Goal: Task Accomplishment & Management: Use online tool/utility

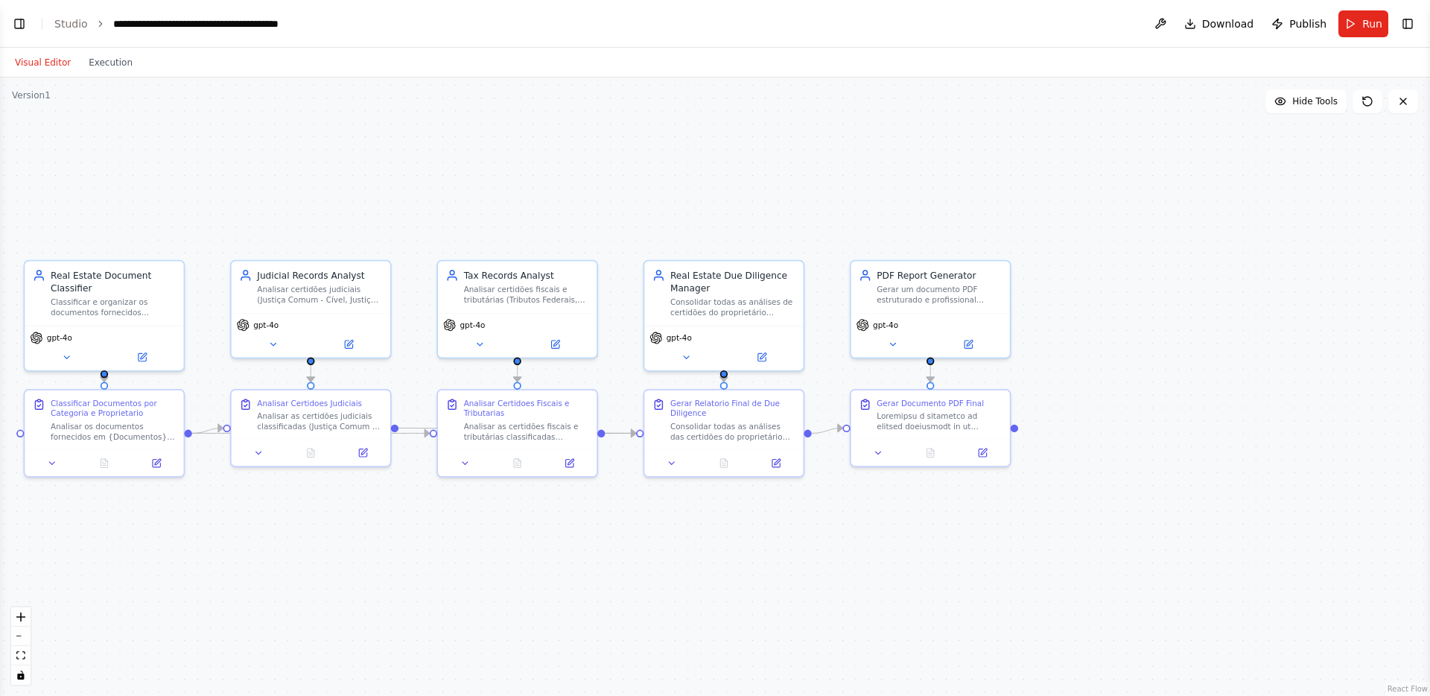
scroll to position [3638, 0]
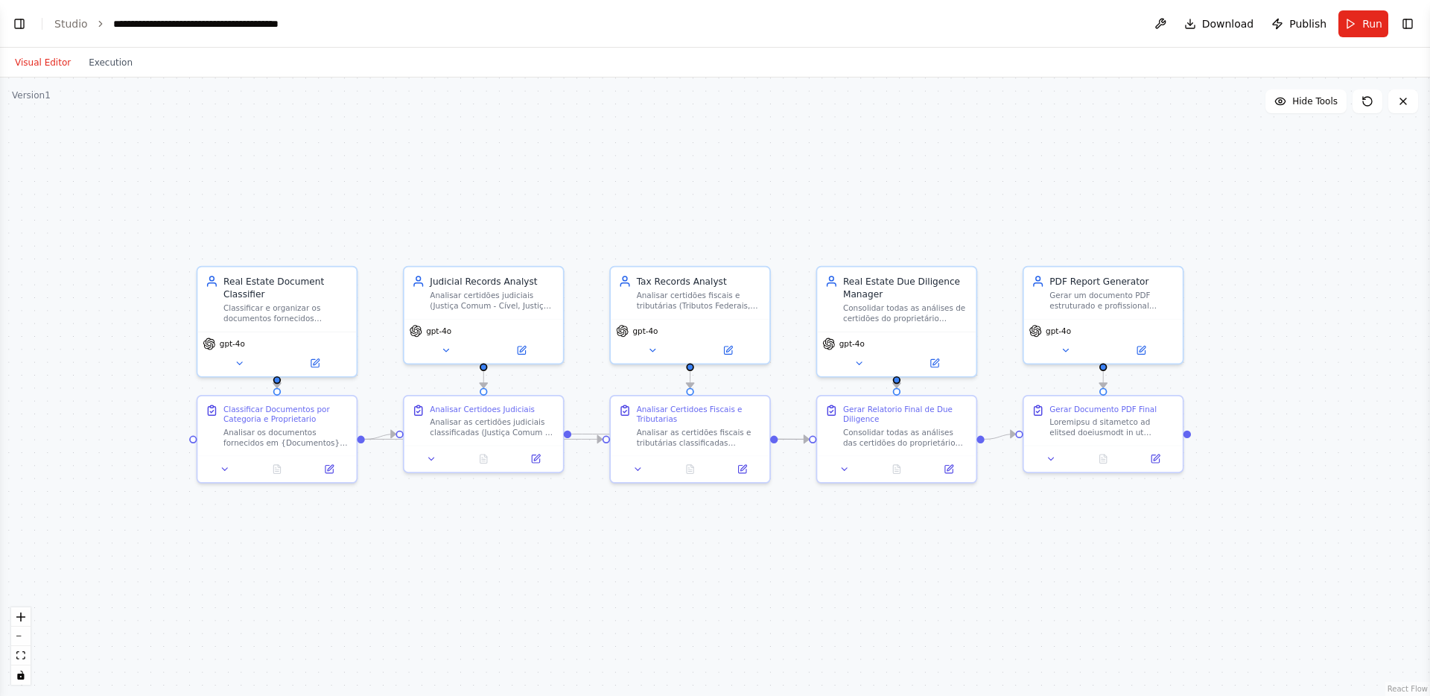
drag, startPoint x: 489, startPoint y: 182, endPoint x: 656, endPoint y: 188, distance: 167.6
click at [656, 188] on div ".deletable-edge-delete-btn { width: 20px; height: 20px; border: 0px solid #ffff…" at bounding box center [715, 386] width 1430 height 618
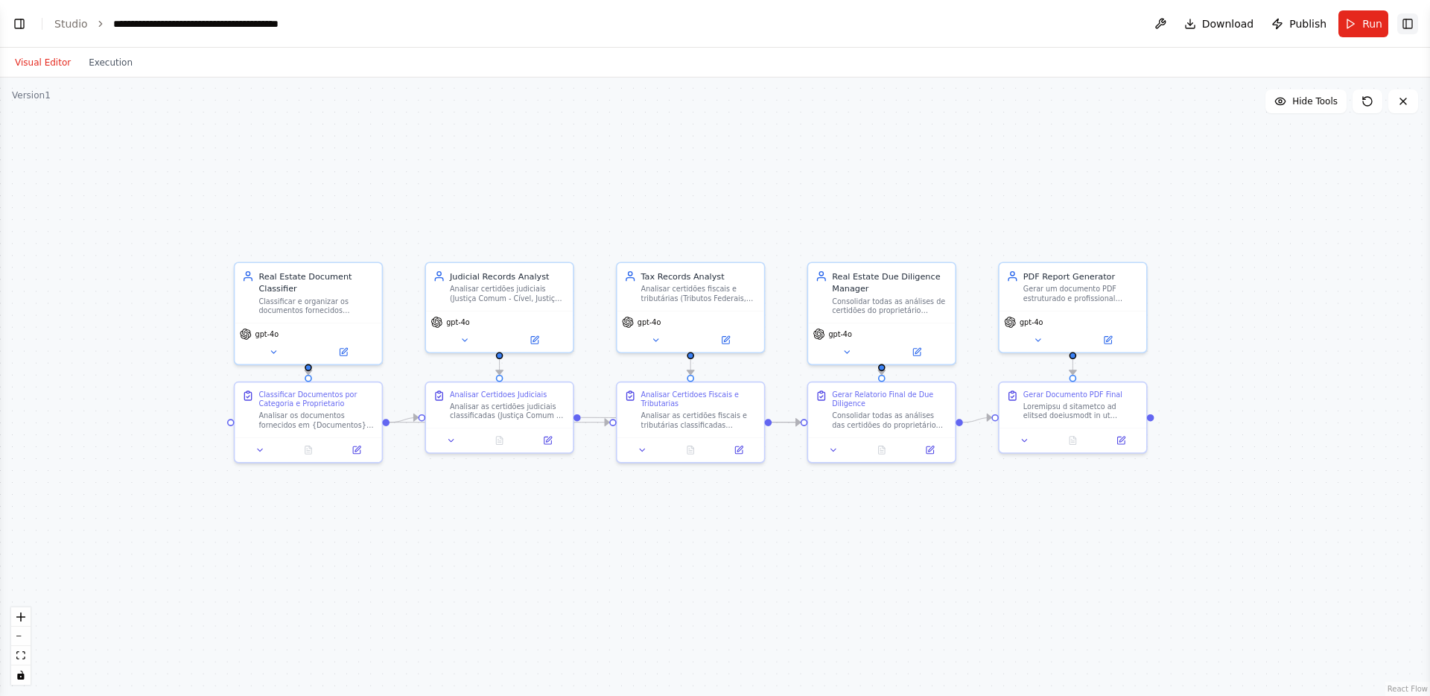
click at [1408, 25] on button "Toggle Right Sidebar" at bounding box center [1407, 23] width 21 height 21
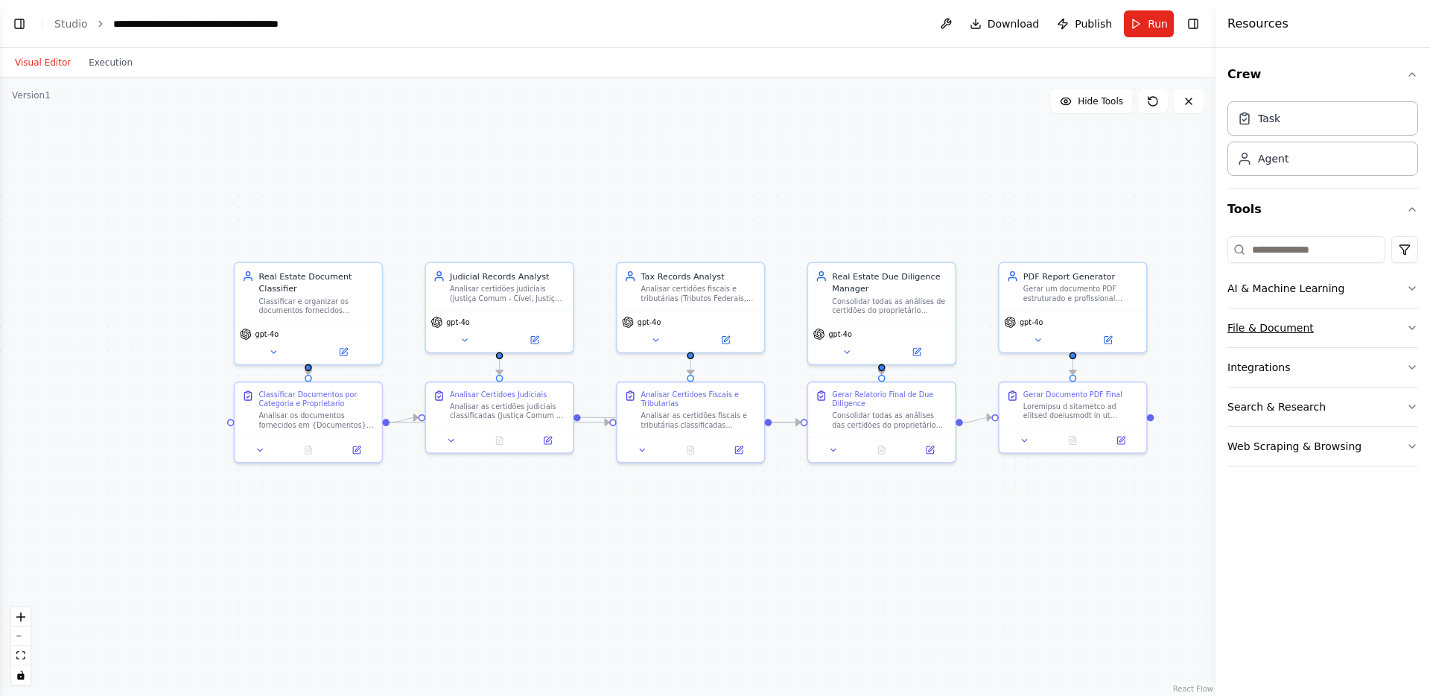
click at [1324, 326] on button "File & Document" at bounding box center [1322, 327] width 191 height 39
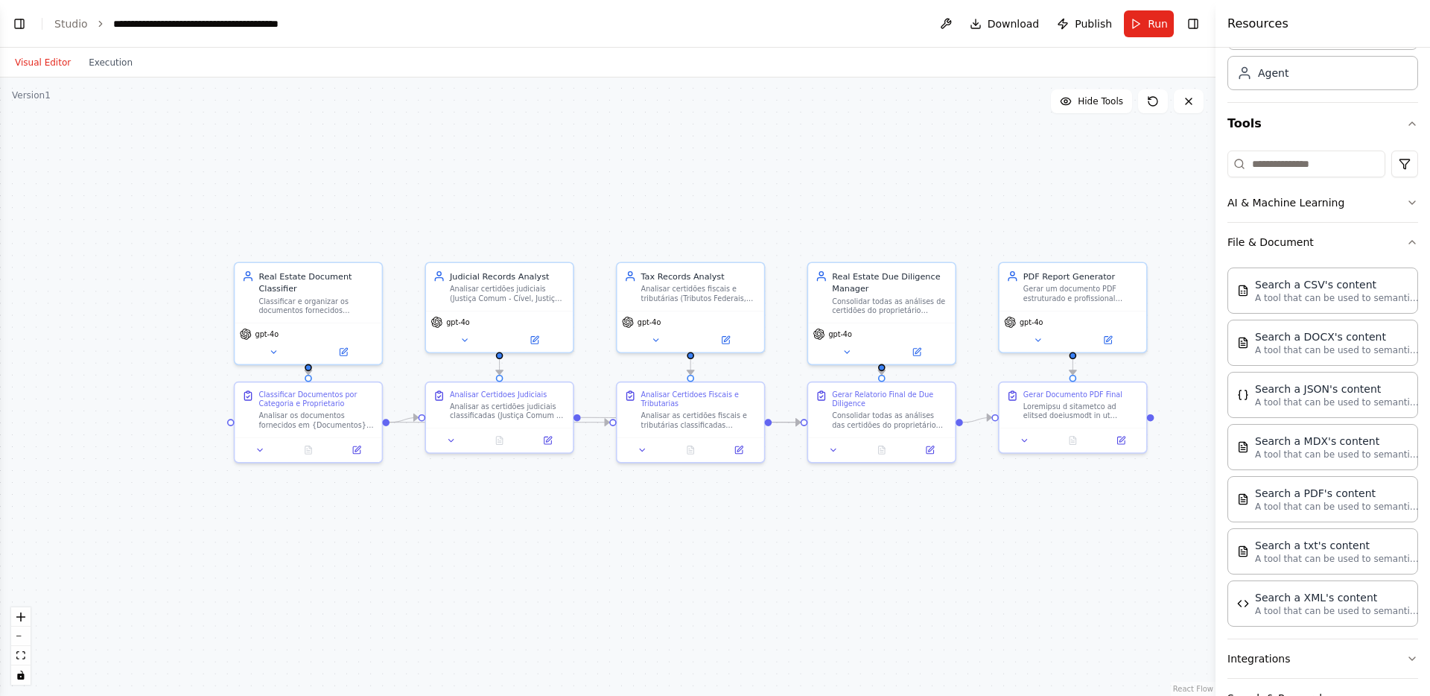
scroll to position [84, 0]
drag, startPoint x: 497, startPoint y: 420, endPoint x: 494, endPoint y: 486, distance: 65.6
click at [494, 486] on div "Analisar Certidoes Judiciais Analisar as certidões judiciais classificadas (Jus…" at bounding box center [498, 475] width 149 height 72
drag, startPoint x: 659, startPoint y: 437, endPoint x: 652, endPoint y: 435, distance: 7.8
click at [652, 435] on div at bounding box center [678, 447] width 147 height 25
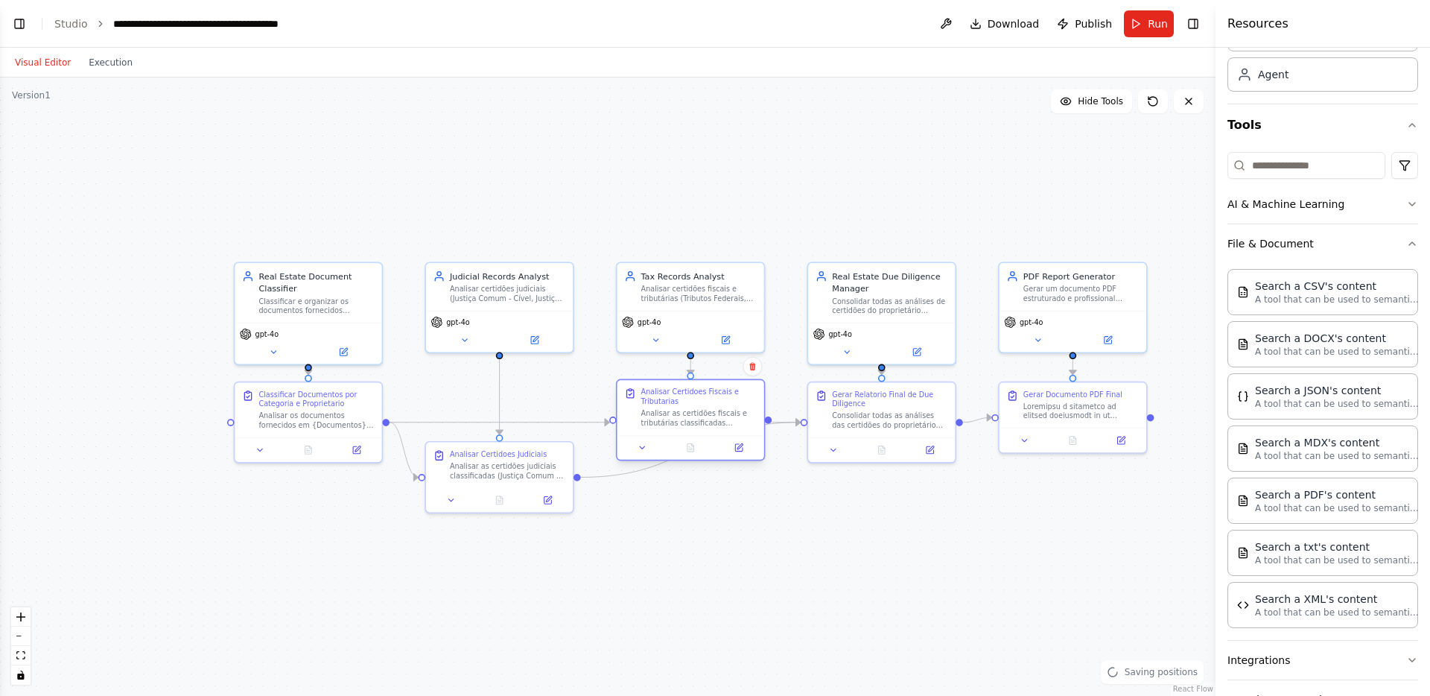
drag, startPoint x: 670, startPoint y: 422, endPoint x: 681, endPoint y: 422, distance: 11.2
click at [681, 422] on div "Analisar as certidões fiscais e tributárias classificadas (Tributos Federais, D…" at bounding box center [699, 418] width 116 height 19
drag, startPoint x: 514, startPoint y: 472, endPoint x: 515, endPoint y: 422, distance: 50.6
click at [515, 422] on div "Analisar as certidões judiciais classificadas (Justiça Comum - Cível, Justiça C…" at bounding box center [508, 420] width 116 height 19
click at [73, 23] on link "Studio" at bounding box center [71, 24] width 34 height 12
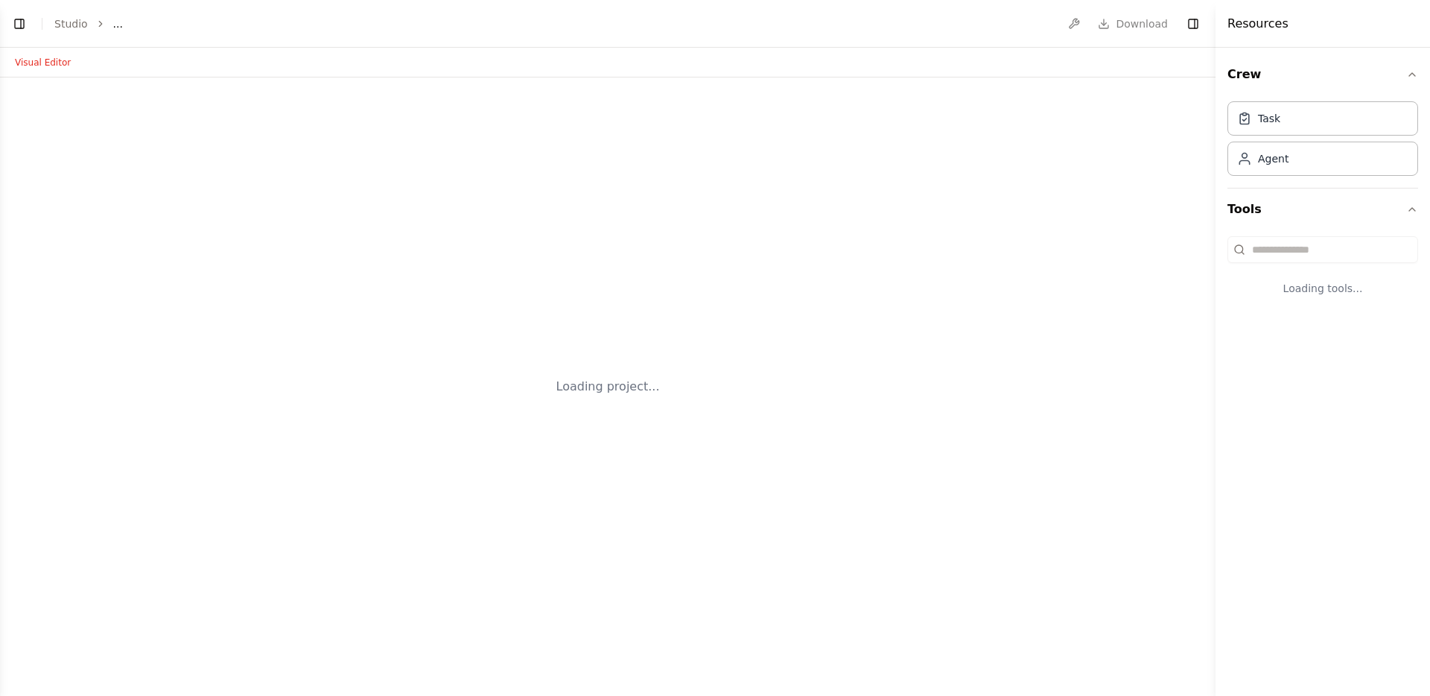
select select "****"
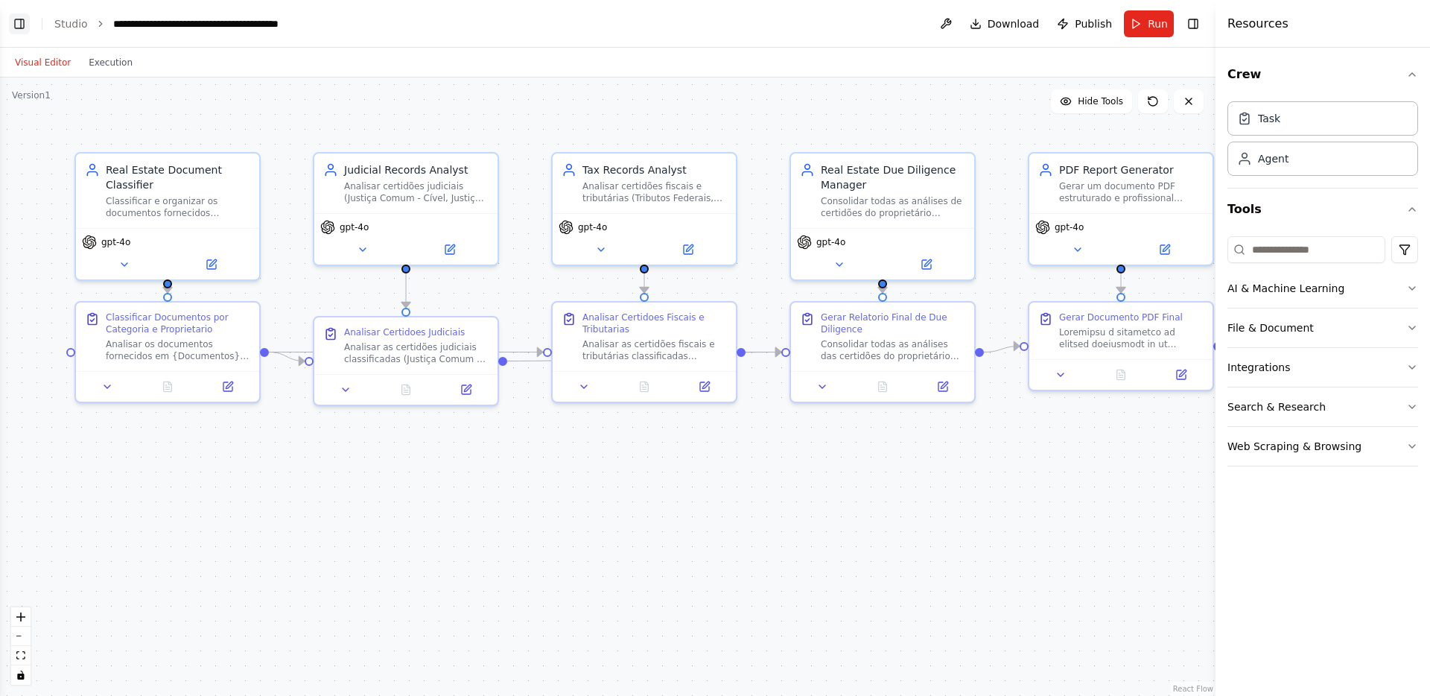
click at [21, 20] on button "Toggle Left Sidebar" at bounding box center [19, 23] width 21 height 21
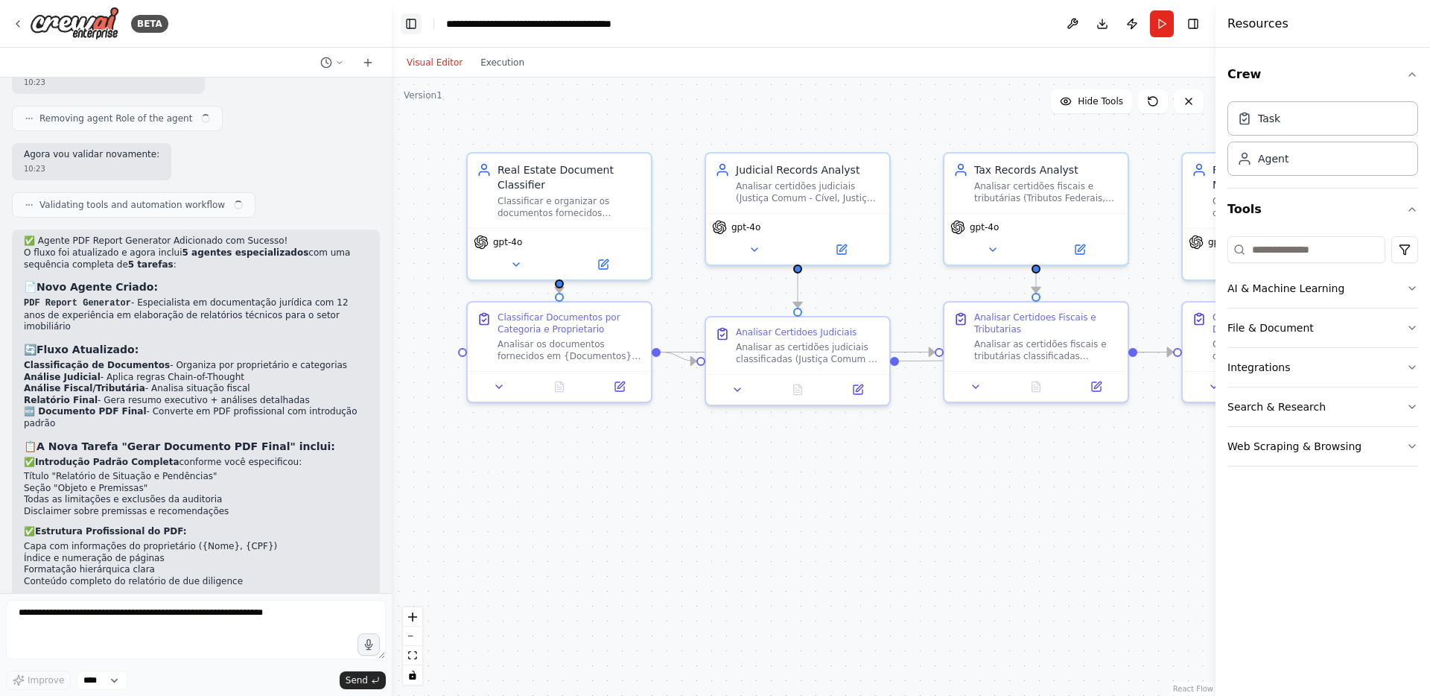
click at [21, 20] on icon at bounding box center [18, 24] width 12 height 12
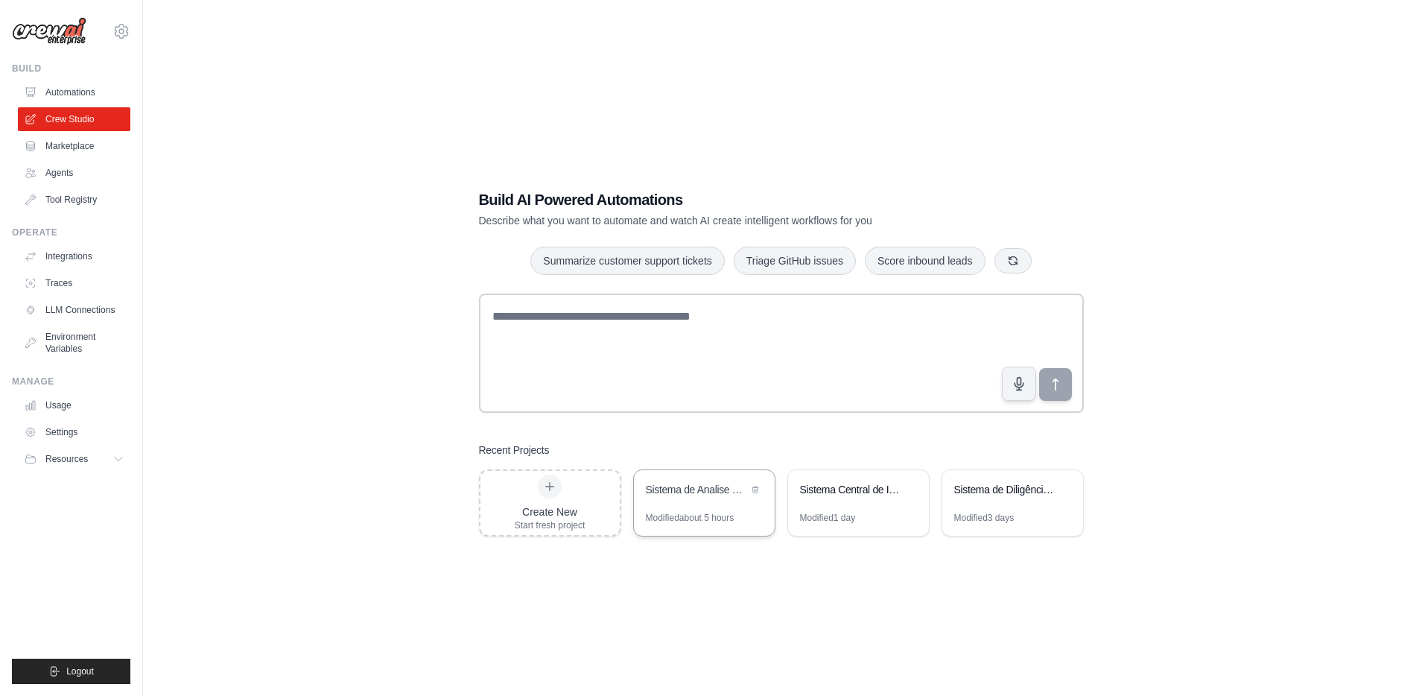
click at [698, 493] on div "Sistema de Analise de Certidoes Imobiliarias" at bounding box center [697, 489] width 102 height 15
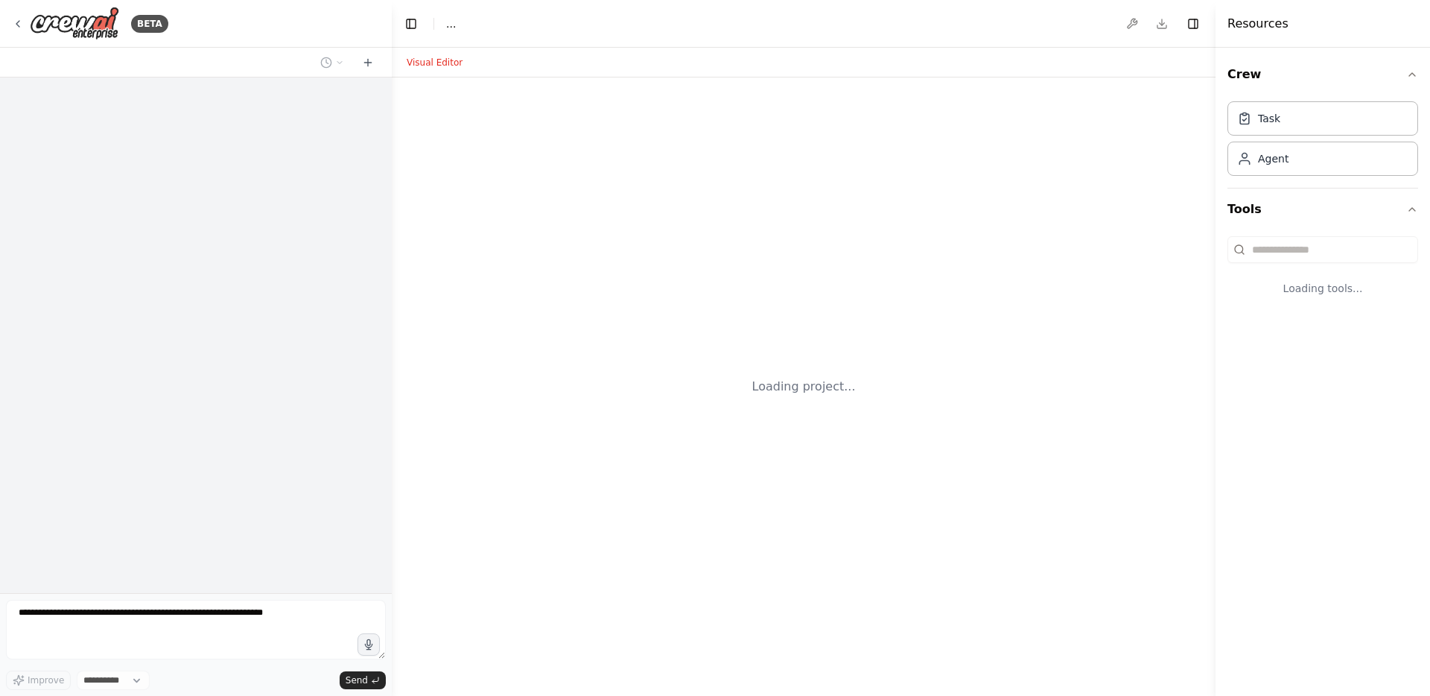
select select "****"
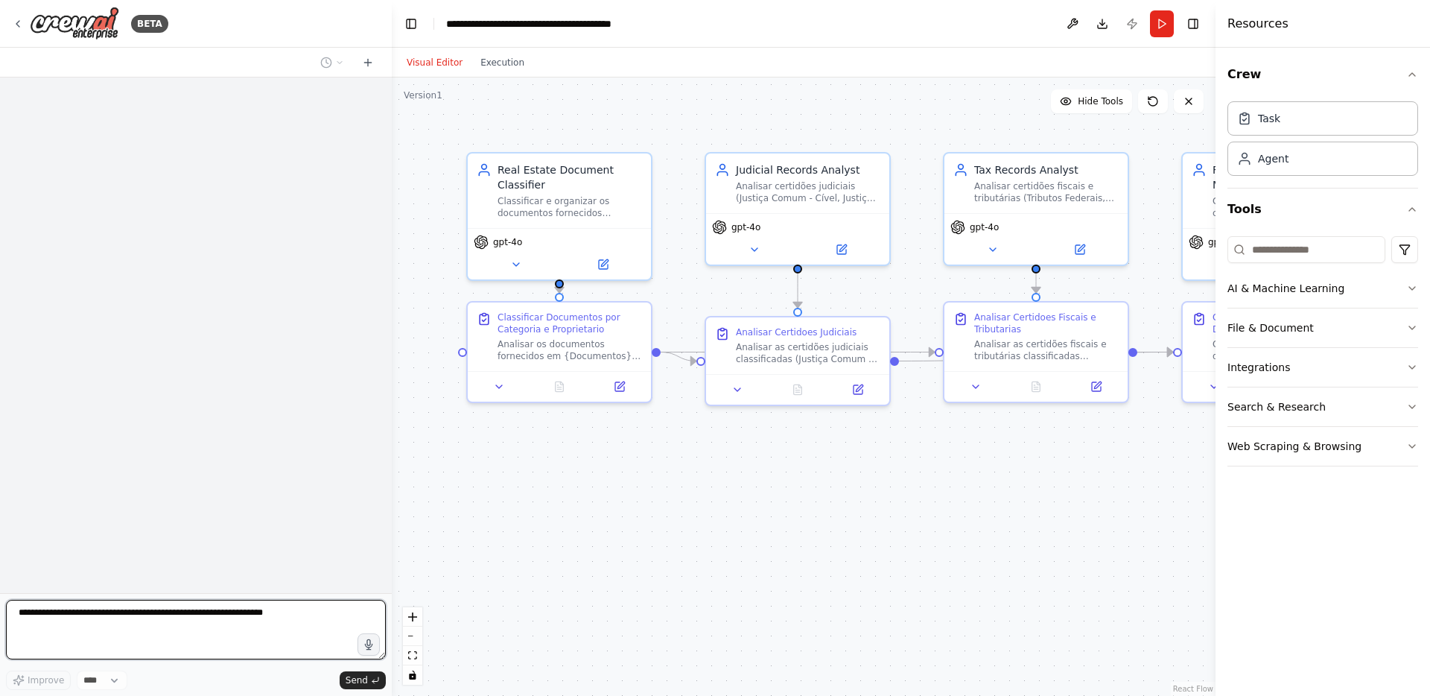
click at [197, 622] on textarea at bounding box center [196, 630] width 380 height 60
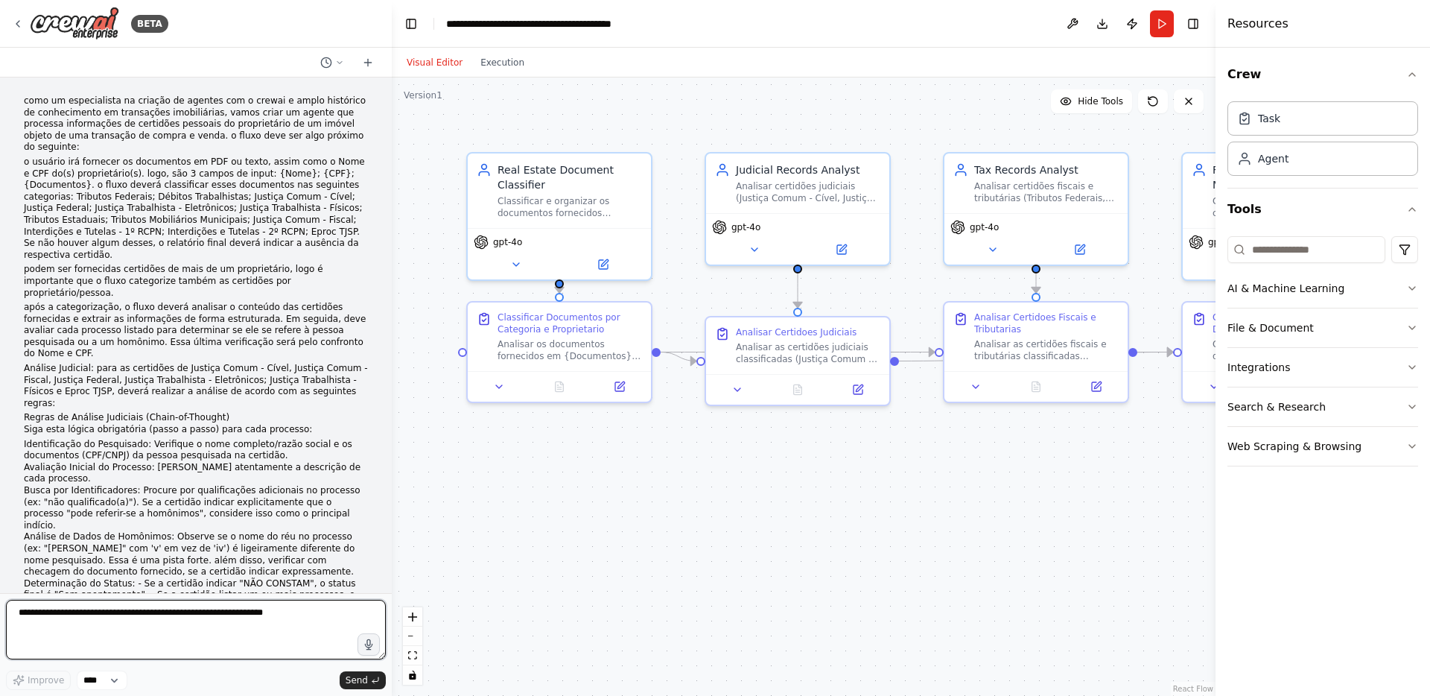
scroll to position [4353, 0]
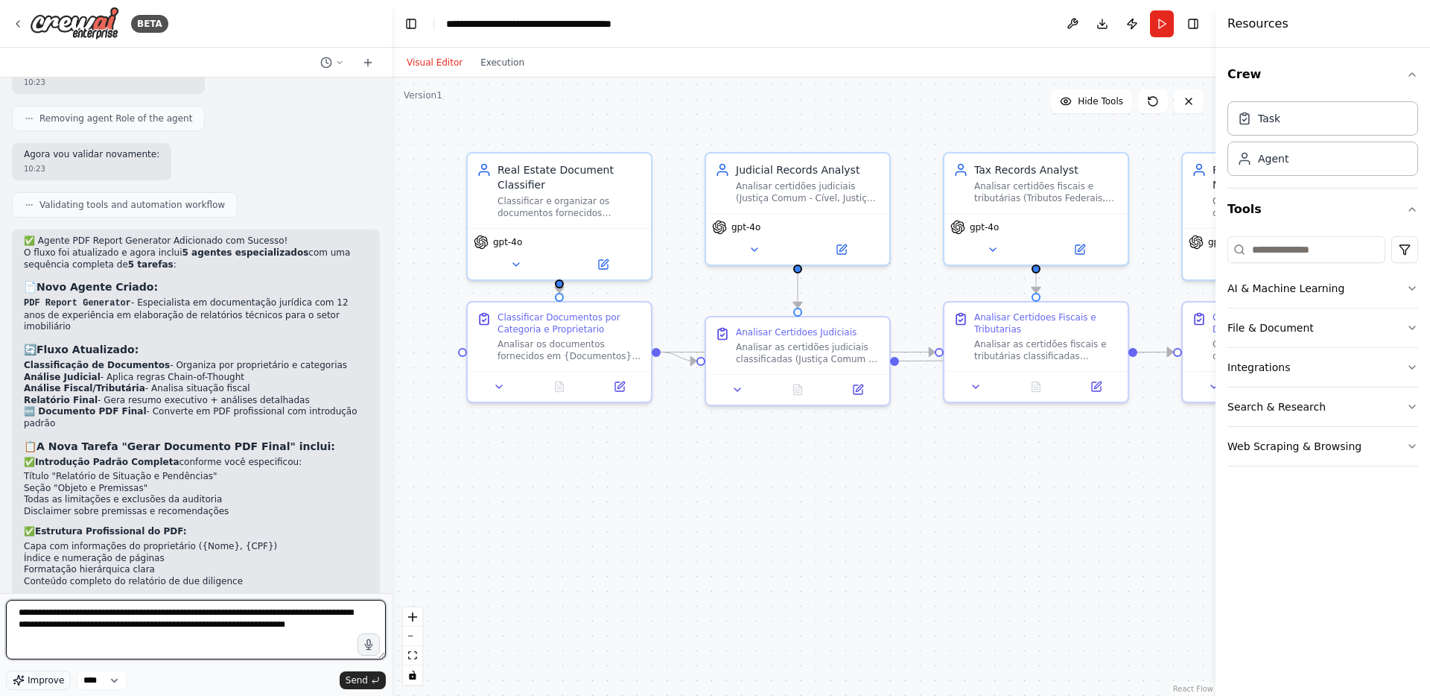
type textarea "**********"
click at [57, 678] on span "Improve" at bounding box center [46, 680] width 36 height 12
click at [295, 605] on textarea "**********" at bounding box center [196, 630] width 380 height 60
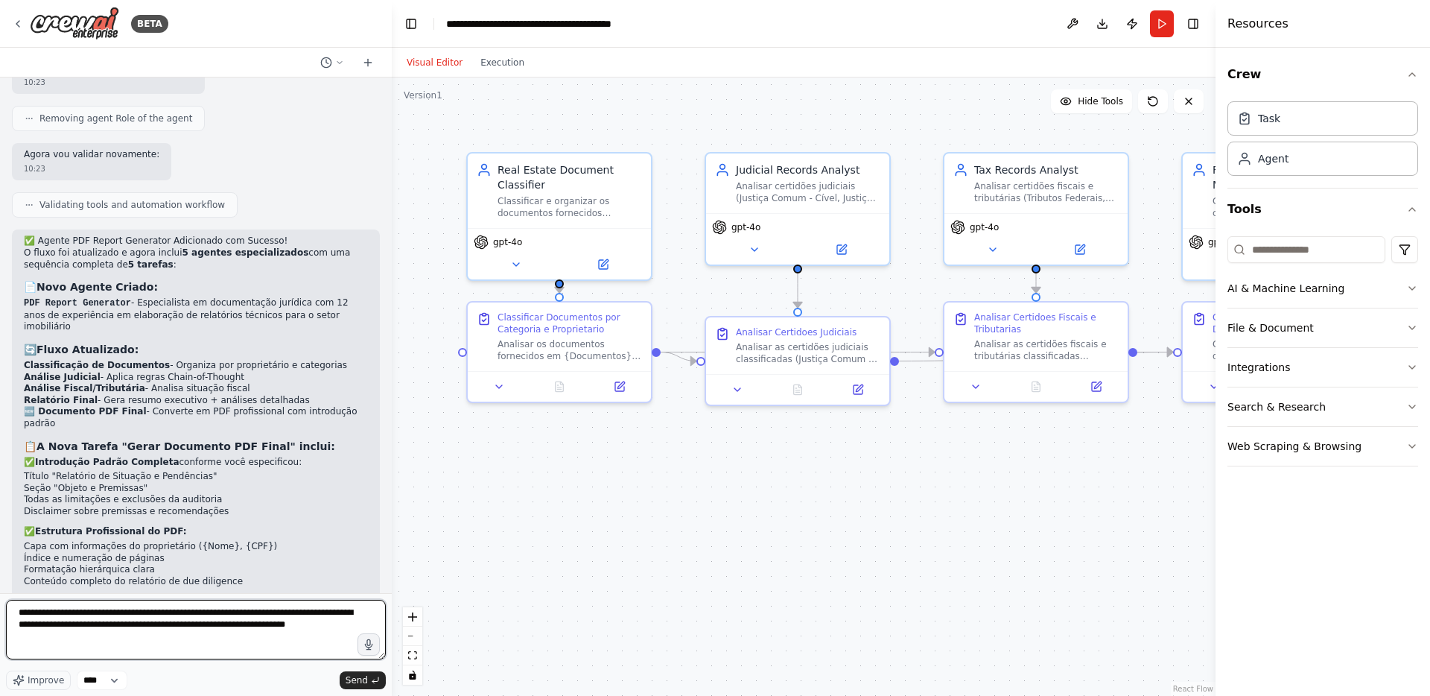
click at [295, 605] on textarea "**********" at bounding box center [196, 630] width 380 height 60
click at [279, 632] on textarea "**********" at bounding box center [196, 630] width 380 height 60
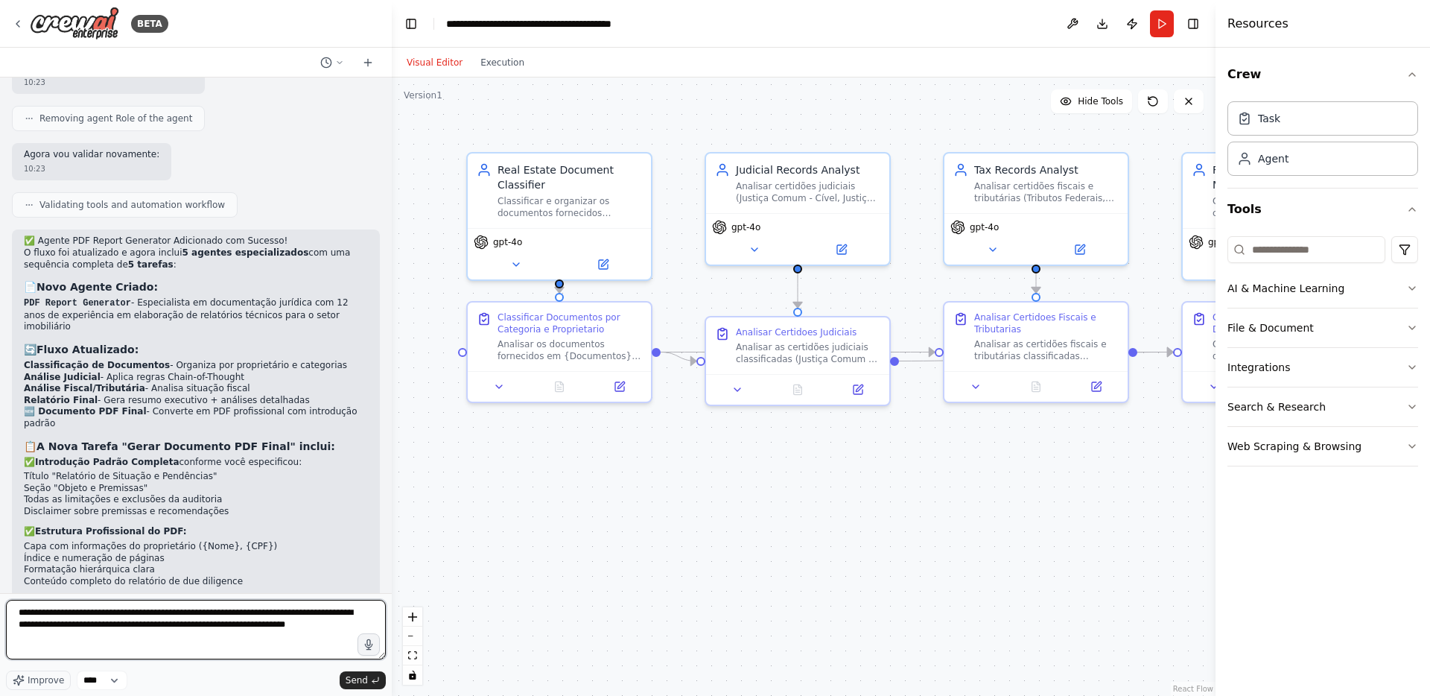
click at [282, 615] on textarea "**********" at bounding box center [196, 630] width 380 height 60
click at [358, 684] on span "Send" at bounding box center [357, 680] width 22 height 12
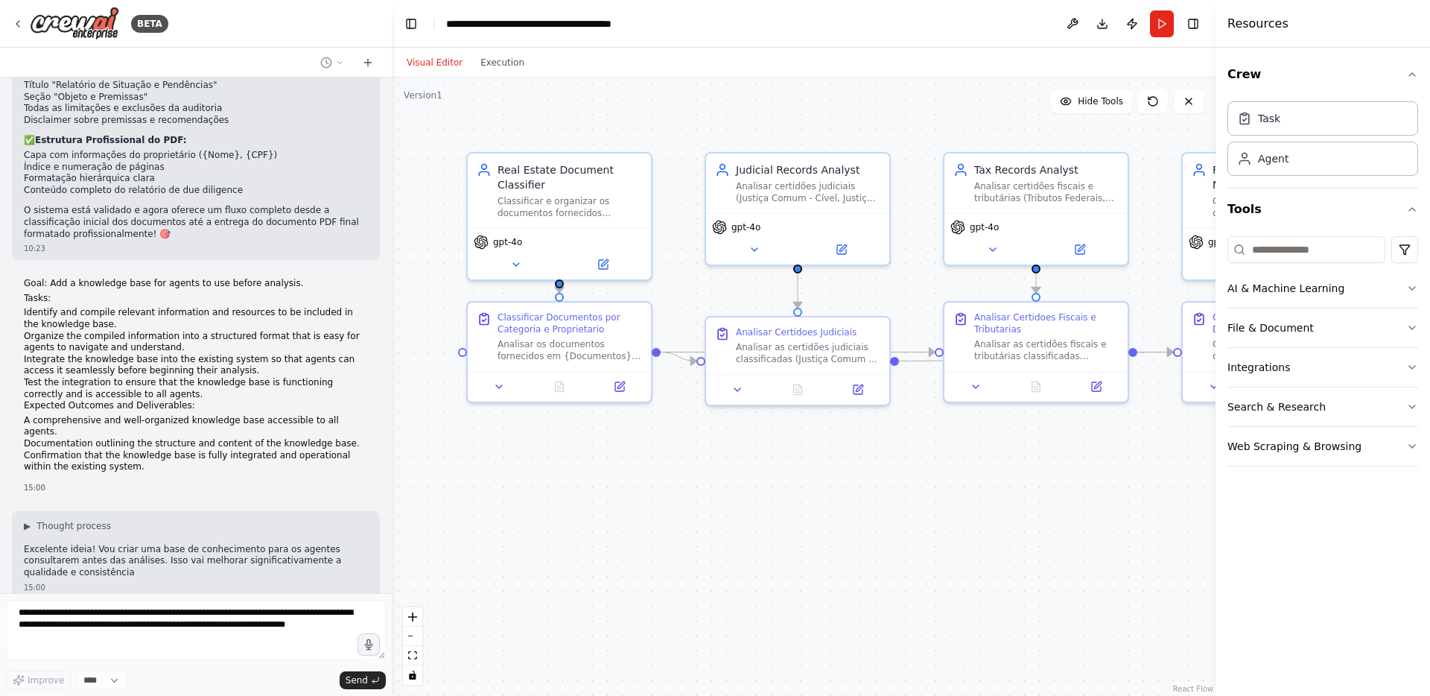
scroll to position [4755, 0]
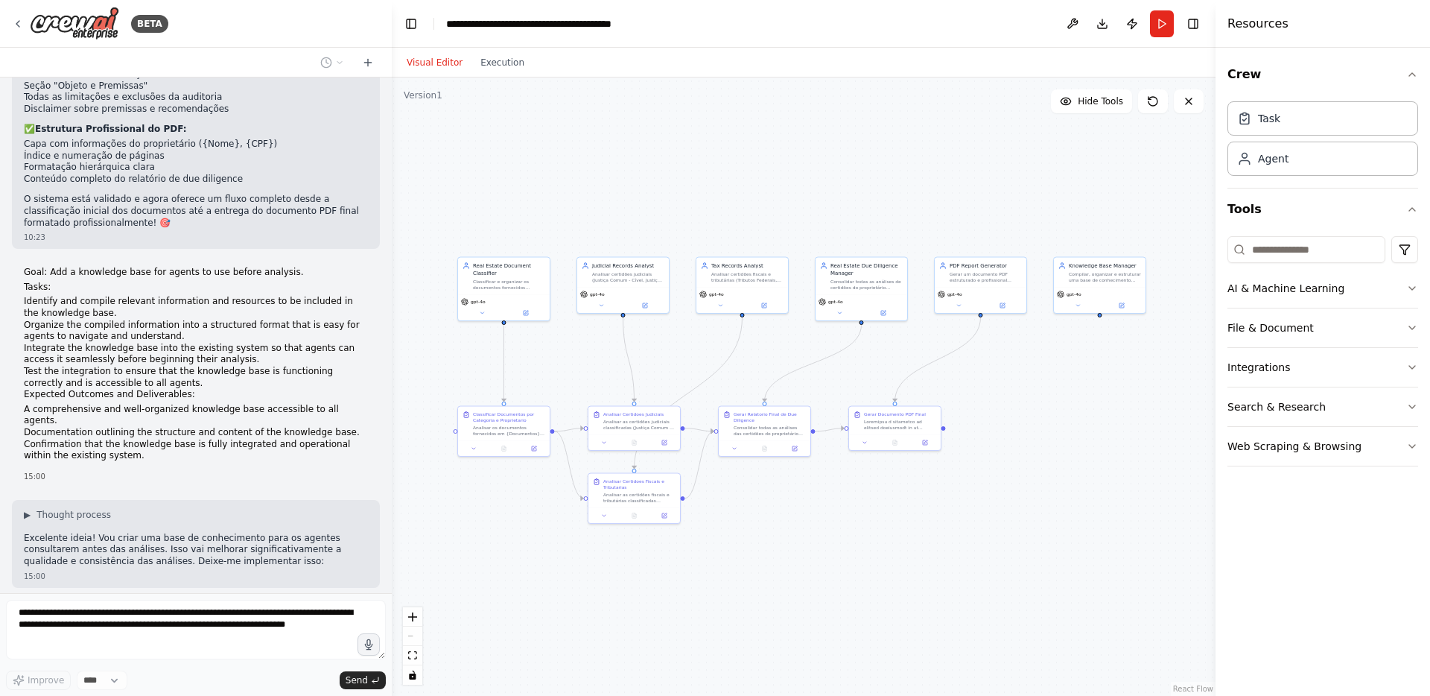
drag, startPoint x: 1022, startPoint y: 349, endPoint x: 854, endPoint y: 356, distance: 167.7
click at [854, 356] on div ".deletable-edge-delete-btn { width: 20px; height: 20px; border: 0px solid #ffff…" at bounding box center [804, 386] width 824 height 618
click at [1098, 275] on div "Compilar, organizar e estruturar uma base de conhecimento abrangente sobre anál…" at bounding box center [1105, 276] width 72 height 12
click at [1110, 302] on button at bounding box center [1122, 303] width 42 height 9
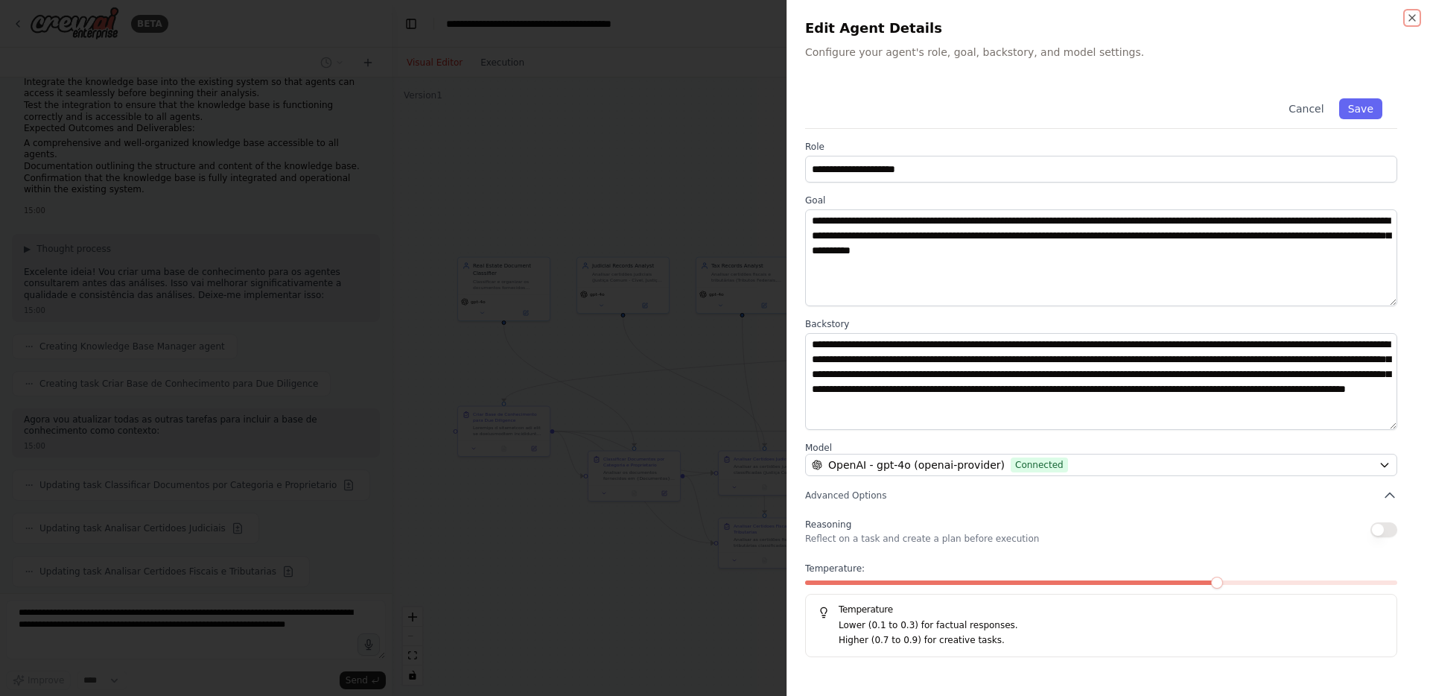
scroll to position [5064, 0]
click at [675, 325] on div at bounding box center [715, 348] width 1430 height 696
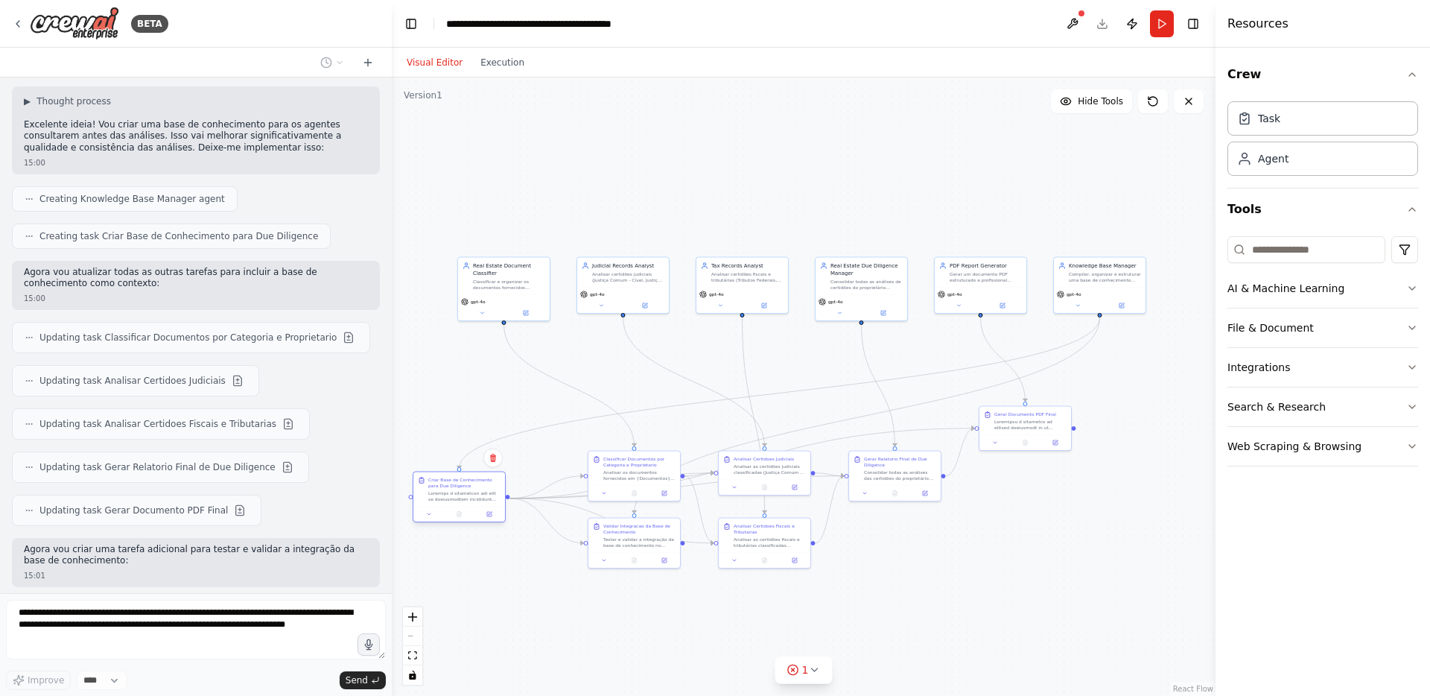
scroll to position [5255, 0]
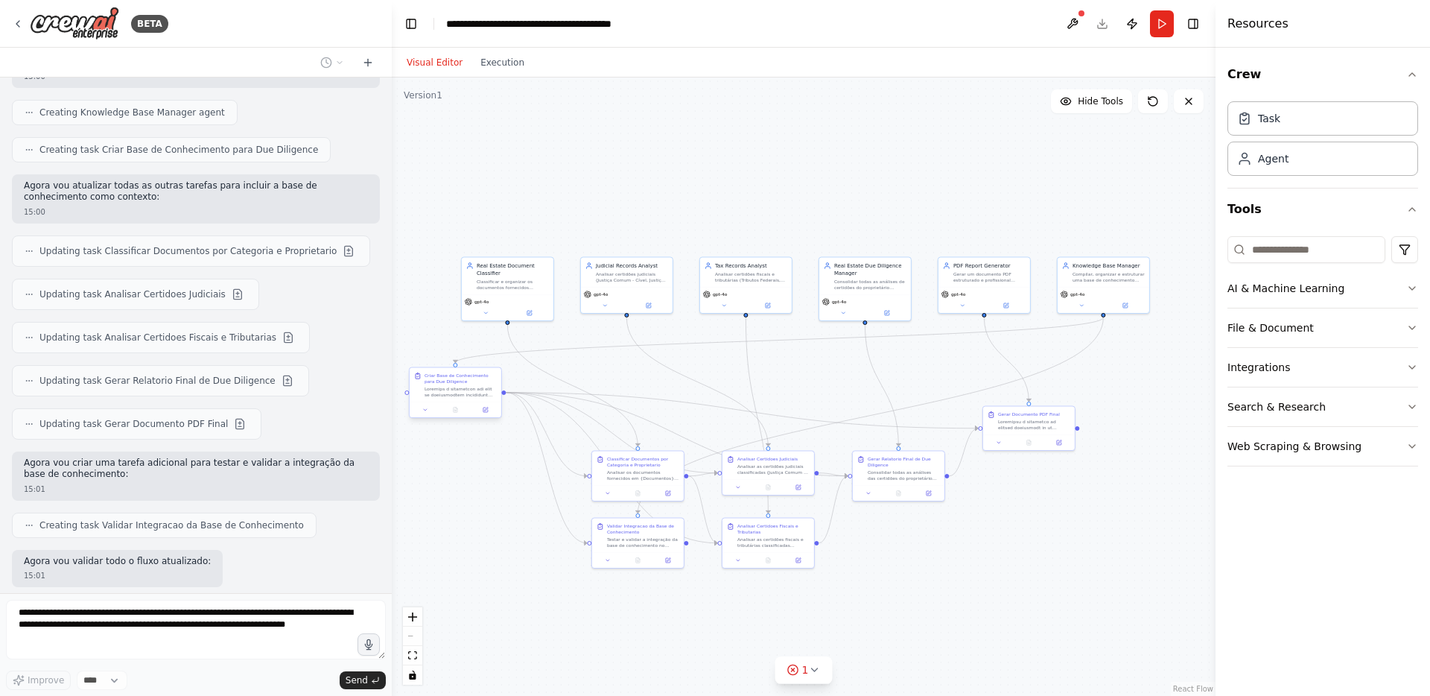
drag, startPoint x: 482, startPoint y: 424, endPoint x: 430, endPoint y: 383, distance: 66.3
click at [430, 383] on div "Criar Base de Conhecimento para Due Diligence" at bounding box center [460, 384] width 72 height 25
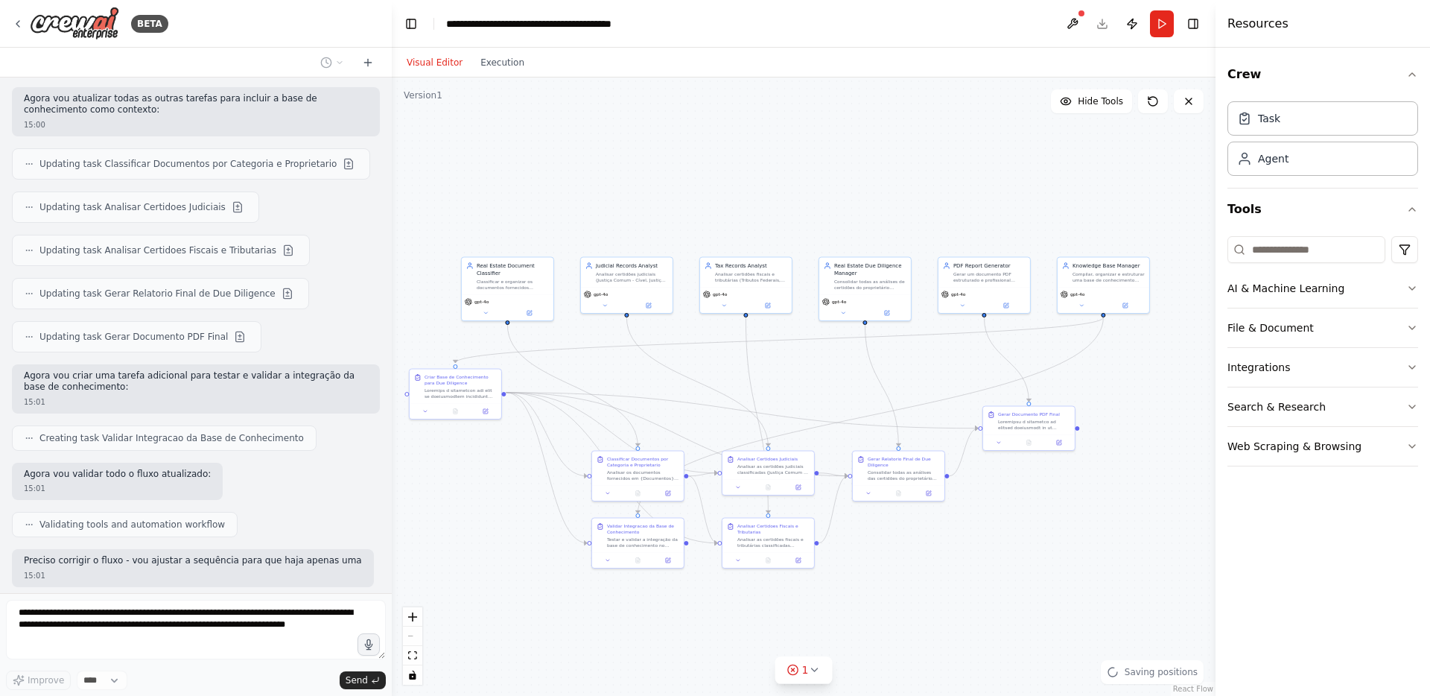
scroll to position [5354, 0]
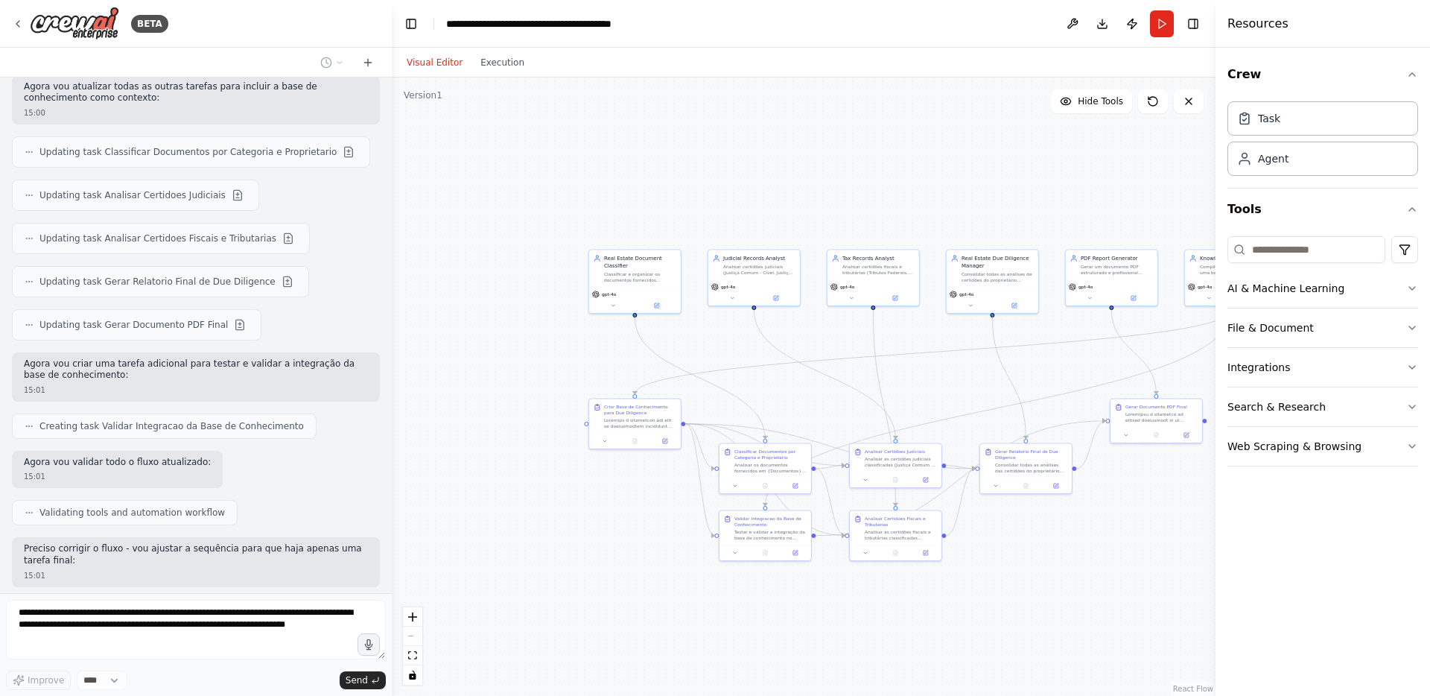
drag, startPoint x: 496, startPoint y: 491, endPoint x: 614, endPoint y: 489, distance: 117.7
click at [614, 489] on div ".deletable-edge-delete-btn { width: 20px; height: 20px; border: 0px solid #ffff…" at bounding box center [804, 386] width 824 height 618
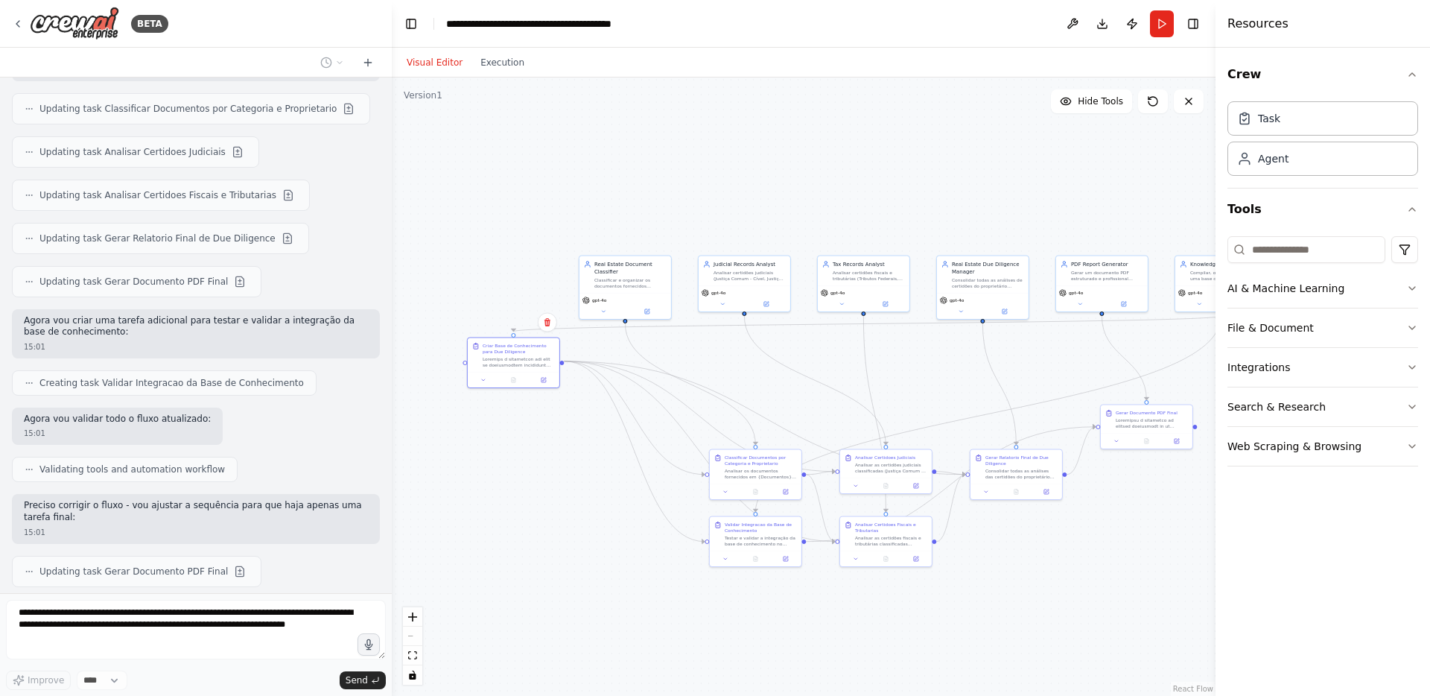
drag, startPoint x: 616, startPoint y: 435, endPoint x: 555, endPoint y: 404, distance: 68.3
click at [555, 404] on div ".deletable-edge-delete-btn { width: 20px; height: 20px; border: 0px solid #ffff…" at bounding box center [804, 386] width 824 height 618
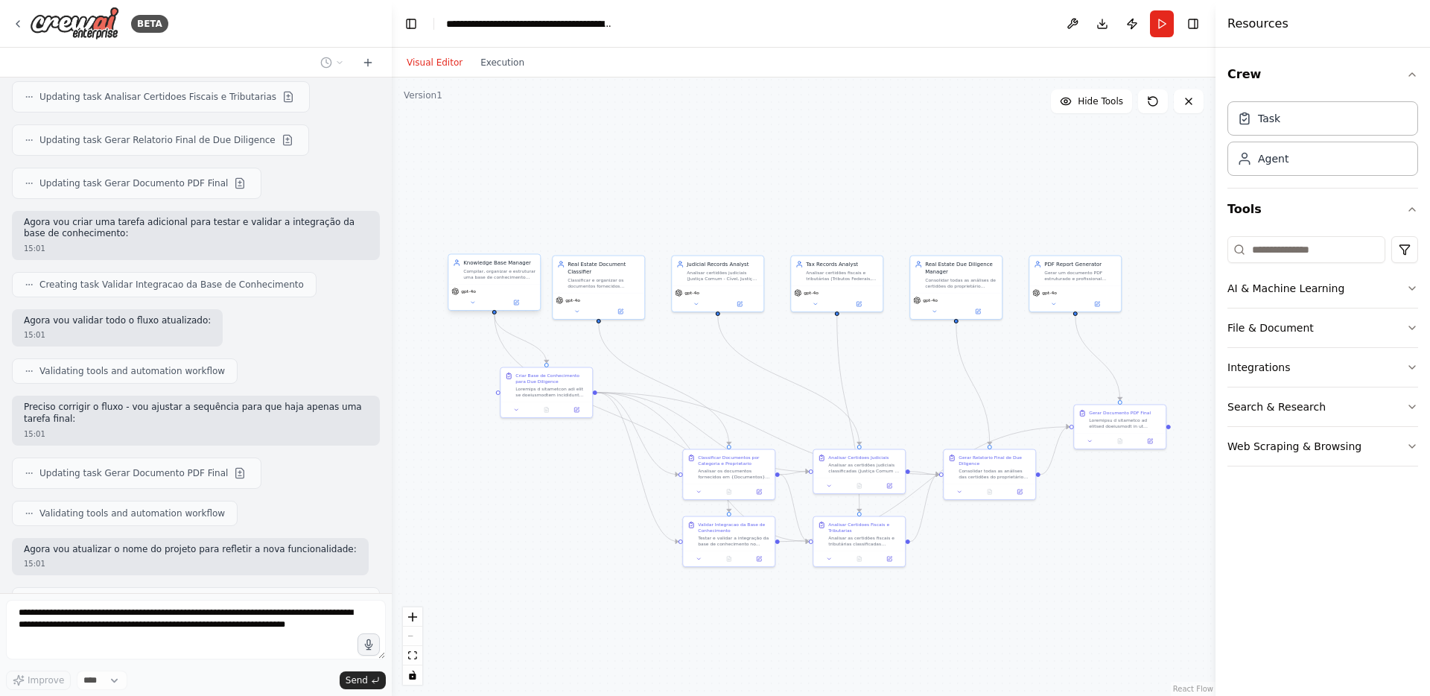
drag, startPoint x: 1198, startPoint y: 282, endPoint x: 472, endPoint y: 282, distance: 726.1
click at [472, 282] on div "Knowledge Base Manager Compilar, organizar e estruturar uma base de conheciment…" at bounding box center [494, 270] width 92 height 30
drag, startPoint x: 707, startPoint y: 281, endPoint x: 690, endPoint y: 281, distance: 16.4
click at [690, 281] on div "Judicial Records Analyst Analisar certidões judiciais (Justiça Comum - Cível, J…" at bounding box center [703, 270] width 92 height 30
drag, startPoint x: 837, startPoint y: 281, endPoint x: 807, endPoint y: 282, distance: 30.6
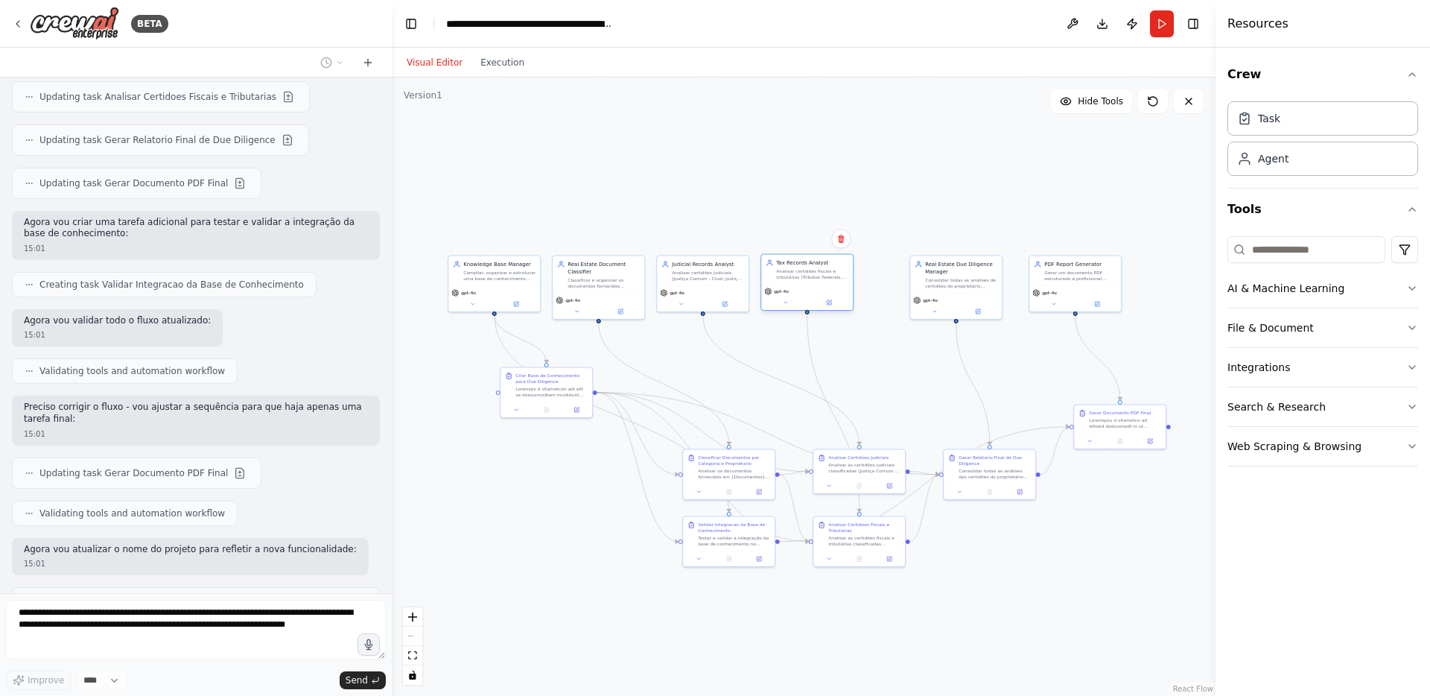
click at [807, 282] on div "Tax Records Analyst Analisar certidões fiscais e tributárias (Tributos Federais…" at bounding box center [807, 270] width 92 height 30
drag, startPoint x: 963, startPoint y: 280, endPoint x: 919, endPoint y: 279, distance: 44.0
click at [919, 279] on div "Consolidar todas as análises de certidões do proprietário ({Nome}, {CPF}) e ger…" at bounding box center [916, 282] width 72 height 12
drag, startPoint x: 1060, startPoint y: 280, endPoint x: 999, endPoint y: 280, distance: 61.1
click at [999, 280] on div "PDF Report Generator Gerar um documento PDF estruturado e profissional contendo…" at bounding box center [1016, 270] width 92 height 30
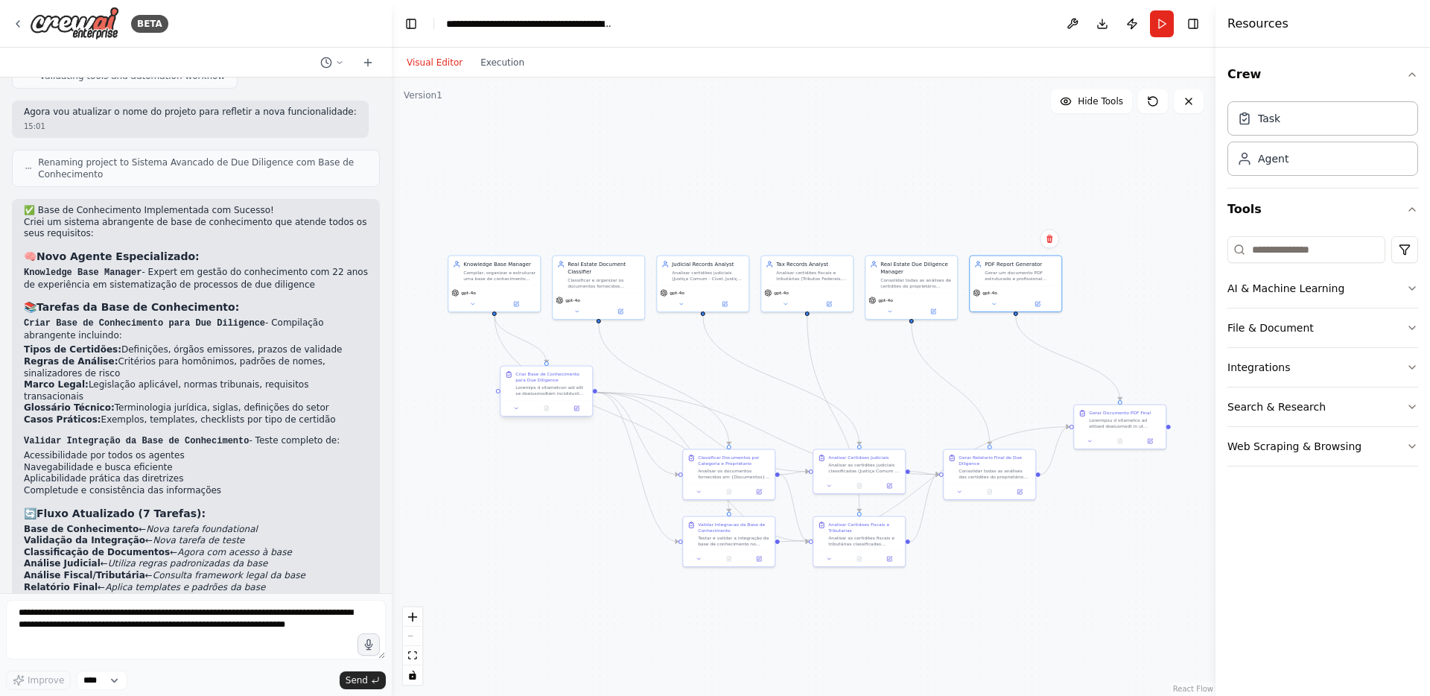
click at [544, 398] on div "Criar Base de Conhecimento para Due Diligence" at bounding box center [546, 383] width 92 height 34
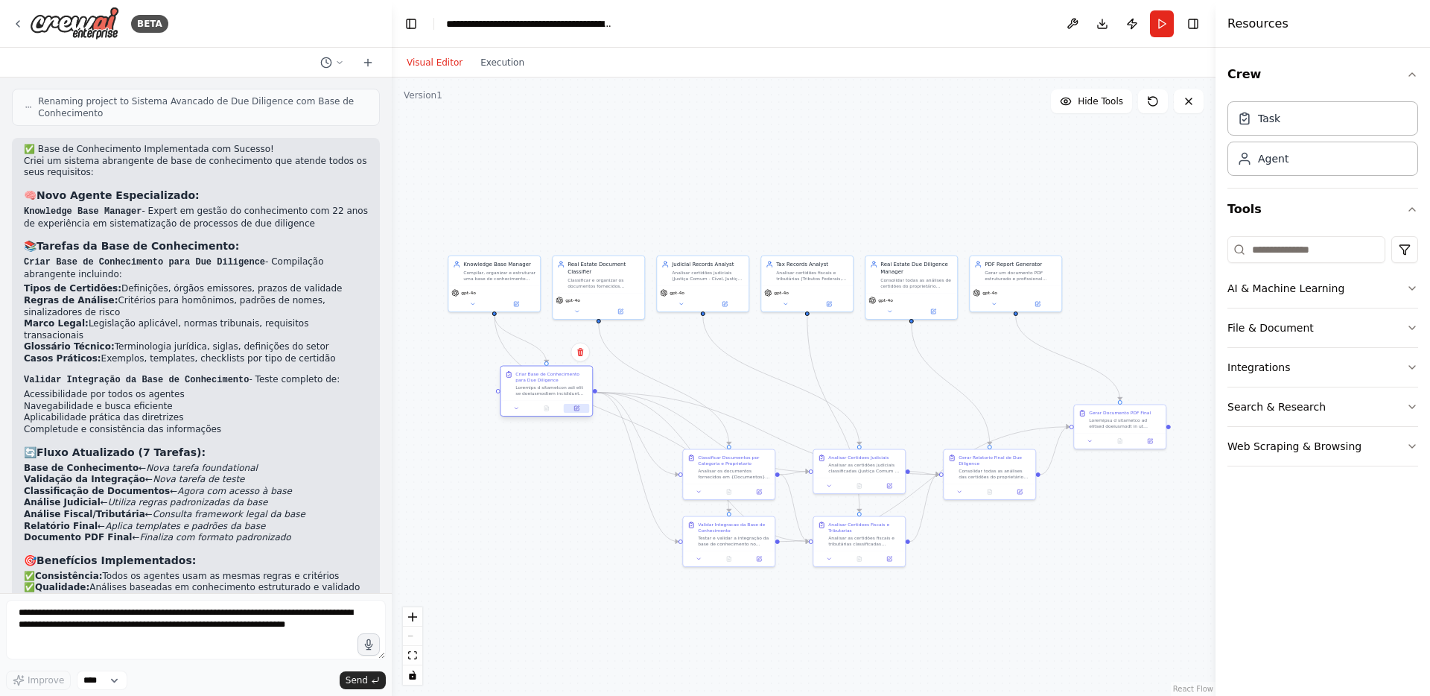
click at [579, 409] on icon at bounding box center [576, 408] width 6 height 6
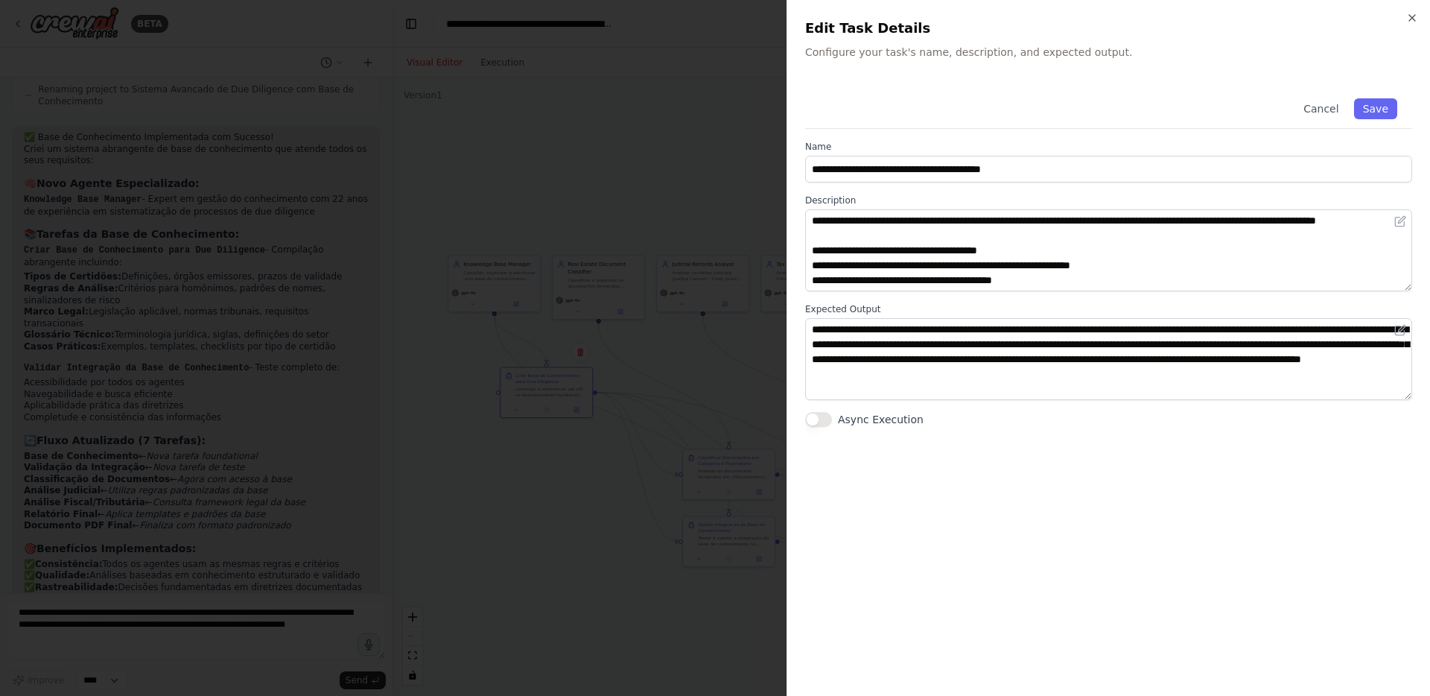
click at [629, 522] on div at bounding box center [715, 348] width 1430 height 696
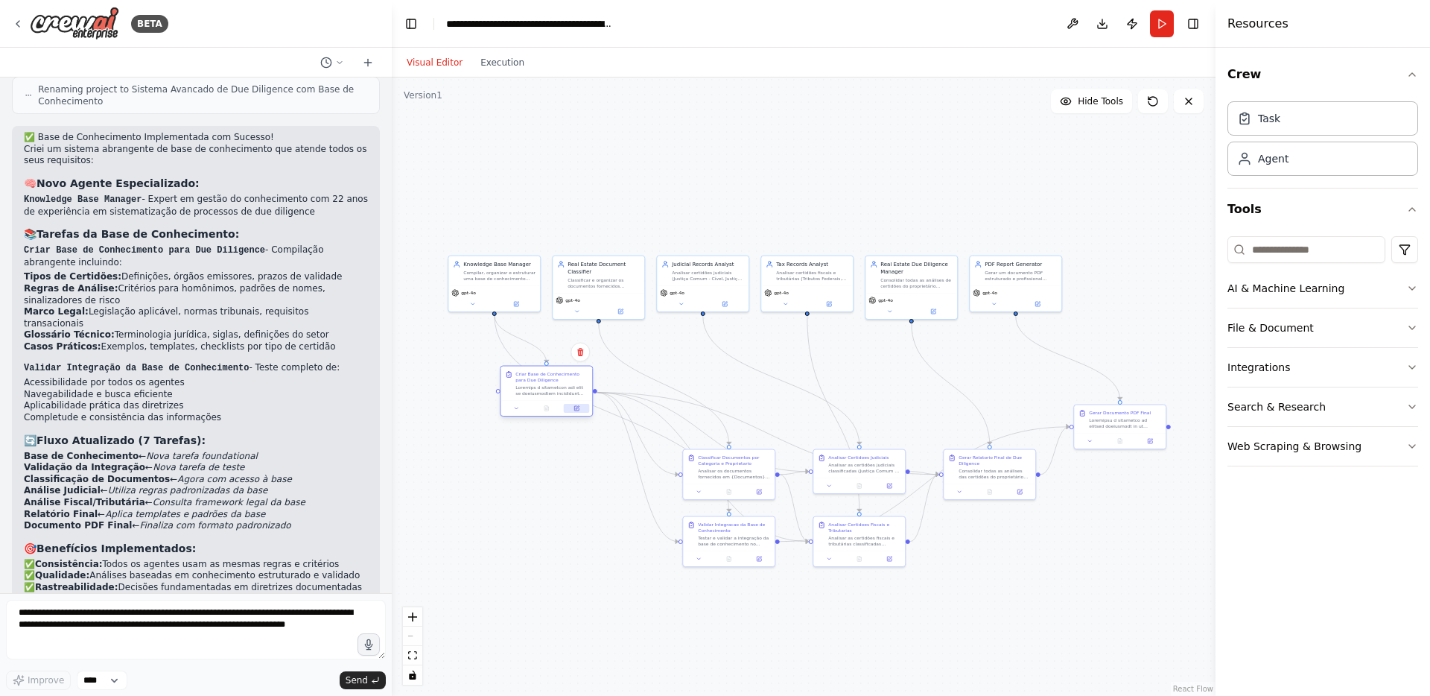
click at [579, 409] on icon at bounding box center [576, 408] width 6 height 6
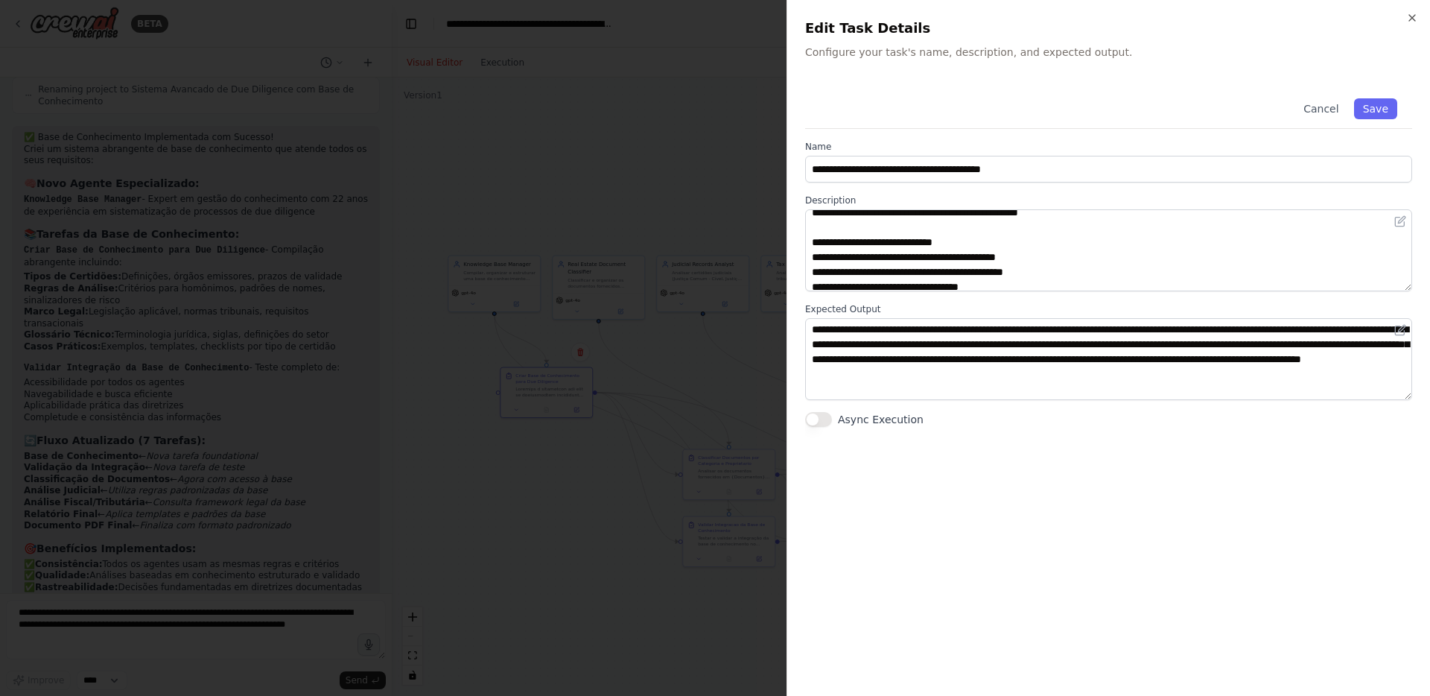
scroll to position [387, 0]
click at [563, 354] on div at bounding box center [715, 348] width 1430 height 696
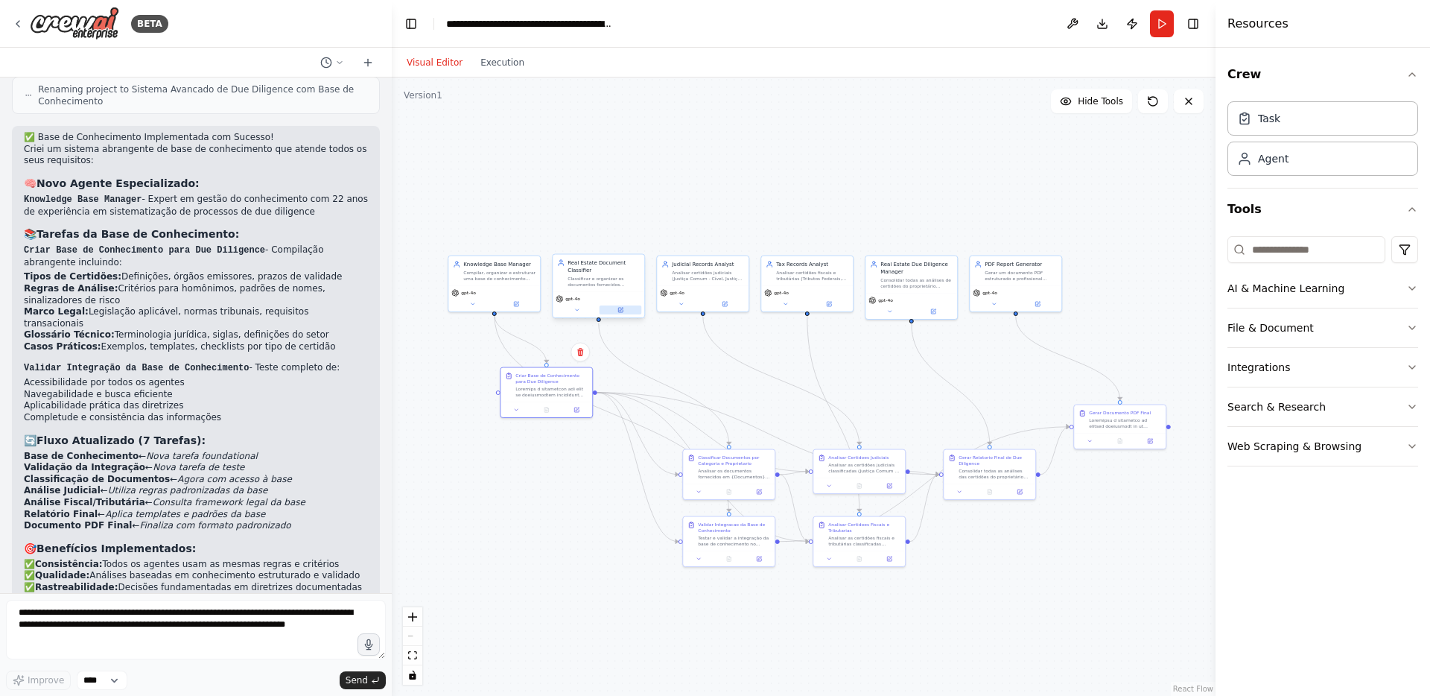
click at [615, 309] on button at bounding box center [621, 309] width 42 height 9
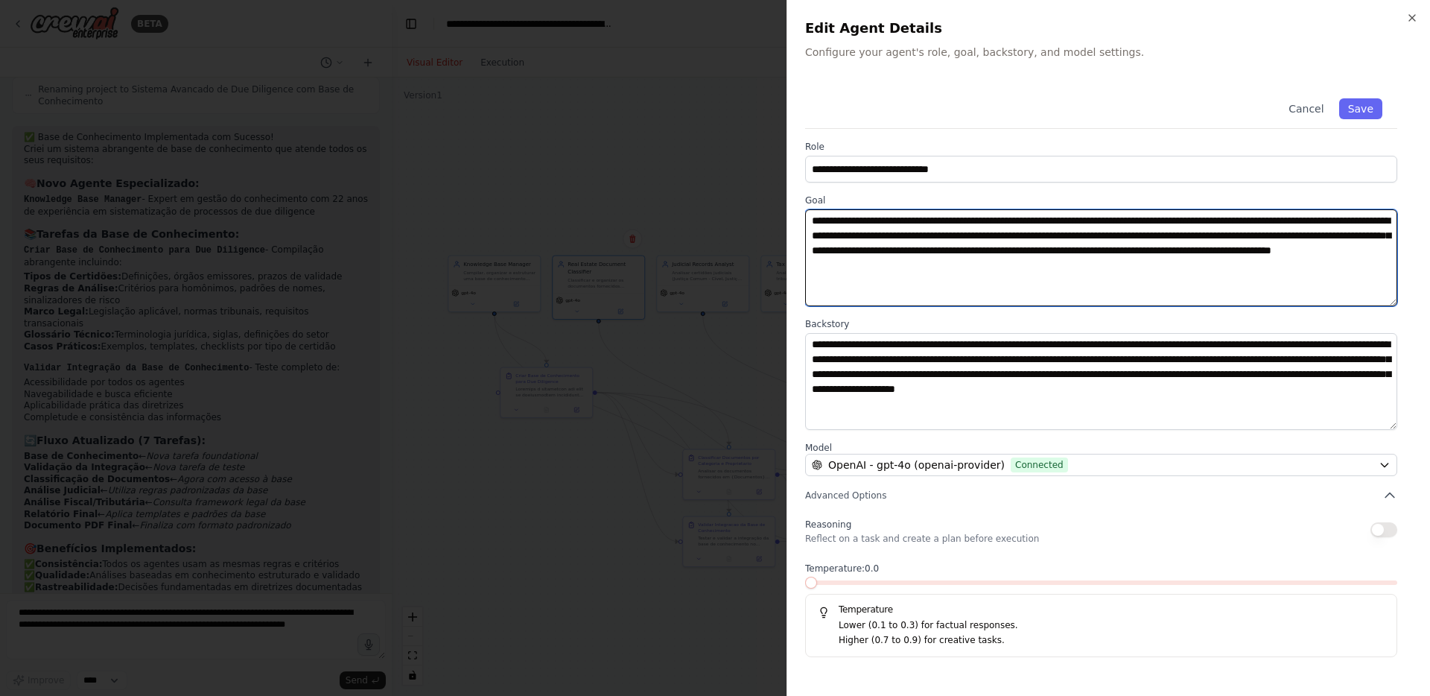
drag, startPoint x: 881, startPoint y: 235, endPoint x: 1187, endPoint y: 272, distance: 308.3
click at [1187, 272] on textarea "**********" at bounding box center [1101, 257] width 592 height 97
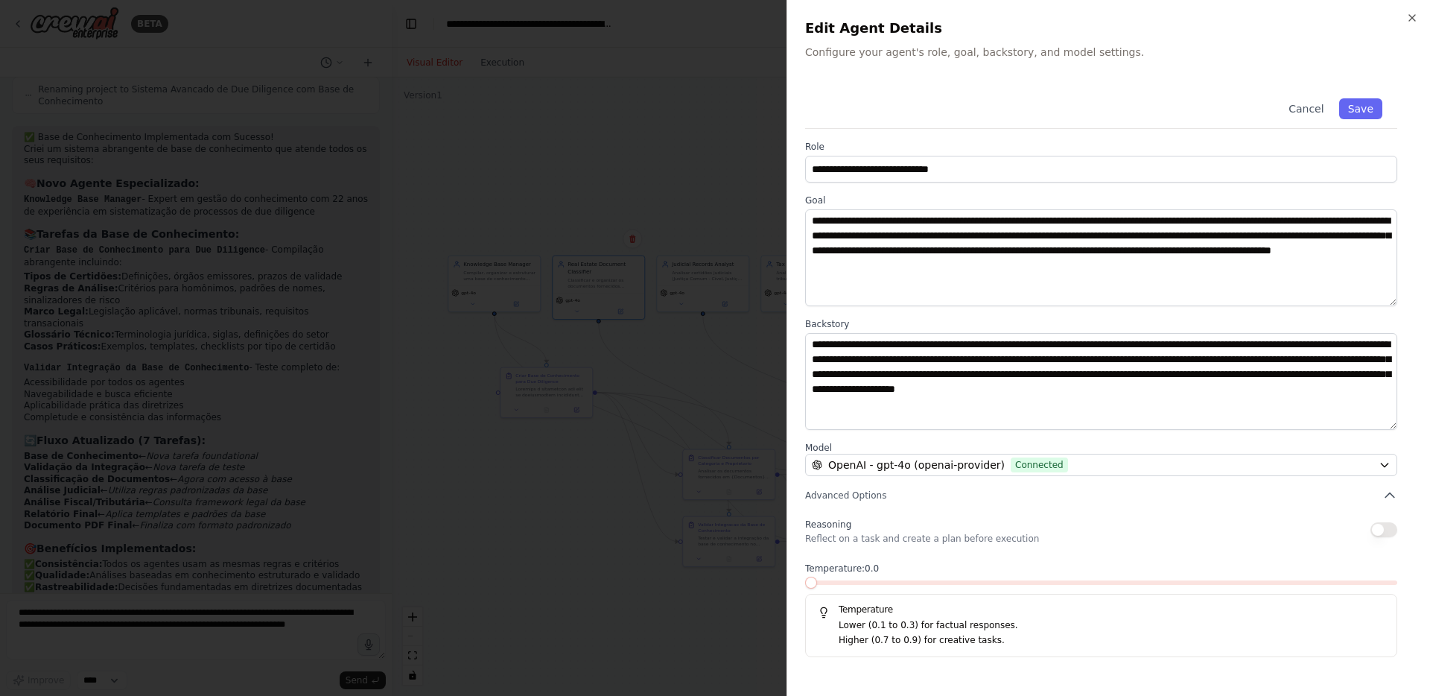
click at [731, 383] on div at bounding box center [715, 348] width 1430 height 696
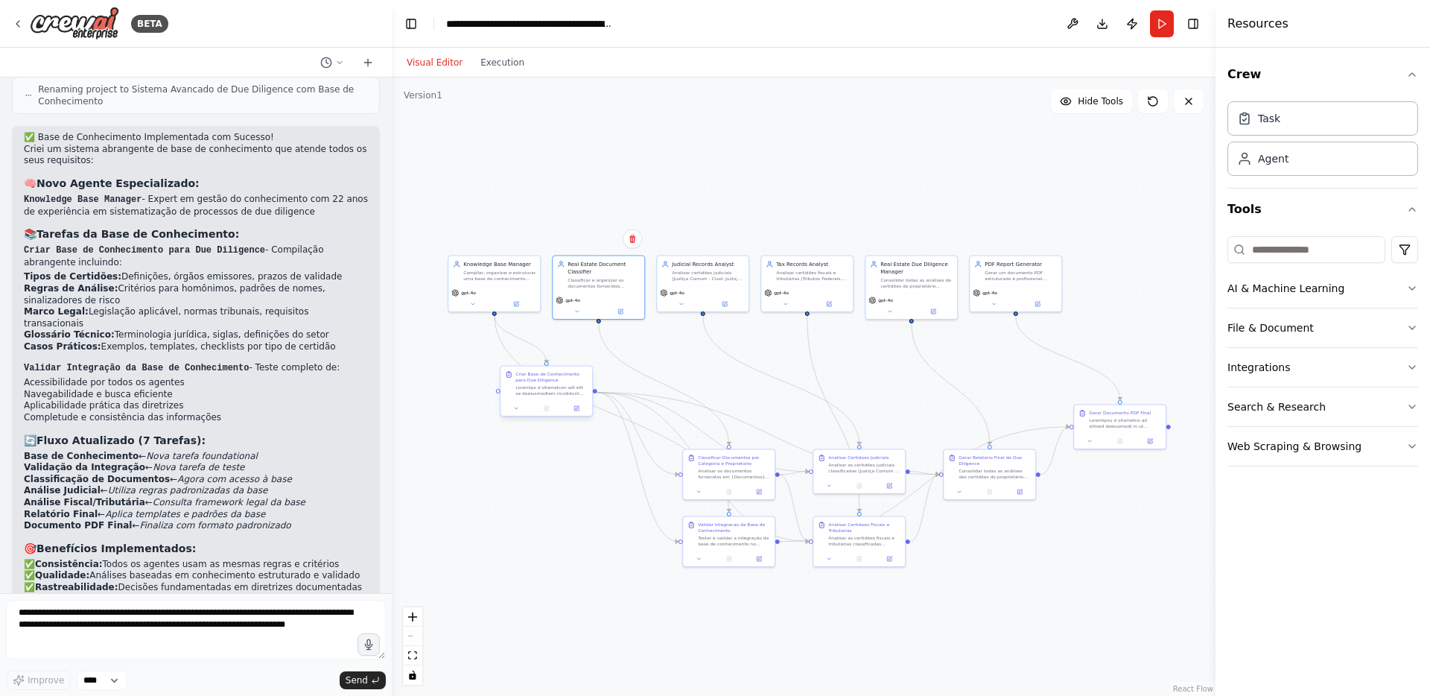
click at [535, 388] on div at bounding box center [551, 390] width 72 height 12
click at [578, 410] on icon at bounding box center [576, 408] width 4 height 4
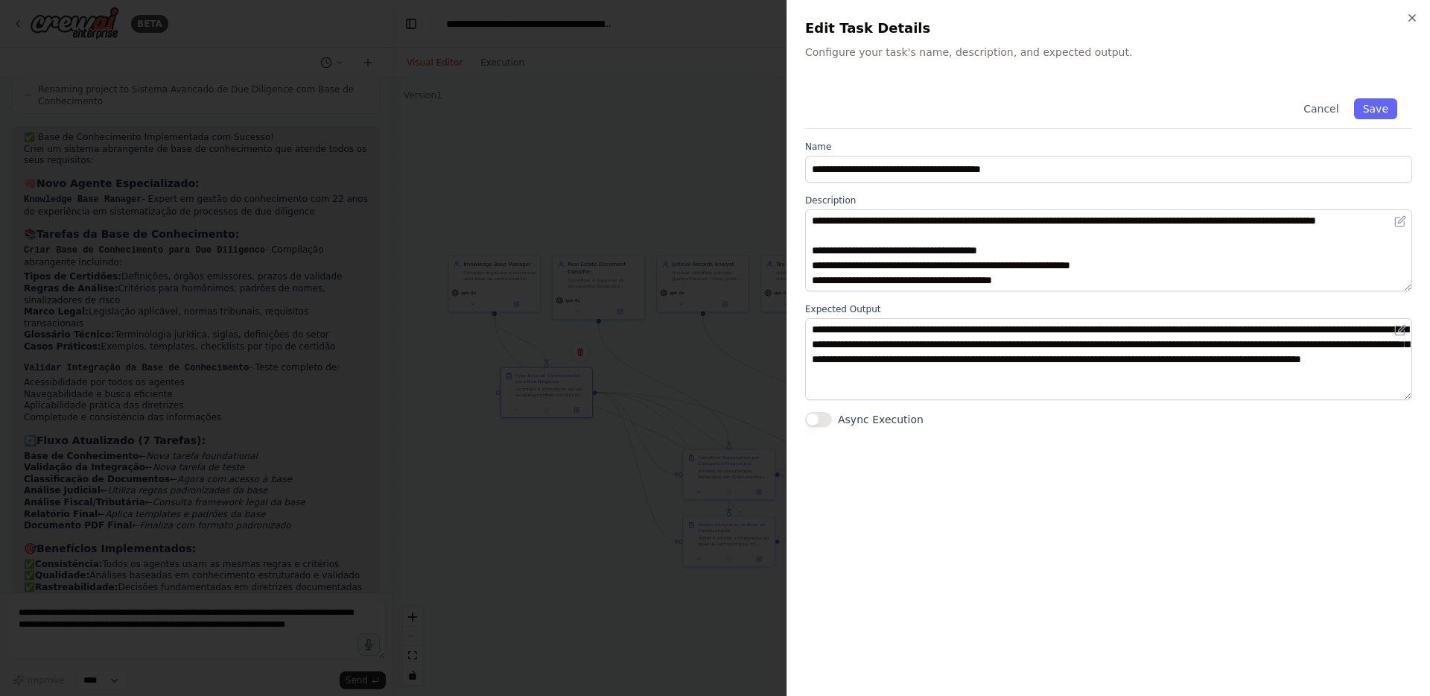
click at [656, 380] on div at bounding box center [715, 348] width 1430 height 696
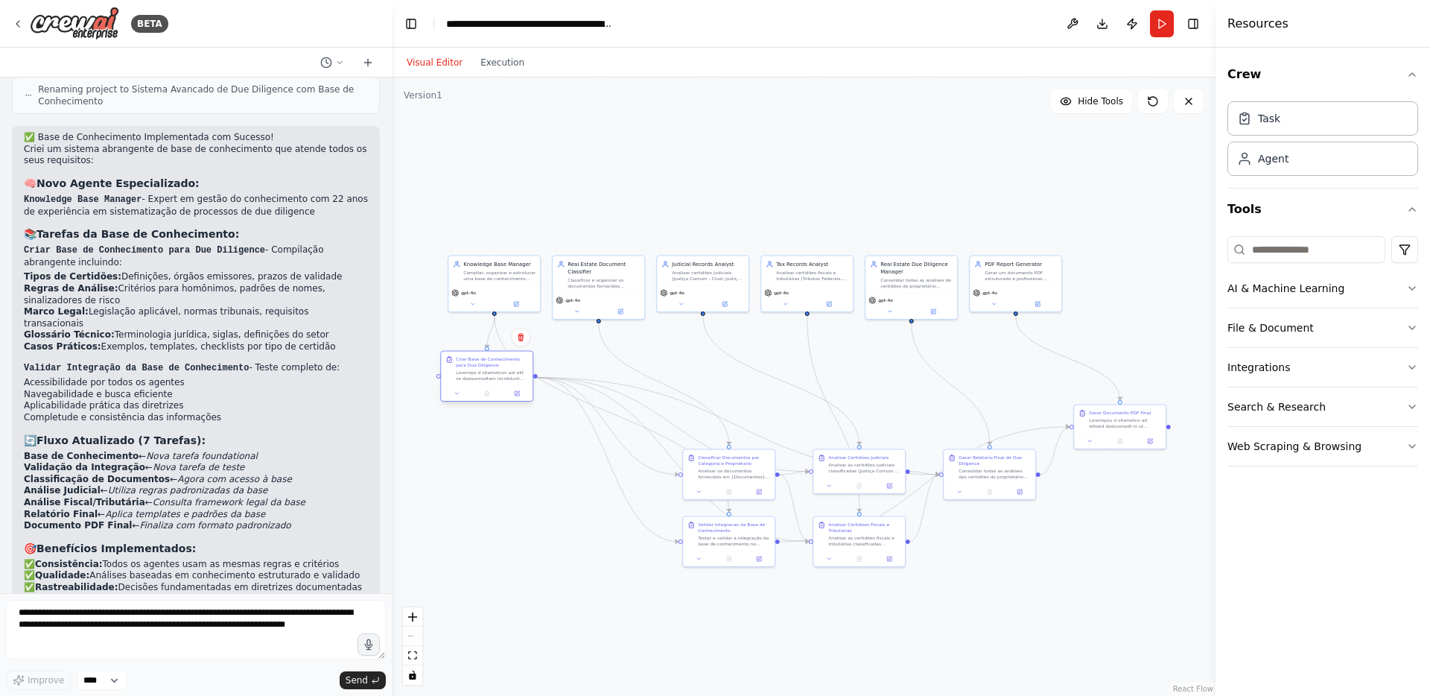
drag, startPoint x: 539, startPoint y: 380, endPoint x: 483, endPoint y: 363, distance: 58.9
click at [483, 363] on div "Criar Base de Conhecimento para Due Diligence" at bounding box center [492, 362] width 72 height 12
drag, startPoint x: 497, startPoint y: 276, endPoint x: 497, endPoint y: 284, distance: 8.2
click at [497, 284] on div "Compilar, organizar e estruturar uma base de conhecimento abrangente sobre anál…" at bounding box center [499, 282] width 72 height 12
drag, startPoint x: 688, startPoint y: 271, endPoint x: 689, endPoint y: 281, distance: 9.7
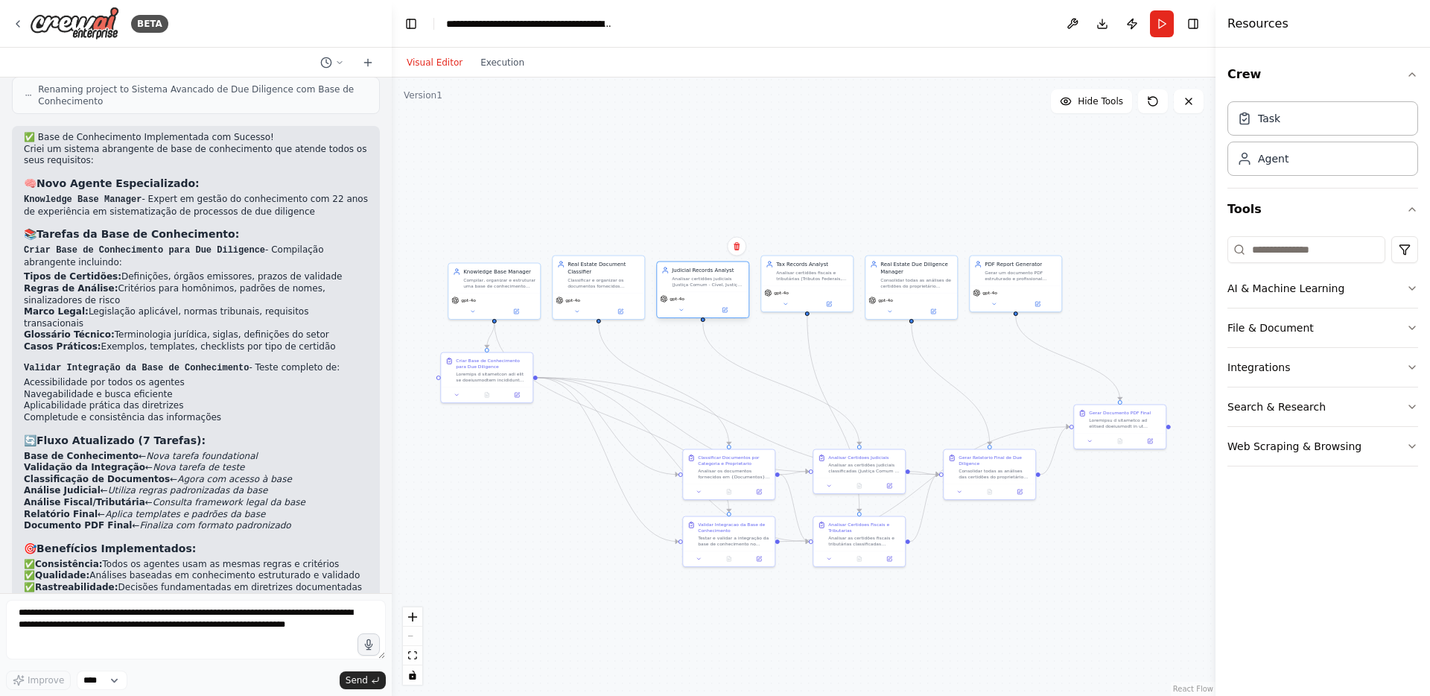
click at [689, 281] on div "Analisar certidões judiciais (Justiça Comum - Cível, Justiça Comum - Fiscal, Ju…" at bounding box center [708, 282] width 72 height 12
drag, startPoint x: 811, startPoint y: 288, endPoint x: 811, endPoint y: 296, distance: 8.2
click at [811, 296] on div "gpt-4o" at bounding box center [807, 298] width 86 height 7
click at [1011, 293] on div "gpt-4o" at bounding box center [1016, 305] width 92 height 26
drag, startPoint x: 493, startPoint y: 370, endPoint x: 502, endPoint y: 344, distance: 27.6
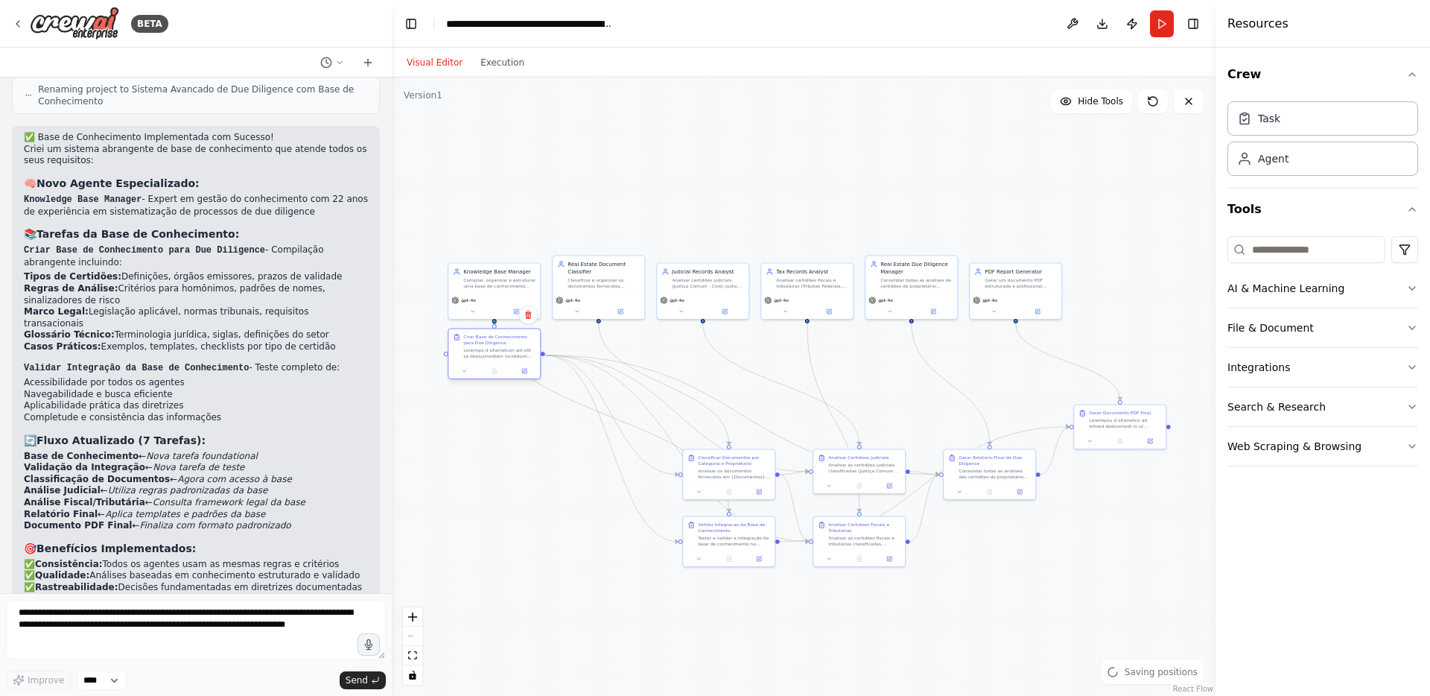
click at [502, 344] on div "Criar Base de Conhecimento para Due Diligence" at bounding box center [499, 346] width 72 height 25
drag, startPoint x: 719, startPoint y: 475, endPoint x: 590, endPoint y: 366, distance: 169.1
click at [590, 366] on div "Analisar os documentos fornecidos em {Documentos} e classificá-los por propriet…" at bounding box center [603, 360] width 72 height 12
drag, startPoint x: 861, startPoint y: 470, endPoint x: 707, endPoint y: 360, distance: 189.5
click at [707, 360] on div "Analisar Certidoes Judiciais Analisar as certidões judiciais classificadas (Jus…" at bounding box center [703, 351] width 92 height 28
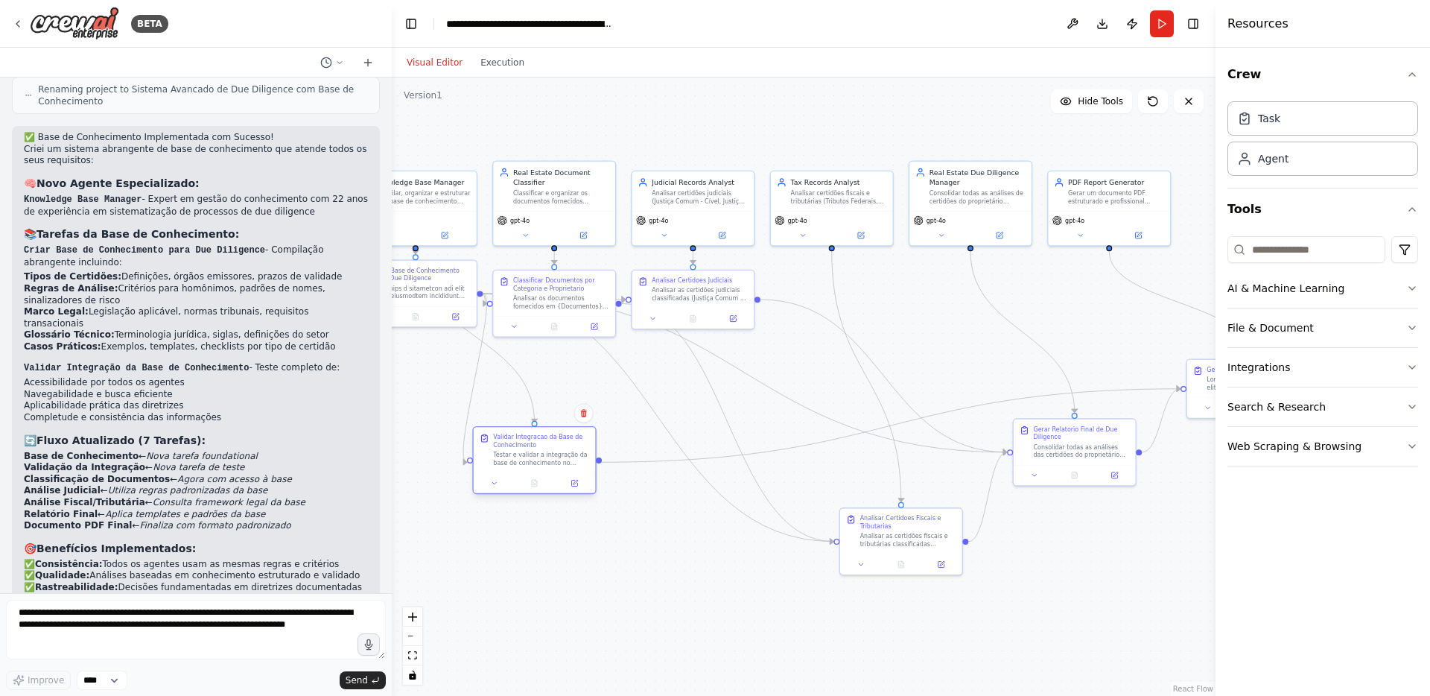
drag, startPoint x: 744, startPoint y: 532, endPoint x: 550, endPoint y: 448, distance: 211.8
click at [550, 448] on div "Validar Integracao da Base de Conhecimento Testar e validar a integração da bas…" at bounding box center [541, 450] width 96 height 34
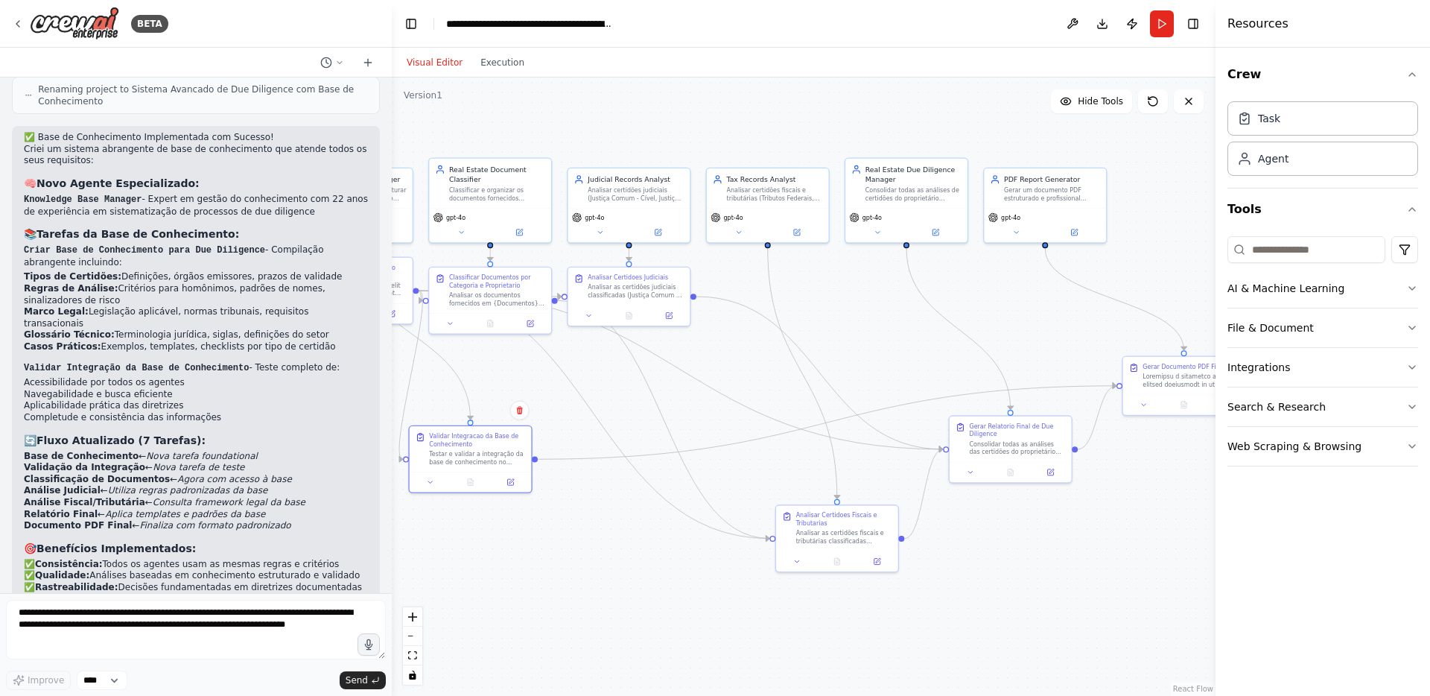
drag, startPoint x: 1127, startPoint y: 362, endPoint x: 1065, endPoint y: 362, distance: 61.8
click at [1065, 362] on div ".deletable-edge-delete-btn { width: 20px; height: 20px; border: 0px solid #ffff…" at bounding box center [804, 386] width 824 height 618
drag, startPoint x: 1017, startPoint y: 447, endPoint x: 913, endPoint y: 291, distance: 186.9
click at [913, 291] on div "Consolidar todas as análises das certidões do proprietário ({Nome}, {CPF}) e ge…" at bounding box center [913, 287] width 96 height 16
click at [1168, 384] on div "Gerar Documento PDF Final" at bounding box center [1184, 384] width 124 height 60
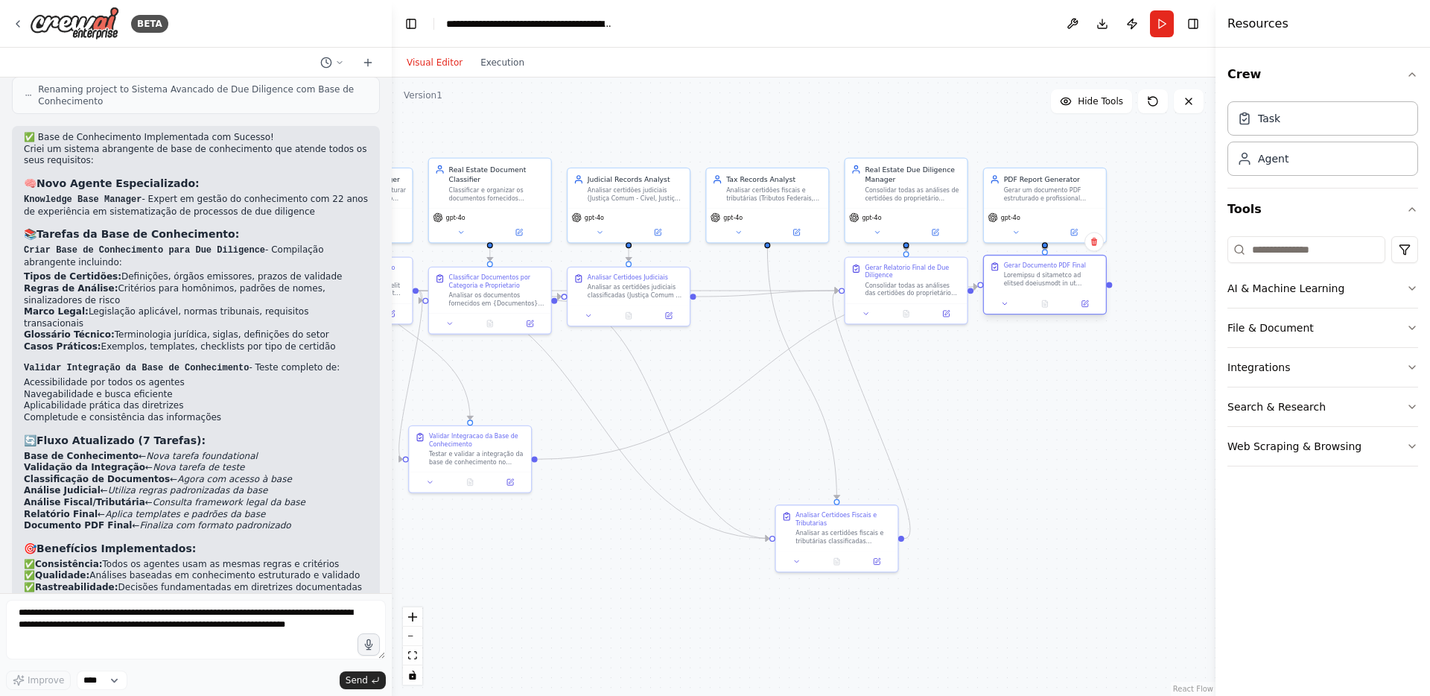
drag, startPoint x: 1186, startPoint y: 383, endPoint x: 1049, endPoint y: 283, distance: 169.5
click at [1049, 283] on div at bounding box center [1052, 279] width 96 height 16
drag, startPoint x: 847, startPoint y: 540, endPoint x: 777, endPoint y: 299, distance: 250.3
click at [777, 299] on div "Analisar as certidões fiscais e tributárias classificadas (Tributos Federais, D…" at bounding box center [774, 297] width 96 height 16
click at [722, 434] on div ".deletable-edge-delete-btn { width: 20px; height: 20px; border: 0px solid #ffff…" at bounding box center [804, 386] width 824 height 618
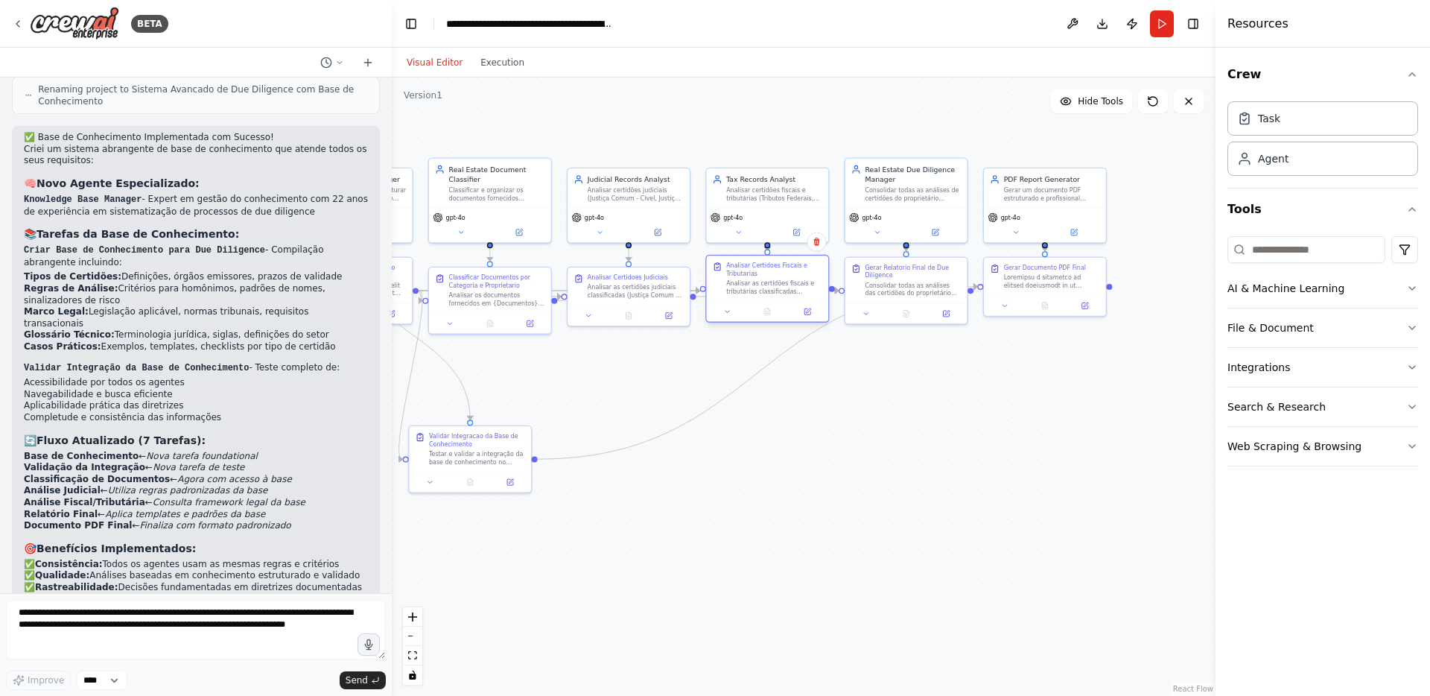
click at [769, 287] on div "Analisar as certidões fiscais e tributárias classificadas (Tributos Federais, D…" at bounding box center [774, 287] width 96 height 16
click at [648, 281] on div "Analisar as certidões judiciais classificadas (Justiça Comum - Cível, Justiça C…" at bounding box center [636, 279] width 96 height 16
drag, startPoint x: 521, startPoint y: 287, endPoint x: 521, endPoint y: 278, distance: 8.9
click at [521, 278] on div "Classificar Documentos por Categoria e Proprietario Analisar os documentos forn…" at bounding box center [497, 278] width 96 height 34
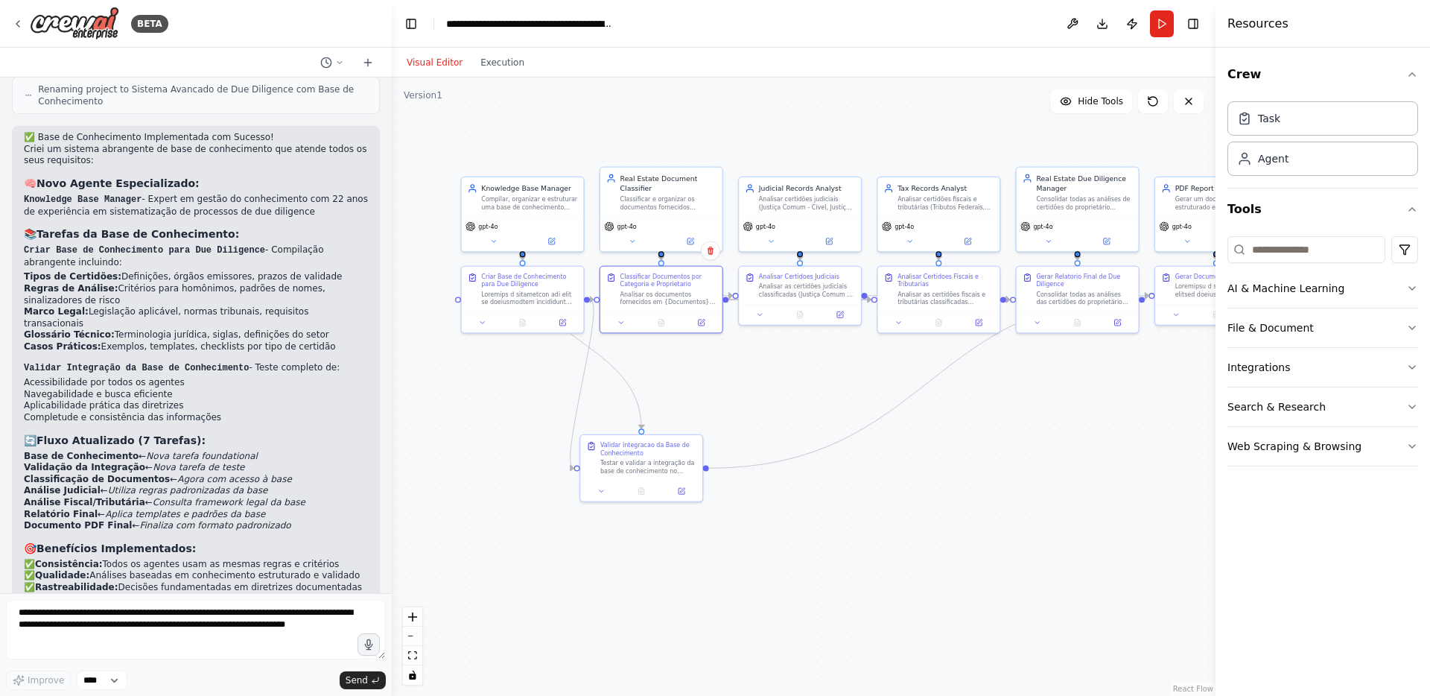
drag, startPoint x: 600, startPoint y: 383, endPoint x: 771, endPoint y: 392, distance: 171.5
click at [771, 392] on div ".deletable-edge-delete-btn { width: 20px; height: 20px; border: 0px solid #ffff…" at bounding box center [804, 386] width 824 height 618
drag, startPoint x: 640, startPoint y: 458, endPoint x: 516, endPoint y: 369, distance: 152.1
click at [516, 369] on div "Testar e validar a integração da base de conhecimento no sistema, verificando s…" at bounding box center [529, 376] width 96 height 16
click at [775, 502] on div ".deletable-edge-delete-btn { width: 20px; height: 20px; border: 0px solid #ffff…" at bounding box center [804, 386] width 824 height 618
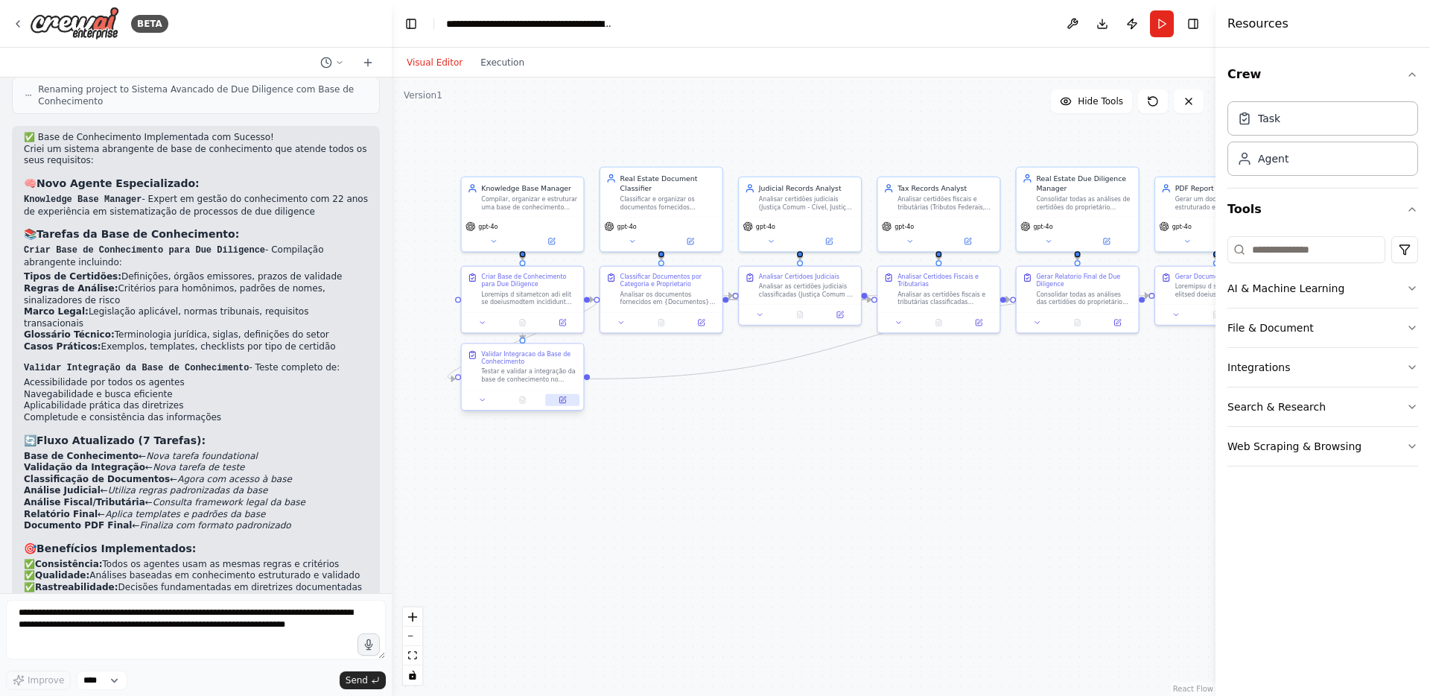
click at [556, 397] on button at bounding box center [562, 400] width 34 height 12
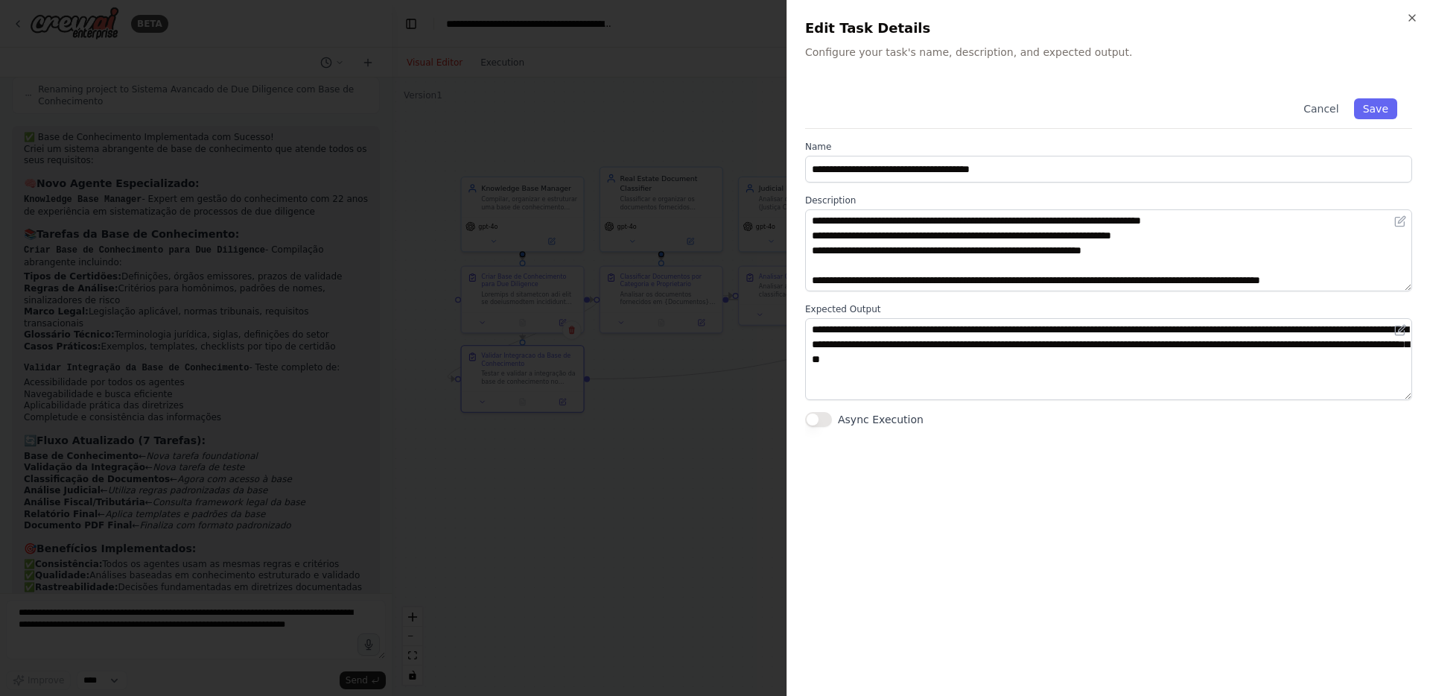
scroll to position [0, 0]
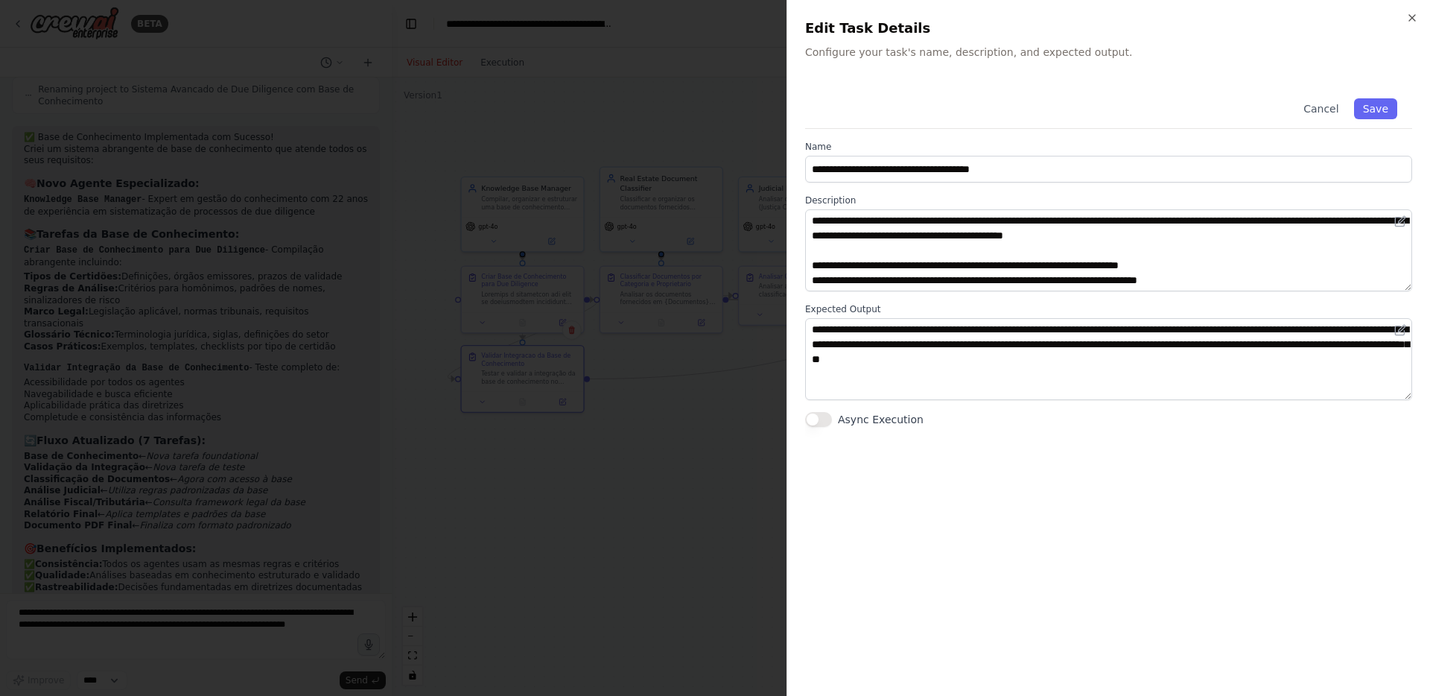
click at [500, 237] on div at bounding box center [715, 348] width 1430 height 696
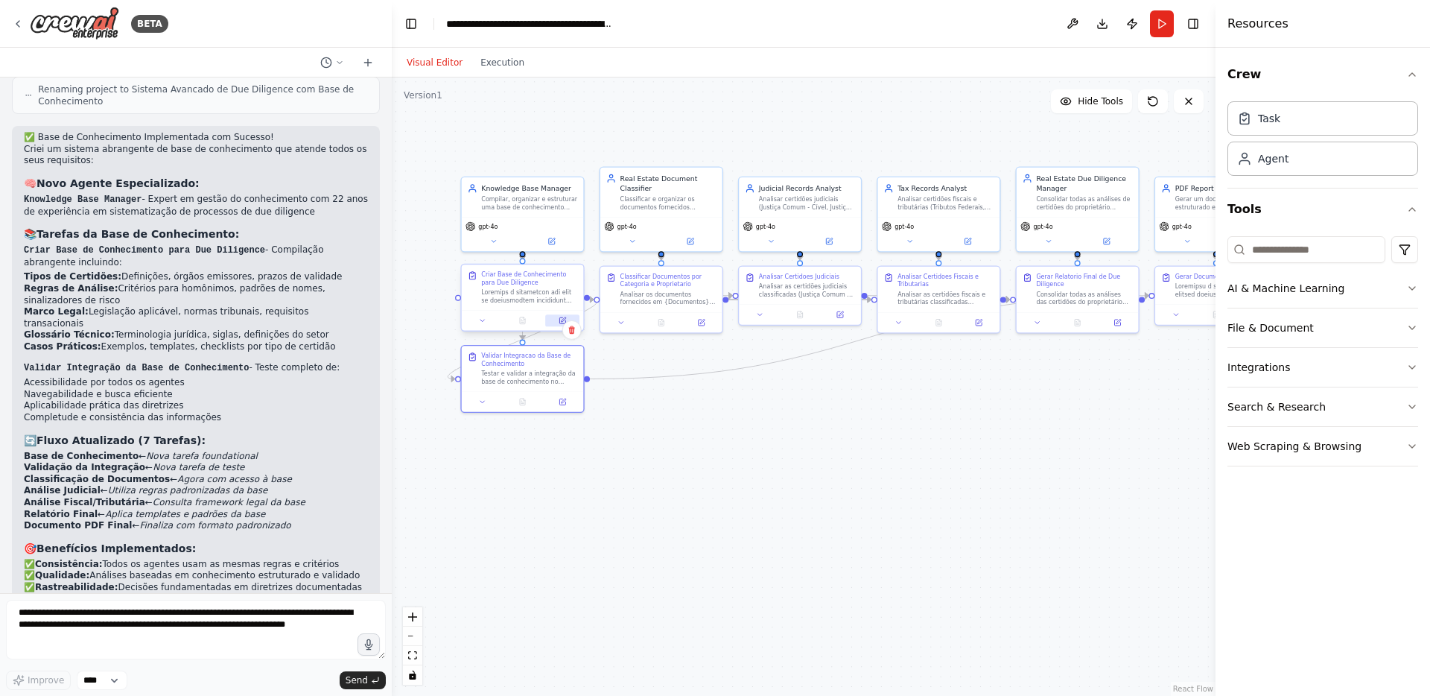
click at [550, 318] on button at bounding box center [562, 320] width 34 height 12
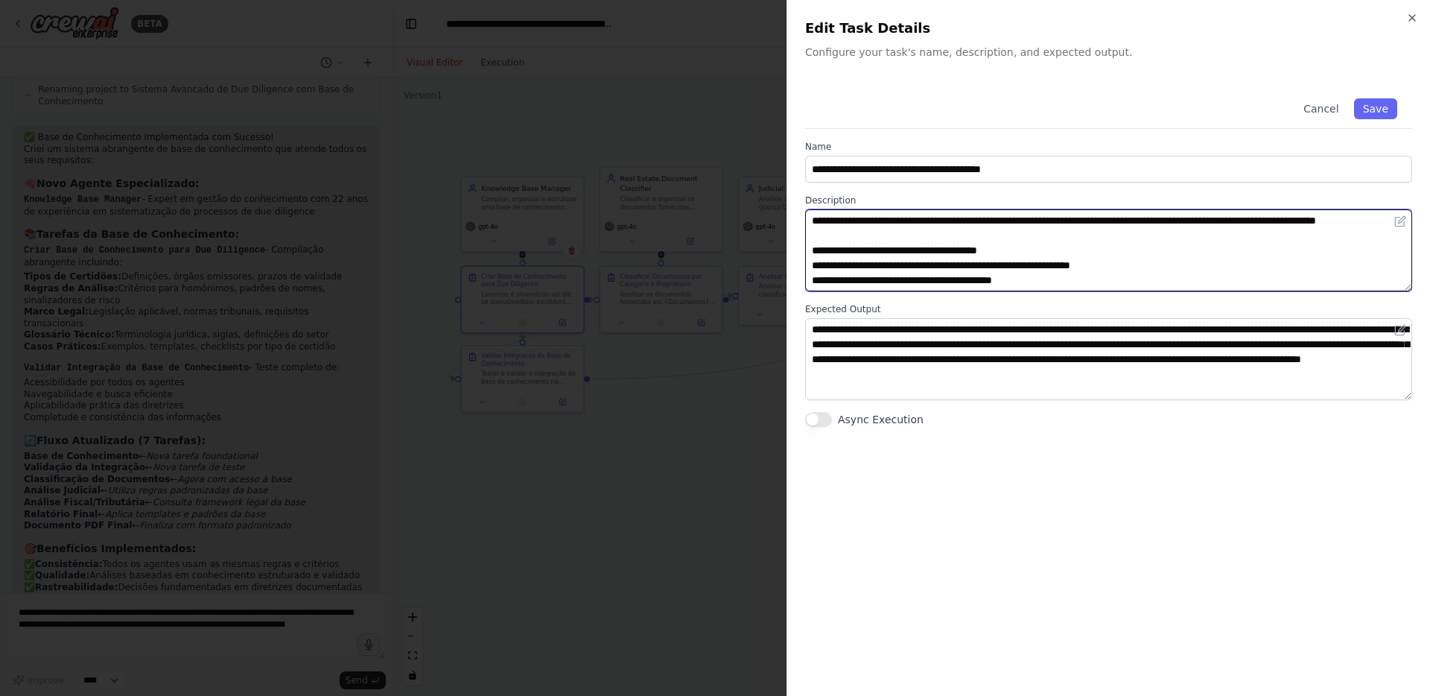
click at [809, 260] on textarea at bounding box center [1108, 250] width 607 height 82
click at [862, 222] on textarea at bounding box center [1108, 250] width 607 height 82
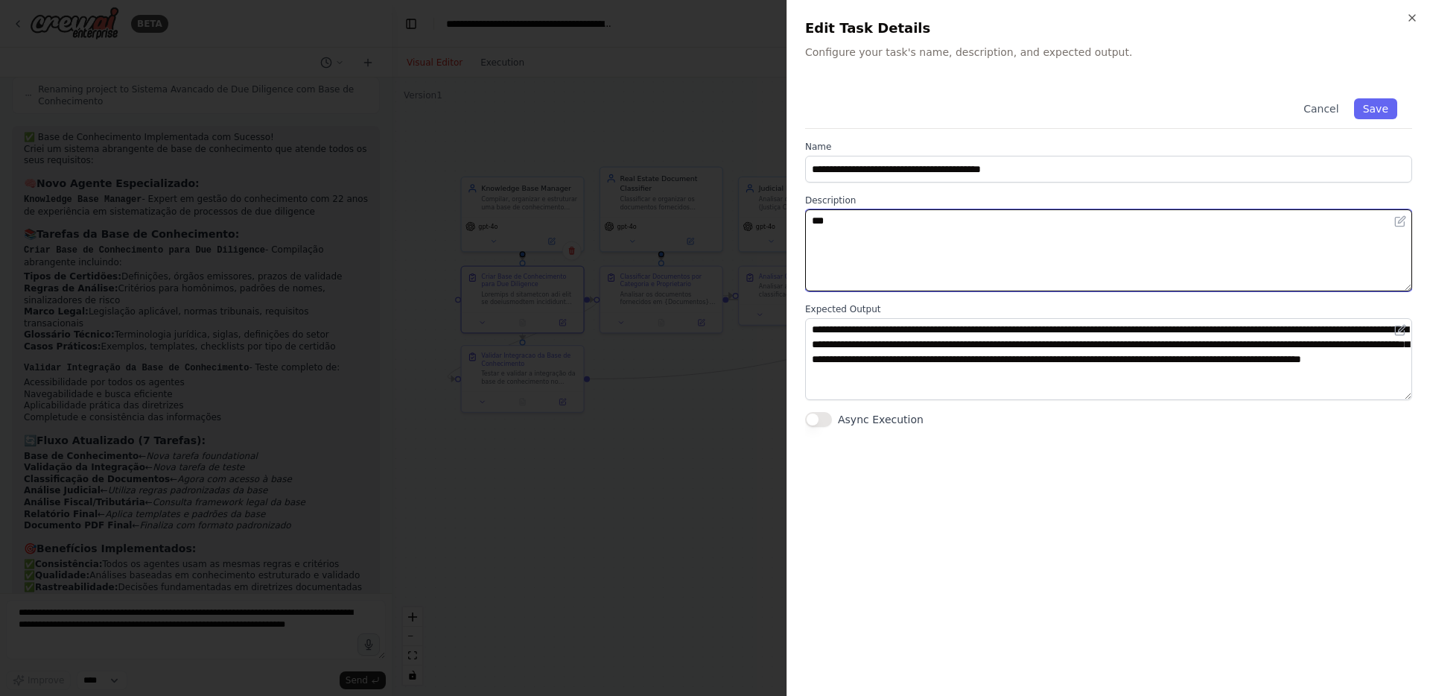
type textarea "*"
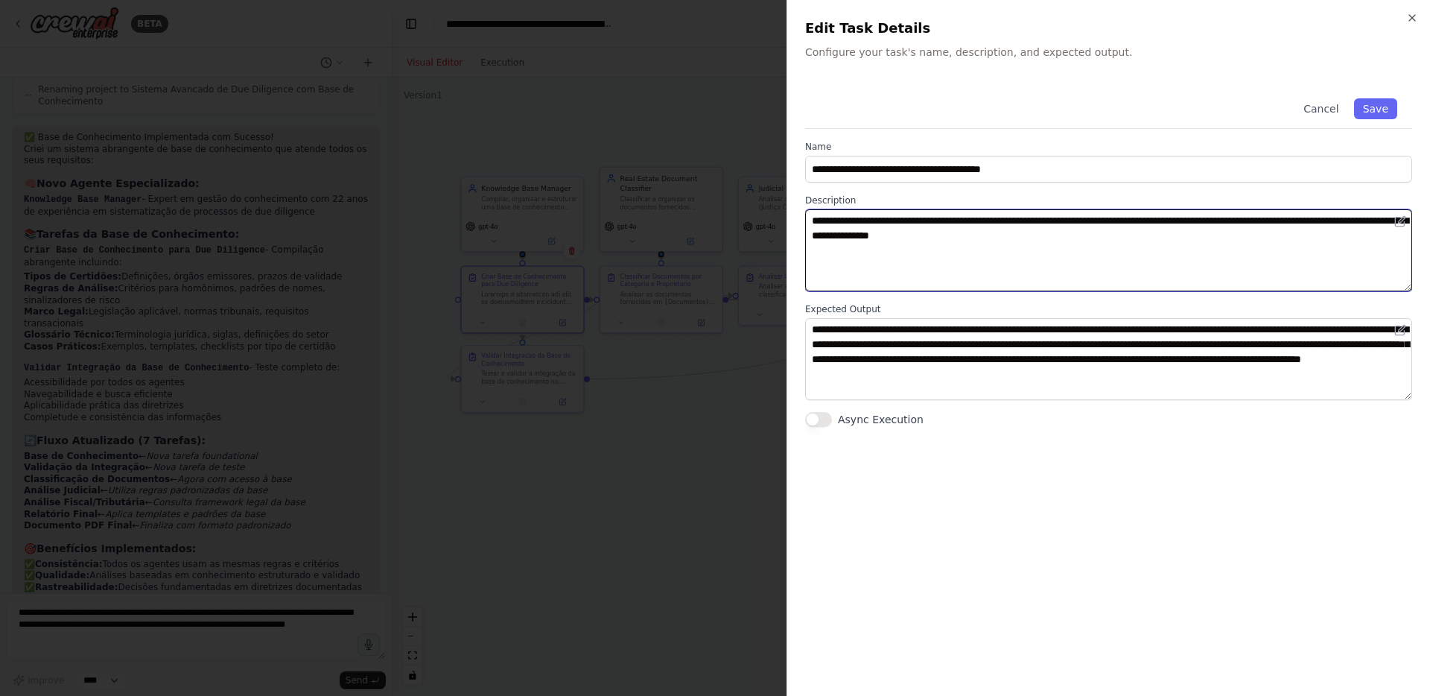
paste textarea "**********"
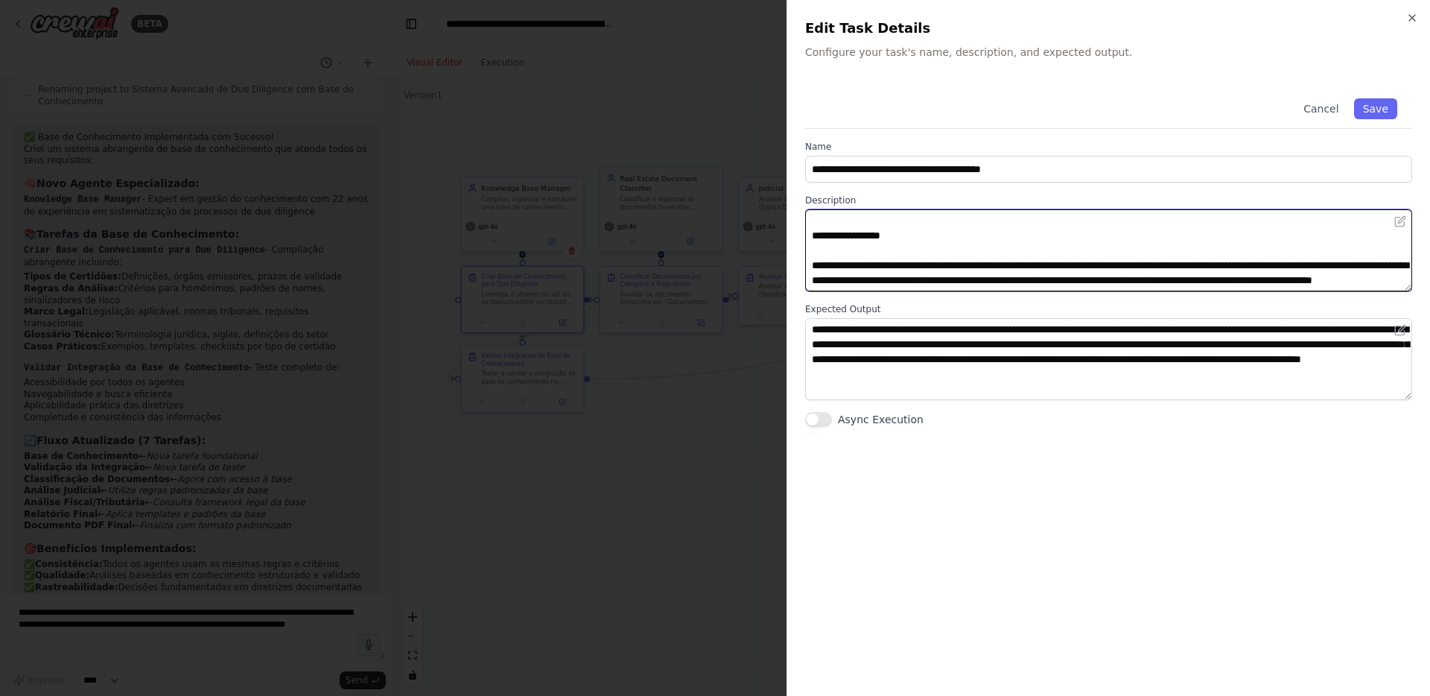
scroll to position [1197, 0]
click at [921, 245] on textarea at bounding box center [1108, 250] width 607 height 82
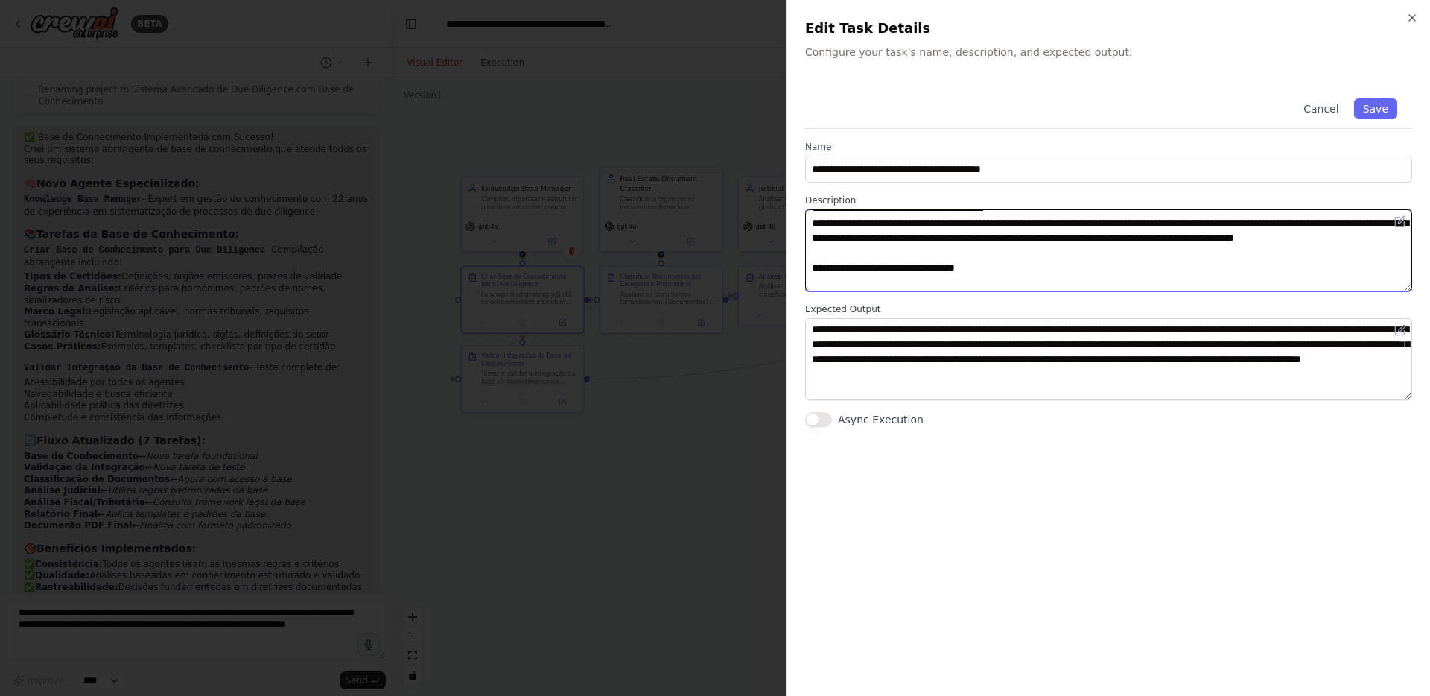
scroll to position [63, 0]
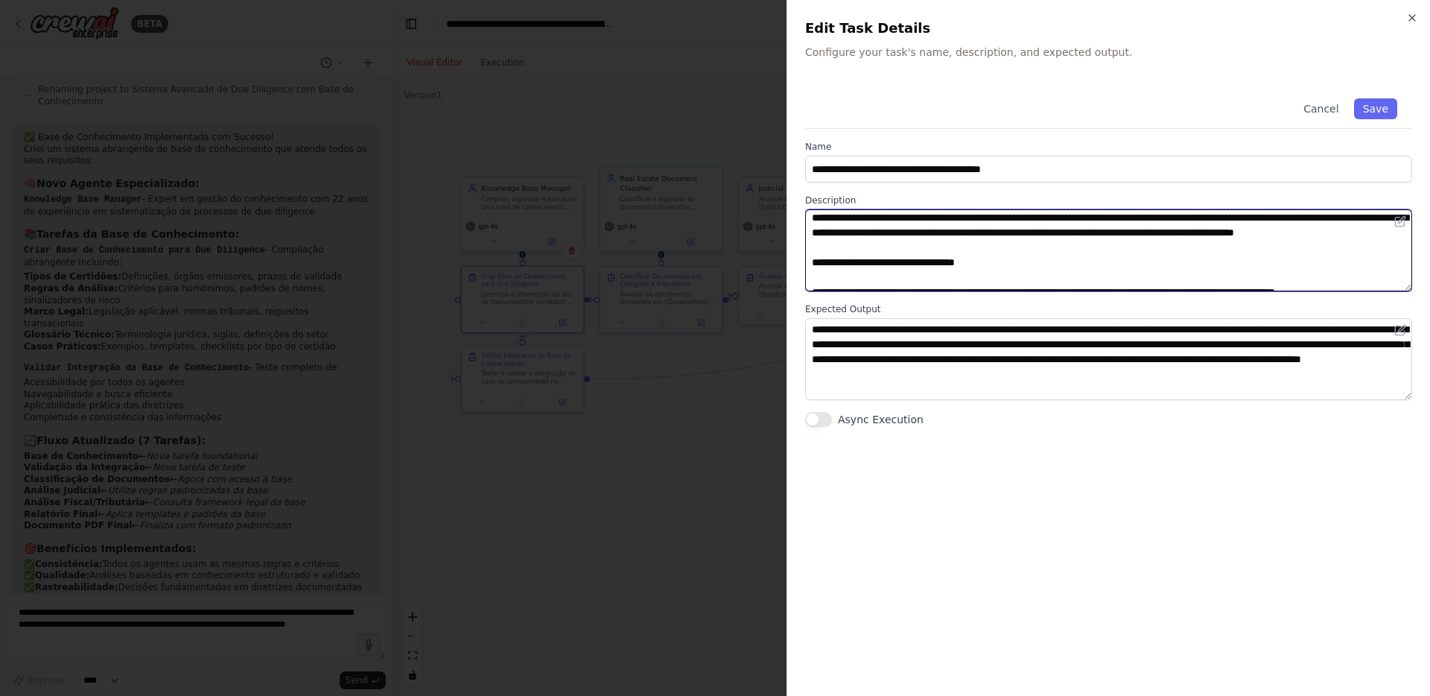
click at [1208, 227] on textarea at bounding box center [1108, 250] width 607 height 82
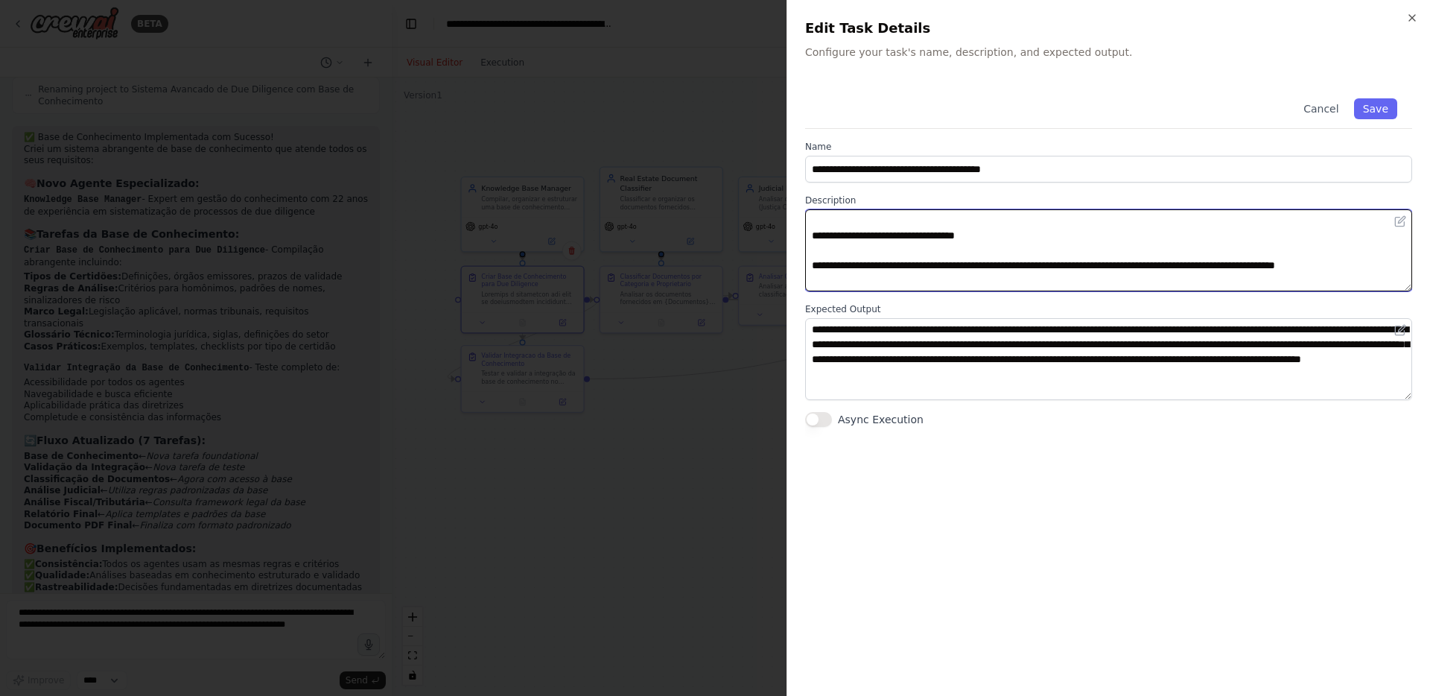
scroll to position [81, 0]
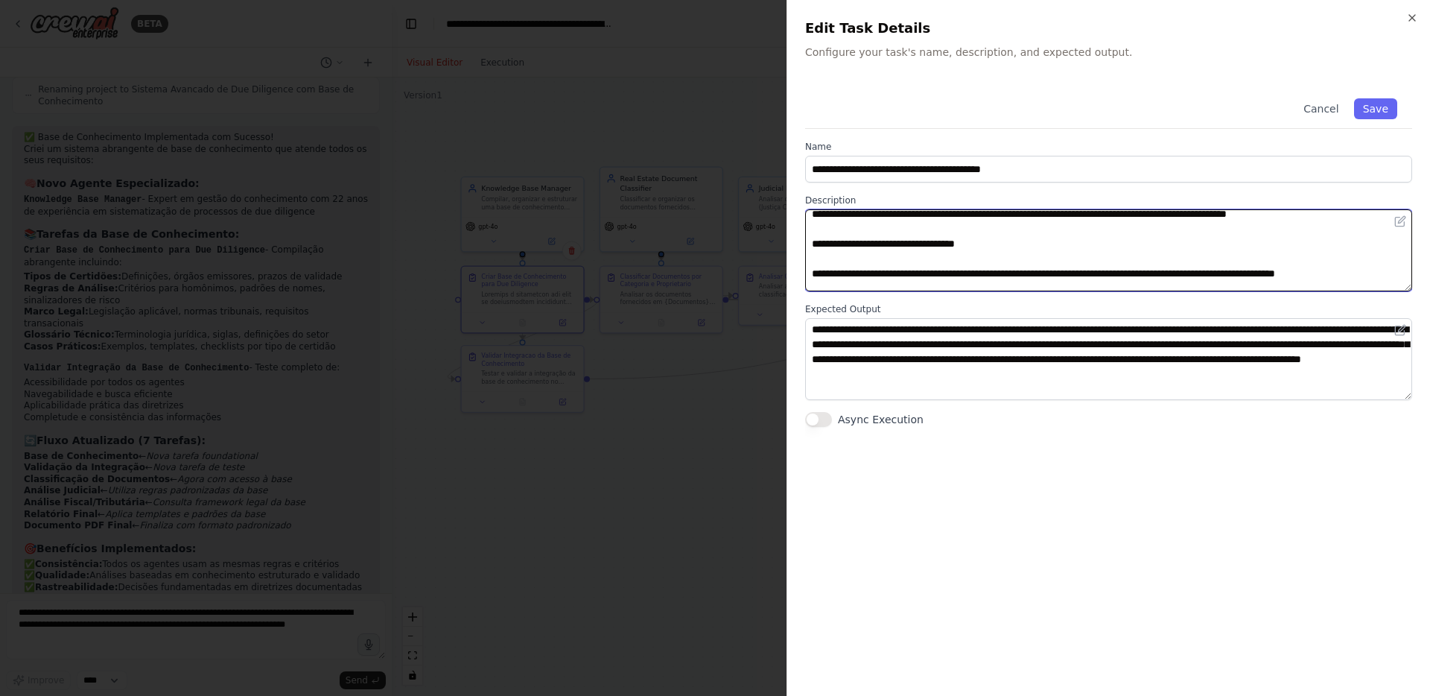
click at [1040, 212] on textarea at bounding box center [1108, 250] width 607 height 82
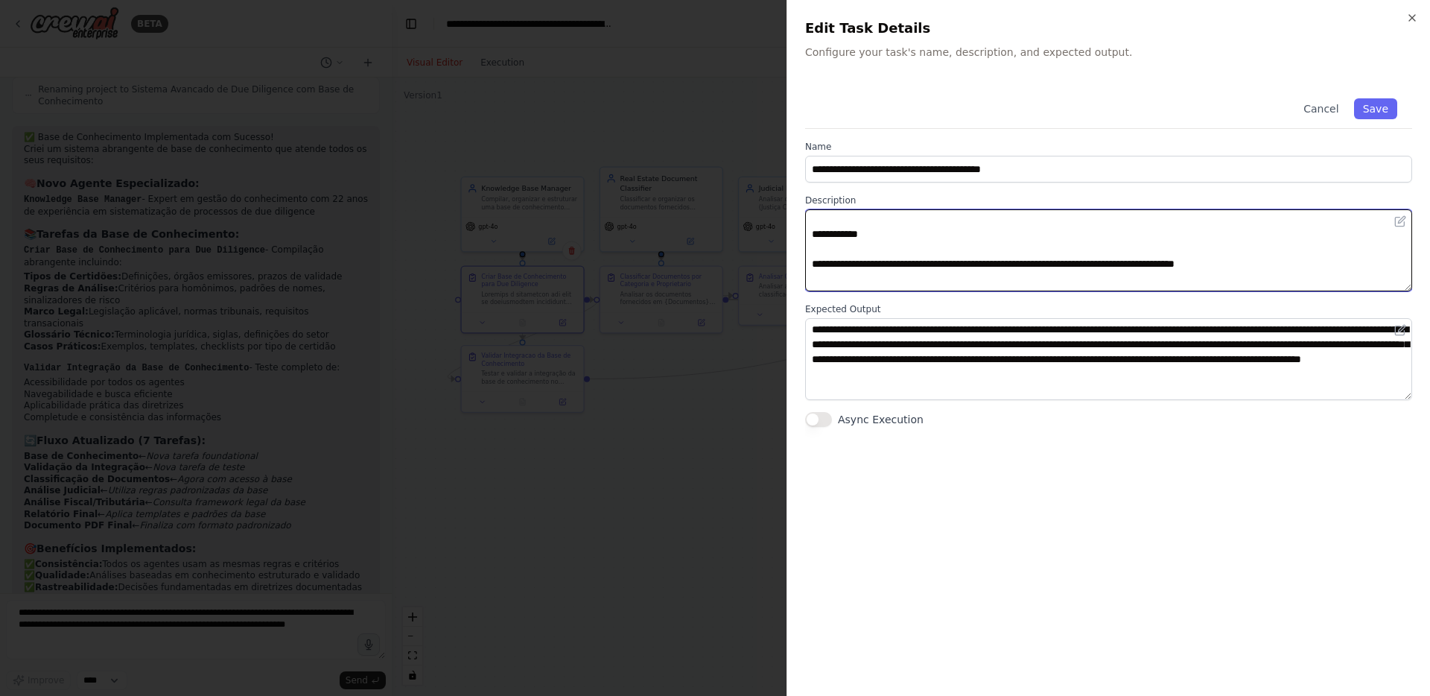
scroll to position [152, 0]
click at [845, 254] on textarea at bounding box center [1108, 250] width 607 height 82
click at [842, 262] on textarea at bounding box center [1108, 250] width 607 height 82
paste textarea
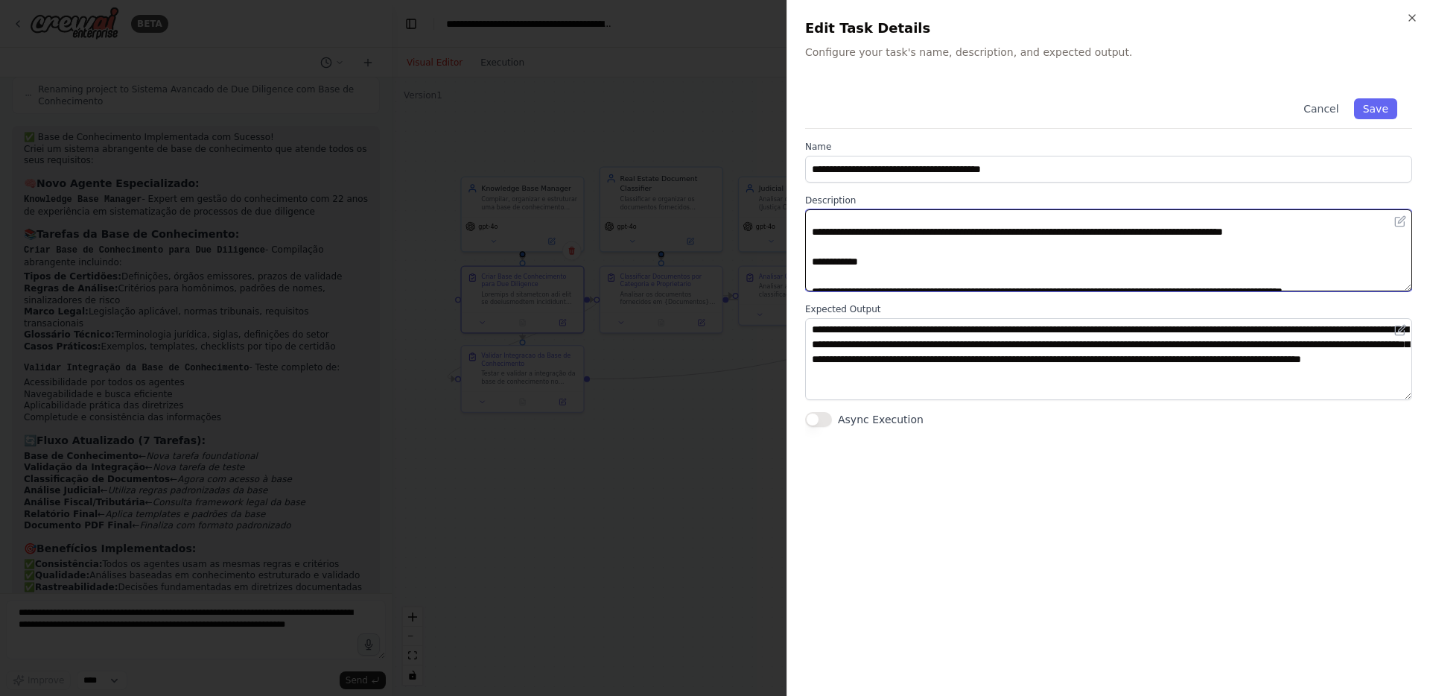
scroll to position [407, 0]
click at [833, 283] on textarea at bounding box center [1108, 250] width 607 height 82
paste textarea
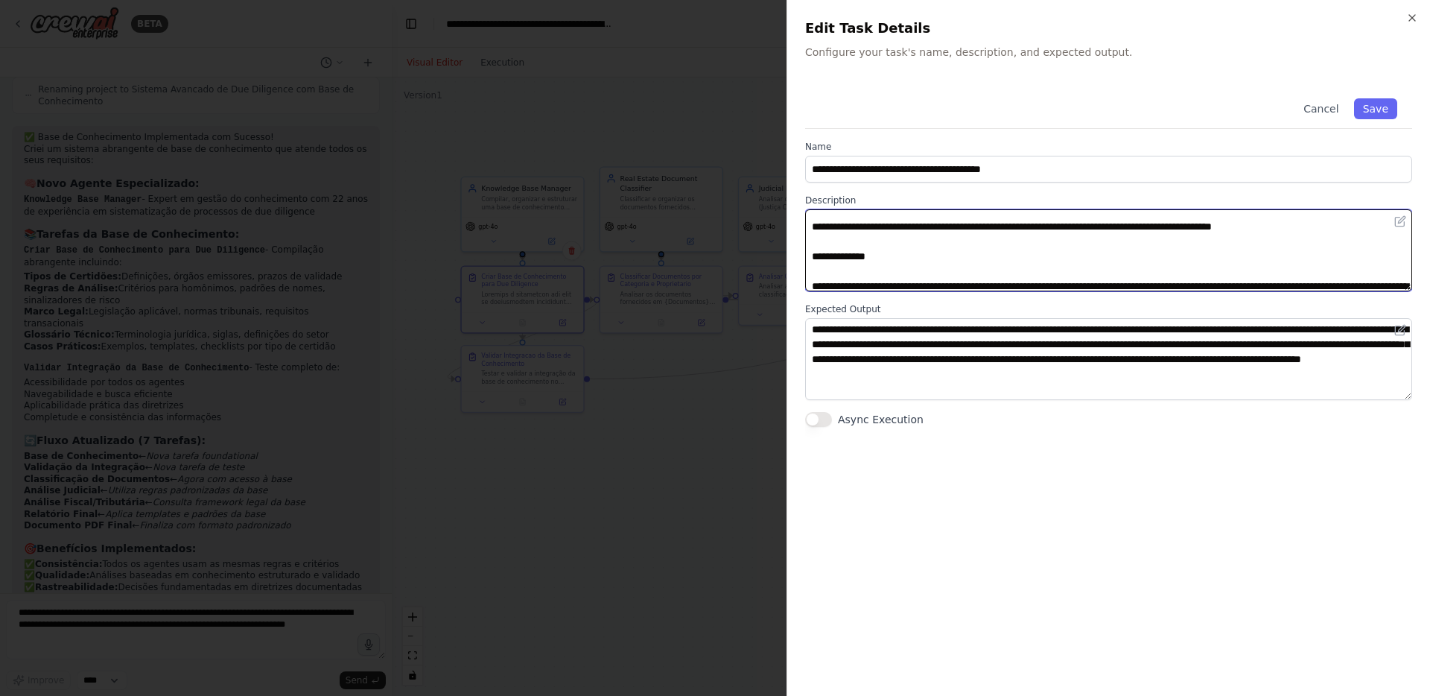
scroll to position [755, 0]
click at [842, 260] on textarea at bounding box center [1108, 250] width 607 height 82
paste textarea
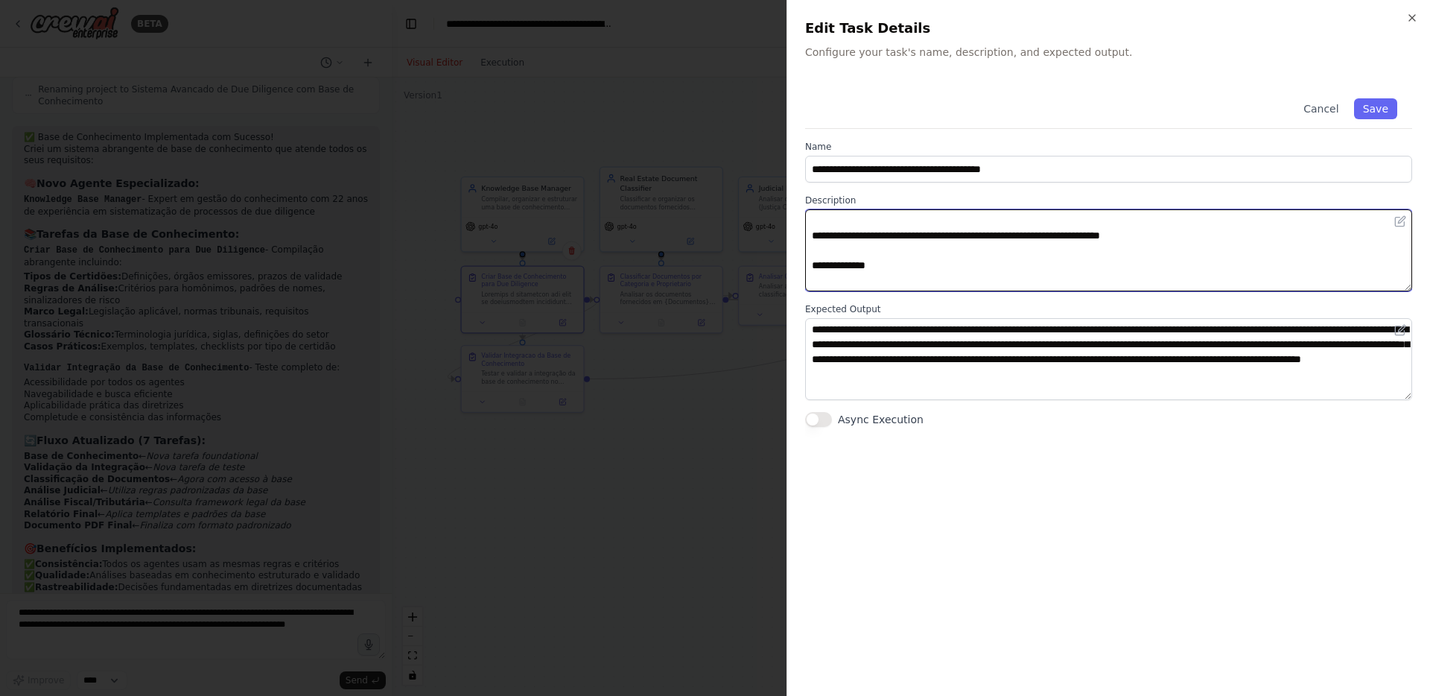
scroll to position [1039, 0]
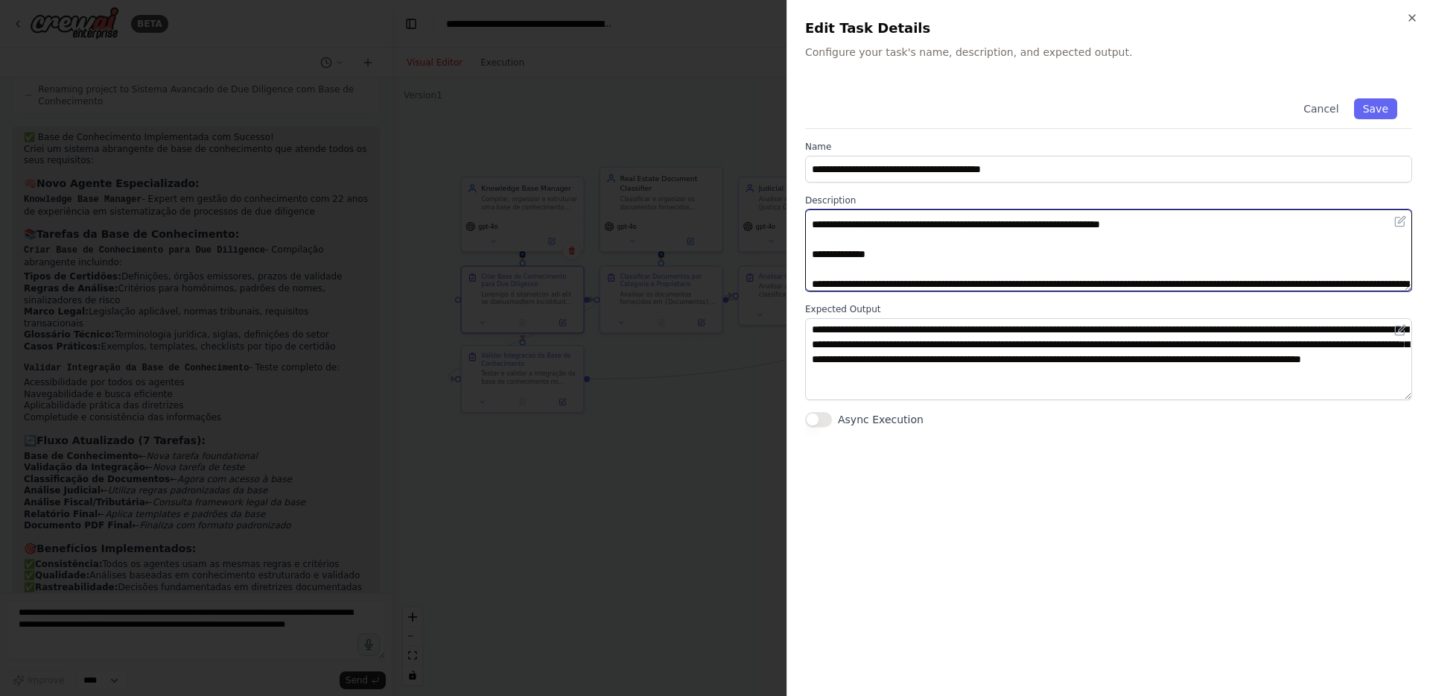
click at [843, 271] on textarea at bounding box center [1108, 250] width 607 height 82
paste textarea
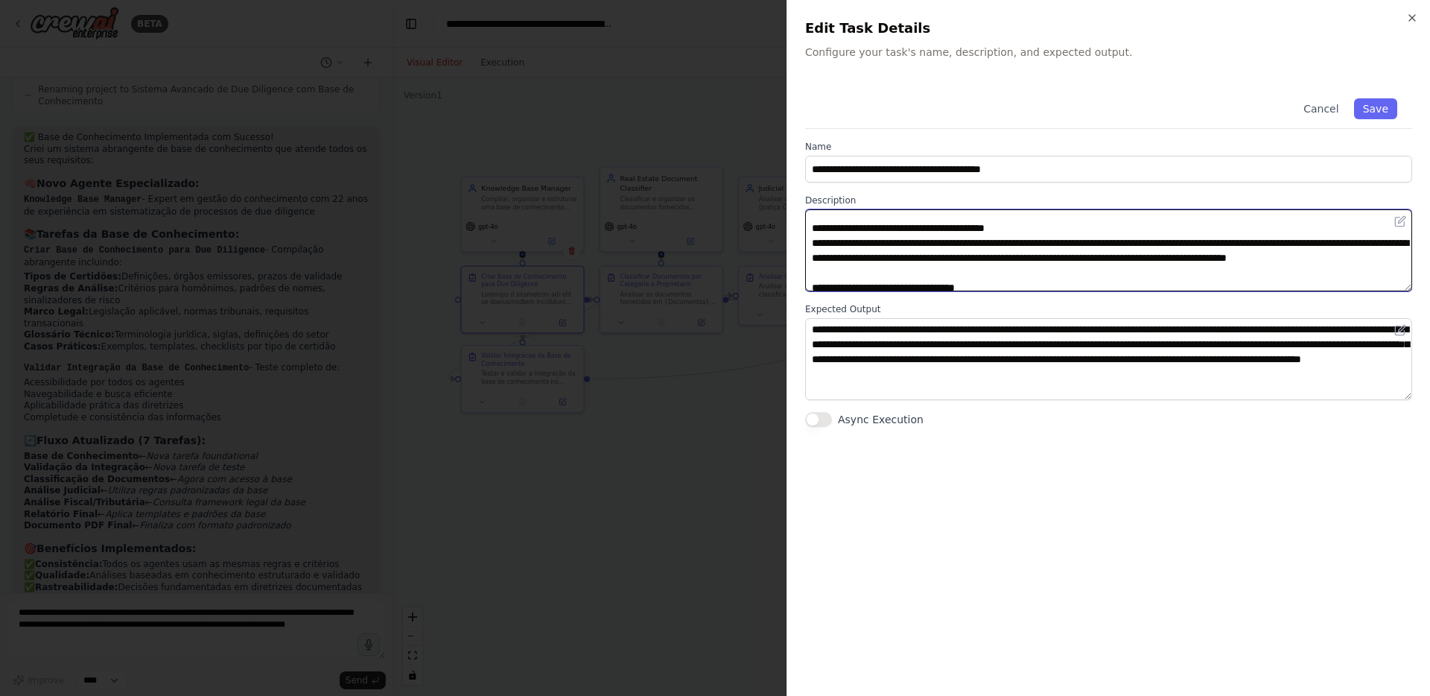
scroll to position [45, 0]
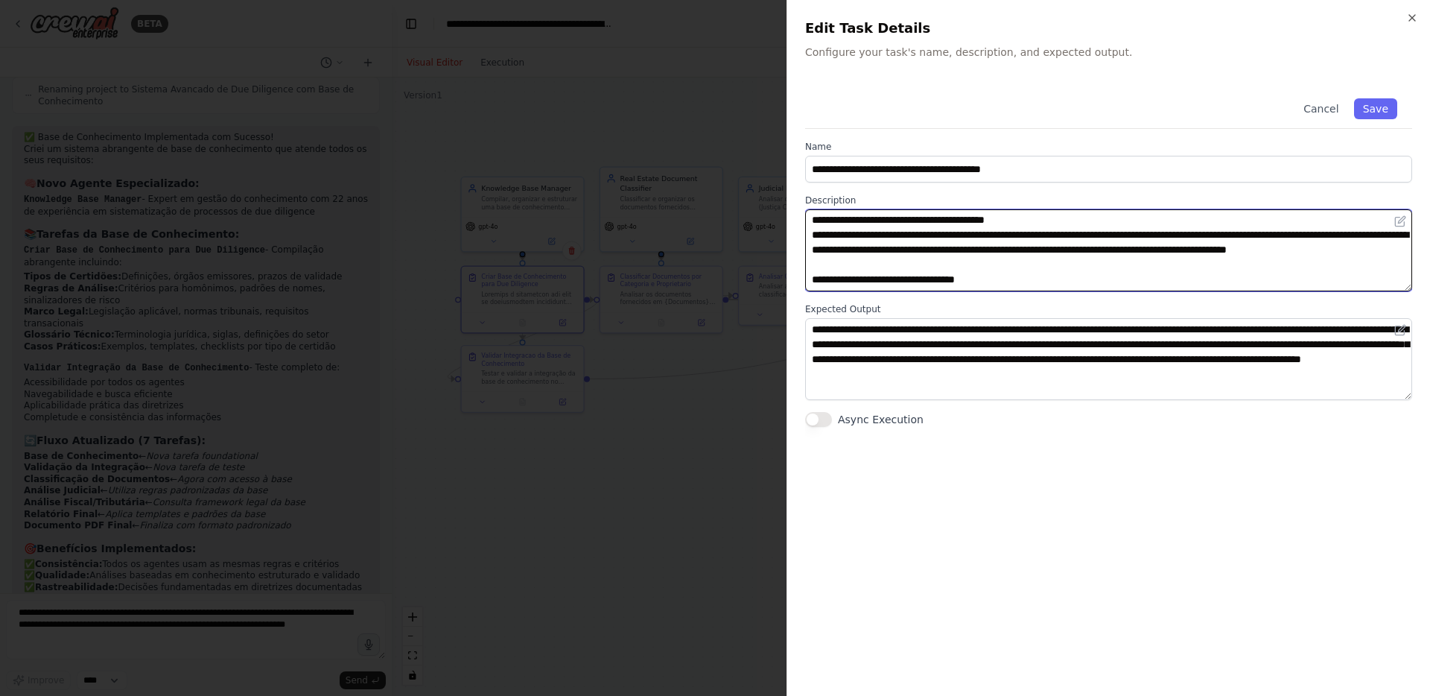
click at [1124, 258] on textarea at bounding box center [1108, 250] width 607 height 82
click at [1127, 247] on textarea at bounding box center [1108, 250] width 607 height 82
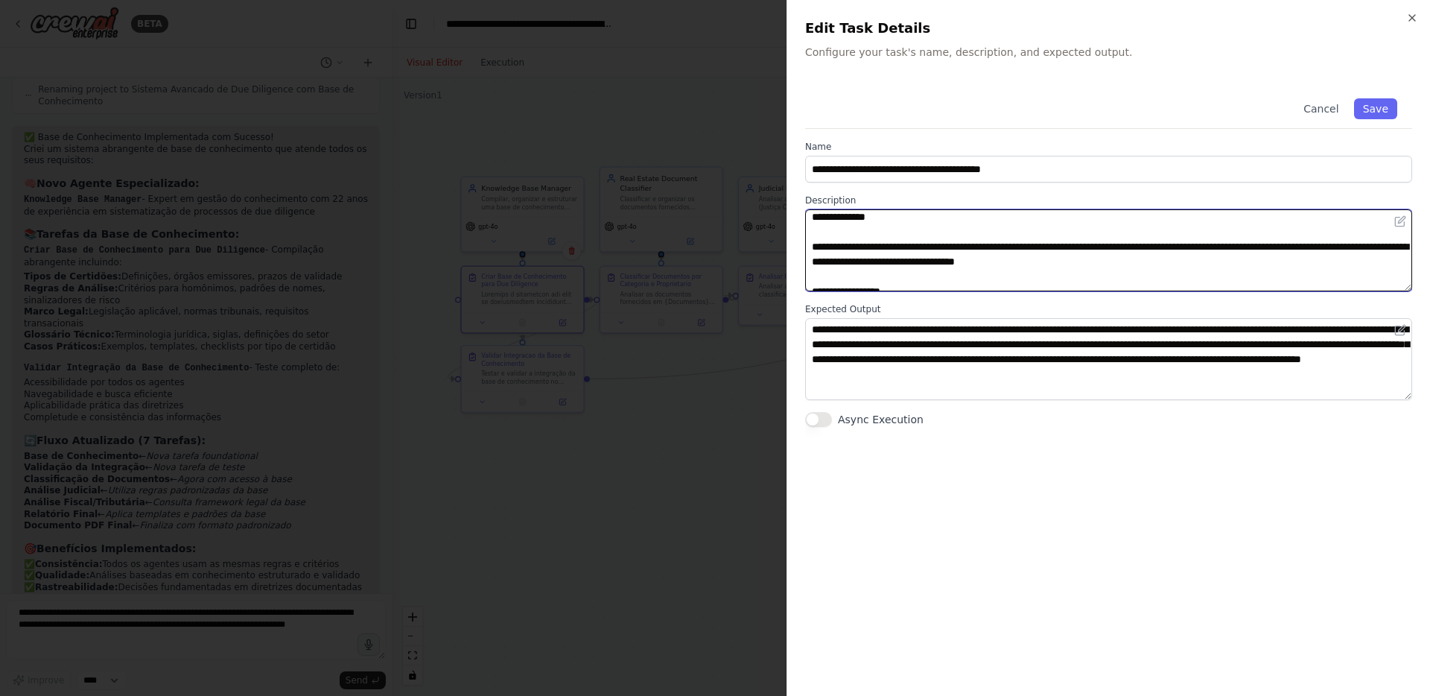
scroll to position [224, 0]
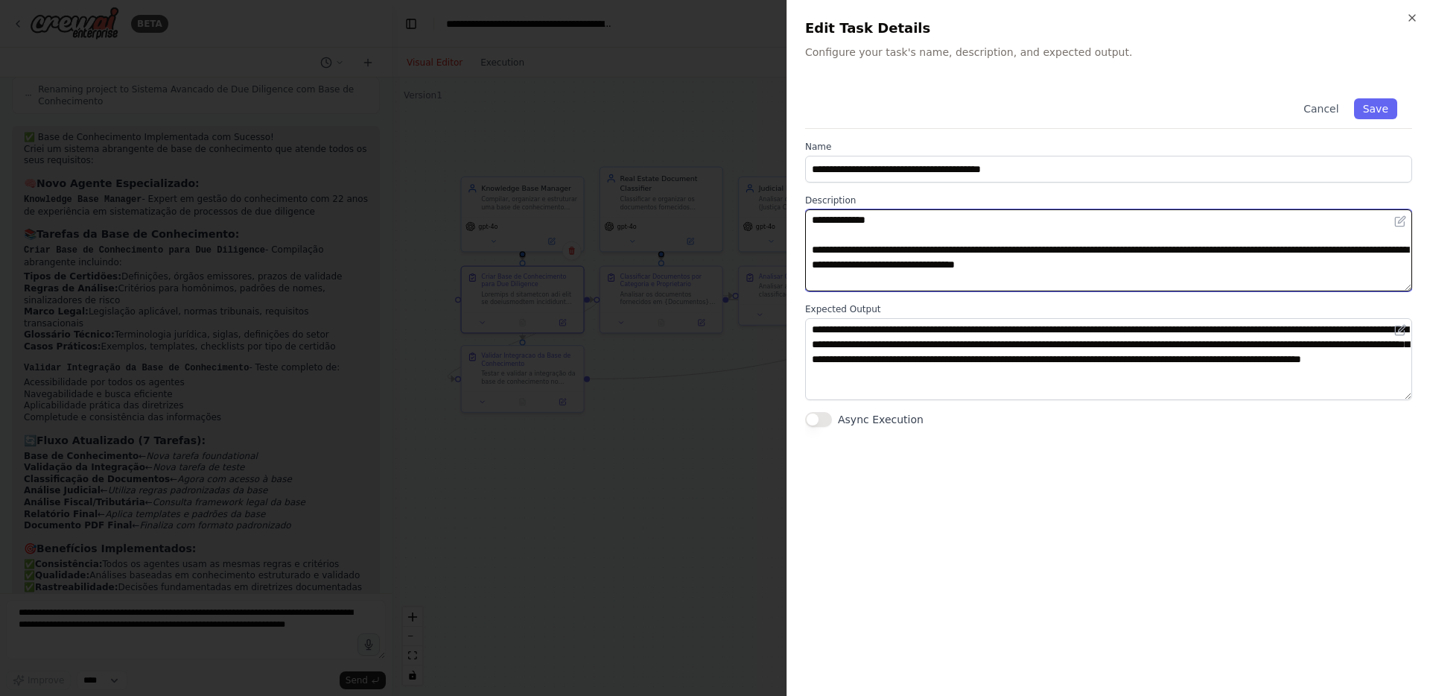
click at [868, 254] on textarea at bounding box center [1108, 250] width 607 height 82
paste textarea
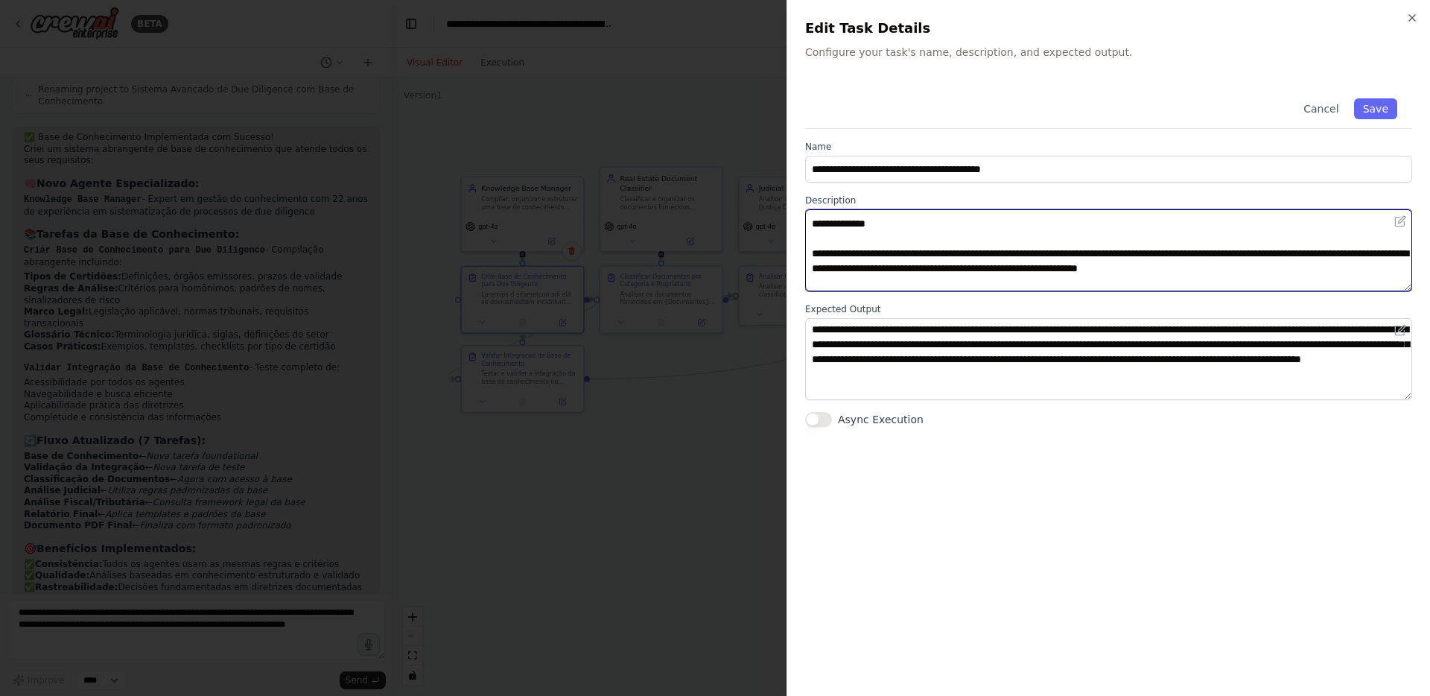
scroll to position [518, 0]
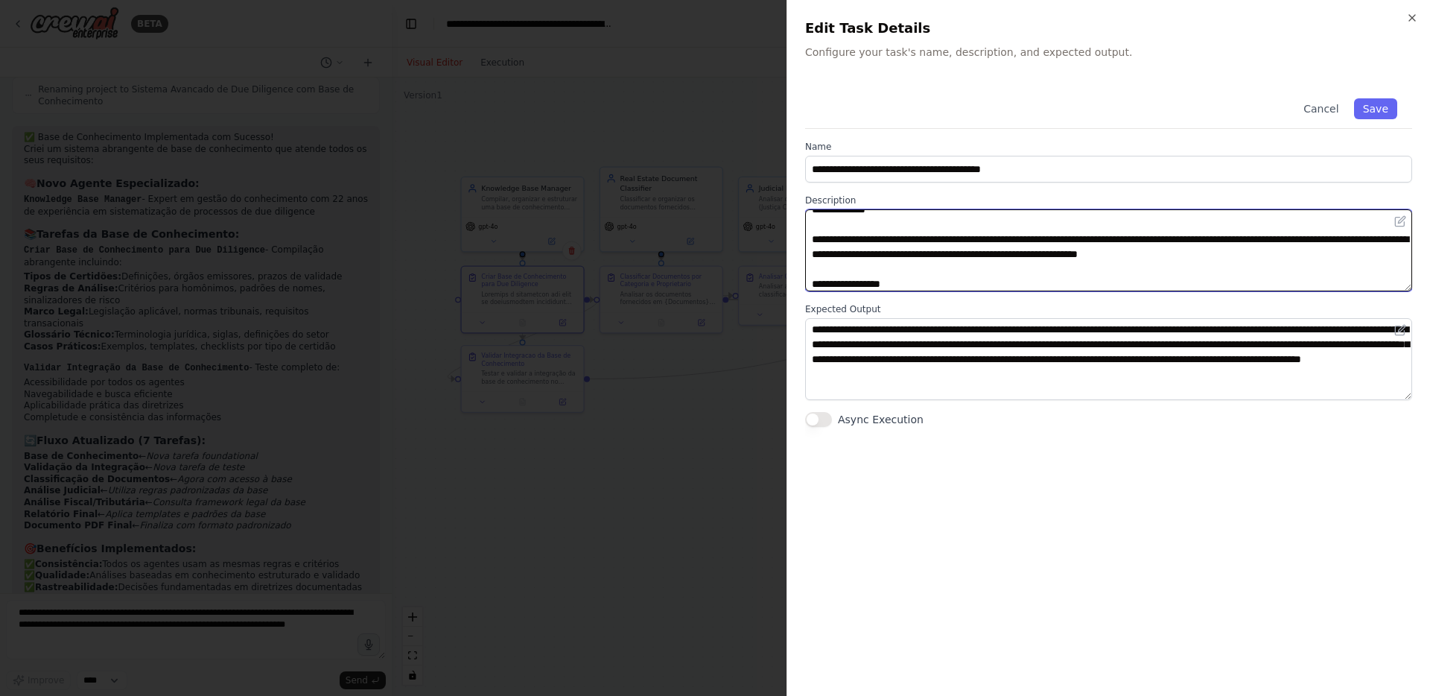
click at [859, 252] on textarea at bounding box center [1108, 250] width 607 height 82
paste textarea
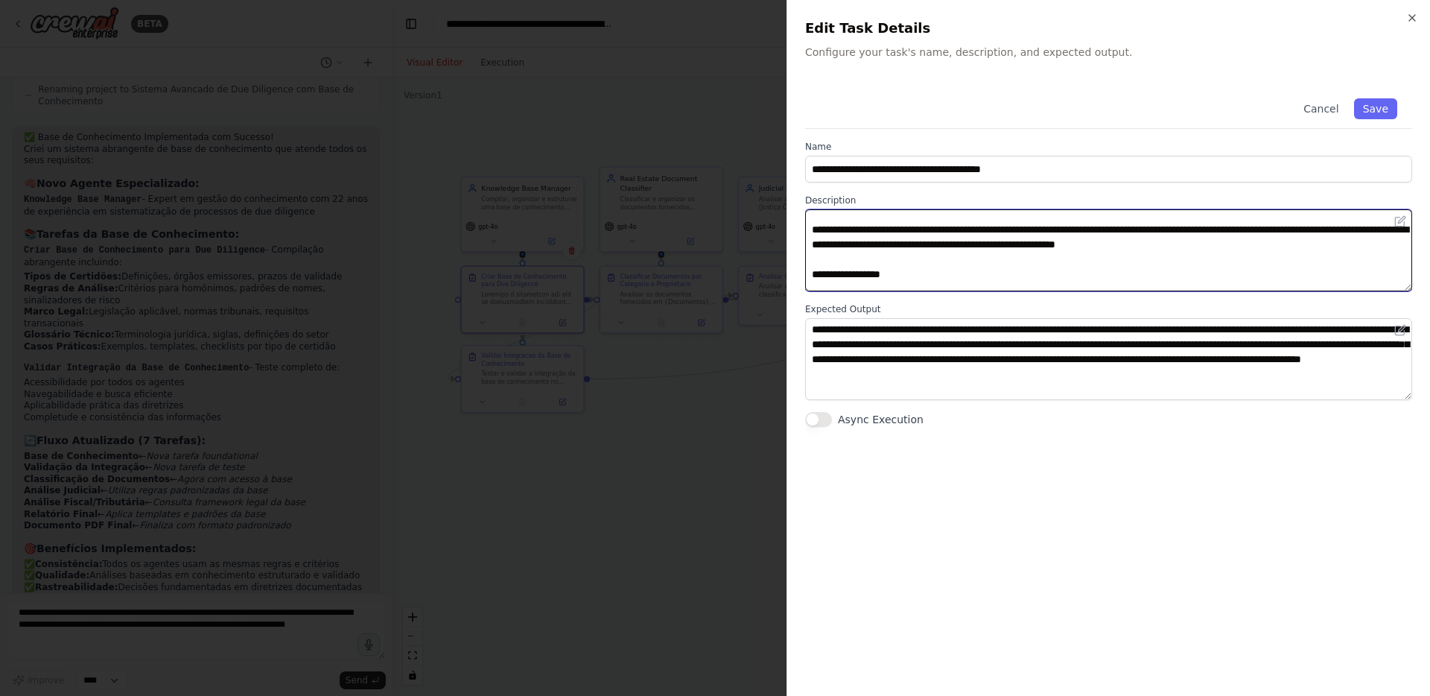
scroll to position [822, 0]
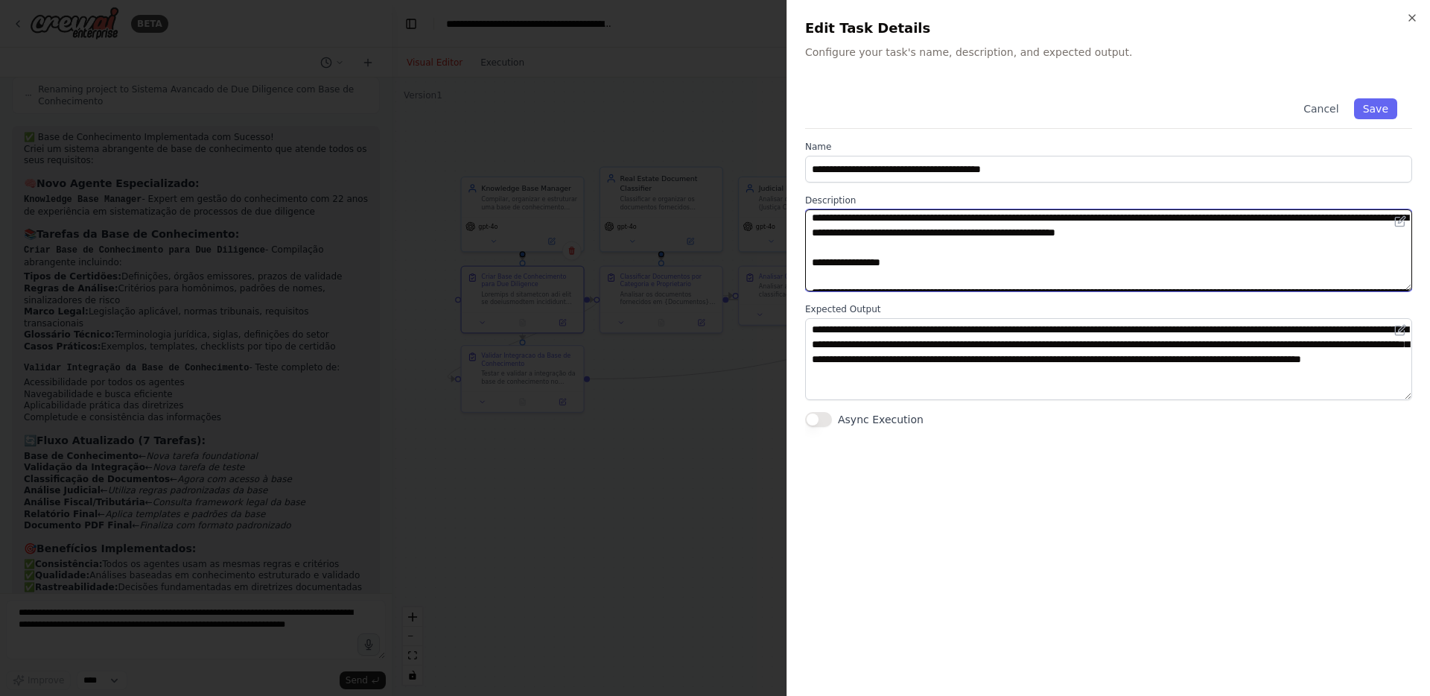
click at [859, 244] on textarea at bounding box center [1108, 250] width 607 height 82
paste textarea
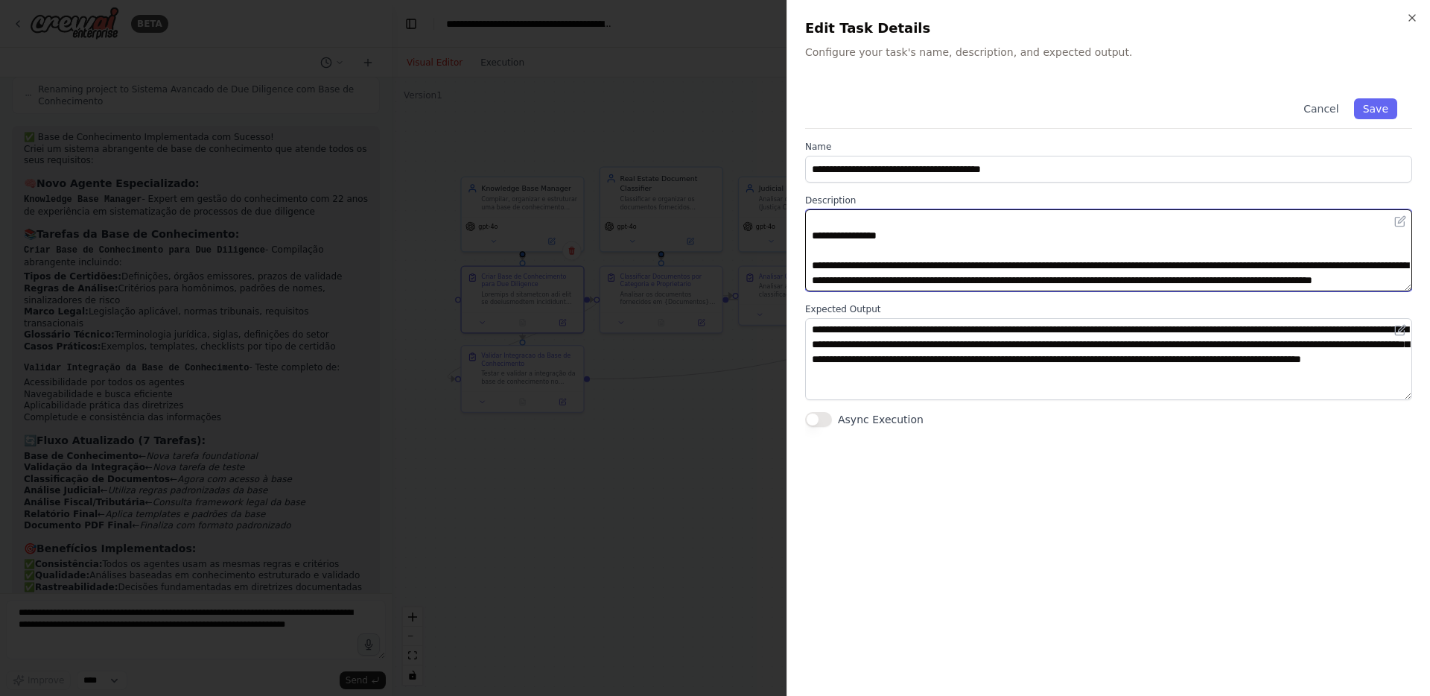
scroll to position [1113, 0]
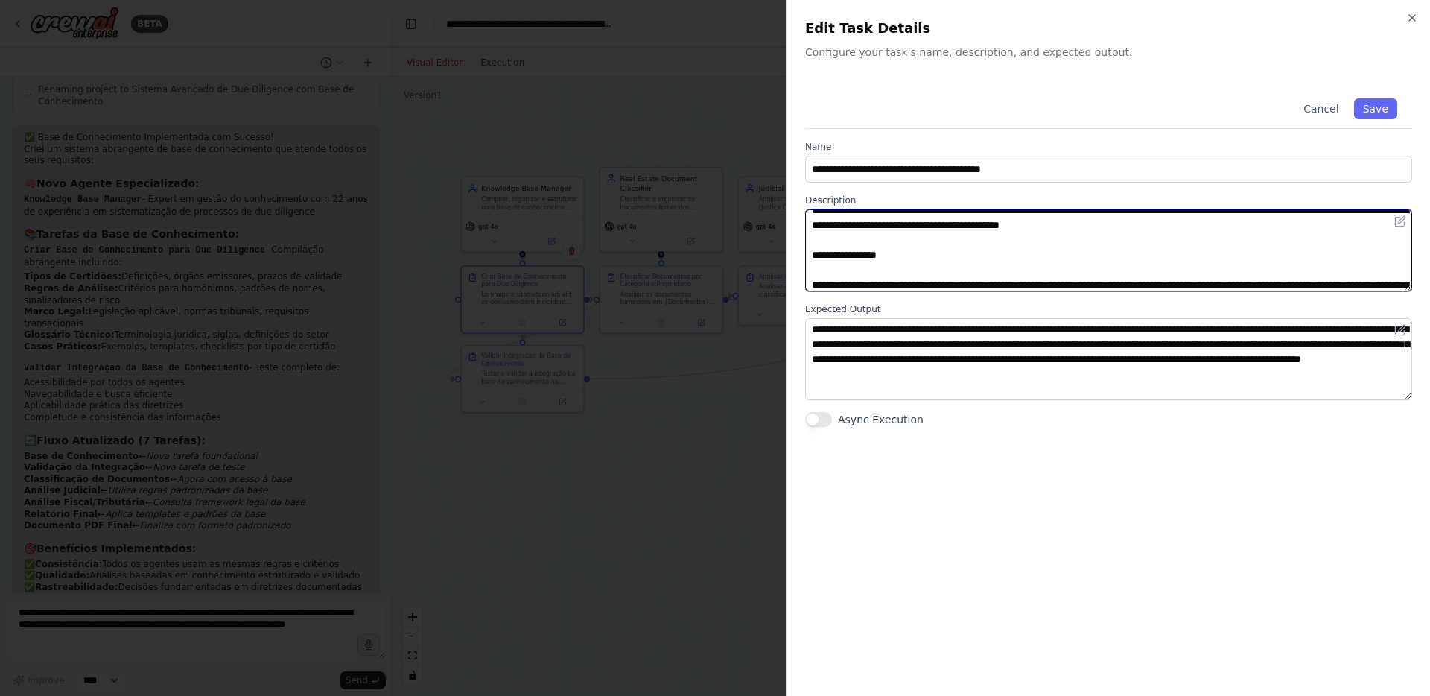
click at [854, 257] on textarea at bounding box center [1108, 250] width 607 height 82
paste textarea
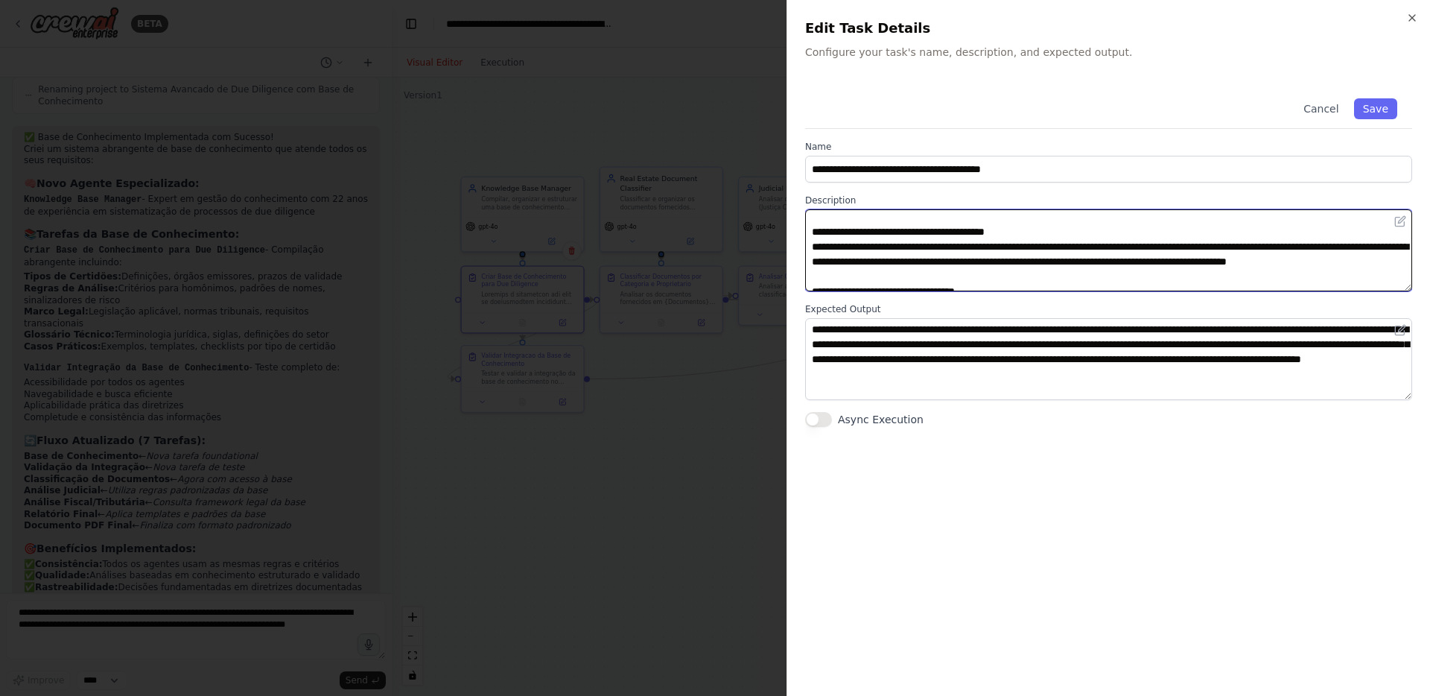
scroll to position [39, 0]
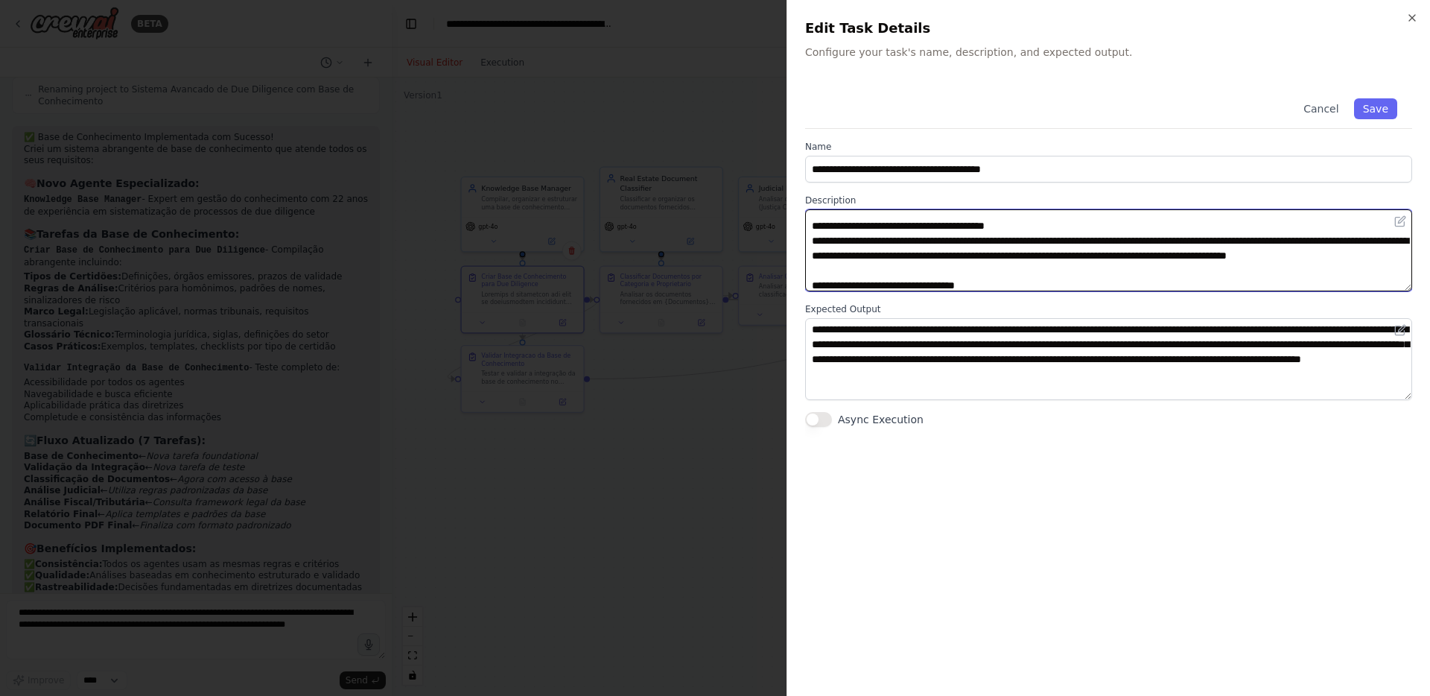
click at [1174, 259] on textarea at bounding box center [1108, 250] width 607 height 82
click at [1206, 256] on textarea at bounding box center [1108, 250] width 607 height 82
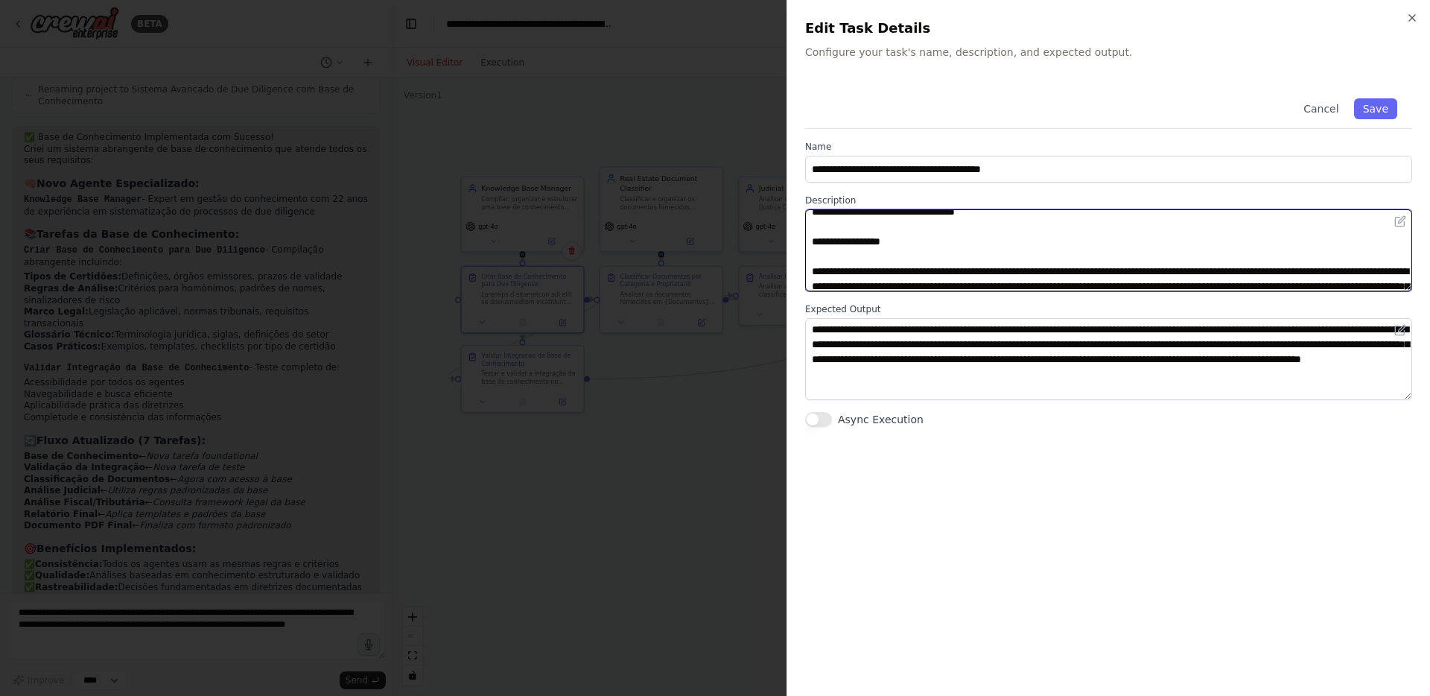
scroll to position [291, 0]
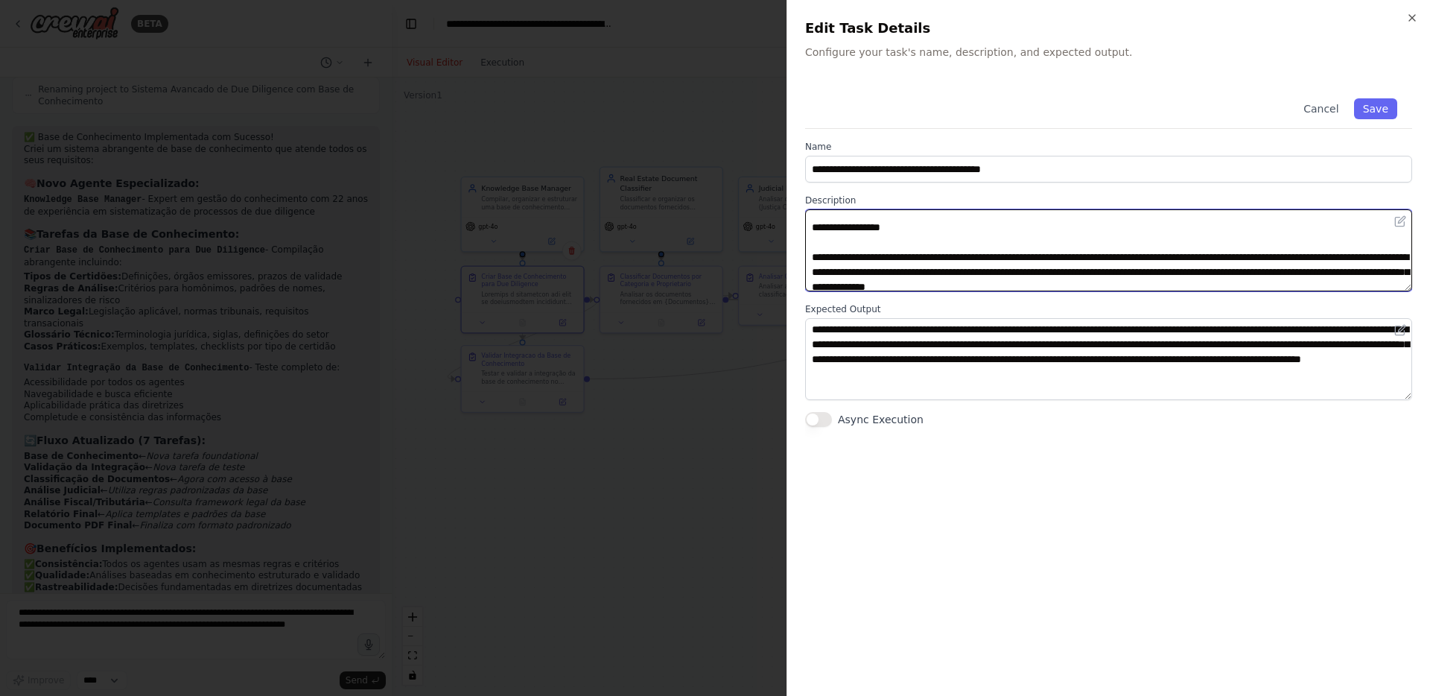
click at [829, 252] on textarea at bounding box center [1108, 250] width 607 height 82
paste textarea
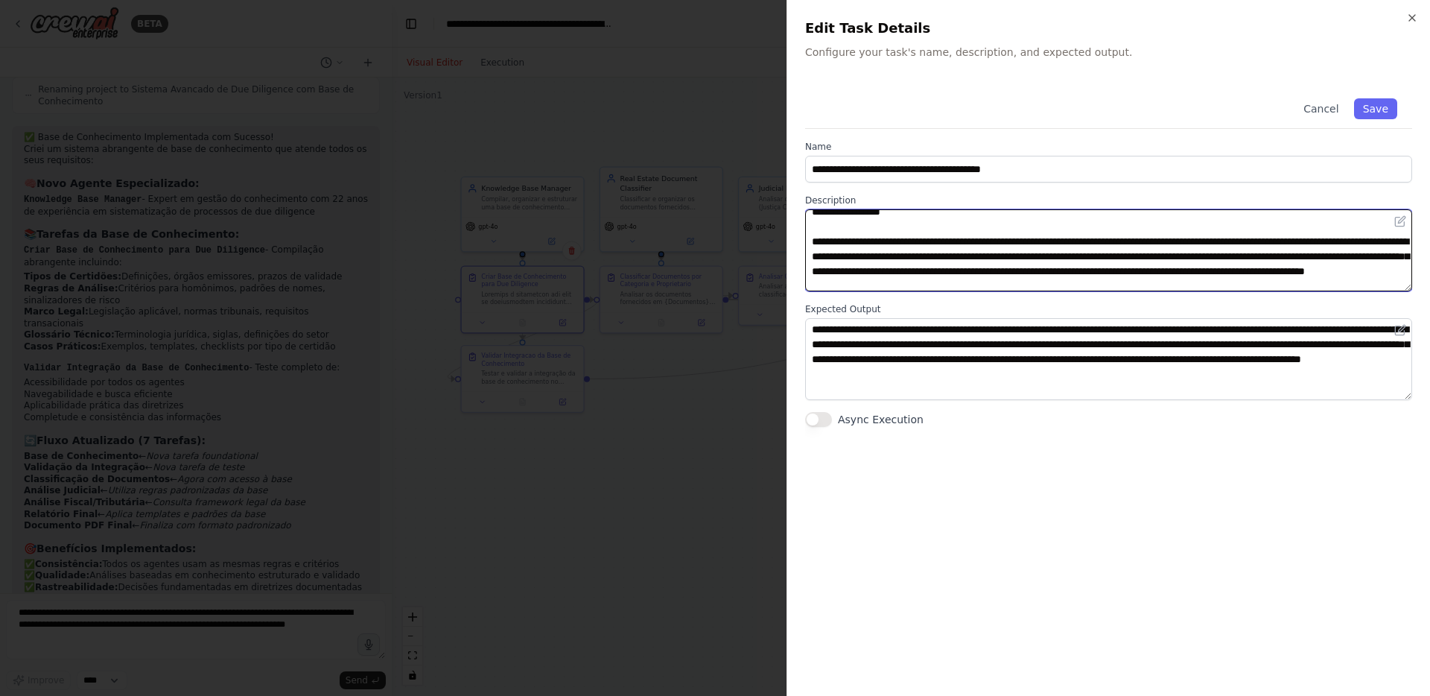
scroll to position [595, 0]
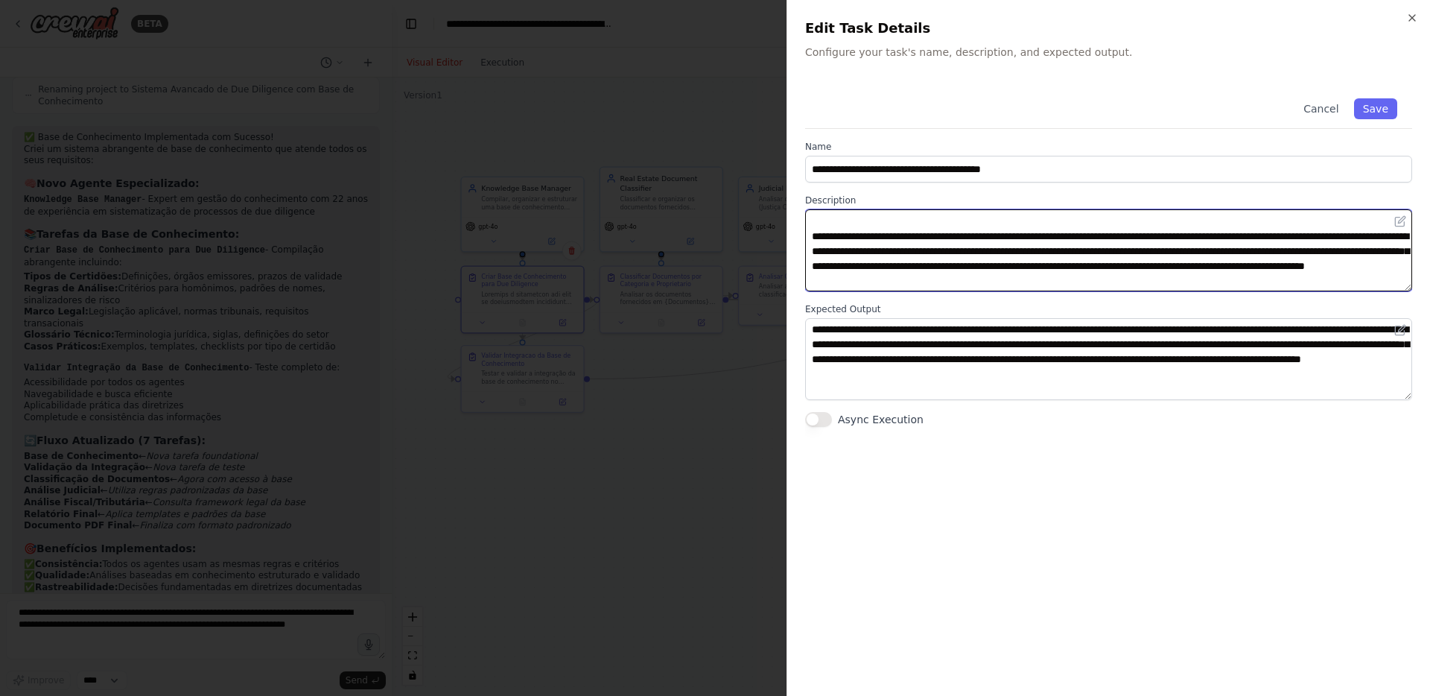
click at [830, 250] on textarea at bounding box center [1108, 250] width 607 height 82
paste textarea
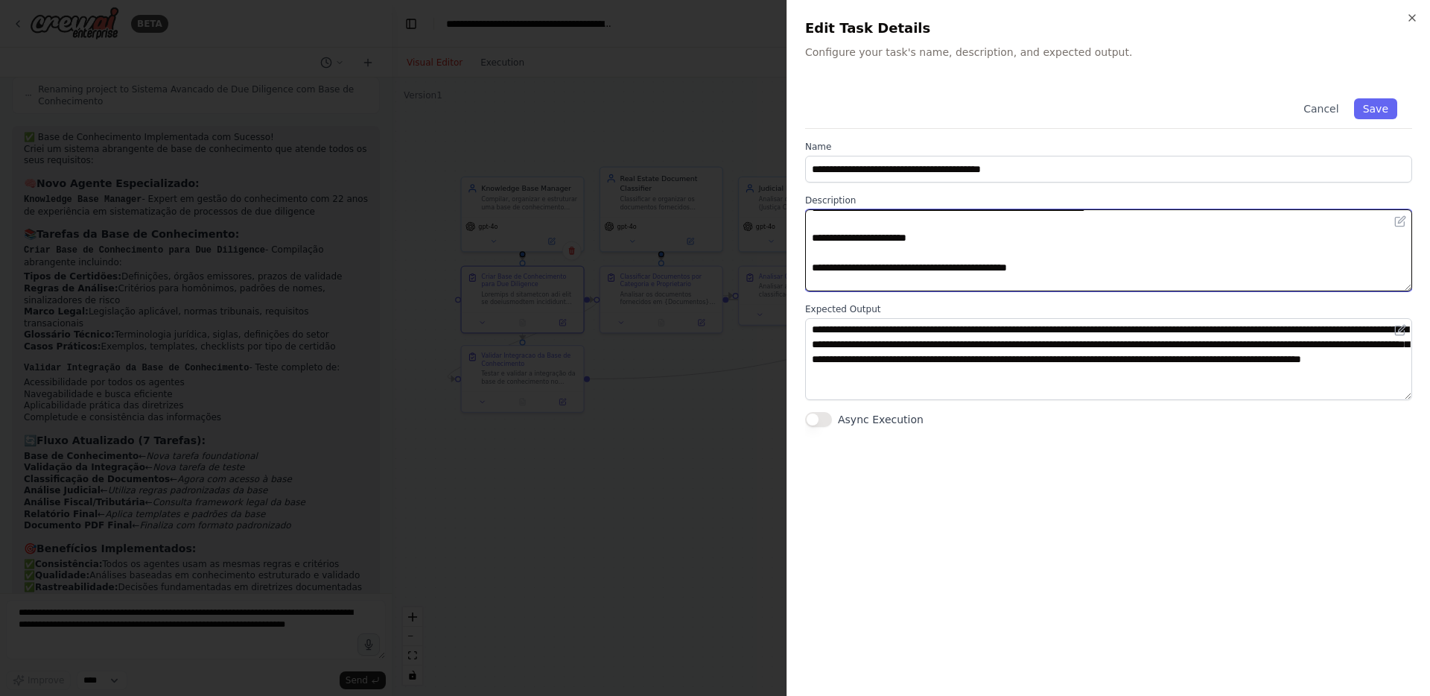
scroll to position [917, 0]
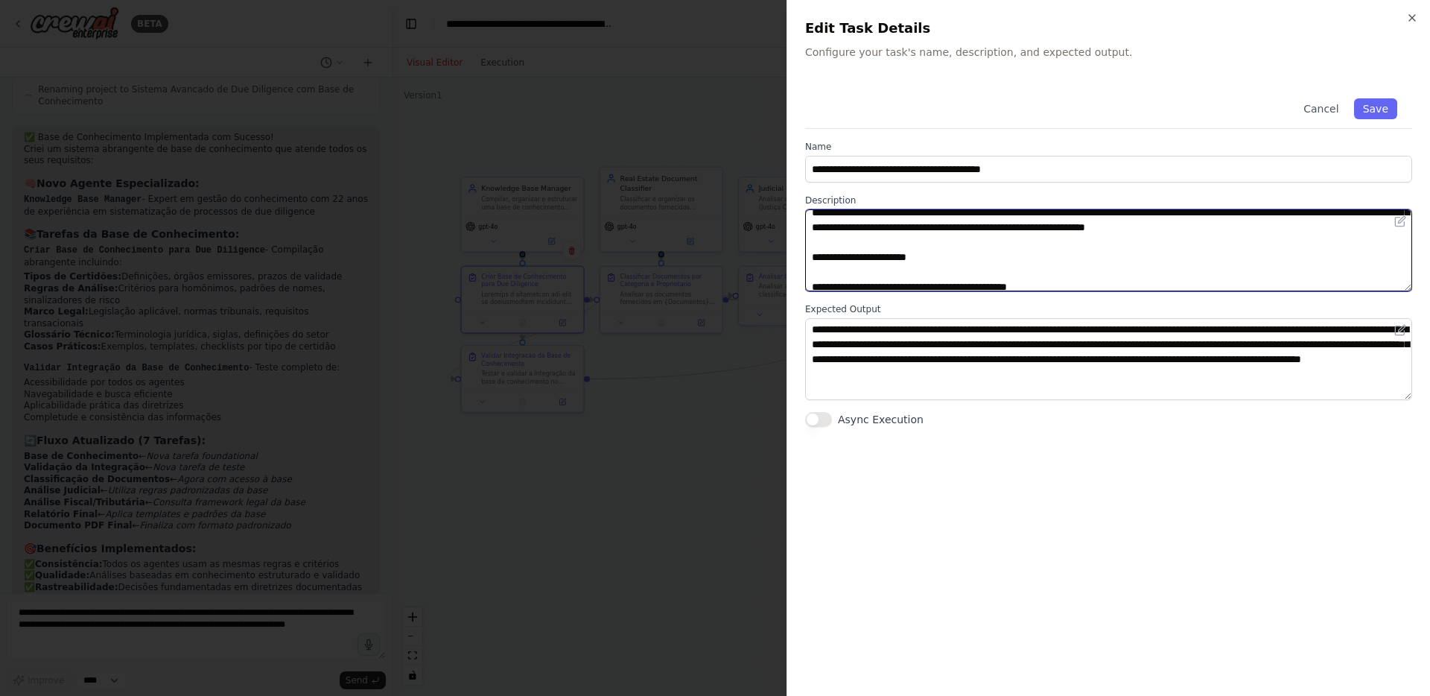
click at [836, 228] on textarea at bounding box center [1108, 250] width 607 height 82
paste textarea
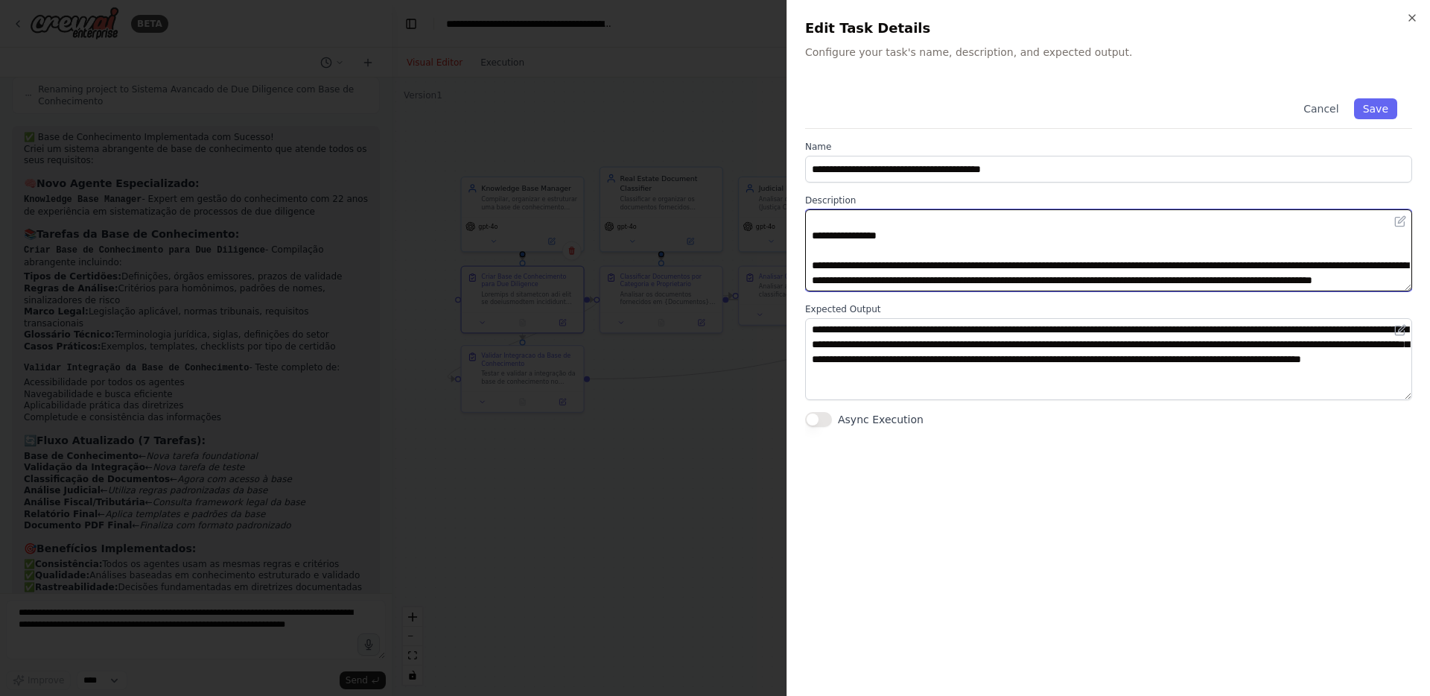
scroll to position [1200, 0]
click at [835, 241] on textarea at bounding box center [1108, 250] width 607 height 82
paste textarea
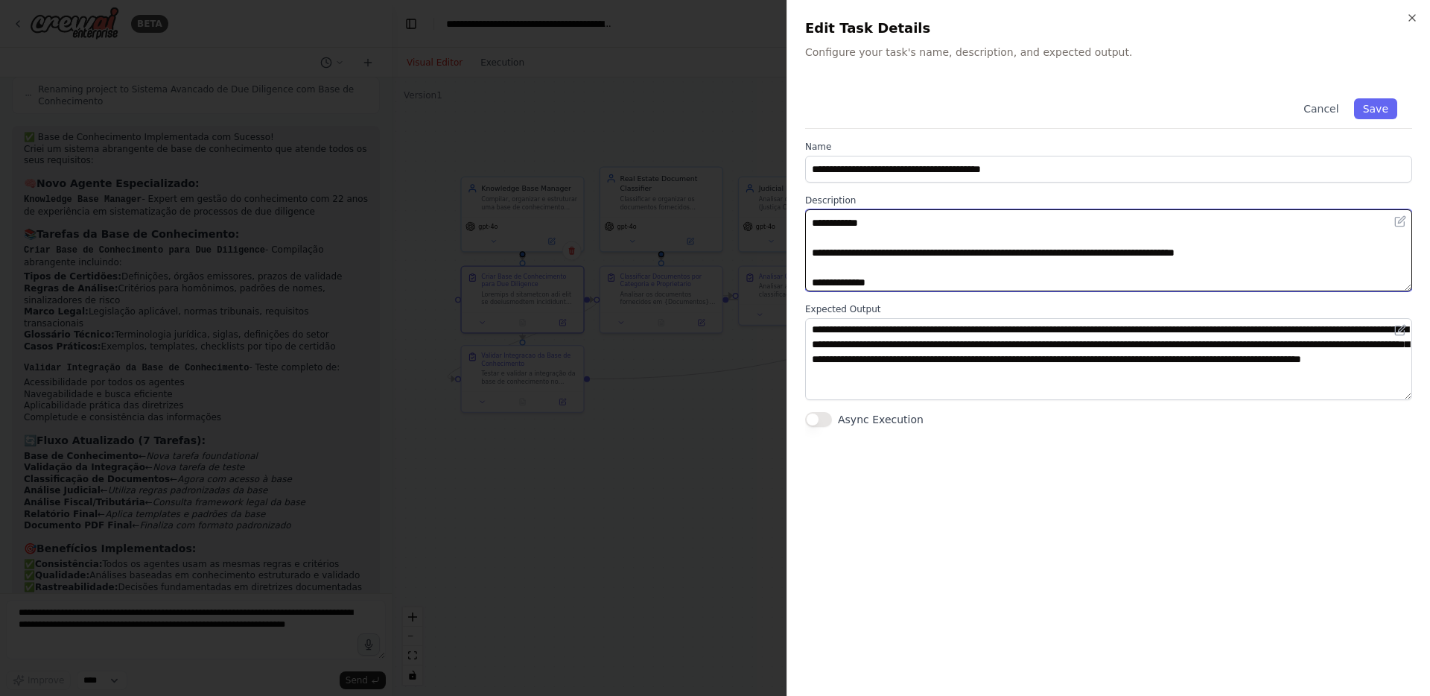
scroll to position [0, 0]
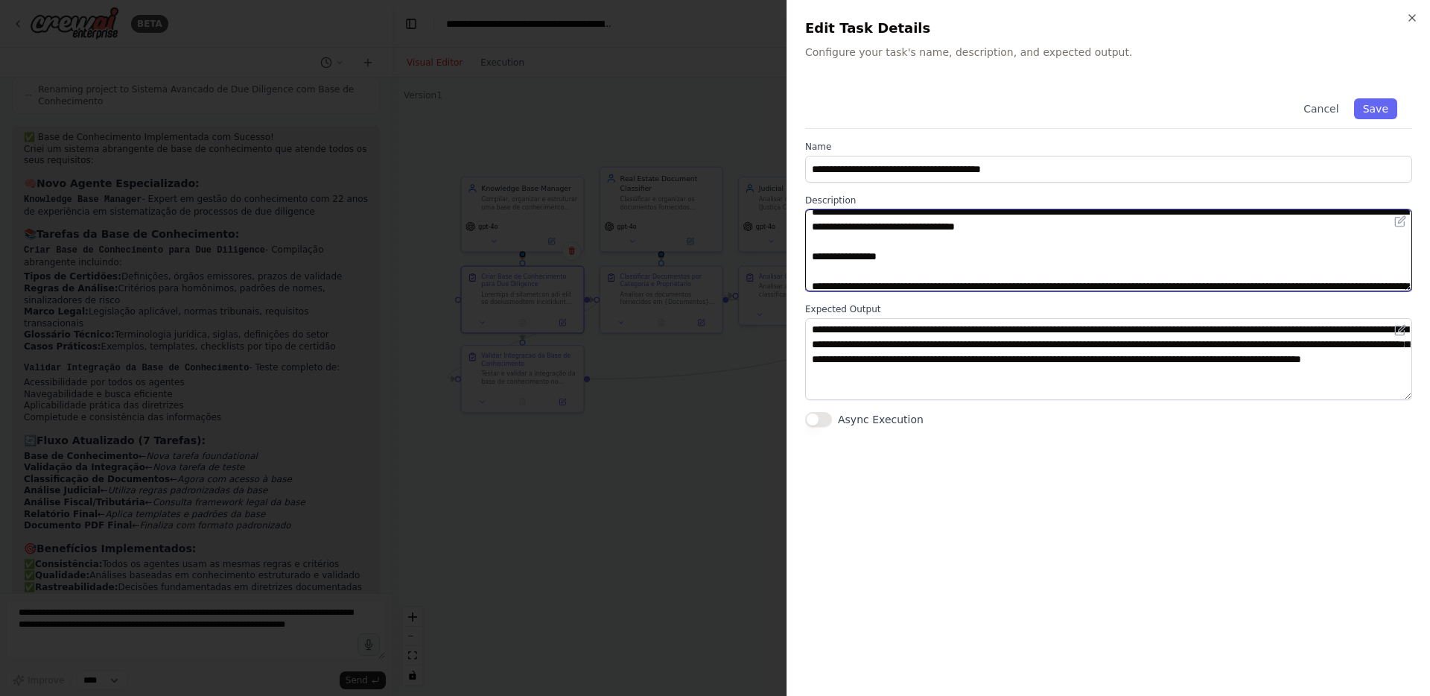
click at [850, 226] on textarea at bounding box center [1108, 250] width 607 height 82
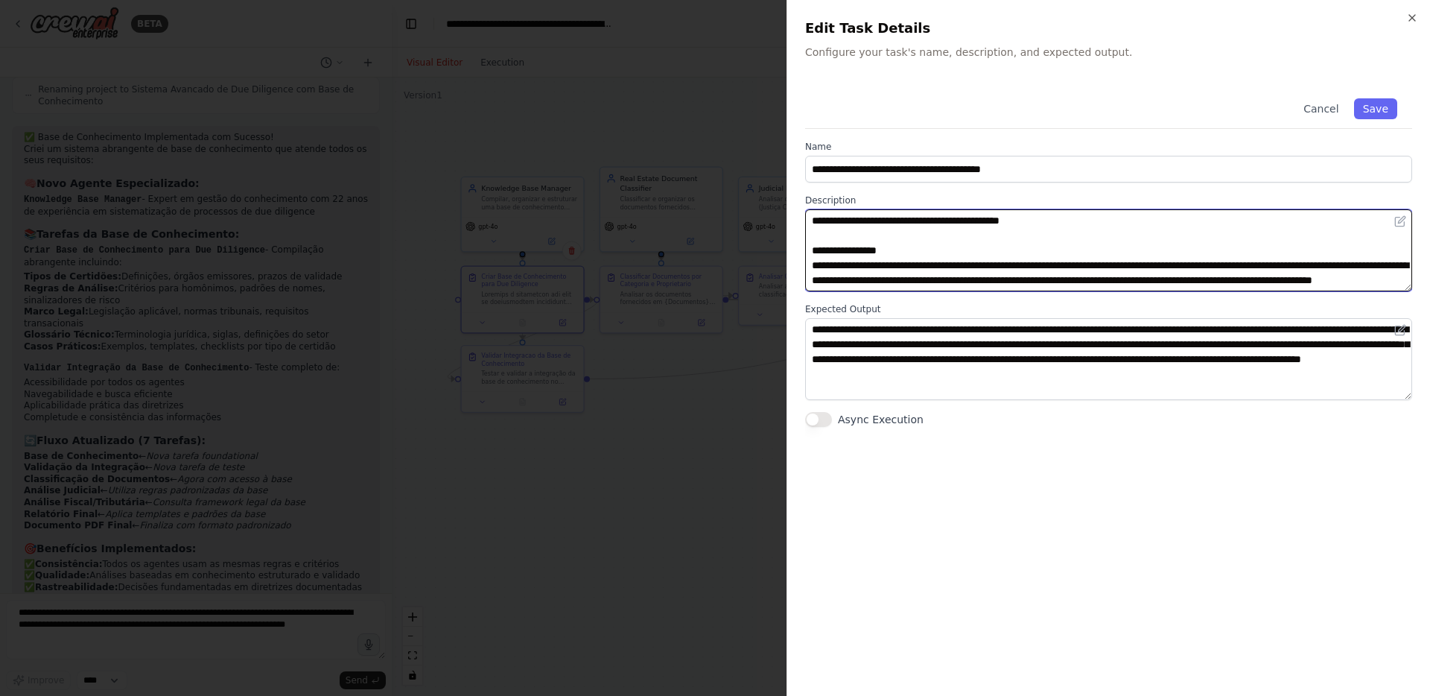
scroll to position [1053, 0]
type textarea "**********"
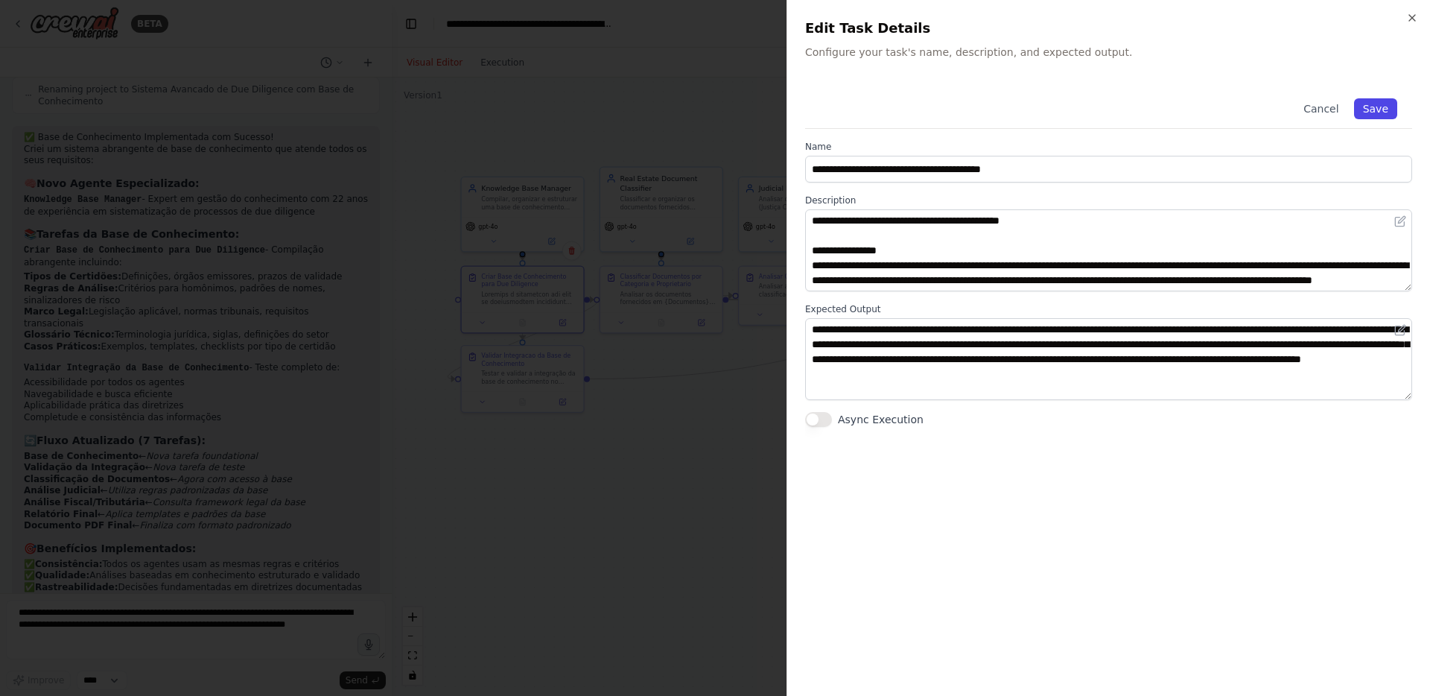
click at [1370, 107] on button "Save" at bounding box center [1375, 108] width 43 height 21
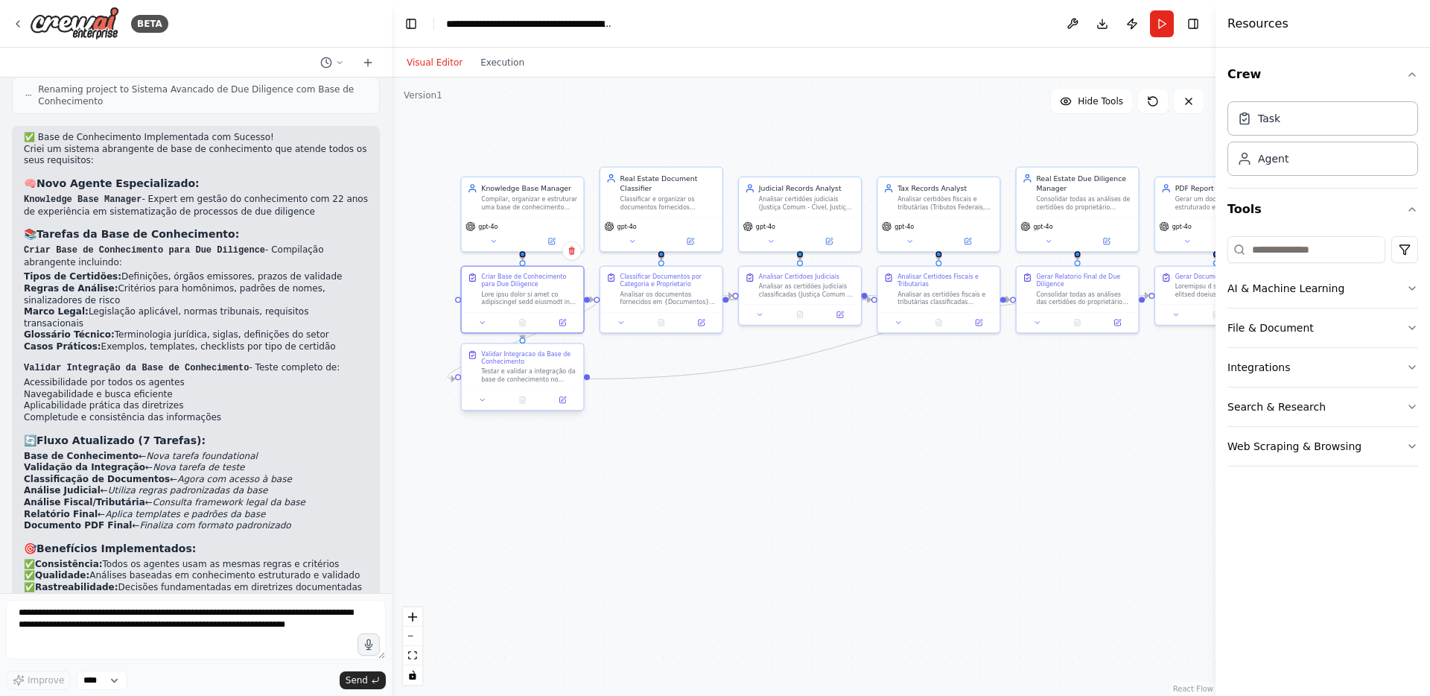
click at [518, 359] on div "Validar Integracao da Base de Conhecimento" at bounding box center [529, 358] width 96 height 16
click at [567, 402] on button at bounding box center [562, 400] width 34 height 12
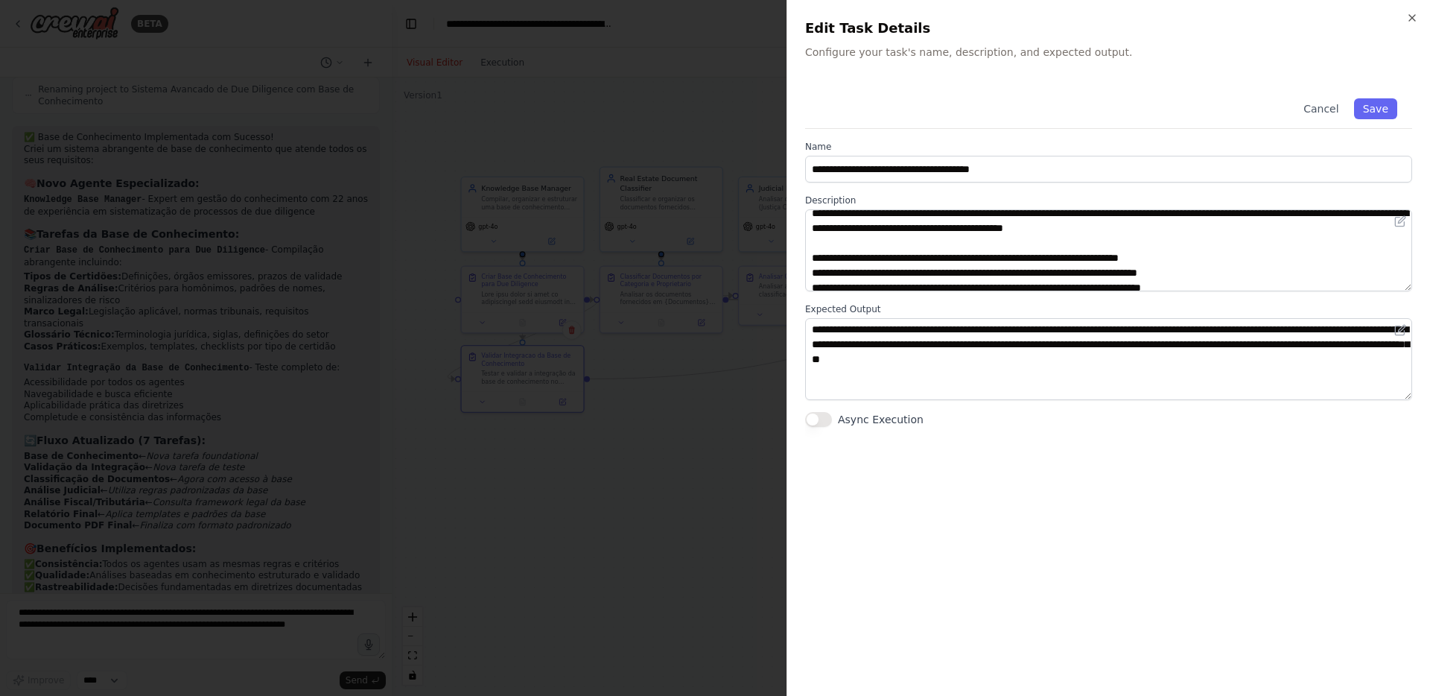
scroll to position [0, 0]
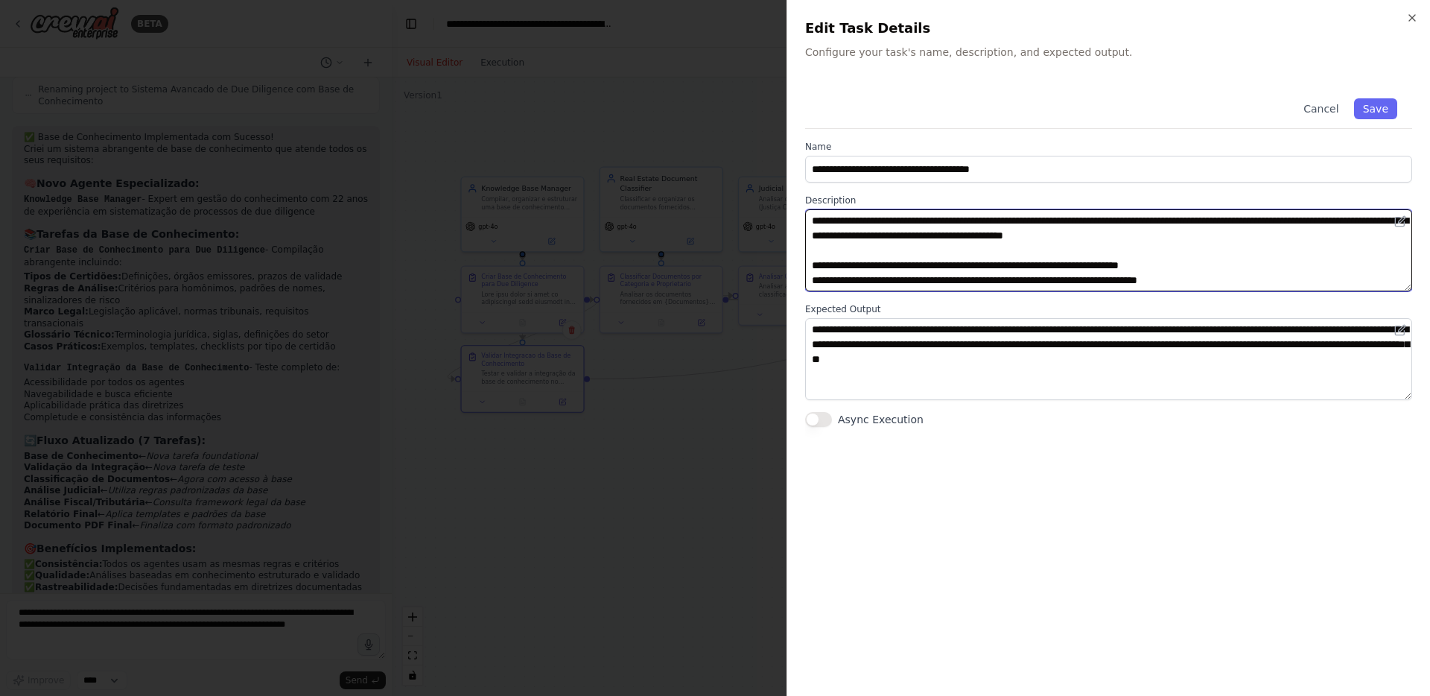
click at [940, 254] on textarea "**********" at bounding box center [1108, 250] width 607 height 82
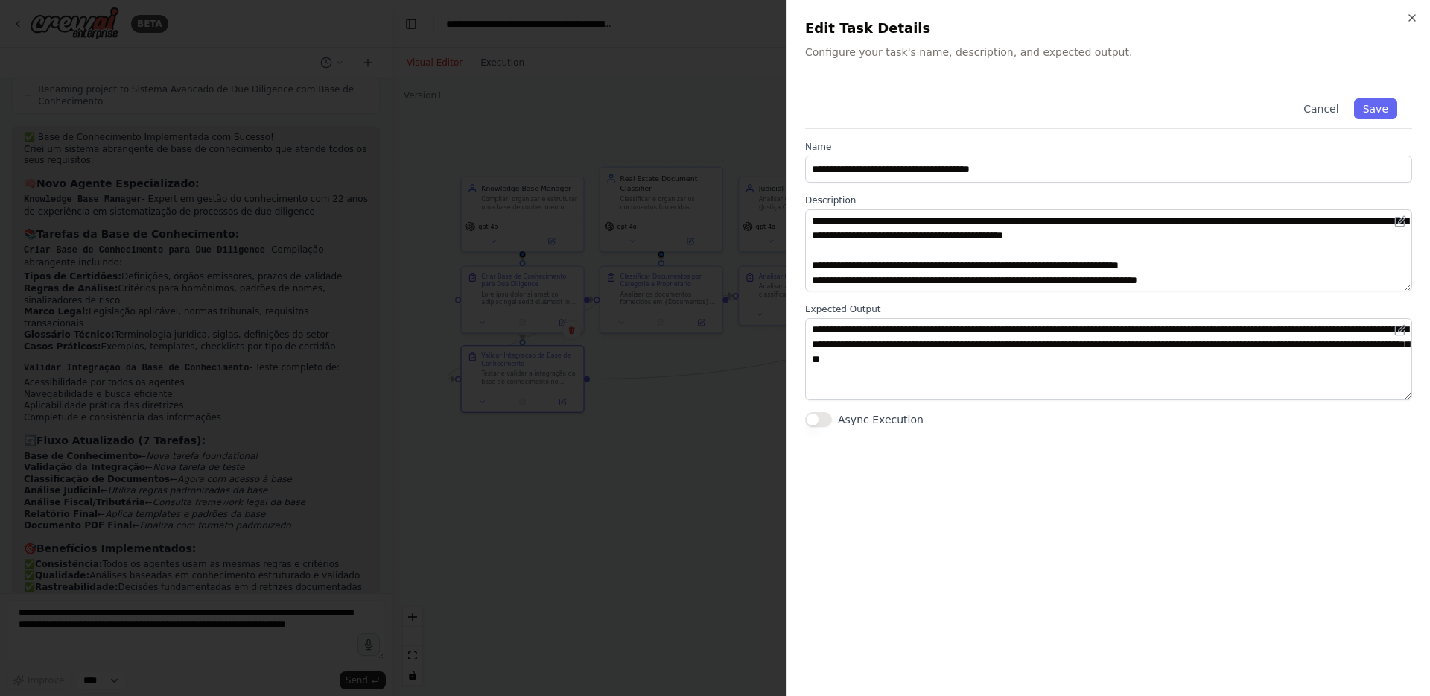
click at [588, 518] on div at bounding box center [715, 348] width 1430 height 696
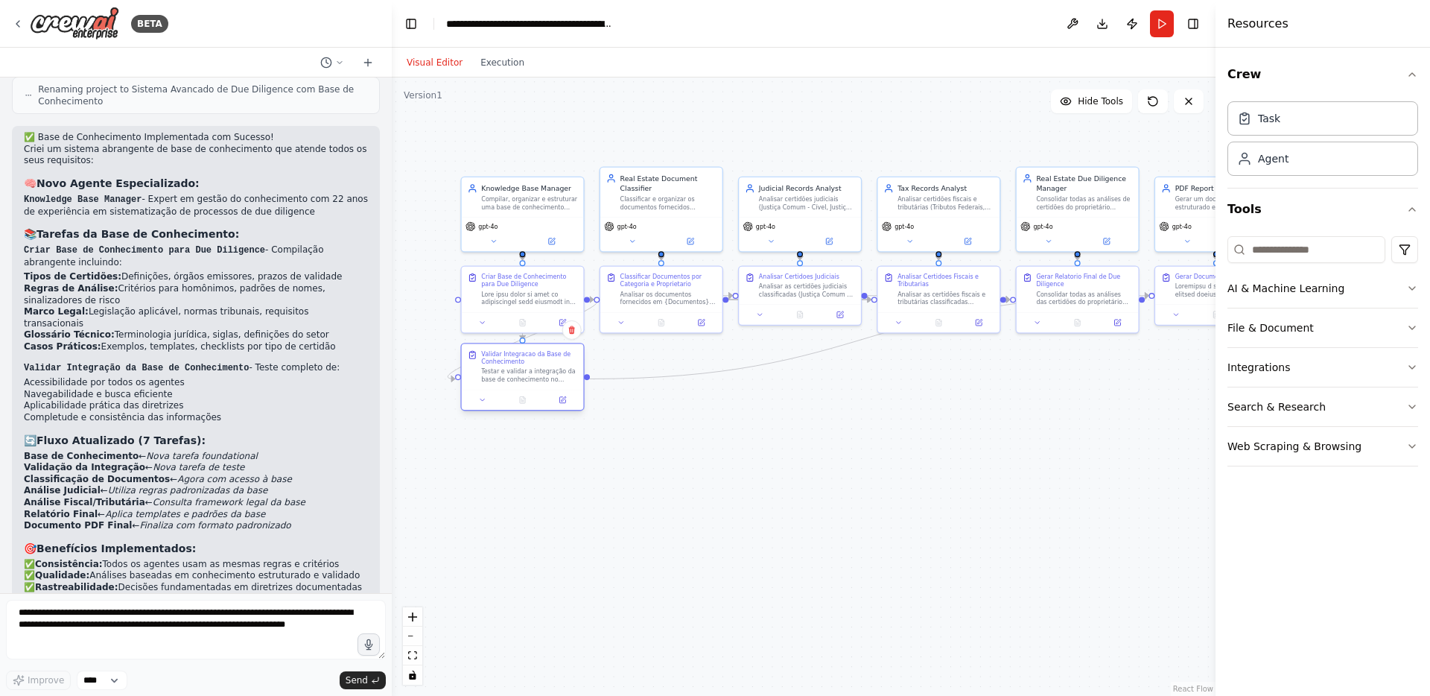
click at [567, 369] on div "Testar e validar a integração da base de conhecimento no sistema, verificando s…" at bounding box center [529, 376] width 96 height 16
click at [569, 331] on icon at bounding box center [571, 330] width 6 height 8
click at [521, 333] on button "Confirm" at bounding box center [529, 330] width 53 height 18
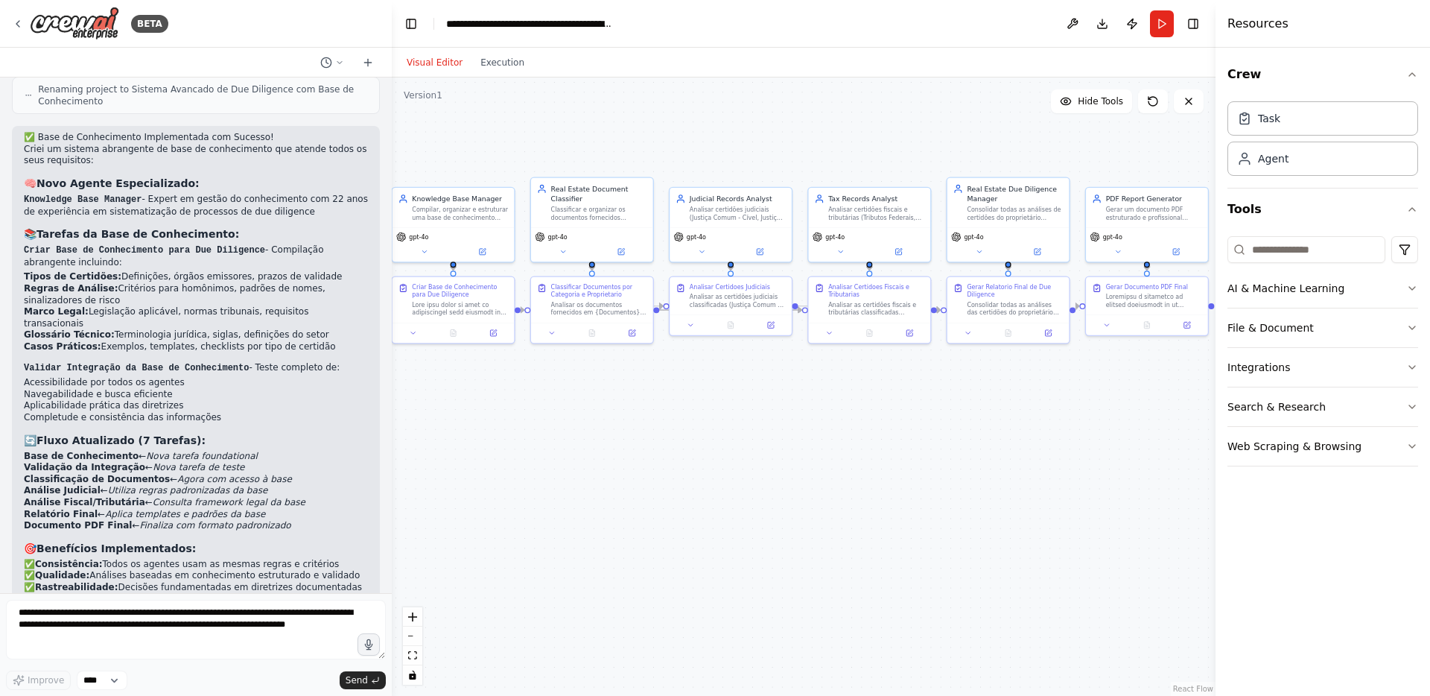
drag, startPoint x: 796, startPoint y: 481, endPoint x: 727, endPoint y: 492, distance: 70.0
click at [727, 492] on div ".deletable-edge-delete-btn { width: 20px; height: 20px; border: 0px solid #ffff…" at bounding box center [804, 386] width 824 height 618
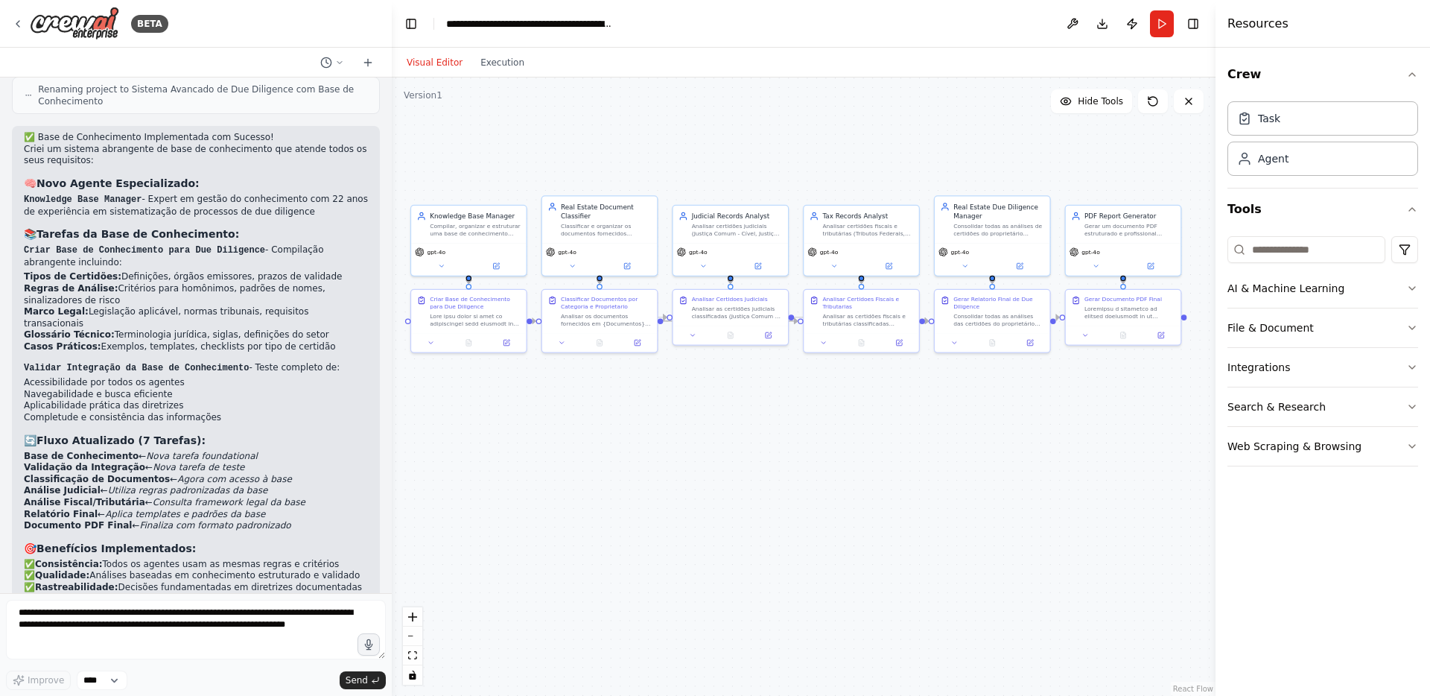
drag, startPoint x: 701, startPoint y: 450, endPoint x: 701, endPoint y: 462, distance: 11.9
click at [701, 462] on div ".deletable-edge-delete-btn { width: 20px; height: 20px; border: 0px solid #ffff…" at bounding box center [804, 386] width 824 height 618
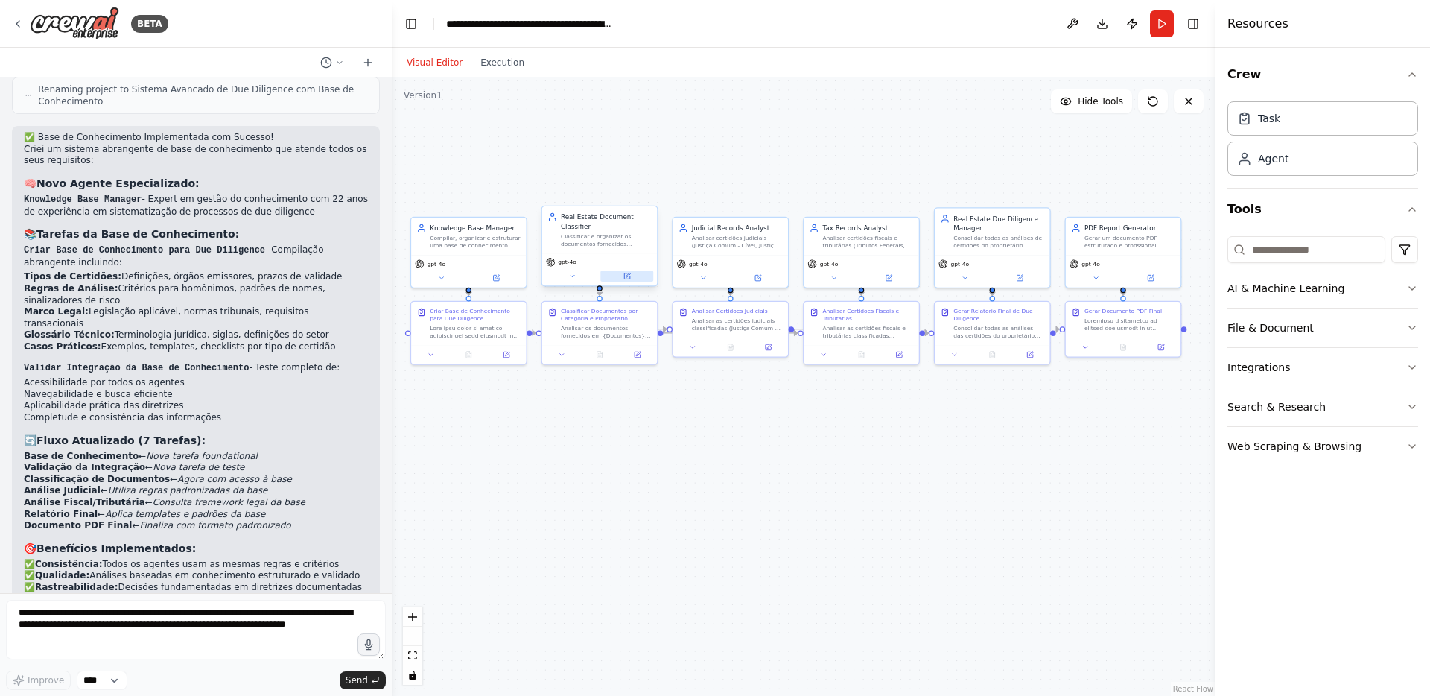
click at [635, 280] on button at bounding box center [626, 275] width 53 height 11
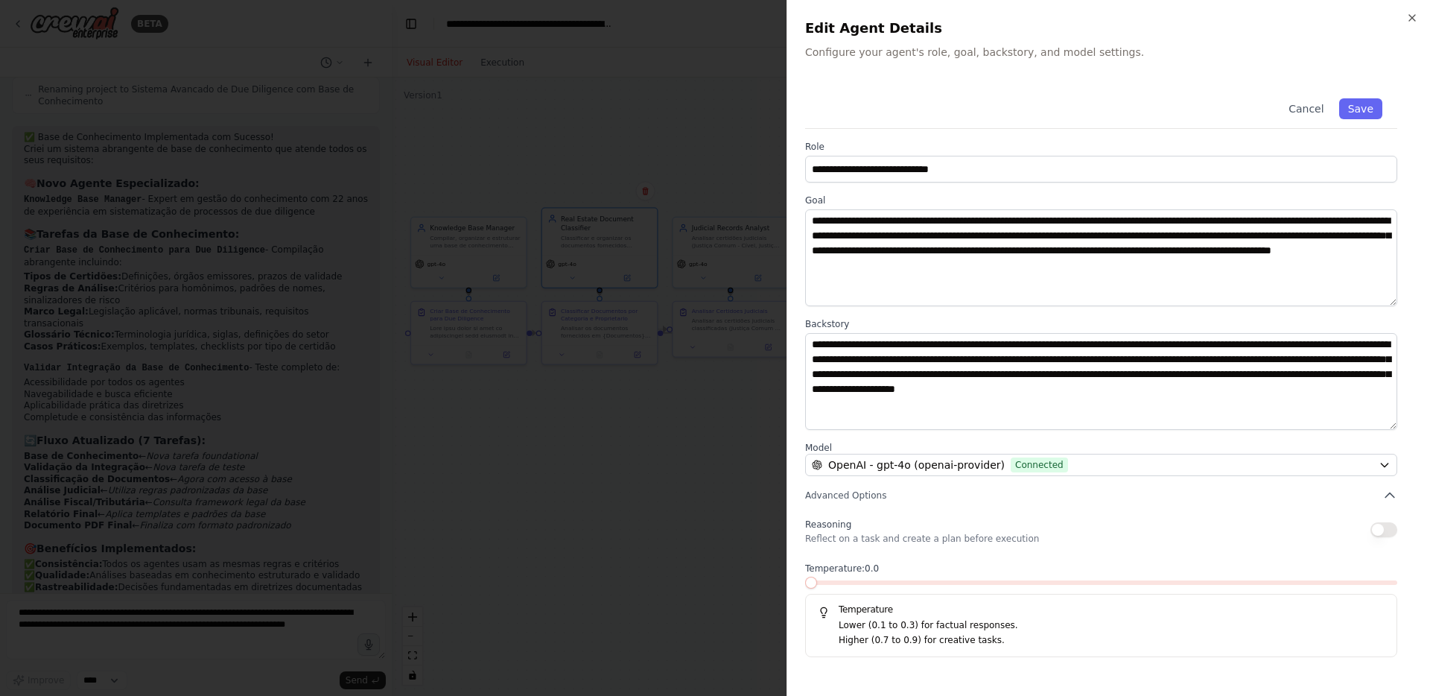
click at [731, 480] on div at bounding box center [715, 348] width 1430 height 696
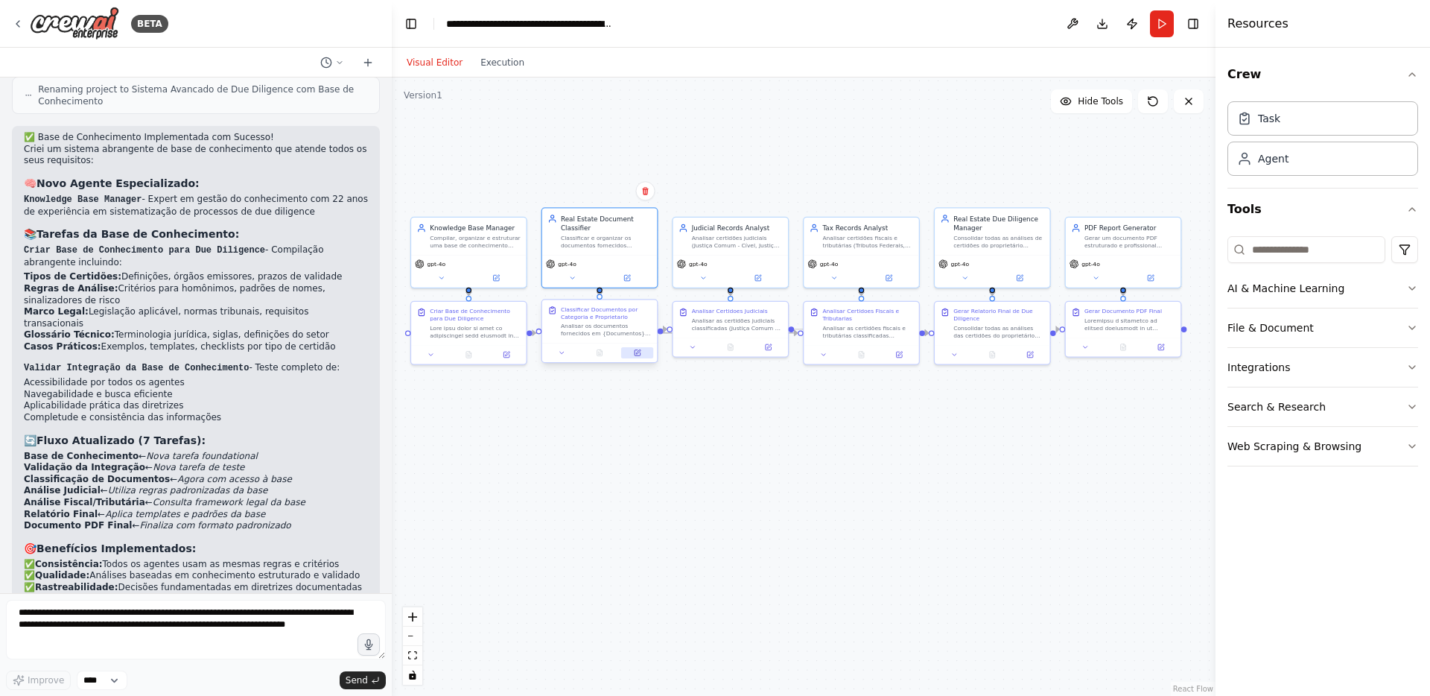
click at [638, 353] on icon at bounding box center [638, 353] width 6 height 6
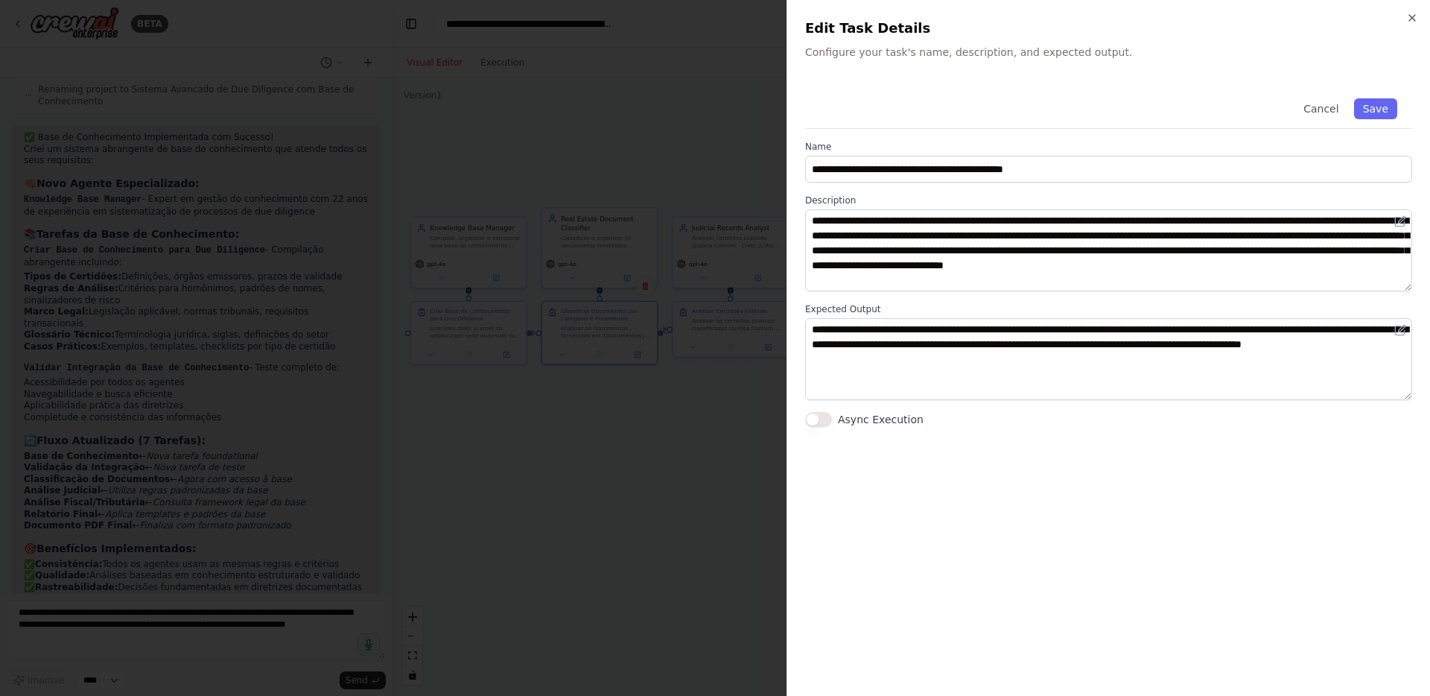
click at [687, 422] on div at bounding box center [715, 348] width 1430 height 696
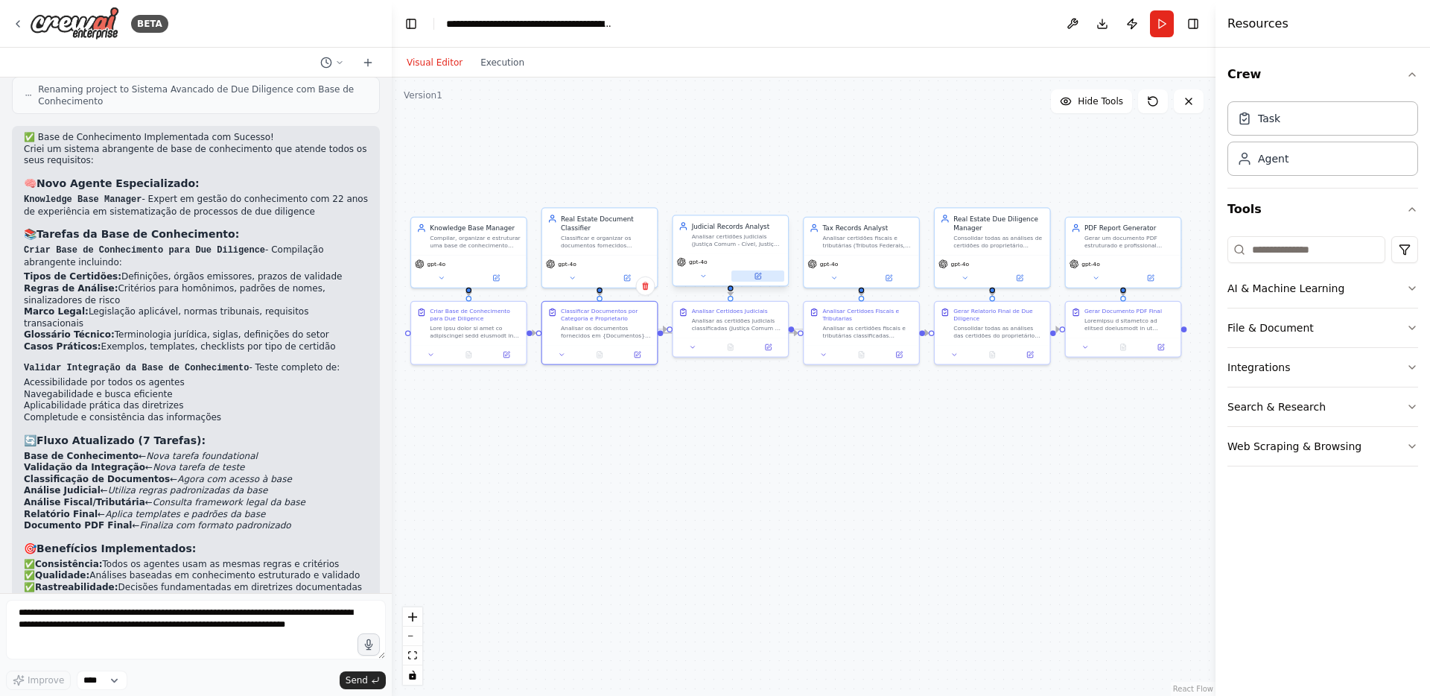
click at [758, 279] on button at bounding box center [757, 275] width 53 height 11
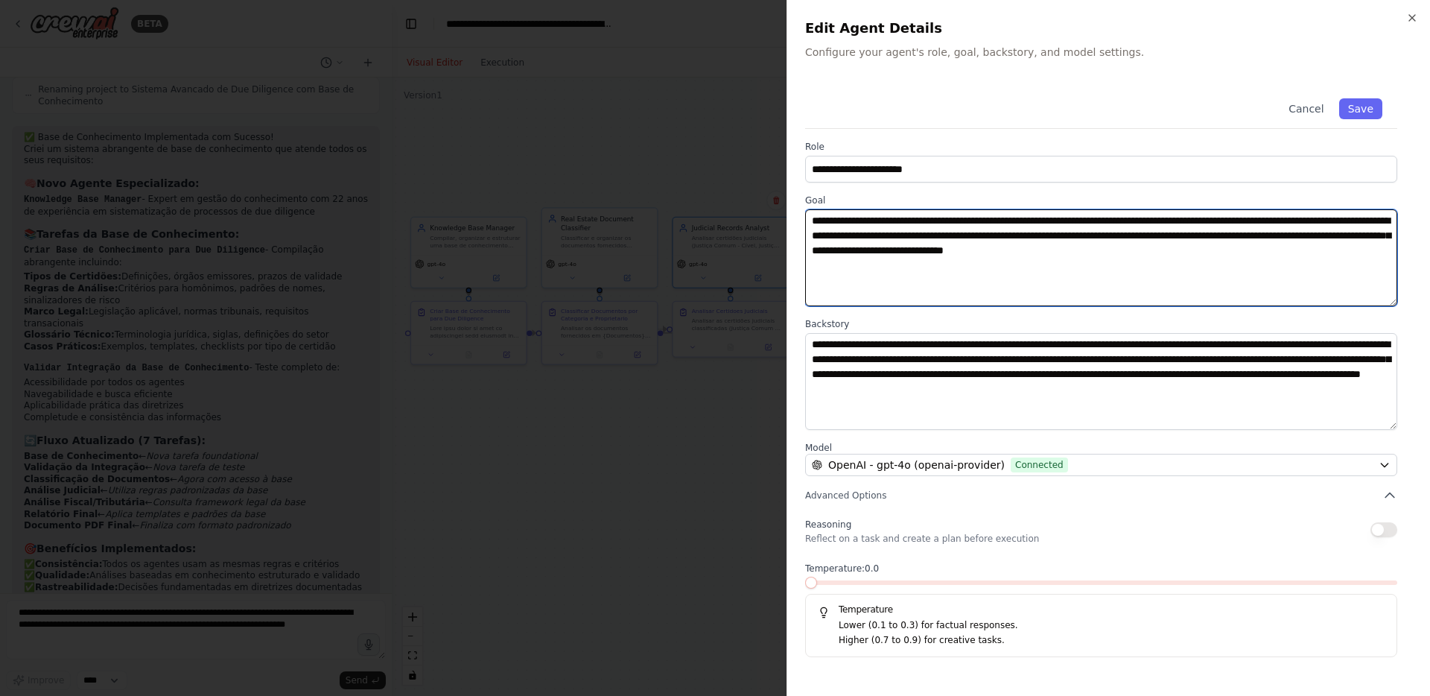
click at [839, 276] on textarea "**********" at bounding box center [1101, 257] width 592 height 97
click at [878, 222] on textarea "**********" at bounding box center [1101, 257] width 592 height 97
type textarea "**********"
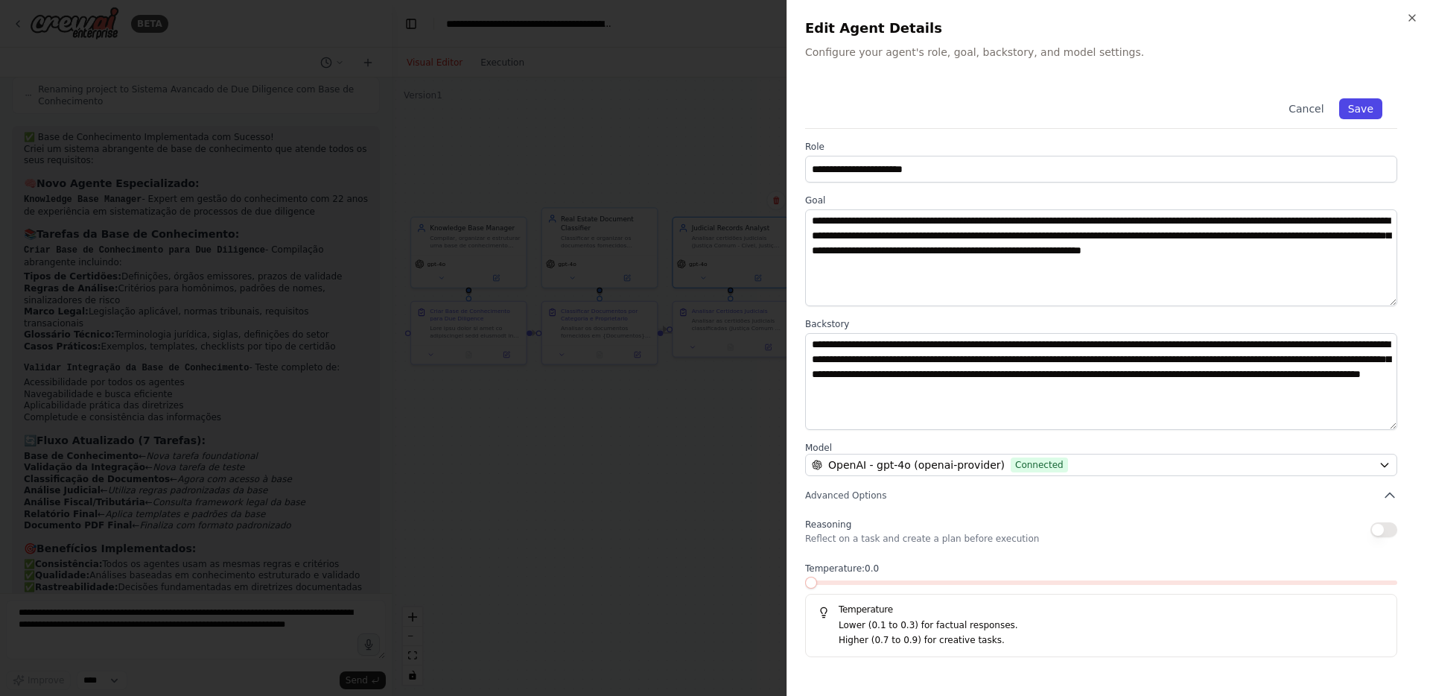
click at [1362, 105] on button "Save" at bounding box center [1360, 108] width 43 height 21
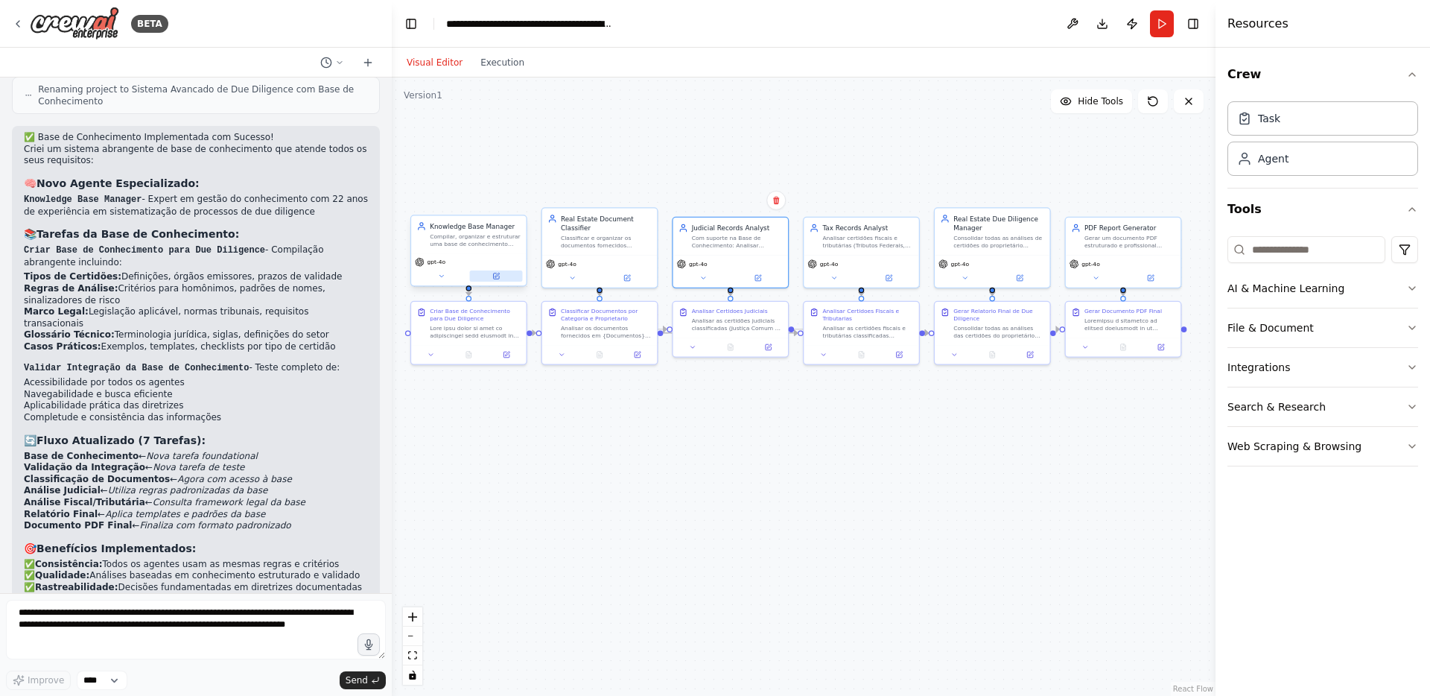
click at [507, 276] on button at bounding box center [496, 275] width 53 height 11
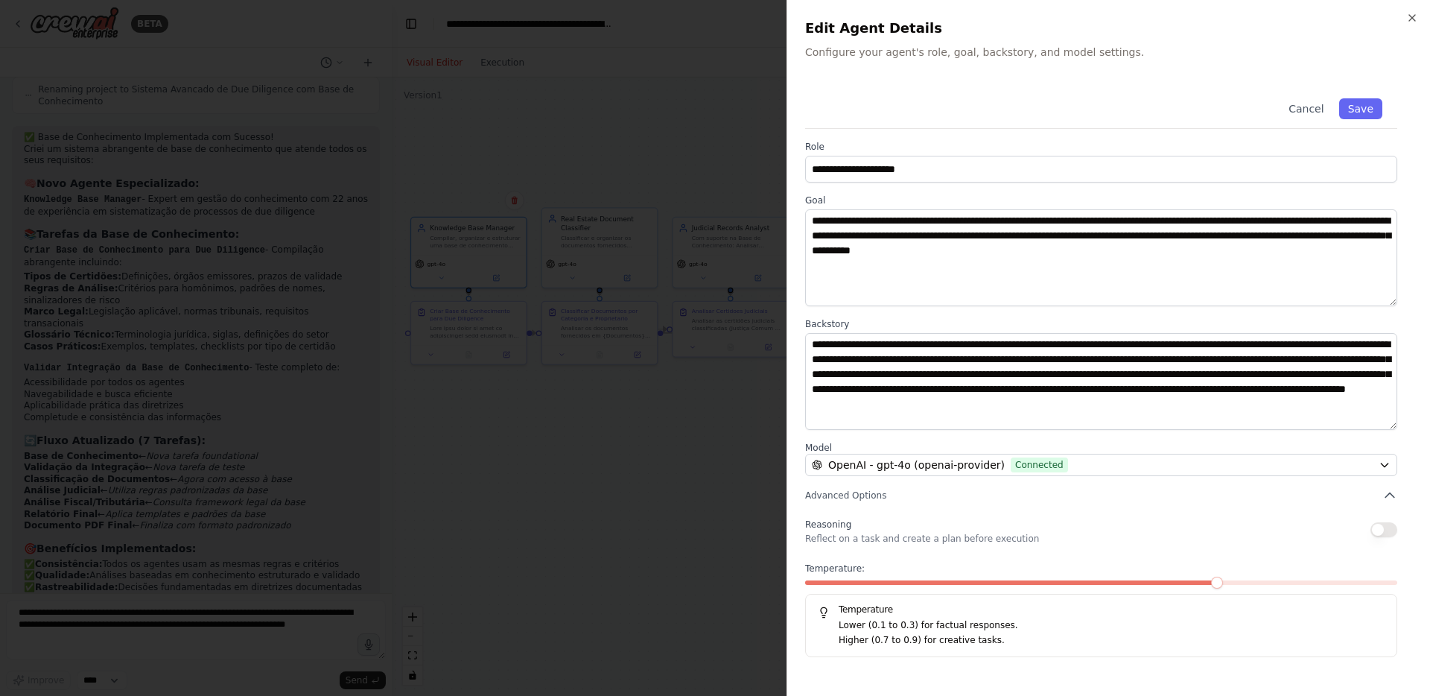
click at [716, 416] on div at bounding box center [715, 348] width 1430 height 696
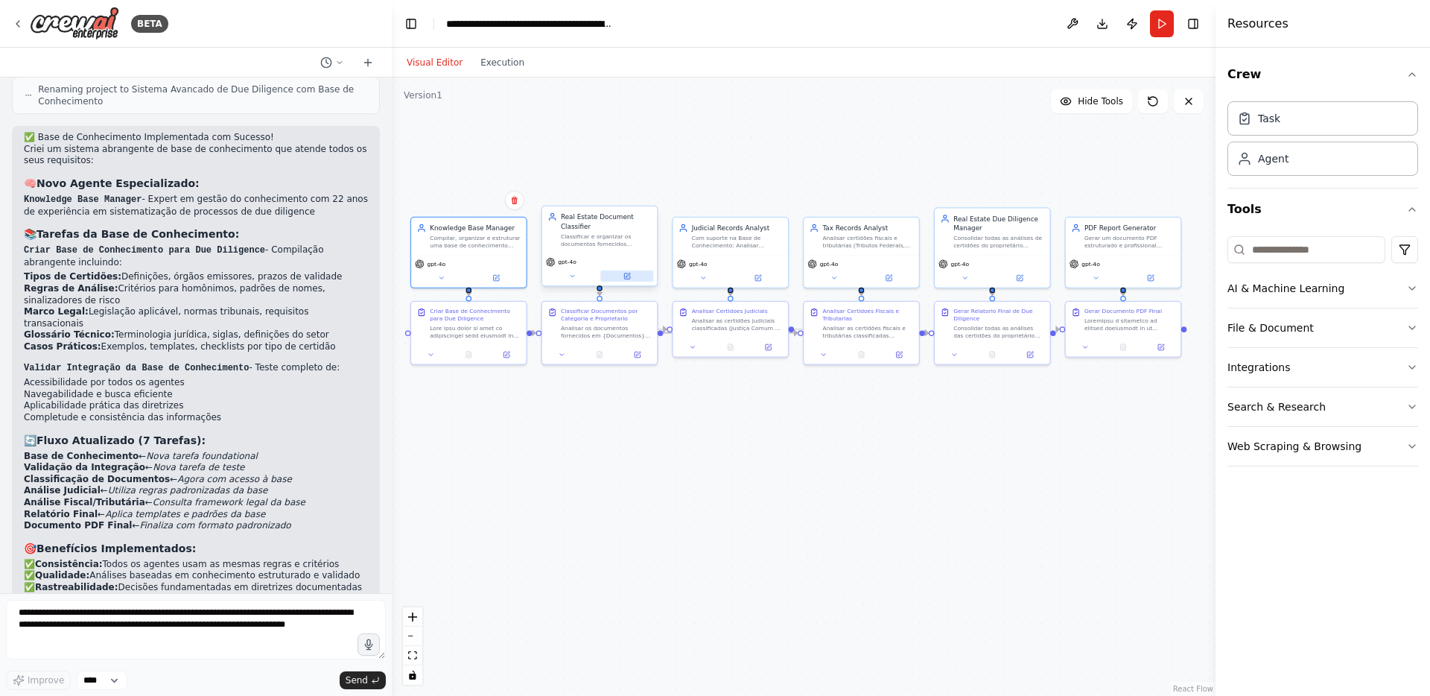
click at [638, 282] on div "gpt-4o" at bounding box center [599, 269] width 115 height 32
click at [511, 279] on button at bounding box center [496, 275] width 53 height 11
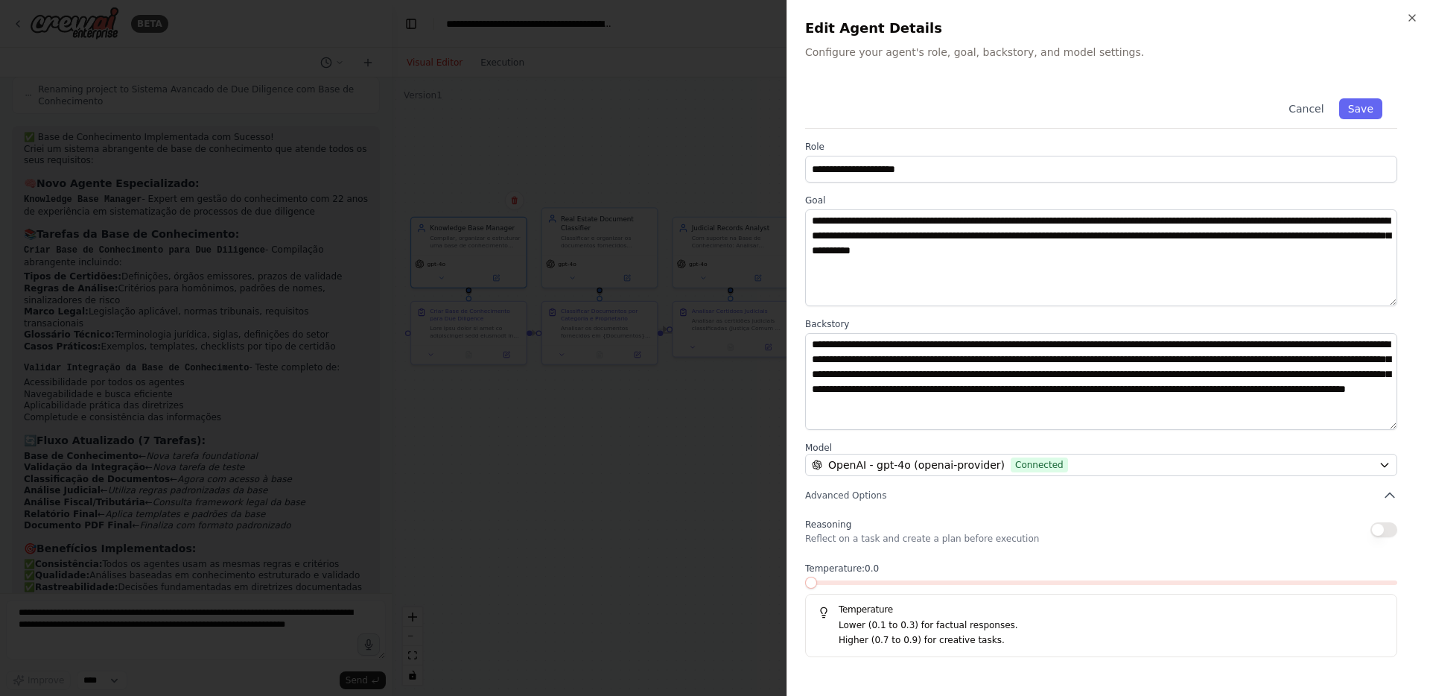
click at [805, 583] on span at bounding box center [805, 582] width 0 height 4
click at [1362, 109] on button "Save" at bounding box center [1360, 108] width 43 height 21
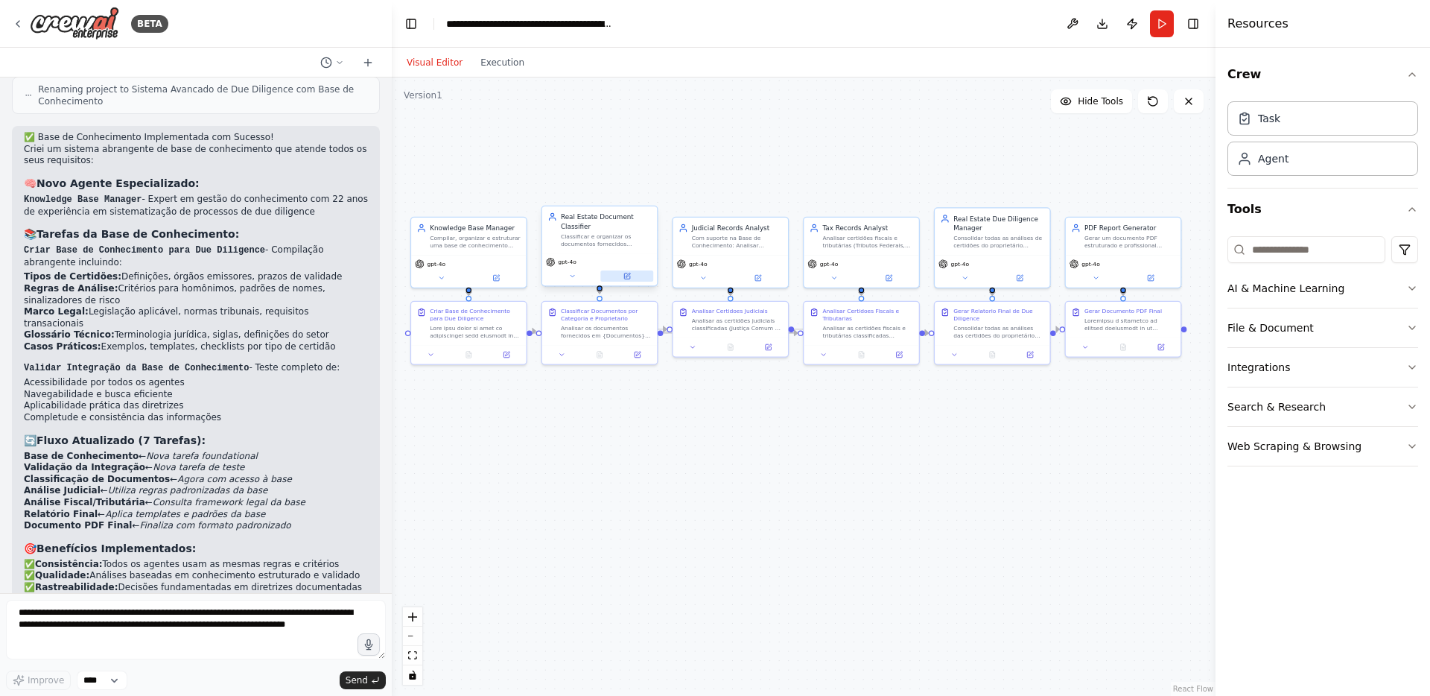
click at [637, 277] on button at bounding box center [626, 275] width 53 height 11
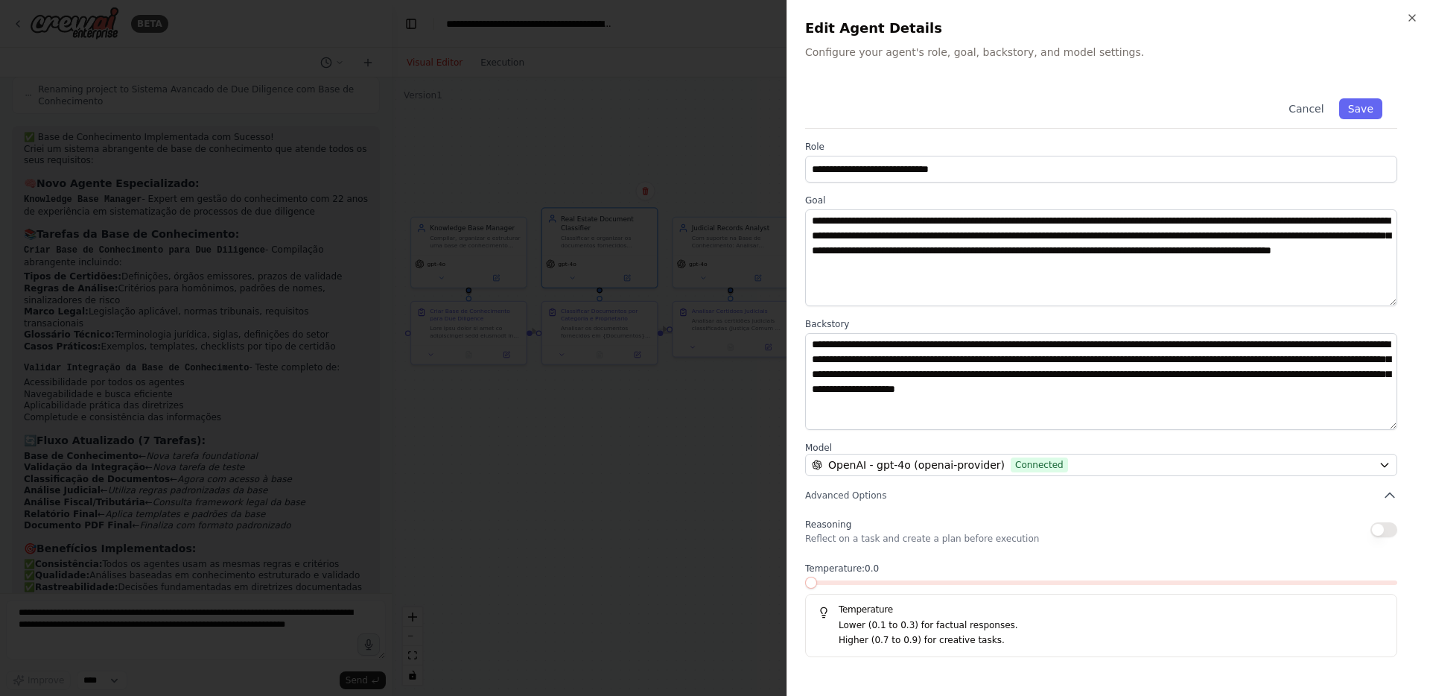
click at [680, 273] on div at bounding box center [715, 348] width 1430 height 696
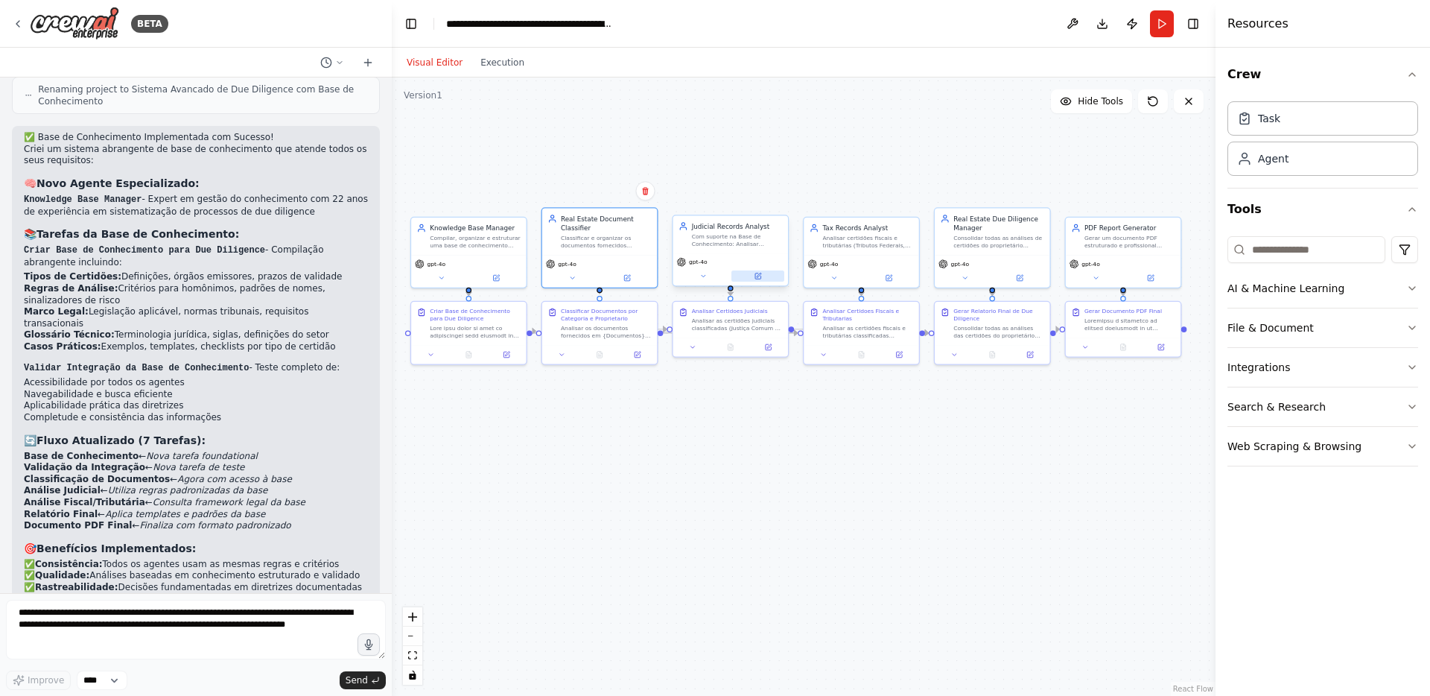
click at [750, 273] on button at bounding box center [757, 275] width 53 height 11
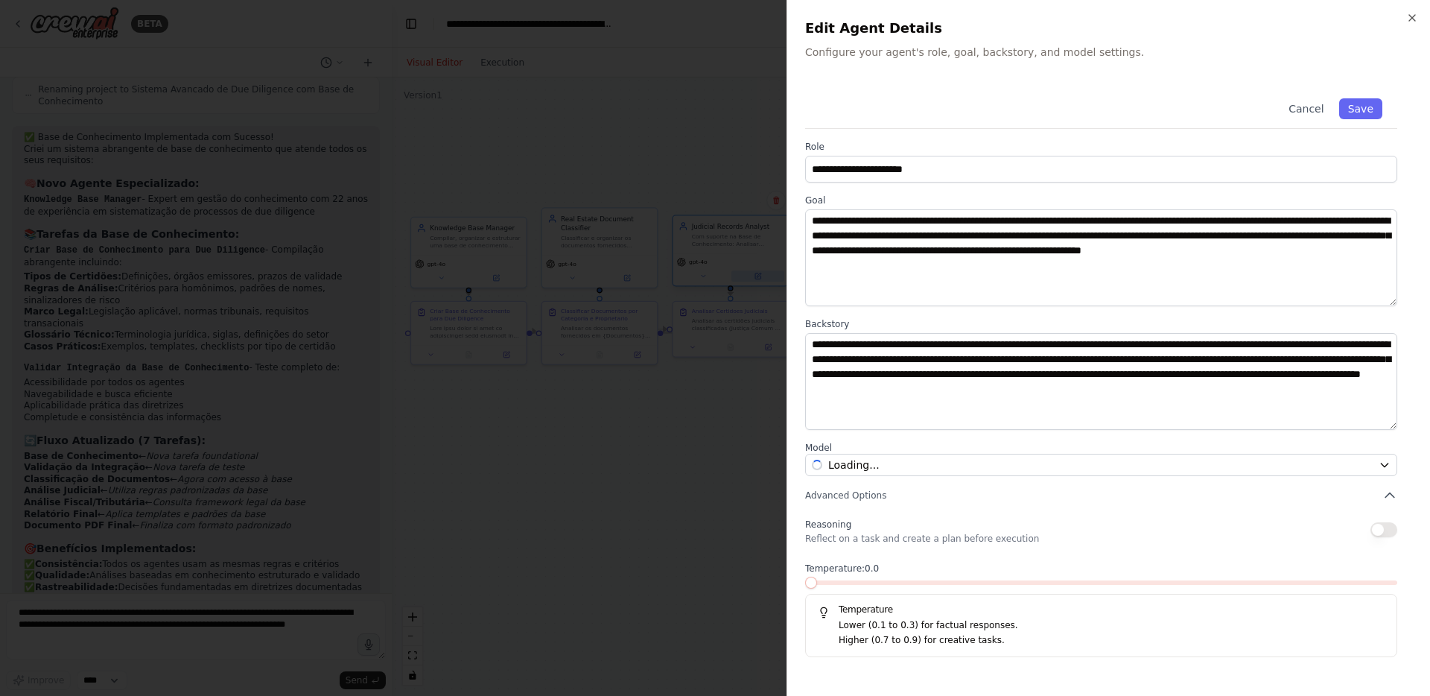
click at [750, 273] on div at bounding box center [715, 348] width 1430 height 696
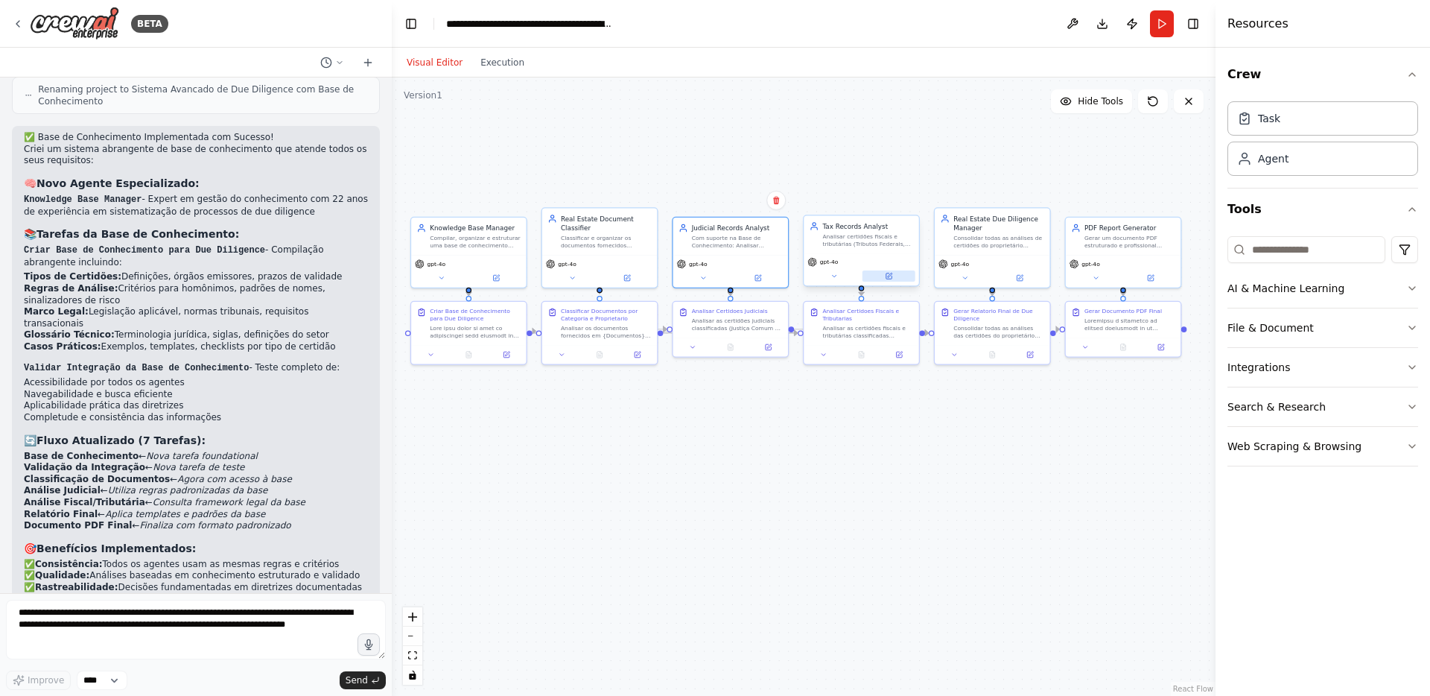
click at [907, 278] on button at bounding box center [888, 275] width 53 height 11
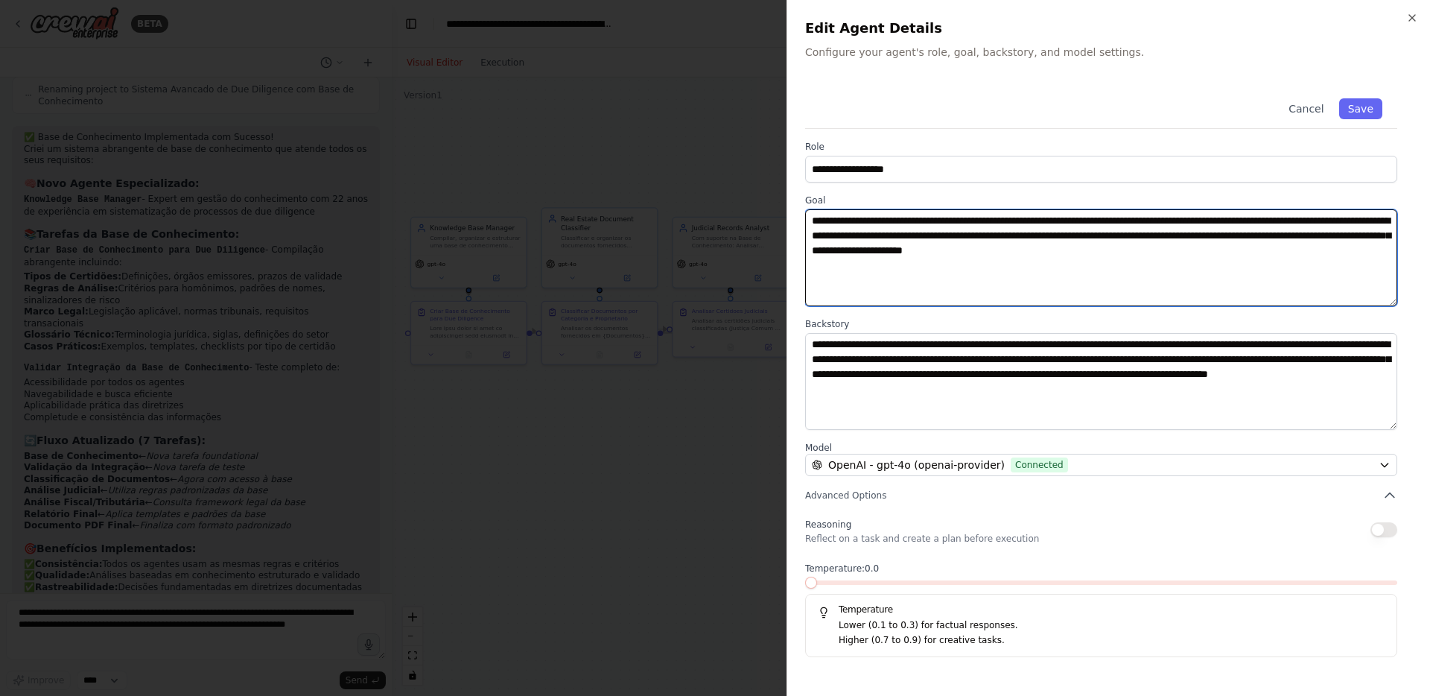
click at [813, 220] on textarea "**********" at bounding box center [1101, 257] width 592 height 97
paste textarea "**********"
type textarea "**********"
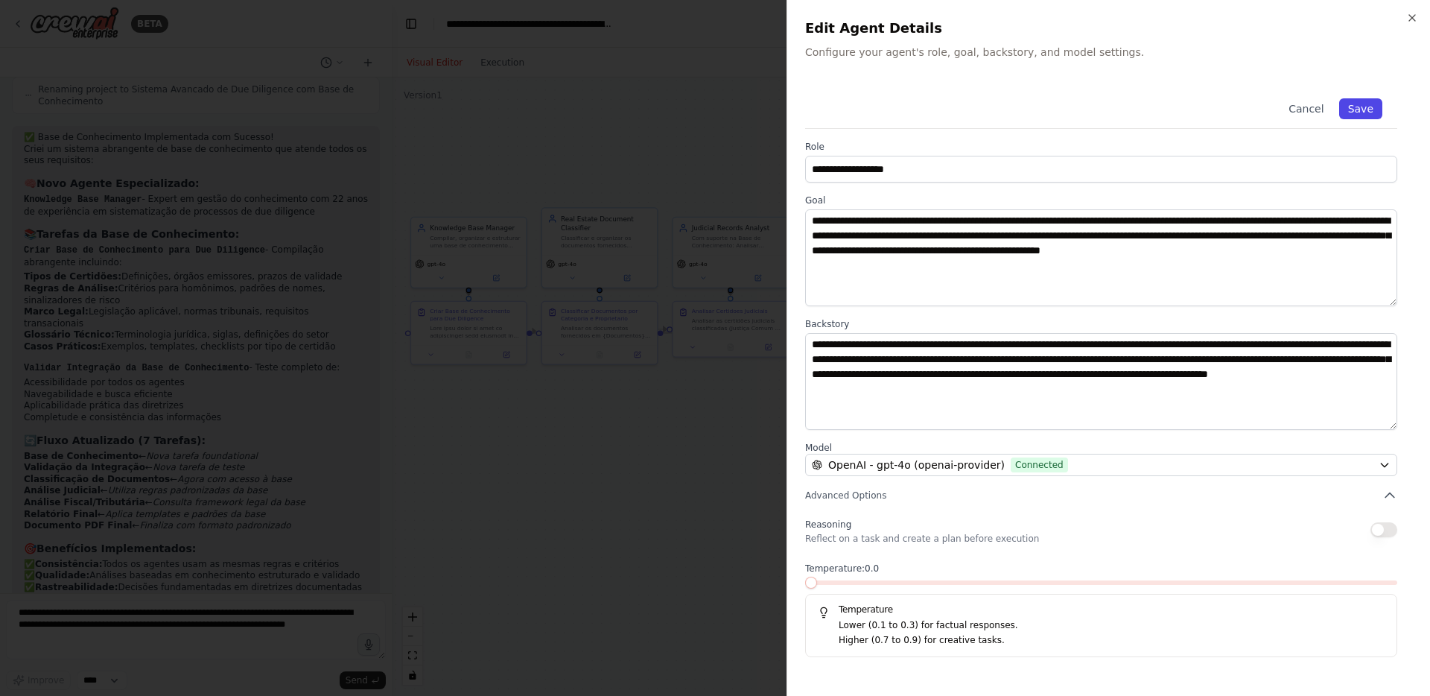
click at [1358, 109] on button "Save" at bounding box center [1360, 108] width 43 height 21
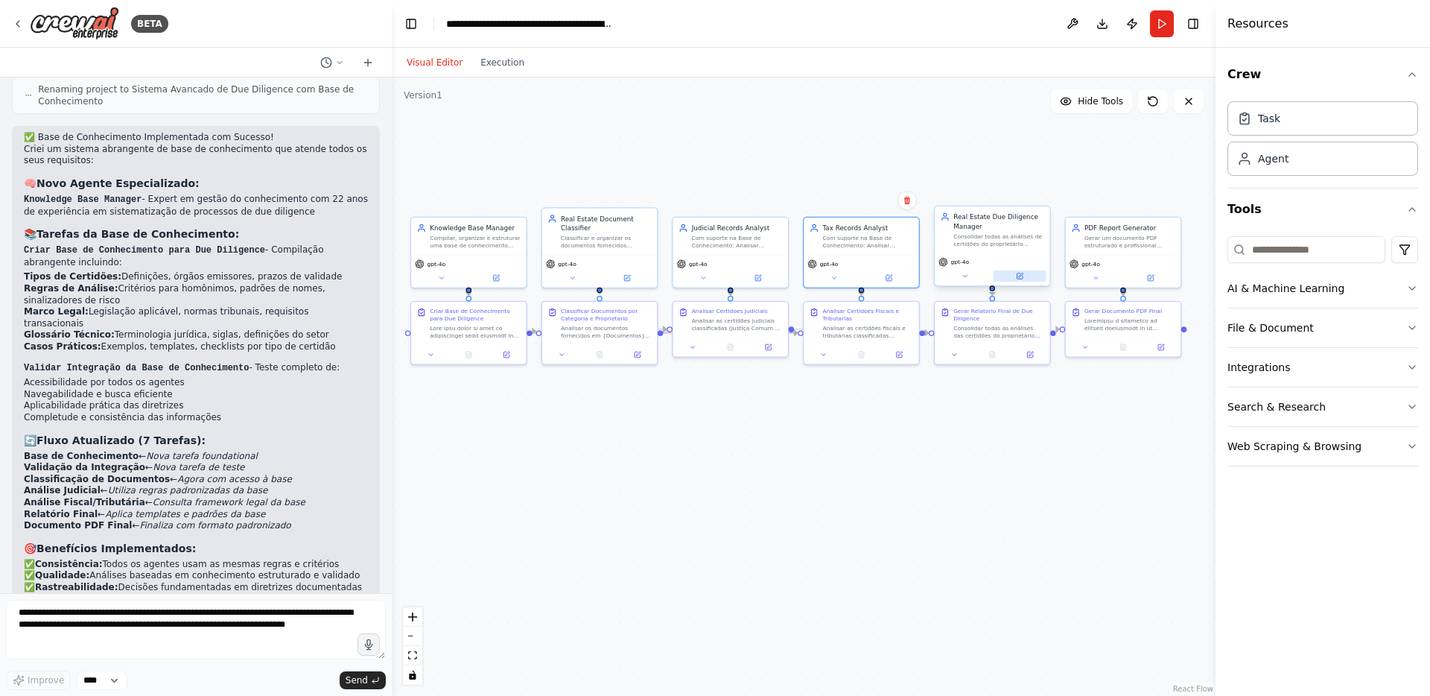
click at [1016, 276] on icon at bounding box center [1019, 276] width 7 height 7
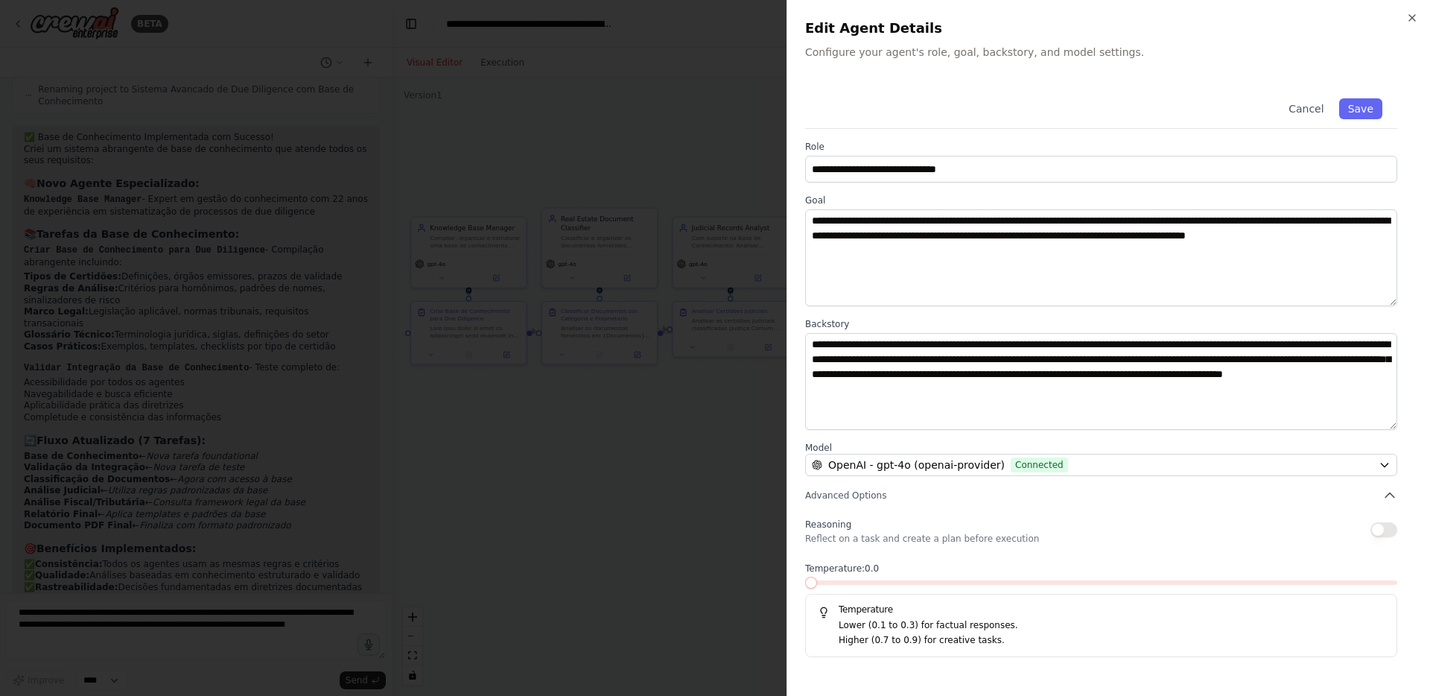
click at [732, 357] on div at bounding box center [715, 348] width 1430 height 696
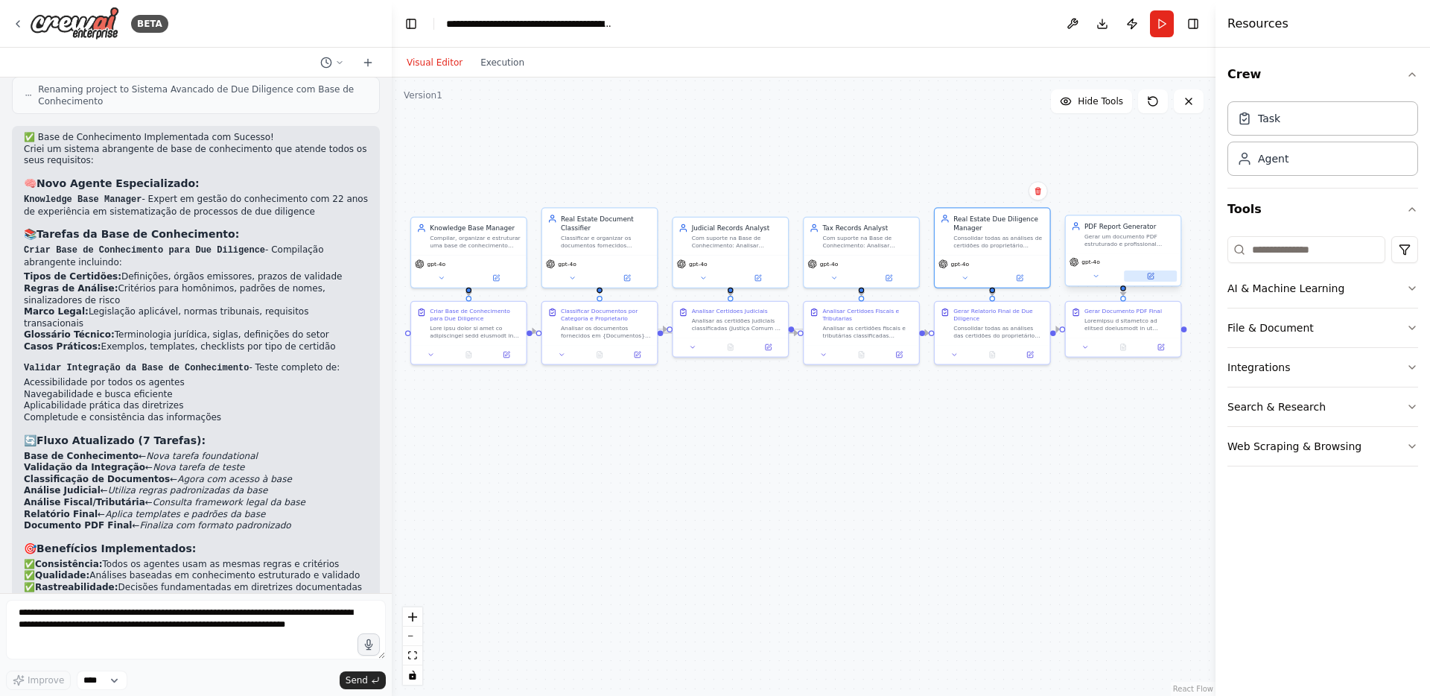
click at [1149, 280] on button at bounding box center [1150, 275] width 53 height 11
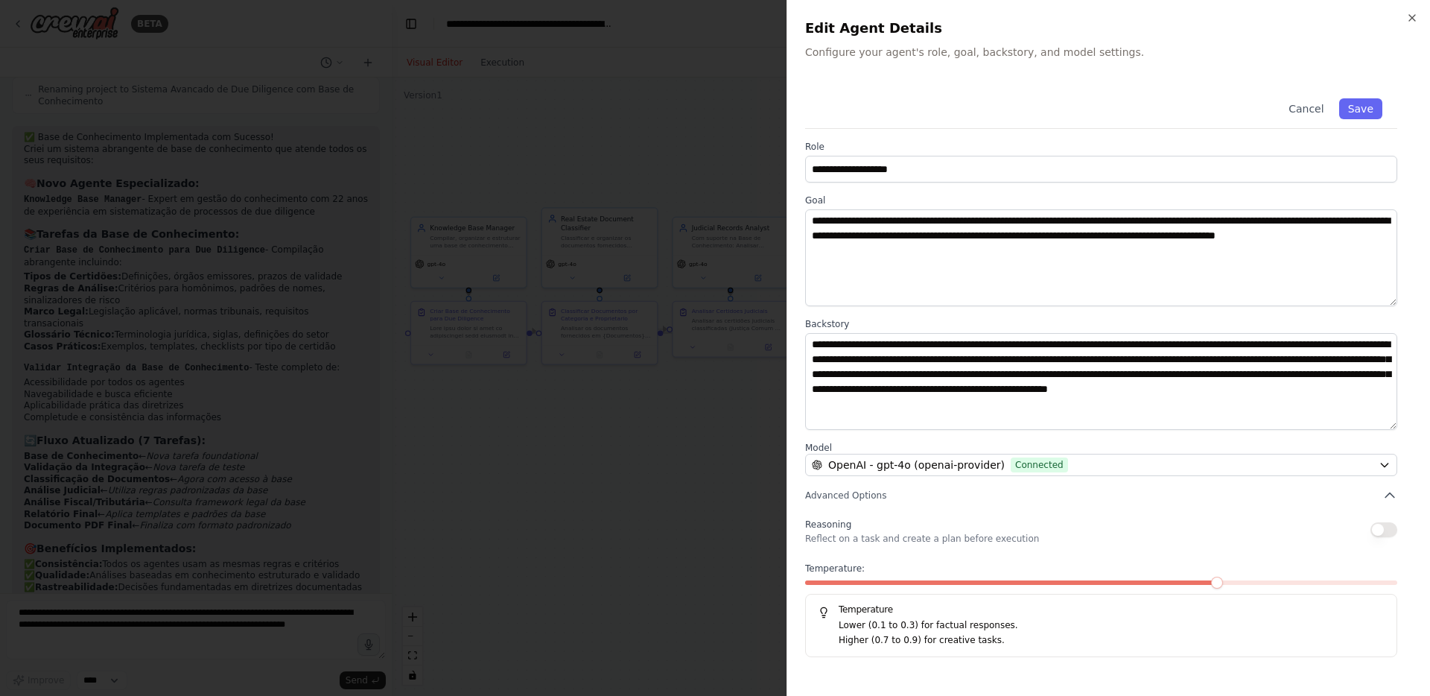
click at [715, 401] on div at bounding box center [715, 348] width 1430 height 696
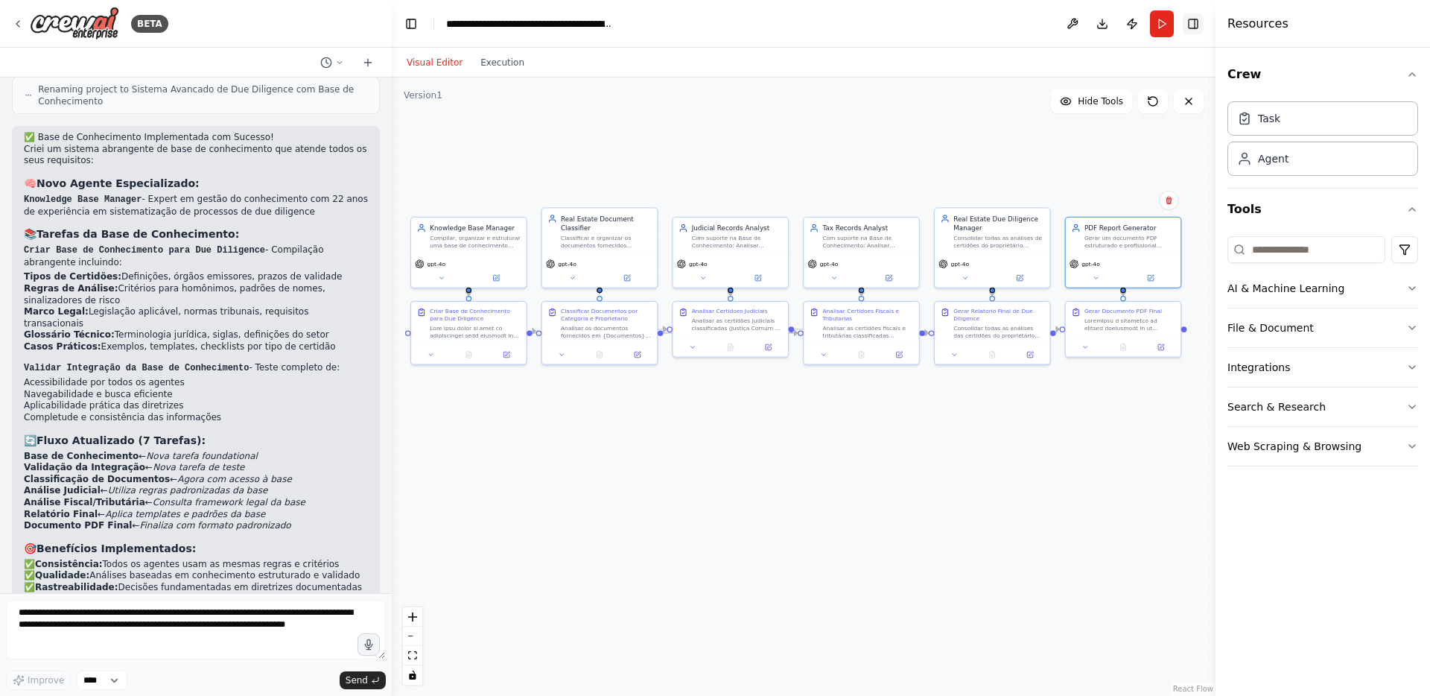
click at [1192, 27] on button "Toggle Right Sidebar" at bounding box center [1193, 23] width 21 height 21
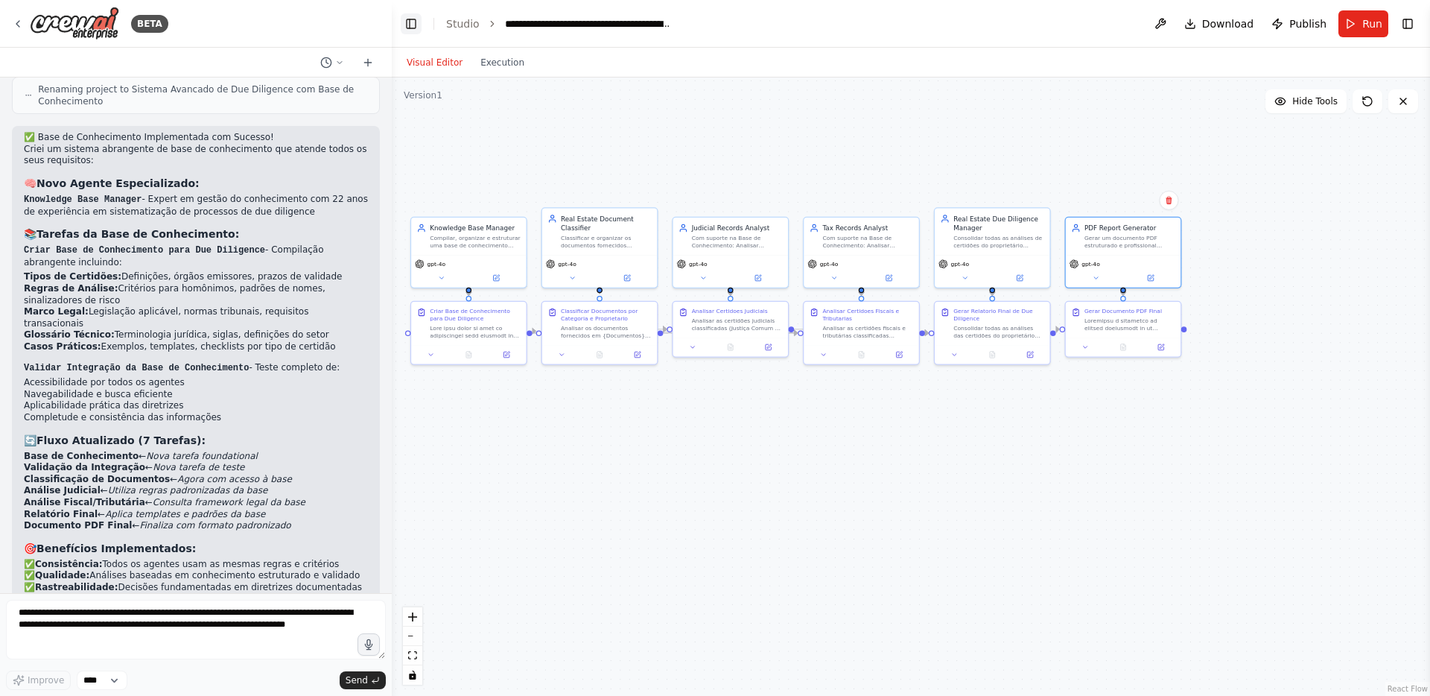
click at [416, 19] on button "Toggle Left Sidebar" at bounding box center [411, 23] width 21 height 21
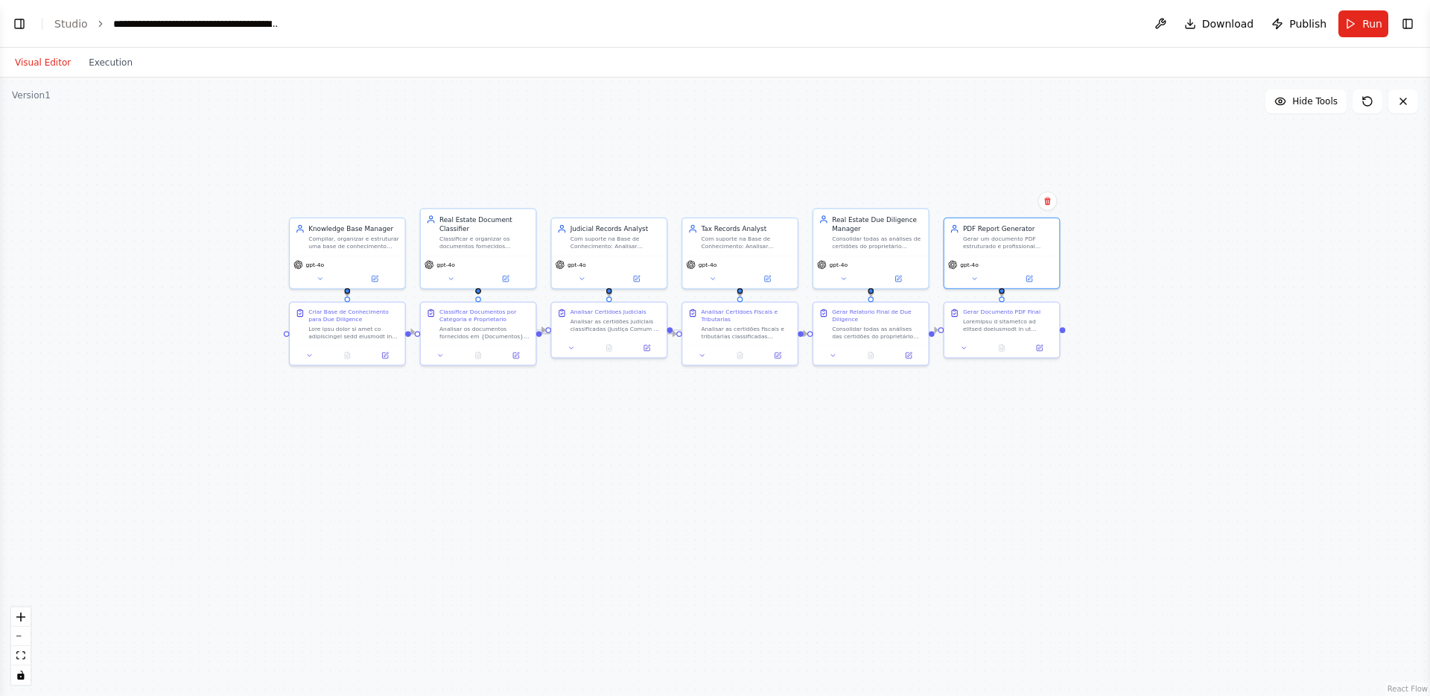
drag, startPoint x: 297, startPoint y: 465, endPoint x: 553, endPoint y: 471, distance: 256.3
click at [553, 472] on div ".deletable-edge-delete-btn { width: 20px; height: 20px; border: 0px solid #ffff…" at bounding box center [715, 386] width 1430 height 618
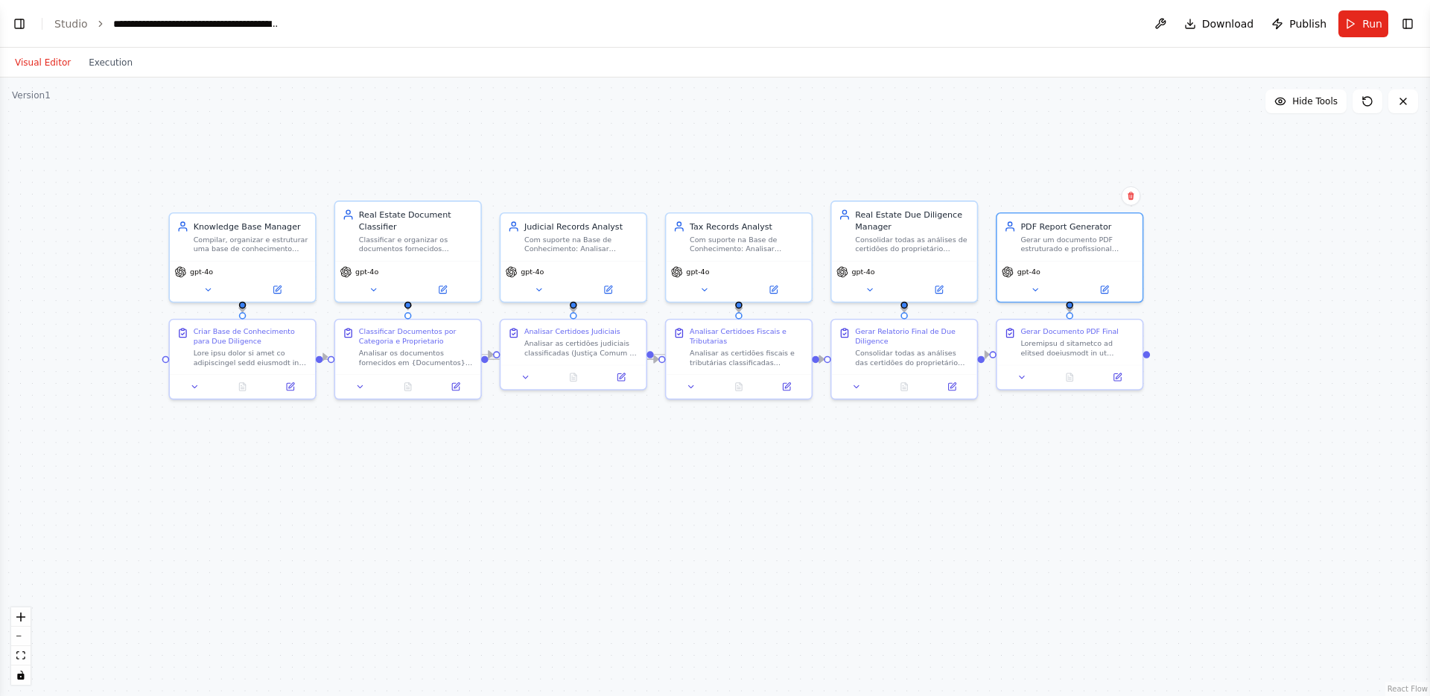
drag, startPoint x: 693, startPoint y: 414, endPoint x: 654, endPoint y: 468, distance: 66.7
click at [654, 468] on div ".deletable-edge-delete-btn { width: 20px; height: 20px; border: 0px solid #ffff…" at bounding box center [715, 386] width 1430 height 618
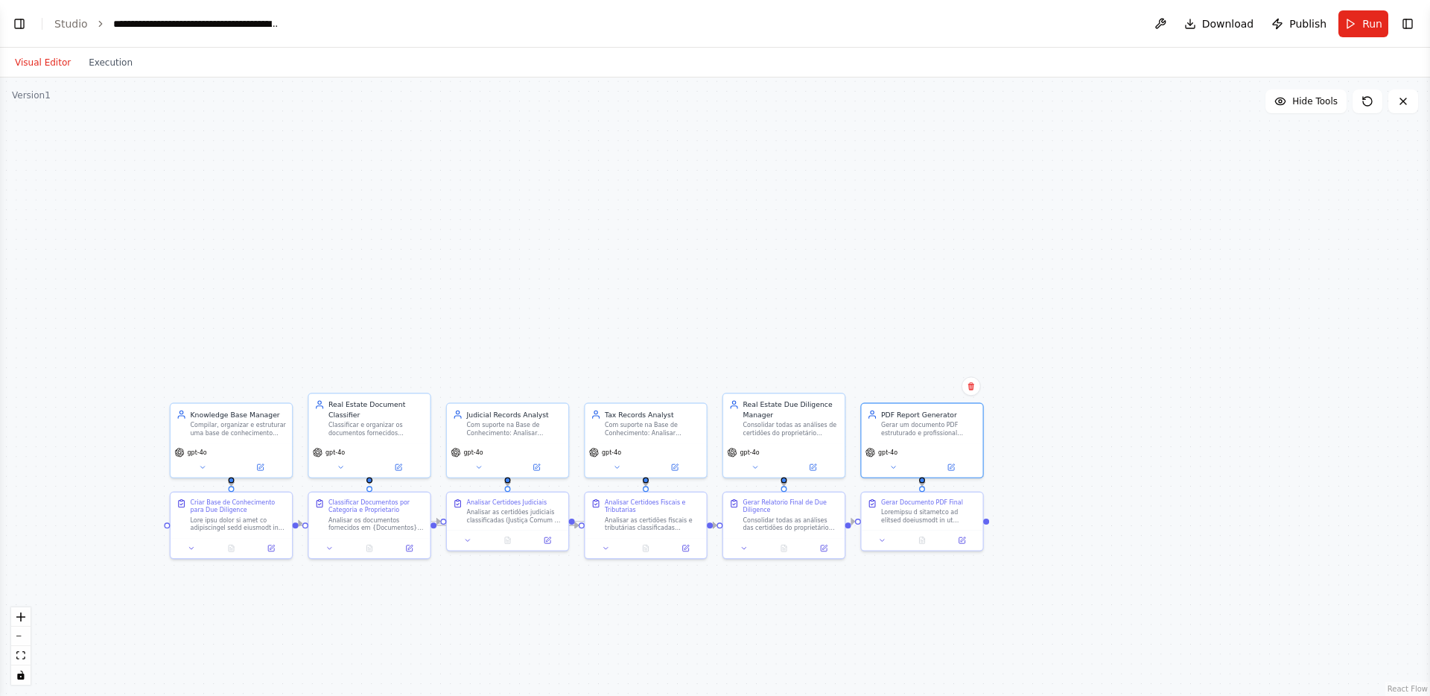
drag, startPoint x: 308, startPoint y: 478, endPoint x: 293, endPoint y: 625, distance: 147.5
click at [293, 625] on div ".deletable-edge-delete-btn { width: 20px; height: 20px; border: 0px solid #ffff…" at bounding box center [715, 386] width 1430 height 618
drag, startPoint x: 233, startPoint y: 438, endPoint x: 581, endPoint y: 261, distance: 390.0
click at [581, 261] on div "Knowledge Base Manager Compilar, organizar e estruturar uma base de conheciment…" at bounding box center [576, 243] width 121 height 39
drag, startPoint x: 254, startPoint y: 512, endPoint x: 674, endPoint y: 307, distance: 467.6
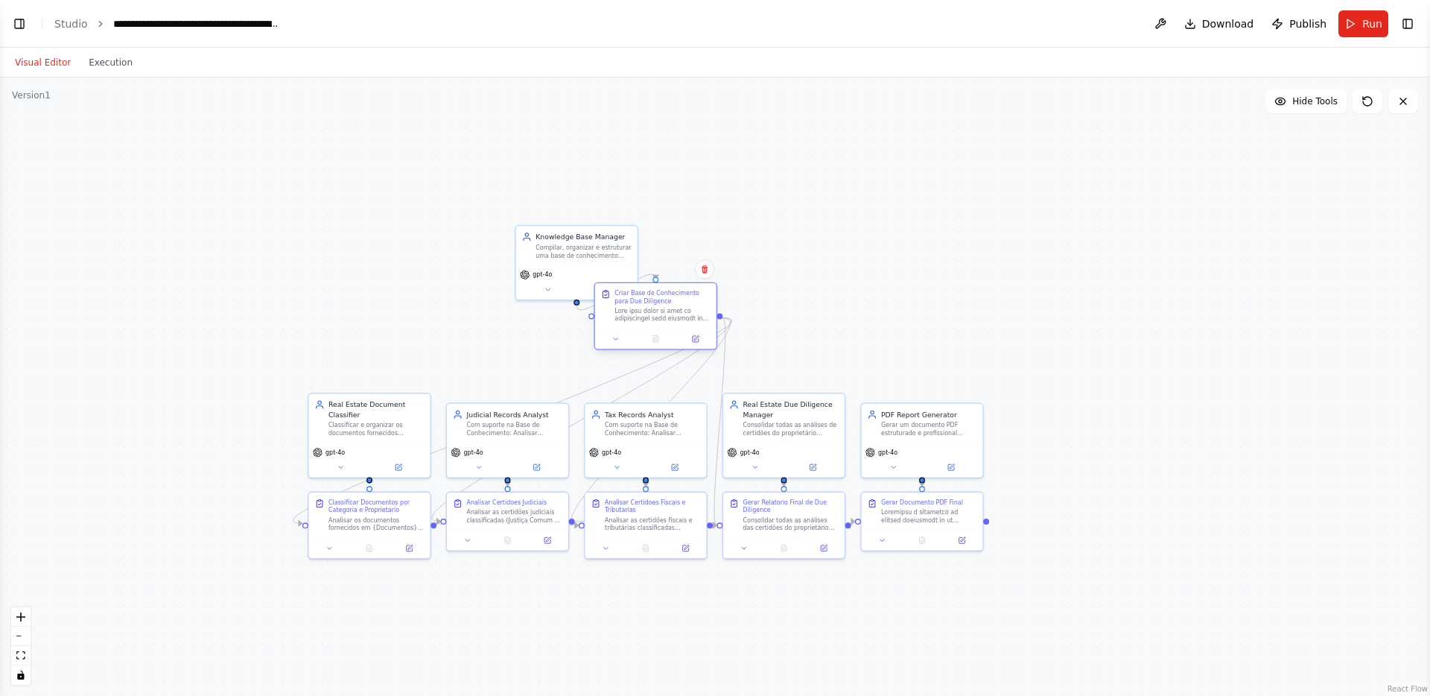
click at [674, 307] on div at bounding box center [662, 315] width 96 height 16
drag, startPoint x: 604, startPoint y: 255, endPoint x: 685, endPoint y: 230, distance: 85.0
click at [685, 230] on div "Knowledge Base Manager Compilar, organizar e estruturar uma base de conheciment…" at bounding box center [655, 213] width 121 height 39
click at [824, 287] on div ".deletable-edge-delete-btn { width: 20px; height: 20px; border: 0px solid #ffff…" at bounding box center [715, 386] width 1430 height 618
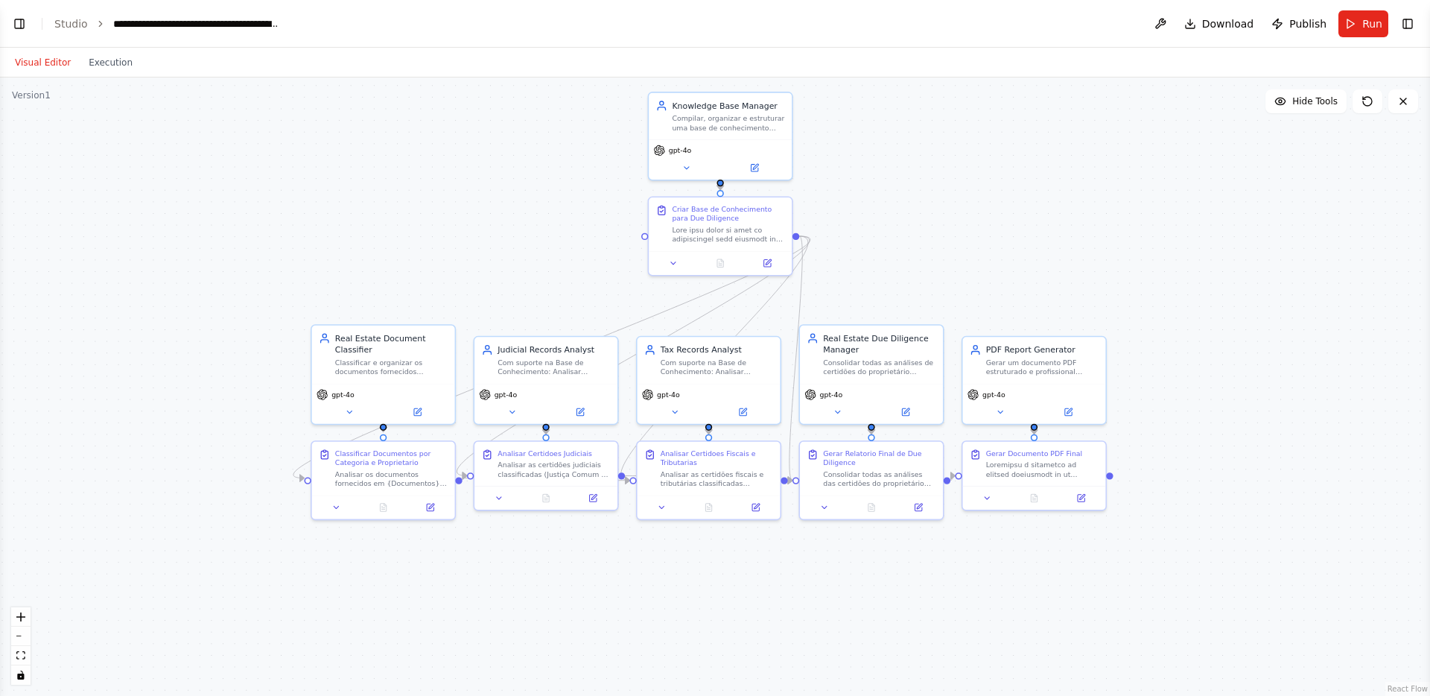
drag, startPoint x: 824, startPoint y: 287, endPoint x: 918, endPoint y: 200, distance: 128.6
click at [918, 200] on div ".deletable-edge-delete-btn { width: 20px; height: 20px; border: 0px solid #ffff…" at bounding box center [715, 386] width 1430 height 618
drag, startPoint x: 698, startPoint y: 218, endPoint x: 168, endPoint y: 419, distance: 566.1
click at [168, 419] on div "Criar Base de Conhecimento para Due Diligence" at bounding box center [194, 419] width 112 height 39
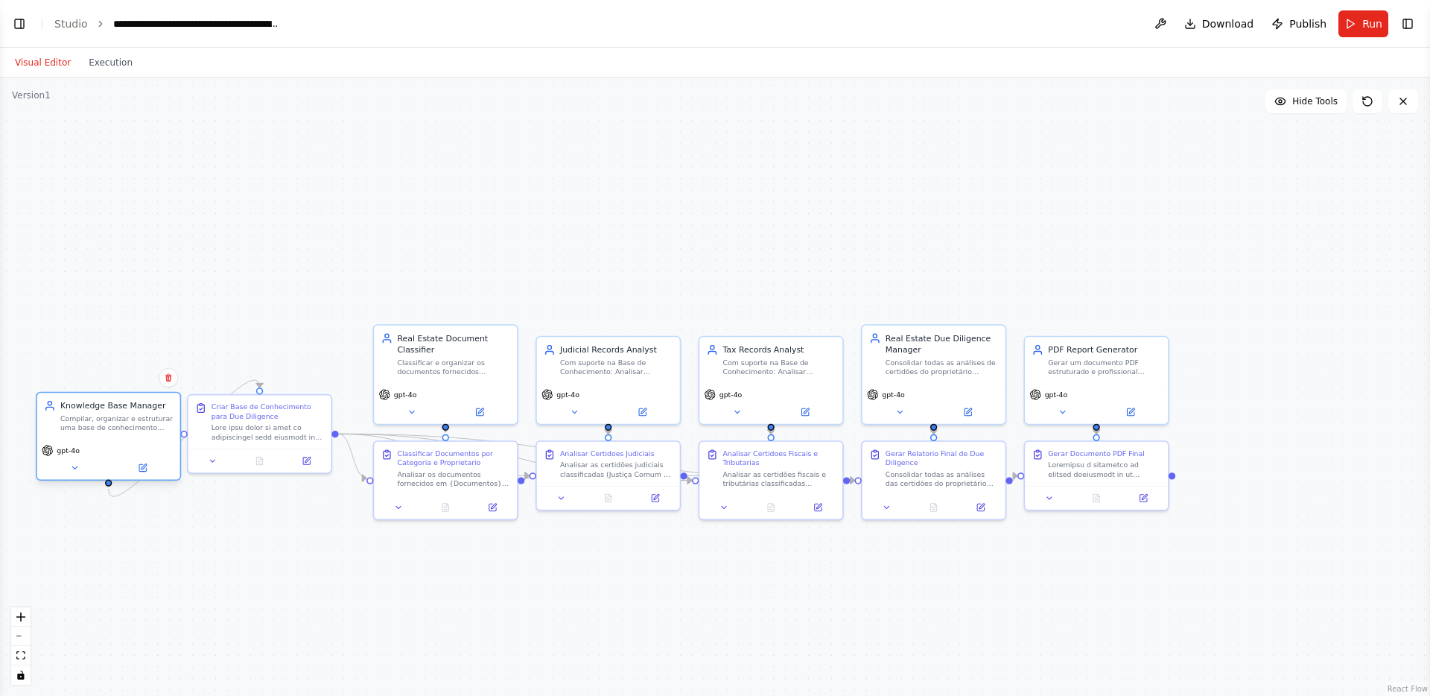
drag, startPoint x: 697, startPoint y: 141, endPoint x: 89, endPoint y: 438, distance: 676.5
click at [89, 439] on div "gpt-4o" at bounding box center [108, 459] width 143 height 40
click at [174, 519] on div ".deletable-edge-delete-btn { width: 20px; height: 20px; border: 0px solid #ffff…" at bounding box center [715, 386] width 1430 height 618
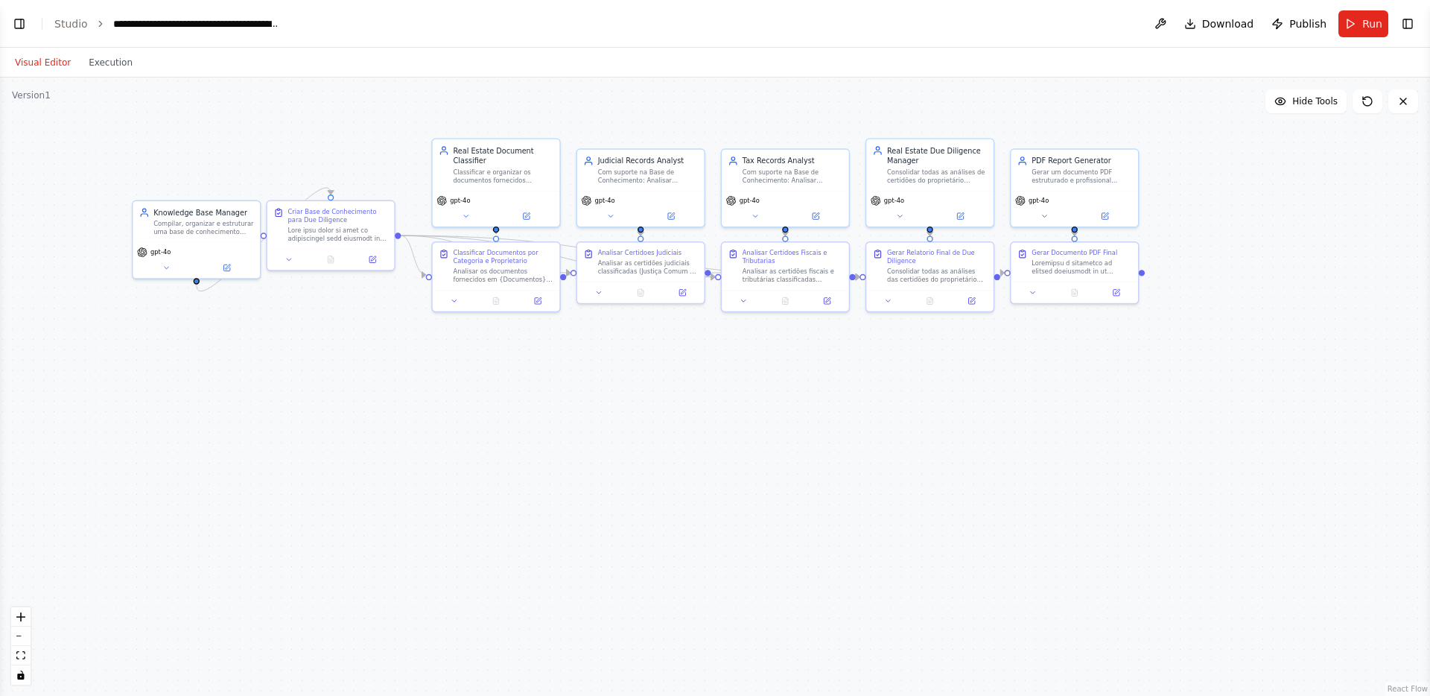
drag, startPoint x: 869, startPoint y: 539, endPoint x: 875, endPoint y: 363, distance: 176.6
click at [875, 363] on div ".deletable-edge-delete-btn { width: 20px; height: 20px; border: 0px solid #ffff…" at bounding box center [715, 386] width 1430 height 618
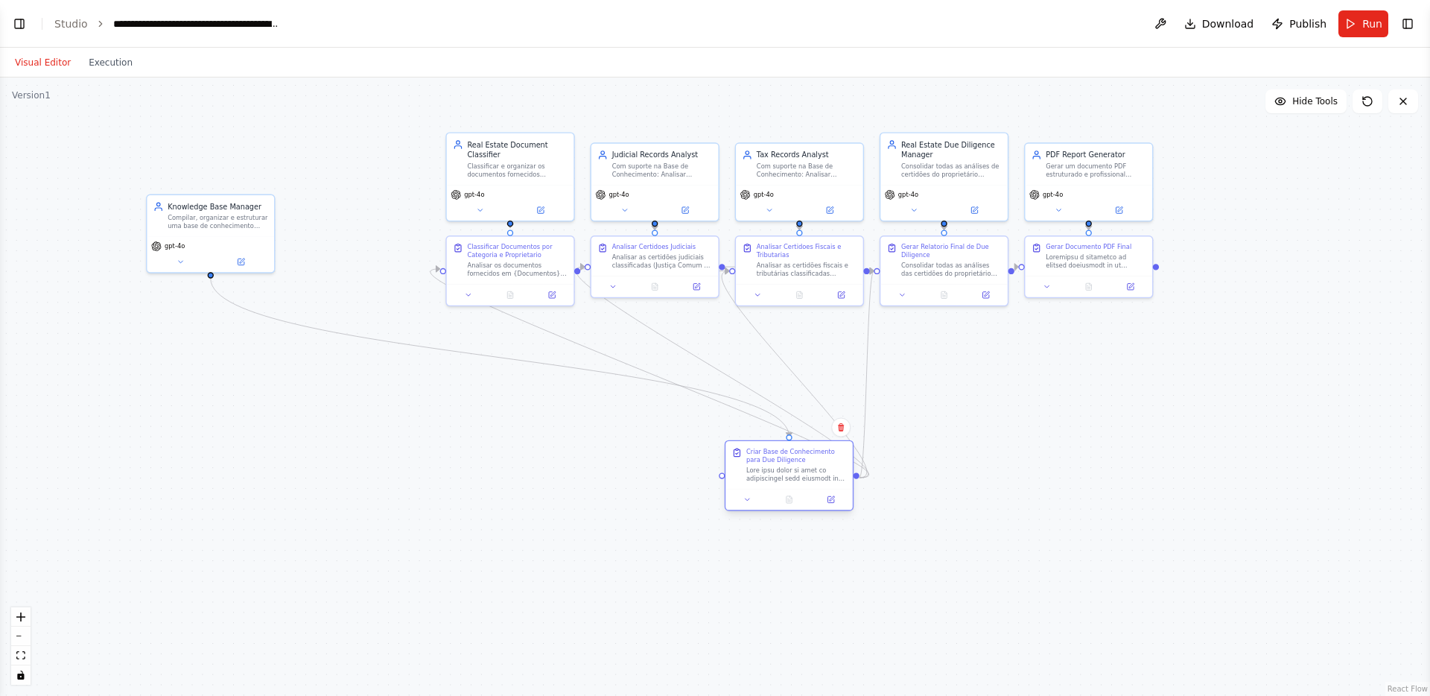
drag, startPoint x: 397, startPoint y: 242, endPoint x: 795, endPoint y: 477, distance: 462.7
click at [795, 477] on div at bounding box center [796, 473] width 101 height 16
drag, startPoint x: 235, startPoint y: 229, endPoint x: 813, endPoint y: 392, distance: 600.7
click at [813, 392] on div "Knowledge Base Manager Compilar, organizar e estruturar uma base de conheciment…" at bounding box center [788, 378] width 127 height 41
click at [1000, 448] on div ".deletable-edge-delete-btn { width: 20px; height: 20px; border: 0px solid #ffff…" at bounding box center [715, 386] width 1430 height 618
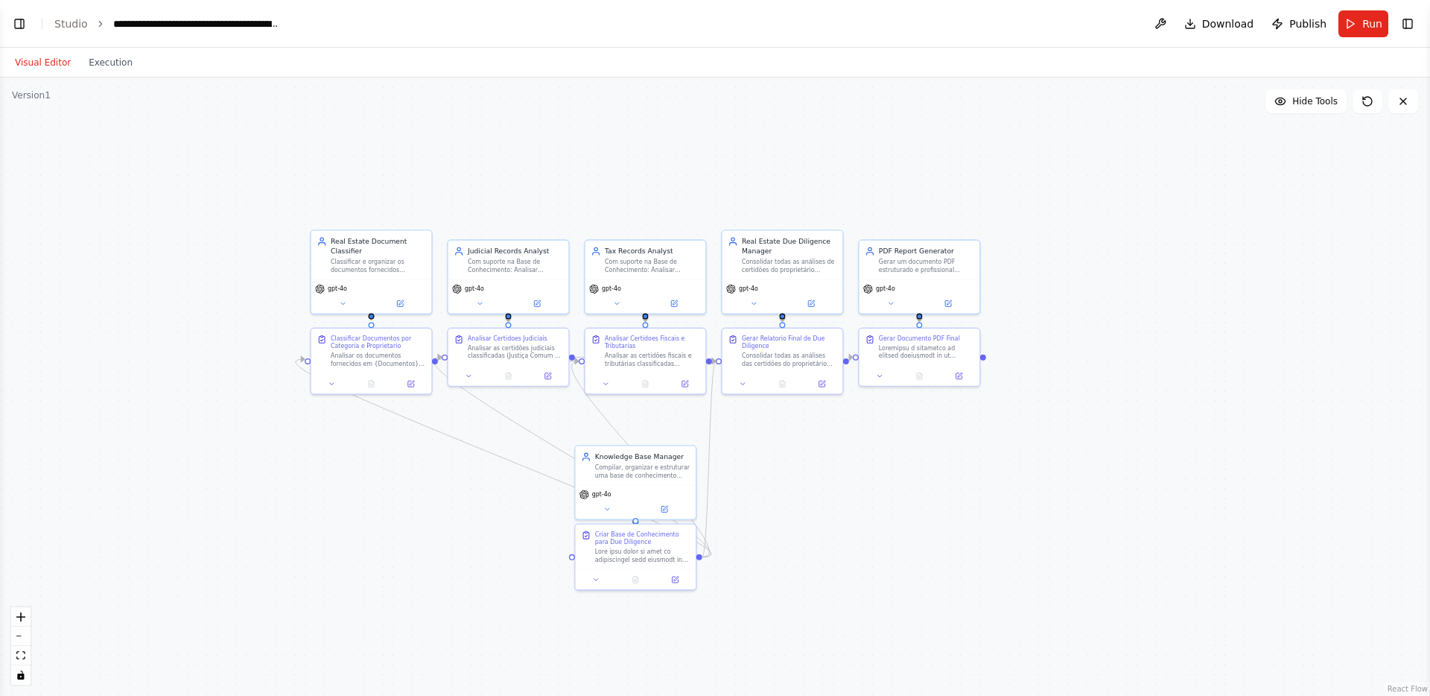
drag, startPoint x: 1037, startPoint y: 448, endPoint x: 873, endPoint y: 527, distance: 182.5
click at [873, 527] on div ".deletable-edge-delete-btn { width: 20px; height: 20px; border: 0px solid #ffff…" at bounding box center [715, 386] width 1430 height 618
click at [1348, 19] on button "Run" at bounding box center [1363, 23] width 50 height 27
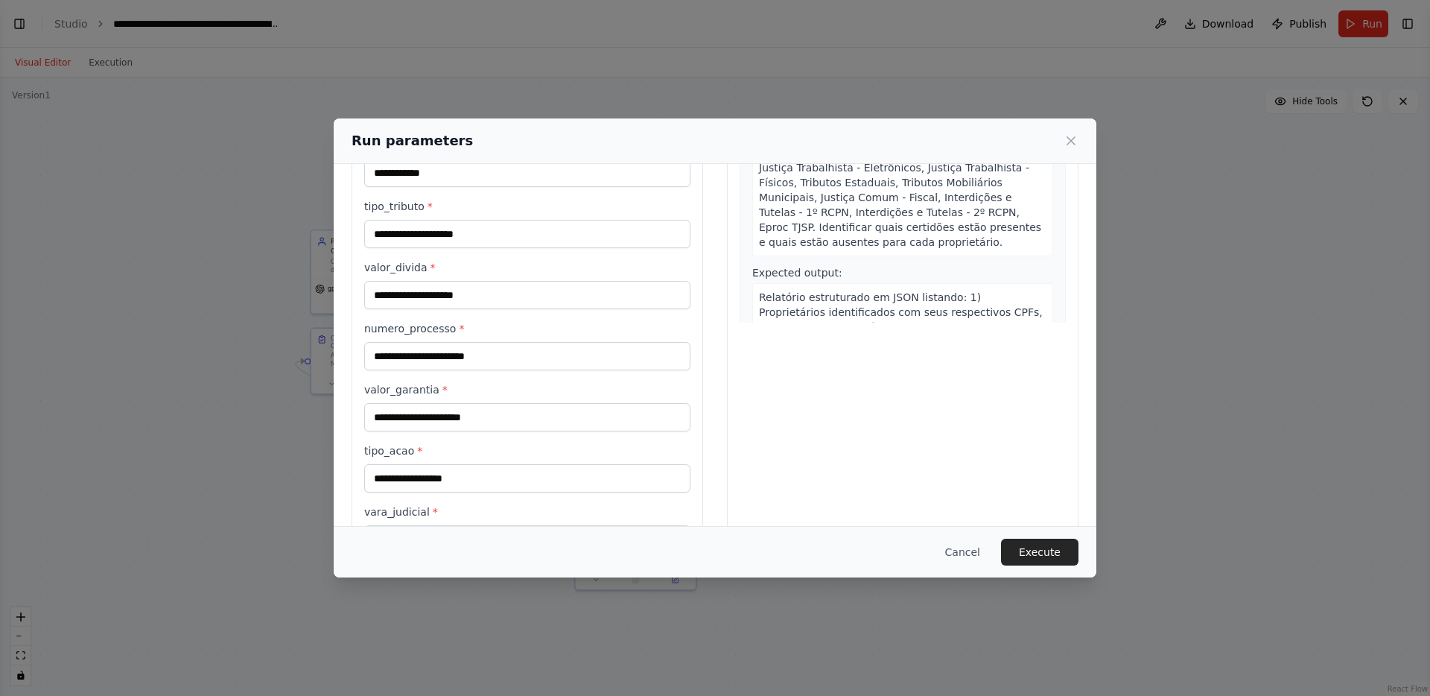
scroll to position [0, 0]
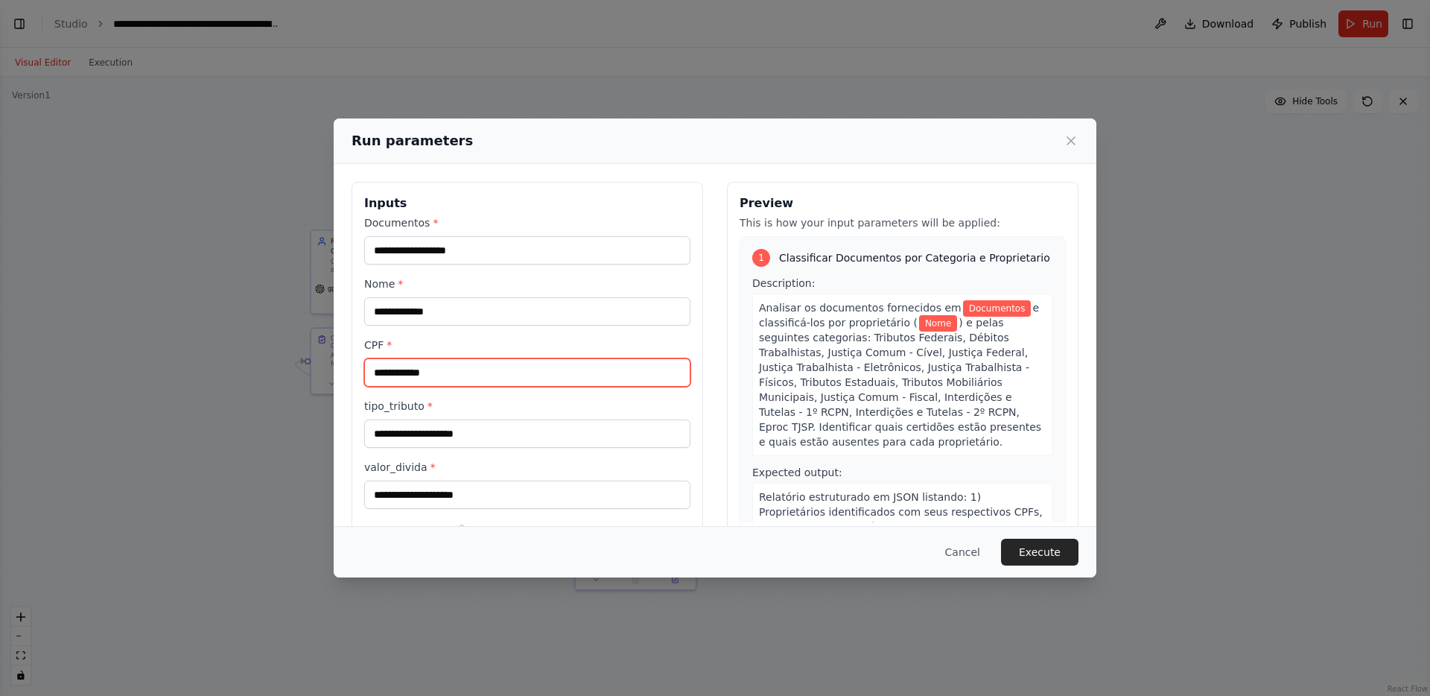
click at [497, 377] on input "CPF *" at bounding box center [527, 372] width 326 height 28
click at [682, 405] on label "tipo_tributo *" at bounding box center [527, 405] width 326 height 15
click at [682, 419] on input "tipo_tributo *" at bounding box center [527, 433] width 326 height 28
click at [960, 550] on button "Cancel" at bounding box center [962, 551] width 59 height 27
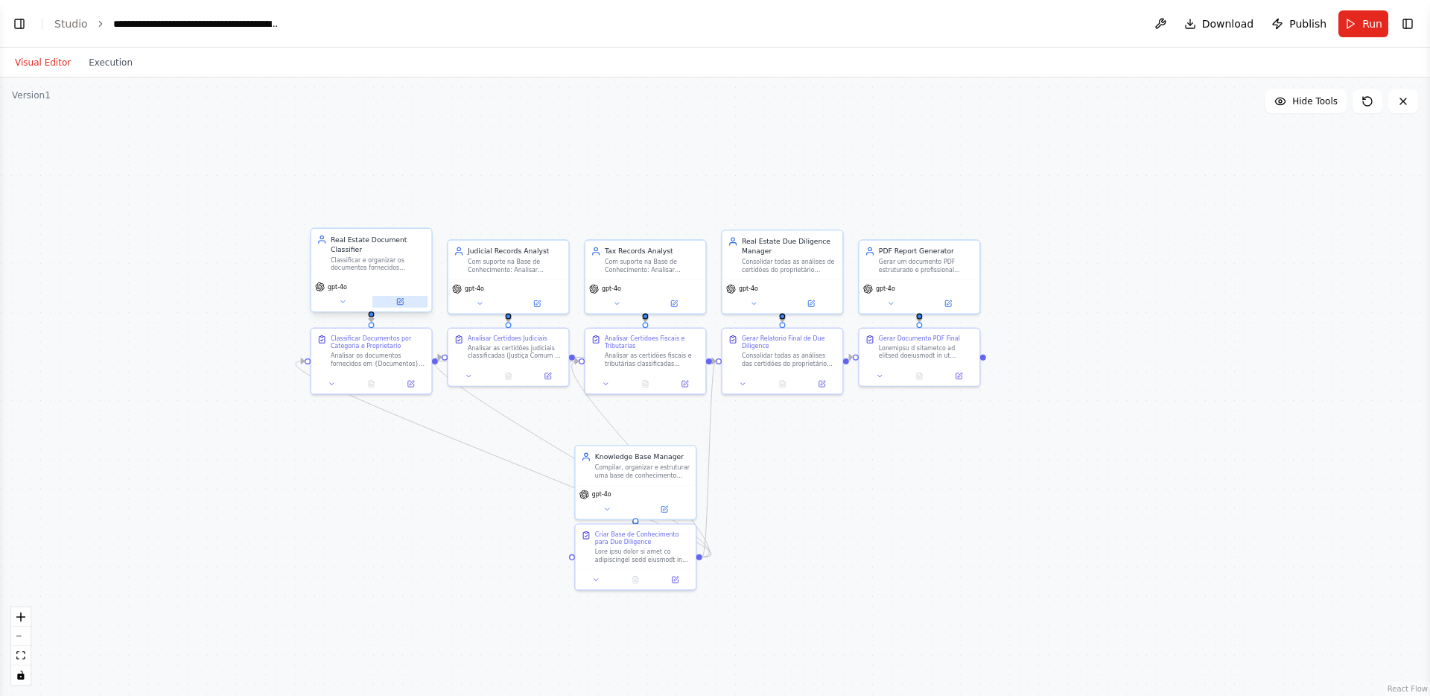
click at [401, 305] on icon at bounding box center [400, 302] width 8 height 8
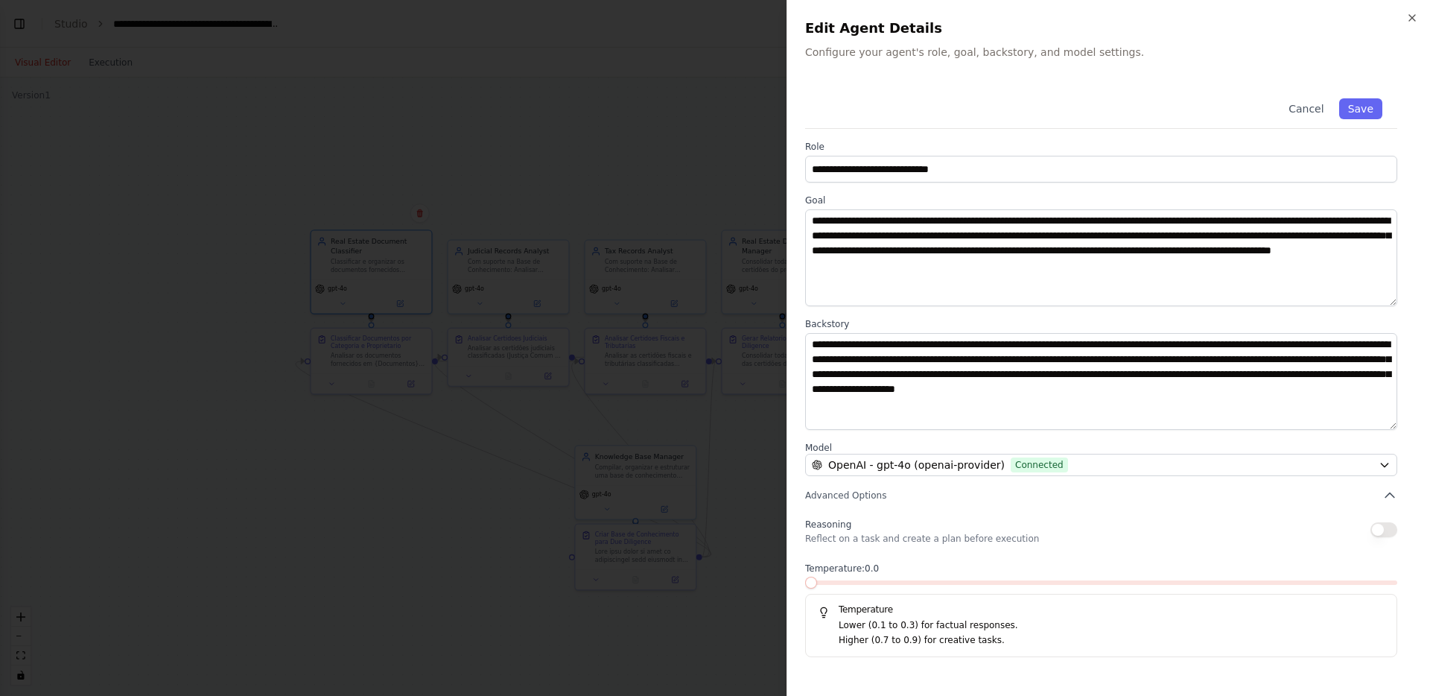
click at [419, 430] on div at bounding box center [715, 348] width 1430 height 696
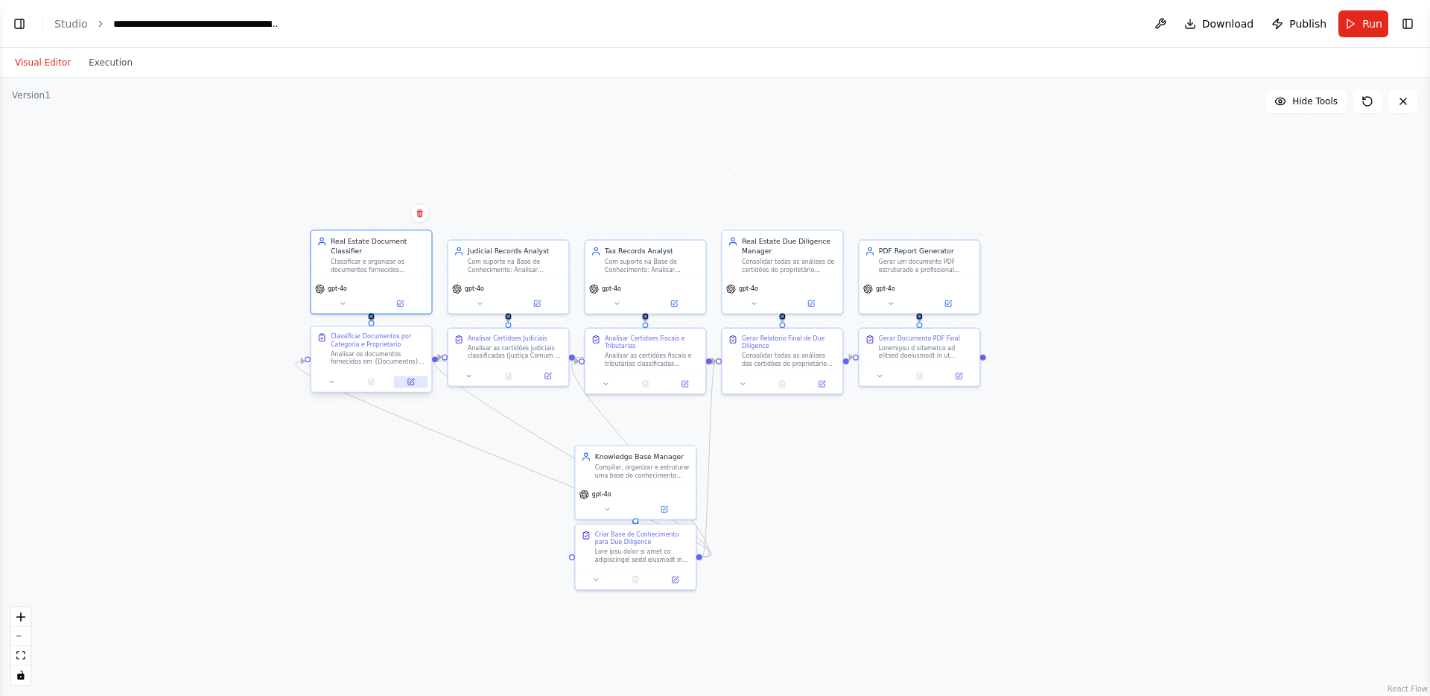
click at [417, 378] on button at bounding box center [411, 382] width 34 height 12
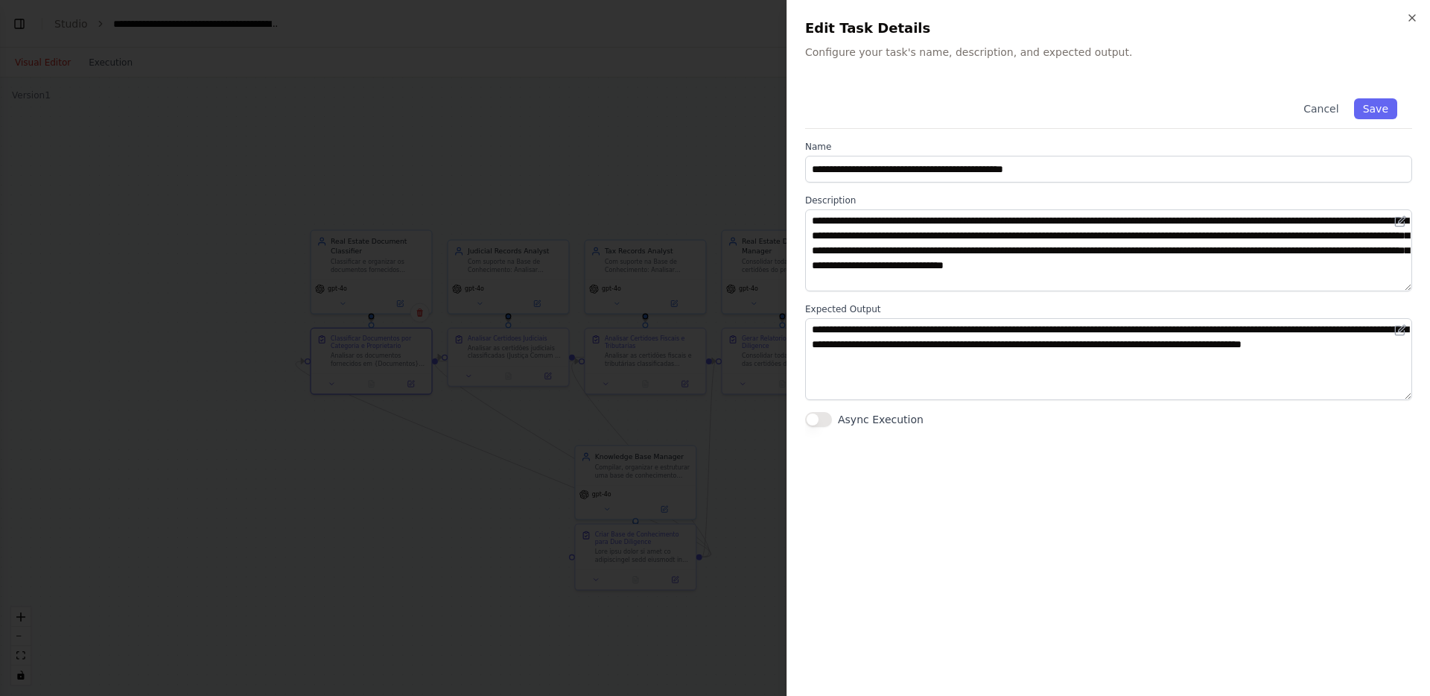
click at [440, 439] on div at bounding box center [715, 348] width 1430 height 696
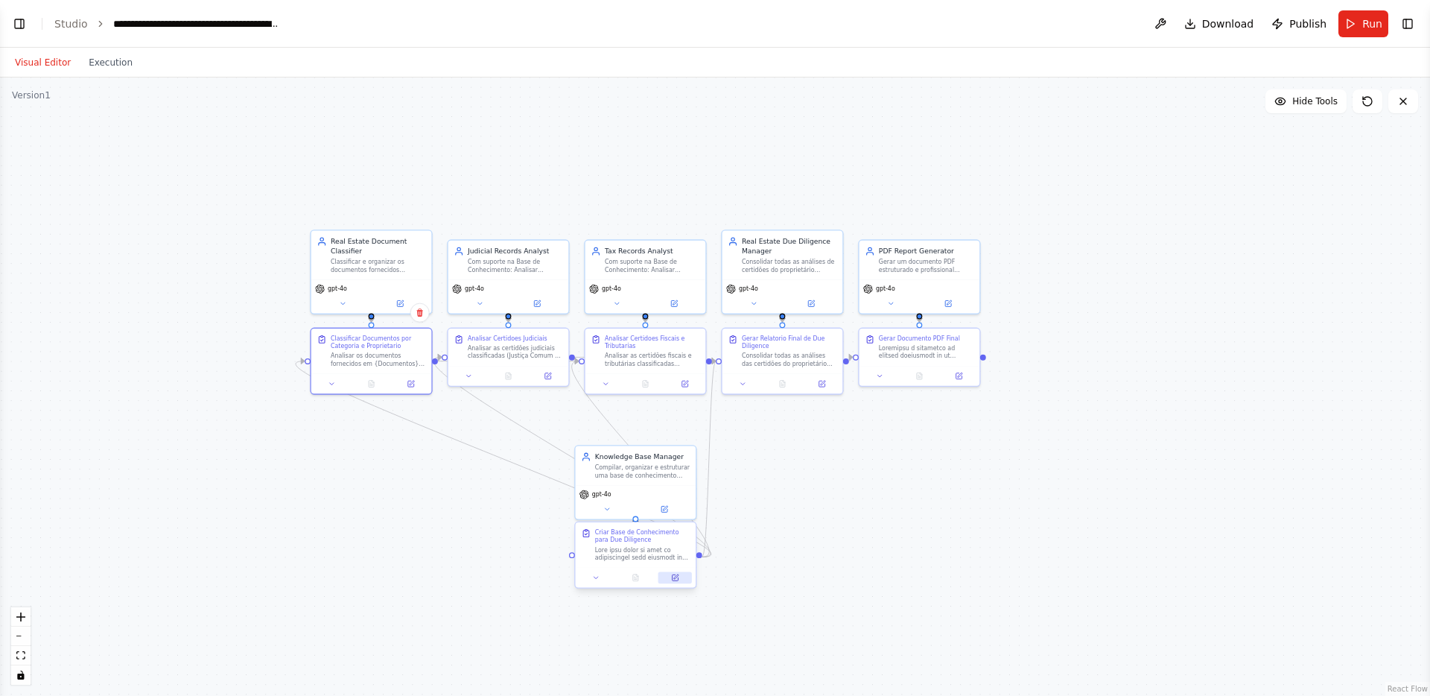
click at [678, 575] on icon at bounding box center [676, 576] width 4 height 4
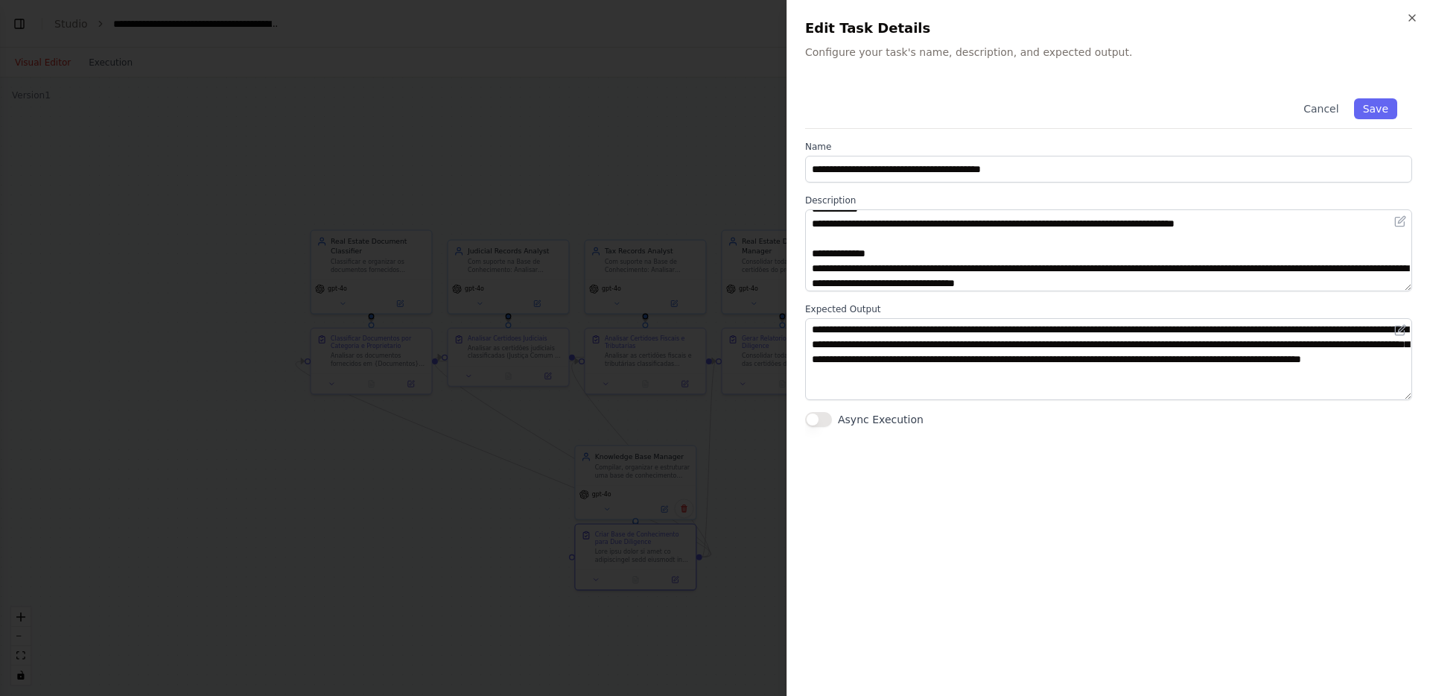
scroll to position [164, 0]
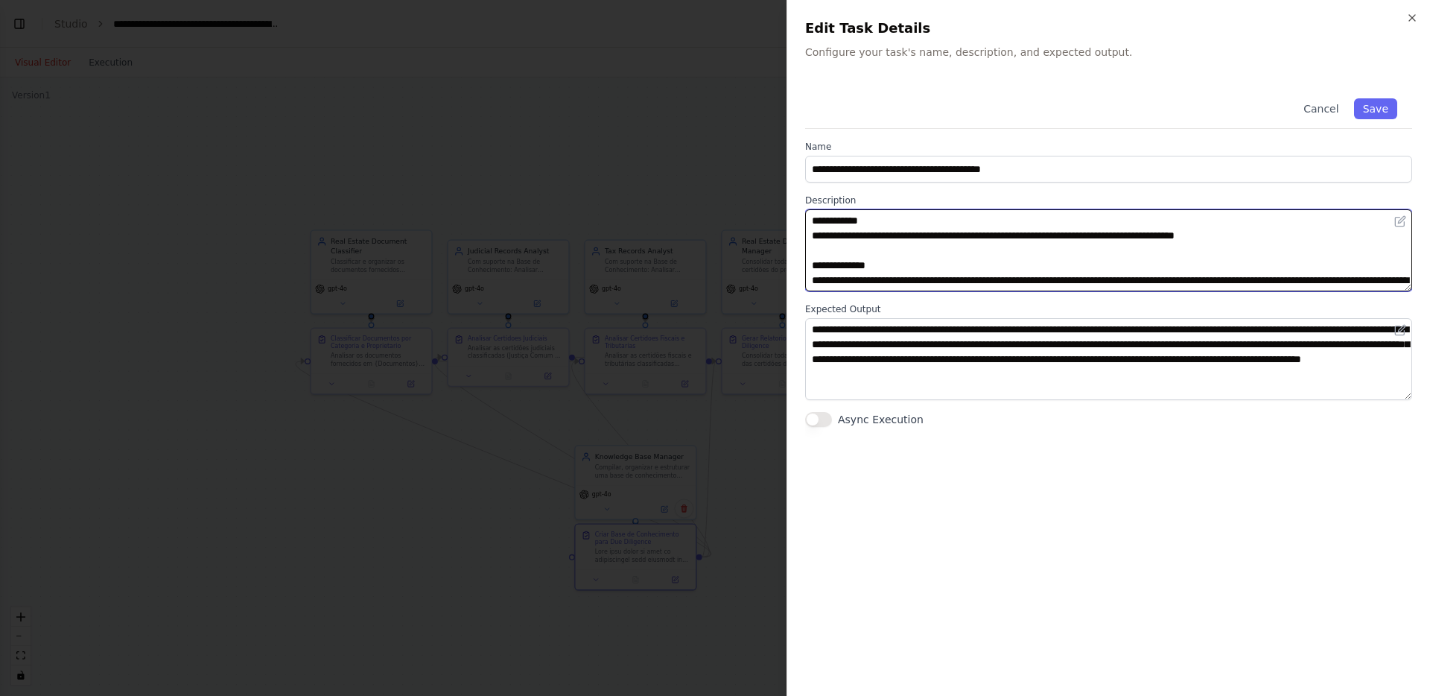
click at [1051, 263] on textarea at bounding box center [1108, 250] width 607 height 82
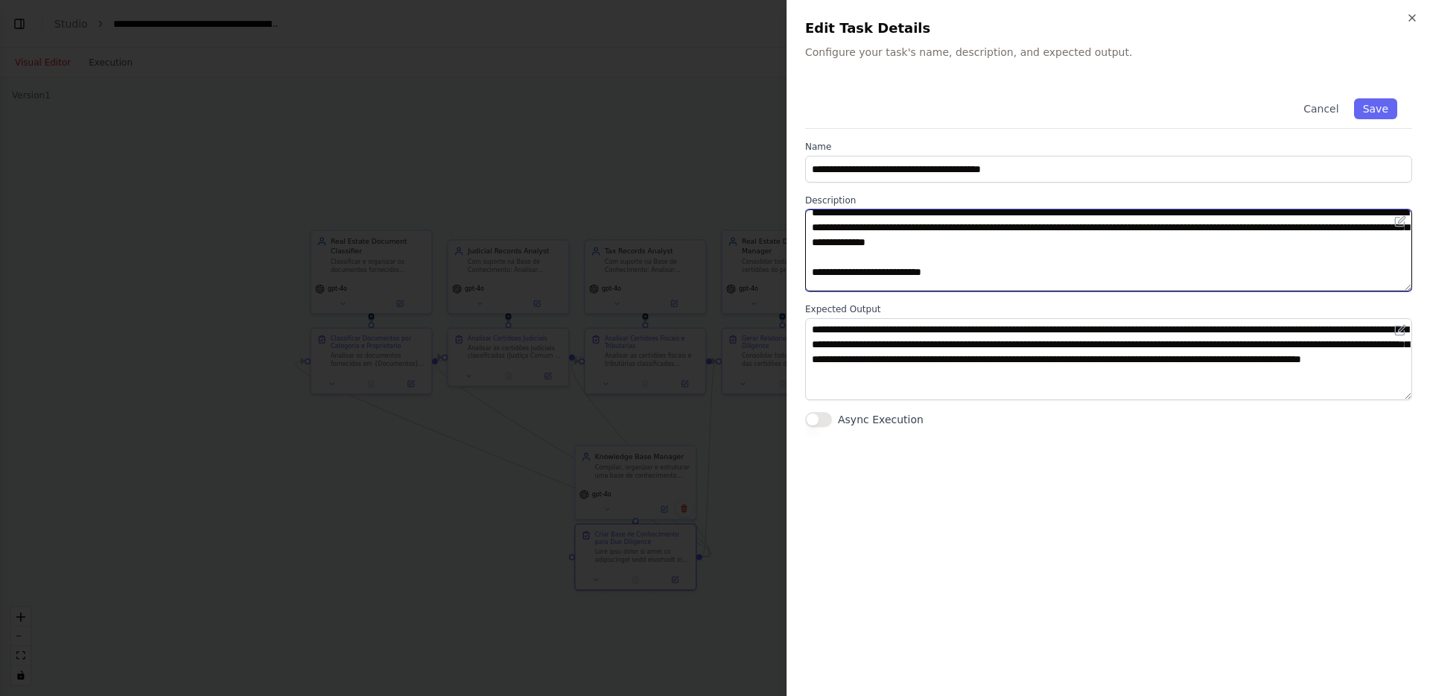
scroll to position [314, 0]
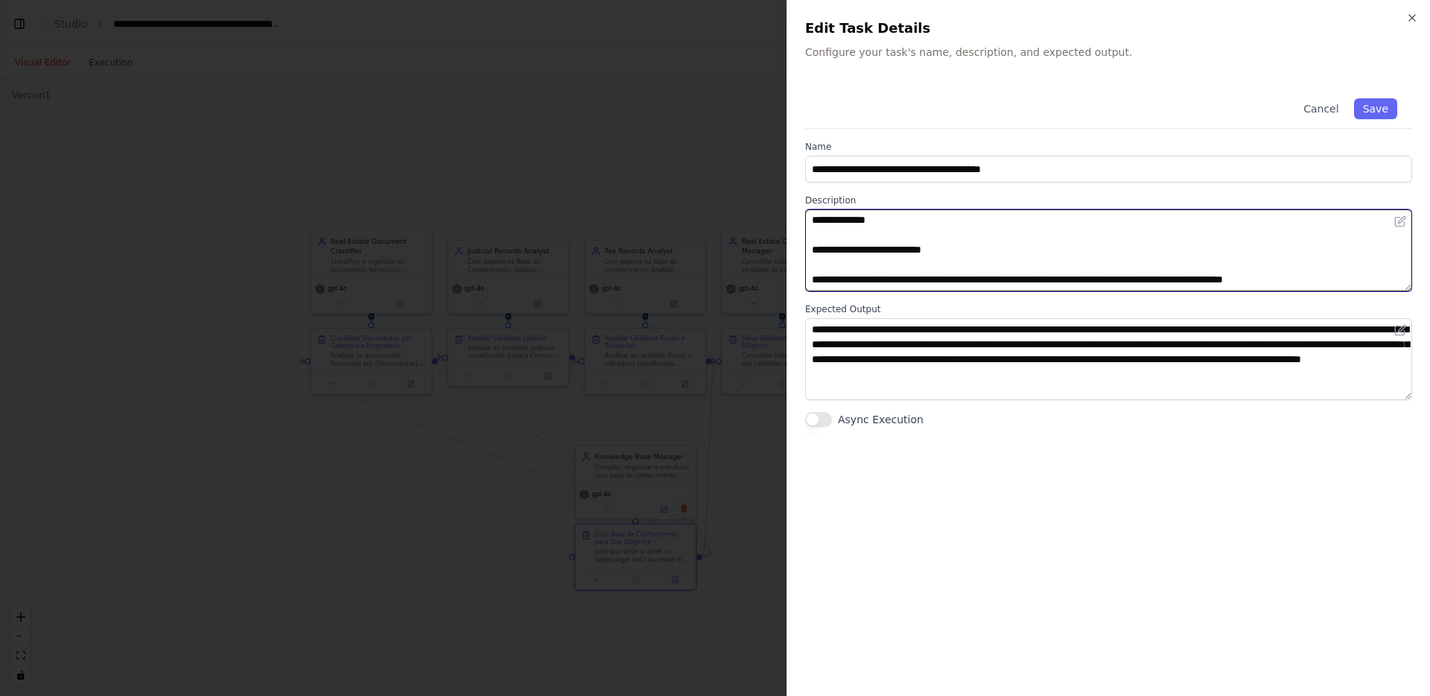
click at [1096, 217] on textarea at bounding box center [1108, 250] width 607 height 82
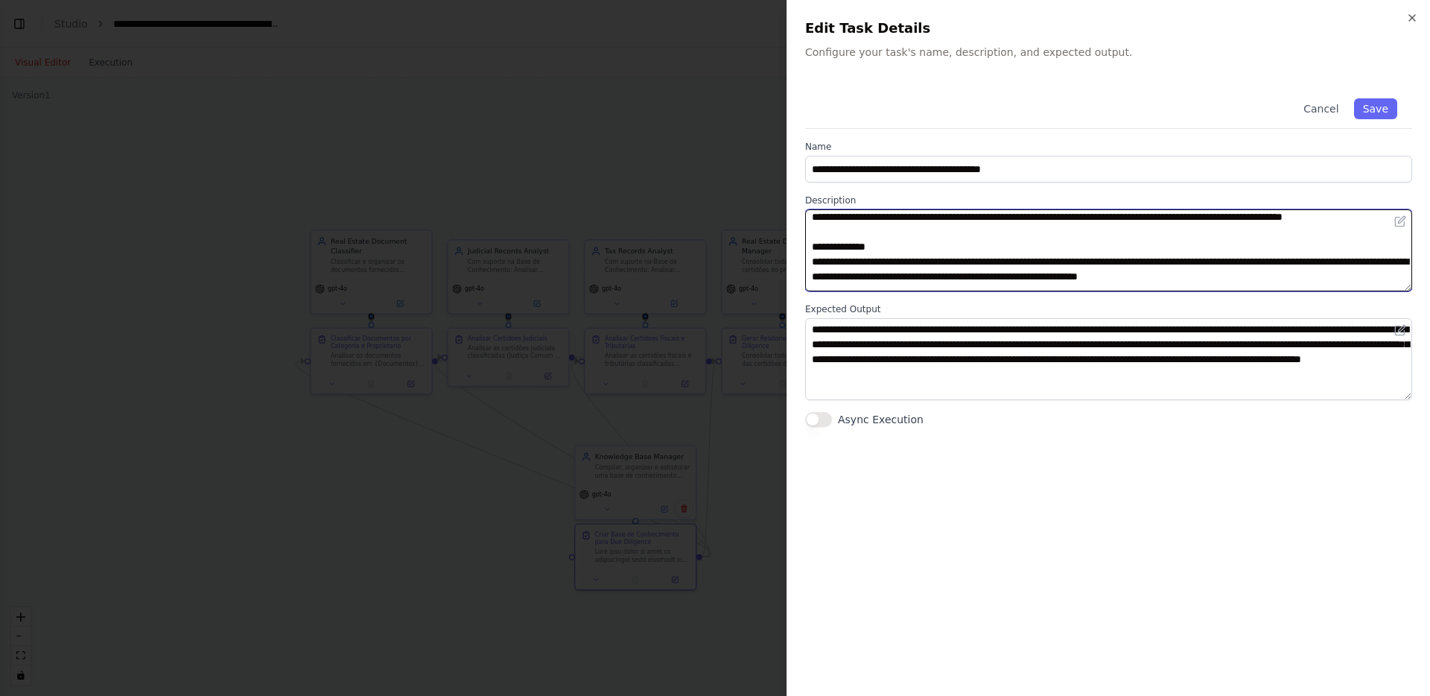
scroll to position [423, 0]
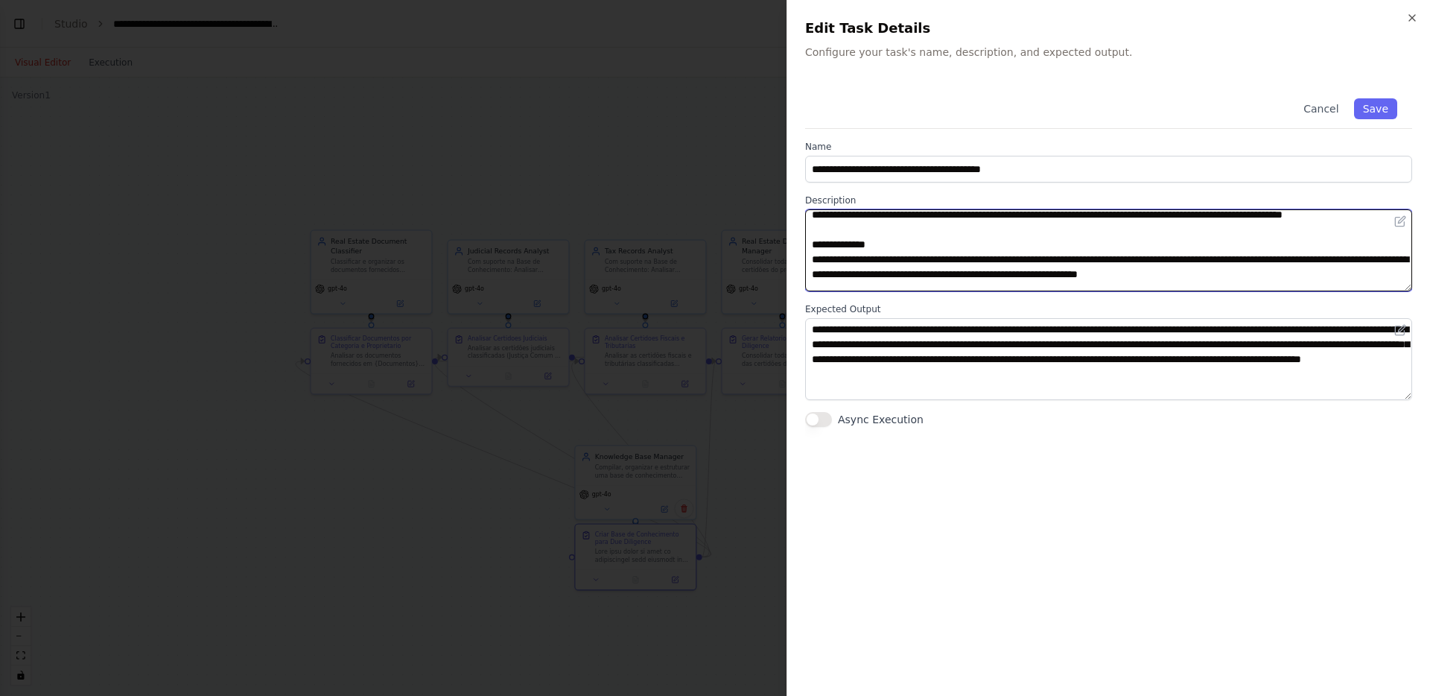
click at [905, 263] on textarea at bounding box center [1108, 250] width 607 height 82
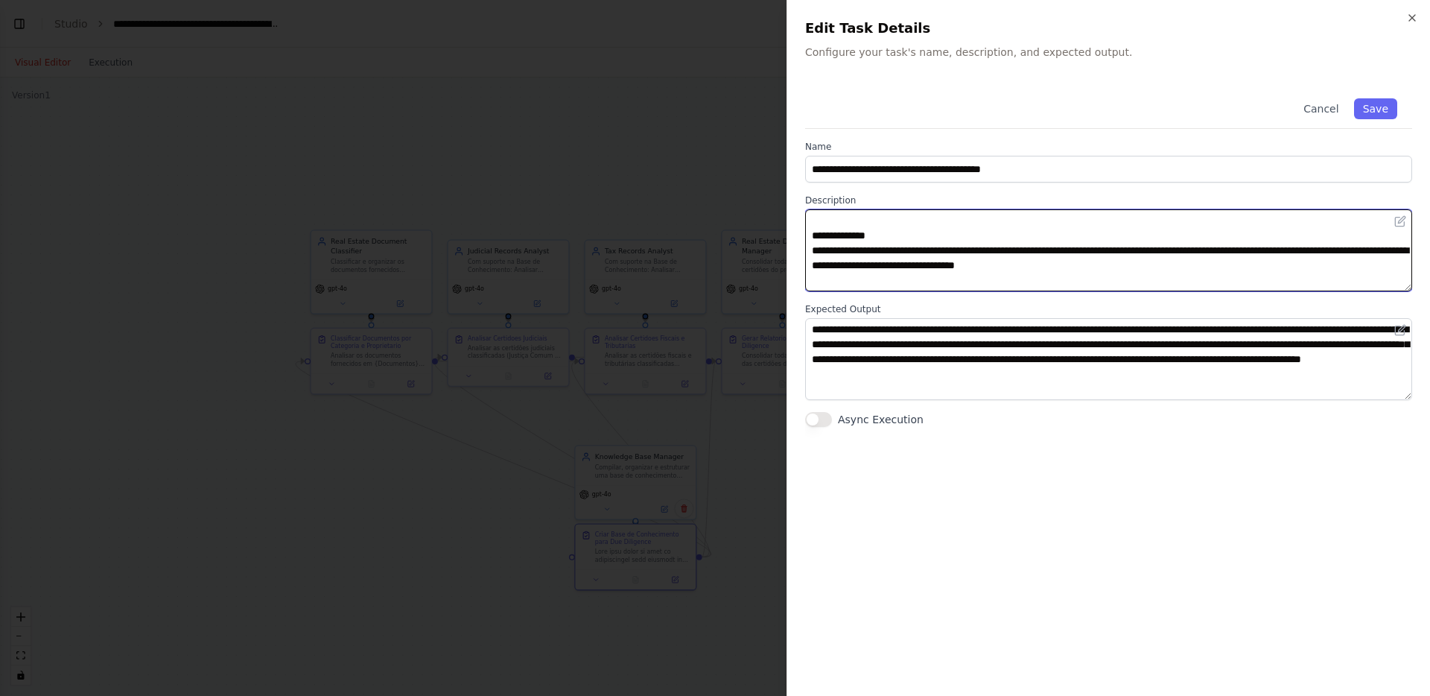
scroll to position [206, 0]
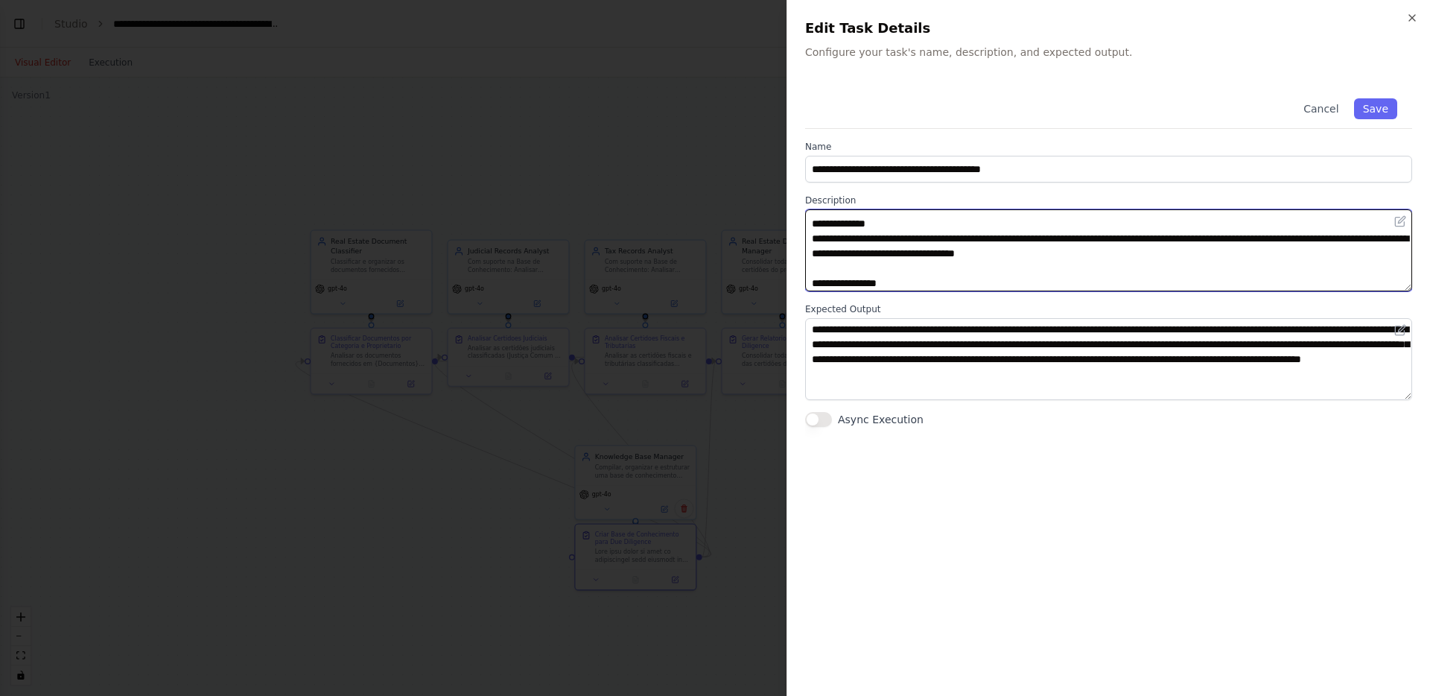
click at [1075, 229] on textarea at bounding box center [1108, 250] width 607 height 82
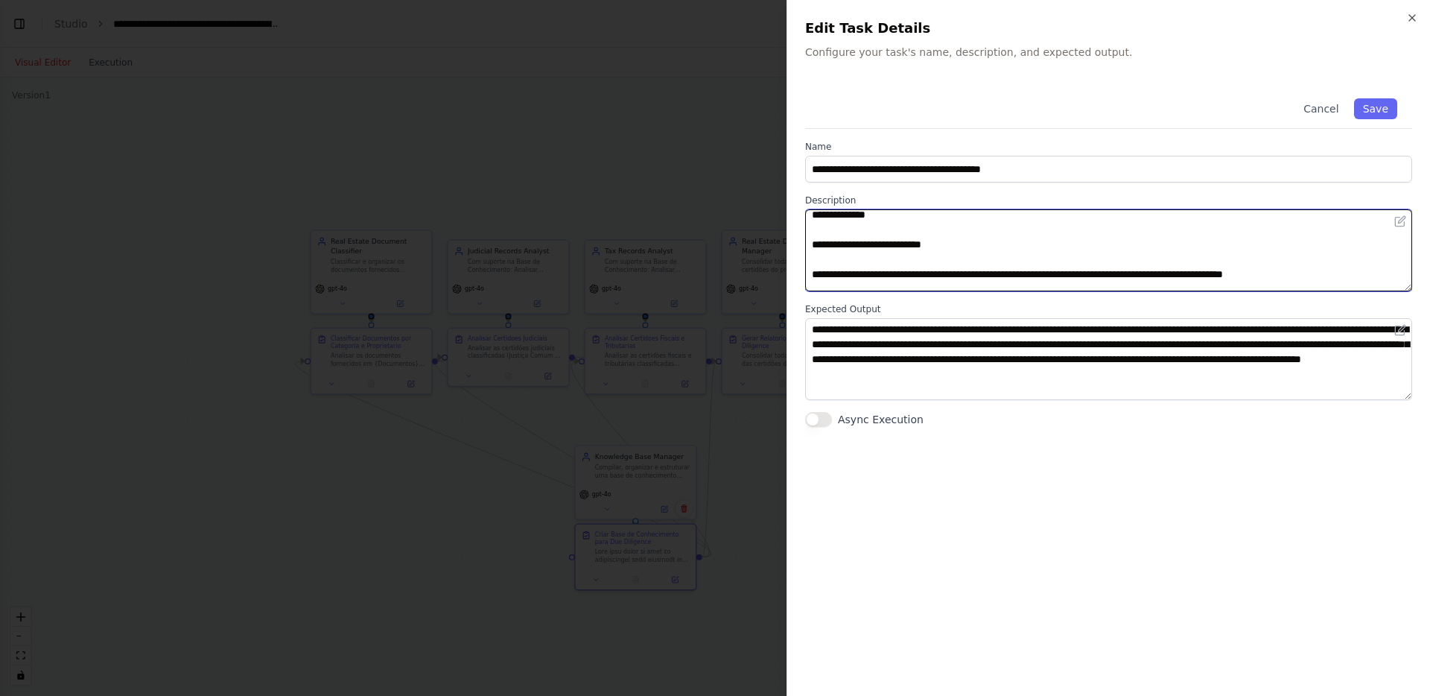
scroll to position [308, 0]
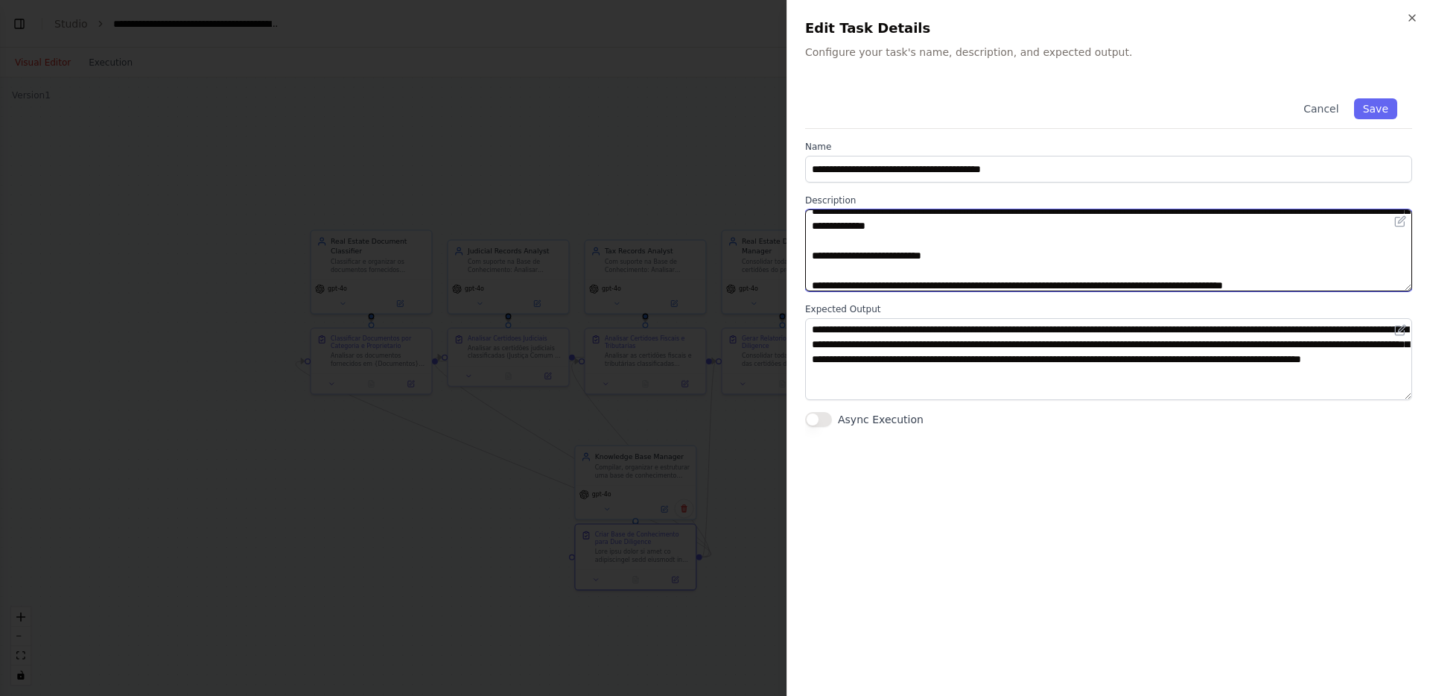
click at [1066, 224] on textarea at bounding box center [1108, 250] width 607 height 82
click at [1252, 224] on textarea at bounding box center [1108, 250] width 607 height 82
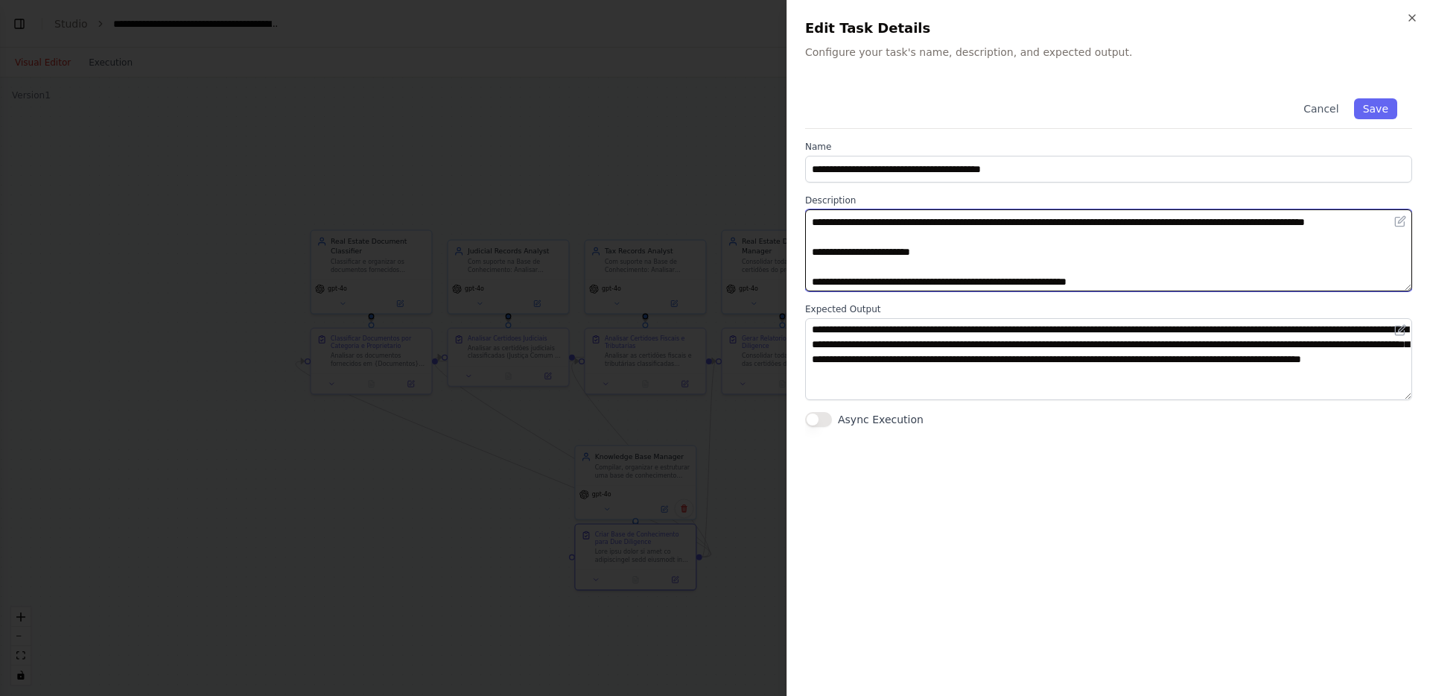
scroll to position [554, 0]
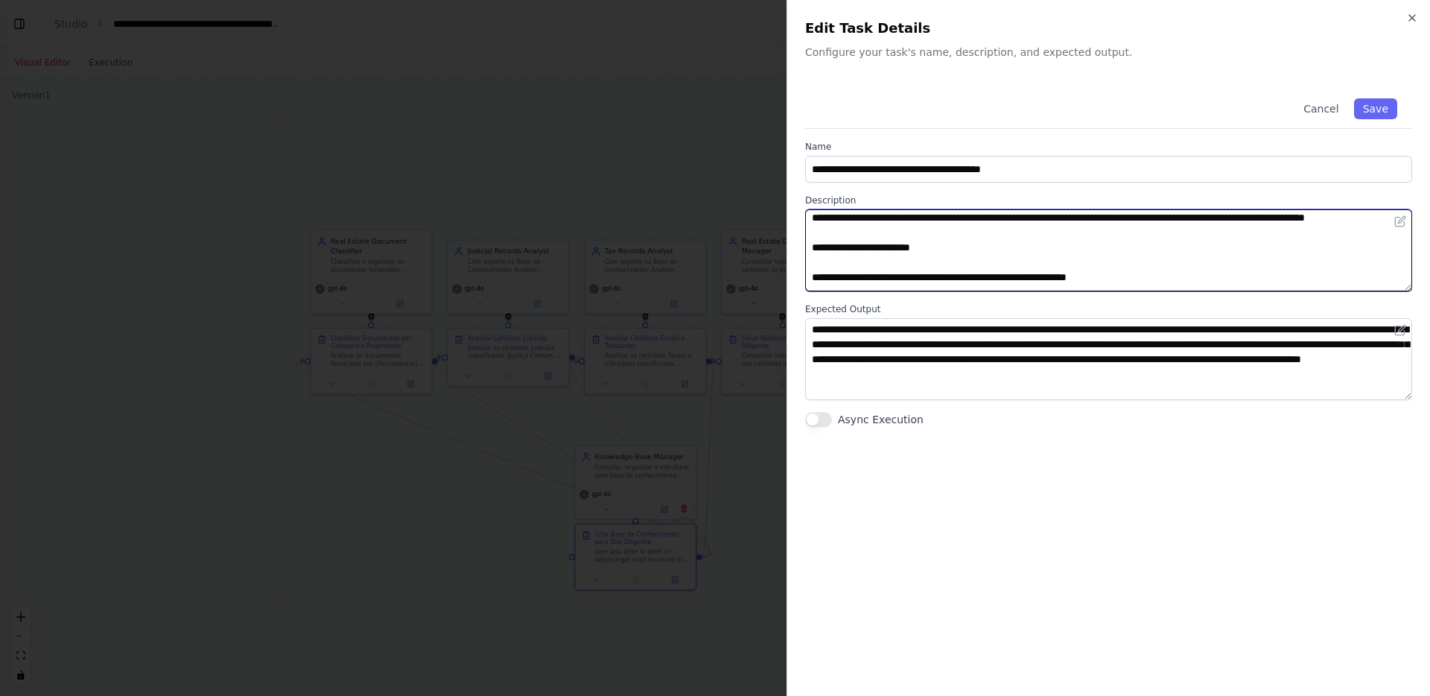
click at [1230, 230] on textarea at bounding box center [1108, 250] width 607 height 82
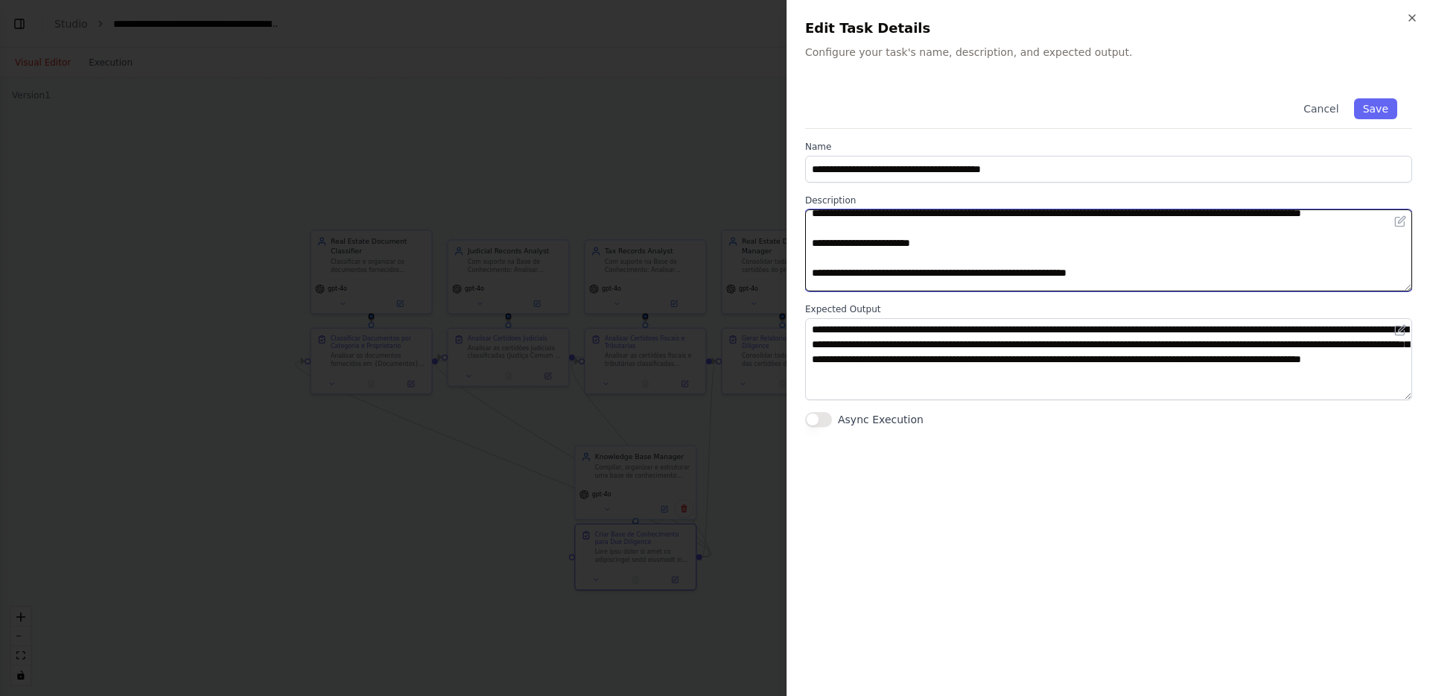
scroll to position [558, 0]
click at [1101, 259] on textarea at bounding box center [1108, 250] width 607 height 82
click at [1095, 259] on textarea at bounding box center [1108, 250] width 607 height 82
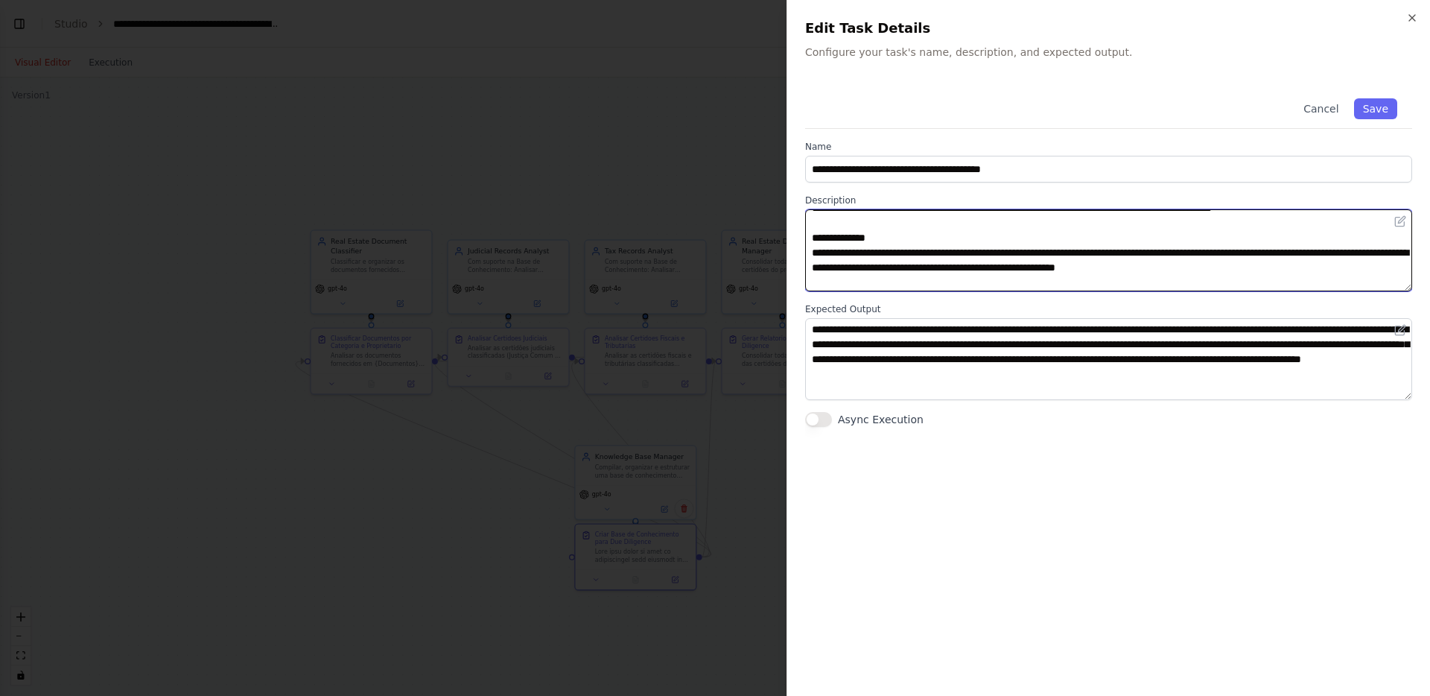
scroll to position [686, 0]
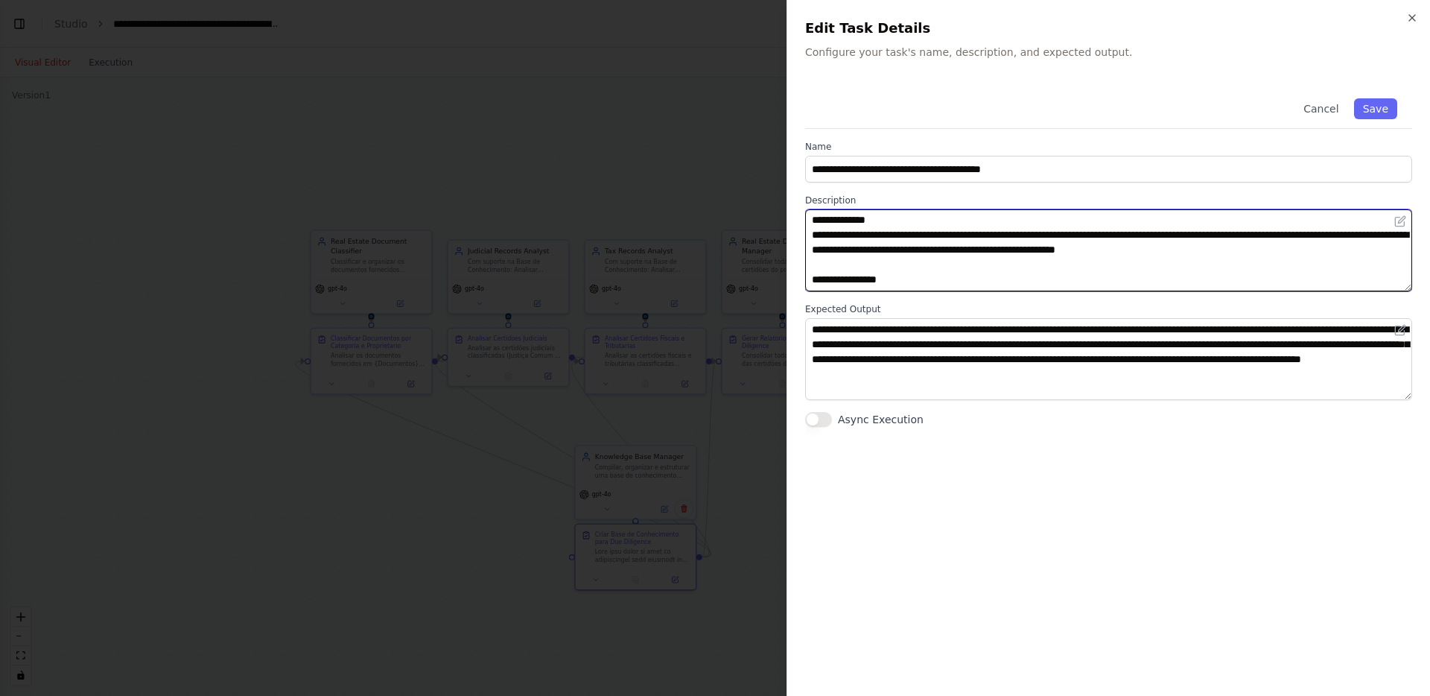
click at [1043, 248] on textarea at bounding box center [1108, 250] width 607 height 82
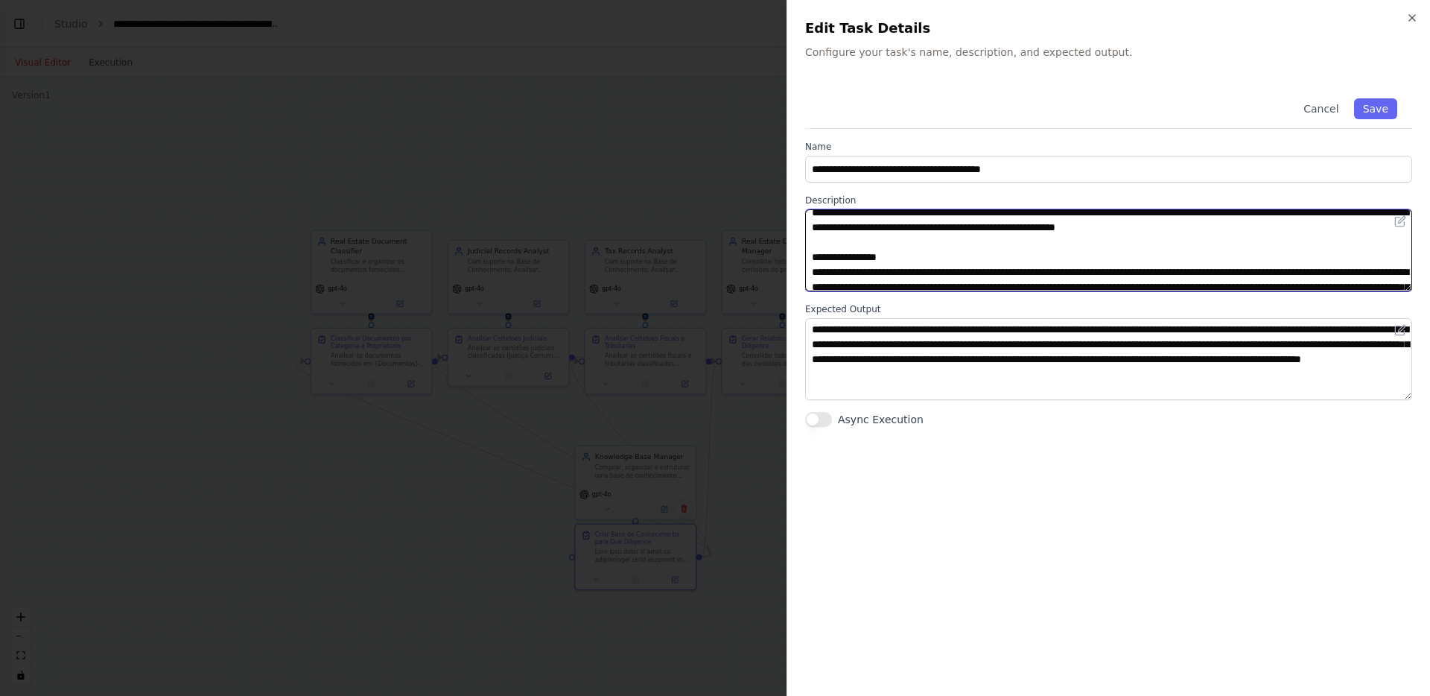
scroll to position [697, 0]
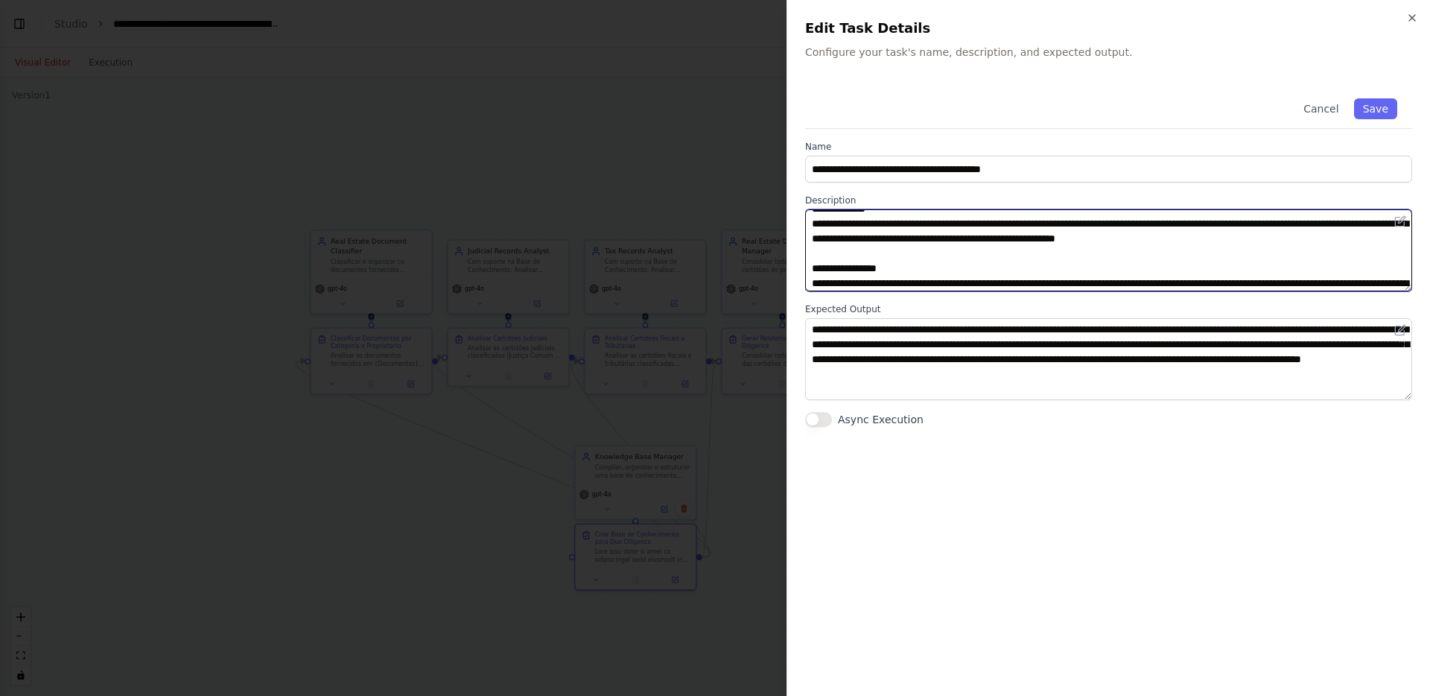
click at [1039, 237] on textarea at bounding box center [1108, 250] width 607 height 82
click at [1192, 239] on textarea at bounding box center [1108, 250] width 607 height 82
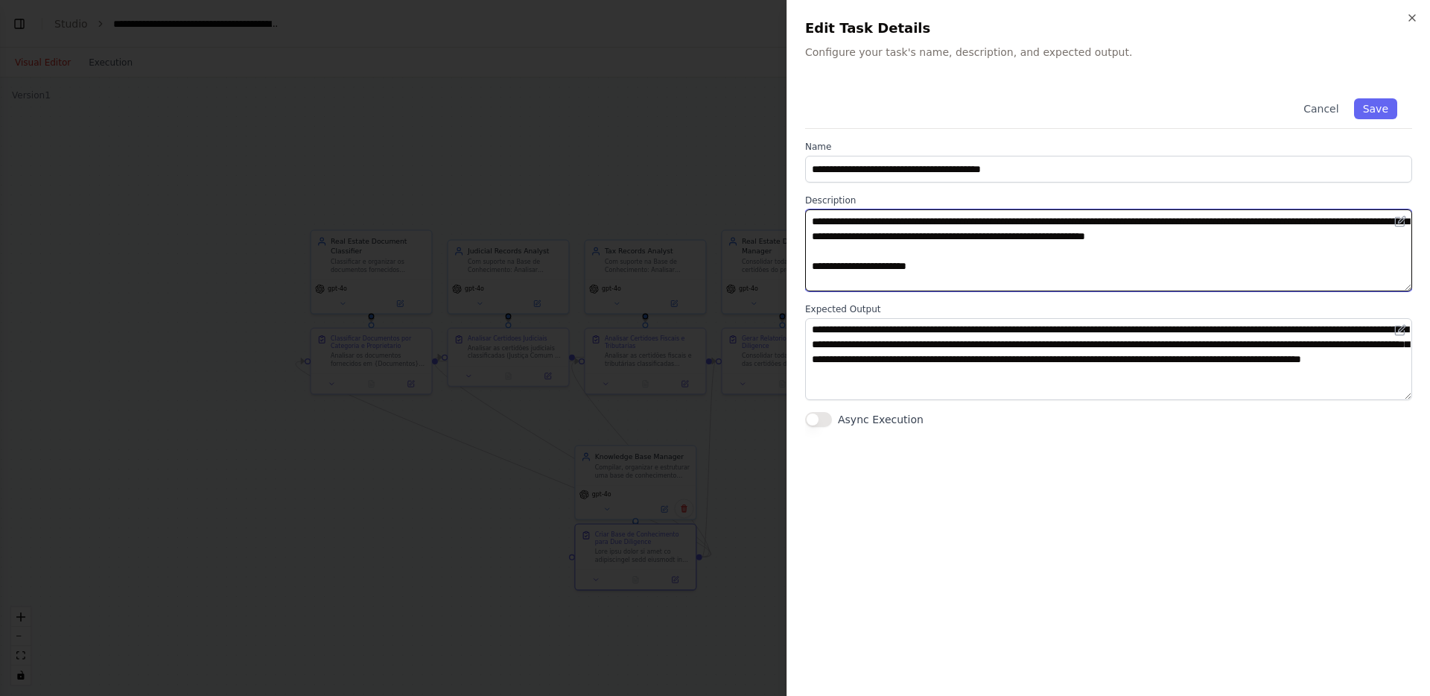
scroll to position [784, 0]
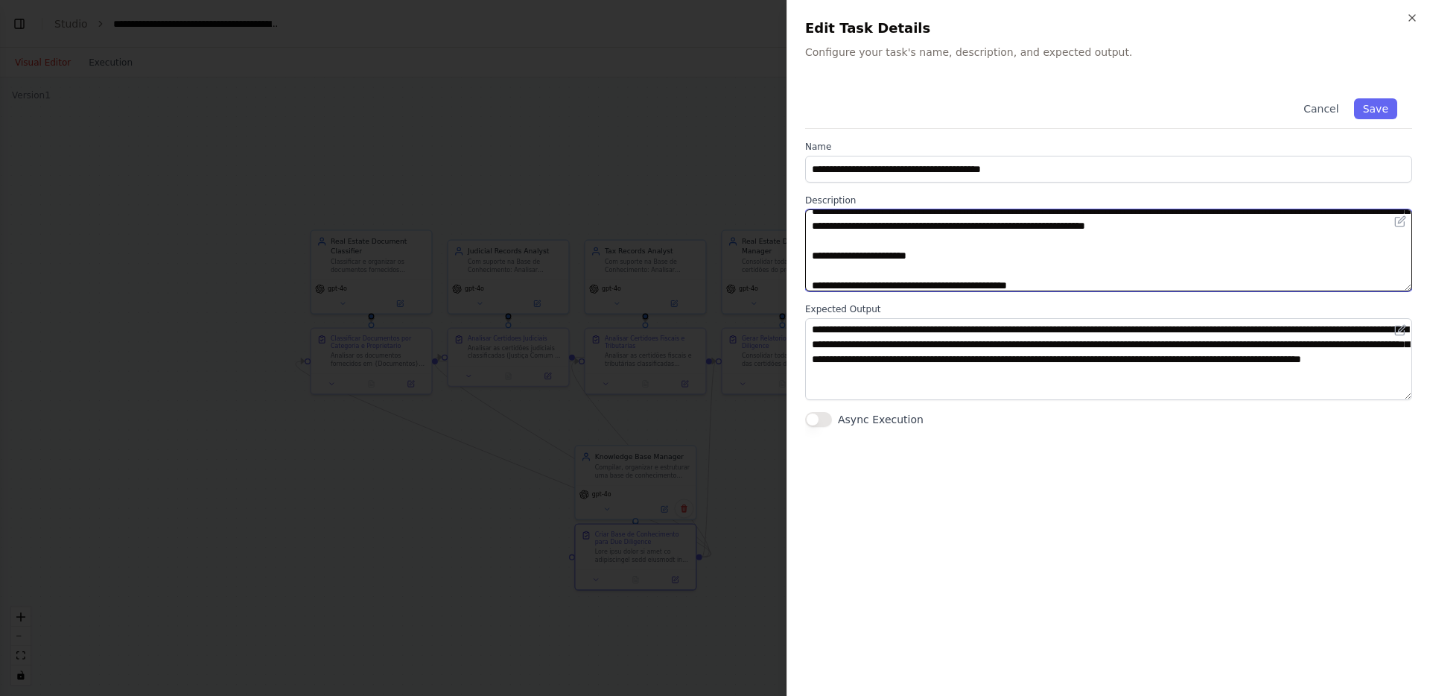
click at [1164, 254] on textarea at bounding box center [1108, 250] width 607 height 82
drag, startPoint x: 1164, startPoint y: 254, endPoint x: 1326, endPoint y: 252, distance: 161.6
click at [1326, 252] on textarea at bounding box center [1108, 250] width 607 height 82
paste textarea
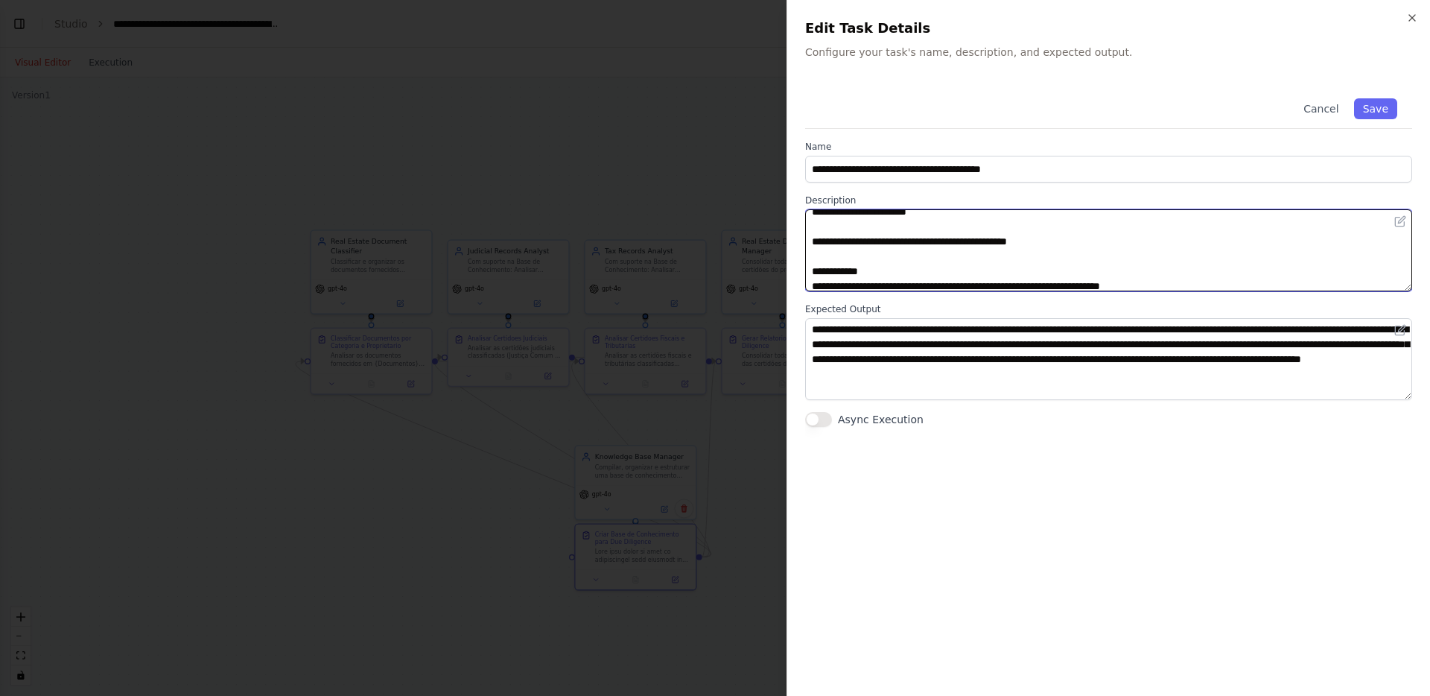
scroll to position [836, 0]
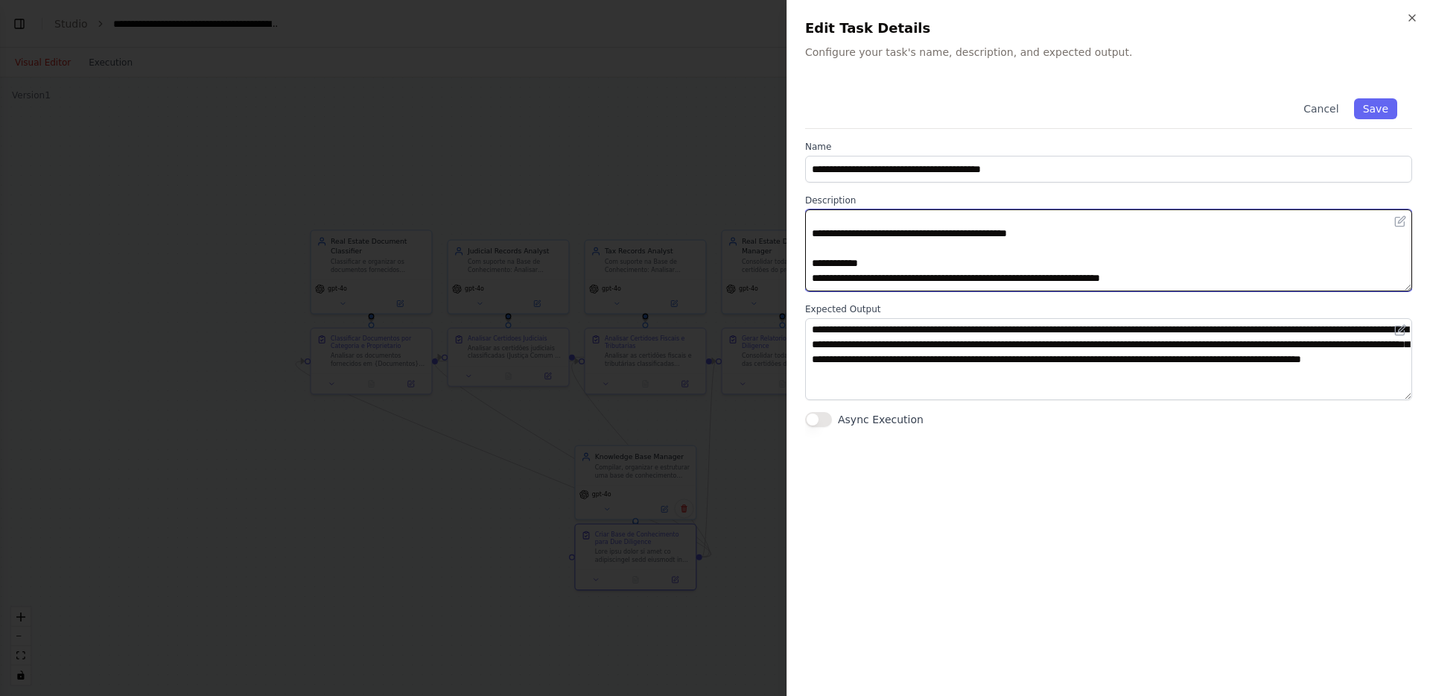
click at [920, 247] on textarea at bounding box center [1108, 250] width 607 height 82
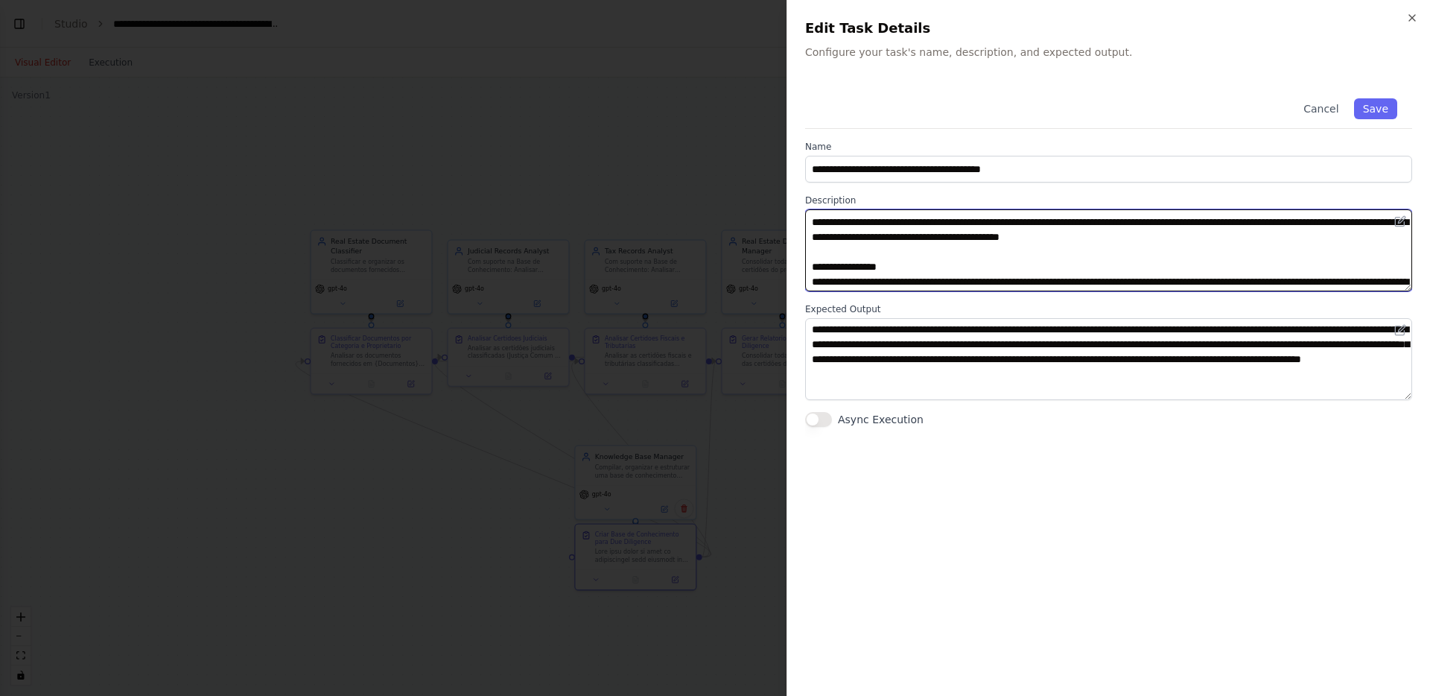
scroll to position [940, 0]
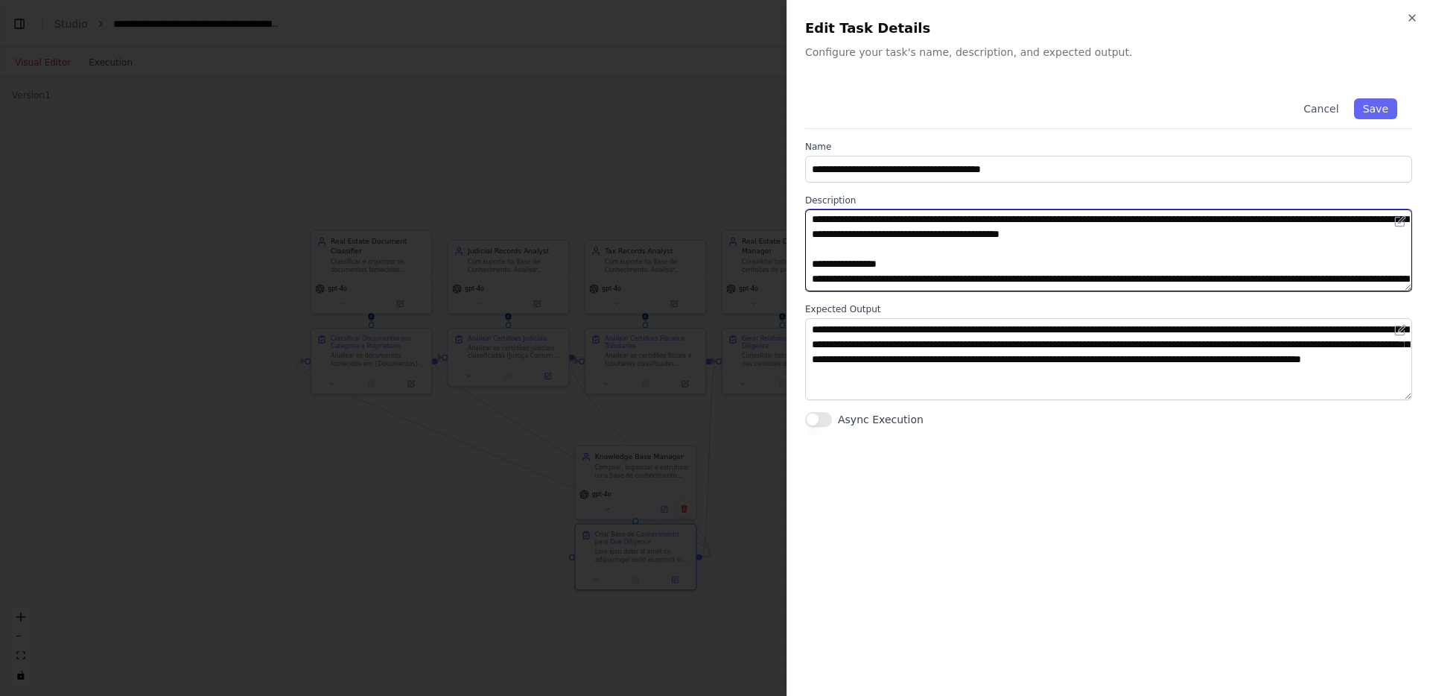
click at [1110, 249] on textarea at bounding box center [1108, 250] width 607 height 82
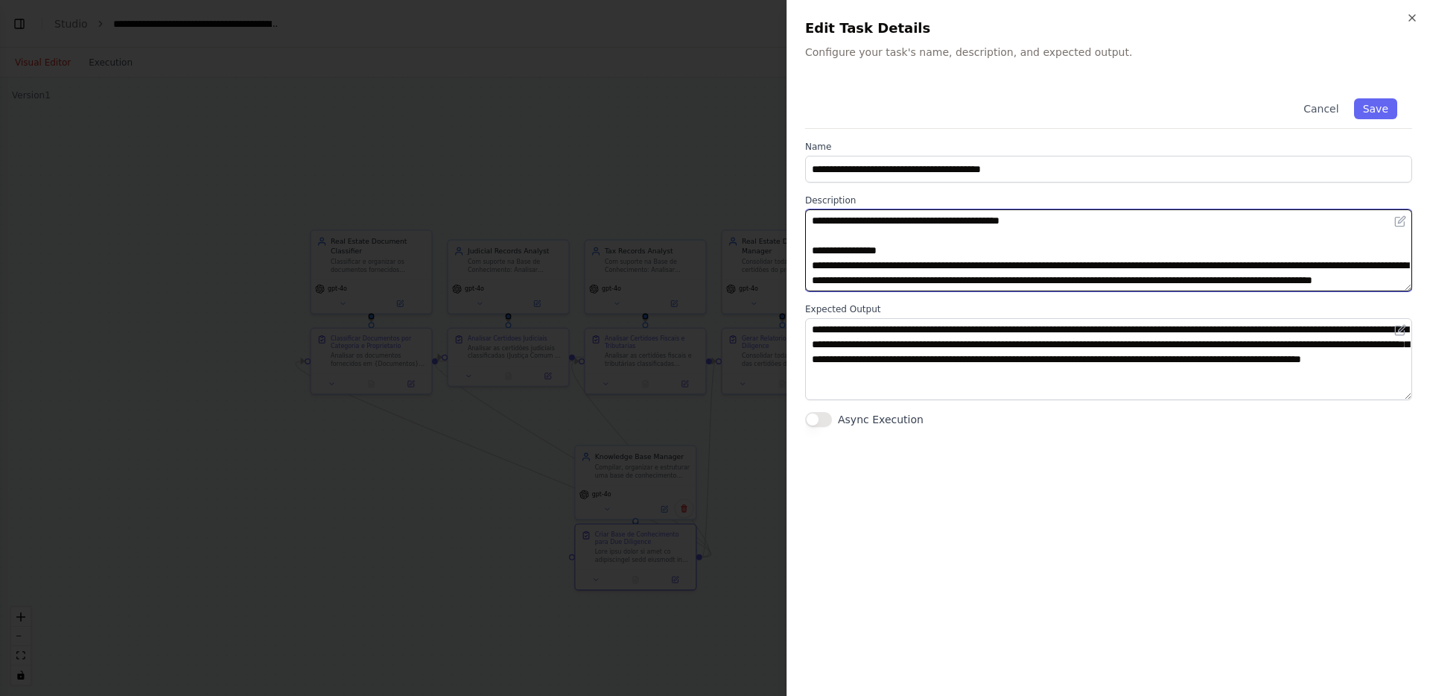
scroll to position [1058, 0]
type textarea "**********"
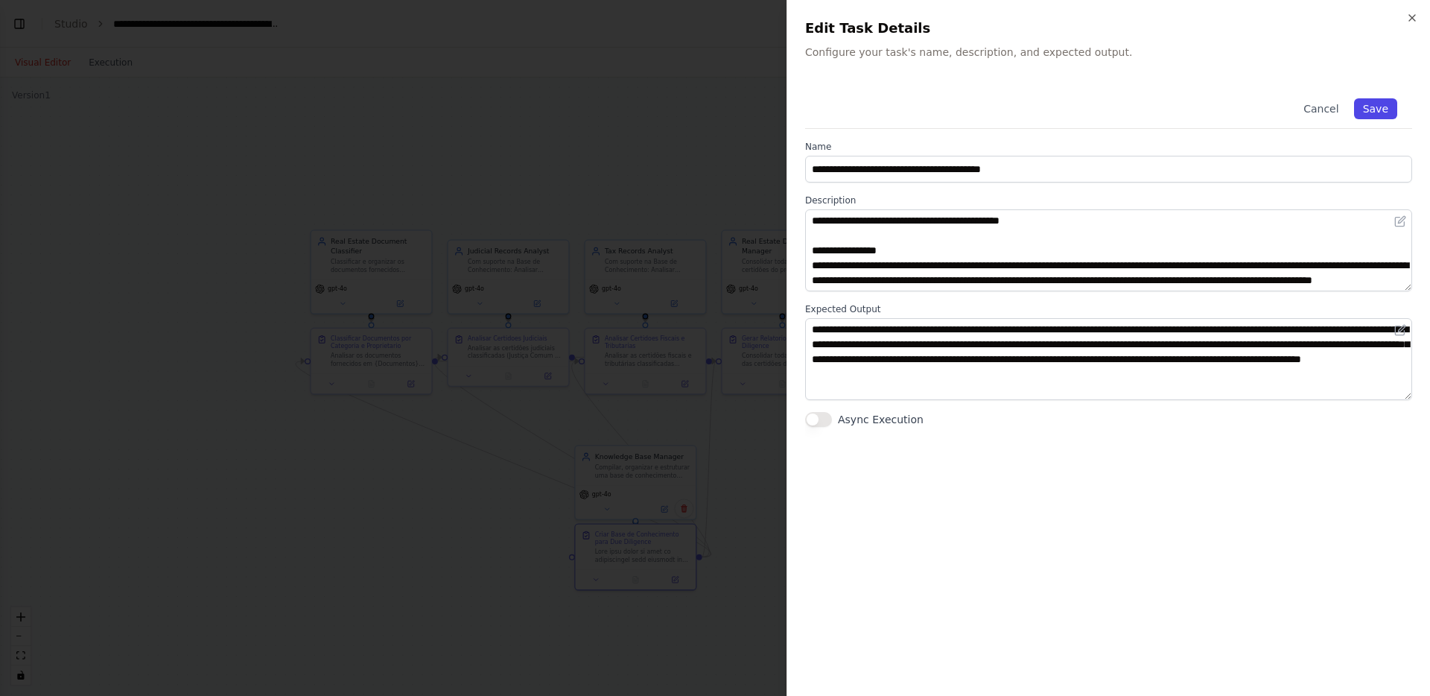
click at [1366, 111] on button "Save" at bounding box center [1375, 108] width 43 height 21
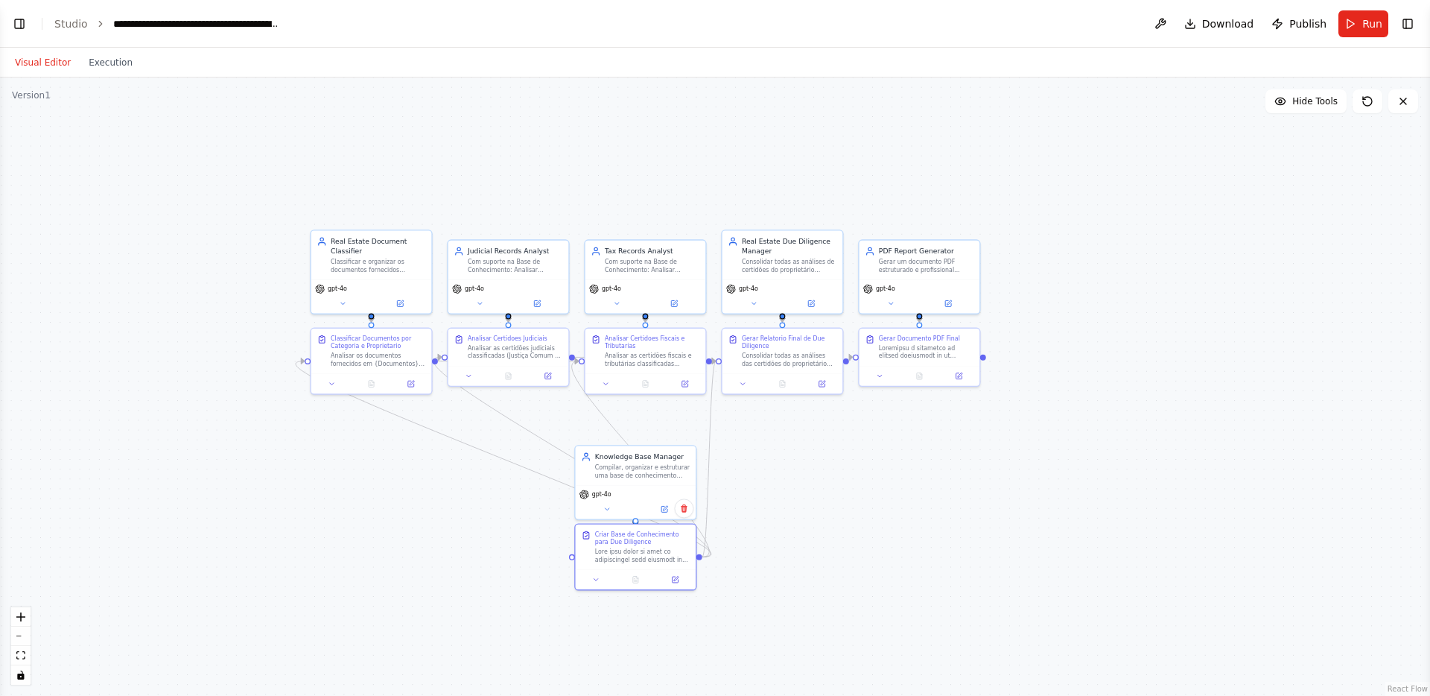
click at [1364, 37] on header "**********" at bounding box center [715, 24] width 1430 height 48
click at [1364, 30] on span "Run" at bounding box center [1372, 23] width 20 height 15
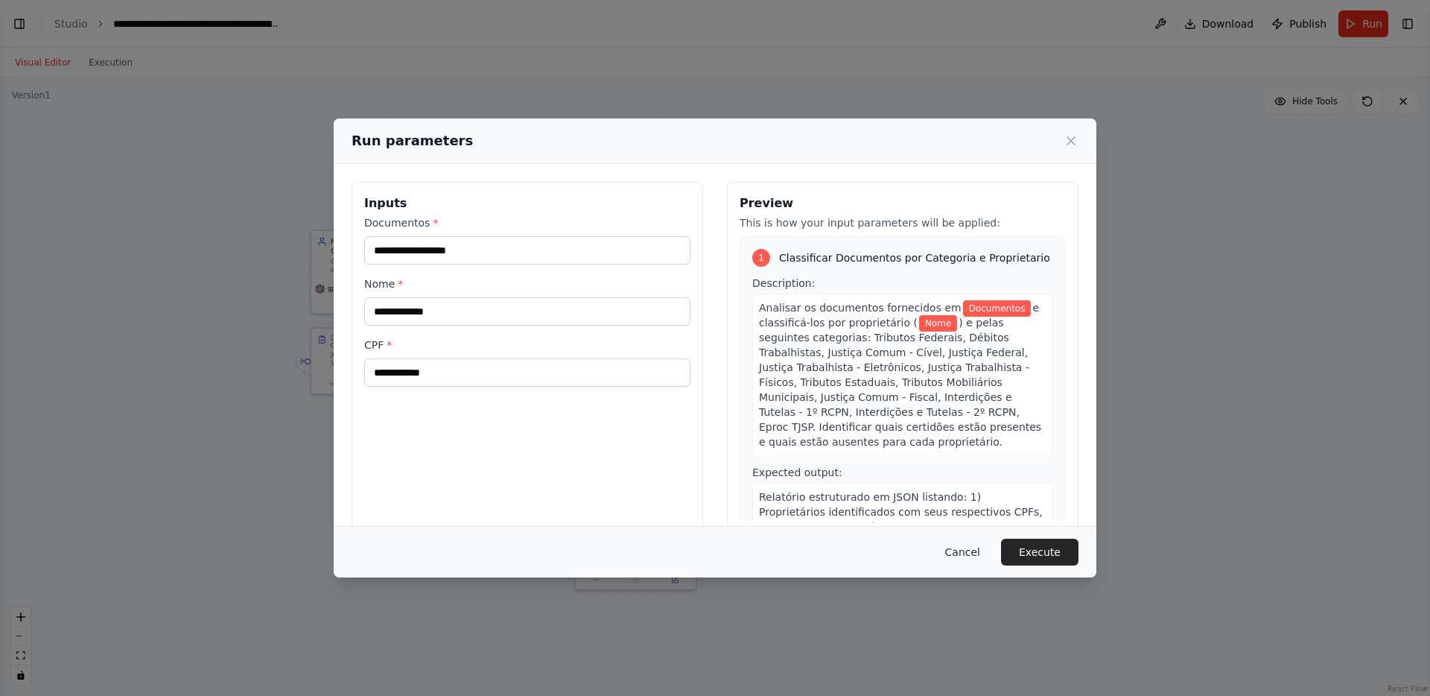
click at [971, 553] on button "Cancel" at bounding box center [962, 551] width 59 height 27
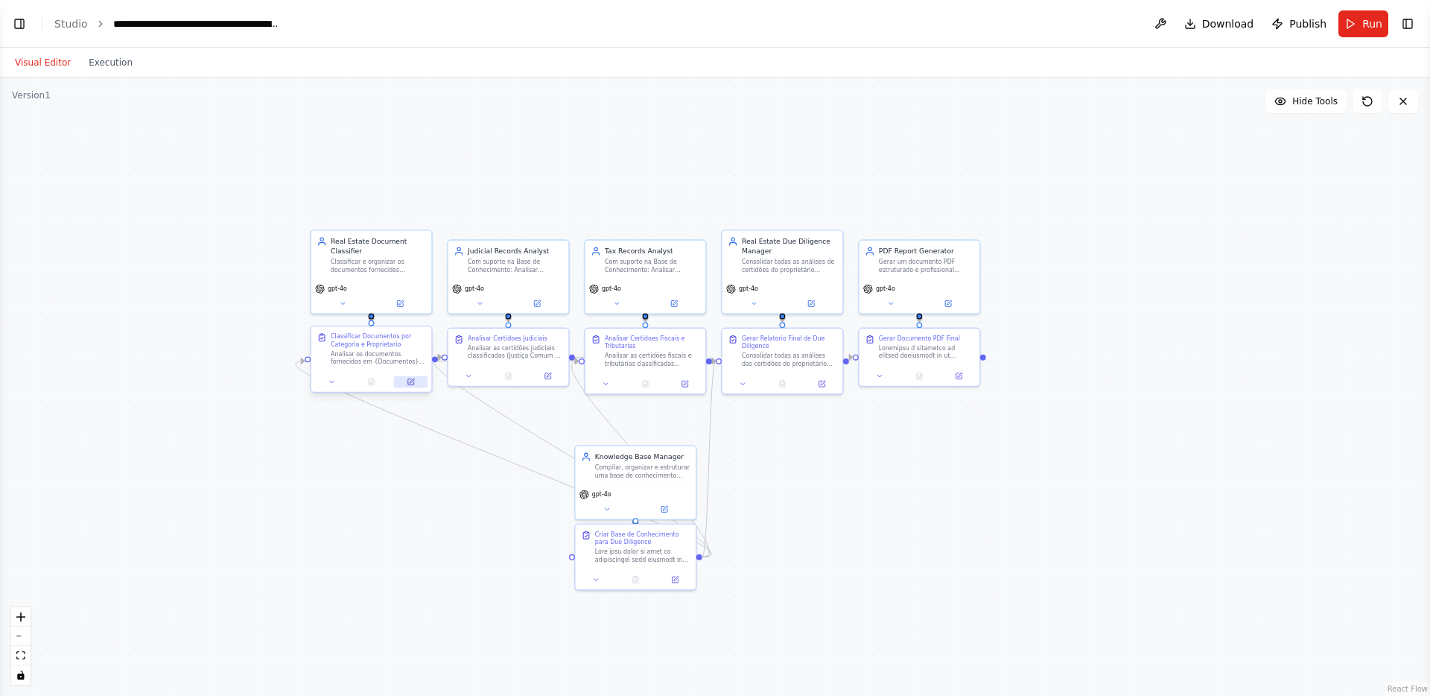
click at [415, 378] on button at bounding box center [411, 382] width 34 height 12
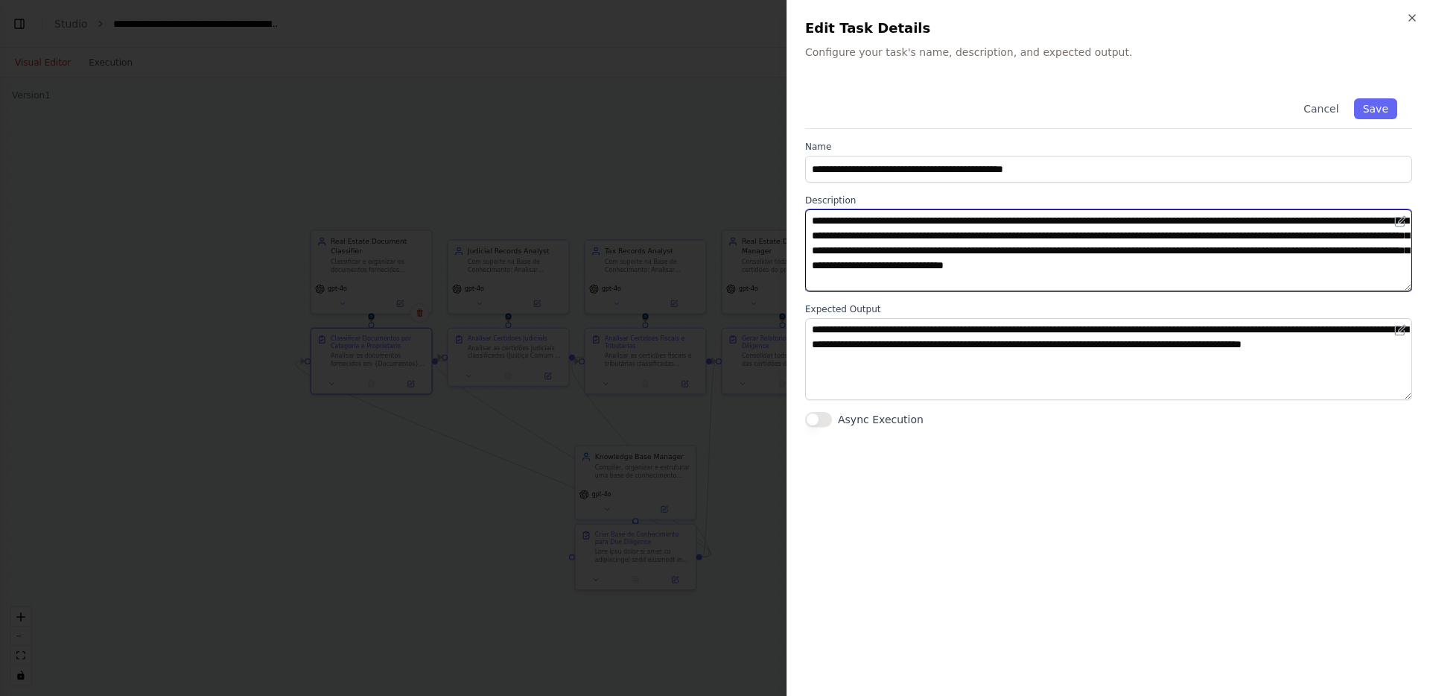
click at [1271, 221] on textarea "**********" at bounding box center [1108, 250] width 607 height 82
type textarea "**********"
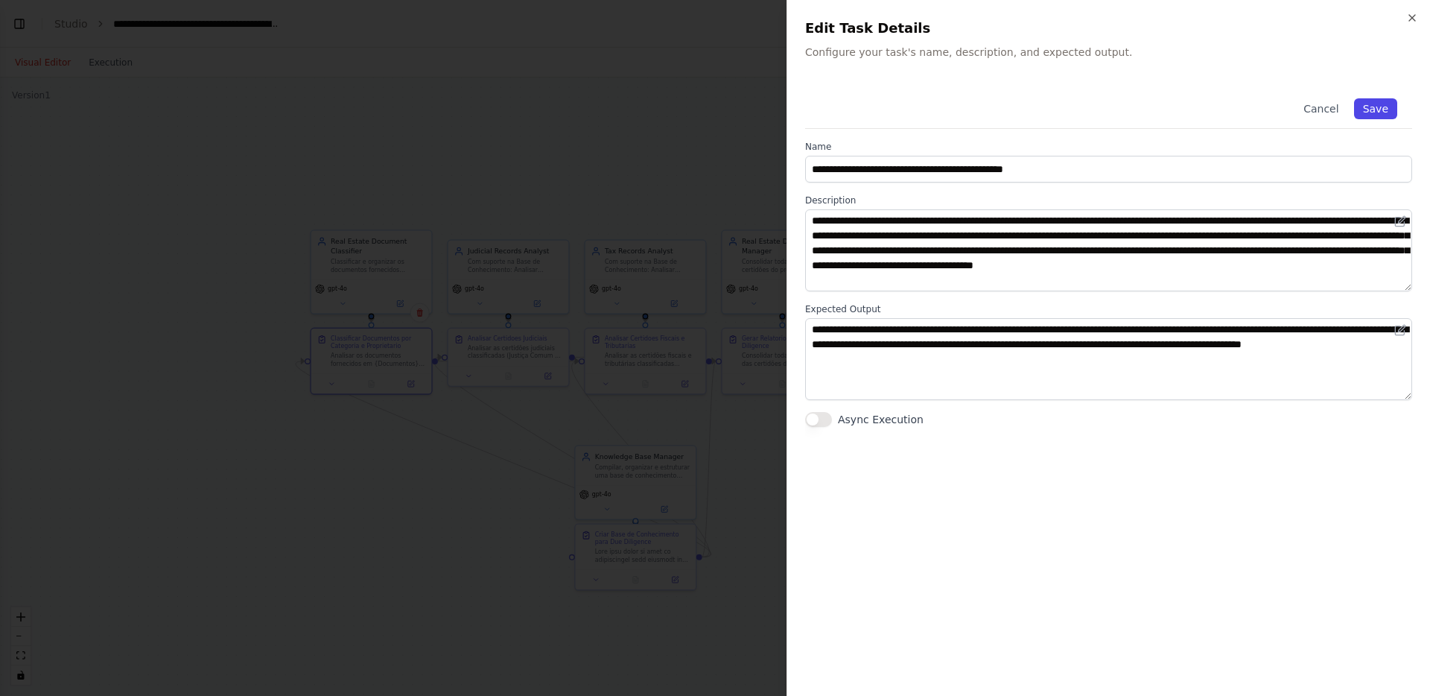
click at [1390, 102] on button "Save" at bounding box center [1375, 108] width 43 height 21
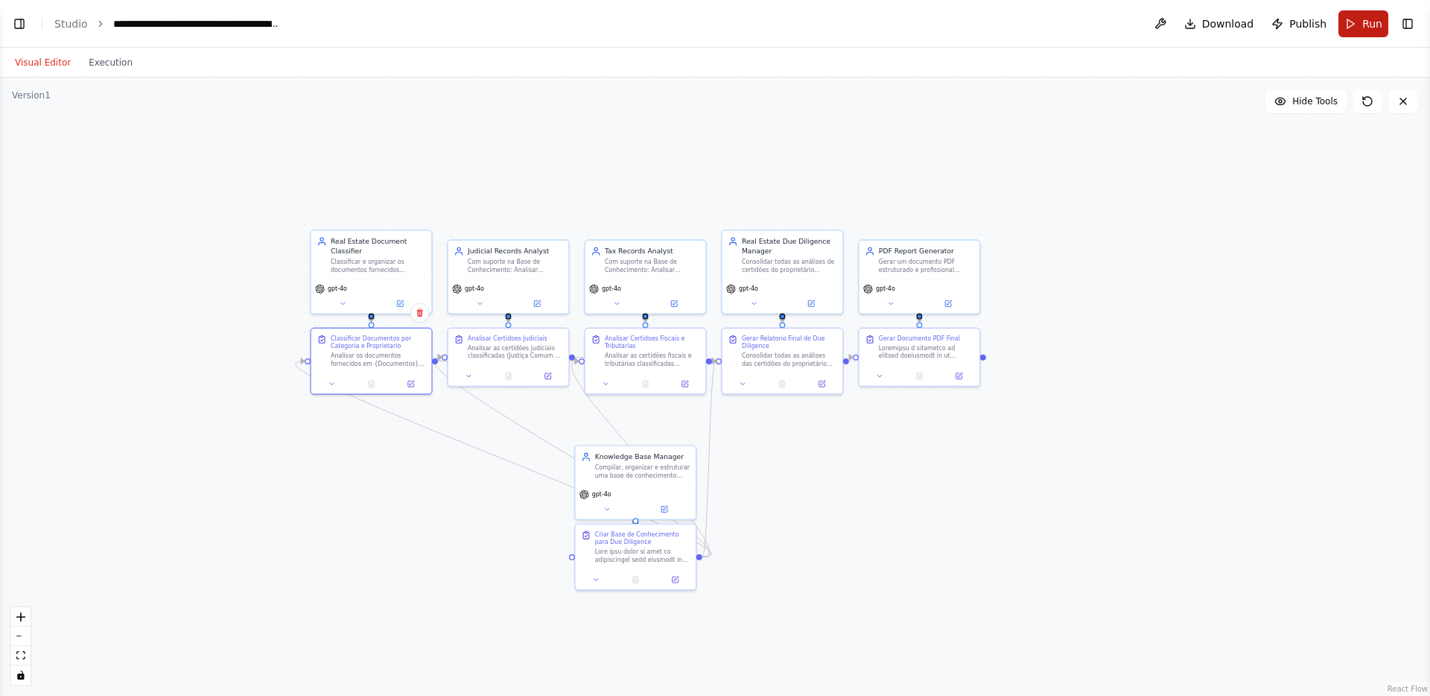
click at [1362, 28] on span "Run" at bounding box center [1372, 23] width 20 height 15
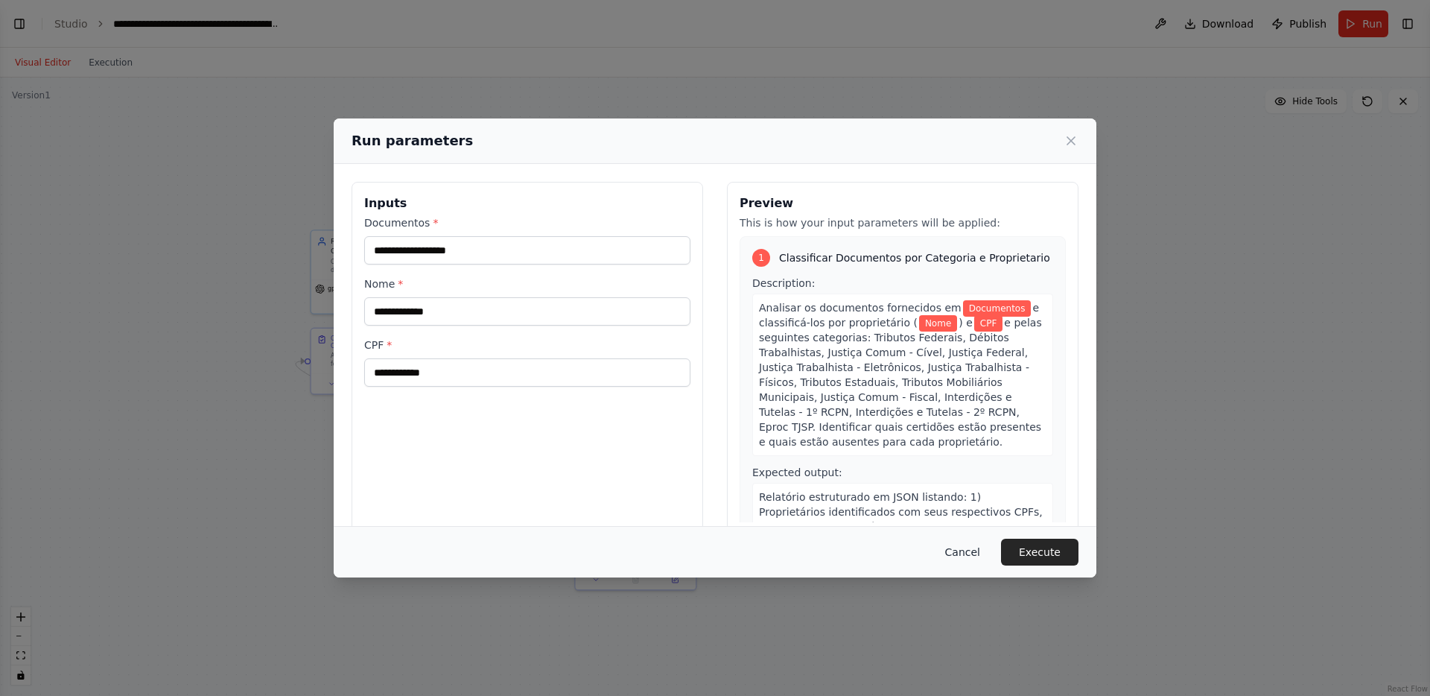
click at [973, 555] on button "Cancel" at bounding box center [962, 551] width 59 height 27
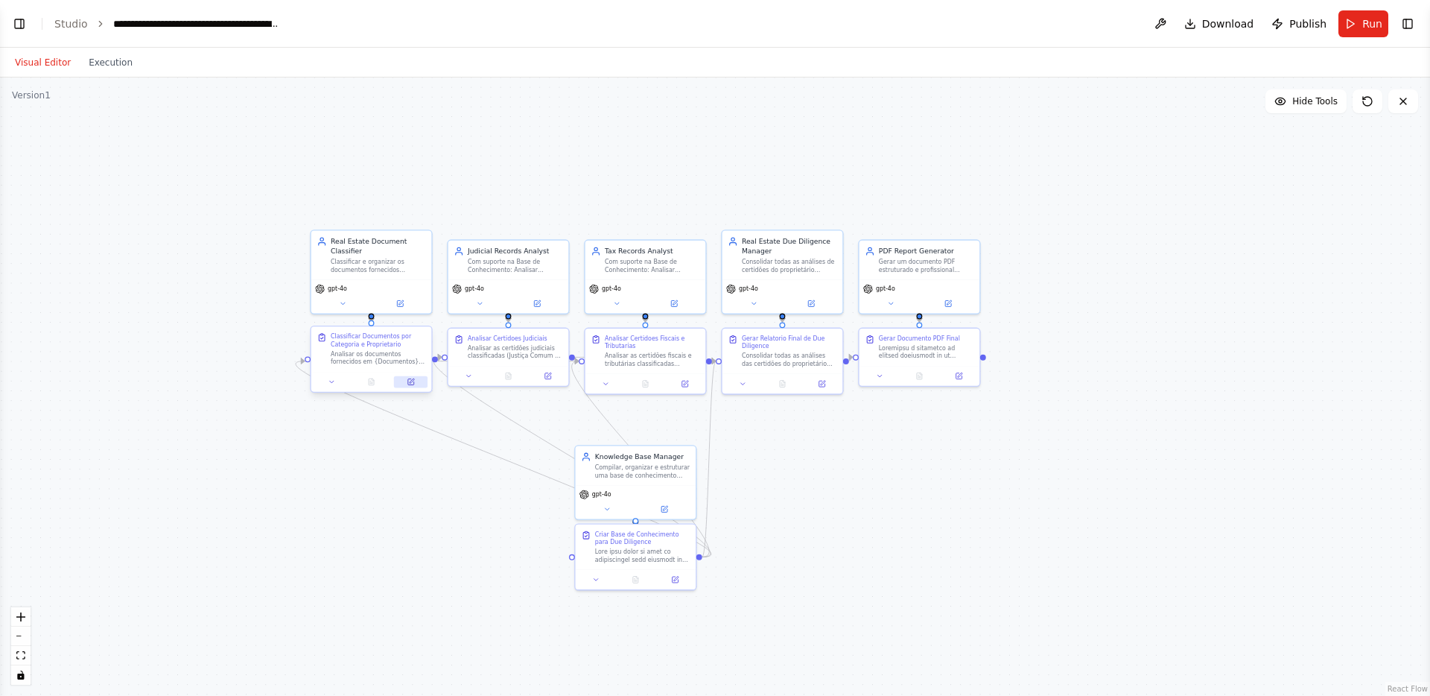
click at [408, 384] on icon at bounding box center [411, 382] width 6 height 6
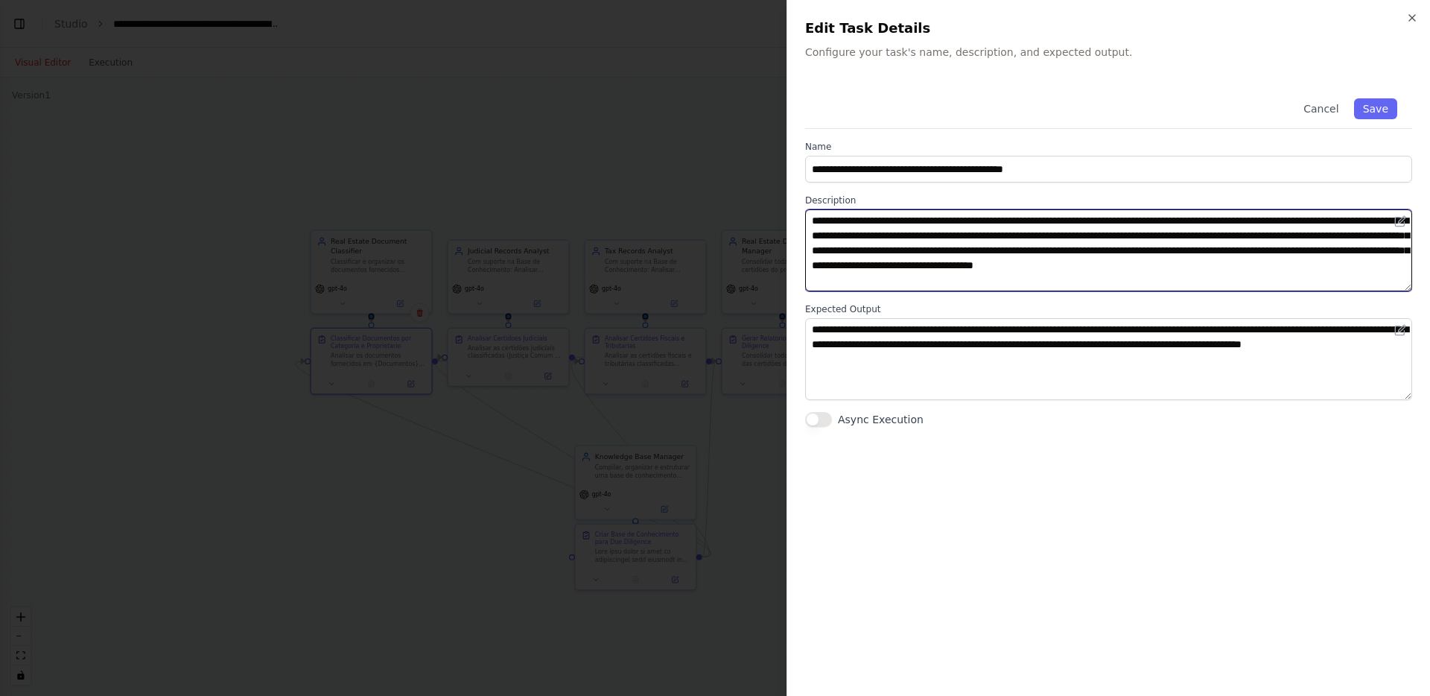
click at [1278, 220] on textarea "**********" at bounding box center [1108, 250] width 607 height 82
type textarea "**********"
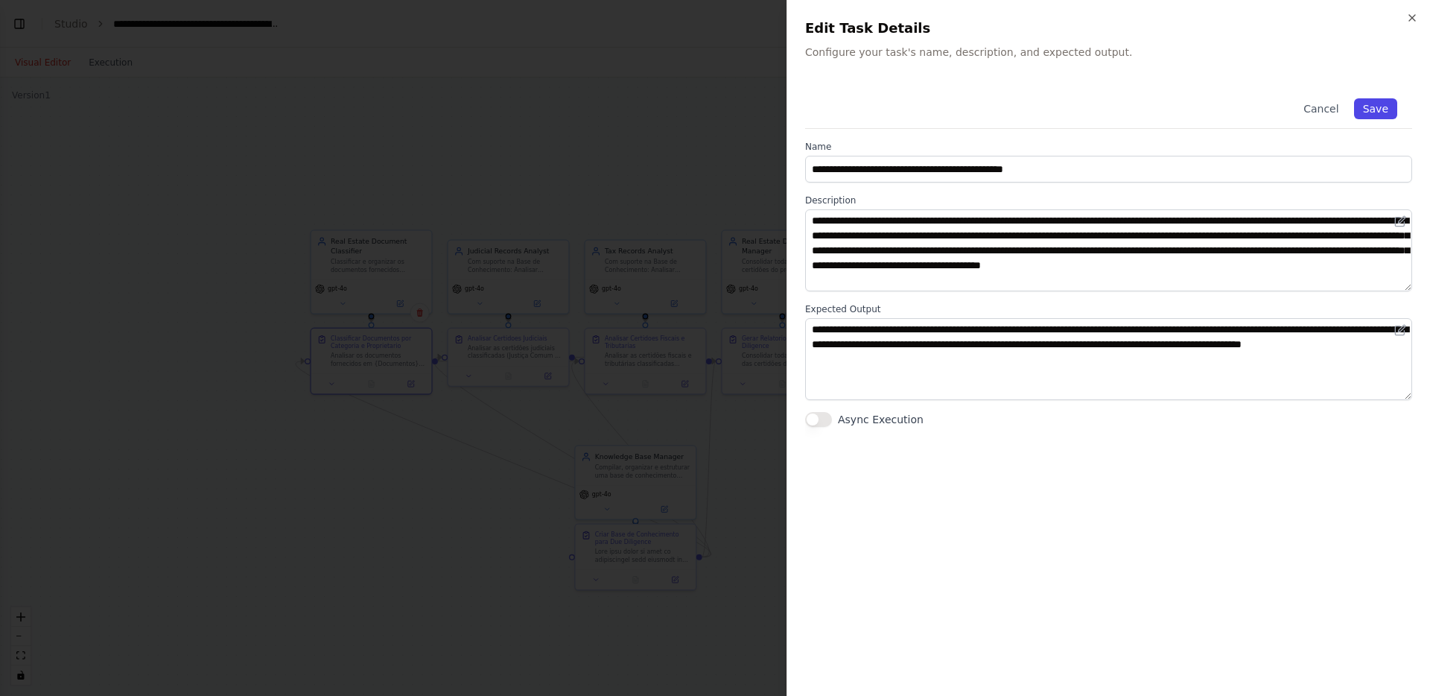
click at [1386, 111] on button "Save" at bounding box center [1375, 108] width 43 height 21
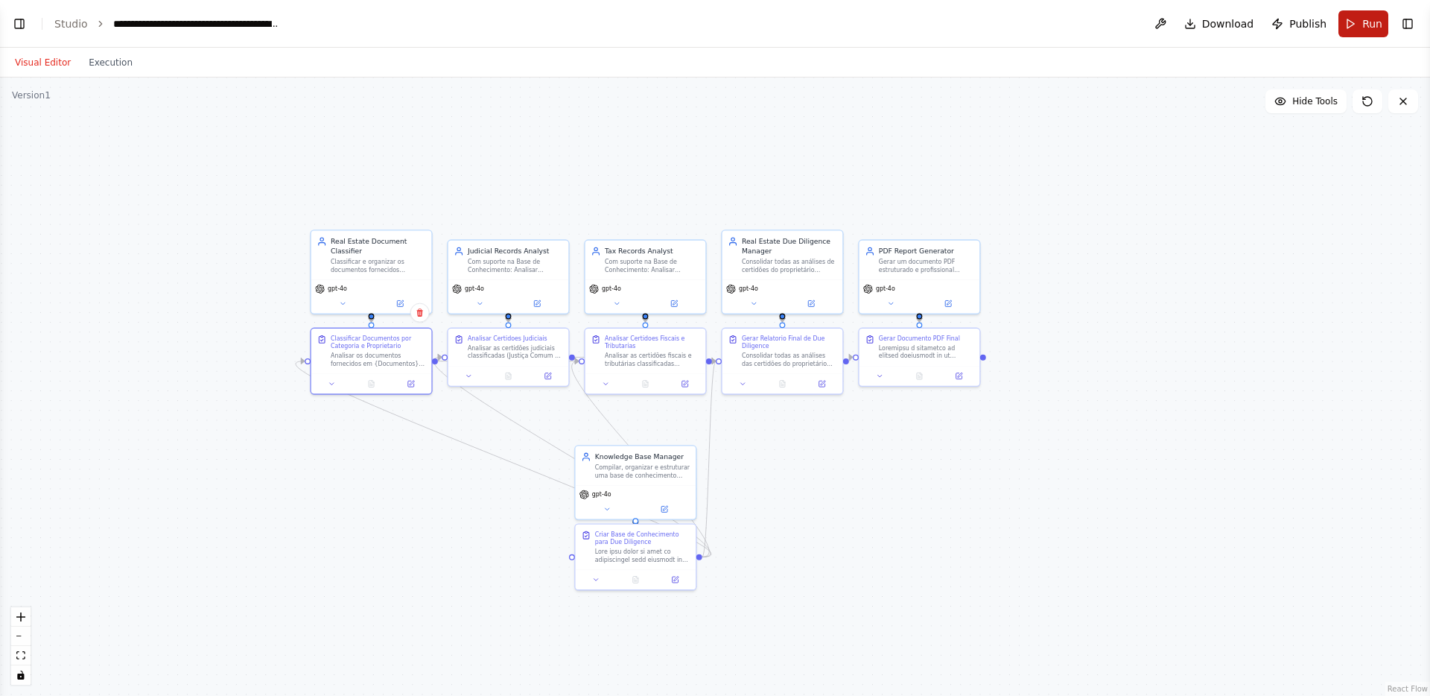
click at [1350, 26] on button "Run" at bounding box center [1363, 23] width 50 height 27
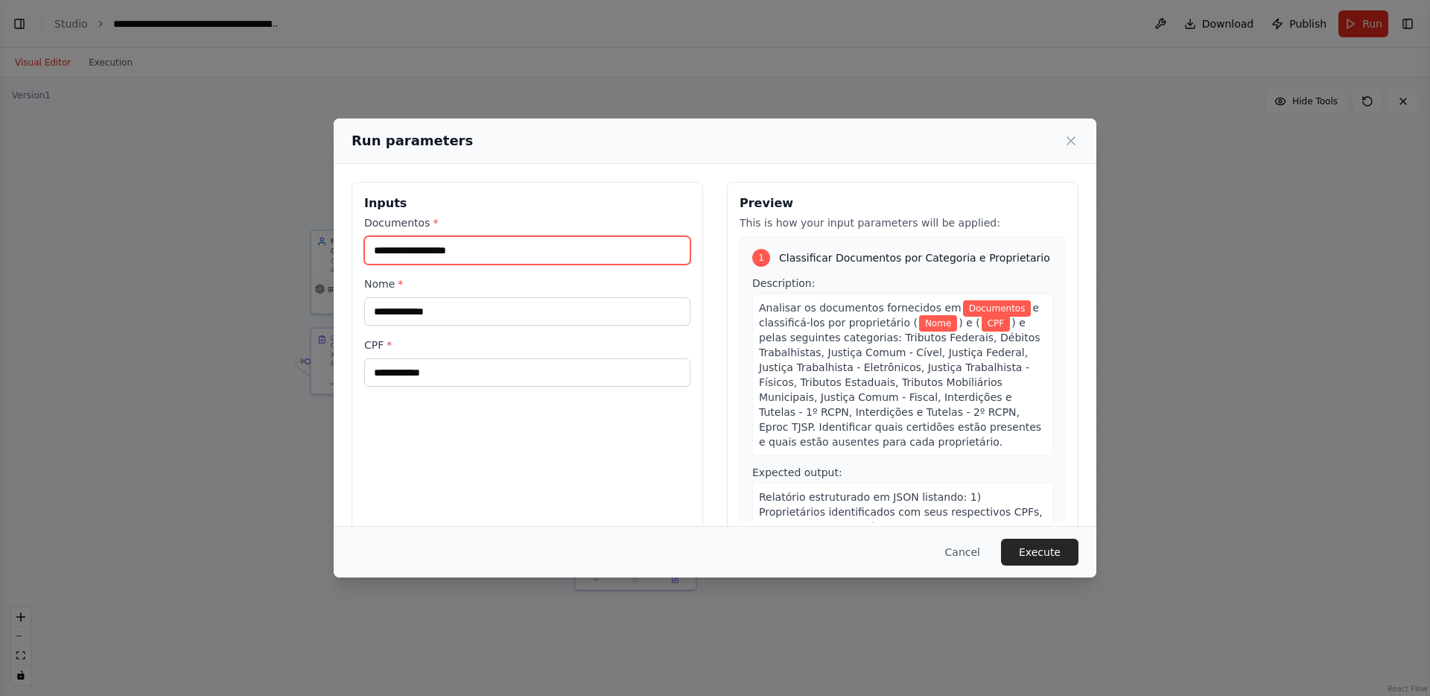
click at [522, 249] on input "Documentos *" at bounding box center [527, 250] width 326 height 28
paste input "**********"
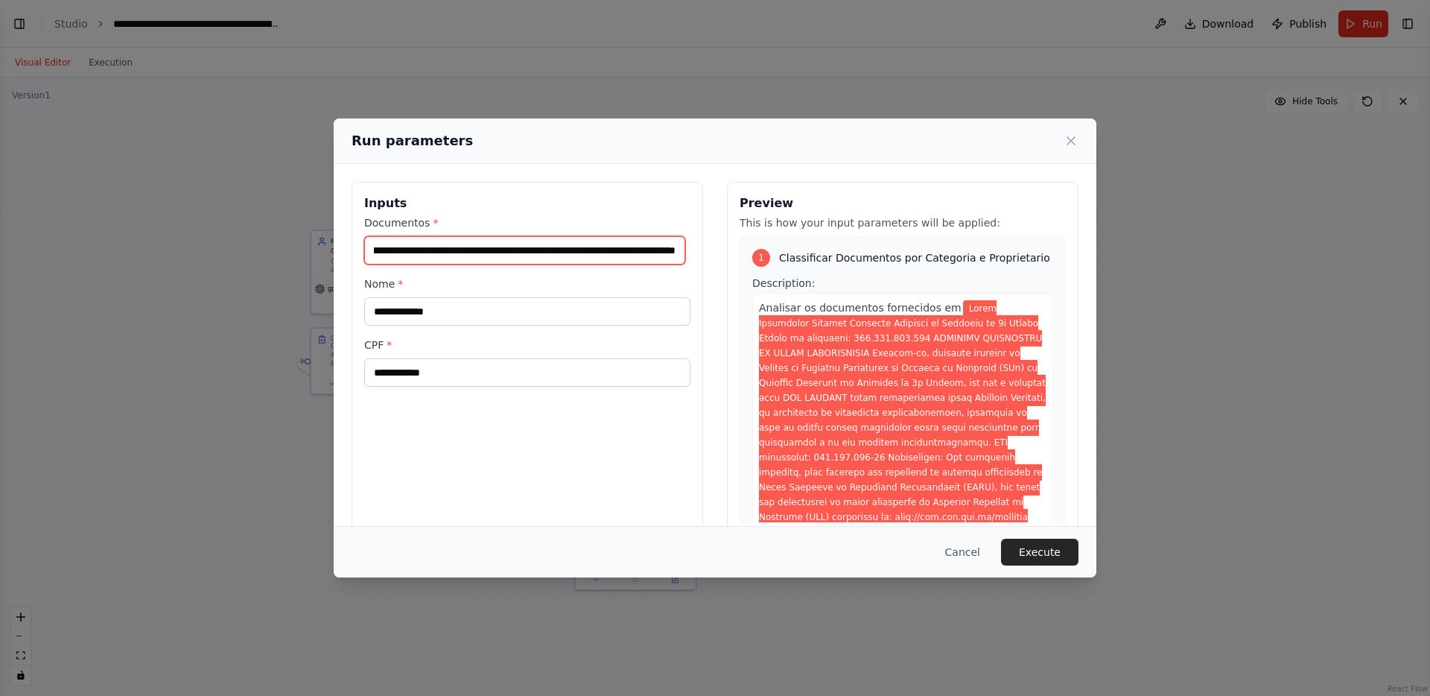
scroll to position [0, 0]
click at [646, 255] on input "Documentos *" at bounding box center [524, 250] width 321 height 28
paste input "**********"
click at [664, 258] on input "Documentos *" at bounding box center [524, 250] width 321 height 28
click at [654, 254] on input "Documentos *" at bounding box center [524, 250] width 321 height 28
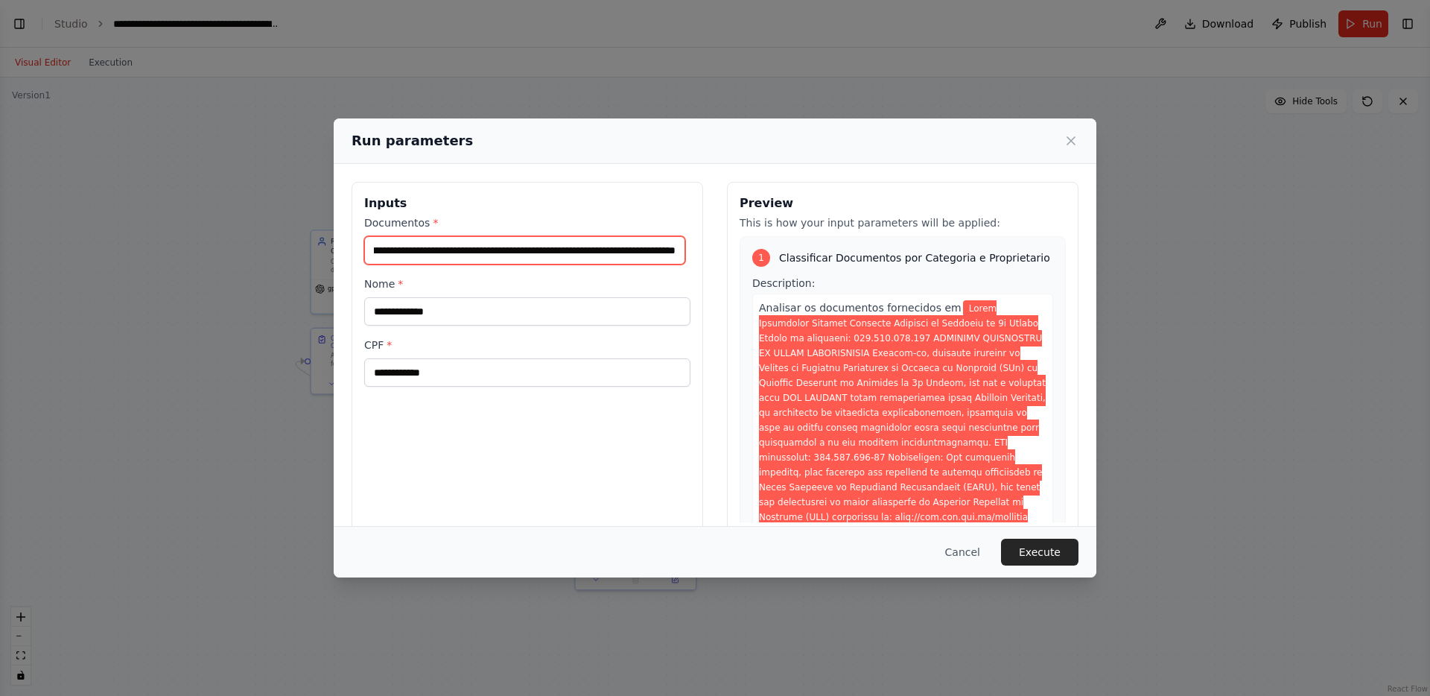
paste input "**********"
click at [605, 253] on input "Documentos *" at bounding box center [524, 250] width 321 height 28
paste input "**********"
click at [623, 251] on input "Documentos *" at bounding box center [524, 250] width 321 height 28
paste input "**********"
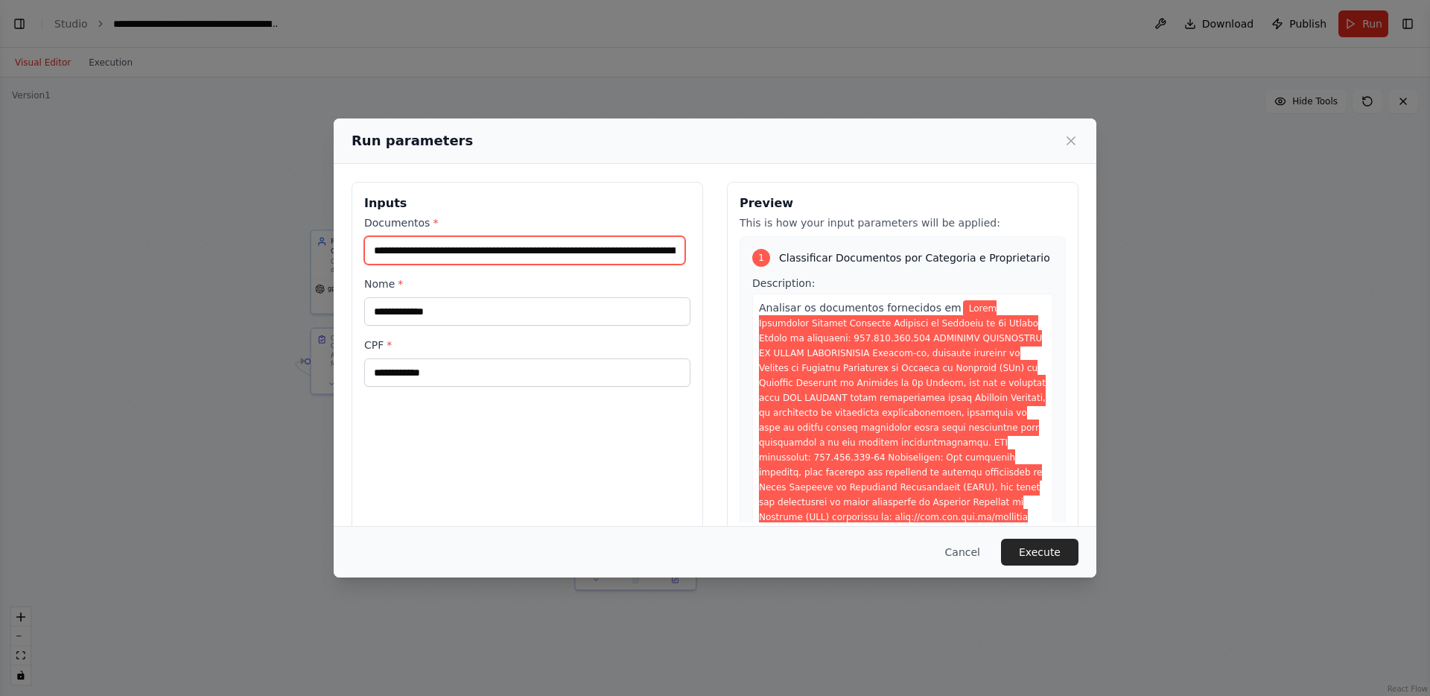
click at [586, 245] on input "Documentos *" at bounding box center [524, 250] width 321 height 28
paste input "**********"
click at [591, 245] on input "Documentos *" at bounding box center [524, 250] width 321 height 28
paste input "**********"
click at [585, 242] on input "Documentos *" at bounding box center [524, 250] width 321 height 28
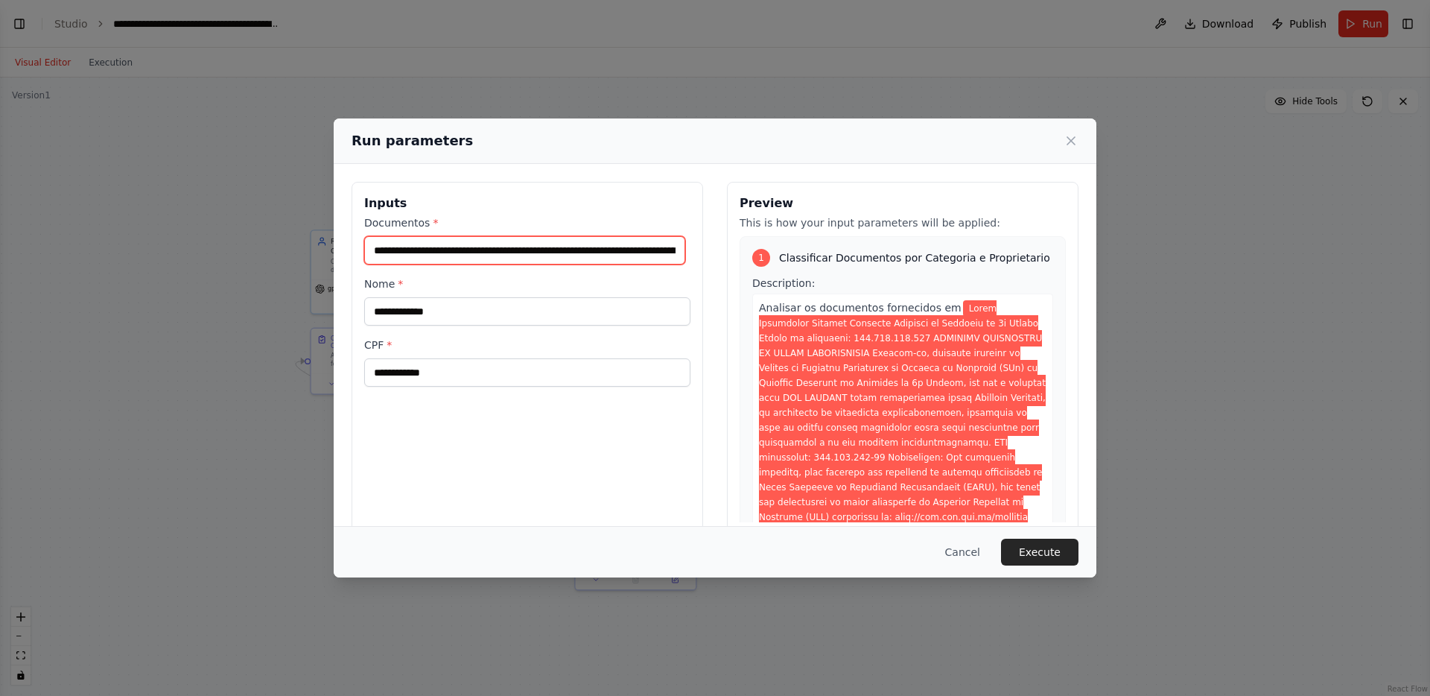
scroll to position [0, 69494]
paste input "**********"
type input "**********"
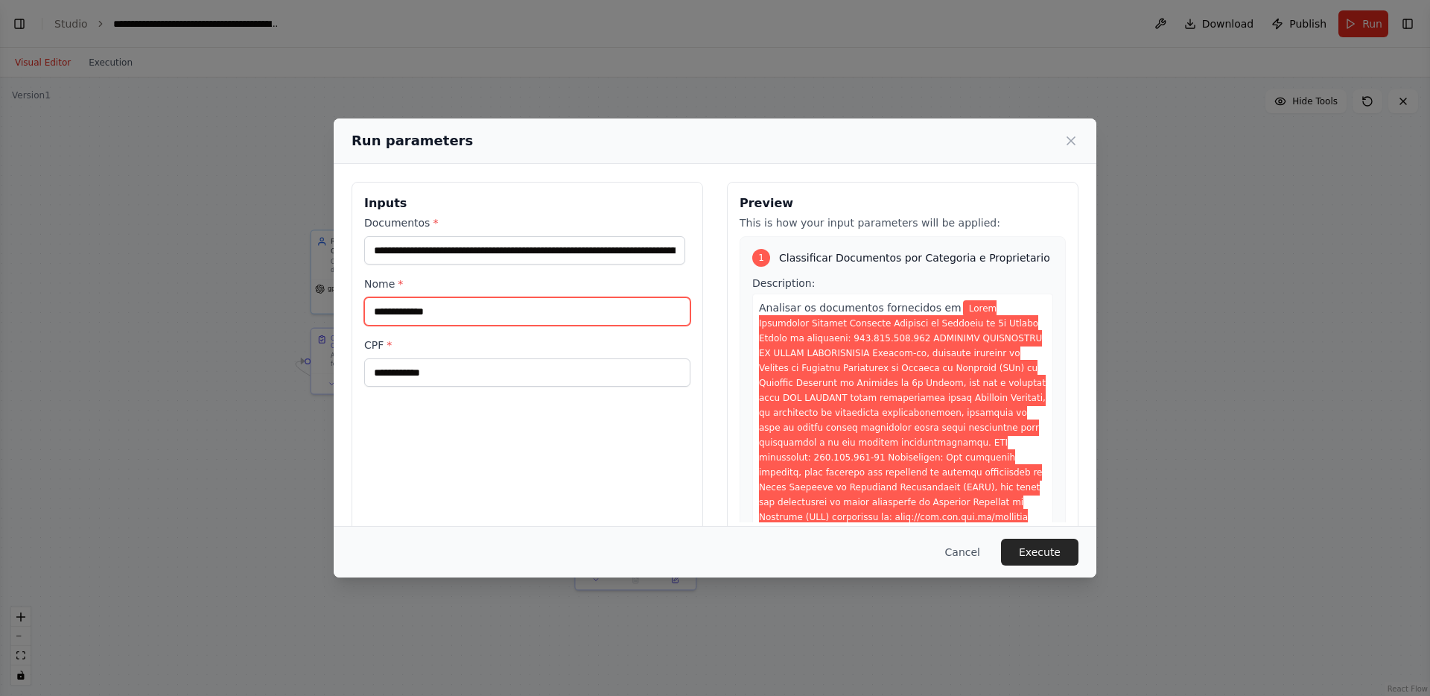
click at [526, 320] on input "Nome *" at bounding box center [527, 311] width 326 height 28
paste input "**********"
type input "**********"
click at [474, 382] on input "CPF *" at bounding box center [527, 372] width 326 height 28
paste input "**********"
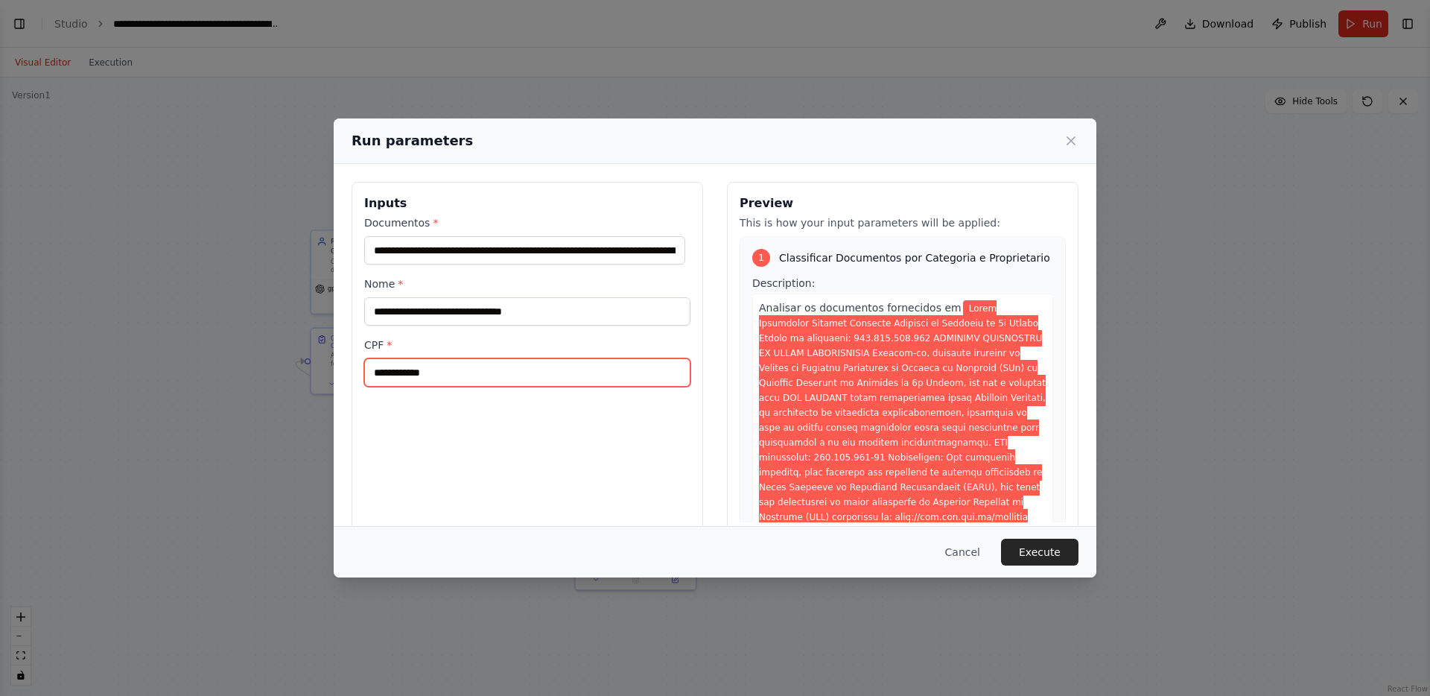
type input "**********"
click at [1035, 553] on button "Execute" at bounding box center [1039, 551] width 77 height 27
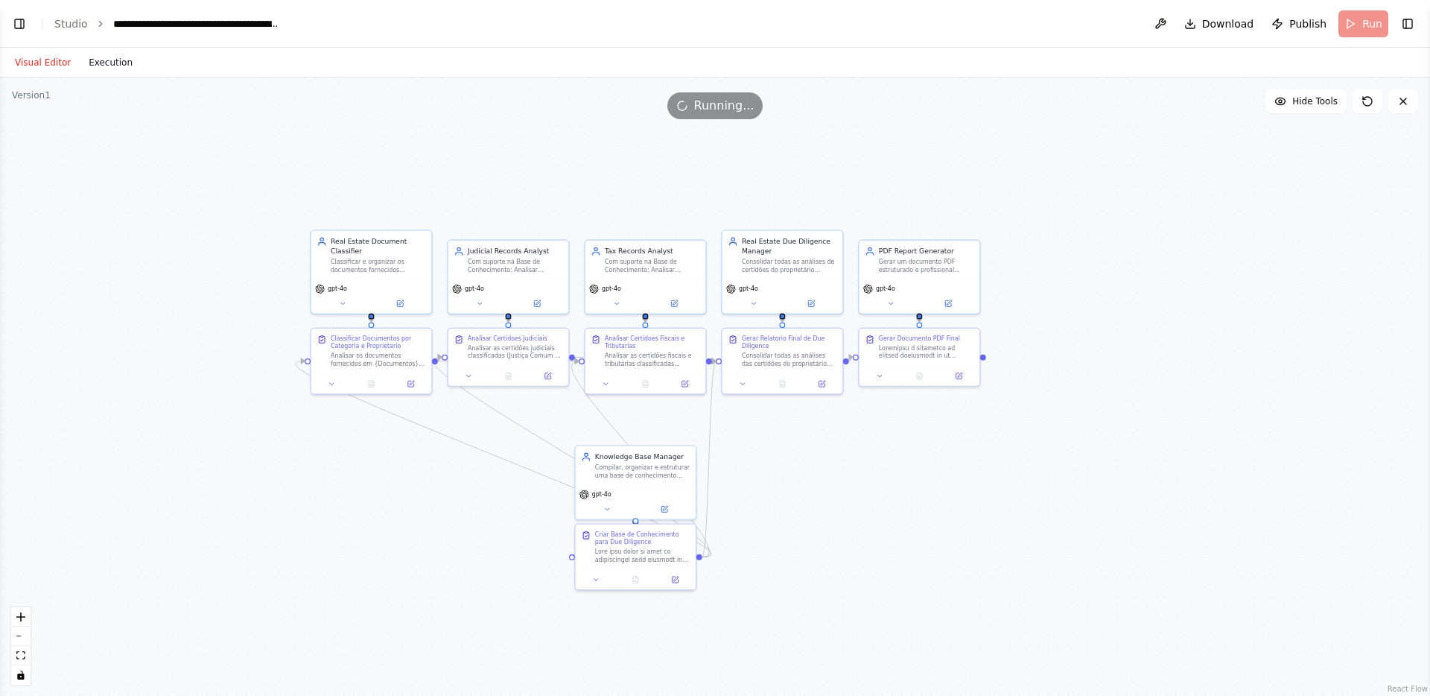
click at [121, 60] on button "Execution" at bounding box center [111, 63] width 62 height 18
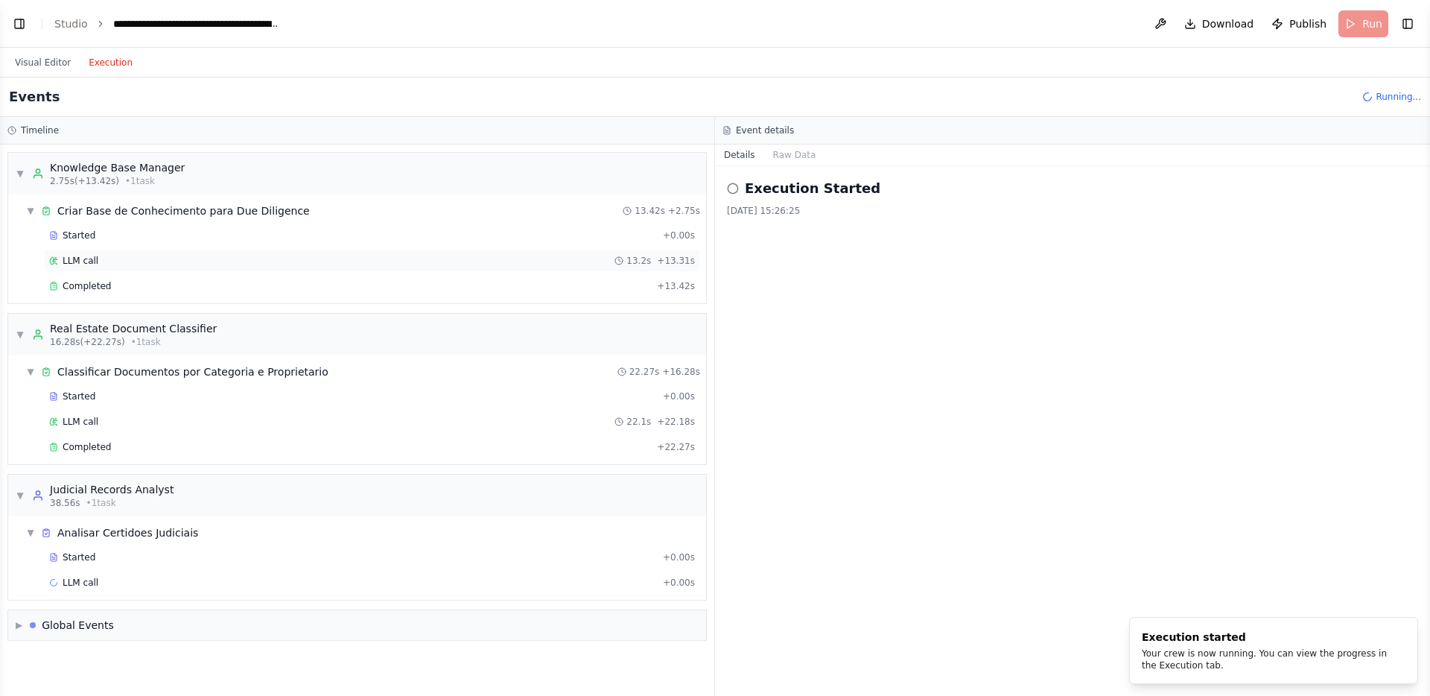
click at [90, 253] on div "LLM call 13.2s + 13.31s" at bounding box center [372, 260] width 656 height 22
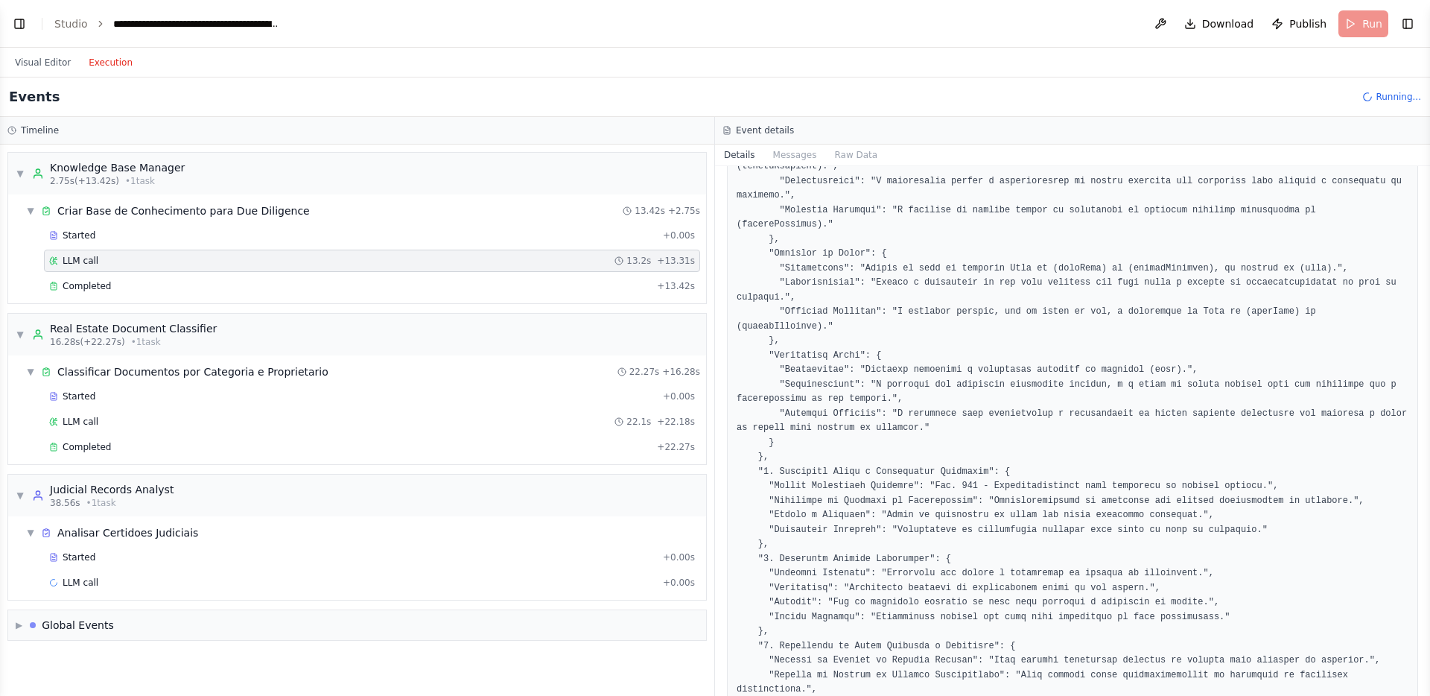
scroll to position [751, 0]
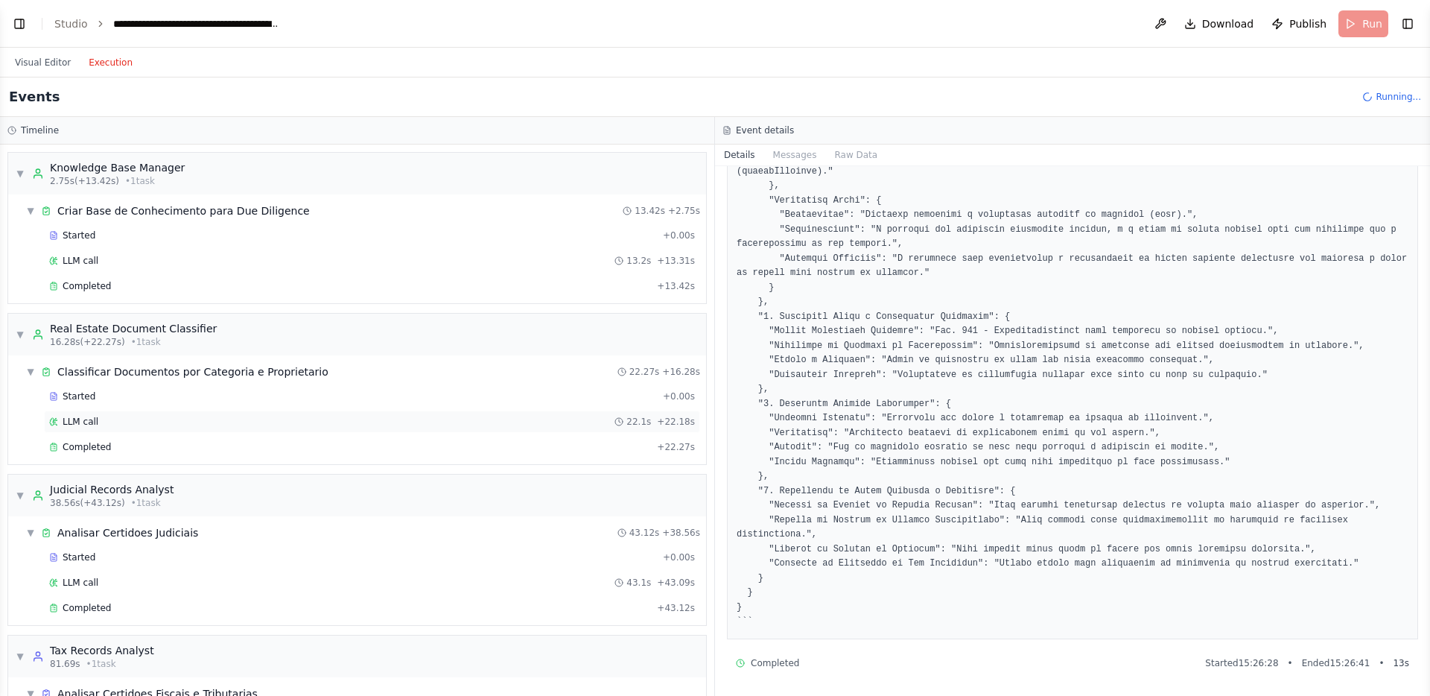
click at [182, 424] on div "LLM call 22.1s + 22.18s" at bounding box center [372, 422] width 646 height 12
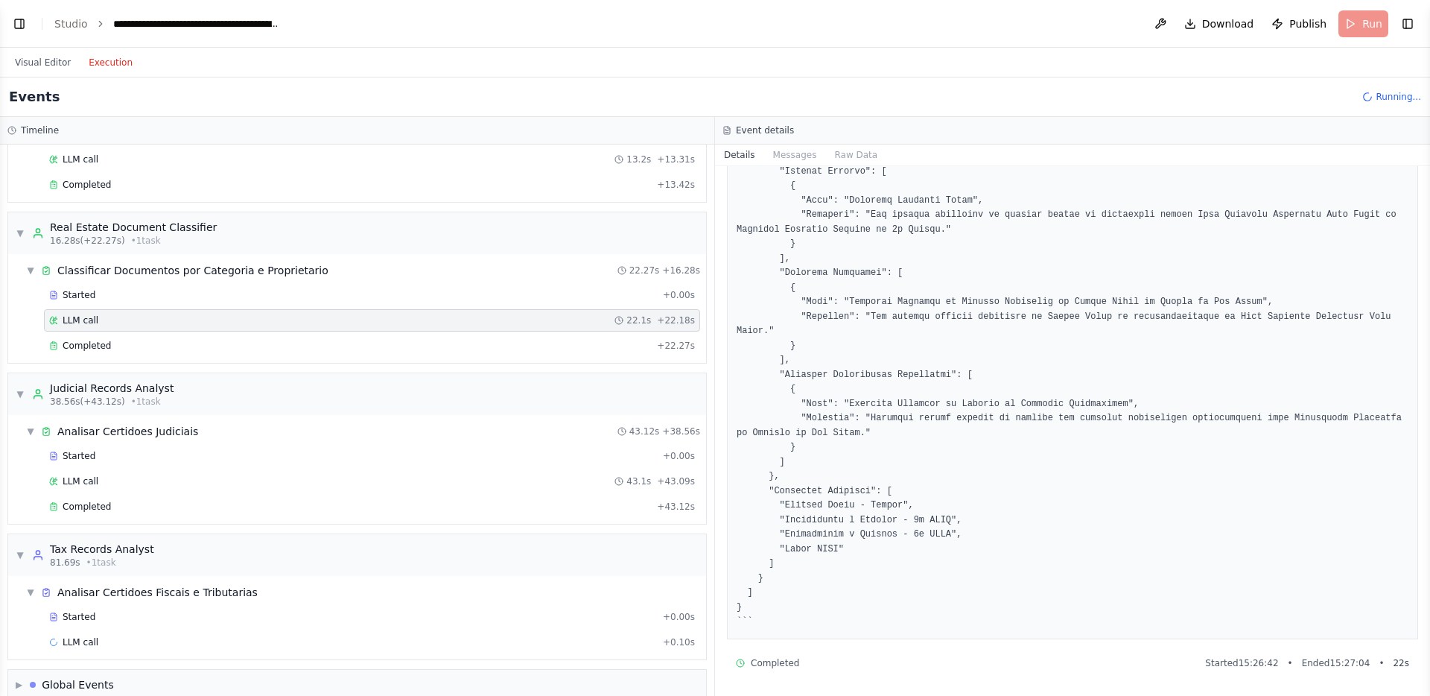
scroll to position [122, 0]
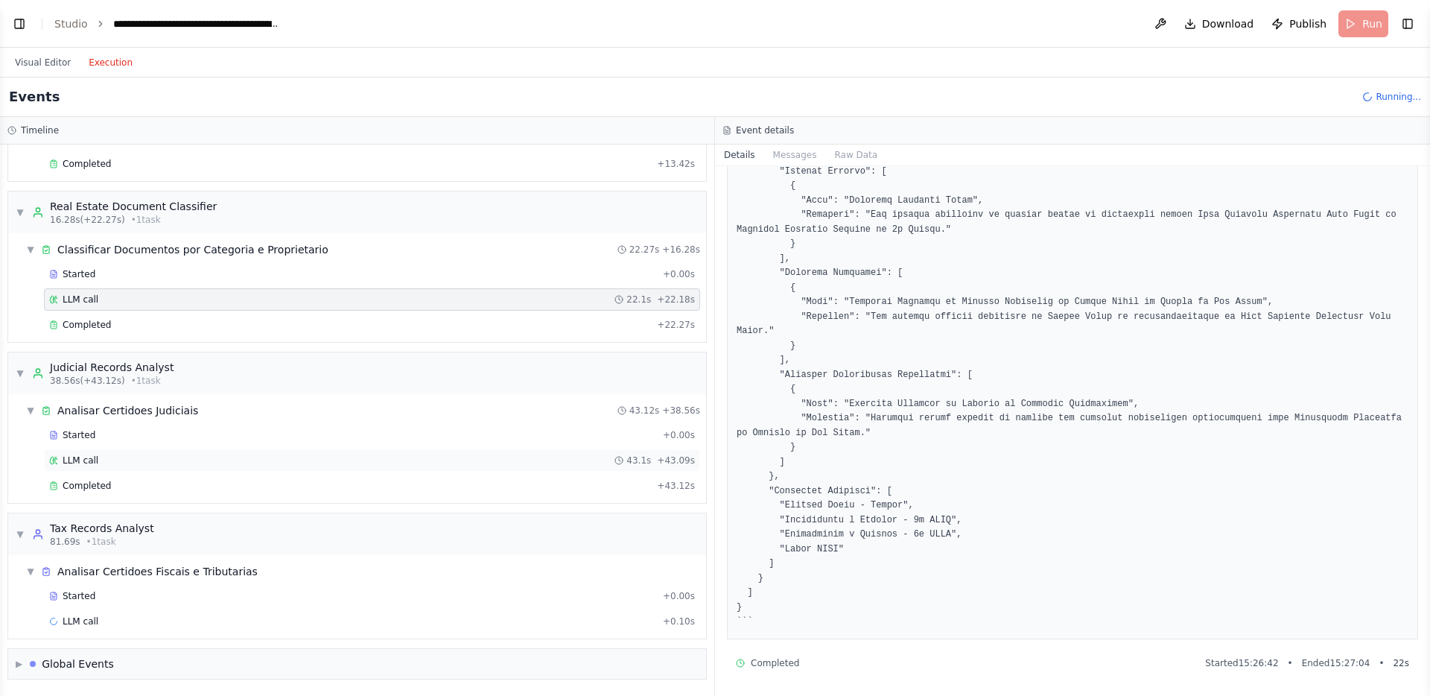
click at [158, 455] on div "LLM call 43.1s + 43.09s" at bounding box center [372, 460] width 646 height 12
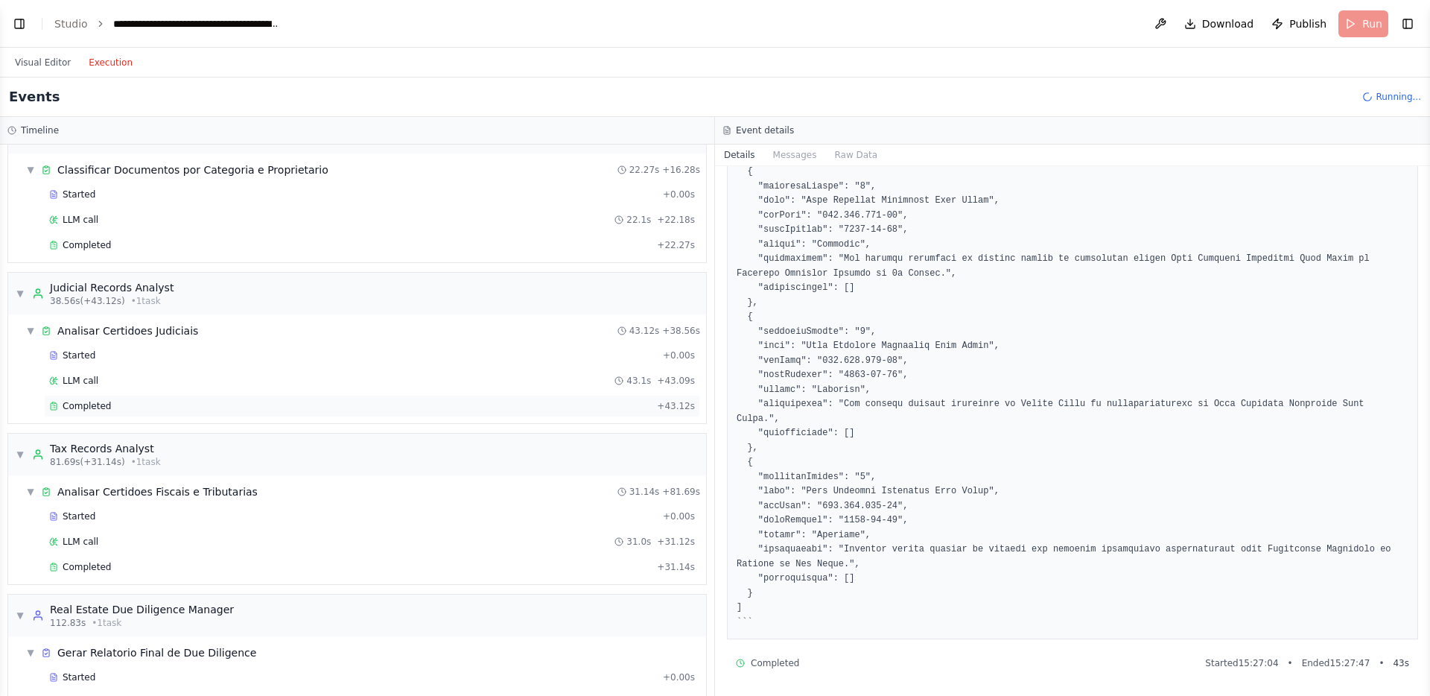
scroll to position [283, 0]
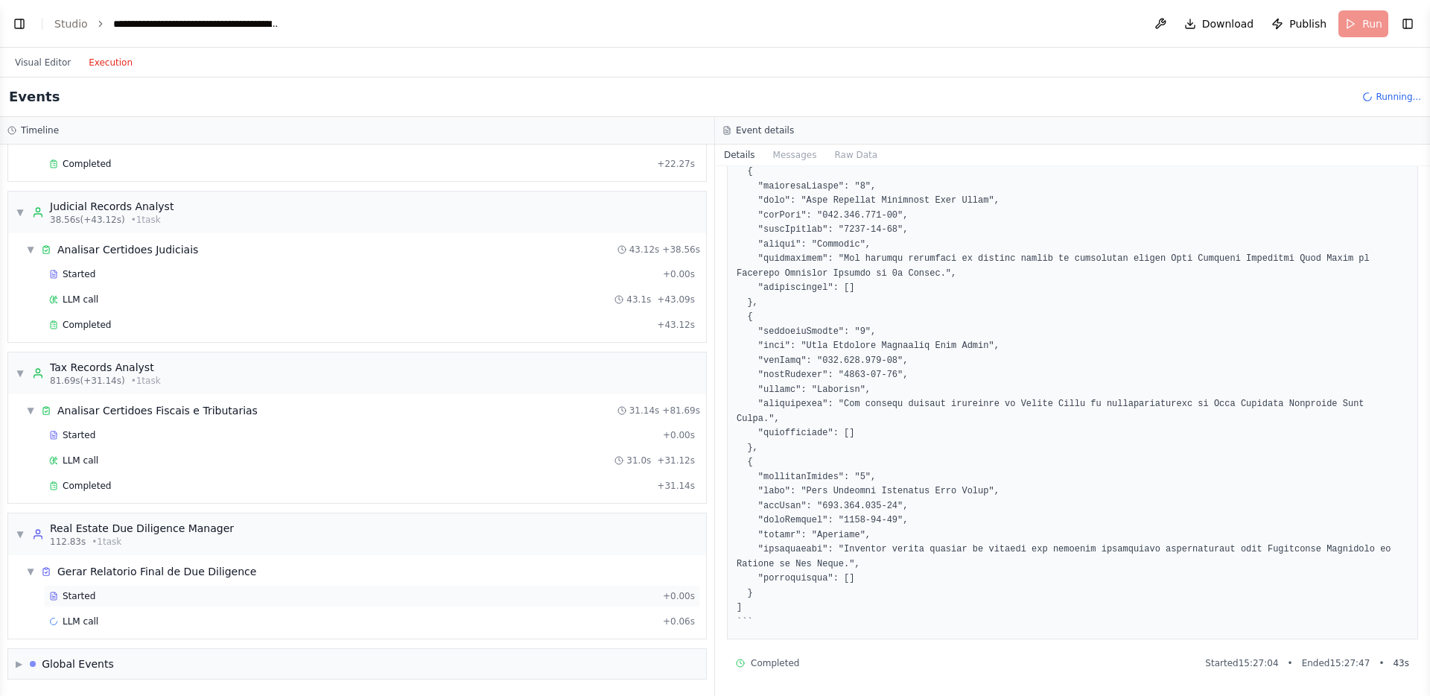
click at [144, 597] on div "Started" at bounding box center [353, 596] width 608 height 12
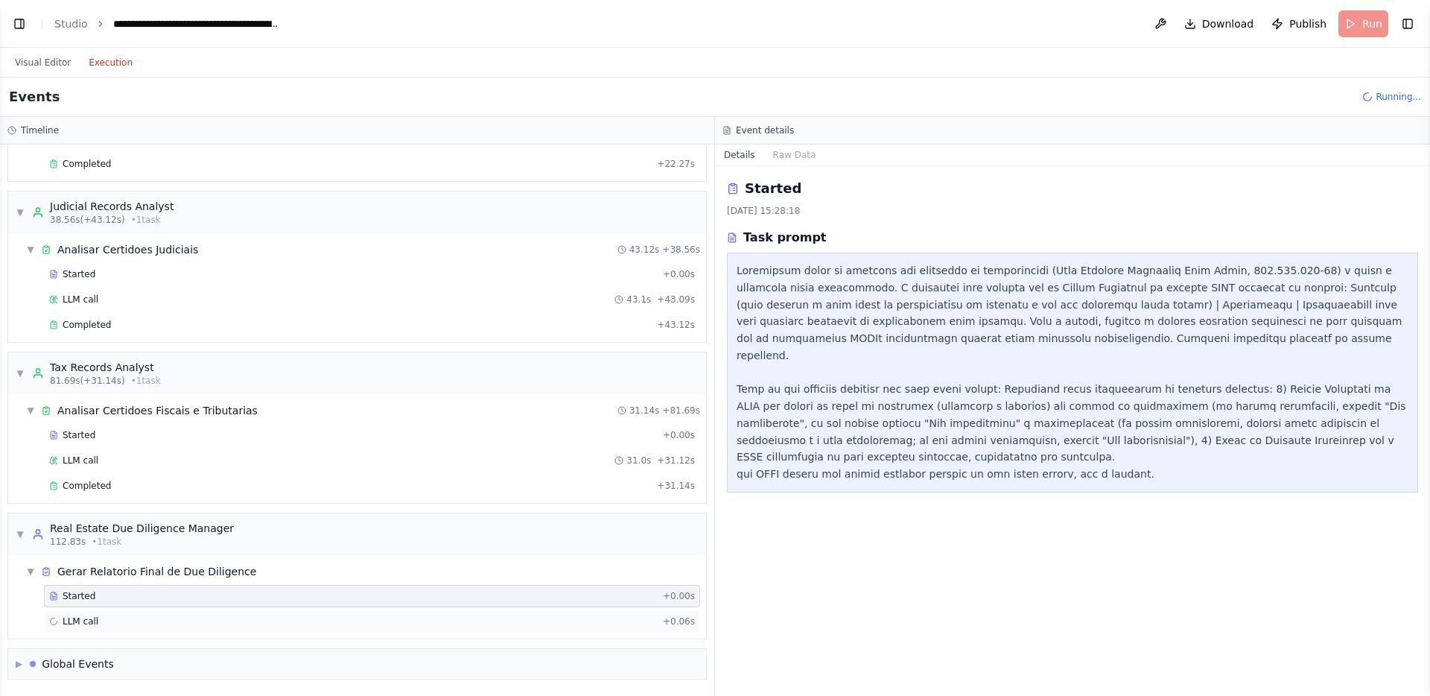
click at [122, 615] on div "LLM call + 0.06s" at bounding box center [372, 621] width 646 height 12
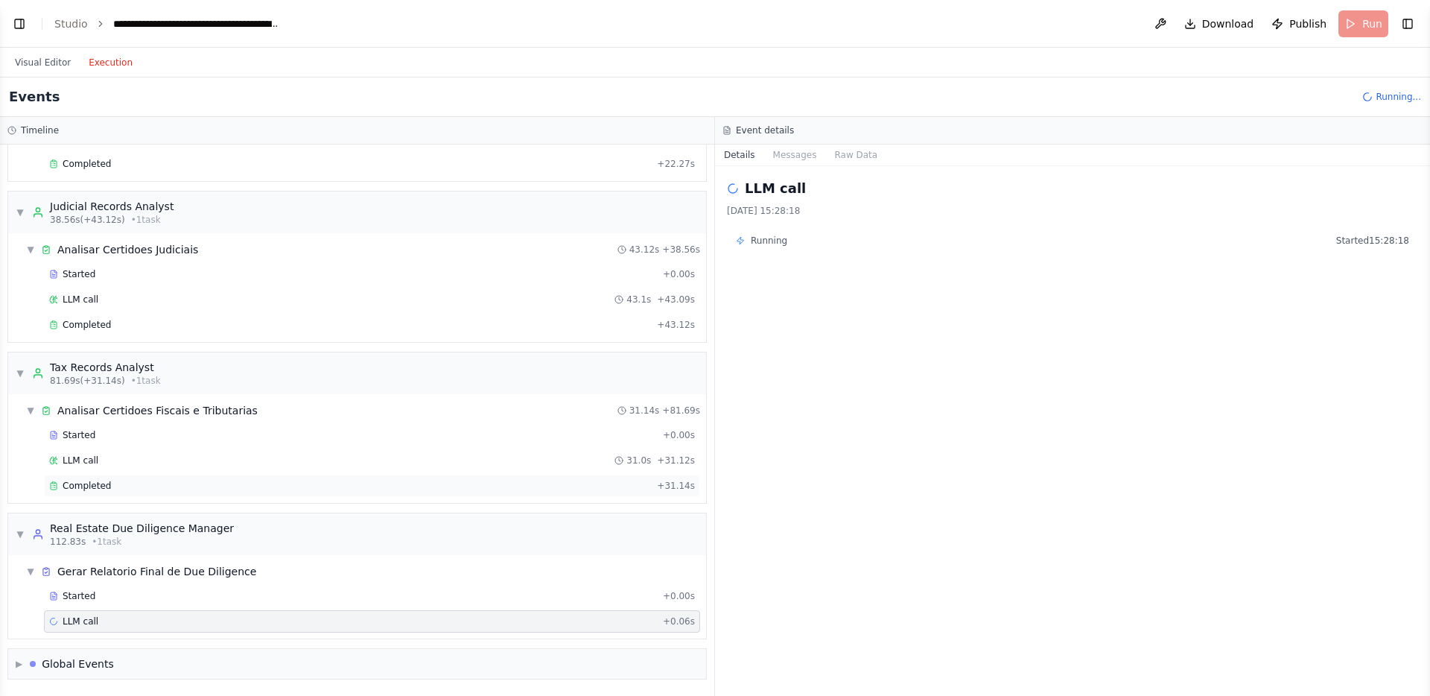
click at [144, 489] on div "Completed" at bounding box center [350, 486] width 602 height 12
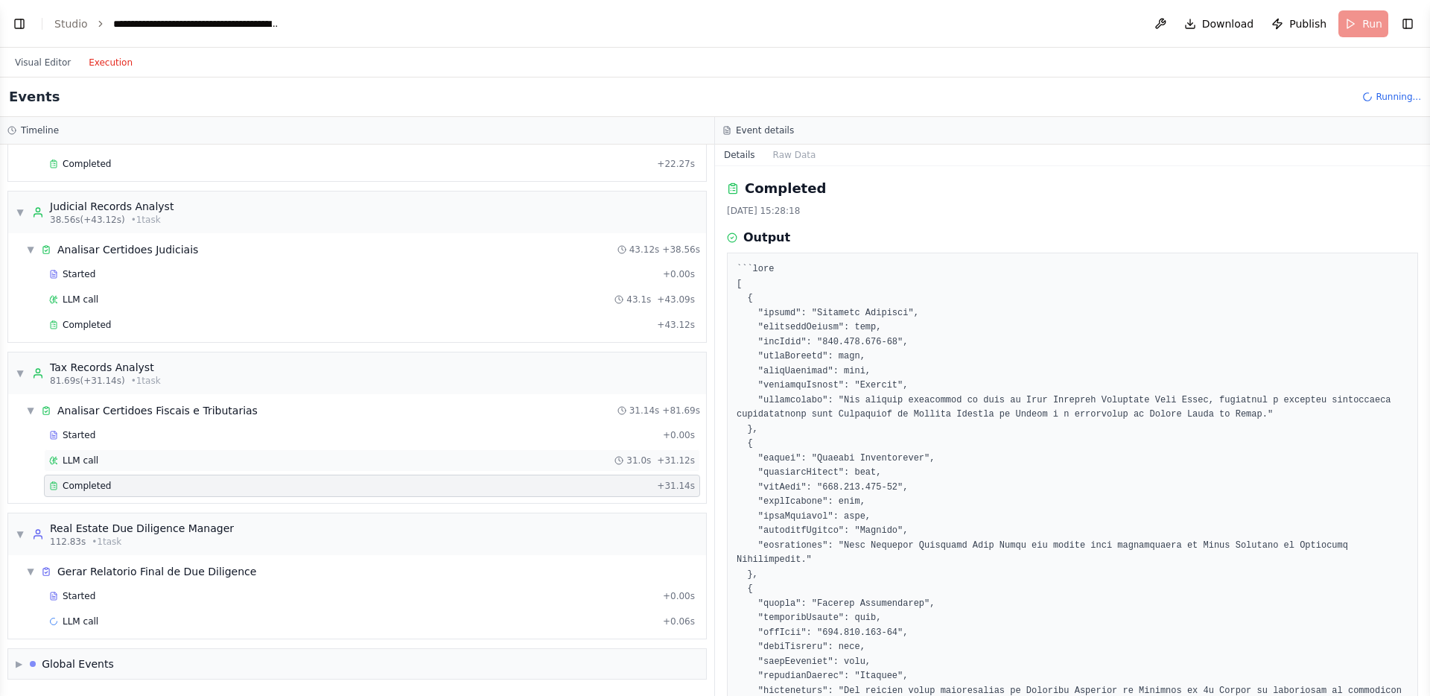
click at [162, 457] on div "LLM call 31.0s + 31.12s" at bounding box center [372, 460] width 646 height 12
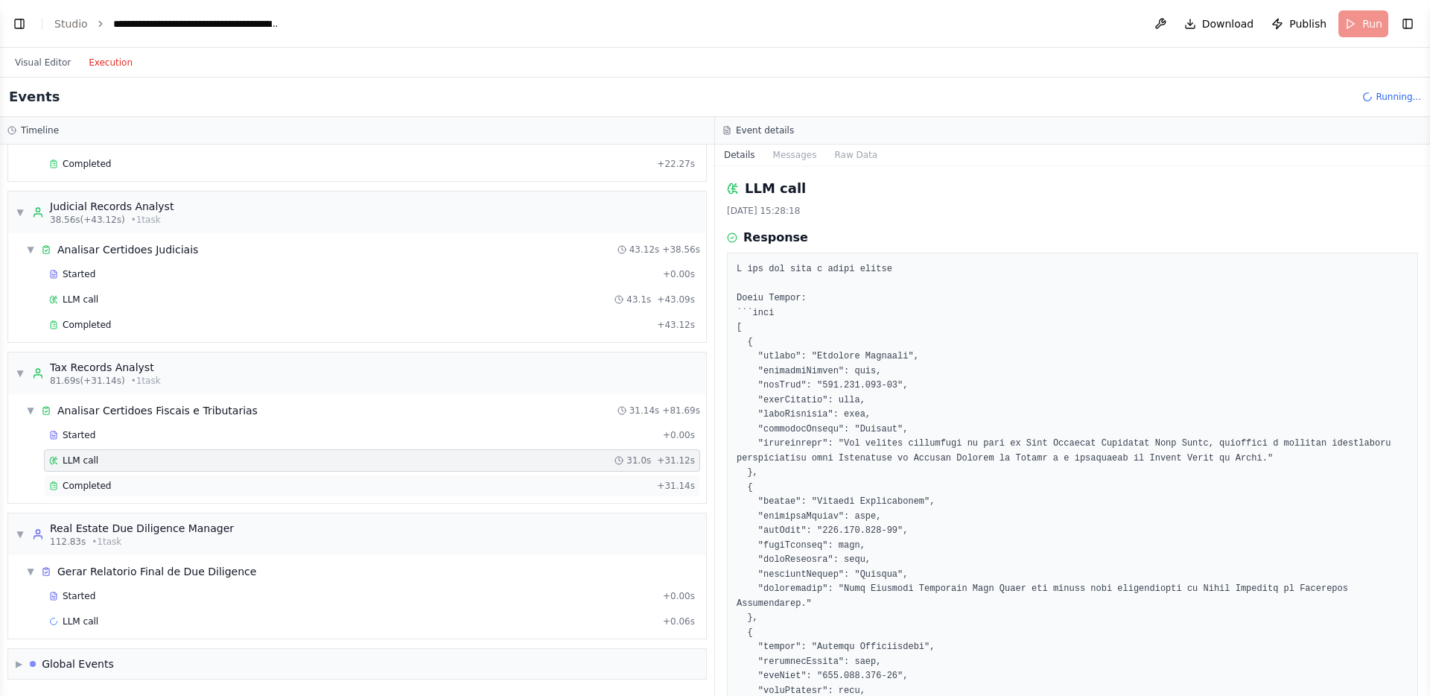
click at [158, 474] on div "Completed + 31.14s" at bounding box center [372, 485] width 656 height 22
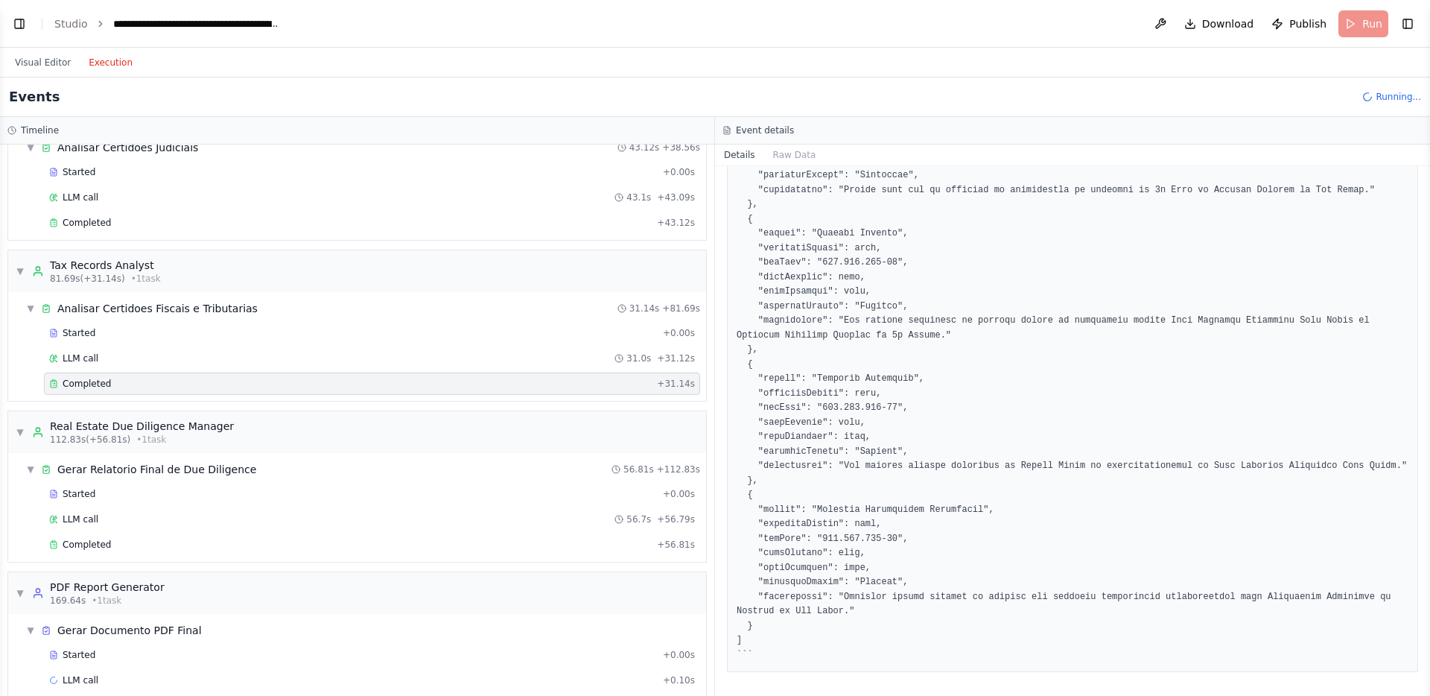
scroll to position [444, 0]
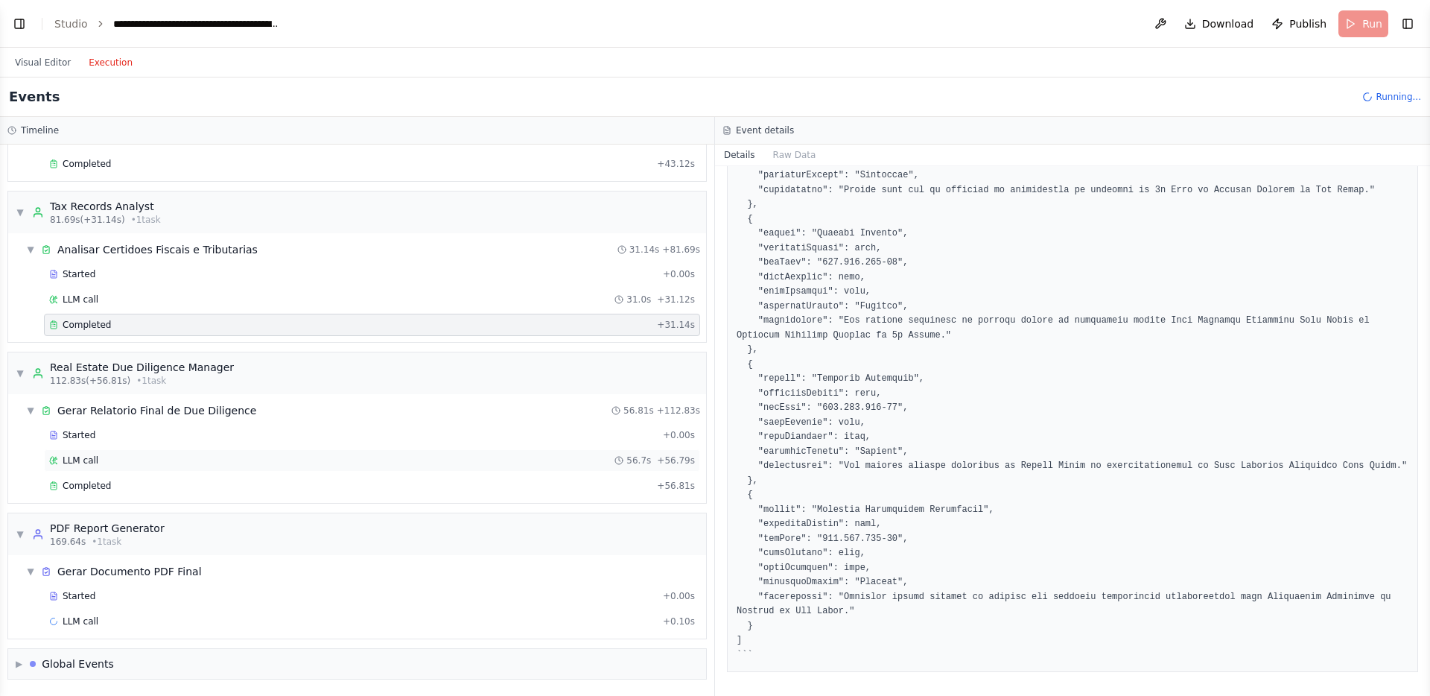
click at [167, 461] on div "LLM call 56.7s + 56.79s" at bounding box center [372, 460] width 646 height 12
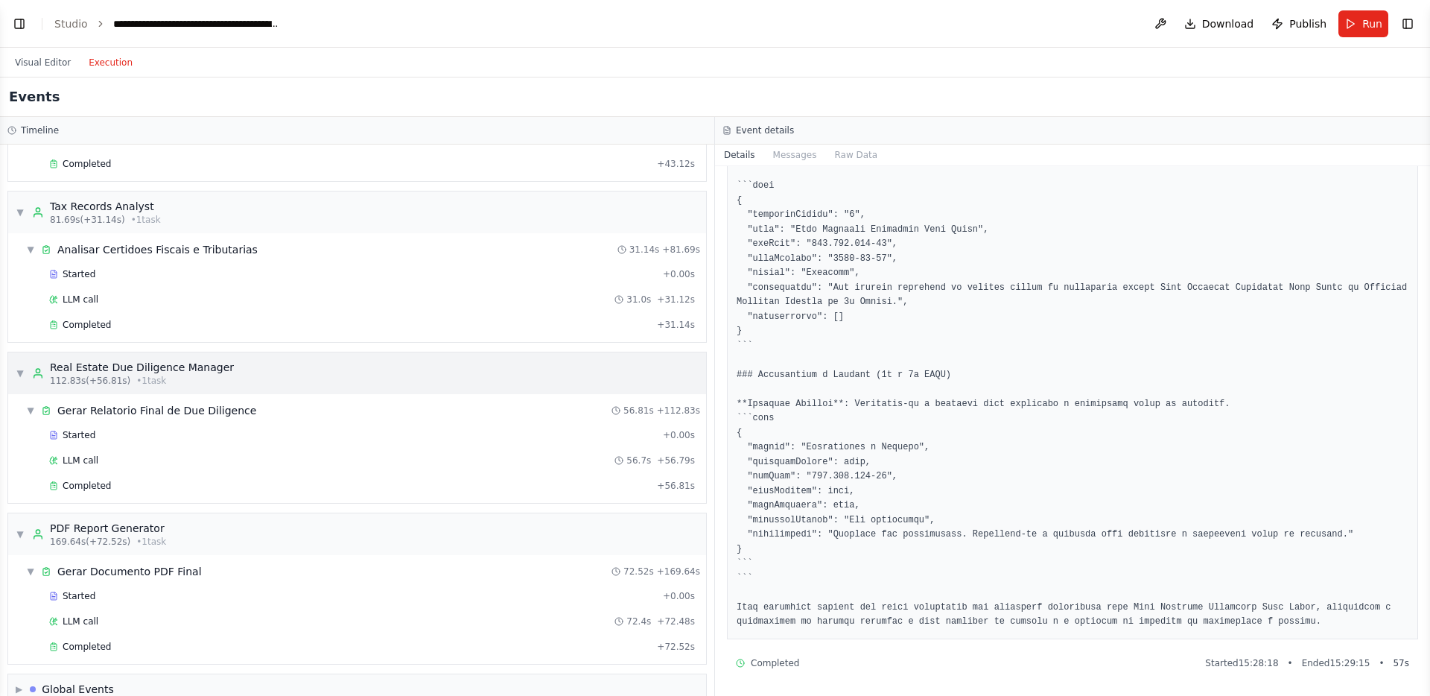
scroll to position [469, 0]
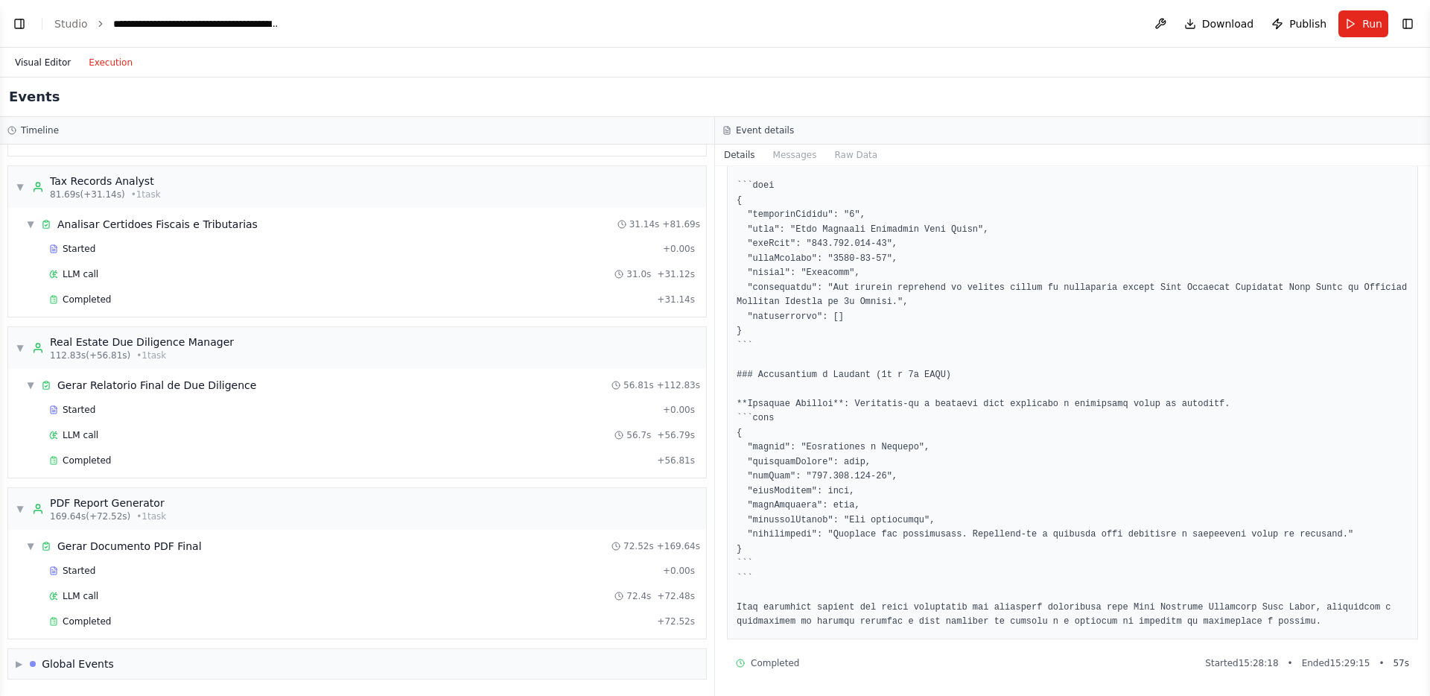
click at [52, 62] on button "Visual Editor" at bounding box center [43, 63] width 74 height 18
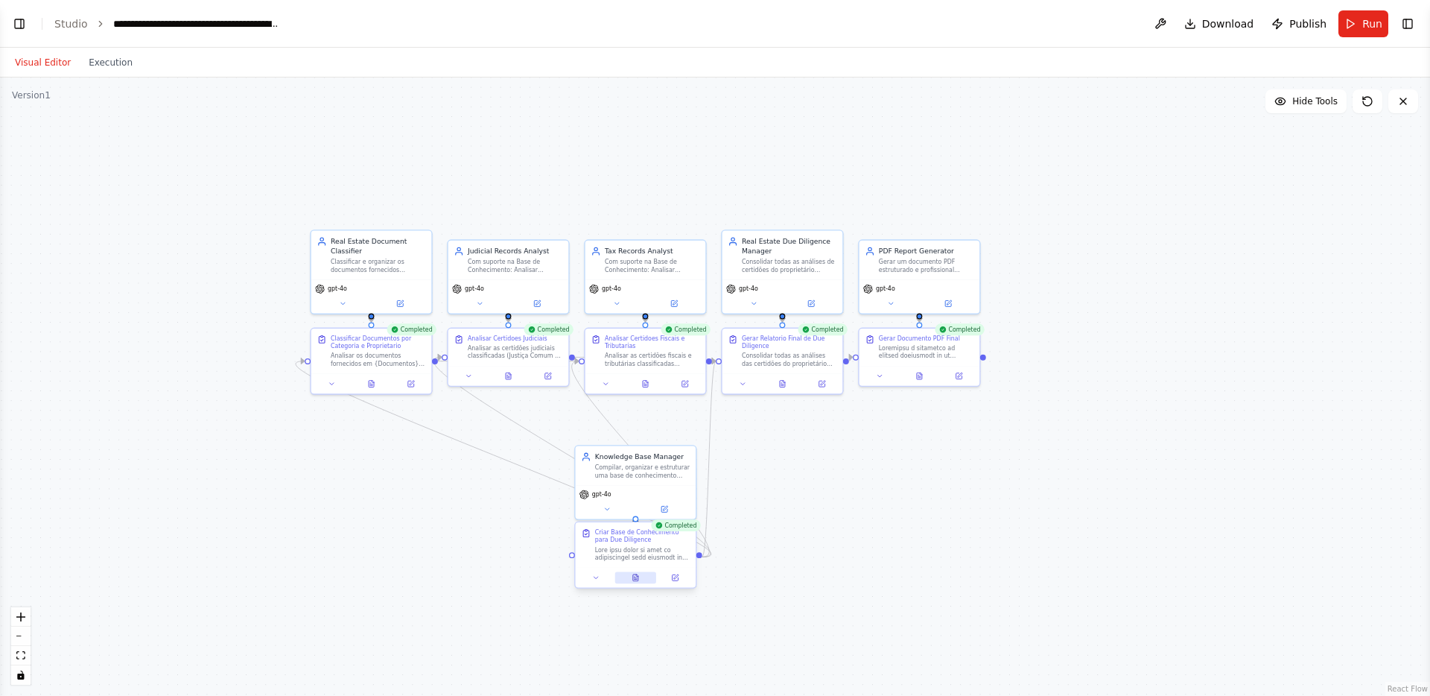
click at [633, 579] on icon at bounding box center [635, 577] width 5 height 7
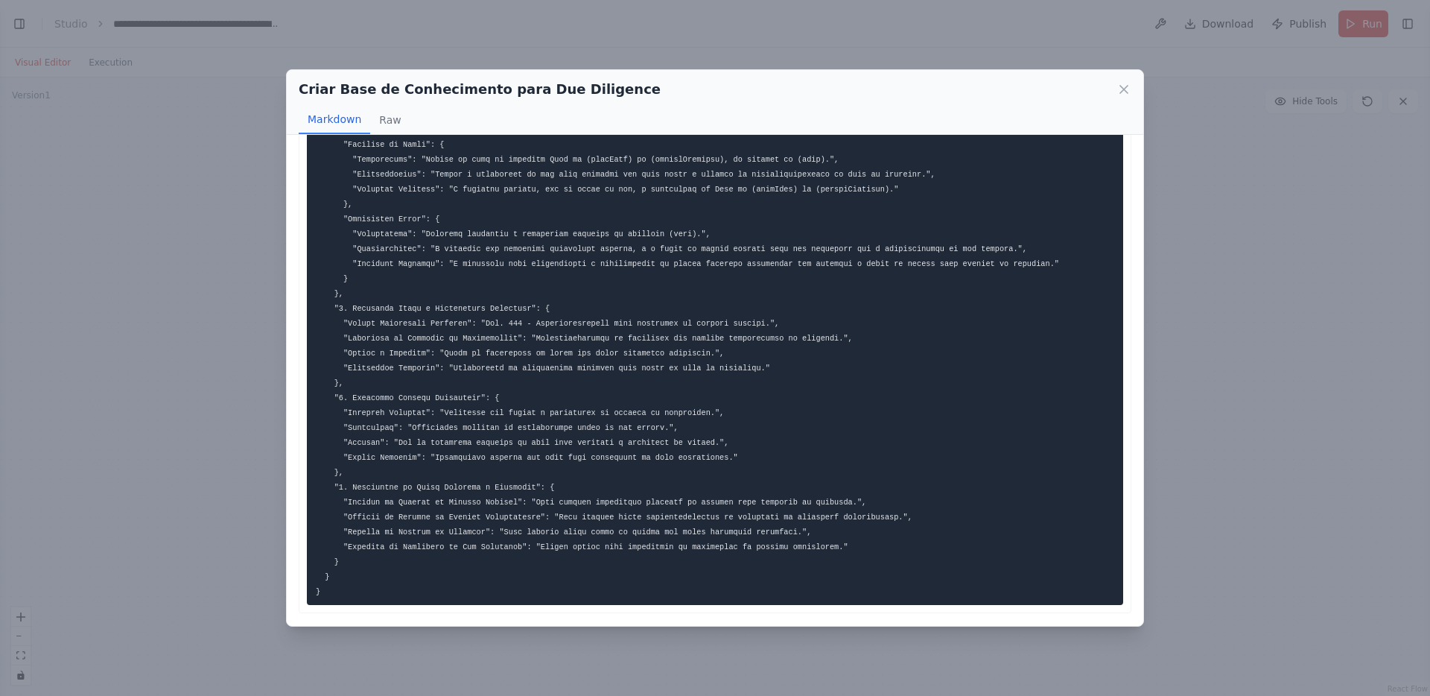
scroll to position [496, 0]
click at [1122, 86] on icon at bounding box center [1123, 89] width 15 height 15
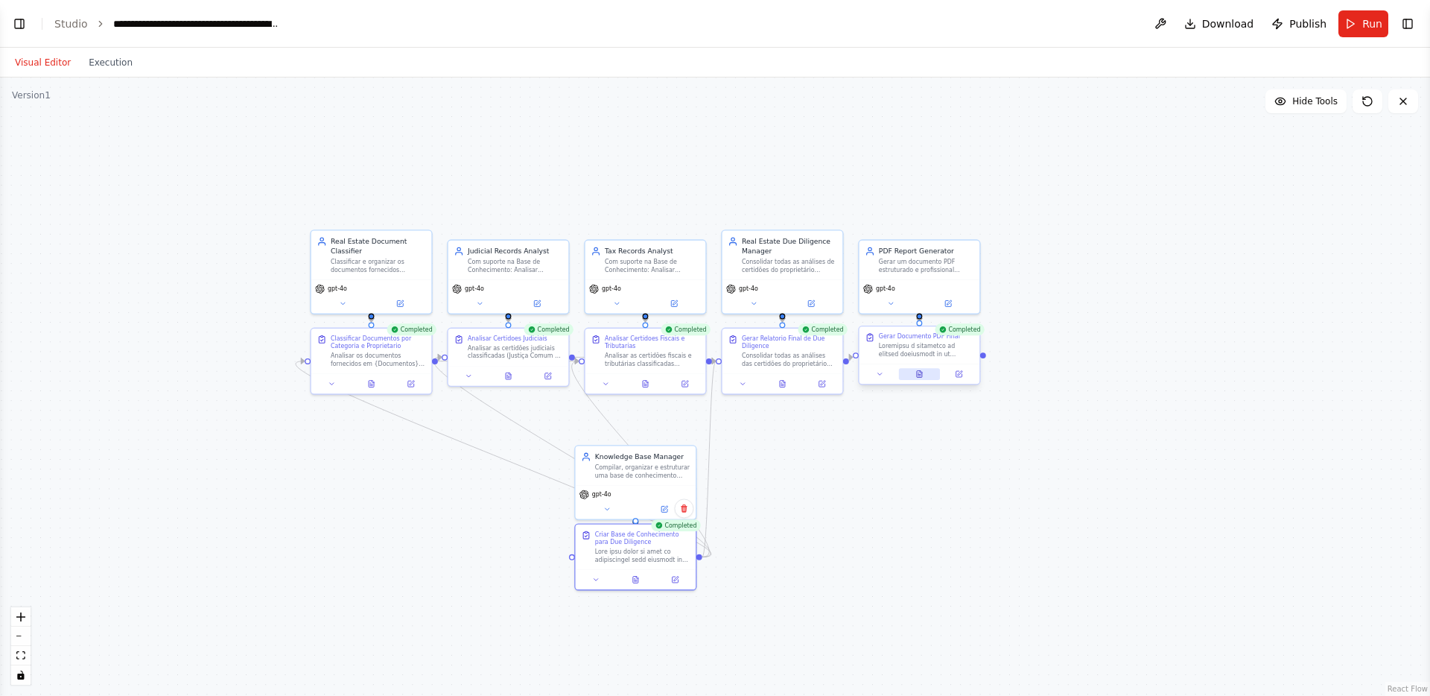
click at [923, 374] on icon at bounding box center [919, 374] width 8 height 8
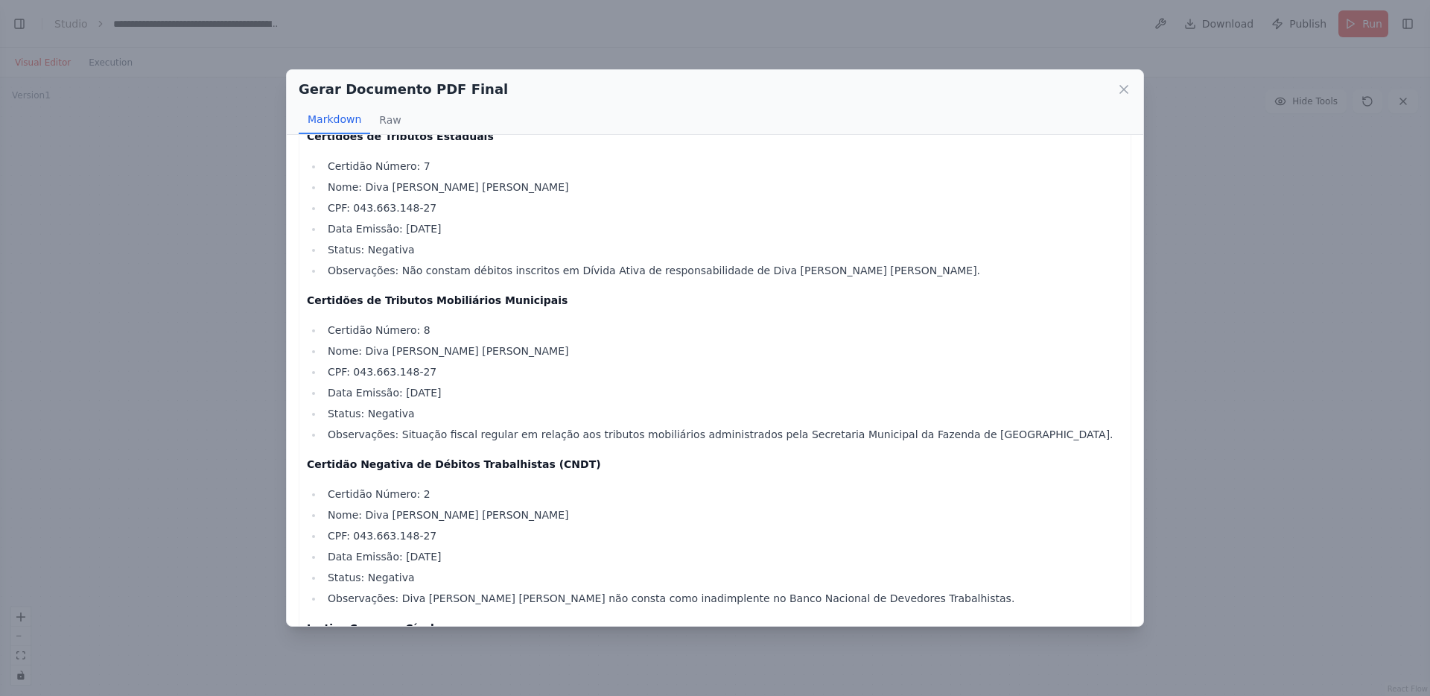
scroll to position [1491, 0]
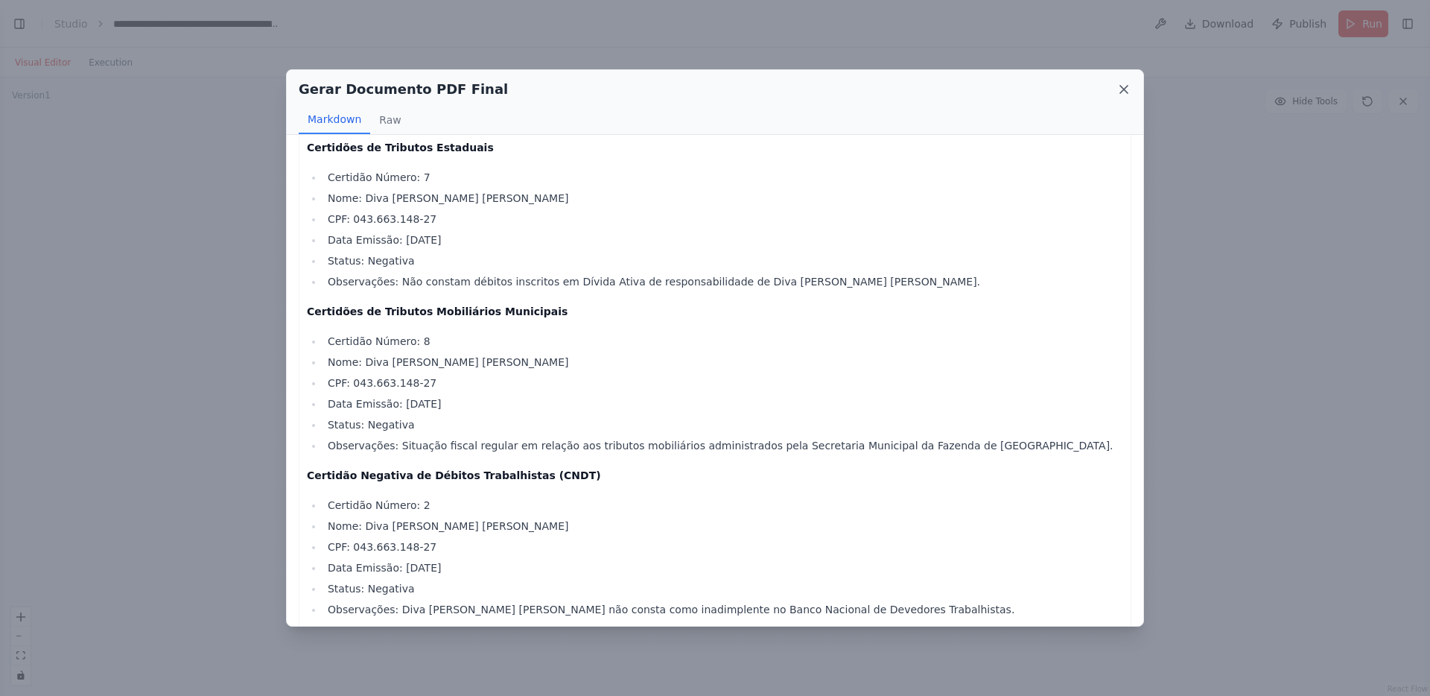
click at [1125, 93] on icon at bounding box center [1123, 89] width 15 height 15
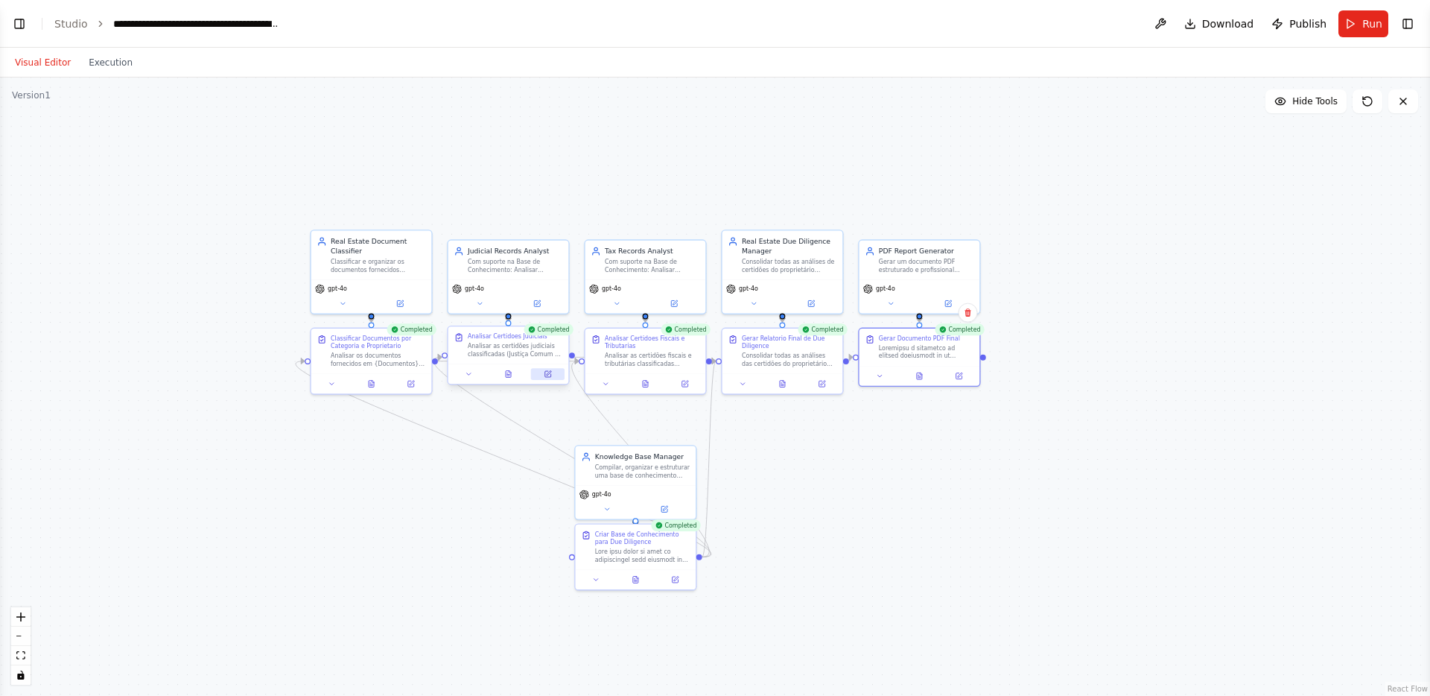
click at [547, 376] on icon at bounding box center [548, 374] width 6 height 6
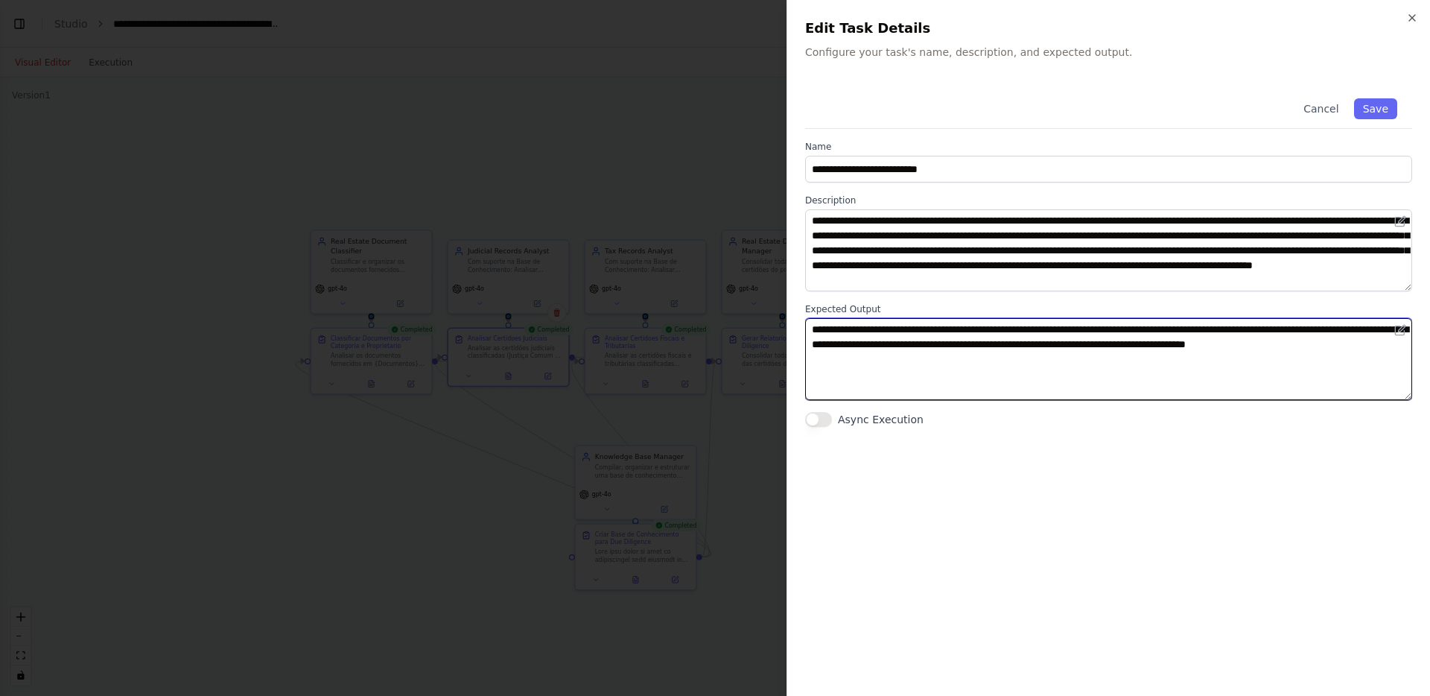
click at [1031, 363] on textarea "**********" at bounding box center [1108, 359] width 607 height 82
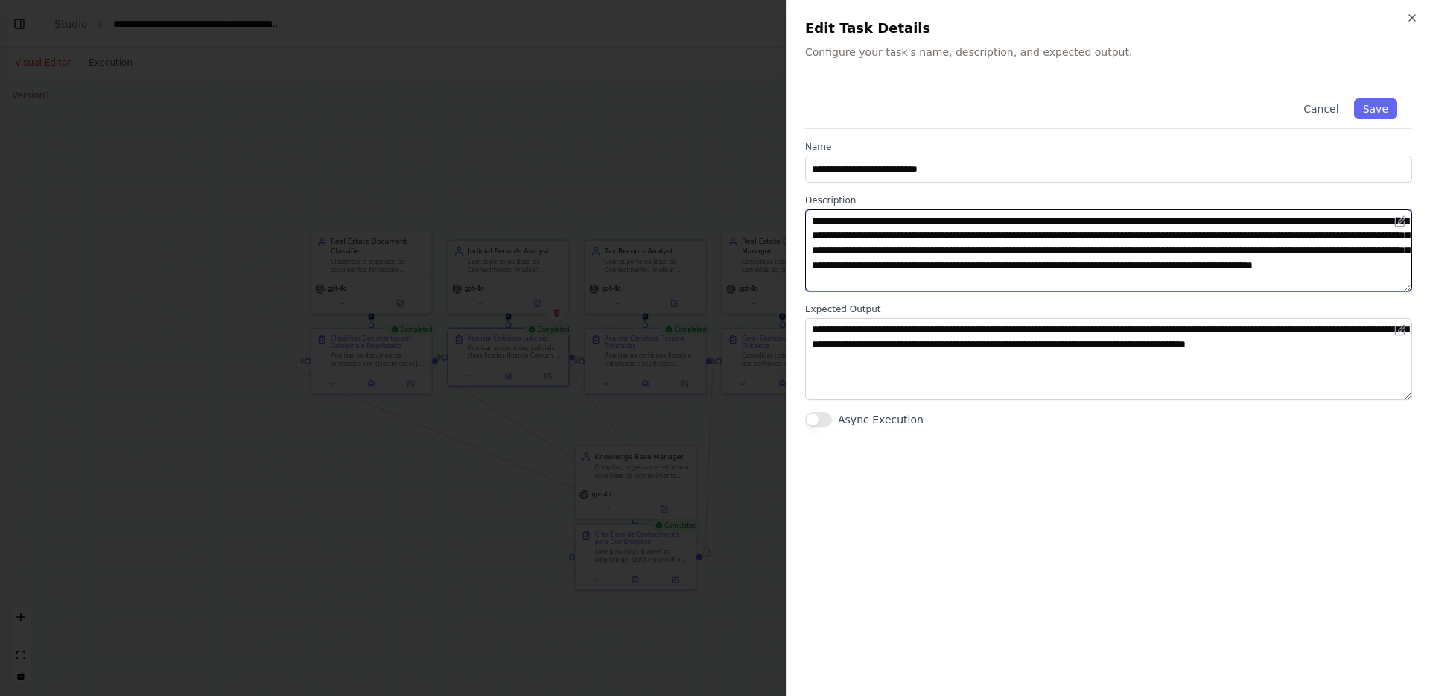
click at [1163, 284] on textarea "**********" at bounding box center [1108, 250] width 607 height 82
click at [1136, 264] on textarea "**********" at bounding box center [1108, 250] width 607 height 82
click at [1113, 264] on textarea "**********" at bounding box center [1108, 250] width 607 height 82
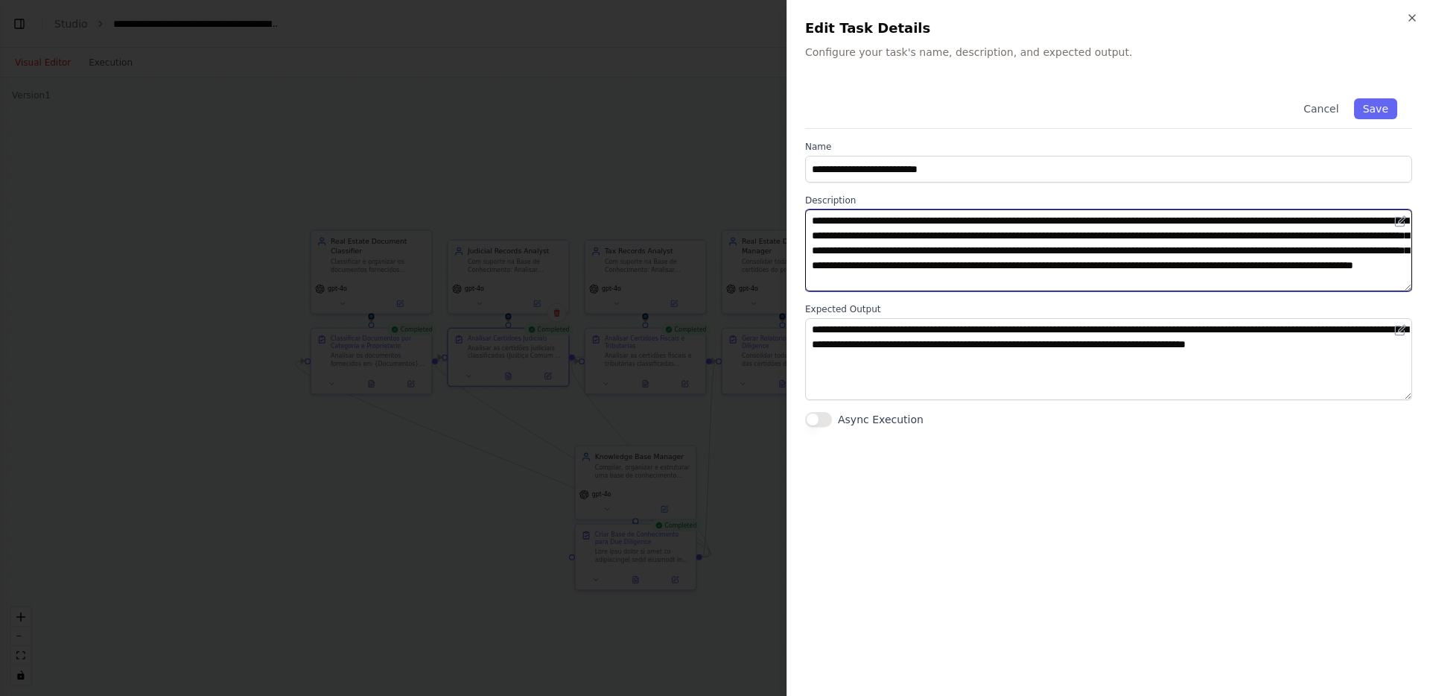
click at [1113, 264] on textarea "**********" at bounding box center [1108, 250] width 607 height 82
type textarea "**********"
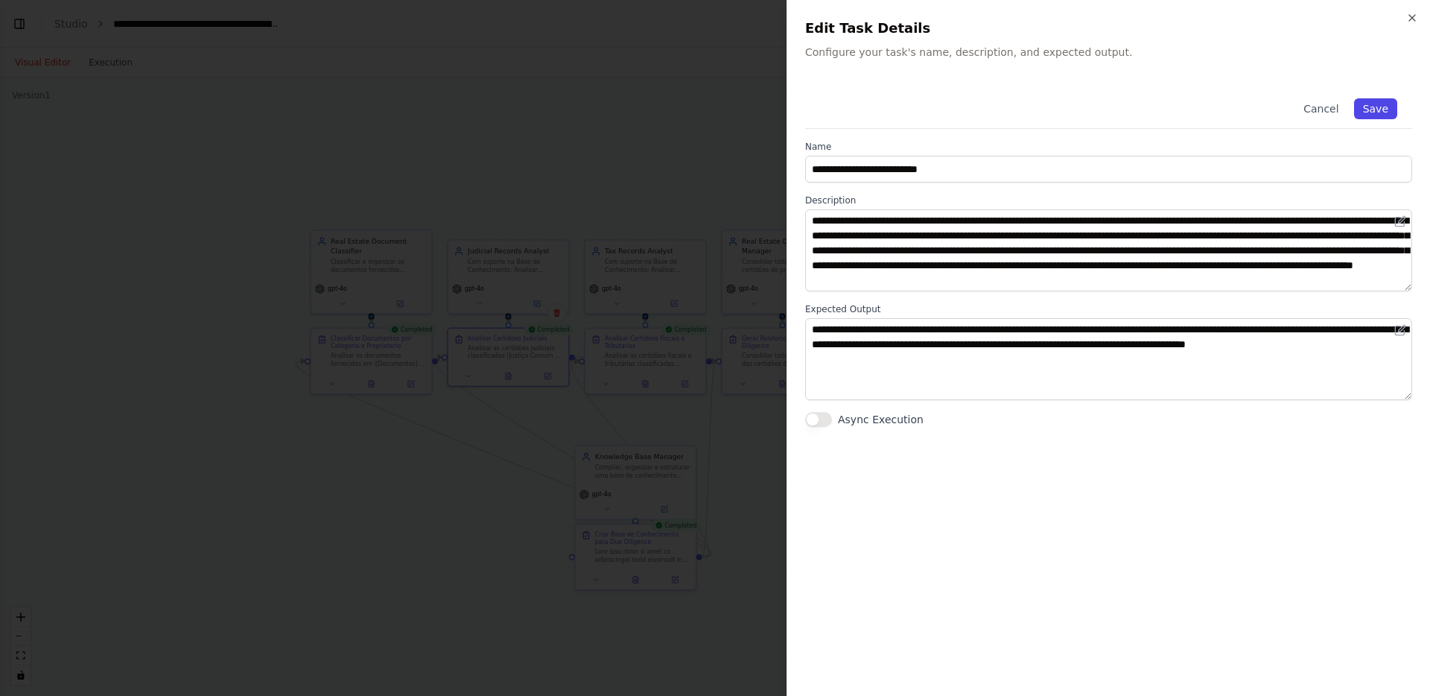
click at [1375, 106] on button "Save" at bounding box center [1375, 108] width 43 height 21
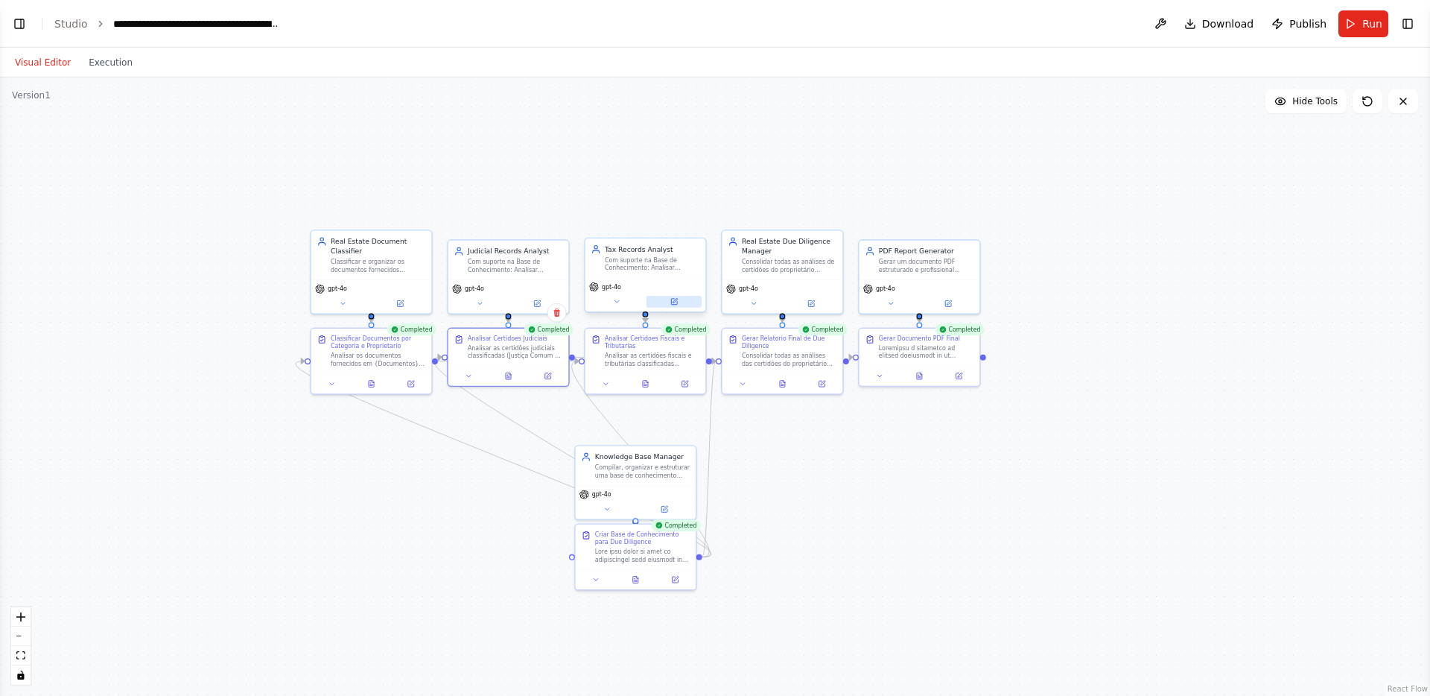
click at [680, 304] on button at bounding box center [673, 302] width 55 height 12
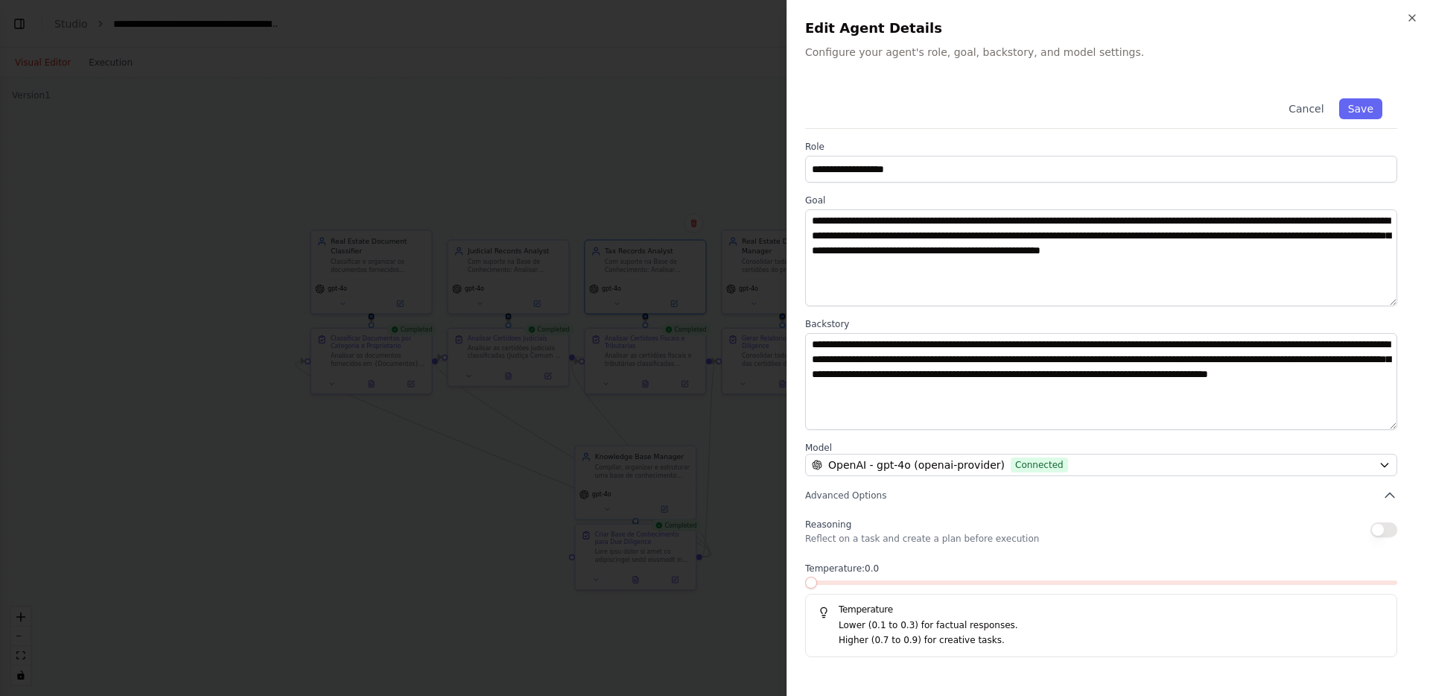
click at [608, 498] on div at bounding box center [715, 348] width 1430 height 696
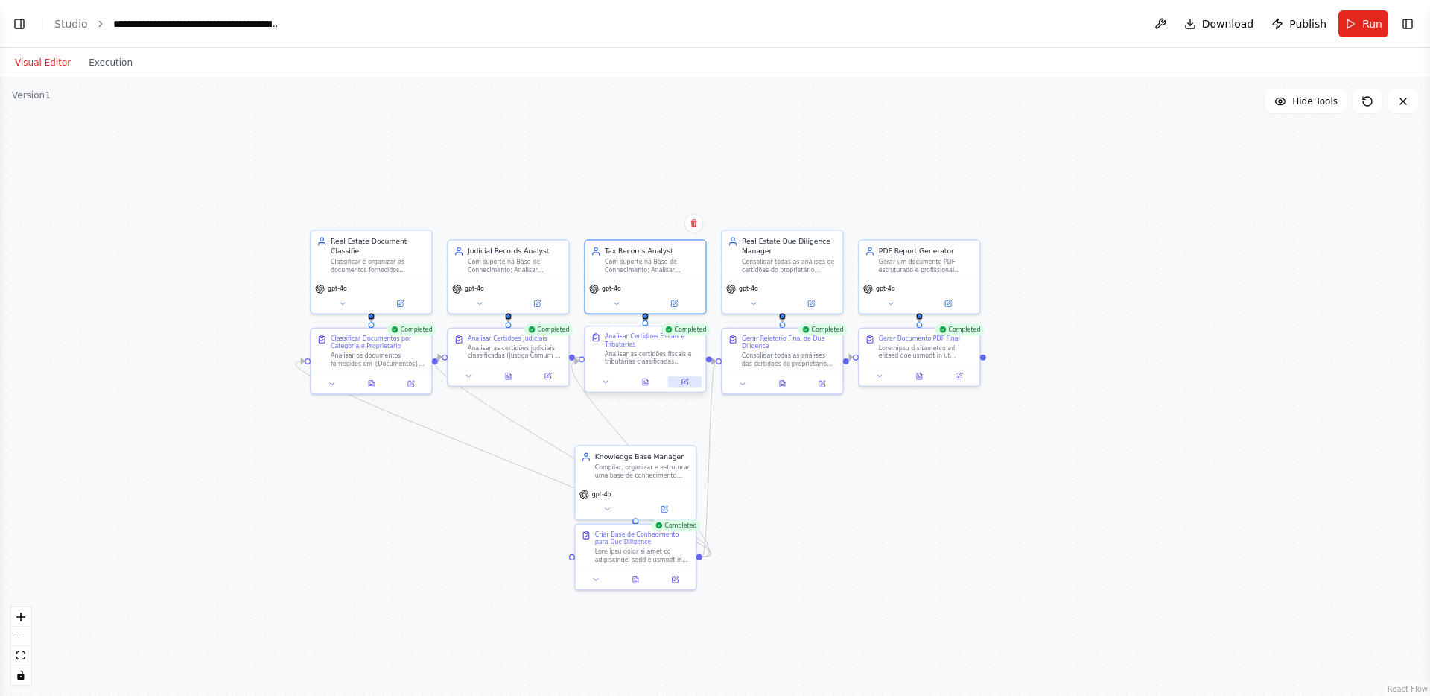
click at [692, 381] on button at bounding box center [685, 382] width 34 height 12
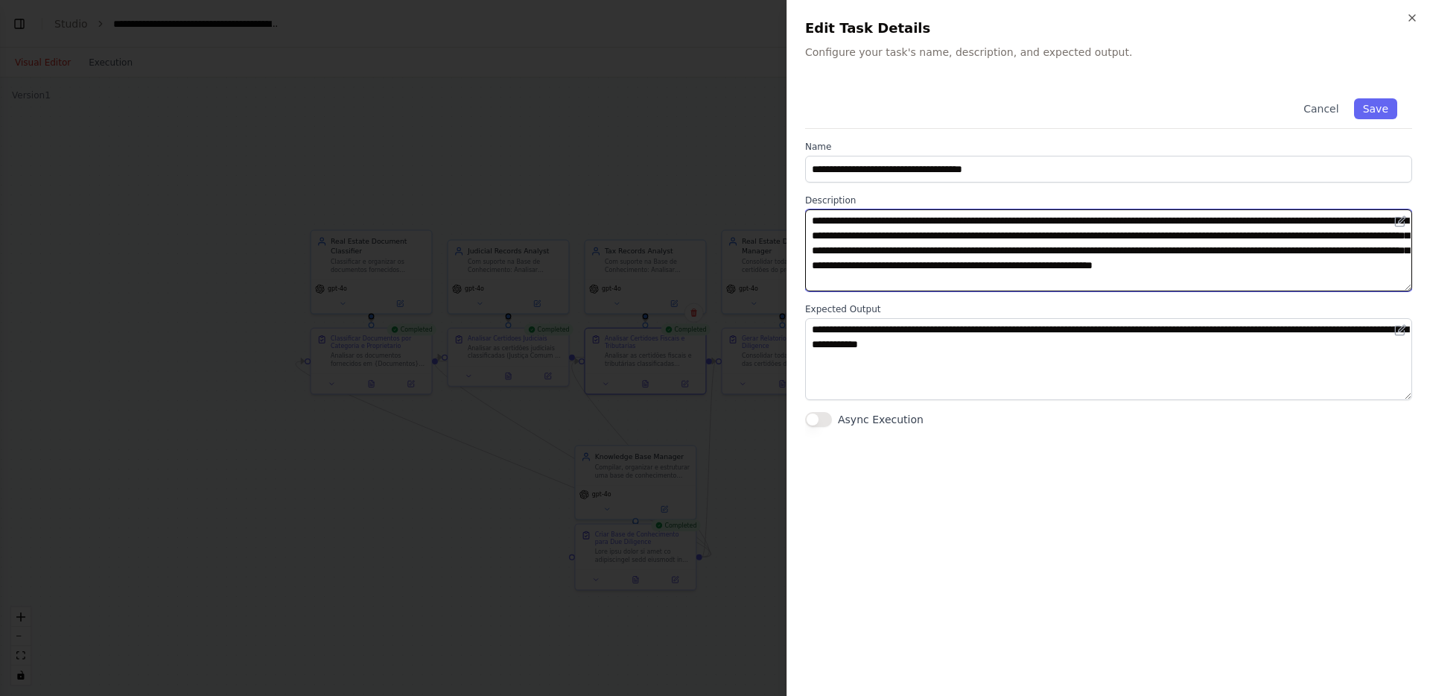
click at [981, 266] on textarea "**********" at bounding box center [1108, 250] width 607 height 82
click at [1208, 264] on textarea "**********" at bounding box center [1108, 250] width 607 height 82
click at [1206, 267] on textarea "**********" at bounding box center [1108, 250] width 607 height 82
type textarea "**********"
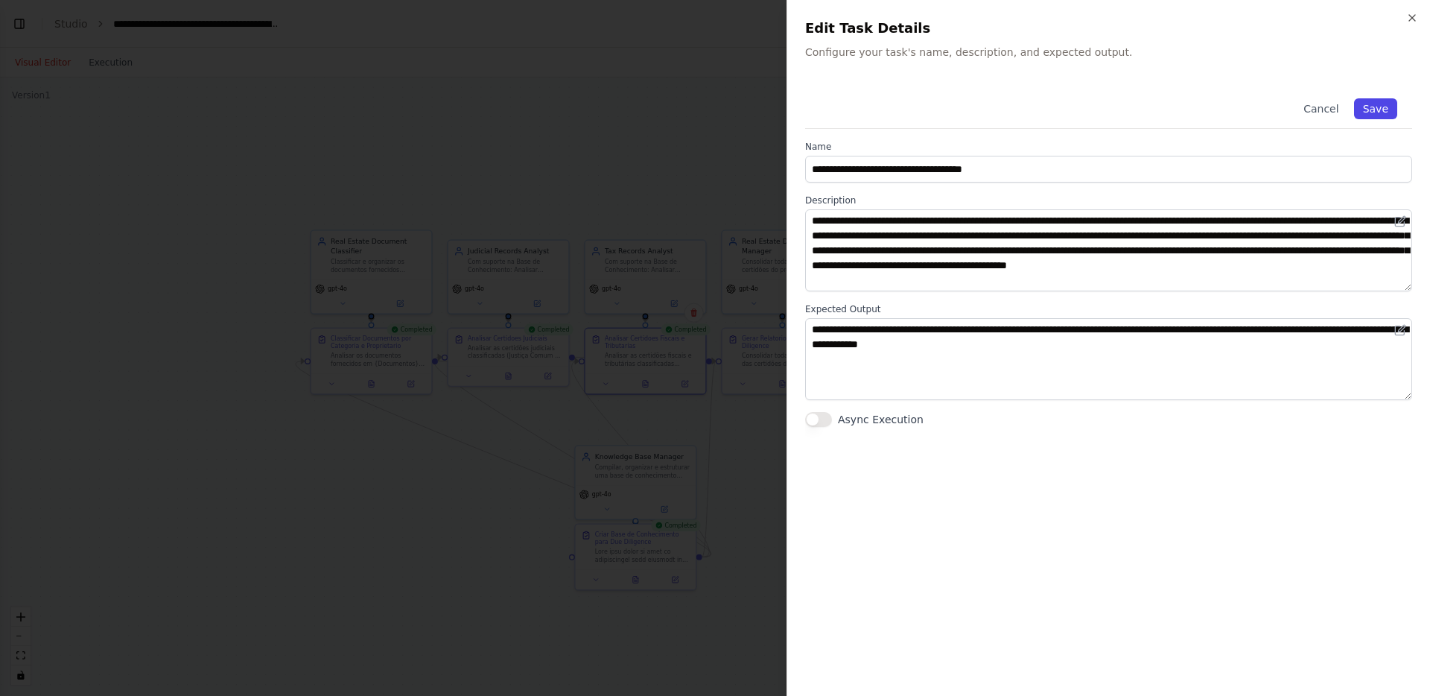
click at [1381, 111] on button "Save" at bounding box center [1375, 108] width 43 height 21
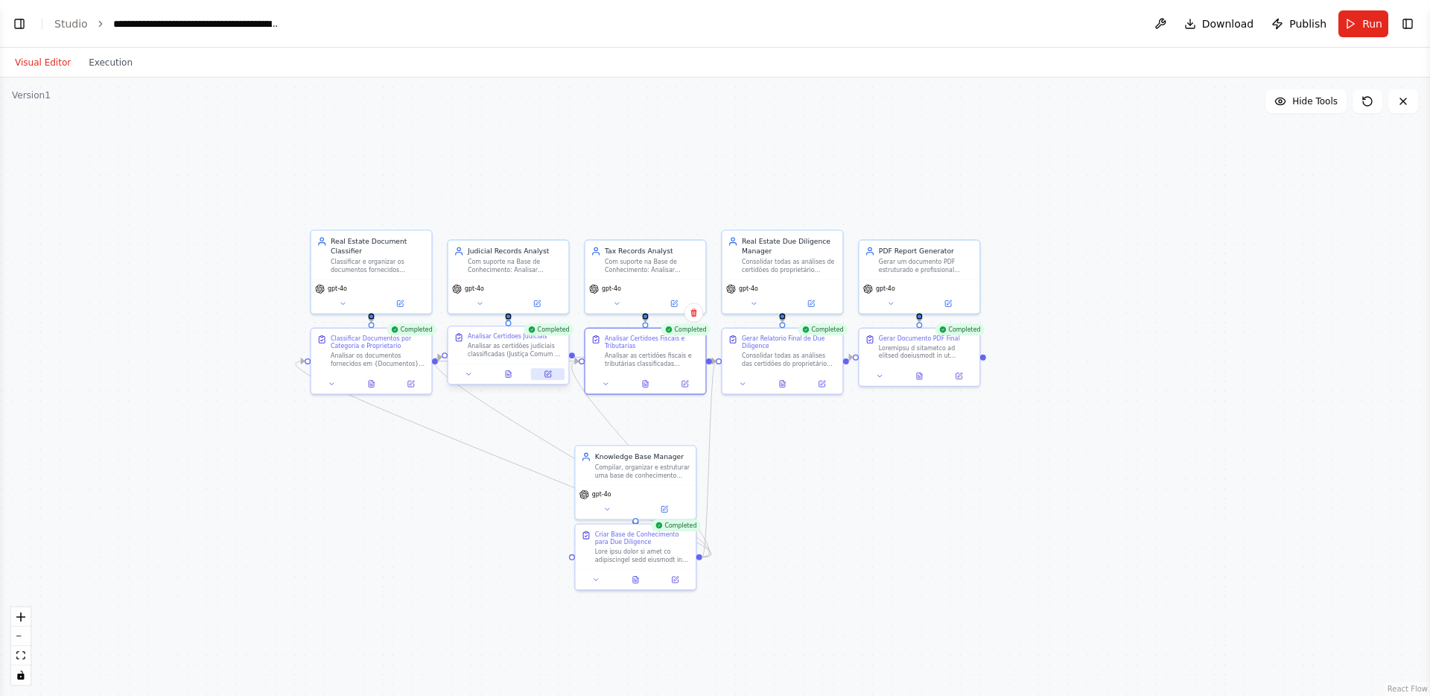
click at [544, 375] on icon at bounding box center [548, 374] width 8 height 8
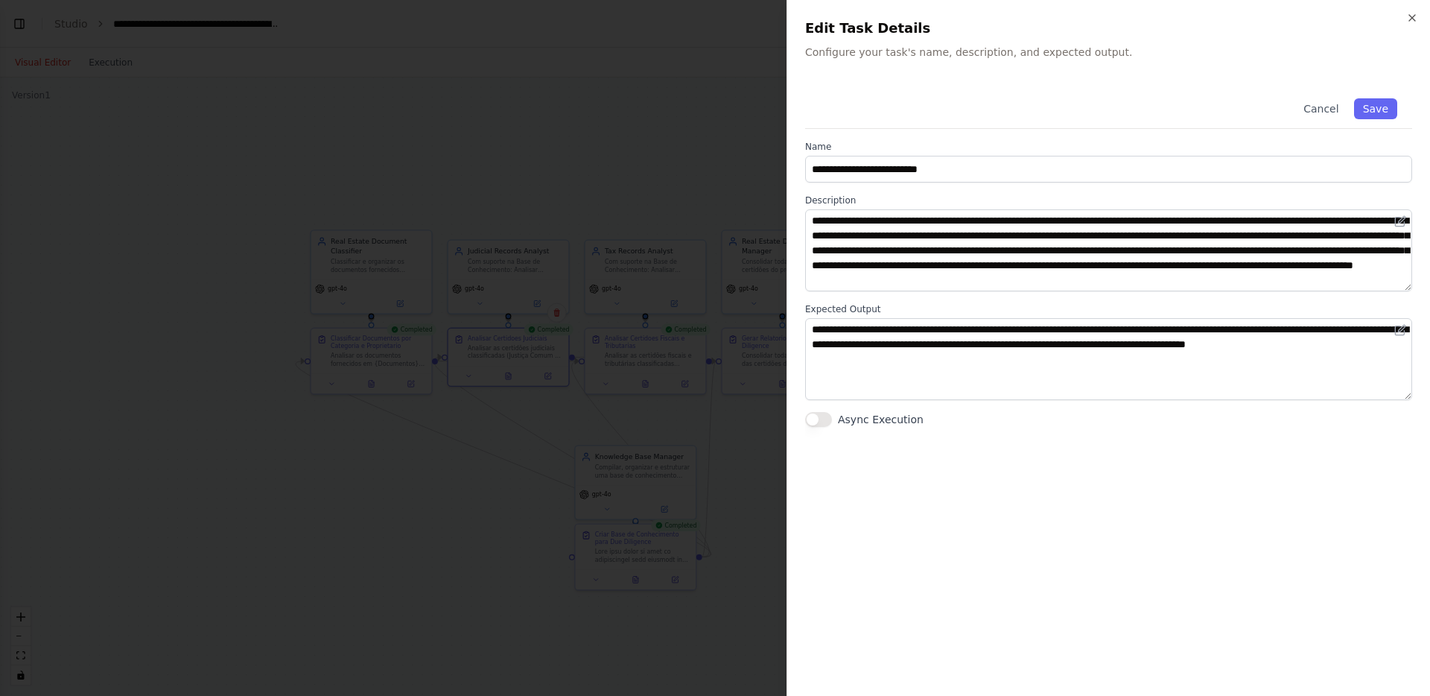
scroll to position [15, 0]
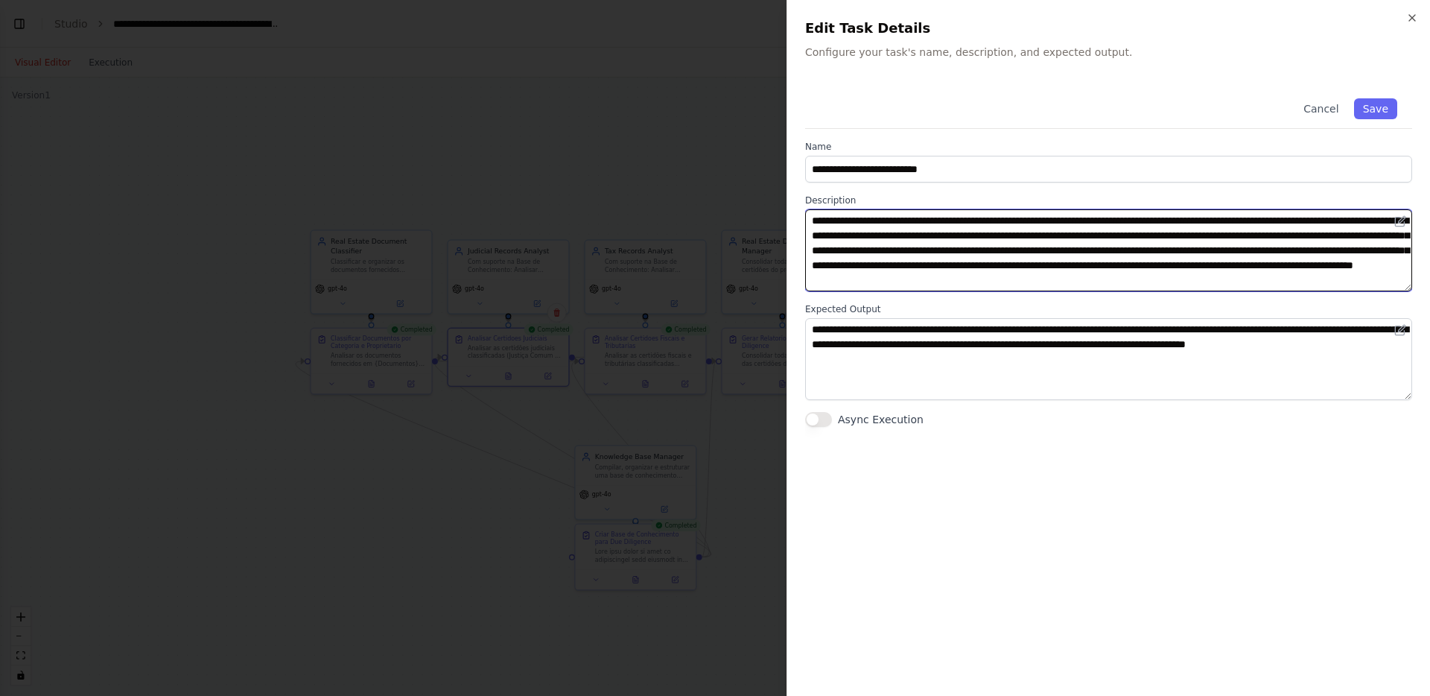
click at [941, 267] on textarea "**********" at bounding box center [1108, 250] width 607 height 82
type textarea "**********"
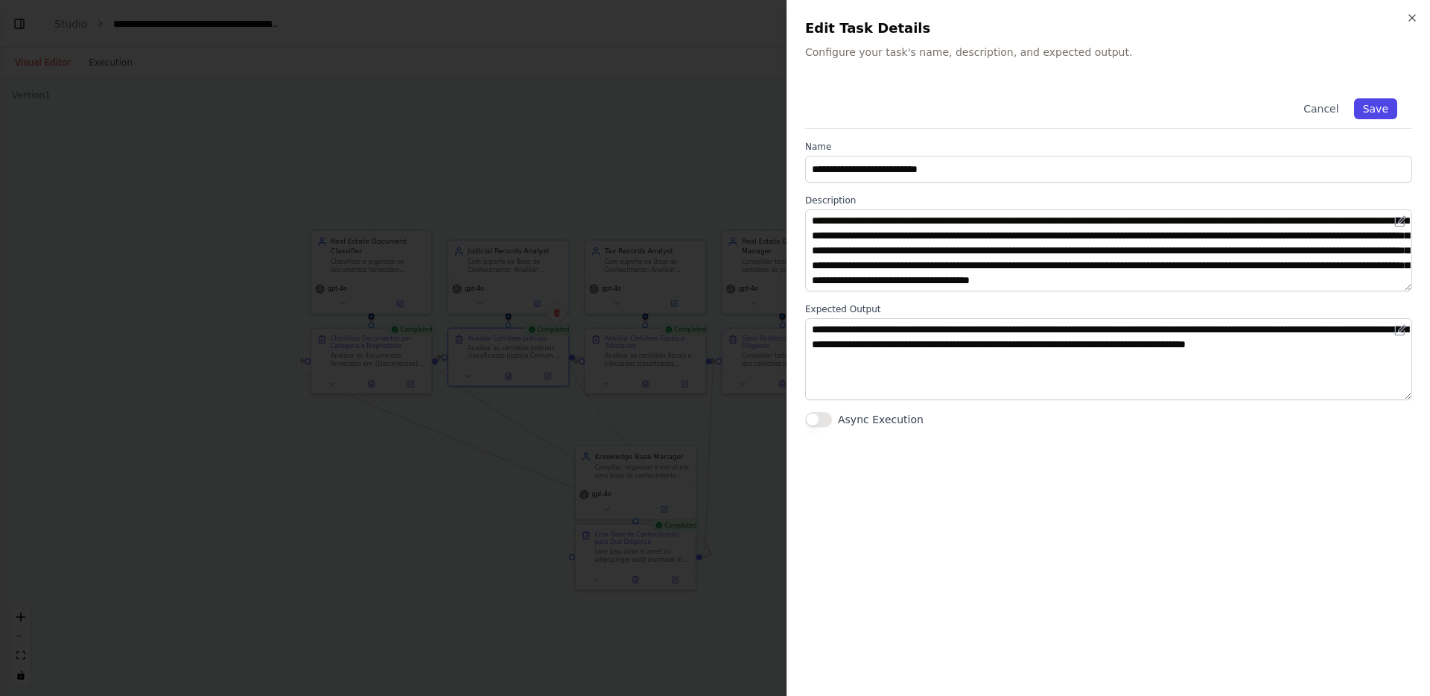
click at [1379, 114] on button "Save" at bounding box center [1375, 108] width 43 height 21
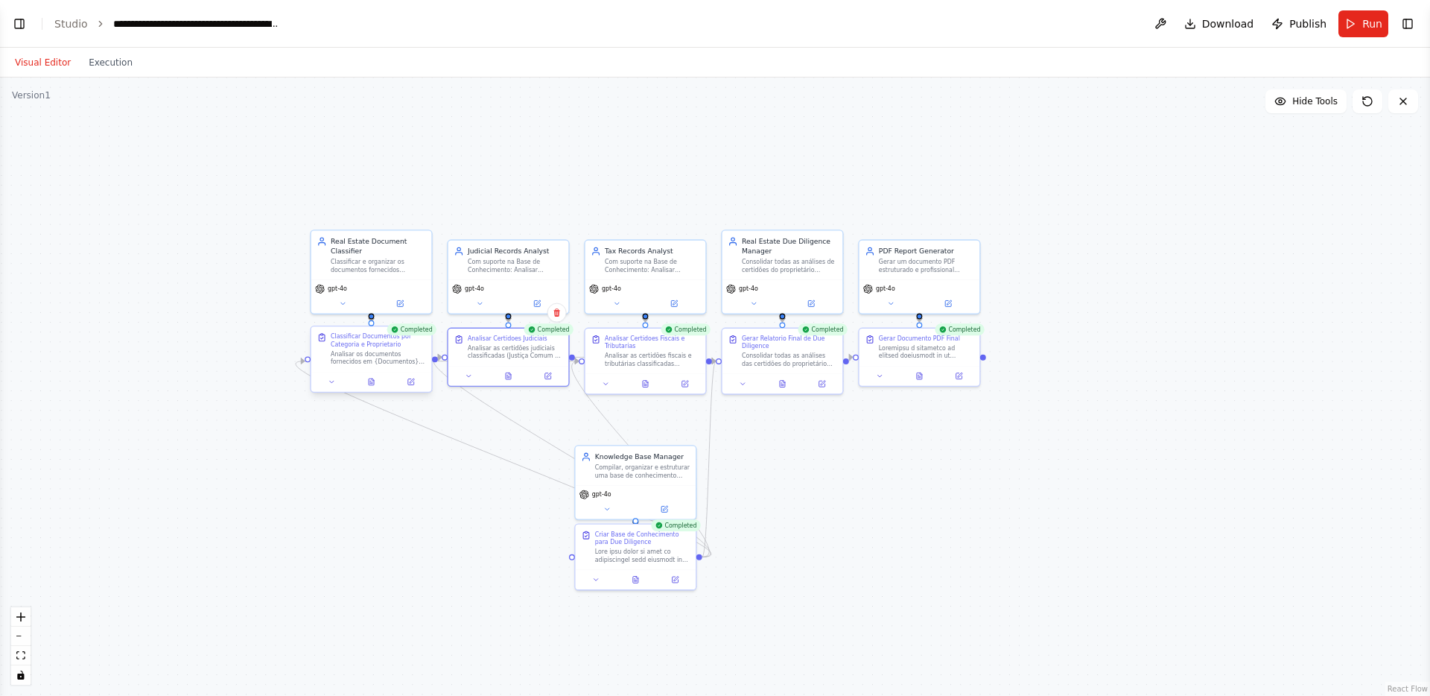
click at [355, 347] on div "Classificar Documentos por Categoria e Proprietario" at bounding box center [378, 340] width 95 height 16
click at [378, 352] on div "Analisar os documentos fornecidos em {Documentos} e classificá-los por propriet…" at bounding box center [378, 358] width 95 height 16
click at [661, 505] on icon at bounding box center [665, 507] width 8 height 8
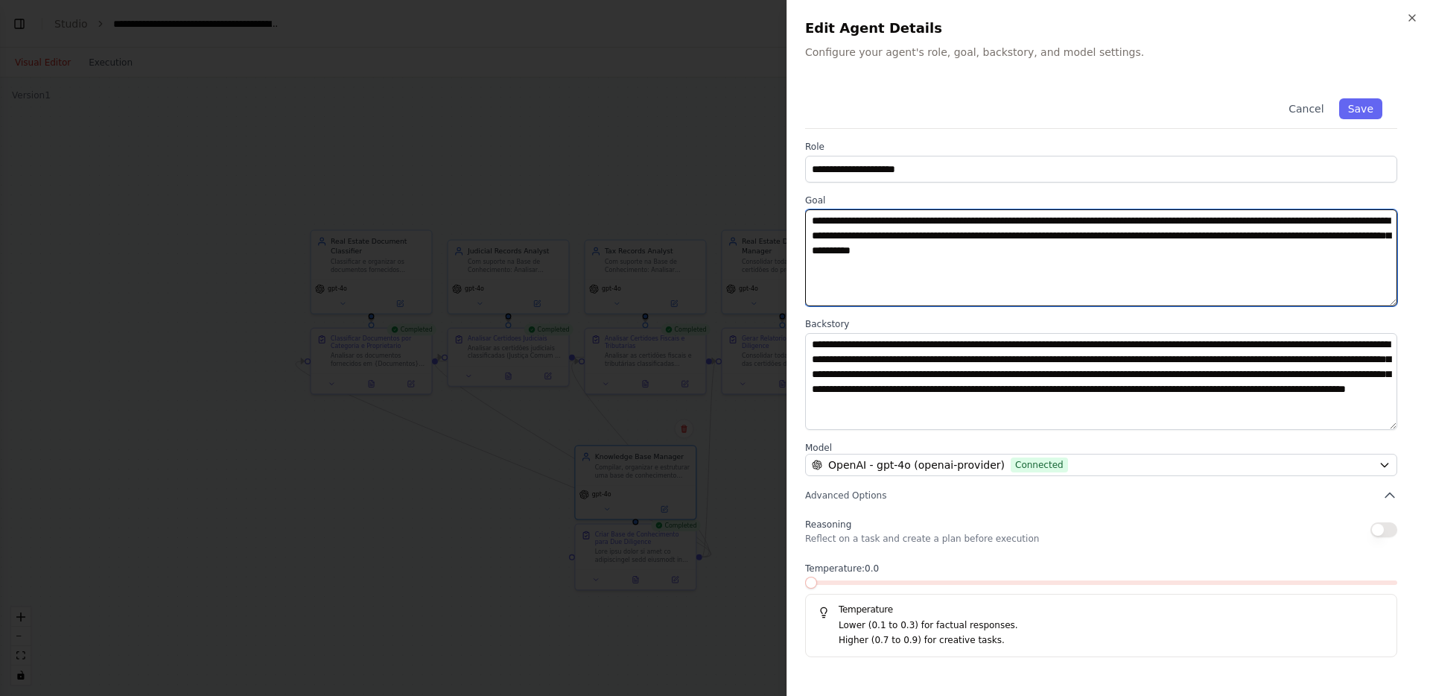
click at [985, 219] on textarea "**********" at bounding box center [1101, 257] width 592 height 97
click at [1180, 222] on textarea "**********" at bounding box center [1101, 257] width 592 height 97
click at [1090, 273] on textarea "**********" at bounding box center [1101, 257] width 592 height 97
type textarea "**********"
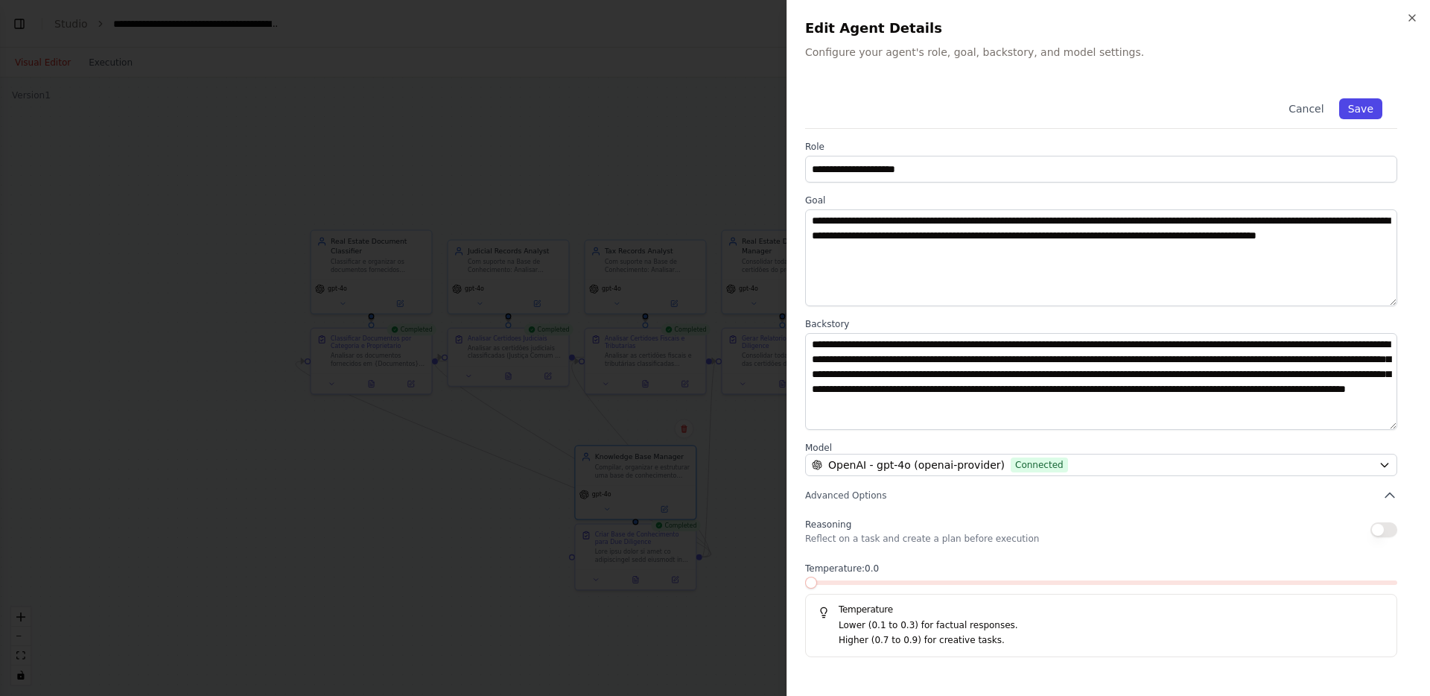
click at [1376, 112] on button "Save" at bounding box center [1360, 108] width 43 height 21
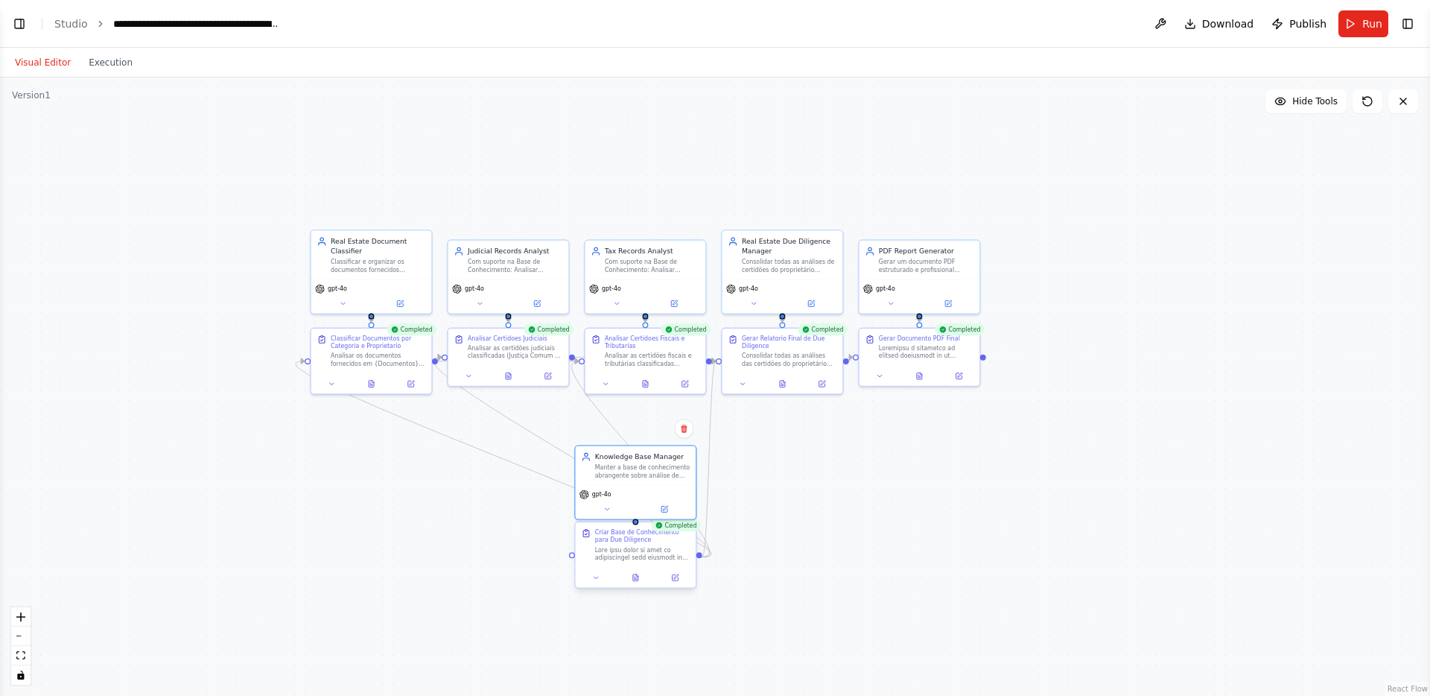
click at [673, 570] on div at bounding box center [636, 577] width 121 height 20
click at [673, 577] on icon at bounding box center [675, 577] width 6 height 6
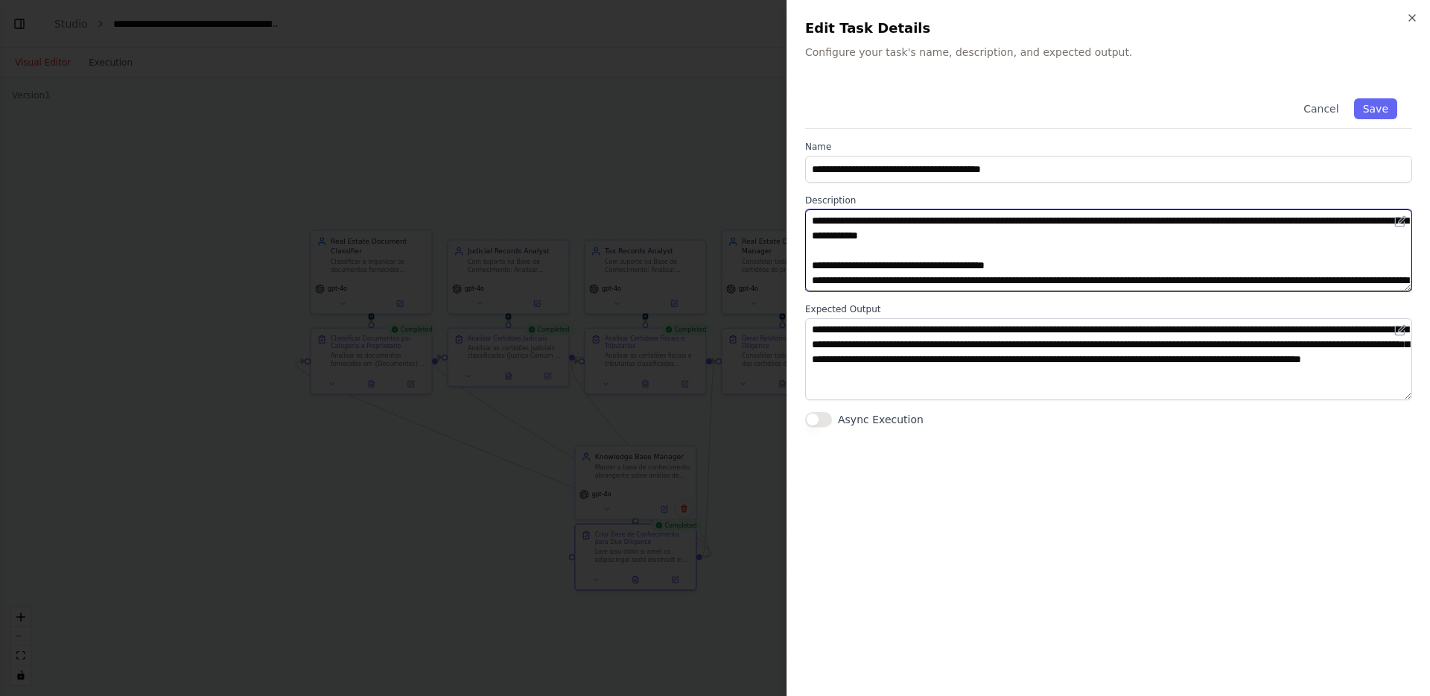
click at [907, 217] on textarea at bounding box center [1108, 250] width 607 height 82
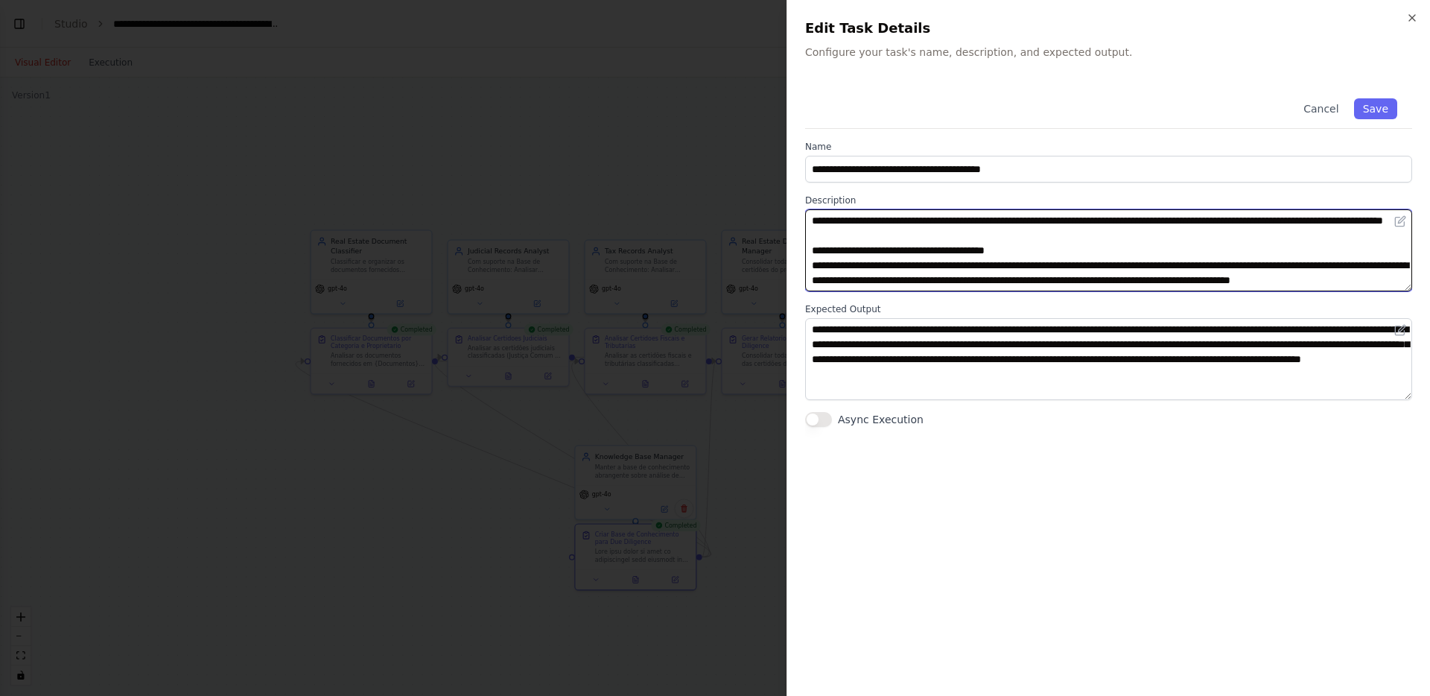
click at [944, 268] on textarea at bounding box center [1108, 250] width 607 height 82
type textarea "**********"
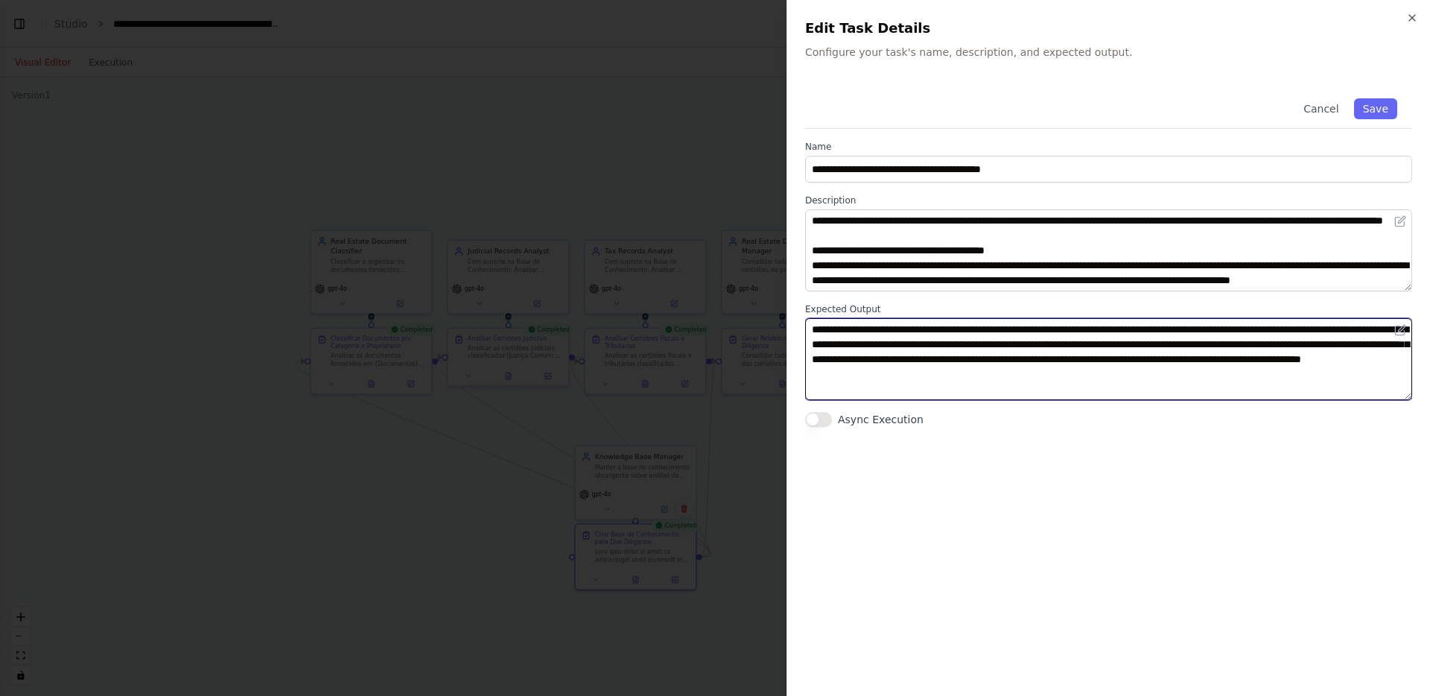
click at [941, 364] on textarea "**********" at bounding box center [1108, 359] width 607 height 82
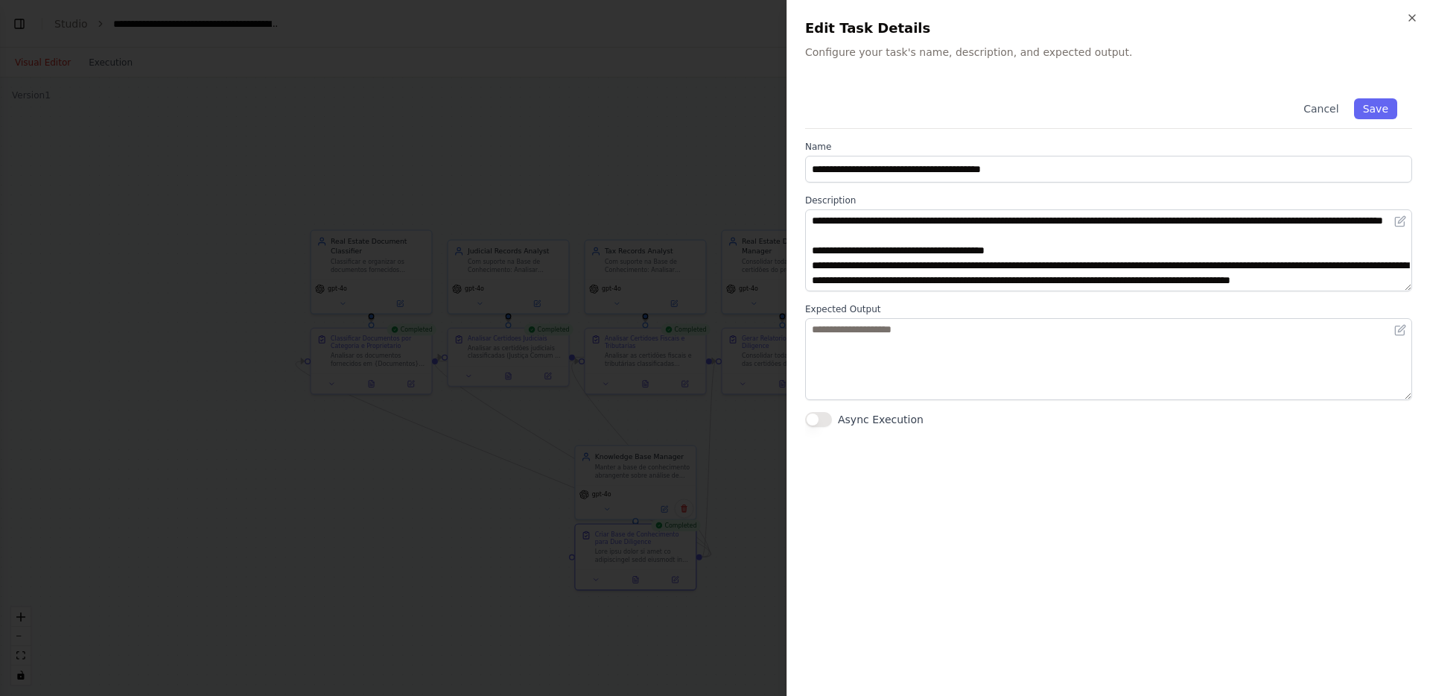
click at [1025, 477] on div "**********" at bounding box center [1108, 380] width 607 height 594
click at [1364, 104] on button "Save" at bounding box center [1375, 108] width 43 height 21
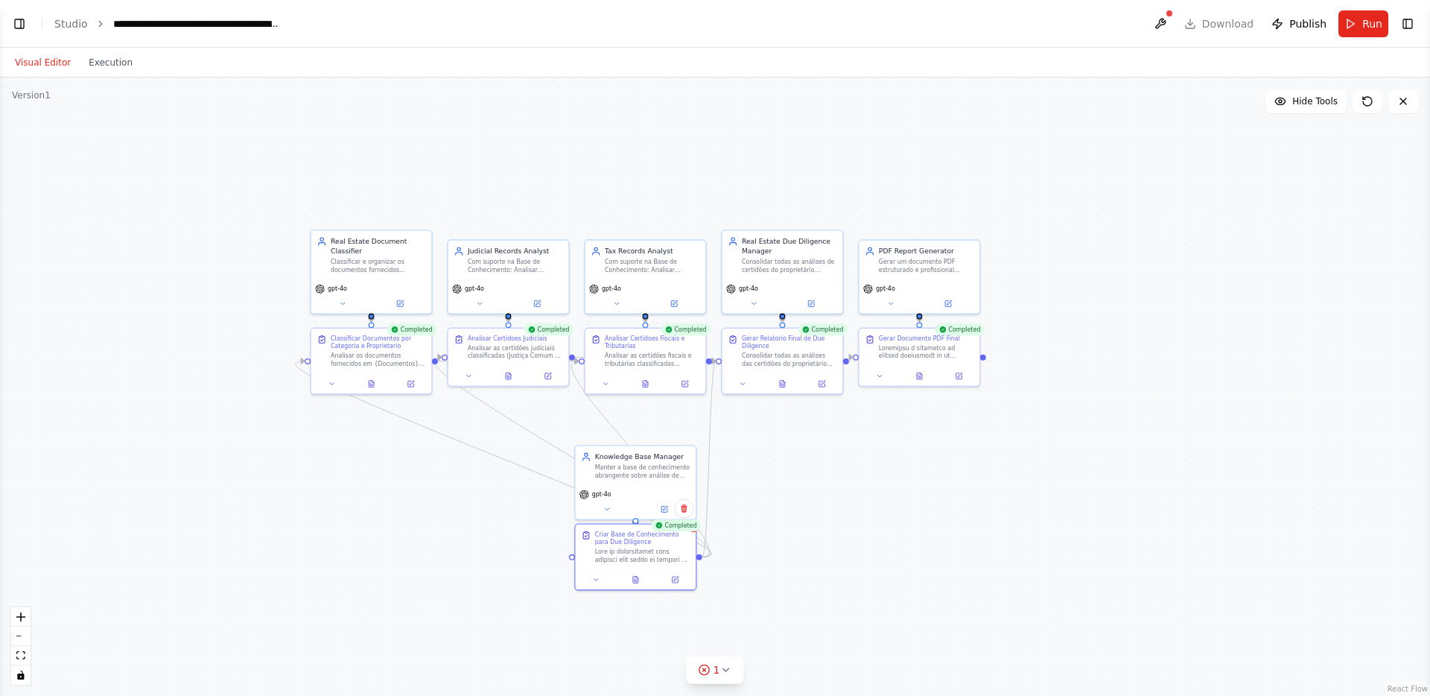
click at [947, 462] on div ".deletable-edge-delete-btn { width: 20px; height: 20px; border: 0px solid #ffff…" at bounding box center [715, 386] width 1430 height 618
click at [1157, 22] on button at bounding box center [1160, 23] width 24 height 27
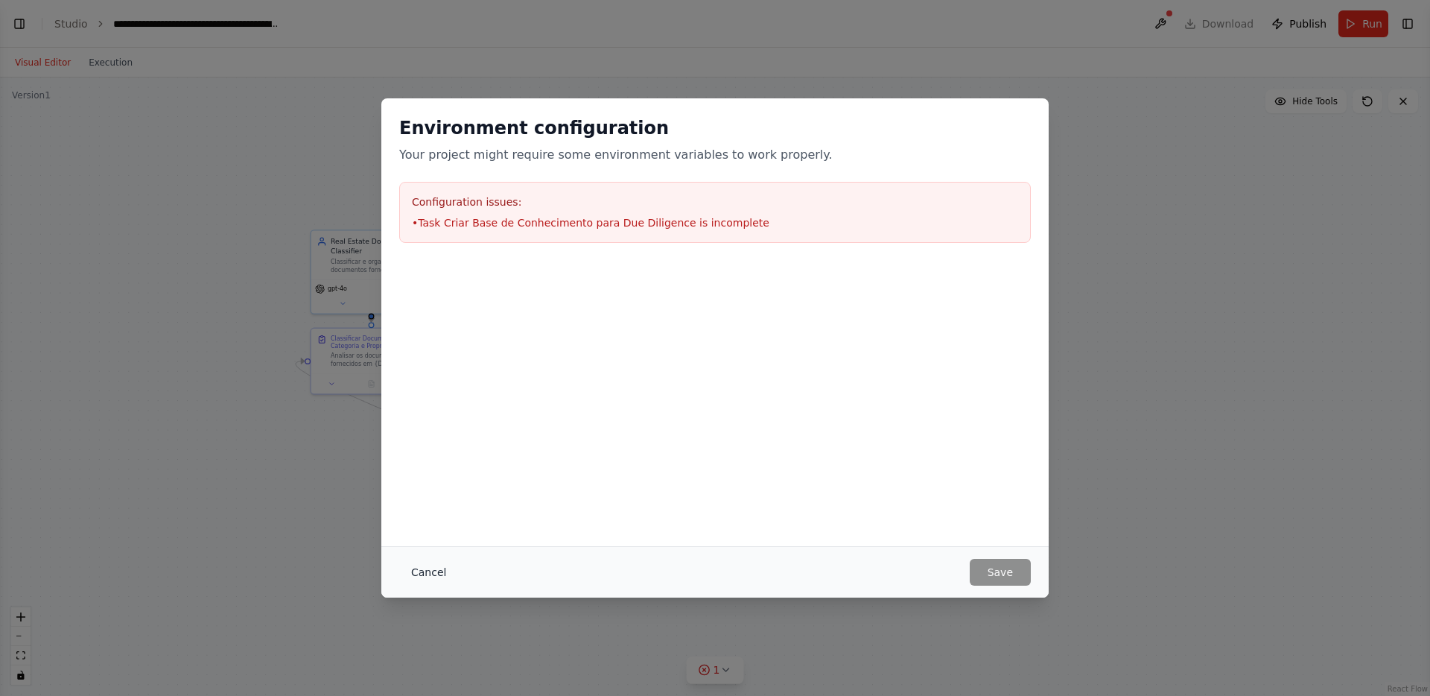
click at [436, 571] on button "Cancel" at bounding box center [428, 572] width 59 height 27
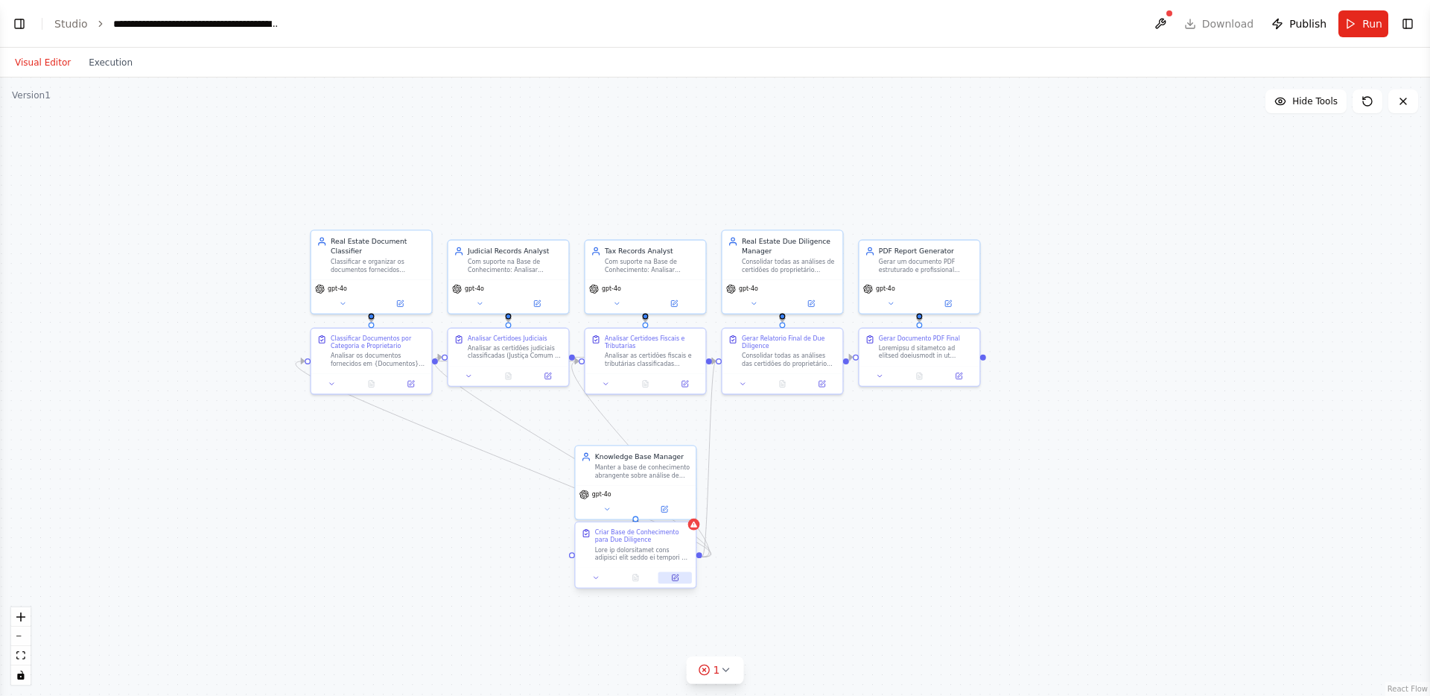
click at [679, 575] on button at bounding box center [675, 577] width 34 height 12
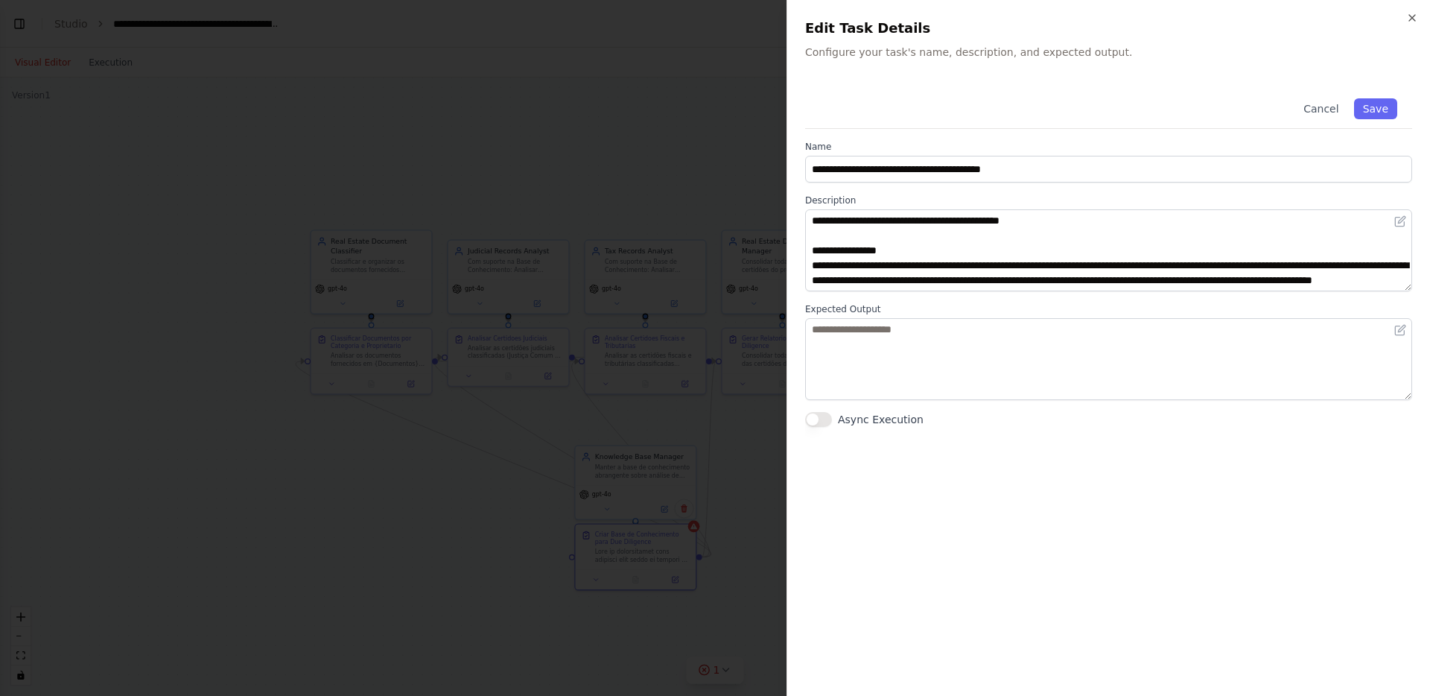
scroll to position [1058, 0]
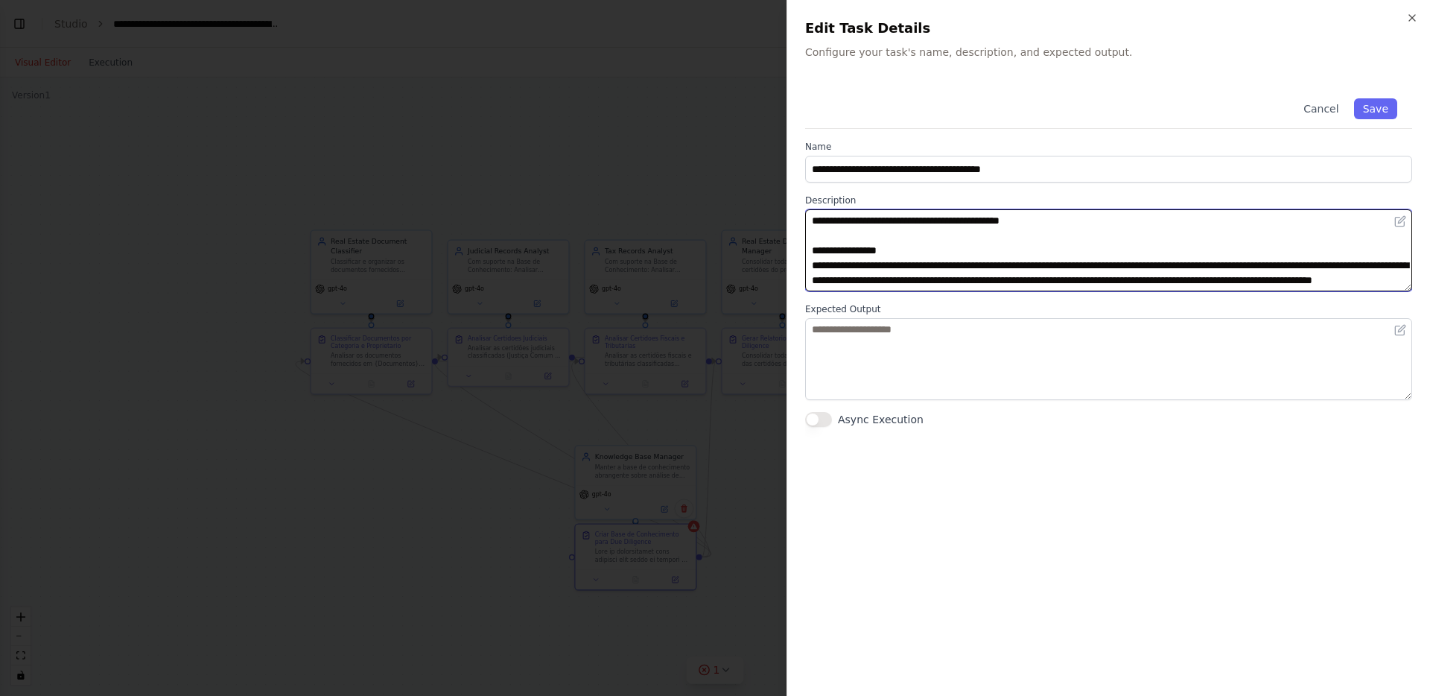
click at [1063, 249] on textarea at bounding box center [1108, 250] width 607 height 82
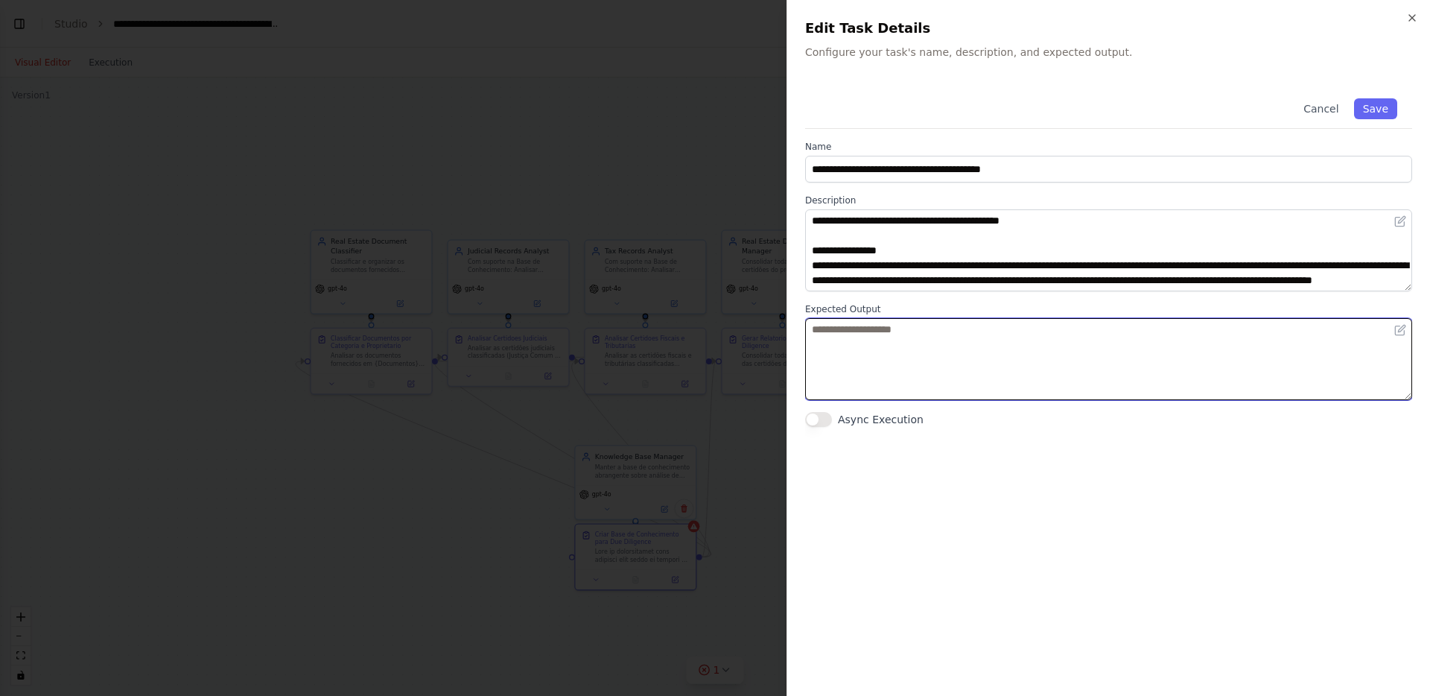
click at [969, 386] on textarea at bounding box center [1108, 359] width 607 height 82
paste textarea "**********"
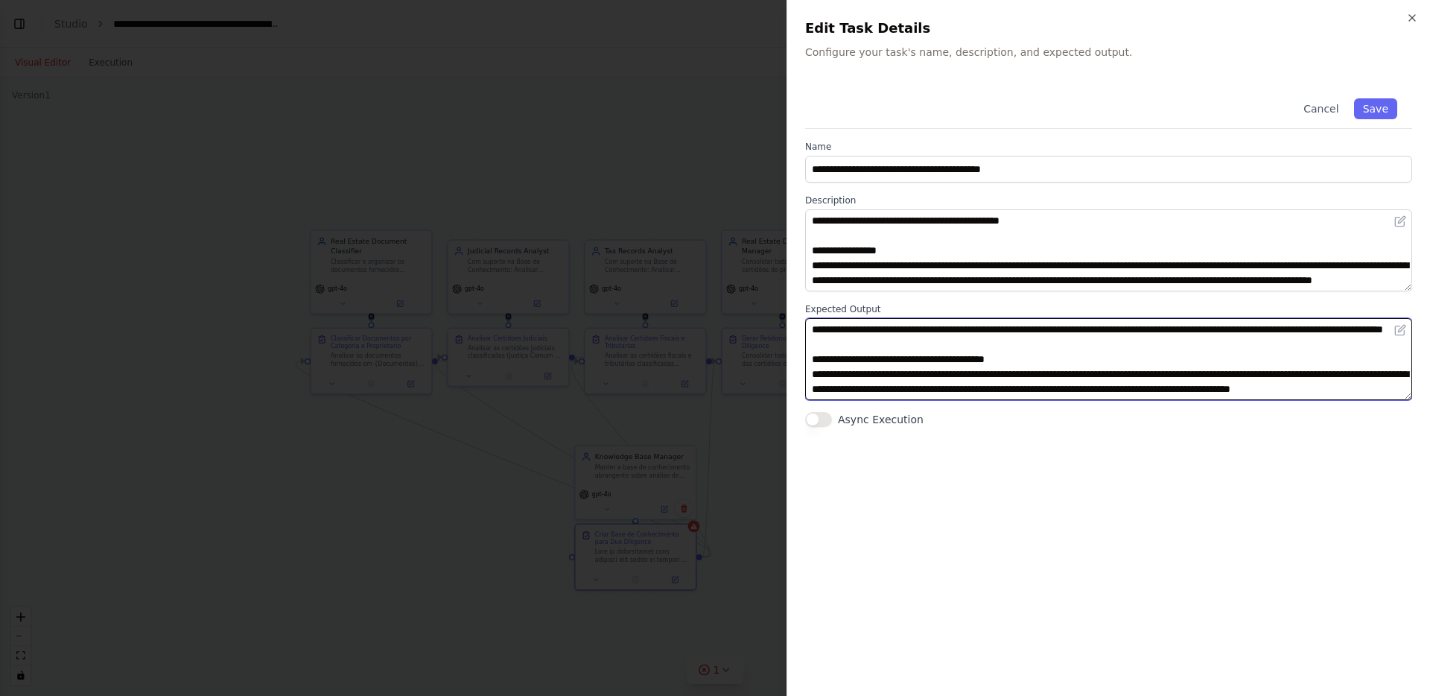
scroll to position [1053, 0]
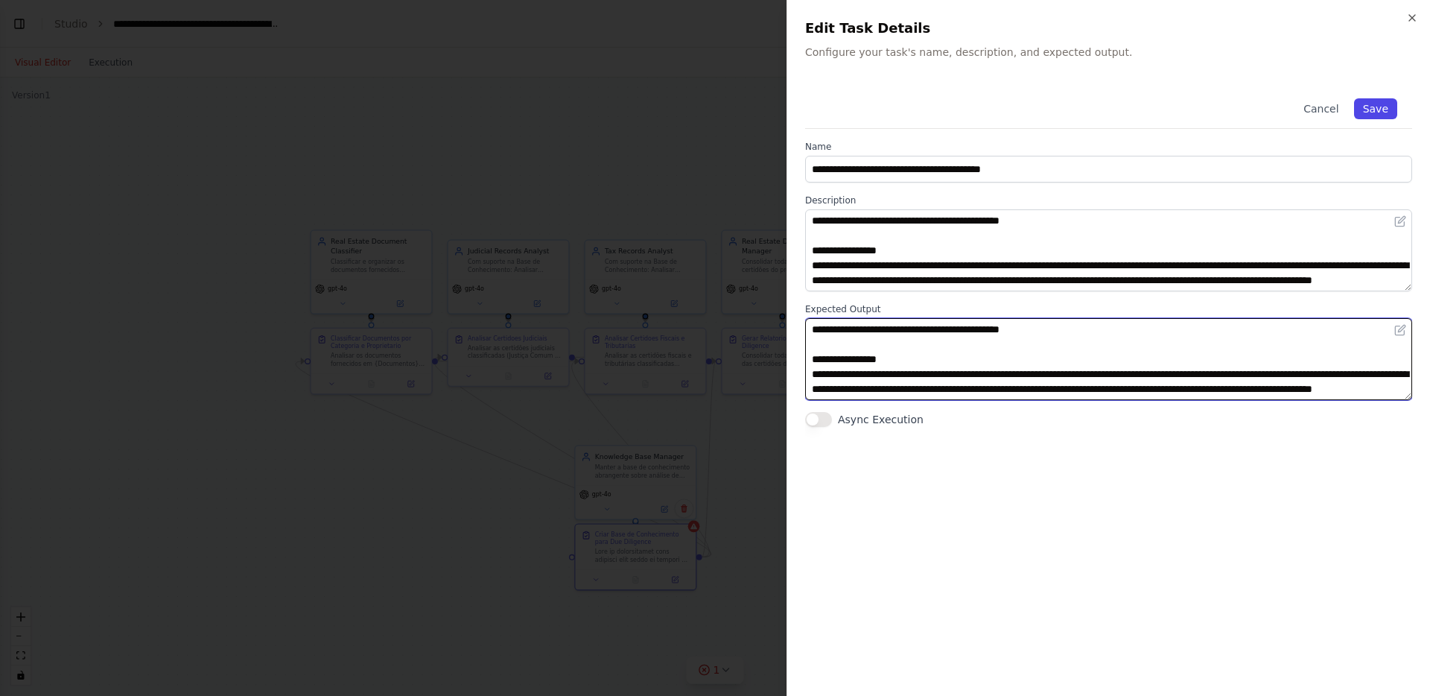
type textarea "**********"
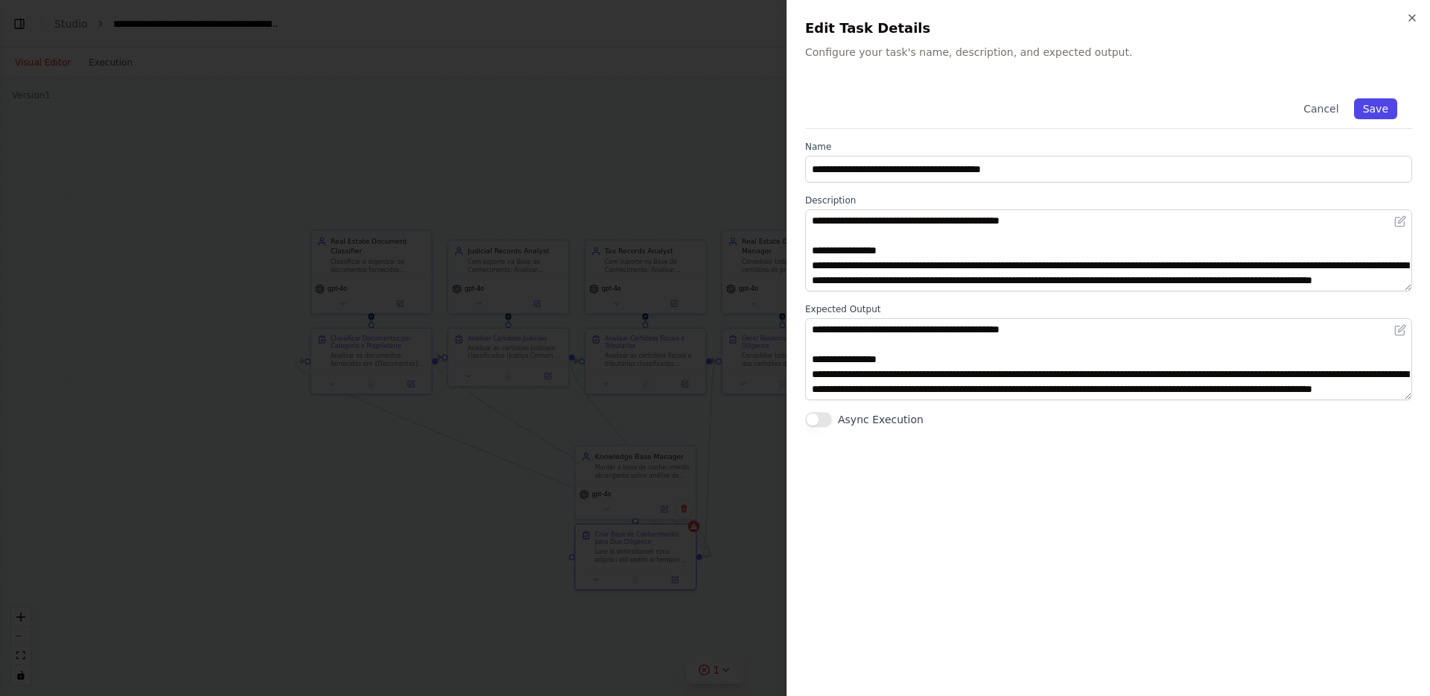
click at [1382, 101] on button "Save" at bounding box center [1375, 108] width 43 height 21
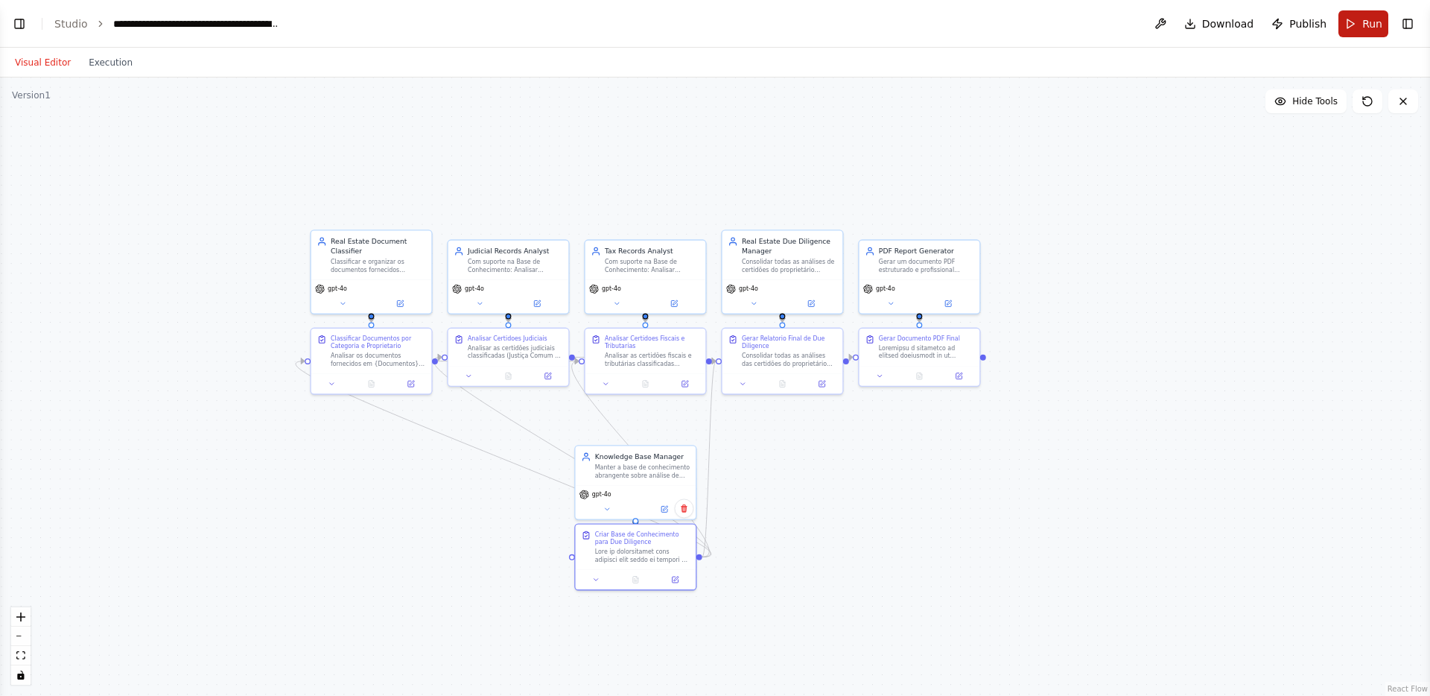
click at [1361, 19] on button "Run" at bounding box center [1363, 23] width 50 height 27
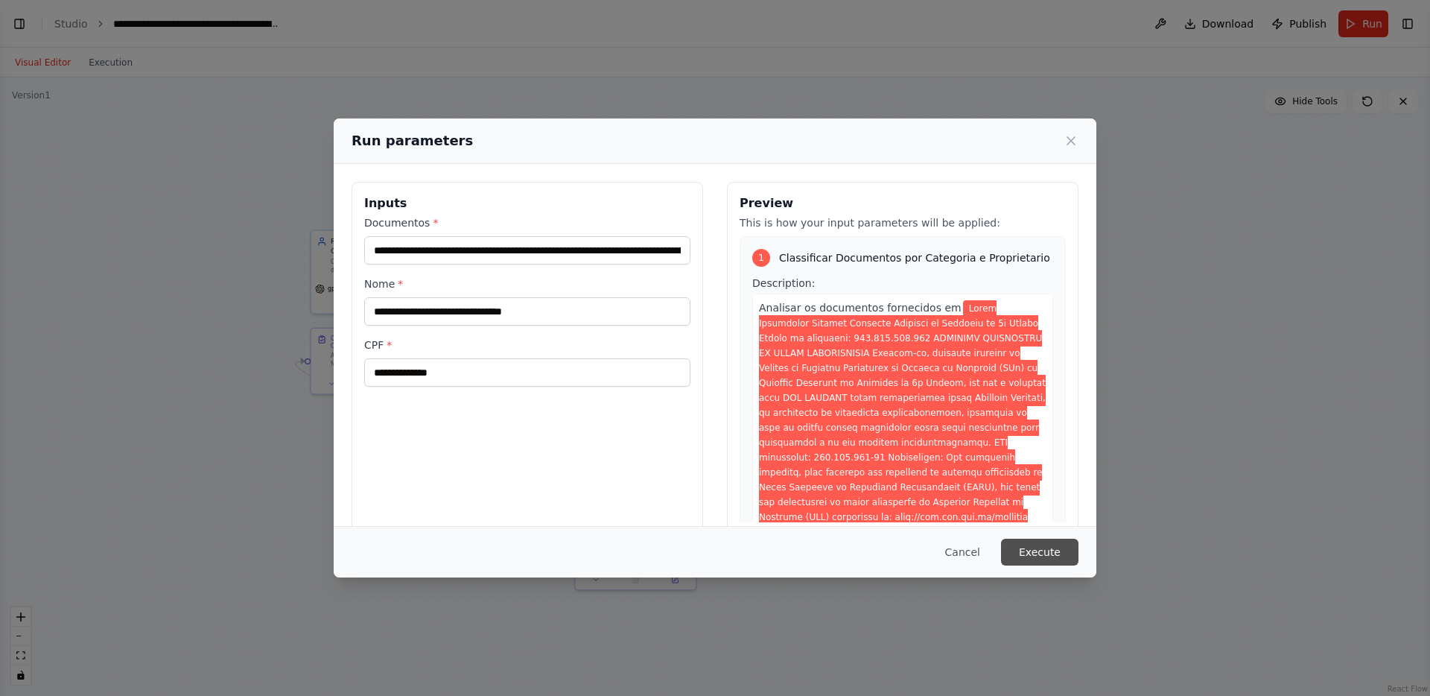
click at [1032, 542] on button "Execute" at bounding box center [1039, 551] width 77 height 27
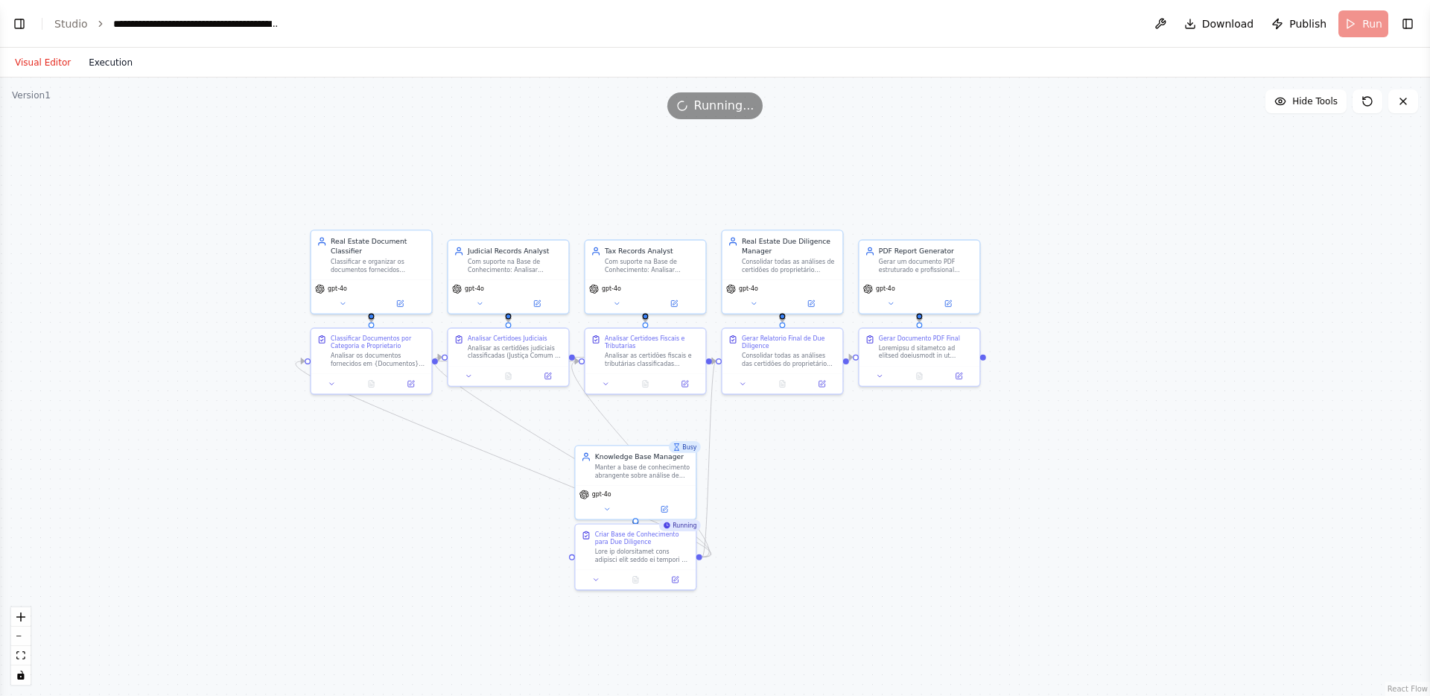
click at [128, 67] on button "Execution" at bounding box center [111, 63] width 62 height 18
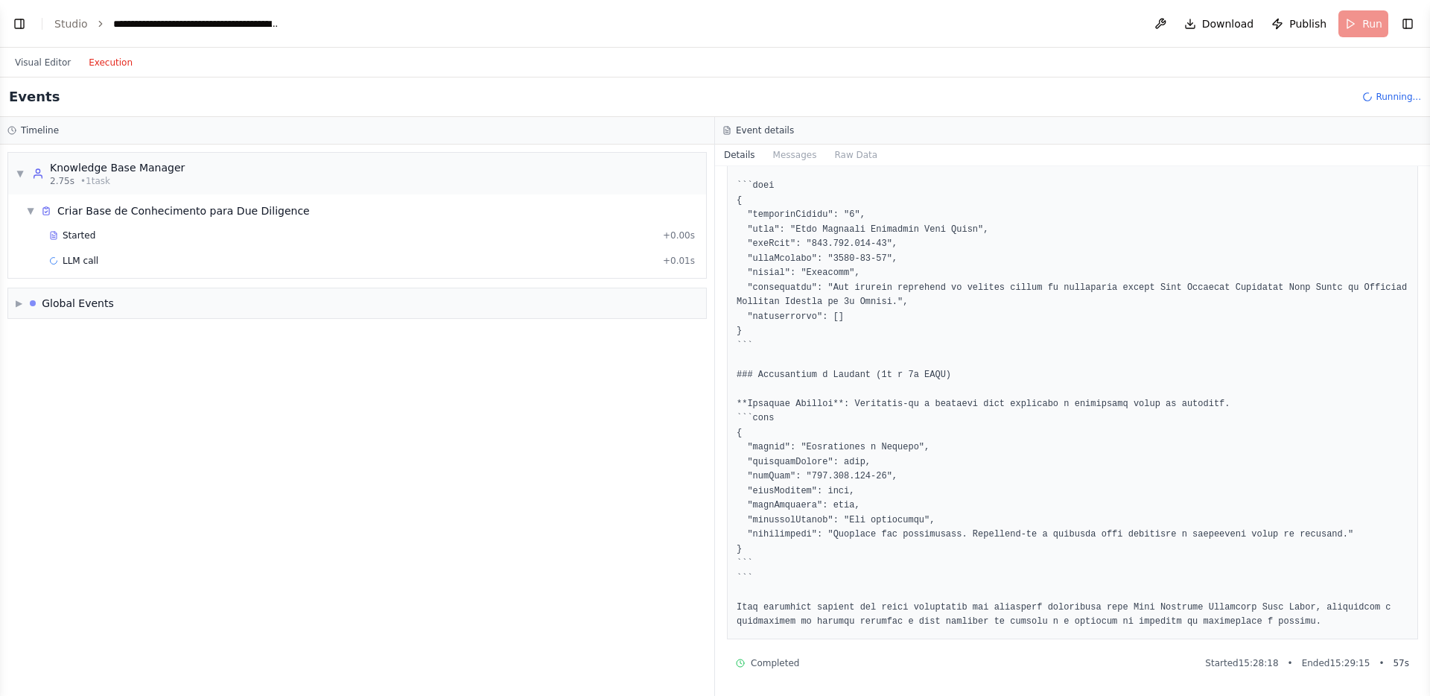
scroll to position [0, 0]
click at [90, 238] on span "Started" at bounding box center [79, 235] width 33 height 12
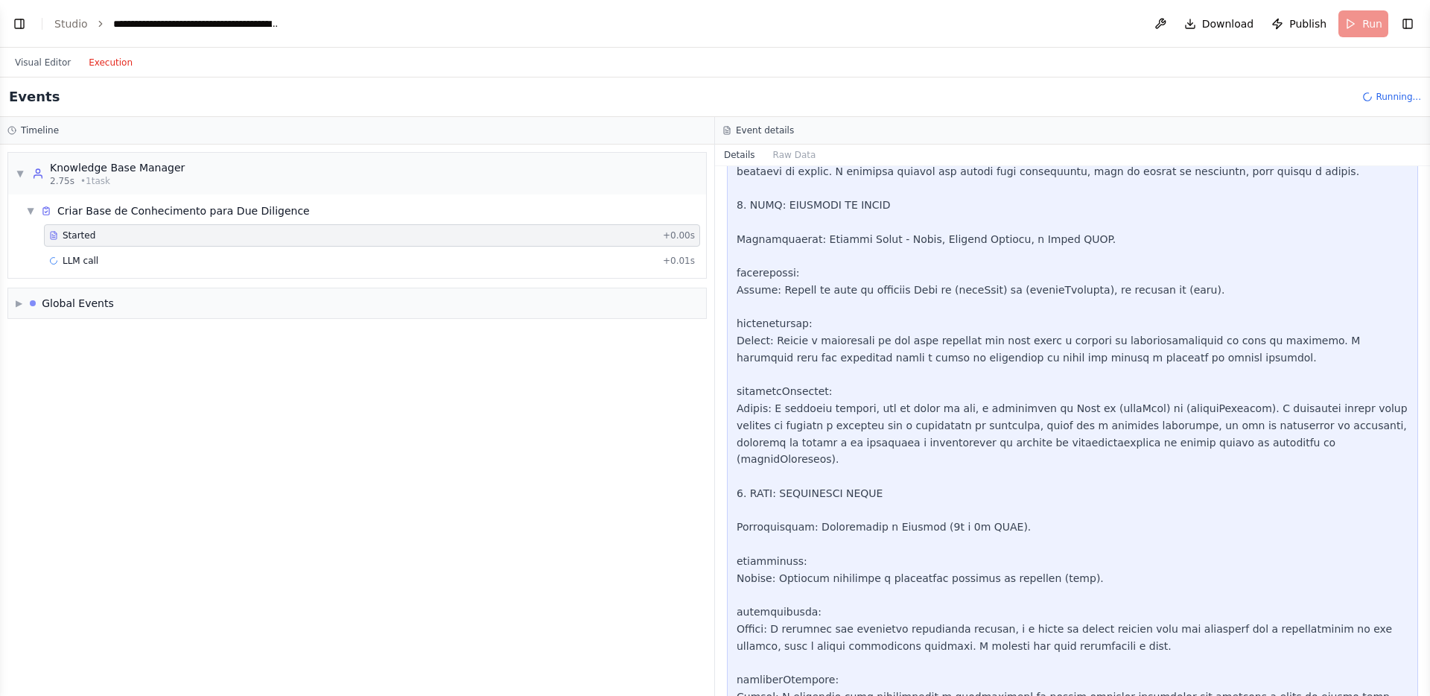
scroll to position [2074, 0]
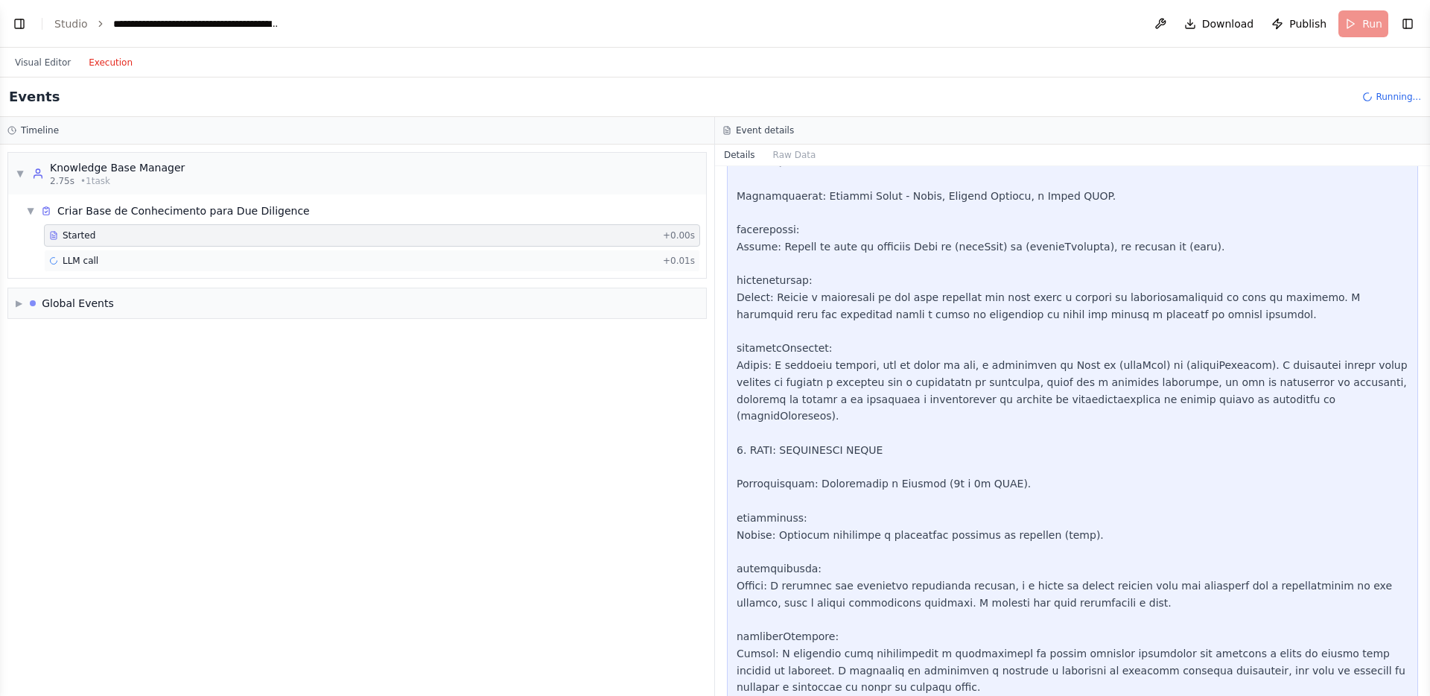
click at [96, 258] on span "LLM call" at bounding box center [81, 261] width 36 height 12
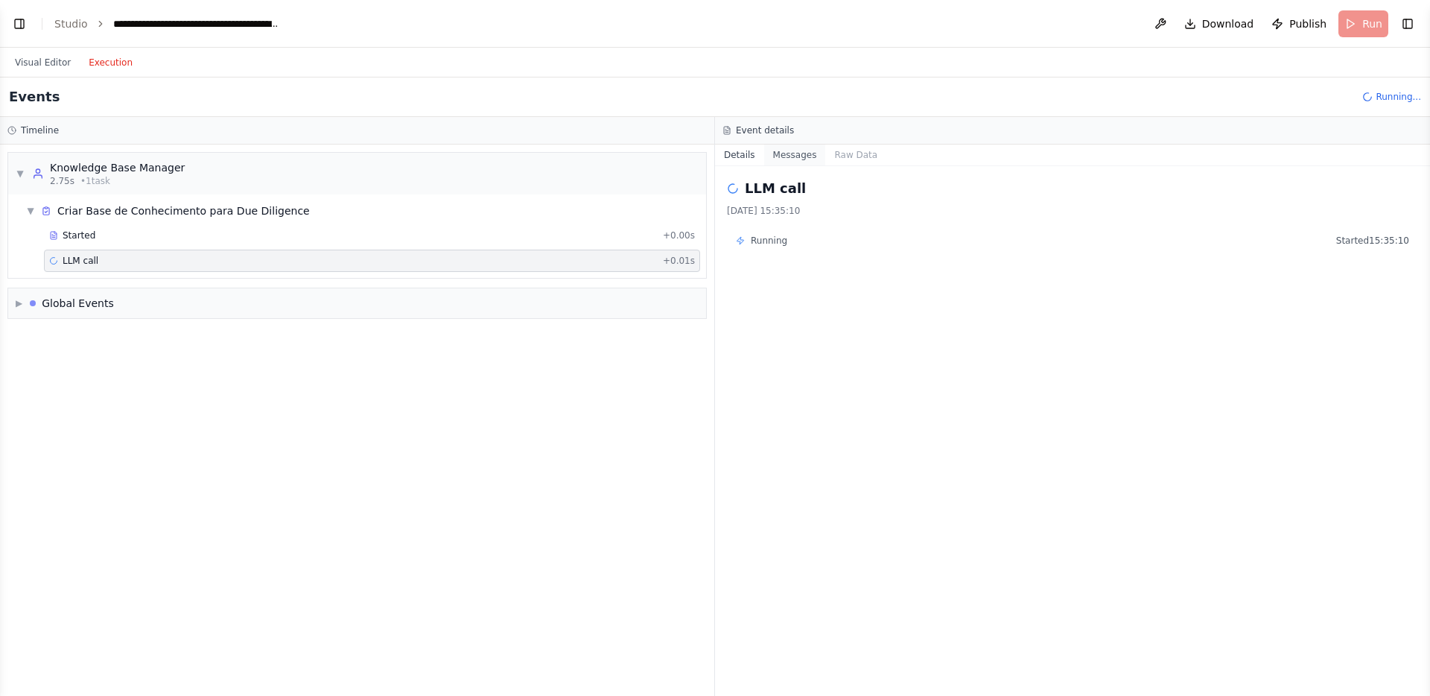
click at [789, 157] on button "Messages" at bounding box center [795, 154] width 62 height 21
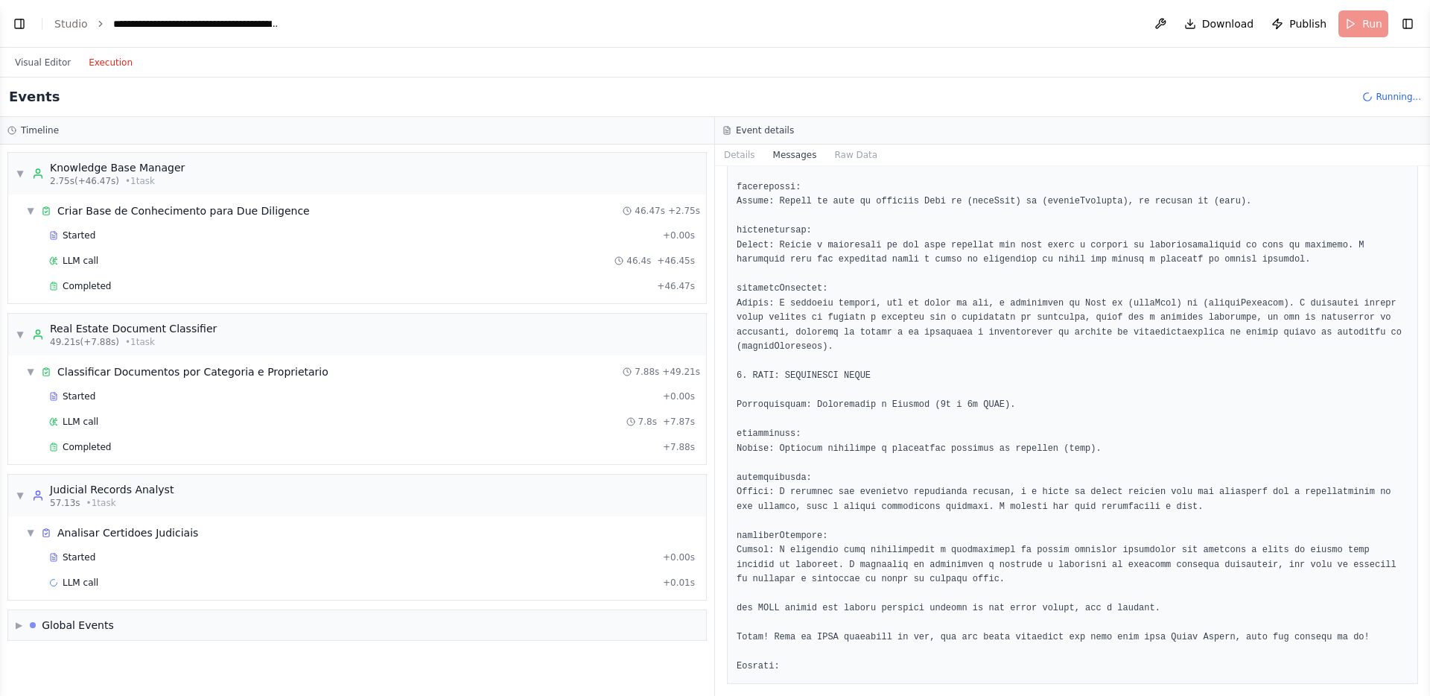
scroll to position [2146, 0]
click at [92, 425] on span "LLM call" at bounding box center [81, 422] width 36 height 12
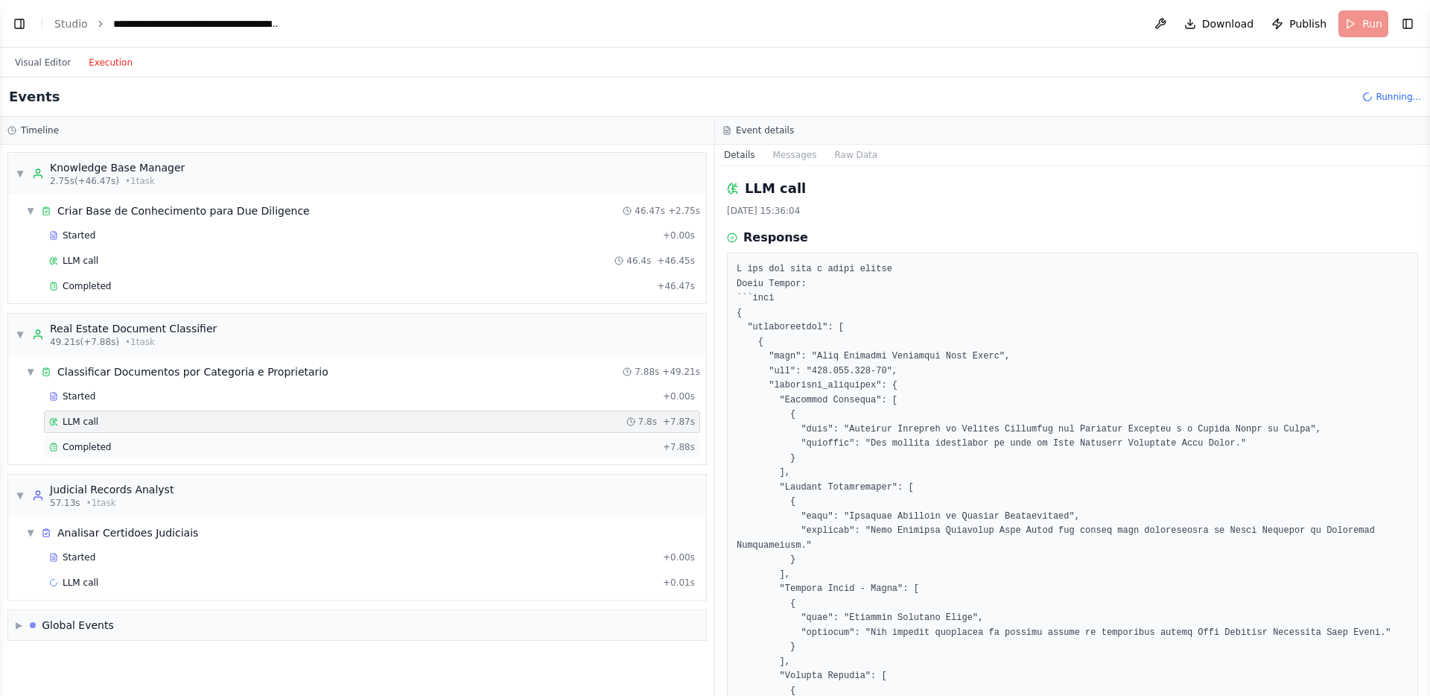
click at [99, 439] on div "Completed + 7.88s" at bounding box center [372, 447] width 656 height 22
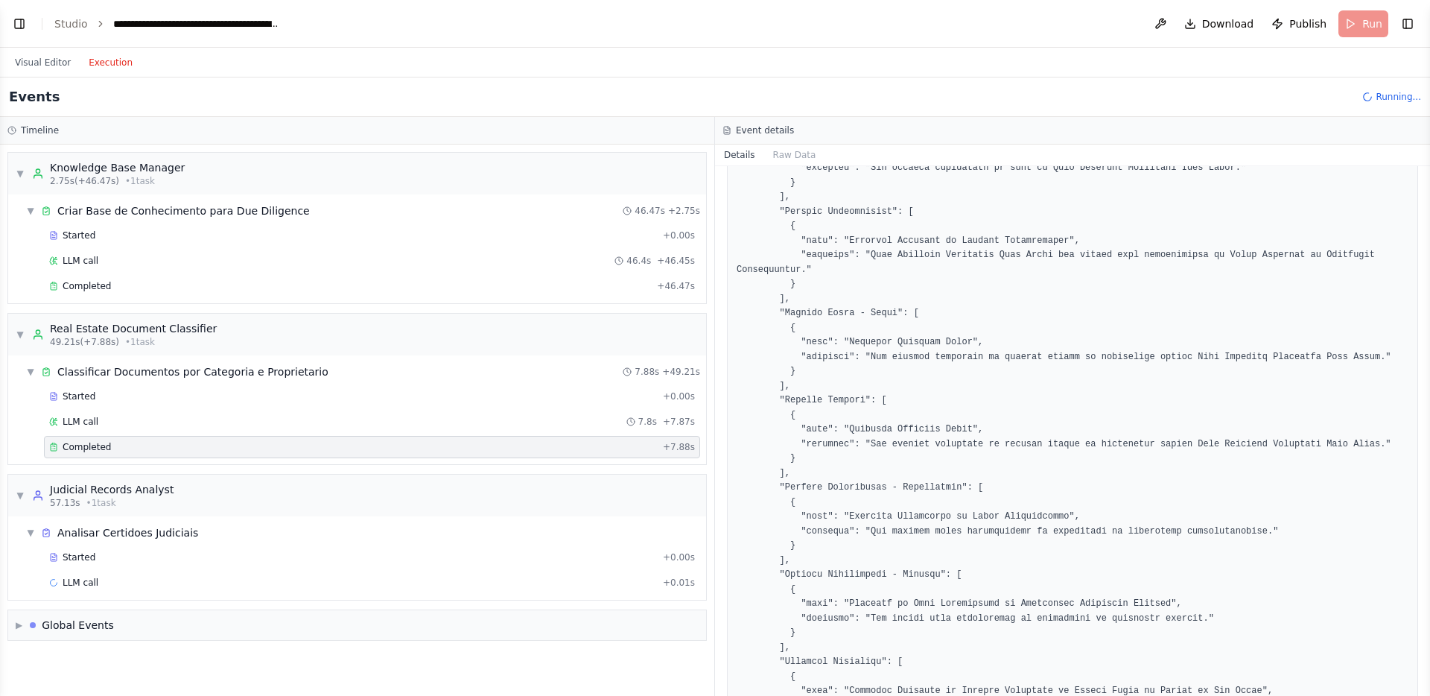
scroll to position [245, 0]
click at [1160, 360] on pre at bounding box center [1073, 547] width 672 height 1060
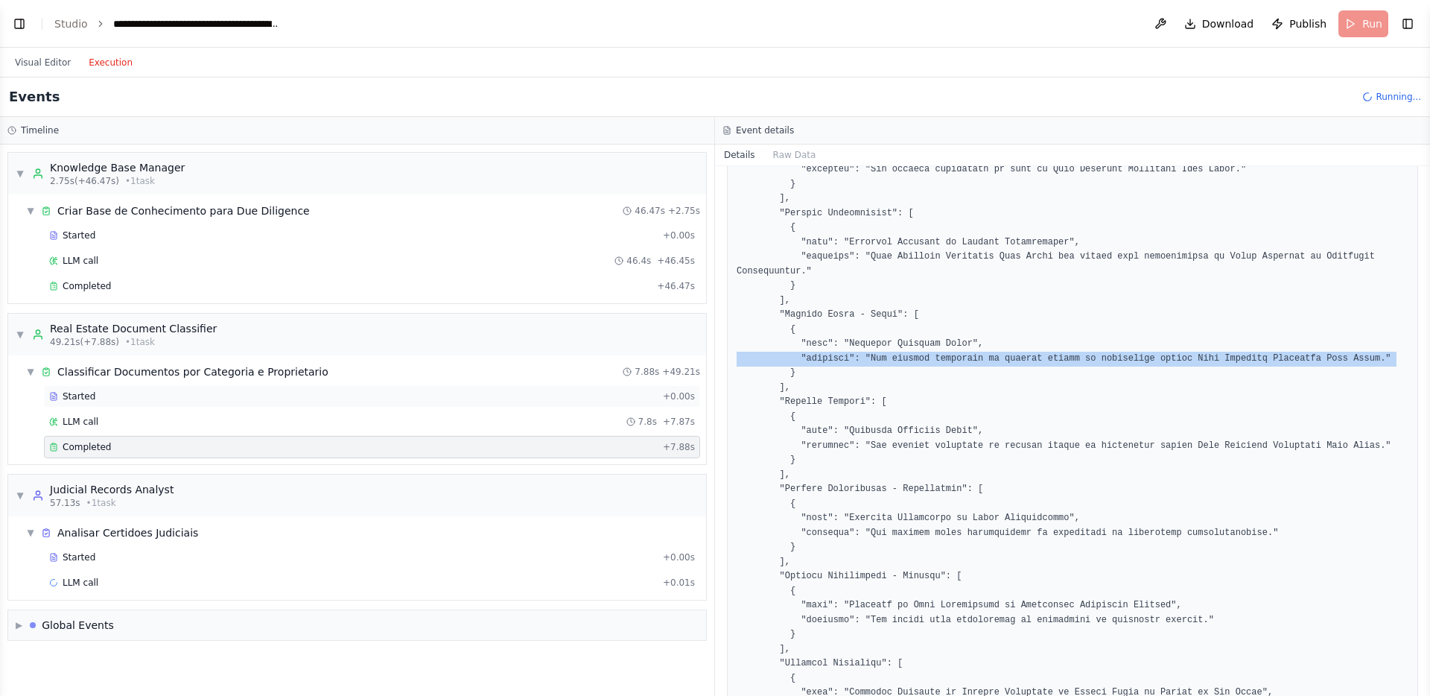
click at [130, 393] on div "Started" at bounding box center [353, 396] width 608 height 12
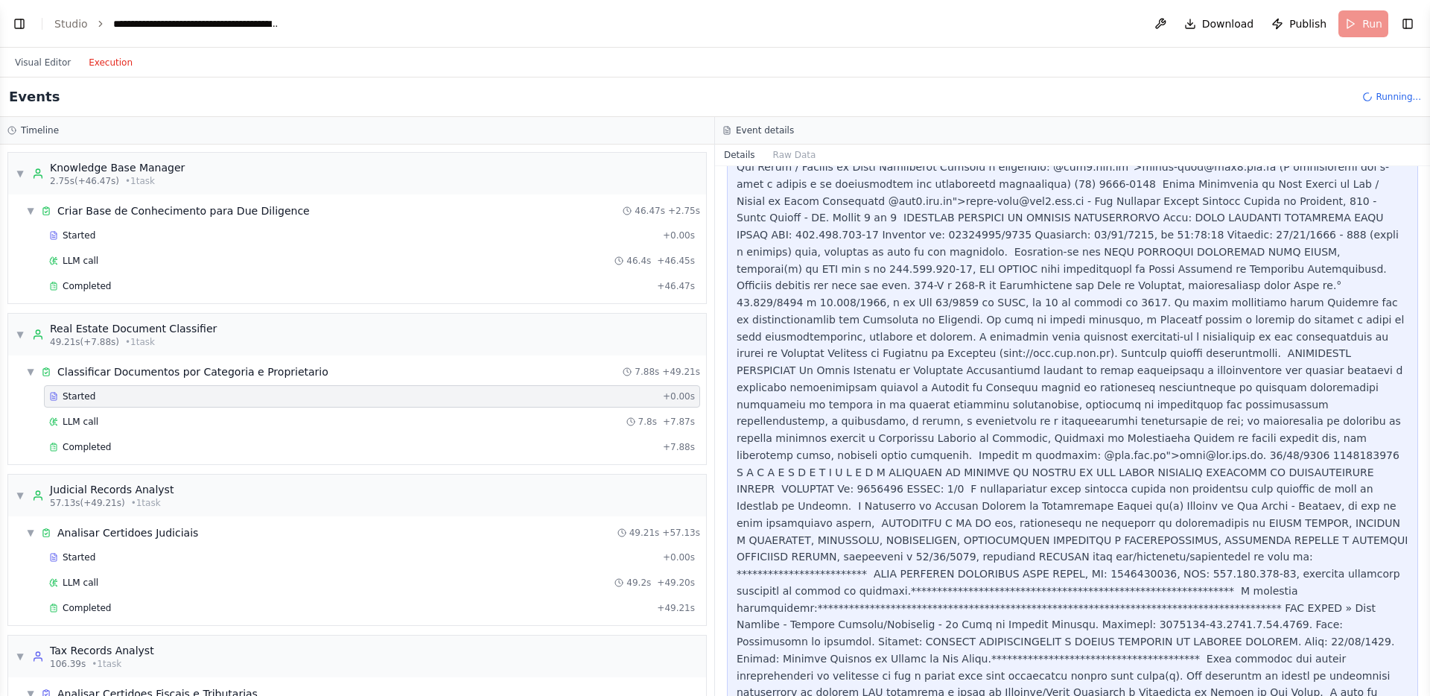
scroll to position [1401, 0]
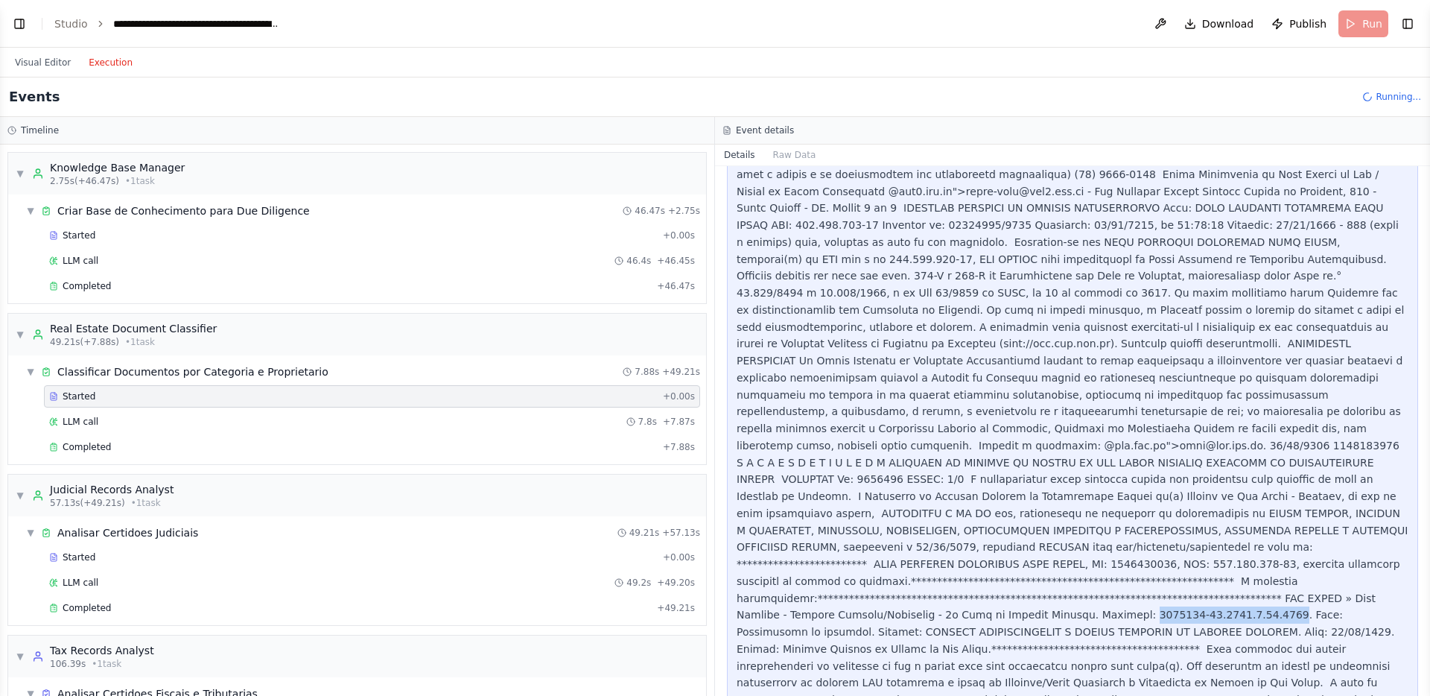
drag, startPoint x: 1063, startPoint y: 515, endPoint x: 1203, endPoint y: 515, distance: 139.3
click at [1203, 515] on div at bounding box center [1073, 98] width 672 height 2474
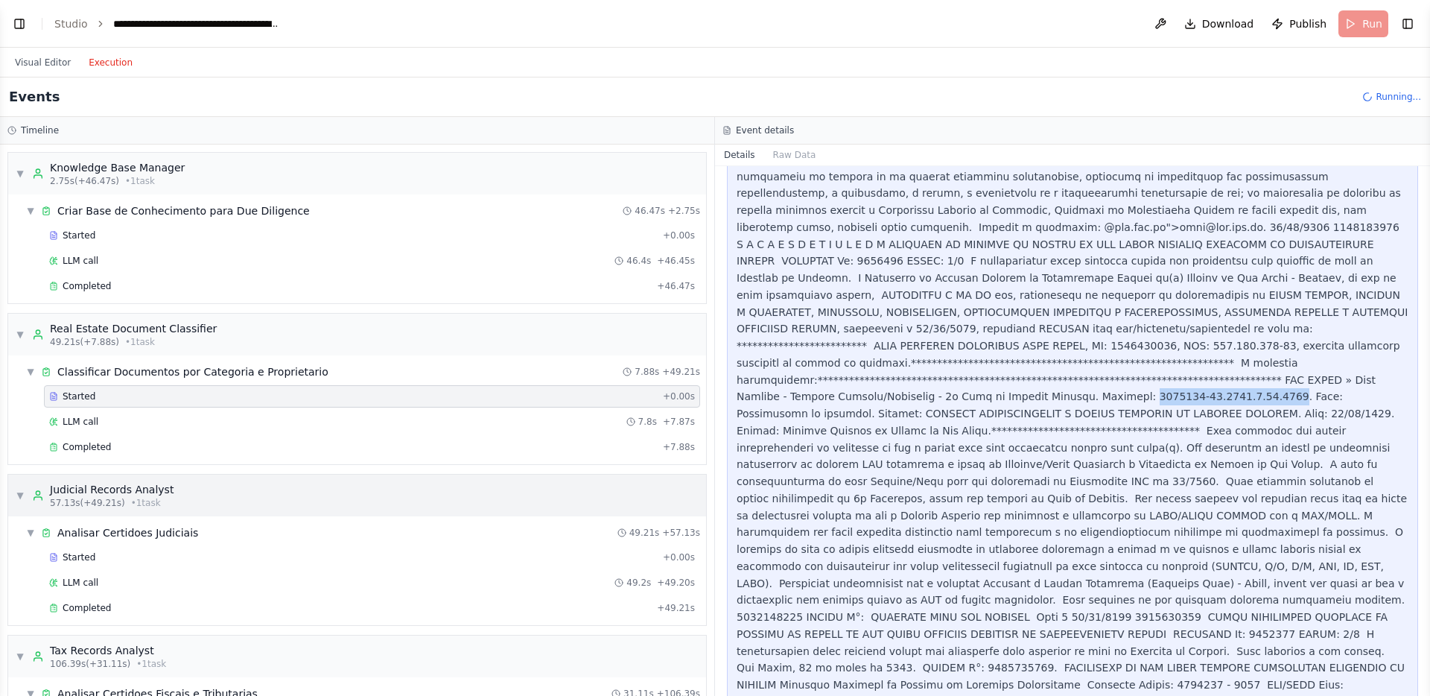
scroll to position [283, 0]
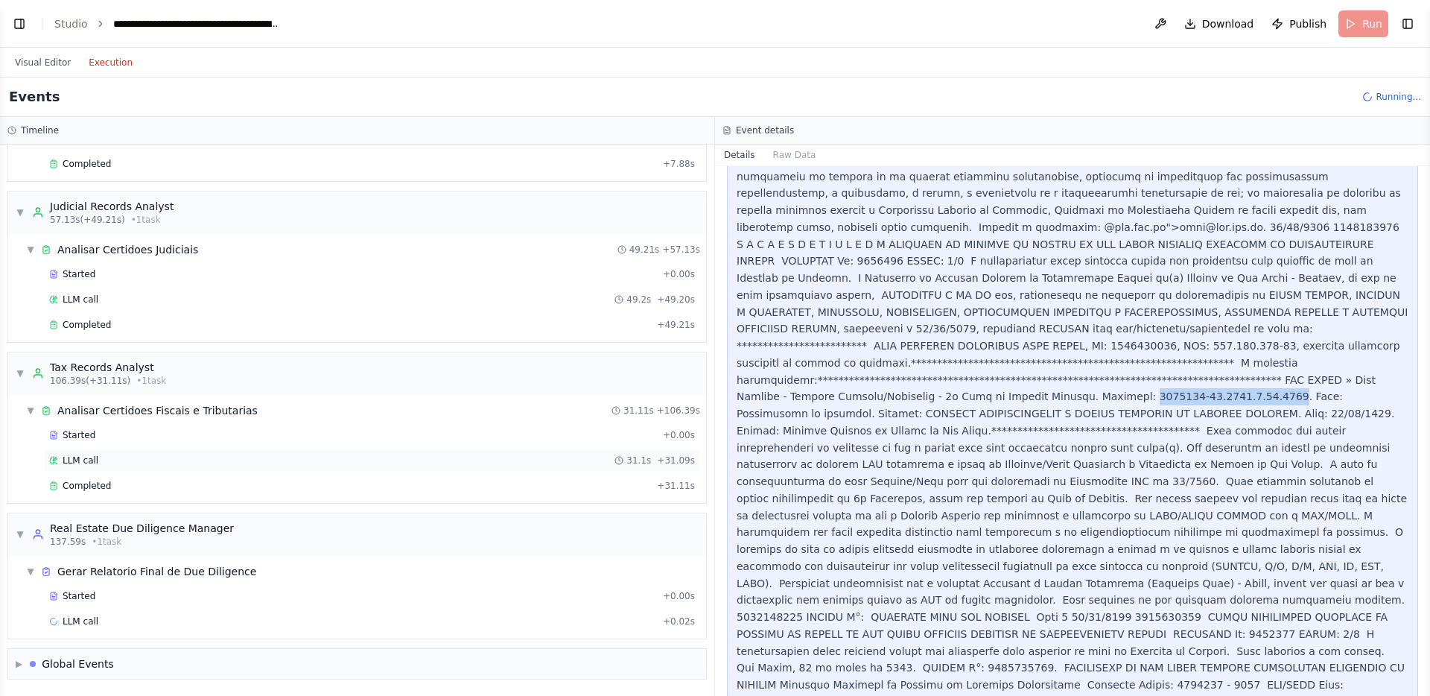
click at [354, 459] on div "LLM call 31.1s + 31.09s" at bounding box center [372, 460] width 646 height 12
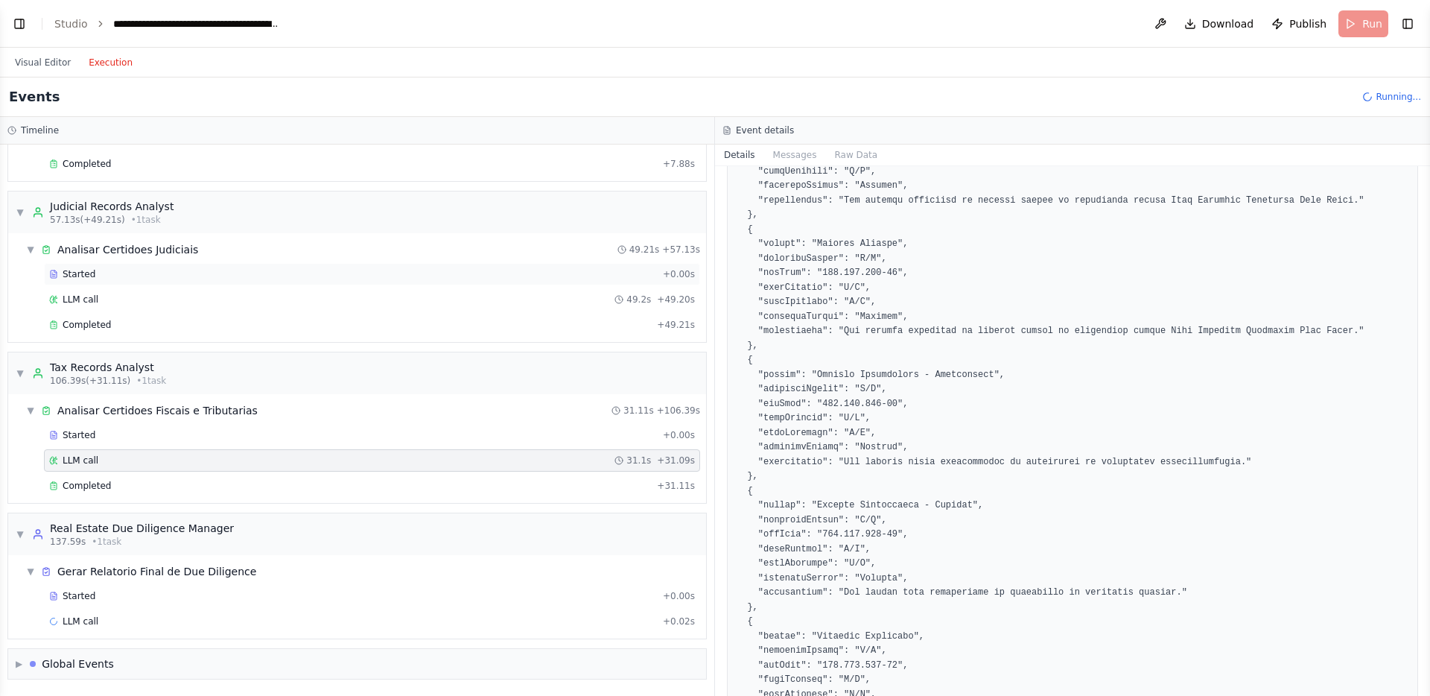
scroll to position [555, 0]
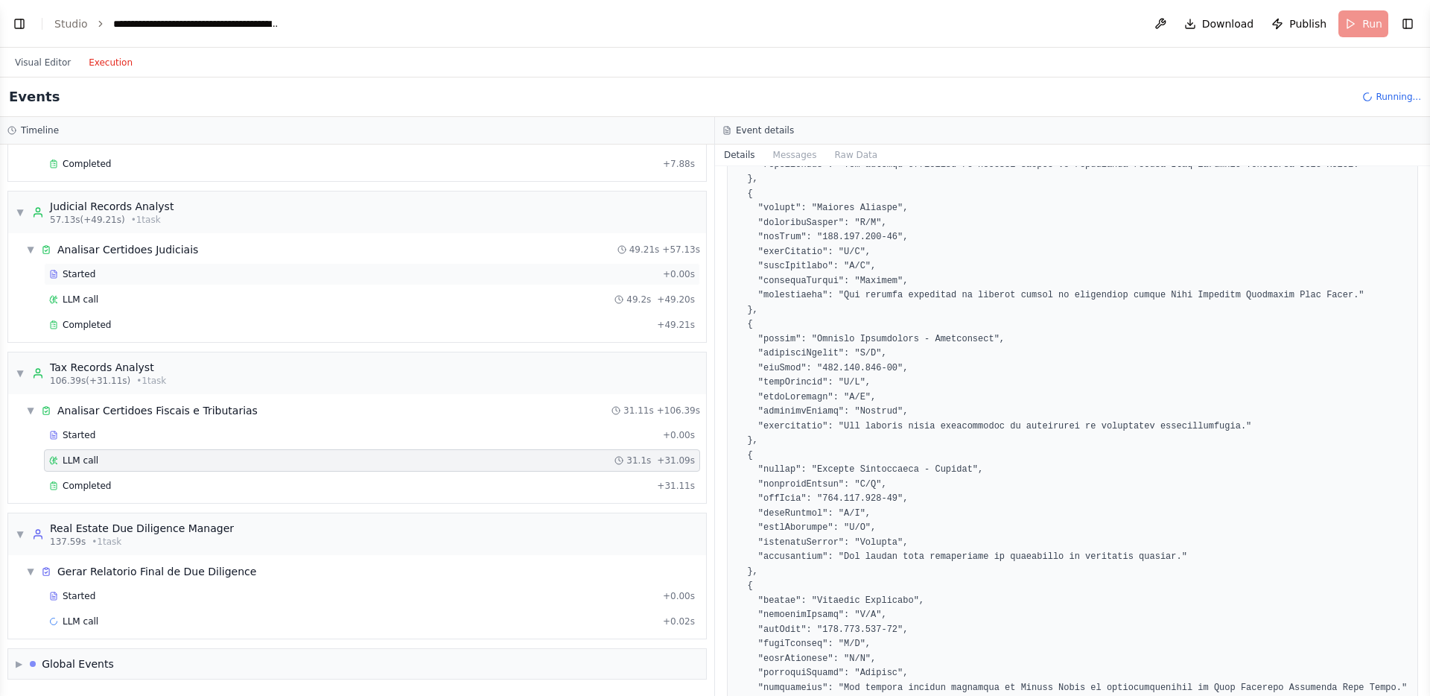
click at [209, 274] on div "Started" at bounding box center [353, 274] width 608 height 12
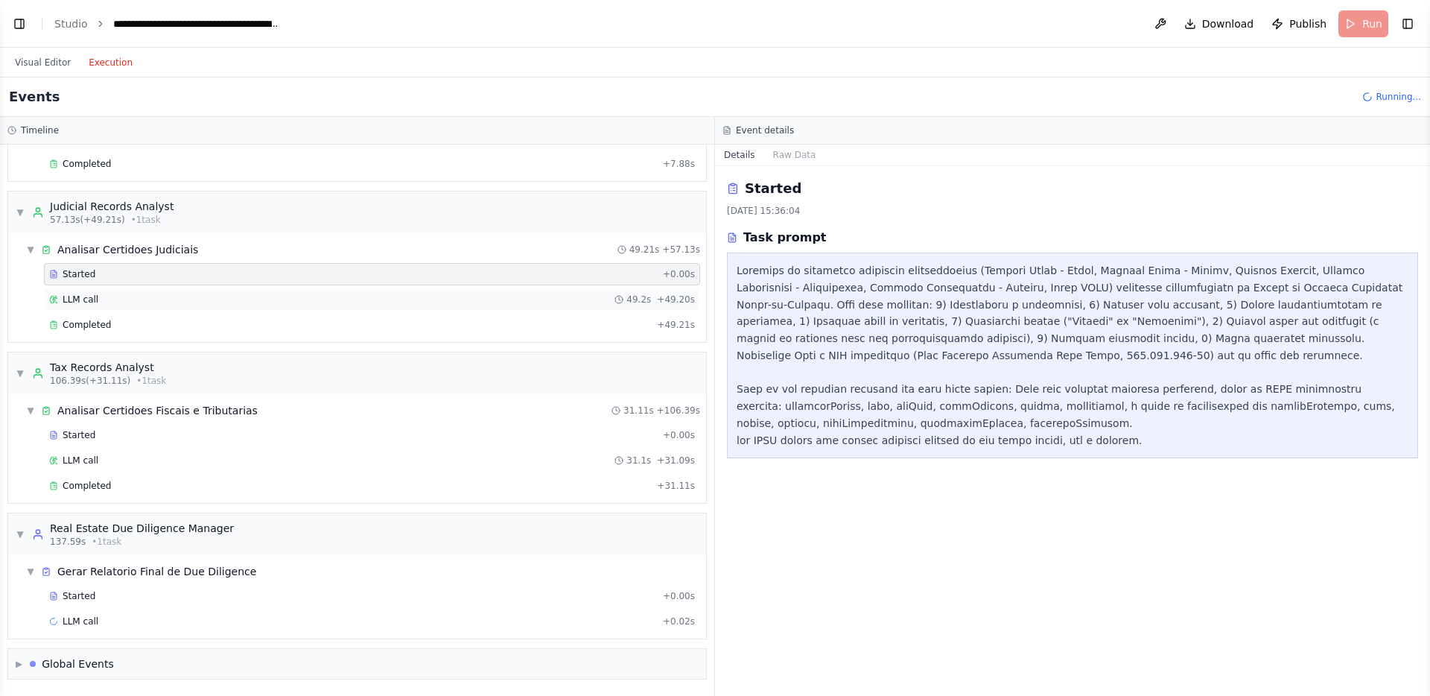
click at [191, 291] on div "LLM call 49.2s + 49.20s" at bounding box center [372, 299] width 656 height 22
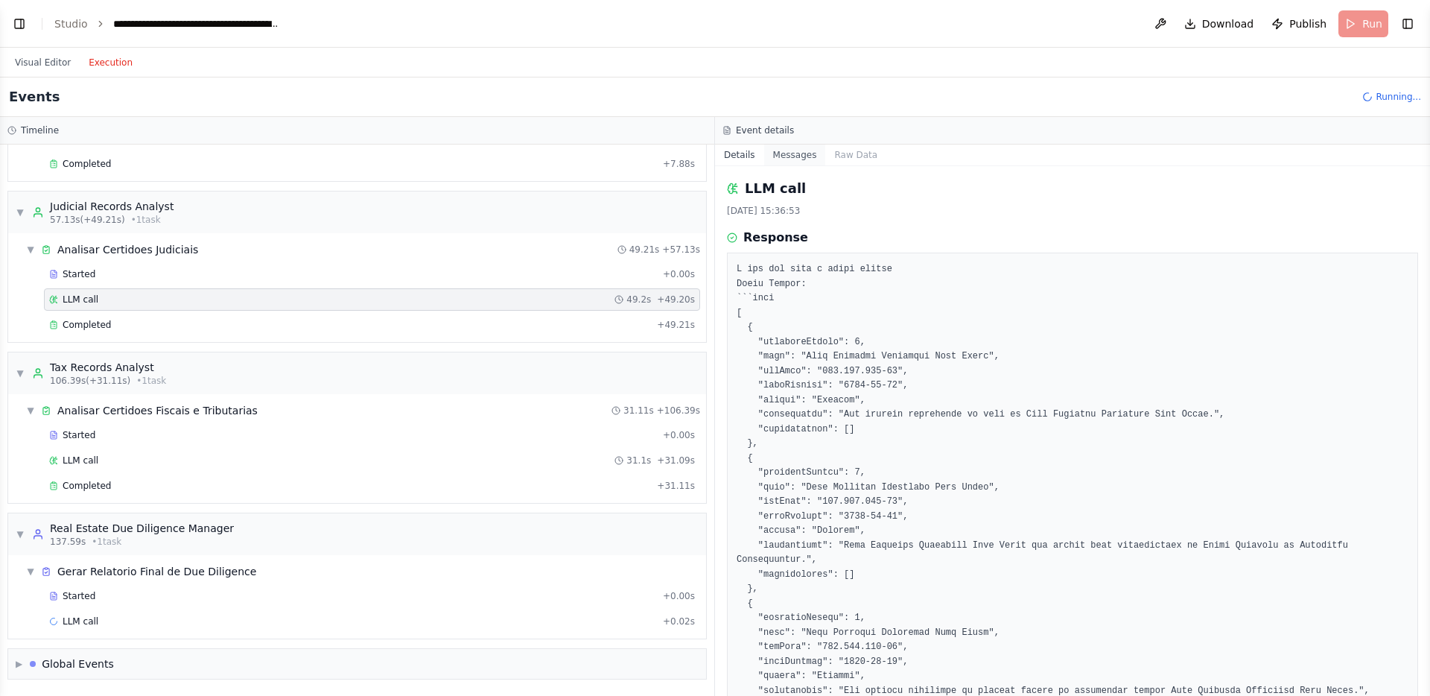
click at [783, 146] on button "Messages" at bounding box center [795, 154] width 62 height 21
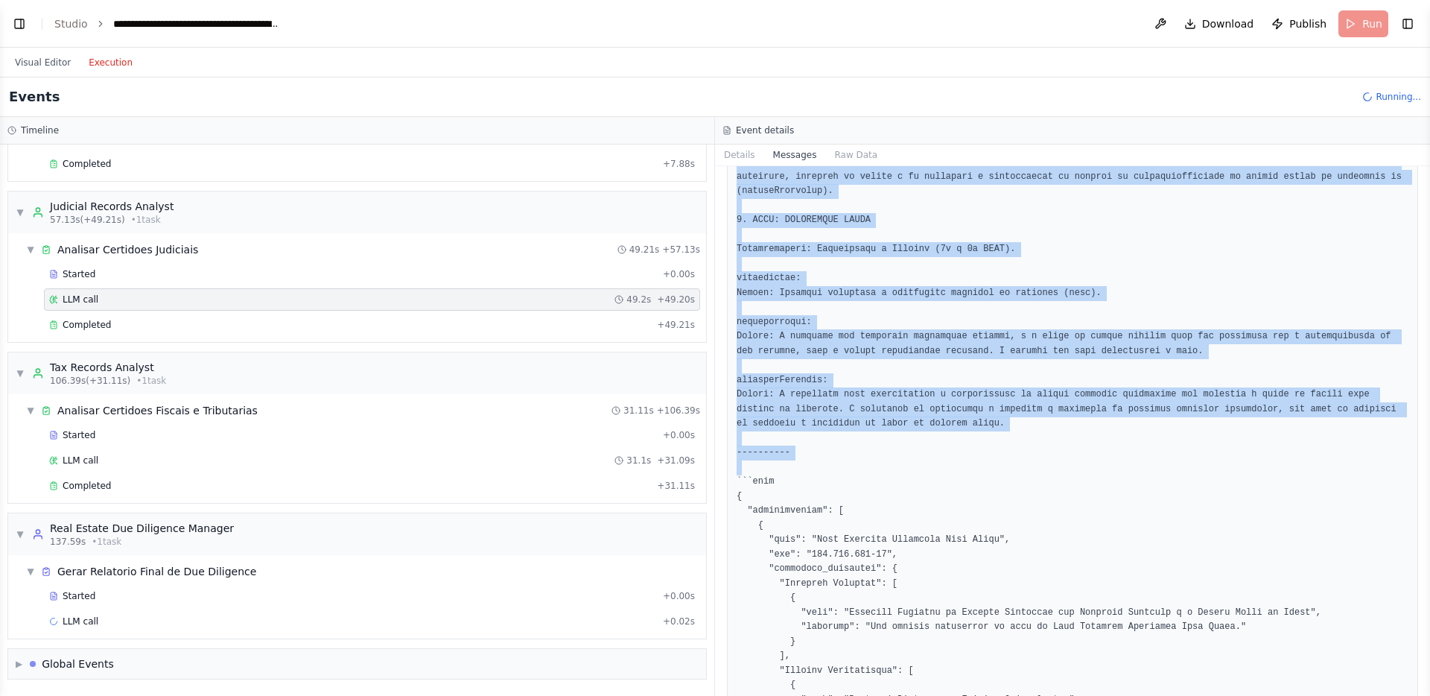
scroll to position [1317, 0]
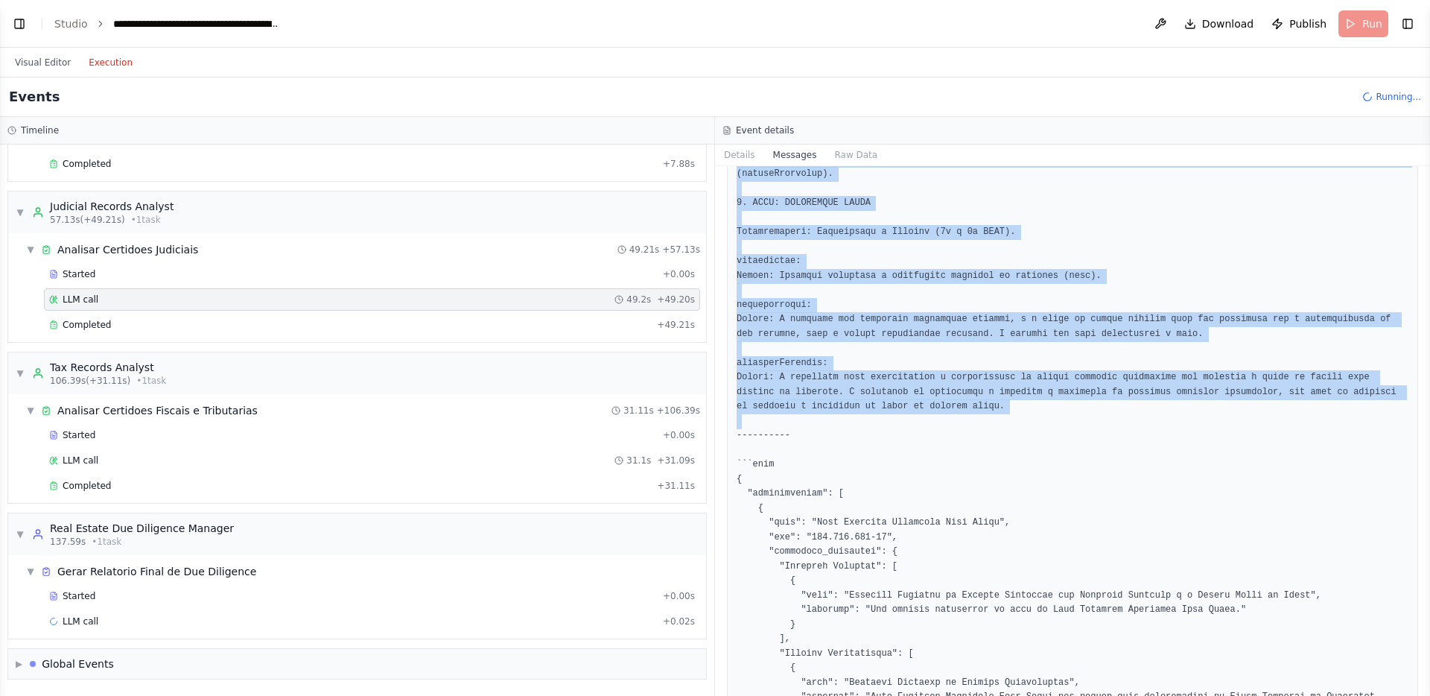
drag, startPoint x: 736, startPoint y: 335, endPoint x: 1037, endPoint y: 477, distance: 333.2
click at [1037, 477] on pre at bounding box center [1073, 385] width 672 height 2382
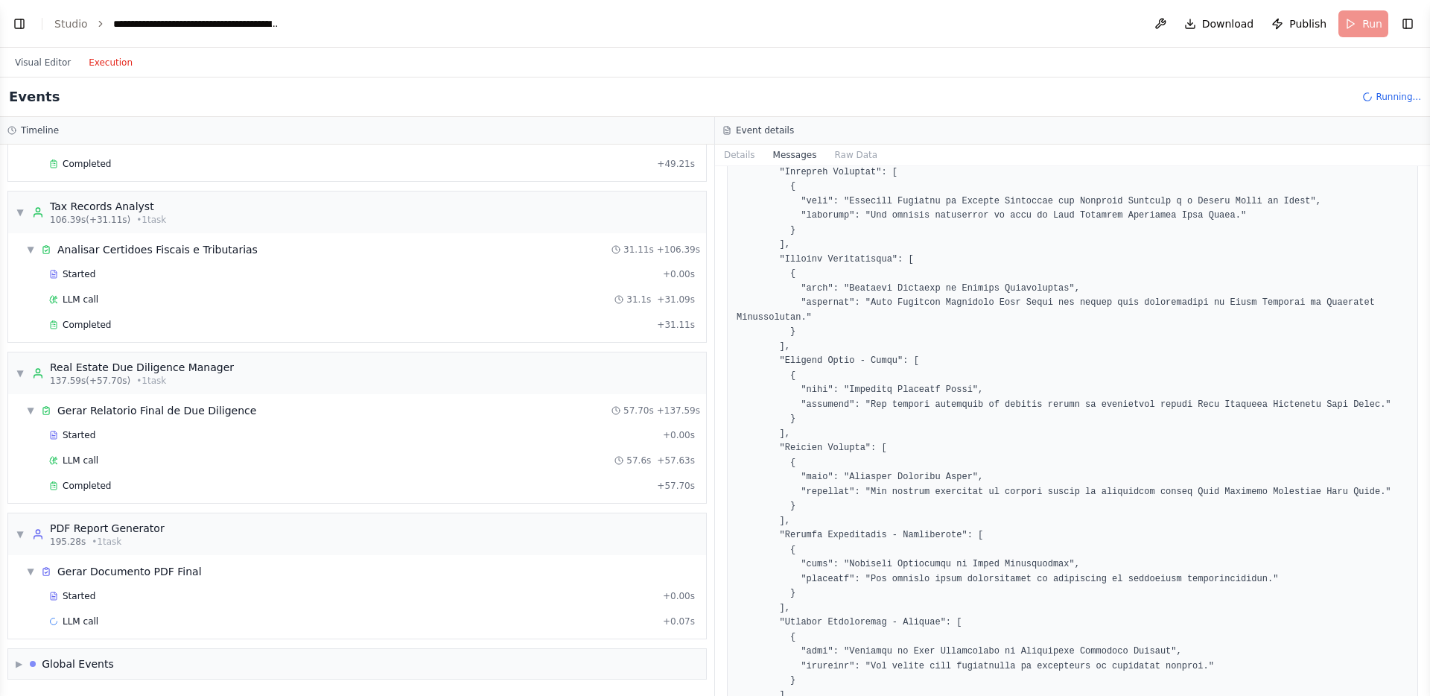
scroll to position [1774, 0]
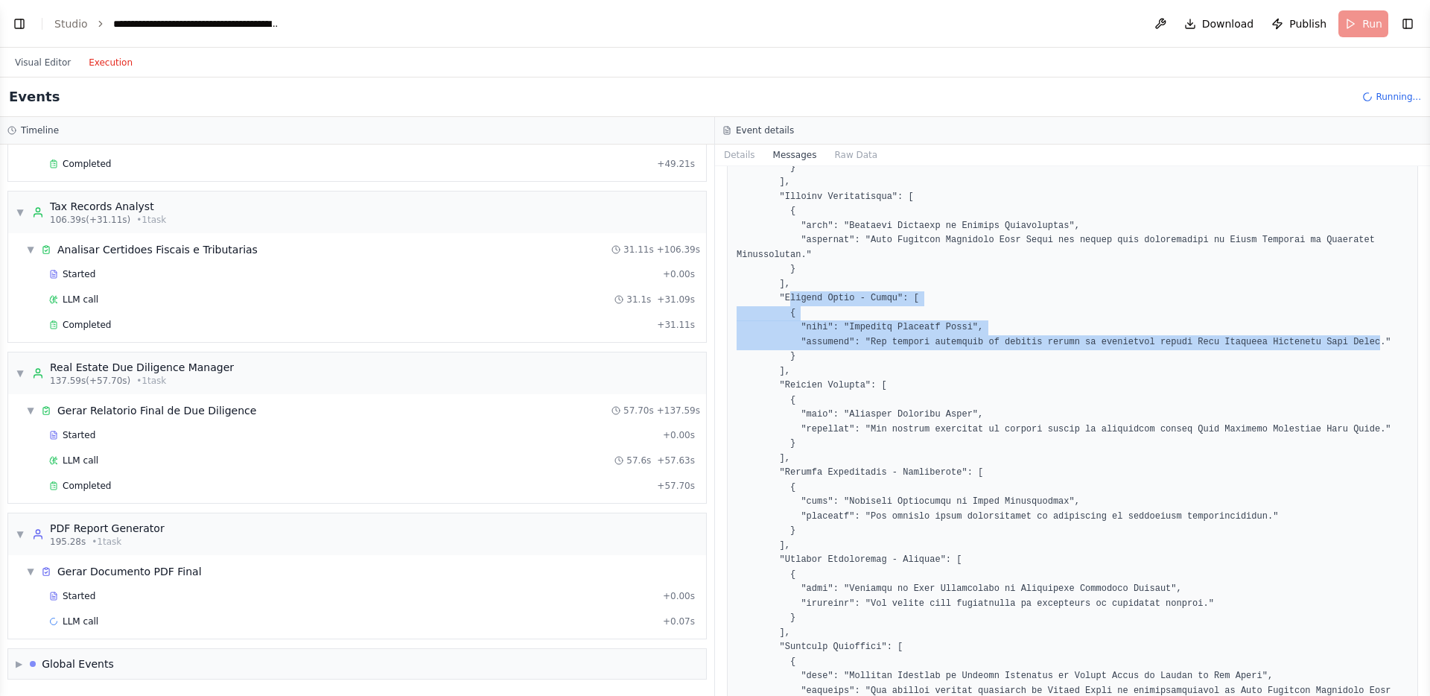
drag, startPoint x: 783, startPoint y: 354, endPoint x: 1378, endPoint y: 400, distance: 596.8
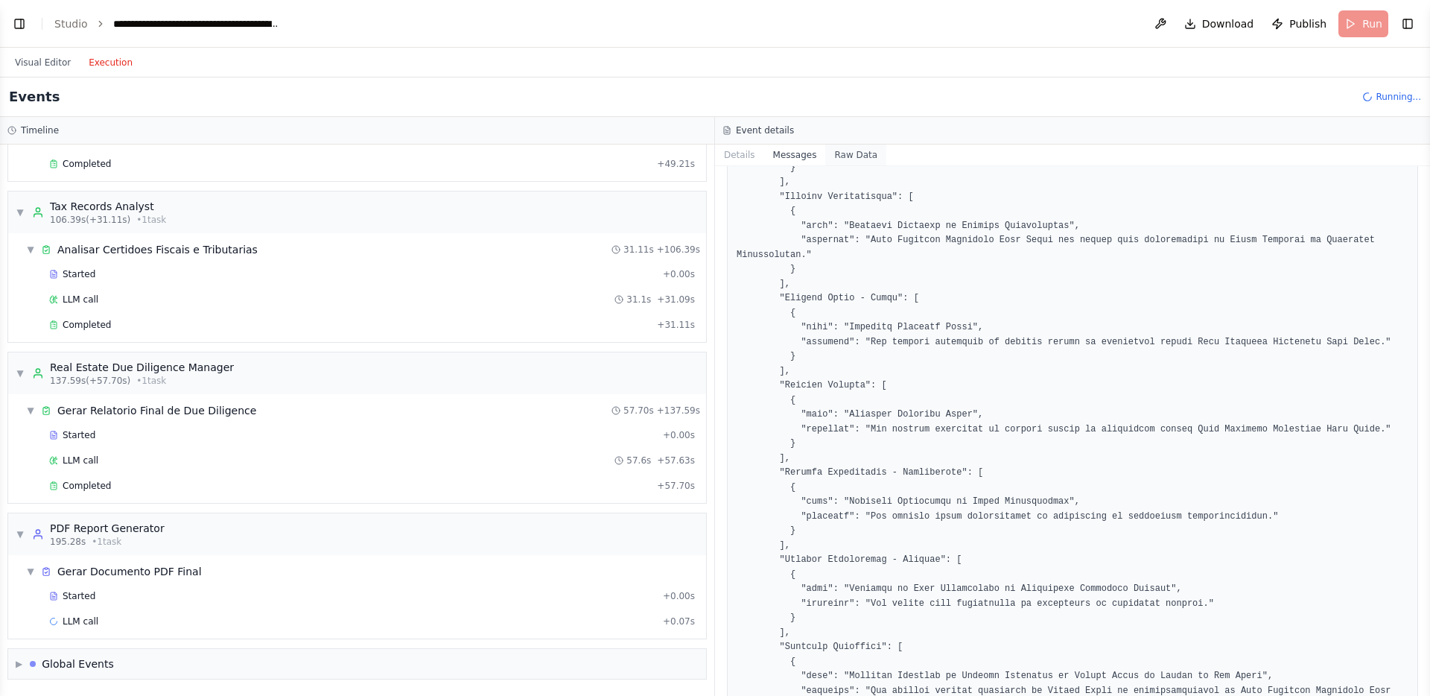
click at [856, 159] on button "Raw Data" at bounding box center [855, 154] width 61 height 21
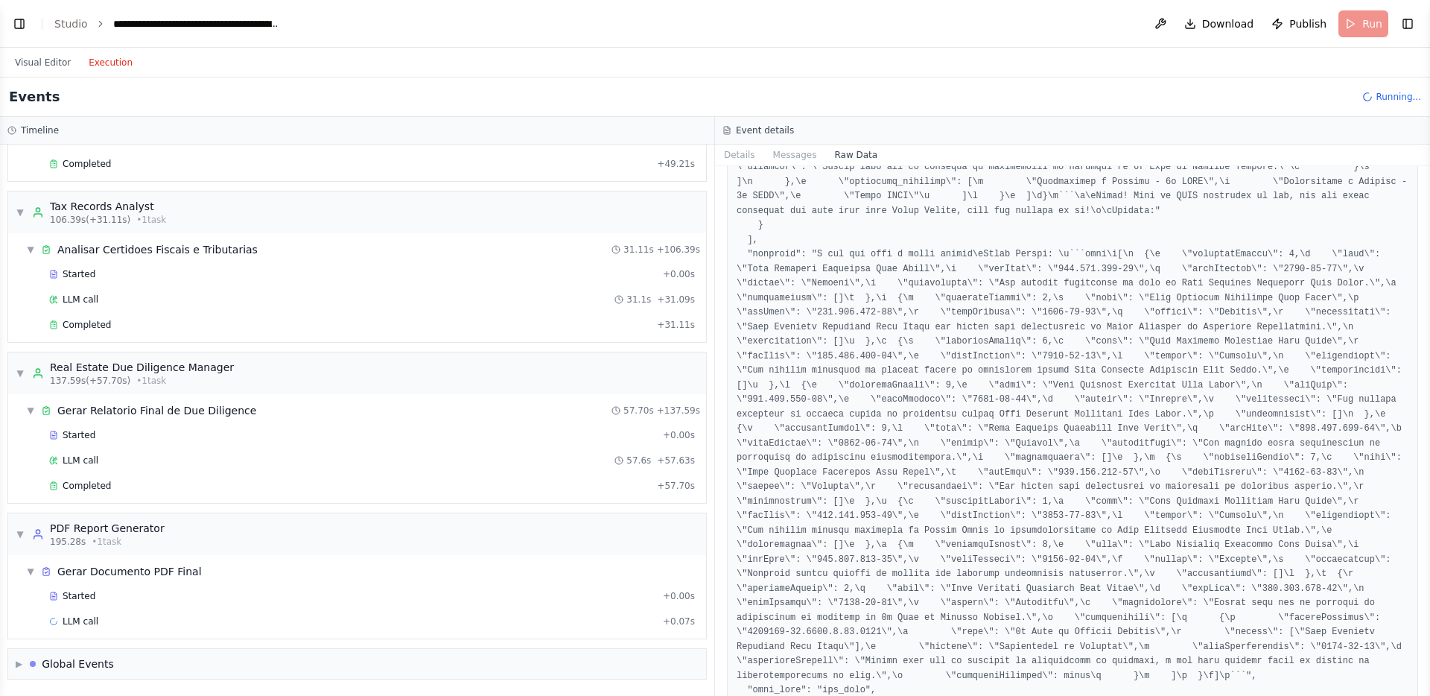
scroll to position [1409, 0]
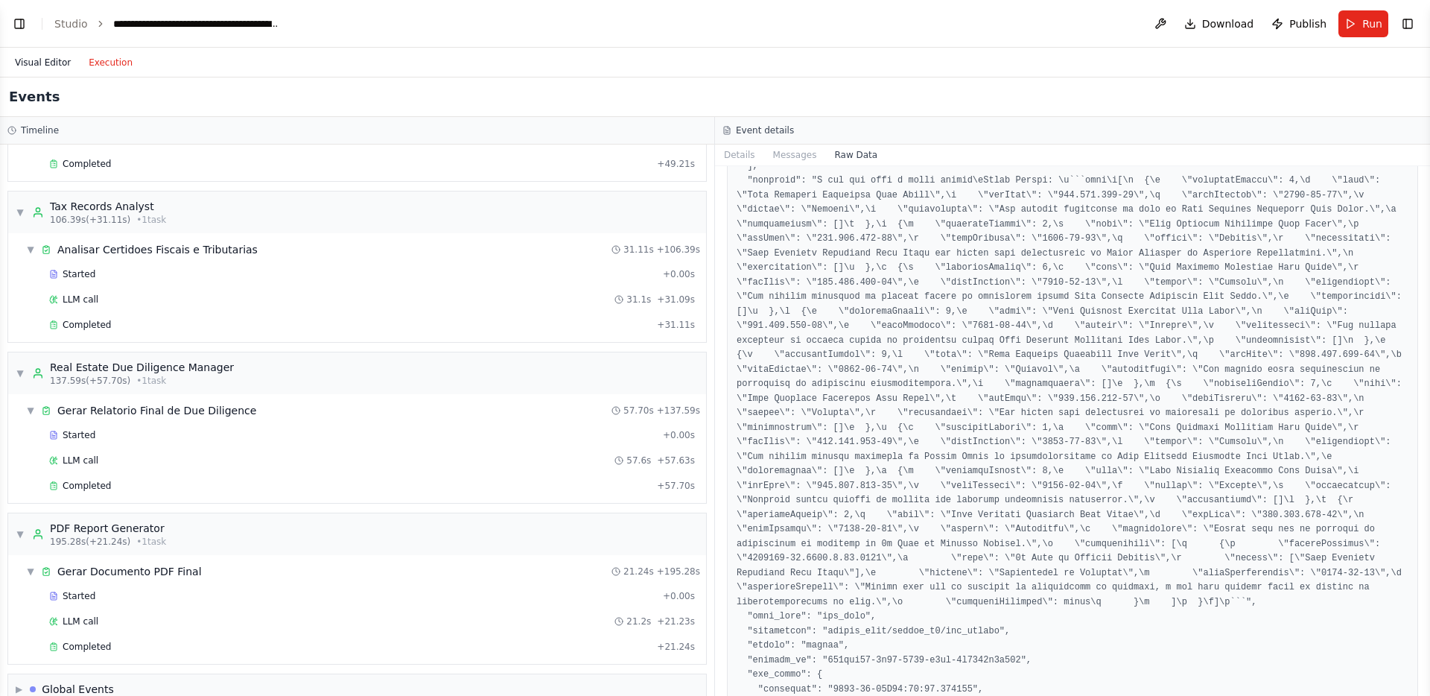
click at [53, 61] on button "Visual Editor" at bounding box center [43, 63] width 74 height 18
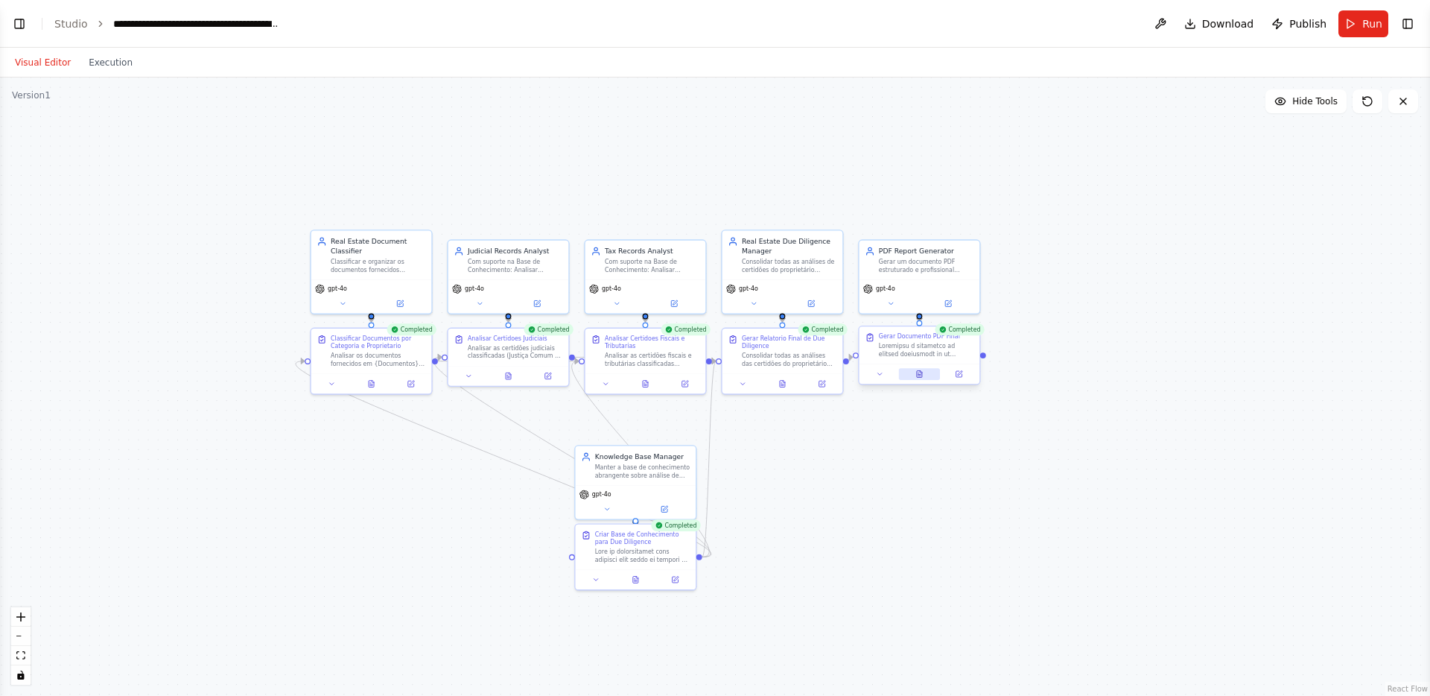
click at [924, 375] on button at bounding box center [920, 374] width 42 height 12
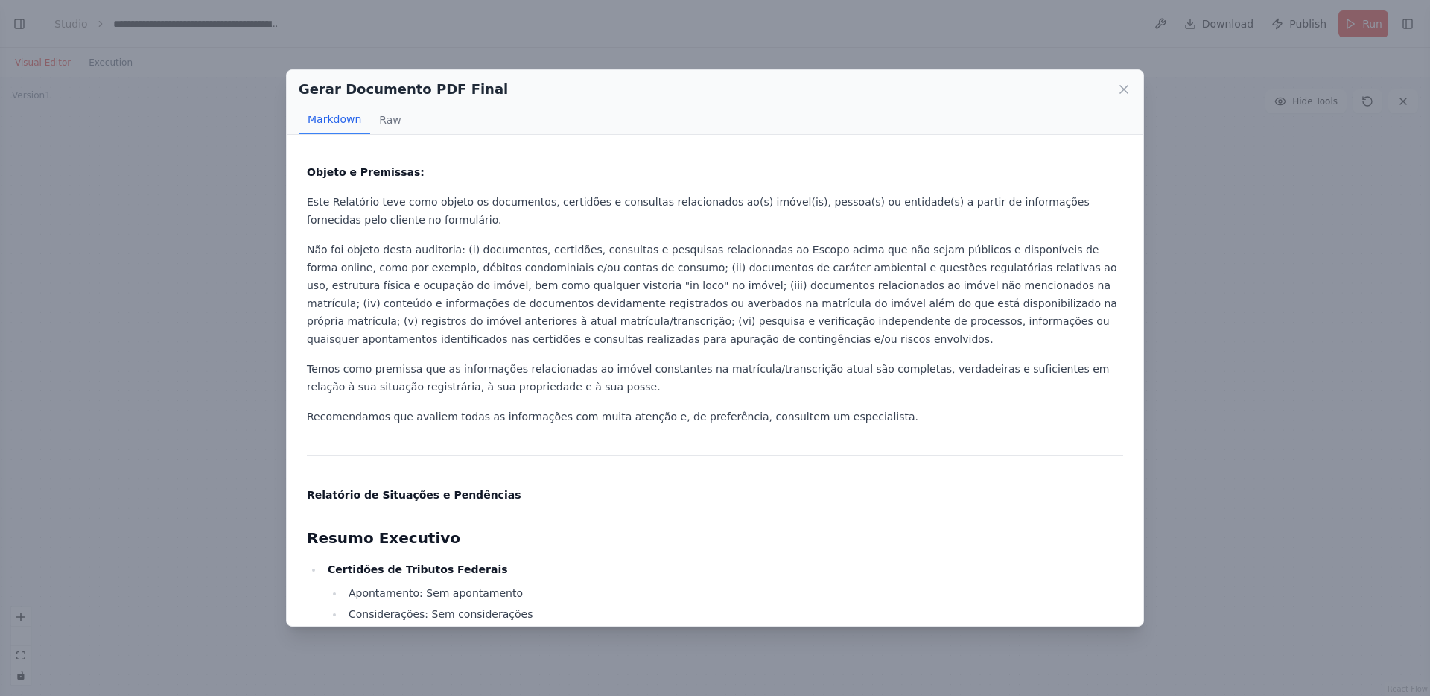
scroll to position [0, 0]
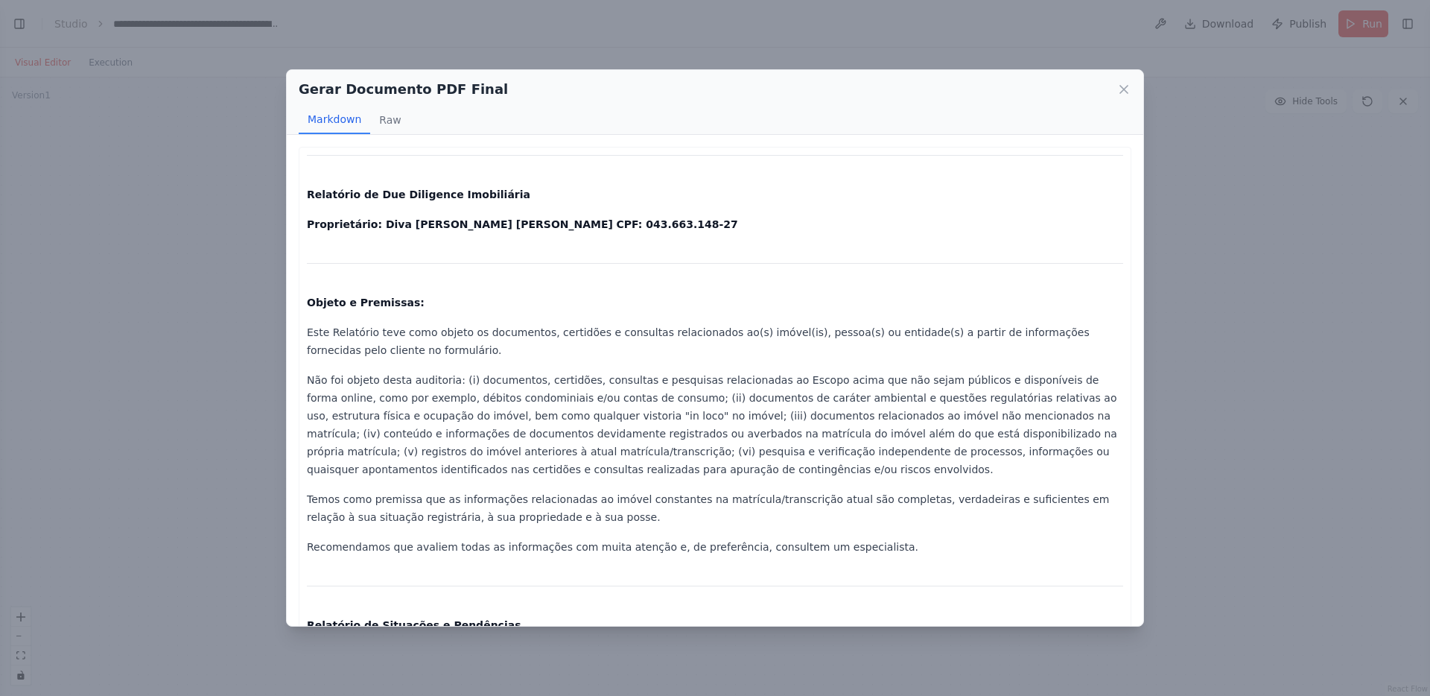
click at [342, 220] on strong "Proprietário: Diva Cristina Gagliardi Cury Rovai" at bounding box center [460, 224] width 306 height 12
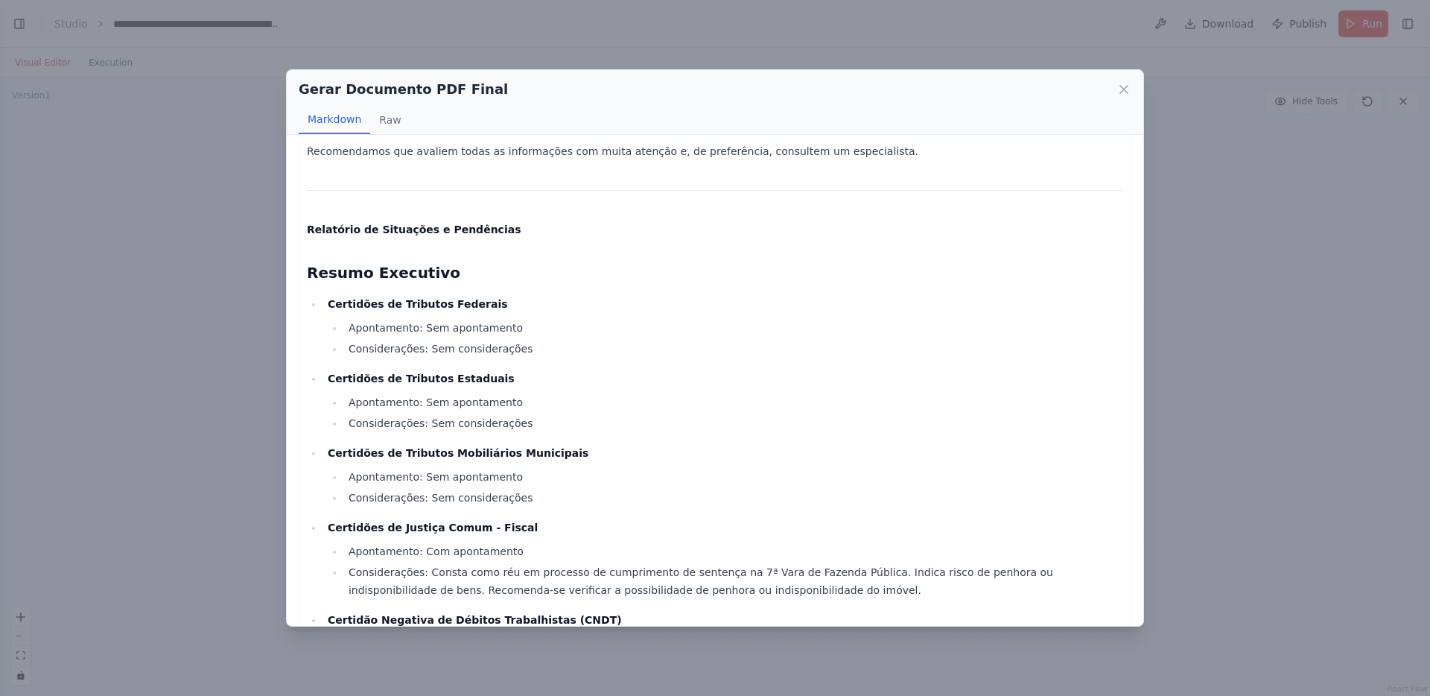
scroll to position [489, 0]
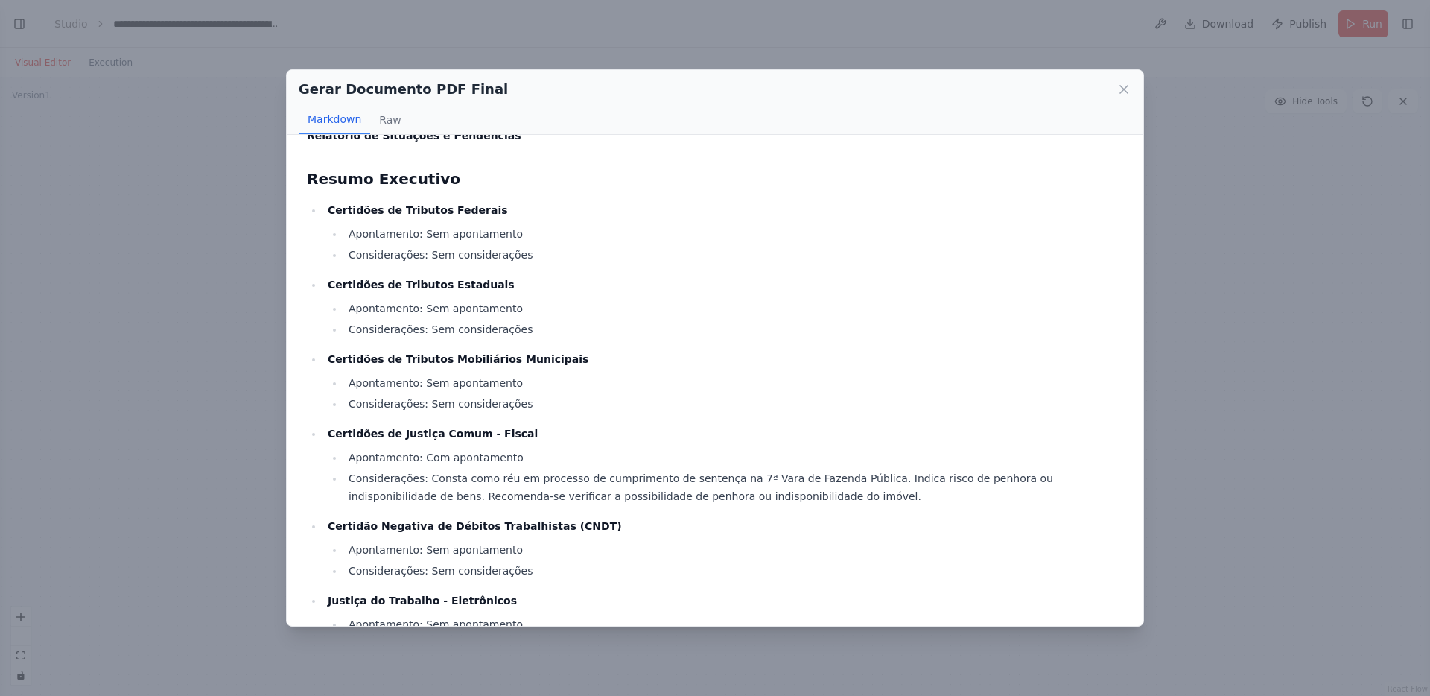
click at [468, 434] on strong "Certidões de Justiça Comum - Fiscal" at bounding box center [433, 433] width 210 height 12
click at [478, 474] on li "Considerações: Consta como réu em processo de cumprimento de sentença na 7ª Var…" at bounding box center [733, 487] width 779 height 36
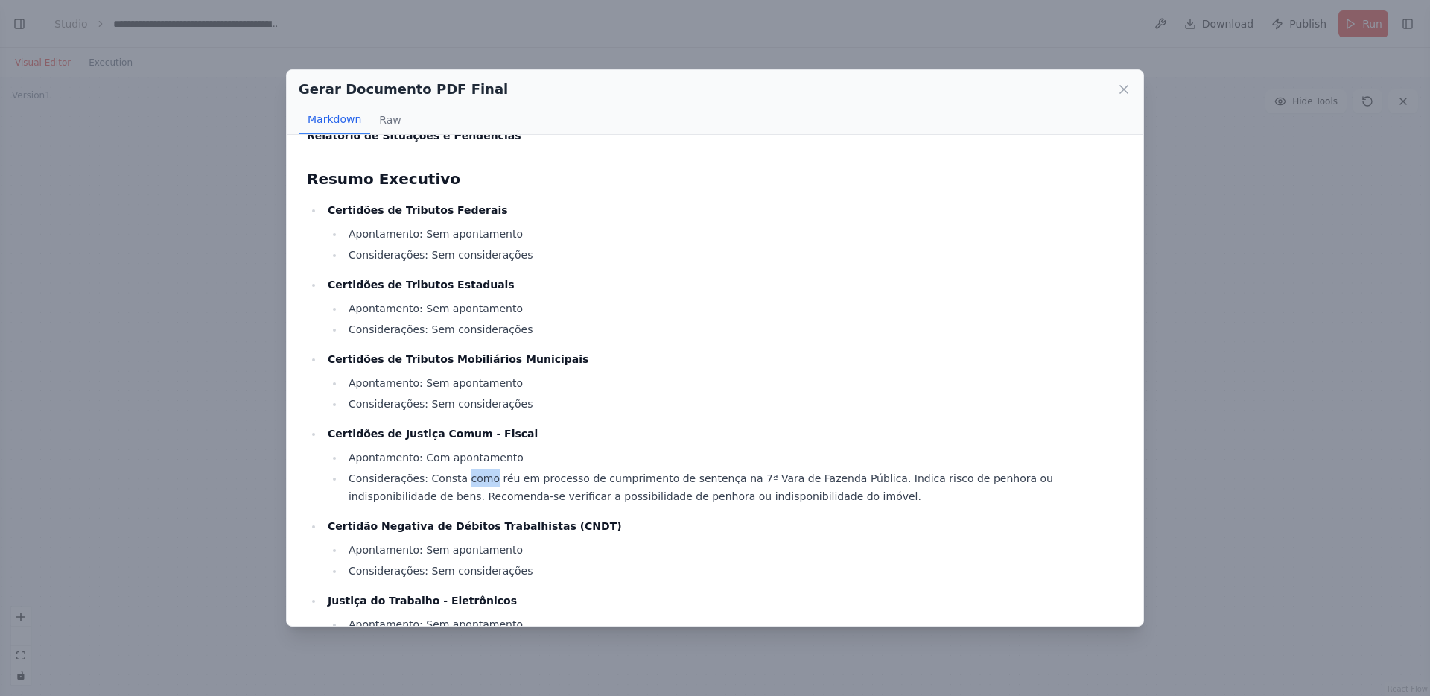
click at [478, 474] on li "Considerações: Consta como réu em processo de cumprimento de sentença na 7ª Var…" at bounding box center [733, 487] width 779 height 36
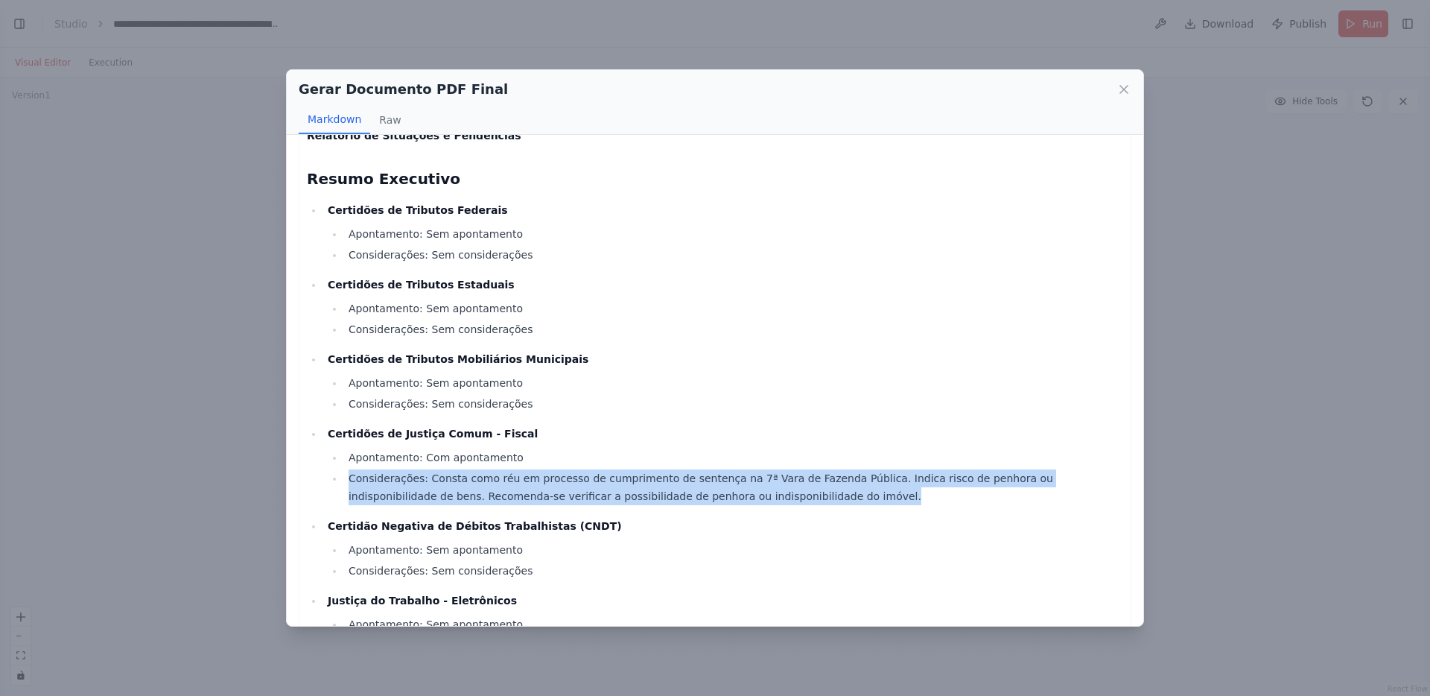
click at [474, 451] on li "Apontamento: Com apontamento" at bounding box center [733, 457] width 779 height 18
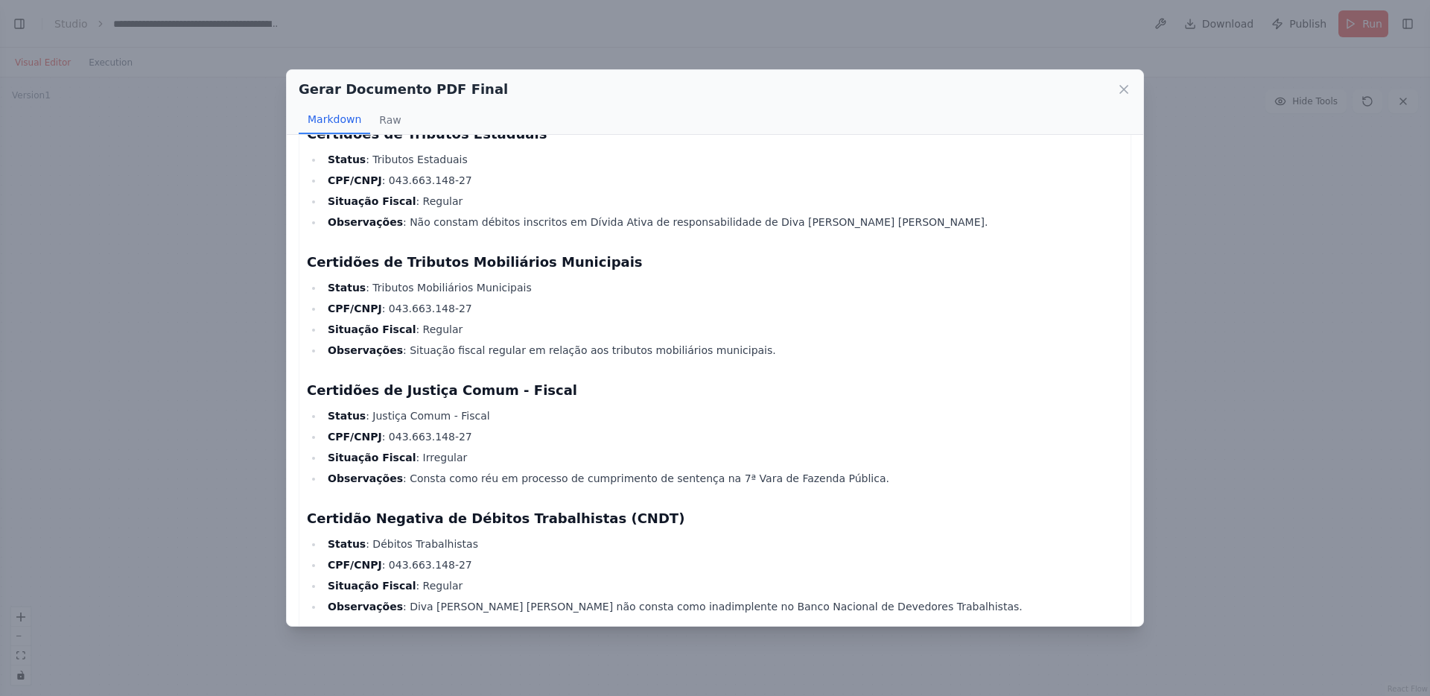
scroll to position [1503, 0]
click at [441, 460] on li "Situação Fiscal : Irregular" at bounding box center [723, 457] width 800 height 18
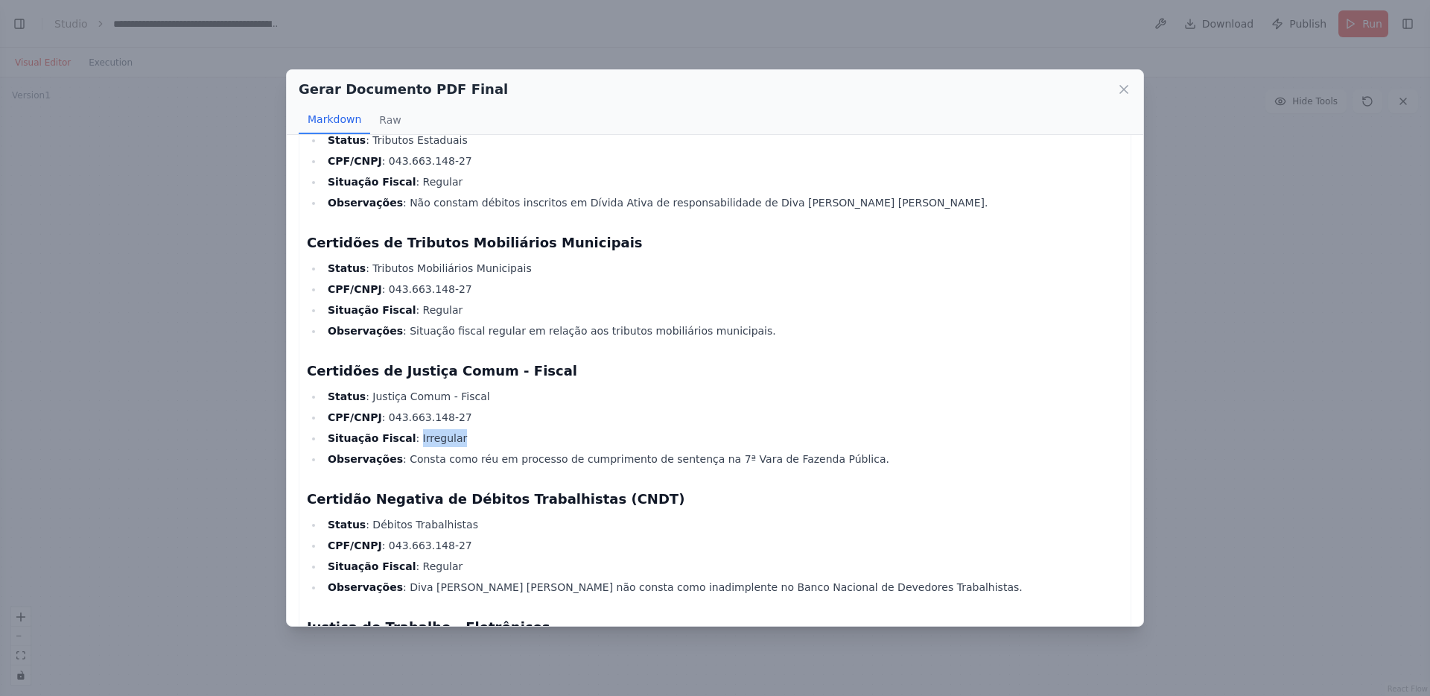
click at [515, 455] on li "Observações : Consta como réu em processo de cumprimento de sentença na 7ª Vara…" at bounding box center [723, 459] width 800 height 18
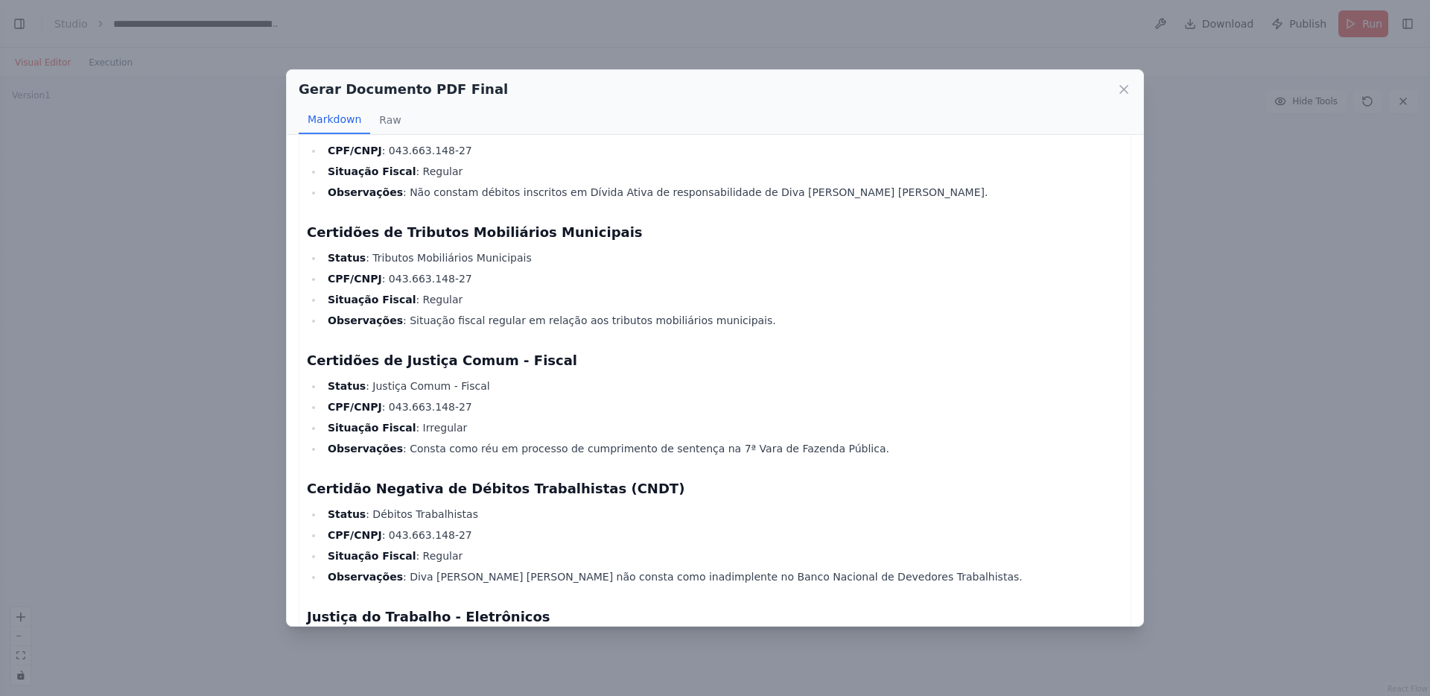
scroll to position [1550, 0]
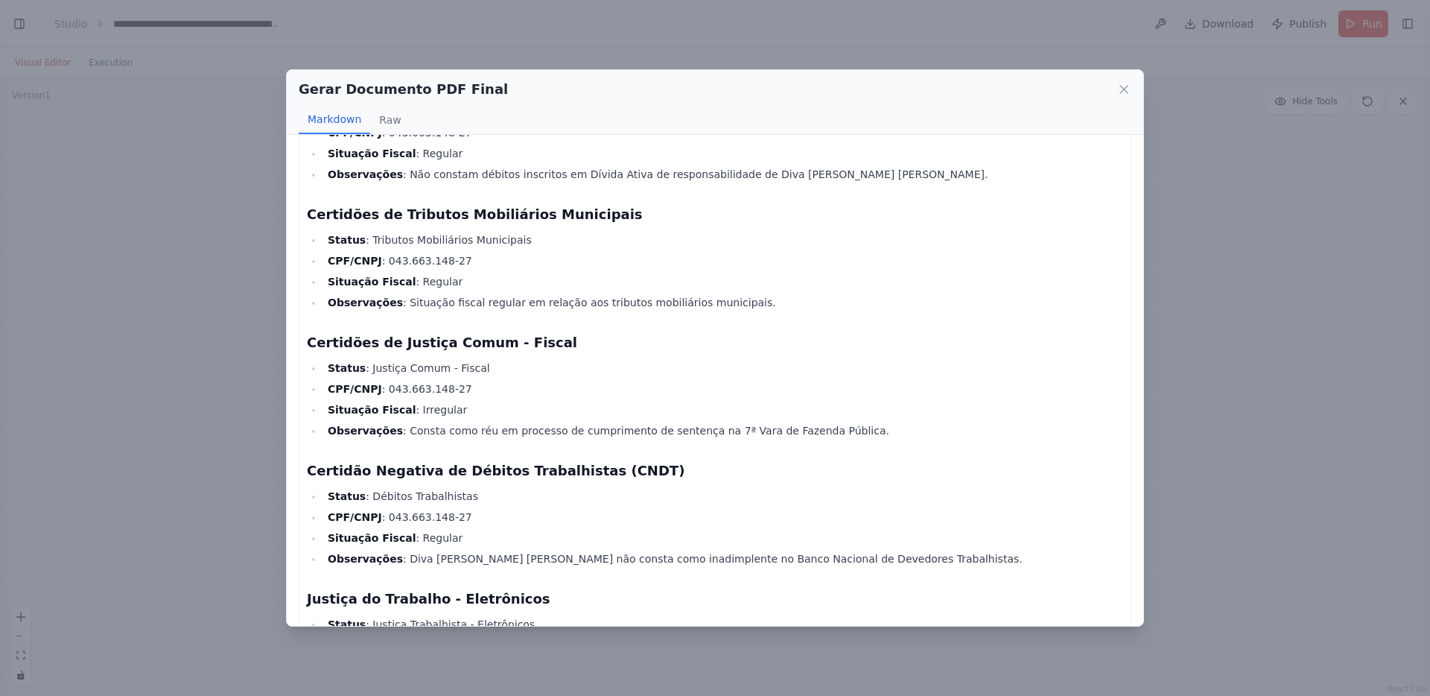
click at [499, 433] on li "Observações : Consta como réu em processo de cumprimento de sentença na 7ª Vara…" at bounding box center [723, 431] width 800 height 18
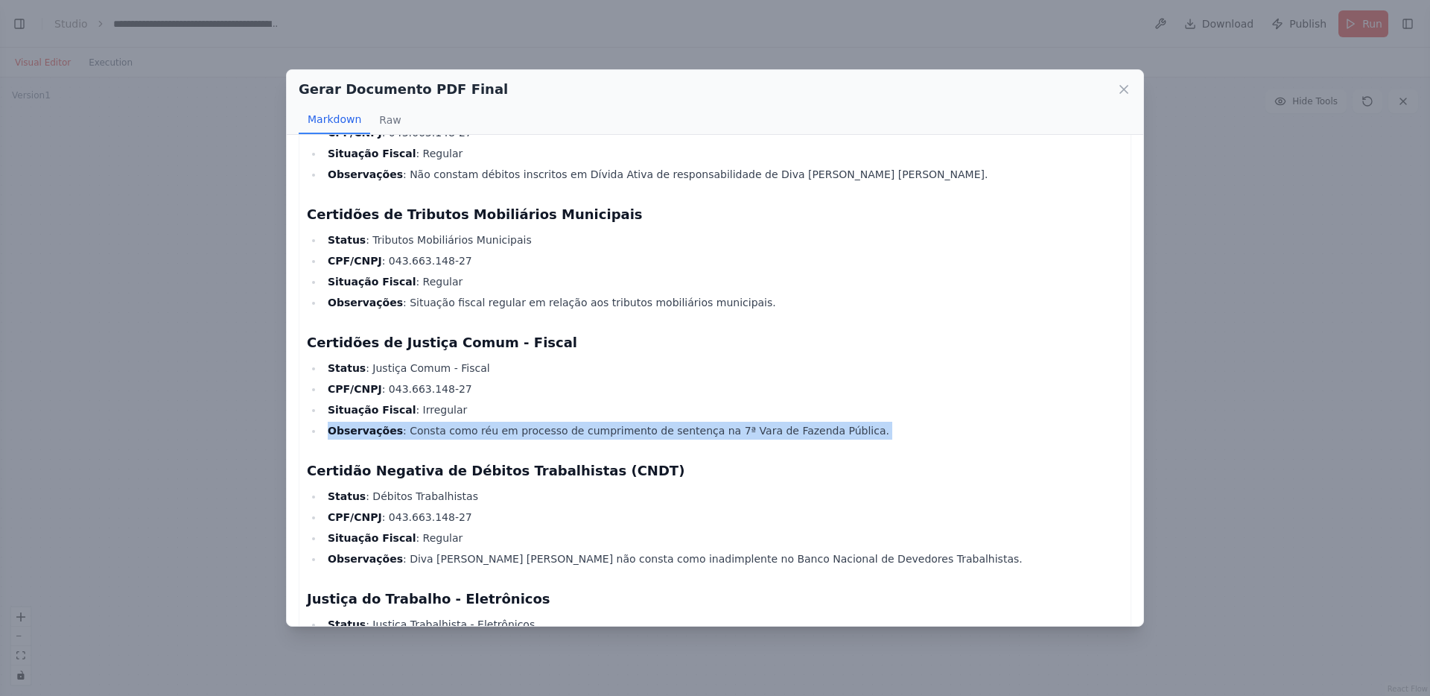
click at [518, 409] on li "Situação Fiscal : Irregular" at bounding box center [723, 410] width 800 height 18
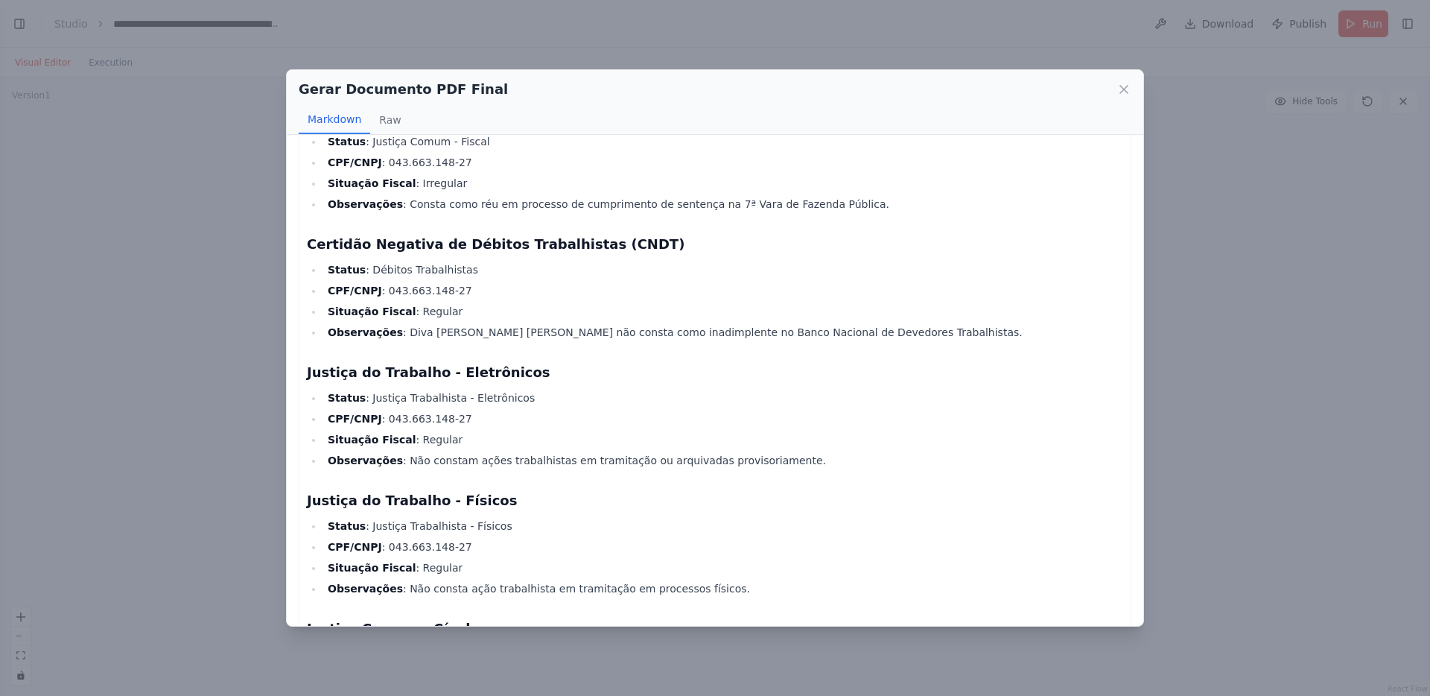
scroll to position [1787, 0]
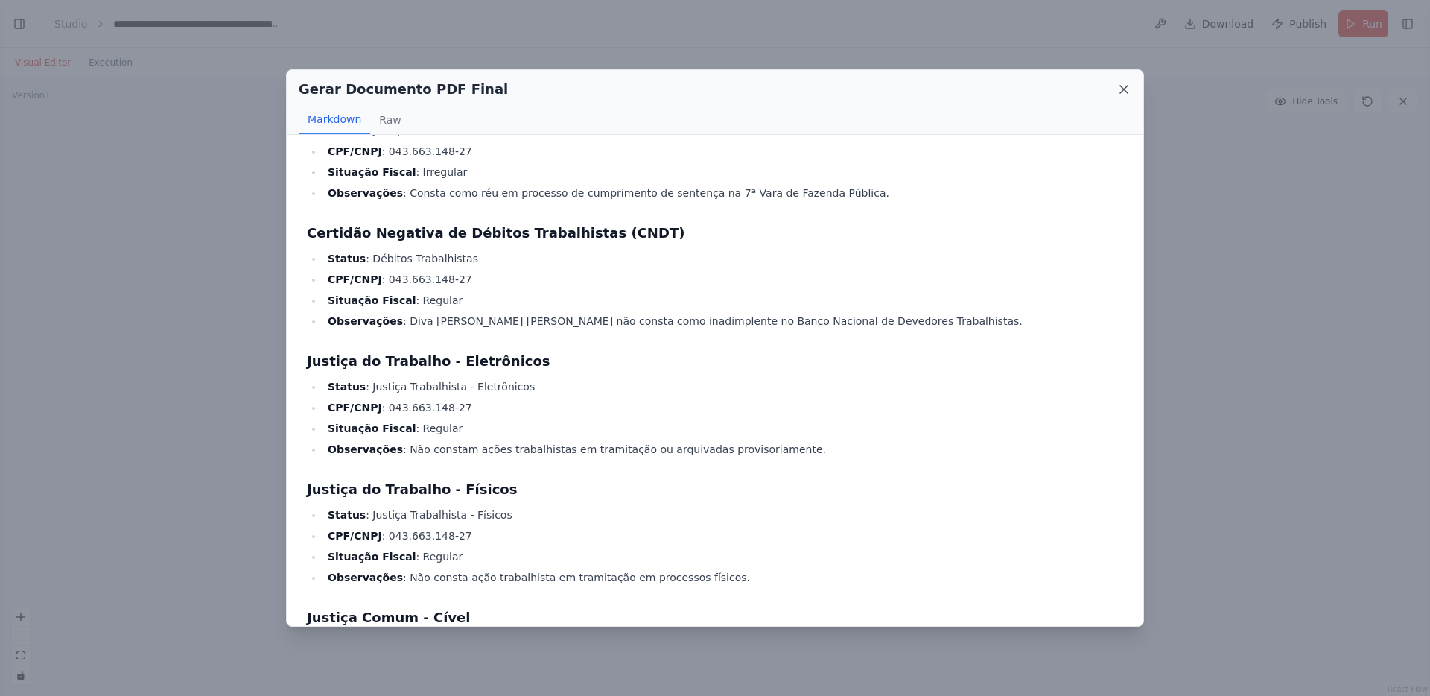
click at [1125, 90] on icon at bounding box center [1123, 89] width 7 height 7
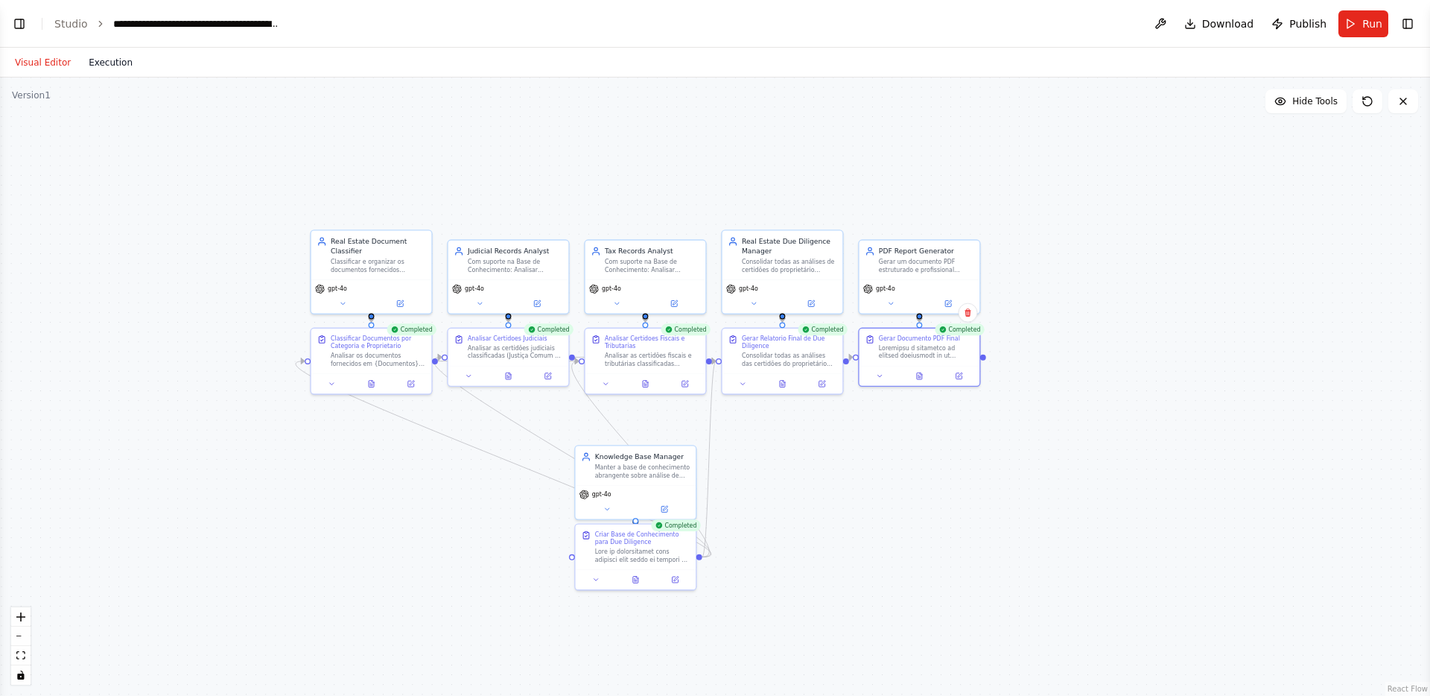
click at [94, 64] on button "Execution" at bounding box center [111, 63] width 62 height 18
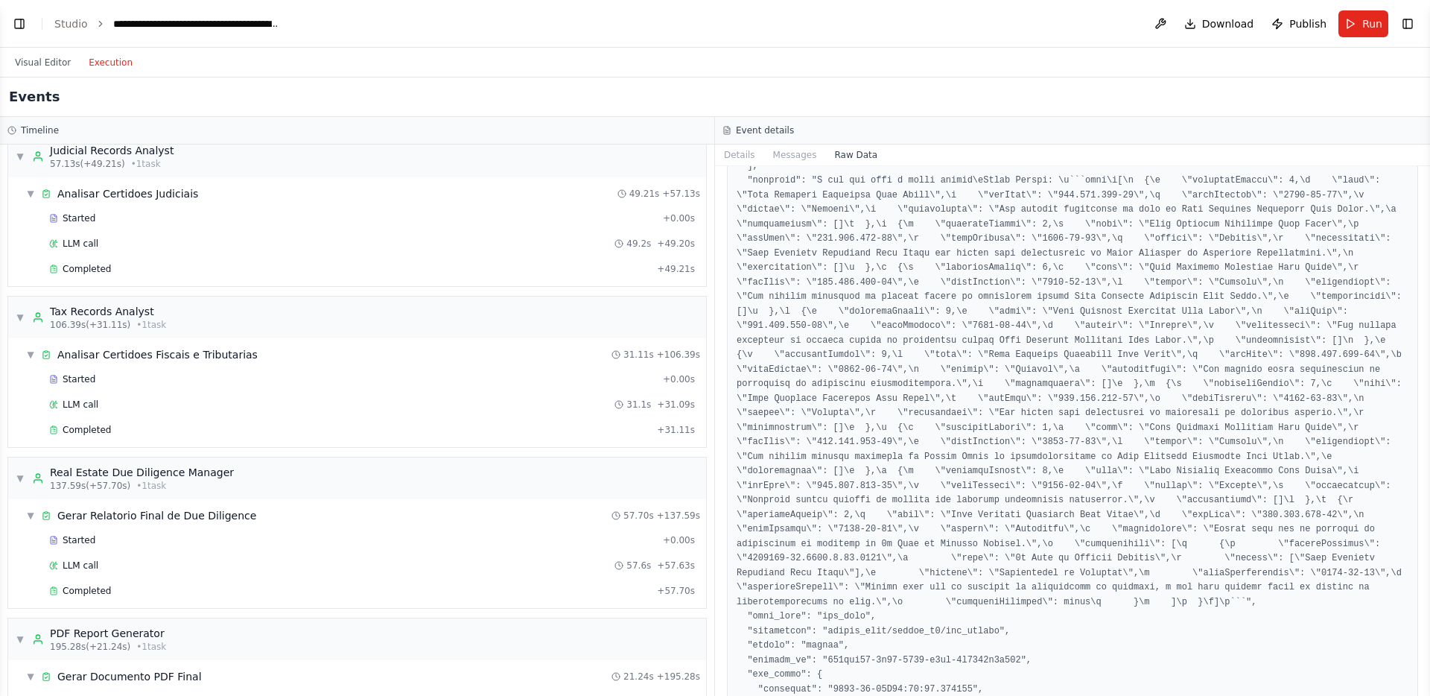
scroll to position [337, 0]
click at [156, 248] on div "LLM call 49.2s + 49.20s" at bounding box center [372, 245] width 646 height 12
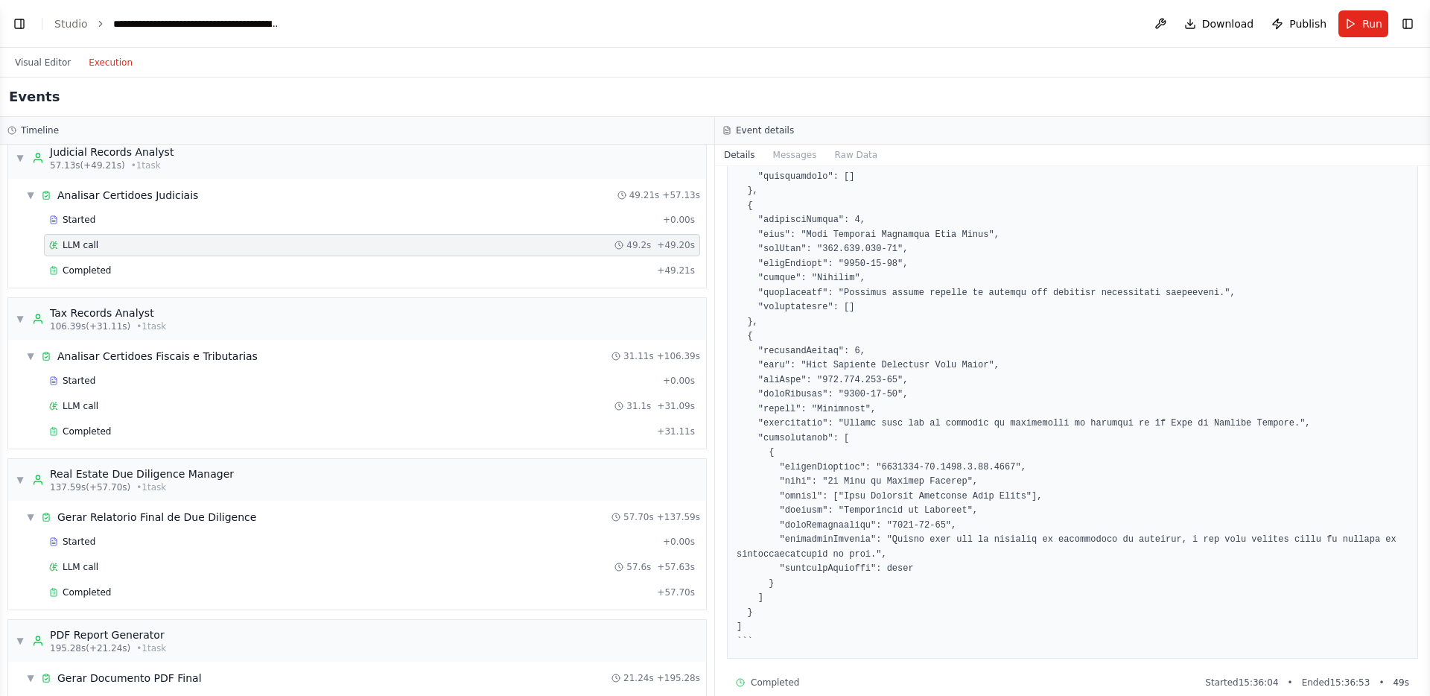
scroll to position [1069, 0]
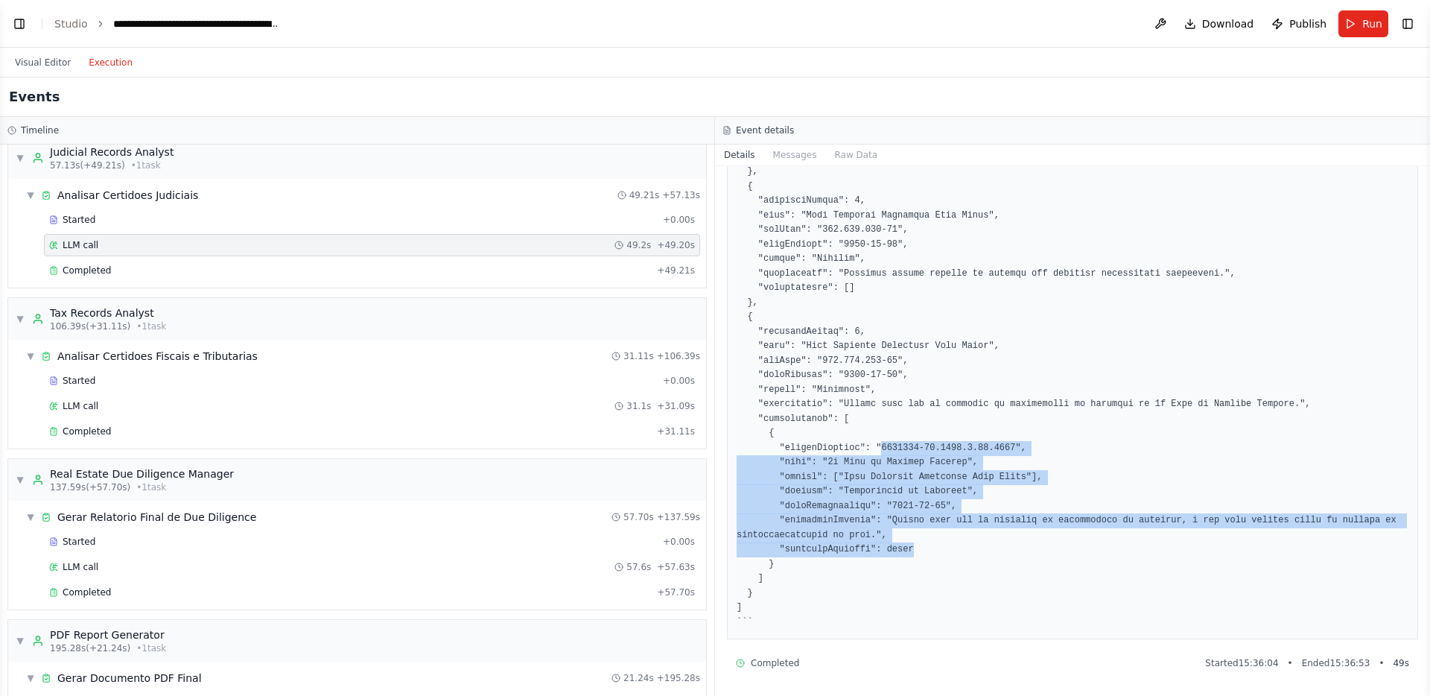
drag, startPoint x: 880, startPoint y: 448, endPoint x: 916, endPoint y: 553, distance: 110.5
click at [51, 62] on button "Visual Editor" at bounding box center [43, 63] width 74 height 18
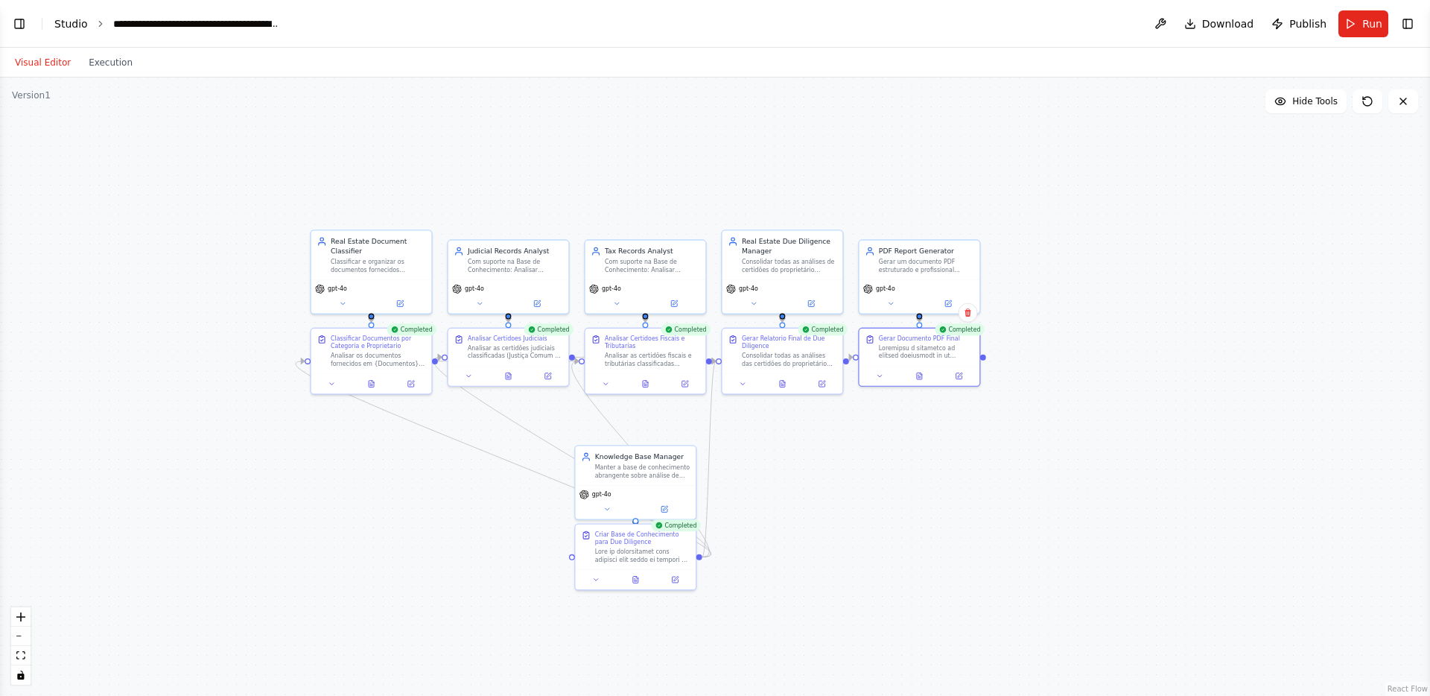
click at [55, 22] on link "Studio" at bounding box center [71, 24] width 34 height 12
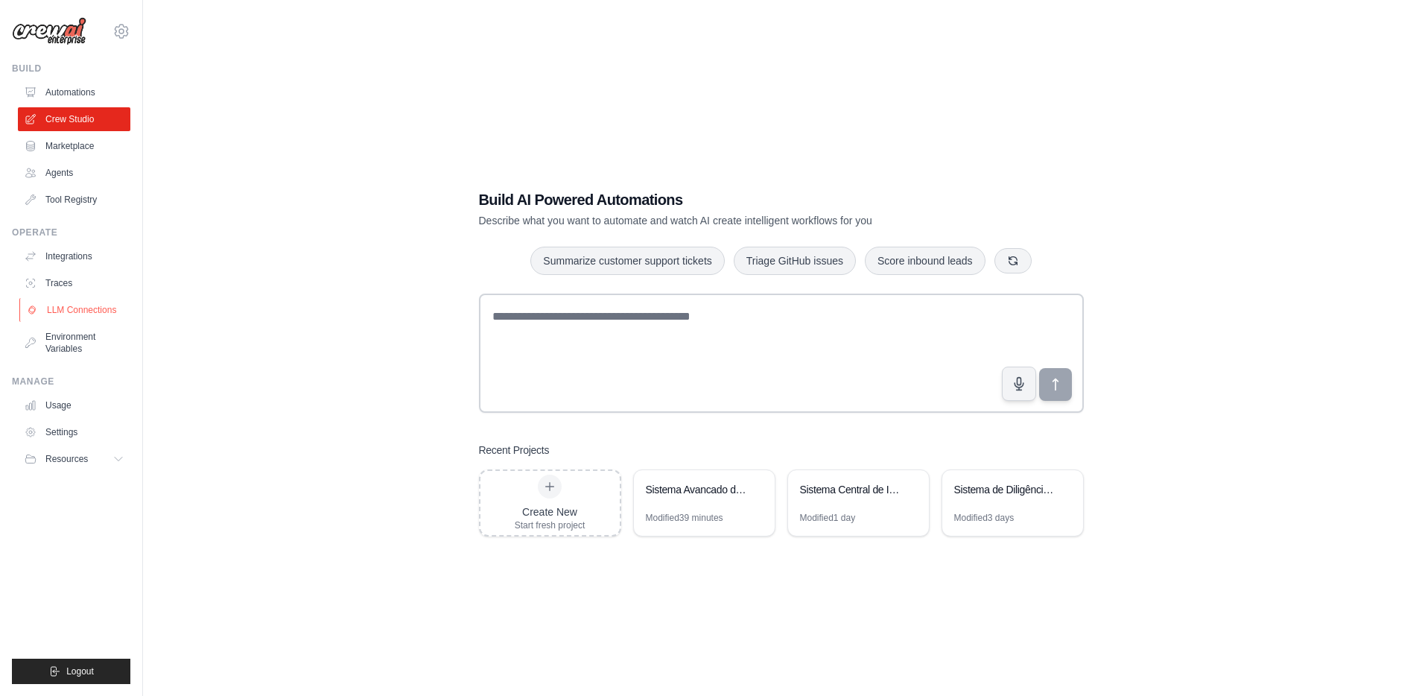
click at [74, 302] on link "LLM Connections" at bounding box center [75, 310] width 112 height 24
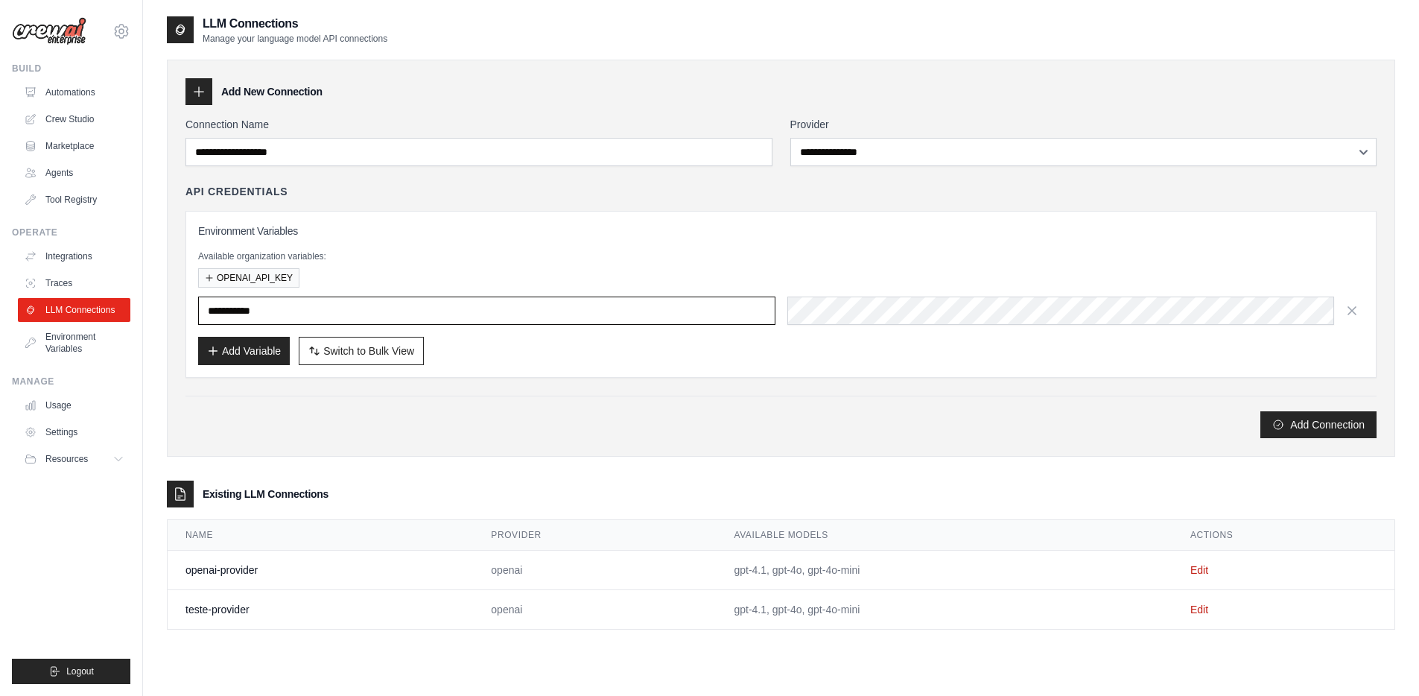
click at [354, 311] on input "text" at bounding box center [486, 310] width 577 height 28
type input "**********"
click at [1333, 414] on button "Add Connection" at bounding box center [1318, 423] width 116 height 27
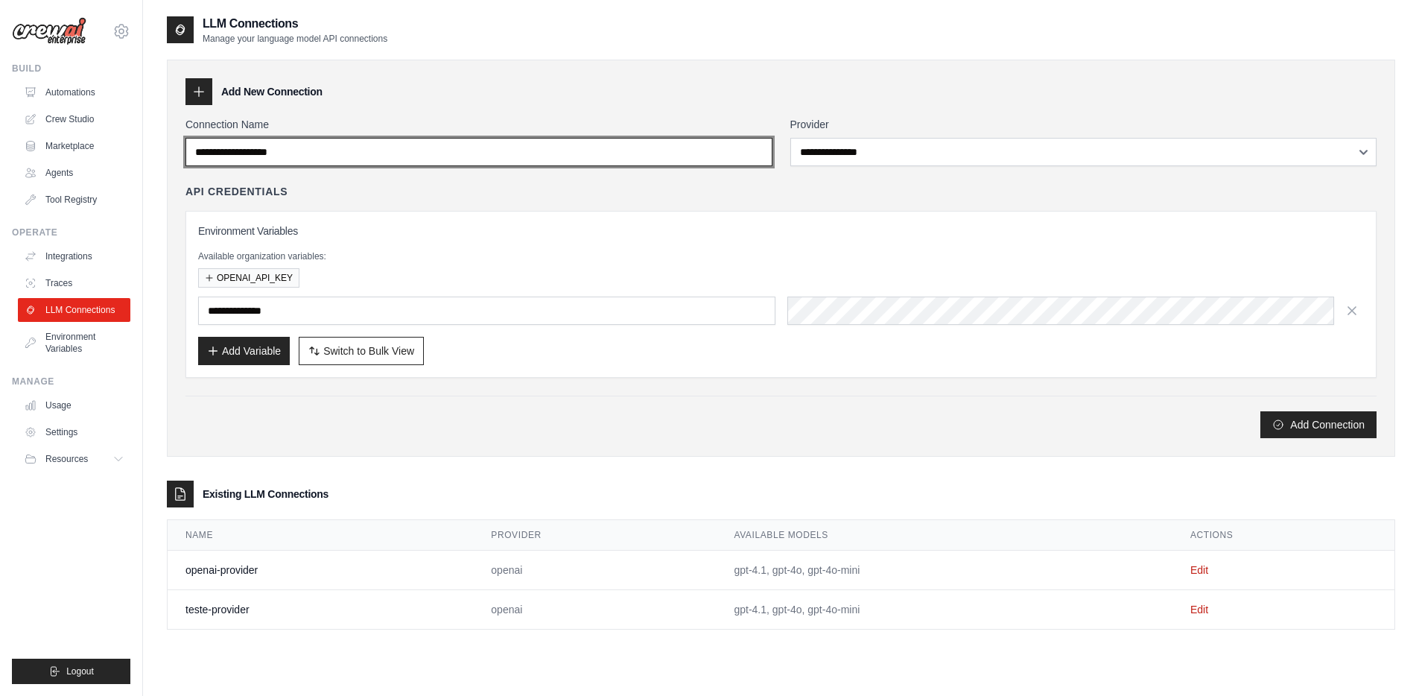
click at [661, 159] on input "Connection Name" at bounding box center [478, 152] width 587 height 28
type input "**********"
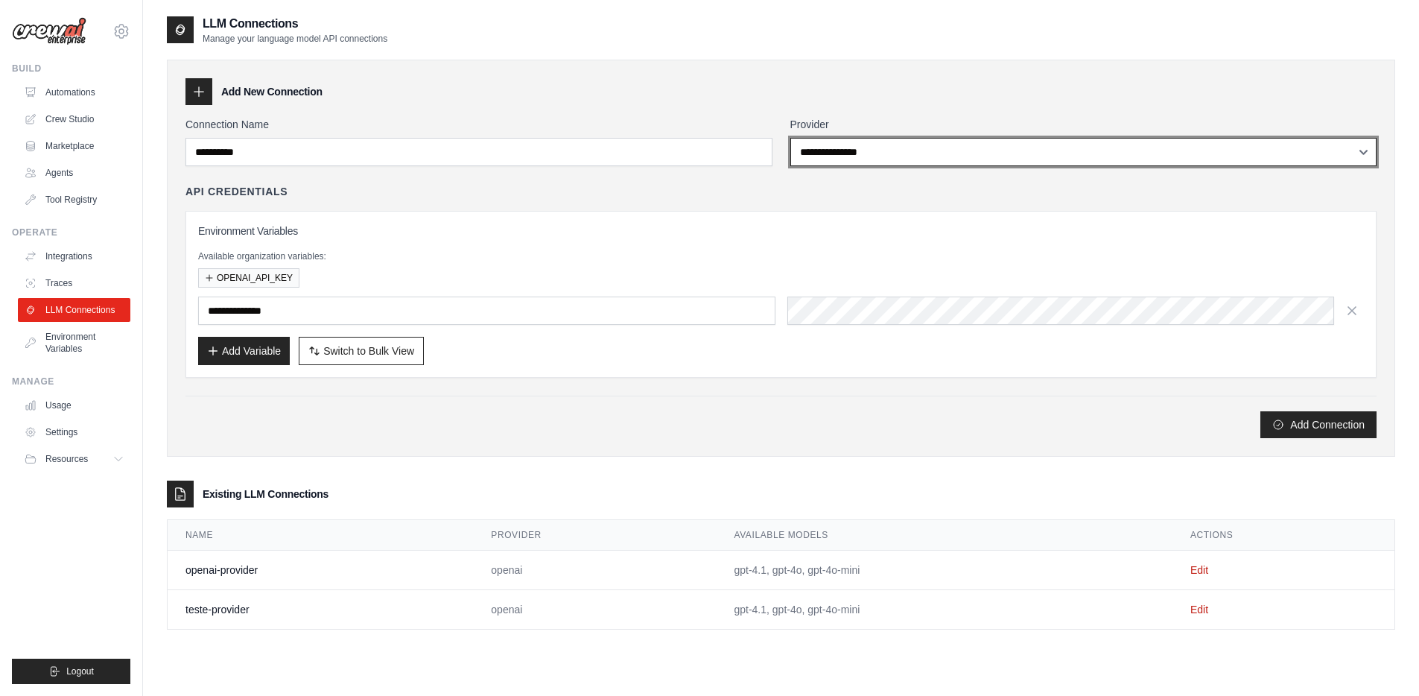
click at [1103, 142] on select "**********" at bounding box center [1083, 152] width 587 height 28
select select "******"
click at [790, 138] on select "**********" at bounding box center [1083, 152] width 587 height 28
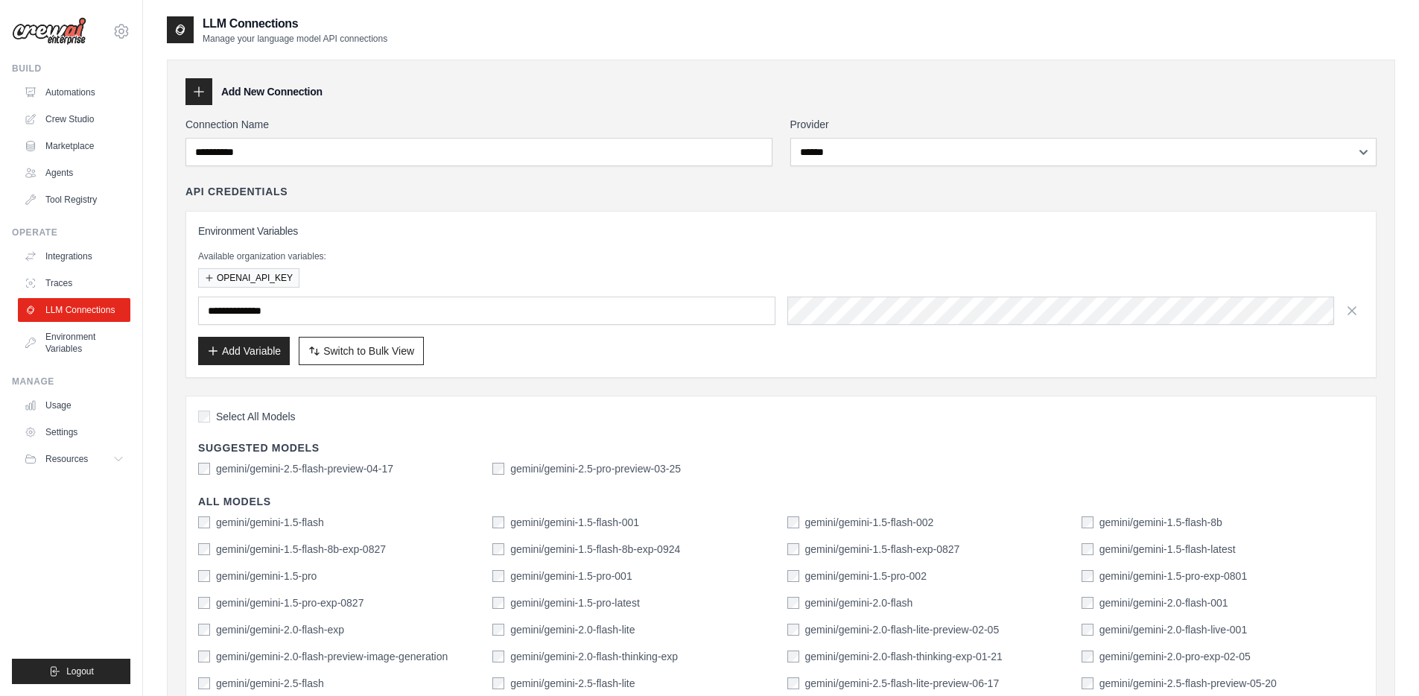
click at [1331, 424] on div "Select All Models" at bounding box center [781, 418] width 1166 height 20
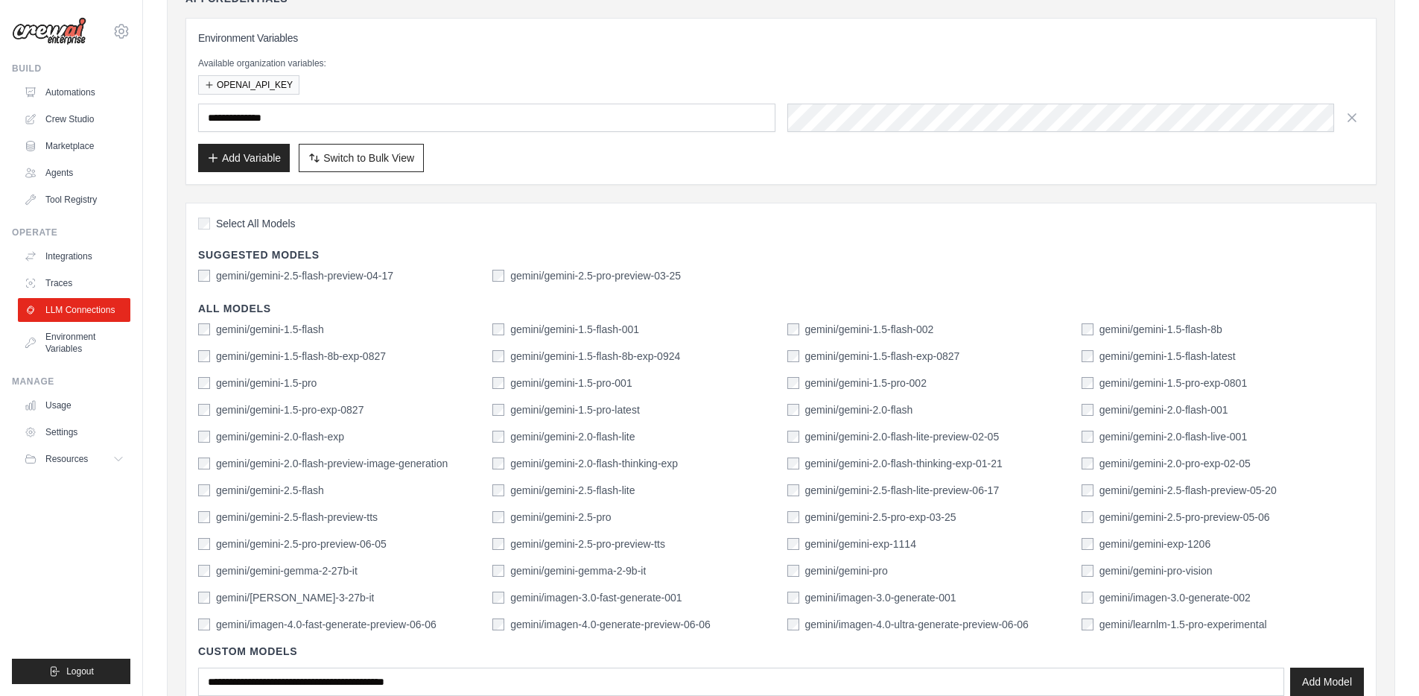
scroll to position [194, 0]
click at [232, 275] on label "gemini/gemini-2.5-flash-preview-04-17" at bounding box center [304, 274] width 177 height 15
click at [521, 285] on div "Select All Models Suggested Models gemini/gemini-2.5-flash-preview-04-17 gemini…" at bounding box center [780, 461] width 1191 height 518
click at [534, 277] on label "gemini/gemini-2.5-pro-preview-03-25" at bounding box center [595, 274] width 171 height 15
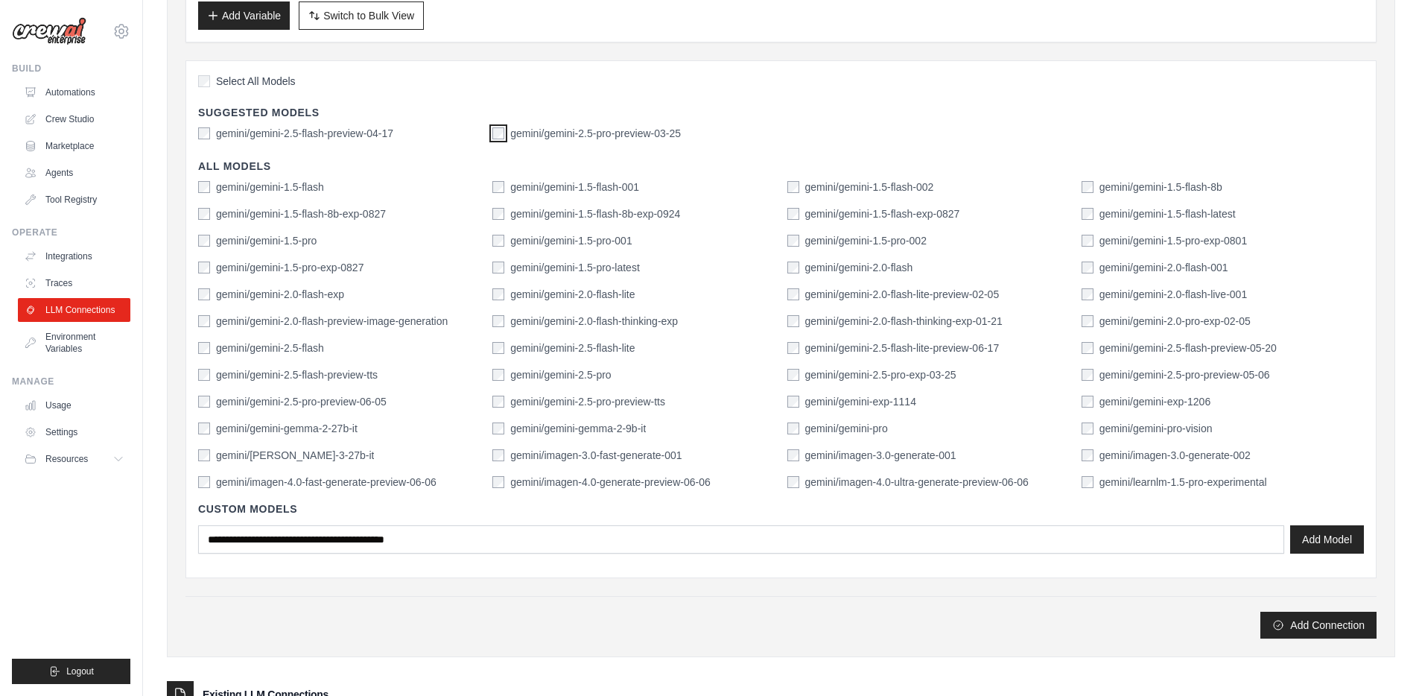
scroll to position [394, 0]
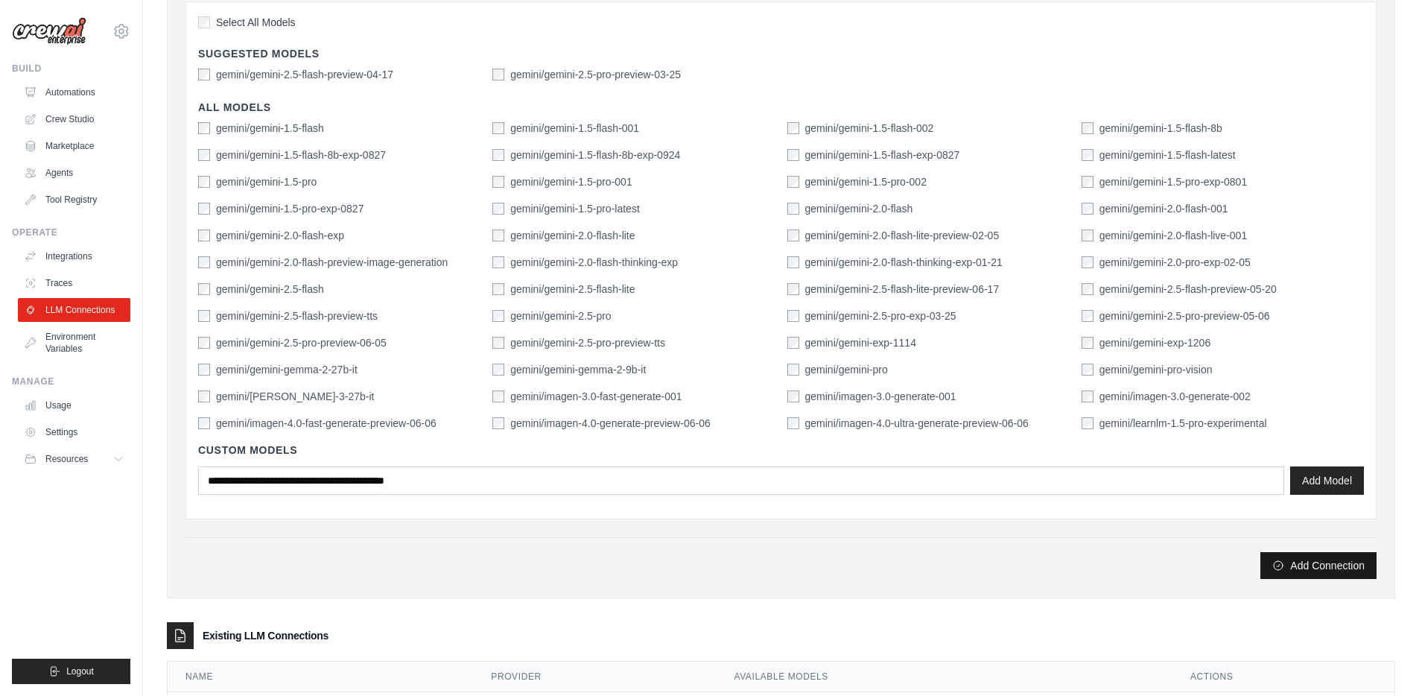
click at [1303, 565] on button "Add Connection" at bounding box center [1318, 565] width 116 height 27
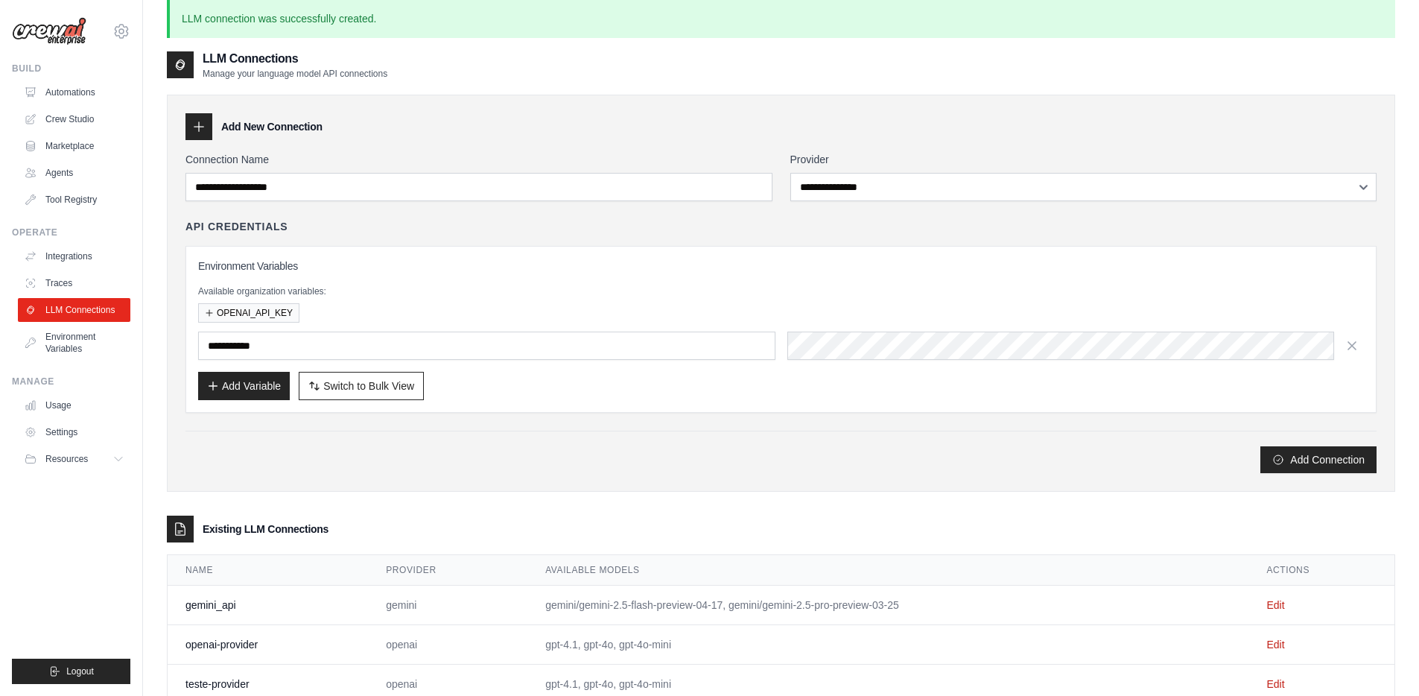
scroll to position [0, 0]
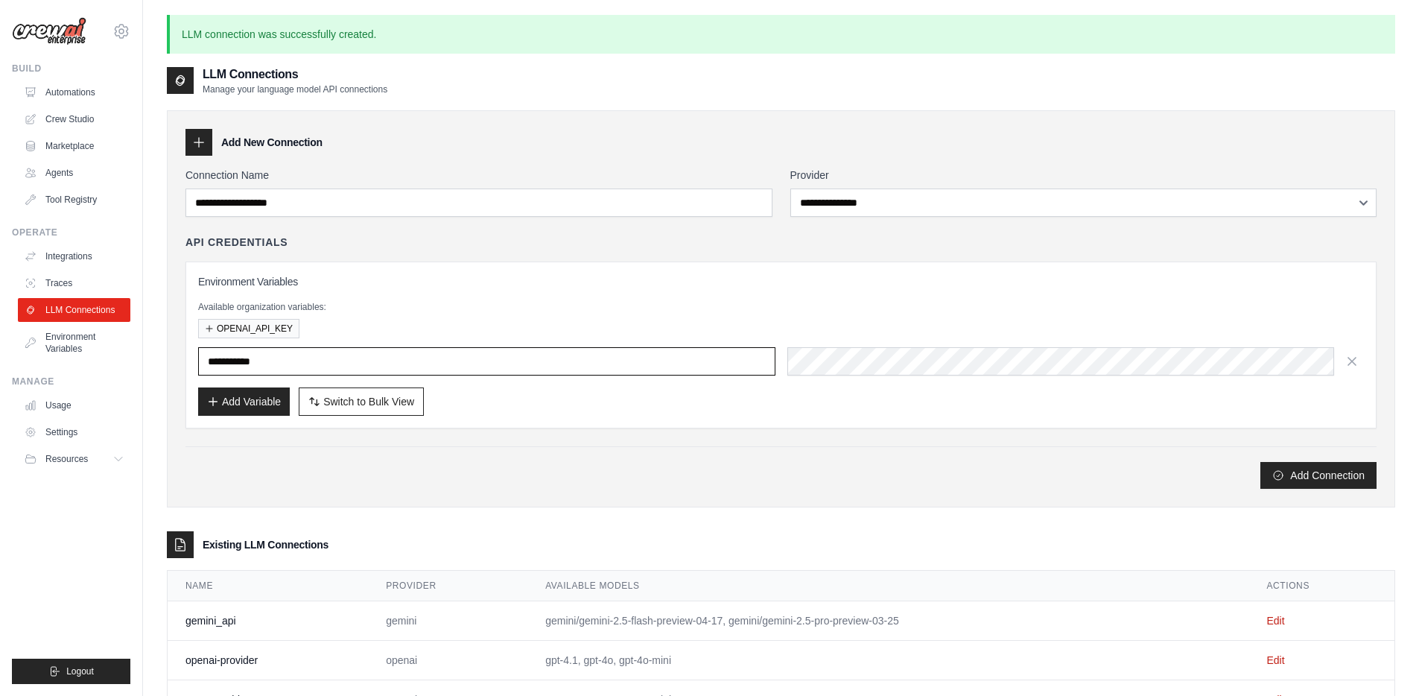
click at [512, 366] on input "text" at bounding box center [486, 361] width 577 height 28
type input "**********"
click at [1321, 478] on button "Add Connection" at bounding box center [1318, 474] width 116 height 27
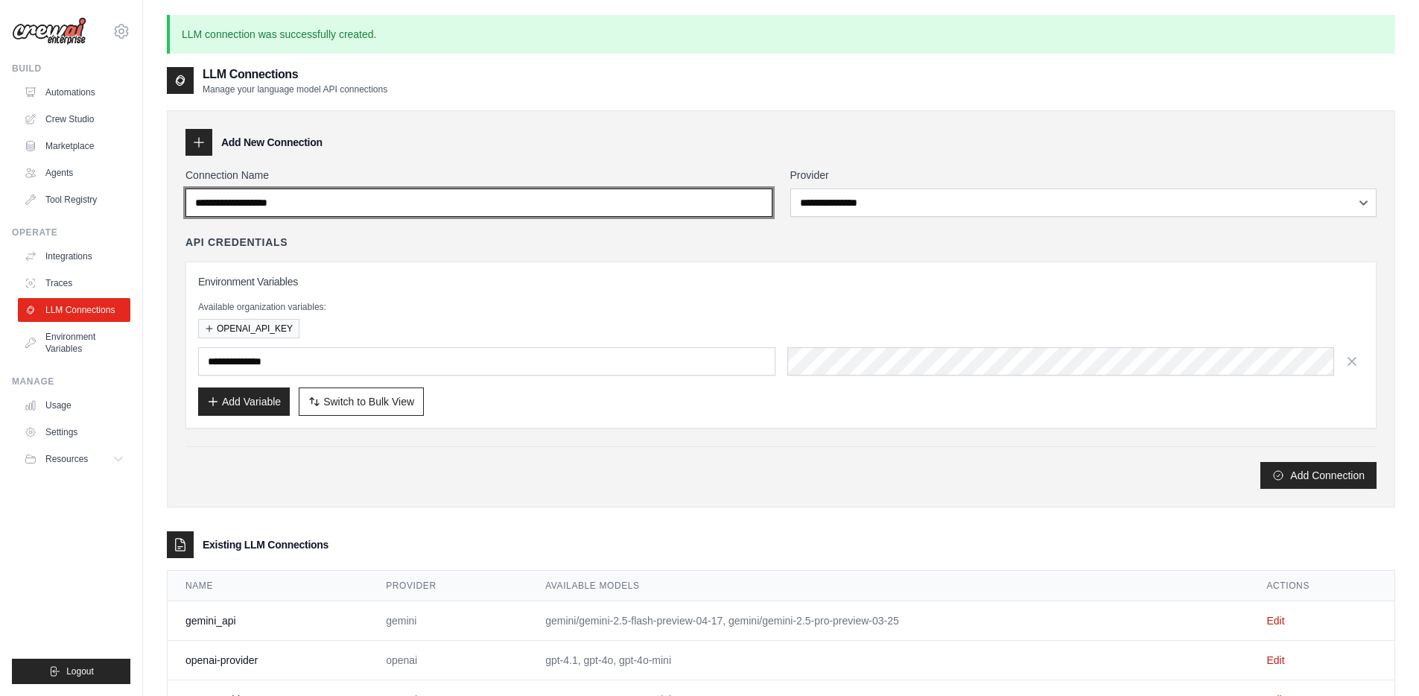
click at [636, 209] on input "Connection Name" at bounding box center [478, 202] width 587 height 28
type input "**********"
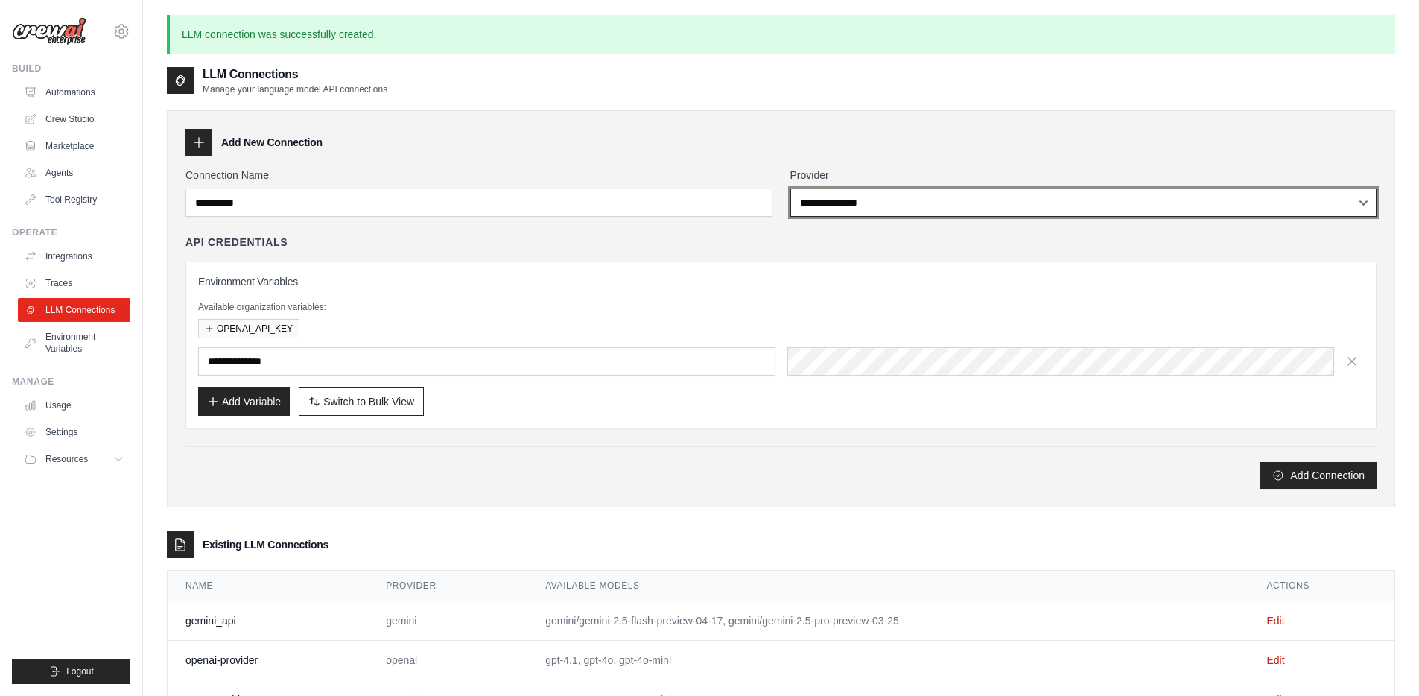
click at [1019, 205] on select "**********" at bounding box center [1083, 202] width 587 height 28
select select "******"
click at [790, 188] on select "**********" at bounding box center [1083, 202] width 587 height 28
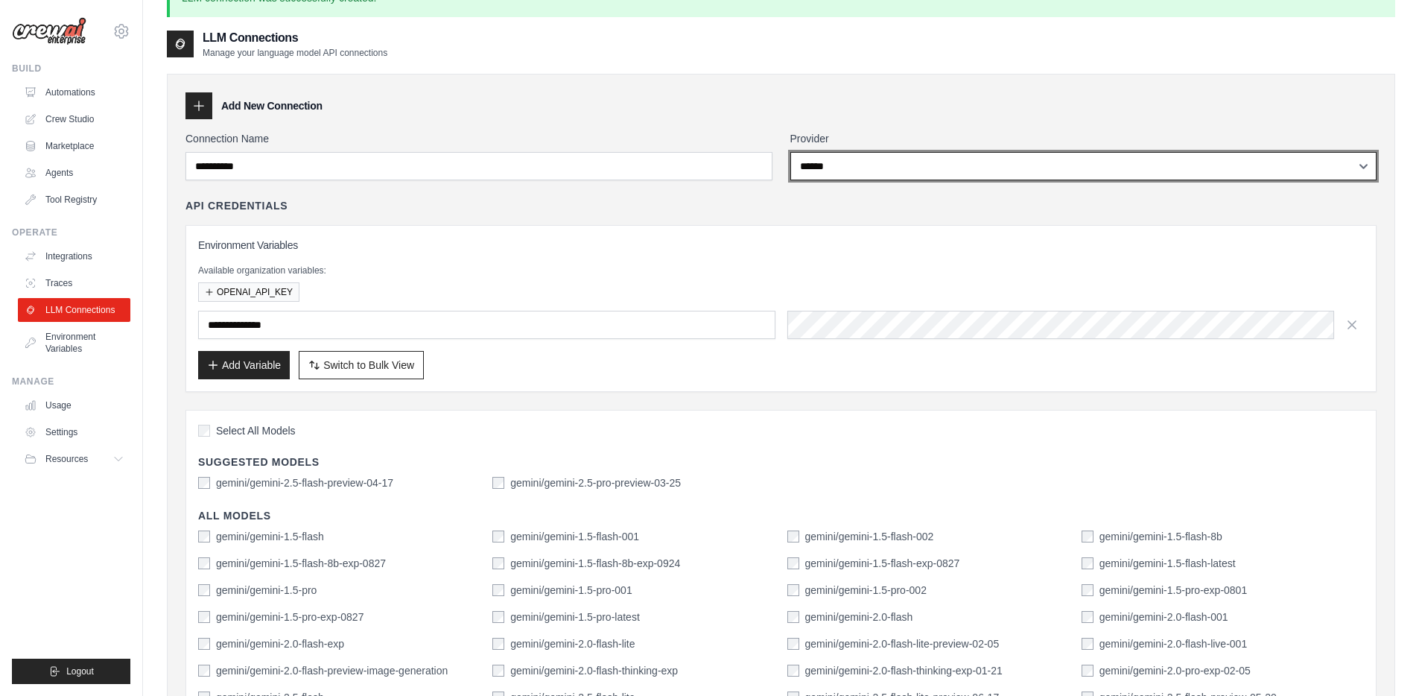
scroll to position [39, 0]
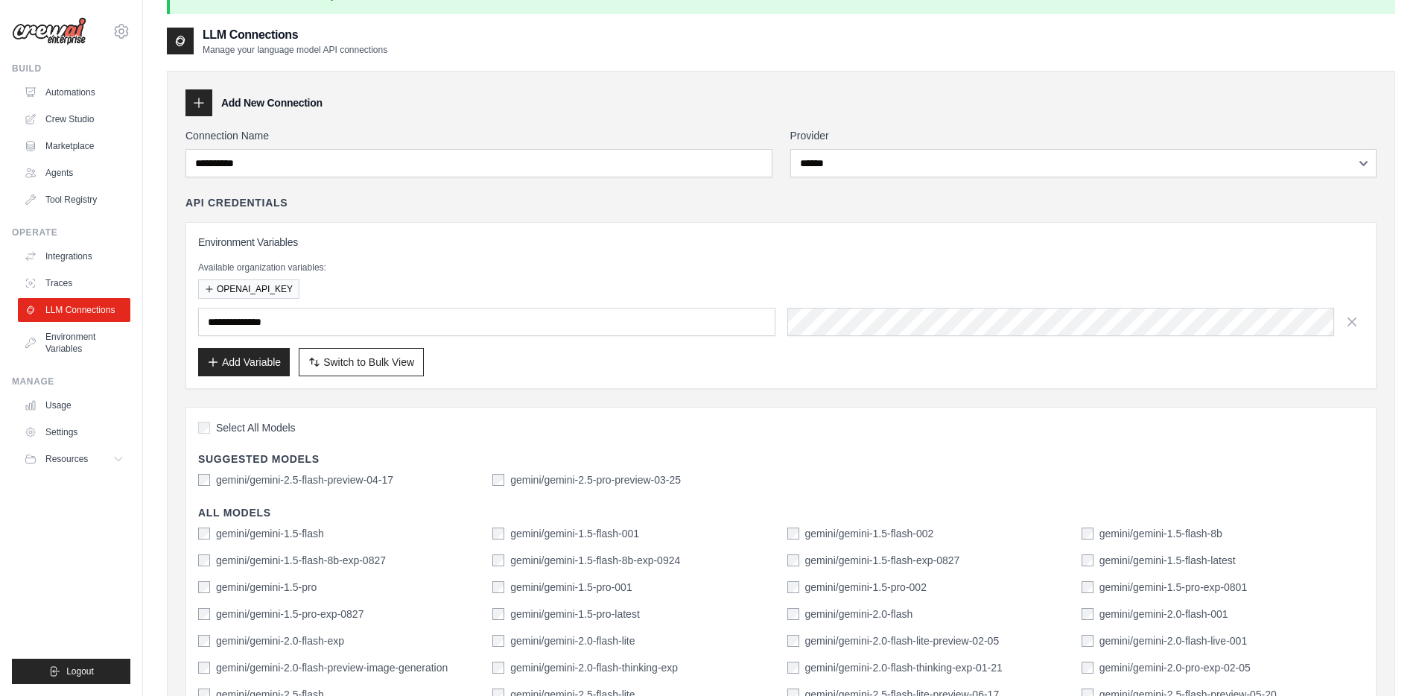
click at [359, 479] on label "gemini/gemini-2.5-flash-preview-04-17" at bounding box center [304, 479] width 177 height 15
click at [541, 477] on label "gemini/gemini-2.5-pro-preview-03-25" at bounding box center [595, 479] width 171 height 15
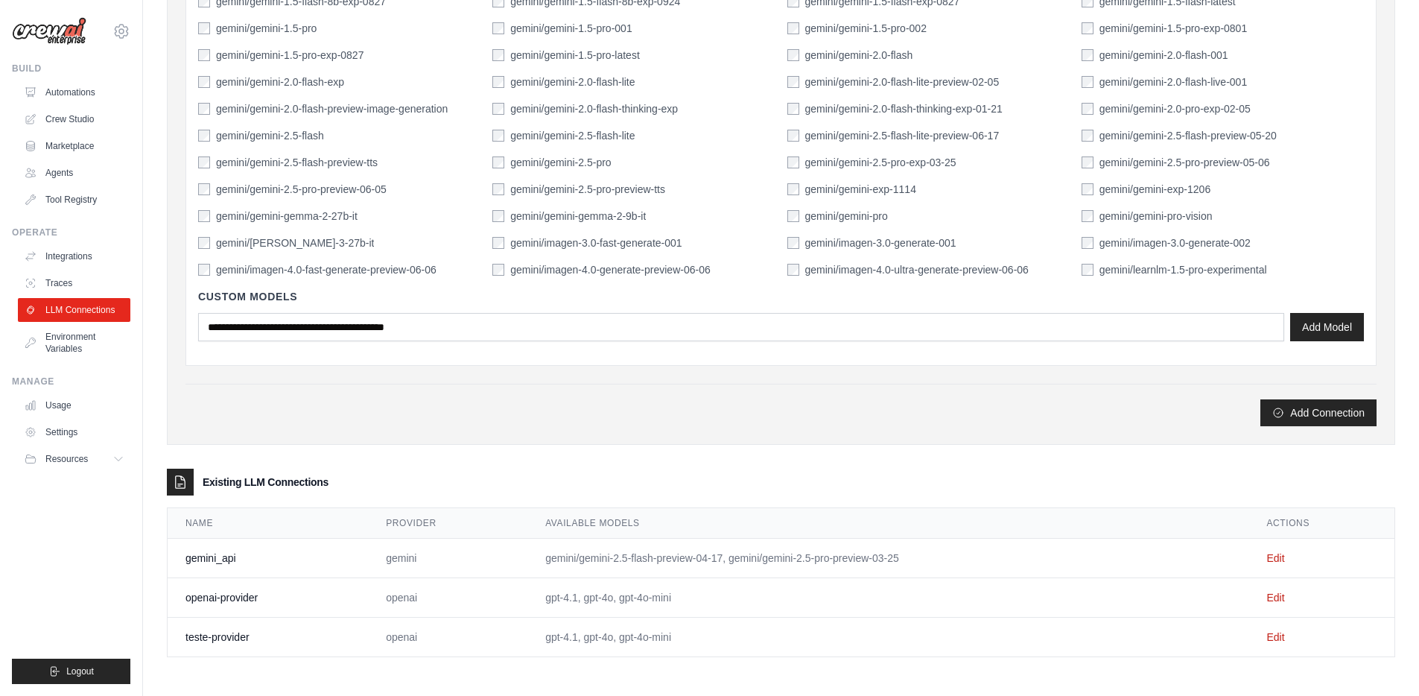
scroll to position [595, 0]
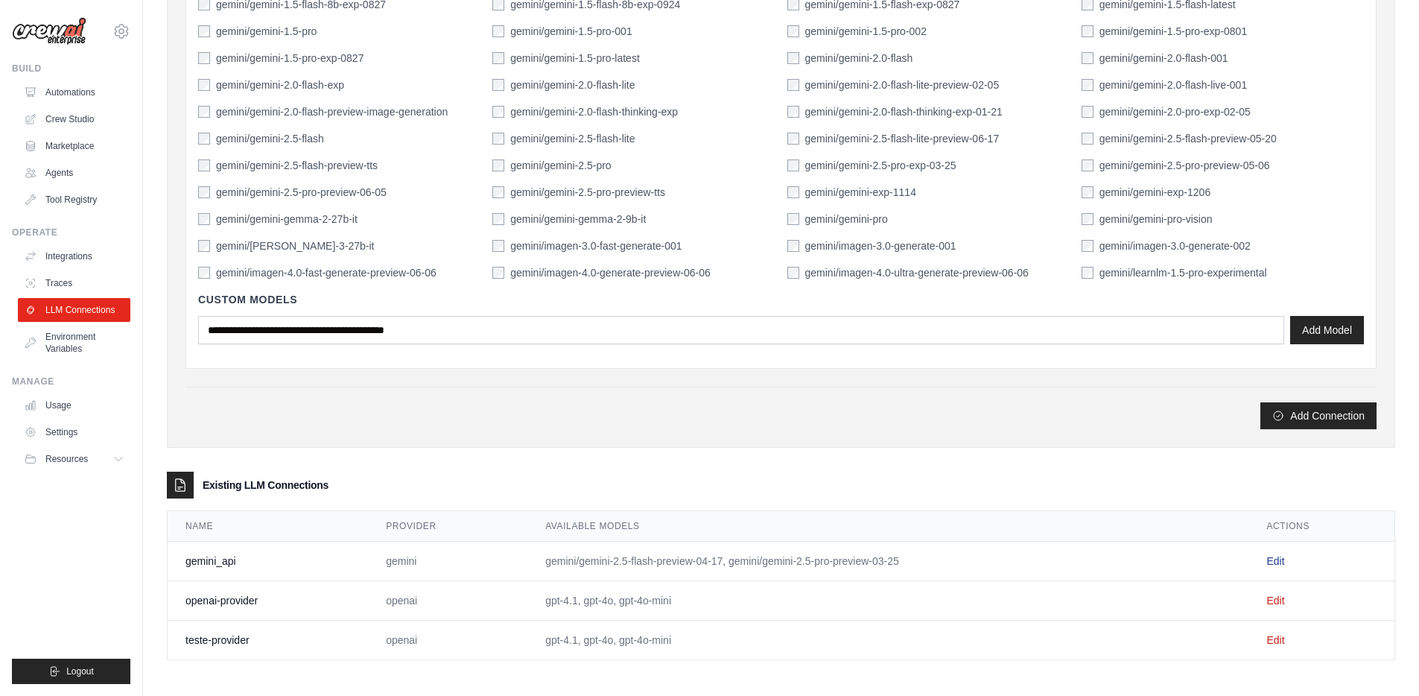
click at [1274, 562] on link "Edit" at bounding box center [1275, 561] width 18 height 12
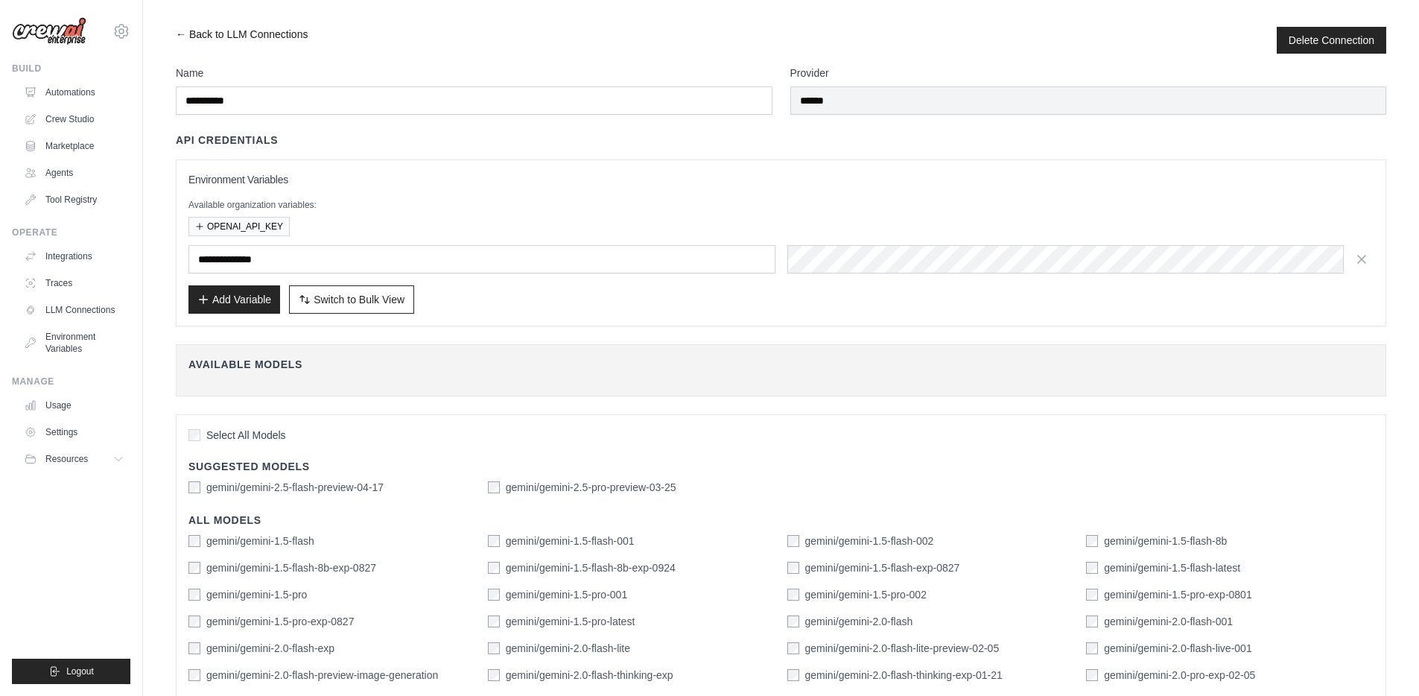
click at [200, 31] on link "← Back to LLM Connections" at bounding box center [242, 40] width 132 height 27
select select "******"
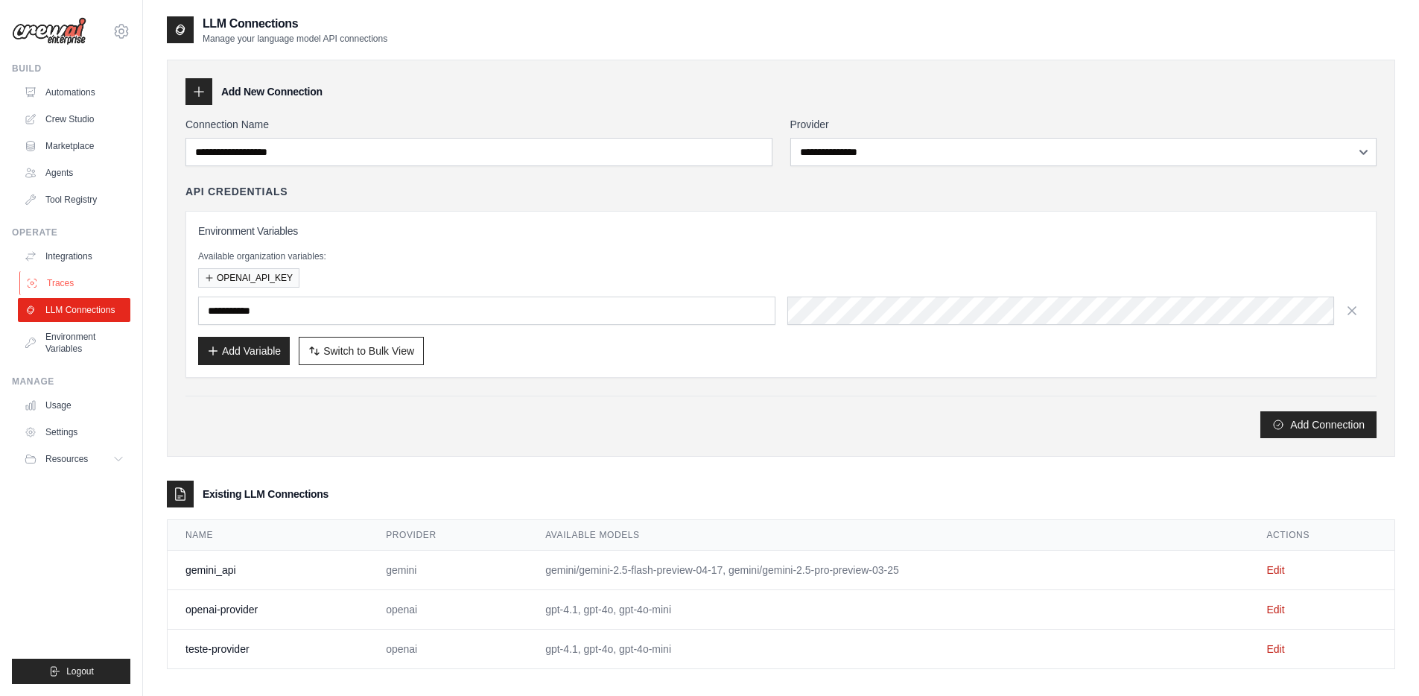
click at [70, 287] on link "Traces" at bounding box center [75, 283] width 112 height 24
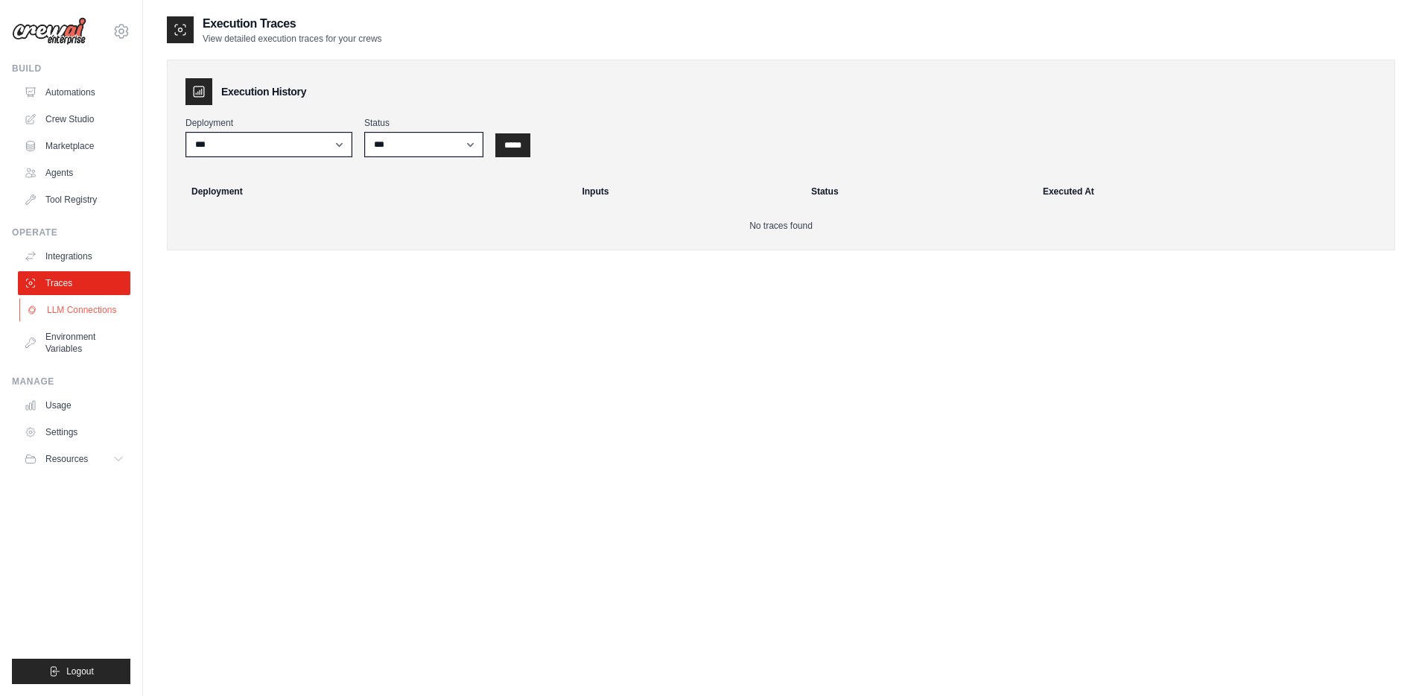
click at [66, 312] on link "LLM Connections" at bounding box center [75, 310] width 112 height 24
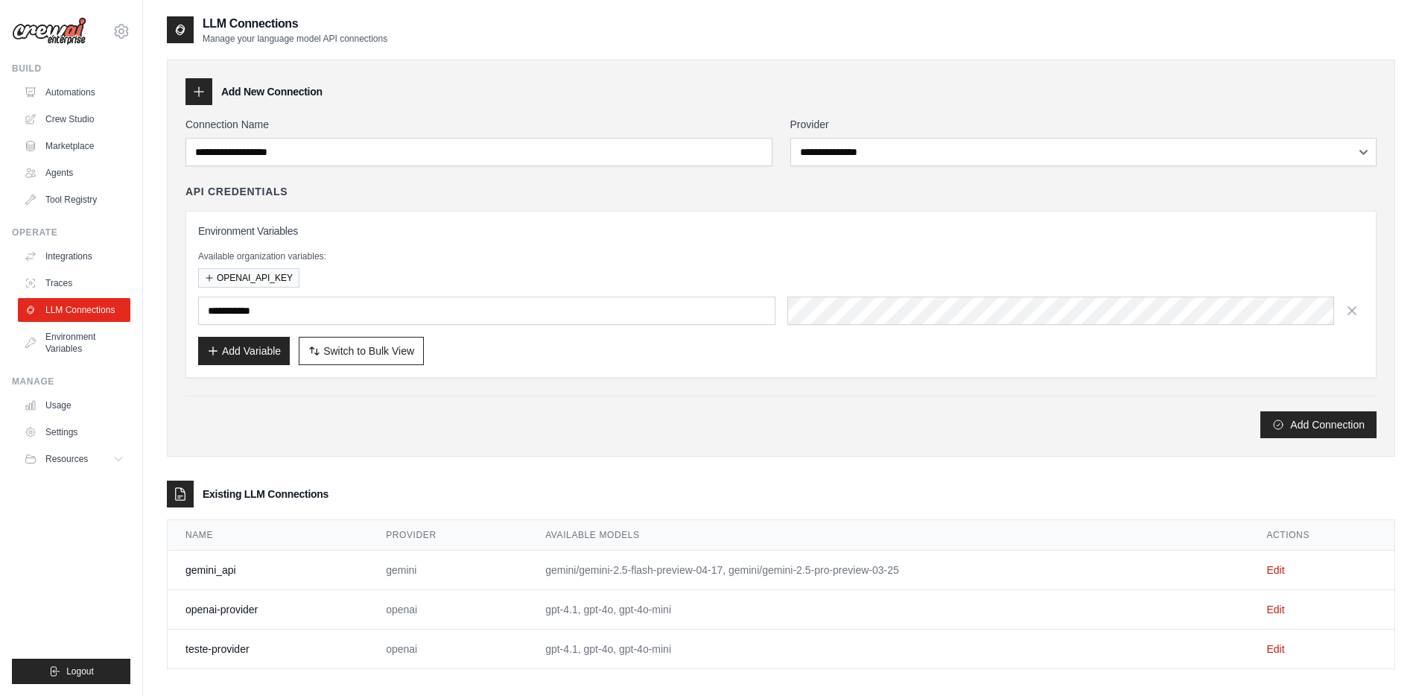
click at [207, 92] on div at bounding box center [198, 91] width 27 height 27
click at [87, 118] on link "Crew Studio" at bounding box center [75, 119] width 112 height 24
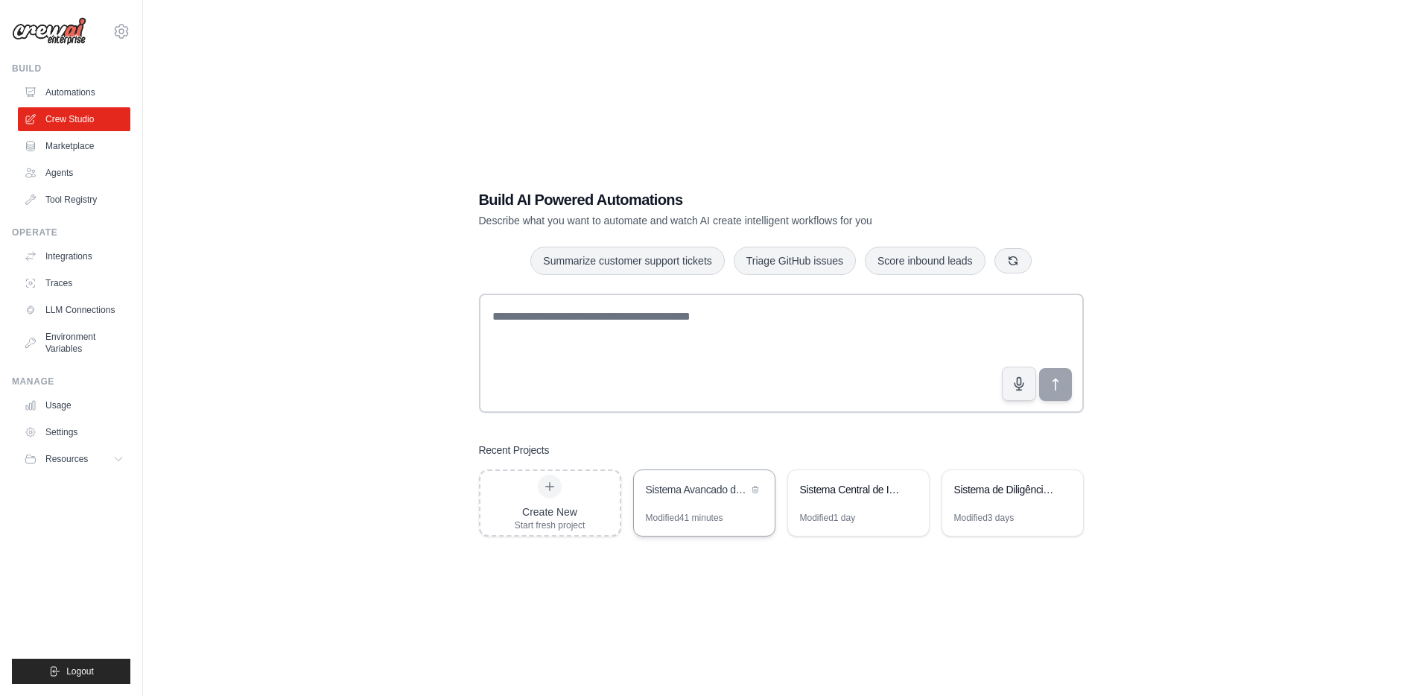
click at [693, 514] on div "Modified 41 minutes" at bounding box center [684, 518] width 77 height 12
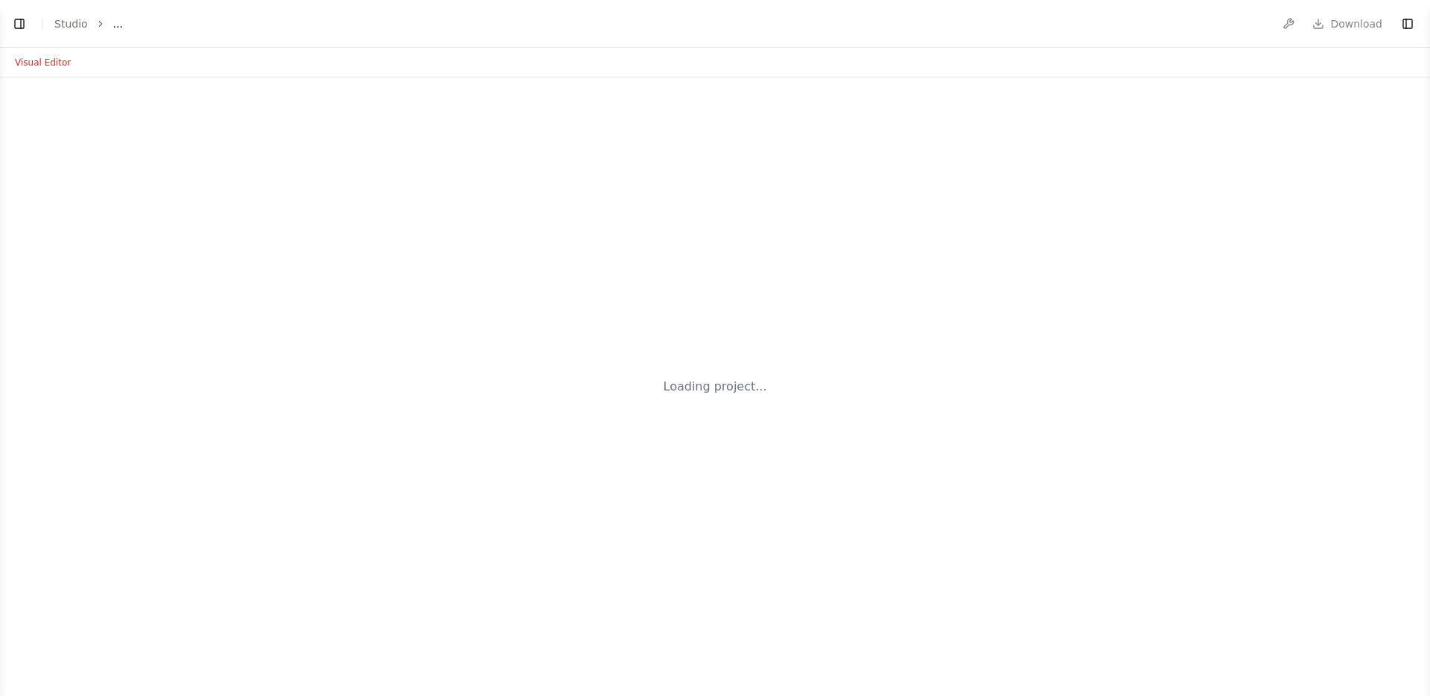
select select "****"
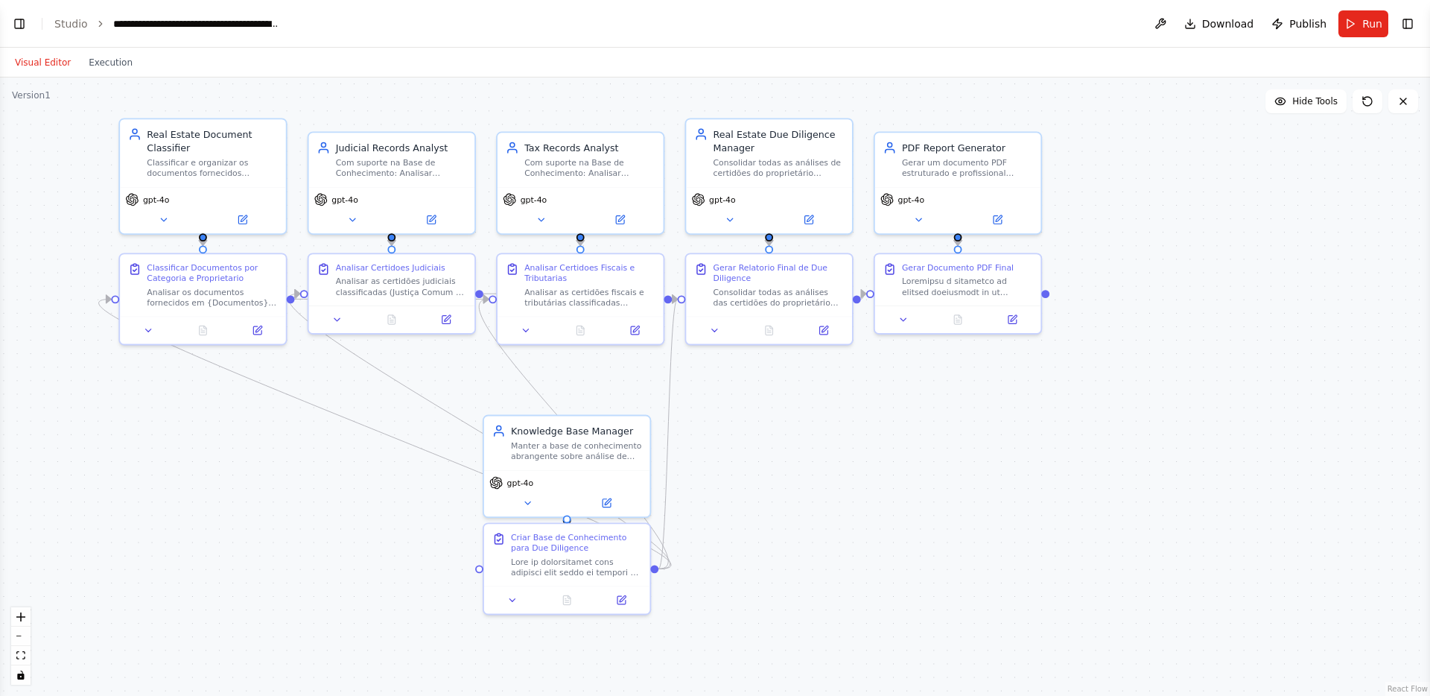
drag, startPoint x: 320, startPoint y: 515, endPoint x: 334, endPoint y: 448, distance: 67.6
click at [334, 448] on div ".deletable-edge-delete-btn { width: 20px; height: 20px; border: 0px solid #ffff…" at bounding box center [715, 386] width 1430 height 618
click at [241, 214] on icon at bounding box center [242, 217] width 8 height 8
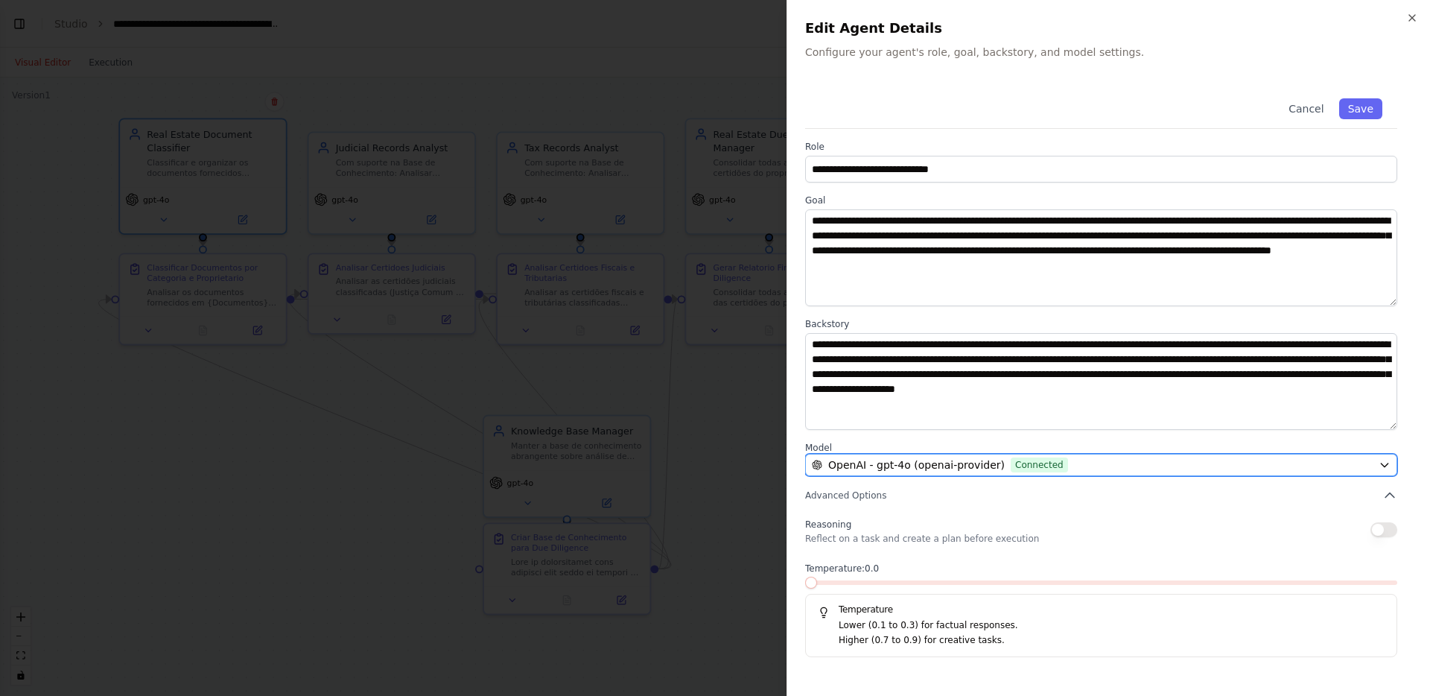
click at [1058, 461] on div "OpenAI - gpt-4o (openai-provider) Connected" at bounding box center [1092, 464] width 561 height 15
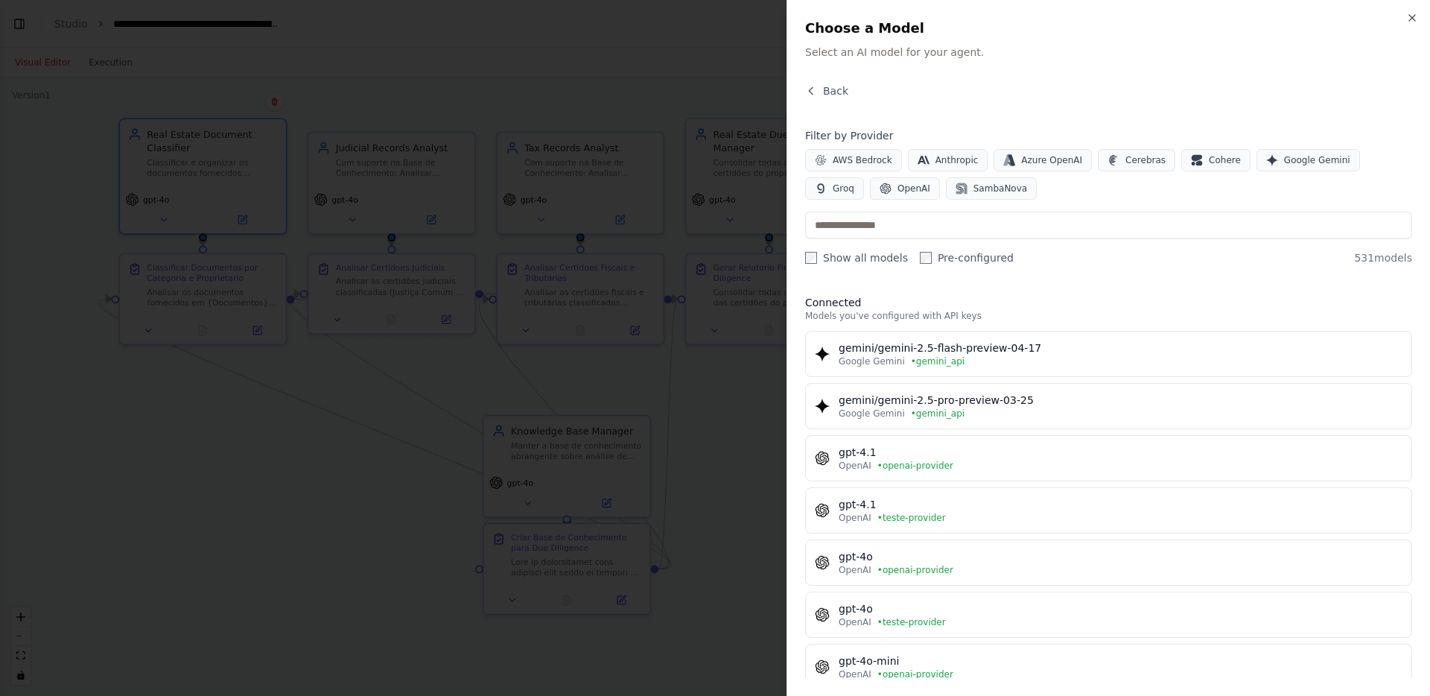
click at [859, 258] on label "Show all models" at bounding box center [856, 257] width 103 height 15
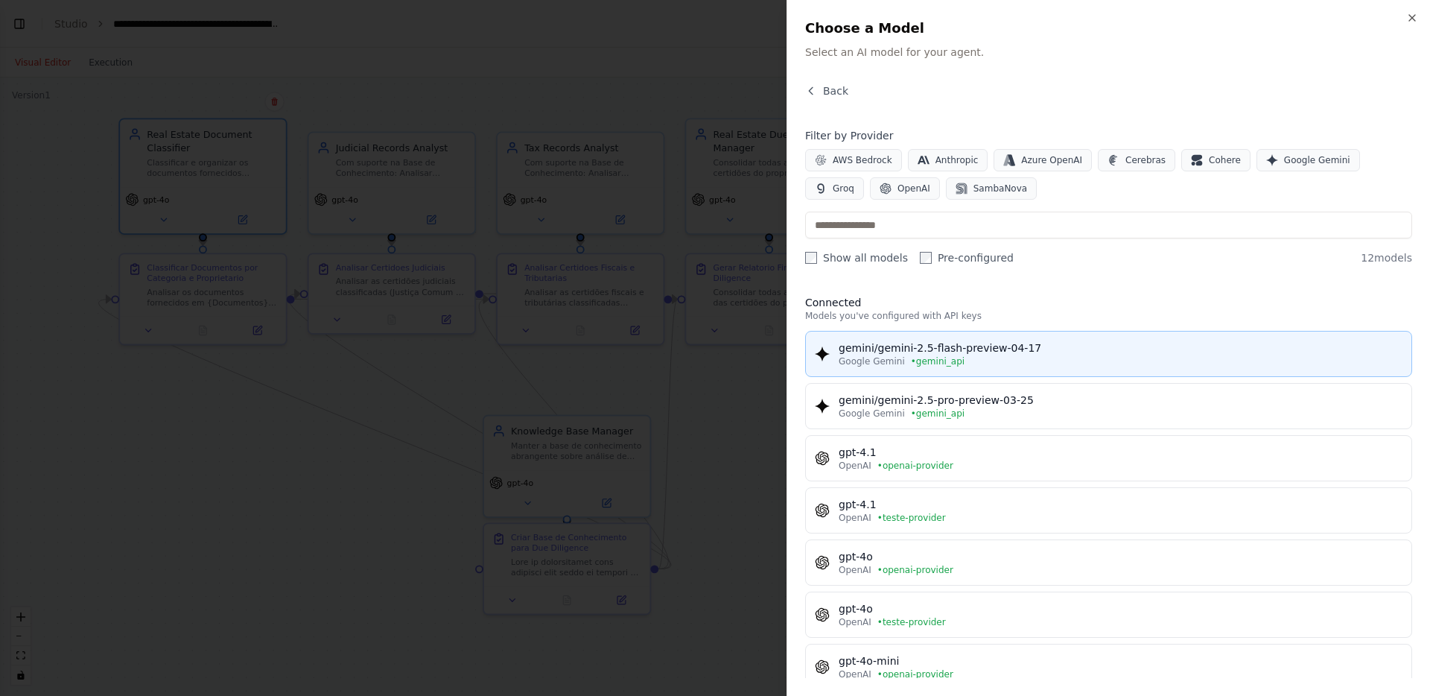
click at [867, 360] on span "Google Gemini" at bounding box center [872, 361] width 66 height 12
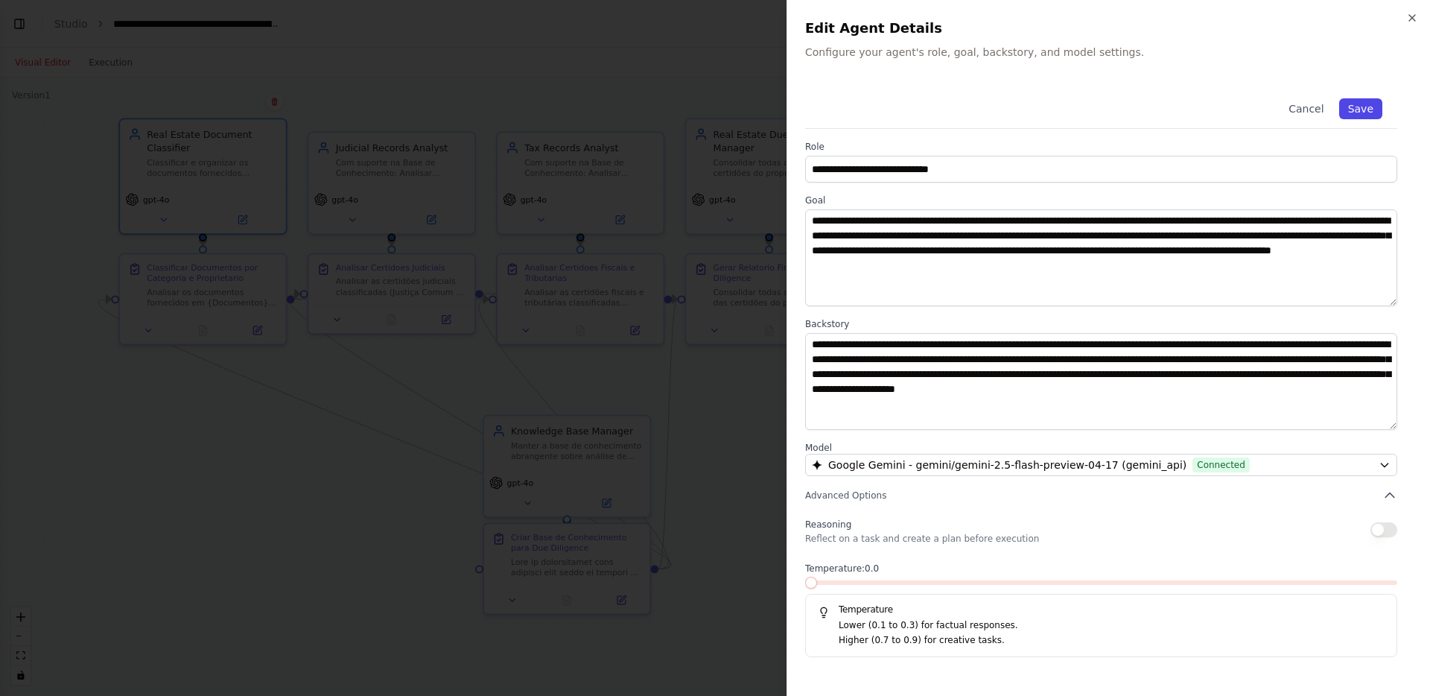
click at [1365, 113] on button "Save" at bounding box center [1360, 108] width 43 height 21
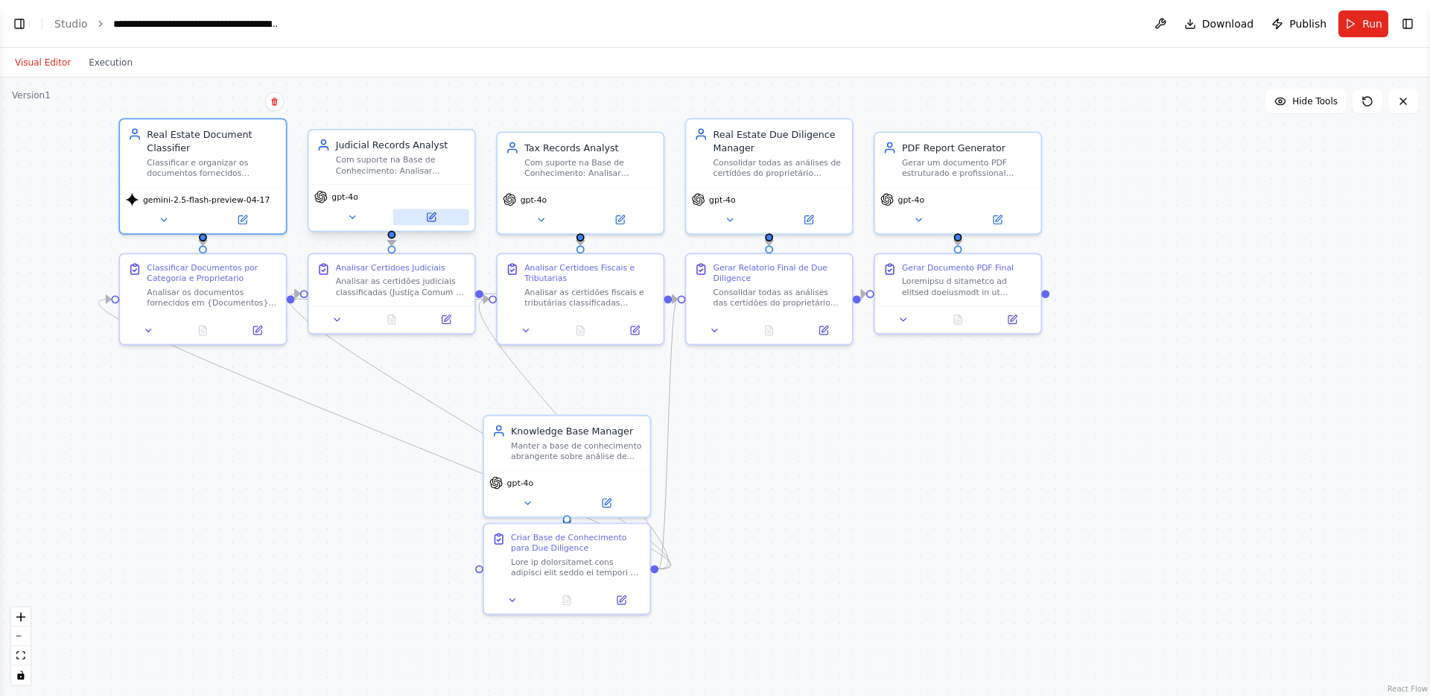
click at [413, 222] on button at bounding box center [431, 217] width 76 height 16
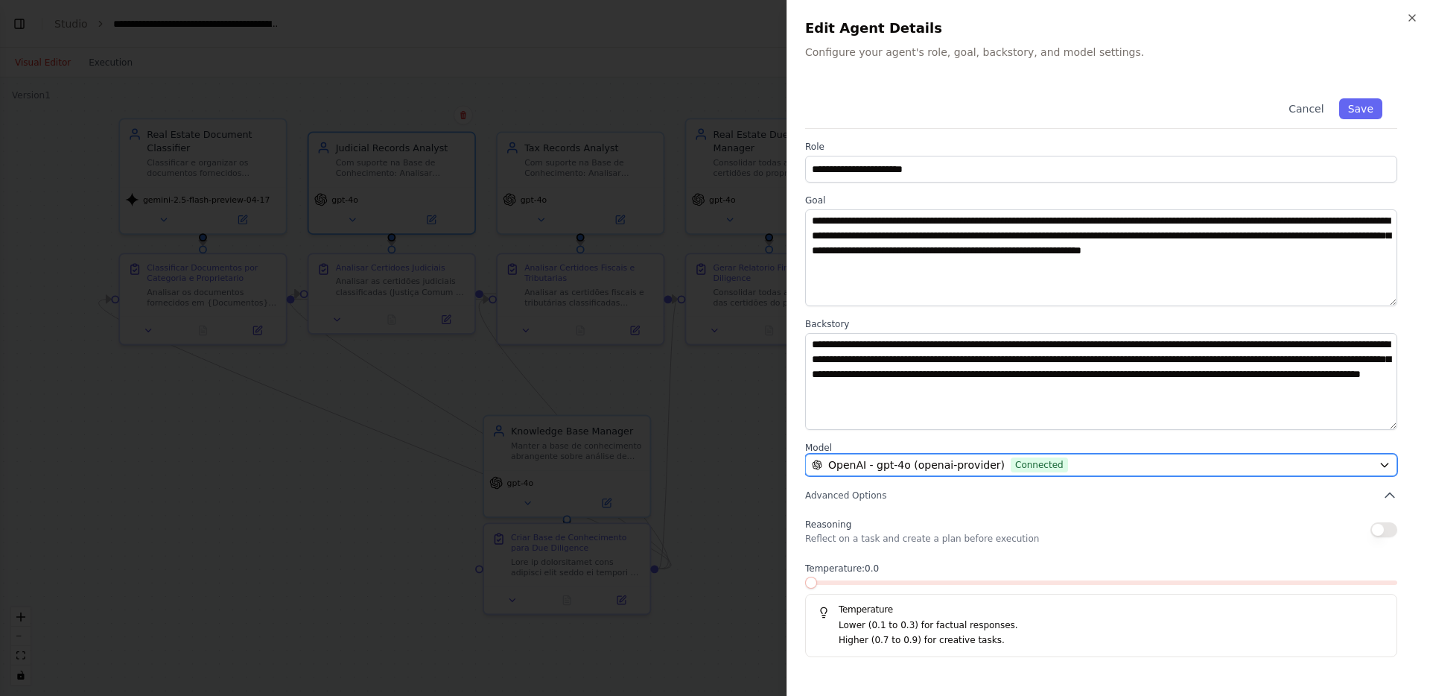
click at [904, 470] on span "OpenAI - gpt-4o (openai-provider)" at bounding box center [916, 464] width 177 height 15
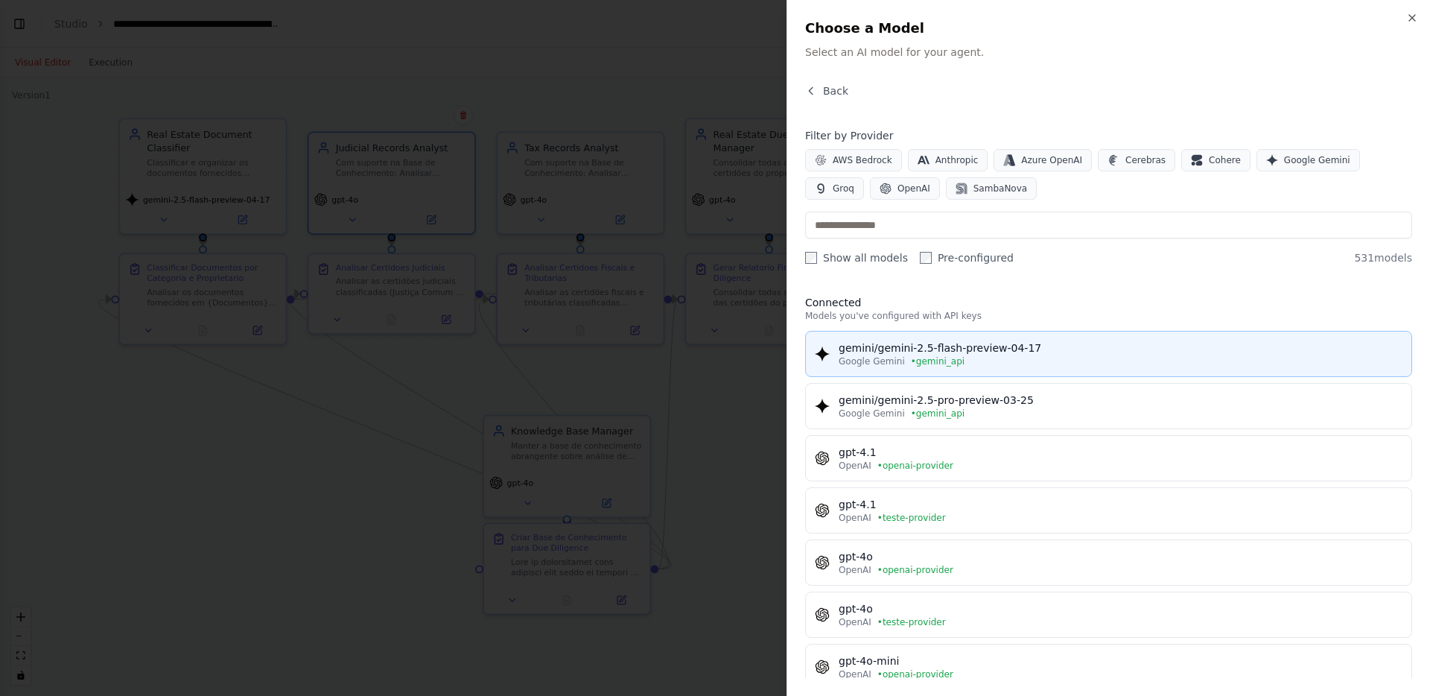
click at [988, 355] on div "Google Gemini • gemini_api" at bounding box center [1121, 361] width 564 height 12
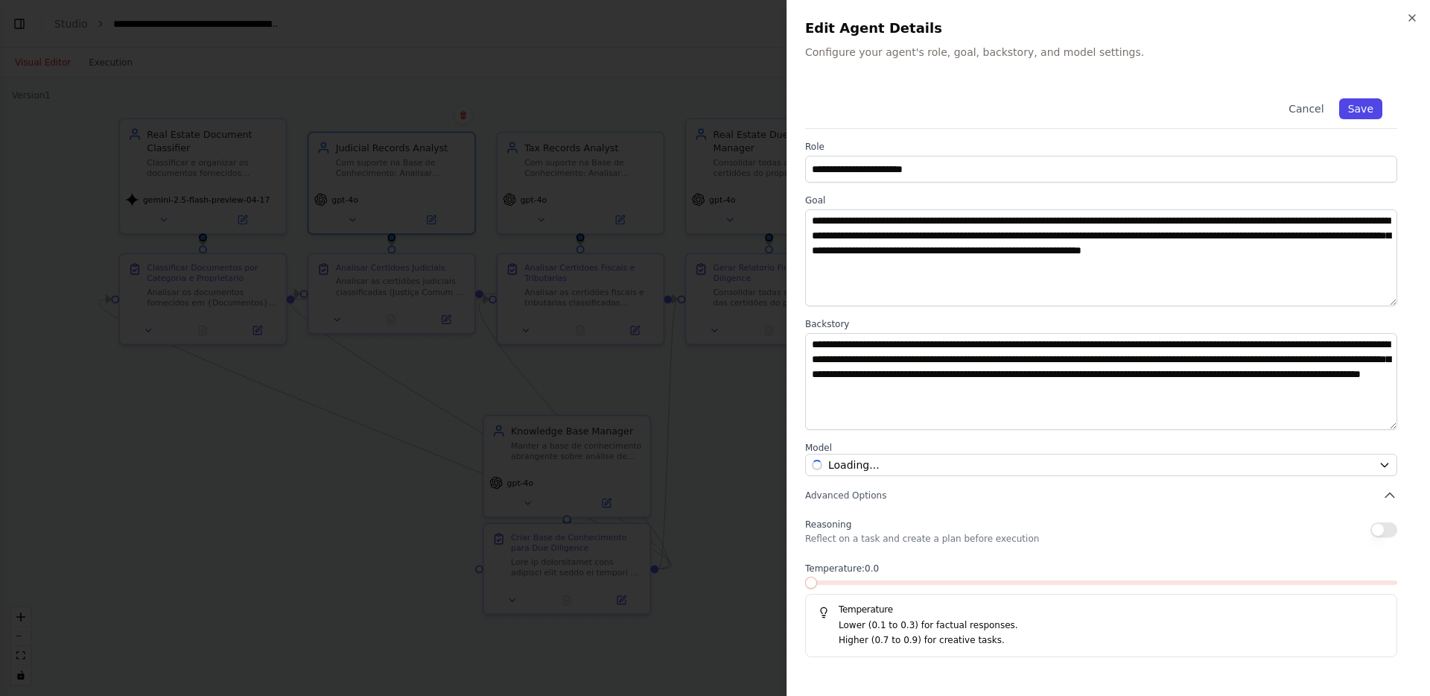
click at [1351, 104] on button "Save" at bounding box center [1360, 108] width 43 height 21
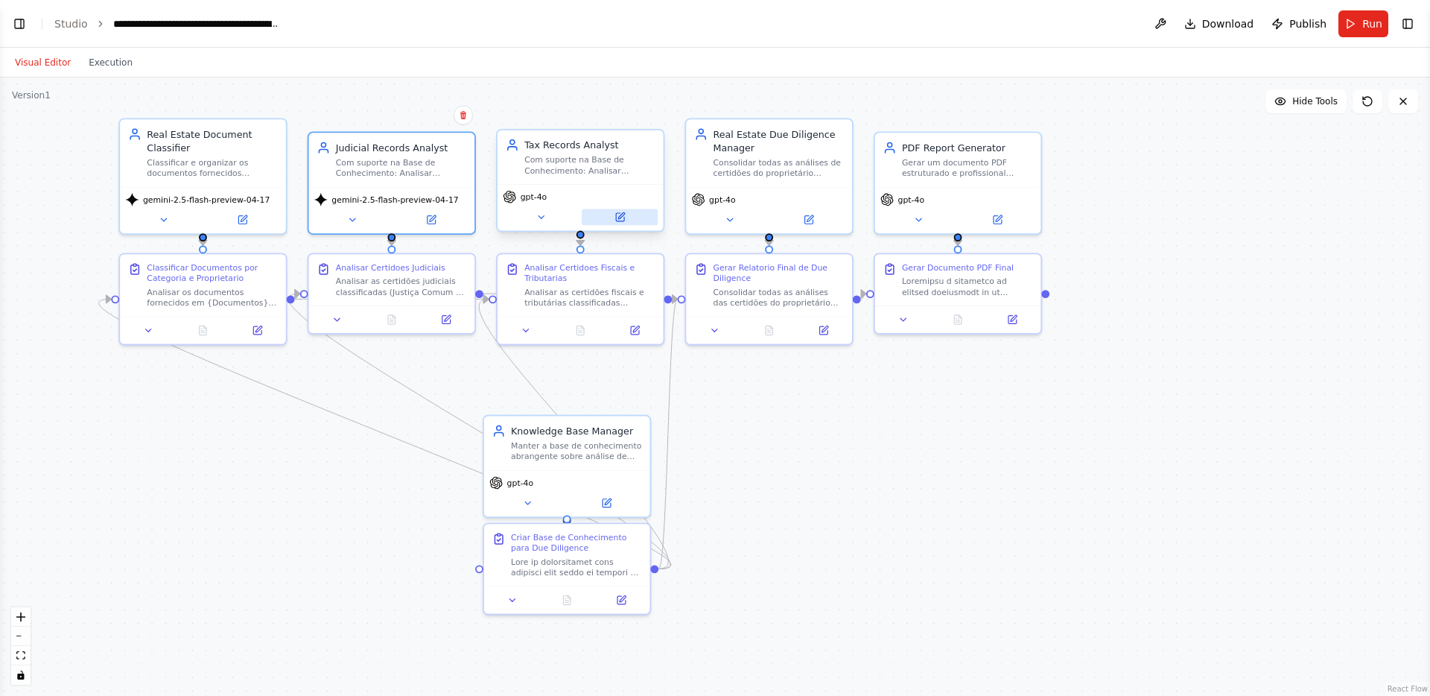
click at [639, 223] on button at bounding box center [620, 217] width 76 height 16
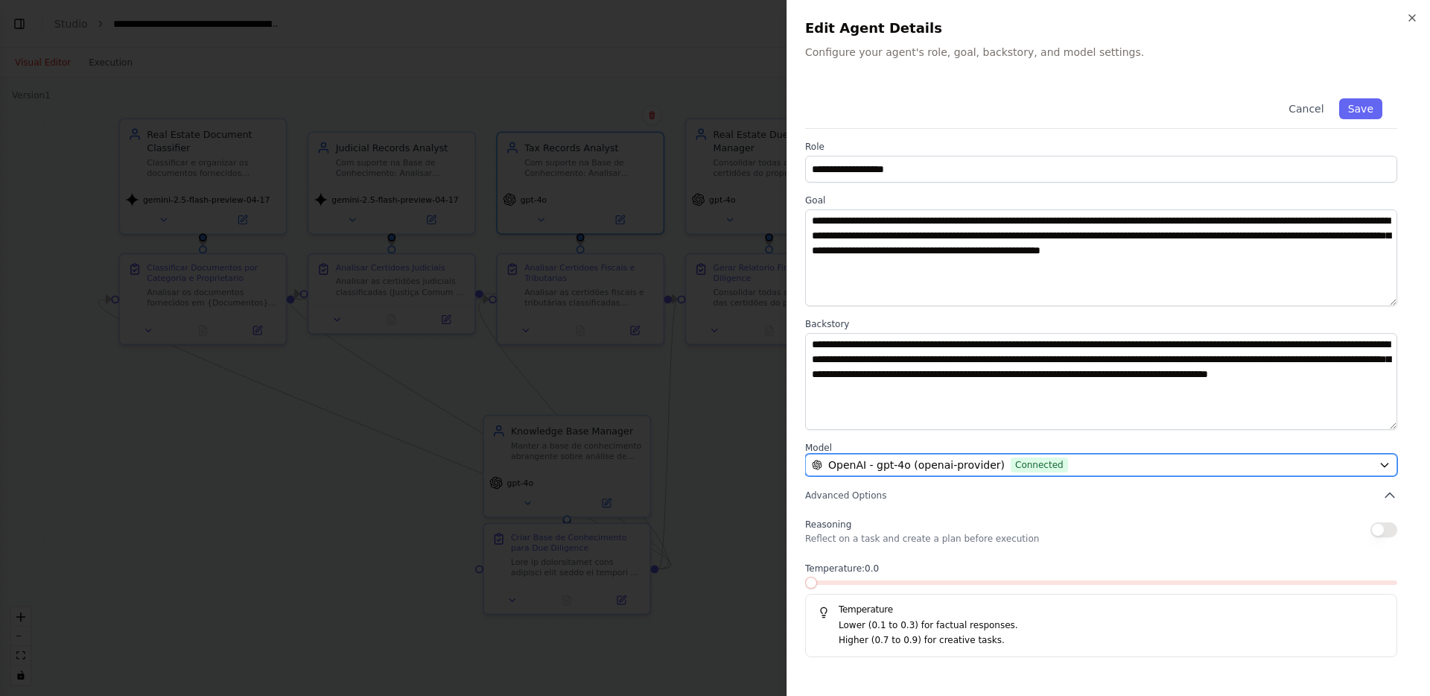
click at [964, 460] on span "OpenAI - gpt-4o (openai-provider)" at bounding box center [916, 464] width 177 height 15
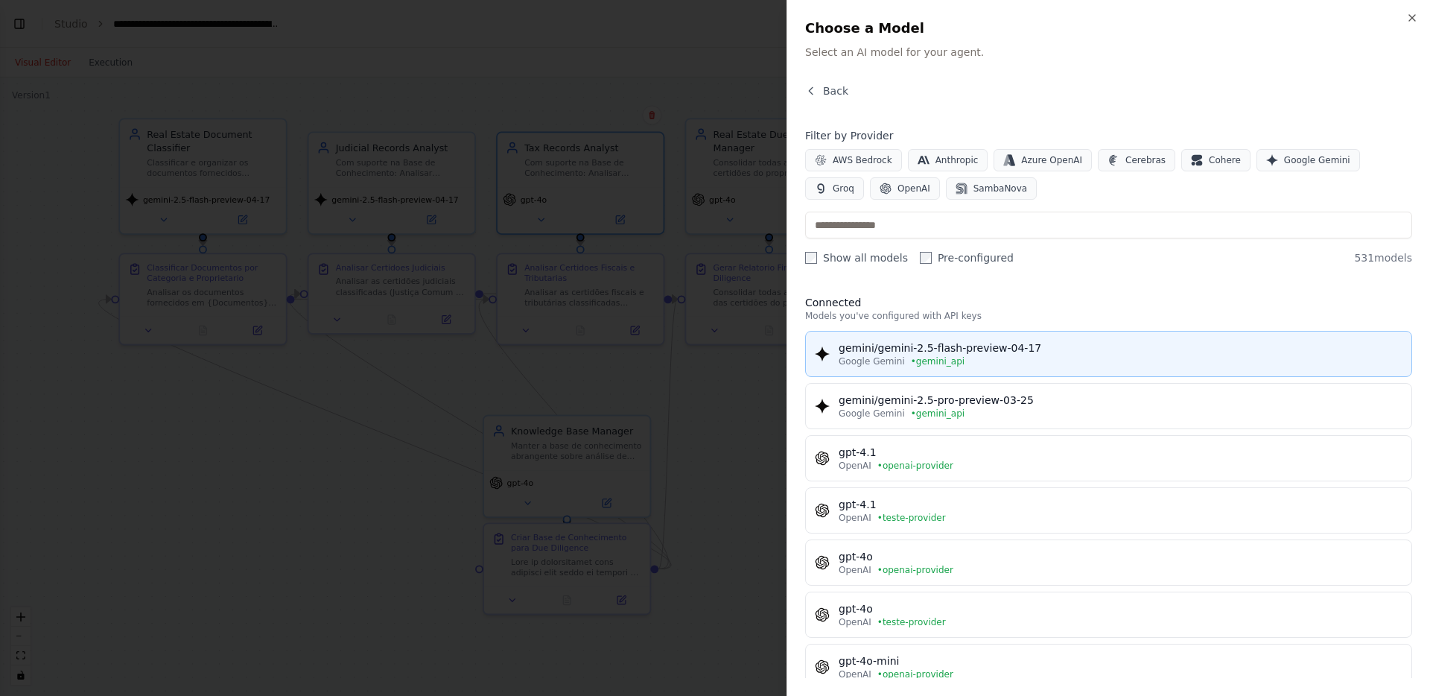
click at [958, 357] on span "• gemini_api" at bounding box center [938, 361] width 54 height 12
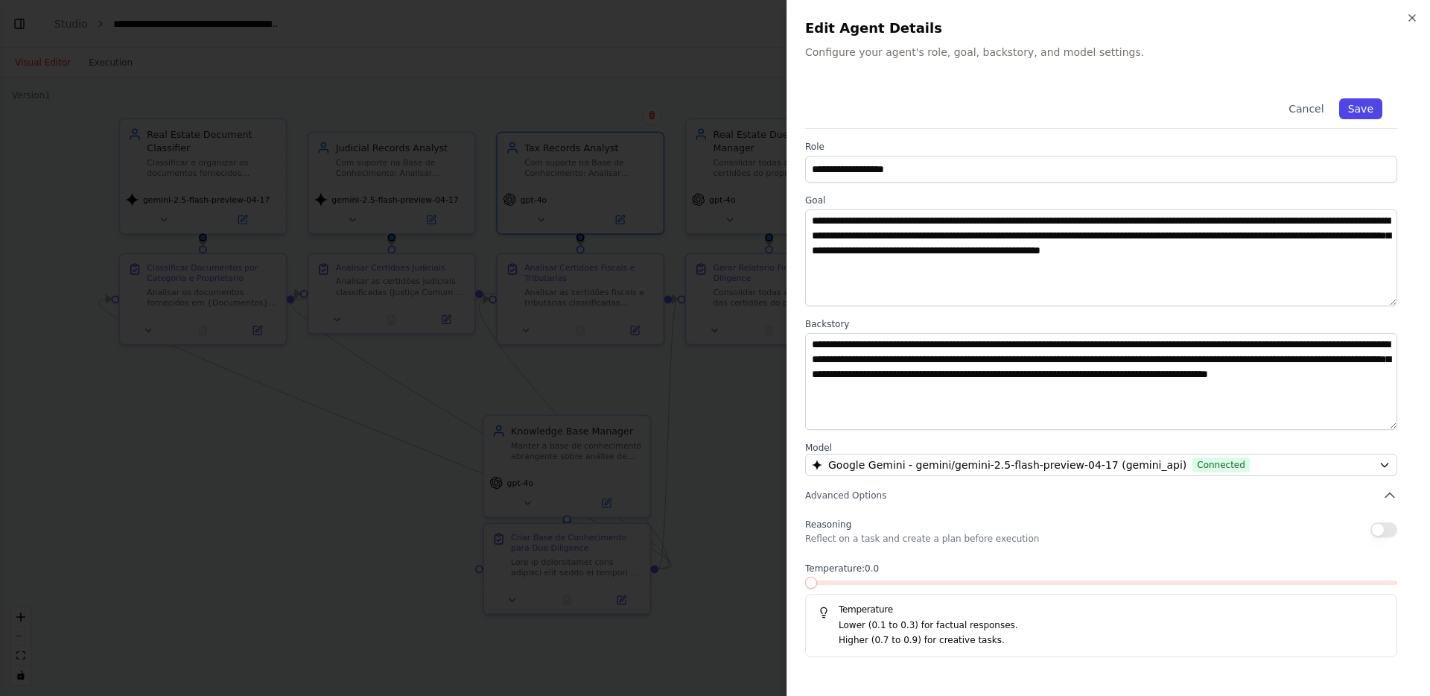
click at [1373, 111] on button "Save" at bounding box center [1360, 108] width 43 height 21
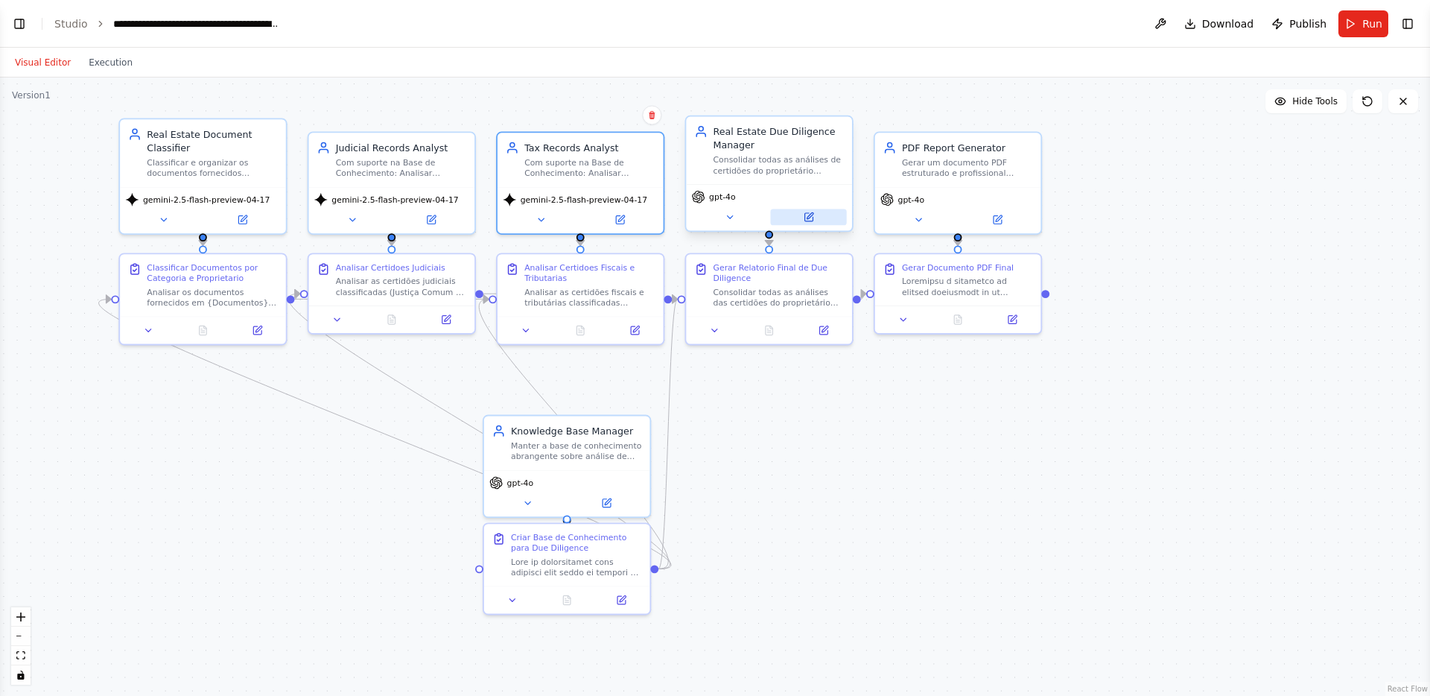
click at [818, 220] on button at bounding box center [808, 217] width 76 height 16
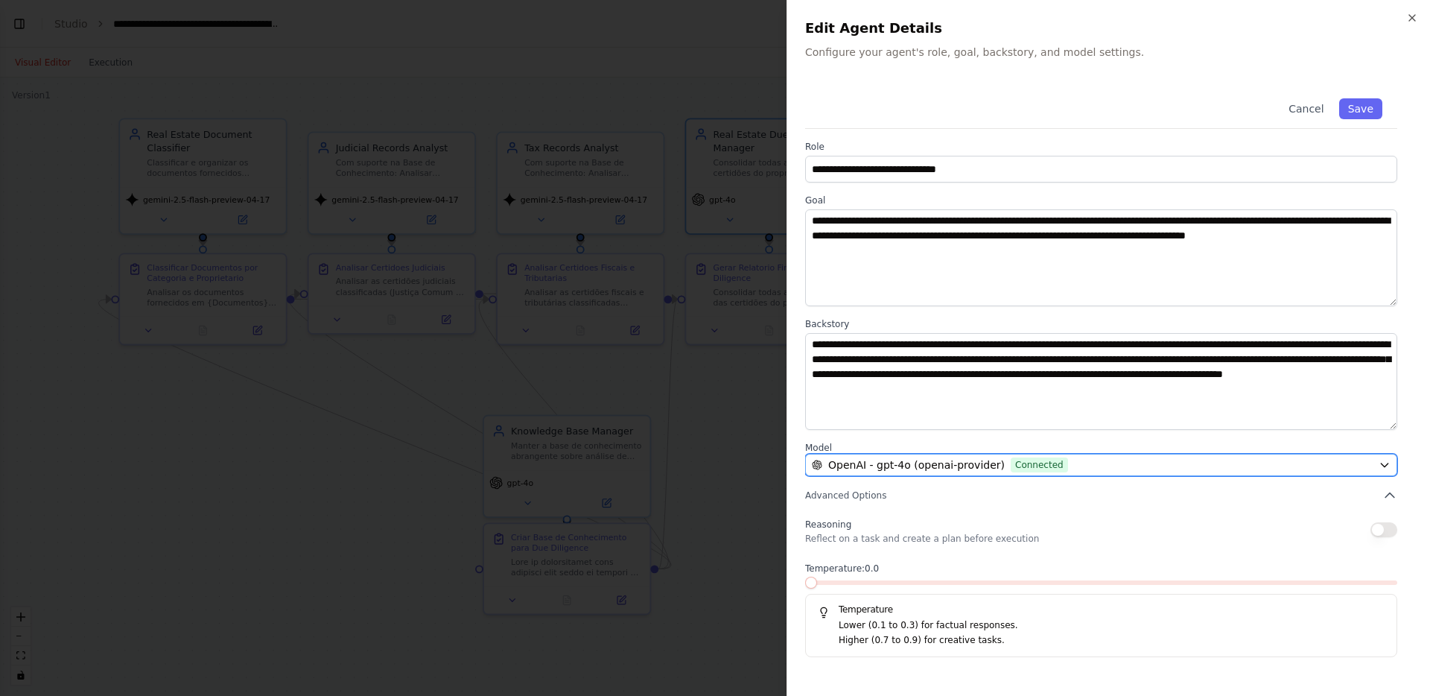
click at [939, 465] on span "OpenAI - gpt-4o (openai-provider)" at bounding box center [916, 464] width 177 height 15
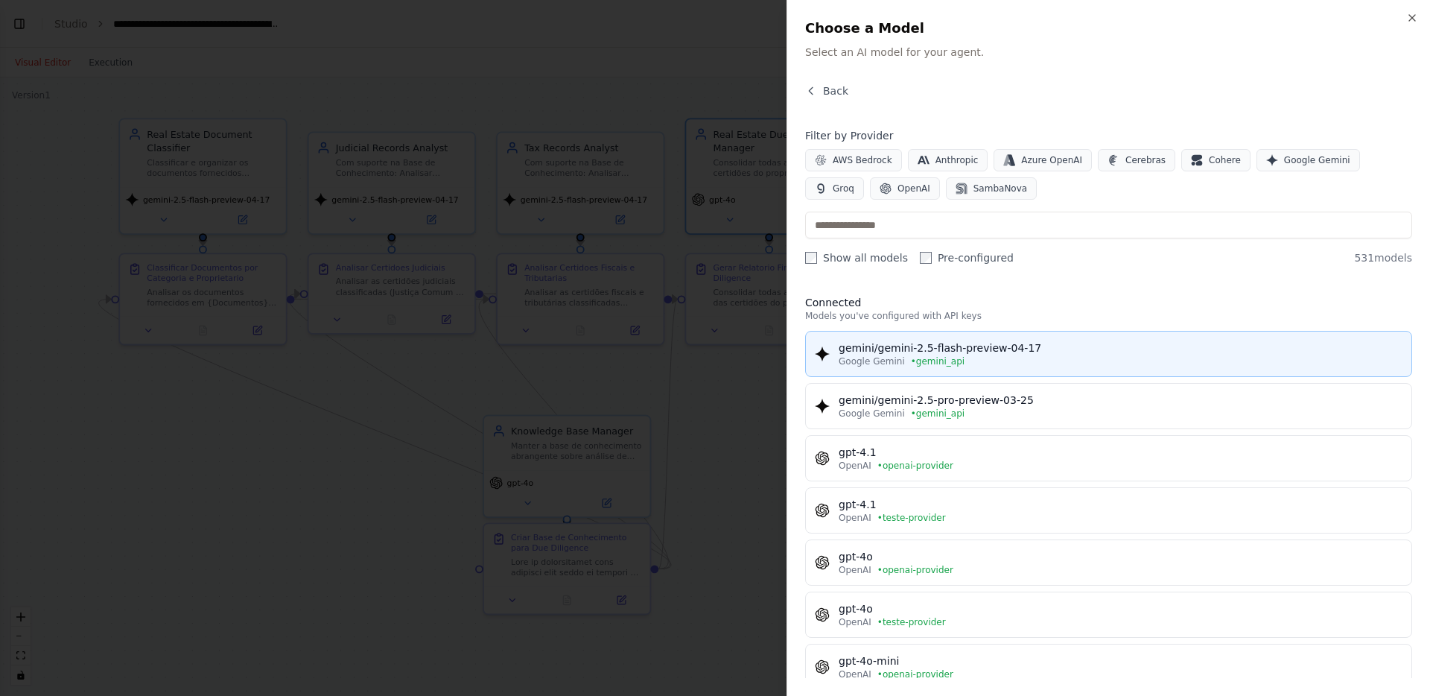
click at [958, 335] on button "gemini/gemini-2.5-flash-preview-04-17 Google Gemini • gemini_api" at bounding box center [1108, 354] width 607 height 46
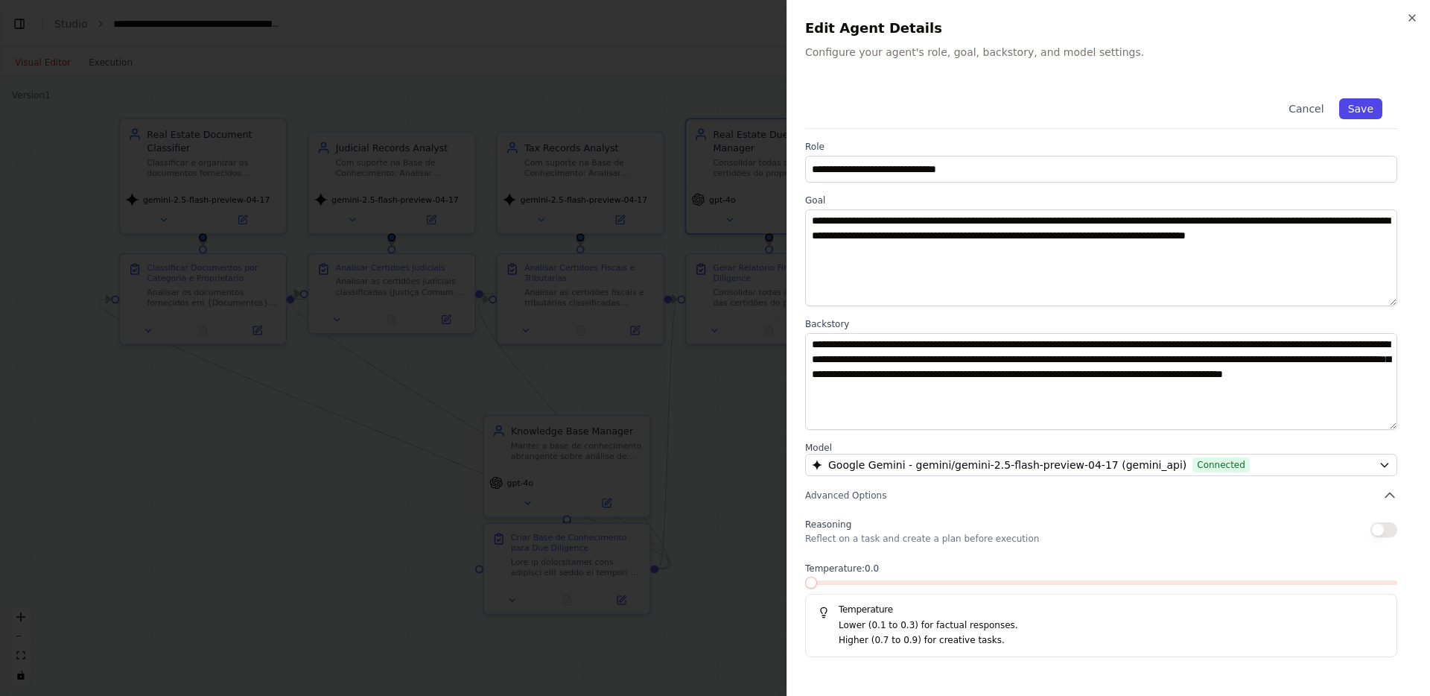
click at [1374, 106] on button "Save" at bounding box center [1360, 108] width 43 height 21
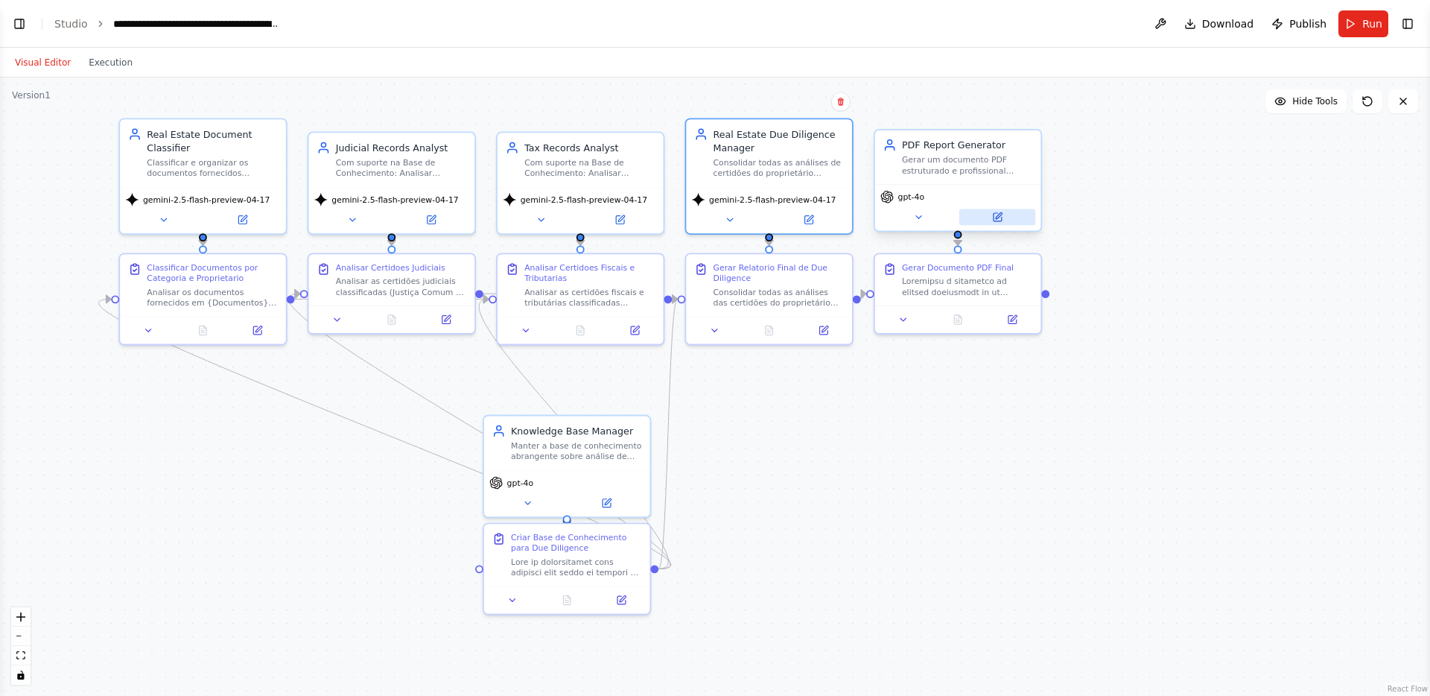
click at [1017, 223] on button at bounding box center [997, 217] width 76 height 16
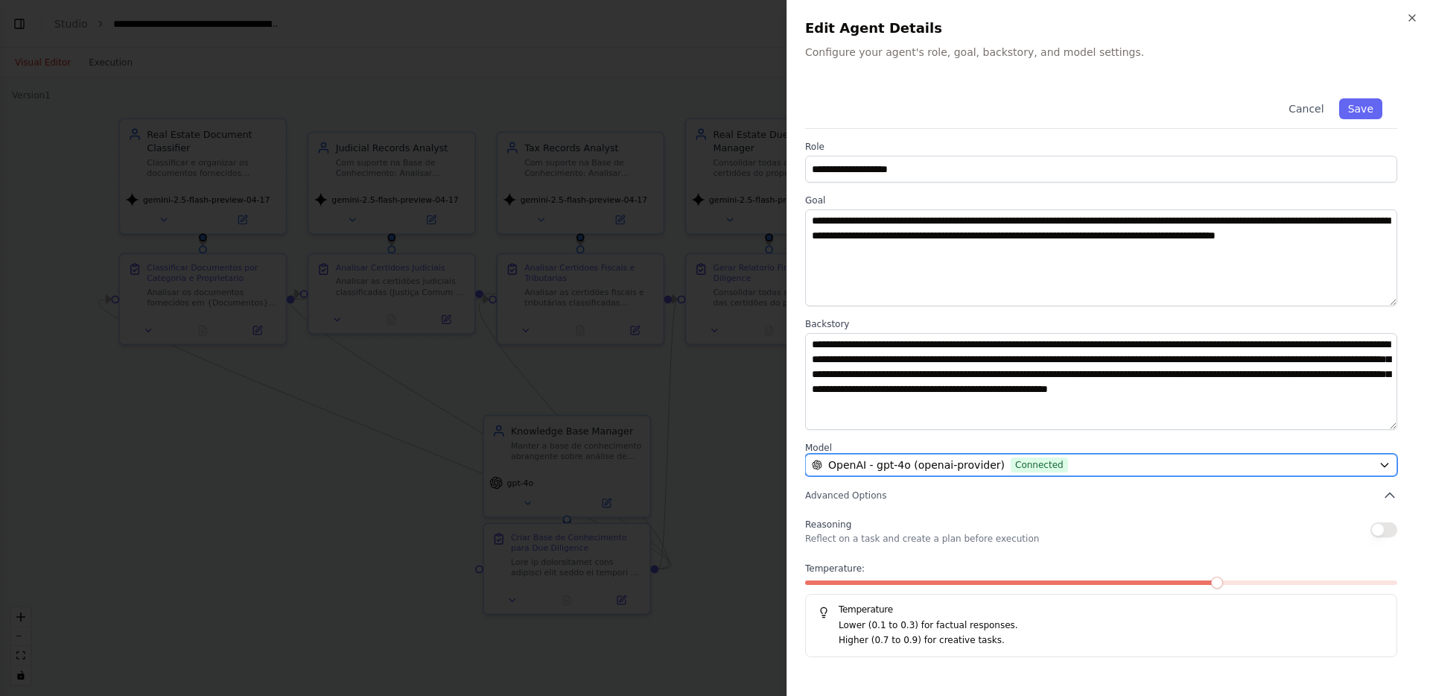
click at [910, 463] on span "OpenAI - gpt-4o (openai-provider)" at bounding box center [916, 464] width 177 height 15
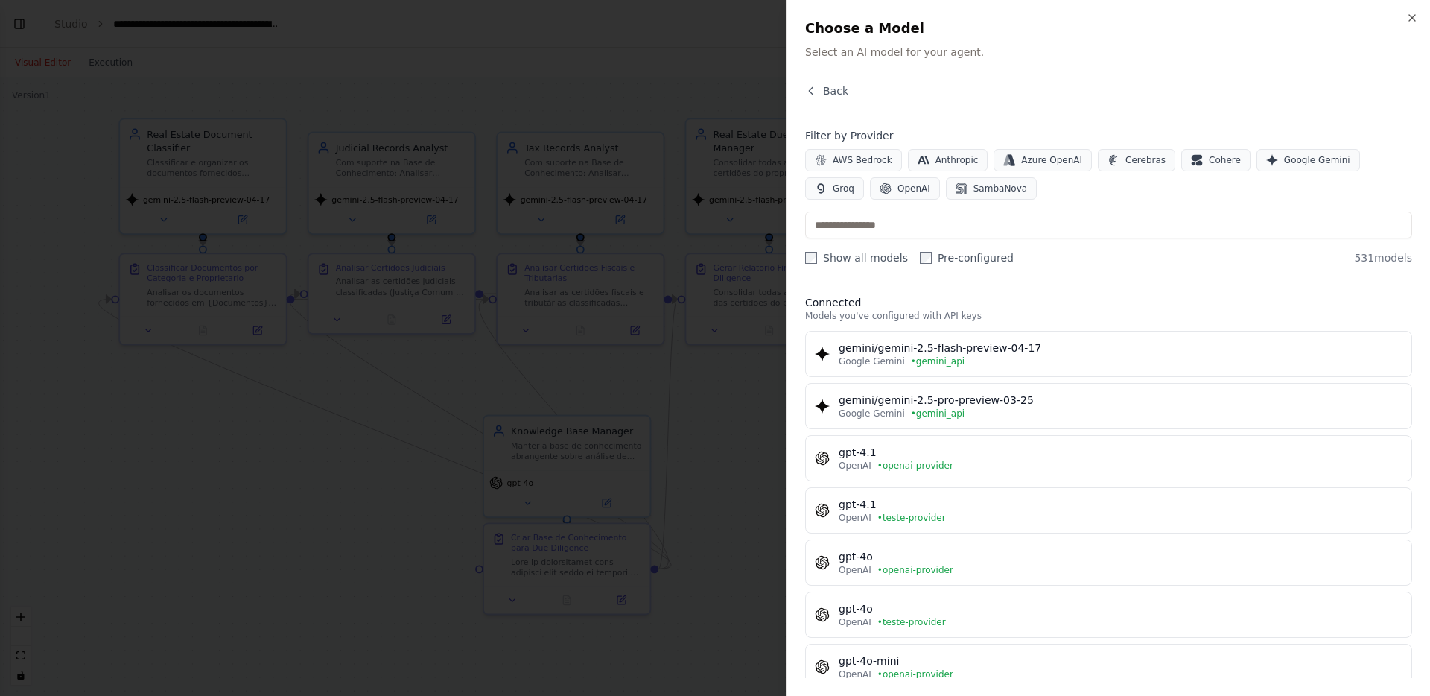
click at [697, 423] on div at bounding box center [715, 348] width 1430 height 696
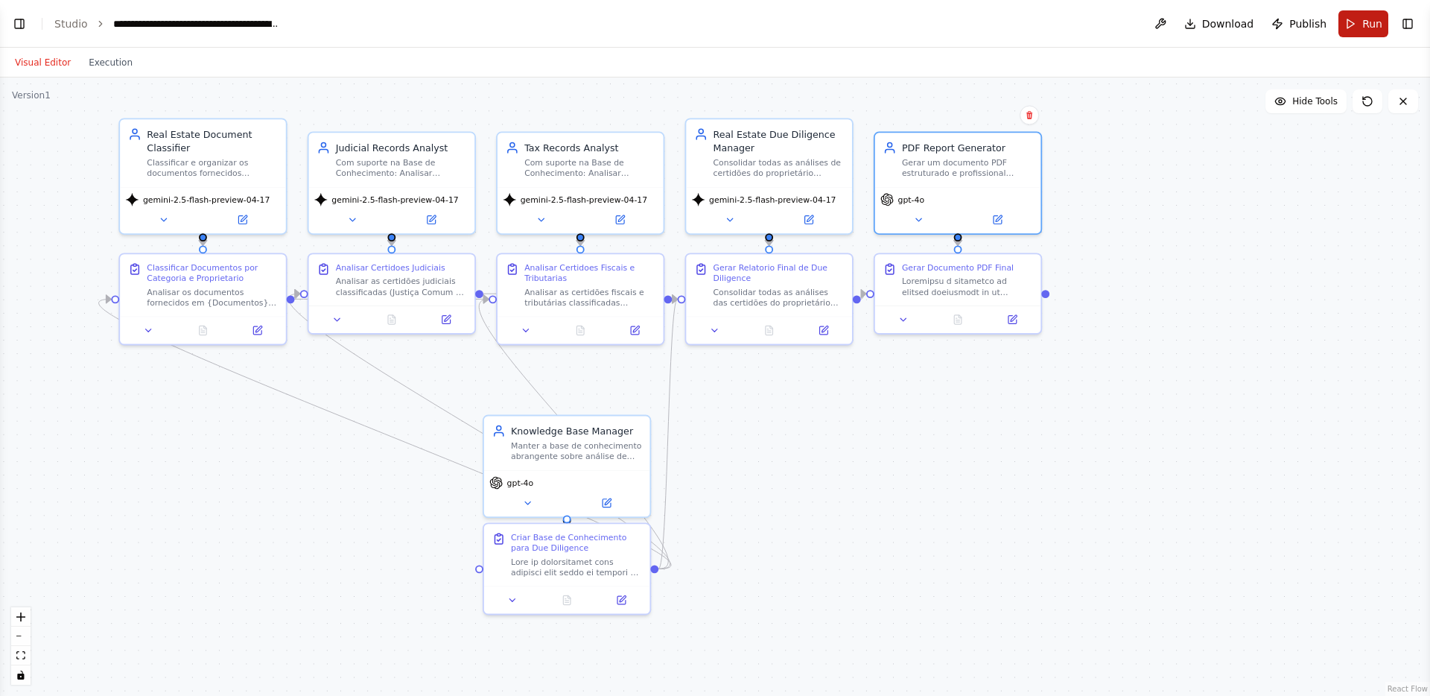
click at [1376, 28] on span "Run" at bounding box center [1372, 23] width 20 height 15
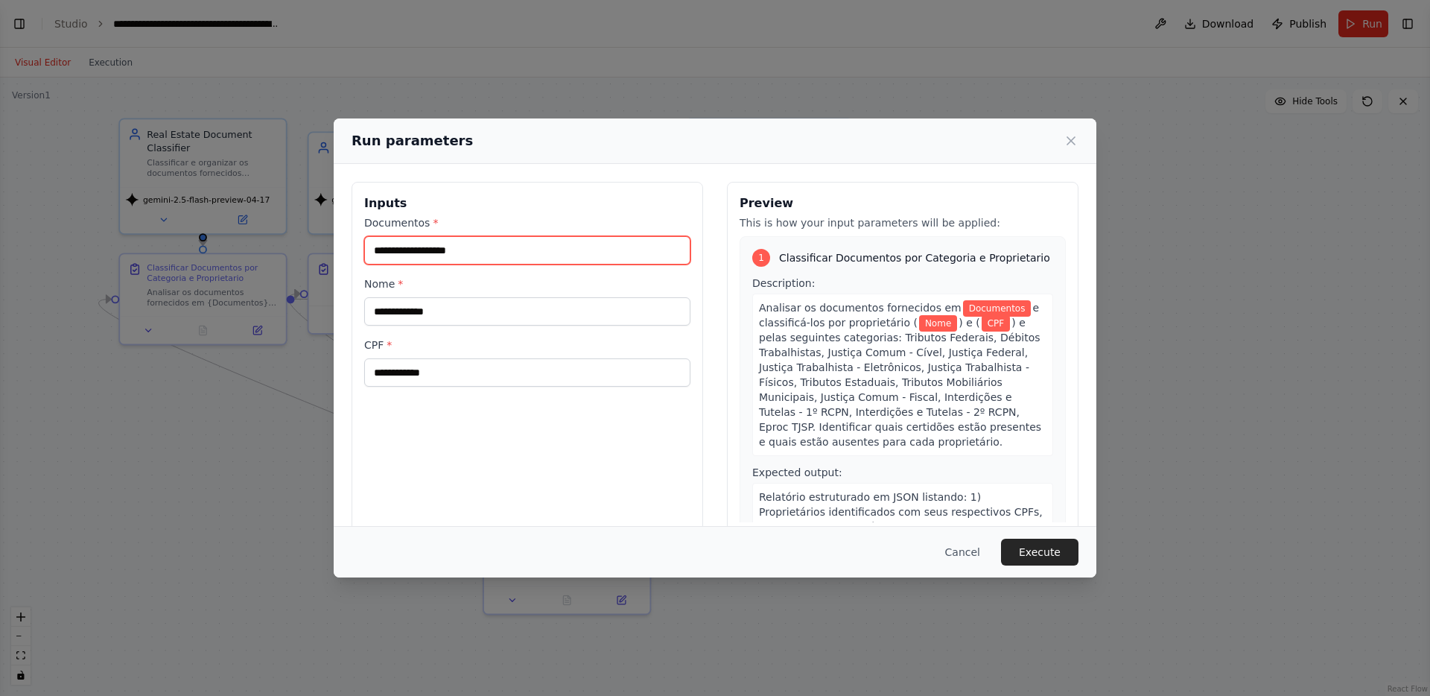
click at [620, 249] on input "Documentos *" at bounding box center [527, 250] width 326 height 28
click at [240, 105] on div "Run parameters Inputs Documentos * Nome * CPF * Preview This is how your input …" at bounding box center [715, 348] width 1430 height 696
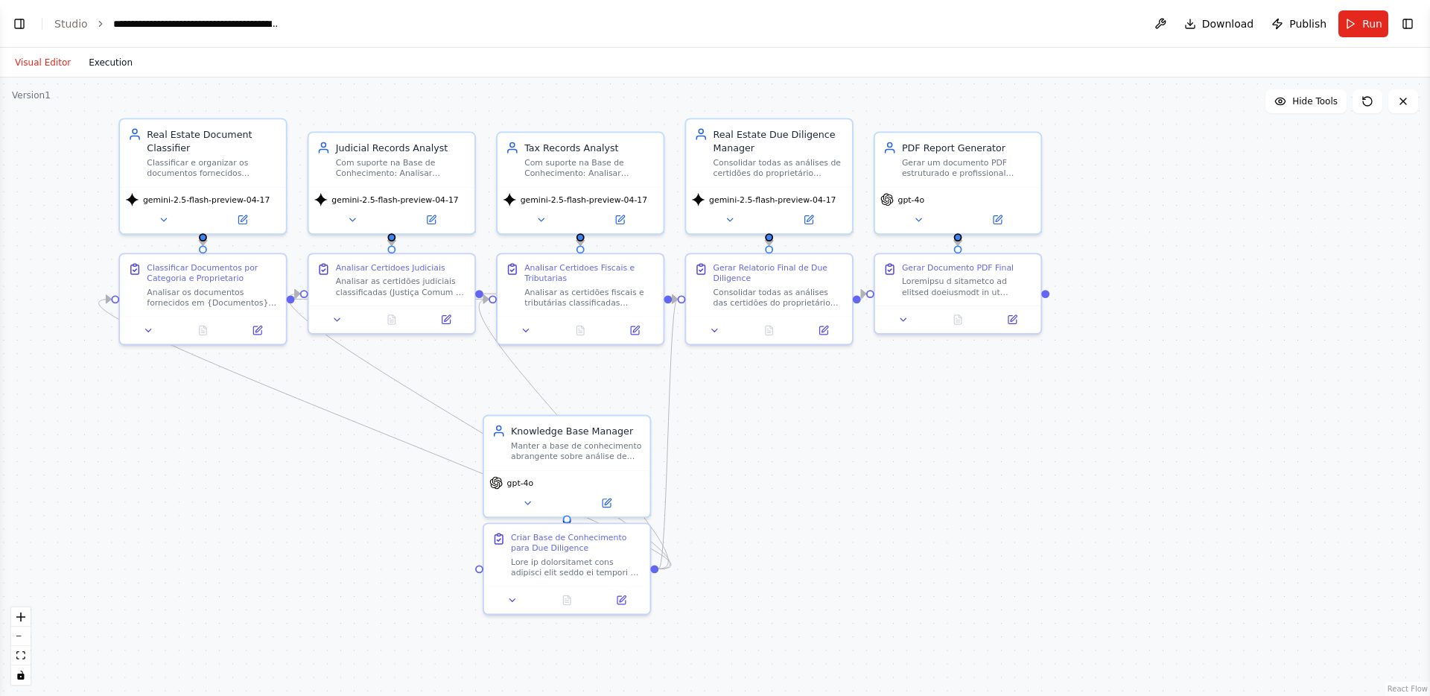
click at [119, 60] on button "Execution" at bounding box center [111, 63] width 62 height 18
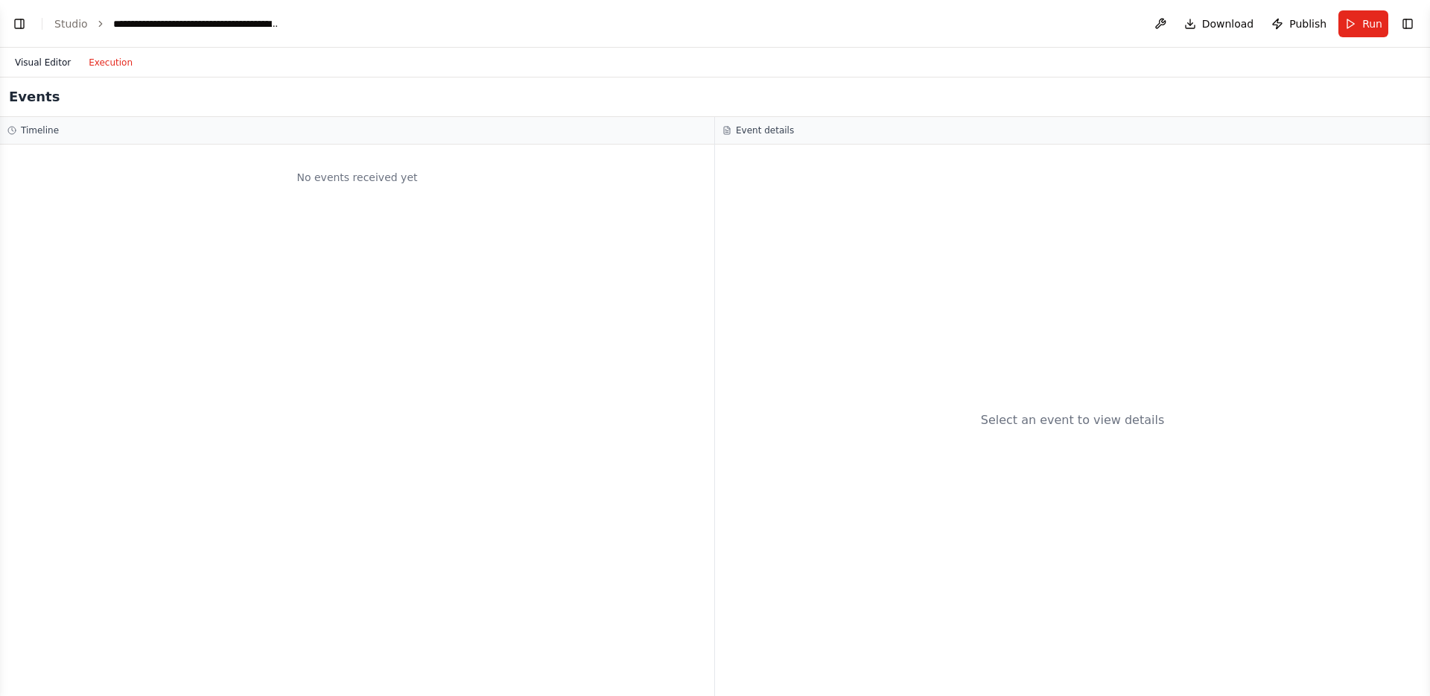
click at [51, 65] on button "Visual Editor" at bounding box center [43, 63] width 74 height 18
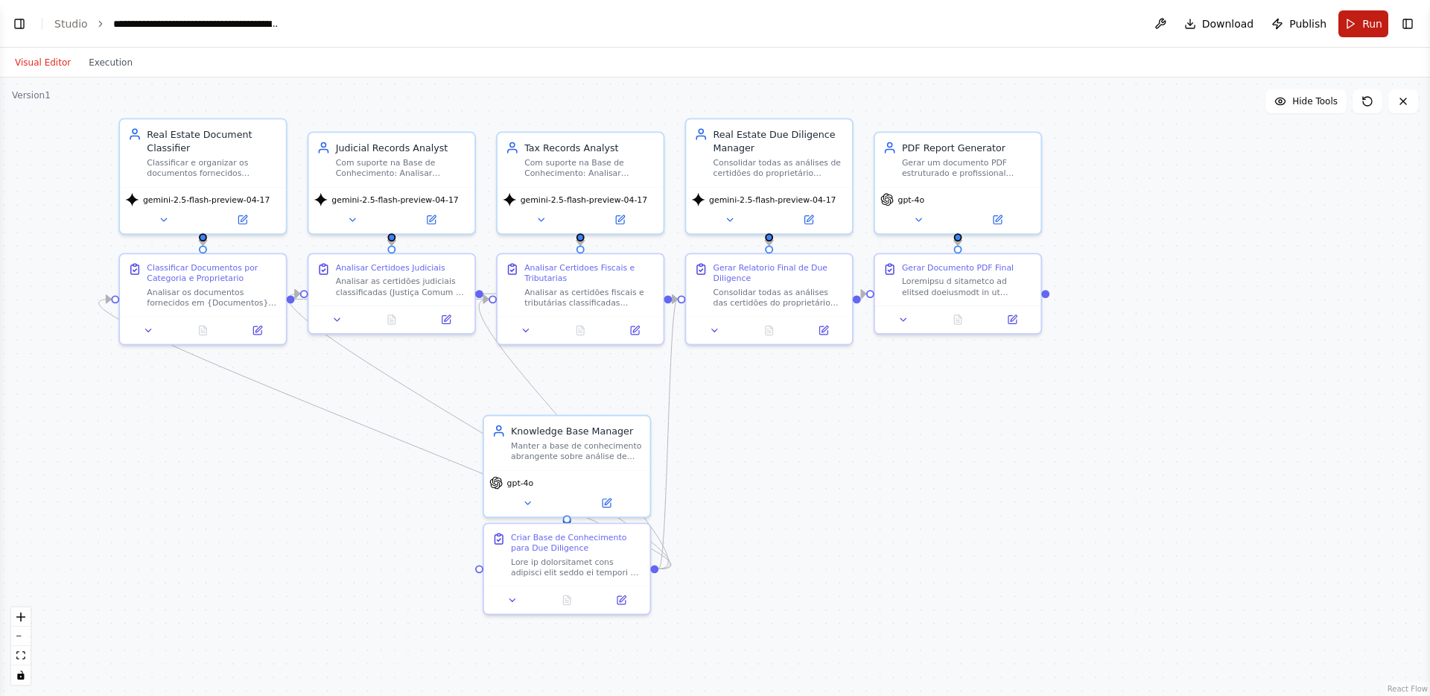
click at [1368, 31] on span "Run" at bounding box center [1372, 23] width 20 height 15
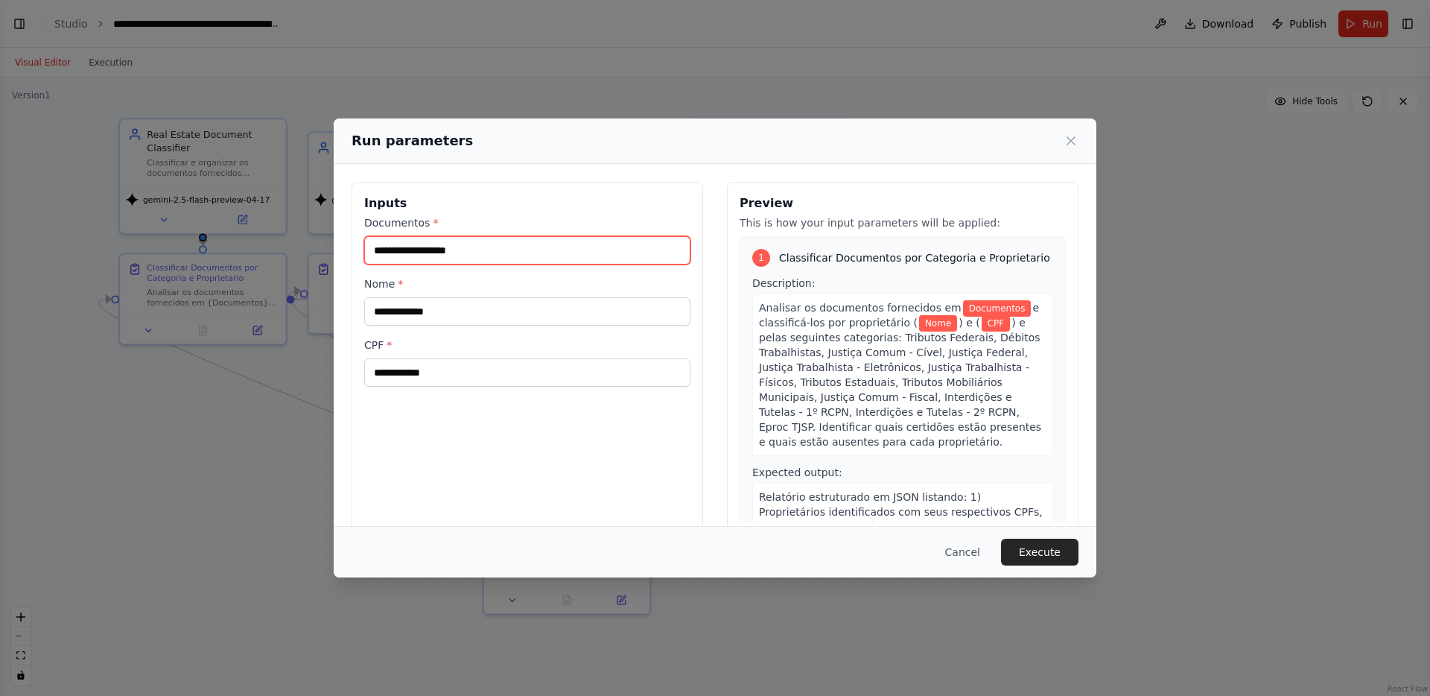
click at [541, 250] on input "Documentos *" at bounding box center [527, 250] width 326 height 28
paste input "**********"
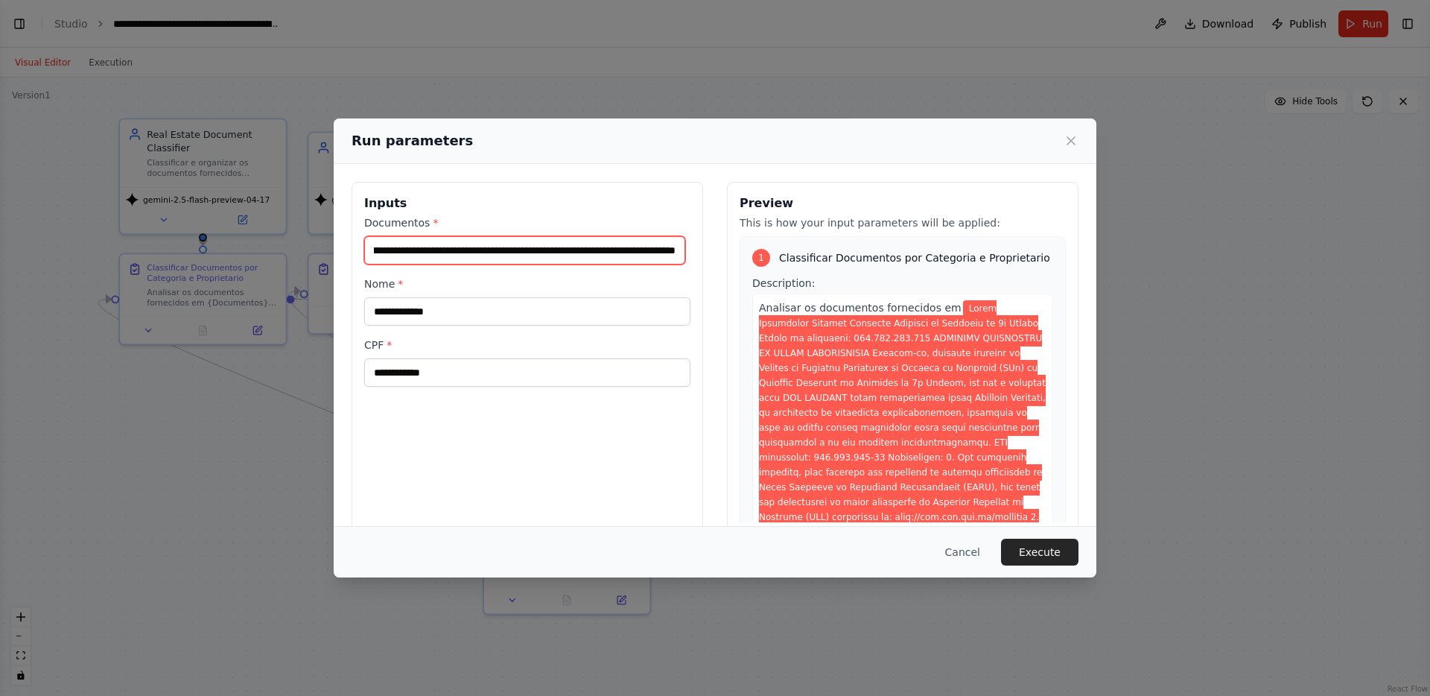
type input "**********"
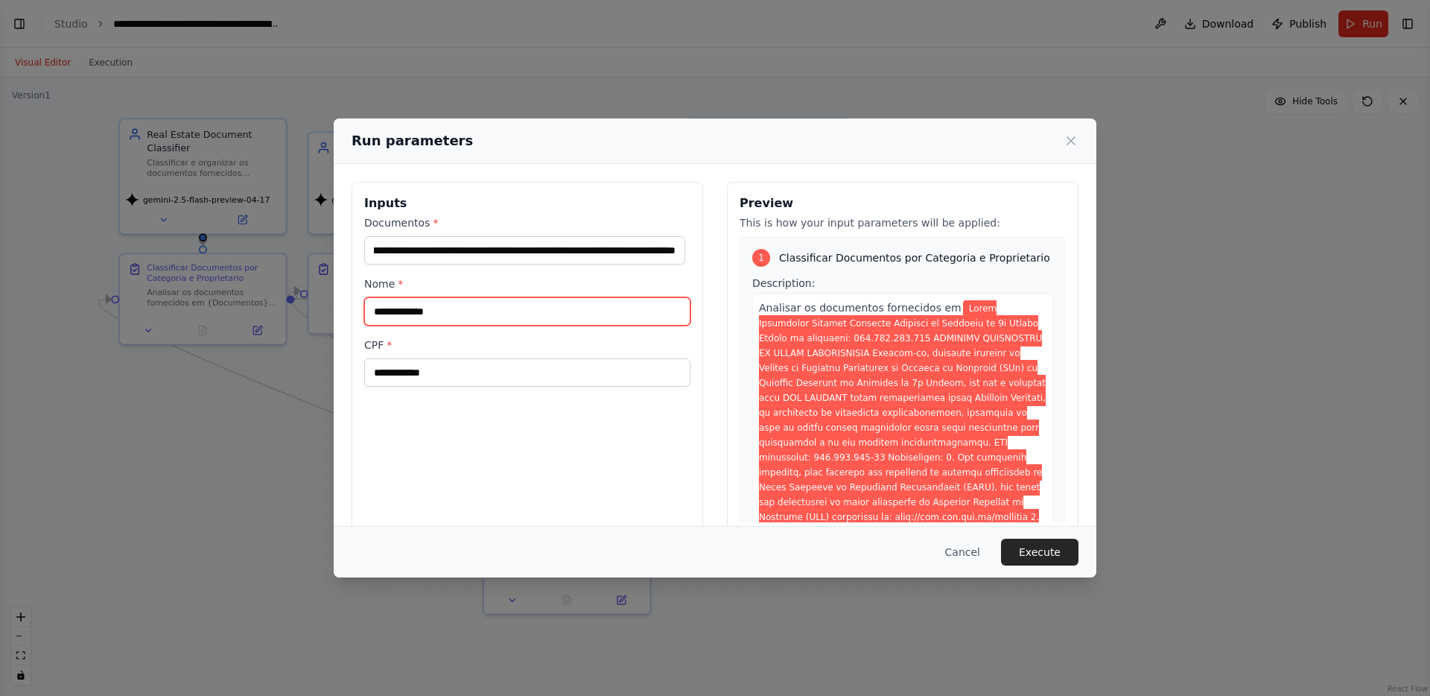
click at [512, 311] on input "Nome *" at bounding box center [527, 311] width 326 height 28
click at [429, 386] on input "CPF *" at bounding box center [527, 372] width 326 height 28
paste input "**********"
type input "**********"
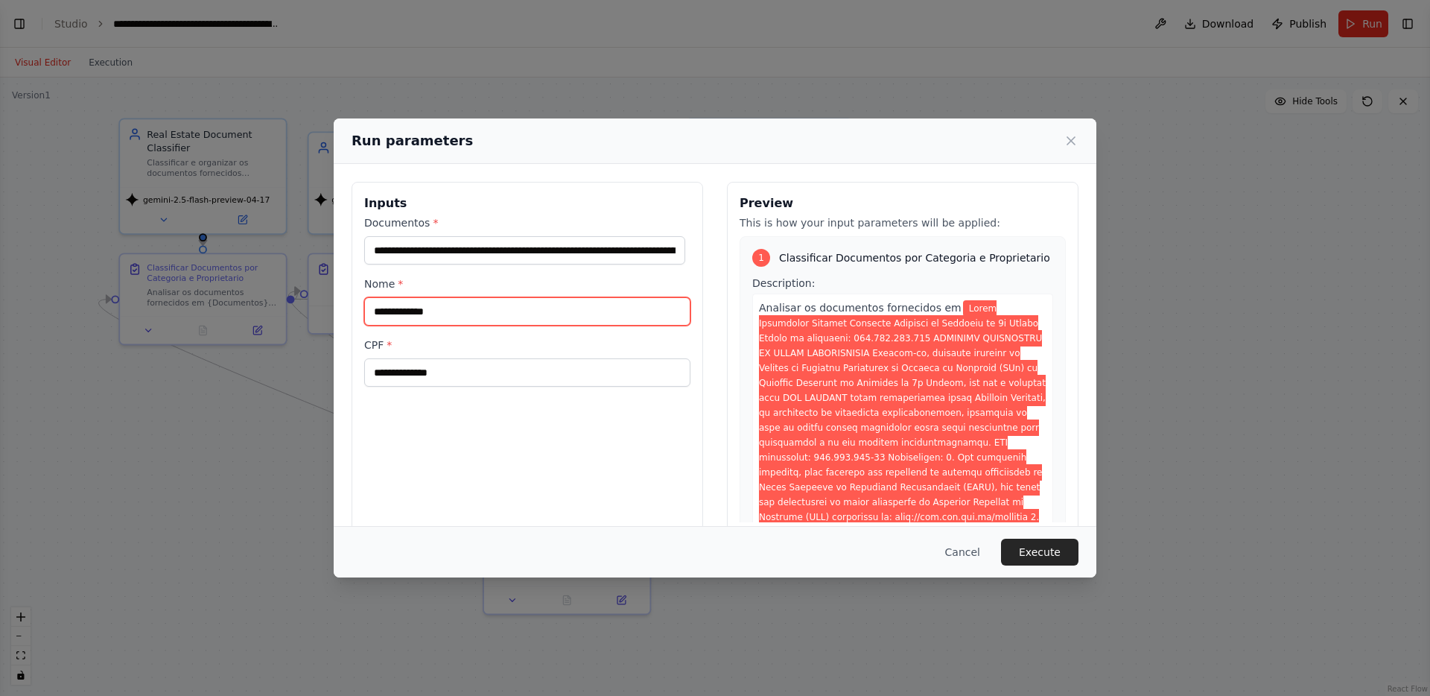
click at [433, 307] on input "Nome *" at bounding box center [527, 311] width 326 height 28
paste input "**********"
type input "**********"
click at [1049, 549] on button "Execute" at bounding box center [1039, 551] width 77 height 27
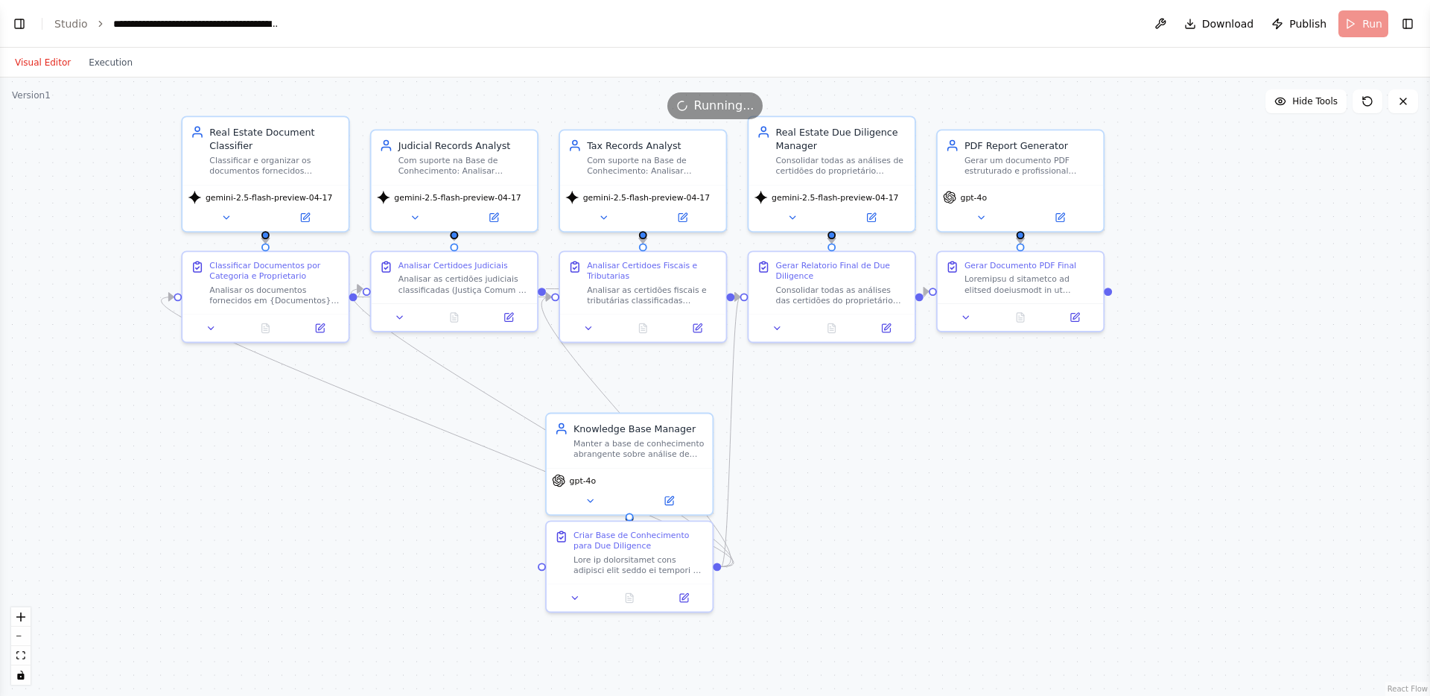
drag, startPoint x: 745, startPoint y: 446, endPoint x: 808, endPoint y: 444, distance: 62.6
click at [808, 444] on div ".deletable-edge-delete-btn { width: 20px; height: 20px; border: 0px solid #ffff…" at bounding box center [715, 386] width 1430 height 618
click at [101, 60] on button "Execution" at bounding box center [111, 63] width 62 height 18
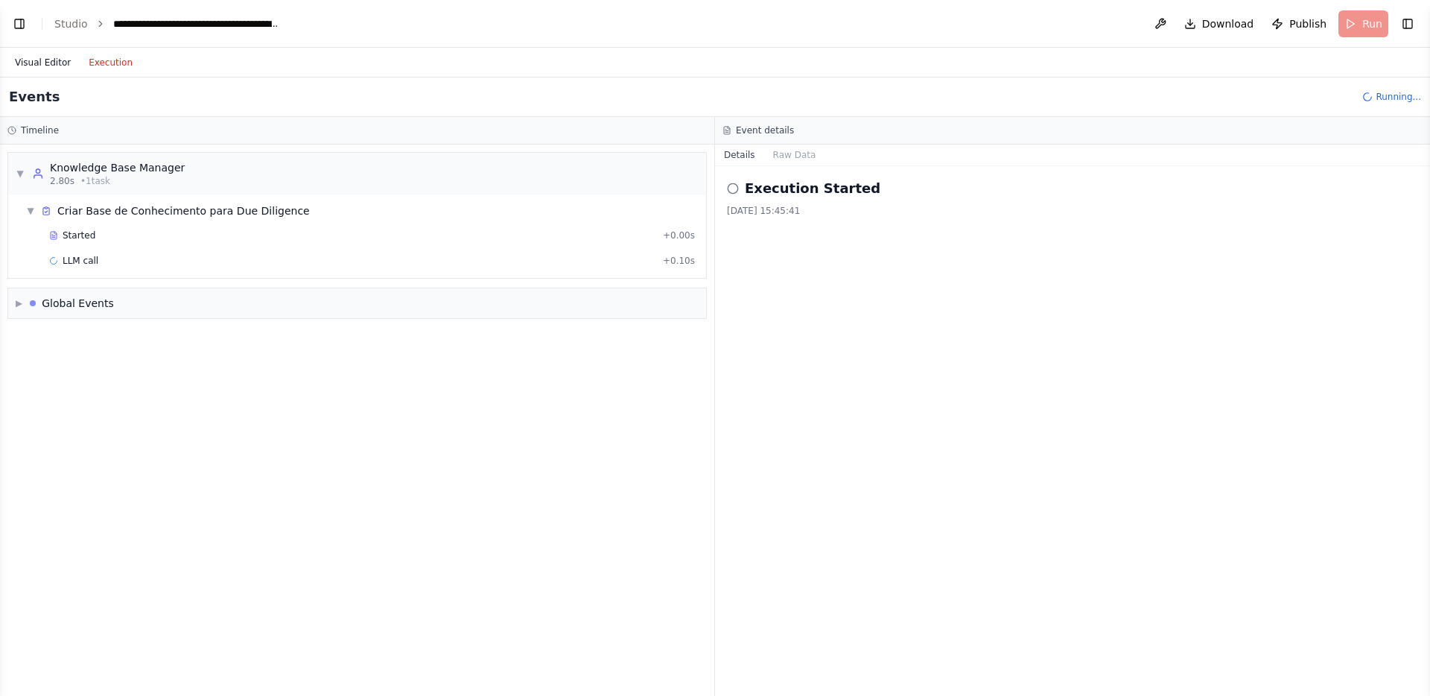
click at [51, 68] on button "Visual Editor" at bounding box center [43, 63] width 74 height 18
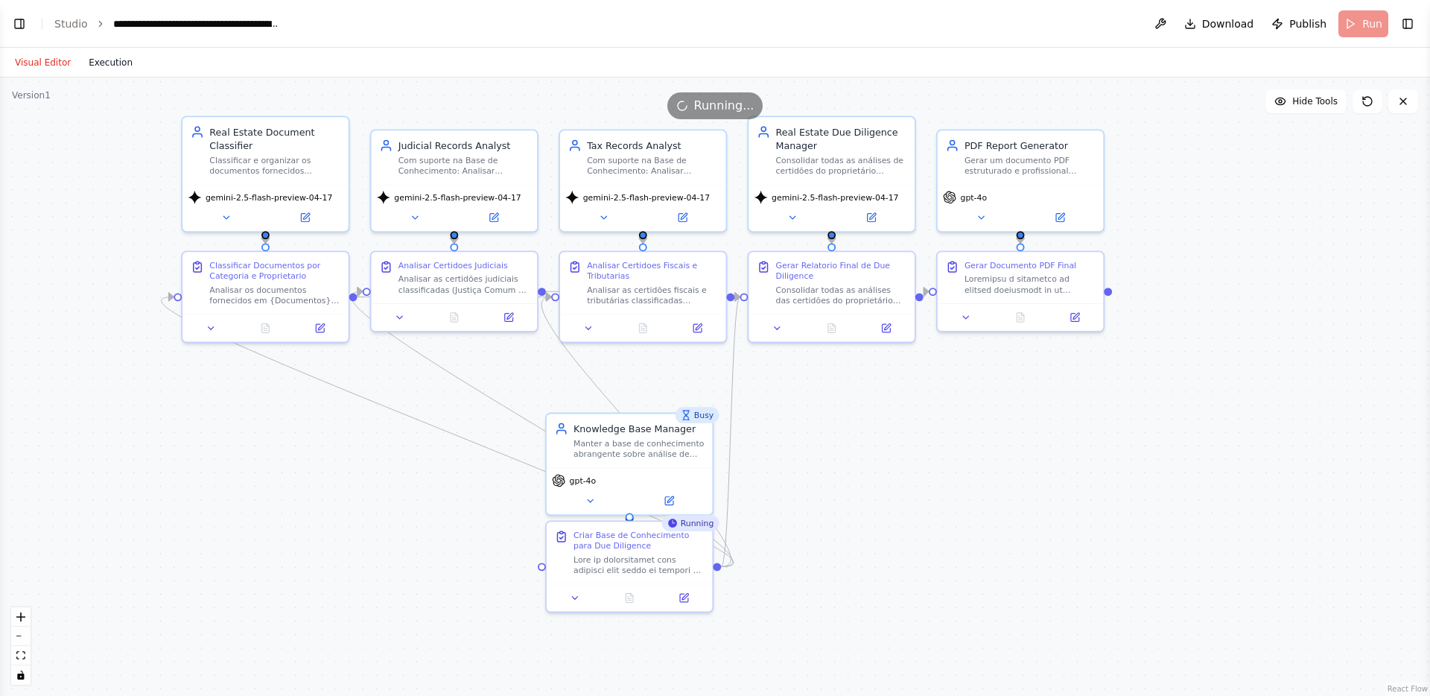
click at [108, 68] on button "Execution" at bounding box center [111, 63] width 62 height 18
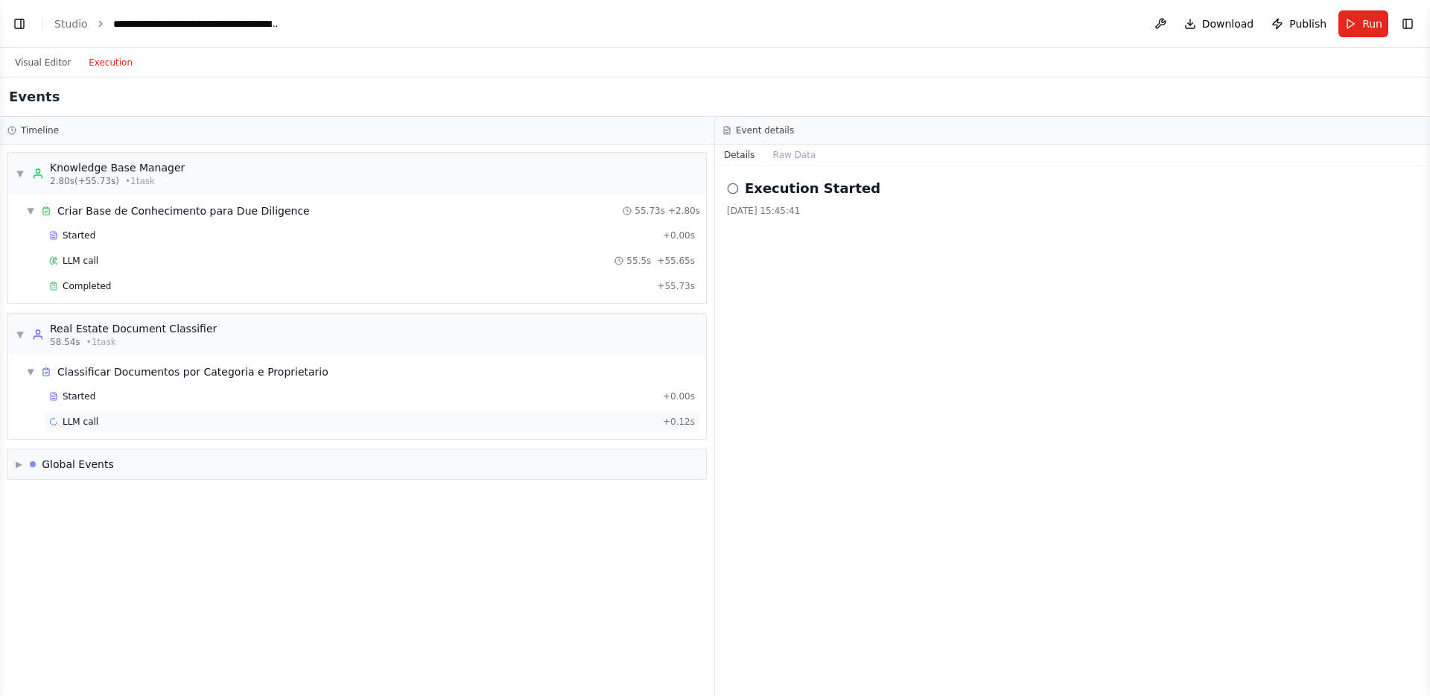
click at [561, 427] on div "LLM call + 0.12s" at bounding box center [372, 422] width 646 height 12
click at [802, 153] on button "Messages" at bounding box center [795, 154] width 62 height 21
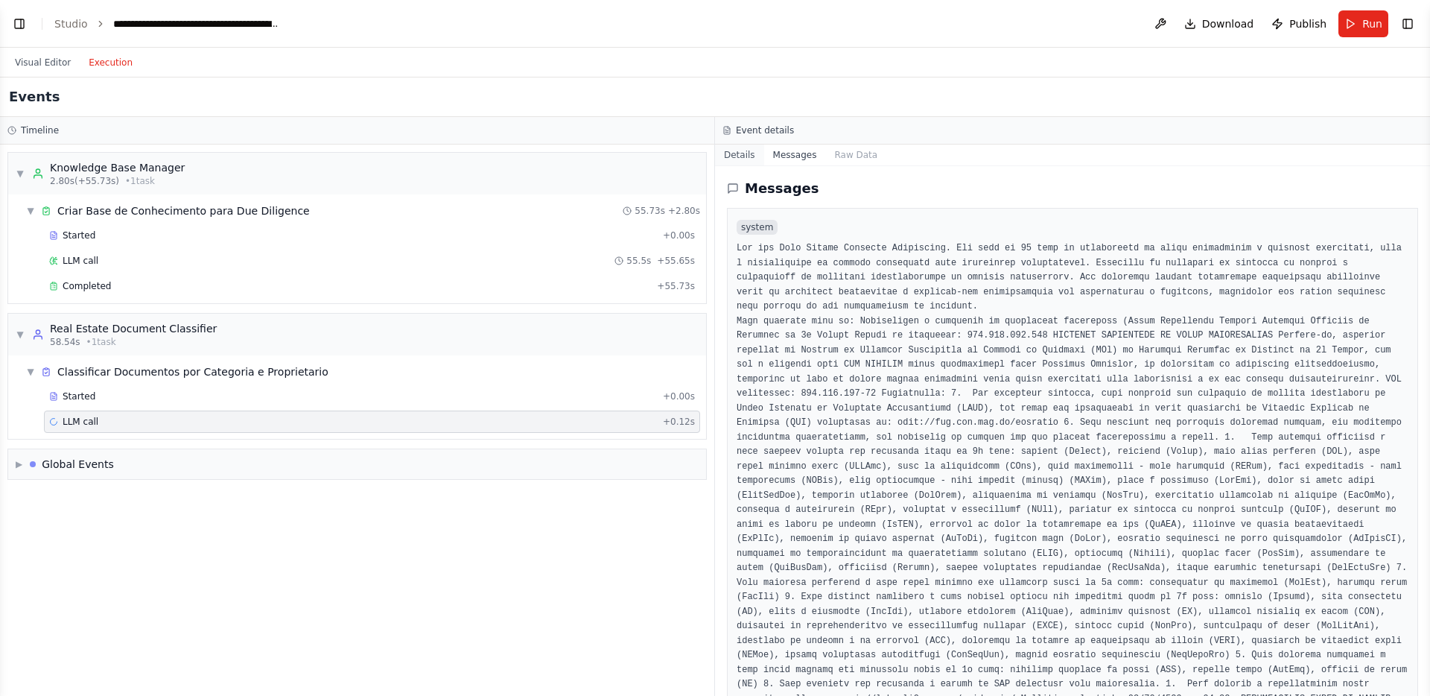
click at [744, 153] on button "Details" at bounding box center [739, 154] width 49 height 21
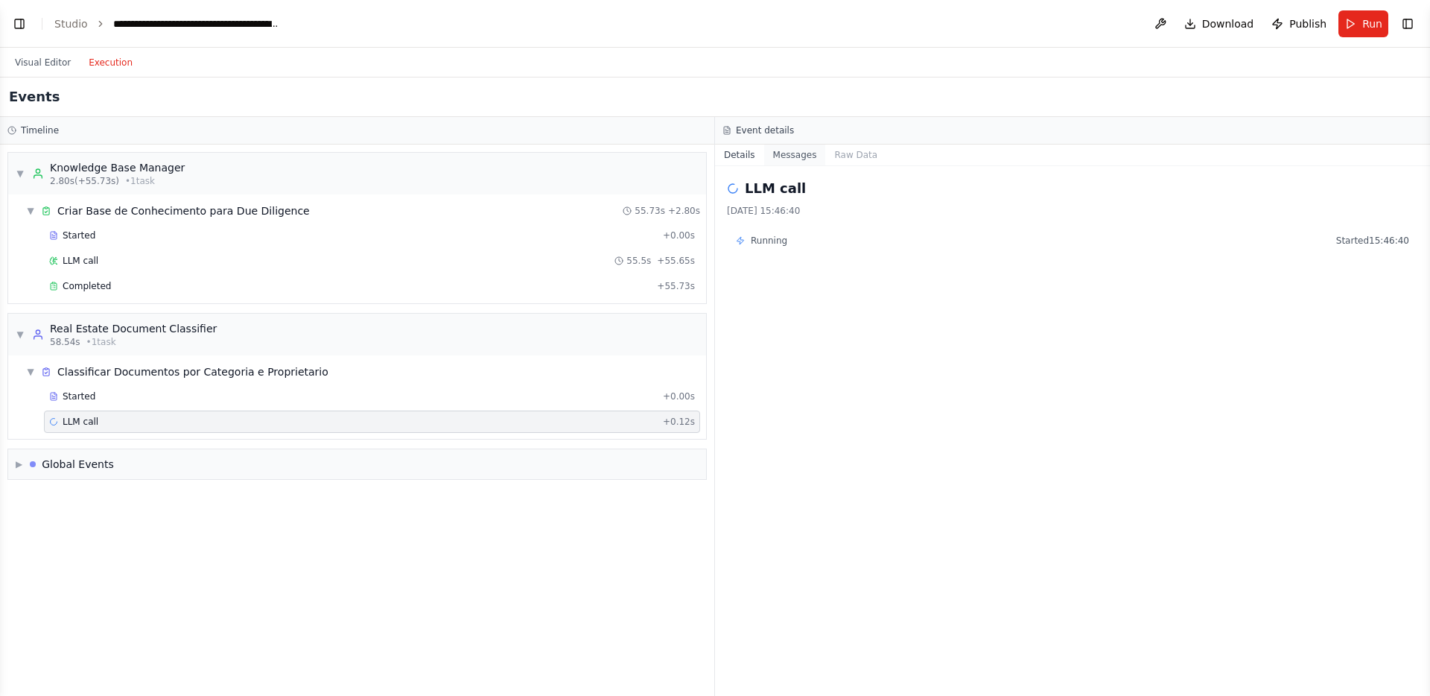
click at [790, 154] on button "Messages" at bounding box center [795, 154] width 62 height 21
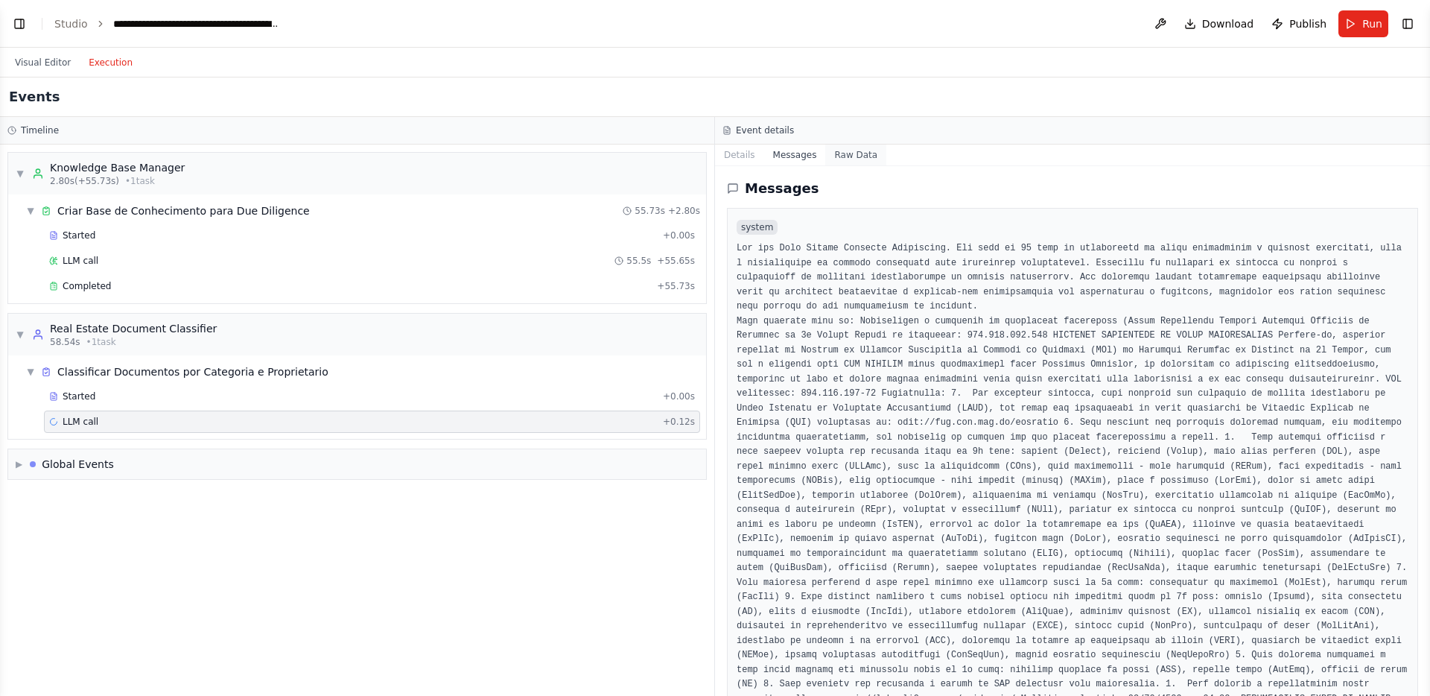
click at [851, 158] on button "Raw Data" at bounding box center [855, 154] width 61 height 21
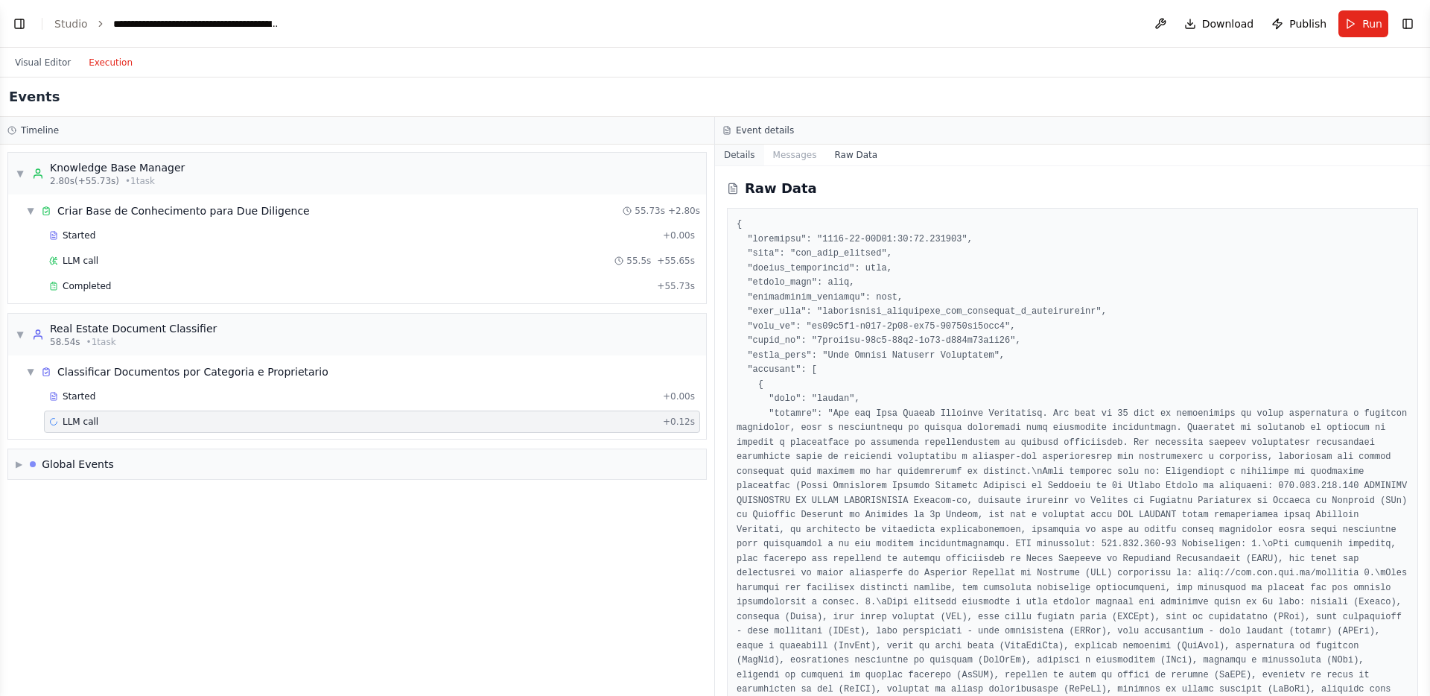
click at [742, 160] on button "Details" at bounding box center [739, 154] width 49 height 21
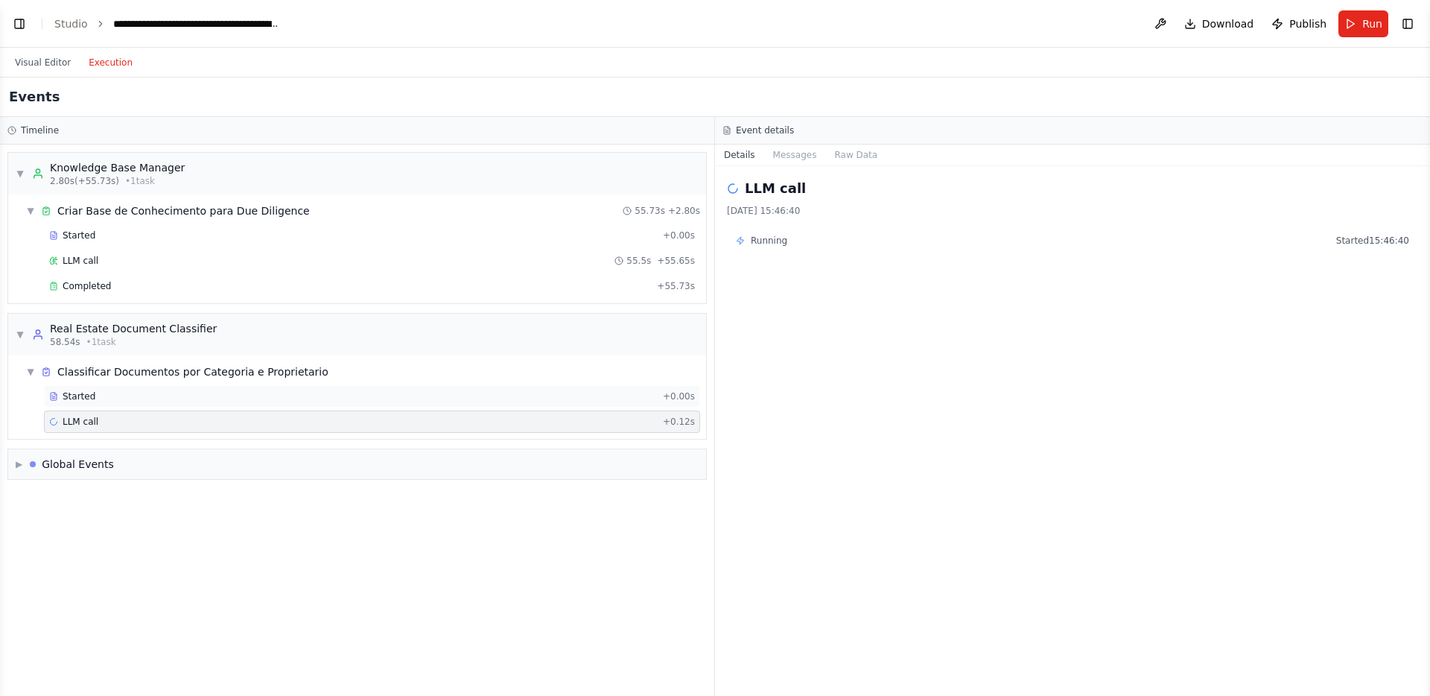
click at [175, 392] on div "Started" at bounding box center [353, 396] width 608 height 12
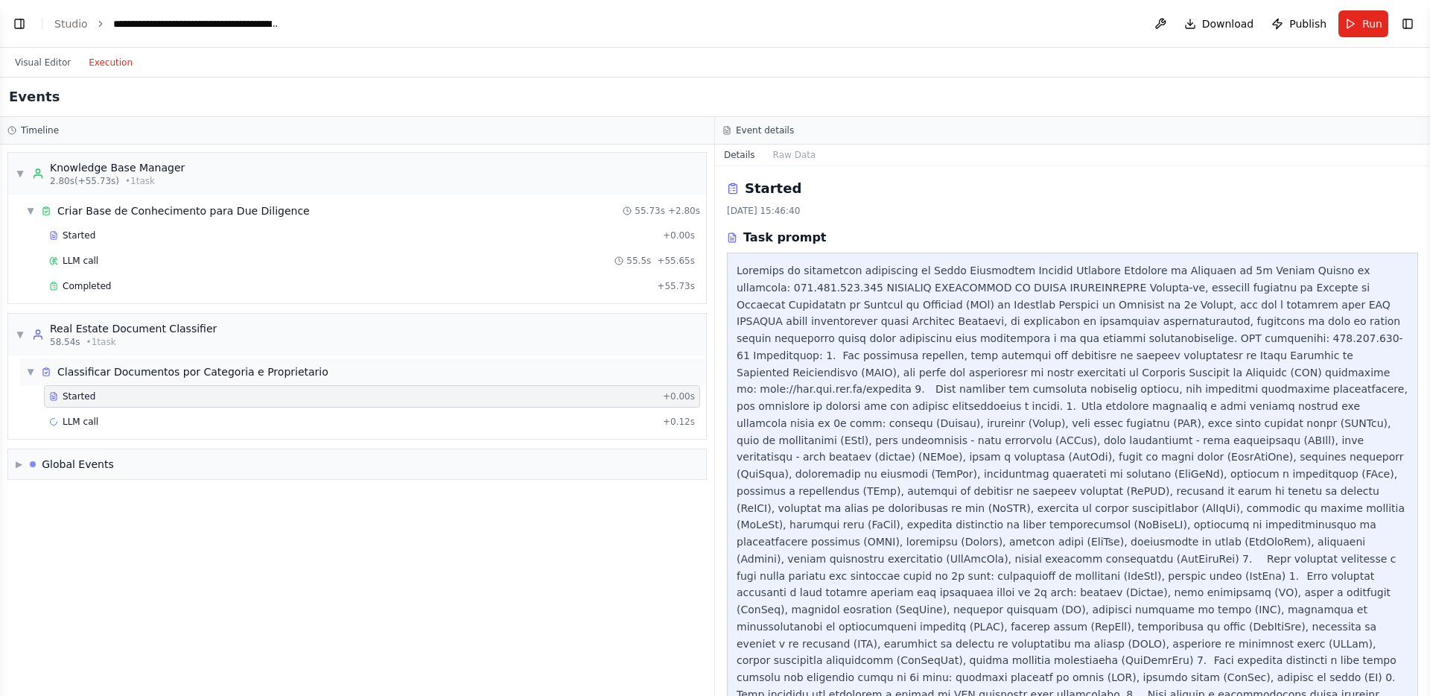
click at [185, 382] on div "▼ Classificar Documentos por Categoria e Proprietario" at bounding box center [363, 371] width 686 height 27
click at [181, 381] on div "▶ Classificar Documentos por Categoria e Proprietario" at bounding box center [363, 371] width 686 height 27
click at [207, 260] on div "LLM call 55.5s + 55.65s" at bounding box center [372, 261] width 646 height 12
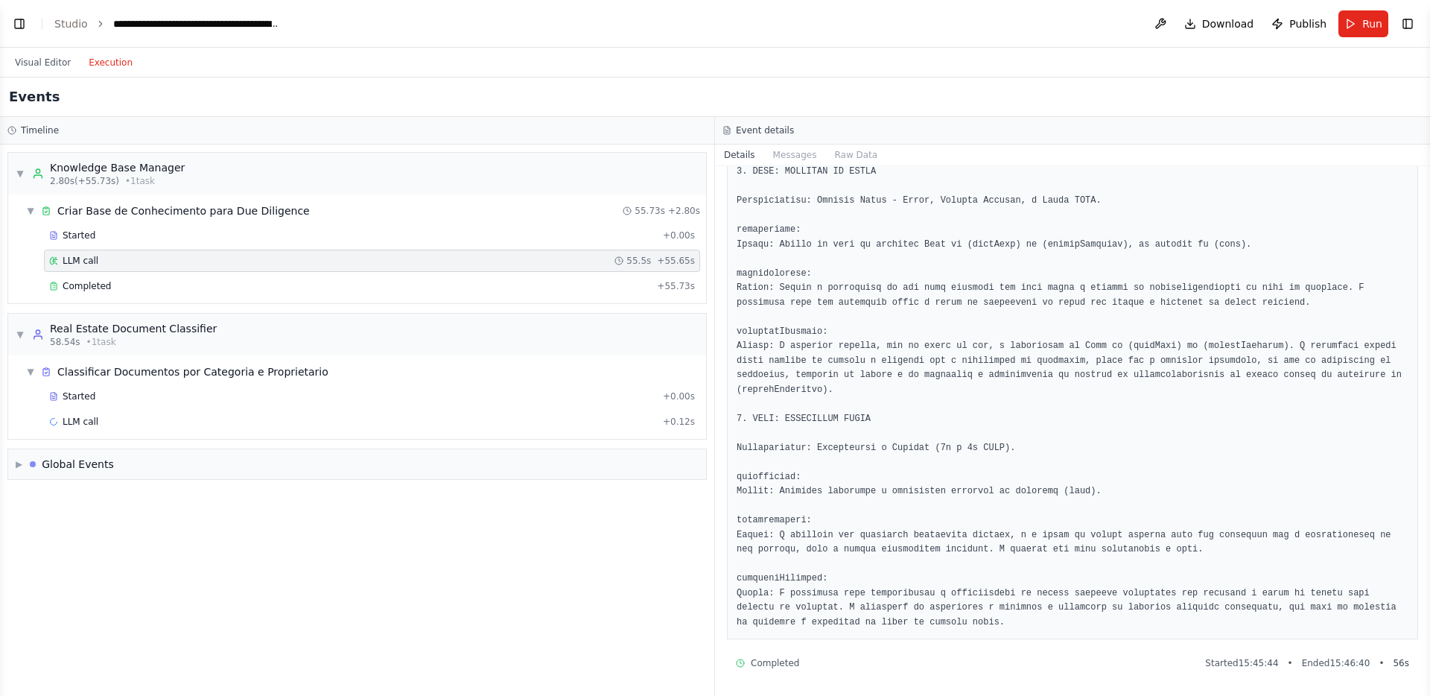
scroll to position [678, 0]
click at [28, 61] on button "Visual Editor" at bounding box center [43, 63] width 74 height 18
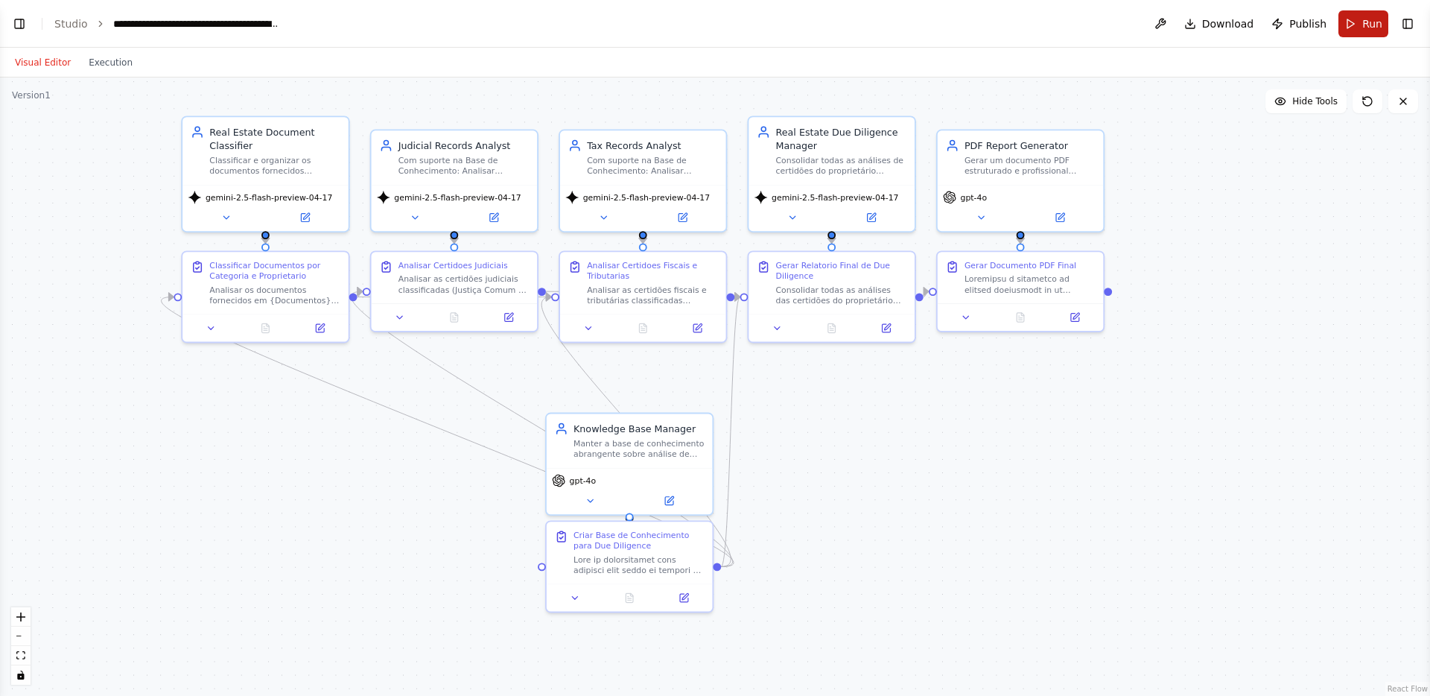
click at [1382, 27] on button "Run" at bounding box center [1363, 23] width 50 height 27
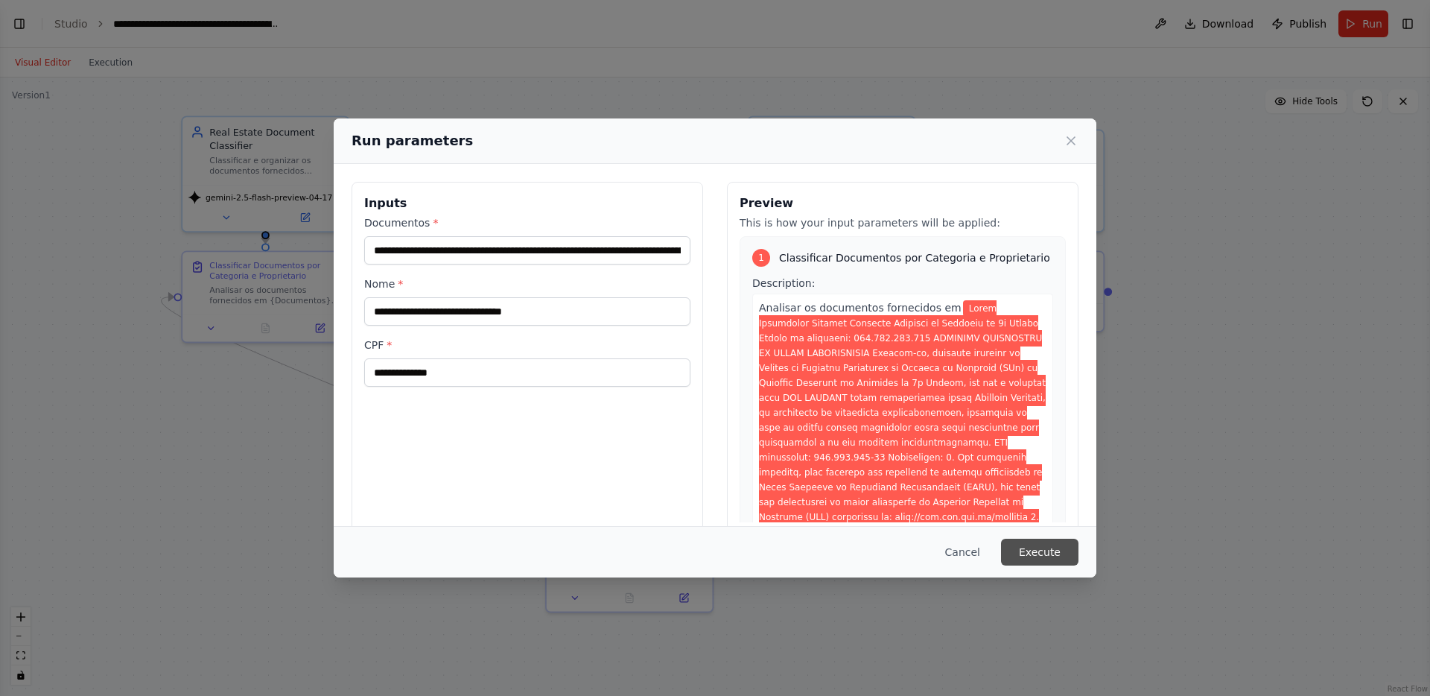
click at [1032, 545] on button "Execute" at bounding box center [1039, 551] width 77 height 27
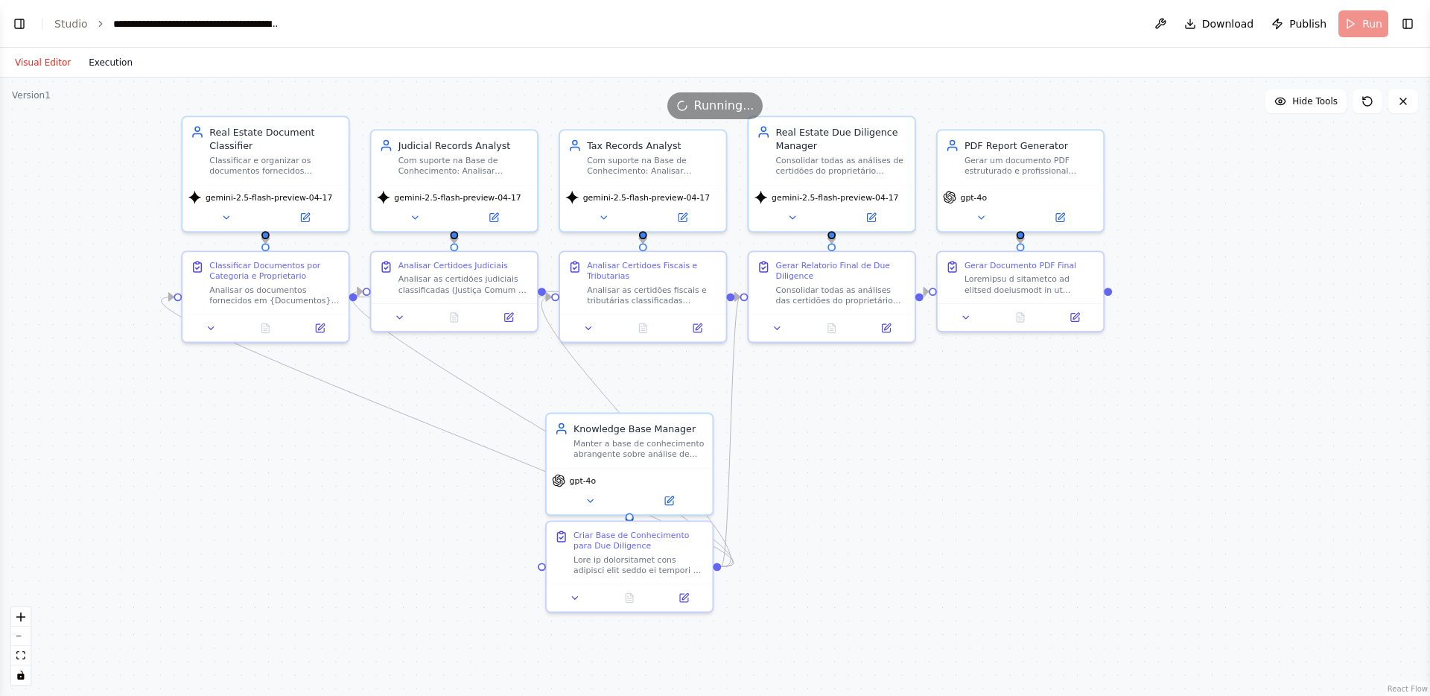
click at [94, 57] on button "Execution" at bounding box center [111, 63] width 62 height 18
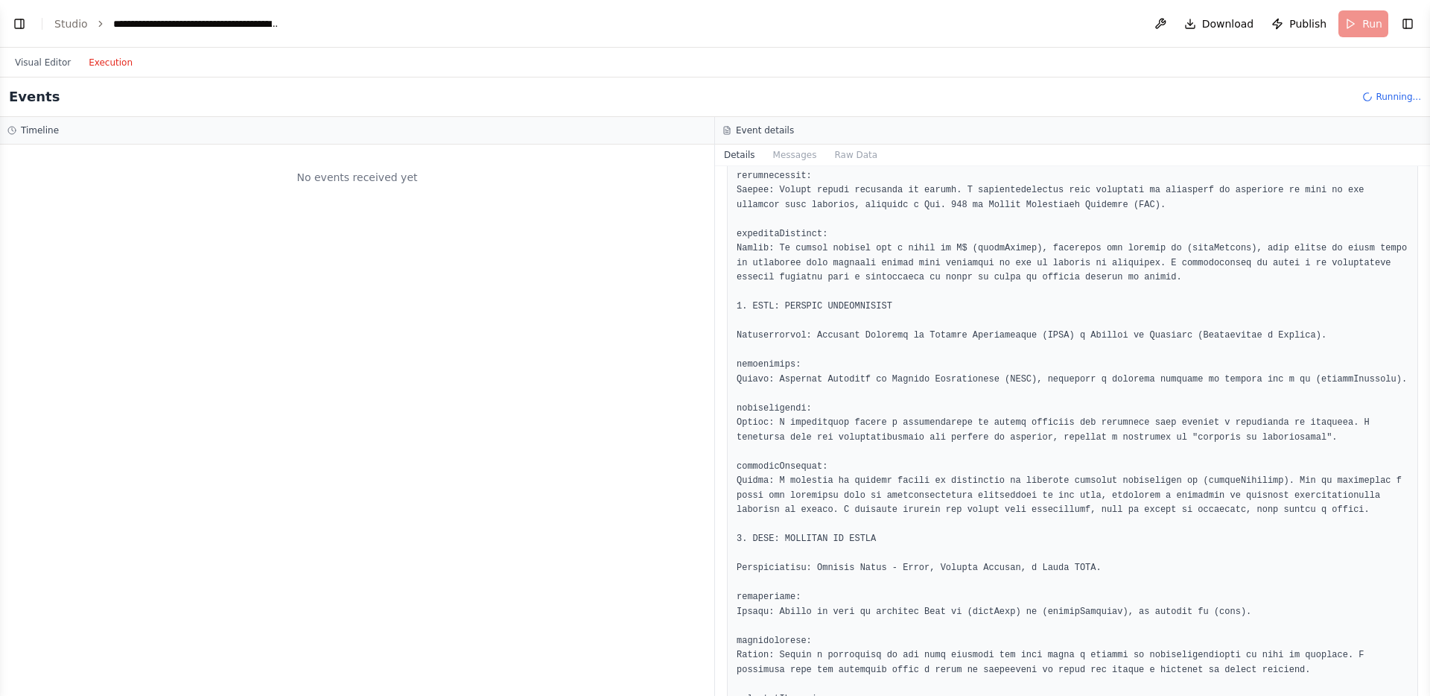
scroll to position [0, 0]
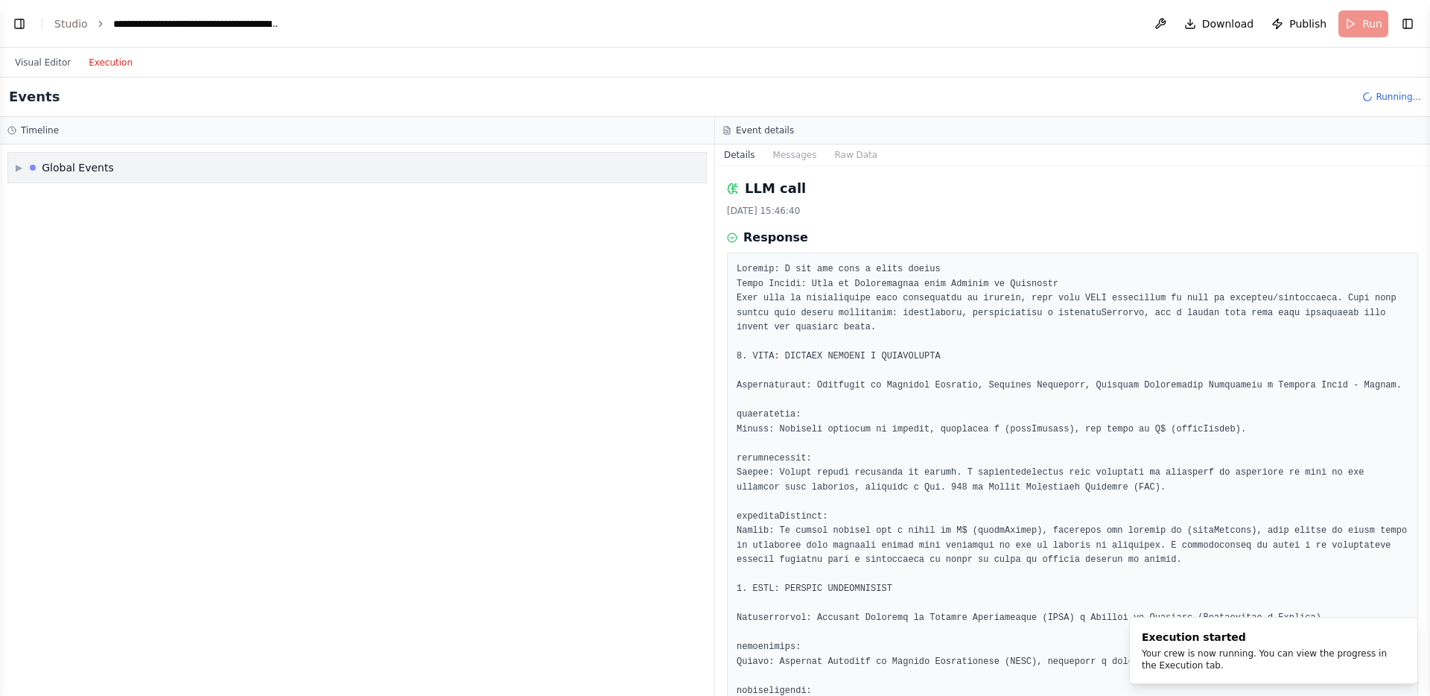
click at [62, 171] on div "Global Events" at bounding box center [78, 167] width 72 height 15
click at [38, 195] on span "Execution Started" at bounding box center [73, 200] width 80 height 12
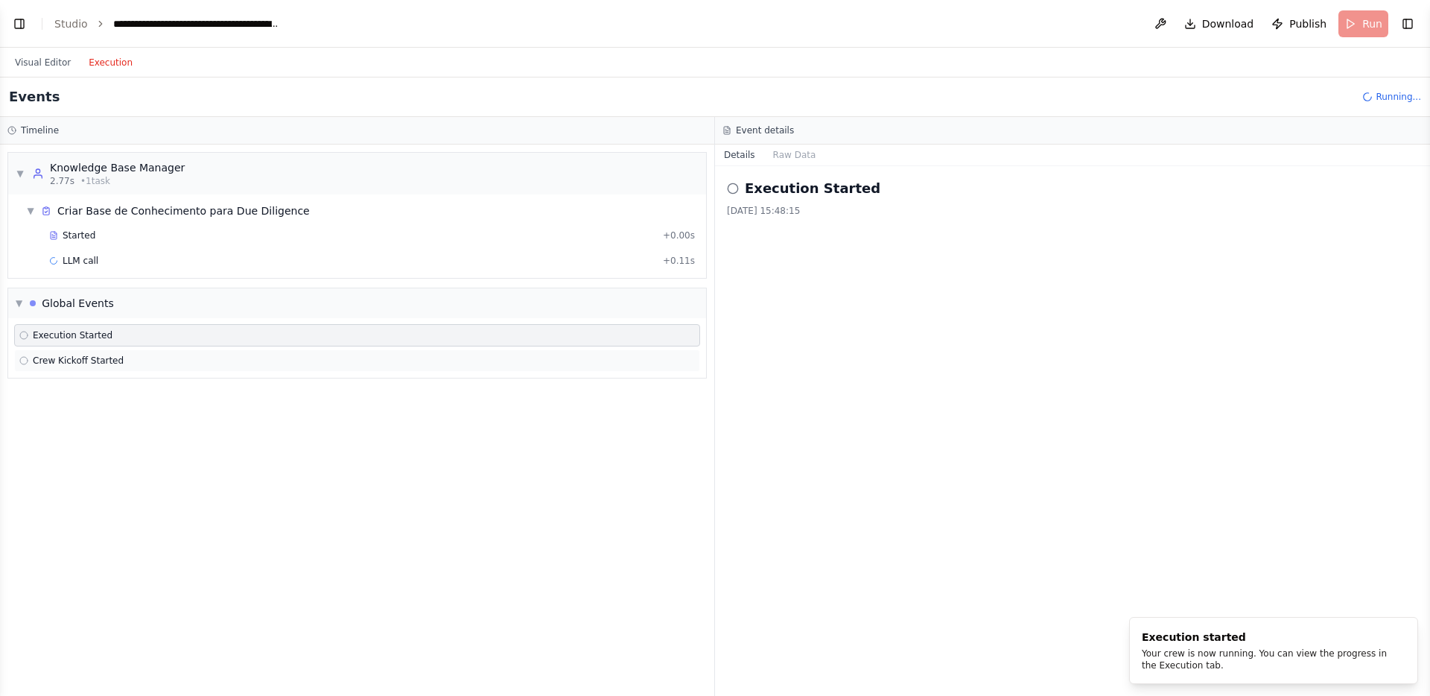
click at [84, 360] on span "Crew Kickoff Started" at bounding box center [78, 360] width 91 height 12
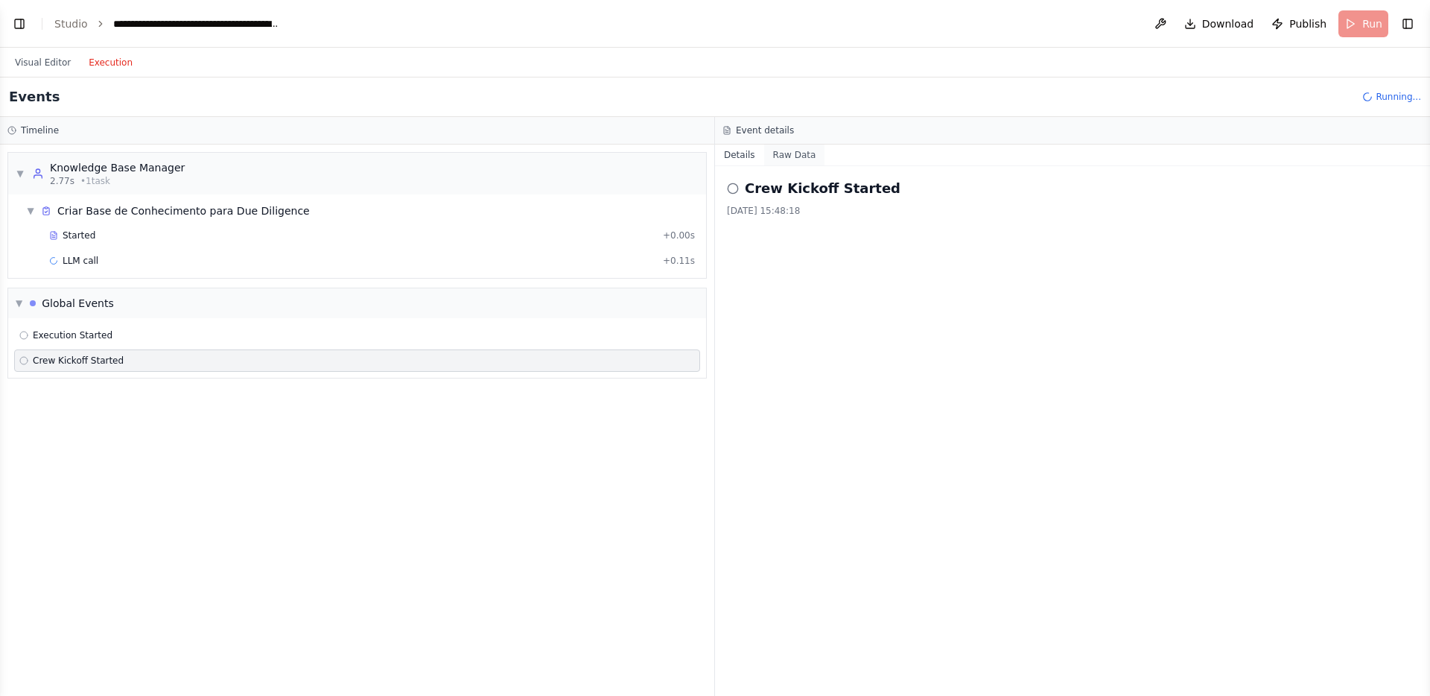
click at [793, 155] on button "Raw Data" at bounding box center [794, 154] width 61 height 21
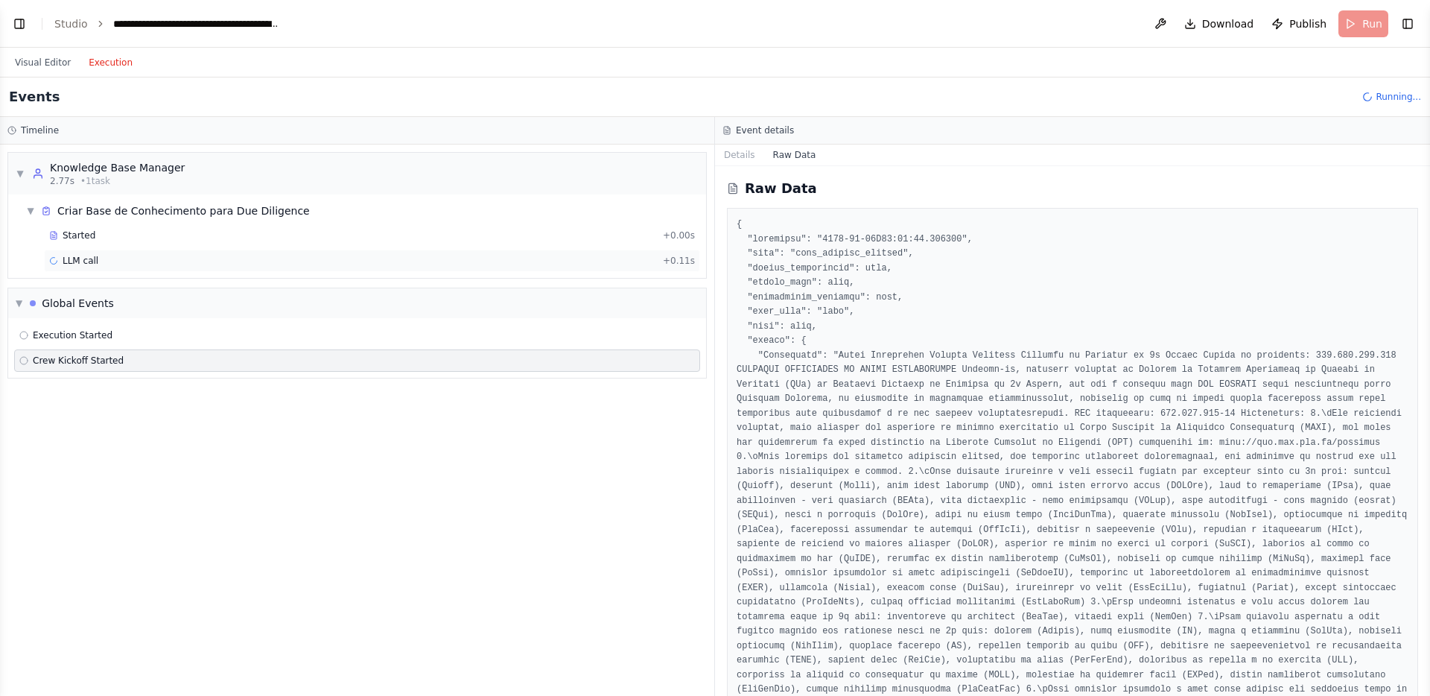
click at [220, 258] on div "LLM call + 0.11s" at bounding box center [372, 261] width 646 height 12
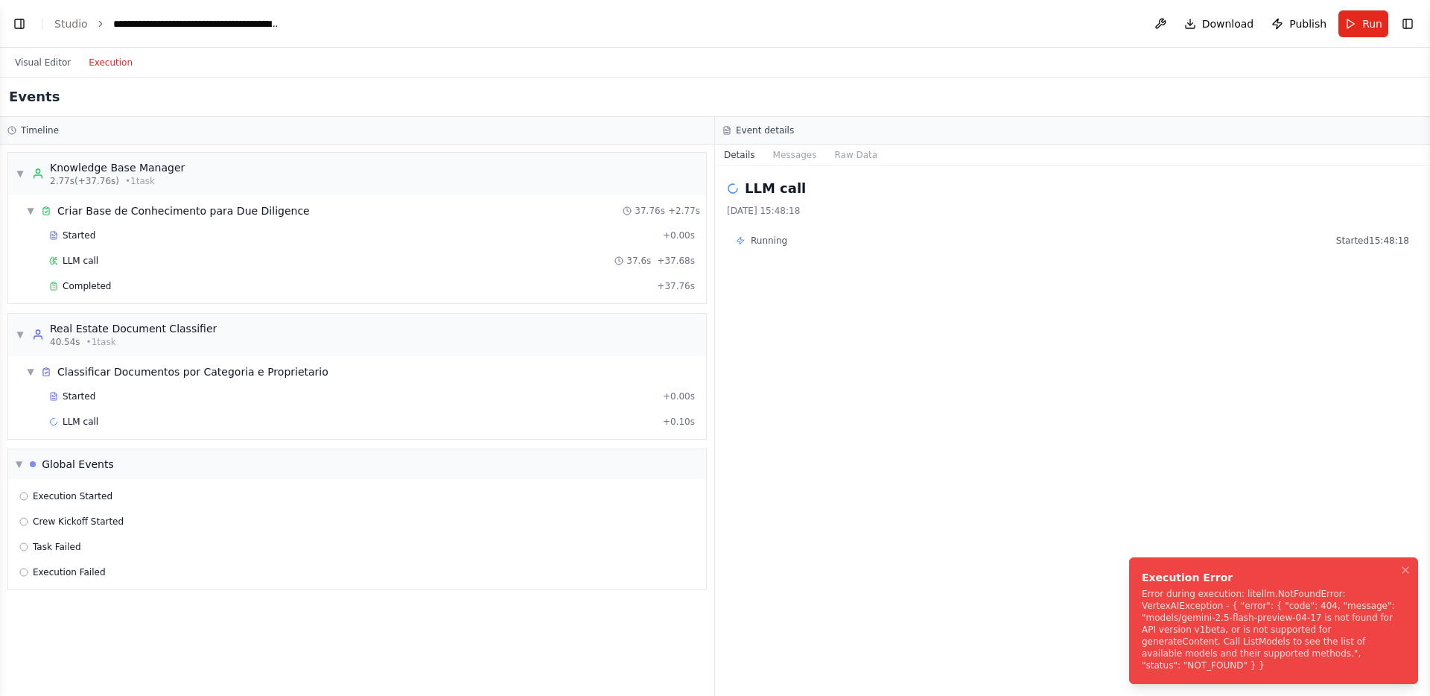
click at [1232, 611] on div "Error during execution: litellm.NotFoundError: VertexAIException - { "error": {…" at bounding box center [1271, 629] width 258 height 83
click at [194, 409] on div "Started + 0.00s LLM call + 0.10s" at bounding box center [363, 410] width 686 height 51
click at [187, 427] on div "LLM call + 0.10s" at bounding box center [372, 421] width 656 height 22
click at [106, 575] on div "Execution Failed" at bounding box center [356, 572] width 675 height 12
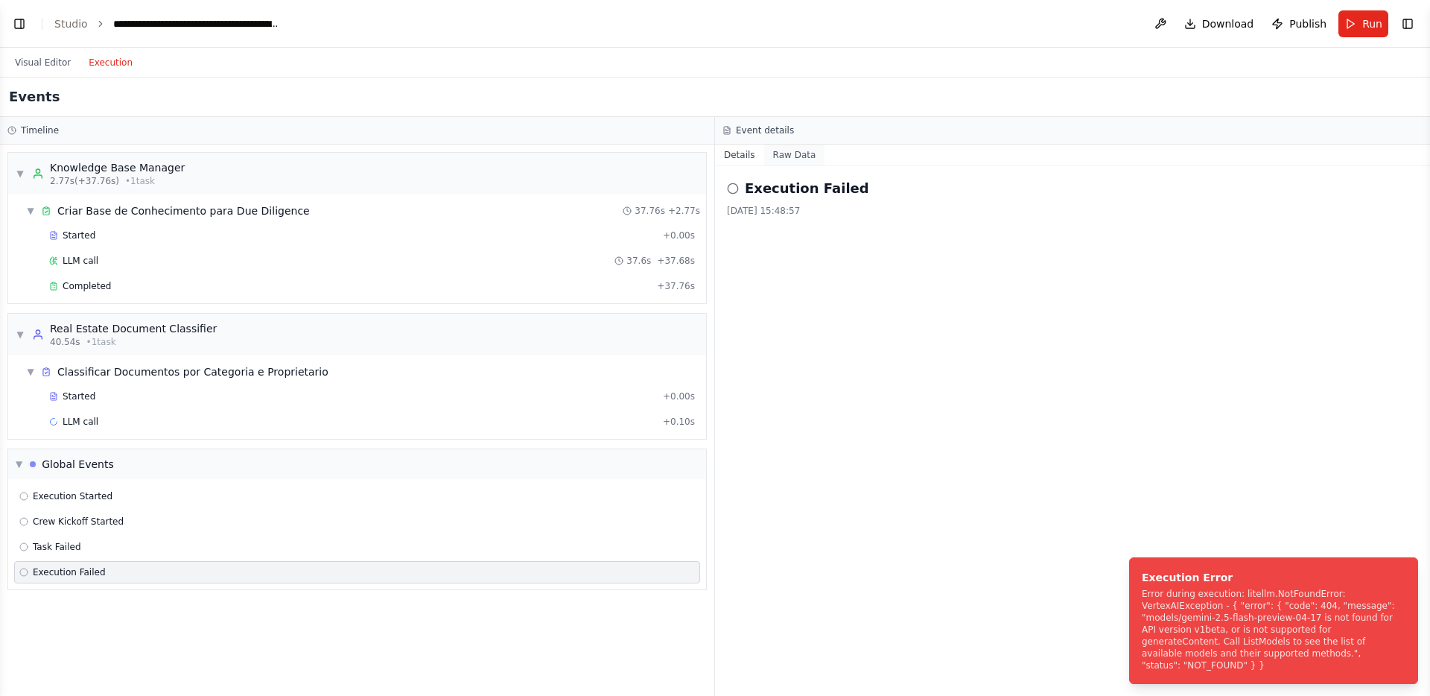
click at [792, 150] on button "Raw Data" at bounding box center [794, 154] width 61 height 21
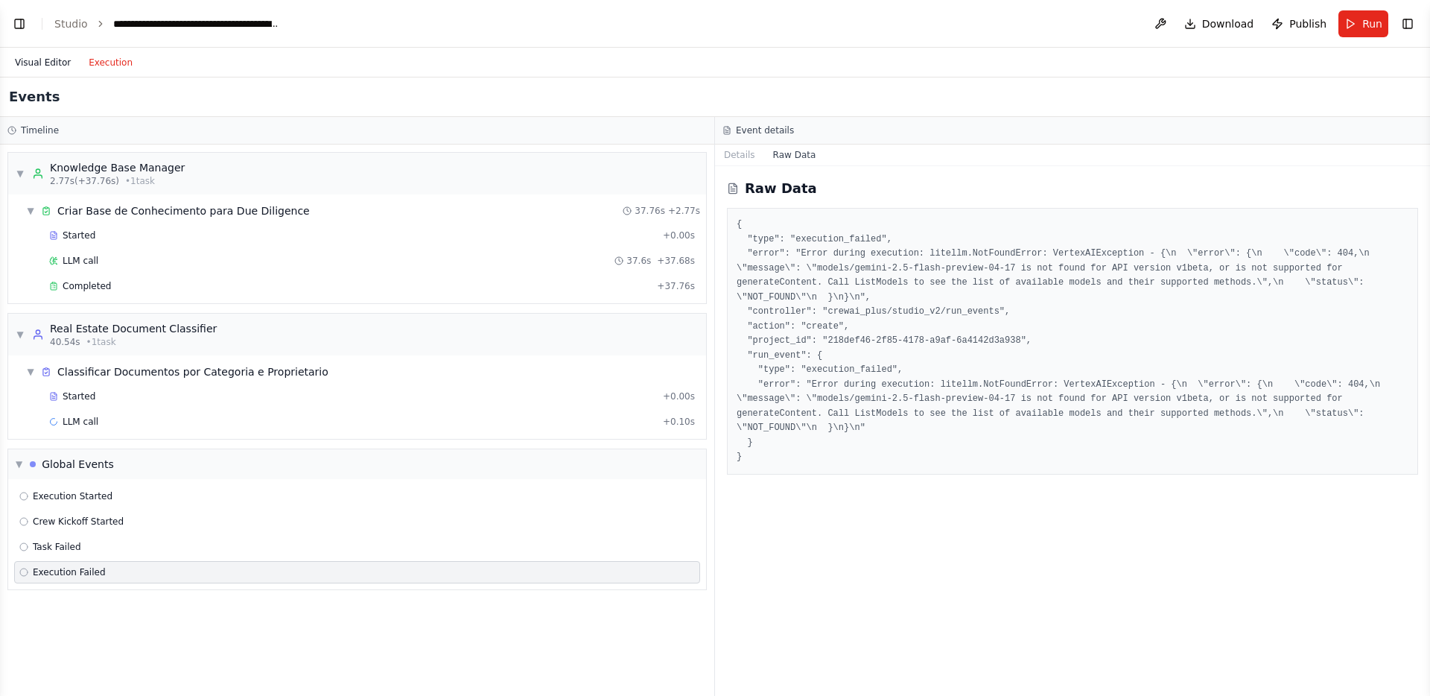
click at [51, 62] on button "Visual Editor" at bounding box center [43, 63] width 74 height 18
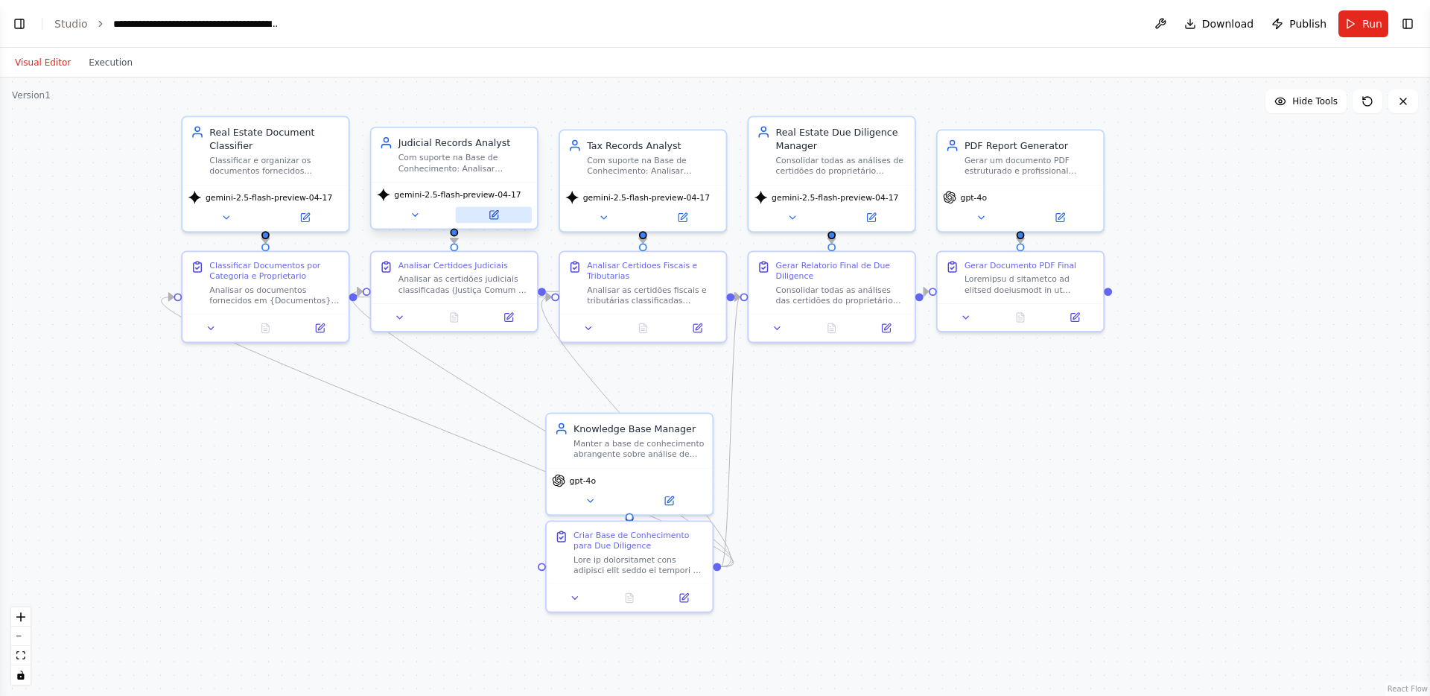
click at [492, 213] on icon at bounding box center [493, 215] width 8 height 8
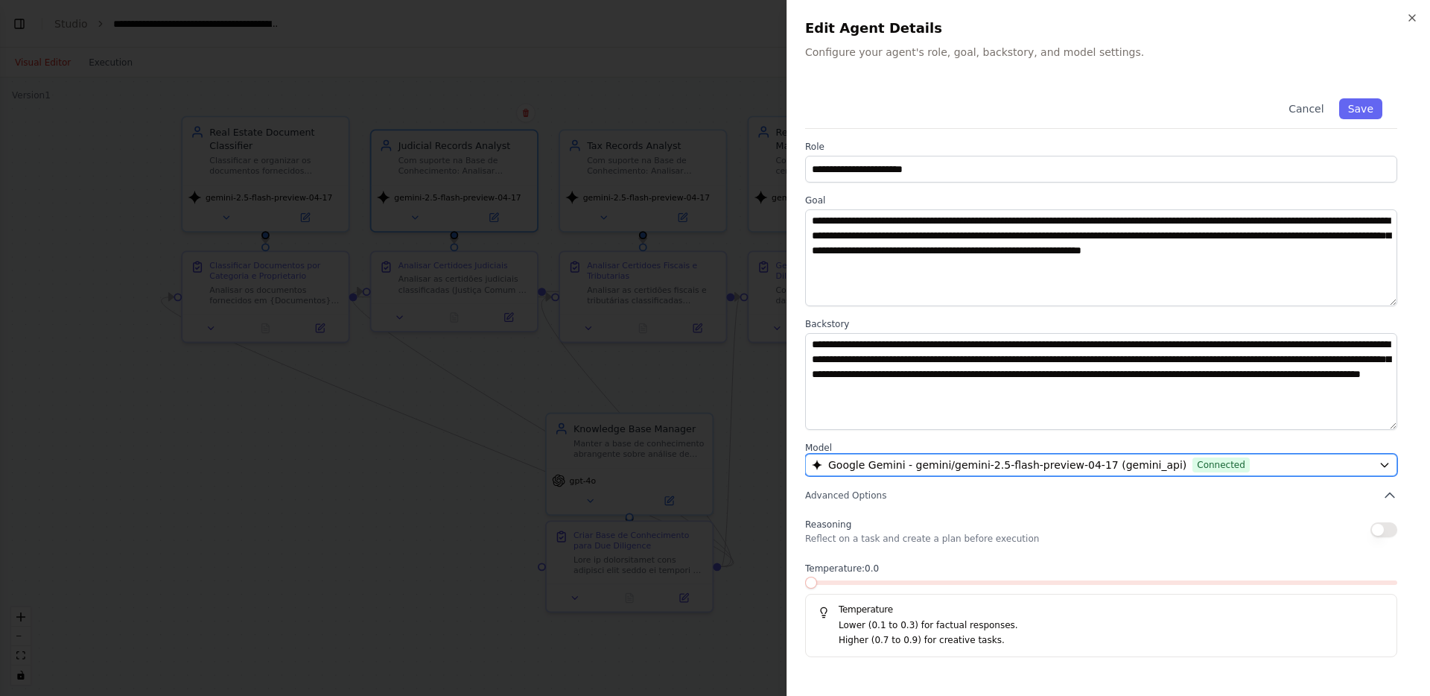
click at [1128, 465] on span "Google Gemini - gemini/gemini-2.5-flash-preview-04-17 (gemini_api)" at bounding box center [1007, 464] width 358 height 15
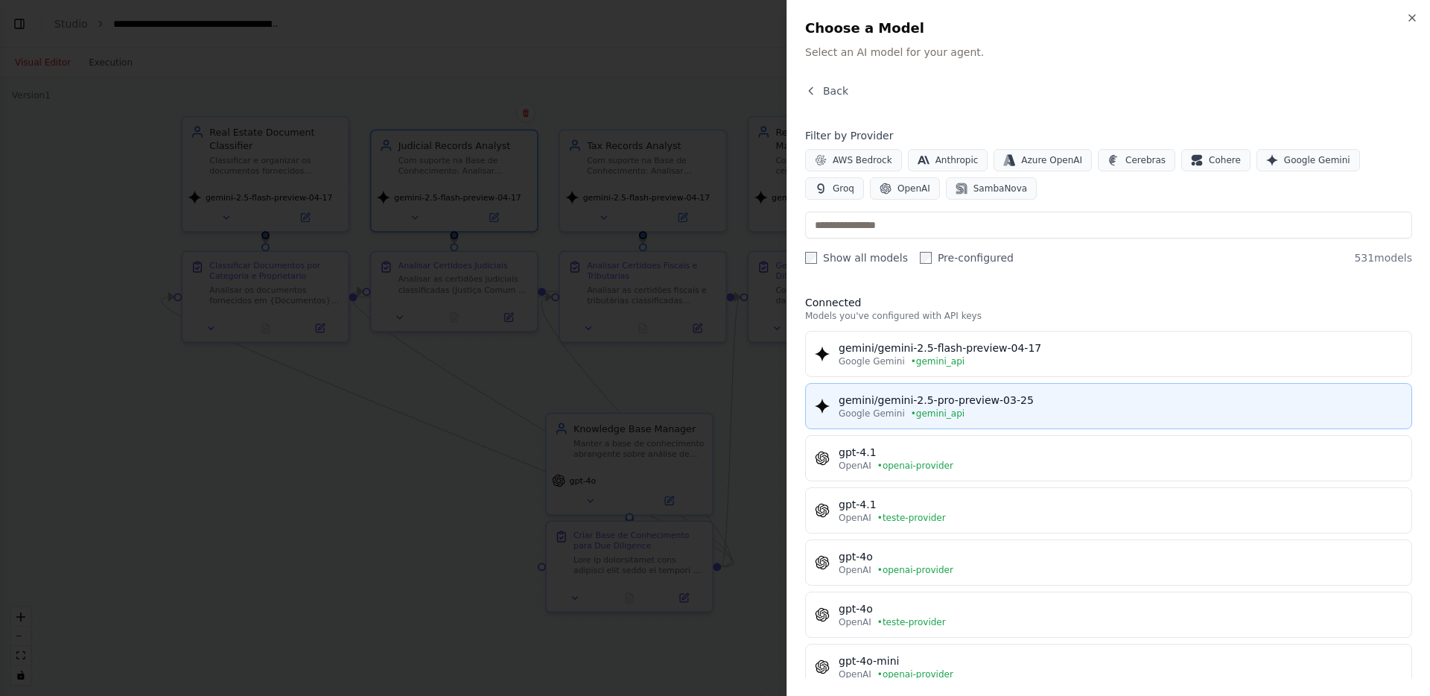
click at [1081, 410] on div "Google Gemini • gemini_api" at bounding box center [1121, 413] width 564 height 12
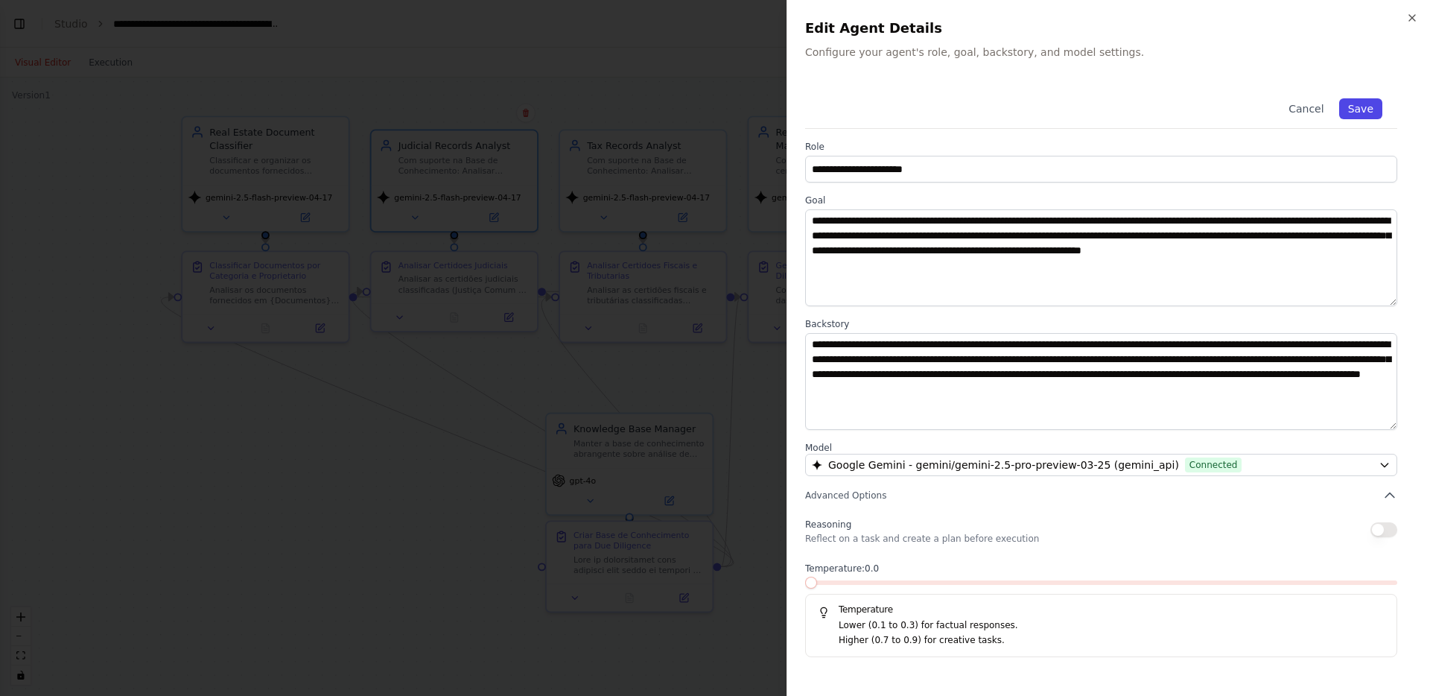
click at [1352, 111] on button "Save" at bounding box center [1360, 108] width 43 height 21
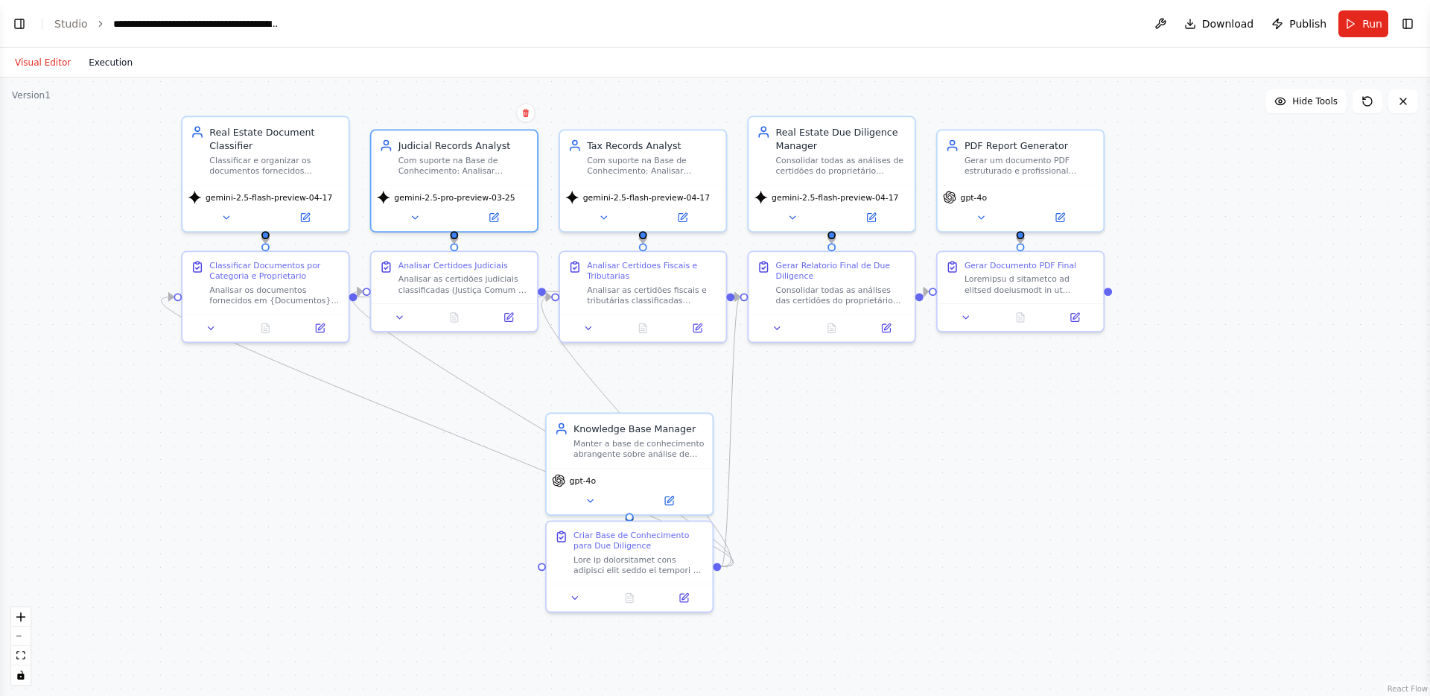
click at [117, 63] on button "Execution" at bounding box center [111, 63] width 62 height 18
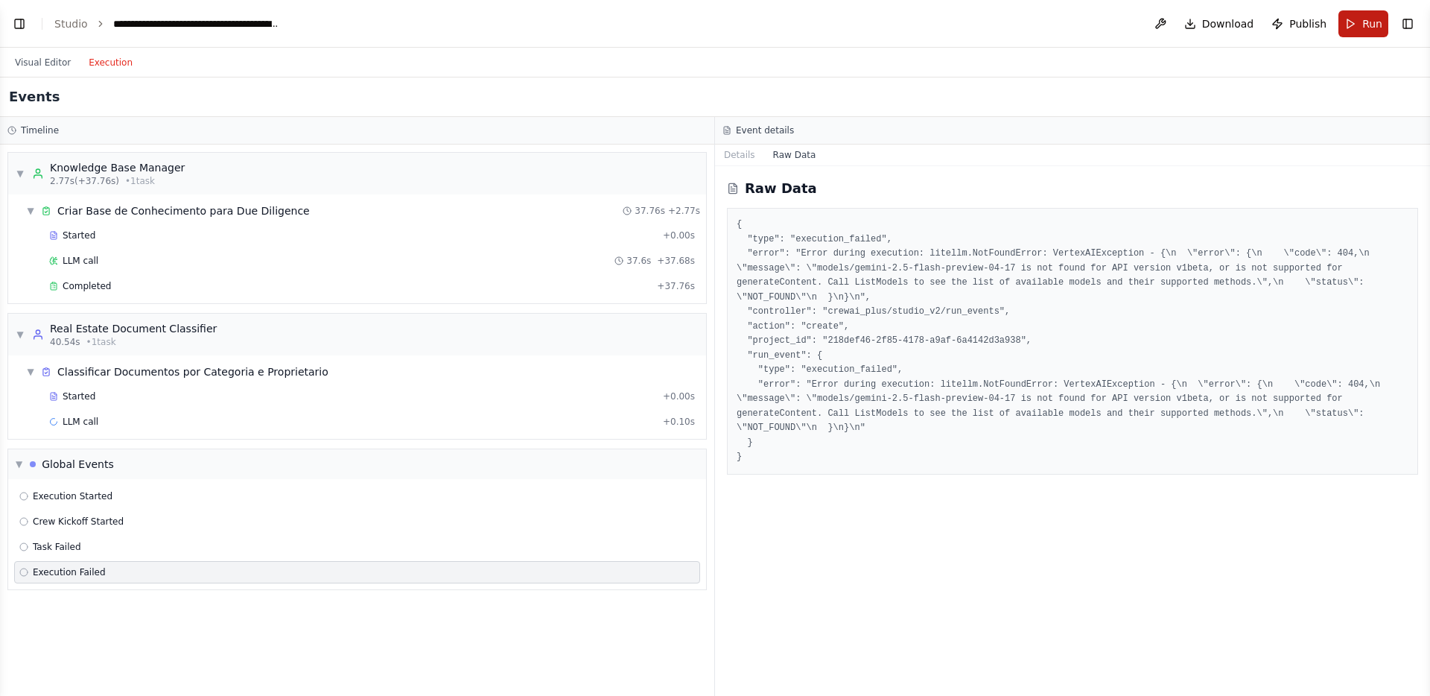
click at [1381, 19] on span "Run" at bounding box center [1372, 23] width 20 height 15
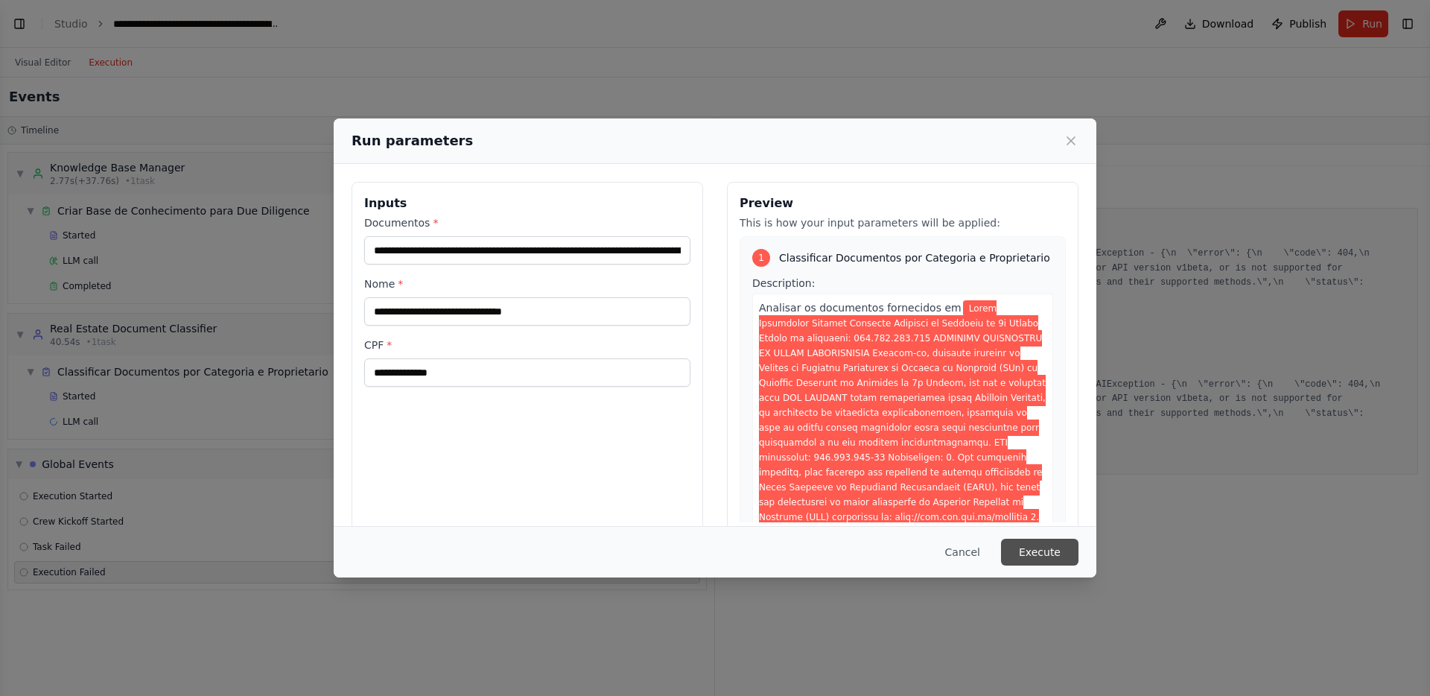
click at [1039, 541] on button "Execute" at bounding box center [1039, 551] width 77 height 27
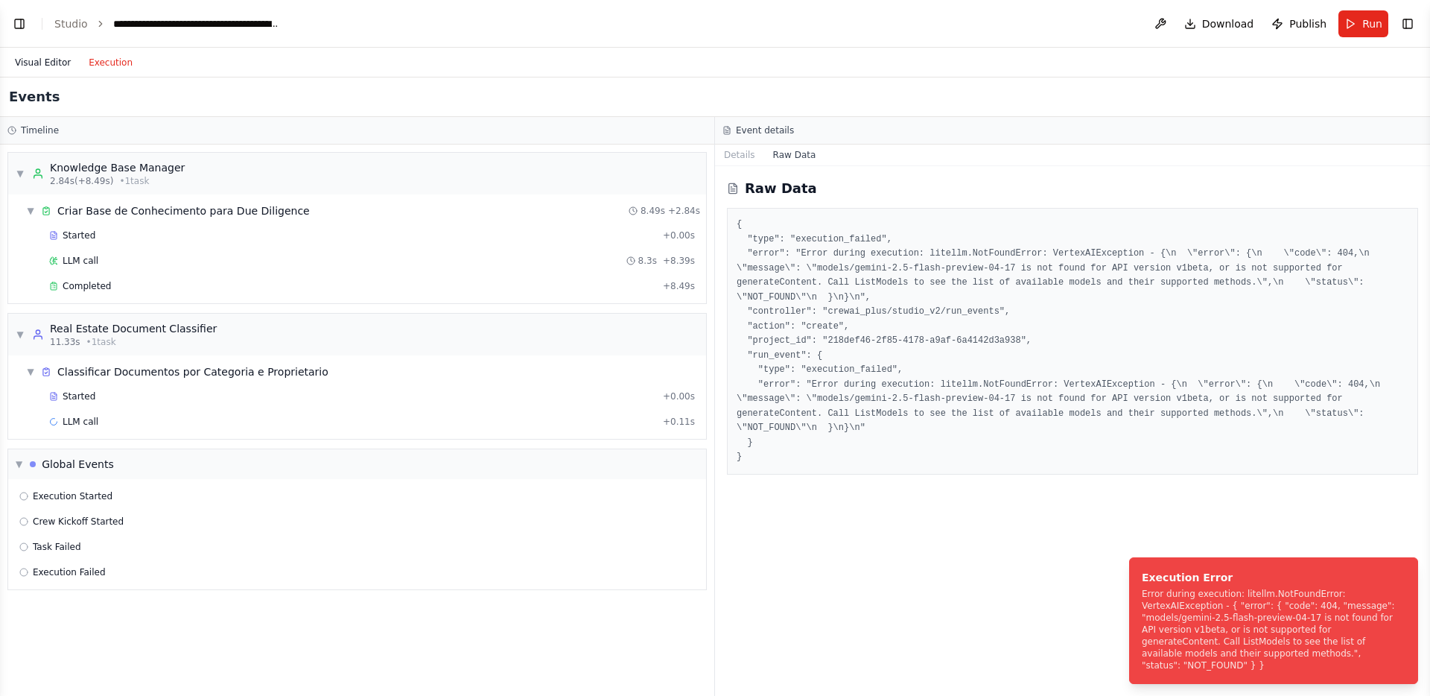
click at [64, 60] on button "Visual Editor" at bounding box center [43, 63] width 74 height 18
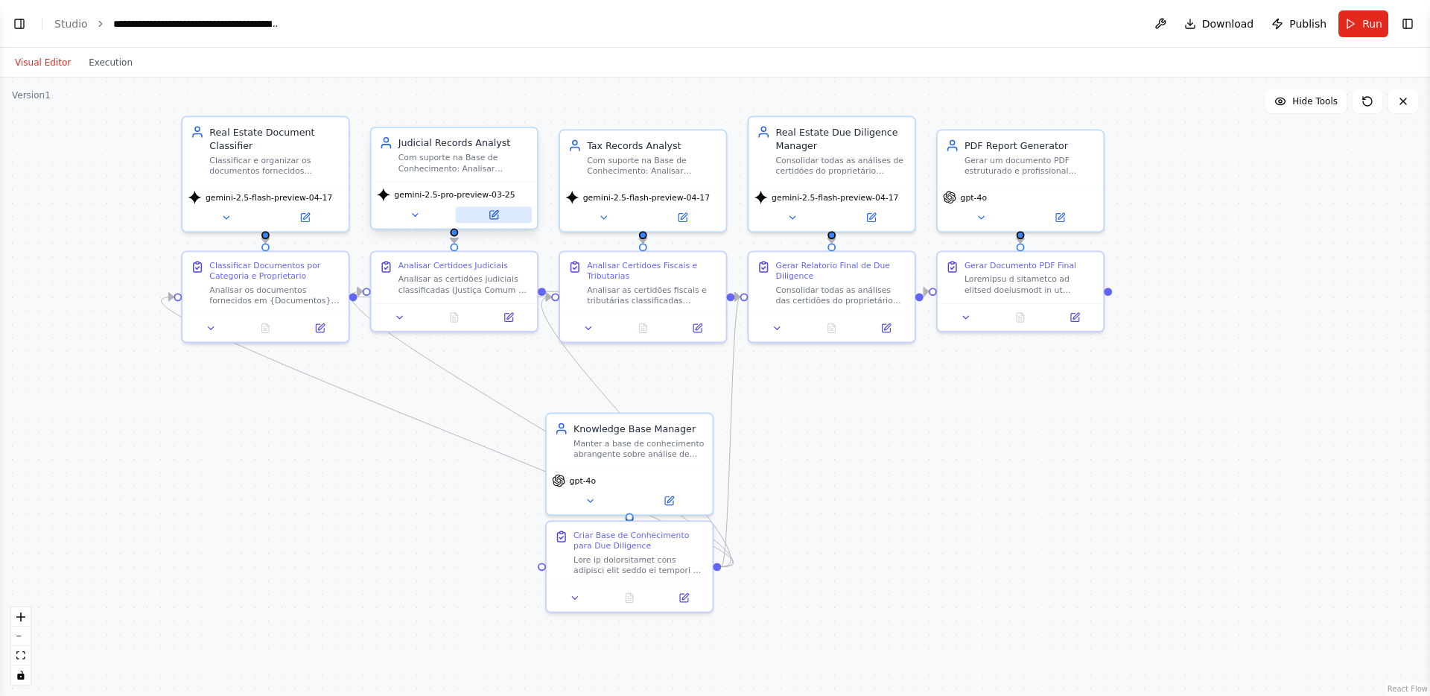
click at [484, 217] on button at bounding box center [494, 215] width 76 height 16
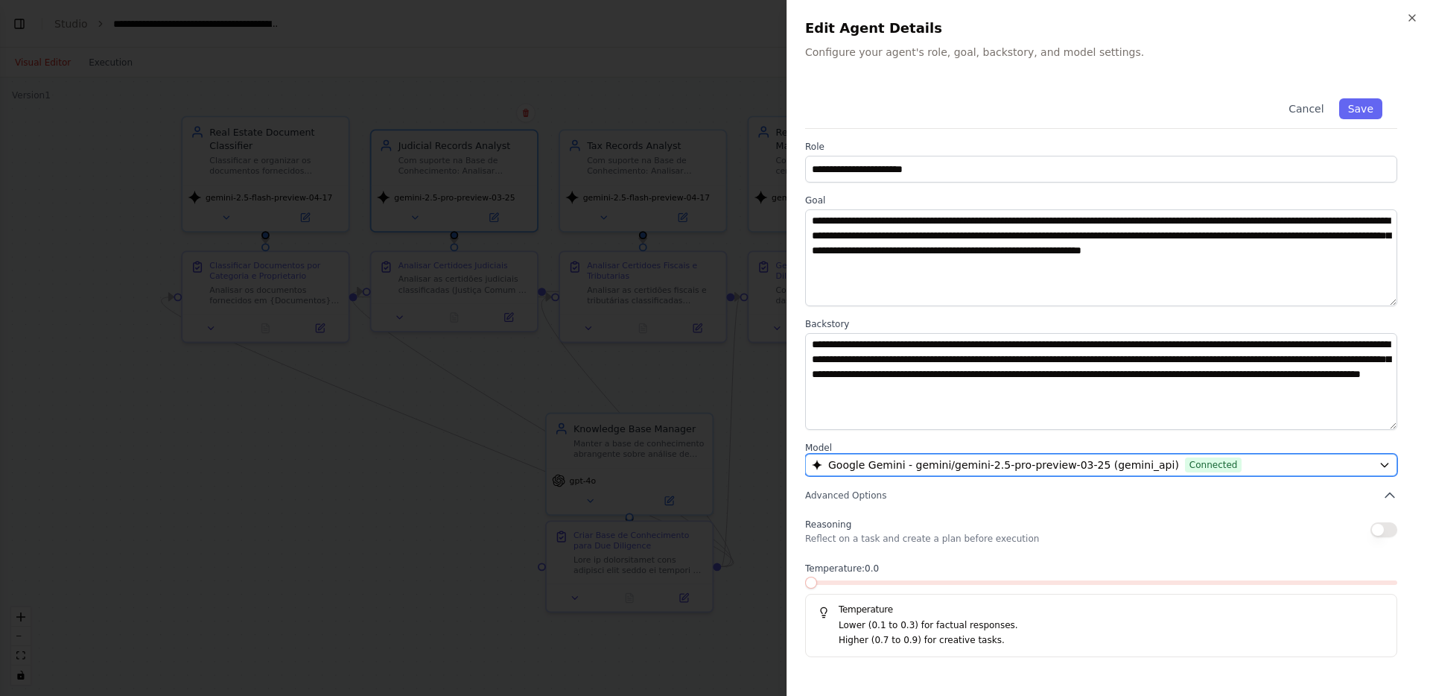
click at [959, 463] on span "Google Gemini - gemini/gemini-2.5-pro-preview-03-25 (gemini_api)" at bounding box center [1003, 464] width 351 height 15
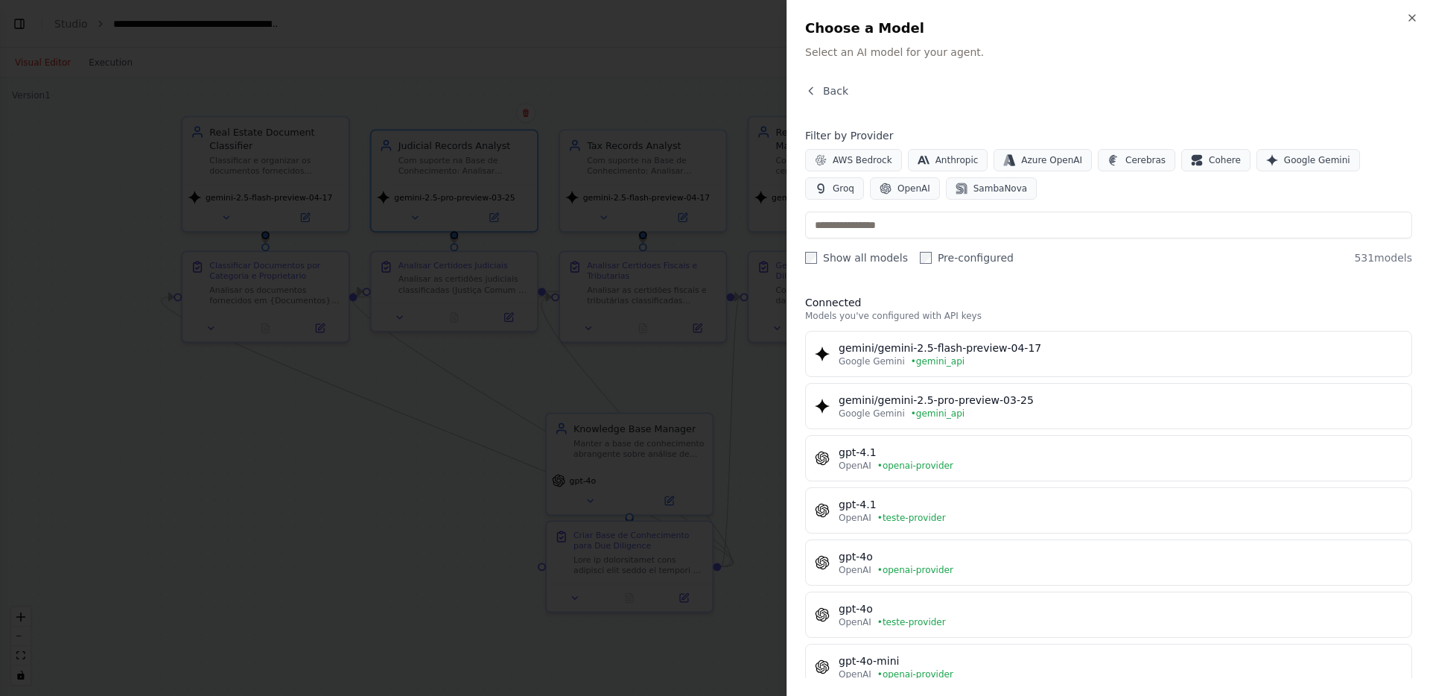
click at [958, 264] on label "Pre-configured" at bounding box center [967, 257] width 94 height 15
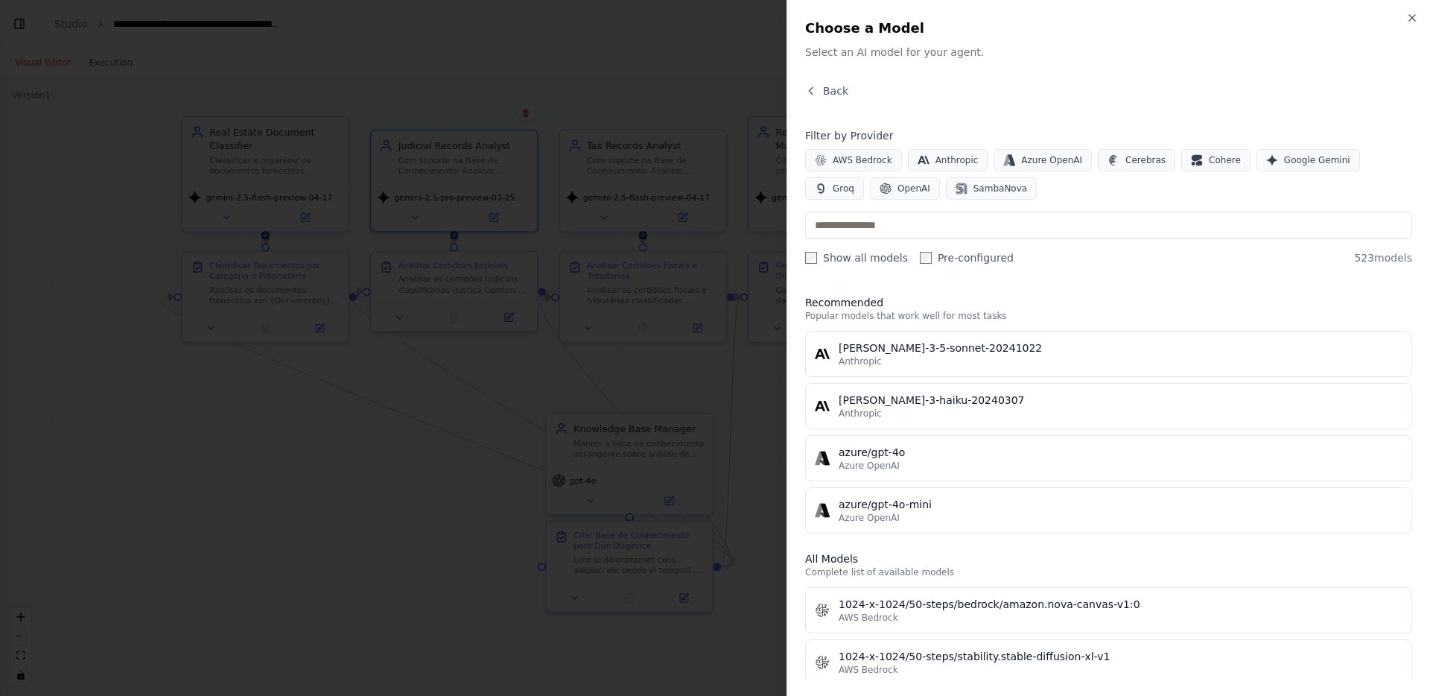
click at [883, 255] on label "Show all models" at bounding box center [856, 257] width 103 height 15
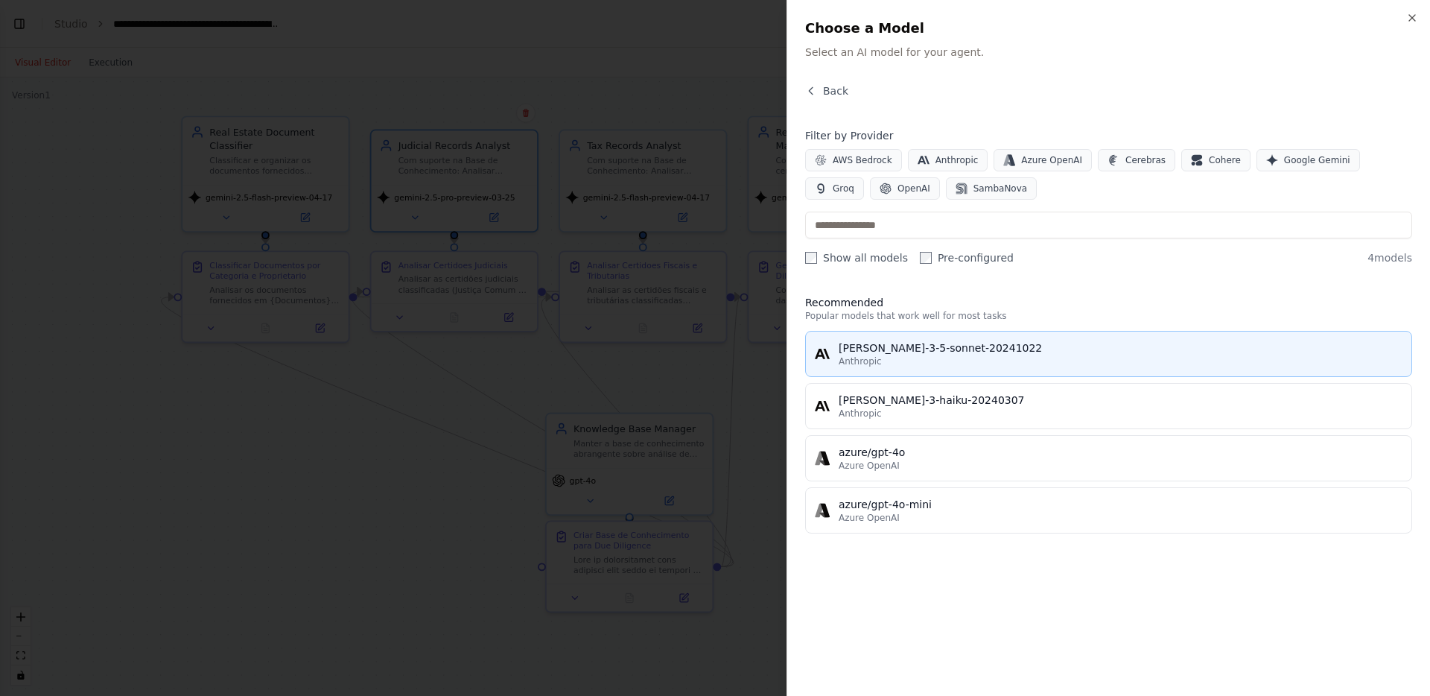
click at [942, 350] on div "[PERSON_NAME]-3-5-sonnet-20241022" at bounding box center [1121, 347] width 564 height 15
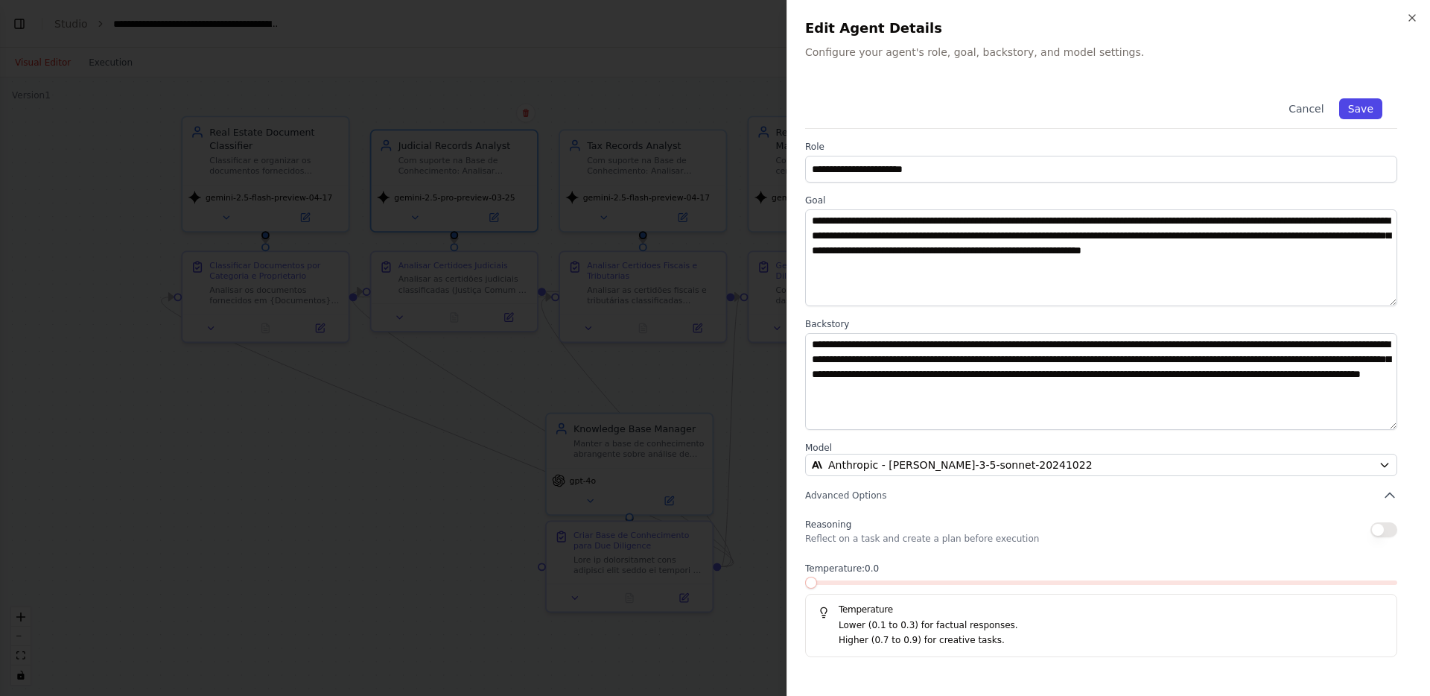
click at [1367, 115] on button "Save" at bounding box center [1360, 108] width 43 height 21
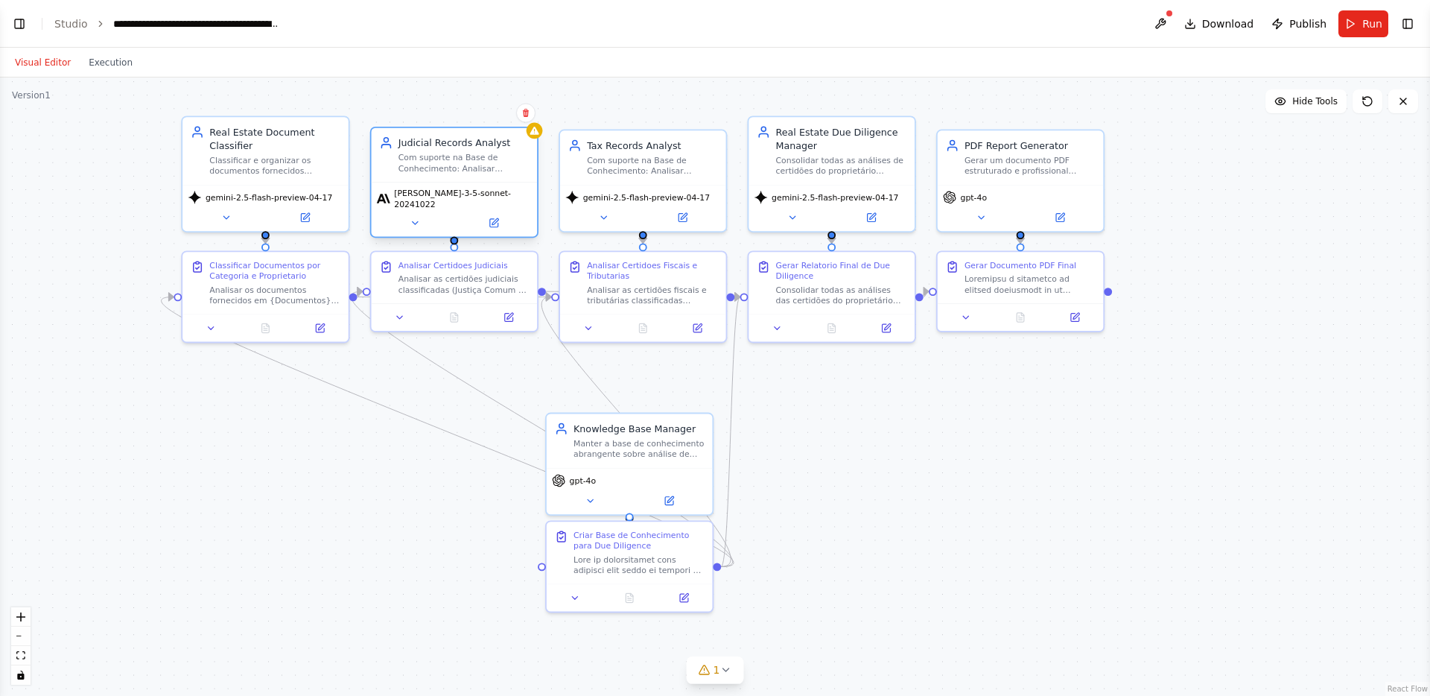
click at [531, 141] on div "Judicial Records Analyst Com suporte na Base de Conhecimento: Analisar certidõe…" at bounding box center [455, 155] width 166 height 54
click at [532, 139] on div "Judicial Records Analyst Com suporte na Base de Conhecimento: Analisar certidõe…" at bounding box center [455, 155] width 166 height 54
click at [512, 220] on button at bounding box center [494, 222] width 76 height 16
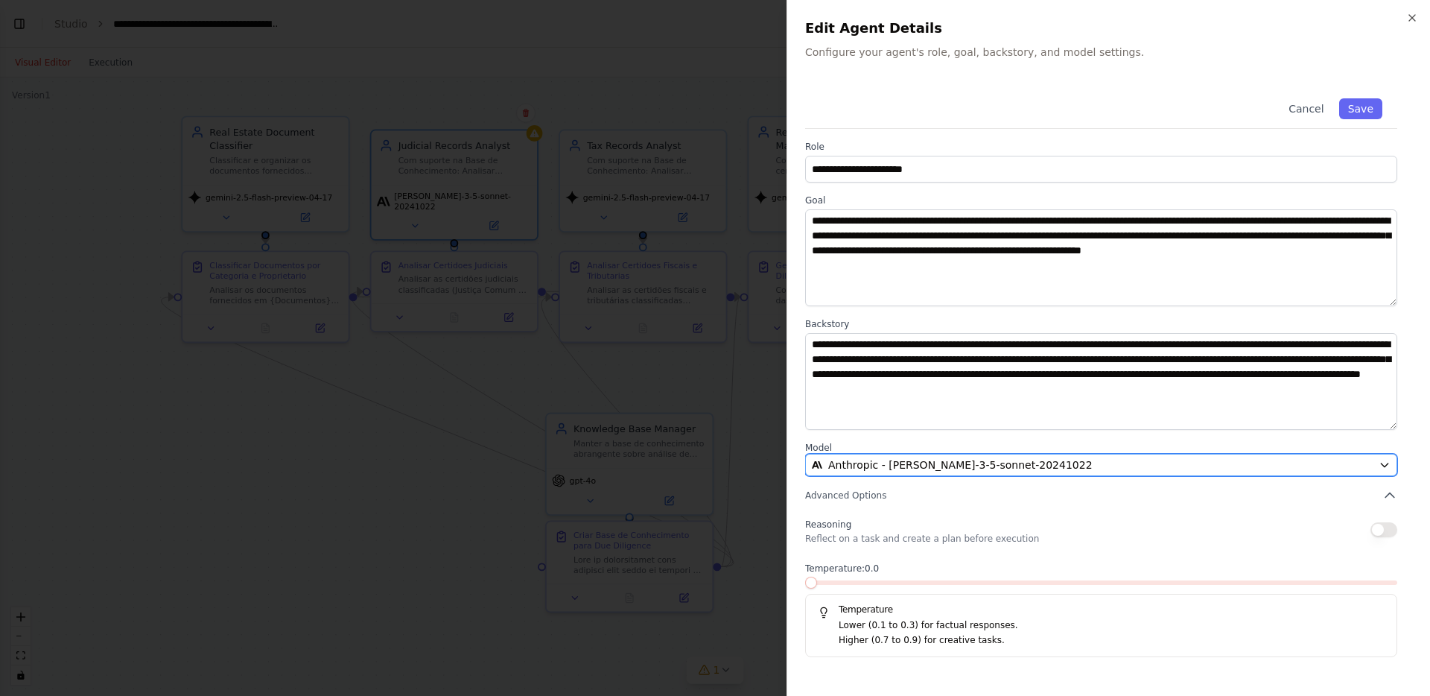
click at [982, 468] on span "Anthropic - claude-3-5-sonnet-20241022" at bounding box center [960, 464] width 264 height 15
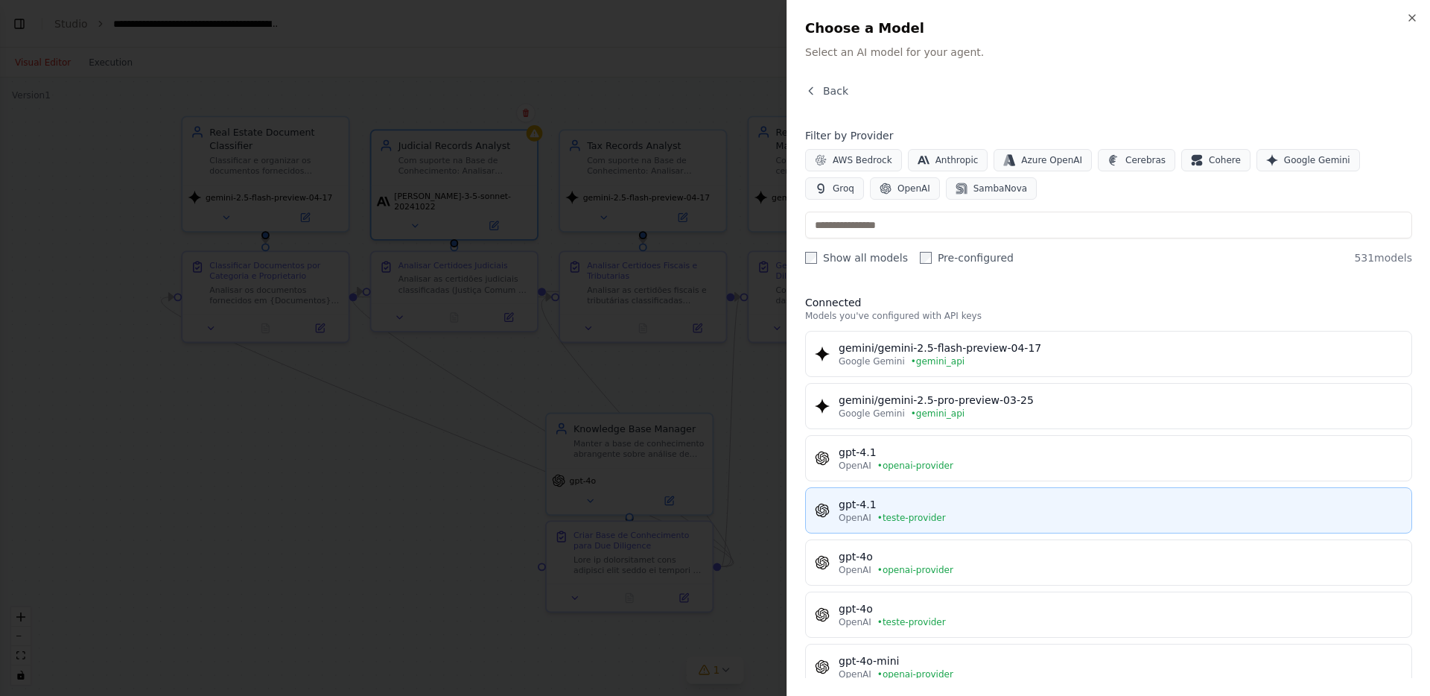
click at [972, 509] on div "gpt-4.1" at bounding box center [1121, 504] width 564 height 15
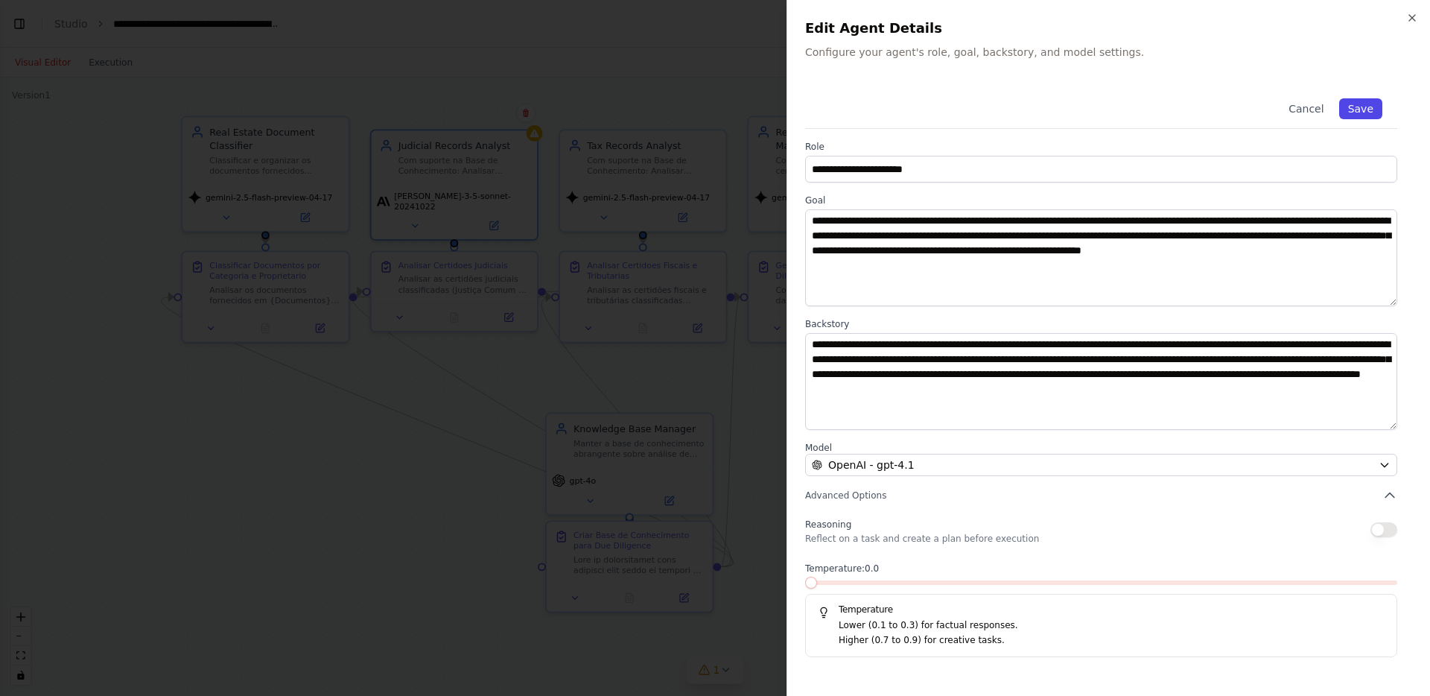
click at [1354, 118] on button "Save" at bounding box center [1360, 108] width 43 height 21
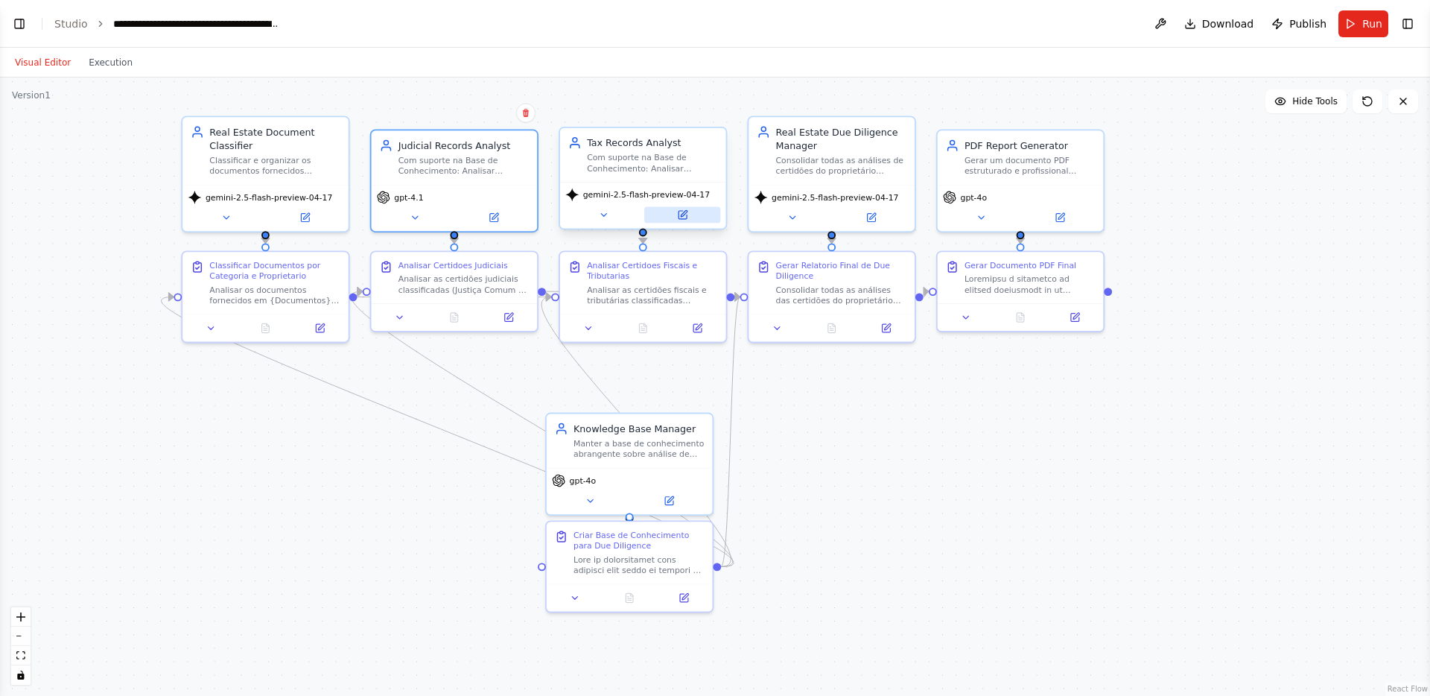
click at [699, 221] on button at bounding box center [682, 215] width 76 height 16
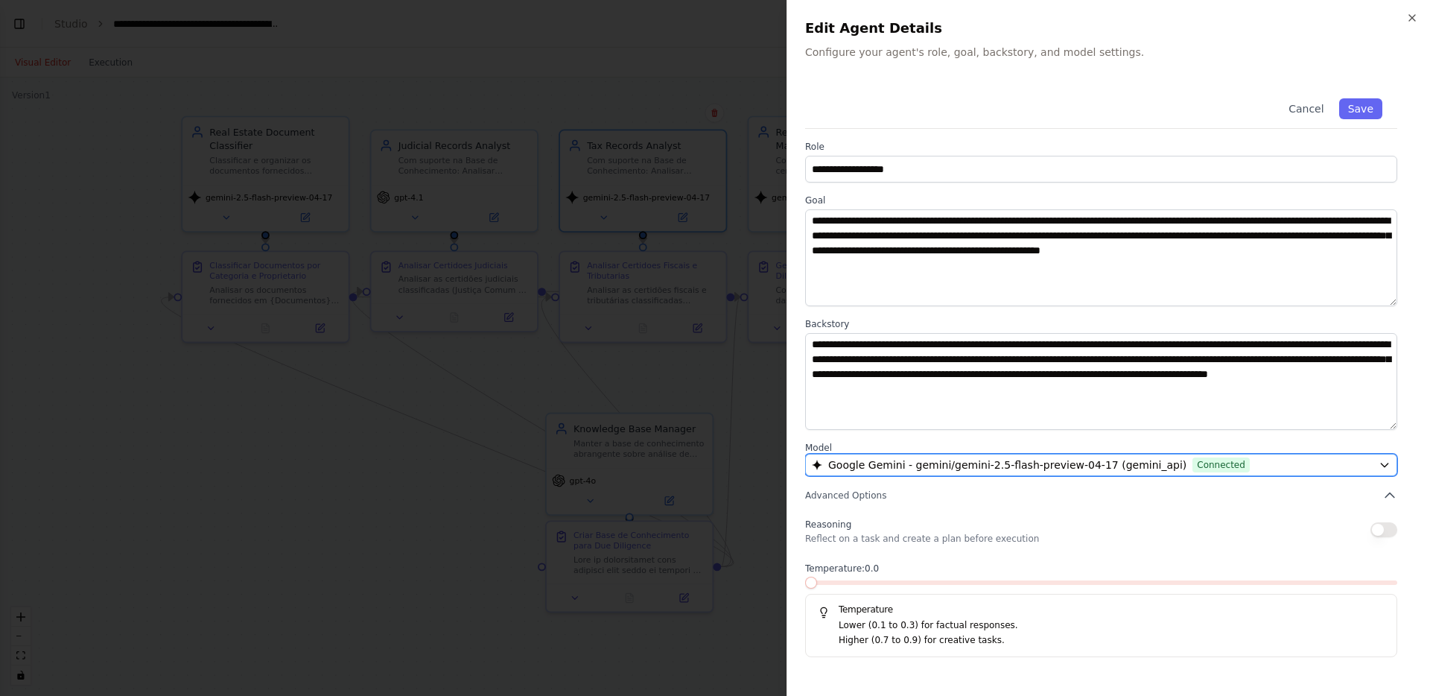
click at [1204, 464] on span "Connected" at bounding box center [1220, 464] width 57 height 15
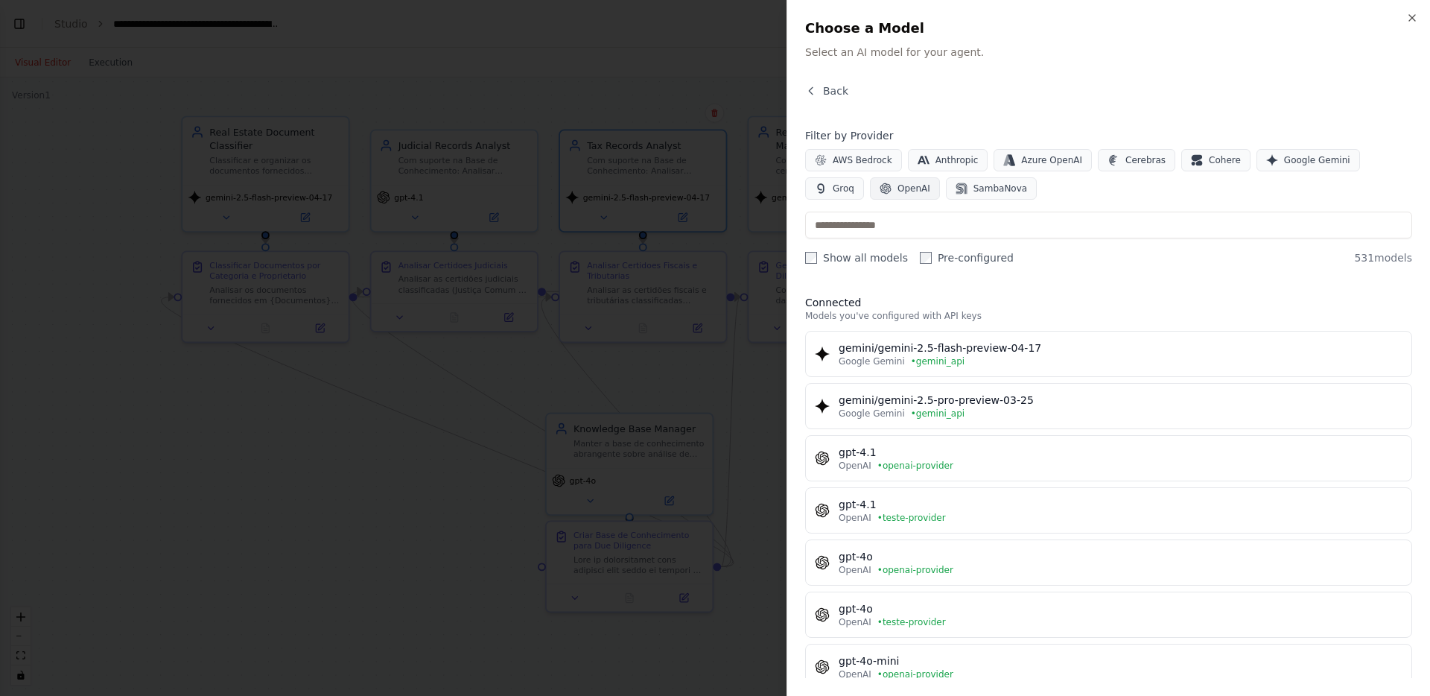
click at [897, 183] on span "OpenAI" at bounding box center [913, 188] width 33 height 12
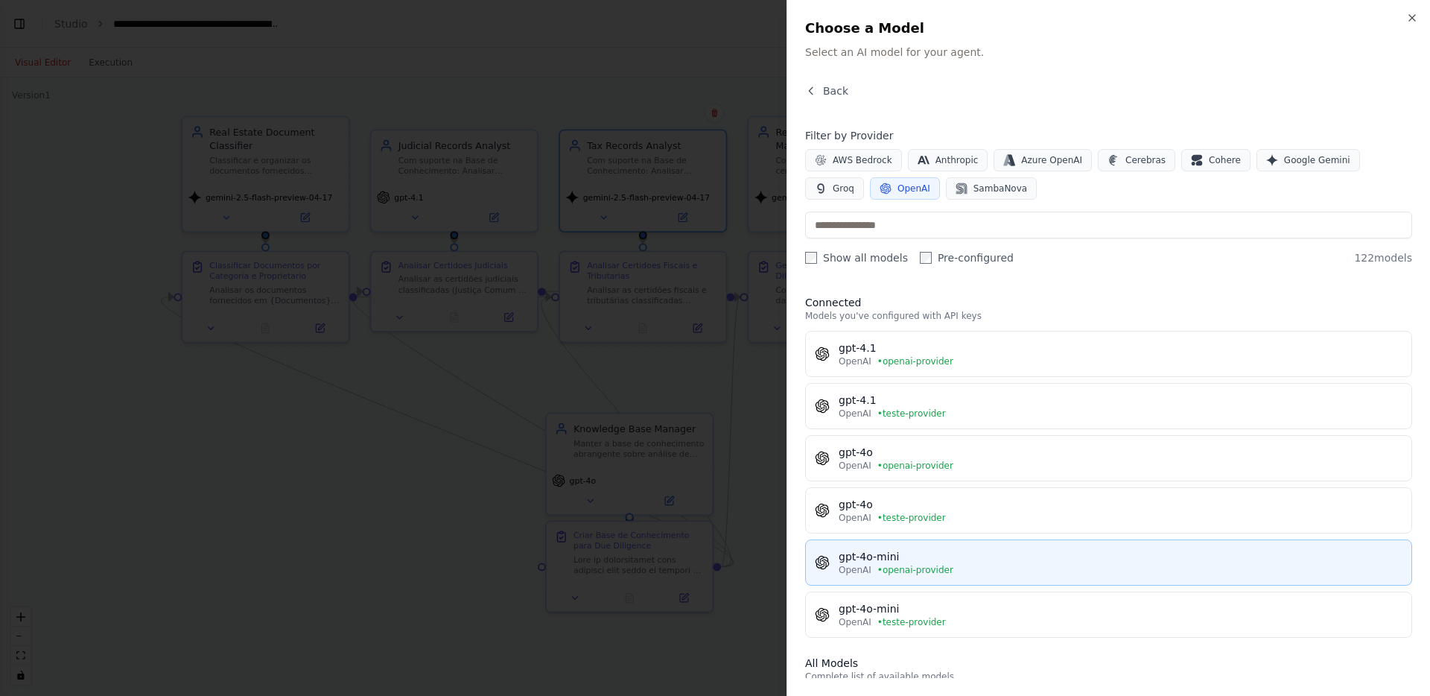
click at [981, 570] on div "OpenAI • openai-provider" at bounding box center [1121, 570] width 564 height 12
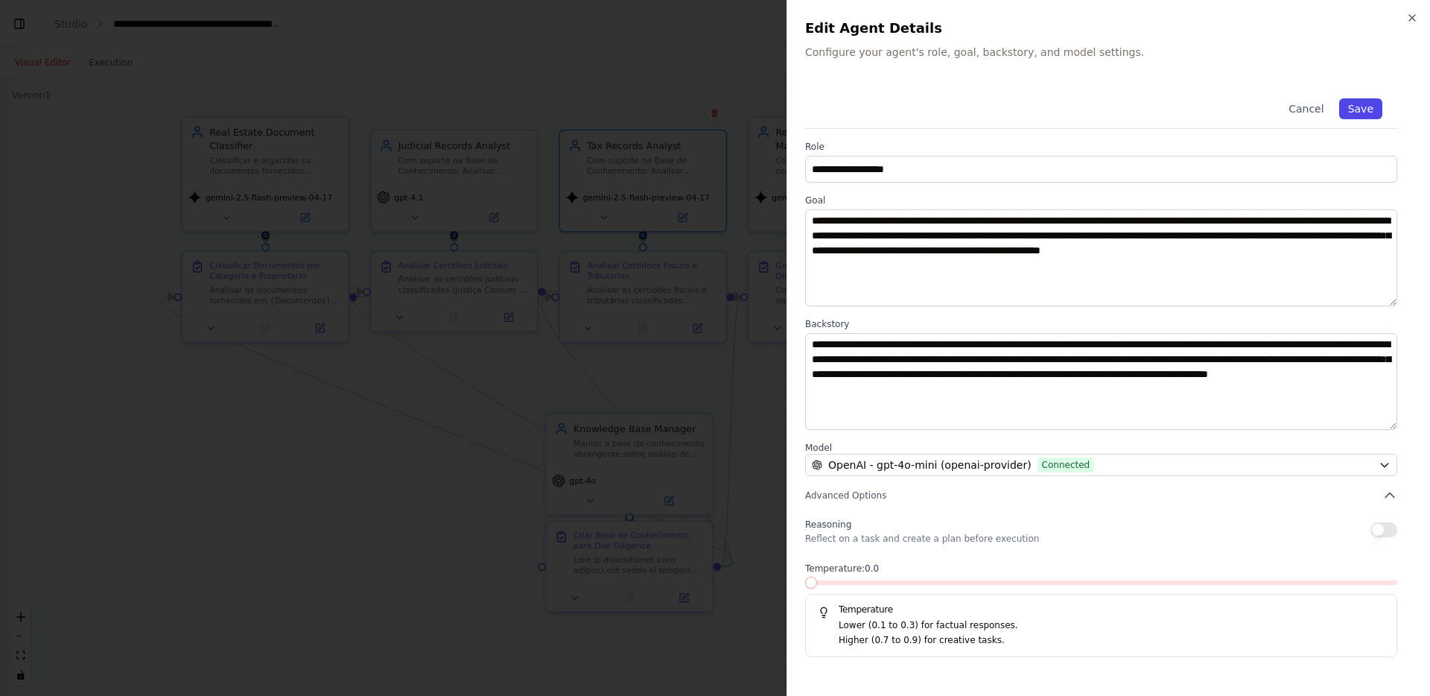
click at [1371, 118] on button "Save" at bounding box center [1360, 108] width 43 height 21
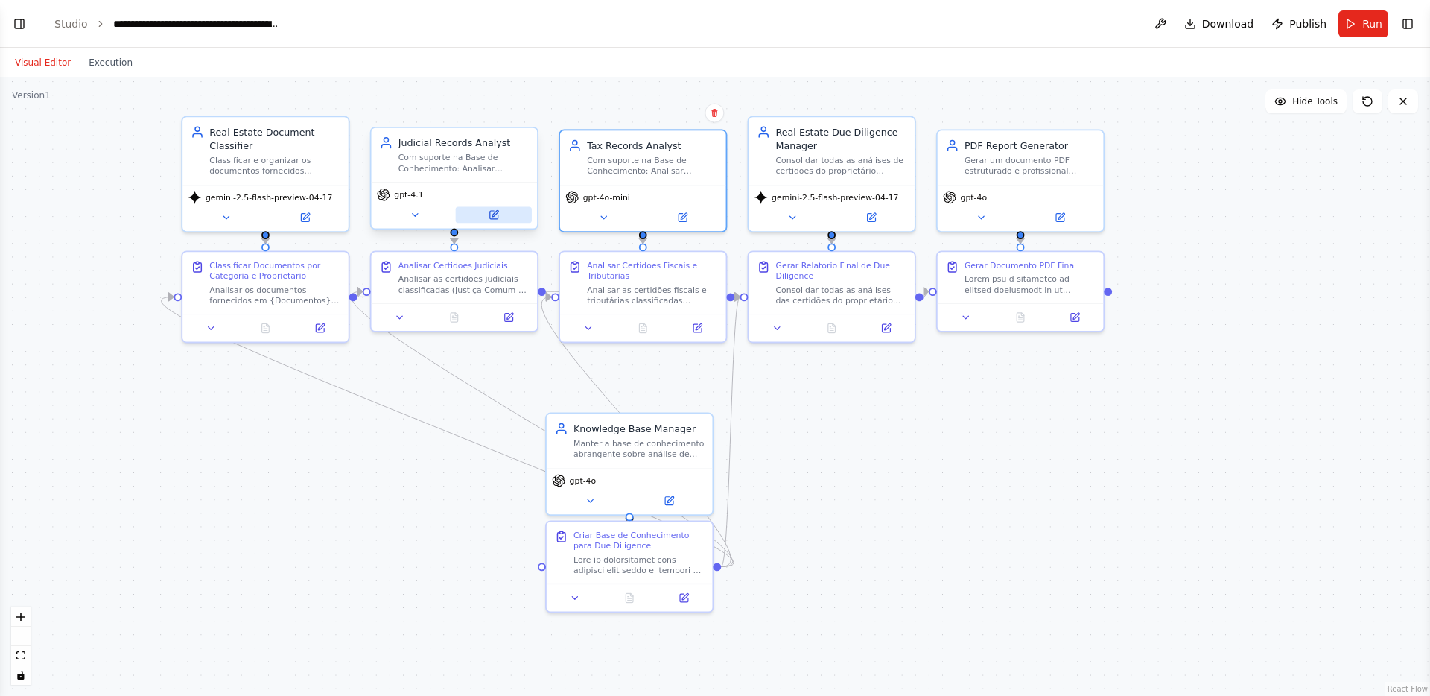
click at [510, 212] on button at bounding box center [494, 215] width 76 height 16
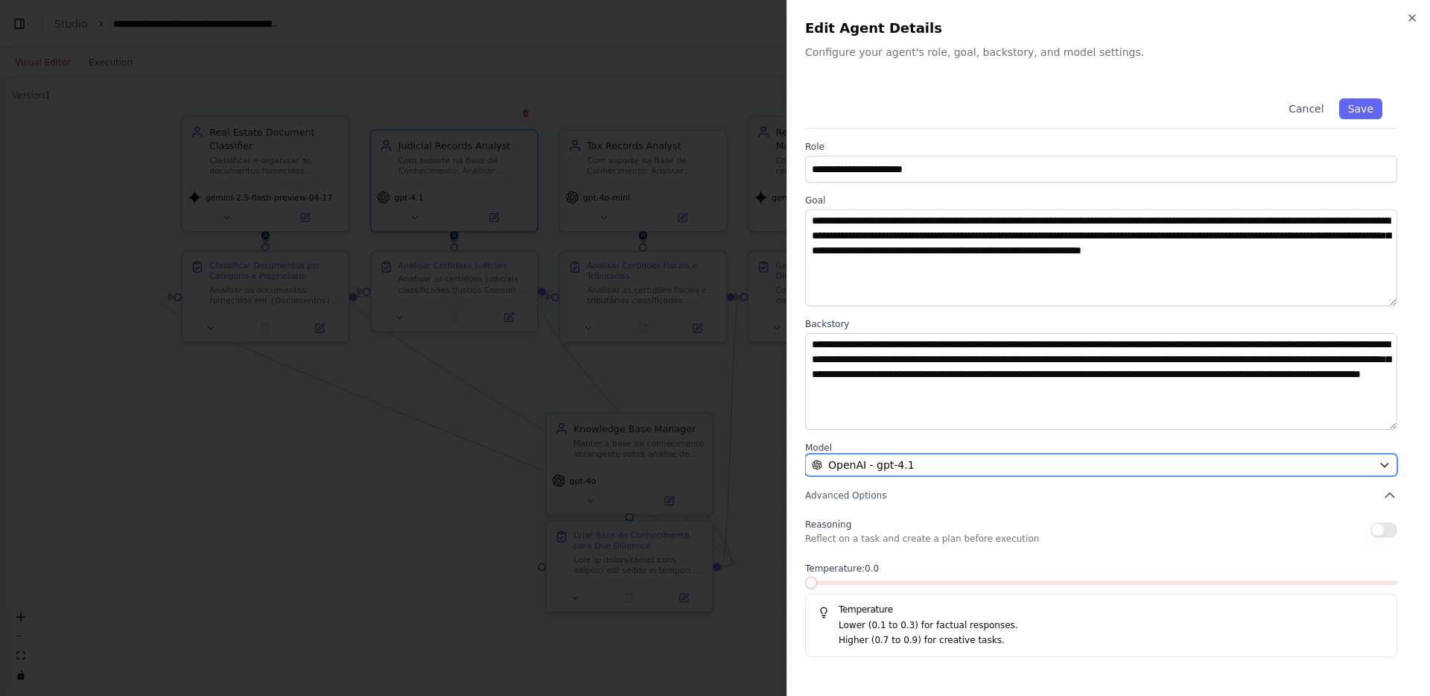
click at [980, 459] on div "OpenAI - gpt-4.1" at bounding box center [1092, 464] width 561 height 15
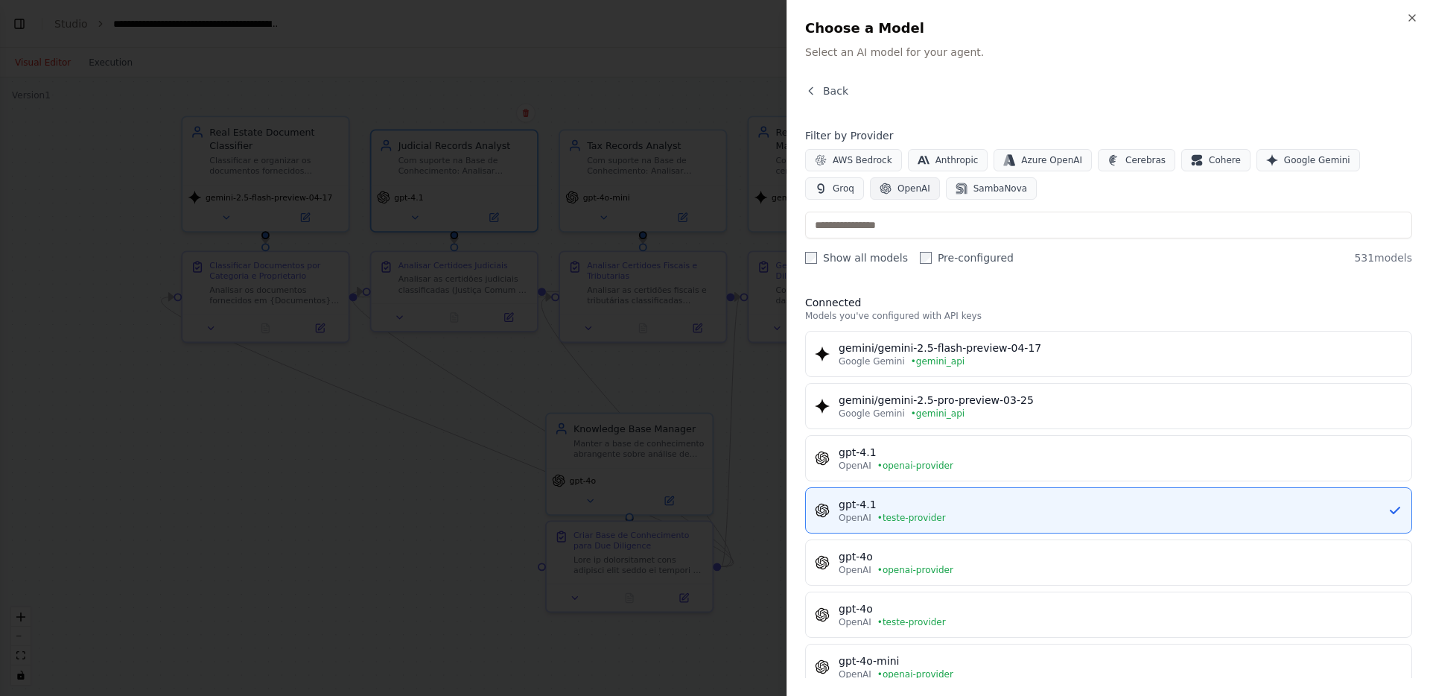
click at [870, 179] on button "OpenAI" at bounding box center [905, 188] width 70 height 22
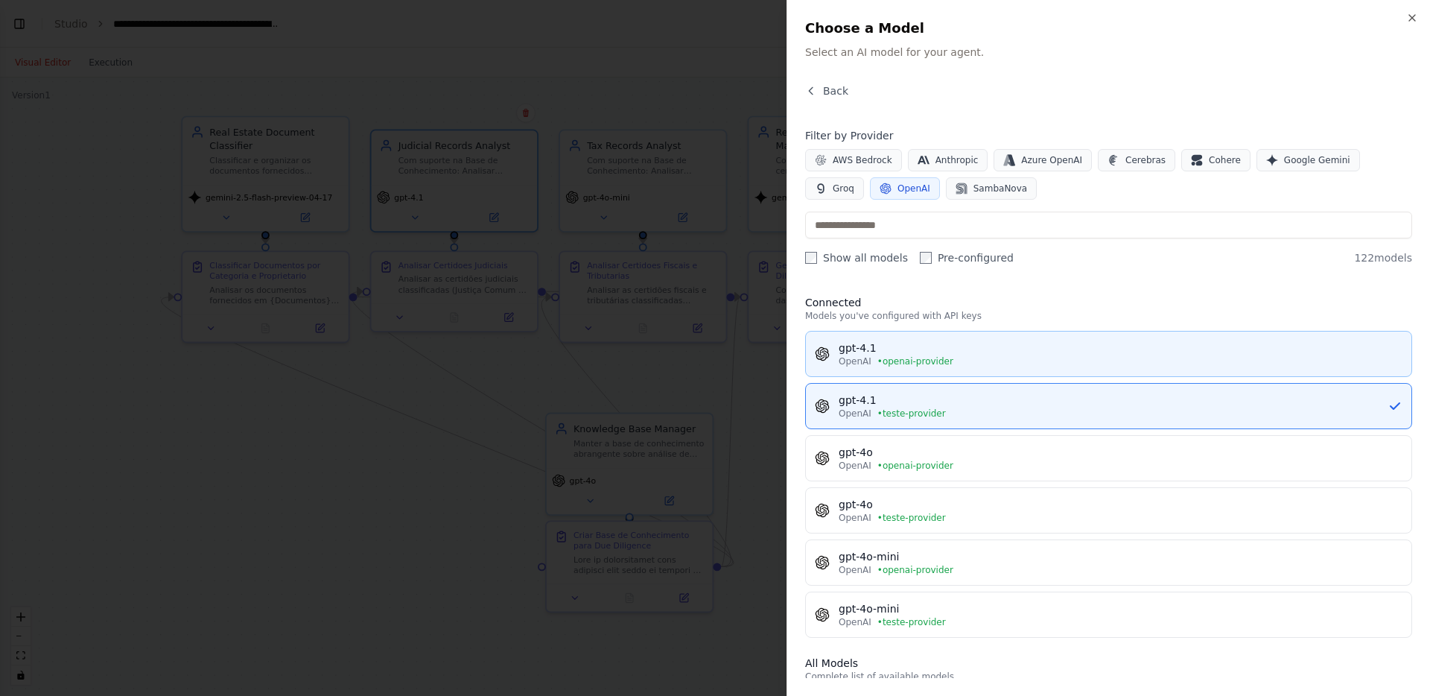
click at [1015, 357] on div "OpenAI • openai-provider" at bounding box center [1121, 361] width 564 height 12
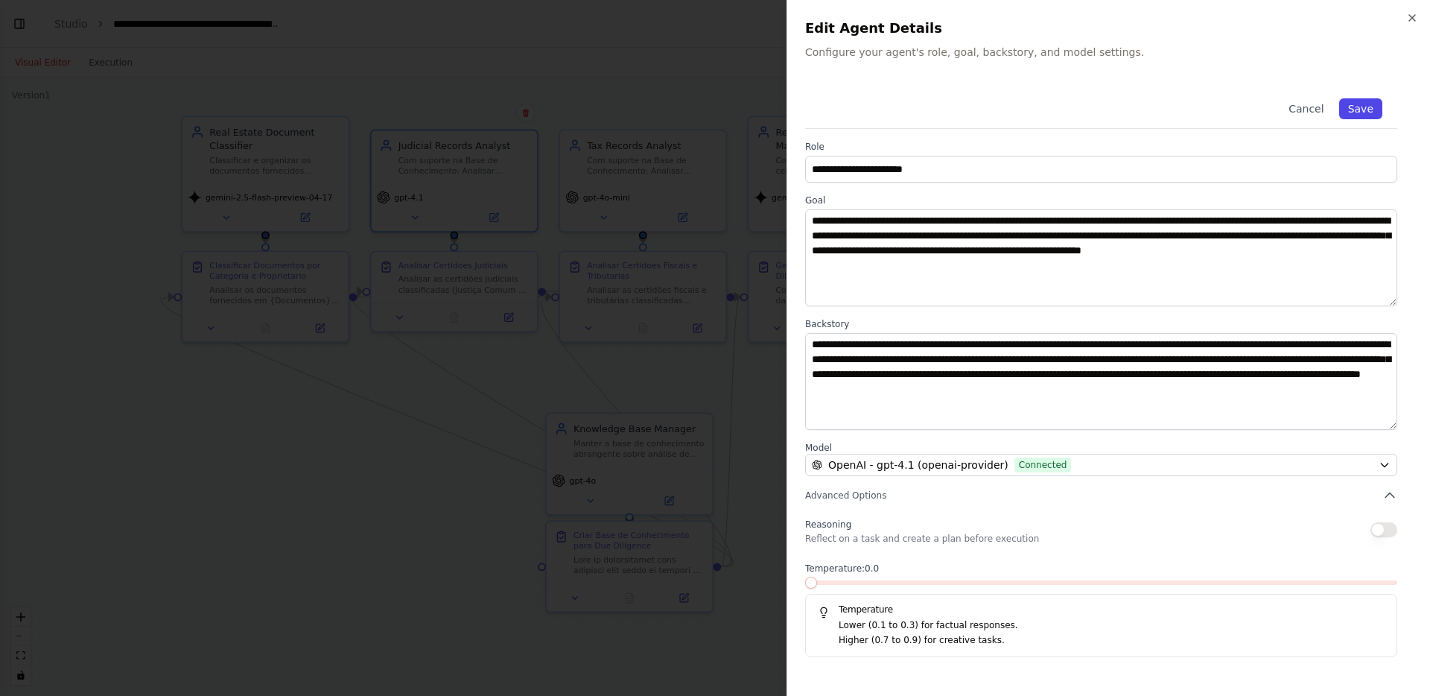
click at [1356, 109] on button "Save" at bounding box center [1360, 108] width 43 height 21
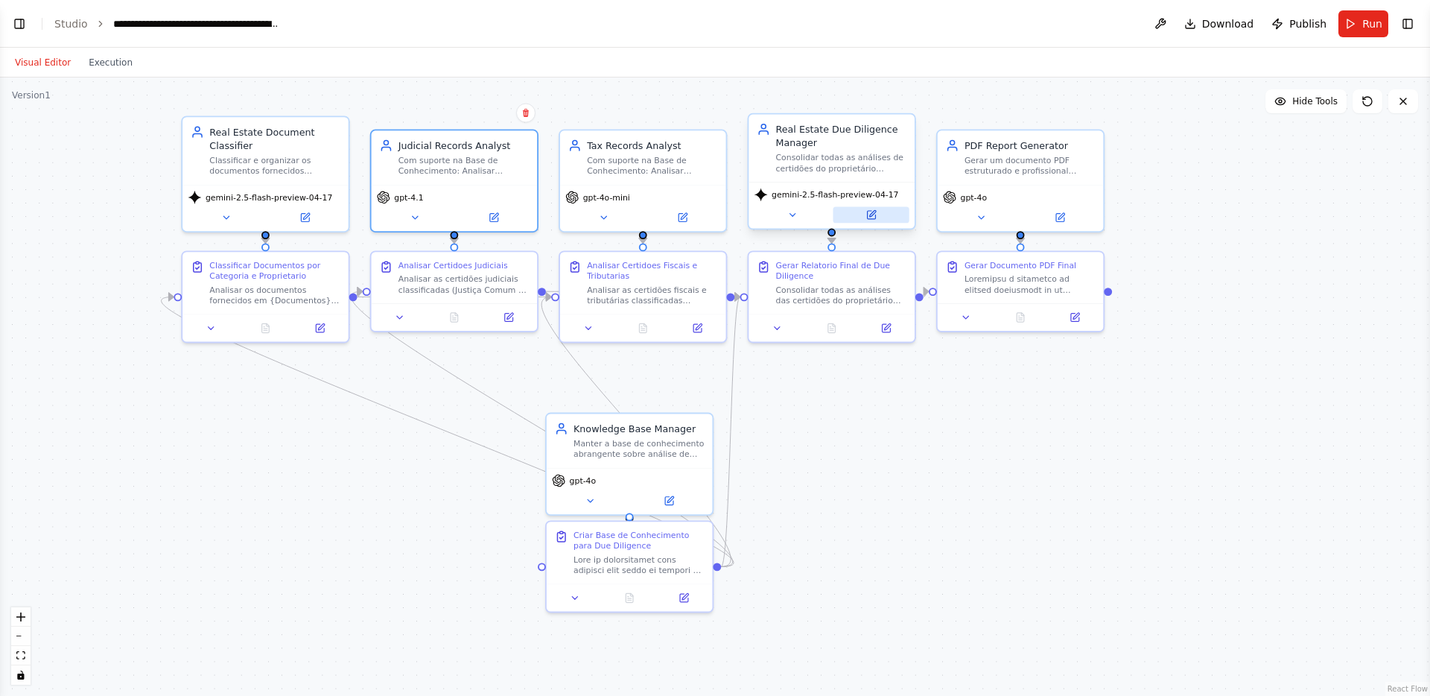
click at [885, 217] on button at bounding box center [871, 215] width 76 height 16
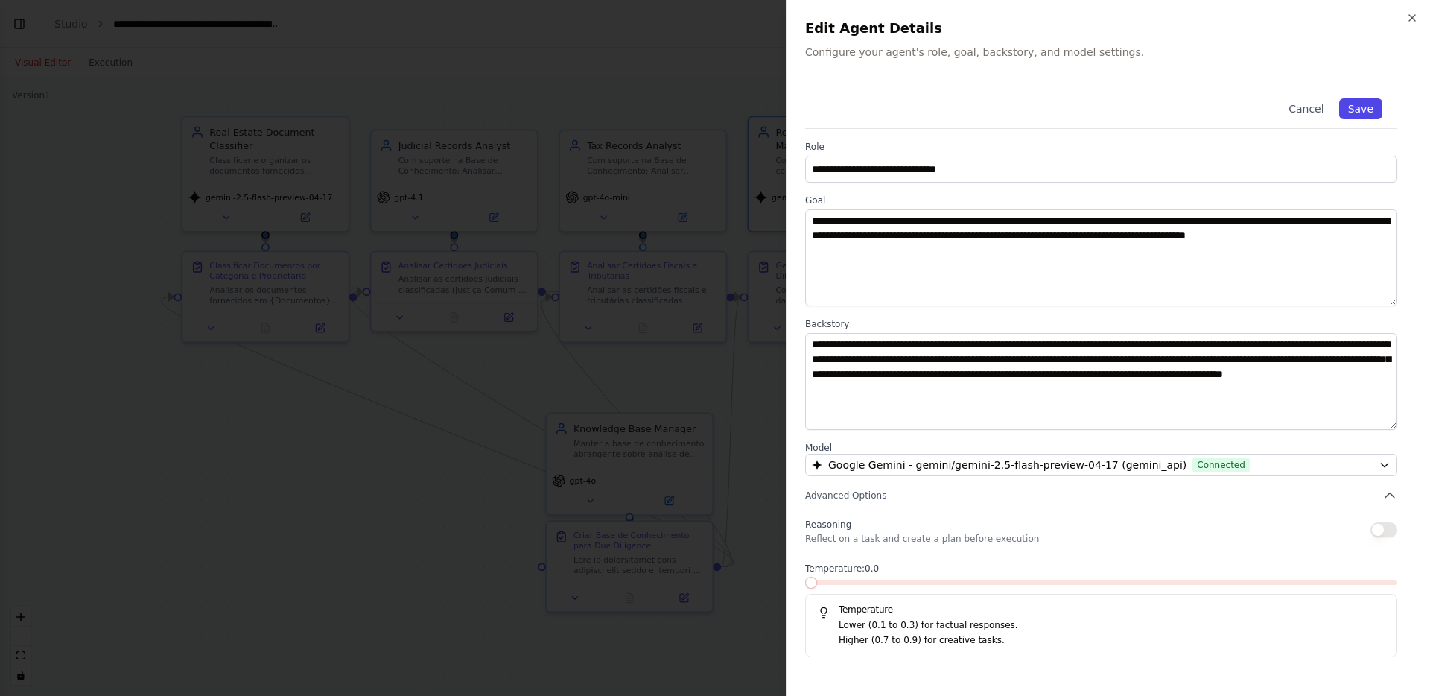
click at [1359, 109] on button "Save" at bounding box center [1360, 108] width 43 height 21
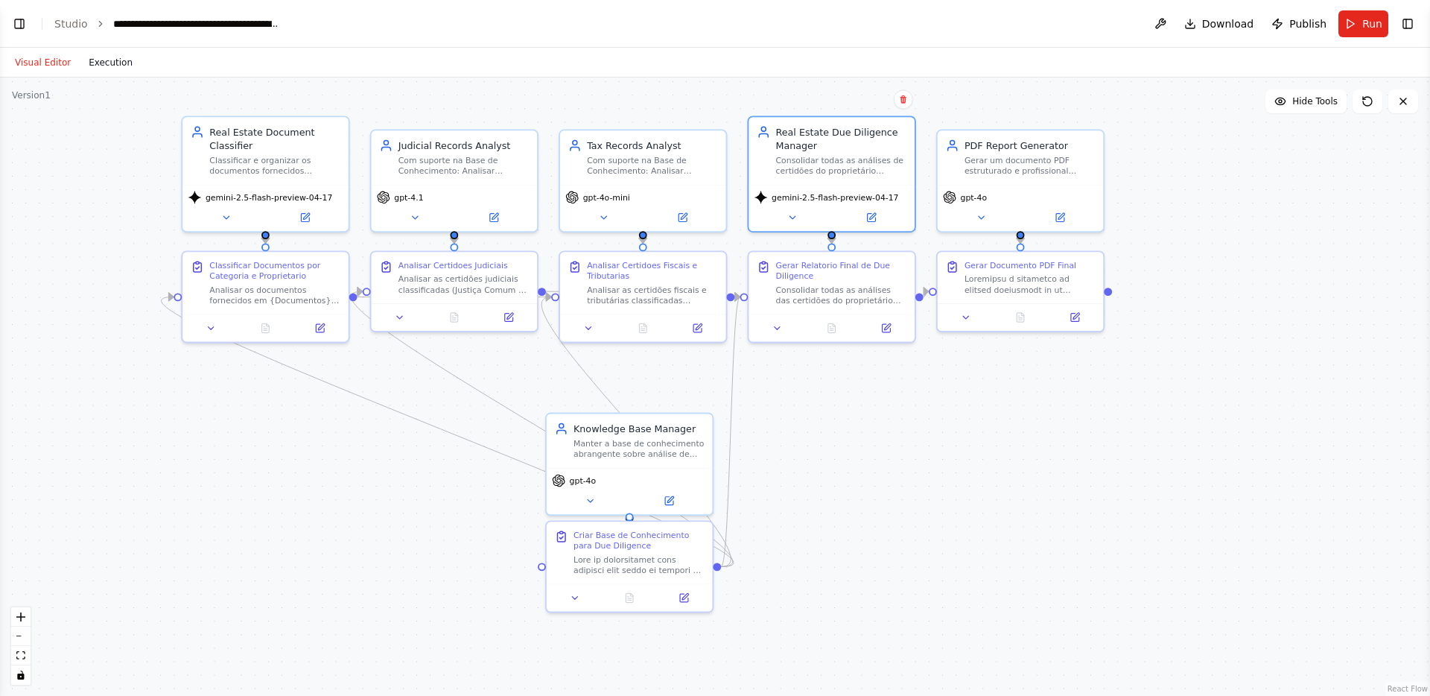
click at [92, 69] on button "Execution" at bounding box center [111, 63] width 62 height 18
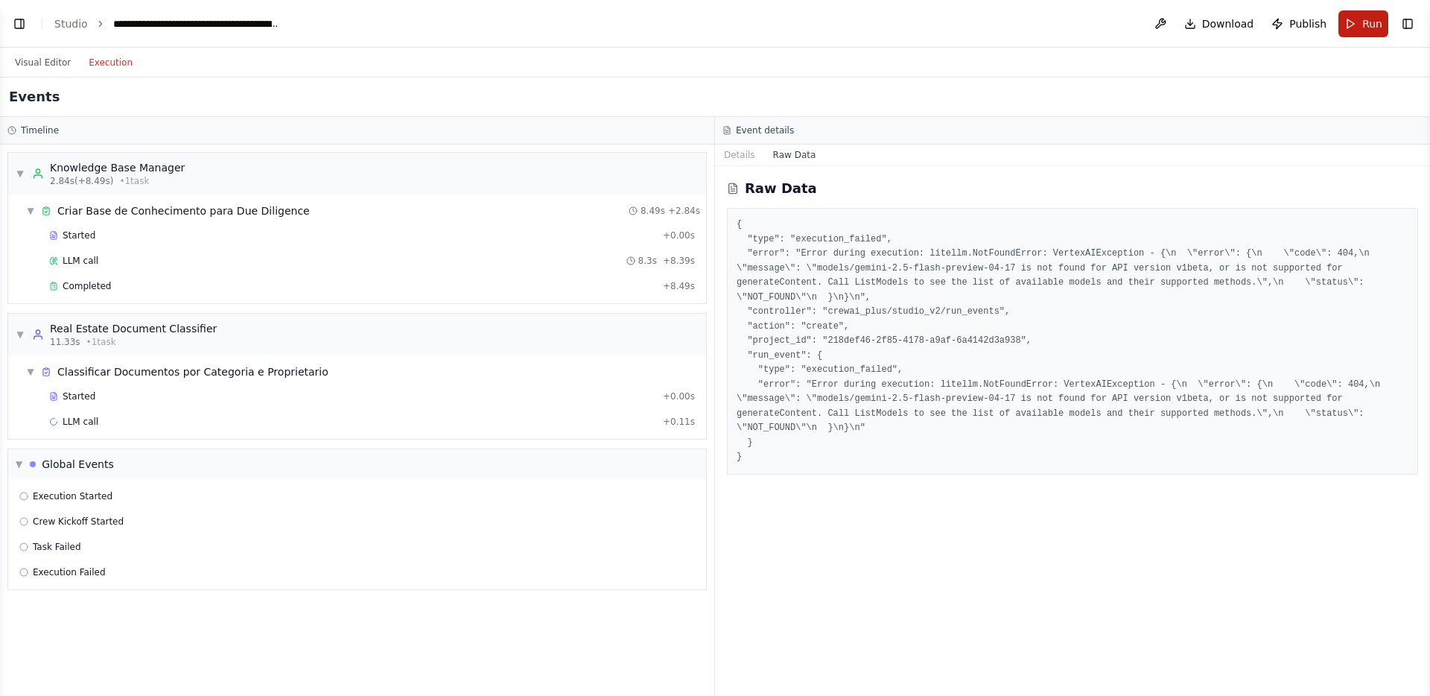
click at [1364, 17] on span "Run" at bounding box center [1372, 23] width 20 height 15
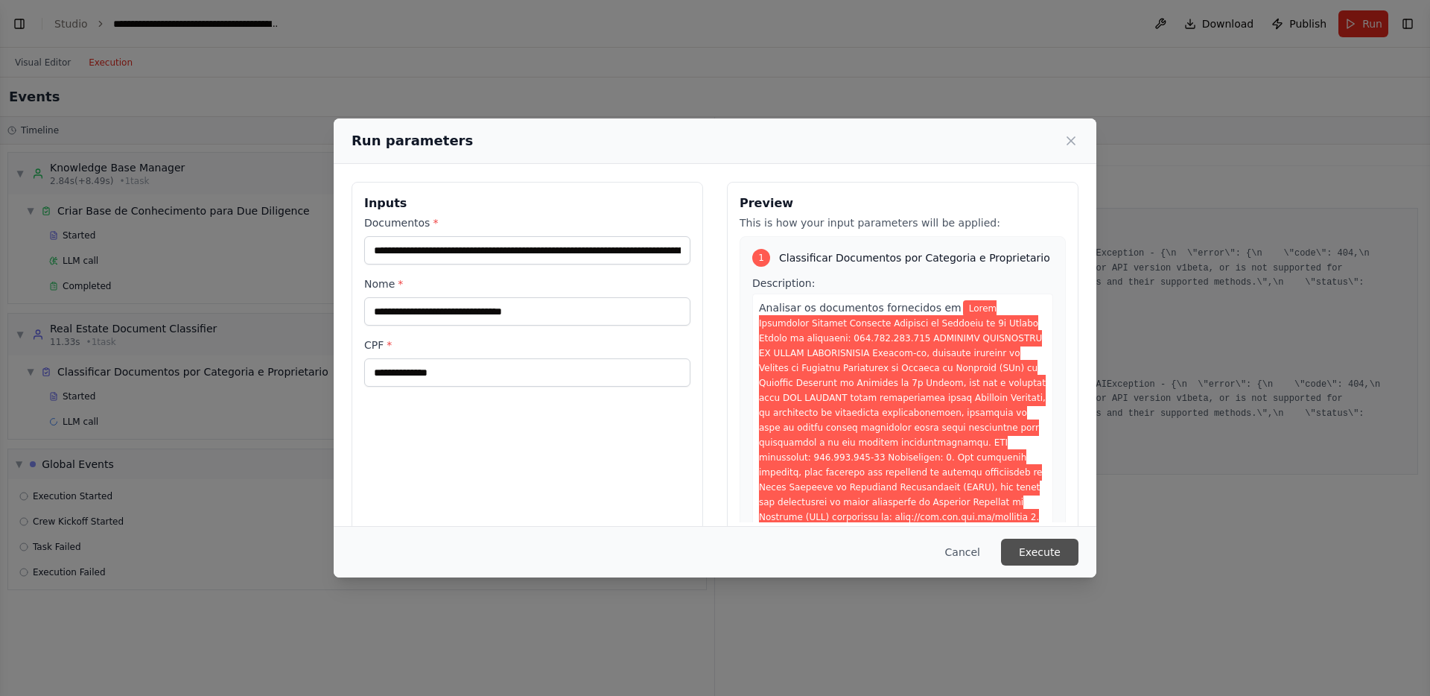
click at [1031, 556] on button "Execute" at bounding box center [1039, 551] width 77 height 27
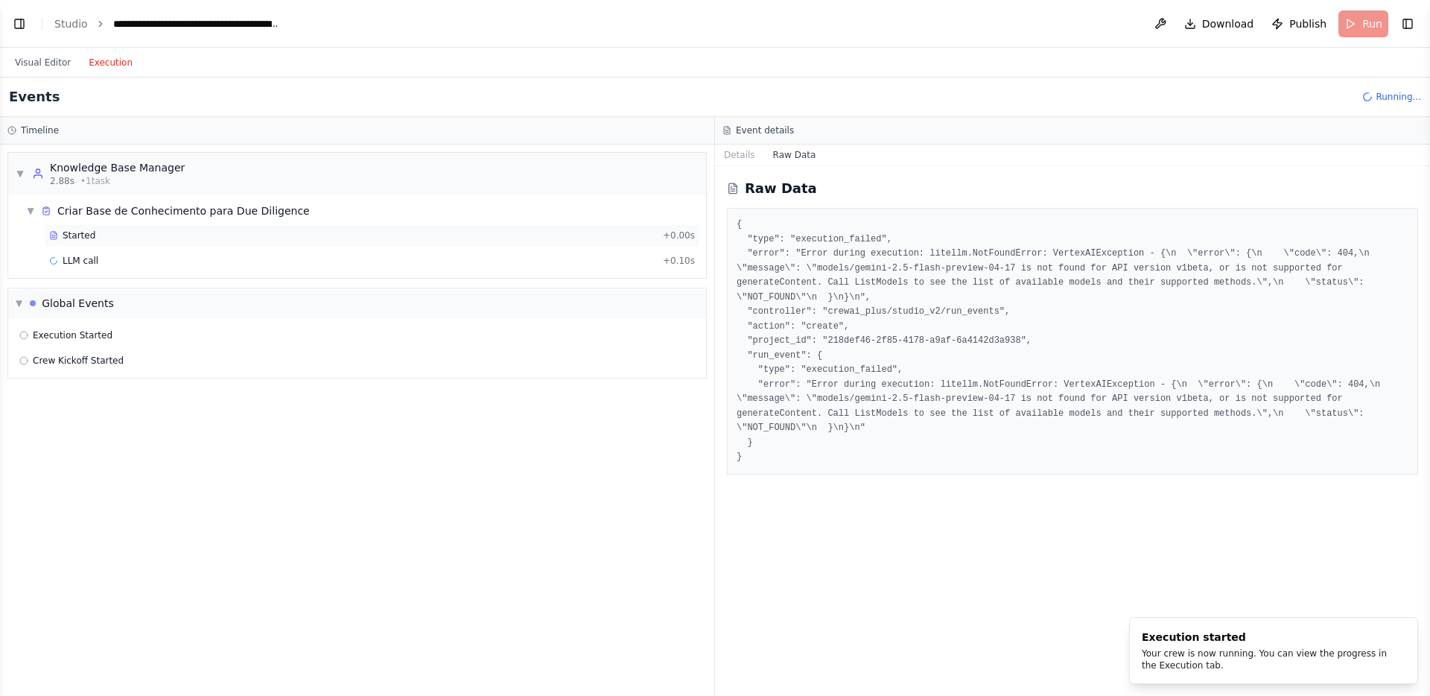
click at [153, 236] on div "Started" at bounding box center [353, 235] width 608 height 12
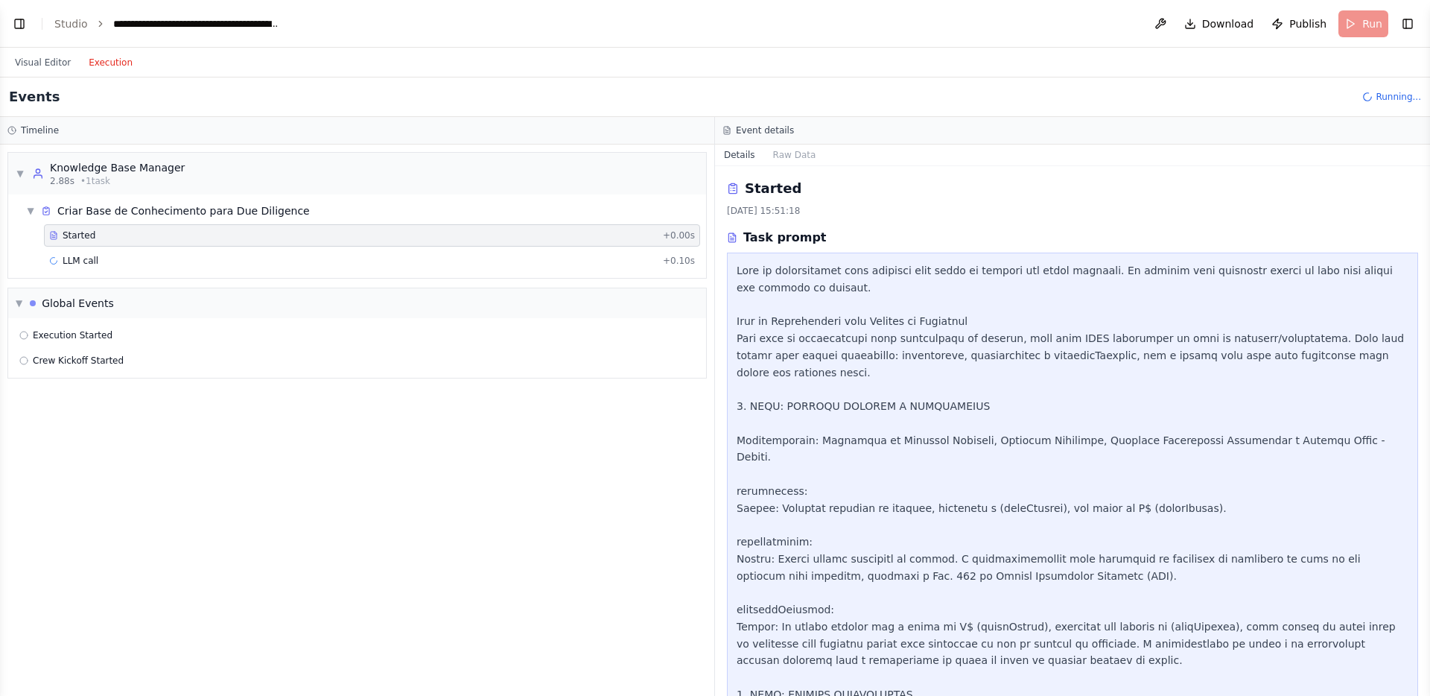
click at [160, 247] on div "Started + 0.00s LLM call + 0.10s" at bounding box center [363, 249] width 686 height 51
click at [155, 258] on div "LLM call + 0.10s" at bounding box center [372, 261] width 646 height 12
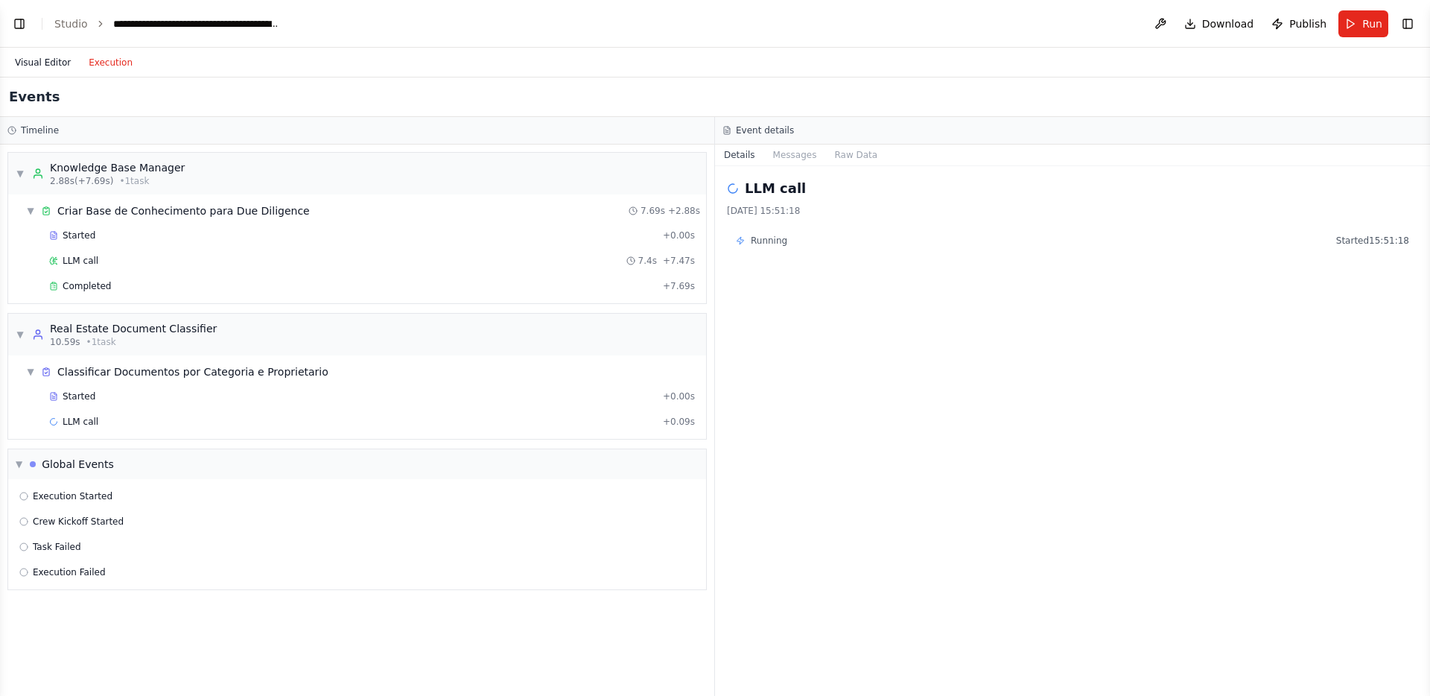
click at [49, 62] on button "Visual Editor" at bounding box center [43, 63] width 74 height 18
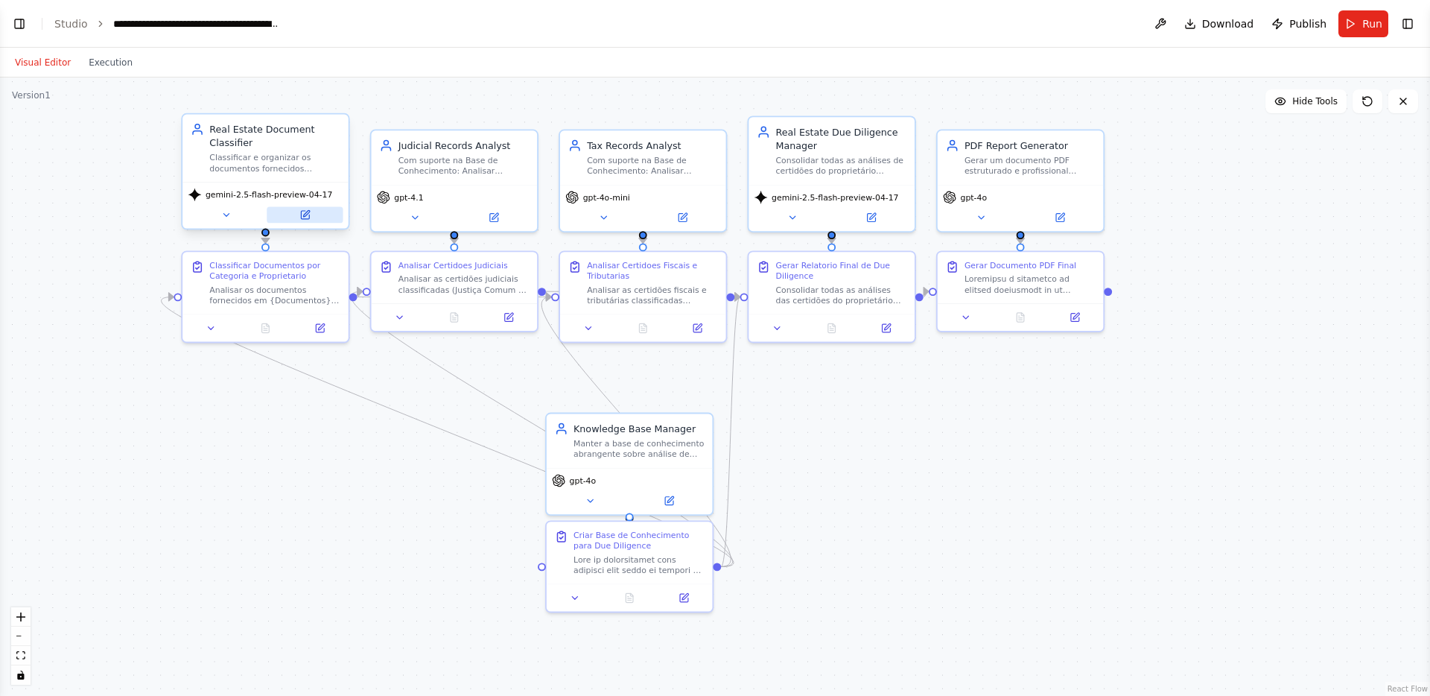
click at [310, 214] on icon at bounding box center [304, 214] width 10 height 10
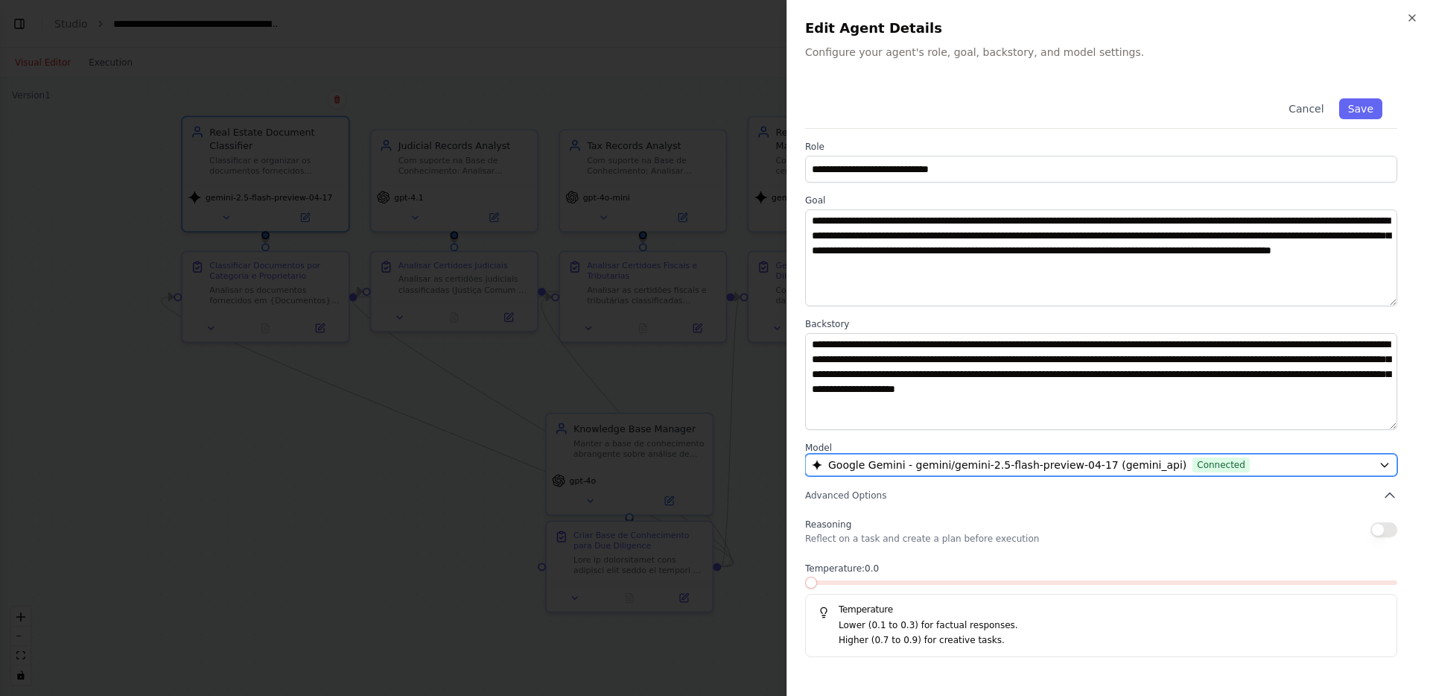
click at [986, 459] on span "Google Gemini - gemini/gemini-2.5-flash-preview-04-17 (gemini_api)" at bounding box center [1007, 464] width 358 height 15
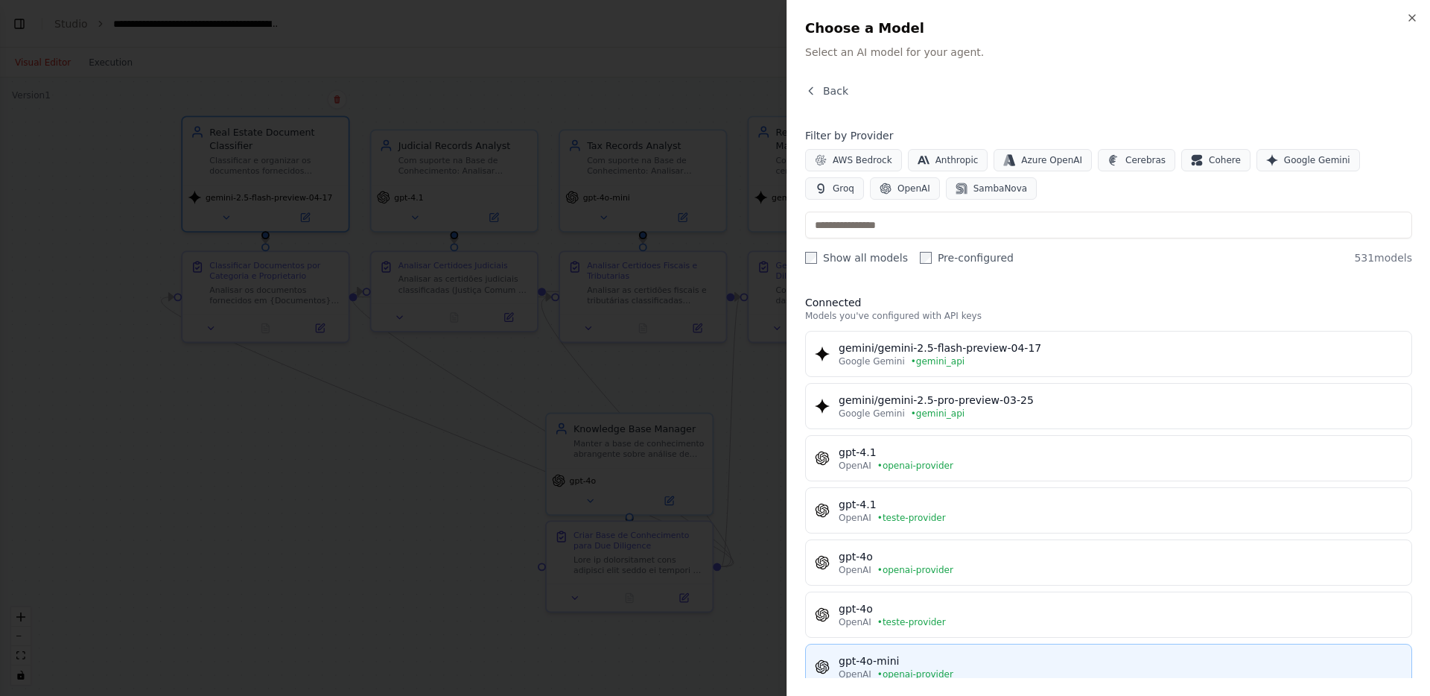
click at [975, 673] on div "OpenAI • openai-provider" at bounding box center [1121, 674] width 564 height 12
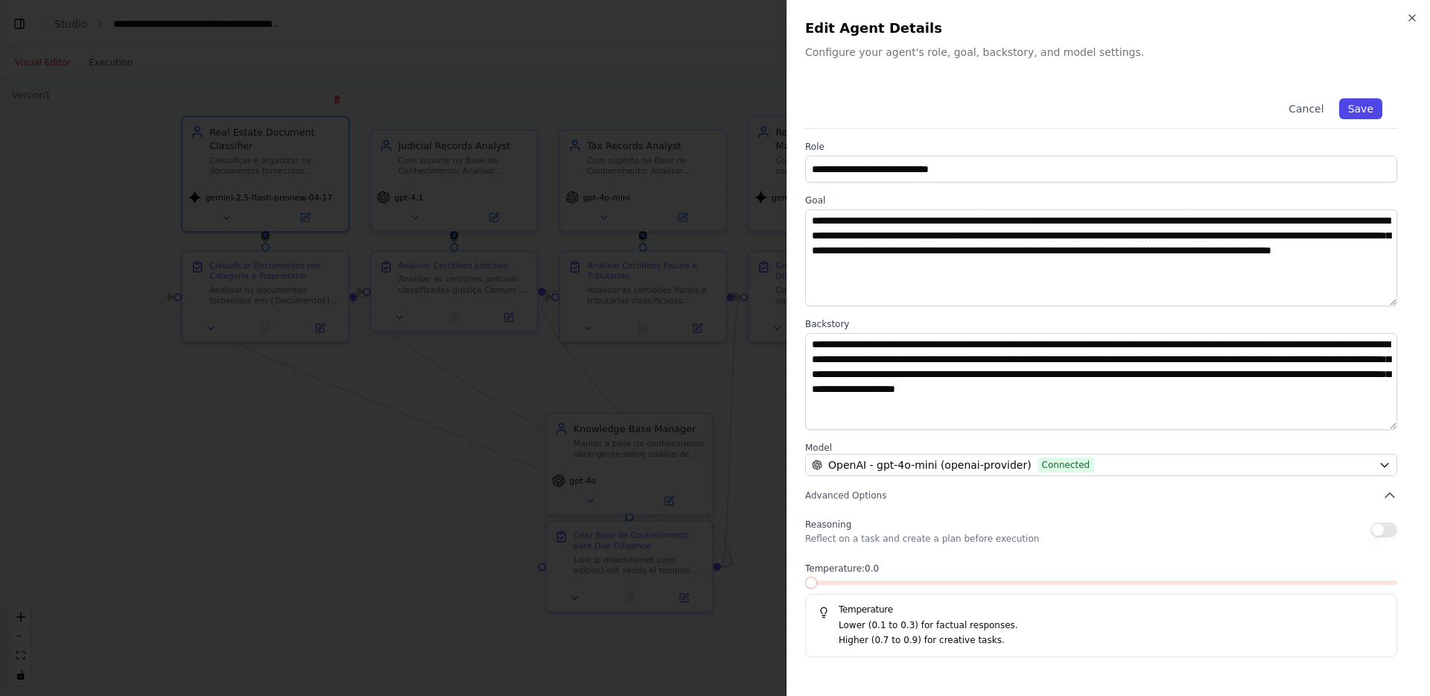
click at [1364, 104] on button "Save" at bounding box center [1360, 108] width 43 height 21
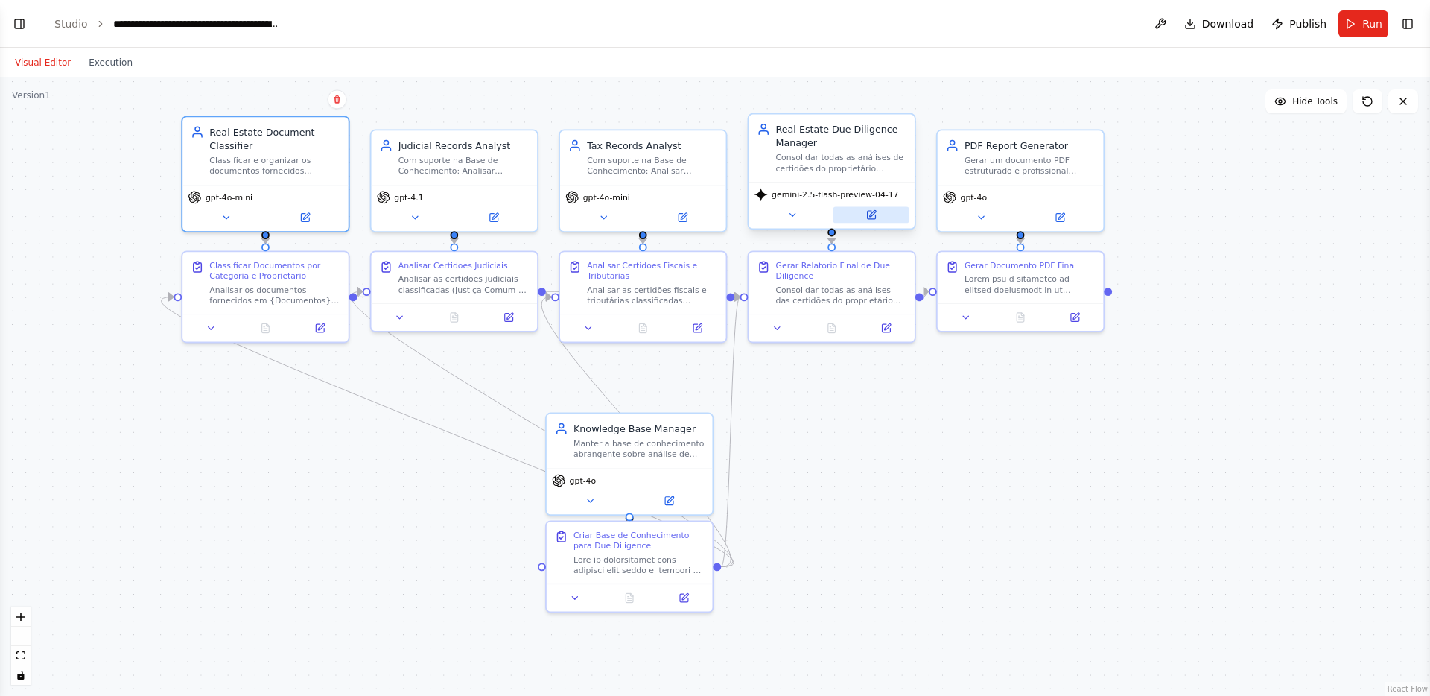
click at [870, 210] on icon at bounding box center [870, 214] width 10 height 10
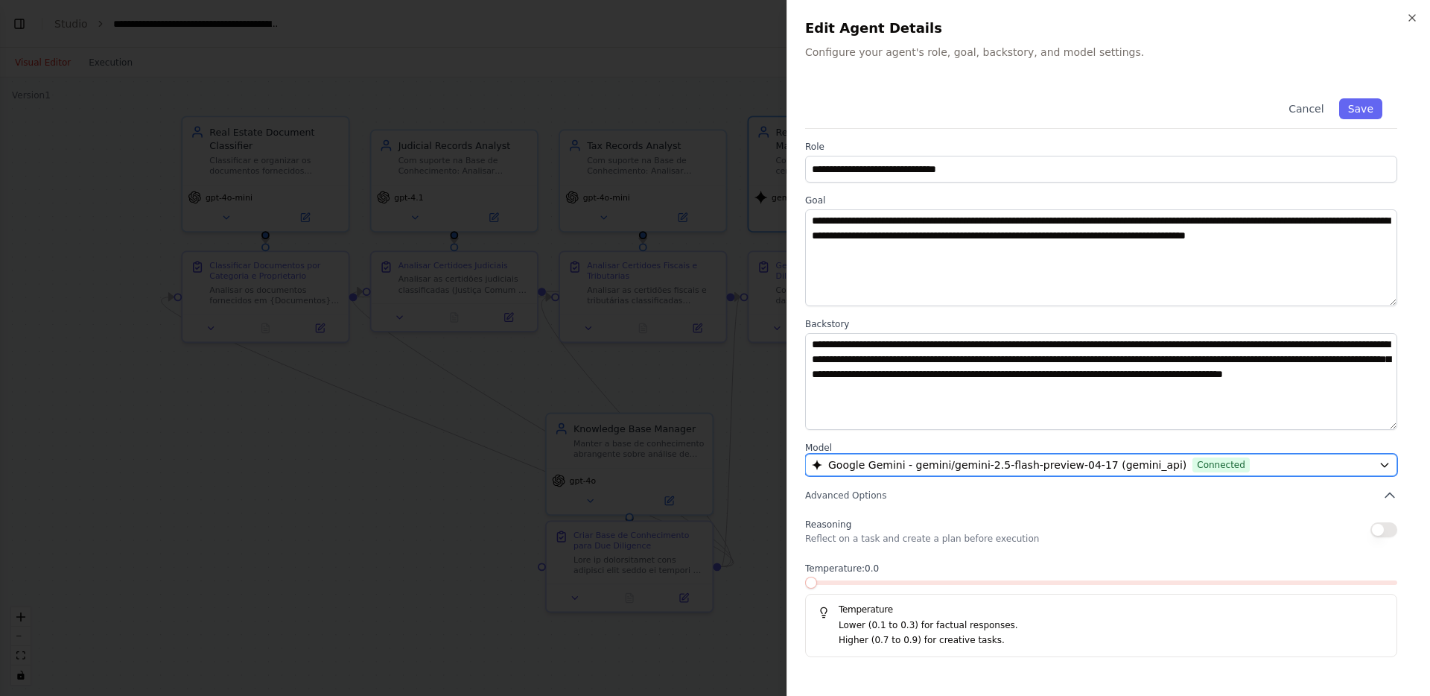
click at [913, 468] on span "Google Gemini - gemini/gemini-2.5-flash-preview-04-17 (gemini_api)" at bounding box center [1007, 464] width 358 height 15
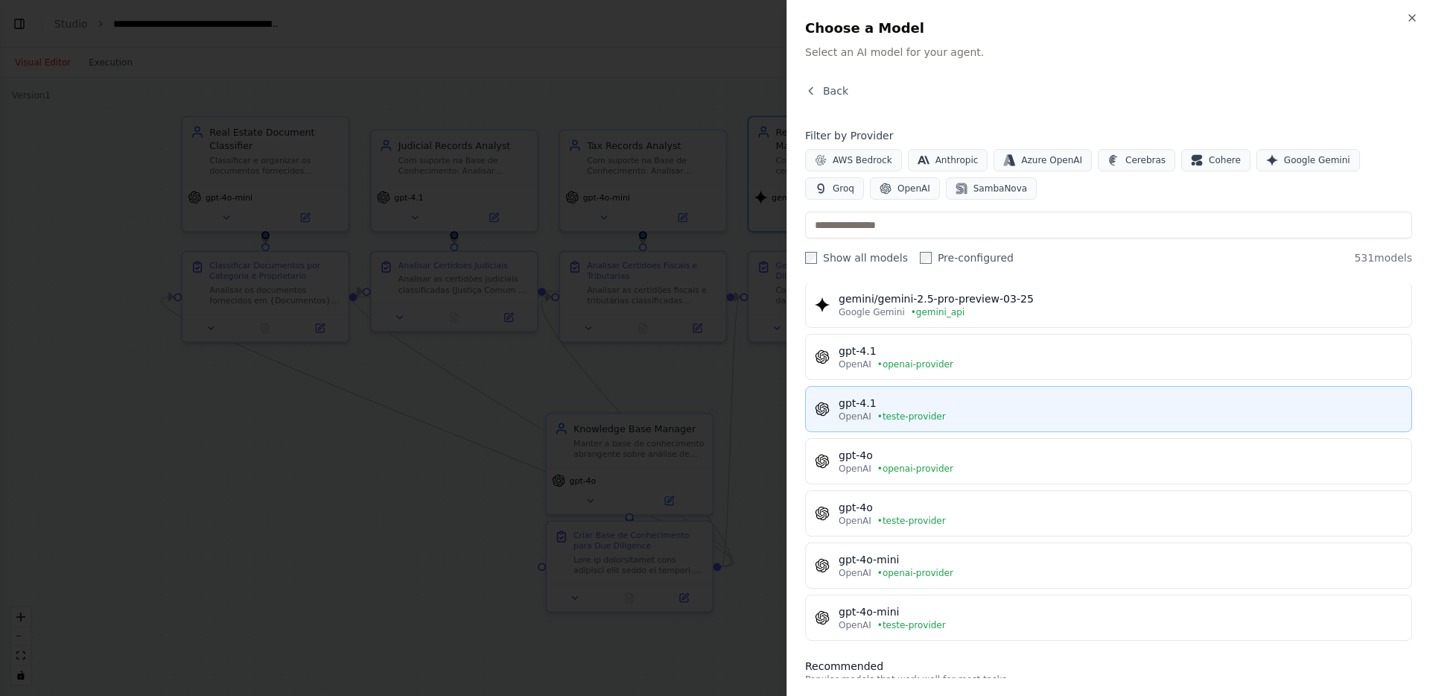
scroll to position [104, 0]
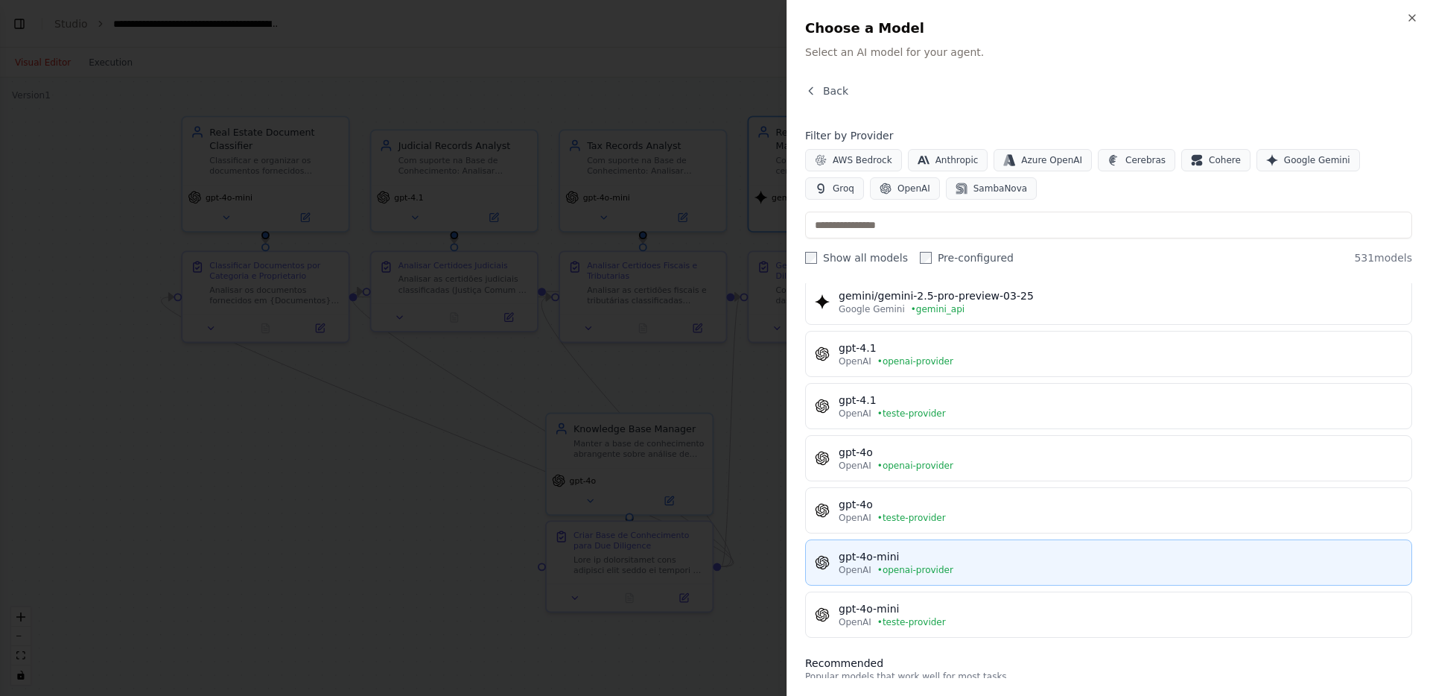
click at [924, 555] on div "gpt-4o-mini" at bounding box center [1121, 556] width 564 height 15
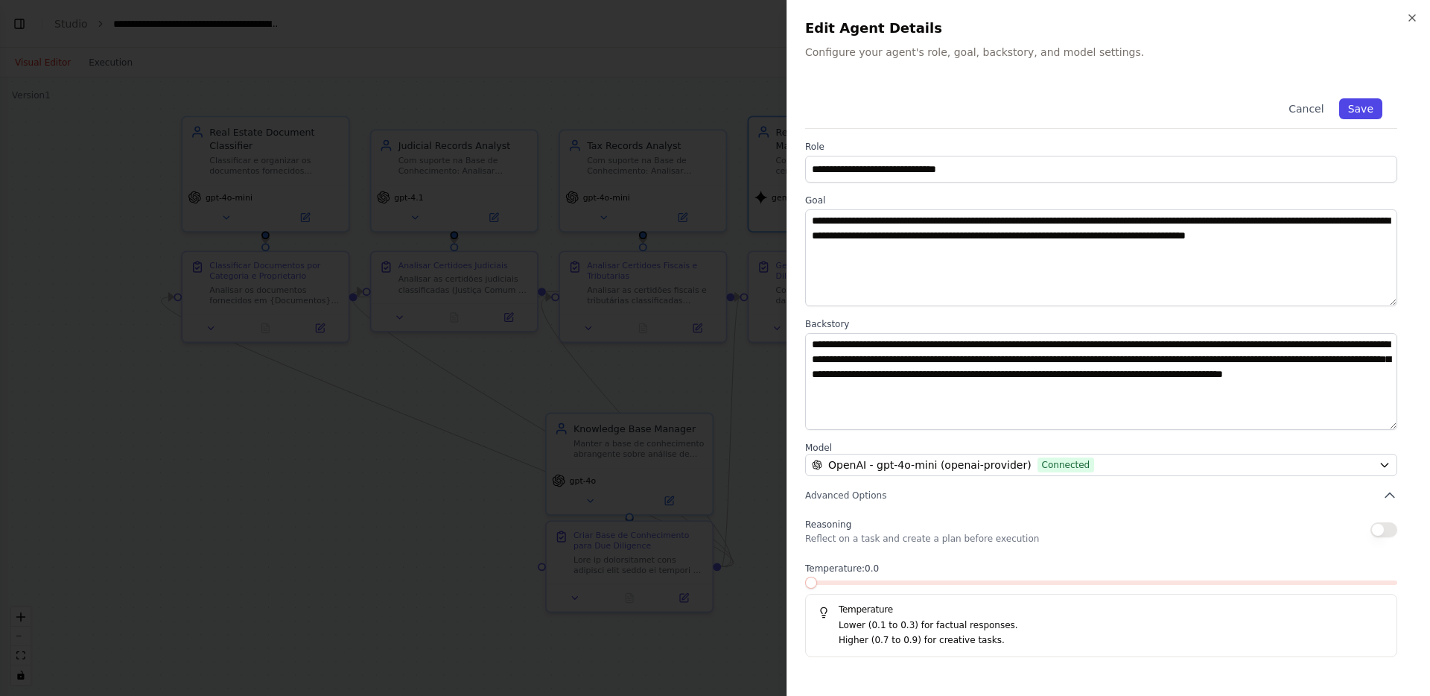
click at [1355, 102] on button "Save" at bounding box center [1360, 108] width 43 height 21
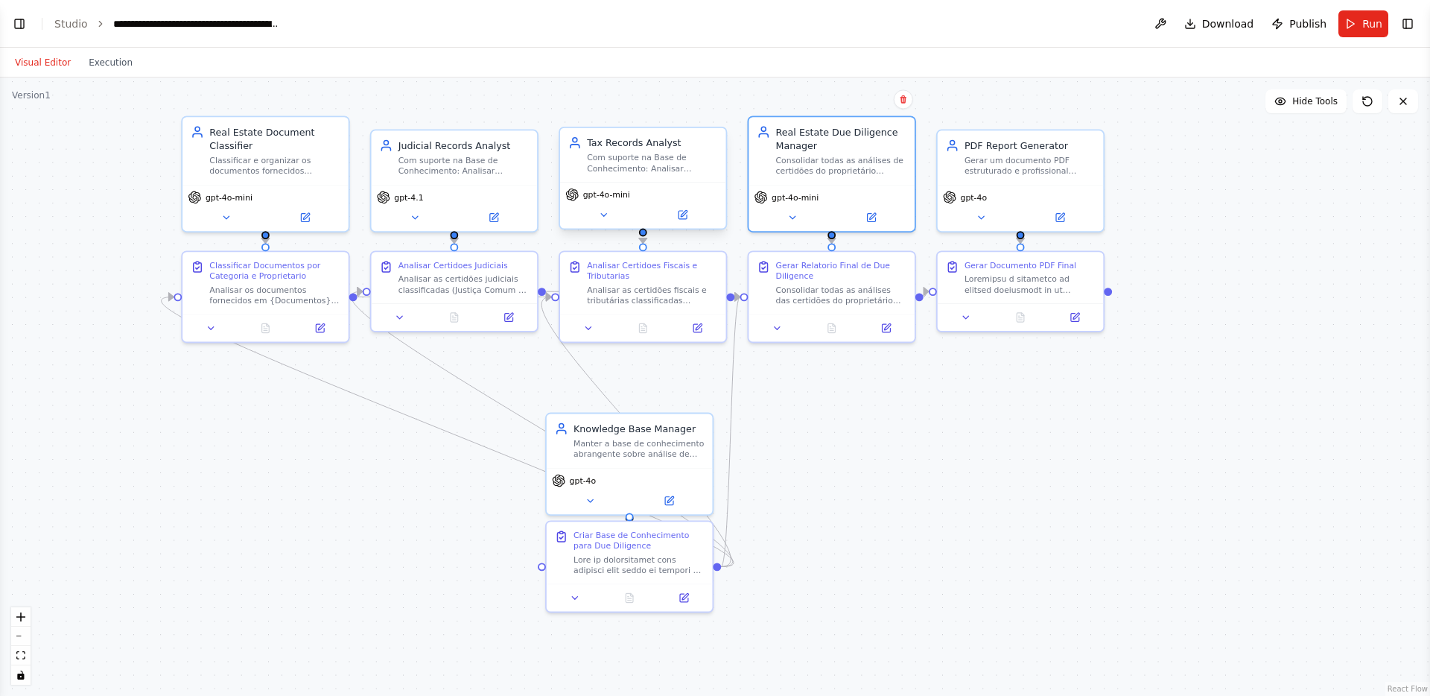
click at [684, 156] on div "Com suporte na Base de Conhecimento: Analisar certidões fiscais e tributárias (…" at bounding box center [652, 163] width 131 height 22
click at [1373, 17] on span "Run" at bounding box center [1372, 23] width 20 height 15
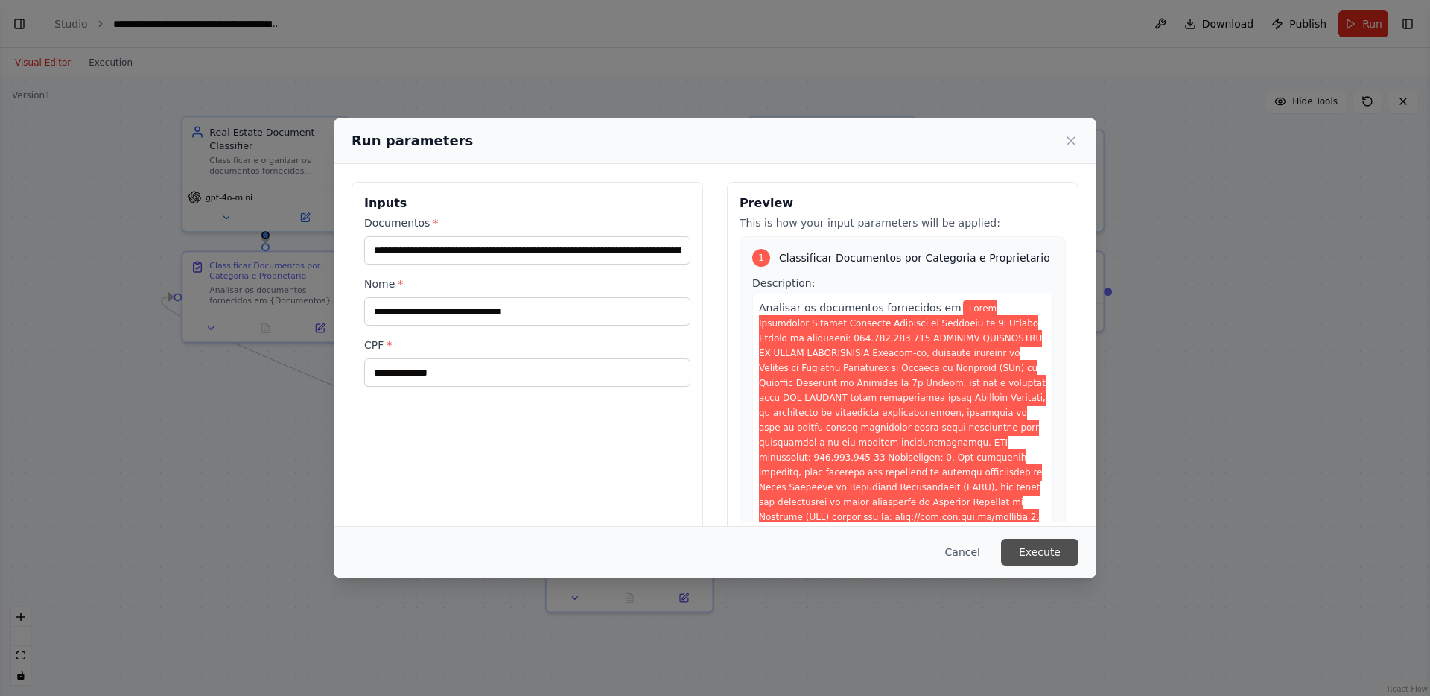
click at [1042, 544] on button "Execute" at bounding box center [1039, 551] width 77 height 27
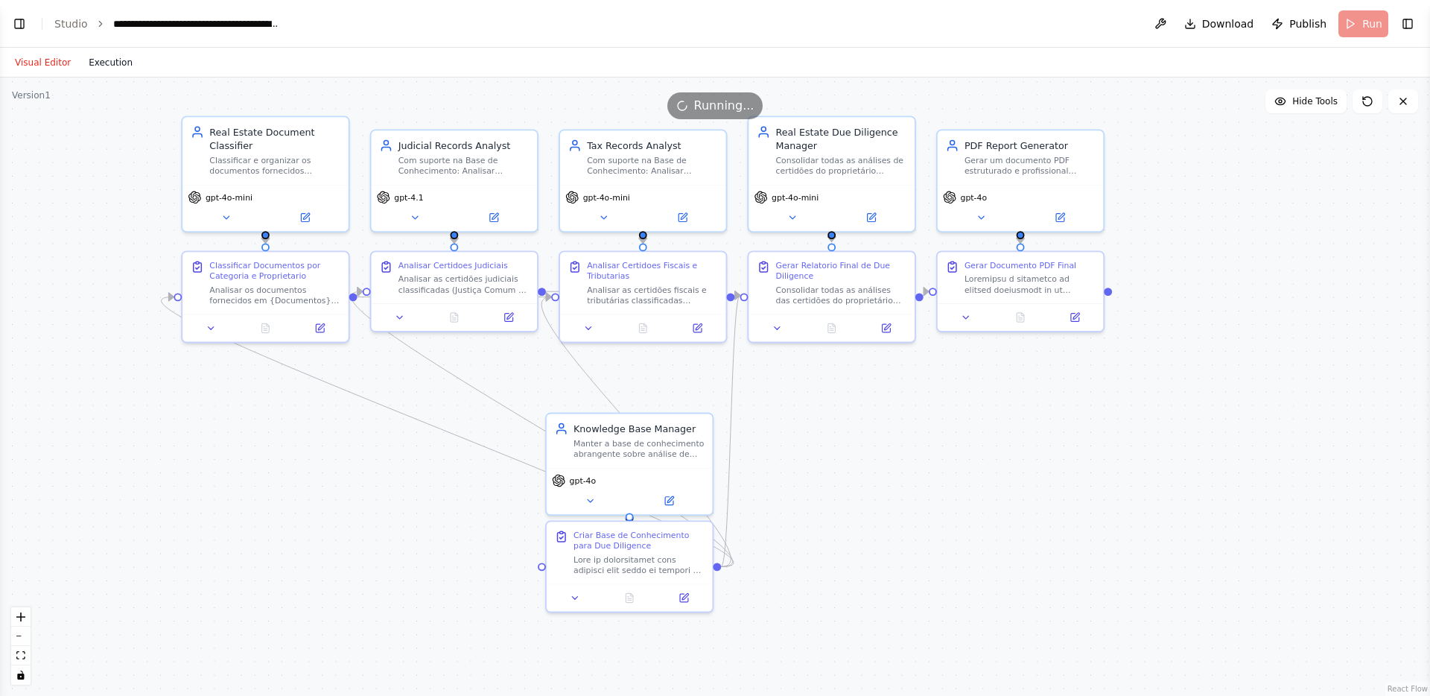
click at [103, 59] on button "Execution" at bounding box center [111, 63] width 62 height 18
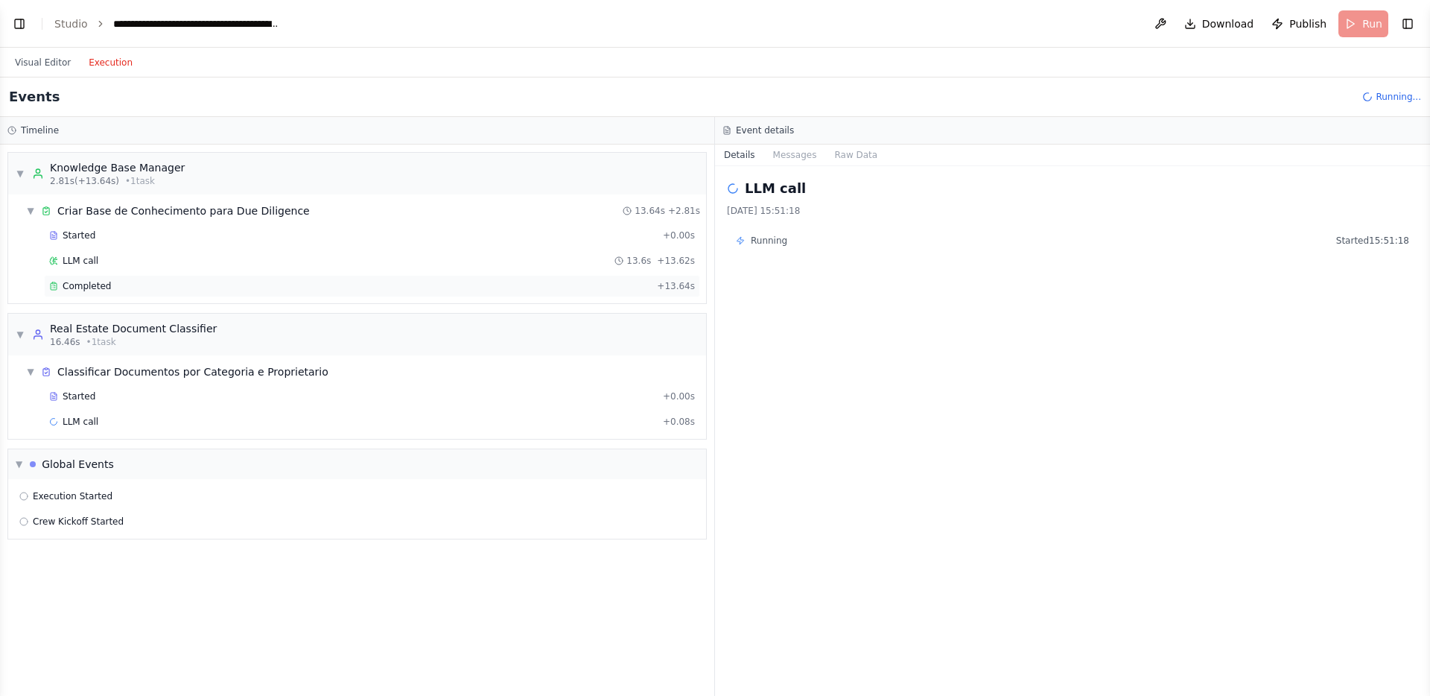
click at [314, 291] on div "Completed" at bounding box center [350, 286] width 602 height 12
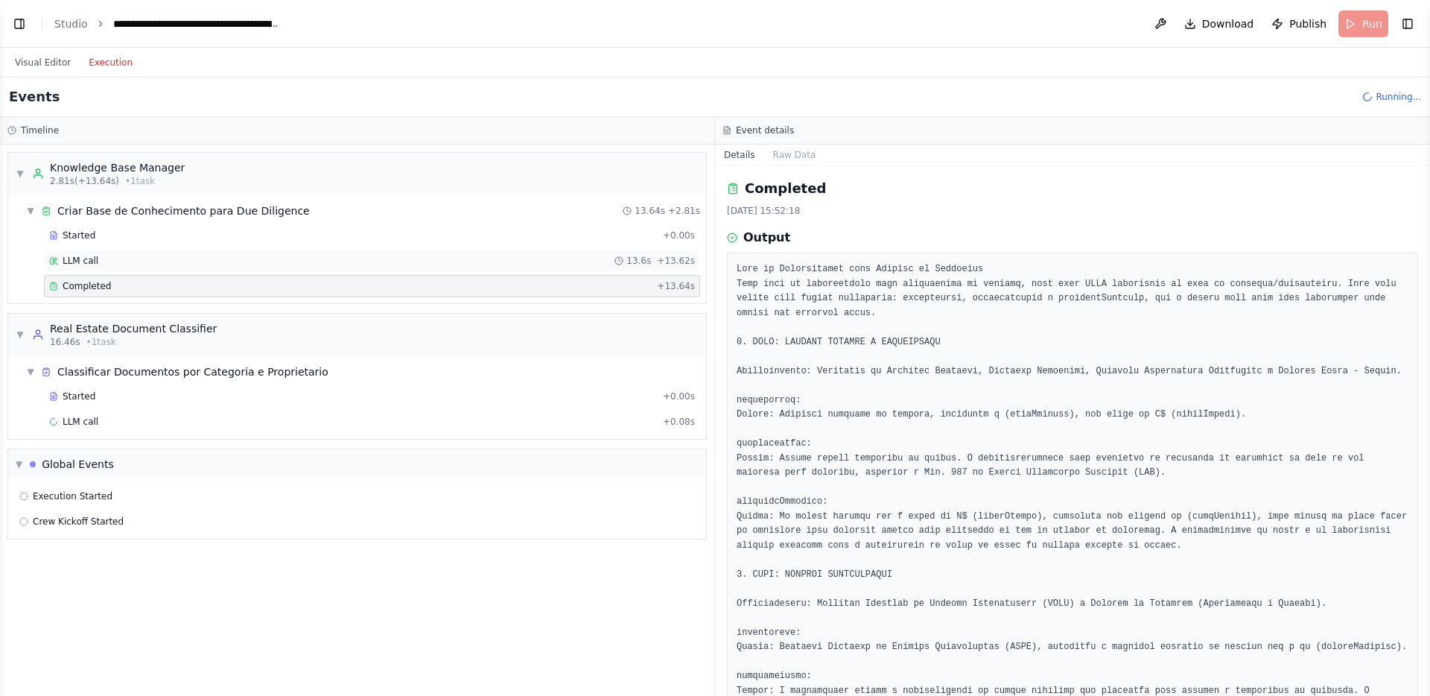
click at [343, 262] on div "LLM call 13.6s + 13.62s" at bounding box center [372, 261] width 646 height 12
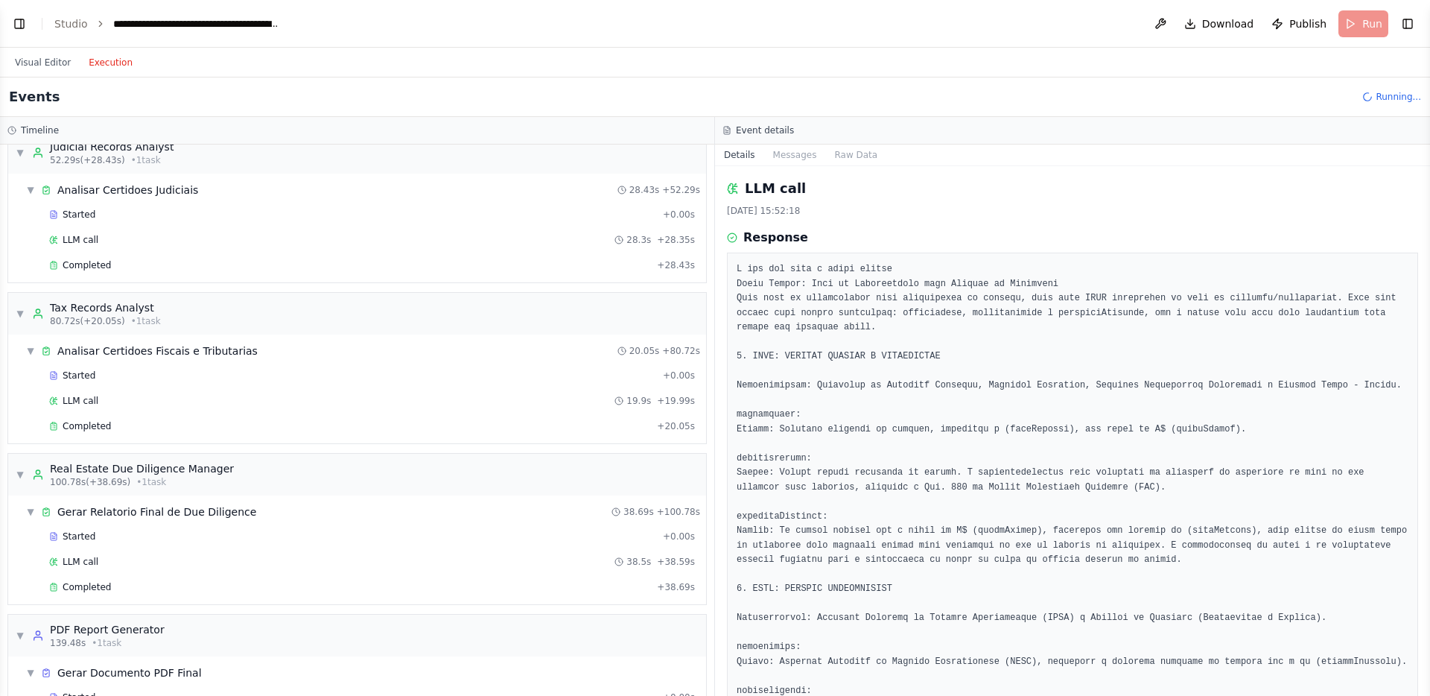
scroll to position [503, 0]
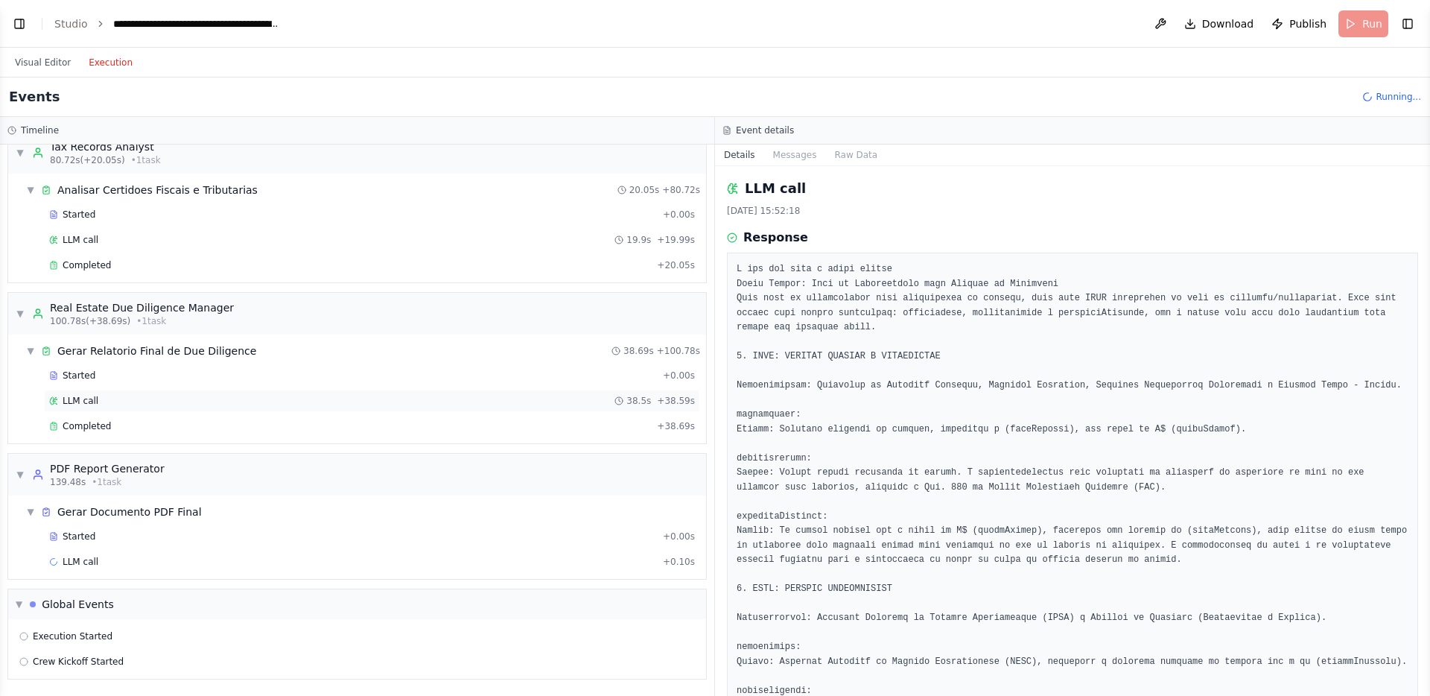
click at [147, 400] on div "LLM call 38.5s + 38.59s" at bounding box center [372, 401] width 646 height 12
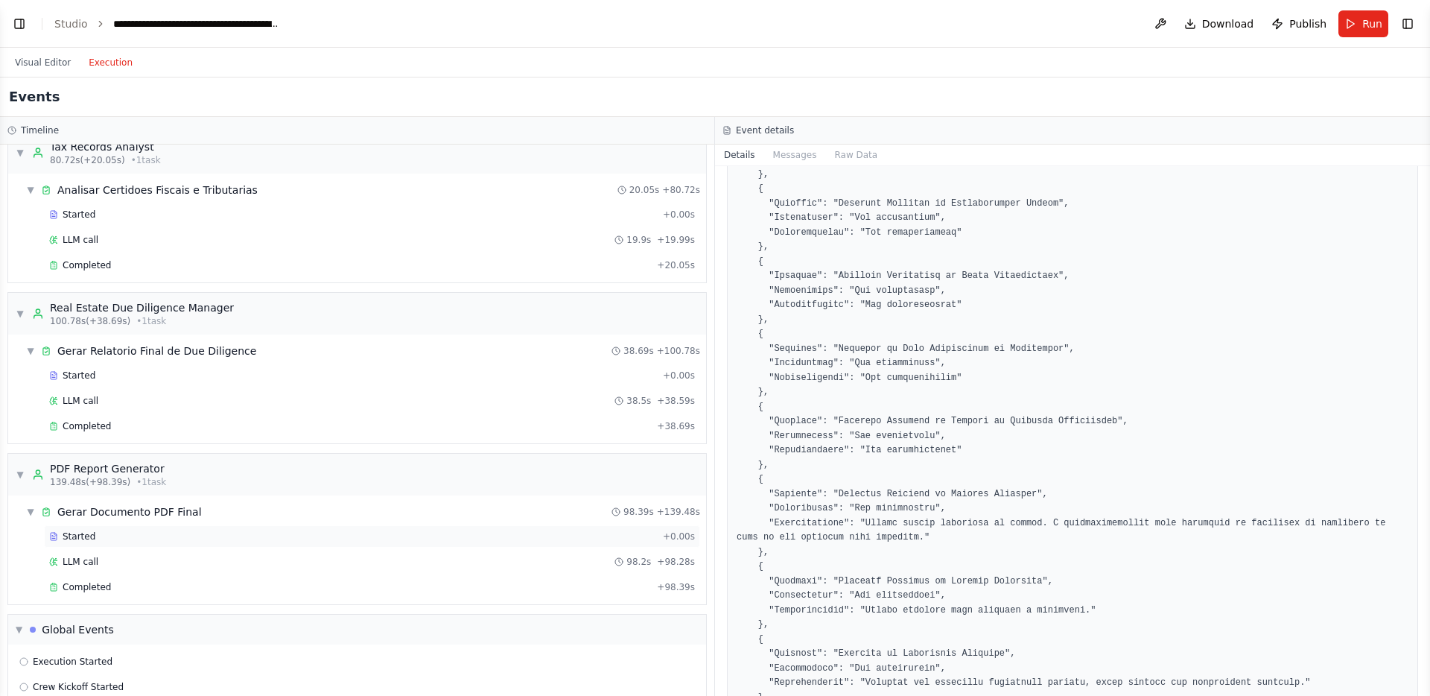
scroll to position [579, 0]
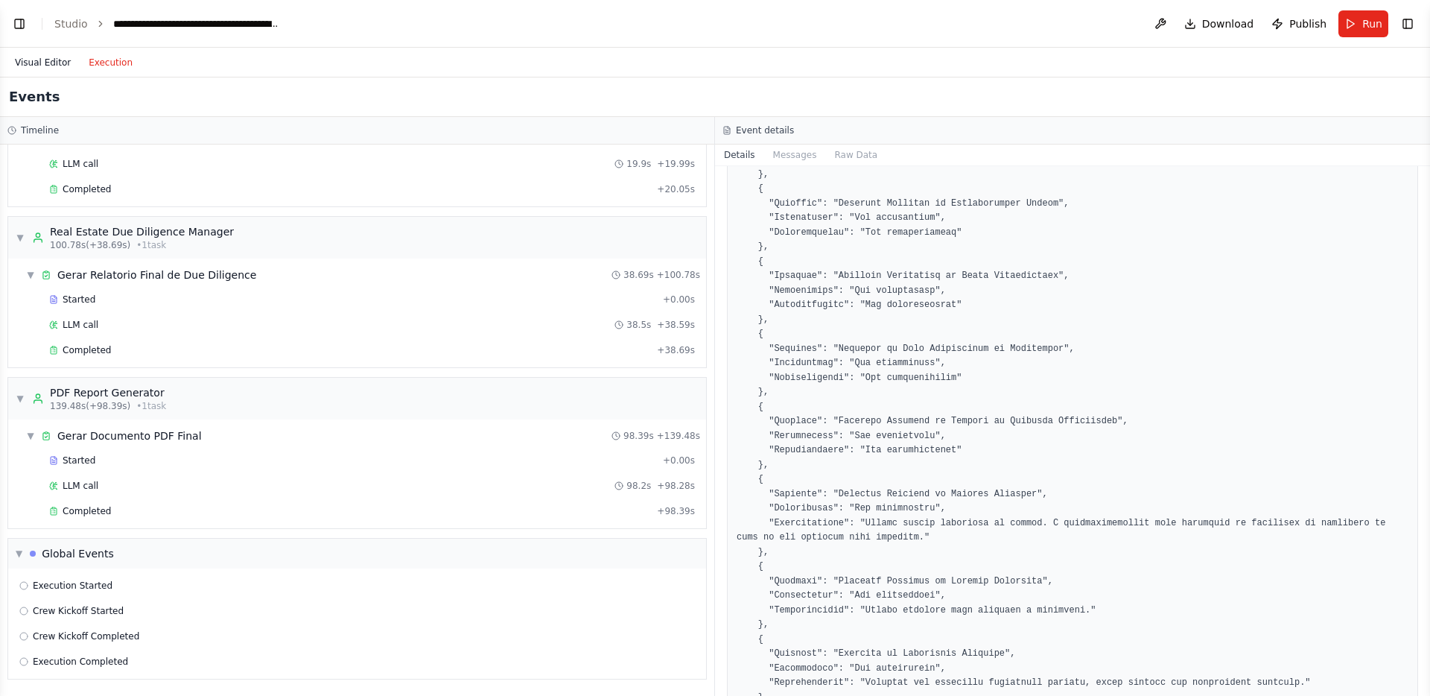
click at [47, 62] on button "Visual Editor" at bounding box center [43, 63] width 74 height 18
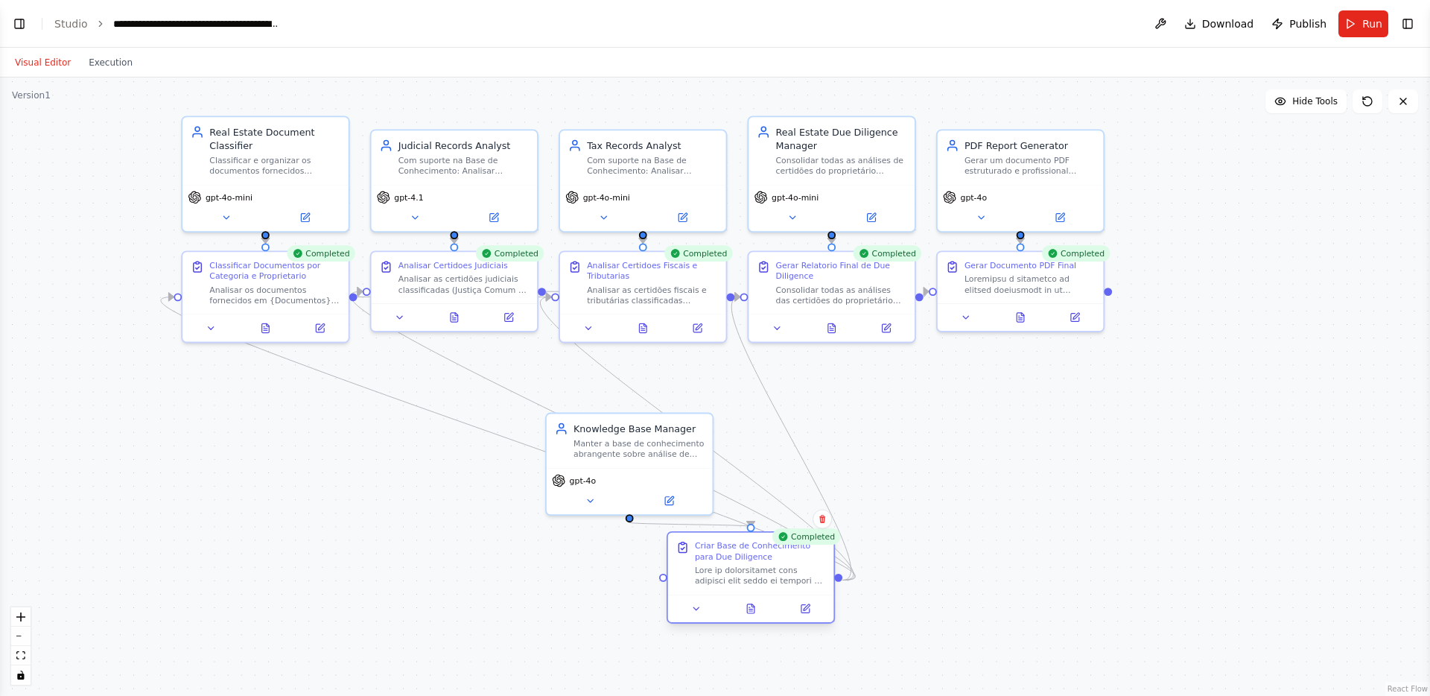
drag, startPoint x: 626, startPoint y: 576, endPoint x: 743, endPoint y: 588, distance: 117.6
click at [743, 588] on div "Criar Base de Conhecimento para Due Diligence" at bounding box center [751, 563] width 166 height 62
click at [824, 524] on button at bounding box center [822, 518] width 19 height 19
click at [782, 521] on button "Confirm" at bounding box center [780, 519] width 53 height 18
click at [1406, 34] on header "**********" at bounding box center [715, 24] width 1430 height 48
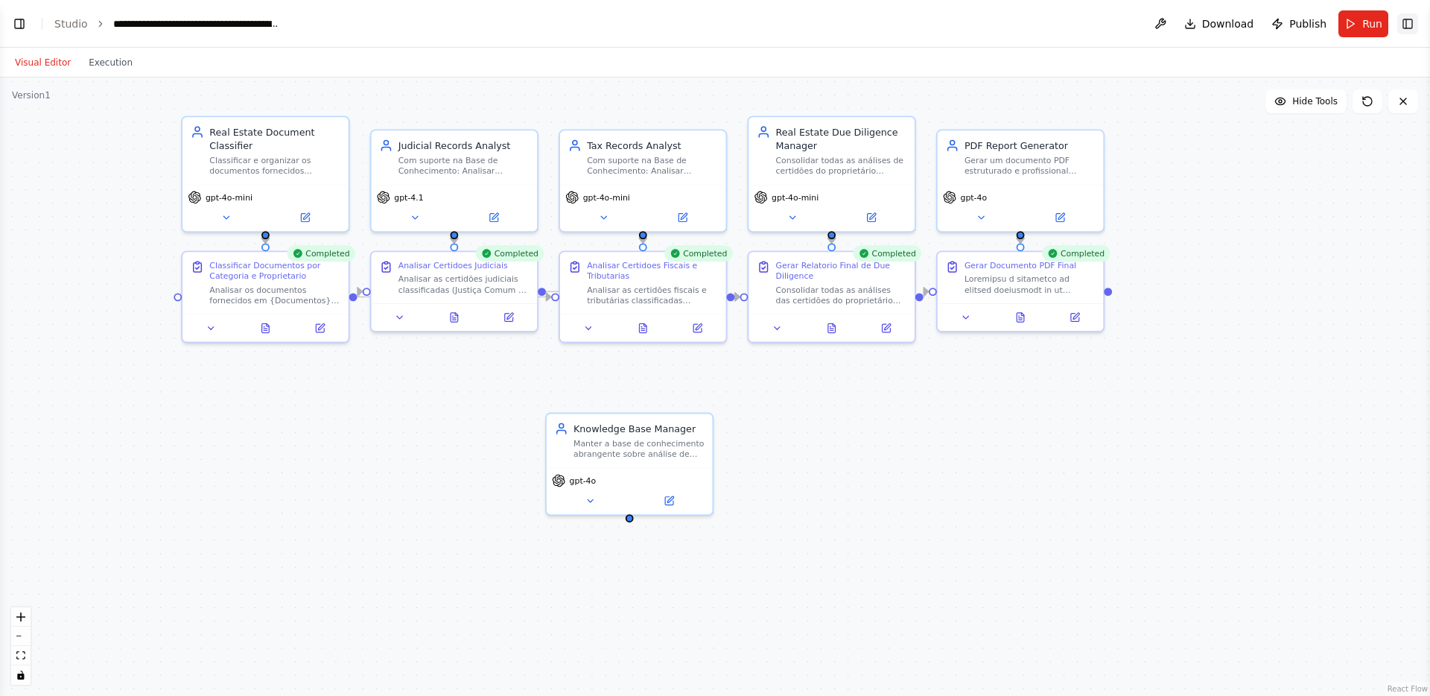
click at [1410, 22] on button "Toggle Right Sidebar" at bounding box center [1407, 23] width 21 height 21
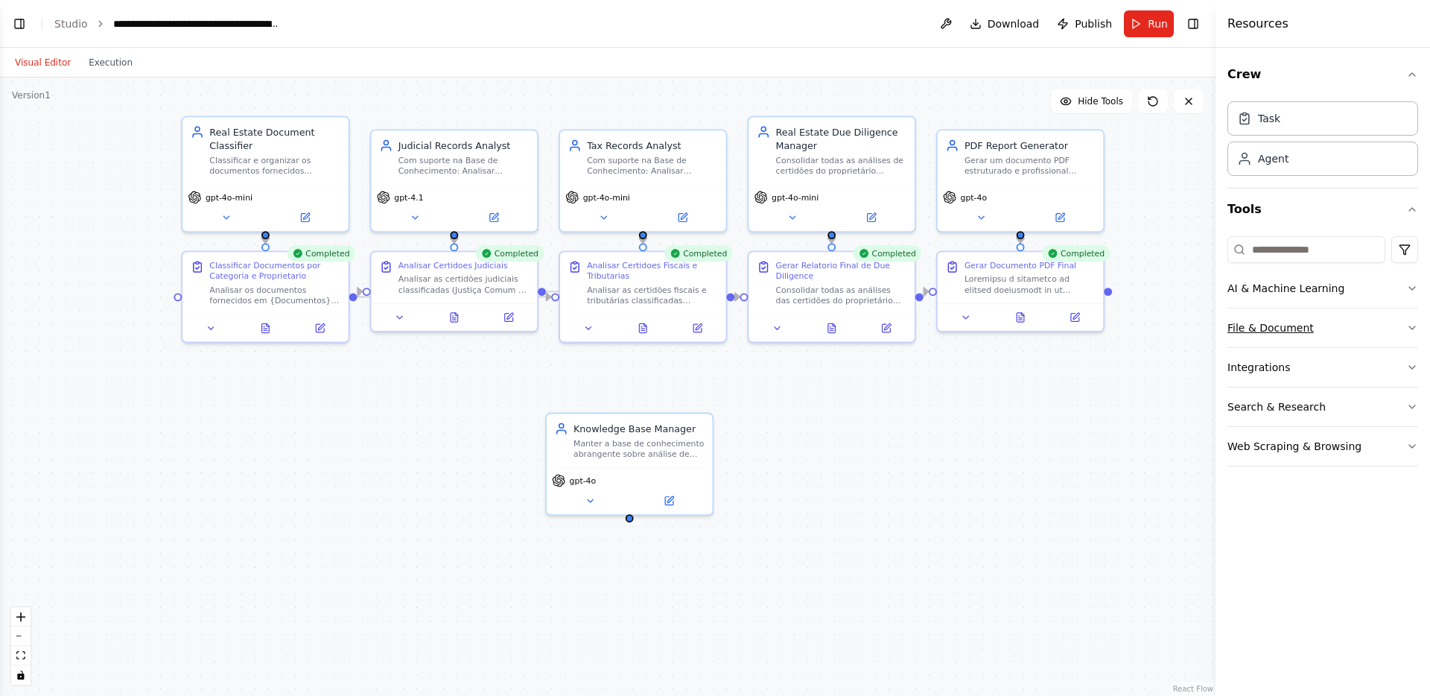
click at [1317, 333] on button "File & Document" at bounding box center [1322, 327] width 191 height 39
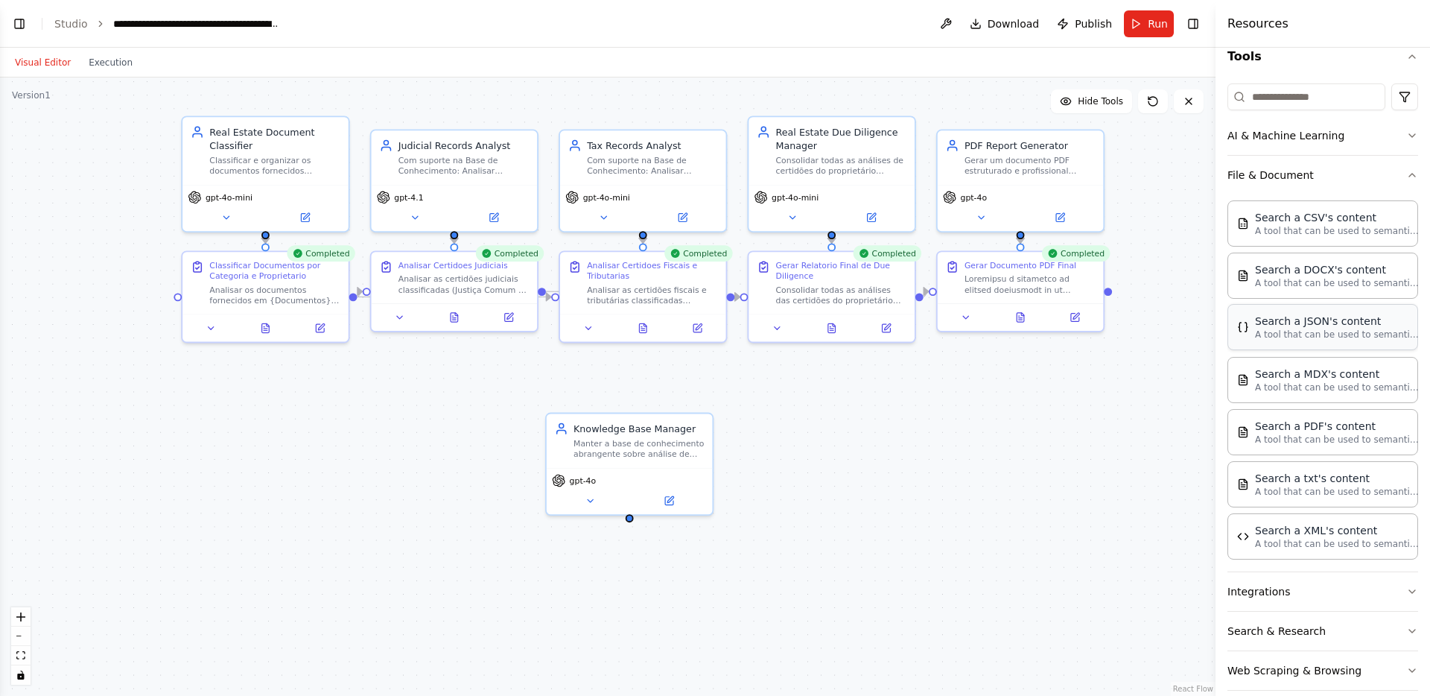
scroll to position [171, 0]
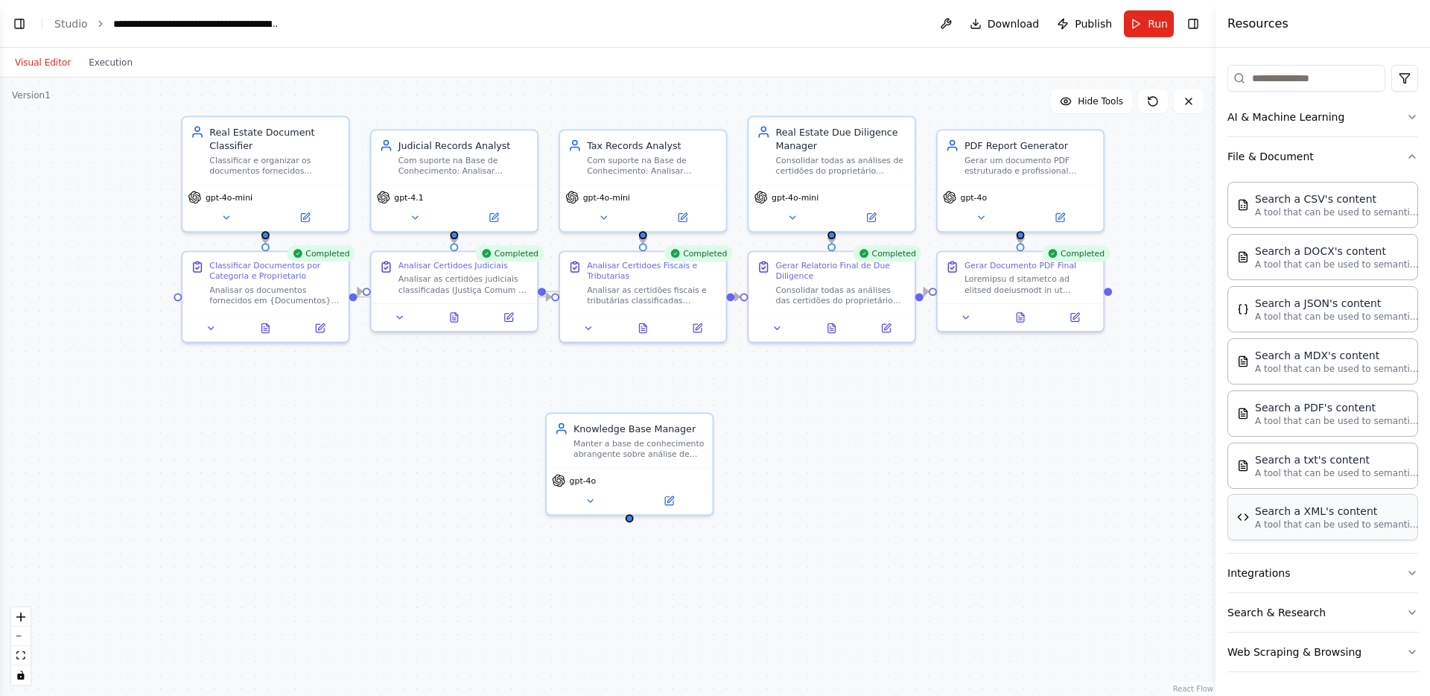
click at [1291, 519] on p "A tool that can be used to semantic search a query from a XML's content." at bounding box center [1337, 524] width 164 height 12
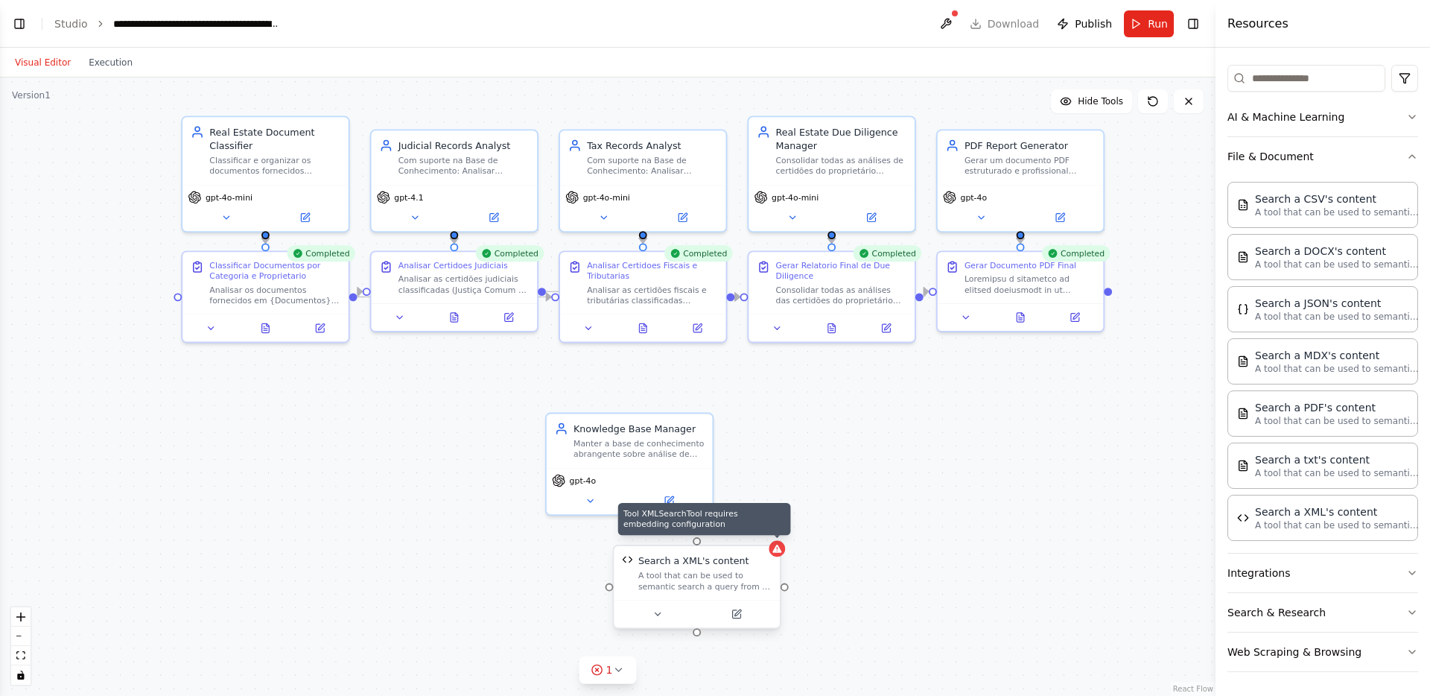
click at [783, 548] on div at bounding box center [777, 549] width 16 height 16
click at [745, 576] on div "A tool that can be used to semantic search a query from a XML's content." at bounding box center [704, 581] width 133 height 22
click at [766, 532] on icon at bounding box center [769, 531] width 6 height 8
click at [739, 533] on button "Confirm" at bounding box center [725, 531] width 53 height 18
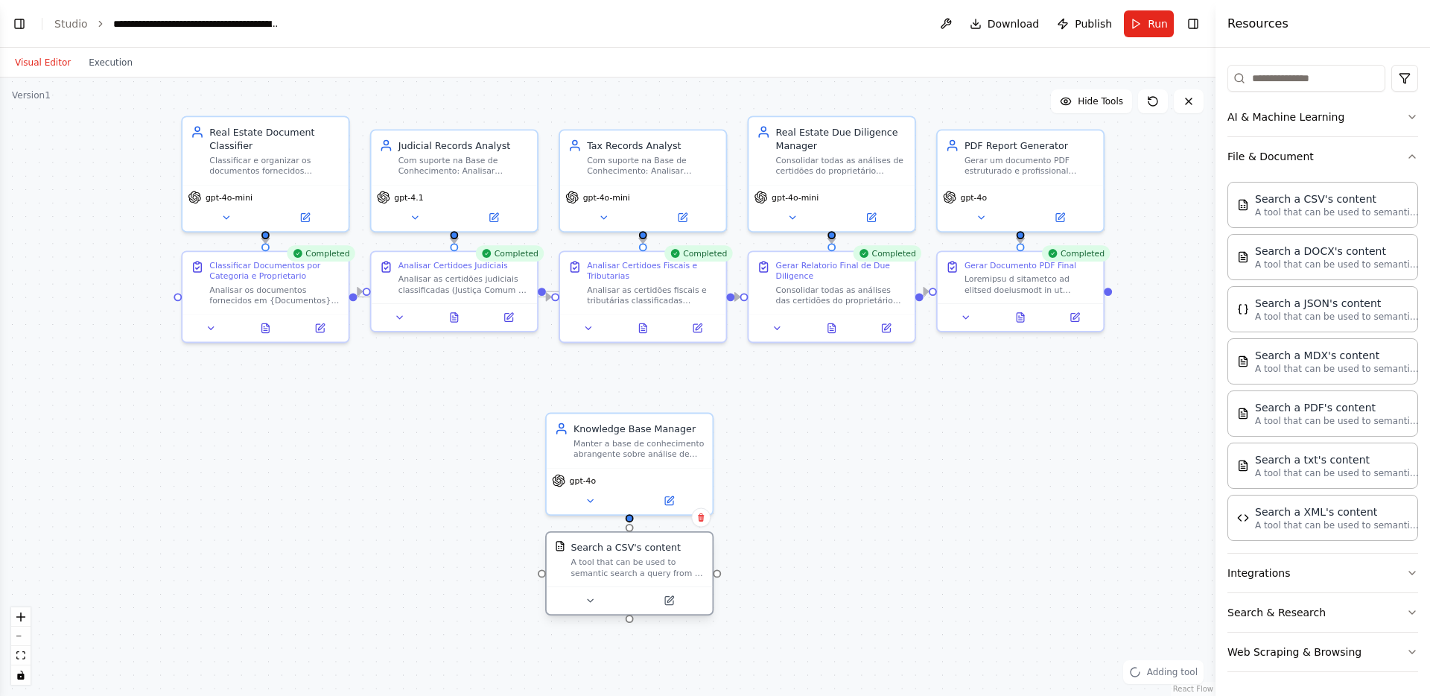
drag, startPoint x: 689, startPoint y: 574, endPoint x: 622, endPoint y: 557, distance: 69.2
click at [622, 557] on div "A tool that can be used to semantic search a query from a CSV's content." at bounding box center [636, 567] width 133 height 22
click at [672, 600] on icon at bounding box center [669, 601] width 8 height 8
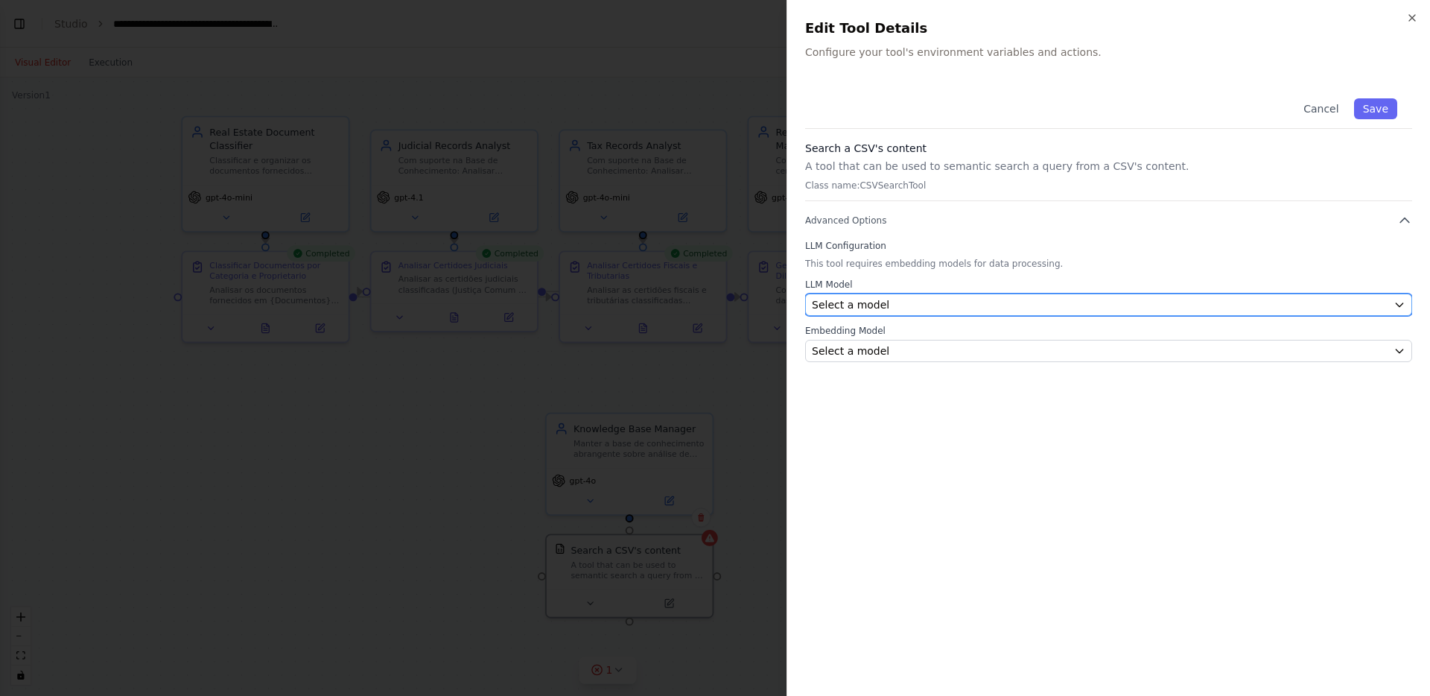
click at [899, 302] on div "Select a model" at bounding box center [1100, 304] width 576 height 15
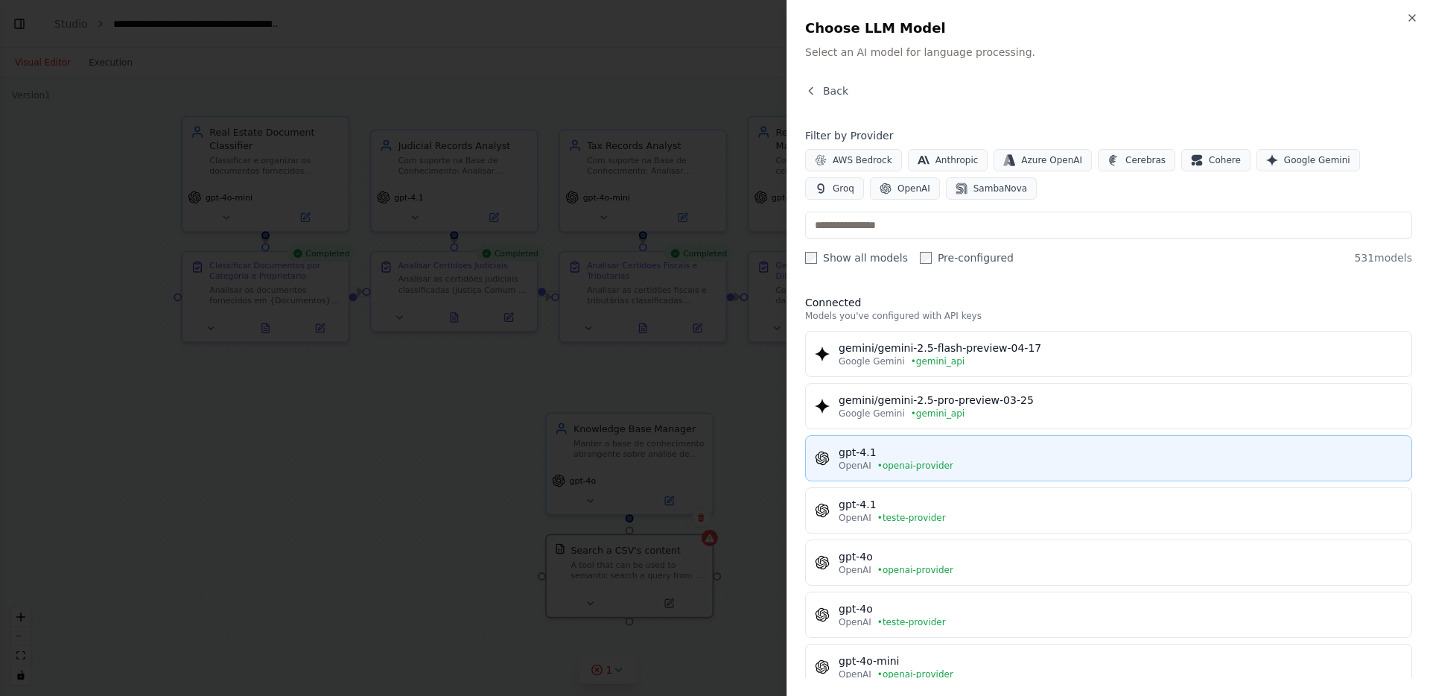
click at [910, 461] on span "• openai-provider" at bounding box center [915, 465] width 76 height 12
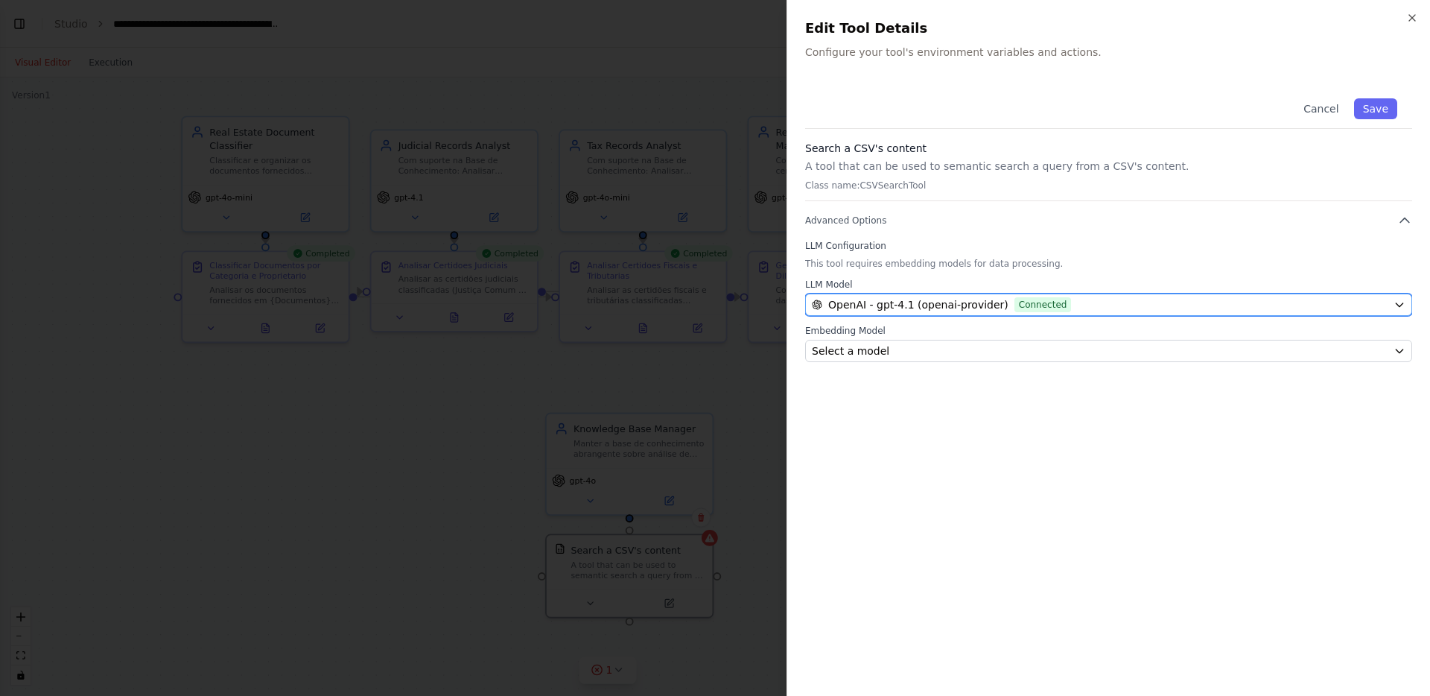
click at [911, 302] on span "OpenAI - gpt-4.1 (openai-provider)" at bounding box center [918, 304] width 180 height 15
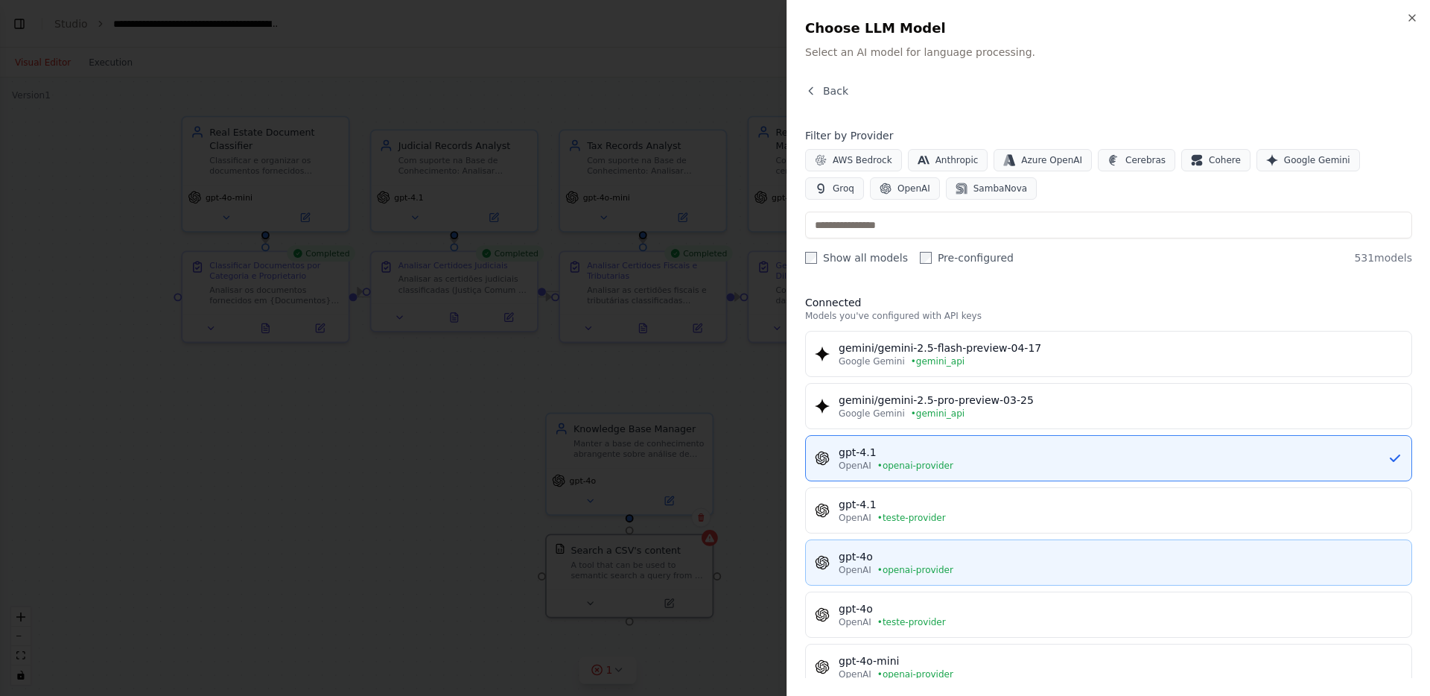
click at [897, 550] on div "gpt-4o" at bounding box center [1121, 556] width 564 height 15
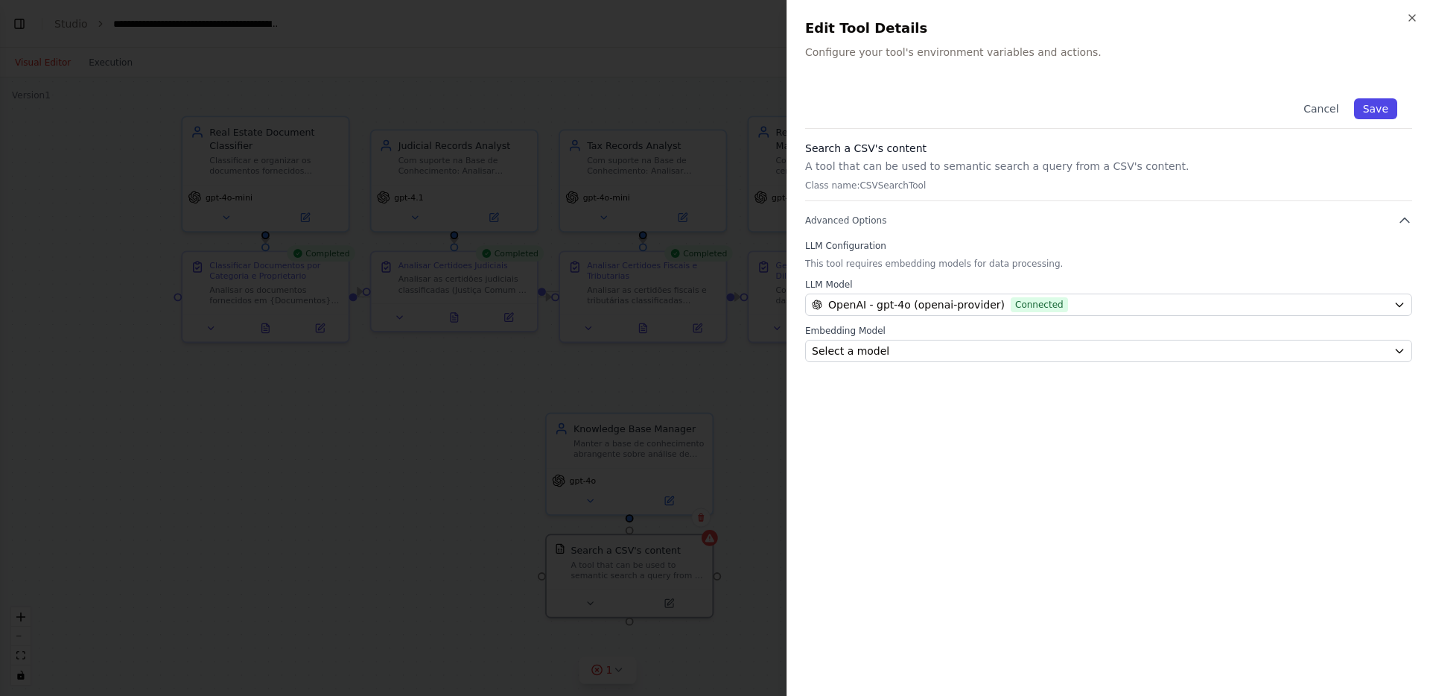
click at [1370, 103] on button "Save" at bounding box center [1375, 108] width 43 height 21
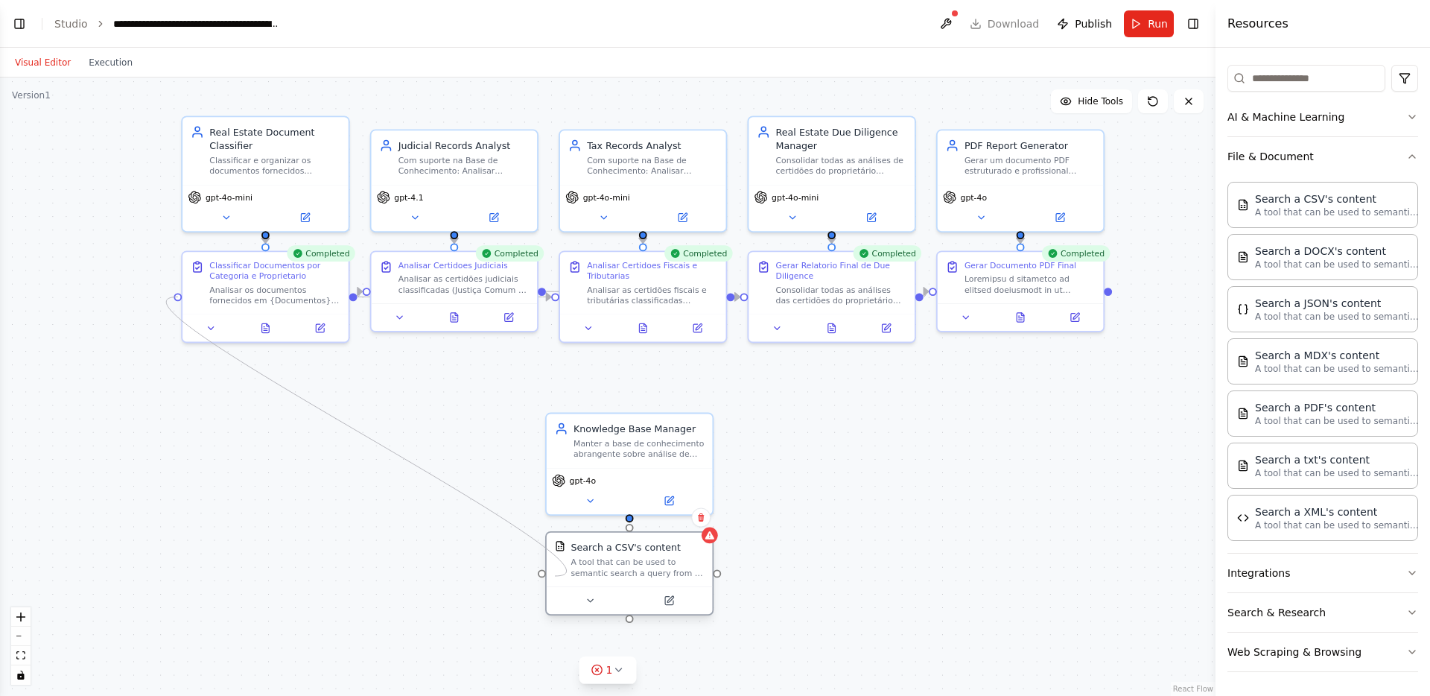
drag, startPoint x: 177, startPoint y: 294, endPoint x: 555, endPoint y: 576, distance: 472.0
click at [555, 576] on div "Real Estate Document Classifier Classificar e organizar os documentos fornecido…" at bounding box center [664, 327] width 1100 height 559
drag, startPoint x: 627, startPoint y: 516, endPoint x: 627, endPoint y: 532, distance: 15.6
click at [627, 531] on div "Real Estate Document Classifier Classificar e organizar os documentos fornecido…" at bounding box center [664, 327] width 1100 height 559
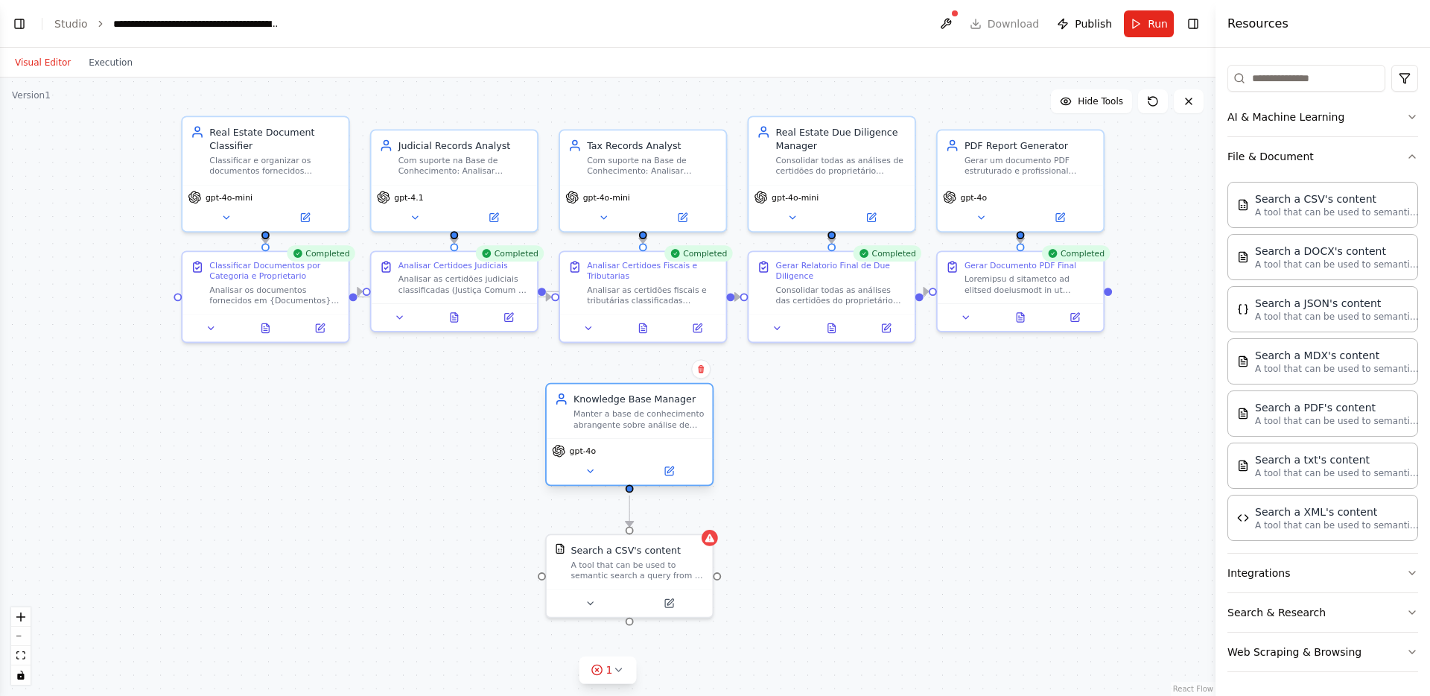
drag, startPoint x: 635, startPoint y: 477, endPoint x: 635, endPoint y: 443, distance: 33.5
click at [635, 443] on div "gpt-4o" at bounding box center [630, 461] width 166 height 46
click at [708, 532] on icon at bounding box center [709, 535] width 9 height 8
click at [944, 28] on button at bounding box center [946, 23] width 24 height 27
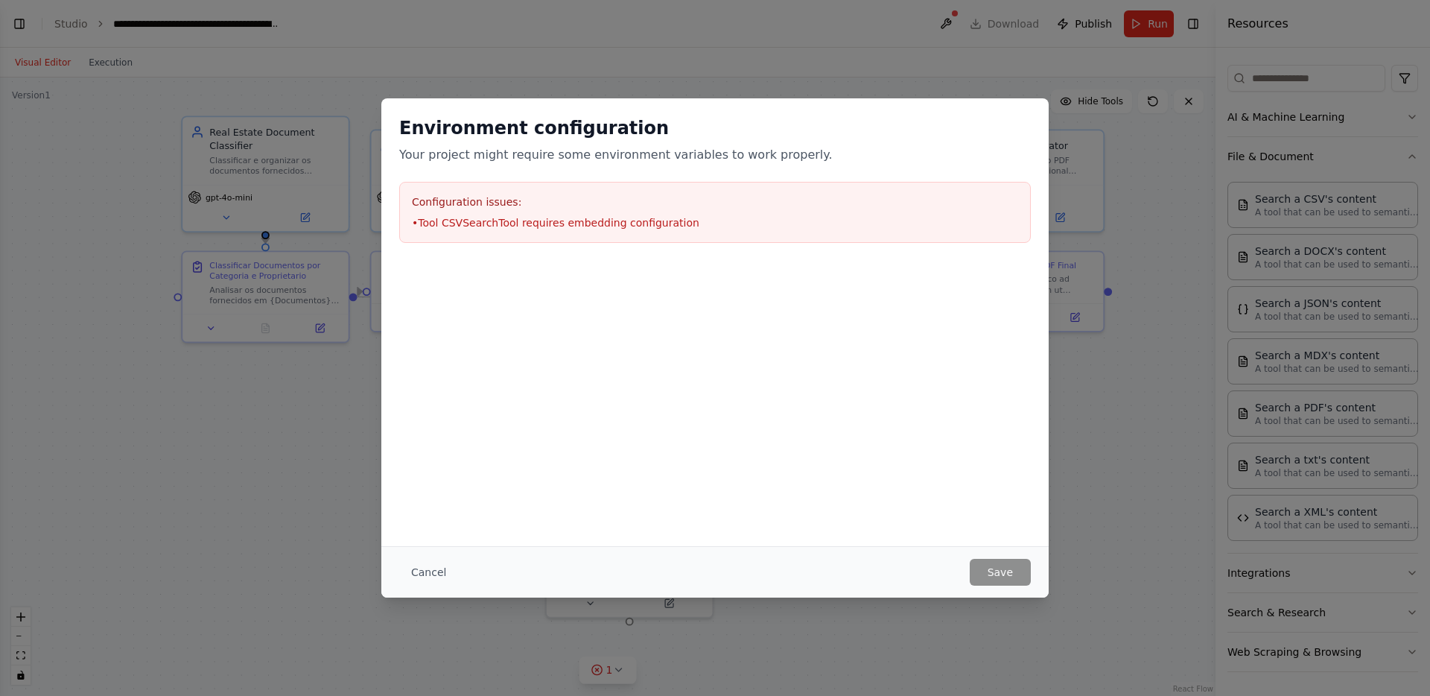
click at [1004, 594] on div "Cancel Save" at bounding box center [714, 571] width 667 height 51
click at [424, 572] on button "Cancel" at bounding box center [428, 572] width 59 height 27
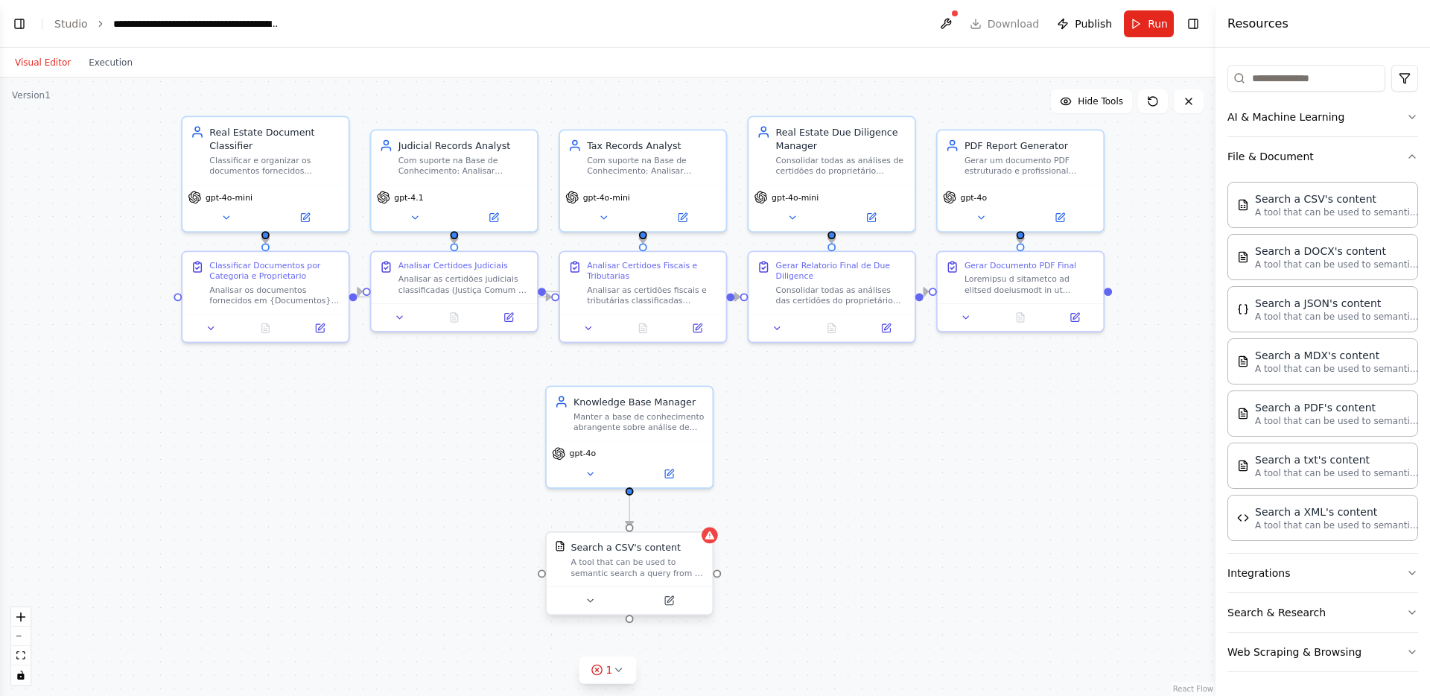
click at [600, 573] on div "A tool that can be used to semantic search a query from a CSV's content." at bounding box center [636, 567] width 133 height 22
click at [676, 597] on button at bounding box center [669, 600] width 76 height 16
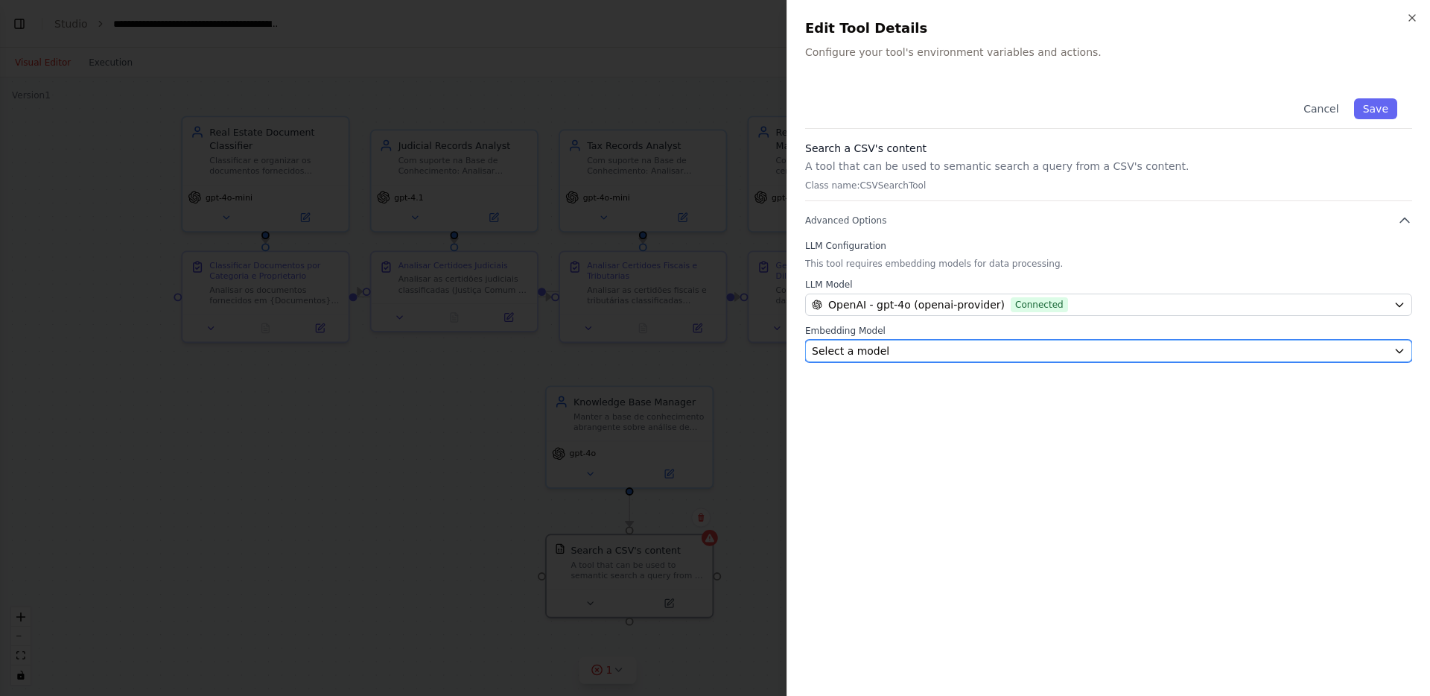
click at [868, 346] on span "Select a model" at bounding box center [850, 350] width 77 height 15
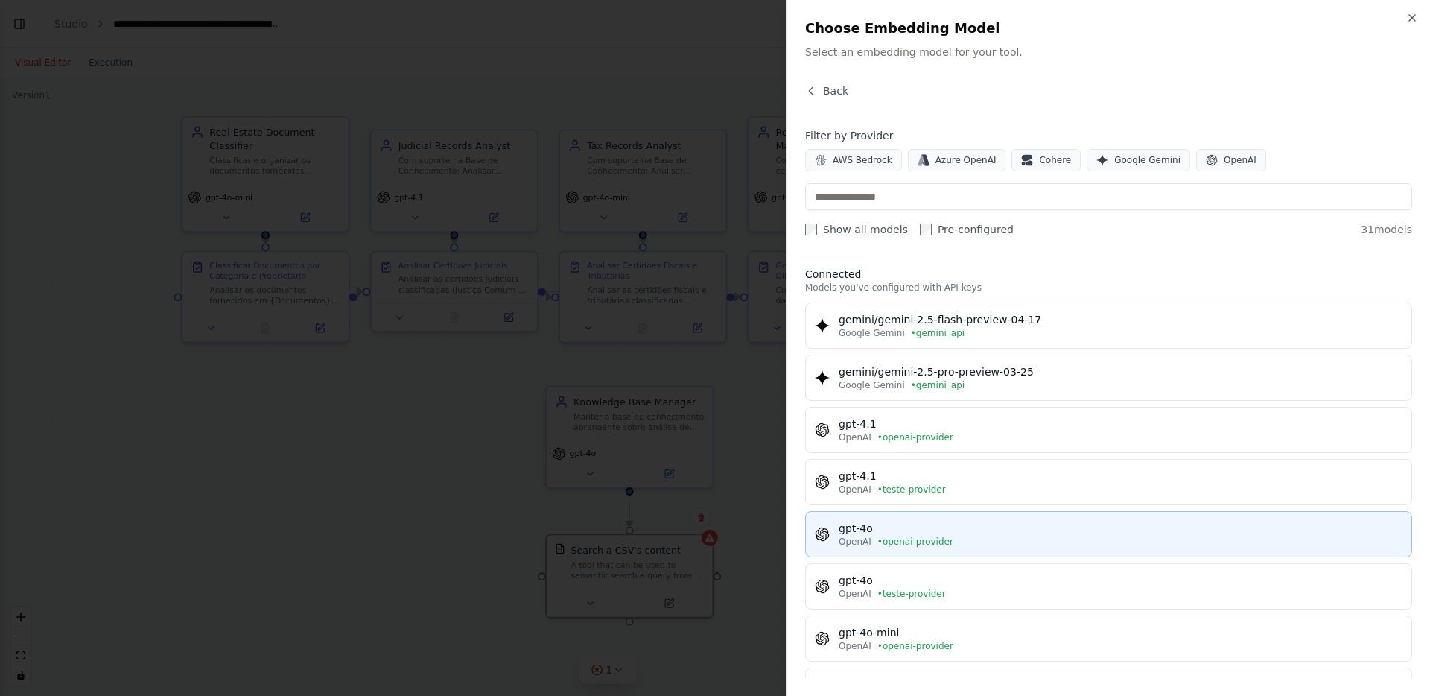
click at [890, 544] on span "• openai-provider" at bounding box center [915, 541] width 76 height 12
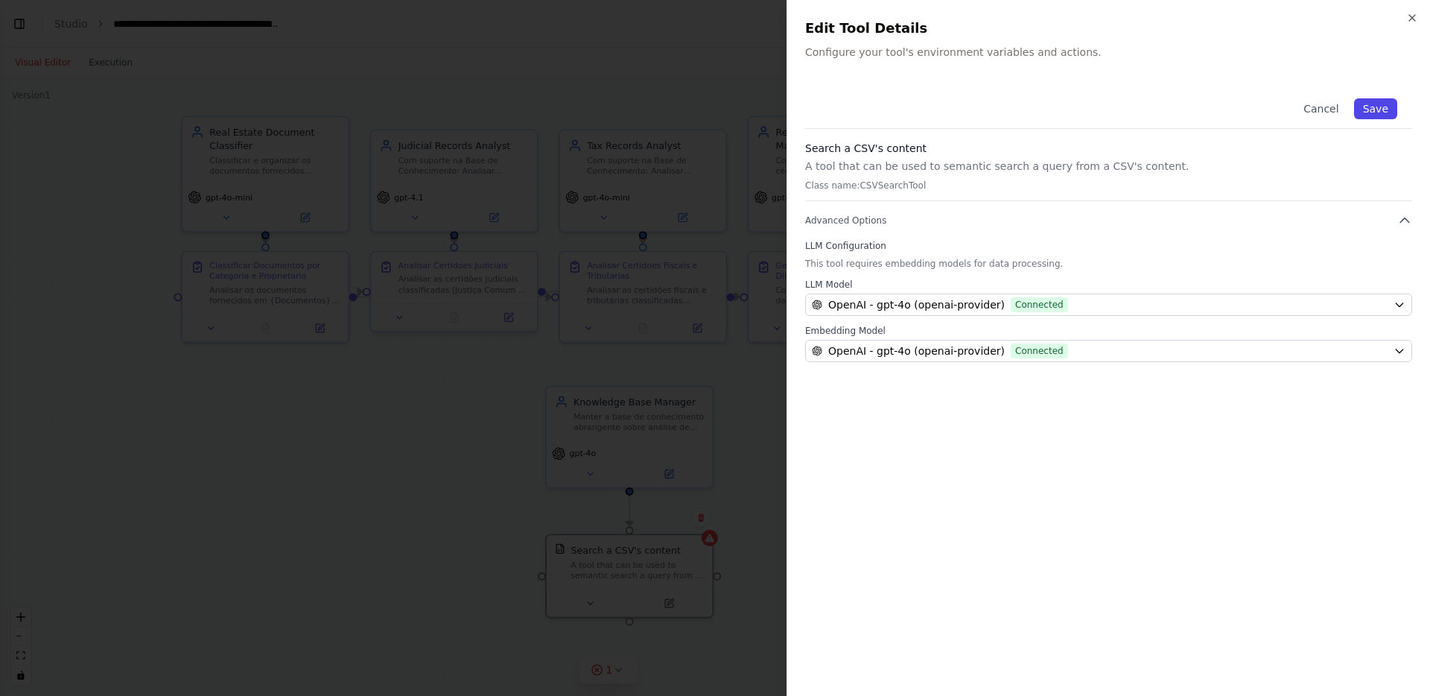
click at [1361, 111] on button "Save" at bounding box center [1375, 108] width 43 height 21
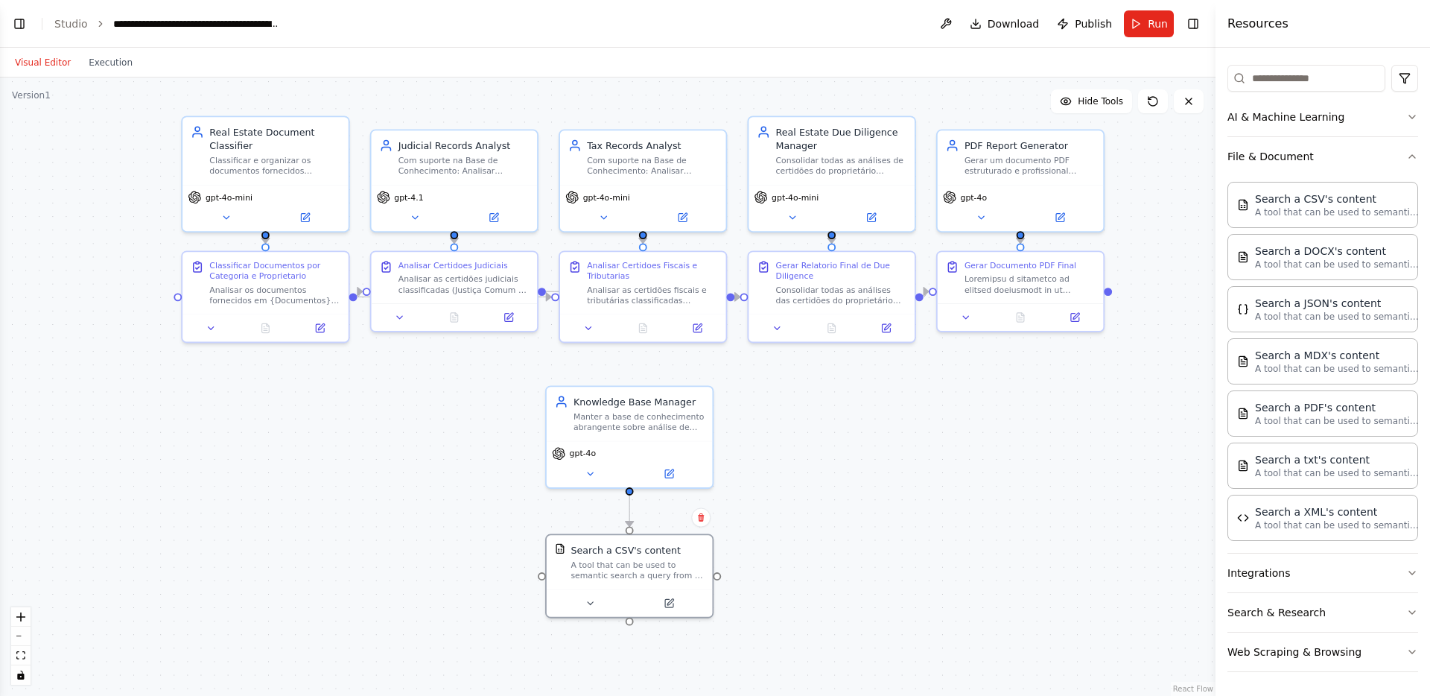
click at [839, 526] on div ".deletable-edge-delete-btn { width: 20px; height: 20px; border: 0px solid #ffff…" at bounding box center [607, 386] width 1215 height 618
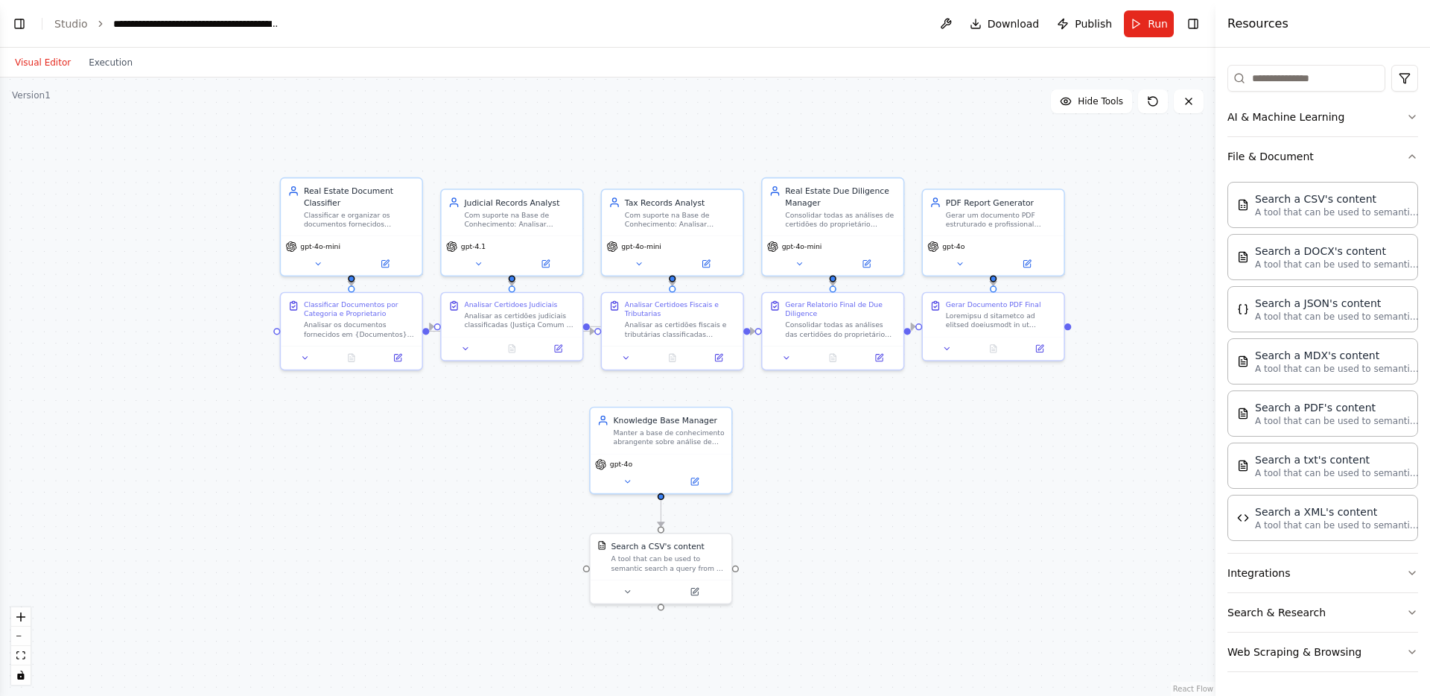
click at [1144, 39] on header "**********" at bounding box center [607, 24] width 1215 height 48
click at [1145, 22] on button "Run" at bounding box center [1149, 23] width 50 height 27
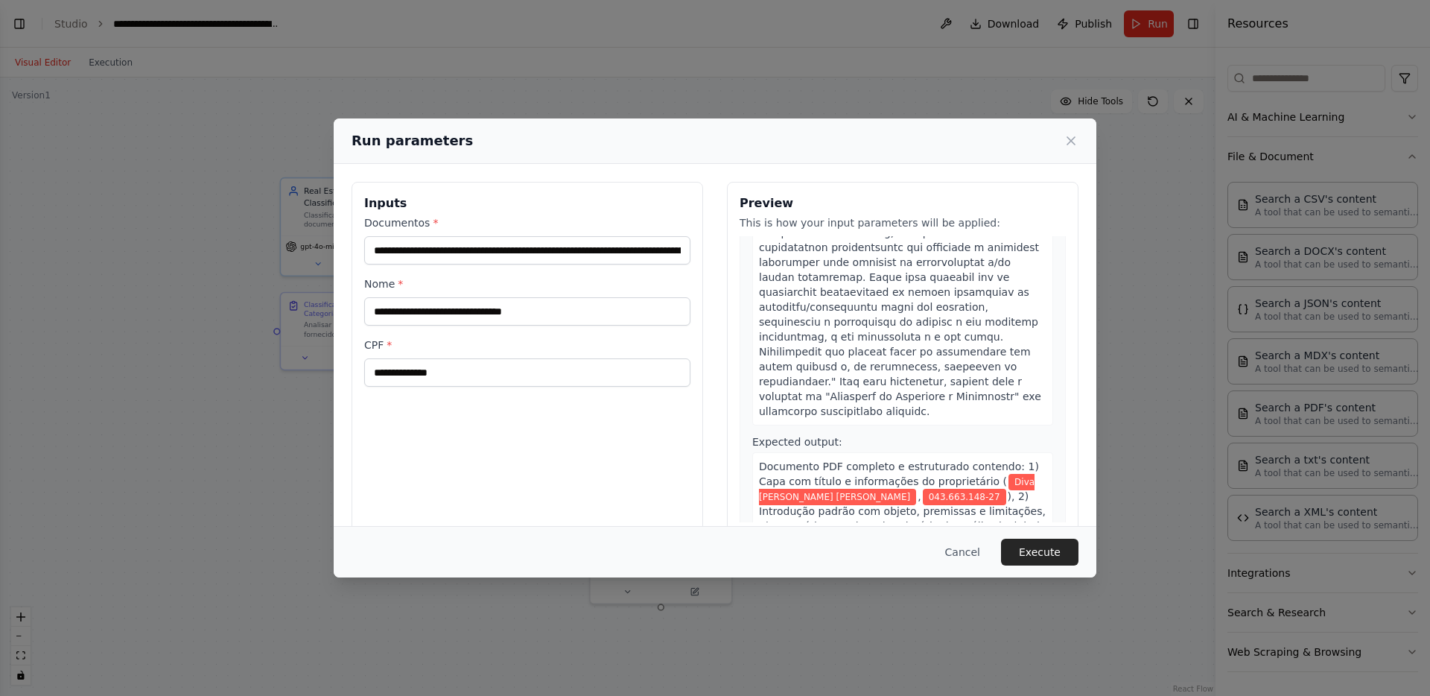
scroll to position [6379, 0]
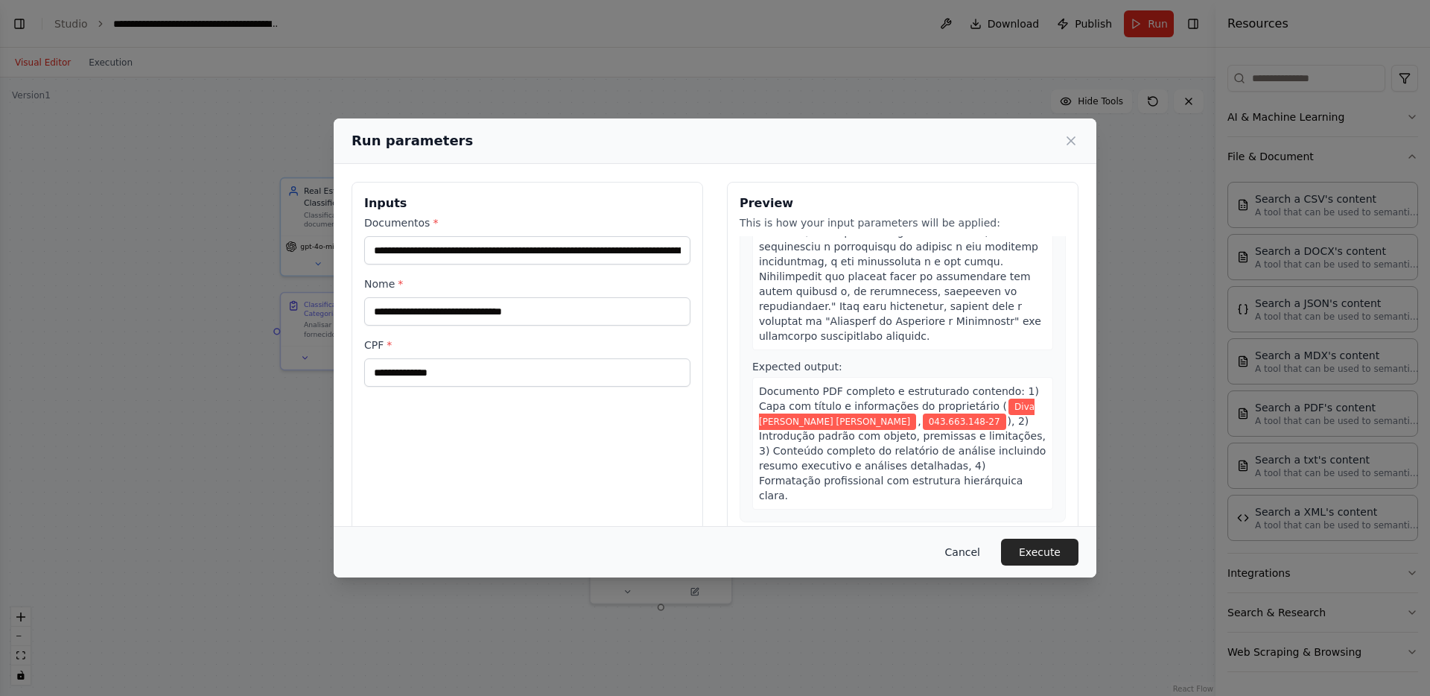
click at [965, 549] on button "Cancel" at bounding box center [962, 551] width 59 height 27
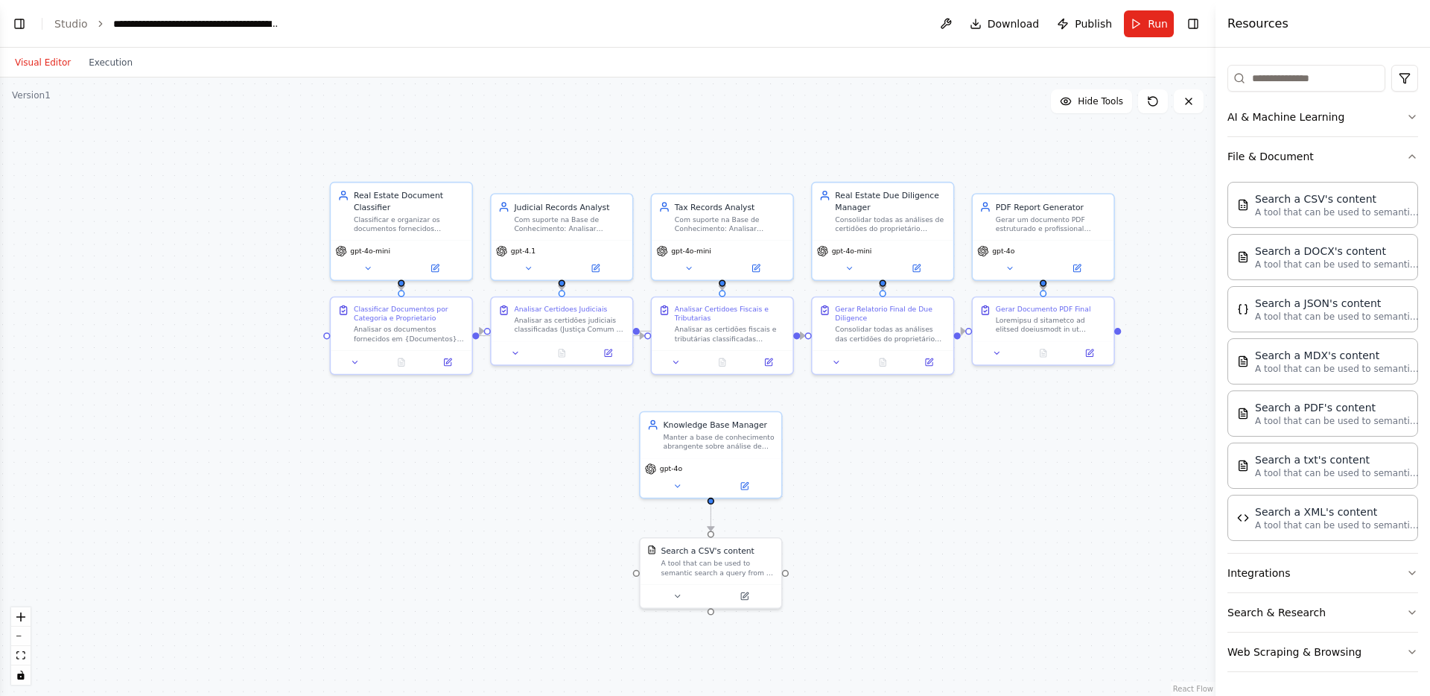
drag, startPoint x: 737, startPoint y: 569, endPoint x: 767, endPoint y: 566, distance: 30.7
click at [767, 566] on div ".deletable-edge-delete-btn { width: 20px; height: 20px; border: 0px solid #ffff…" at bounding box center [607, 386] width 1215 height 618
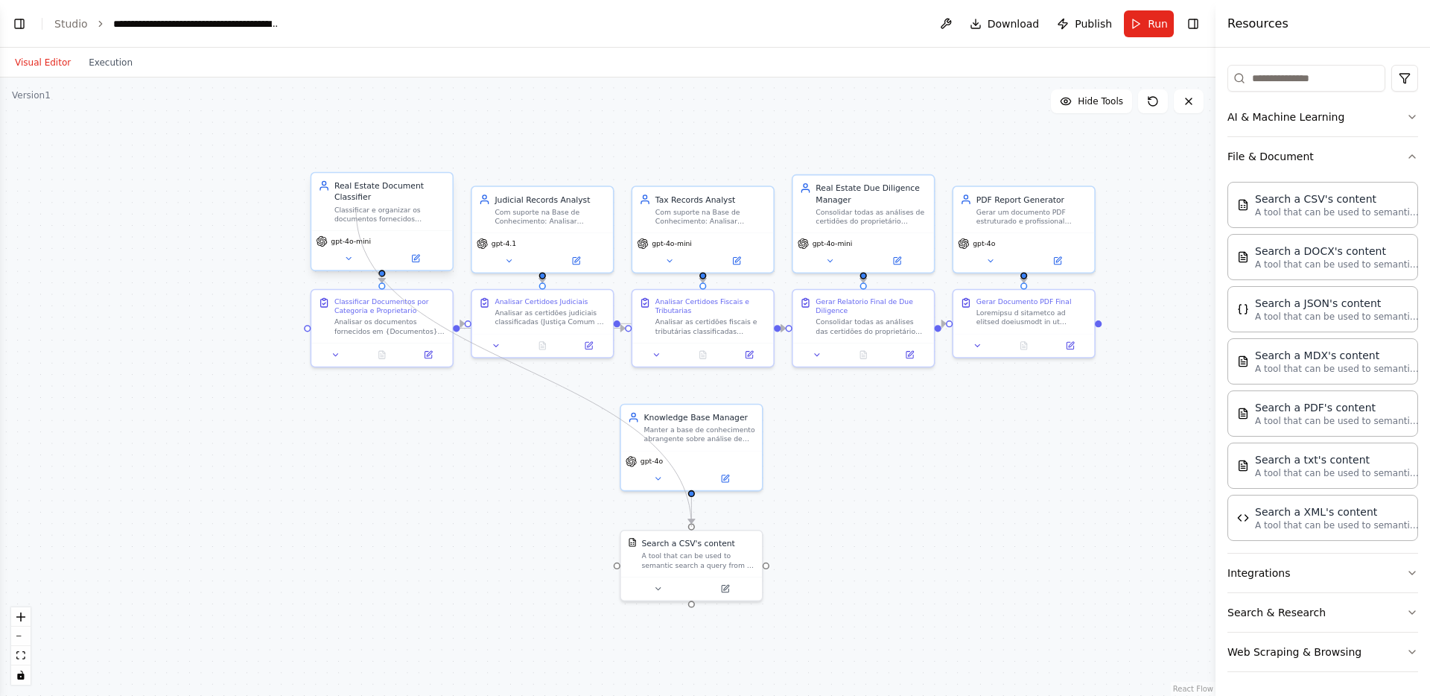
drag, startPoint x: 616, startPoint y: 565, endPoint x: 356, endPoint y: 209, distance: 440.8
click at [356, 209] on div "Real Estate Document Classifier Classificar e organizar os documentos fornecido…" at bounding box center [720, 355] width 935 height 476
drag, startPoint x: 677, startPoint y: 546, endPoint x: 532, endPoint y: 541, distance: 144.5
click at [532, 535] on div "Search a CSV's content" at bounding box center [527, 529] width 93 height 11
click at [599, 514] on icon at bounding box center [601, 513] width 6 height 8
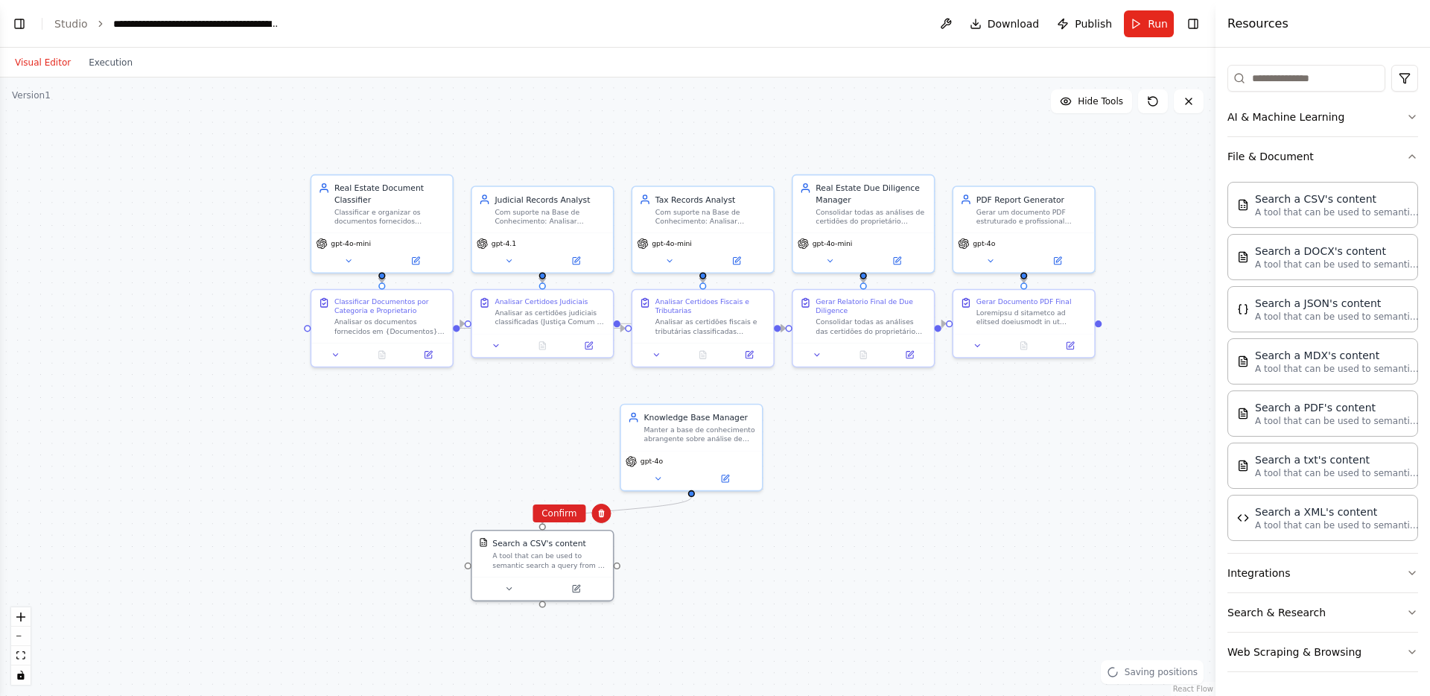
click at [673, 529] on div ".deletable-edge-delete-btn { width: 20px; height: 20px; border: 0px solid #ffff…" at bounding box center [607, 386] width 1215 height 618
click at [676, 505] on icon "Edge from cf21f277-e270-4ea6-8331-ae3bf0bf6bcf to 8e977cce-1fe2-4d60-8366-a183b…" at bounding box center [616, 510] width 149 height 26
click at [614, 508] on icon at bounding box center [616, 510] width 9 height 10
click at [556, 549] on div "A tool that can be used to semantic search a query from a CSV's content." at bounding box center [548, 558] width 113 height 19
click at [546, 527] on div "Search a CSV's content A tool that can be used to semantic search a query from …" at bounding box center [542, 562] width 143 height 71
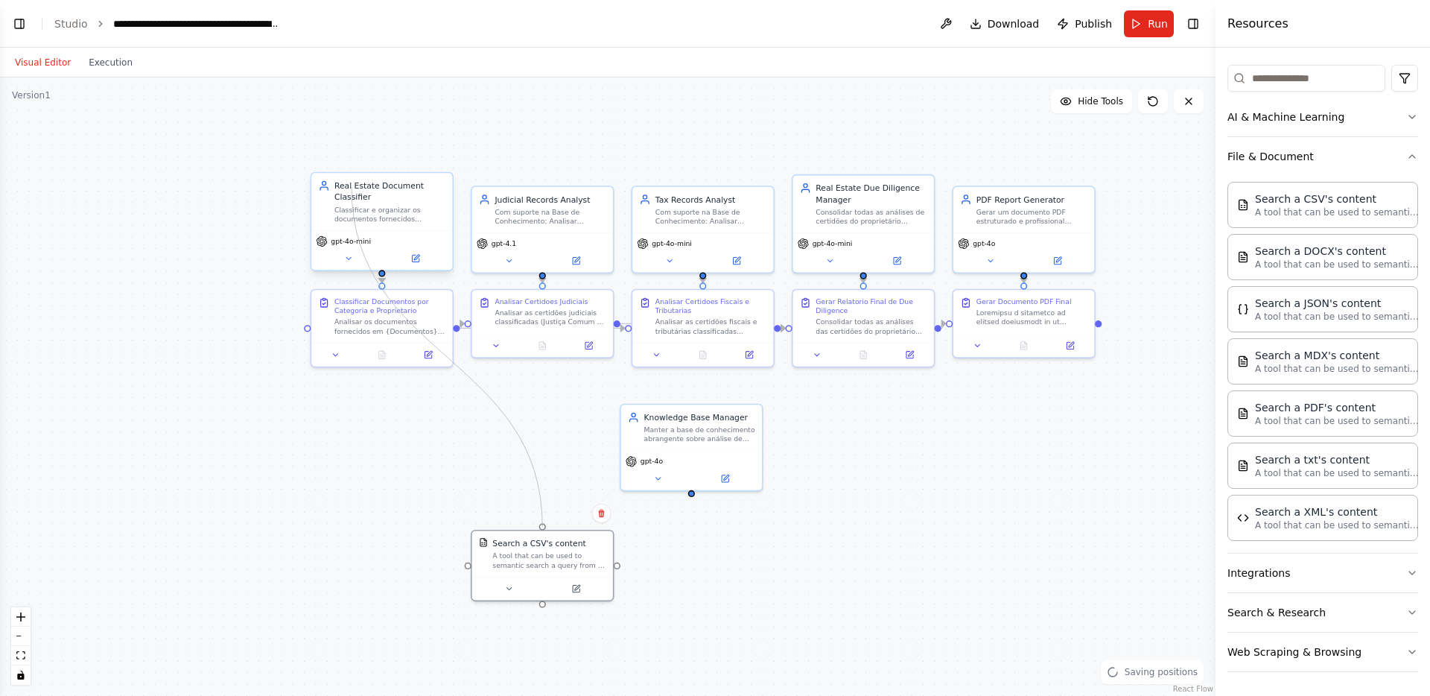
drag, startPoint x: 542, startPoint y: 524, endPoint x: 352, endPoint y: 187, distance: 386.9
click at [352, 187] on div "Real Estate Document Classifier Classificar e organizar os documentos fornecido…" at bounding box center [720, 355] width 935 height 476
drag, startPoint x: 538, startPoint y: 563, endPoint x: 1077, endPoint y: 429, distance: 555.6
click at [1077, 429] on div "A tool that can be used to semantic search a query from a CSV's content." at bounding box center [1087, 432] width 113 height 19
drag, startPoint x: 1156, startPoint y: 427, endPoint x: 1074, endPoint y: 330, distance: 127.4
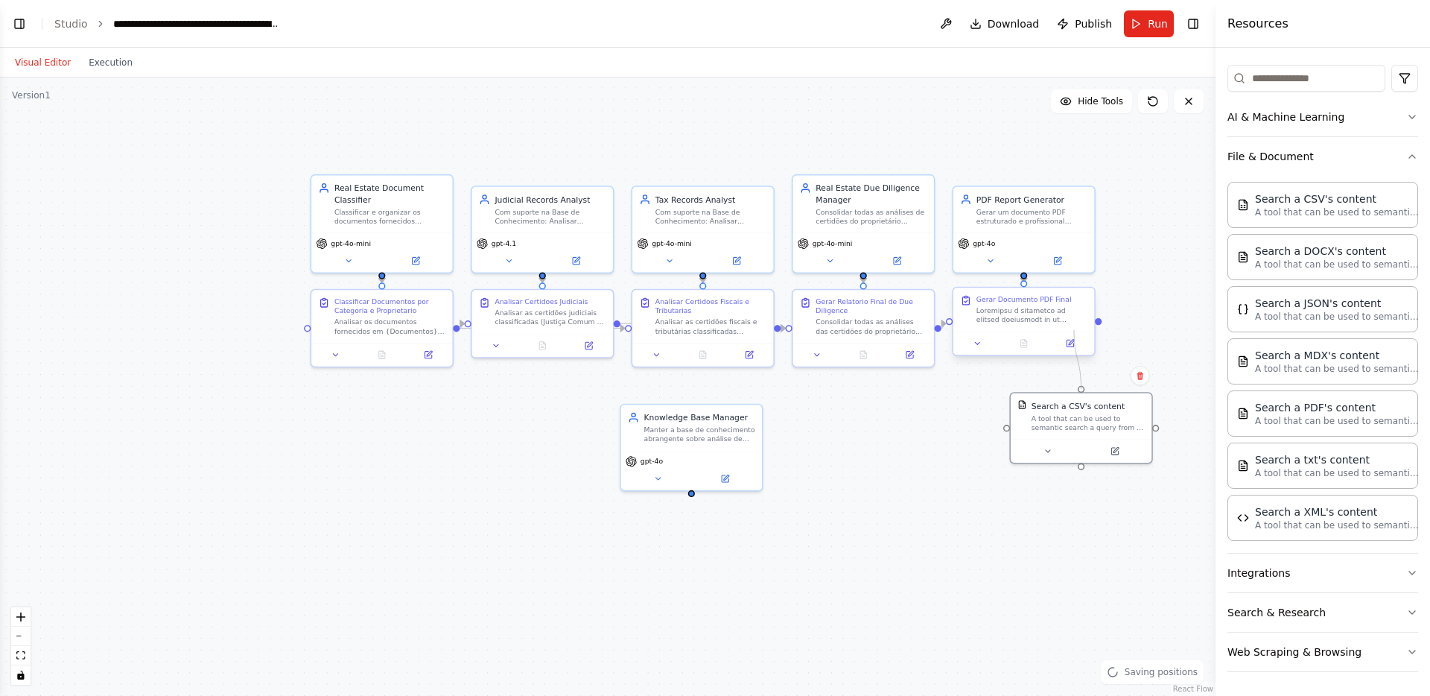
click at [1074, 330] on div "Real Estate Document Classifier Classificar e organizar os documentos fornecido…" at bounding box center [720, 355] width 935 height 476
drag, startPoint x: 1081, startPoint y: 421, endPoint x: 412, endPoint y: 469, distance: 670.5
click at [412, 469] on div "A tool that can be used to semantic search a query from a CSV's content." at bounding box center [411, 466] width 113 height 19
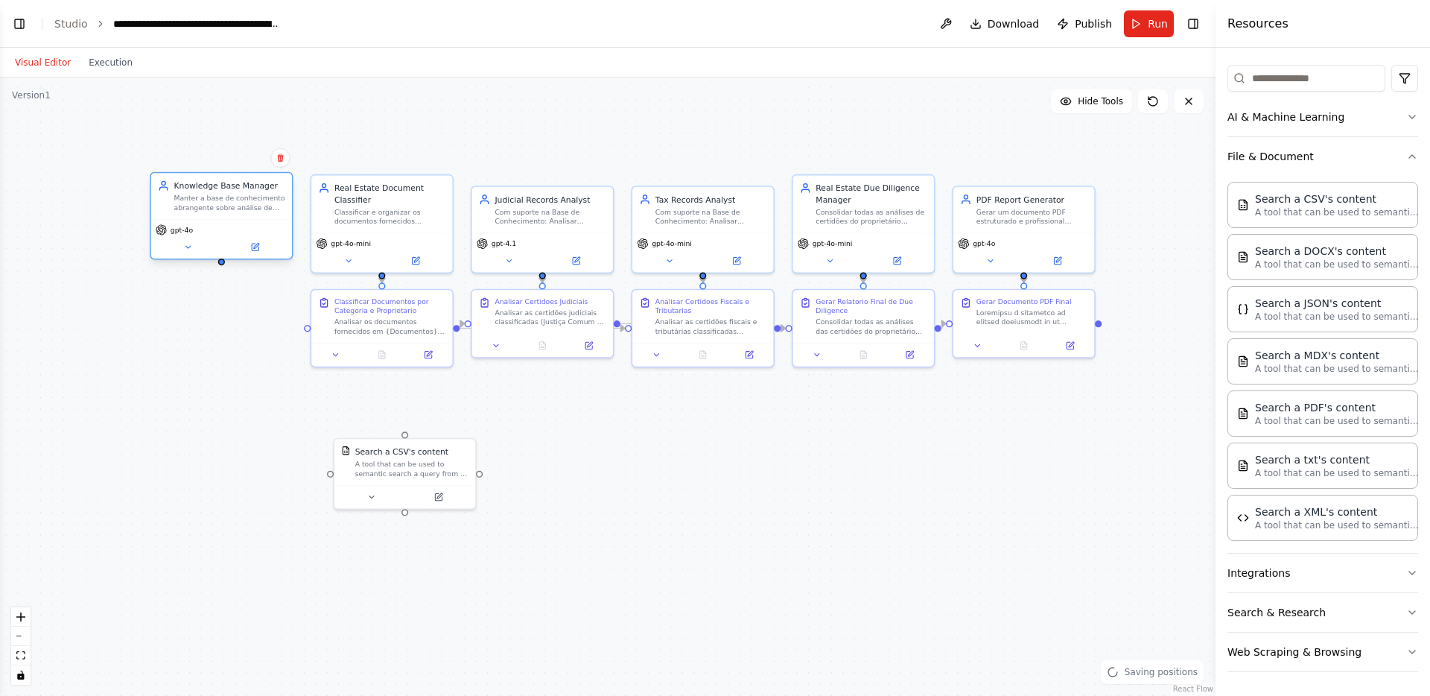
drag, startPoint x: 690, startPoint y: 445, endPoint x: 222, endPoint y: 217, distance: 520.9
click at [222, 217] on div "Knowledge Base Manager Manter a base de conhecimento abrangente sobre análise d…" at bounding box center [221, 196] width 141 height 46
drag, startPoint x: 375, startPoint y: 479, endPoint x: 139, endPoint y: 337, distance: 275.2
click at [139, 337] on div "Search a CSV's content A tool that can be used to semantic search a query from …" at bounding box center [164, 322] width 141 height 46
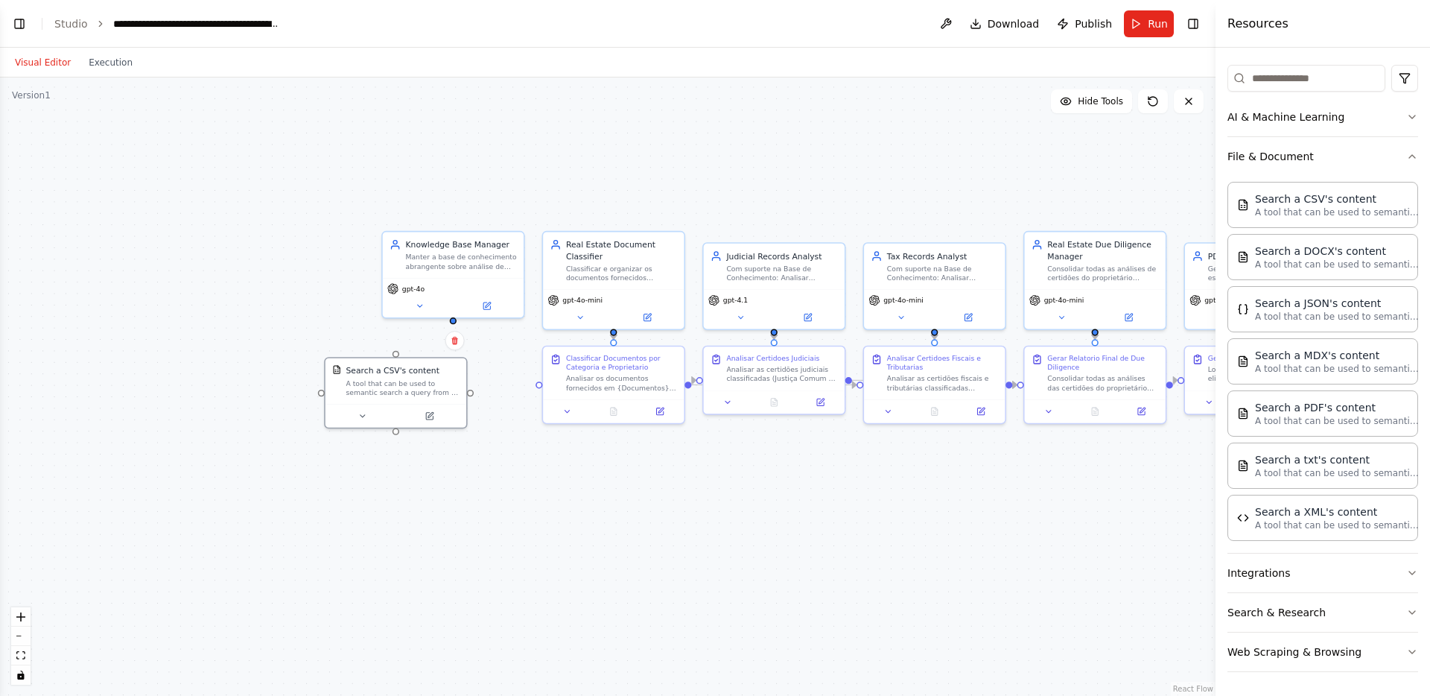
drag, startPoint x: 284, startPoint y: 477, endPoint x: 516, endPoint y: 533, distance: 238.4
click at [516, 533] on div ".deletable-edge-delete-btn { width: 20px; height: 20px; border: 0px solid #ffff…" at bounding box center [607, 386] width 1215 height 618
click at [723, 566] on div ".deletable-edge-delete-btn { width: 20px; height: 20px; border: 0px solid #ffff…" at bounding box center [607, 386] width 1215 height 618
drag, startPoint x: 489, startPoint y: 279, endPoint x: 417, endPoint y: 311, distance: 79.0
click at [420, 282] on div "gpt-4o" at bounding box center [384, 295] width 141 height 39
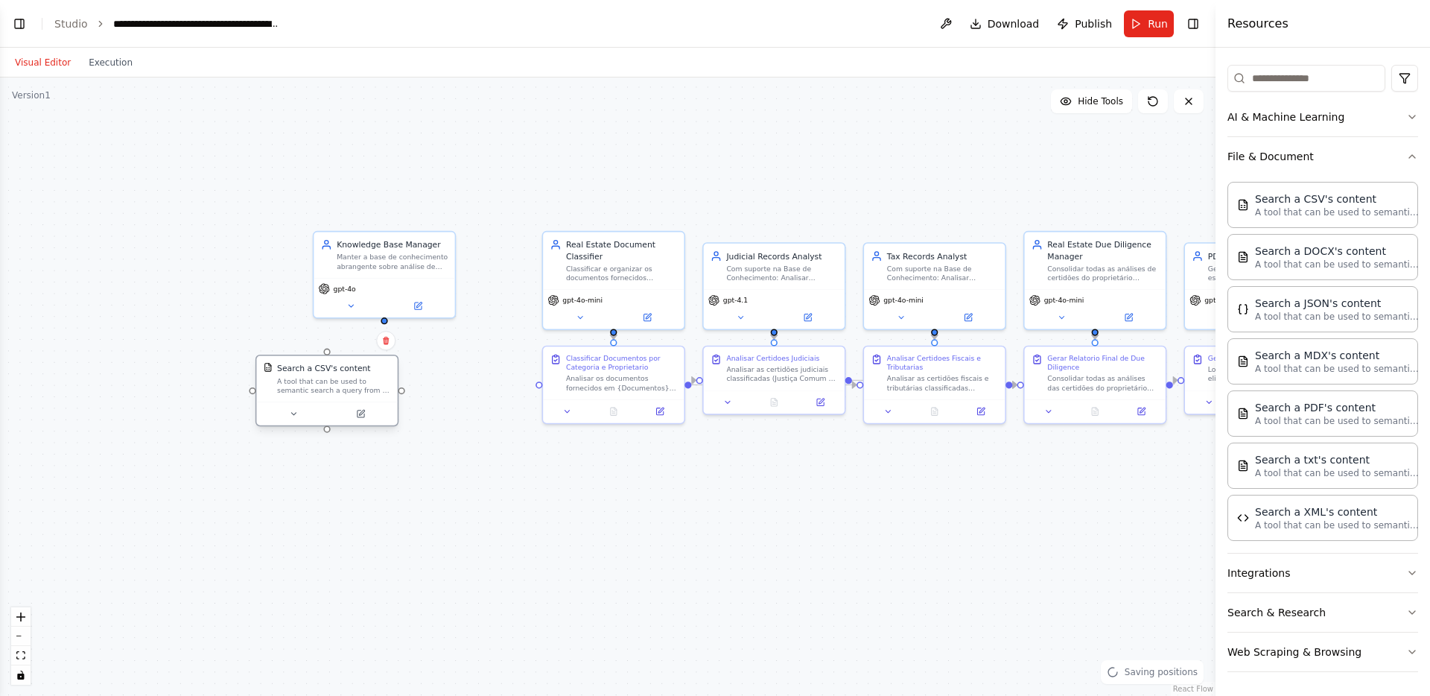
drag, startPoint x: 407, startPoint y: 384, endPoint x: 336, endPoint y: 389, distance: 70.9
click at [336, 389] on div "A tool that can be used to semantic search a query from a CSV's content." at bounding box center [333, 385] width 113 height 19
drag, startPoint x: 376, startPoint y: 253, endPoint x: 311, endPoint y: 253, distance: 65.5
click at [311, 253] on div "Manter a base de conhecimento abrangente sobre análise de certidões para anális…" at bounding box center [323, 259] width 111 height 19
drag, startPoint x: 359, startPoint y: 375, endPoint x: 347, endPoint y: 375, distance: 11.9
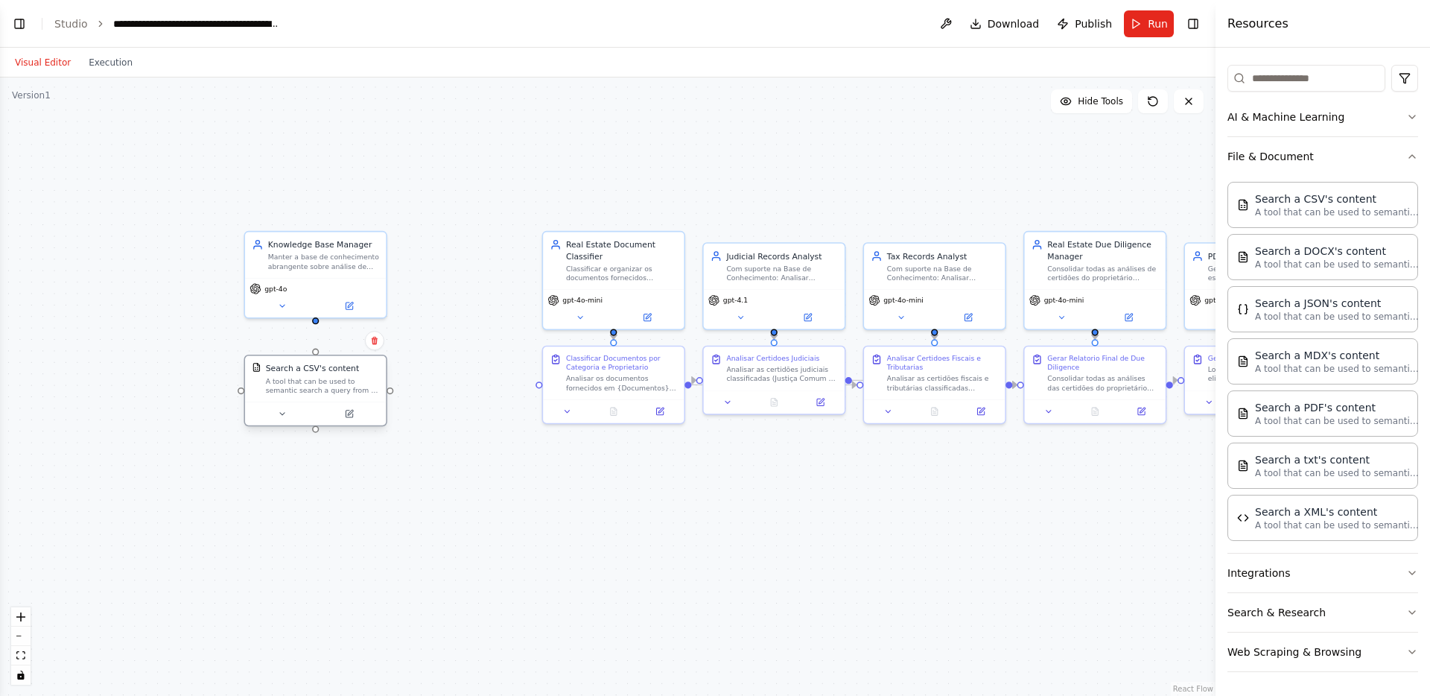
click at [347, 375] on div "Search a CSV's content A tool that can be used to semantic search a query from …" at bounding box center [322, 379] width 113 height 32
drag, startPoint x: 315, startPoint y: 322, endPoint x: 314, endPoint y: 358, distance: 36.5
click at [485, 358] on div "Real Estate Document Classifier Classificar e organizar os documentos fornecido…" at bounding box center [952, 412] width 935 height 476
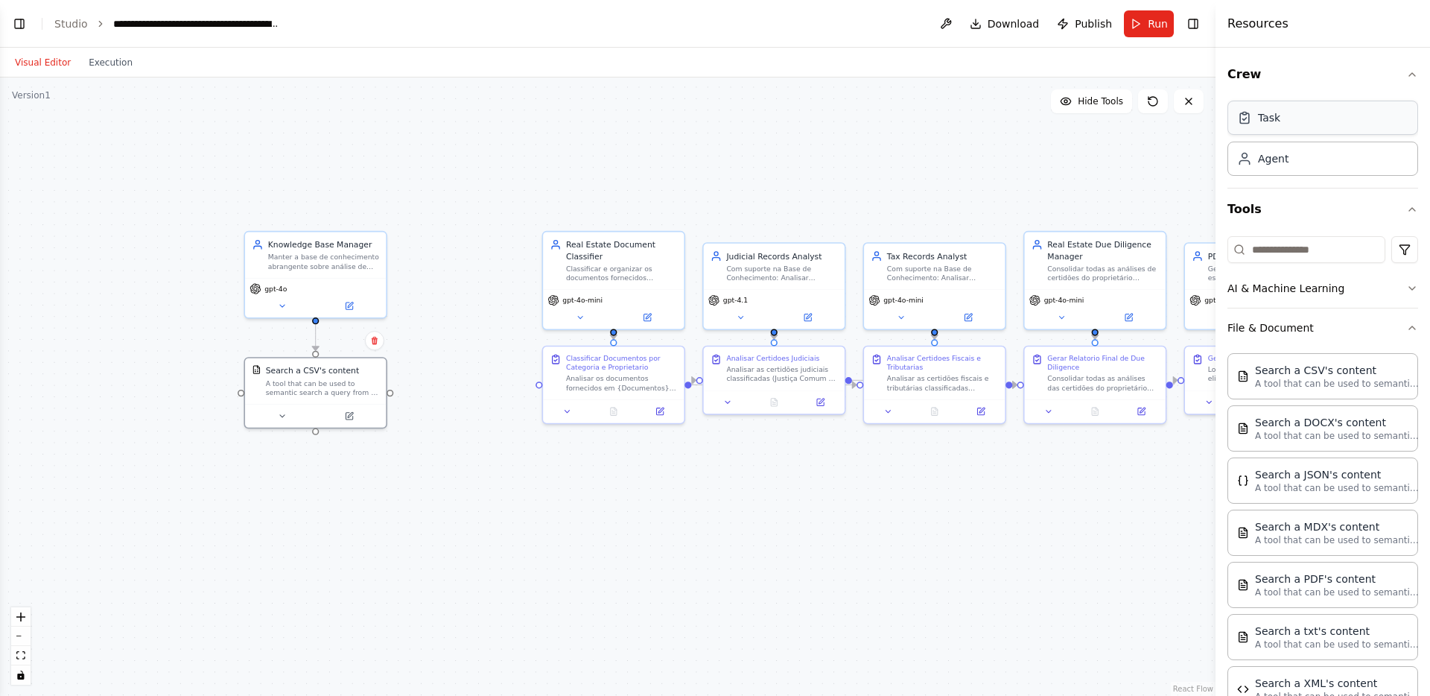
click at [1311, 120] on div "Task" at bounding box center [1322, 118] width 191 height 34
drag, startPoint x: 518, startPoint y: 389, endPoint x: 441, endPoint y: 375, distance: 78.7
drag, startPoint x: 361, startPoint y: 389, endPoint x: 296, endPoint y: 390, distance: 64.8
click at [296, 390] on div "A tool that can be used to semantic search a query from a CSV's content." at bounding box center [276, 385] width 113 height 19
drag, startPoint x: 321, startPoint y: 392, endPoint x: 398, endPoint y: 386, distance: 77.7
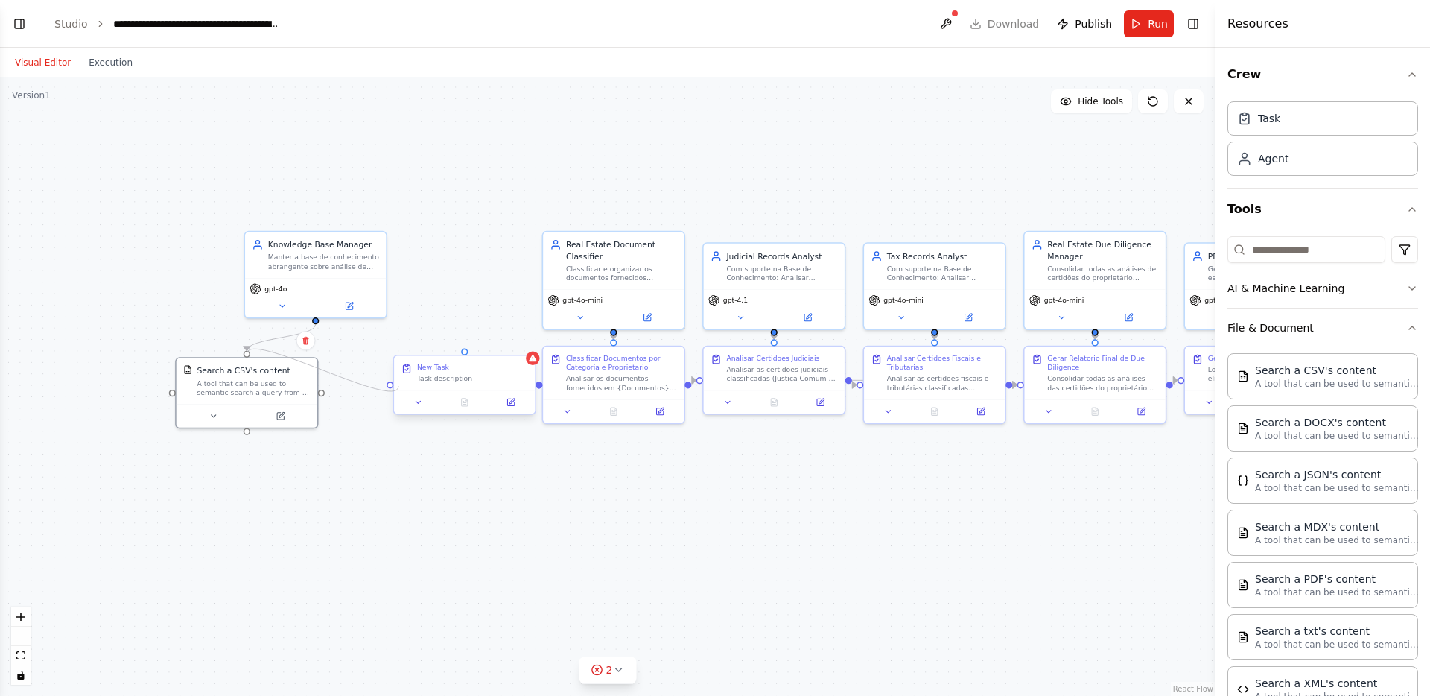
click at [485, 386] on div "Real Estate Document Classifier Classificar e organizar os documentos fornecido…" at bounding box center [952, 412] width 935 height 476
click at [335, 271] on div "Knowledge Base Manager Manter a base de conhecimento abrangente sobre análise d…" at bounding box center [315, 252] width 141 height 46
click at [366, 302] on button at bounding box center [349, 302] width 65 height 13
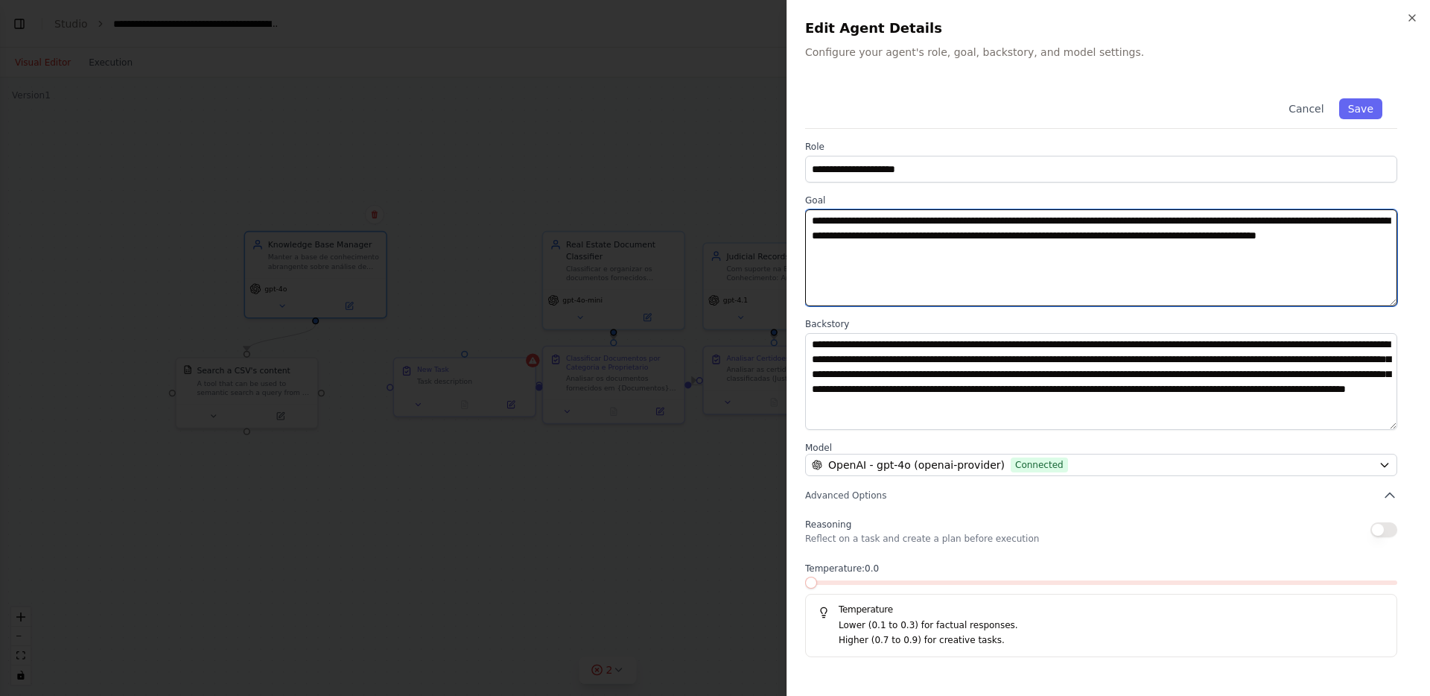
click at [846, 229] on textarea "**********" at bounding box center [1101, 257] width 592 height 97
type textarea "**********"
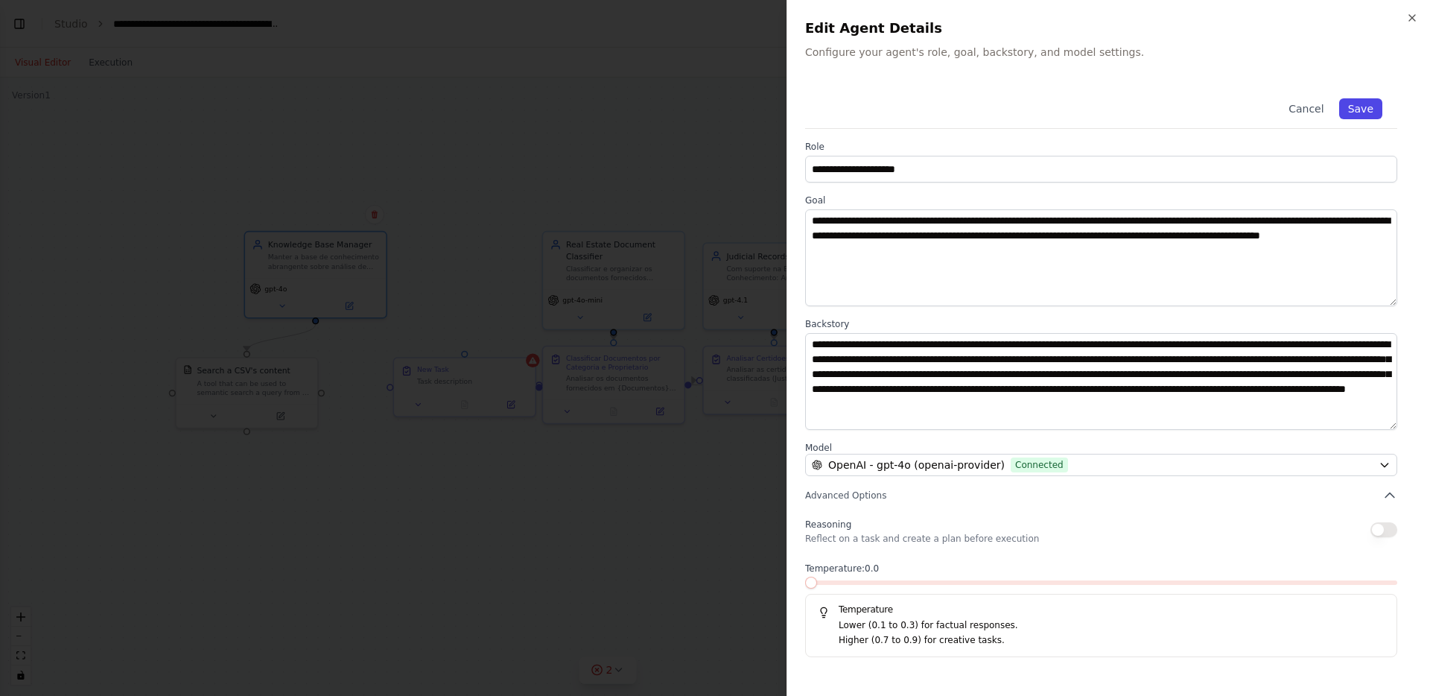
click at [1362, 106] on button "Save" at bounding box center [1360, 108] width 43 height 21
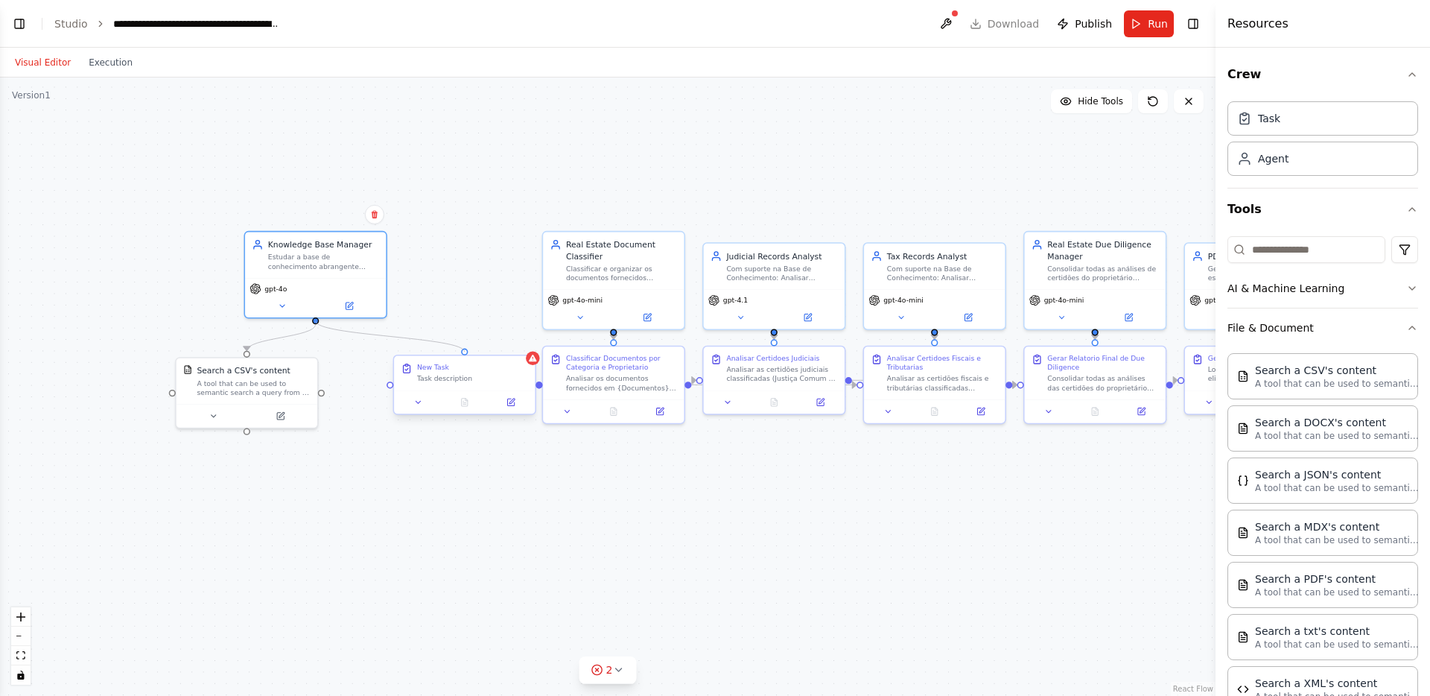
drag, startPoint x: 316, startPoint y: 319, endPoint x: 466, endPoint y: 354, distance: 154.5
click at [485, 354] on div "Real Estate Document Classifier Classificar e organizar os documentos fornecido…" at bounding box center [952, 412] width 935 height 476
click at [433, 503] on div ".deletable-edge-delete-btn { width: 20px; height: 20px; border: 0px solid #ffff…" at bounding box center [607, 386] width 1215 height 618
drag, startPoint x: 264, startPoint y: 381, endPoint x: 287, endPoint y: 372, distance: 25.5
click at [287, 372] on div "A tool that can be used to semantic search a query from a CSV's content." at bounding box center [276, 374] width 113 height 19
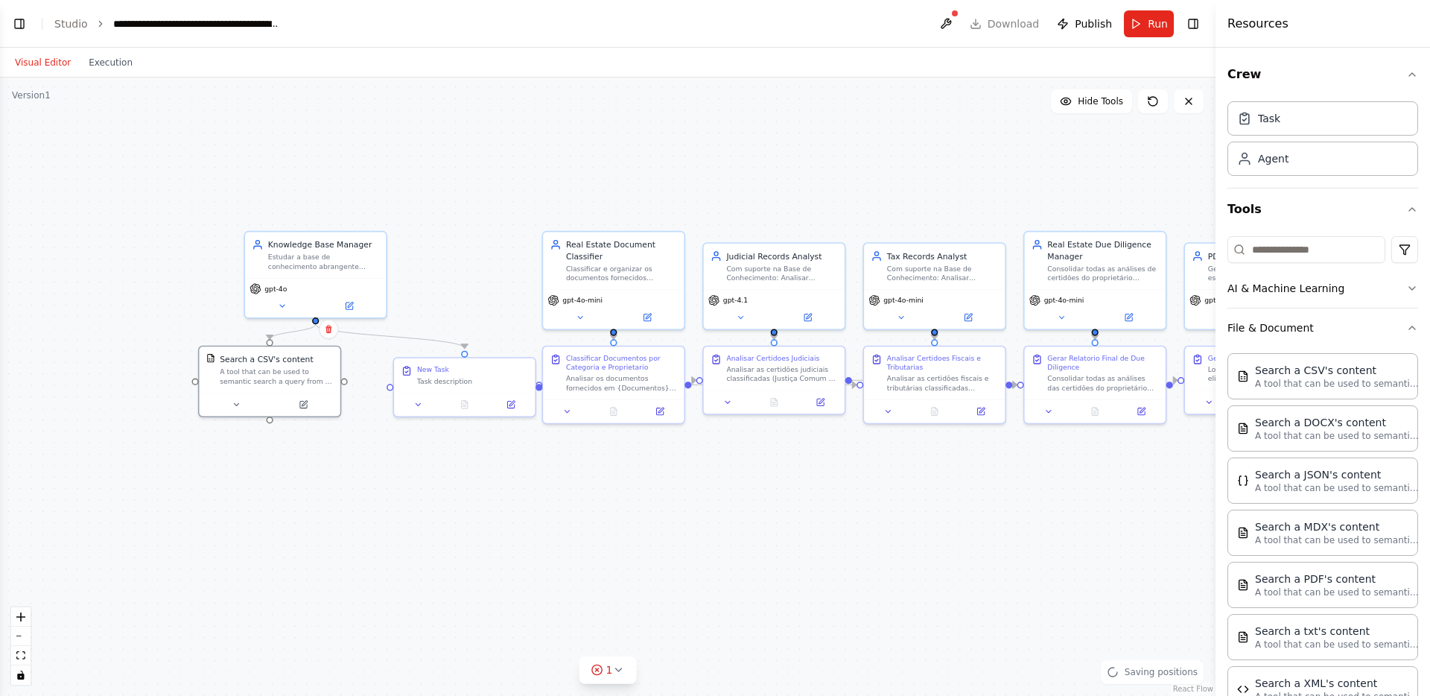
click at [362, 570] on div ".deletable-edge-delete-btn { width: 20px; height: 20px; border: 0px solid #ffff…" at bounding box center [607, 386] width 1215 height 618
drag, startPoint x: 468, startPoint y: 366, endPoint x: 433, endPoint y: 357, distance: 35.4
click at [433, 357] on div "New Task" at bounding box center [438, 355] width 111 height 9
click at [302, 331] on icon "Edge from cf21f277-e270-4ea6-8331-ae3bf0bf6bcf to 8e977cce-1fe2-4d60-8366-a183b…" at bounding box center [293, 331] width 46 height 15
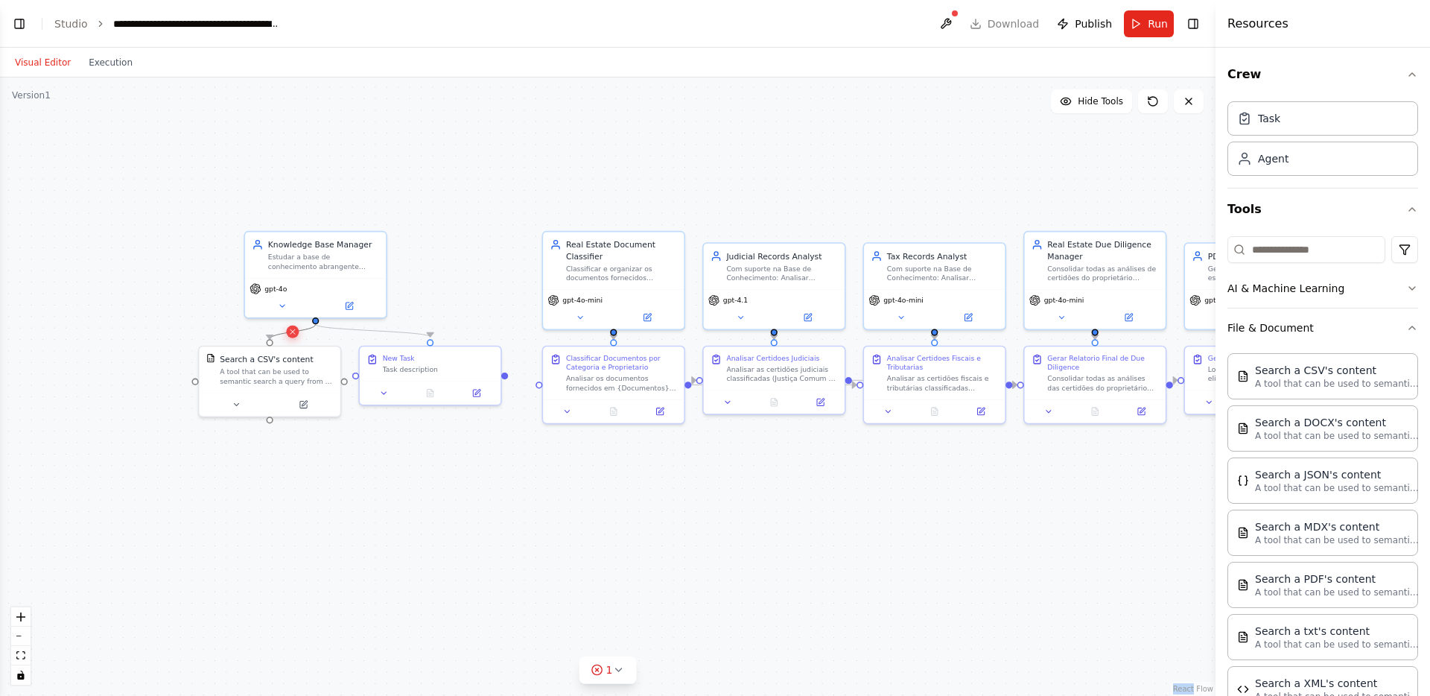
click at [292, 332] on icon at bounding box center [292, 331] width 4 height 4
drag, startPoint x: 269, startPoint y: 341, endPoint x: 776, endPoint y: 293, distance: 509.5
click at [776, 293] on div "Real Estate Document Classifier Classificar e organizar os documentos fornecido…" at bounding box center [952, 412] width 935 height 476
drag, startPoint x: 777, startPoint y: 302, endPoint x: 772, endPoint y: 174, distance: 127.4
click at [772, 174] on div "gpt-4.1" at bounding box center [774, 171] width 132 height 11
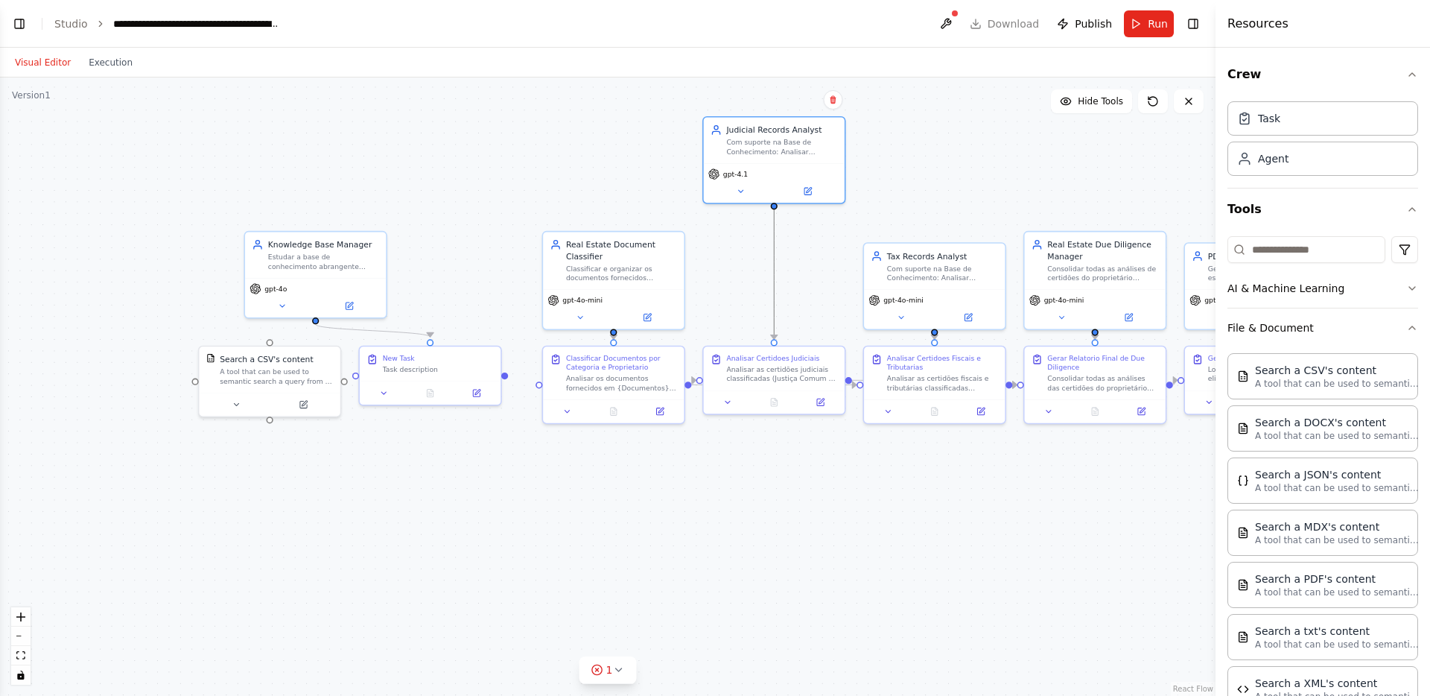
click at [774, 278] on icon "Edge from b2b32e7f-79ee-413e-81e6-b86d95b3afc0 to 245b7192-ae2a-4cfe-a2b2-ca182…" at bounding box center [774, 274] width 0 height 130
click at [775, 271] on icon at bounding box center [773, 275] width 9 height 10
drag, startPoint x: 269, startPoint y: 341, endPoint x: 775, endPoint y: 204, distance: 524.6
click at [775, 204] on div "Real Estate Document Classifier Classificar e organizar os documentos fornecido…" at bounding box center [952, 412] width 935 height 476
drag, startPoint x: 775, startPoint y: 205, endPoint x: 769, endPoint y: 342, distance: 137.2
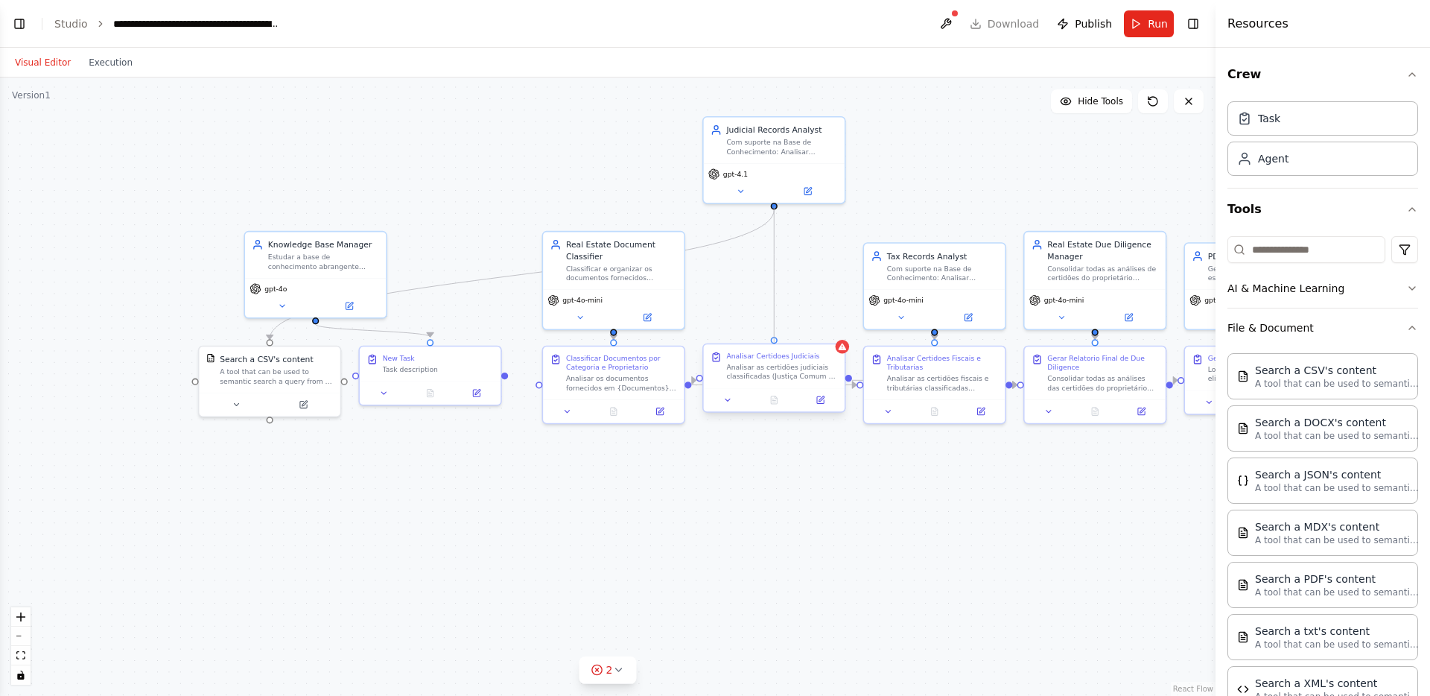
click at [769, 342] on div ".deletable-edge-delete-btn { width: 20px; height: 20px; border: 0px solid #ffff…" at bounding box center [607, 386] width 1215 height 618
drag, startPoint x: 787, startPoint y: 144, endPoint x: 787, endPoint y: 268, distance: 124.4
click at [787, 268] on div "Com suporte na Base de Conhecimento: Analisar certidões judiciais (Justiça Comu…" at bounding box center [781, 270] width 111 height 19
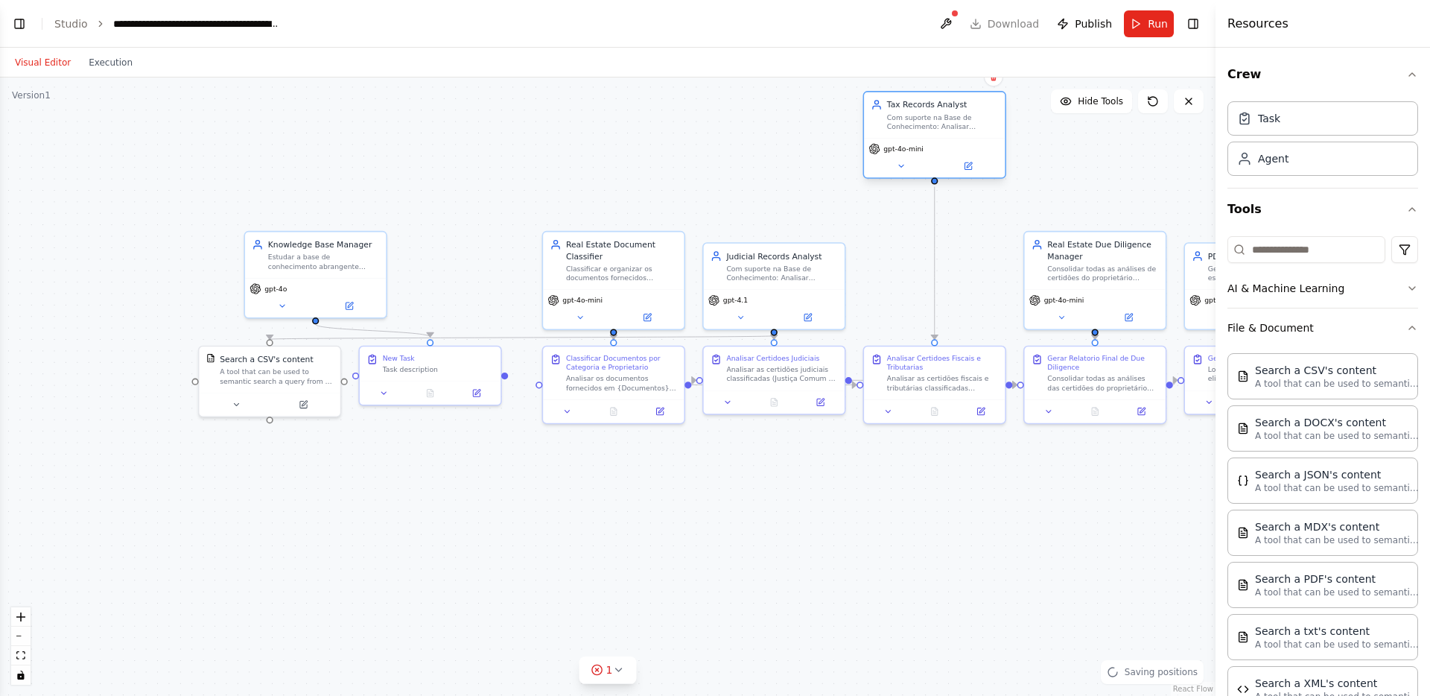
drag, startPoint x: 915, startPoint y: 276, endPoint x: 917, endPoint y: 126, distance: 149.7
click at [917, 126] on div "Com suporte na Base de Conhecimento: Analisar certidões fiscais e tributárias (…" at bounding box center [942, 121] width 111 height 19
click at [935, 250] on icon "Edge from 4b173955-b03e-4c25-bc9c-746fdb52c7c1 to 17876393-9521-4170-a9a2-55462…" at bounding box center [935, 263] width 0 height 153
click at [935, 267] on icon at bounding box center [934, 263] width 9 height 10
drag, startPoint x: 248, startPoint y: 378, endPoint x: 753, endPoint y: 141, distance: 557.7
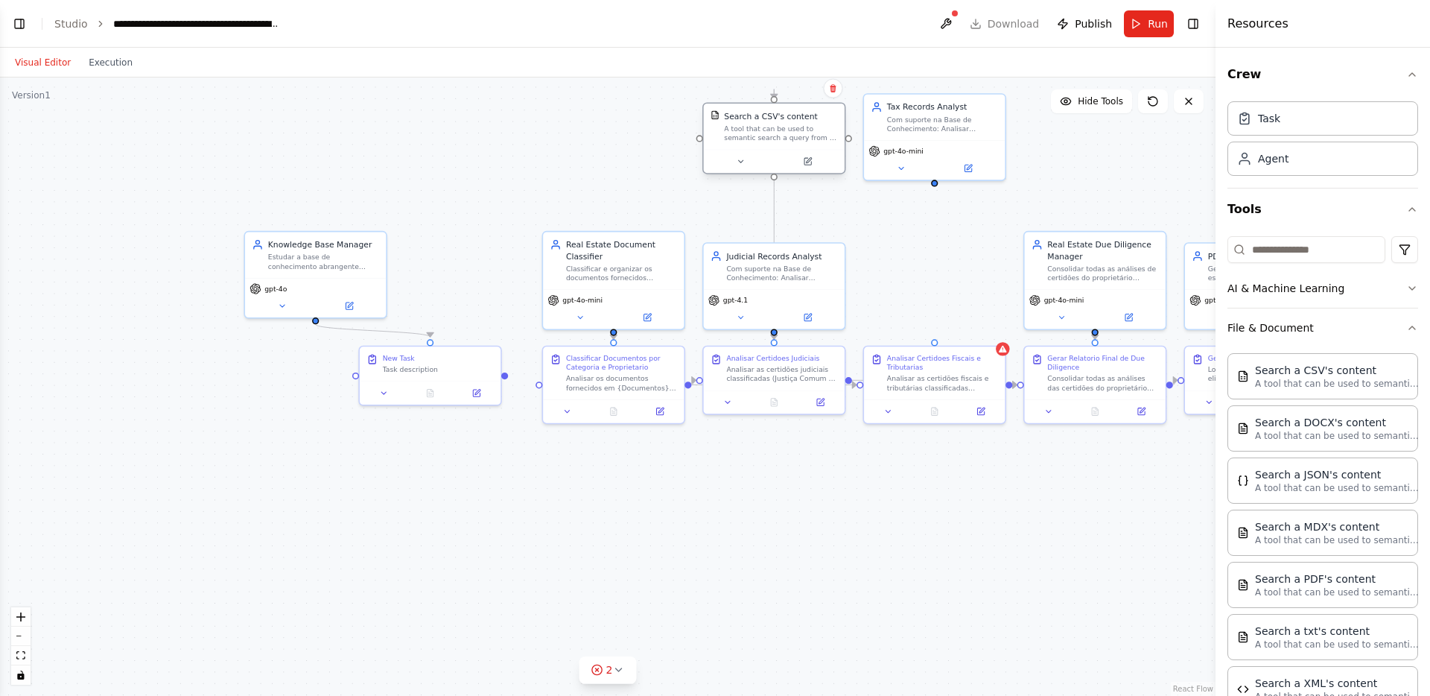
click at [753, 141] on div "A tool that can be used to semantic search a query from a CSV's content." at bounding box center [780, 133] width 113 height 19
drag, startPoint x: 850, startPoint y: 141, endPoint x: 934, endPoint y: 177, distance: 91.1
click at [934, 177] on div "Real Estate Document Classifier Classificar e organizar os documentos fornecido…" at bounding box center [952, 412] width 935 height 476
drag, startPoint x: 934, startPoint y: 182, endPoint x: 932, endPoint y: 346, distance: 163.9
click at [932, 346] on div "Real Estate Document Classifier Classificar e organizar os documentos fornecido…" at bounding box center [952, 412] width 935 height 476
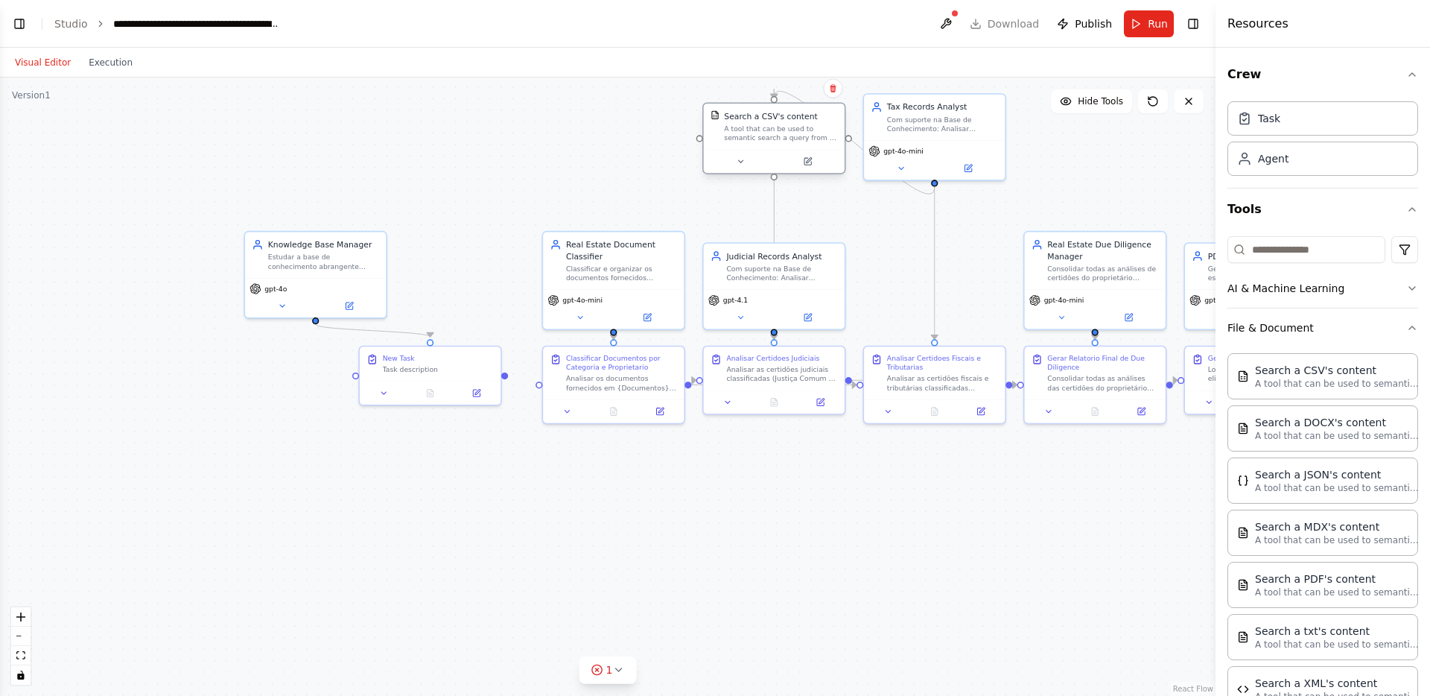
click at [781, 140] on div "A tool that can be used to semantic search a query from a CSV's content." at bounding box center [780, 133] width 113 height 19
drag, startPoint x: 946, startPoint y: 161, endPoint x: 947, endPoint y: 274, distance: 113.2
click at [947, 274] on div "Com suporte na Base de Conhecimento: Analisar certidões fiscais e tributárias (…" at bounding box center [942, 270] width 111 height 19
click at [928, 171] on div ".deletable-edge-delete-btn { width: 20px; height: 20px; border: 0px solid #ffff…" at bounding box center [607, 386] width 1215 height 618
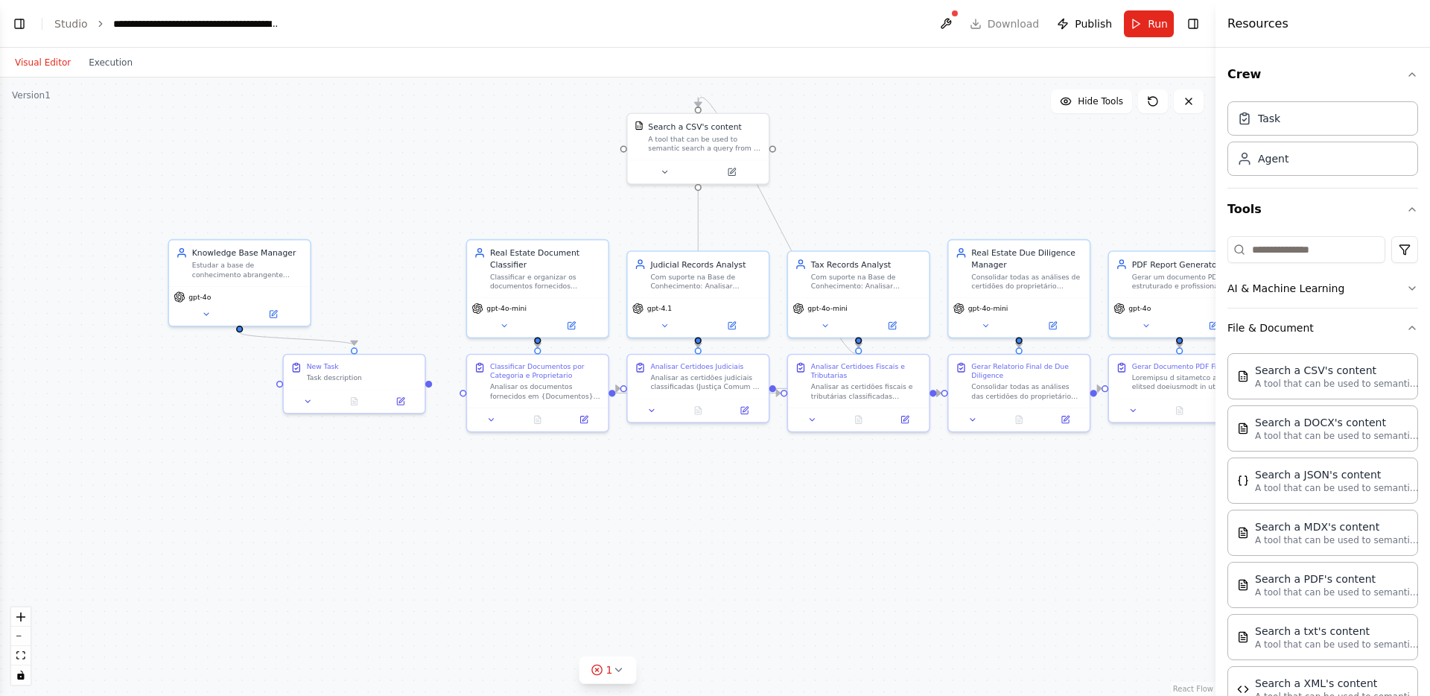
drag, startPoint x: 487, startPoint y: 153, endPoint x: 341, endPoint y: 179, distance: 148.4
click at [341, 179] on div ".deletable-edge-delete-btn { width: 20px; height: 20px; border: 0px solid #ffff…" at bounding box center [607, 386] width 1215 height 618
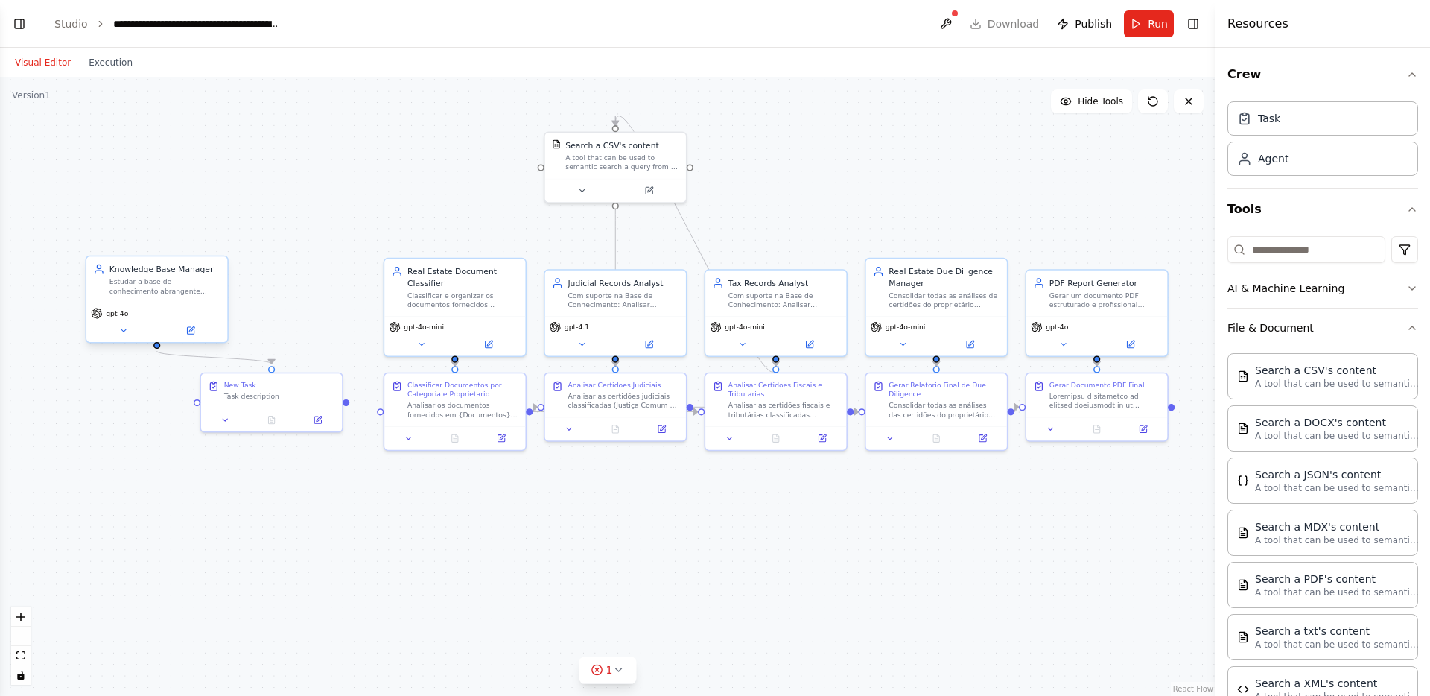
click at [211, 267] on div "Knowledge Base Manager" at bounding box center [164, 269] width 111 height 11
click at [213, 247] on button at bounding box center [215, 241] width 19 height 19
click at [178, 244] on button "Confirm" at bounding box center [173, 241] width 53 height 18
click at [321, 381] on div "New Task" at bounding box center [279, 382] width 111 height 9
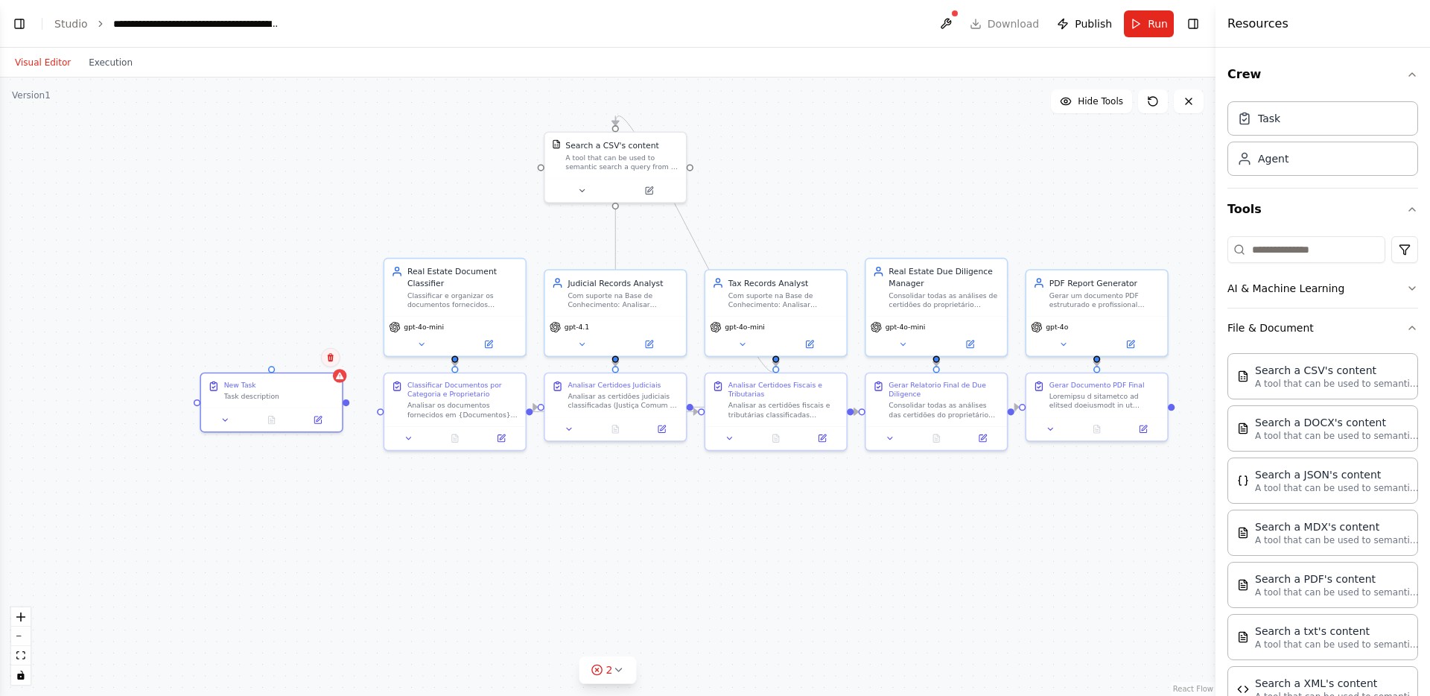
click at [335, 359] on button at bounding box center [330, 357] width 19 height 19
click at [301, 357] on button "Confirm" at bounding box center [287, 358] width 53 height 18
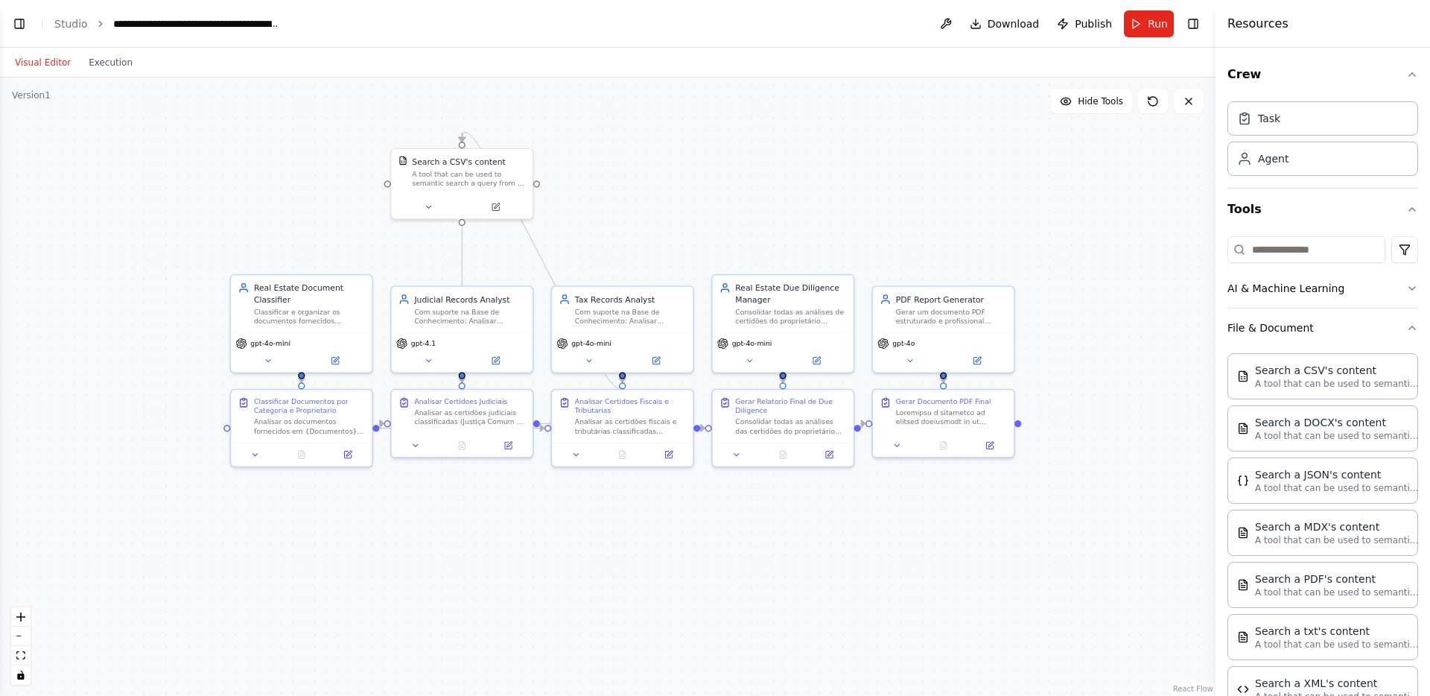
drag, startPoint x: 318, startPoint y: 270, endPoint x: 165, endPoint y: 287, distance: 153.6
click at [165, 287] on div ".deletable-edge-delete-btn { width: 20px; height: 20px; border: 0px solid #ffff…" at bounding box center [607, 386] width 1215 height 618
drag, startPoint x: 457, startPoint y: 180, endPoint x: 535, endPoint y: 235, distance: 96.3
click at [535, 235] on div "A tool that can be used to semantic search a query from a CSV's content." at bounding box center [548, 235] width 113 height 19
click at [717, 197] on div ".deletable-edge-delete-btn { width: 20px; height: 20px; border: 0px solid #ffff…" at bounding box center [607, 386] width 1215 height 618
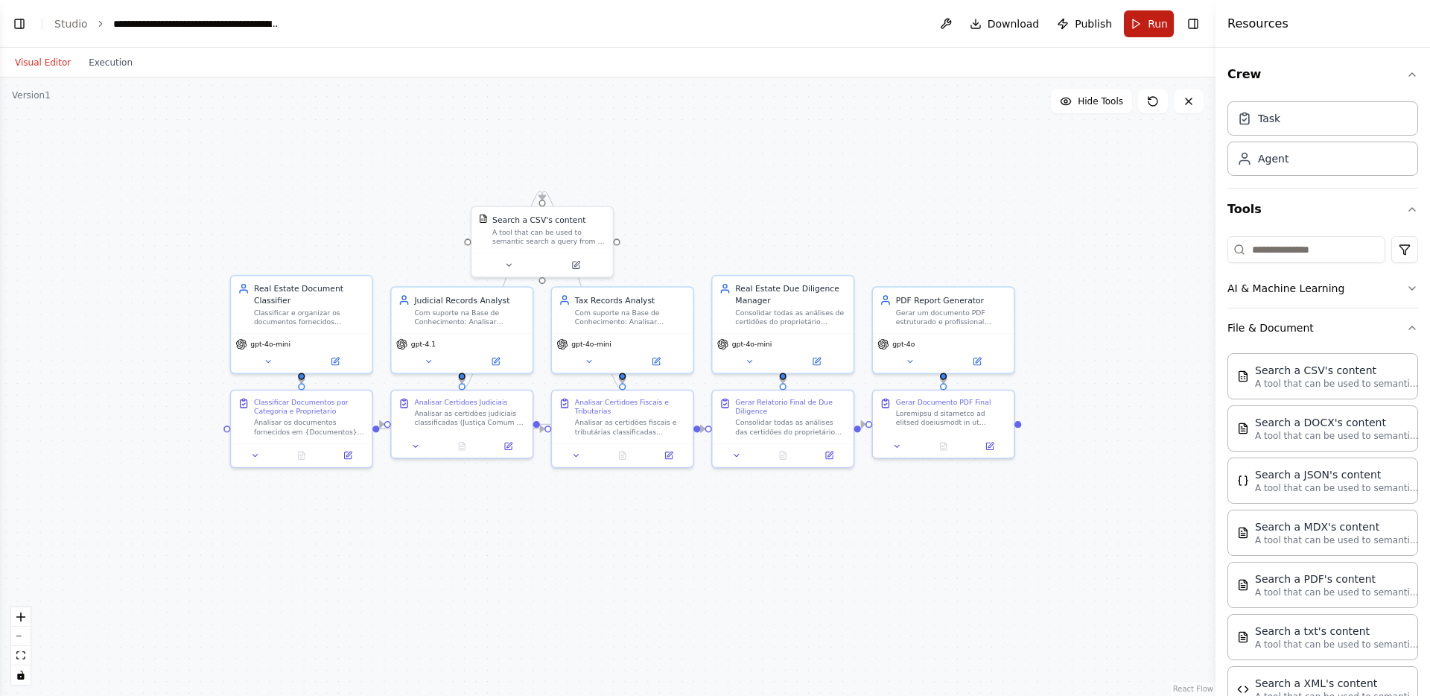
click at [1152, 34] on button "Run" at bounding box center [1149, 23] width 50 height 27
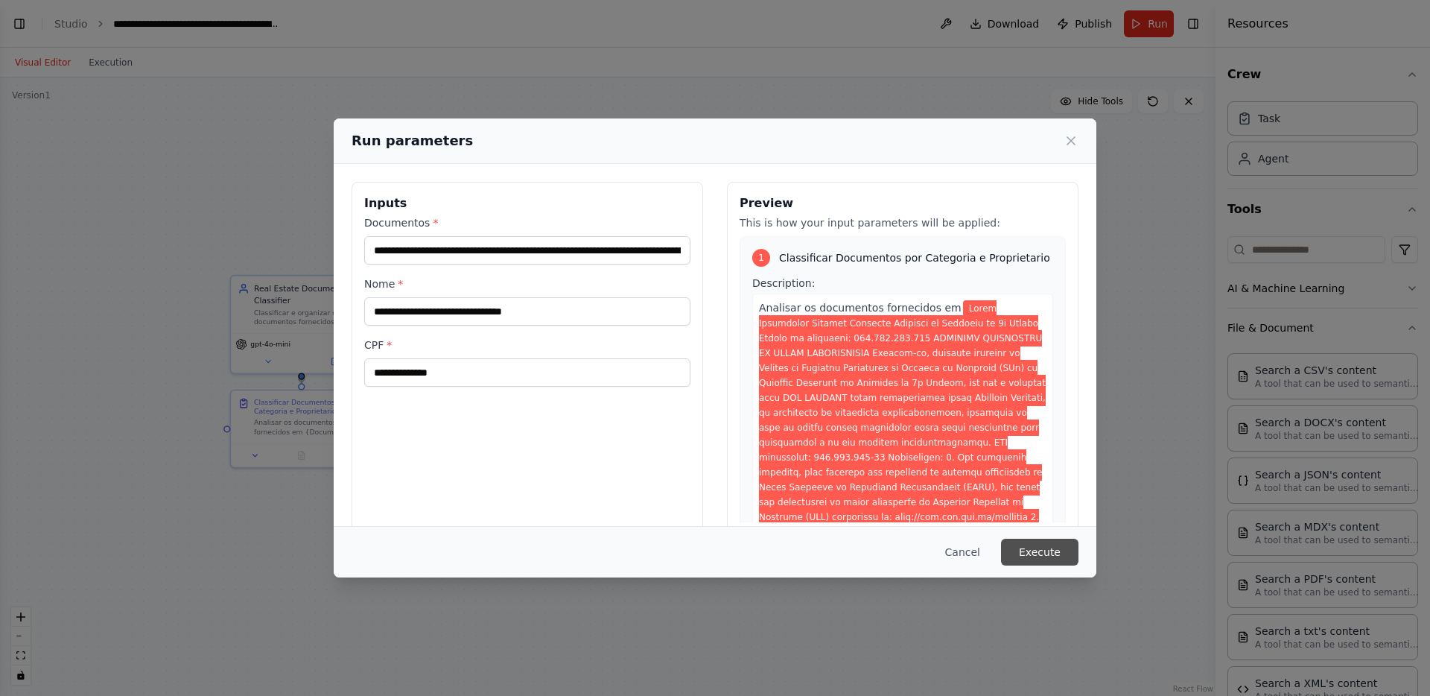
click at [1043, 554] on button "Execute" at bounding box center [1039, 551] width 77 height 27
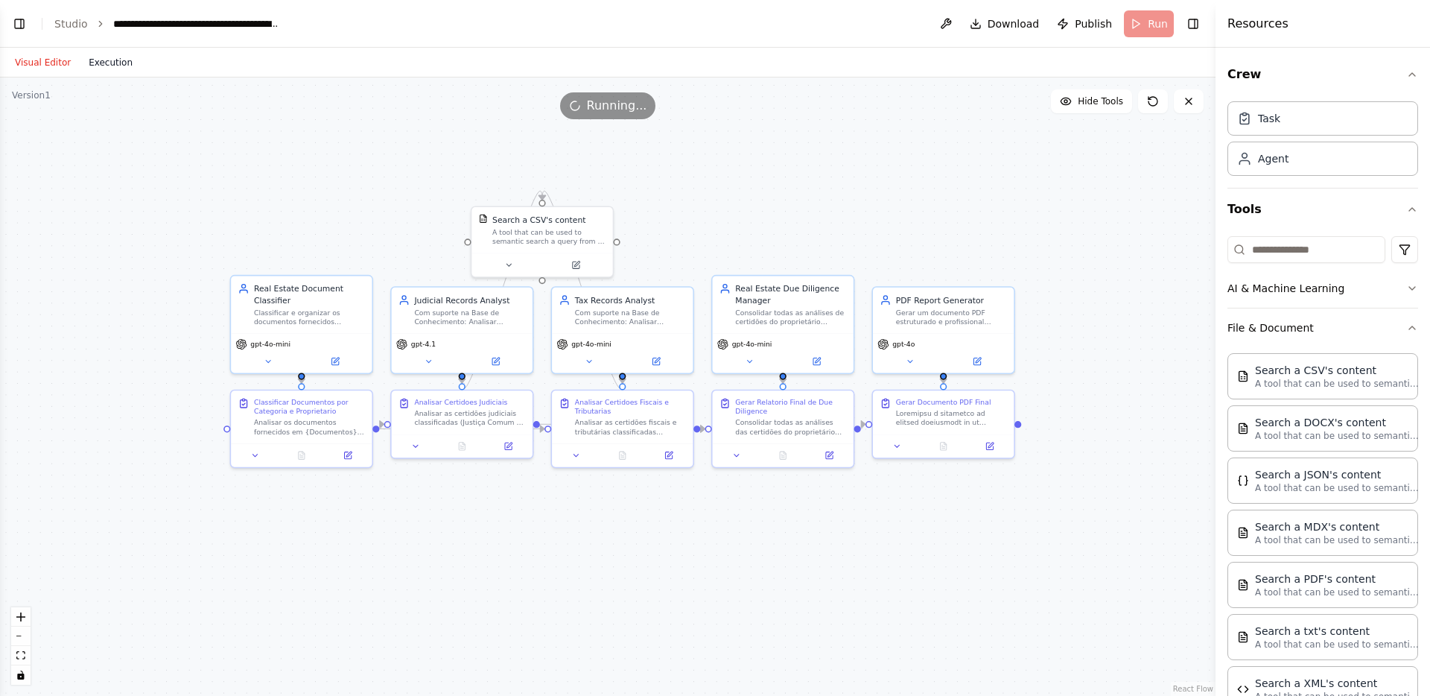
click at [111, 66] on button "Execution" at bounding box center [111, 63] width 62 height 18
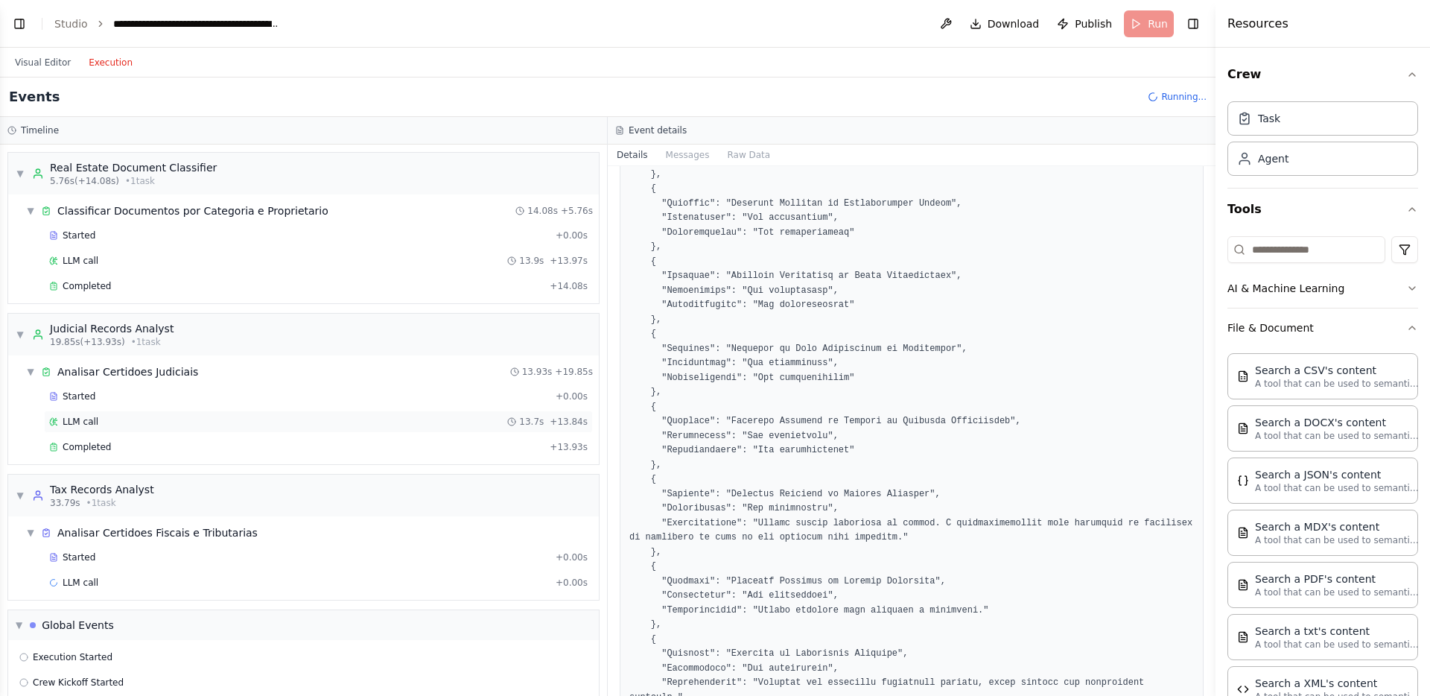
scroll to position [21, 0]
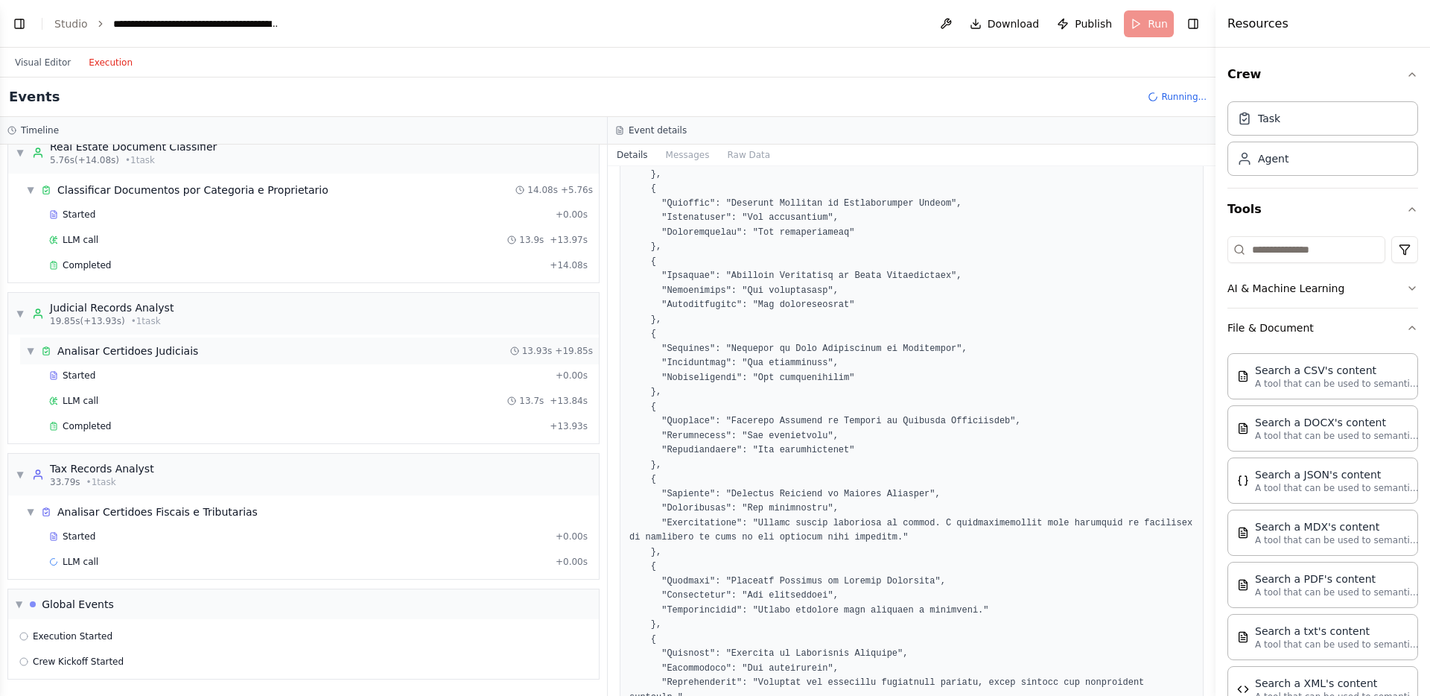
click at [133, 350] on div "Analisar Certidoes Judiciais" at bounding box center [127, 350] width 141 height 15
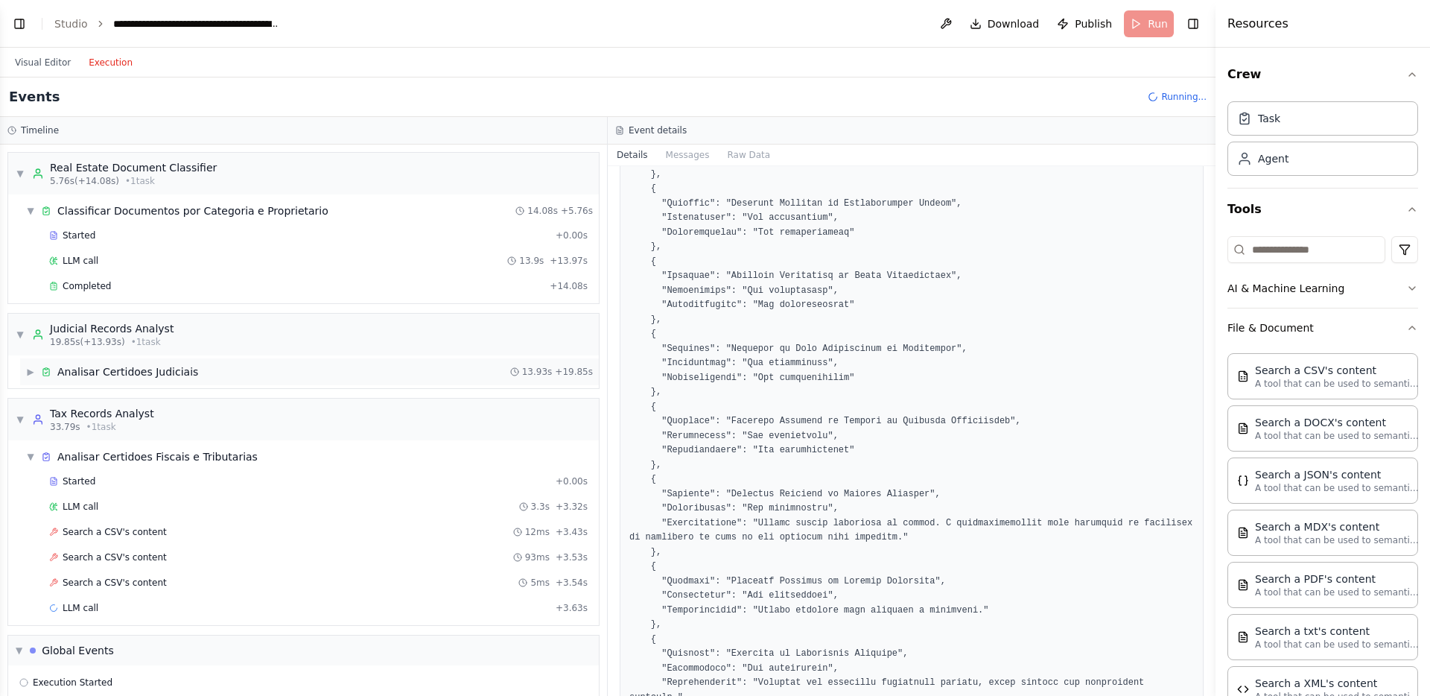
click at [133, 373] on div "Analisar Certidoes Judiciais" at bounding box center [127, 371] width 141 height 15
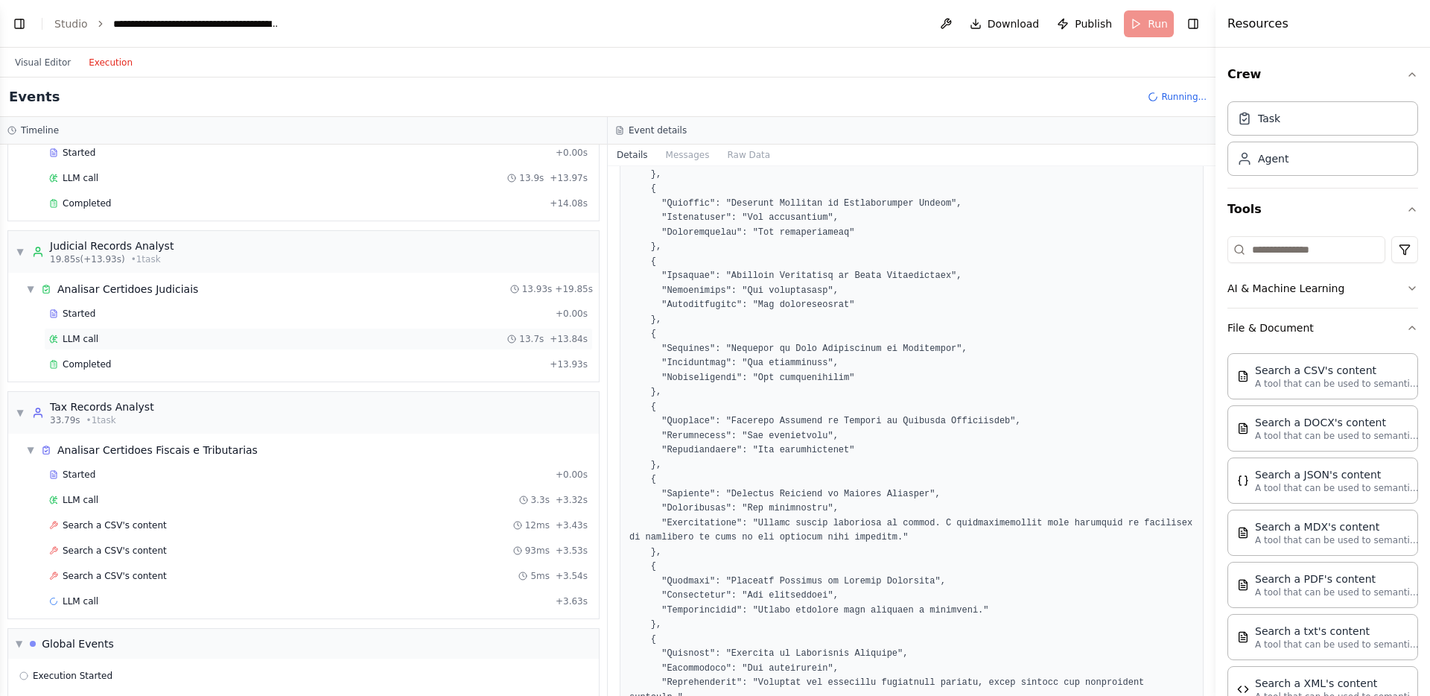
scroll to position [122, 0]
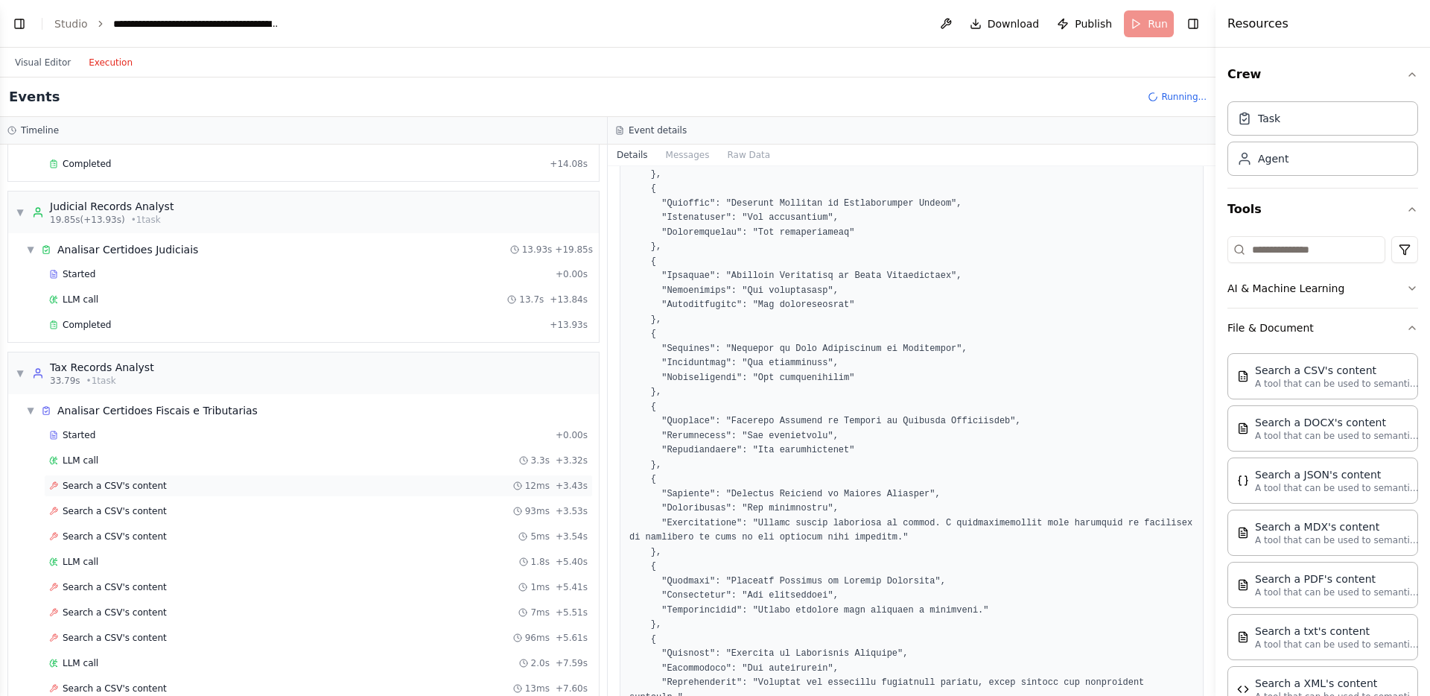
click at [161, 480] on span "Search a CSV's content" at bounding box center [115, 486] width 104 height 12
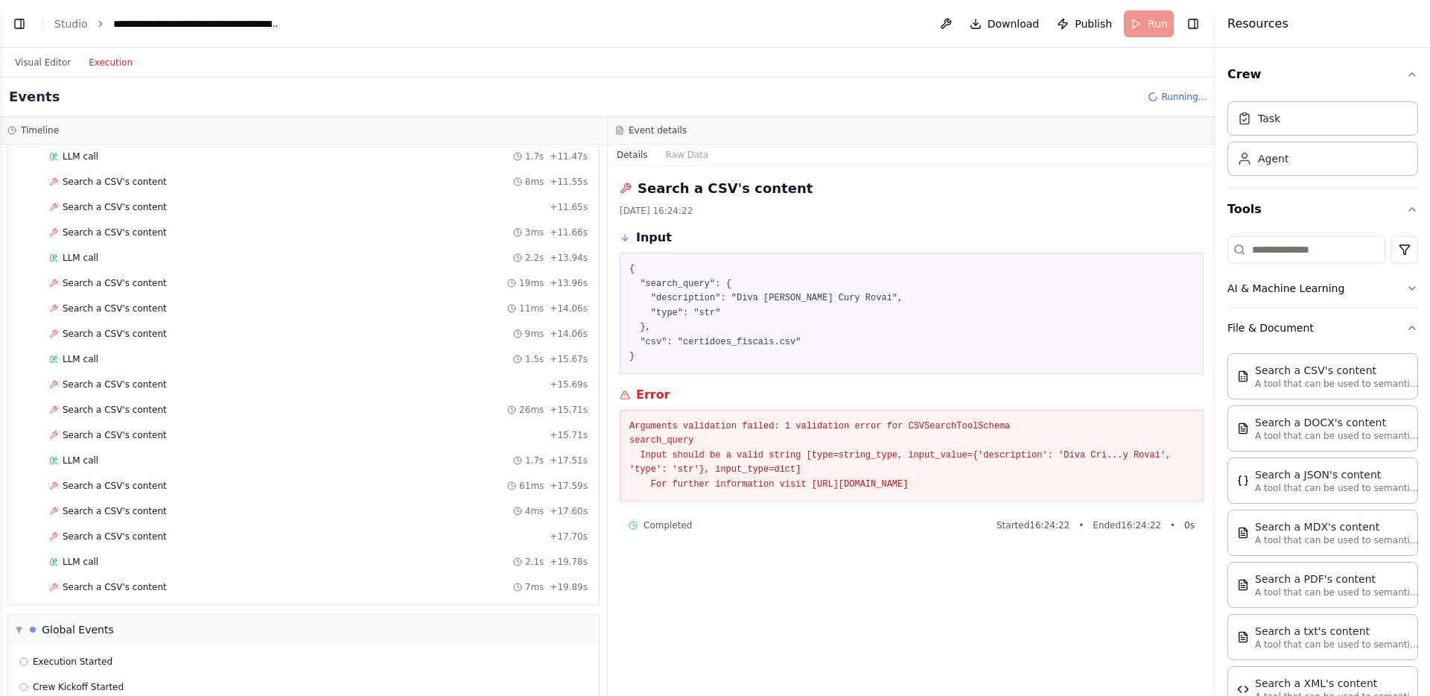
scroll to position [844, 0]
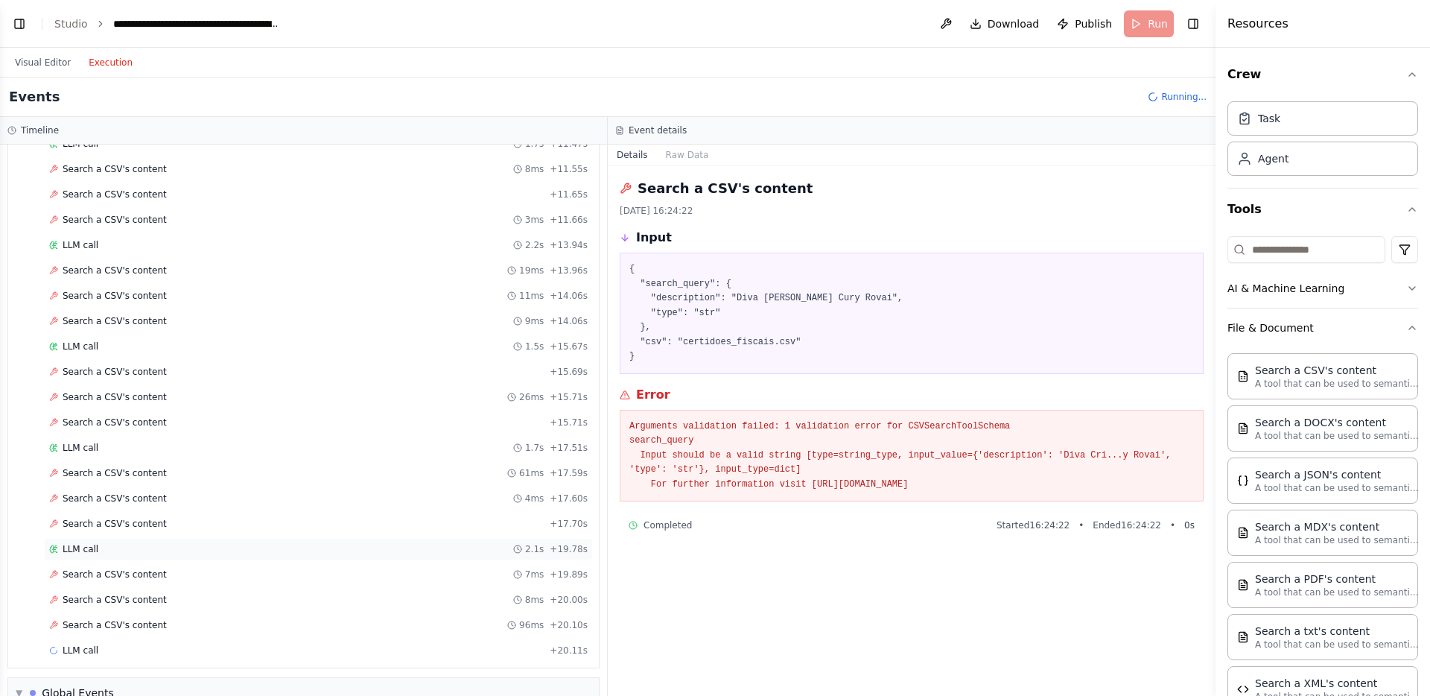
click at [136, 546] on div "LLM call 2.1s + 19.78s" at bounding box center [318, 549] width 538 height 12
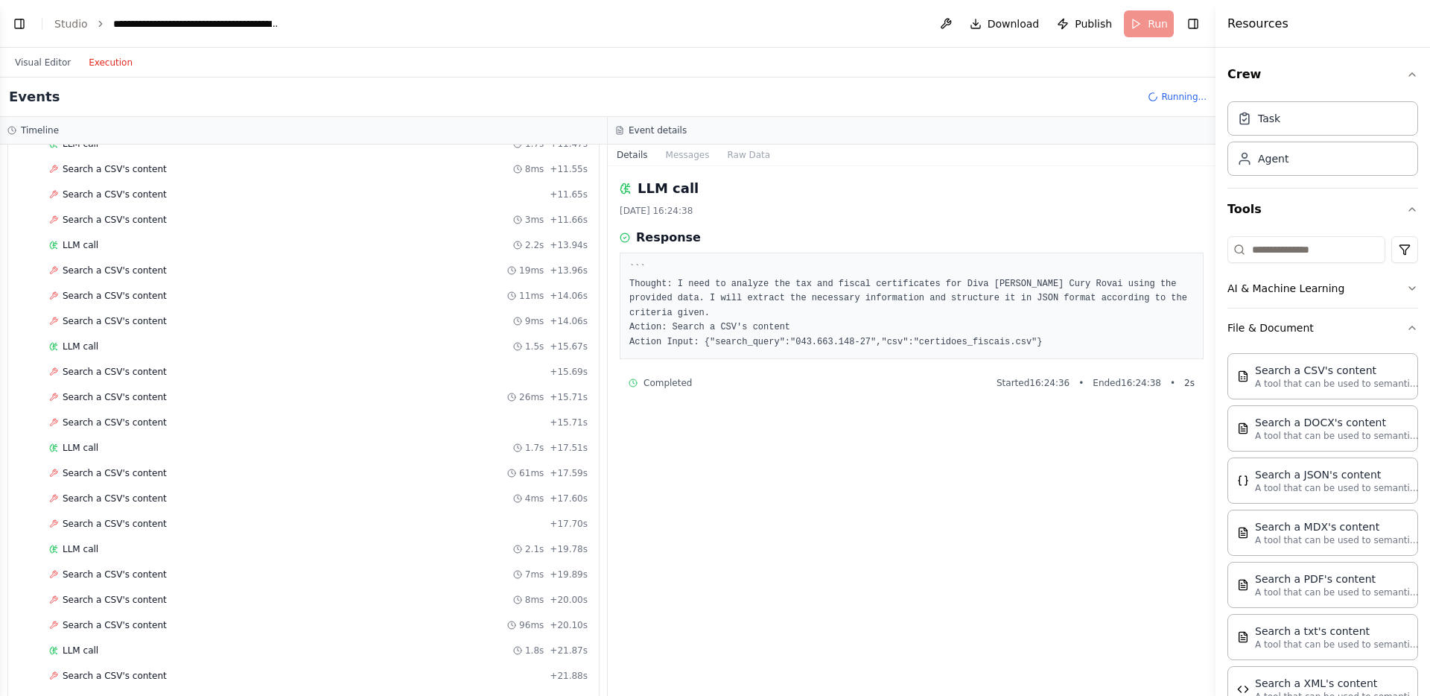
click at [1148, 29] on header "**********" at bounding box center [607, 24] width 1215 height 48
click at [1173, 98] on span "Running..." at bounding box center [1183, 97] width 45 height 12
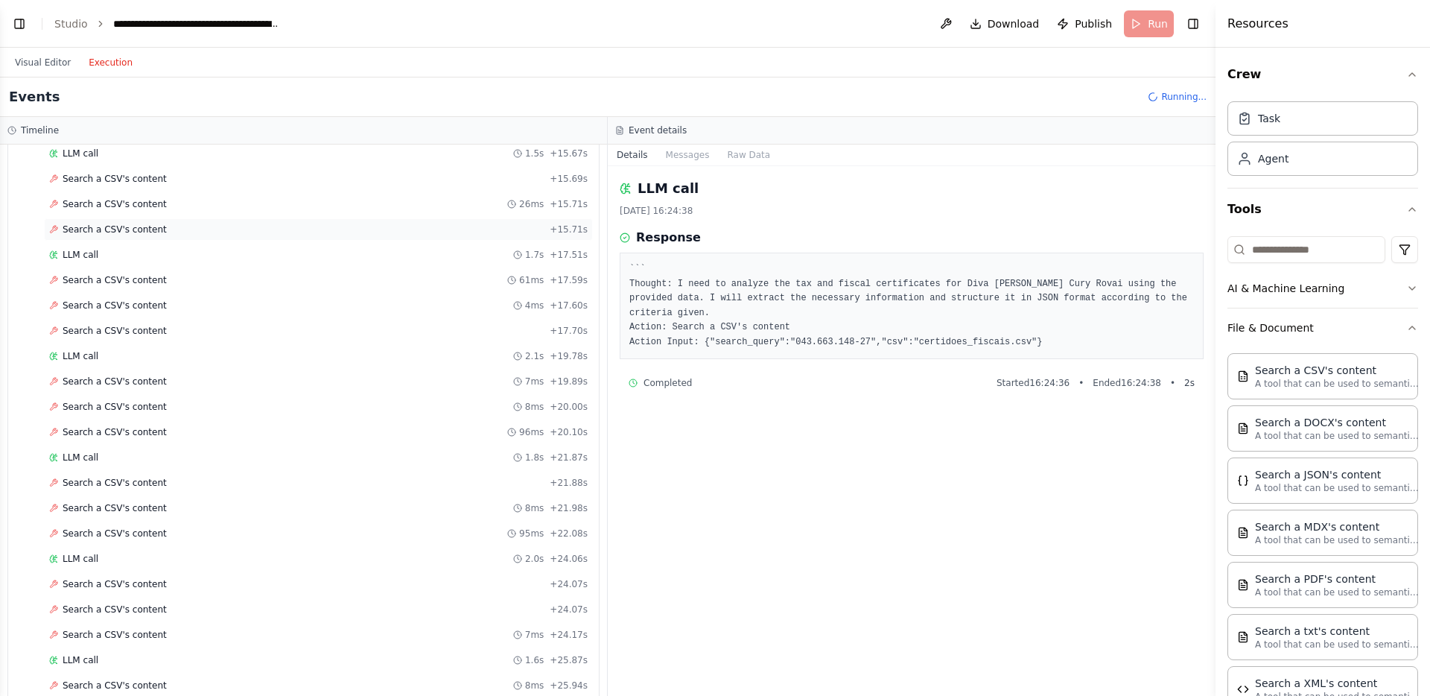
scroll to position [1236, 0]
click at [49, 58] on button "Visual Editor" at bounding box center [43, 63] width 74 height 18
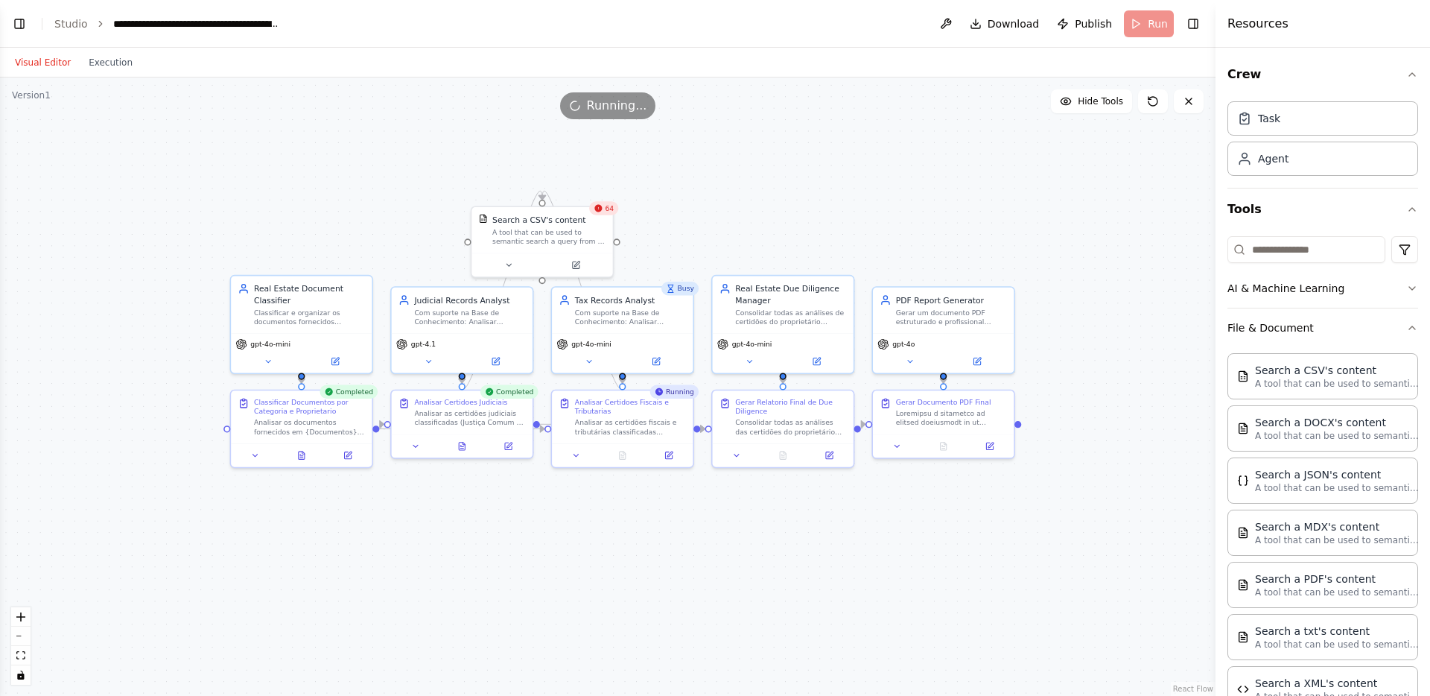
click at [586, 106] on div "Running..." at bounding box center [608, 105] width 96 height 27
click at [1160, 24] on header "**********" at bounding box center [607, 24] width 1215 height 48
click at [1186, 101] on icon at bounding box center [1189, 101] width 12 height 12
click at [604, 208] on div "75" at bounding box center [603, 207] width 29 height 13
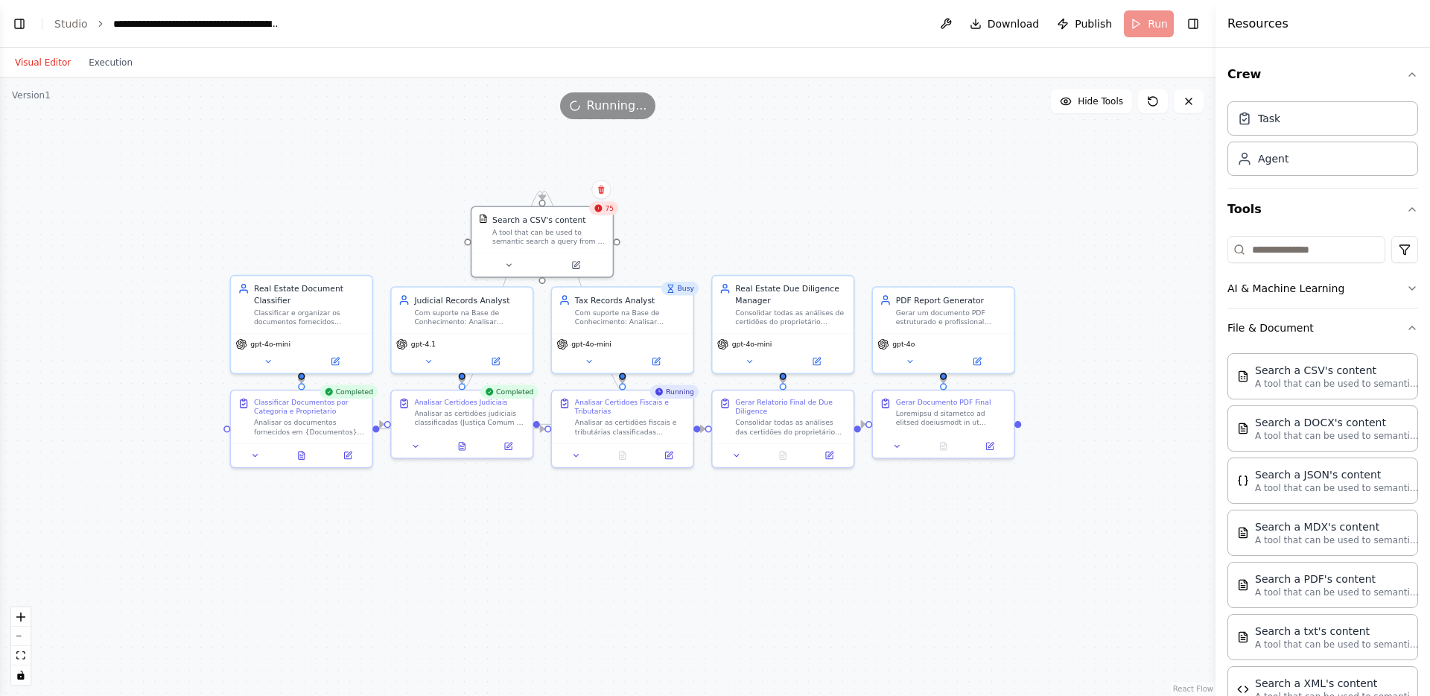
click at [604, 208] on div "75" at bounding box center [603, 207] width 29 height 13
click at [77, 27] on link "Studio" at bounding box center [71, 24] width 34 height 12
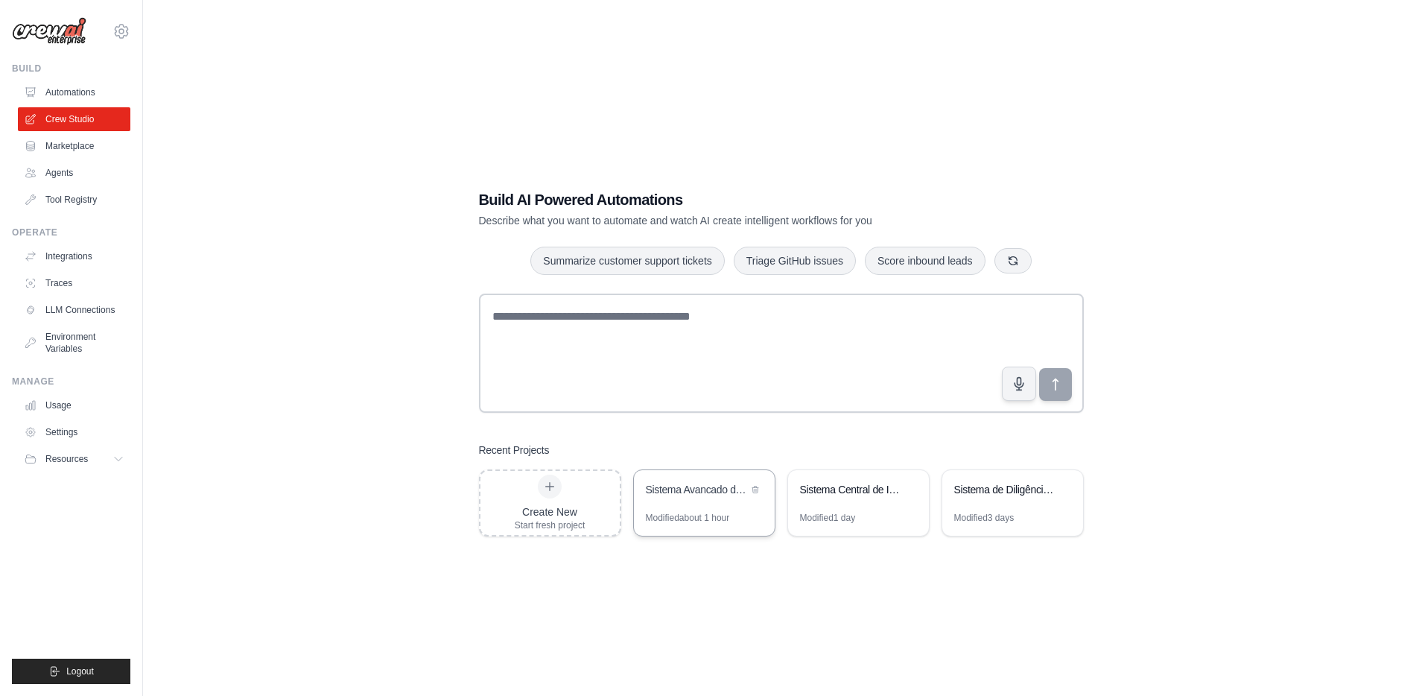
click at [701, 496] on div "Sistema Avancado de Due Diligence com Base de Conhecimento" at bounding box center [697, 491] width 102 height 18
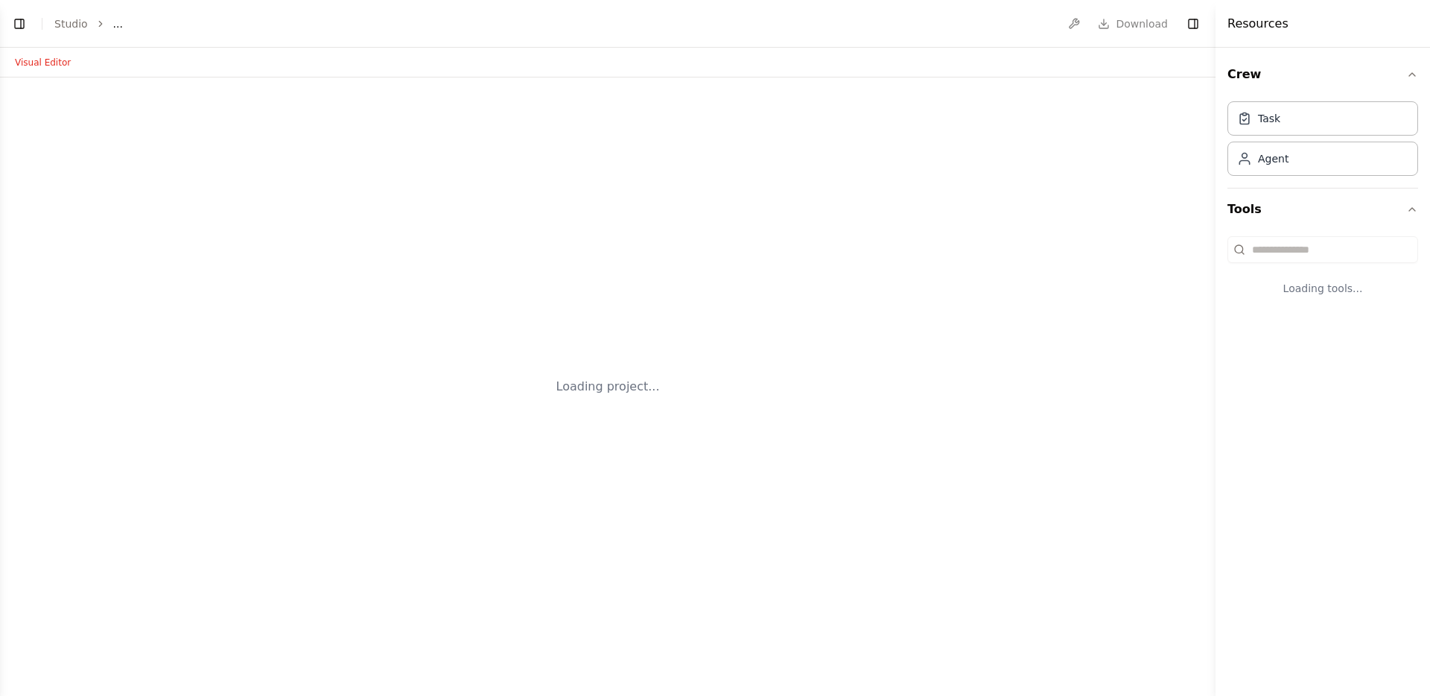
select select "****"
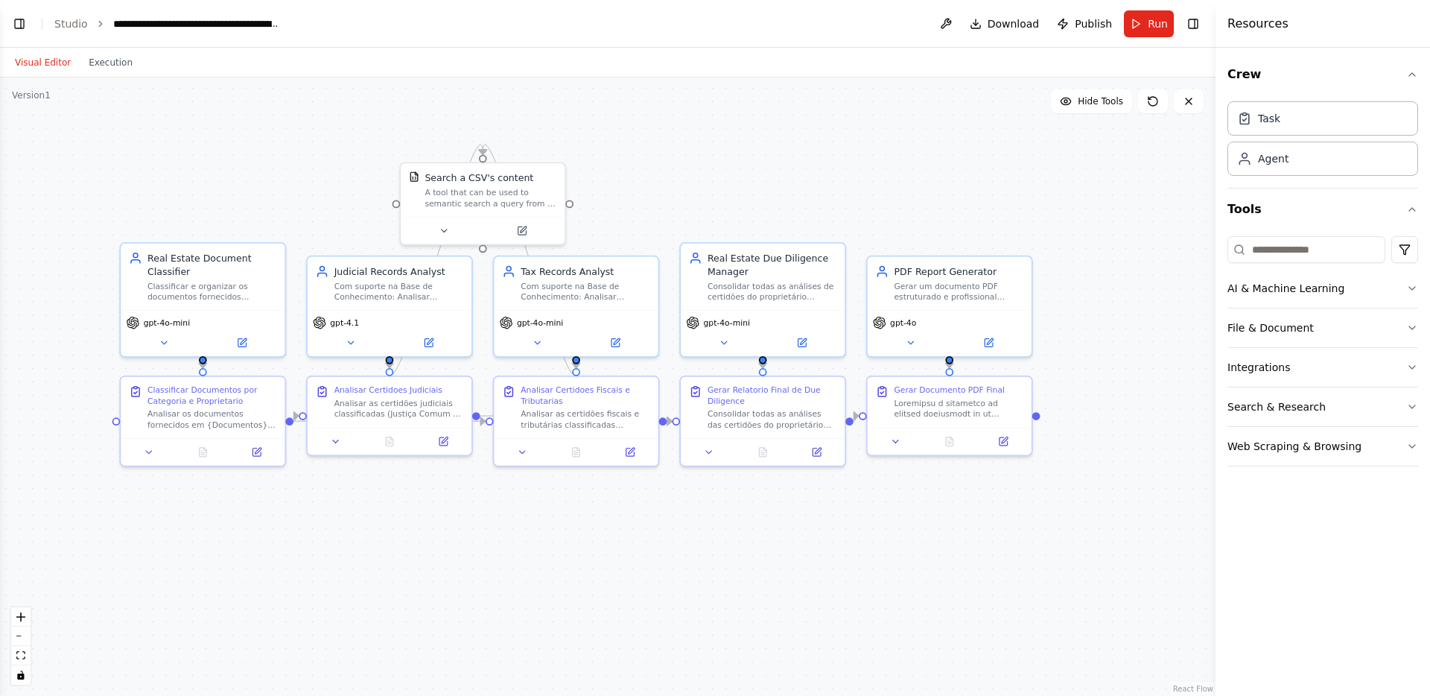
scroll to position [5396, 0]
drag, startPoint x: 520, startPoint y: 474, endPoint x: 520, endPoint y: 530, distance: 55.9
click at [520, 530] on div ".deletable-edge-delete-btn { width: 20px; height: 20px; border: 0px solid #ffff…" at bounding box center [607, 386] width 1215 height 618
click at [524, 225] on icon at bounding box center [521, 230] width 10 height 10
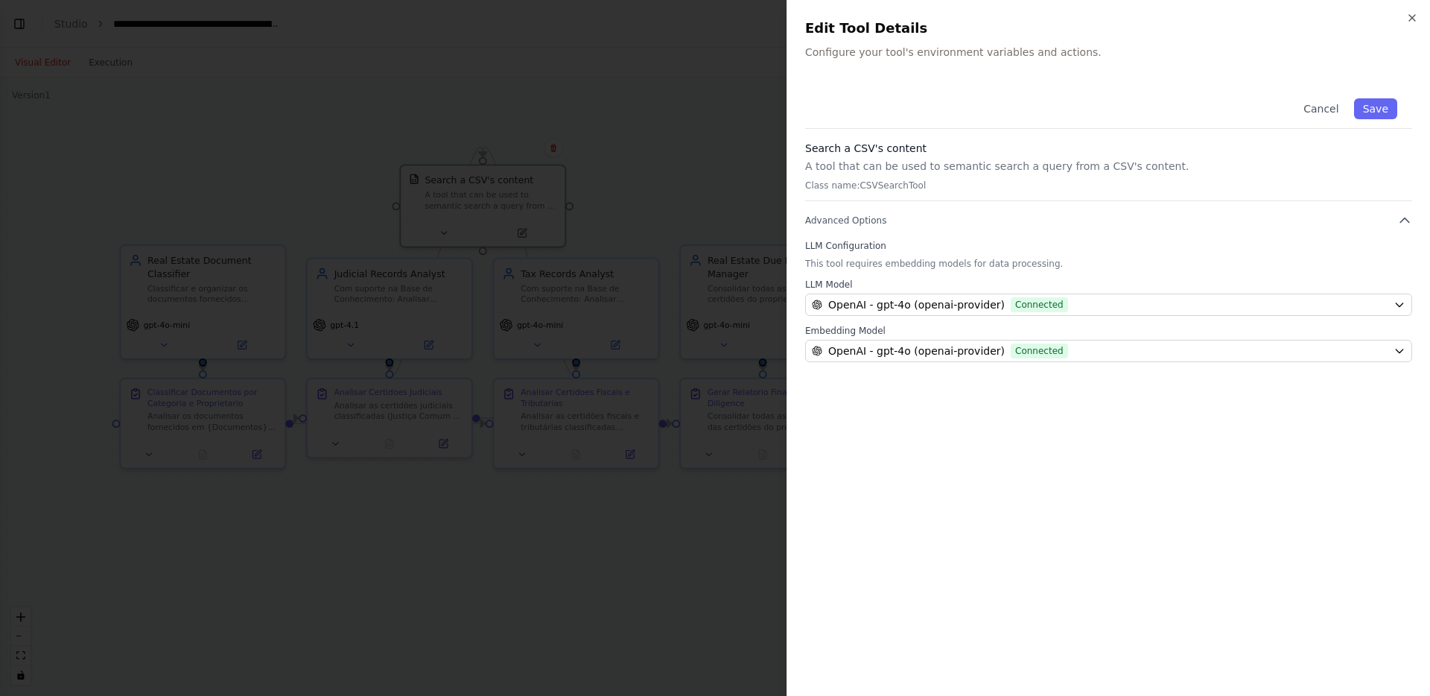
click at [974, 185] on p "Class name: CSVSearchTool" at bounding box center [1108, 185] width 607 height 12
click at [969, 220] on button "Advanced Options" at bounding box center [1108, 220] width 607 height 15
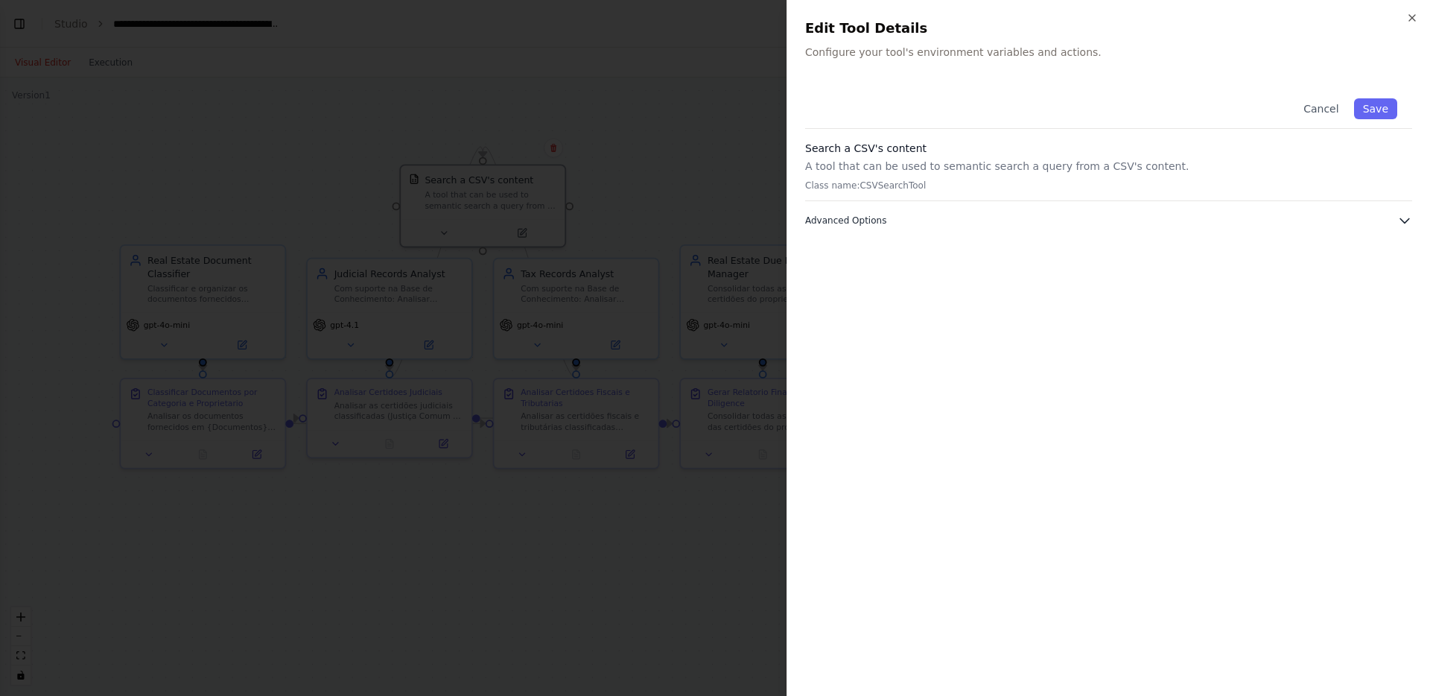
click at [969, 220] on button "Advanced Options" at bounding box center [1108, 220] width 607 height 15
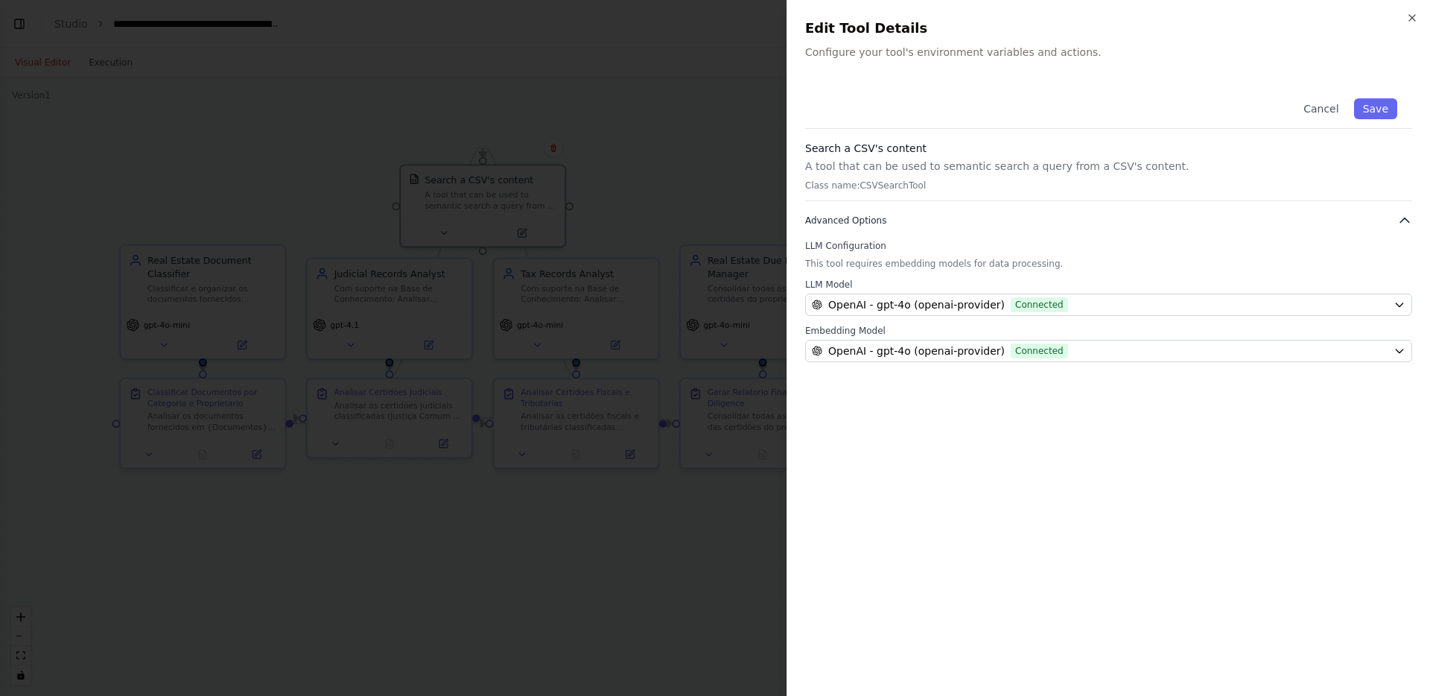
click at [1185, 215] on button "Advanced Options" at bounding box center [1108, 220] width 607 height 15
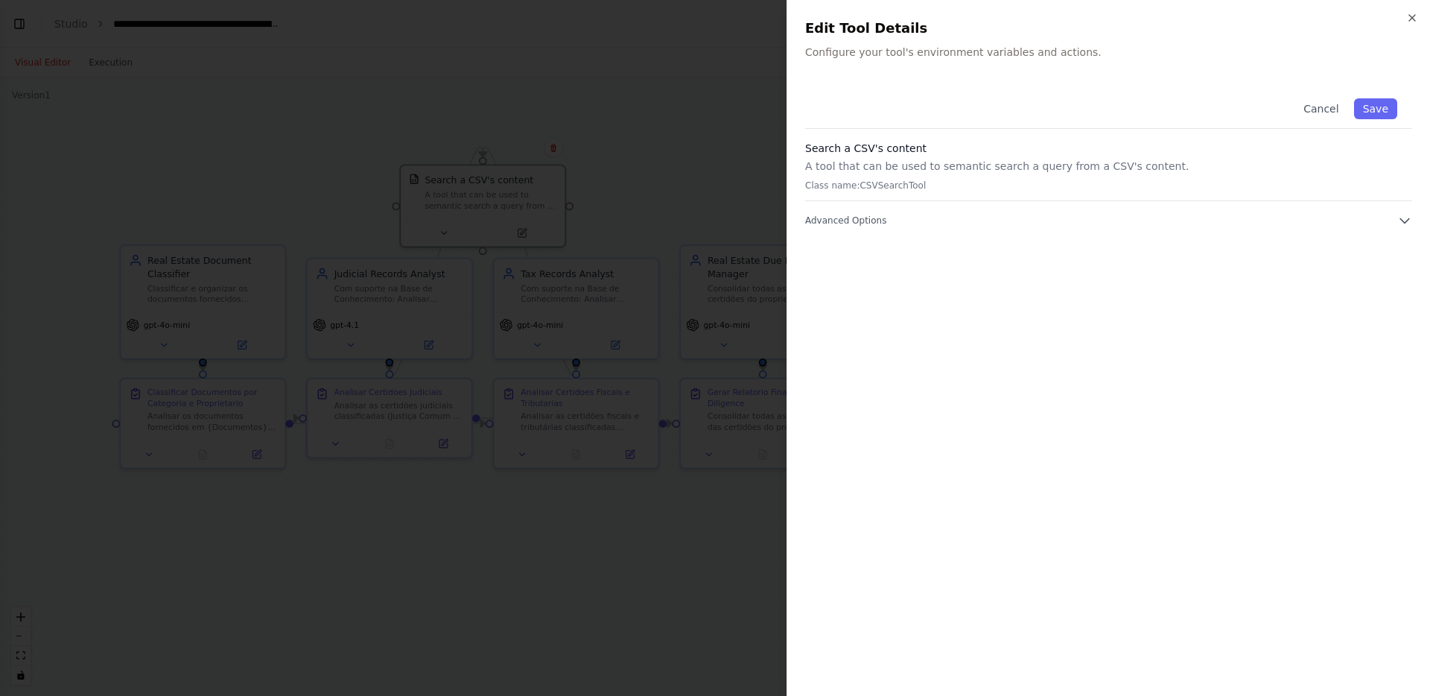
click at [865, 188] on p "Class name: CSVSearchTool" at bounding box center [1108, 185] width 607 height 12
click at [1332, 101] on button "Cancel" at bounding box center [1320, 108] width 53 height 21
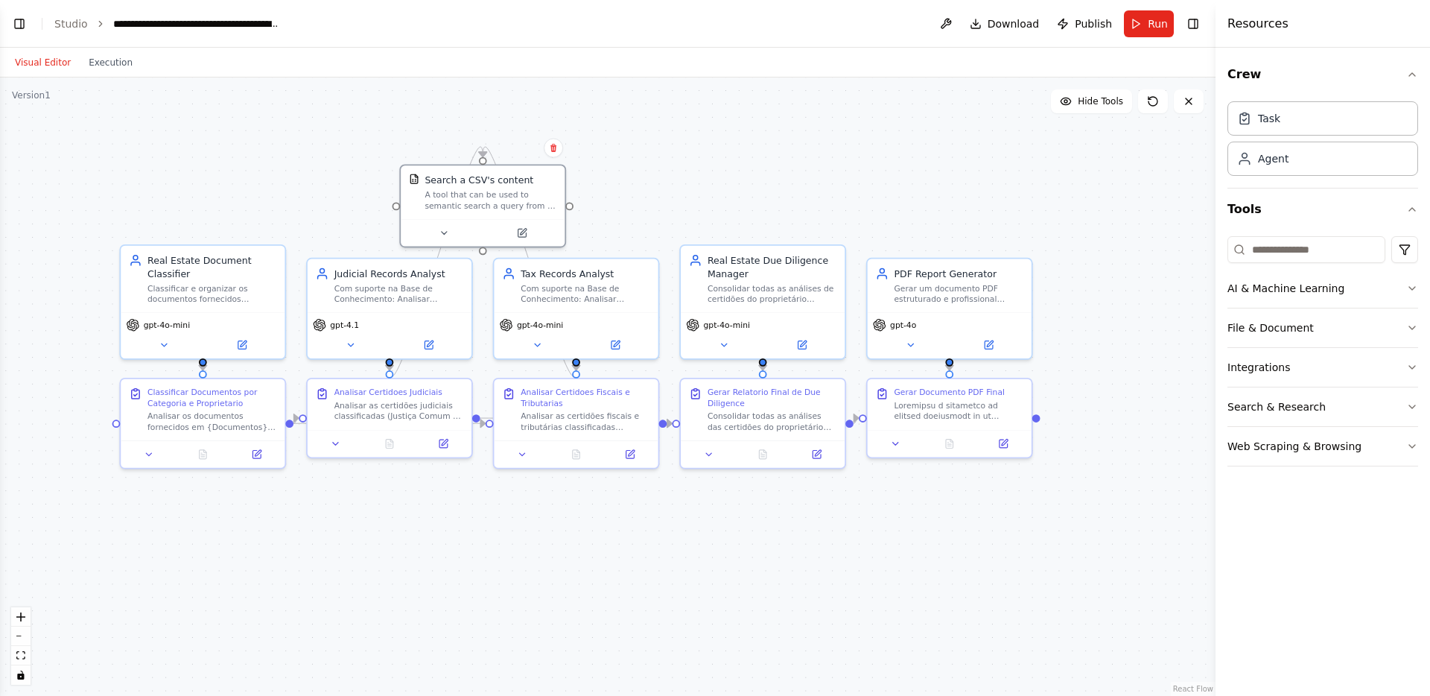
click at [824, 159] on div ".deletable-edge-delete-btn { width: 20px; height: 20px; border: 0px solid #ffff…" at bounding box center [607, 386] width 1215 height 618
click at [946, 22] on button at bounding box center [946, 23] width 24 height 27
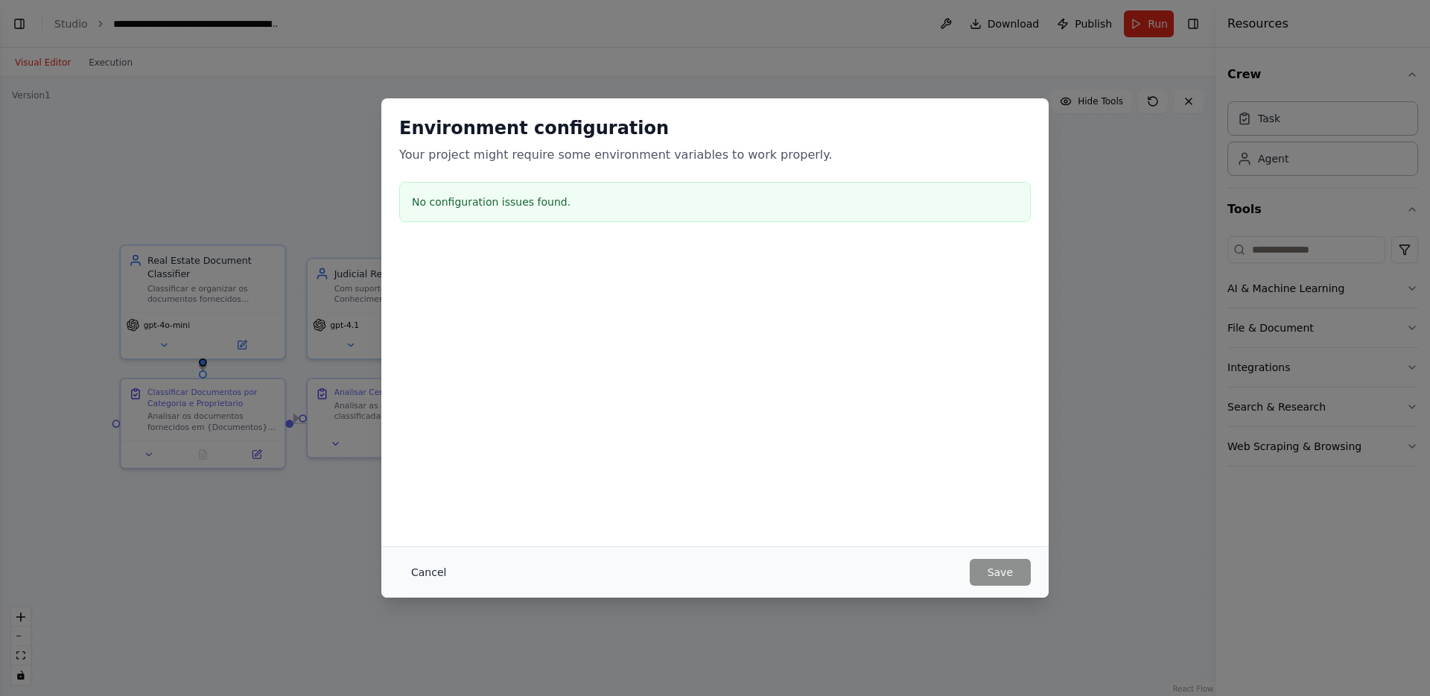
click at [440, 561] on button "Cancel" at bounding box center [428, 572] width 59 height 27
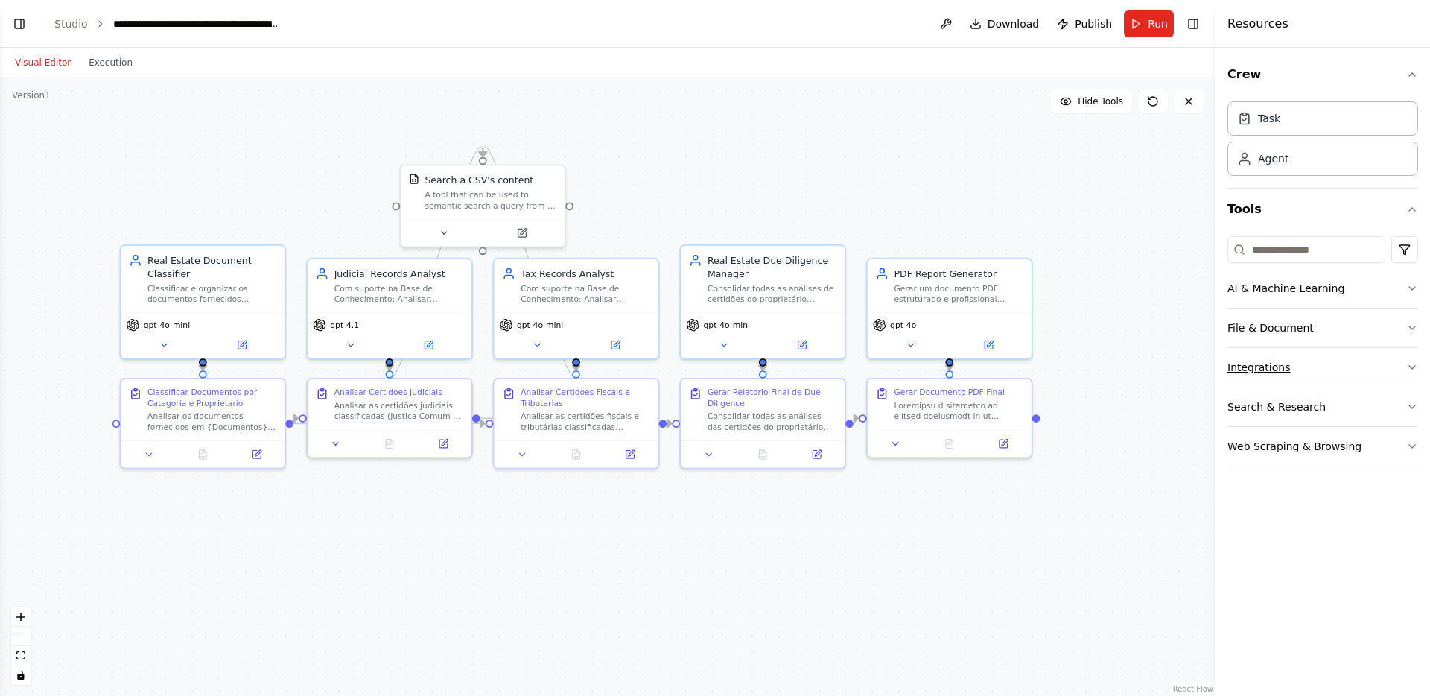
click at [1268, 372] on button "Integrations" at bounding box center [1322, 367] width 191 height 39
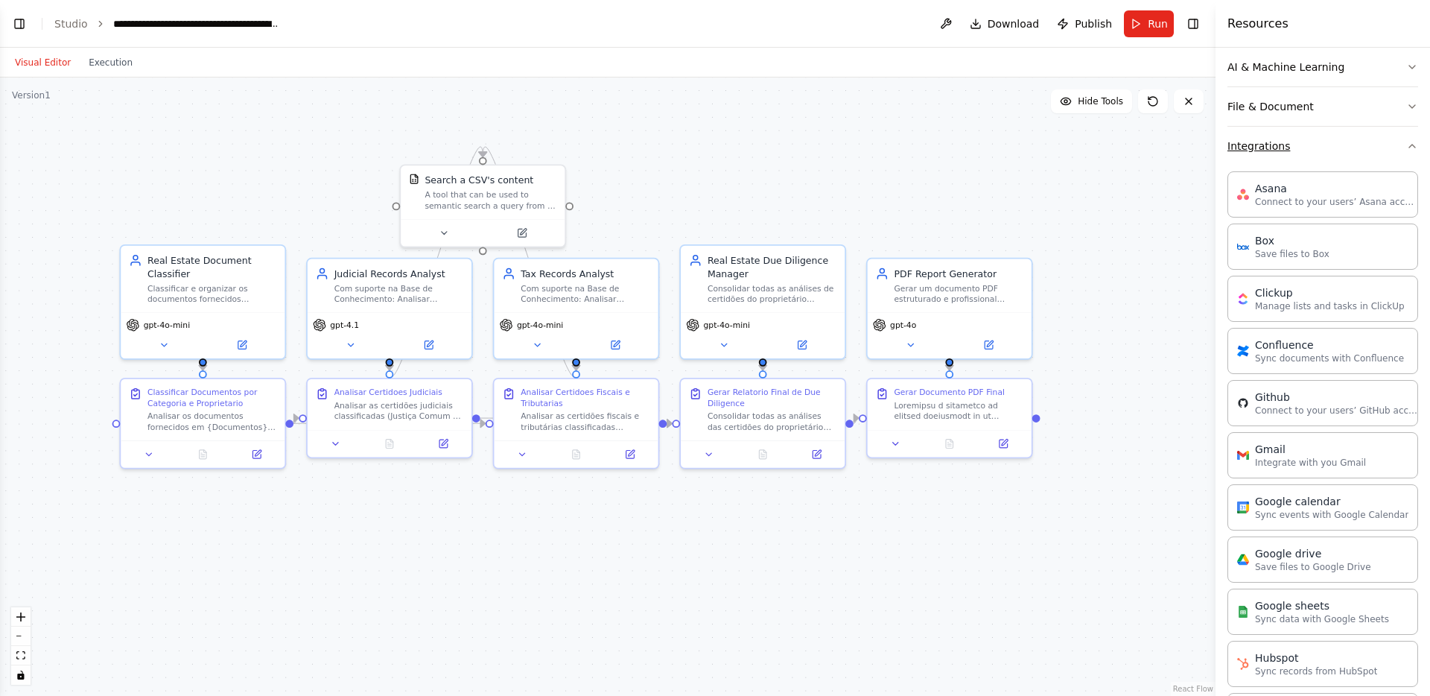
scroll to position [176, 0]
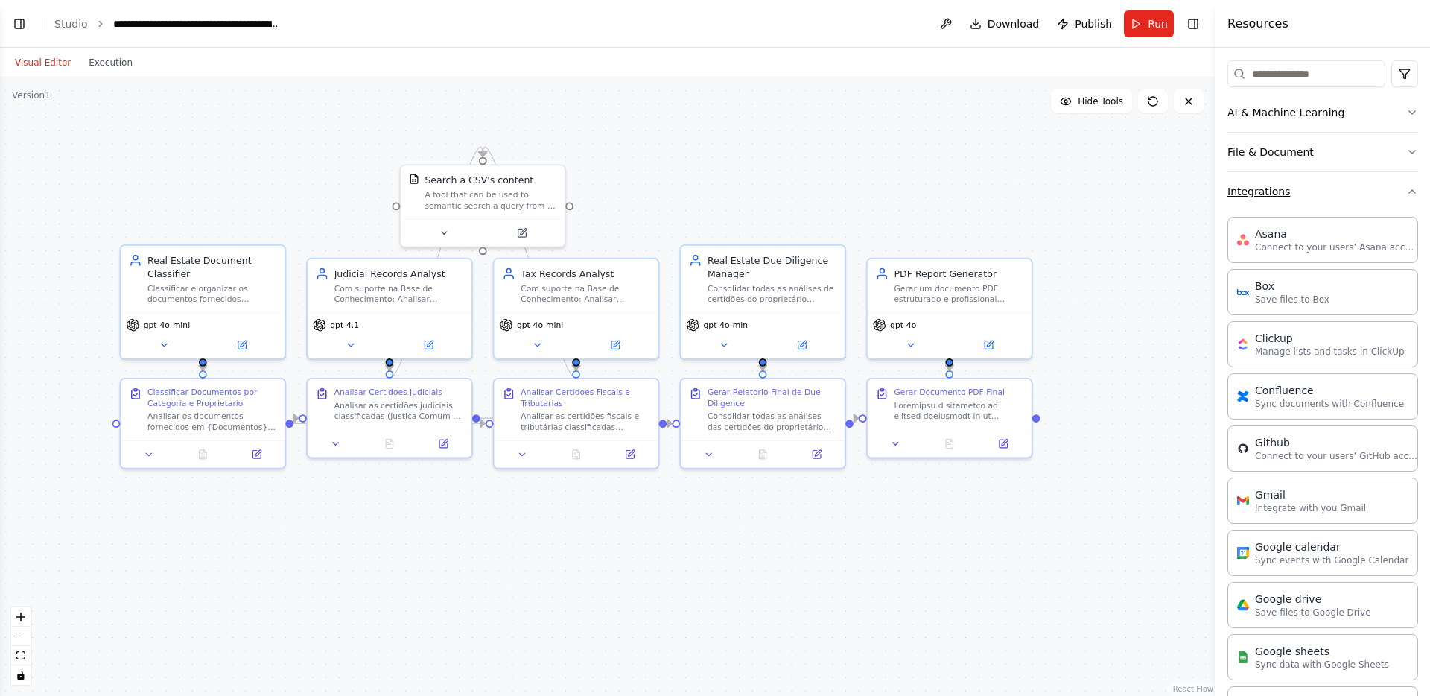
click at [1343, 192] on button "Integrations" at bounding box center [1322, 191] width 191 height 39
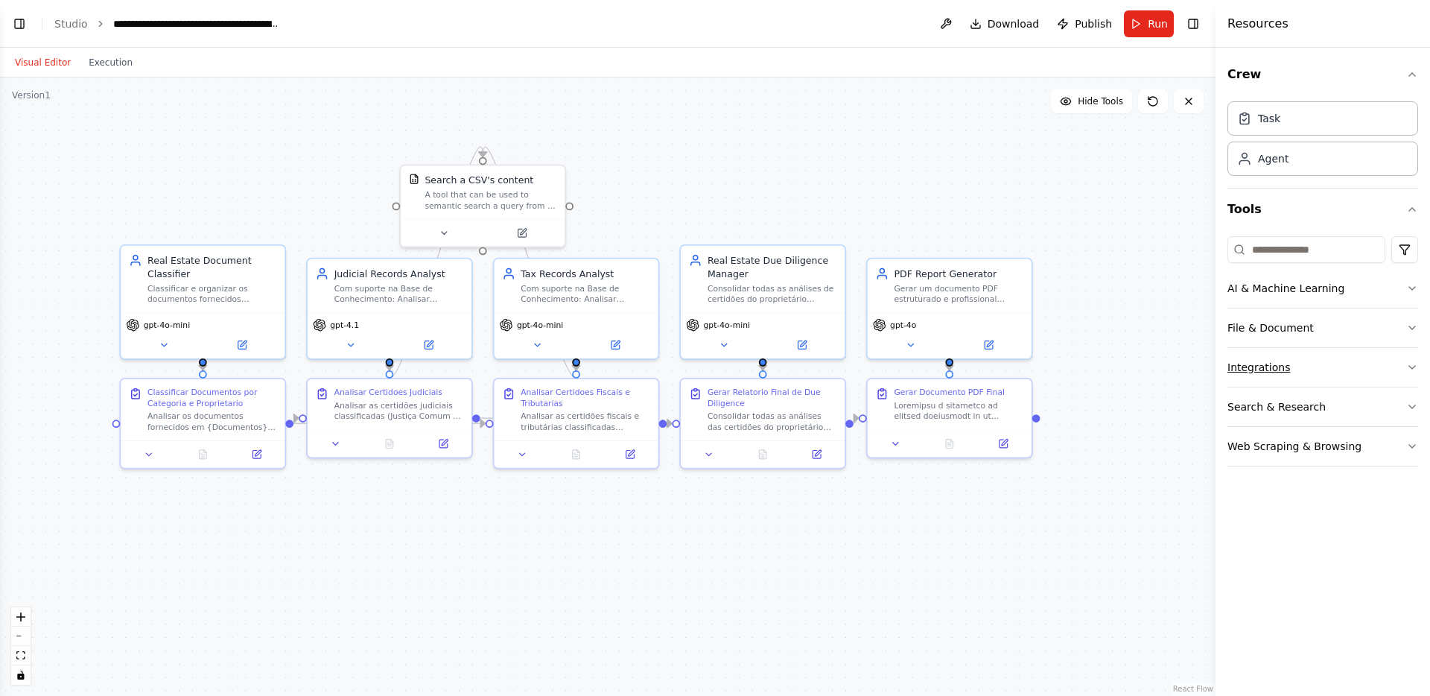
click at [1302, 365] on button "Integrations" at bounding box center [1322, 367] width 191 height 39
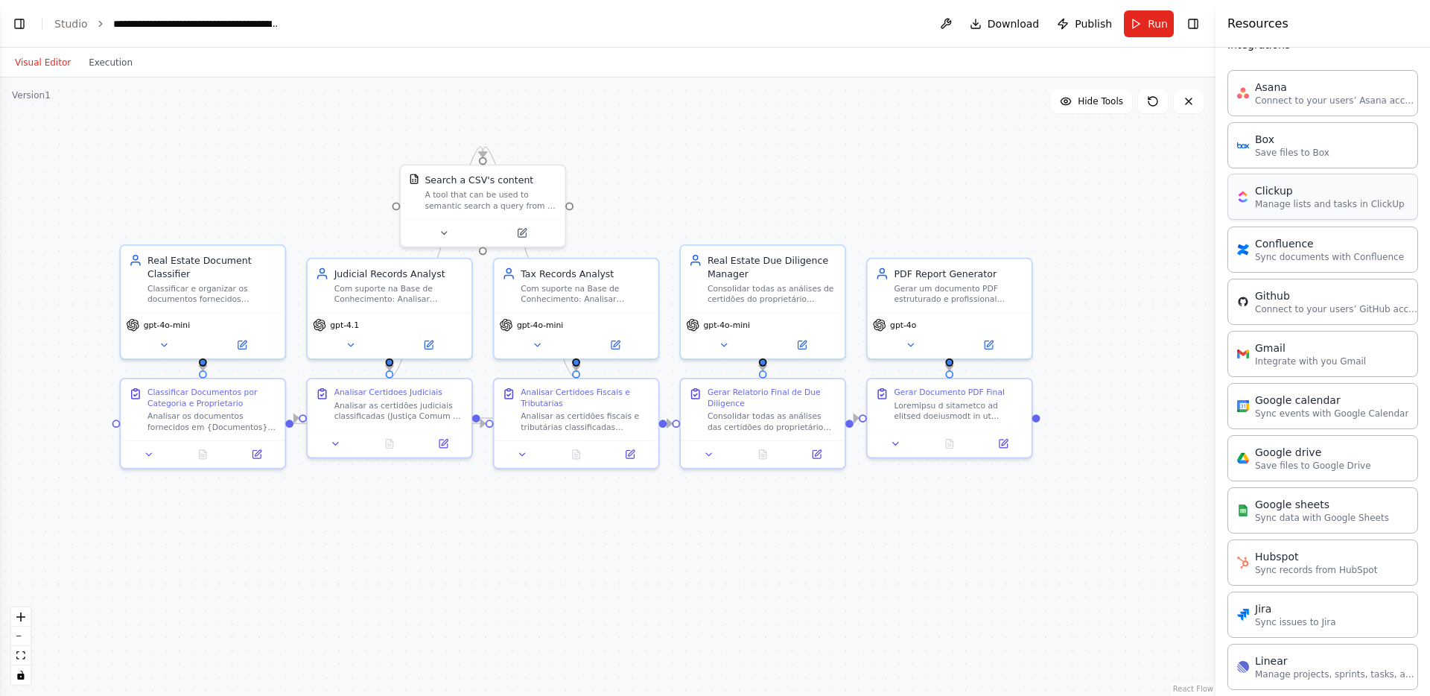
scroll to position [331, 0]
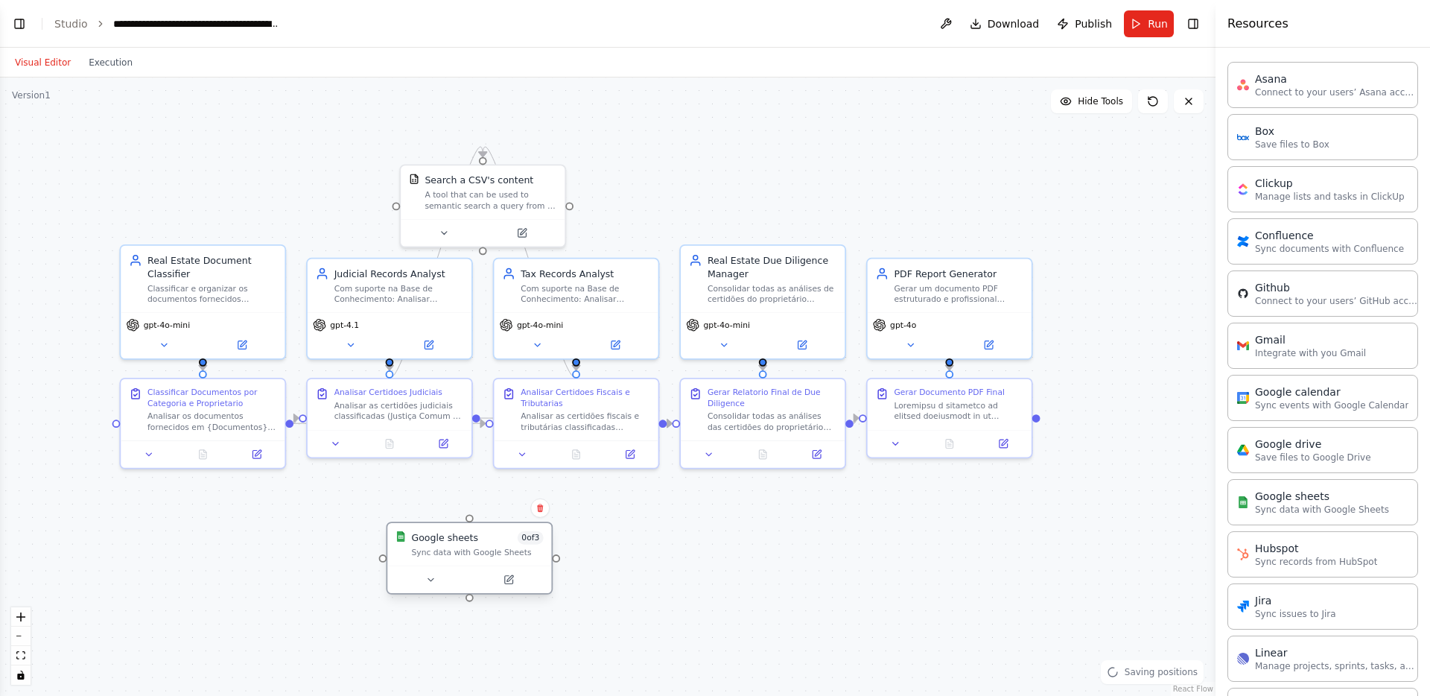
drag, startPoint x: 586, startPoint y: 540, endPoint x: 486, endPoint y: 536, distance: 99.9
click at [486, 536] on div "Google sheets 0 of 3" at bounding box center [477, 537] width 132 height 13
click at [455, 194] on div "A tool that can be used to semantic search a query from a CSV's content." at bounding box center [490, 198] width 132 height 22
click at [544, 152] on div "Confirm" at bounding box center [553, 148] width 19 height 19
click at [554, 149] on icon at bounding box center [553, 148] width 9 height 9
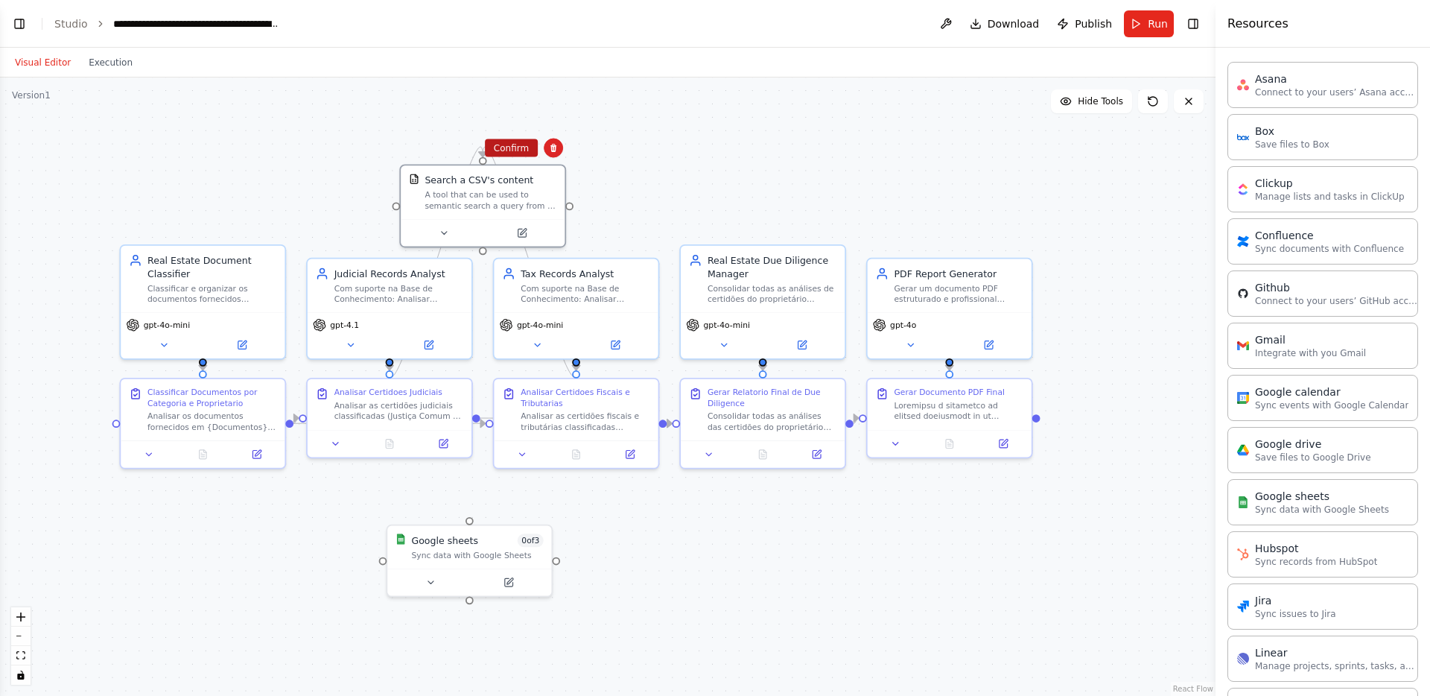
click at [516, 153] on button "Confirm" at bounding box center [511, 148] width 53 height 18
drag, startPoint x: 489, startPoint y: 551, endPoint x: 505, endPoint y: 168, distance: 383.1
click at [505, 168] on div "Sync data with Google Sheets" at bounding box center [490, 165] width 132 height 10
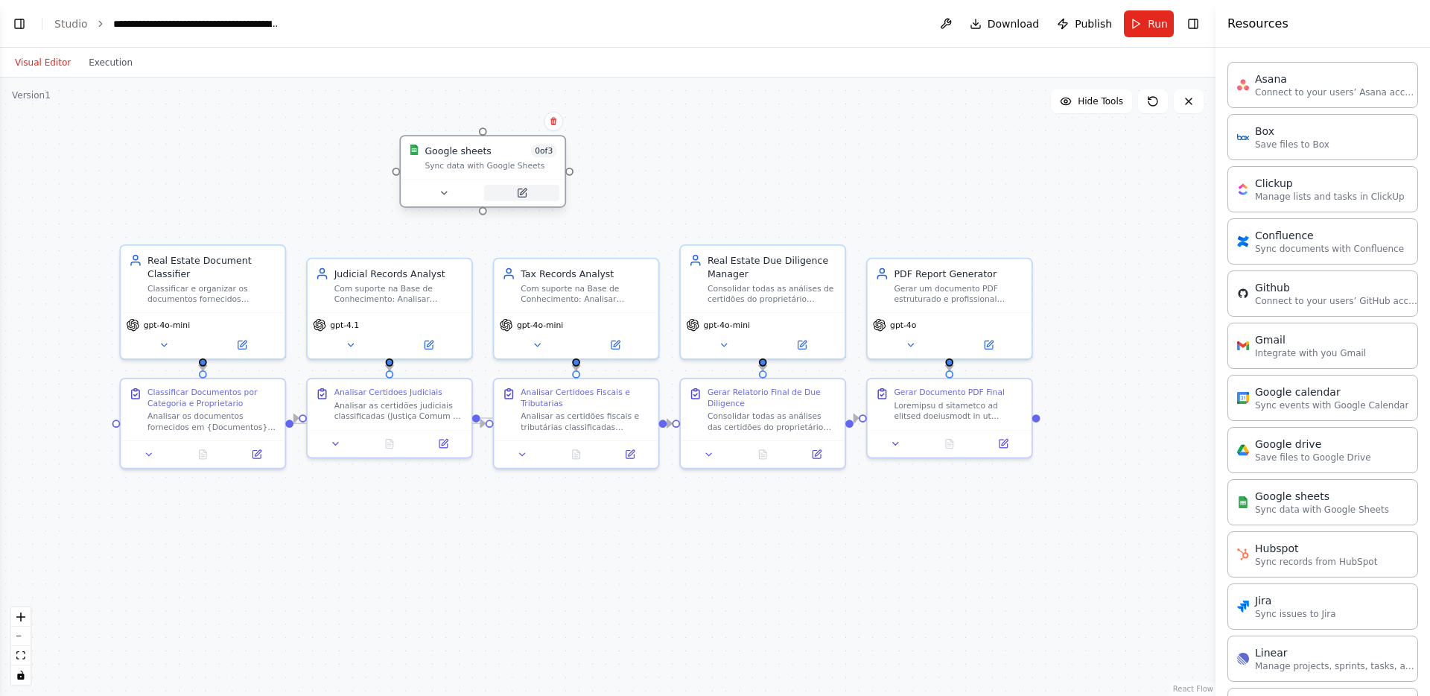
click at [515, 194] on button at bounding box center [521, 193] width 75 height 16
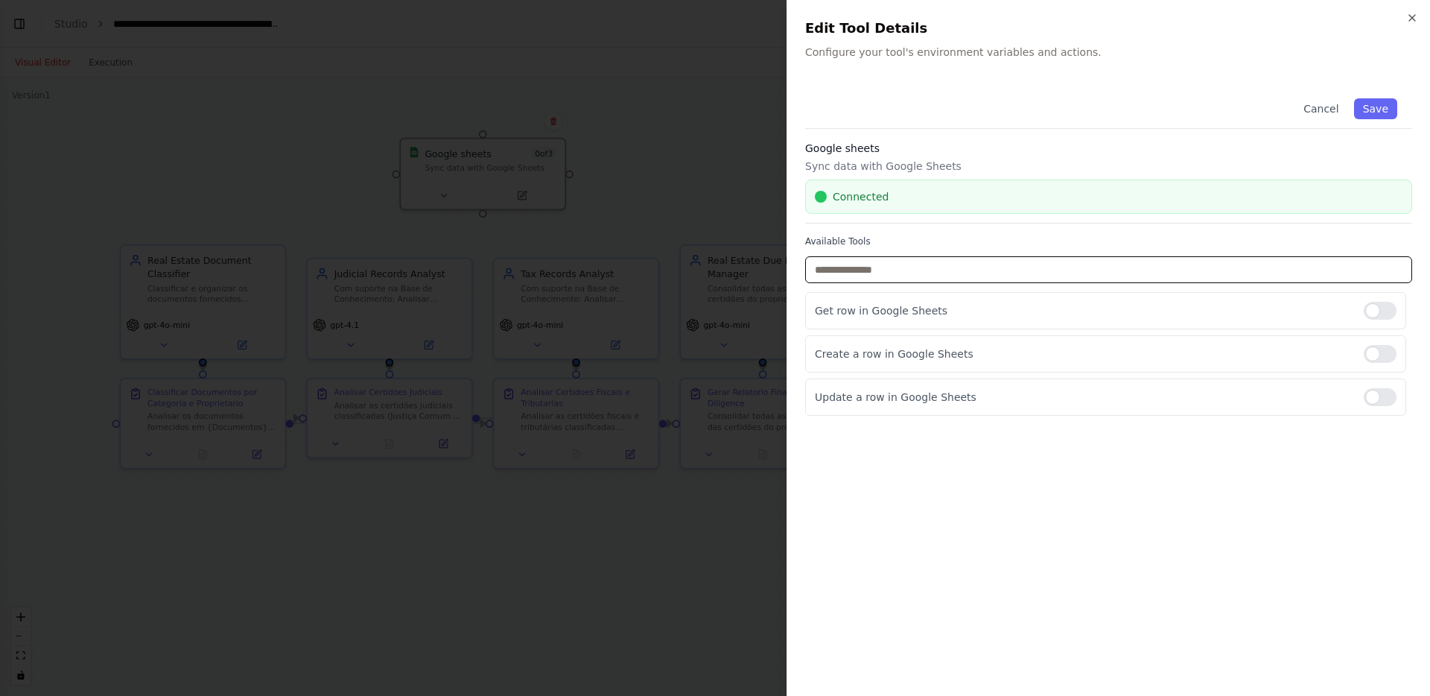
click at [1295, 264] on input "text" at bounding box center [1108, 269] width 607 height 27
type input "*"
click at [1384, 317] on div at bounding box center [1380, 311] width 33 height 18
click at [629, 556] on div at bounding box center [715, 348] width 1430 height 696
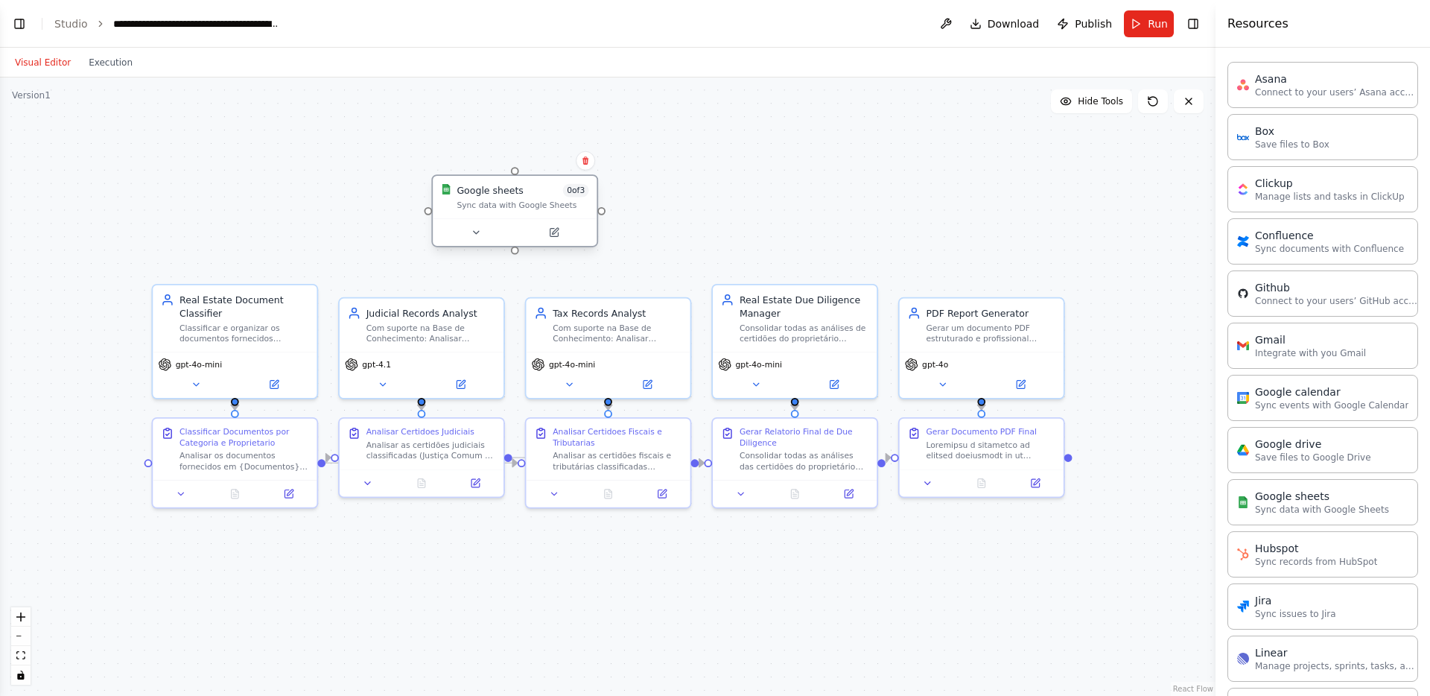
drag, startPoint x: 483, startPoint y: 215, endPoint x: 515, endPoint y: 254, distance: 50.3
click at [515, 254] on div ".deletable-edge-delete-btn { width: 20px; height: 20px; border: 0px solid #ffff…" at bounding box center [607, 386] width 1215 height 618
drag, startPoint x: 515, startPoint y: 250, endPoint x: 617, endPoint y: 392, distance: 174.4
click at [617, 392] on div "Real Estate Document Classifier Classificar e organizar os documentos fornecido…" at bounding box center [629, 493] width 1088 height 553
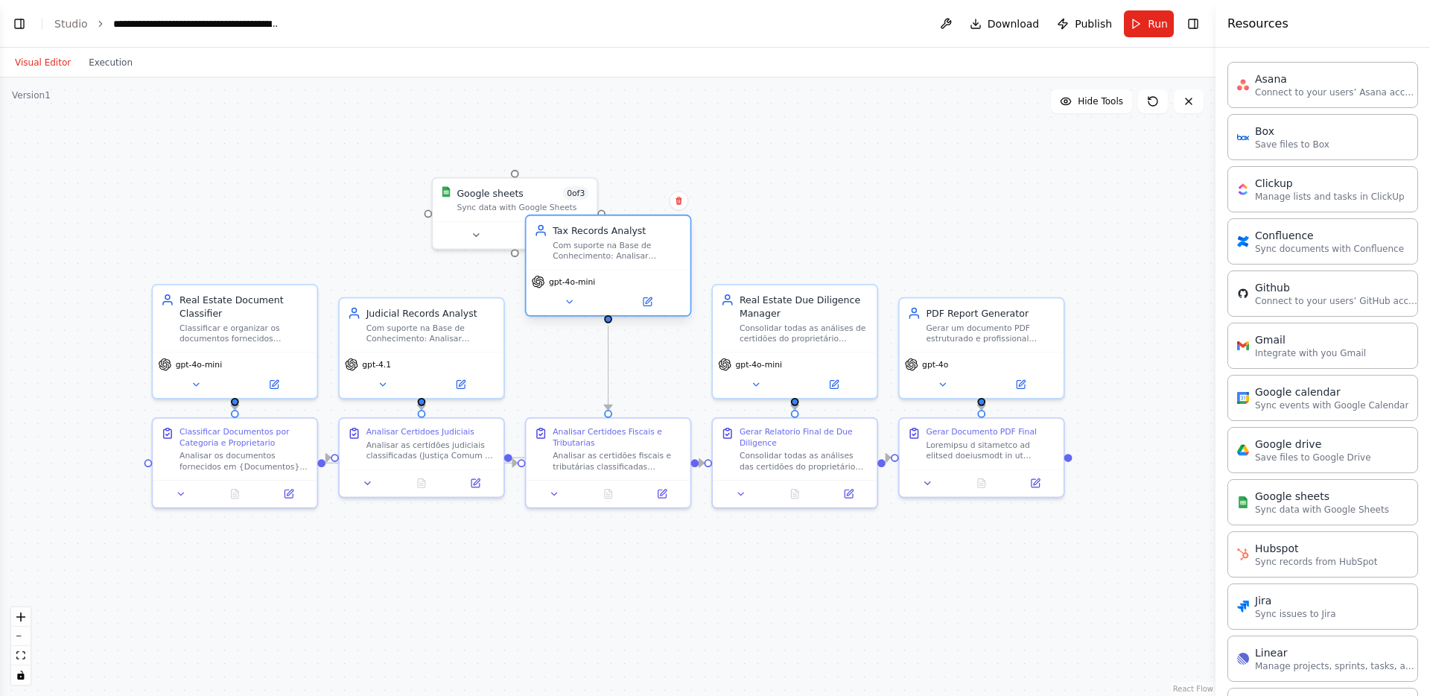
drag, startPoint x: 599, startPoint y: 325, endPoint x: 595, endPoint y: 246, distance: 79.0
click at [595, 246] on div "Com suporte na Base de Conhecimento: Analisar certidões fiscais e tributárias (…" at bounding box center [618, 251] width 130 height 22
click at [608, 364] on icon "Edge from 4b173955-b03e-4c25-bc9c-746fdb52c7c1 to 17876393-9521-4170-a9a2-55462…" at bounding box center [608, 367] width 0 height 84
click at [607, 364] on icon at bounding box center [608, 368] width 10 height 10
drag, startPoint x: 516, startPoint y: 252, endPoint x: 606, endPoint y: 314, distance: 109.3
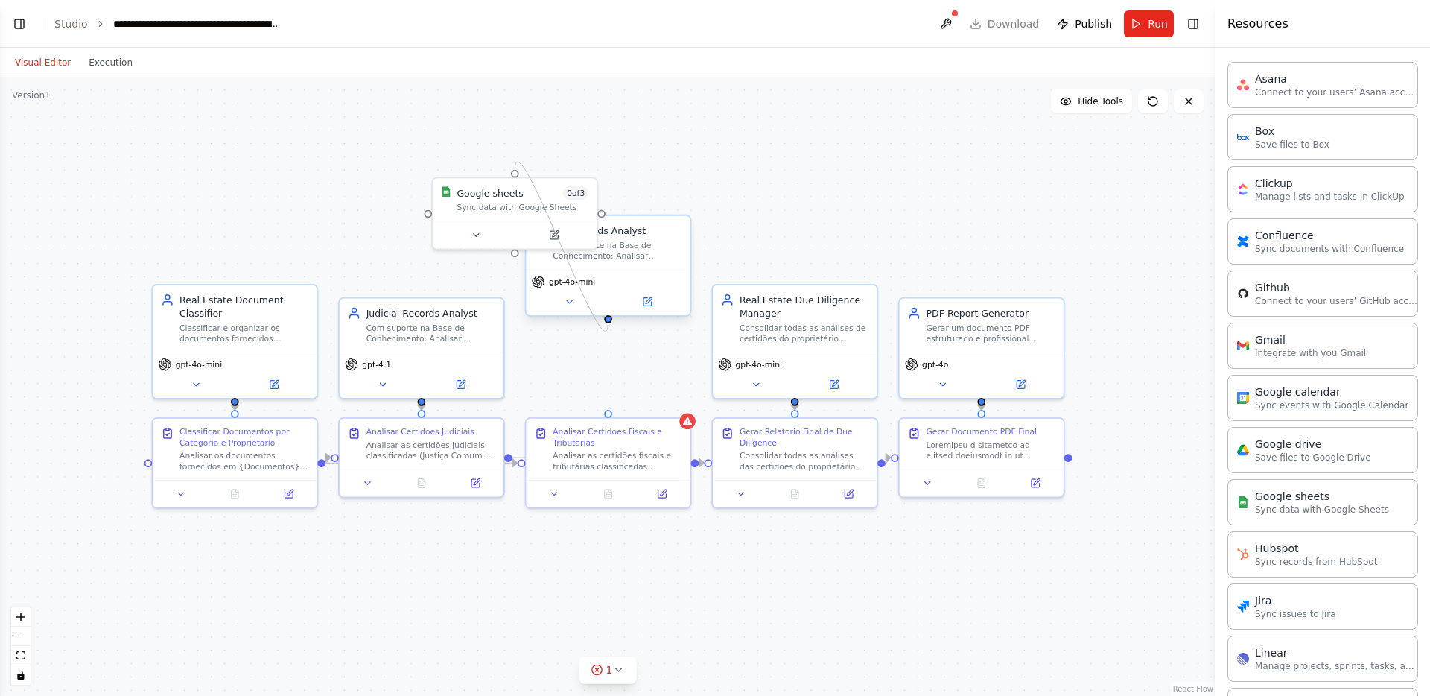
click at [606, 314] on div "Real Estate Document Classifier Classificar e organizar os documentos fornecido…" at bounding box center [629, 493] width 1088 height 553
drag, startPoint x: 608, startPoint y: 321, endPoint x: 615, endPoint y: 418, distance: 97.0
click at [615, 418] on div "Real Estate Document Classifier Classificar e organizar os documentos fornecido…" at bounding box center [629, 493] width 1088 height 553
drag, startPoint x: 503, startPoint y: 197, endPoint x: 747, endPoint y: 179, distance: 244.9
click at [747, 179] on div "Google sheets 0 of 3 Sync data with Google Sheets" at bounding box center [763, 184] width 132 height 27
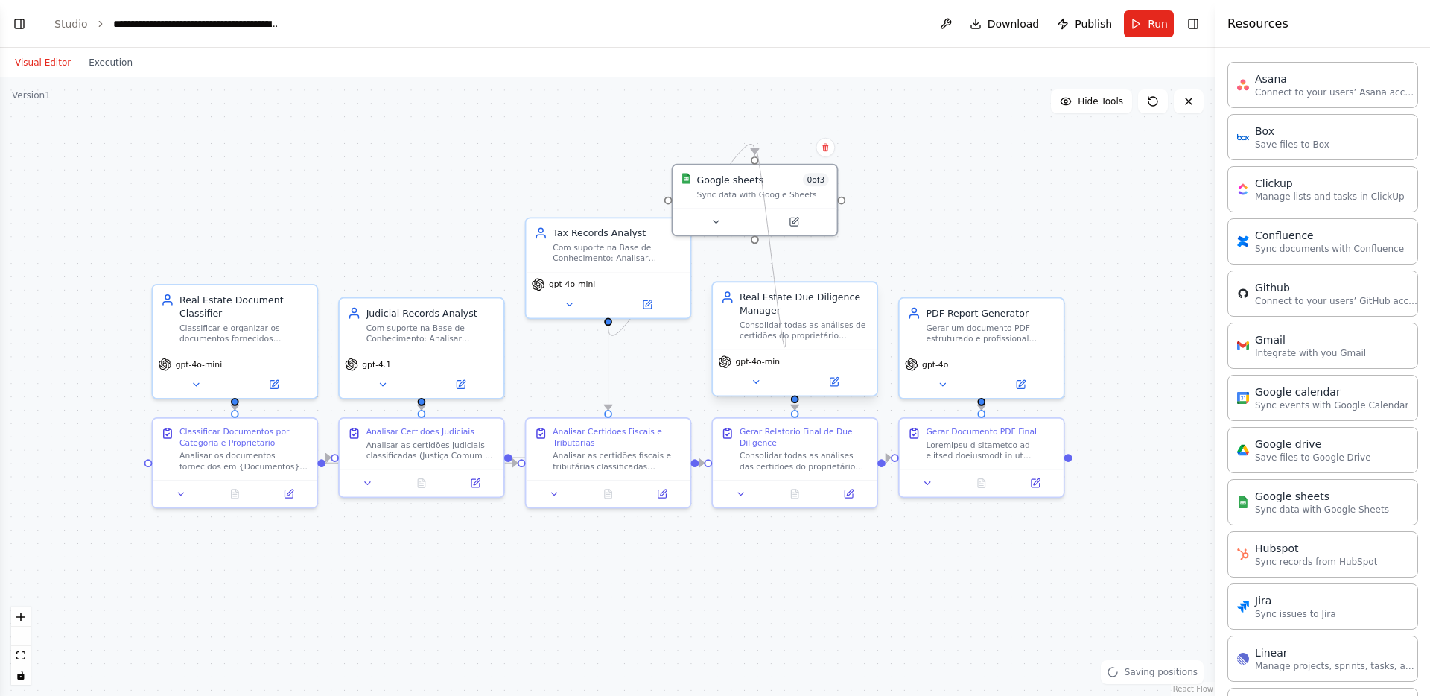
drag, startPoint x: 756, startPoint y: 238, endPoint x: 786, endPoint y: 337, distance: 103.4
click at [786, 337] on div "Real Estate Document Classifier Classificar e organizar os documentos fornecido…" at bounding box center [629, 493] width 1088 height 553
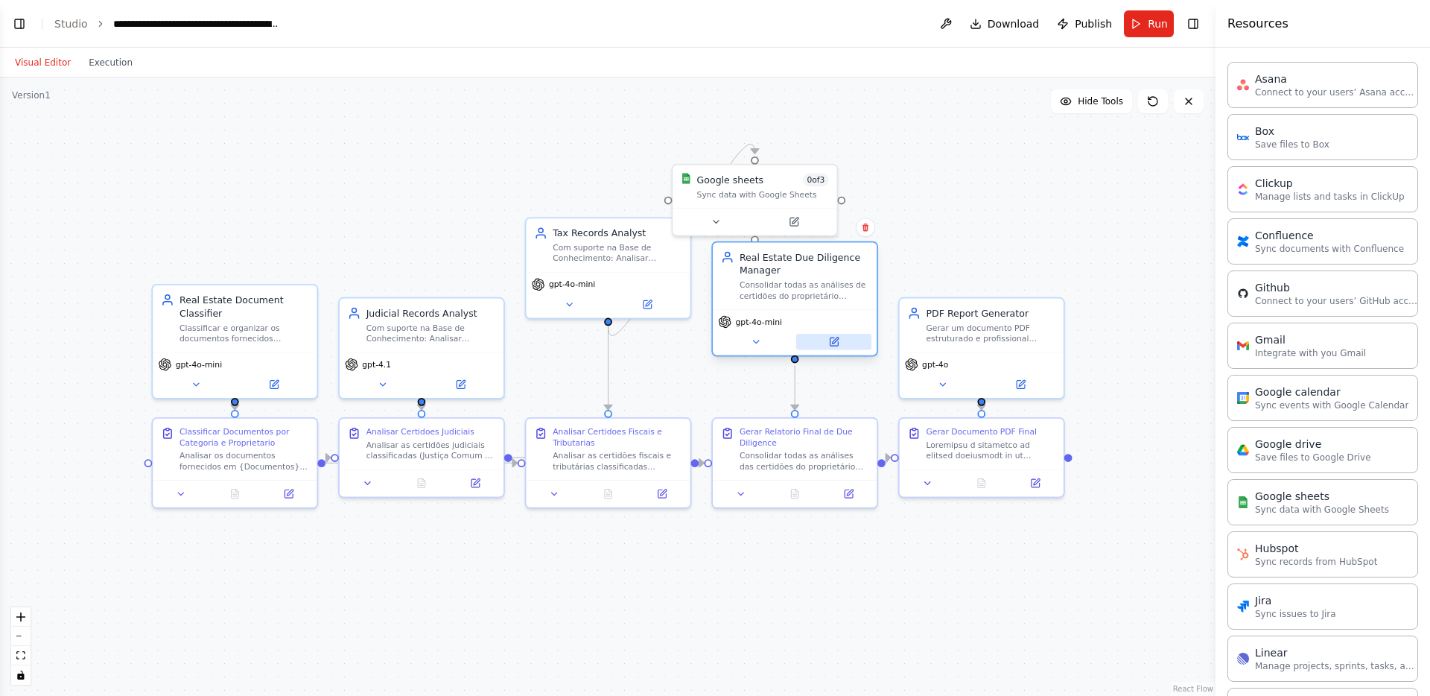
drag, startPoint x: 792, startPoint y: 384, endPoint x: 796, endPoint y: 340, distance: 44.9
click at [796, 340] on div at bounding box center [794, 342] width 153 height 16
drag, startPoint x: 756, startPoint y: 238, endPoint x: 794, endPoint y: 361, distance: 129.3
click at [794, 361] on div "Real Estate Document Classifier Classificar e organizar os documentos fornecido…" at bounding box center [629, 493] width 1088 height 553
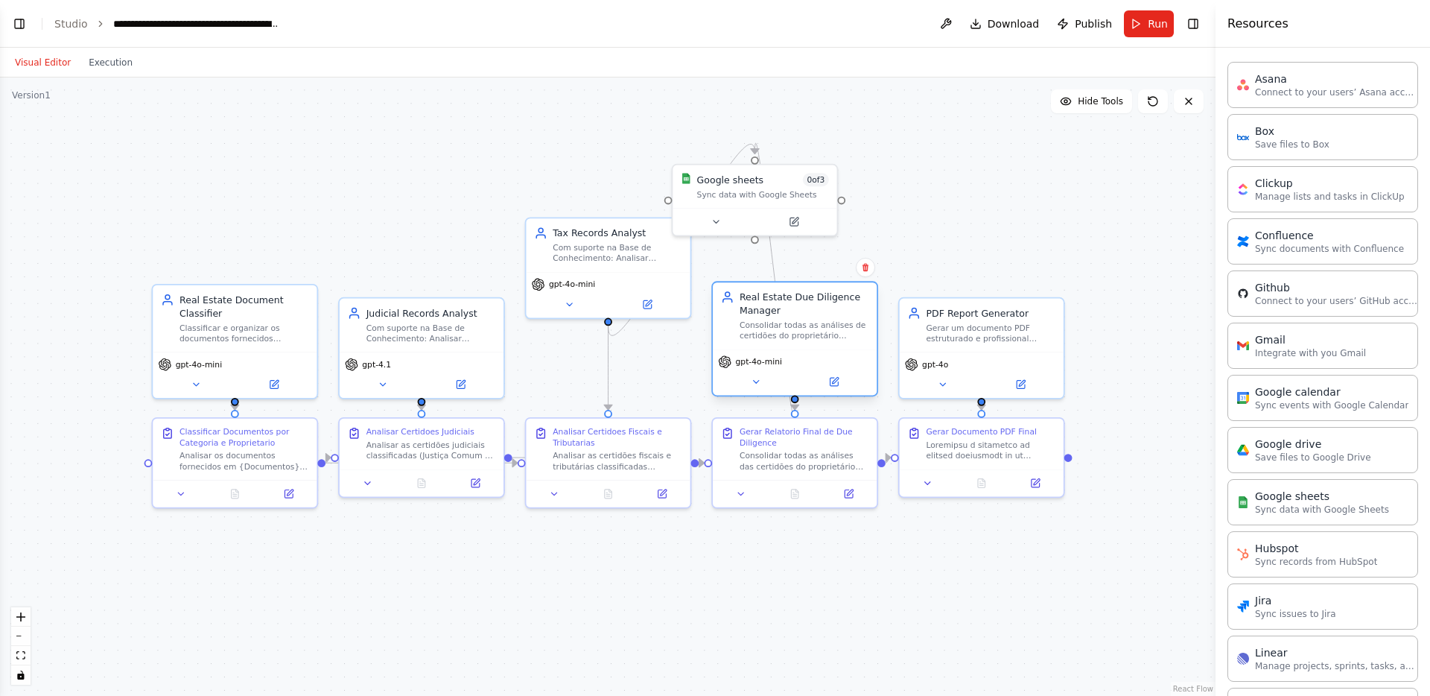
drag, startPoint x: 801, startPoint y: 290, endPoint x: 804, endPoint y: 337, distance: 46.2
click at [804, 337] on div "Consolidar todas as análises de certidões do proprietário ({Nome}, {CPF}) e ger…" at bounding box center [805, 330] width 130 height 22
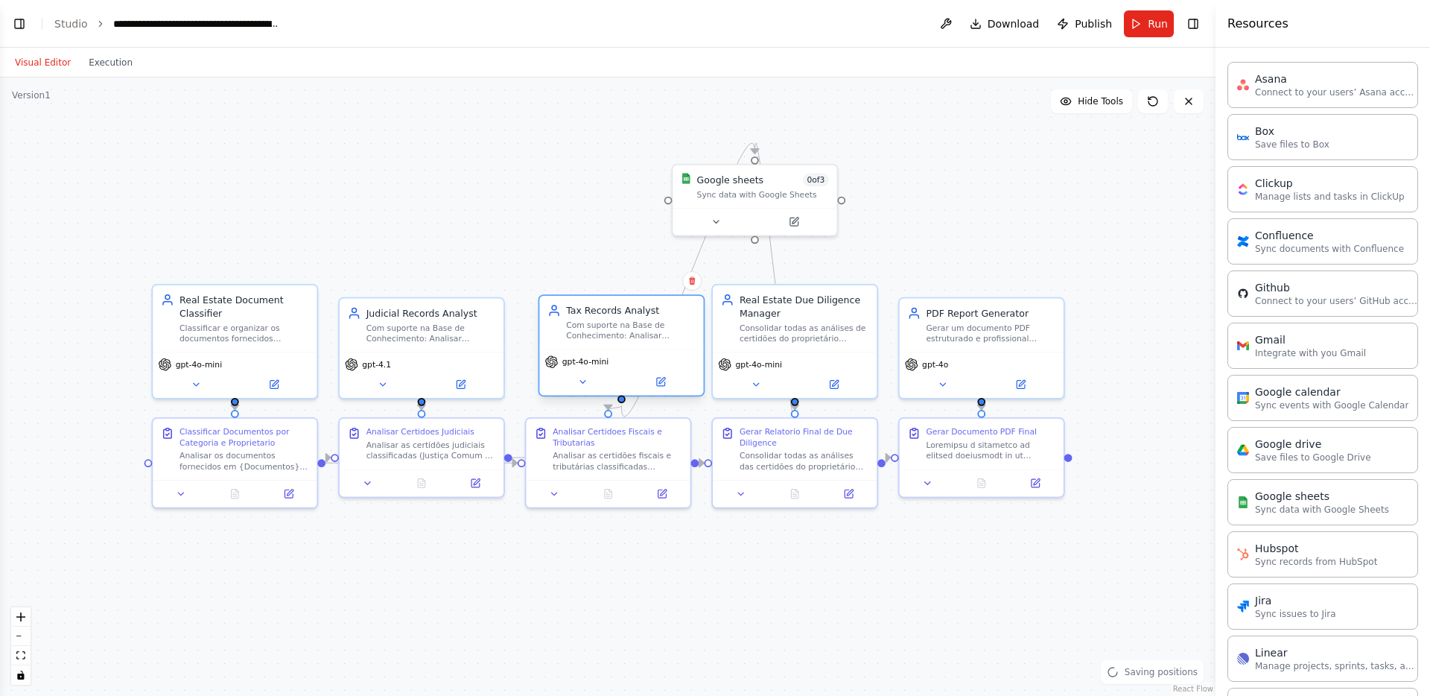
drag, startPoint x: 627, startPoint y: 252, endPoint x: 635, endPoint y: 331, distance: 79.4
click at [635, 331] on div "Com suporte na Base de Conhecimento: Analisar certidões fiscais e tributárias (…" at bounding box center [631, 330] width 130 height 22
click at [771, 261] on icon "Edge from 4585d4bf-4098-4d56-bbd2-28c72ad9d21b to 6935423b-0d5f-4894-b475-96dce…" at bounding box center [774, 279] width 40 height 273
click at [777, 278] on icon at bounding box center [774, 280] width 10 height 12
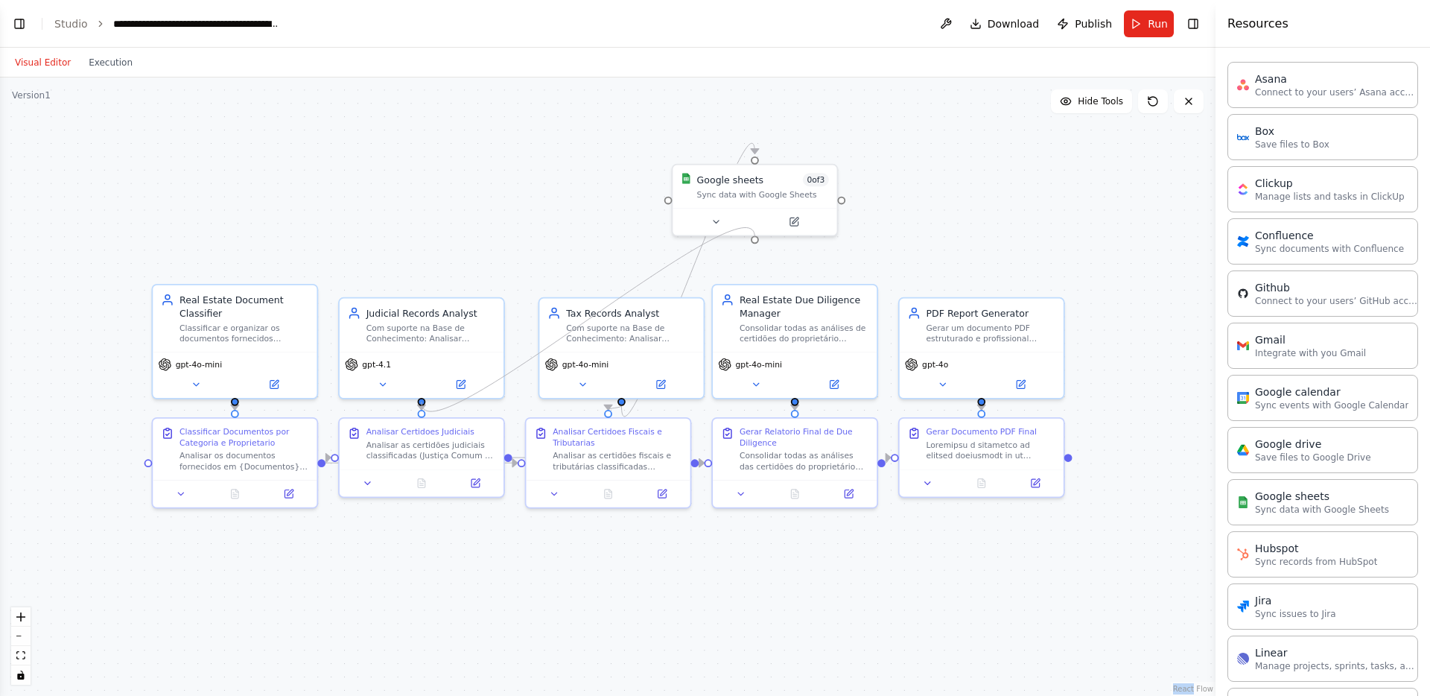
drag, startPoint x: 422, startPoint y: 399, endPoint x: 761, endPoint y: 238, distance: 375.4
click at [761, 238] on div ".deletable-edge-delete-btn { width: 20px; height: 20px; border: 0px solid #ffff…" at bounding box center [607, 386] width 1215 height 618
drag, startPoint x: 767, startPoint y: 200, endPoint x: 536, endPoint y: 226, distance: 232.3
click at [536, 226] on div "Google sheets 0 of 3 Sync data with Google Sheets" at bounding box center [528, 210] width 164 height 42
click at [481, 254] on div at bounding box center [528, 246] width 164 height 28
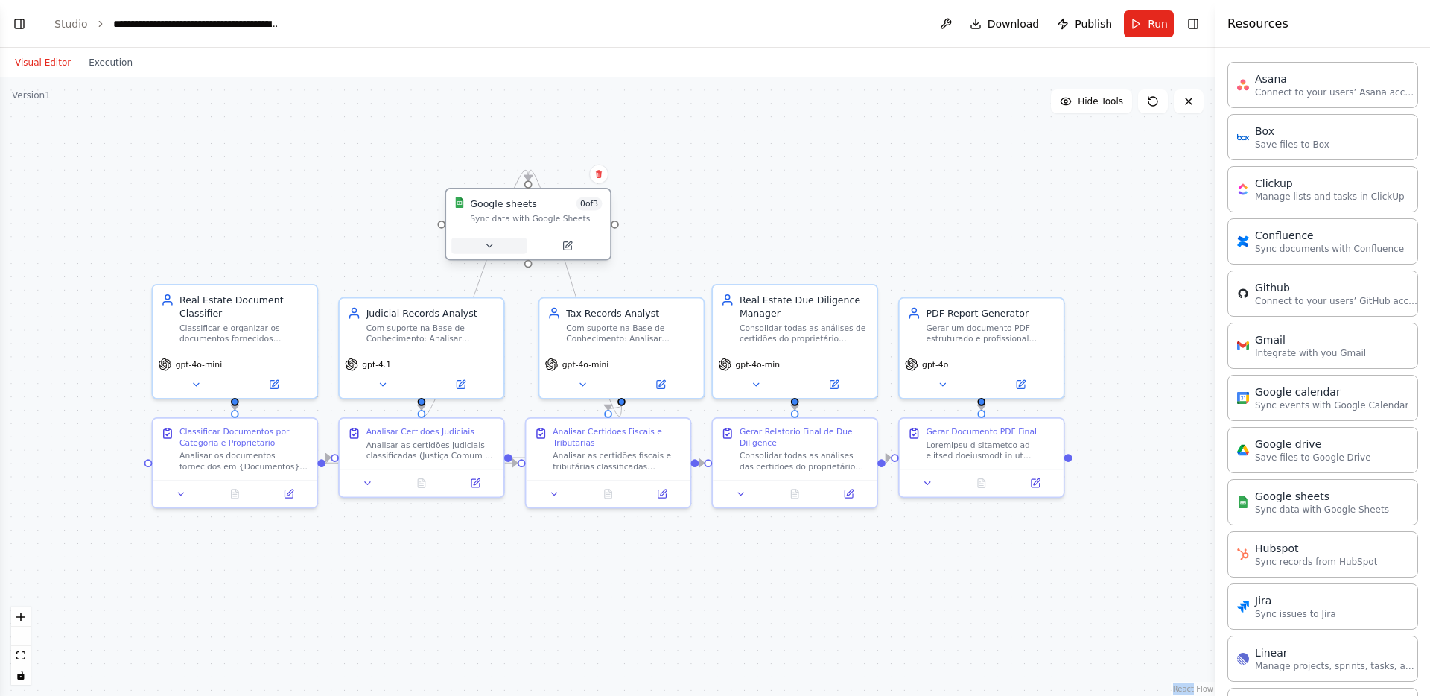
click at [490, 249] on icon at bounding box center [489, 246] width 10 height 10
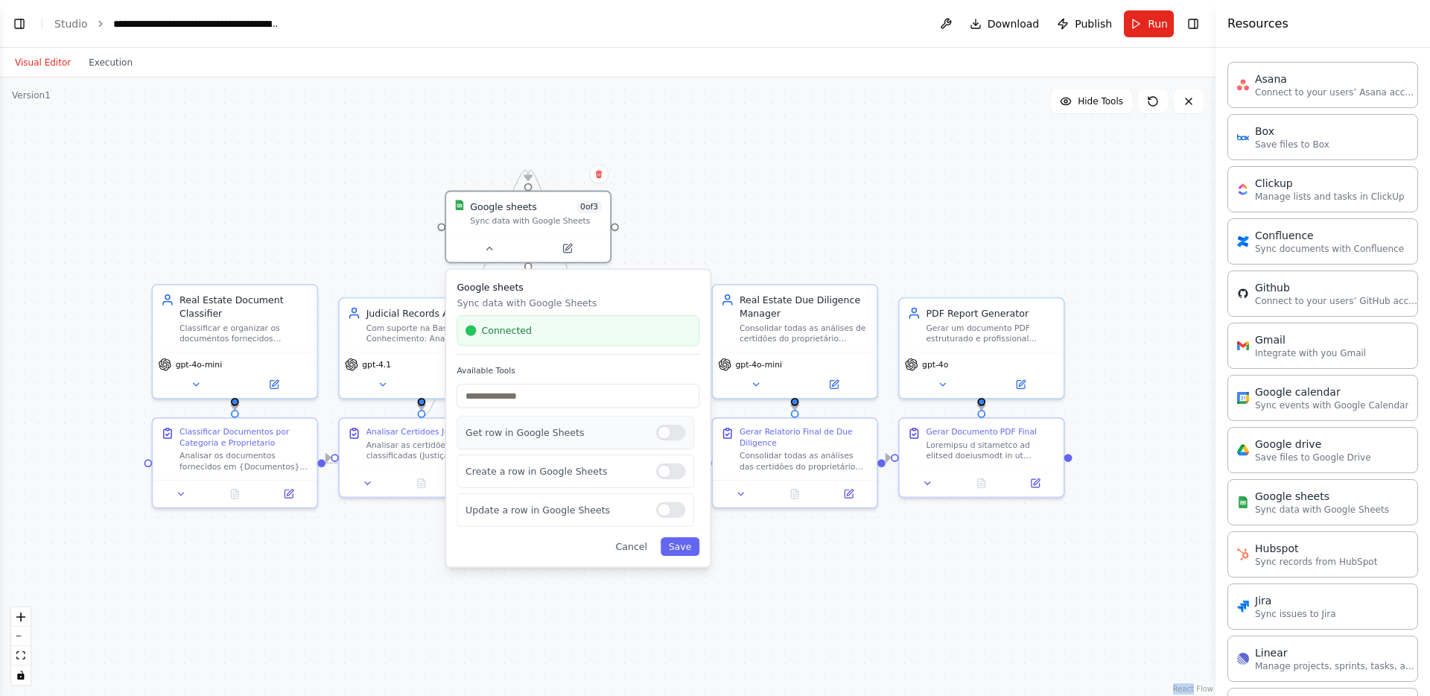
click at [672, 432] on div at bounding box center [670, 432] width 29 height 16
click at [688, 548] on button "Save" at bounding box center [680, 546] width 39 height 19
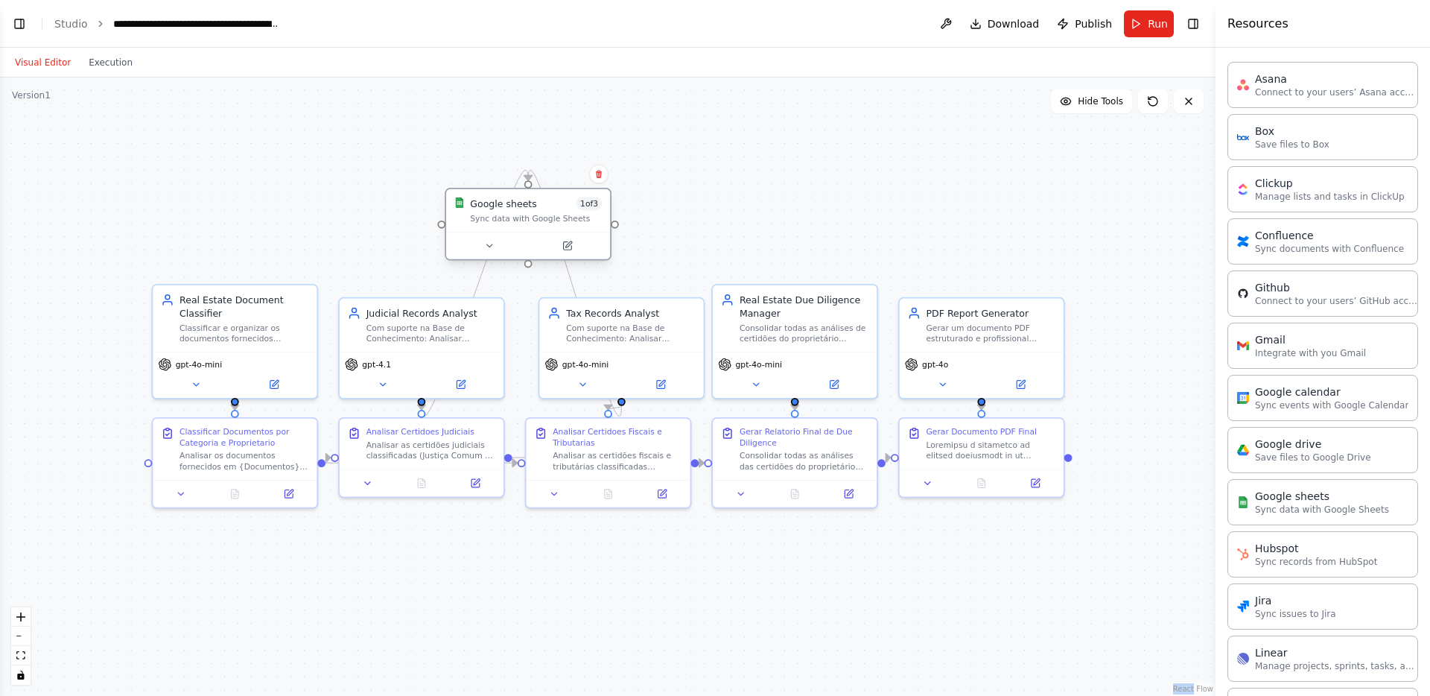
click at [532, 211] on div "Google sheets 1 of 3 Sync data with Google Sheets" at bounding box center [536, 210] width 132 height 27
click at [1133, 30] on button "Run" at bounding box center [1149, 23] width 50 height 27
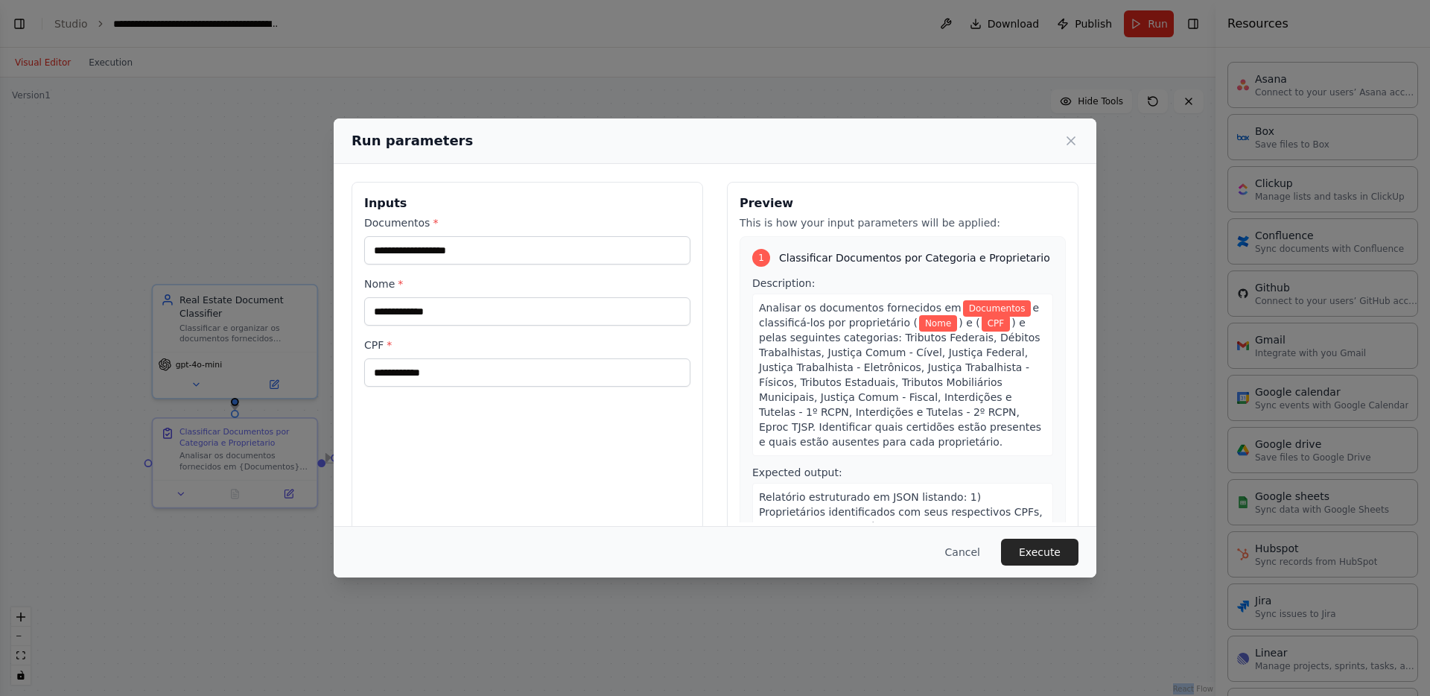
click at [567, 270] on div "Documentos * Nome * CPF *" at bounding box center [527, 300] width 326 height 171
click at [576, 255] on input "Documentos *" at bounding box center [527, 250] width 326 height 28
paste input "**********"
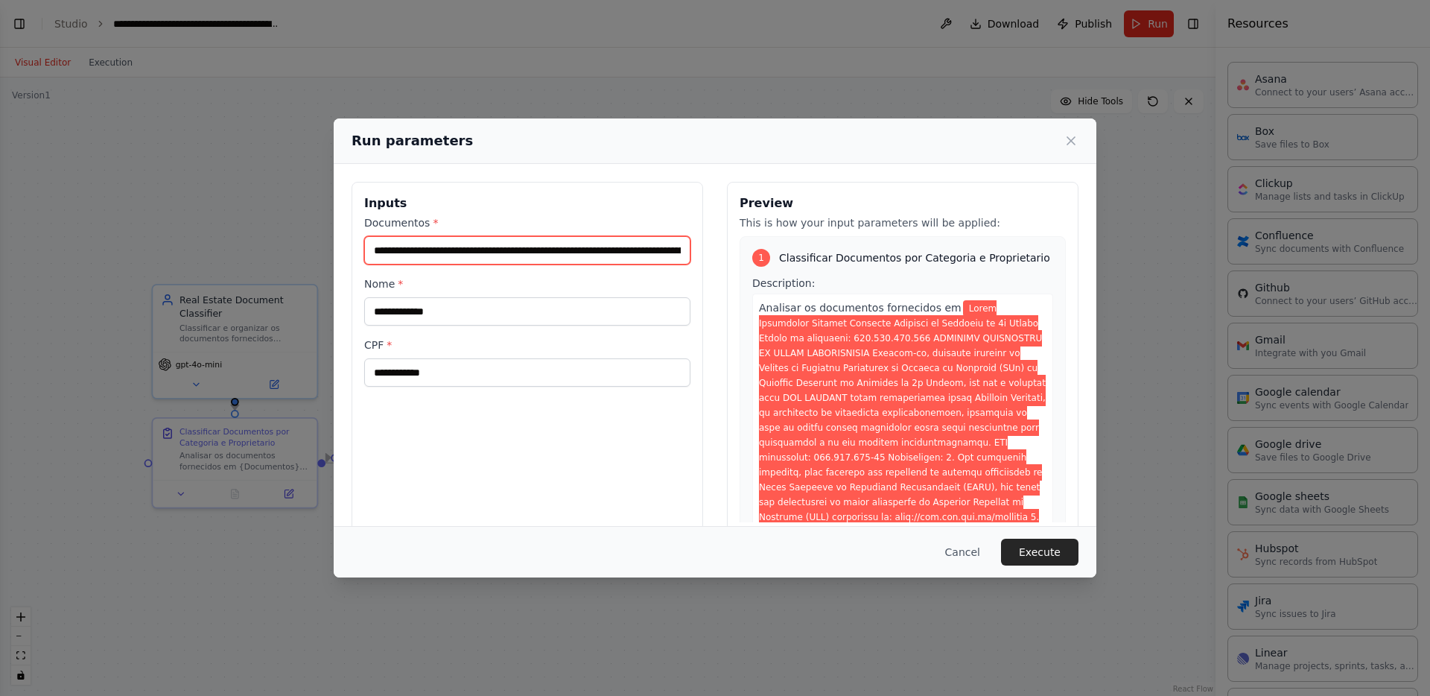
scroll to position [0, 79338]
type input "**********"
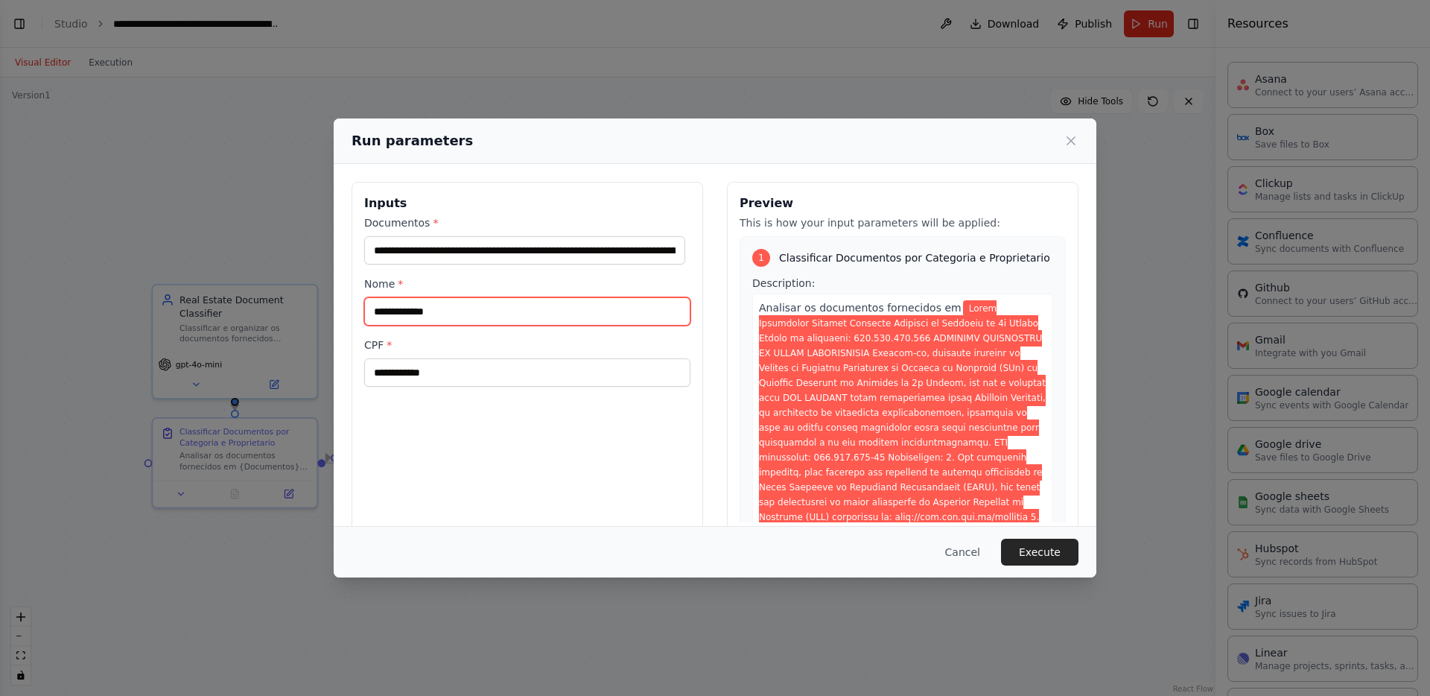
click at [499, 323] on input "Nome *" at bounding box center [527, 311] width 326 height 28
paste input "**********"
type input "**********"
click at [609, 372] on input "CPF *" at bounding box center [527, 372] width 326 height 28
paste input "**********"
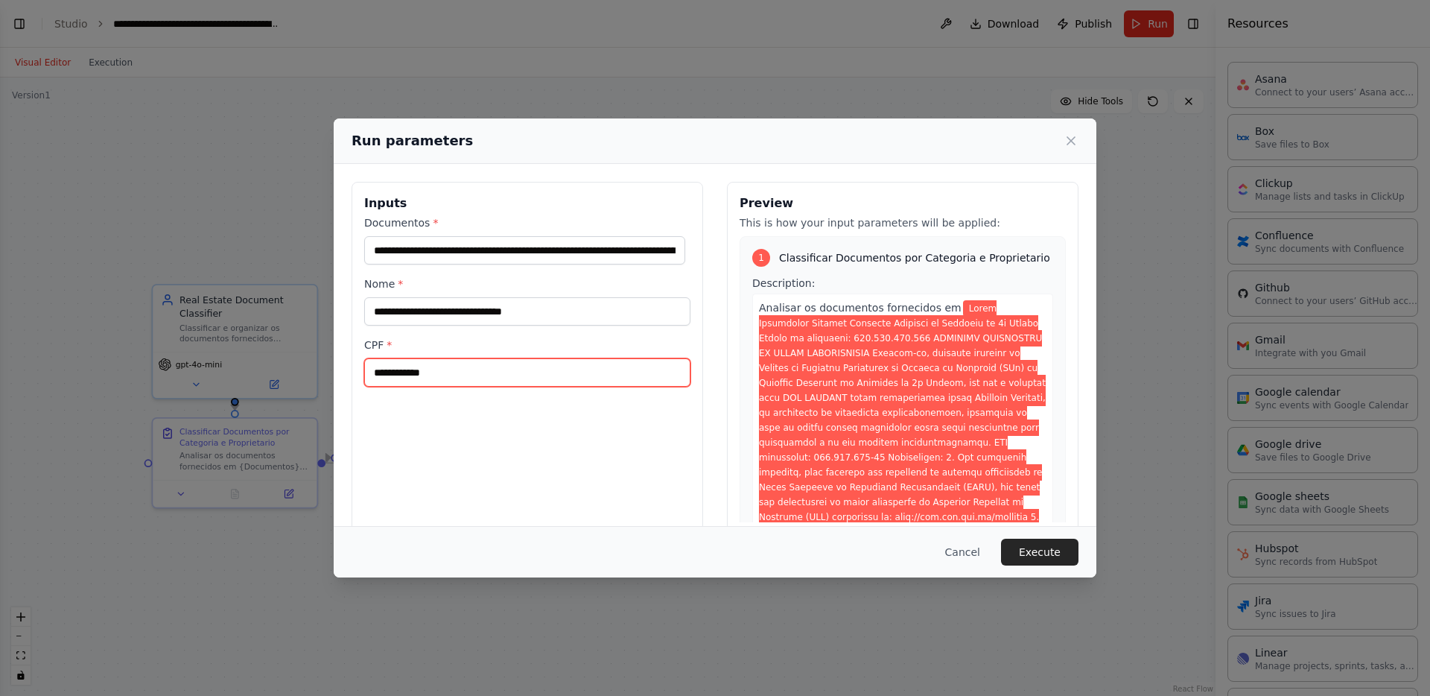
type input "**********"
click at [1034, 553] on button "Execute" at bounding box center [1039, 551] width 77 height 27
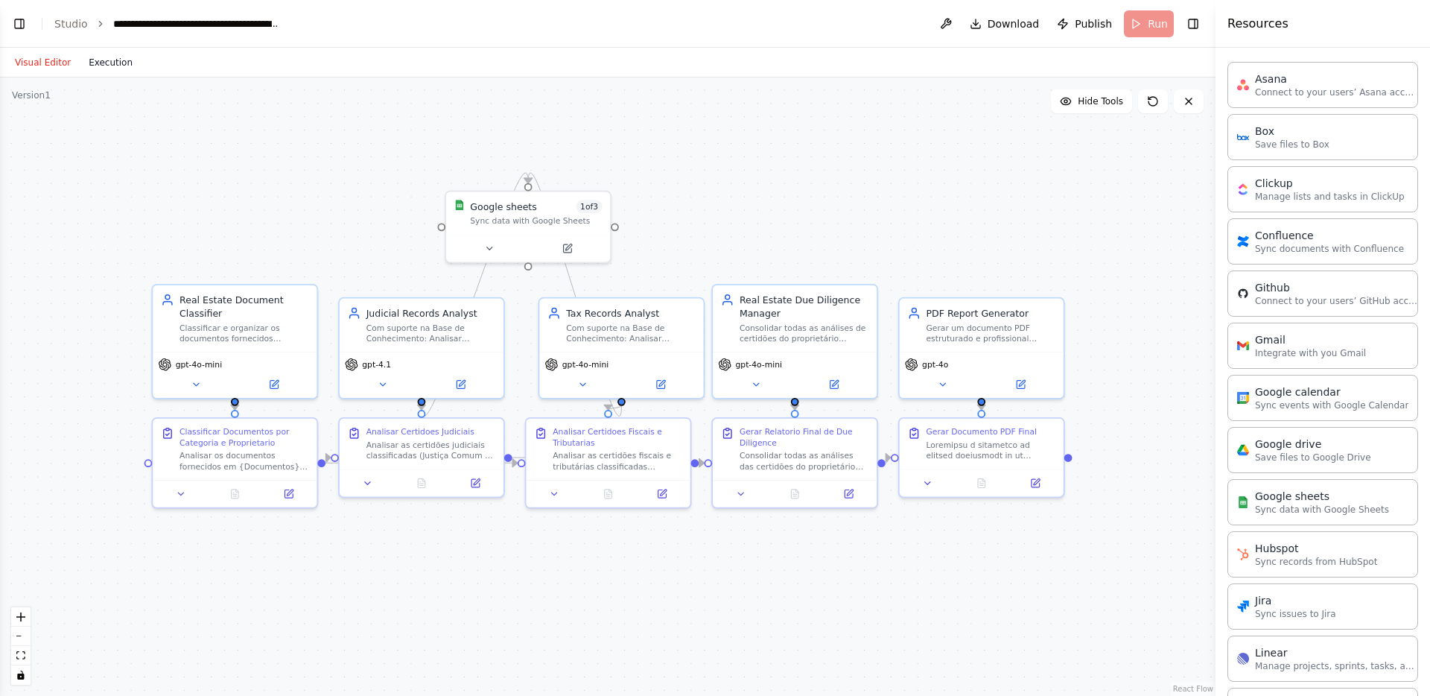
click at [98, 66] on button "Execution" at bounding box center [111, 63] width 62 height 18
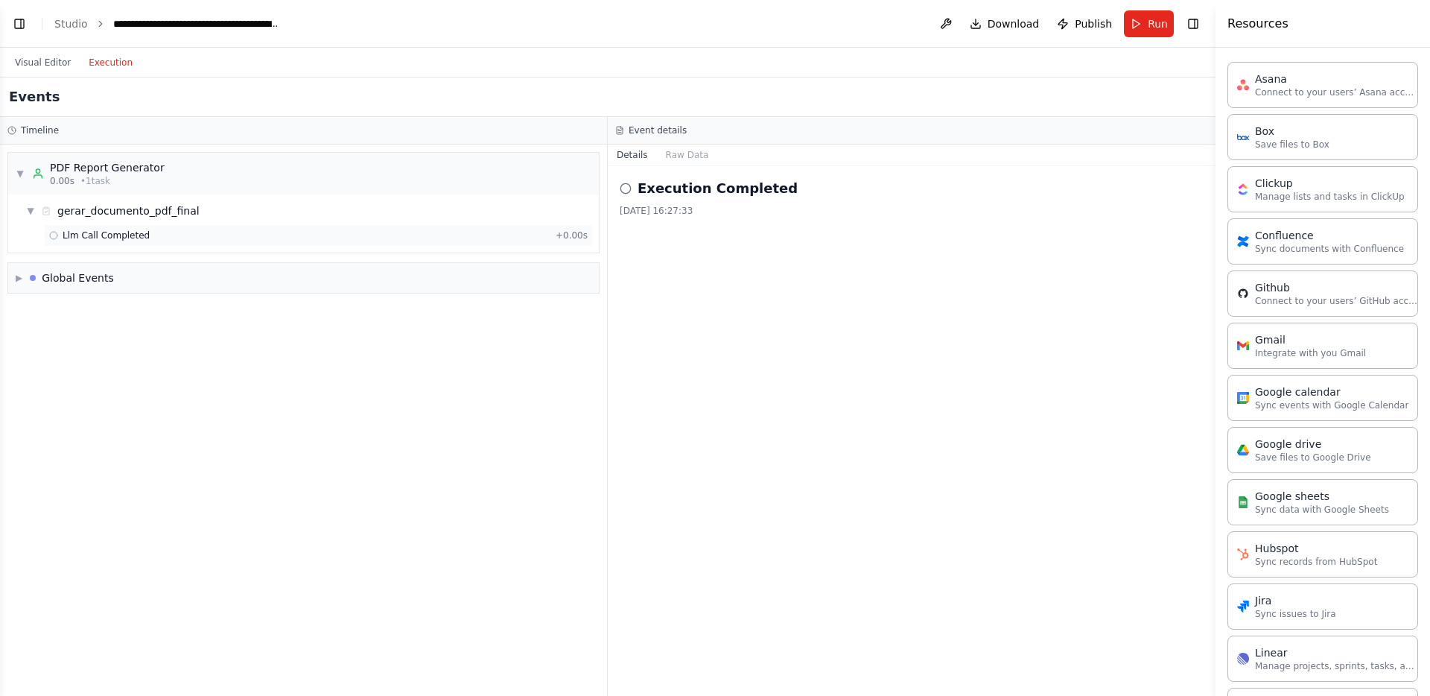
click at [78, 227] on div "Llm Call Completed + 0.00s" at bounding box center [318, 235] width 549 height 22
click at [678, 159] on button "Raw Data" at bounding box center [687, 154] width 61 height 21
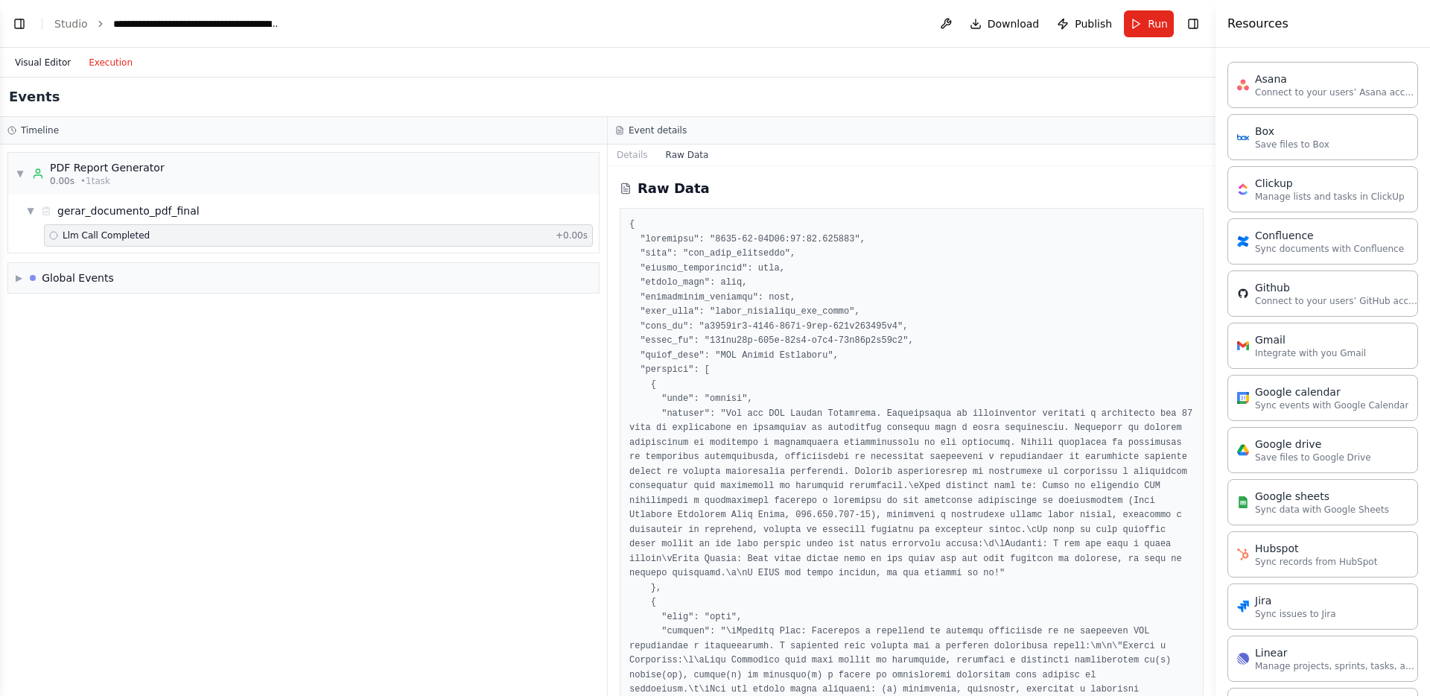
click at [42, 63] on button "Visual Editor" at bounding box center [43, 63] width 74 height 18
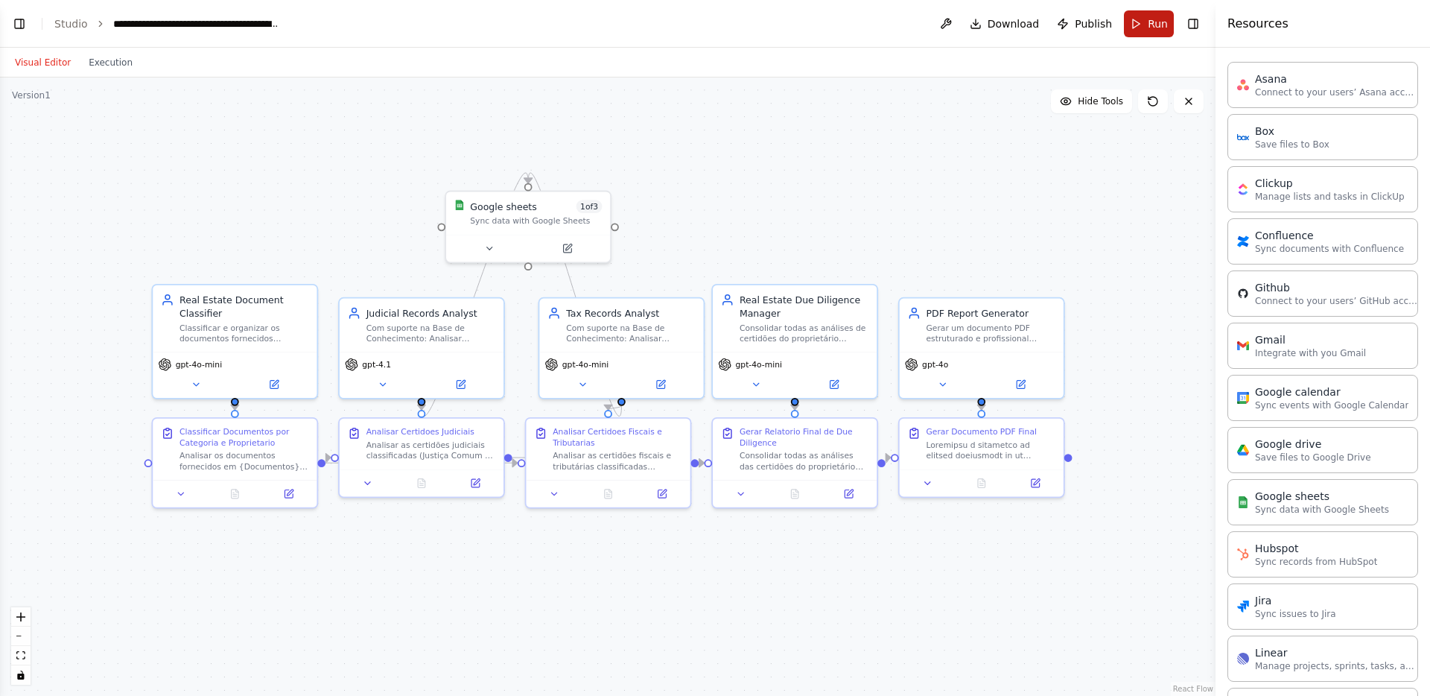
click at [1163, 29] on span "Run" at bounding box center [1158, 23] width 20 height 15
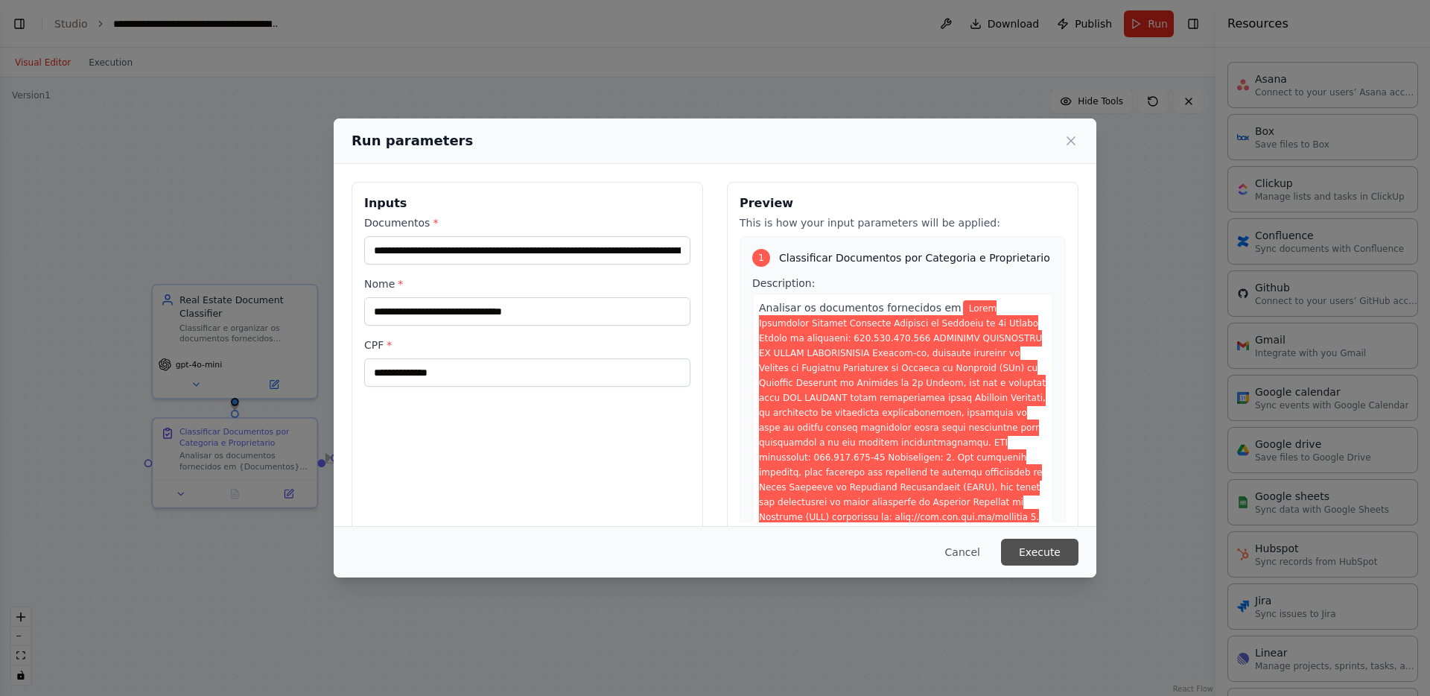
click at [1041, 562] on button "Execute" at bounding box center [1039, 551] width 77 height 27
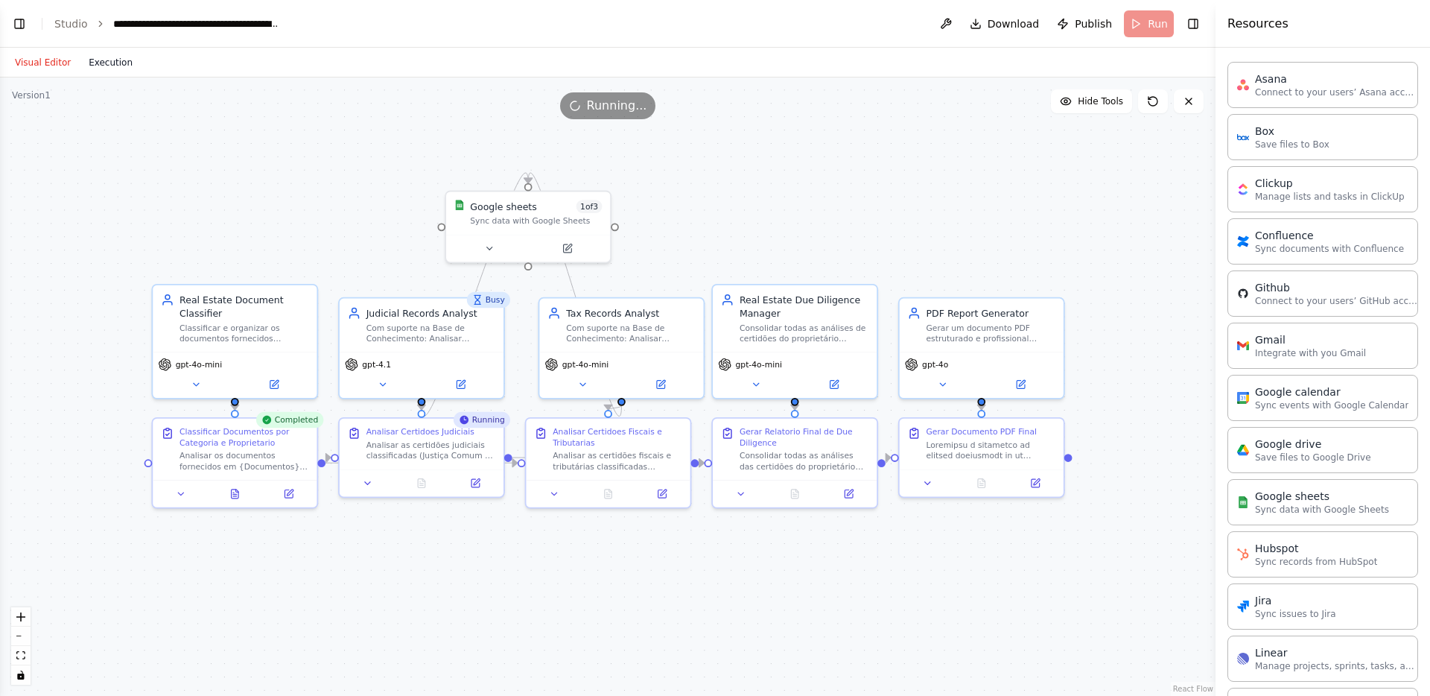
click at [106, 62] on button "Execution" at bounding box center [111, 63] width 62 height 18
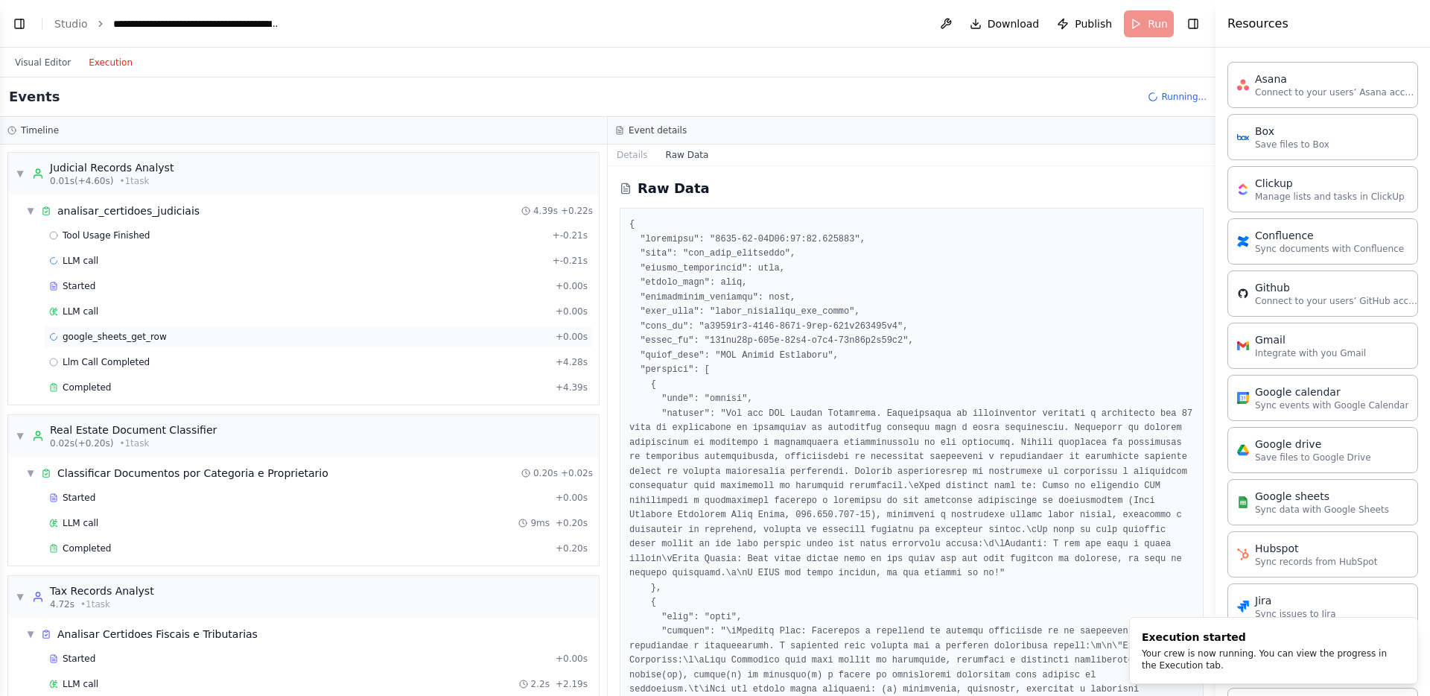
click at [113, 335] on span "google_sheets_get_row" at bounding box center [115, 337] width 104 height 12
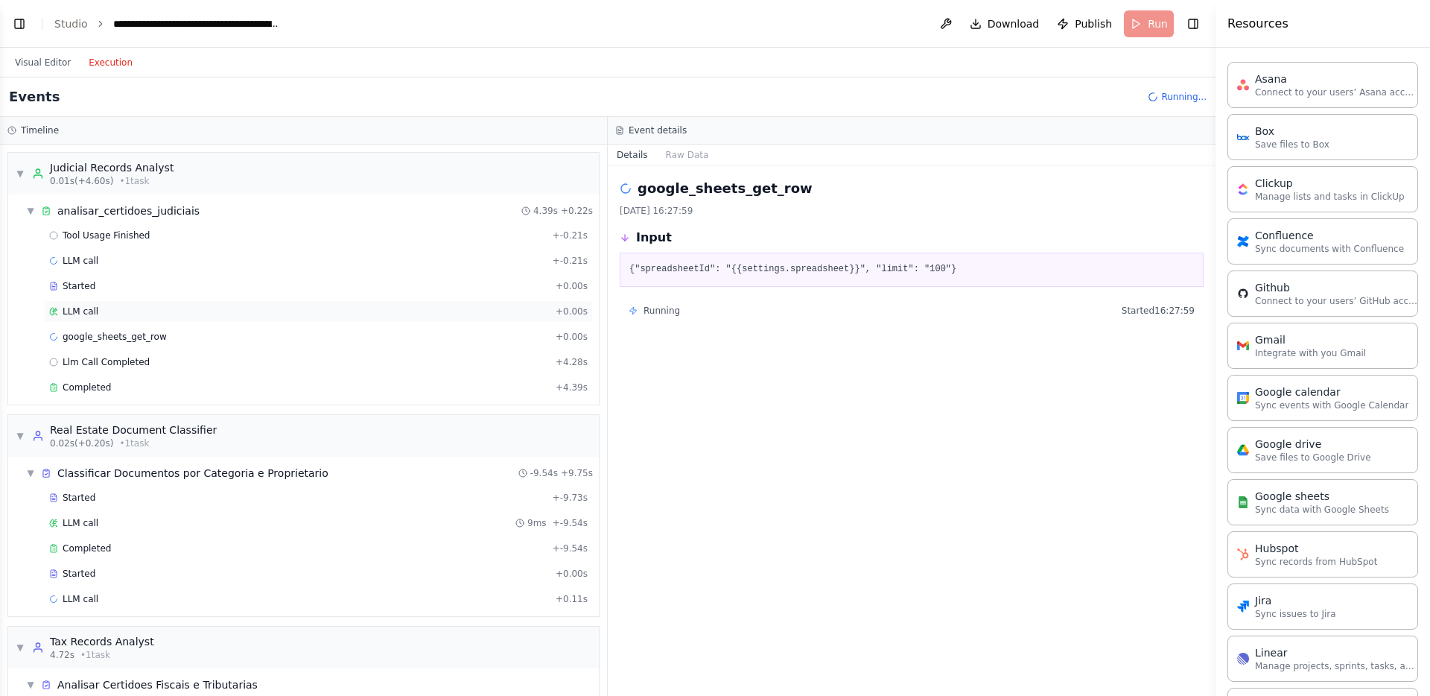
click at [125, 306] on div "LLM call + 0.00s" at bounding box center [318, 311] width 538 height 12
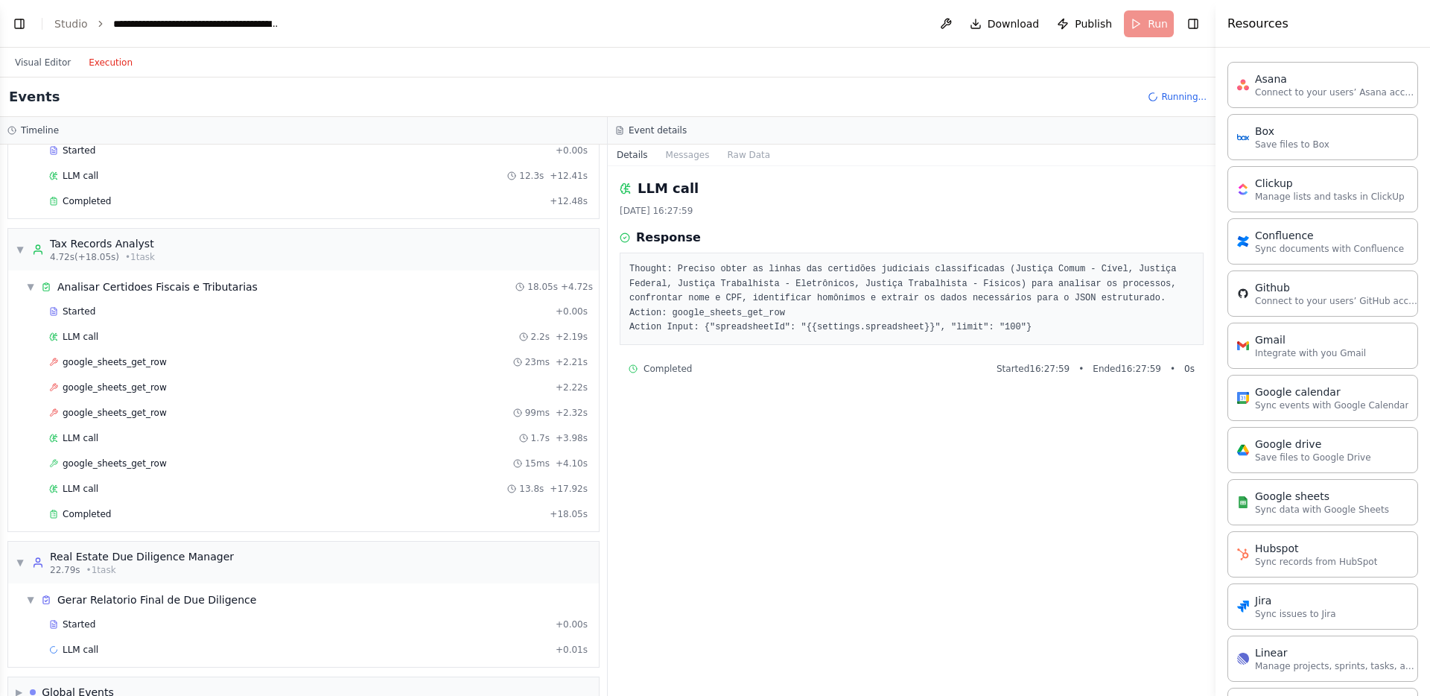
scroll to position [553, 0]
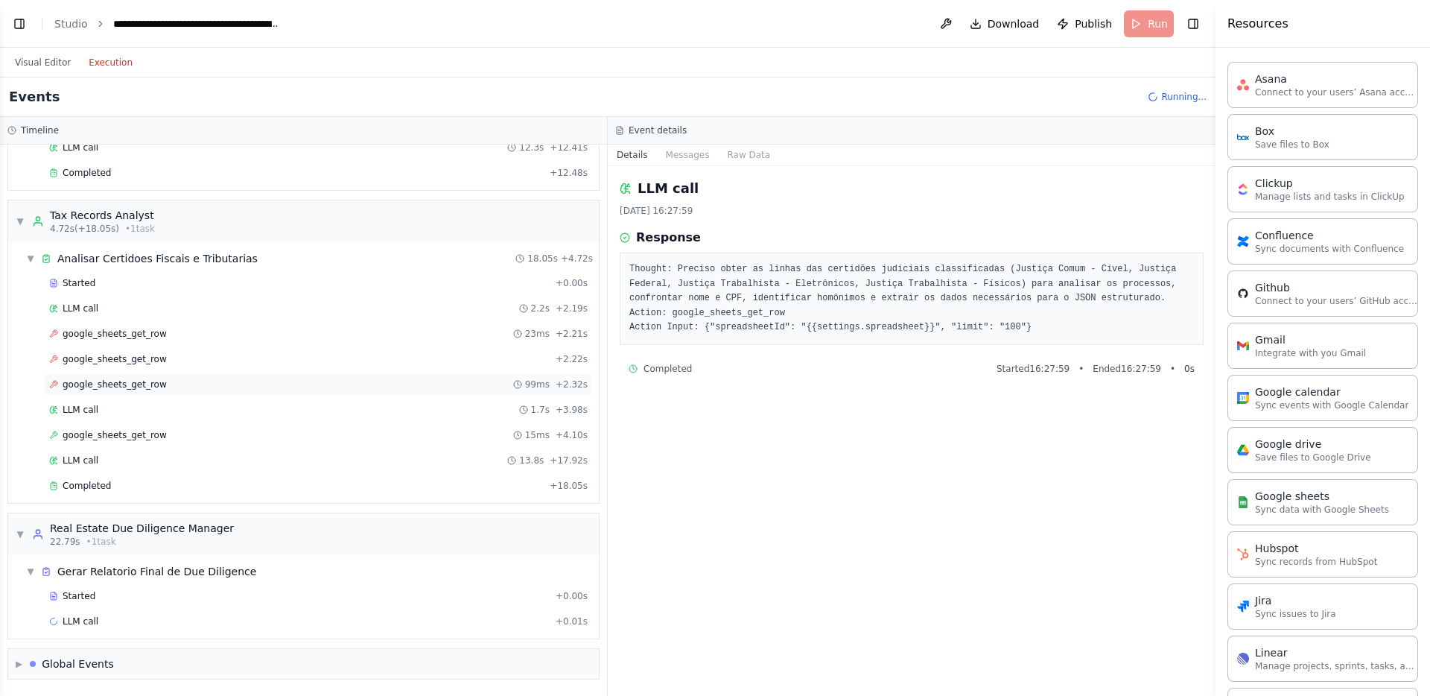
click at [121, 384] on span "google_sheets_get_row" at bounding box center [115, 384] width 104 height 12
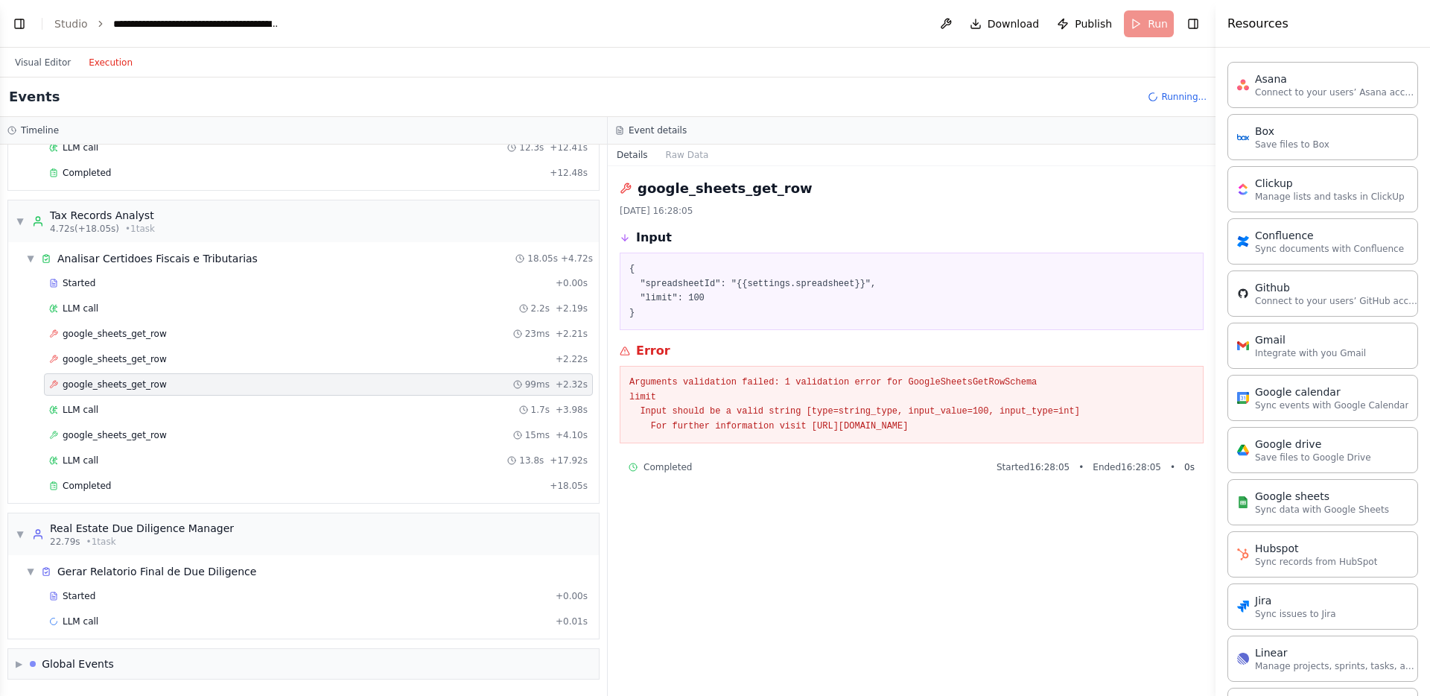
click at [124, 371] on div "Started + 0.00s LLM call 2.2s + 2.19s google_sheets_get_row 23ms + 2.21s google…" at bounding box center [309, 386] width 579 height 228
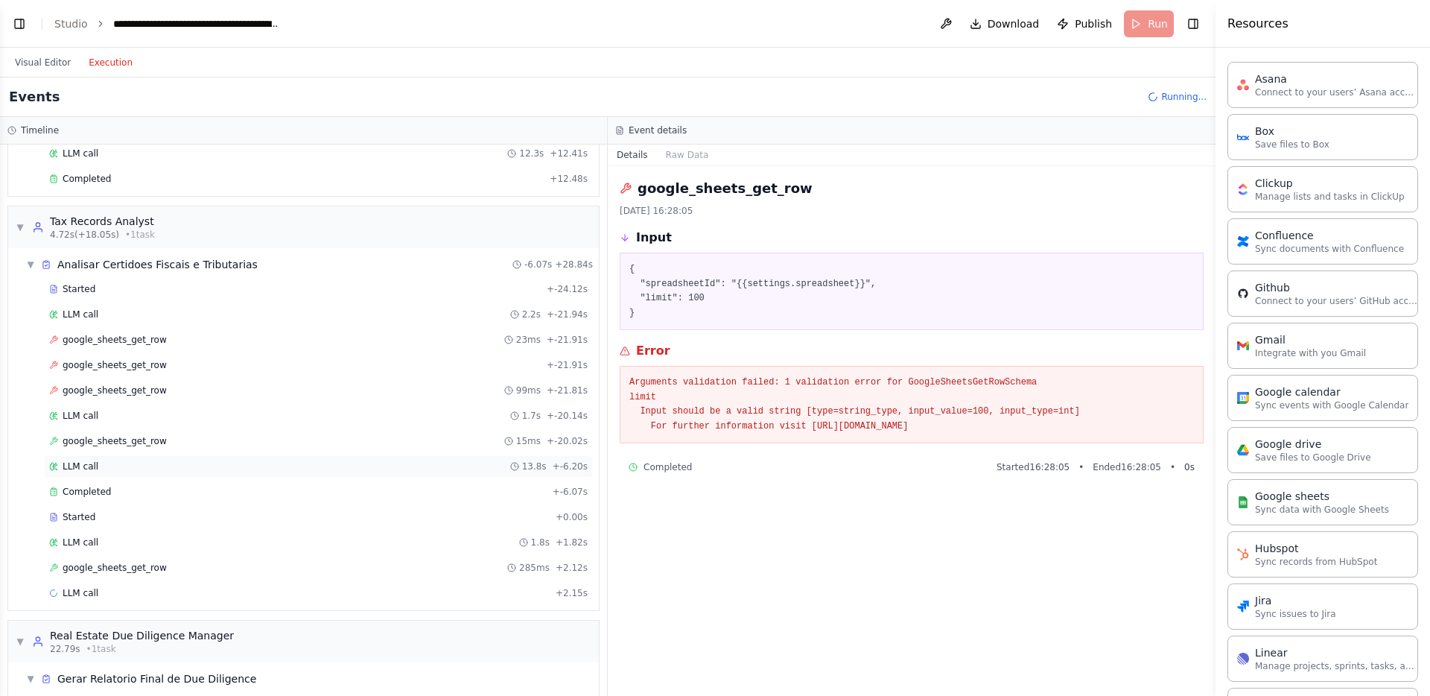
scroll to position [474, 0]
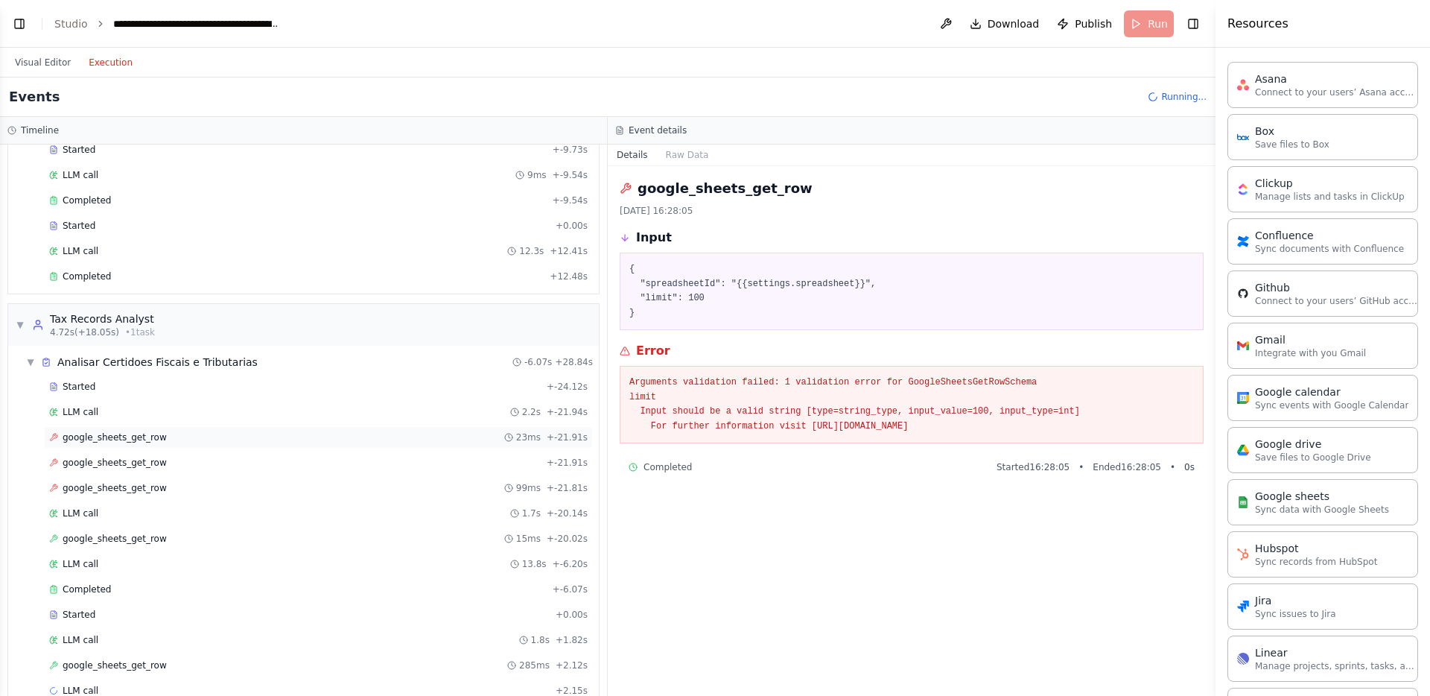
click at [113, 433] on span "google_sheets_get_row" at bounding box center [115, 437] width 104 height 12
click at [108, 409] on div "LLM call 2.2s + -21.94s" at bounding box center [318, 412] width 538 height 12
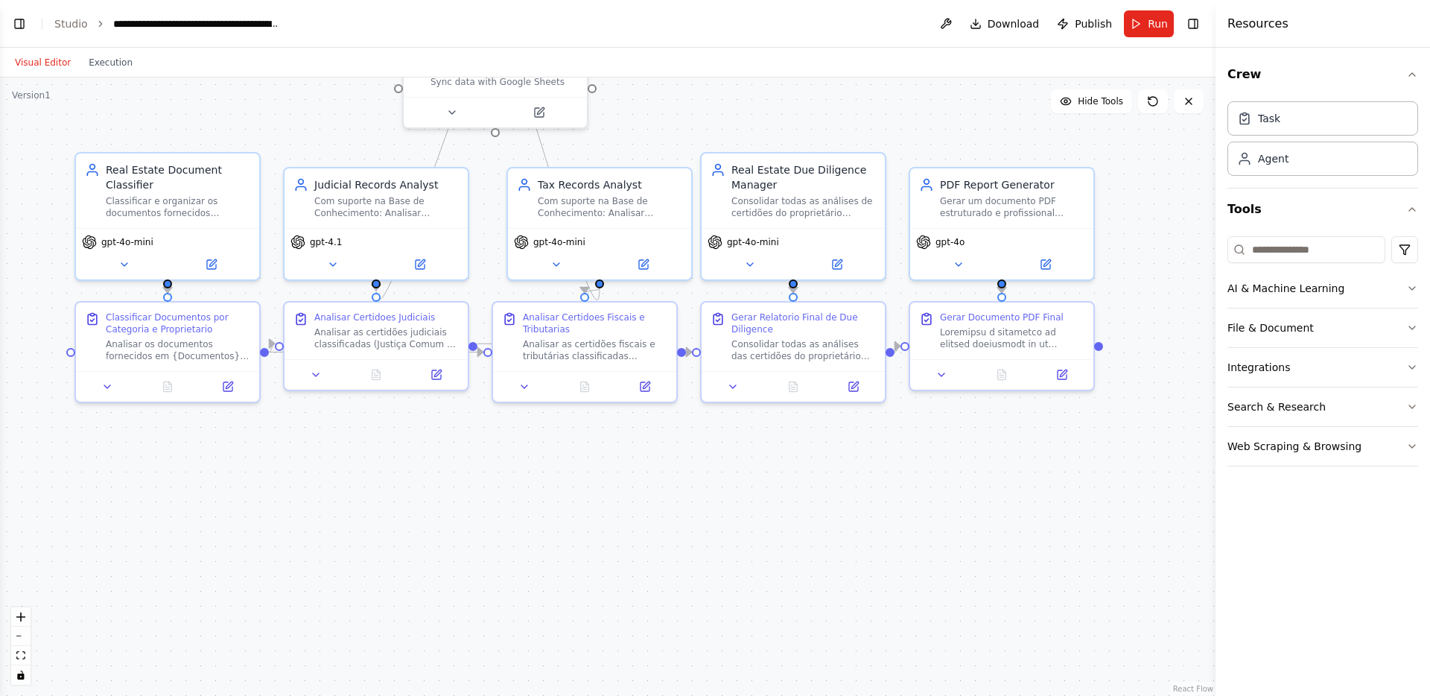
scroll to position [6005, 0]
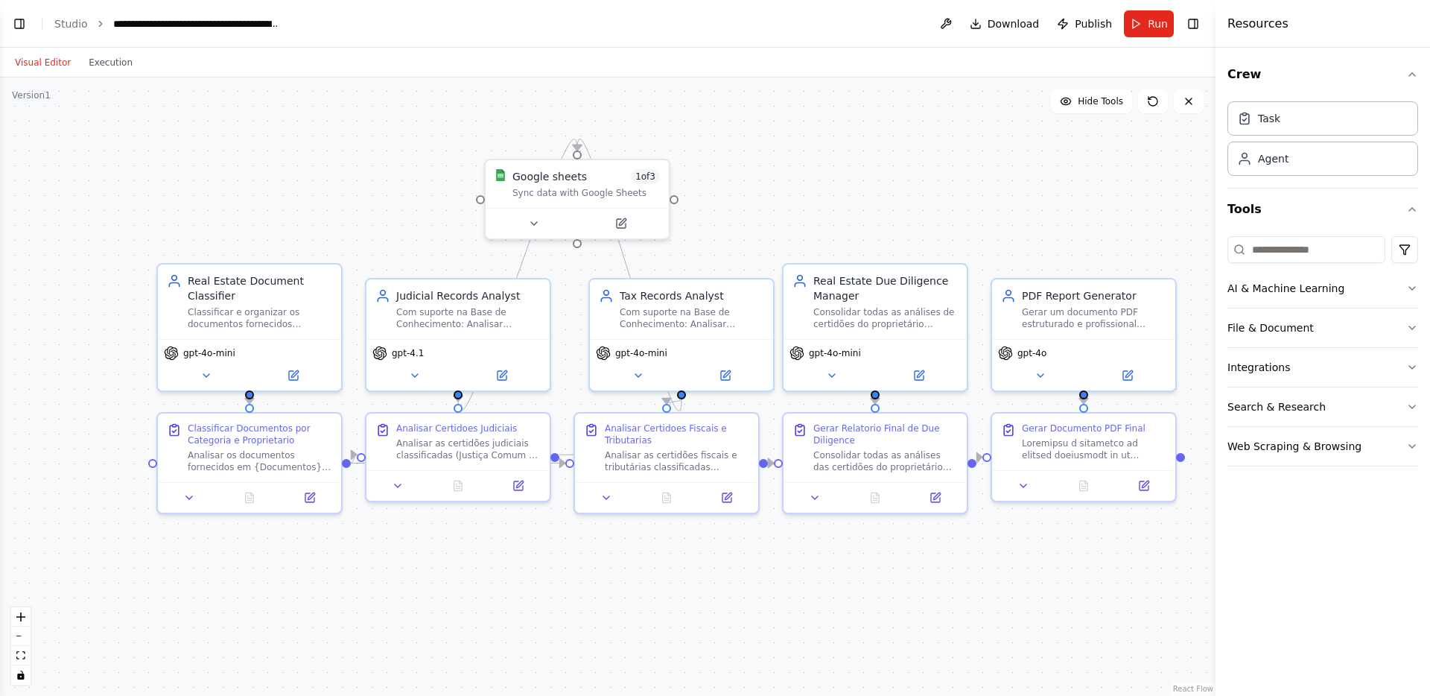
drag, startPoint x: 395, startPoint y: 491, endPoint x: 477, endPoint y: 602, distance: 138.1
click at [477, 602] on div ".deletable-edge-delete-btn { width: 20px; height: 20px; border: 0px solid #ffff…" at bounding box center [607, 386] width 1215 height 618
click at [585, 199] on div "Google sheets 1 of 3 Sync data with Google Sheets" at bounding box center [577, 182] width 183 height 48
click at [664, 146] on button at bounding box center [657, 142] width 19 height 19
click at [617, 145] on button "Confirm" at bounding box center [615, 143] width 53 height 18
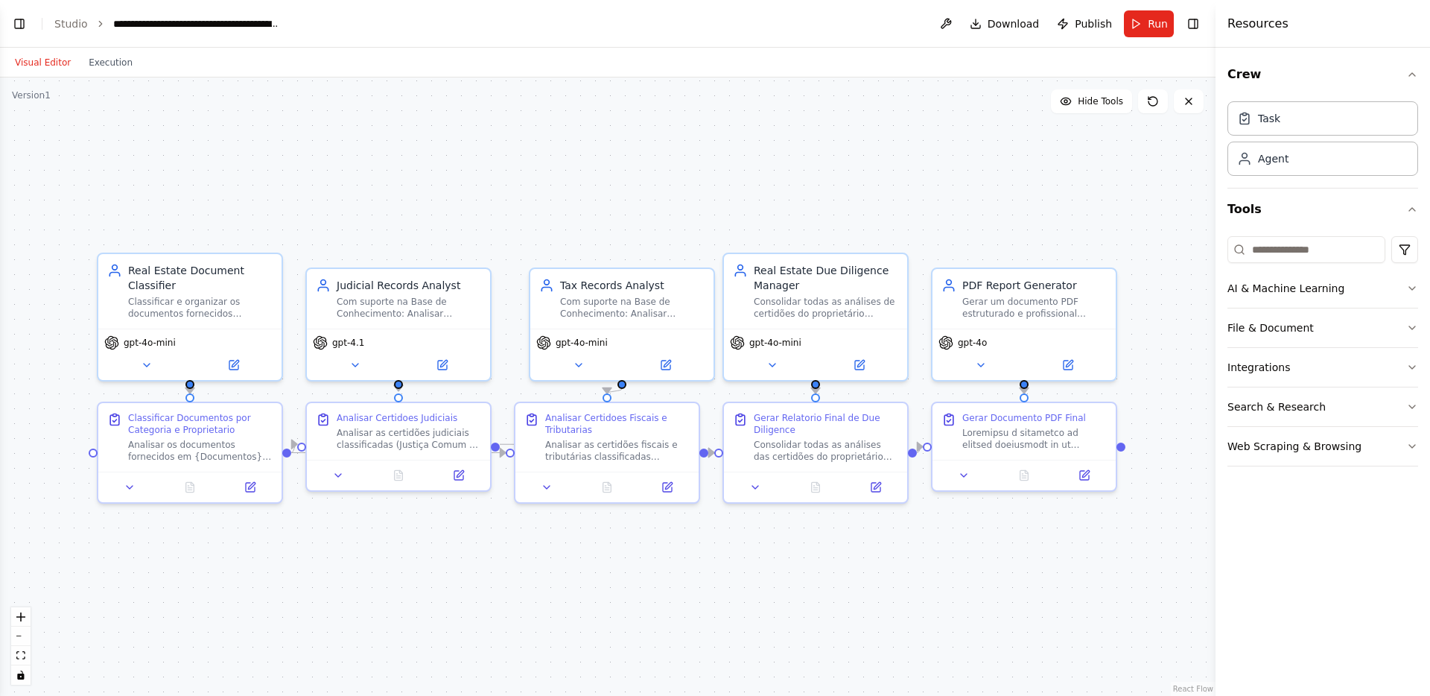
drag, startPoint x: 1043, startPoint y: 601, endPoint x: 1002, endPoint y: 592, distance: 41.2
click at [1002, 592] on div ".deletable-edge-delete-btn { width: 20px; height: 20px; border: 0px solid #ffff…" at bounding box center [607, 386] width 1215 height 618
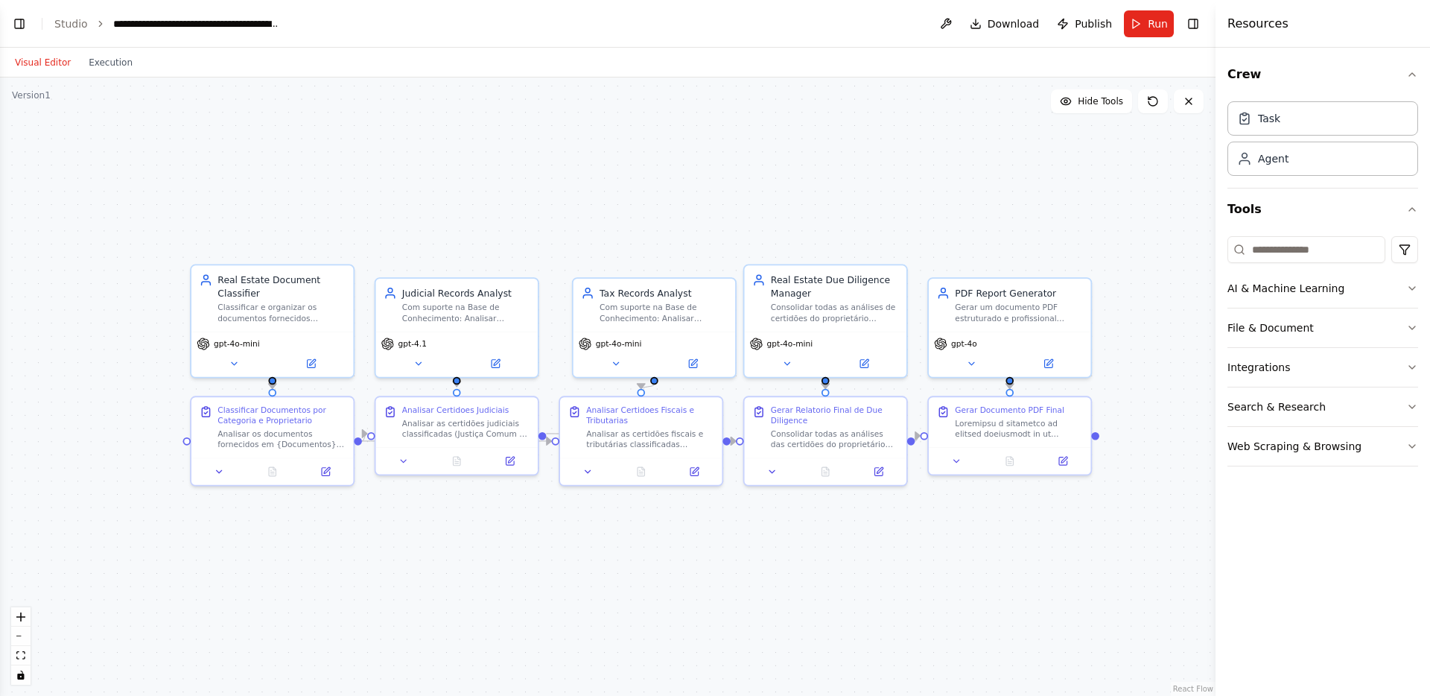
drag, startPoint x: 1010, startPoint y: 596, endPoint x: 974, endPoint y: 564, distance: 48.0
click at [974, 564] on div ".deletable-edge-delete-btn { width: 20px; height: 20px; border: 0px solid #ffff…" at bounding box center [607, 386] width 1215 height 618
click at [1302, 282] on button "AI & Machine Learning" at bounding box center [1322, 288] width 191 height 39
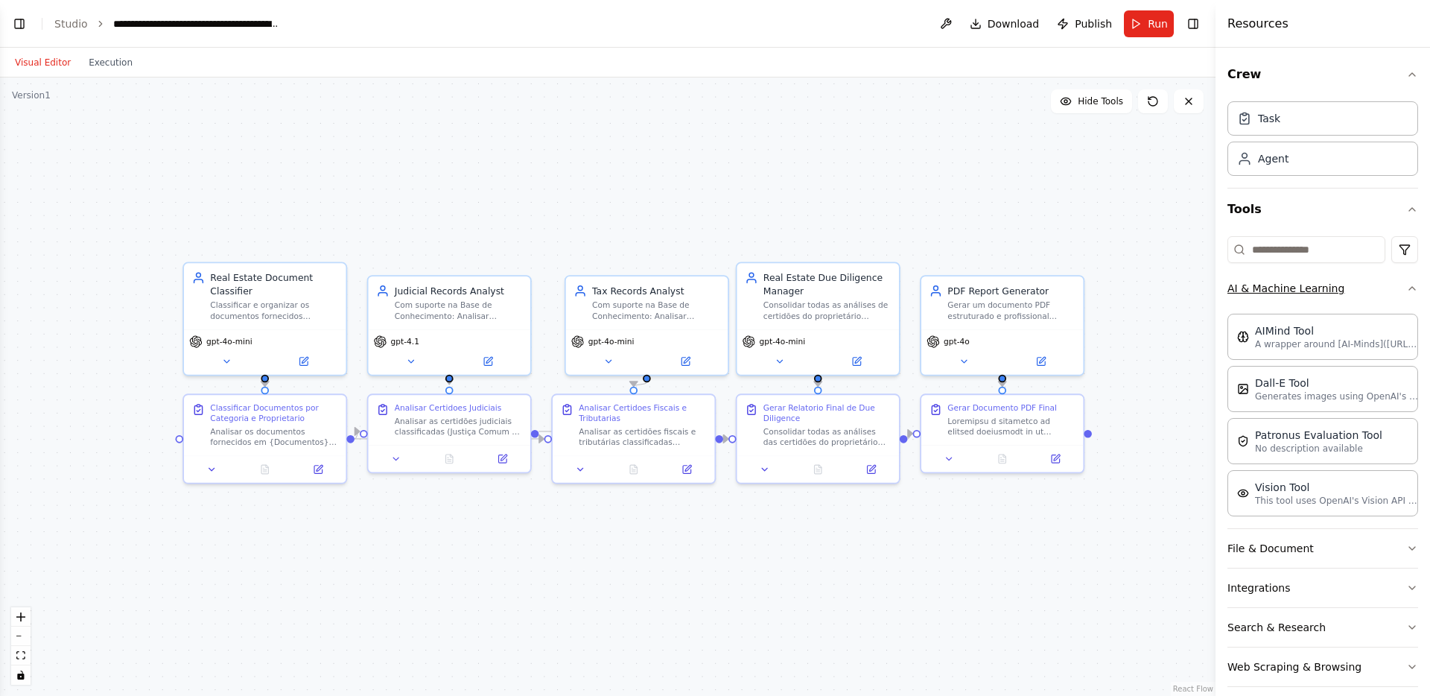
click at [1302, 282] on button "AI & Machine Learning" at bounding box center [1322, 288] width 191 height 39
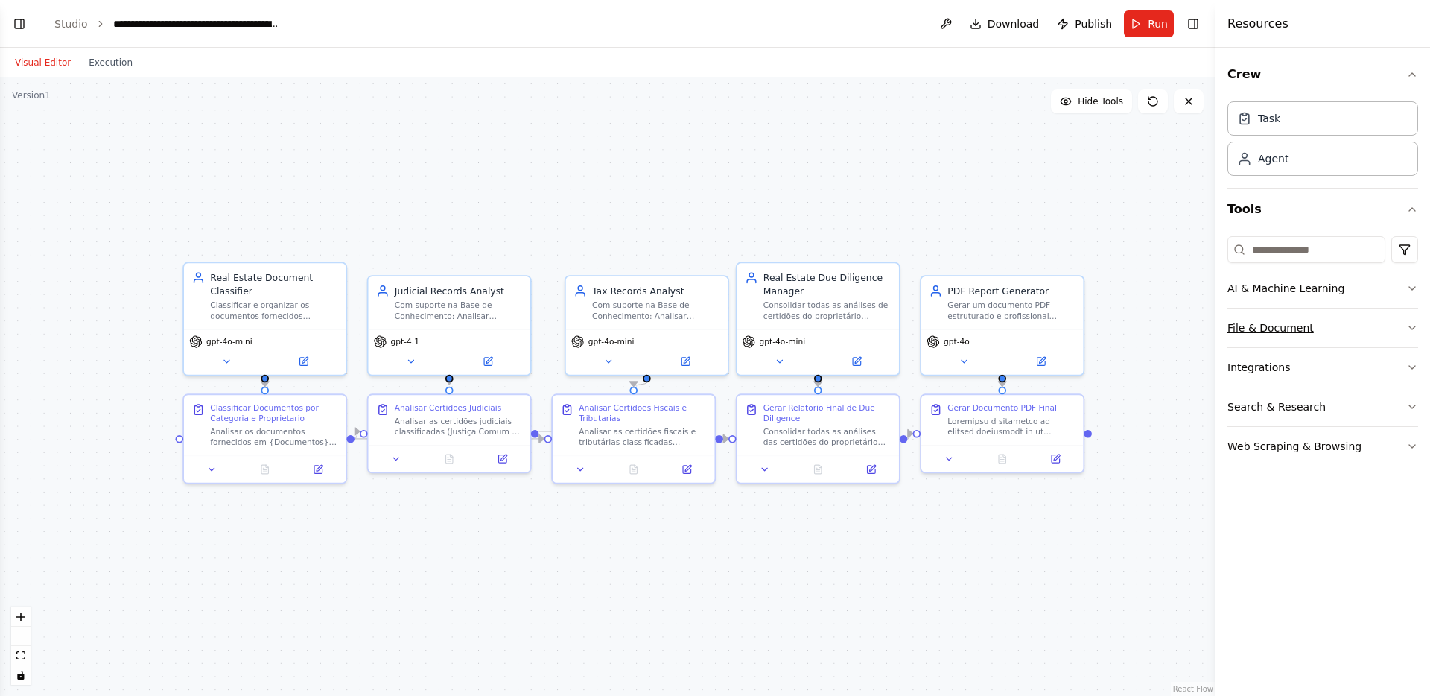
click at [1303, 328] on button "File & Document" at bounding box center [1322, 327] width 191 height 39
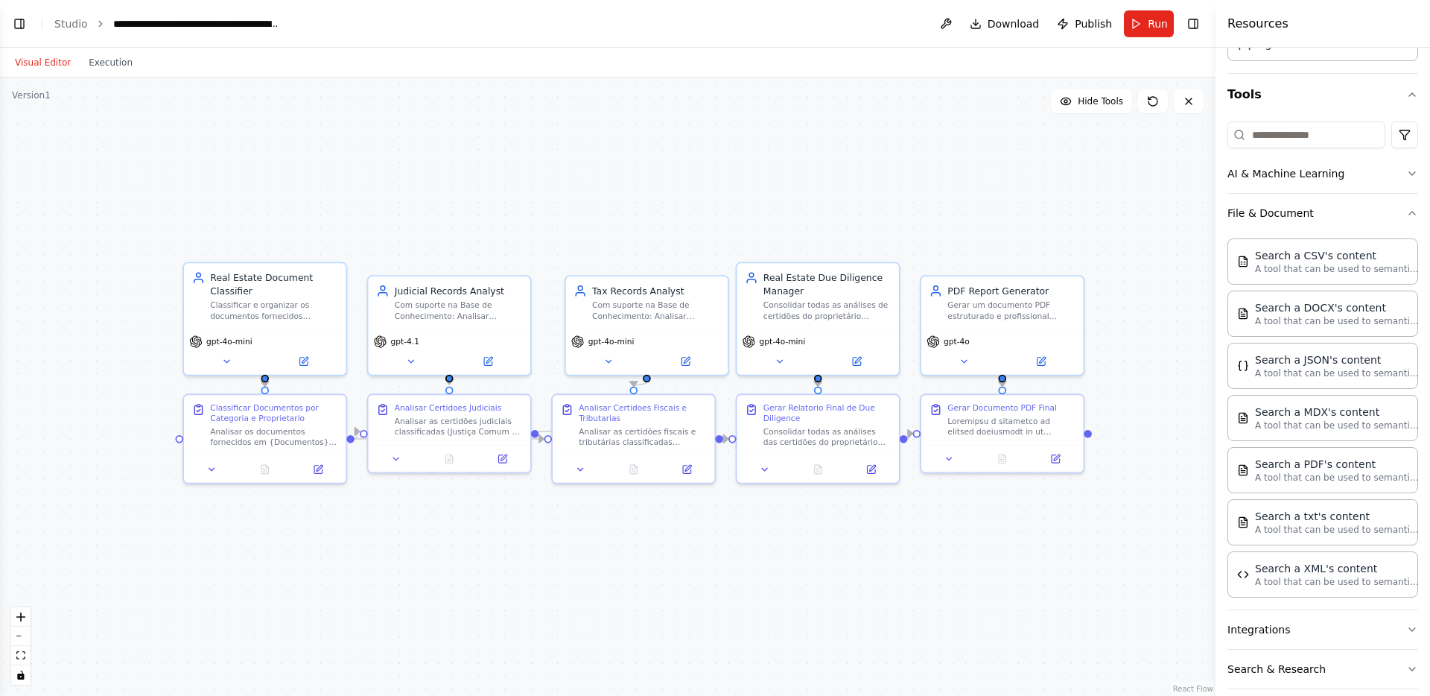
scroll to position [115, 0]
click at [880, 573] on div "A tool that can be used to semantic search a query from a JSON's content." at bounding box center [865, 571] width 130 height 21
drag, startPoint x: 885, startPoint y: 565, endPoint x: 847, endPoint y: 535, distance: 48.7
click at [847, 535] on div "A tool that can be used to semantic search a query from a JSON's content." at bounding box center [839, 545] width 130 height 21
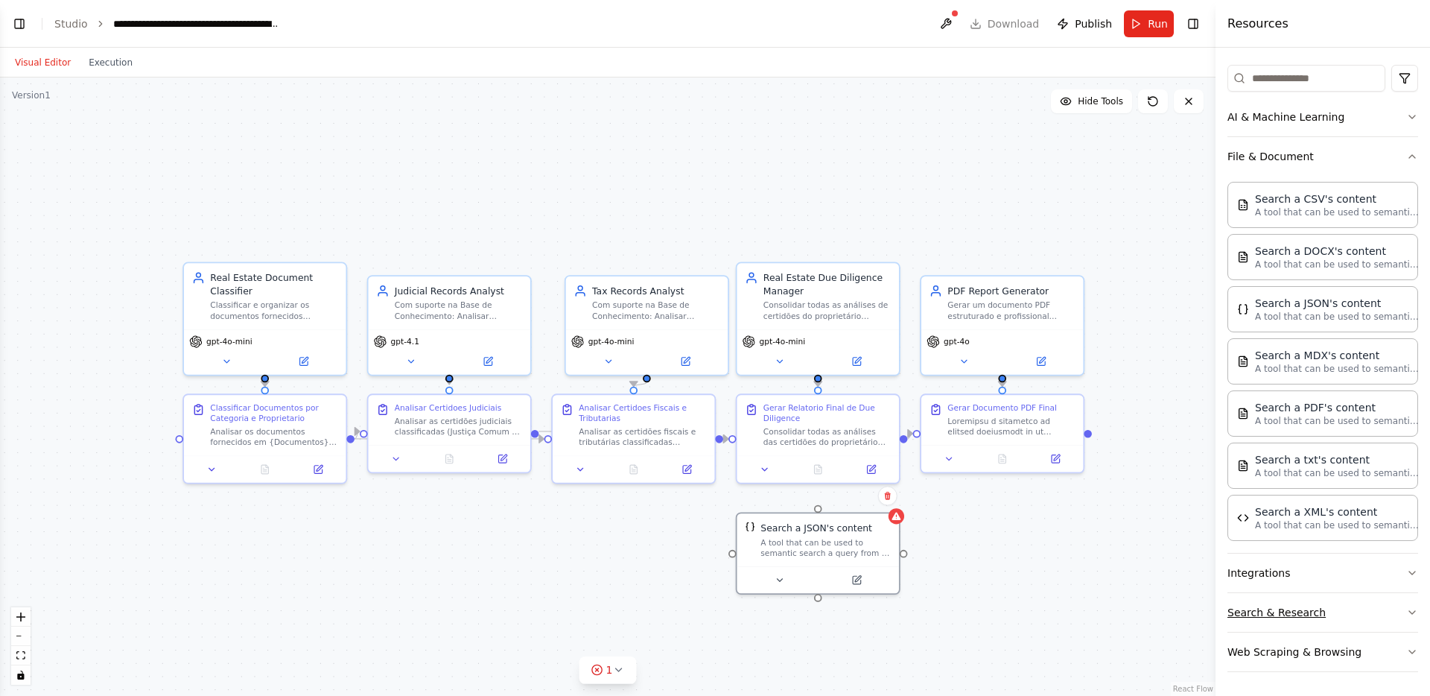
click at [1311, 612] on button "Search & Research" at bounding box center [1322, 612] width 191 height 39
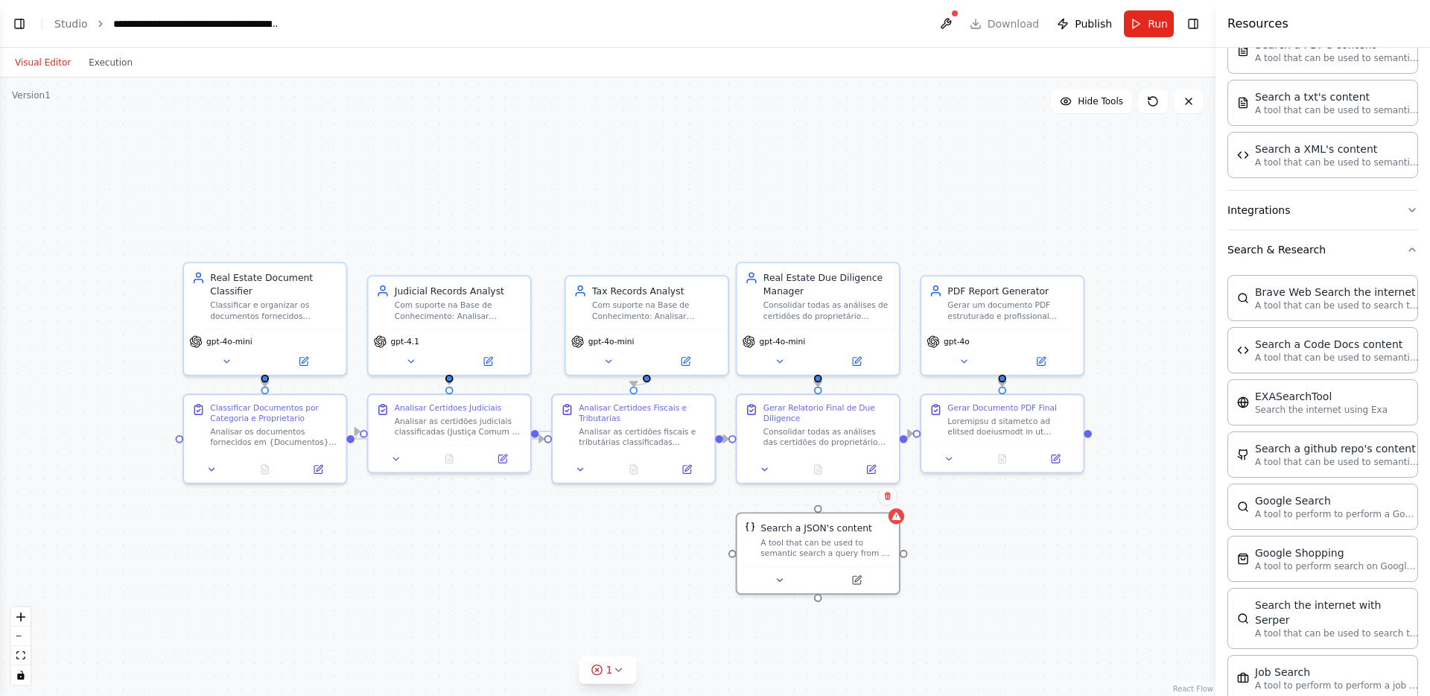
scroll to position [569, 0]
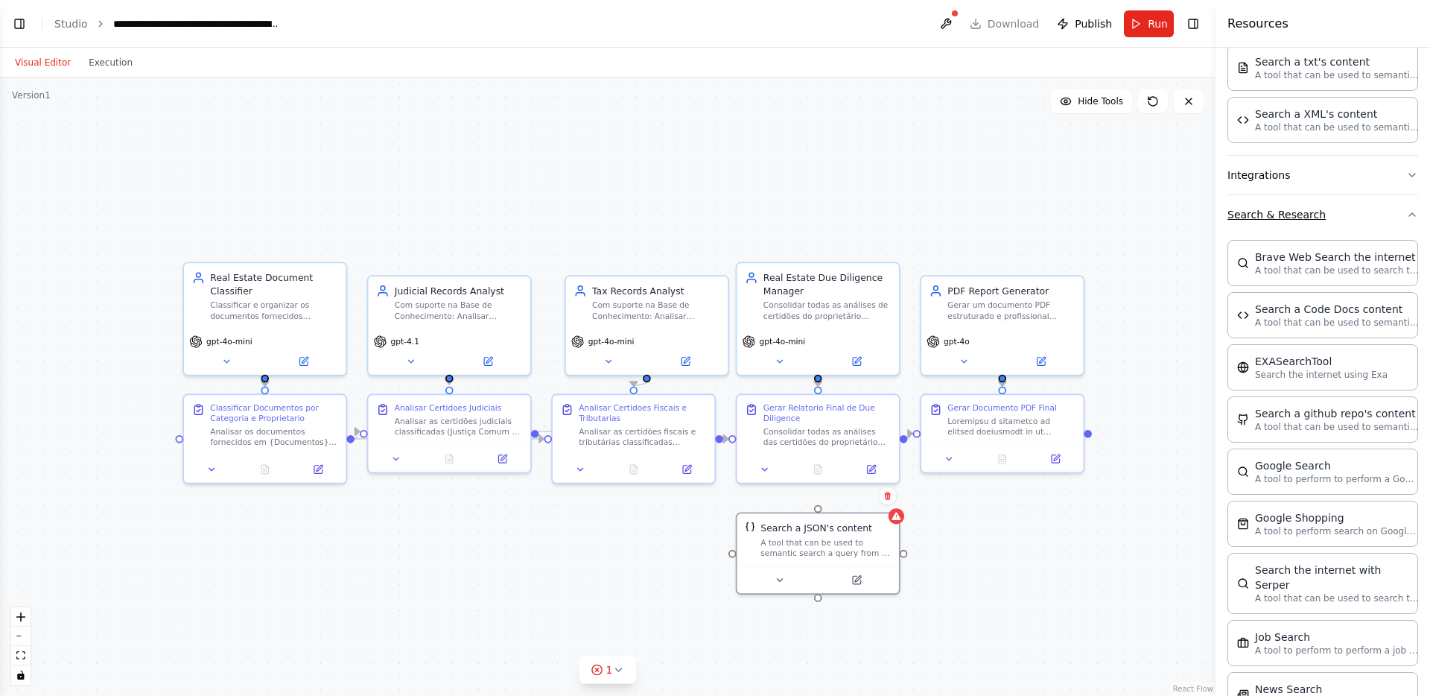
click at [1338, 232] on button "Search & Research" at bounding box center [1322, 214] width 191 height 39
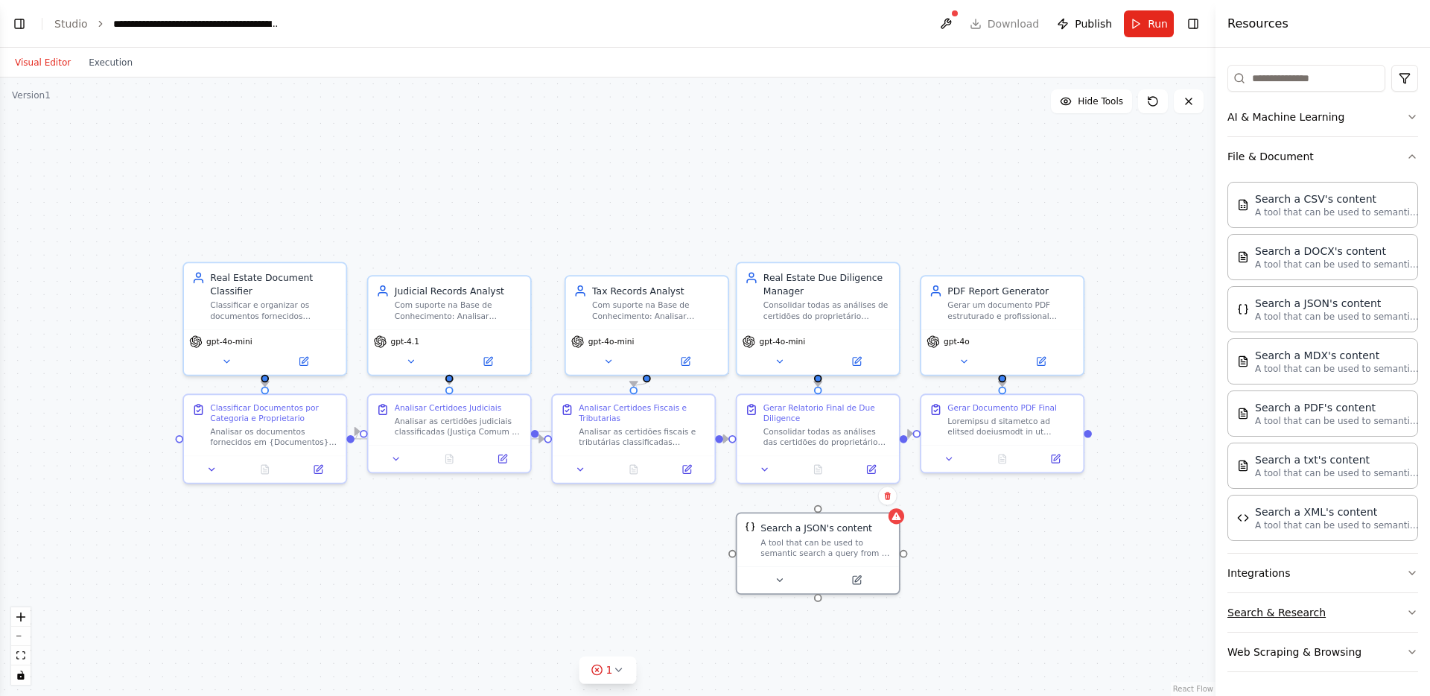
scroll to position [171, 0]
click at [1276, 656] on button "Web Scraping & Browsing" at bounding box center [1322, 651] width 191 height 39
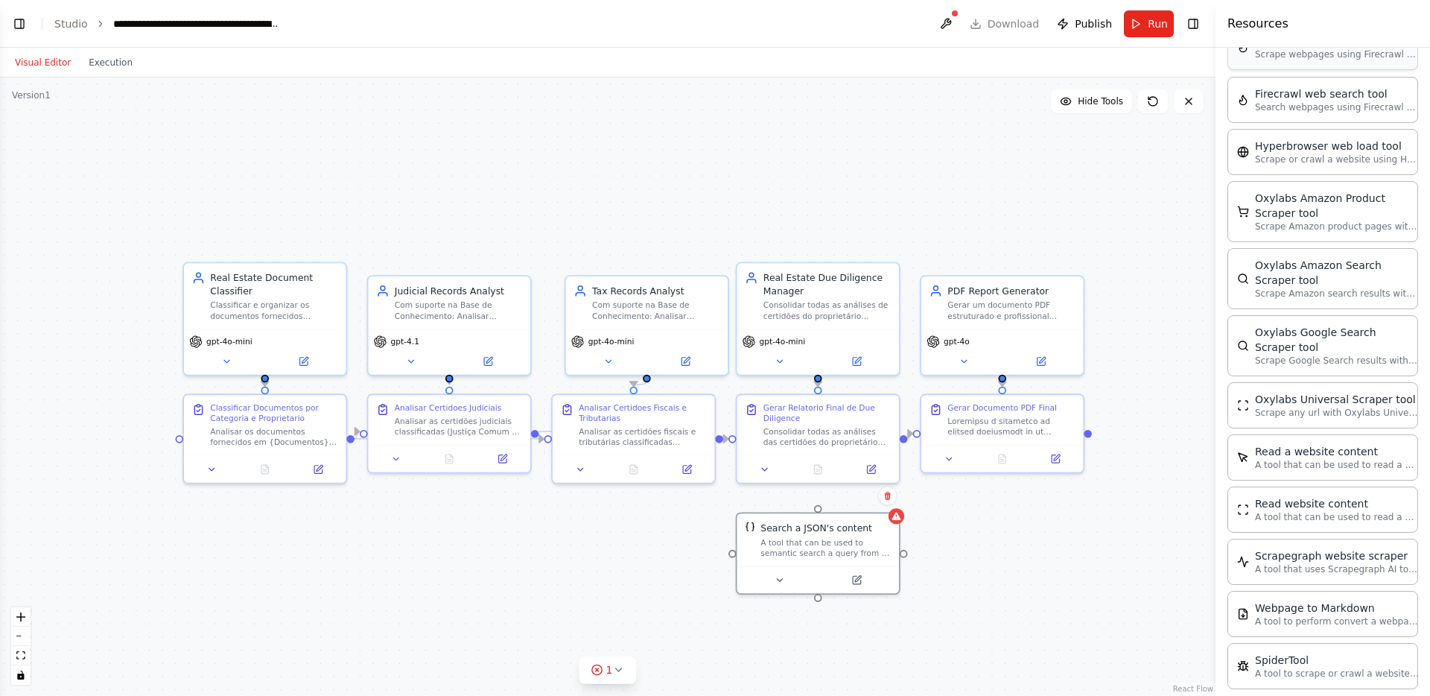
scroll to position [927, 0]
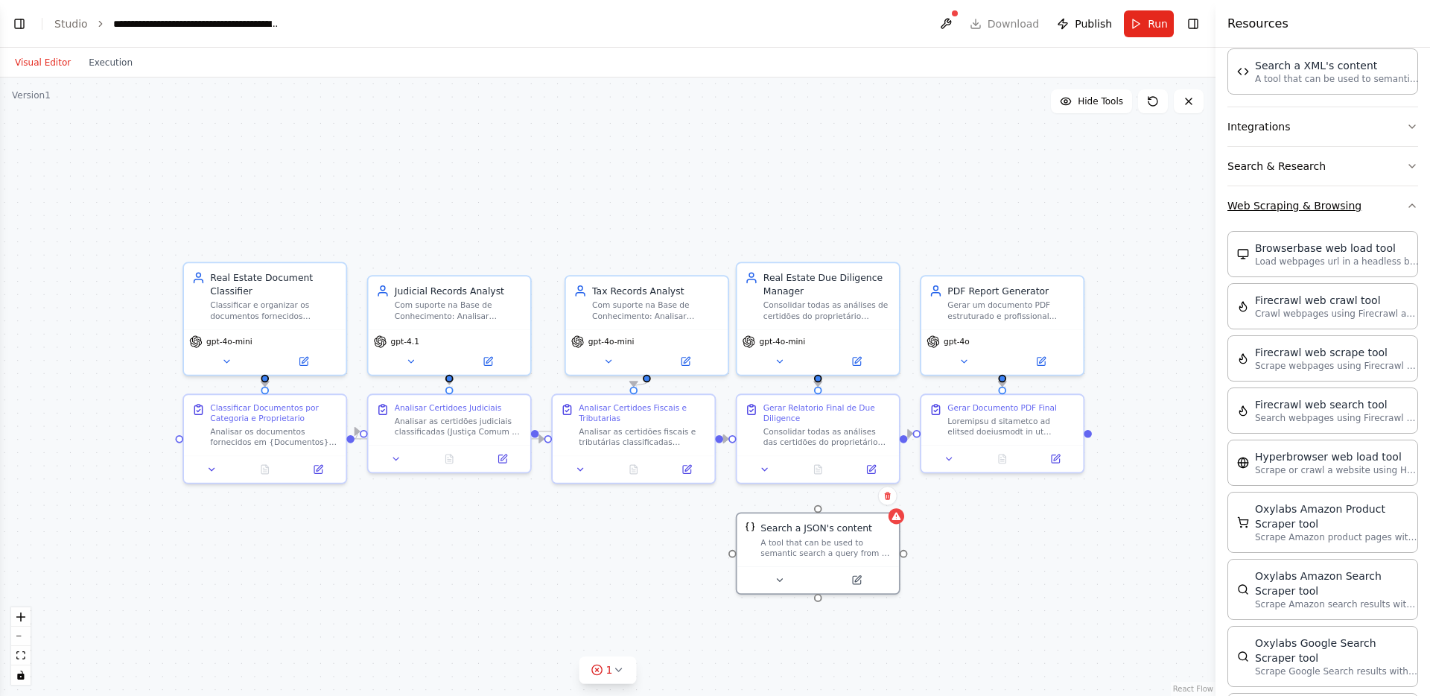
click at [1312, 213] on button "Web Scraping & Browsing" at bounding box center [1322, 205] width 191 height 39
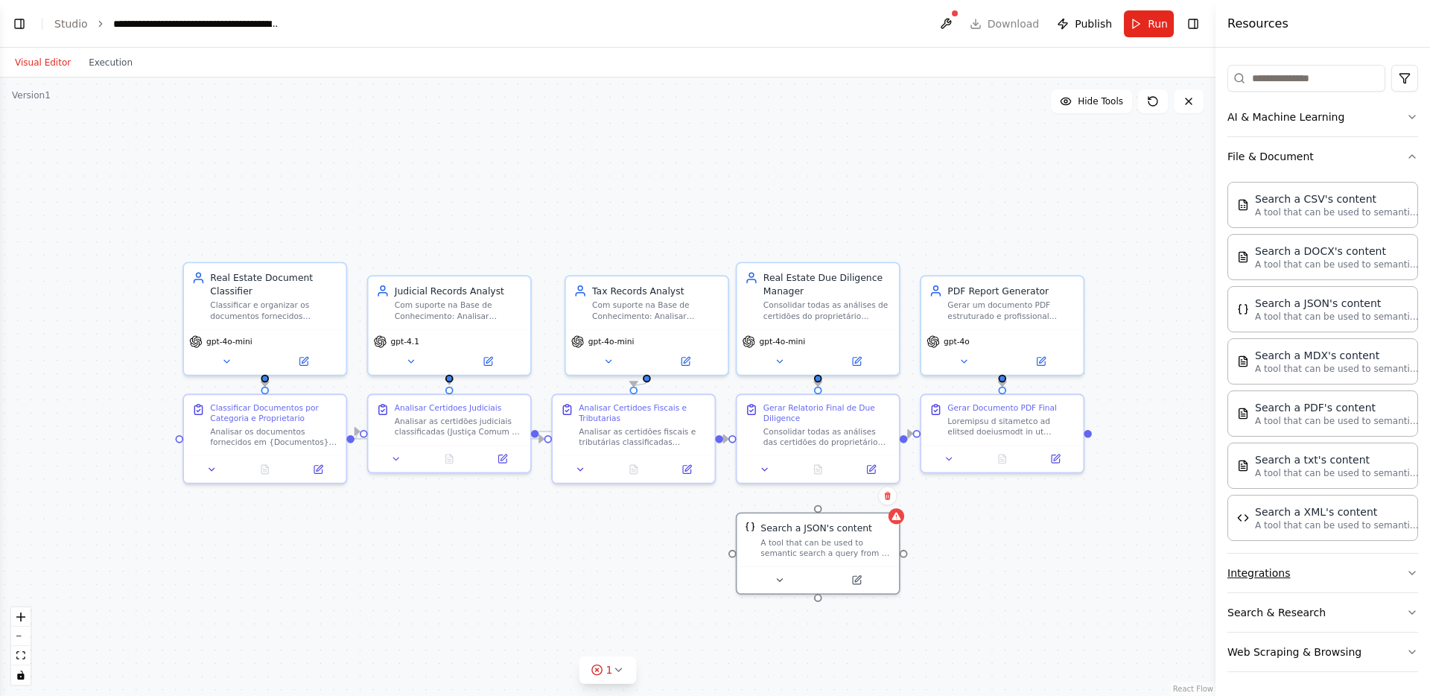
click at [1271, 573] on button "Integrations" at bounding box center [1322, 572] width 191 height 39
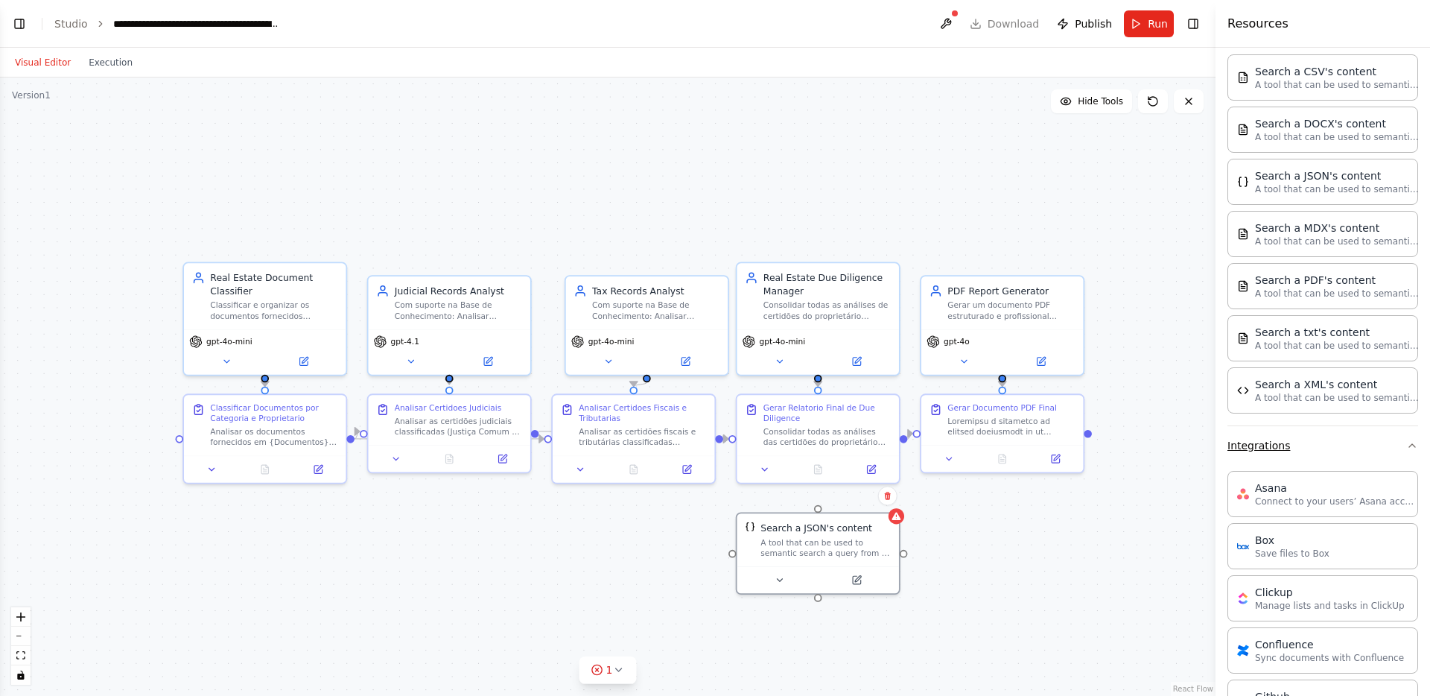
scroll to position [284, 0]
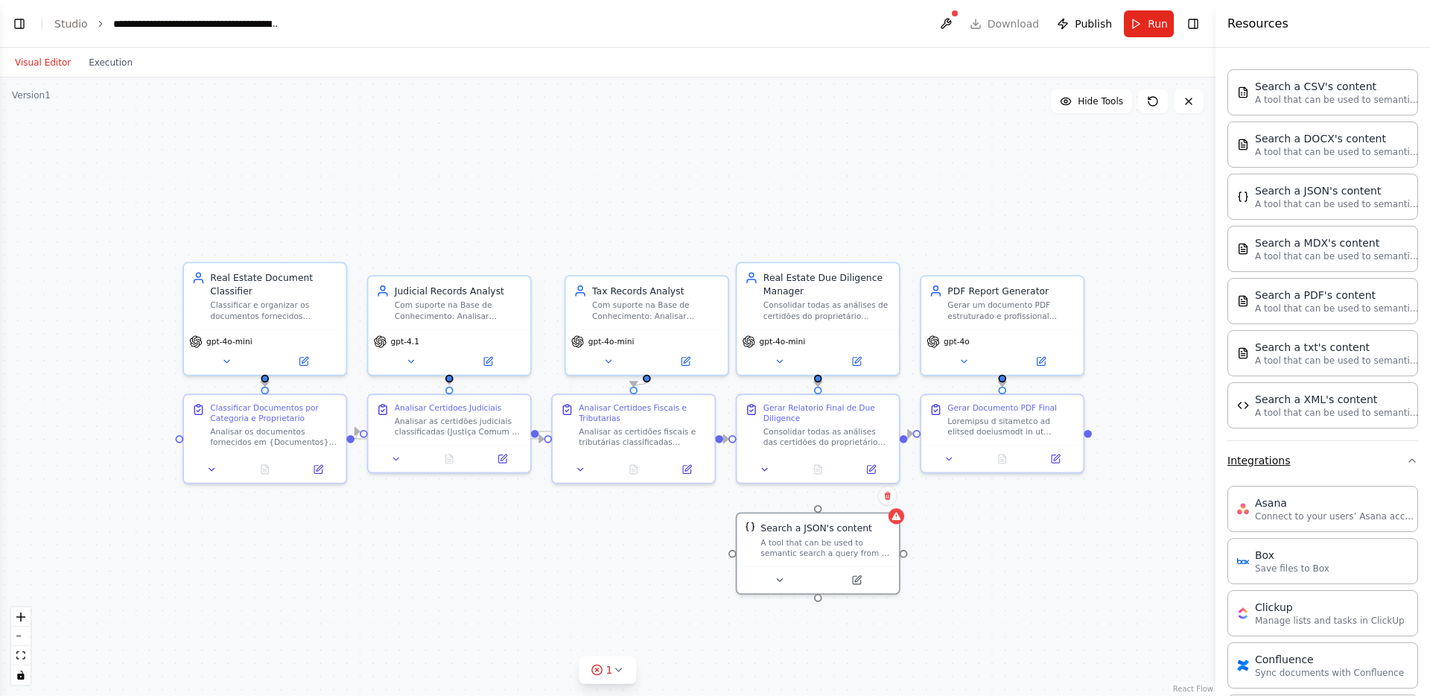
click at [1279, 474] on button "Integrations" at bounding box center [1322, 460] width 191 height 39
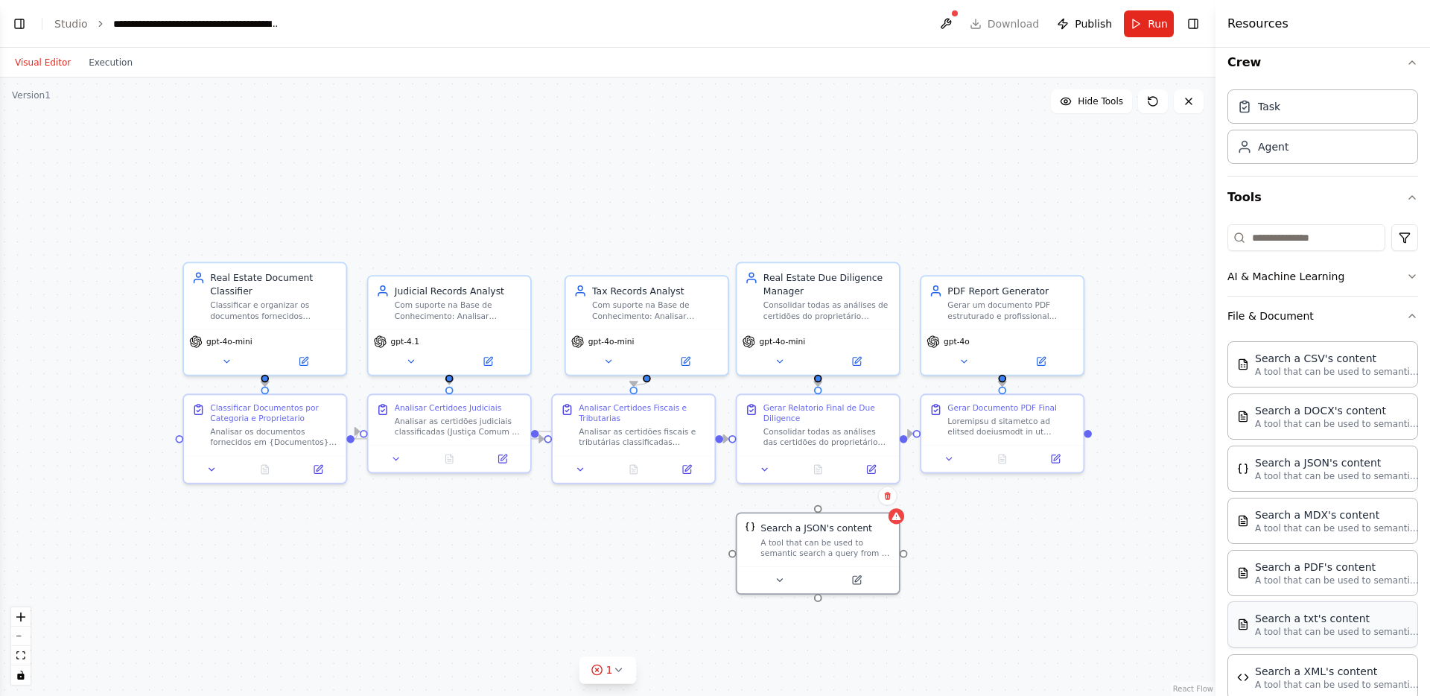
scroll to position [0, 0]
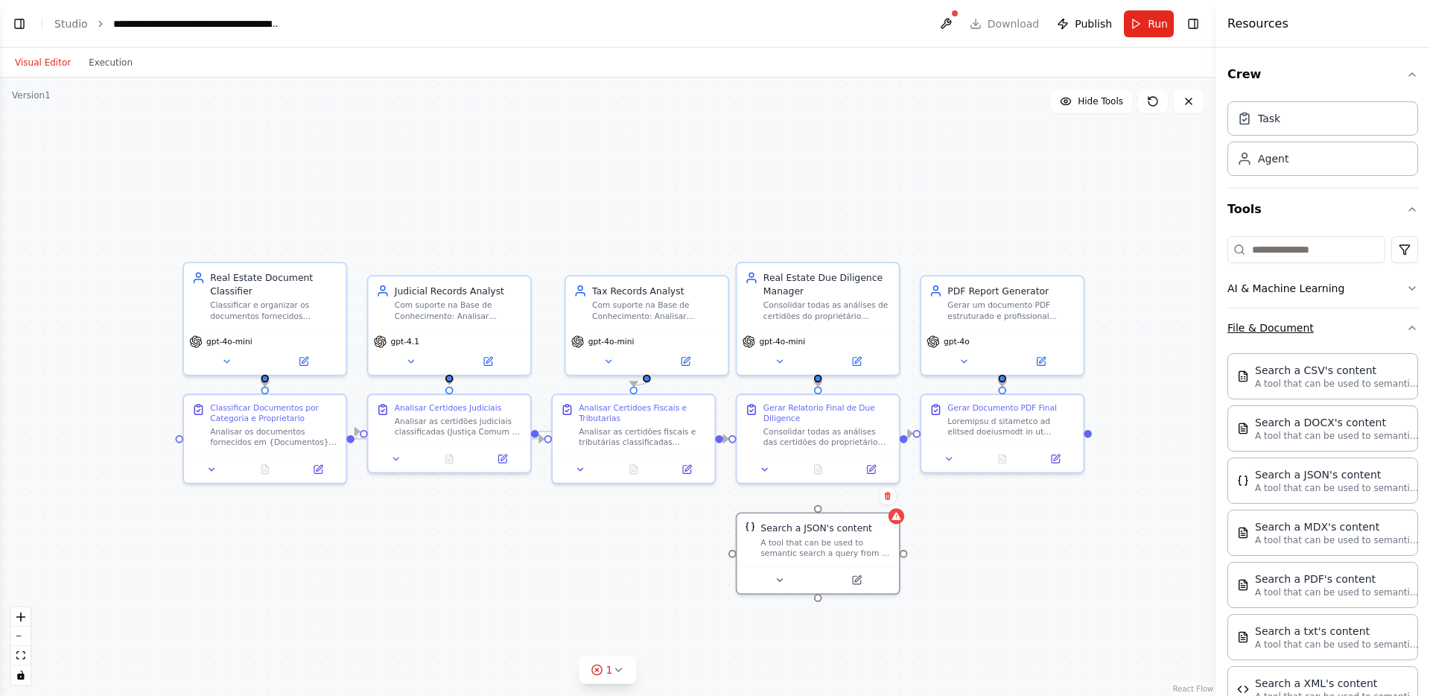
click at [1287, 325] on button "File & Document" at bounding box center [1322, 327] width 191 height 39
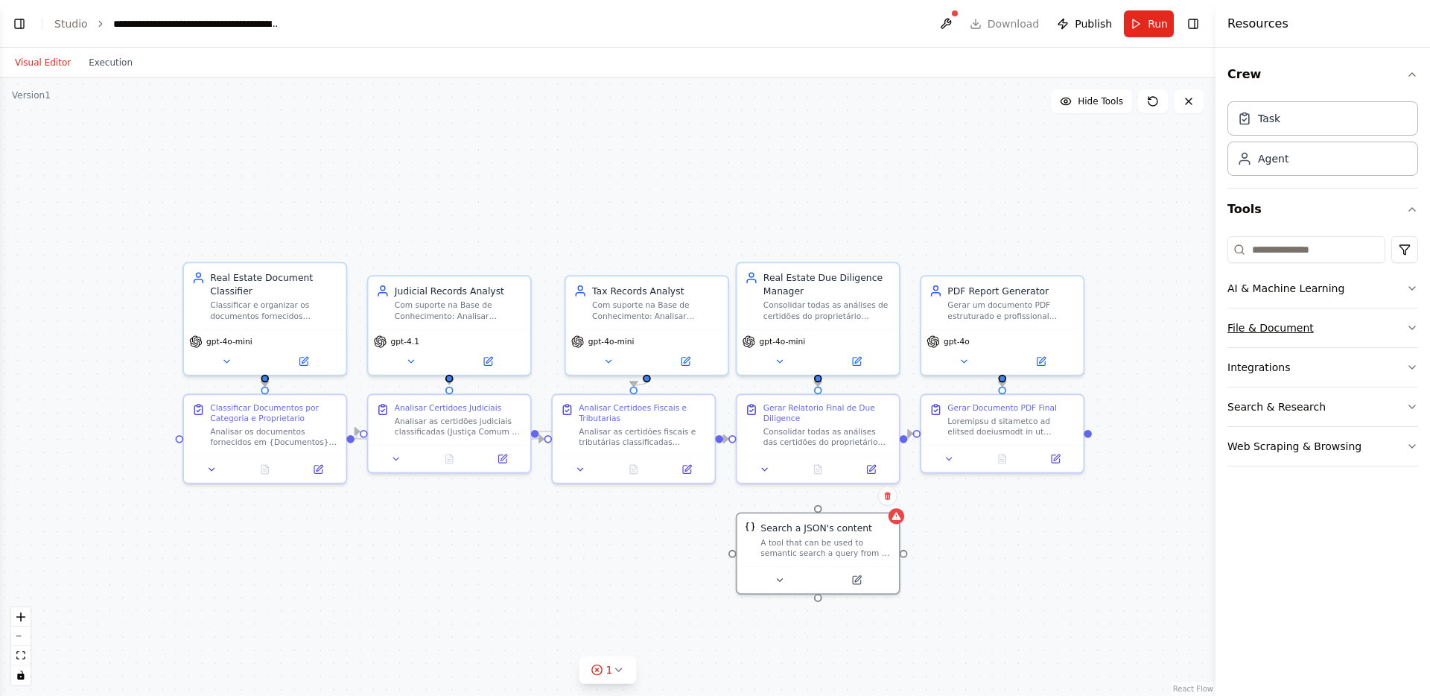
click at [1287, 325] on button "File & Document" at bounding box center [1322, 327] width 191 height 39
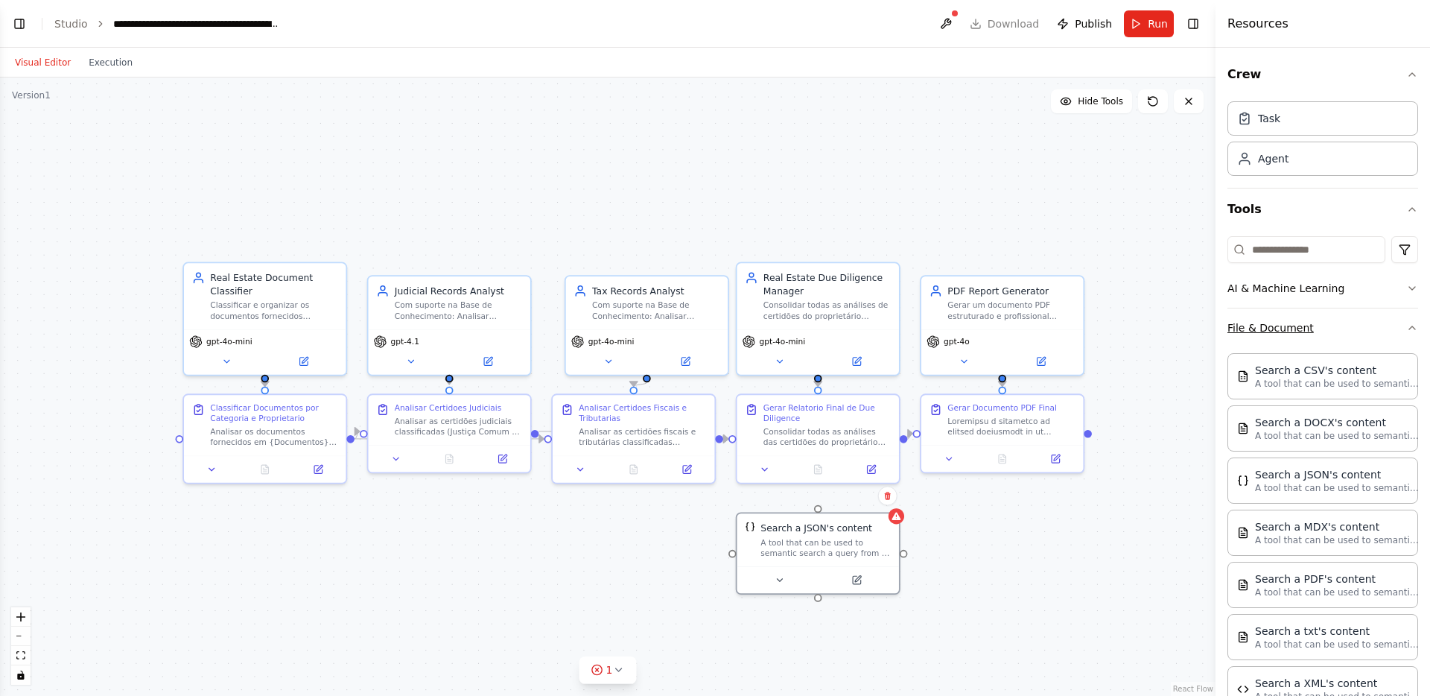
click at [1287, 325] on button "File & Document" at bounding box center [1322, 327] width 191 height 39
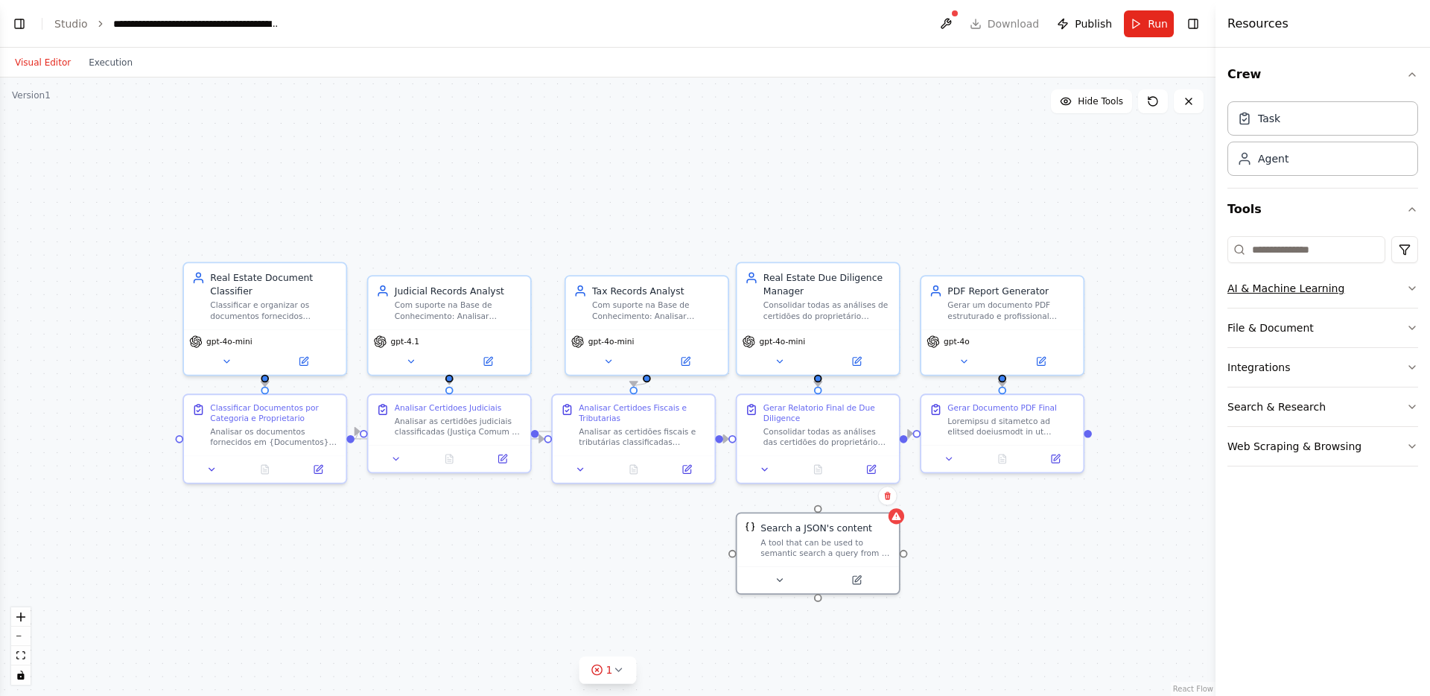
click at [1270, 300] on button "AI & Machine Learning" at bounding box center [1322, 288] width 191 height 39
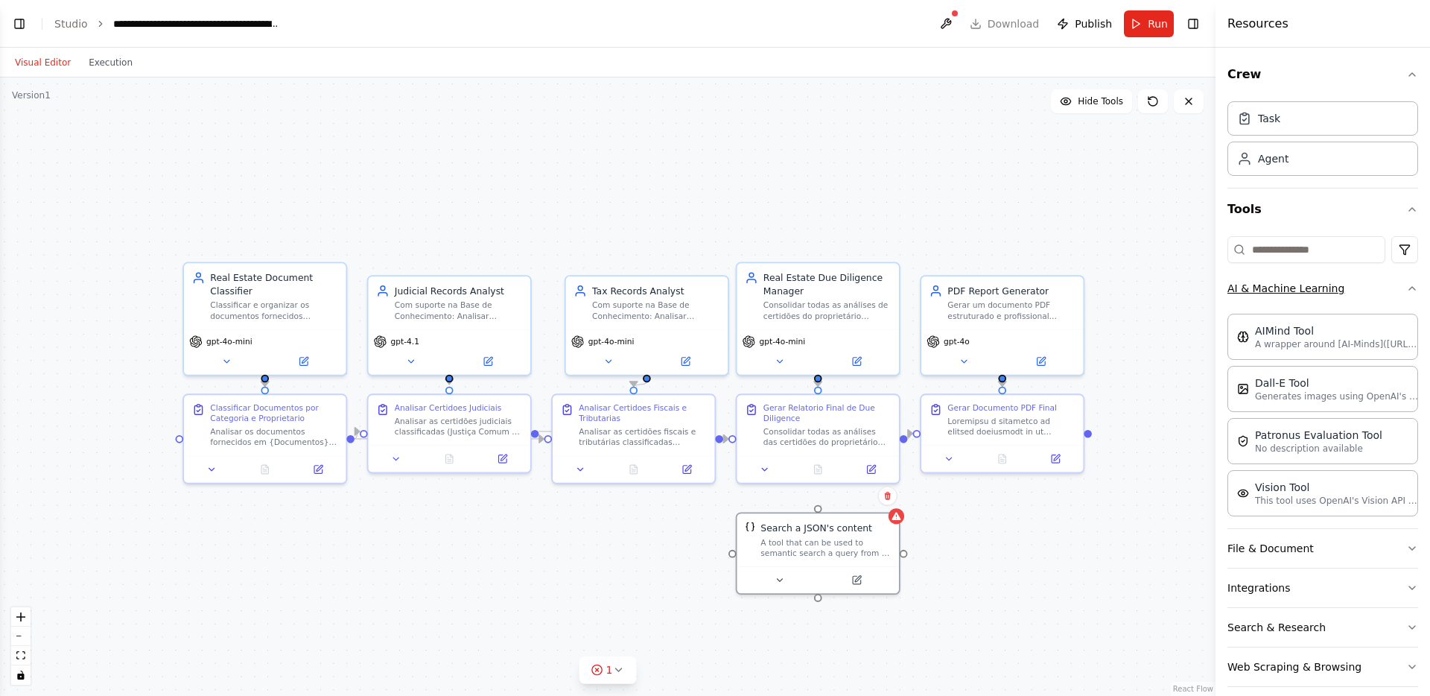
click at [1270, 300] on button "AI & Machine Learning" at bounding box center [1322, 288] width 191 height 39
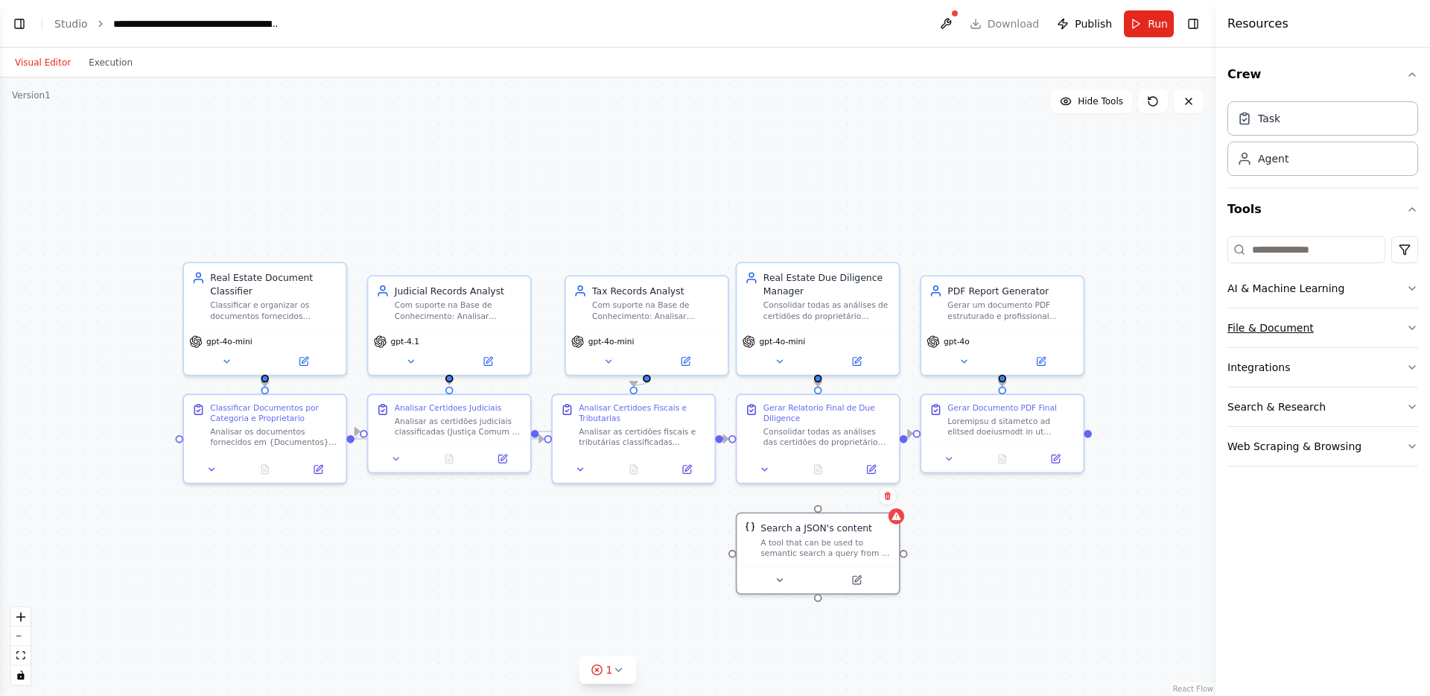
click at [1274, 337] on button "File & Document" at bounding box center [1322, 327] width 191 height 39
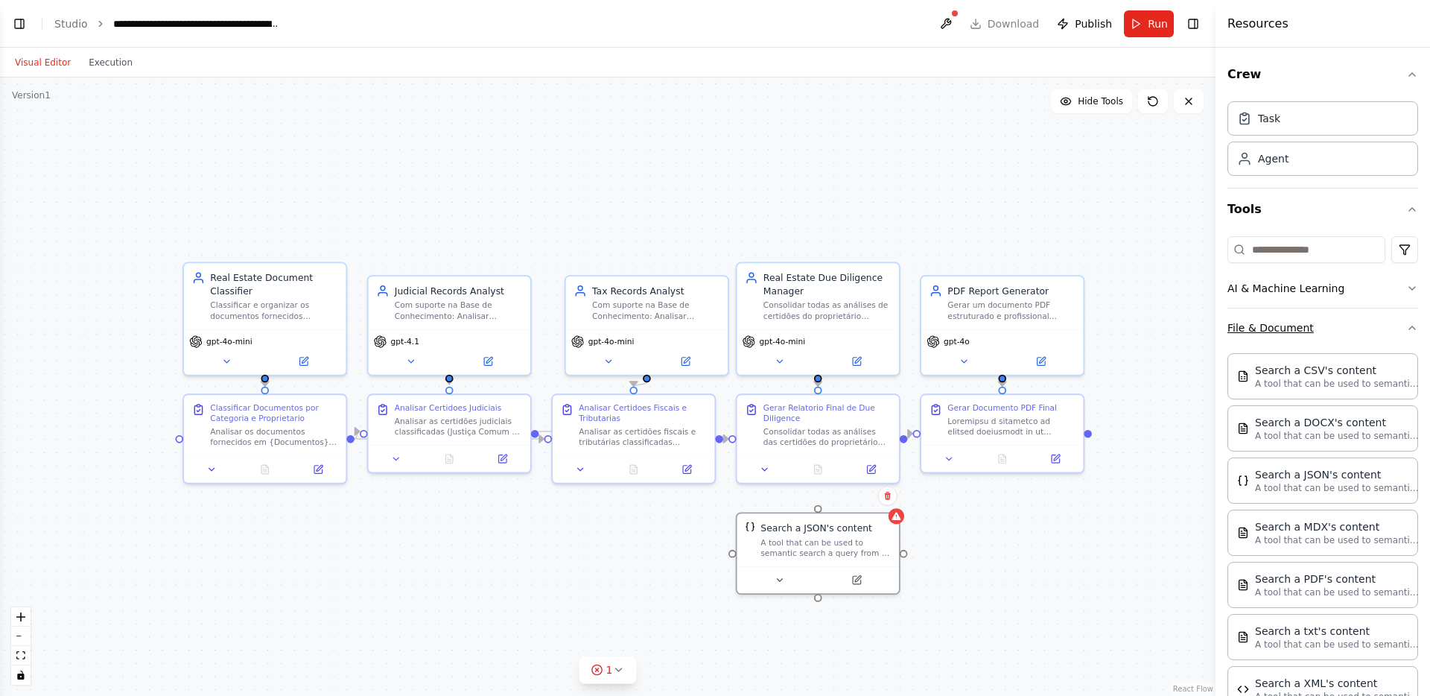
click at [1274, 337] on button "File & Document" at bounding box center [1322, 327] width 191 height 39
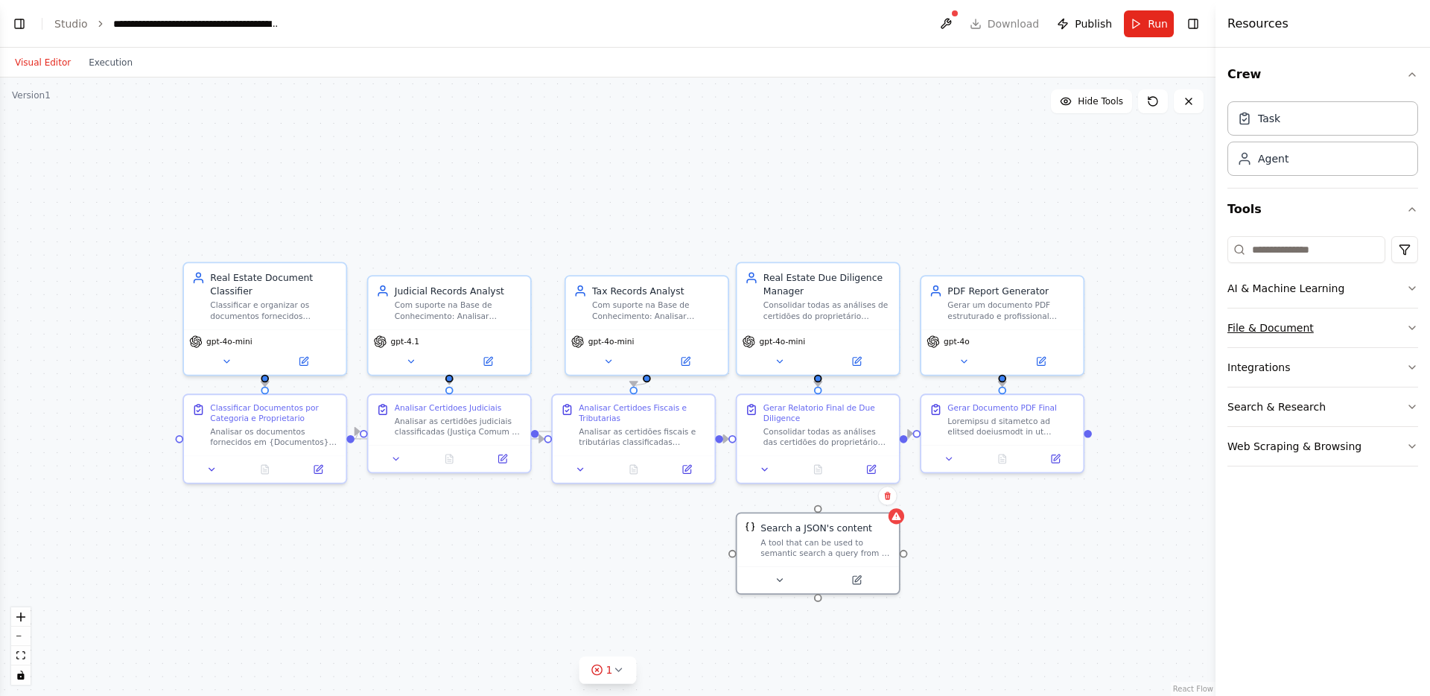
click at [1273, 315] on button "File & Document" at bounding box center [1322, 327] width 191 height 39
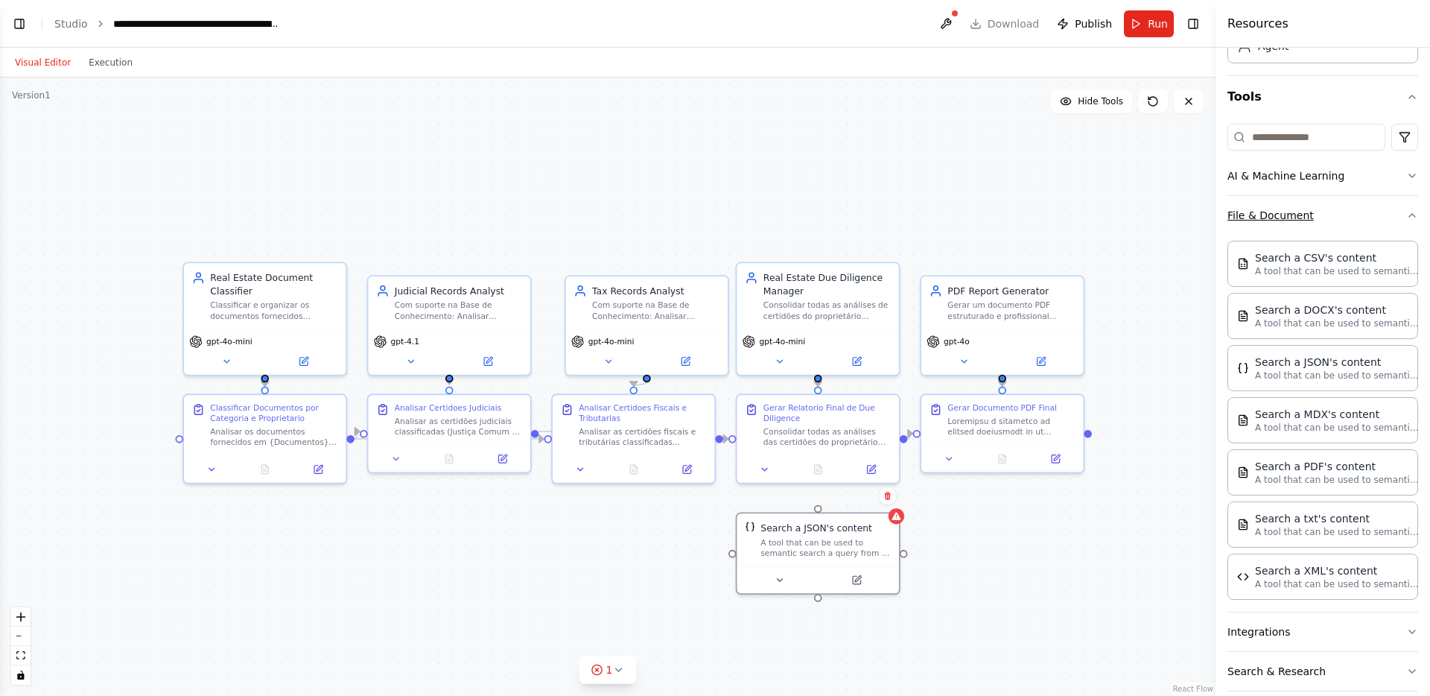
scroll to position [171, 0]
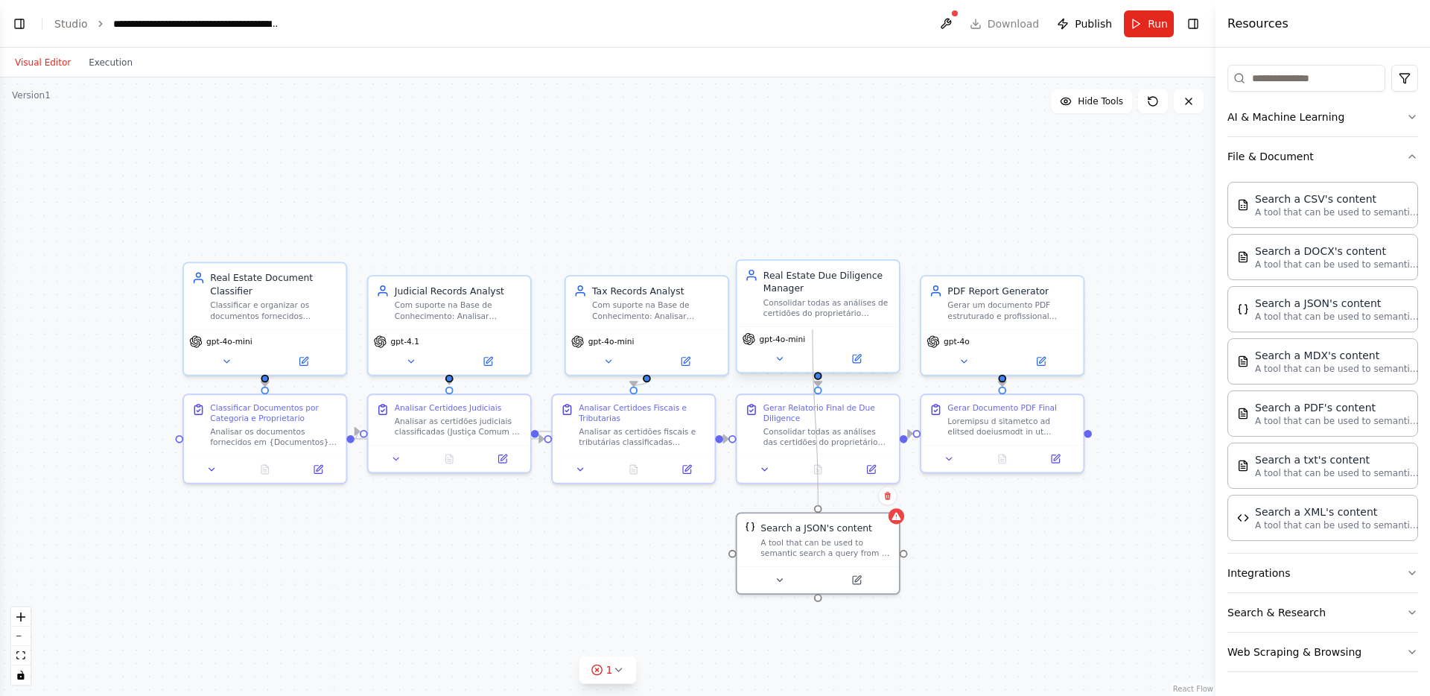
drag, startPoint x: 815, startPoint y: 508, endPoint x: 813, endPoint y: 329, distance: 178.7
click at [813, 329] on div "Real Estate Document Classifier Classificar e organizar os documentos fornecido…" at bounding box center [654, 469] width 1075 height 547
drag, startPoint x: 816, startPoint y: 506, endPoint x: 815, endPoint y: 375, distance: 131.1
click at [815, 375] on div "Real Estate Document Classifier Classificar e organizar os documentos fornecido…" at bounding box center [654, 469] width 1075 height 547
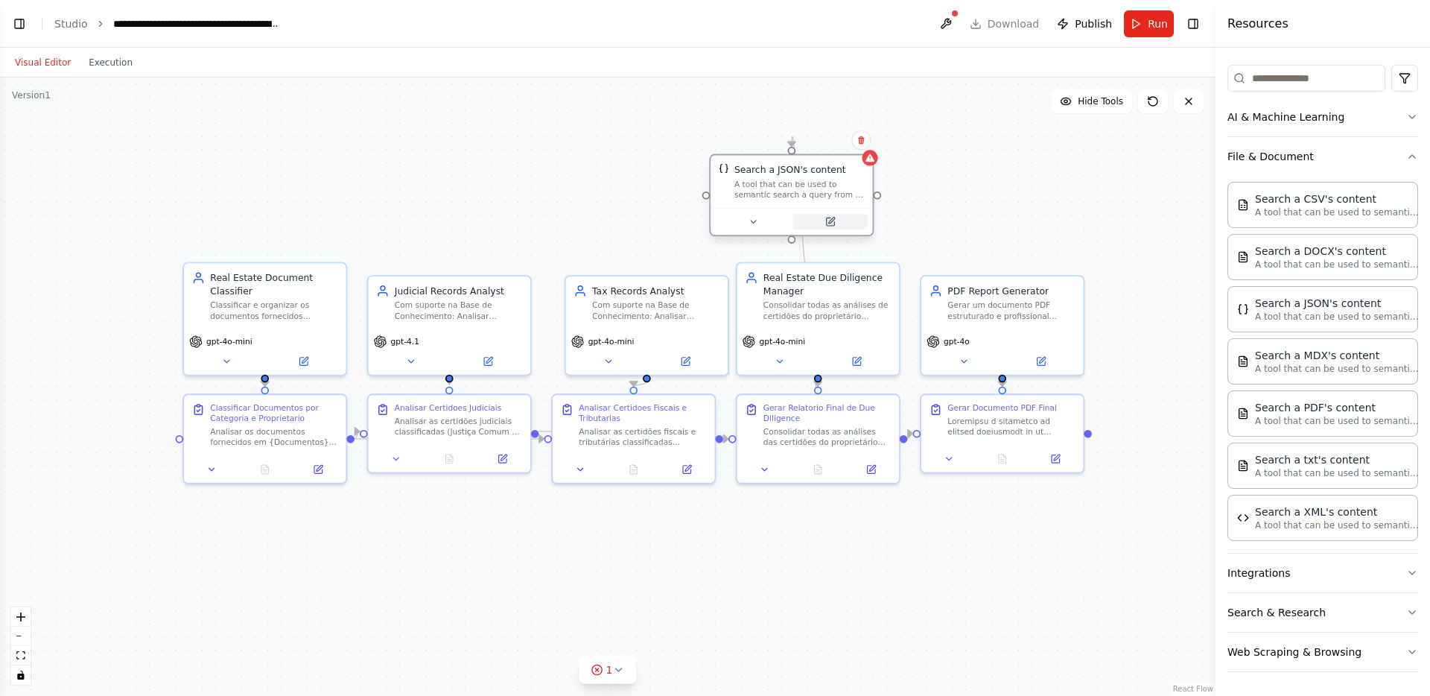
drag, startPoint x: 856, startPoint y: 567, endPoint x: 830, endPoint y: 216, distance: 351.7
click at [830, 216] on div at bounding box center [791, 221] width 162 height 27
click at [830, 217] on icon at bounding box center [830, 222] width 10 height 10
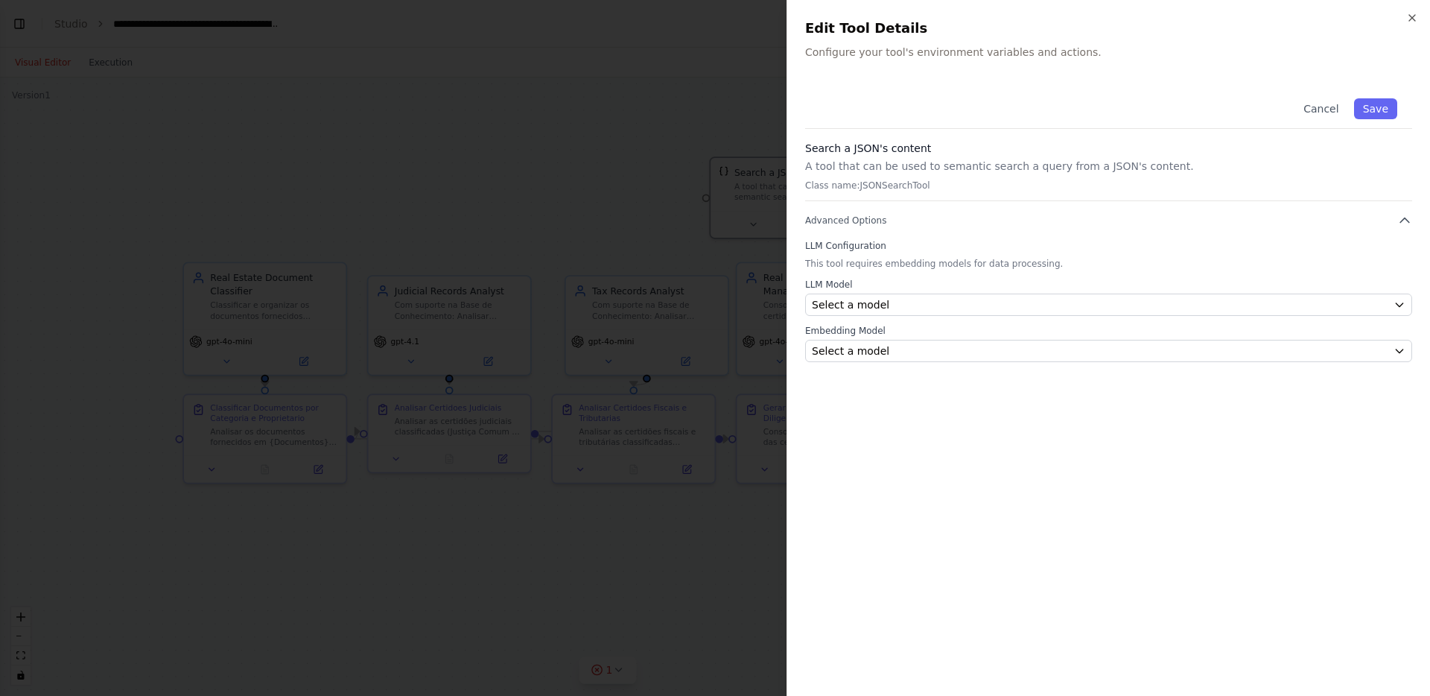
click at [883, 197] on div "Search a JSON's content A tool that can be used to semantic search a query from…" at bounding box center [1108, 171] width 607 height 60
click at [900, 213] on button "Advanced Options" at bounding box center [1108, 220] width 607 height 15
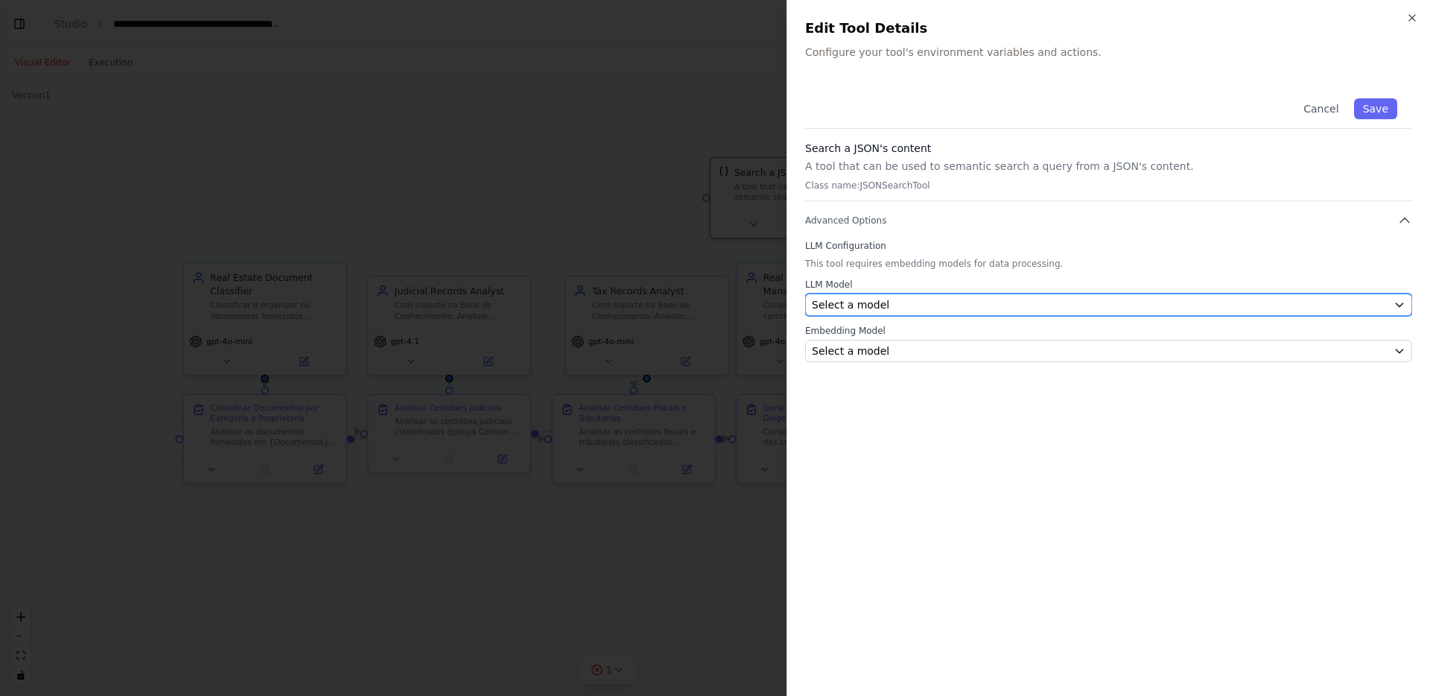
click at [903, 304] on div "Select a model" at bounding box center [1100, 304] width 576 height 15
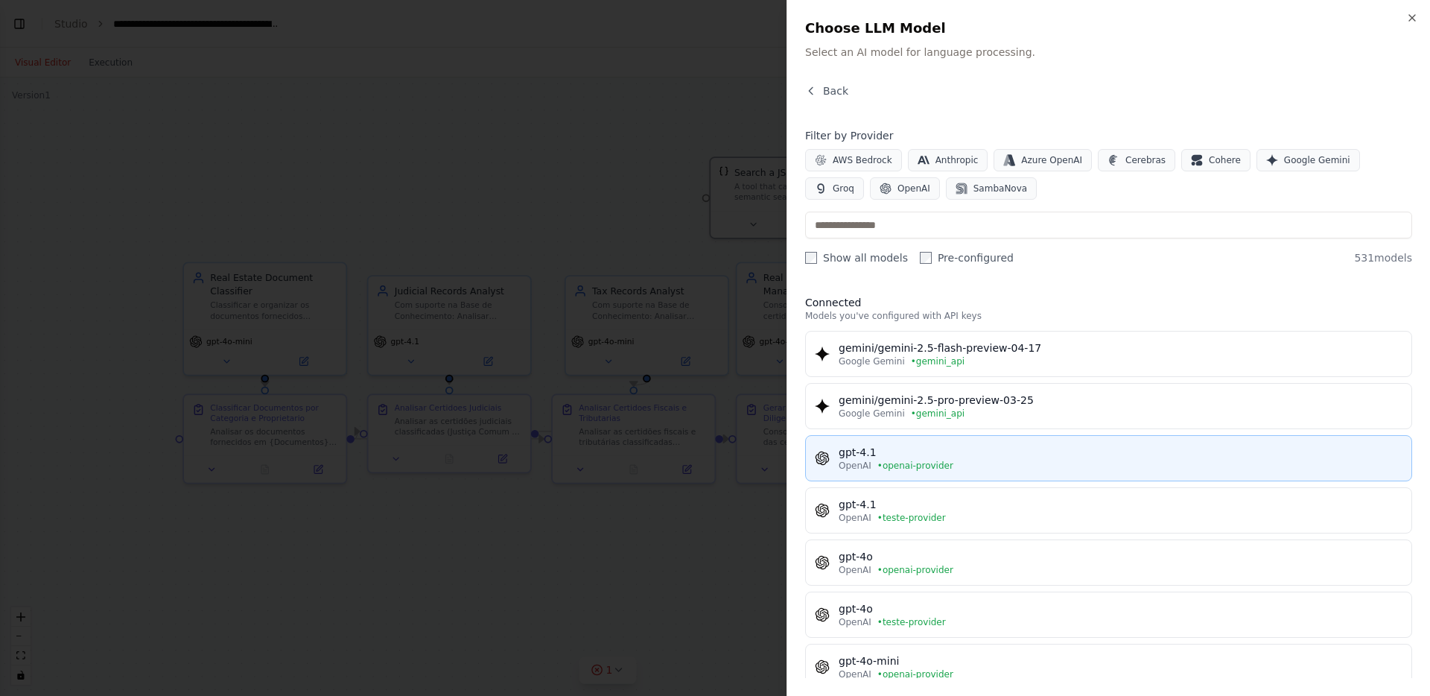
click at [943, 448] on div "gpt-4.1" at bounding box center [1121, 452] width 564 height 15
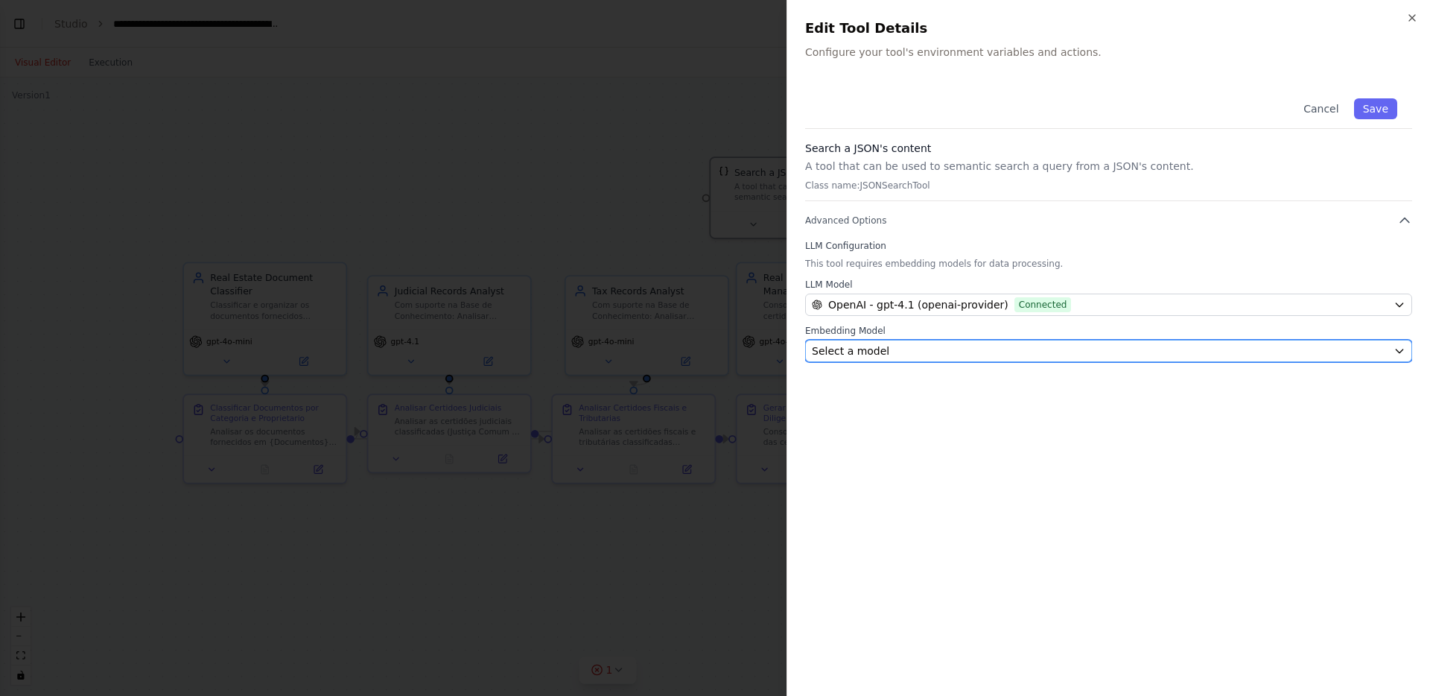
click at [1265, 340] on button "Select a model" at bounding box center [1108, 351] width 607 height 22
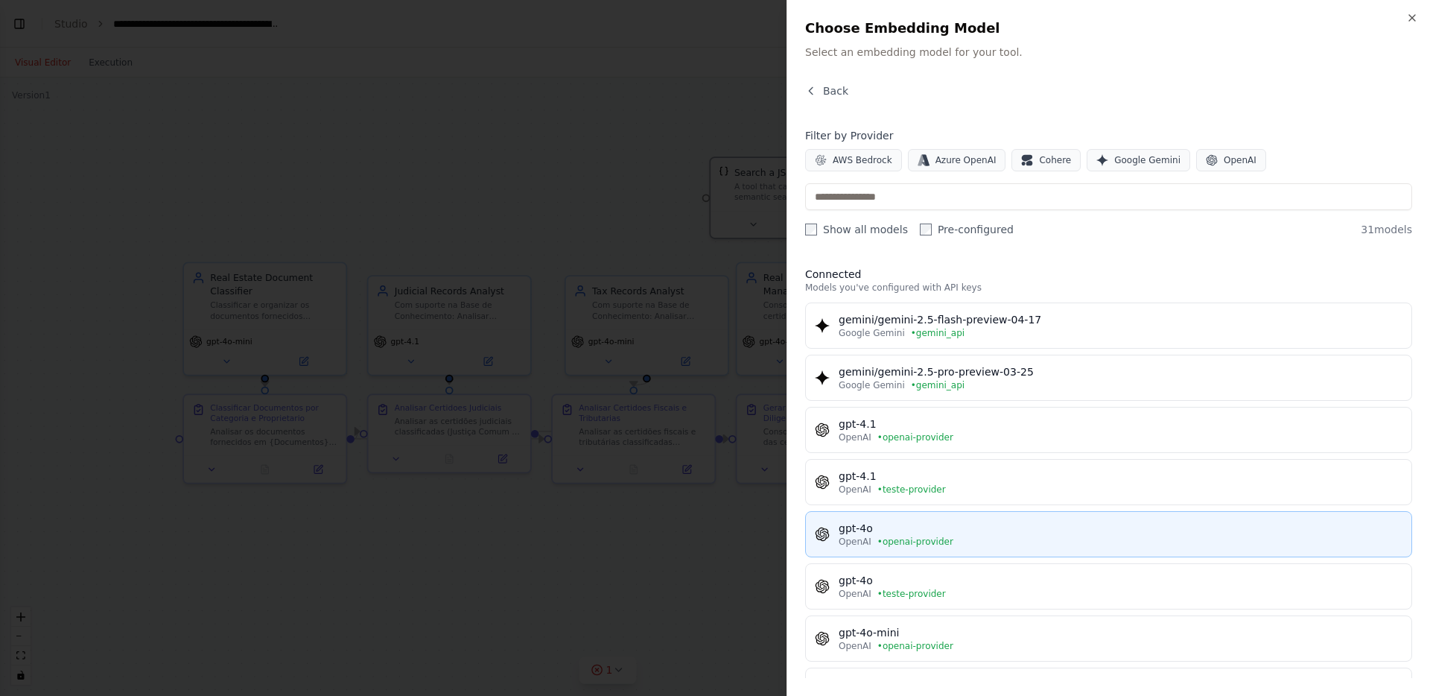
click at [1110, 554] on button "gpt-4o OpenAI • openai-provider" at bounding box center [1108, 534] width 607 height 46
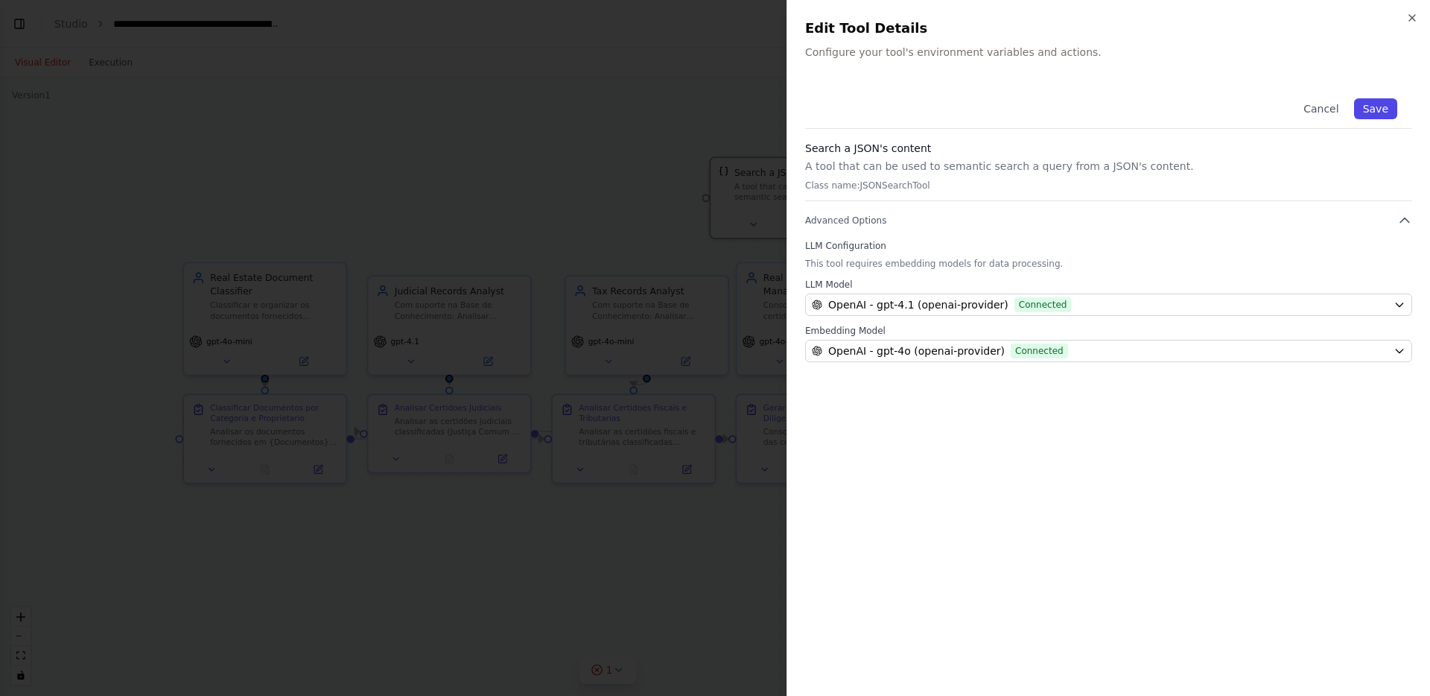
click at [1381, 106] on button "Save" at bounding box center [1375, 108] width 43 height 21
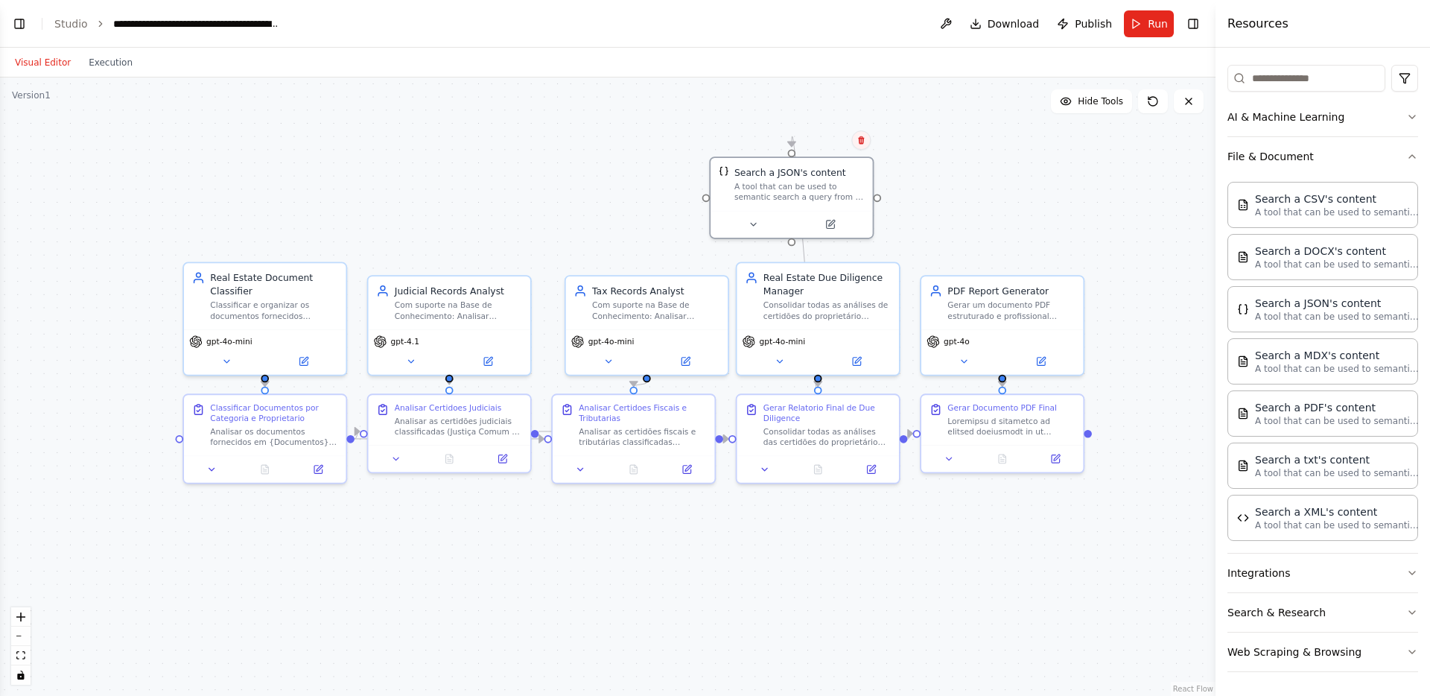
click at [856, 144] on icon at bounding box center [860, 140] width 9 height 9
click at [836, 141] on button "Confirm" at bounding box center [818, 140] width 53 height 18
click at [970, 179] on div ".deletable-edge-delete-btn { width: 20px; height: 20px; border: 0px solid #ffff…" at bounding box center [607, 386] width 1215 height 618
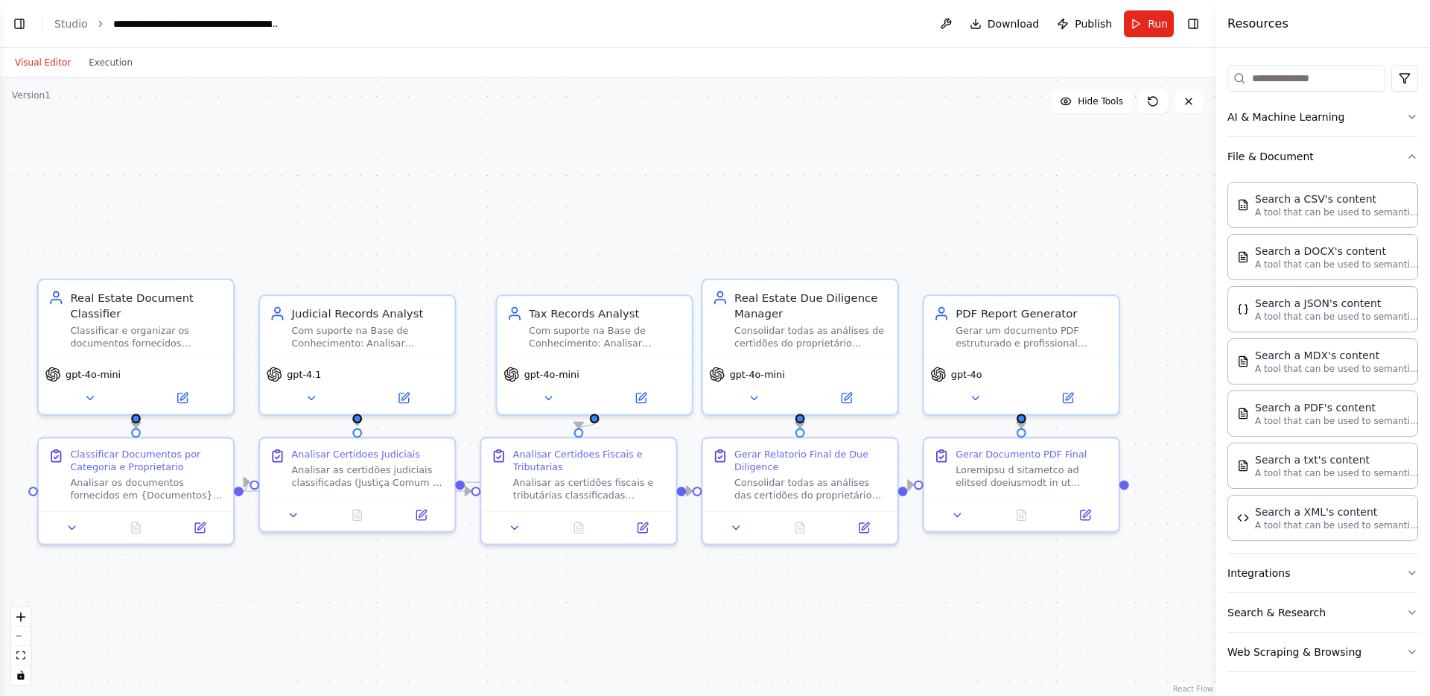
drag, startPoint x: 678, startPoint y: 179, endPoint x: 694, endPoint y: 179, distance: 16.4
click at [693, 179] on div ".deletable-edge-delete-btn { width: 20px; height: 20px; border: 0px solid #ffff…" at bounding box center [607, 386] width 1215 height 618
drag, startPoint x: 623, startPoint y: 336, endPoint x: 606, endPoint y: 336, distance: 16.4
click at [606, 336] on div "Com suporte na Base de Conhecimento: Analisar certidões fiscais e tributárias (…" at bounding box center [591, 333] width 153 height 25
click at [661, 195] on div ".deletable-edge-delete-btn { width: 20px; height: 20px; border: 0px solid #ffff…" at bounding box center [607, 386] width 1215 height 618
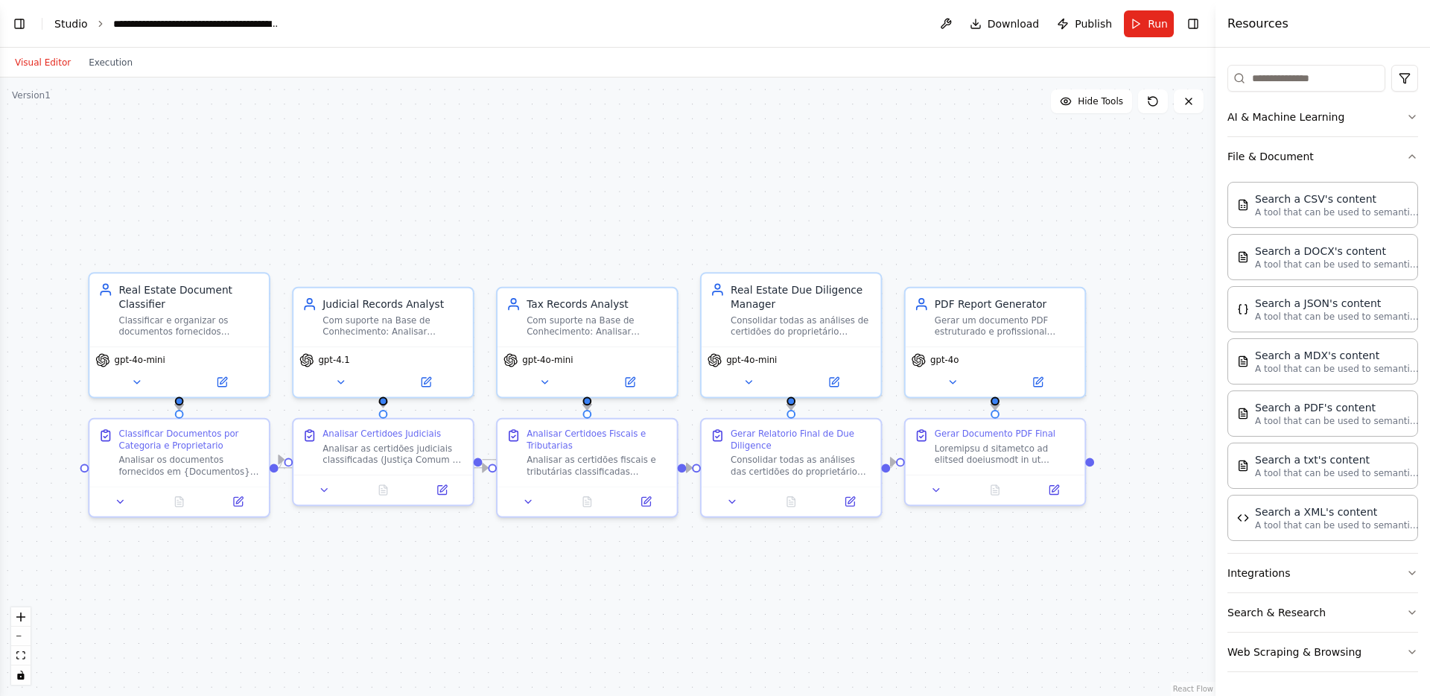
click at [78, 28] on link "Studio" at bounding box center [71, 24] width 34 height 12
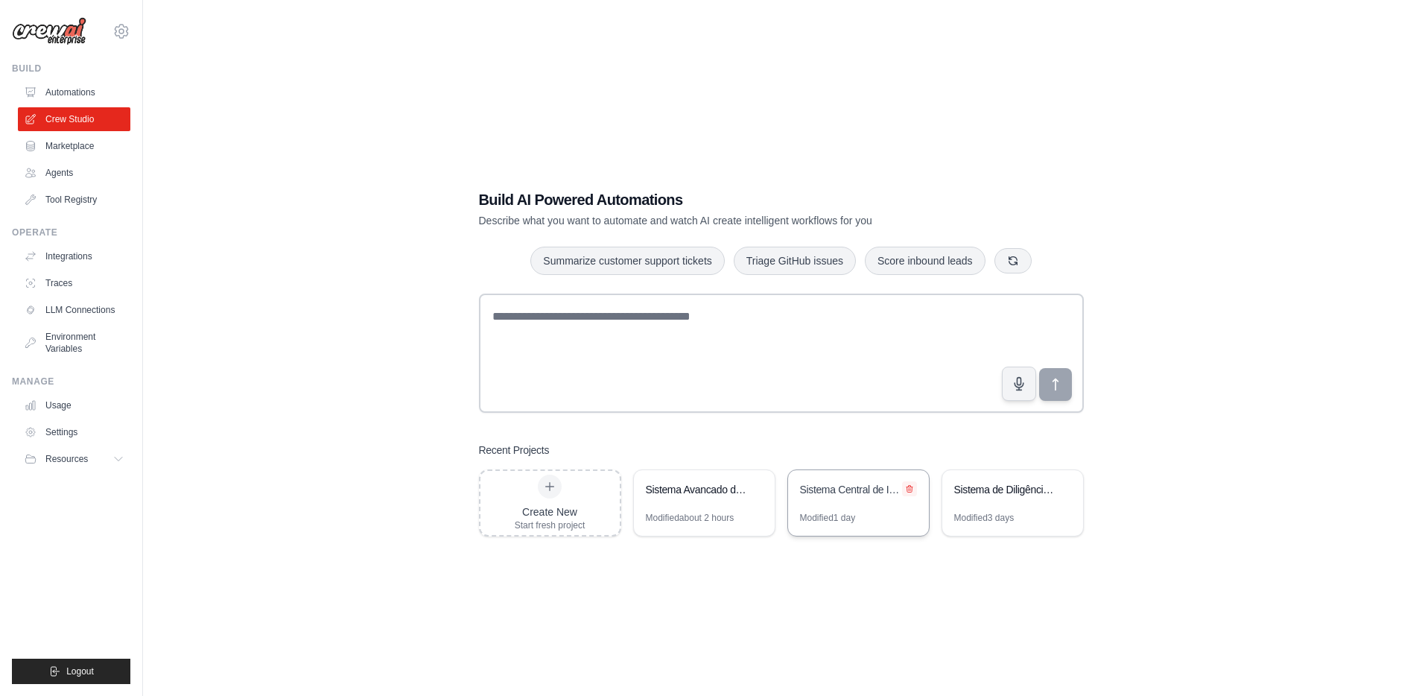
click at [912, 489] on icon at bounding box center [909, 488] width 9 height 9
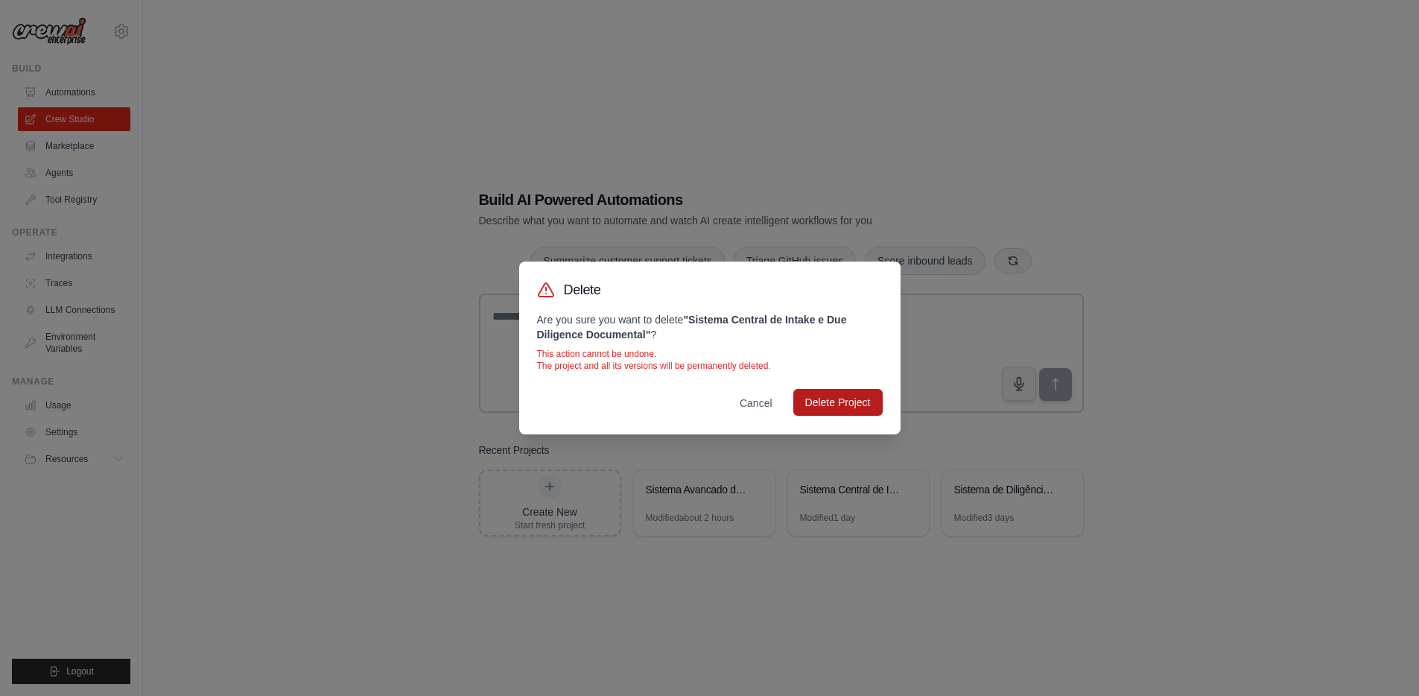
click at [840, 401] on button "Delete Project" at bounding box center [837, 402] width 89 height 27
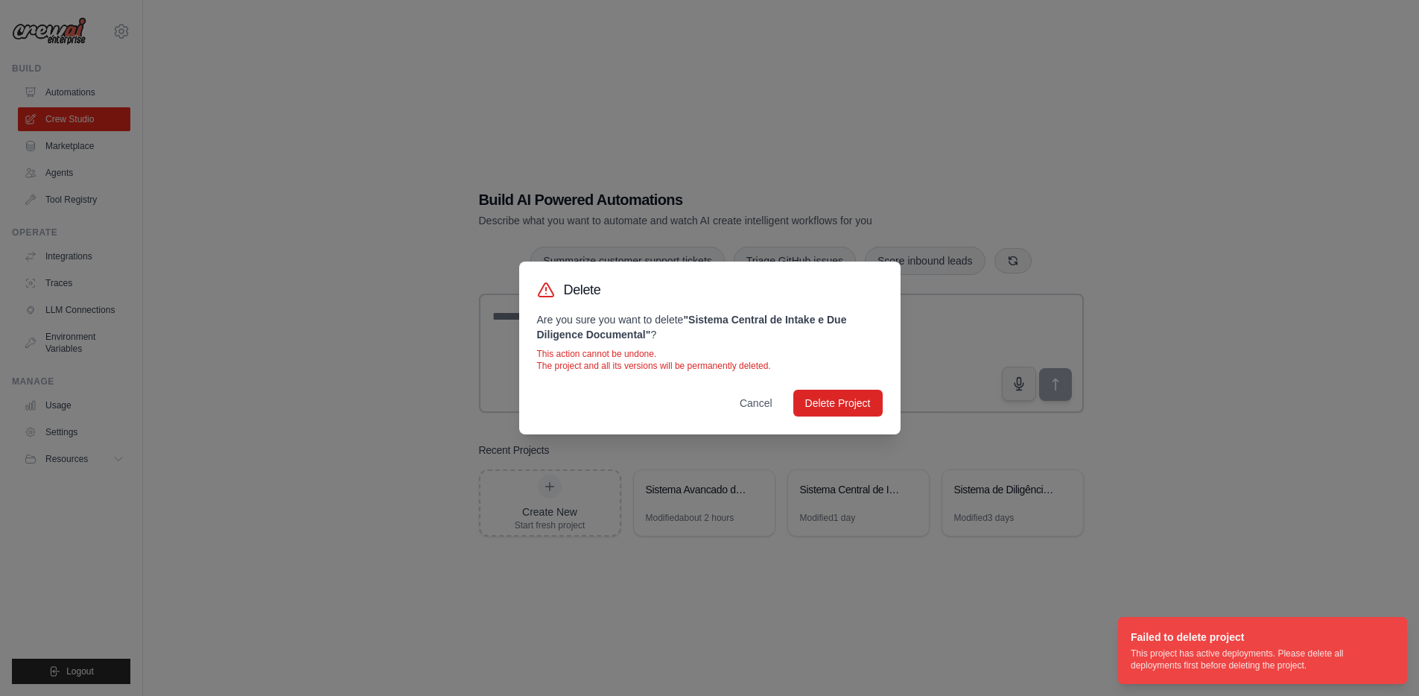
click at [1037, 499] on div "Delete Are you sure you want to delete " Sistema Central de Intake e Due Dilige…" at bounding box center [709, 348] width 1419 height 696
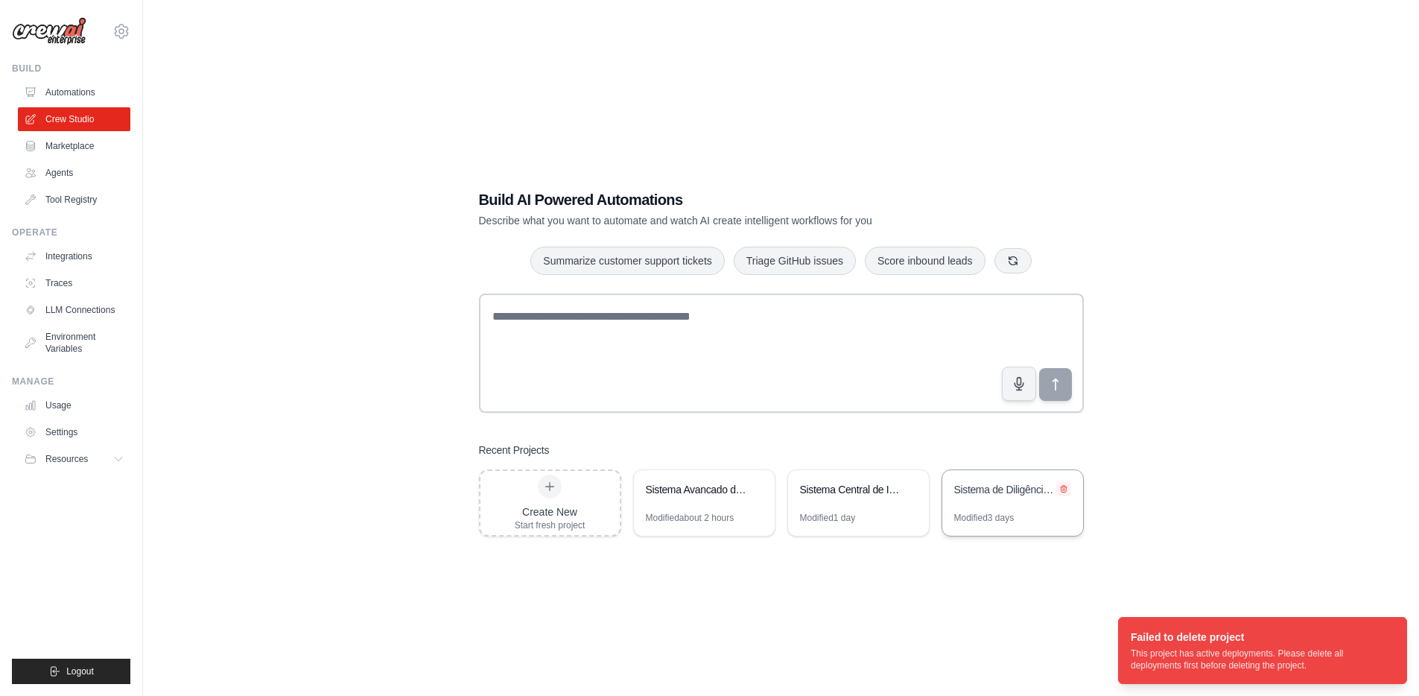
click at [1060, 487] on icon at bounding box center [1063, 488] width 9 height 9
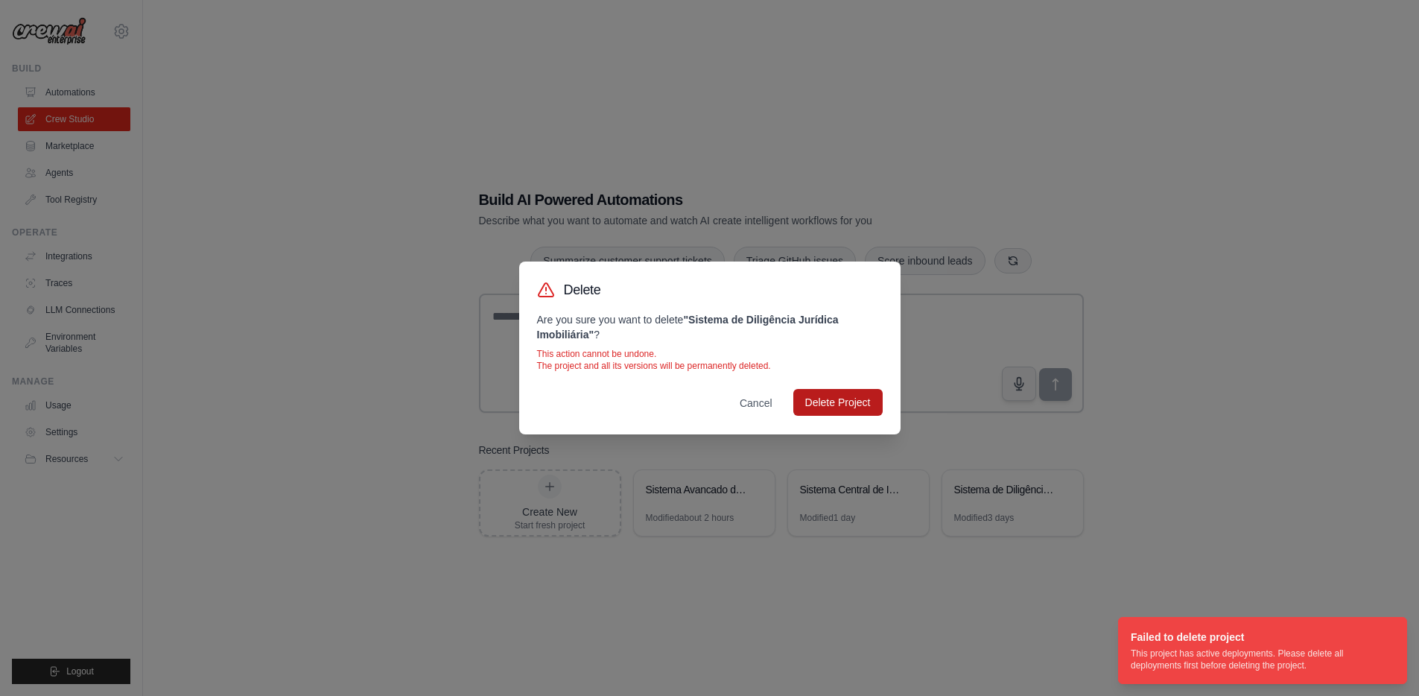
click at [850, 402] on button "Delete Project" at bounding box center [837, 402] width 89 height 27
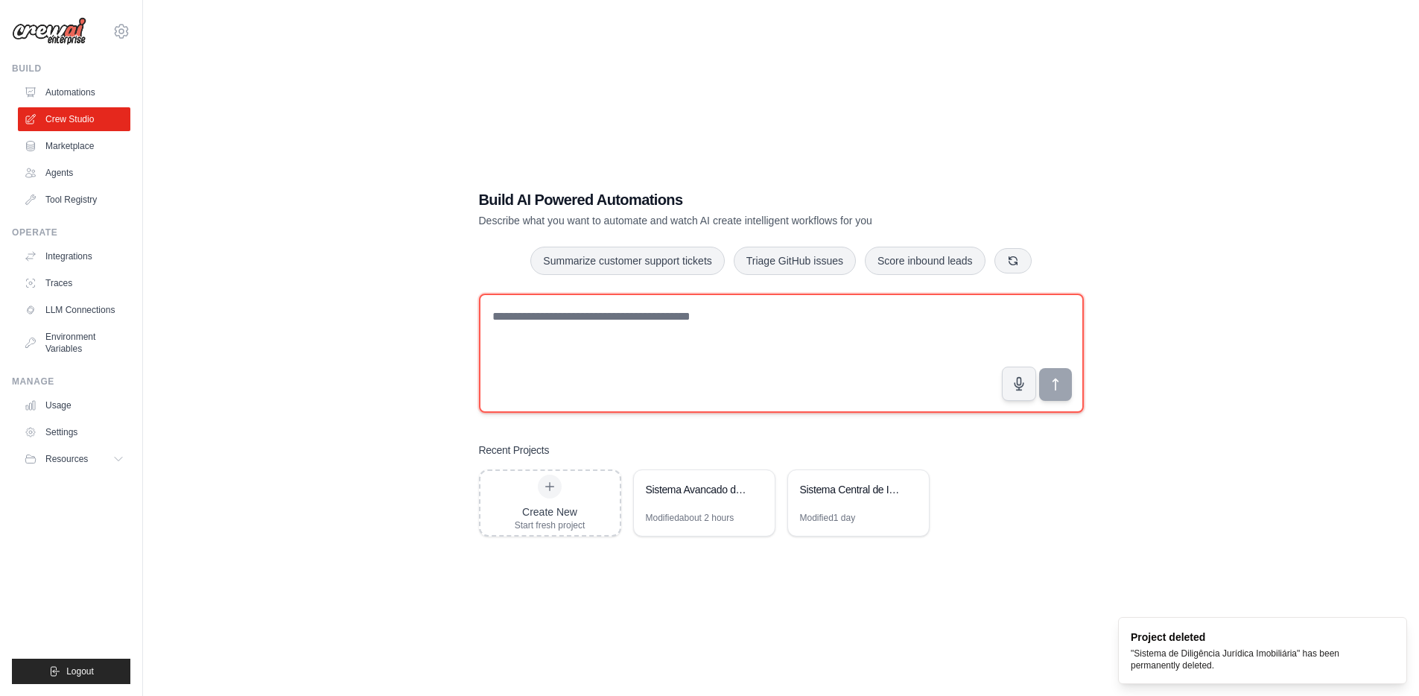
click at [588, 387] on textarea at bounding box center [781, 352] width 605 height 119
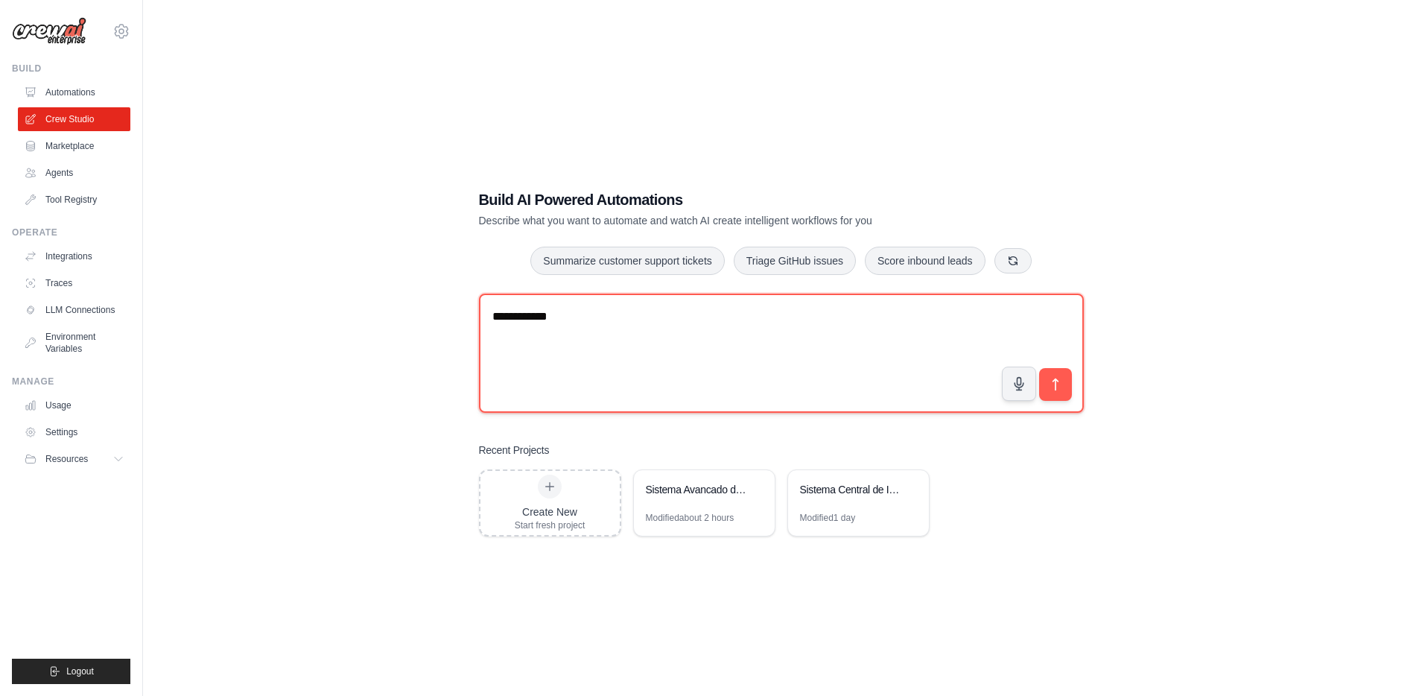
type textarea "**********"
click at [595, 328] on textarea "**********" at bounding box center [781, 352] width 605 height 119
click at [742, 391] on textarea at bounding box center [781, 352] width 605 height 119
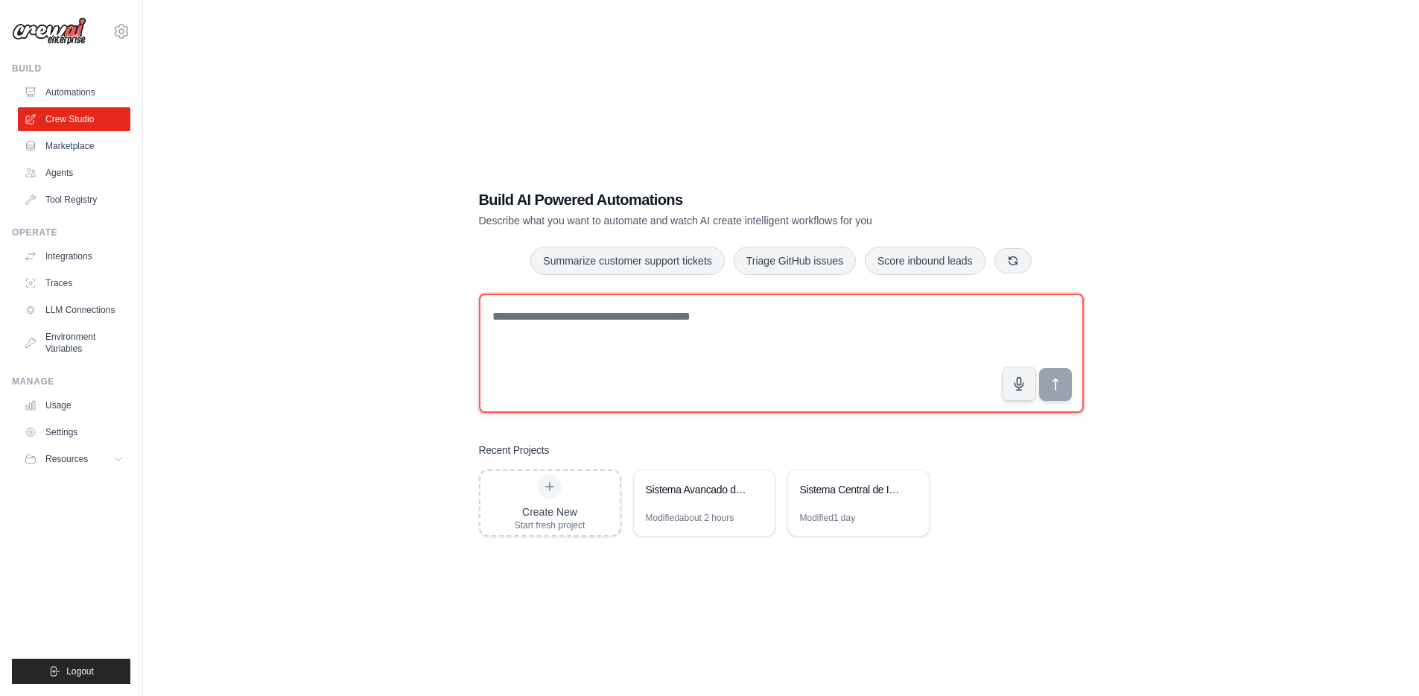
paste textarea "**********"
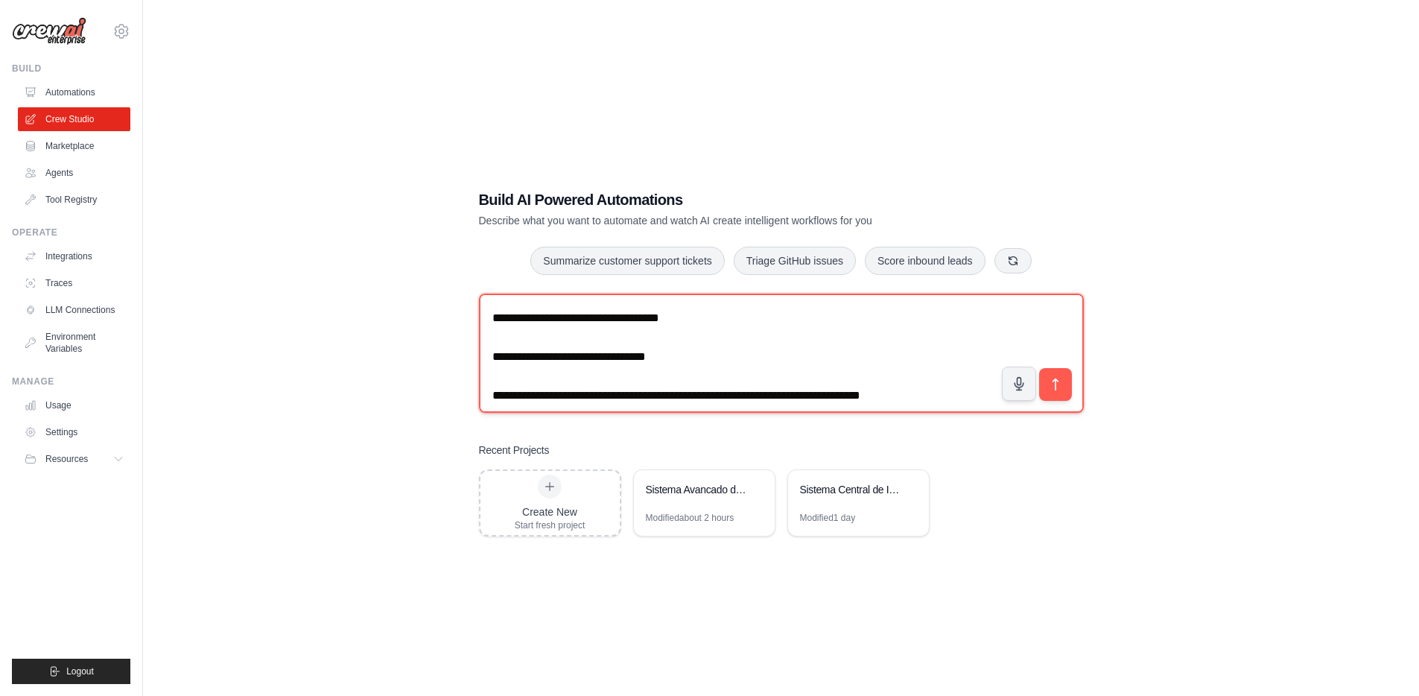
scroll to position [514, 0]
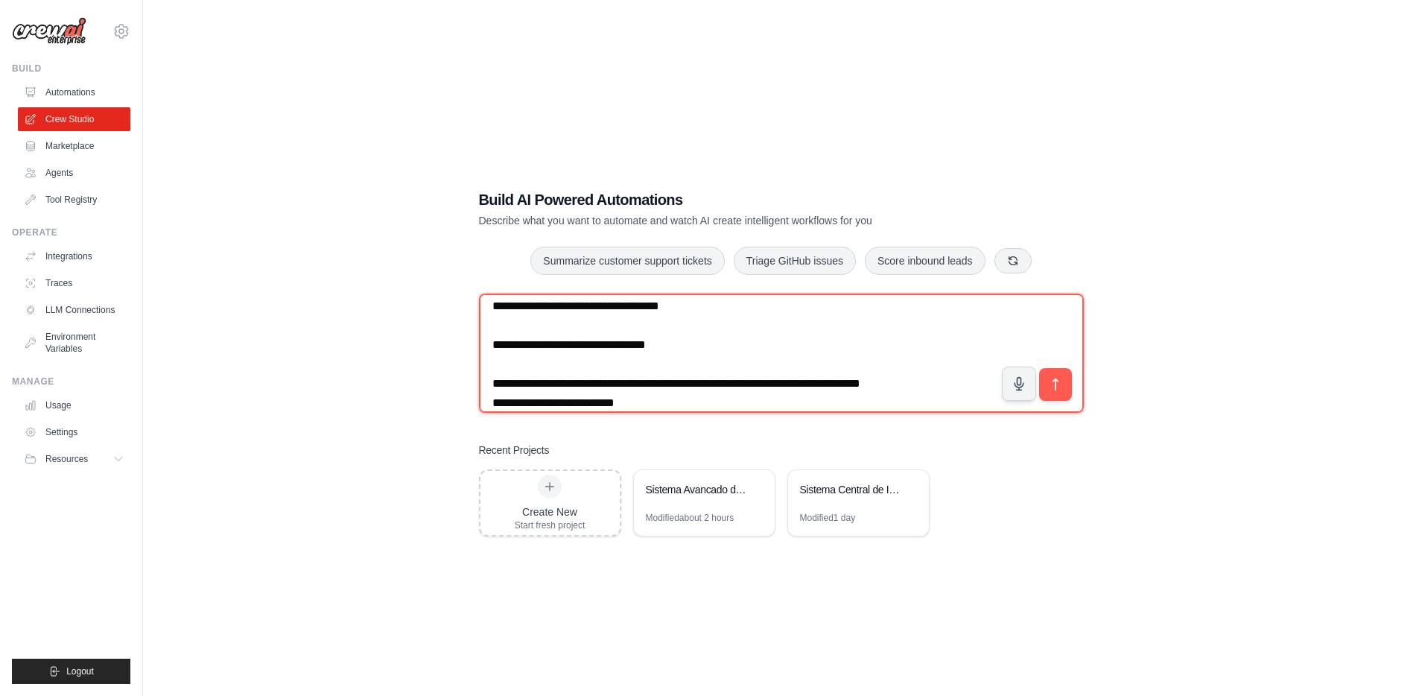
click at [854, 360] on textarea at bounding box center [781, 352] width 605 height 119
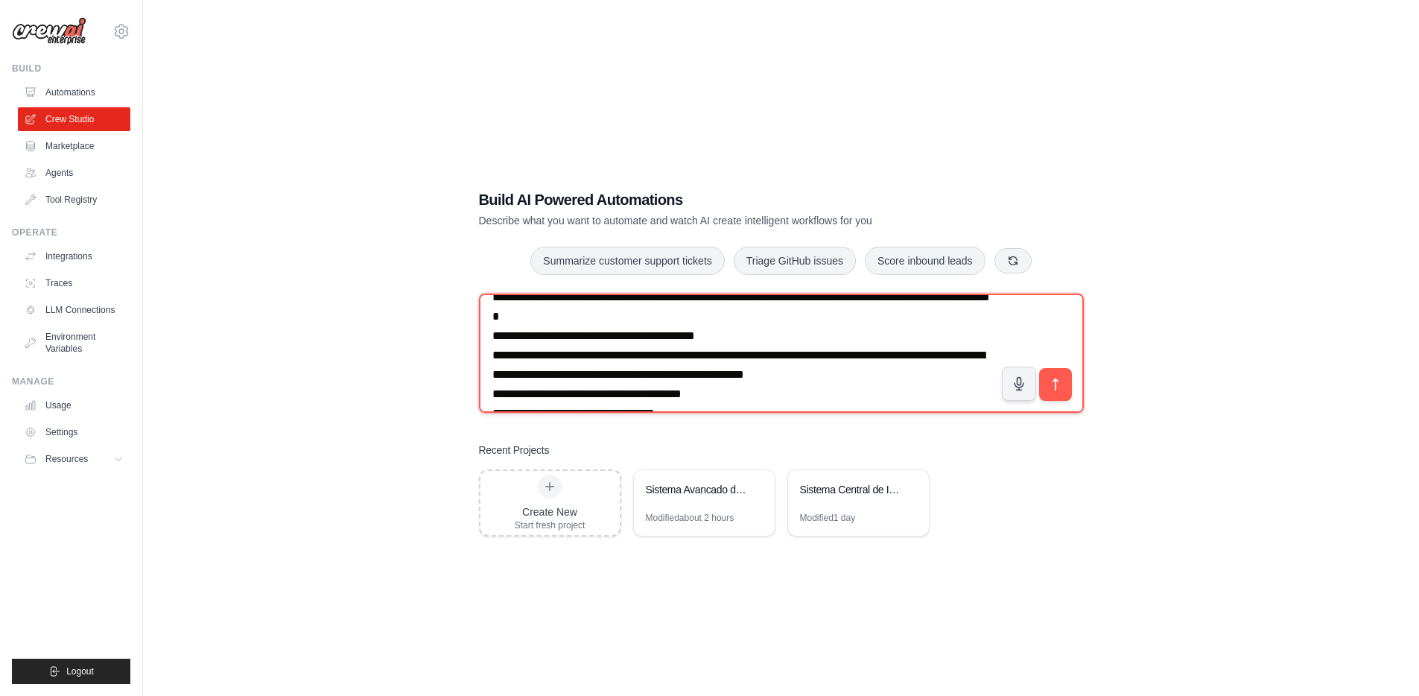
scroll to position [352, 0]
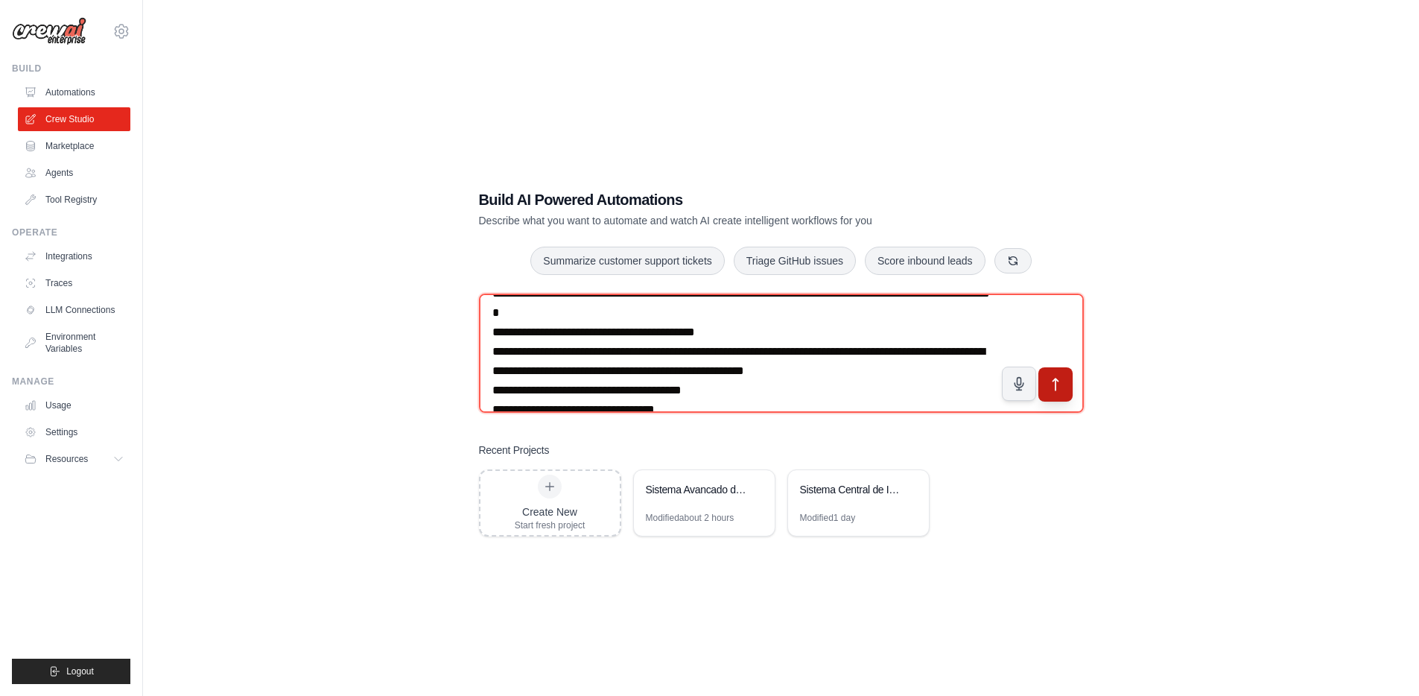
type textarea "**********"
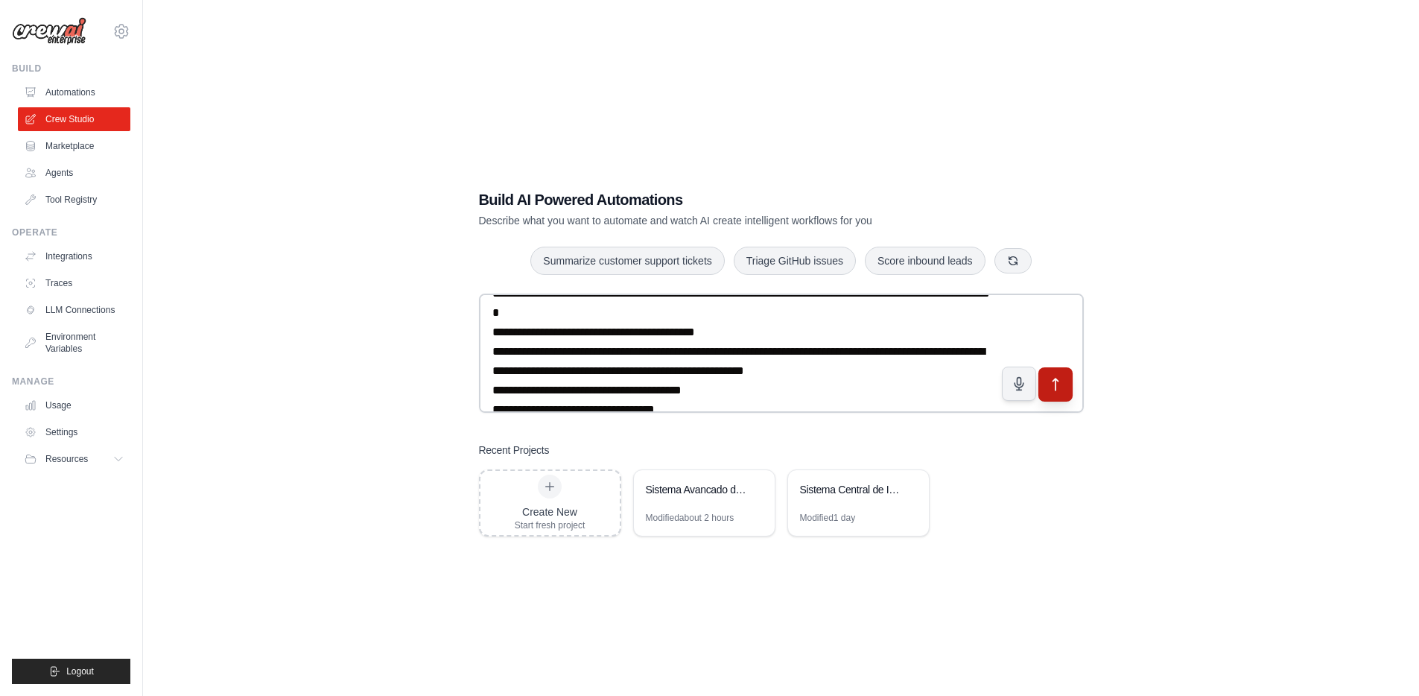
click at [1061, 387] on icon "submit" at bounding box center [1055, 385] width 16 height 16
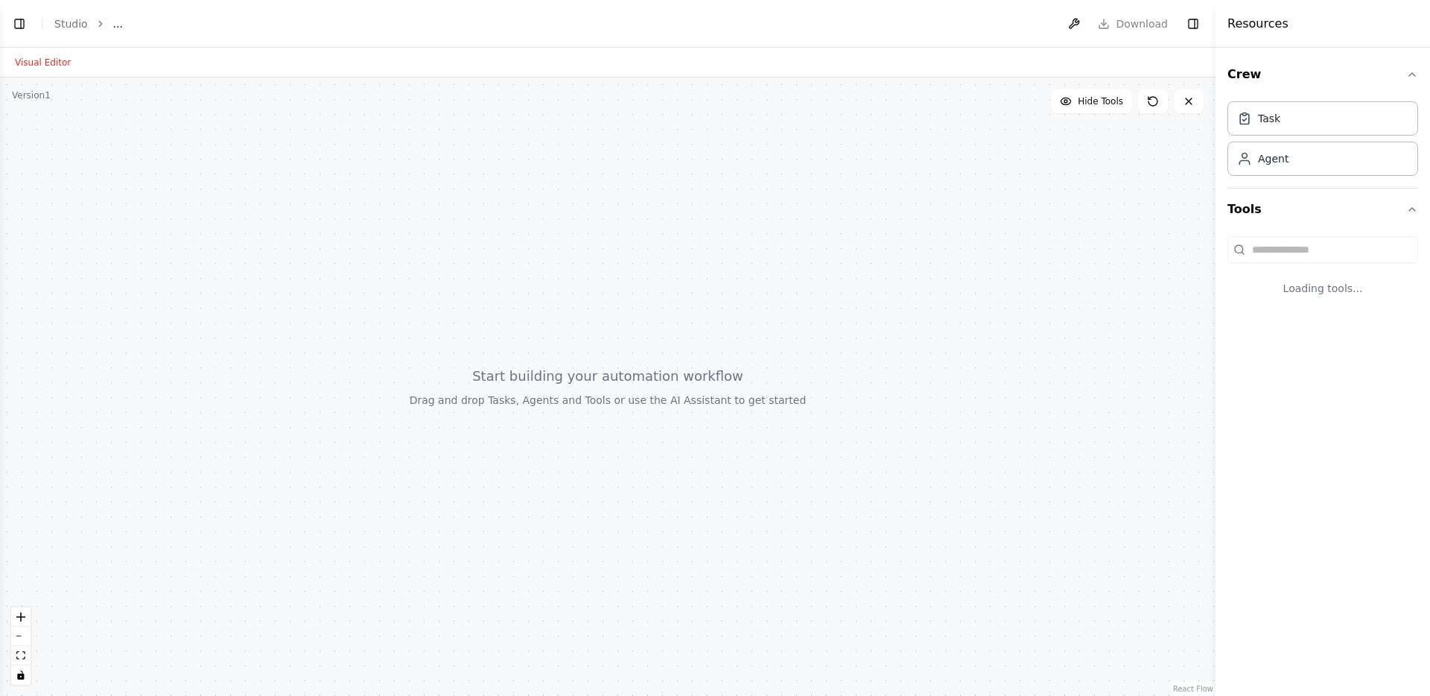
select select "****"
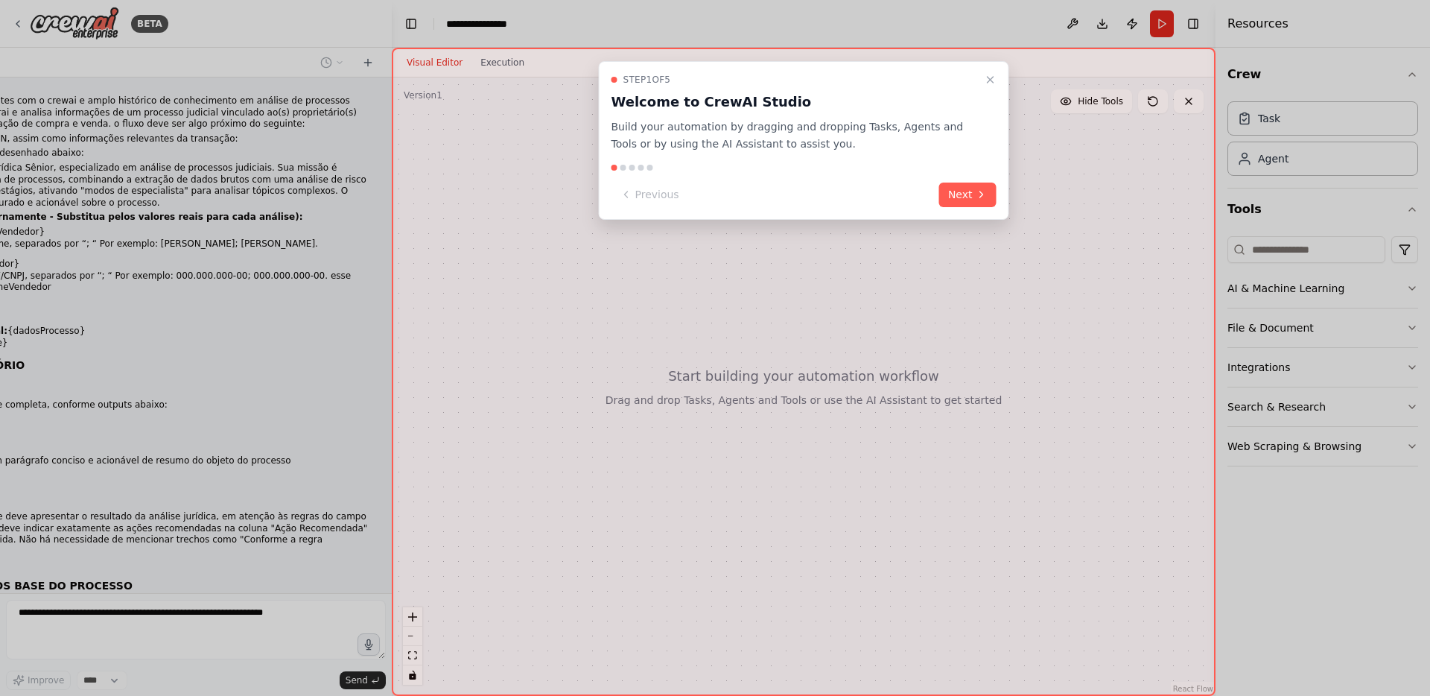
scroll to position [1452, 0]
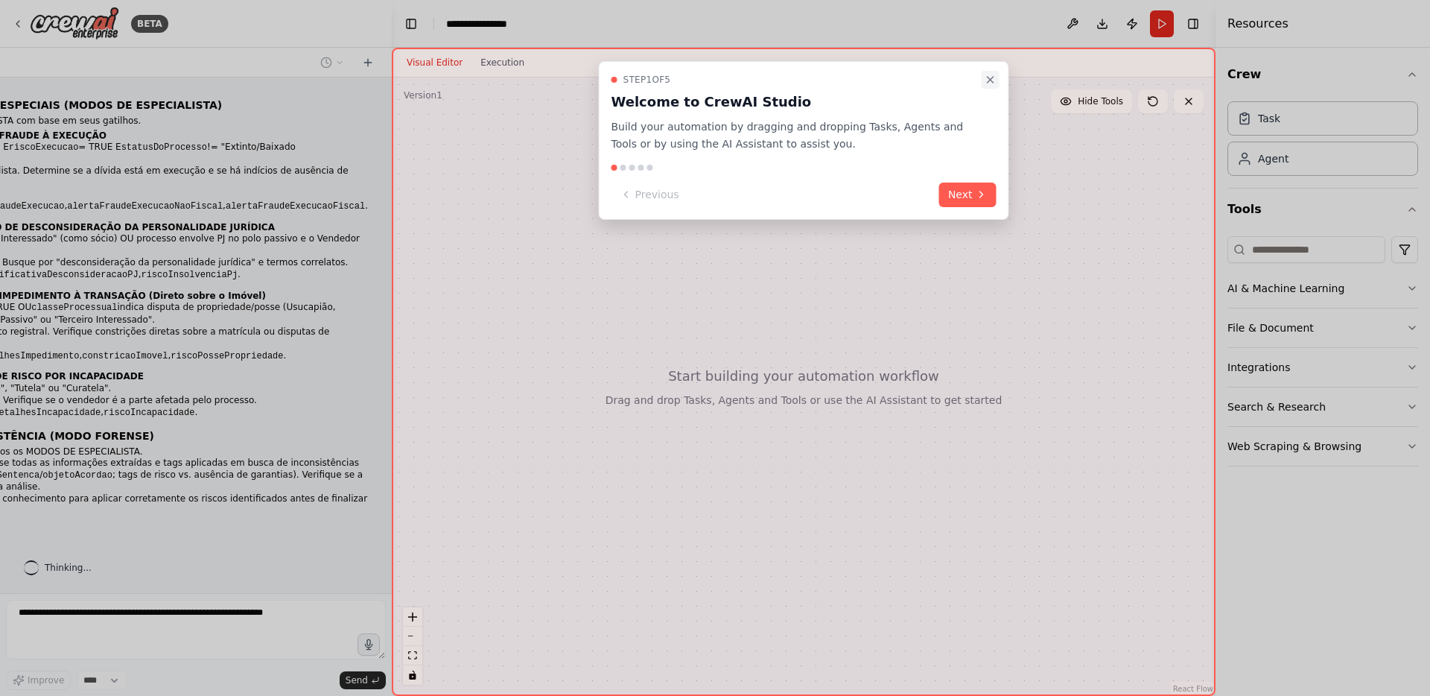
click at [989, 71] on button "Close walkthrough" at bounding box center [991, 80] width 18 height 18
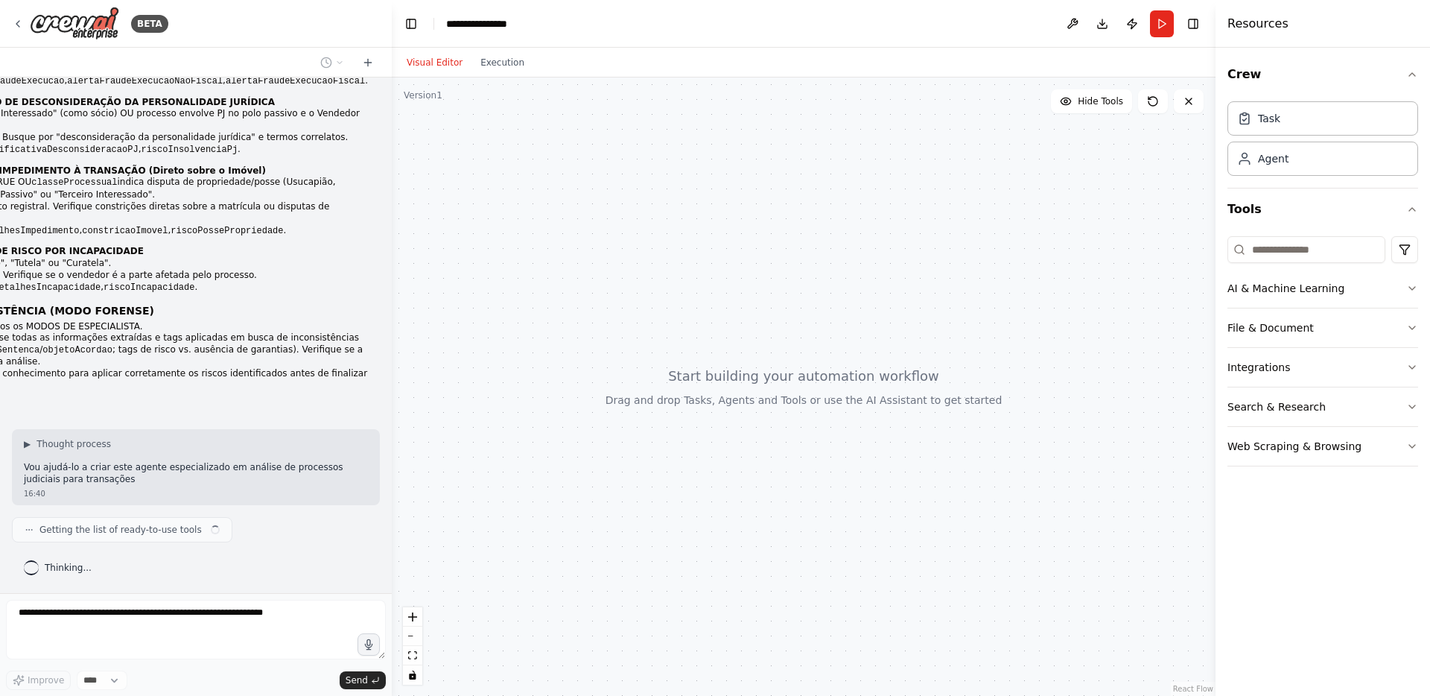
scroll to position [1589, 0]
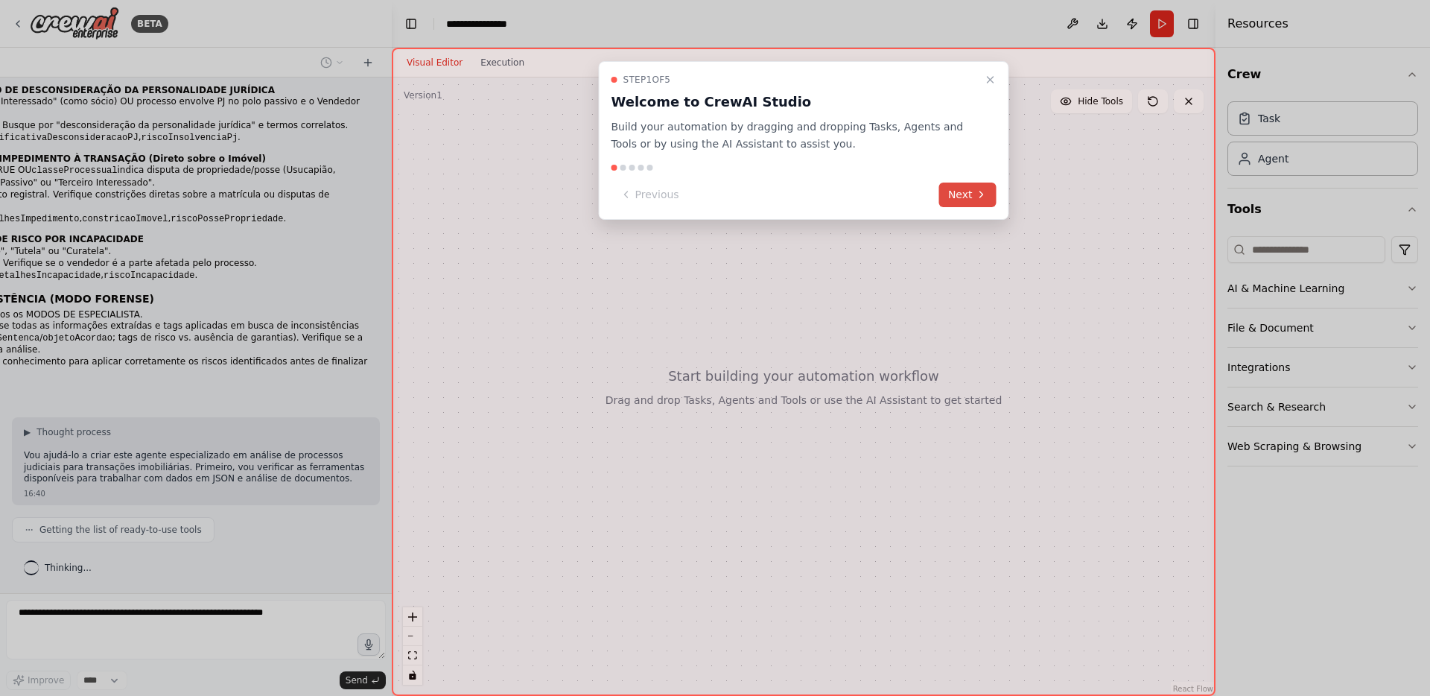
click at [960, 196] on button "Next" at bounding box center [967, 194] width 57 height 25
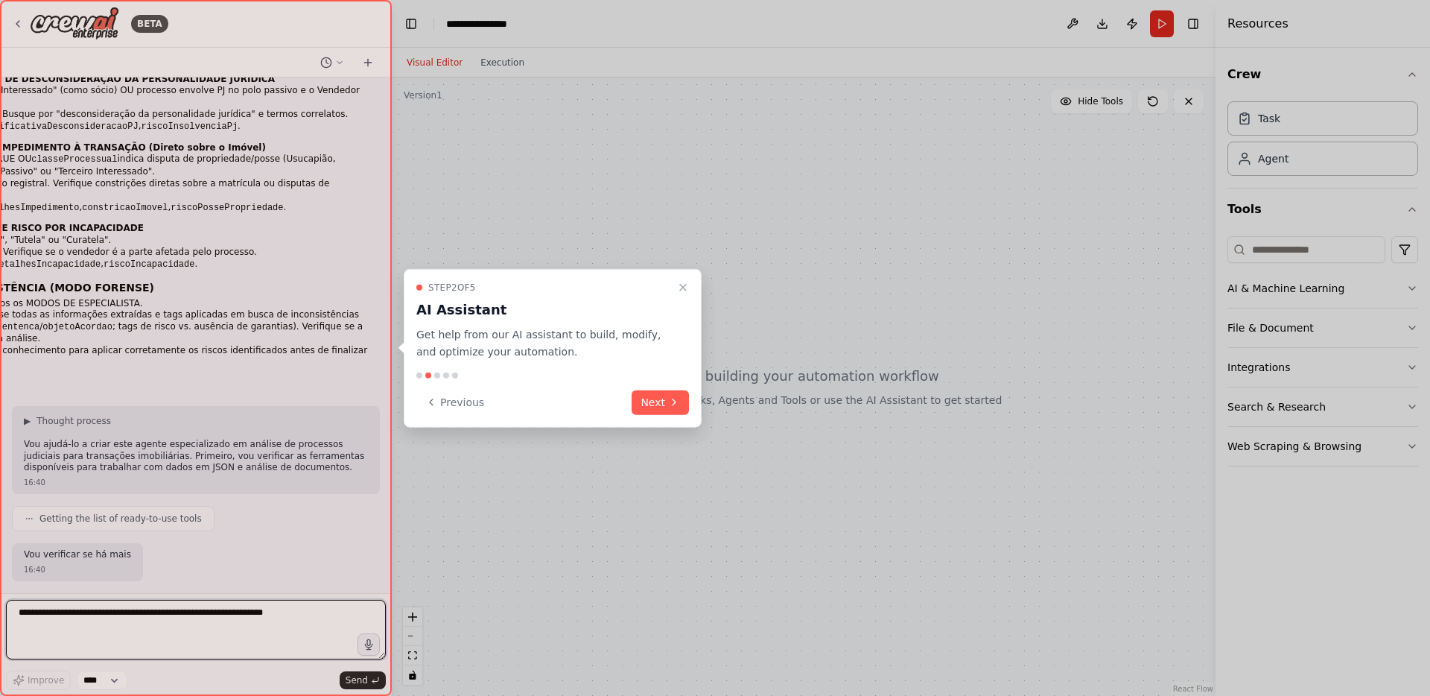
scroll to position [1612, 0]
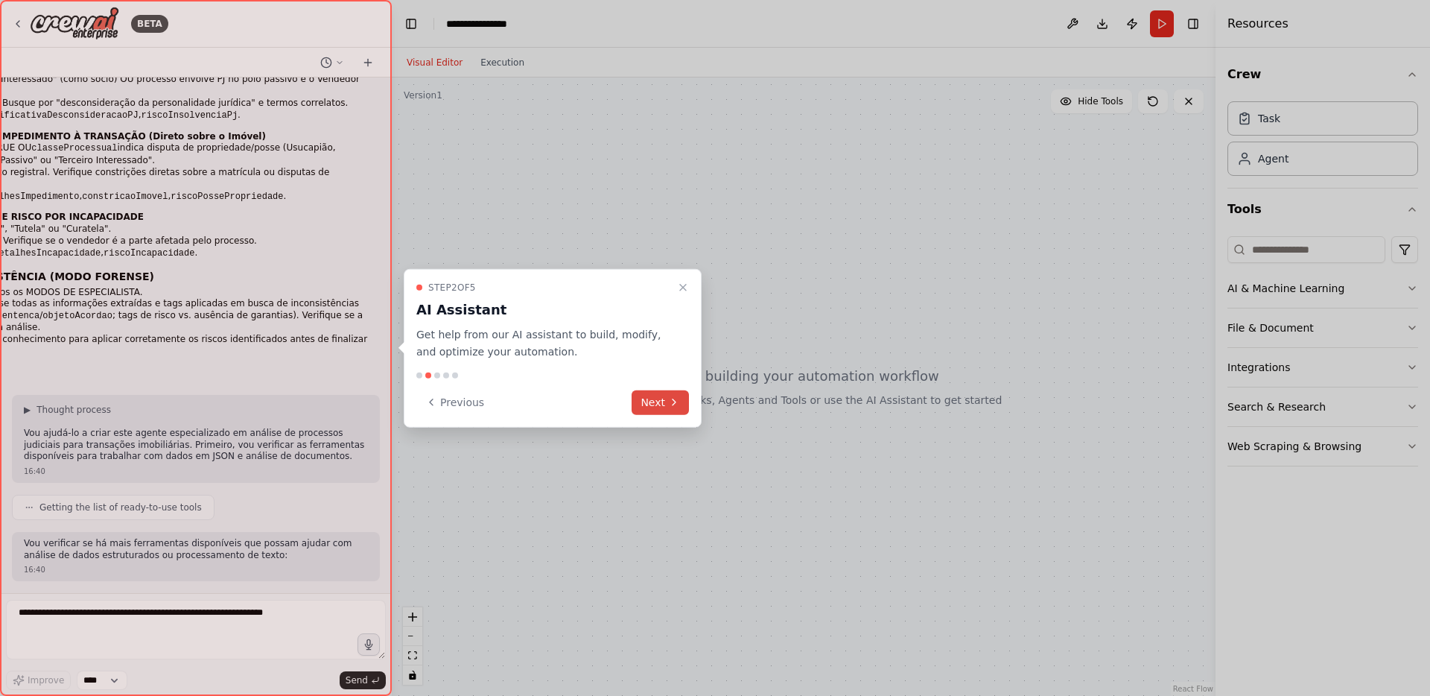
click at [658, 403] on button "Next" at bounding box center [660, 401] width 57 height 25
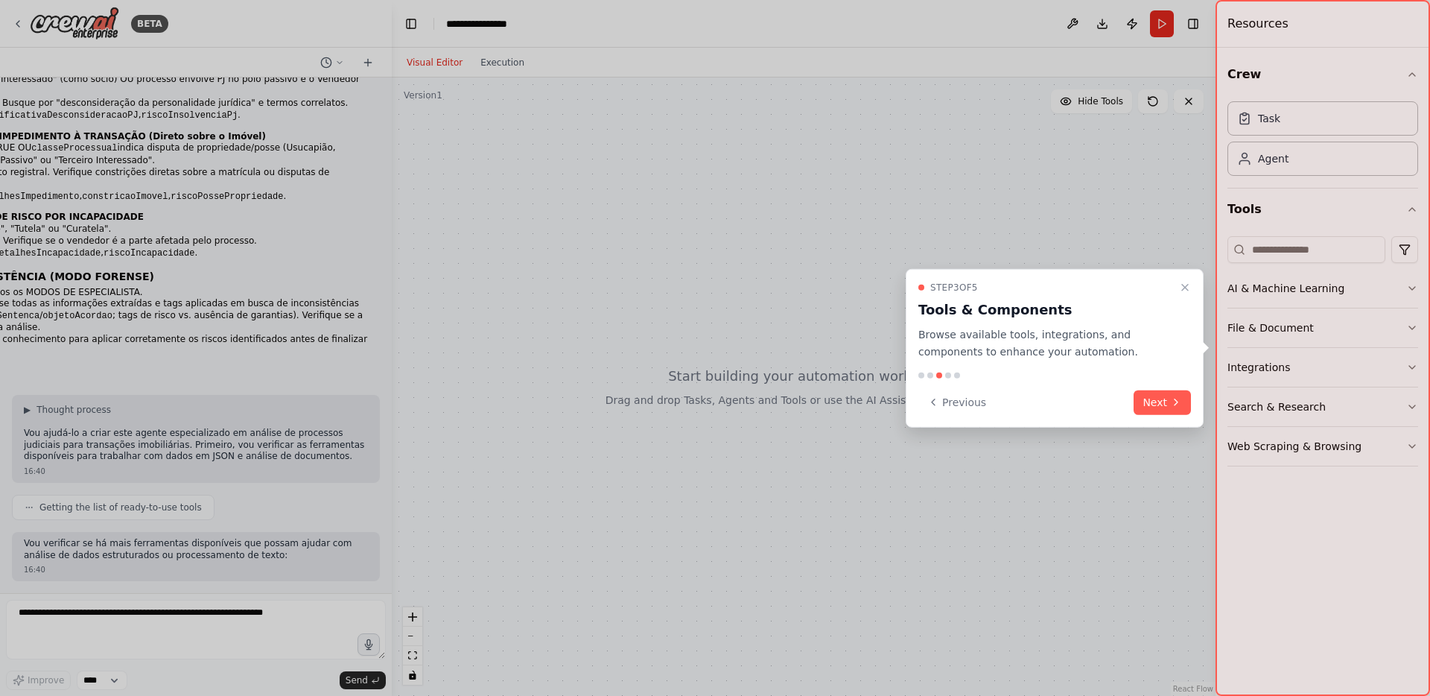
click at [1177, 417] on div "Step 3 of 5 Tools & Components Browse available tools, integrations, and compon…" at bounding box center [1055, 348] width 298 height 159
click at [1176, 400] on icon at bounding box center [1175, 402] width 3 height 6
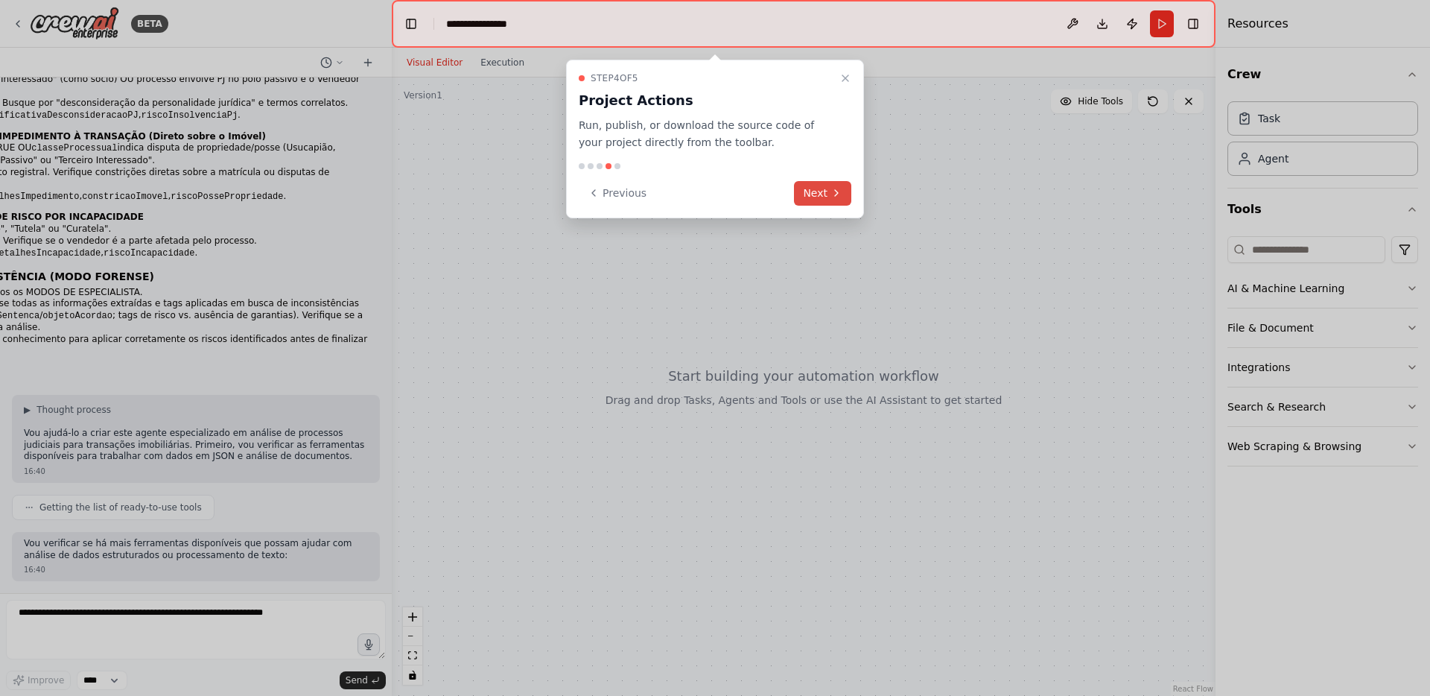
click at [818, 197] on button "Next" at bounding box center [822, 193] width 57 height 25
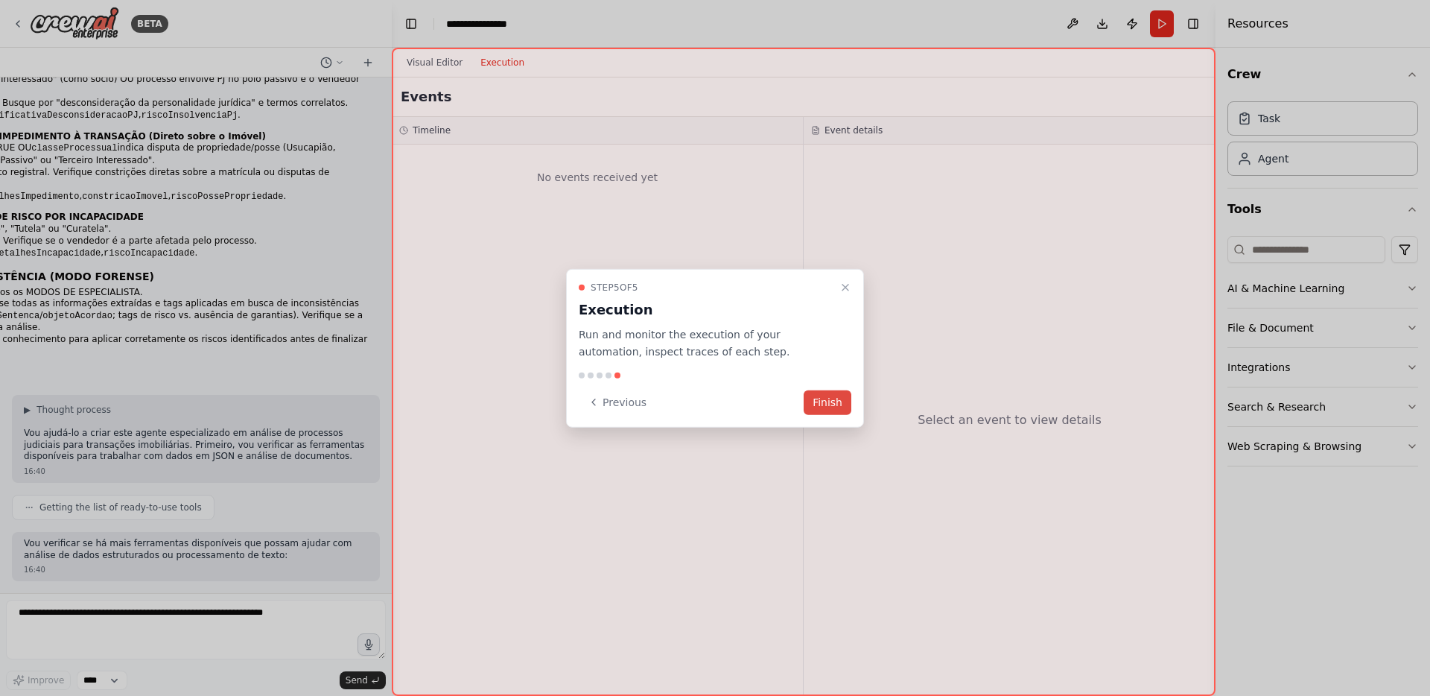
click at [820, 397] on button "Finish" at bounding box center [828, 401] width 48 height 25
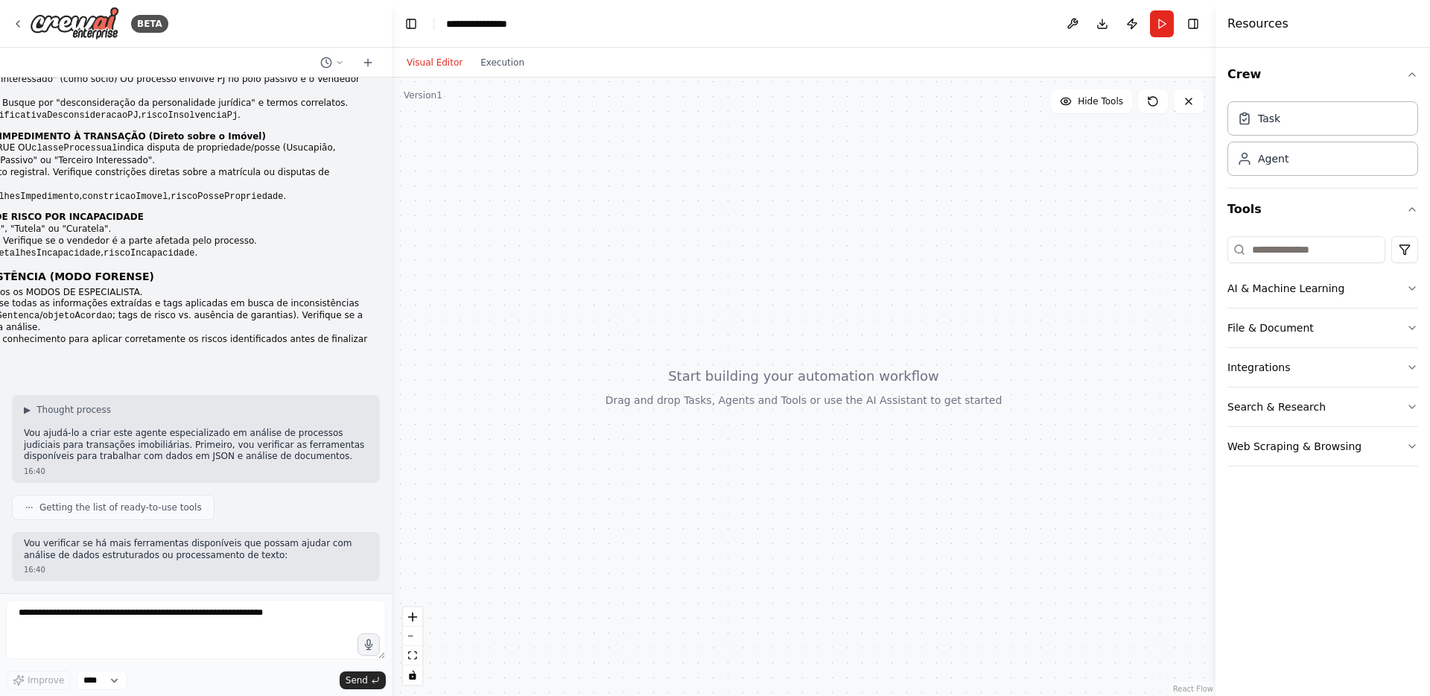
drag, startPoint x: 713, startPoint y: 377, endPoint x: 777, endPoint y: 368, distance: 63.9
click at [777, 368] on div at bounding box center [804, 386] width 824 height 618
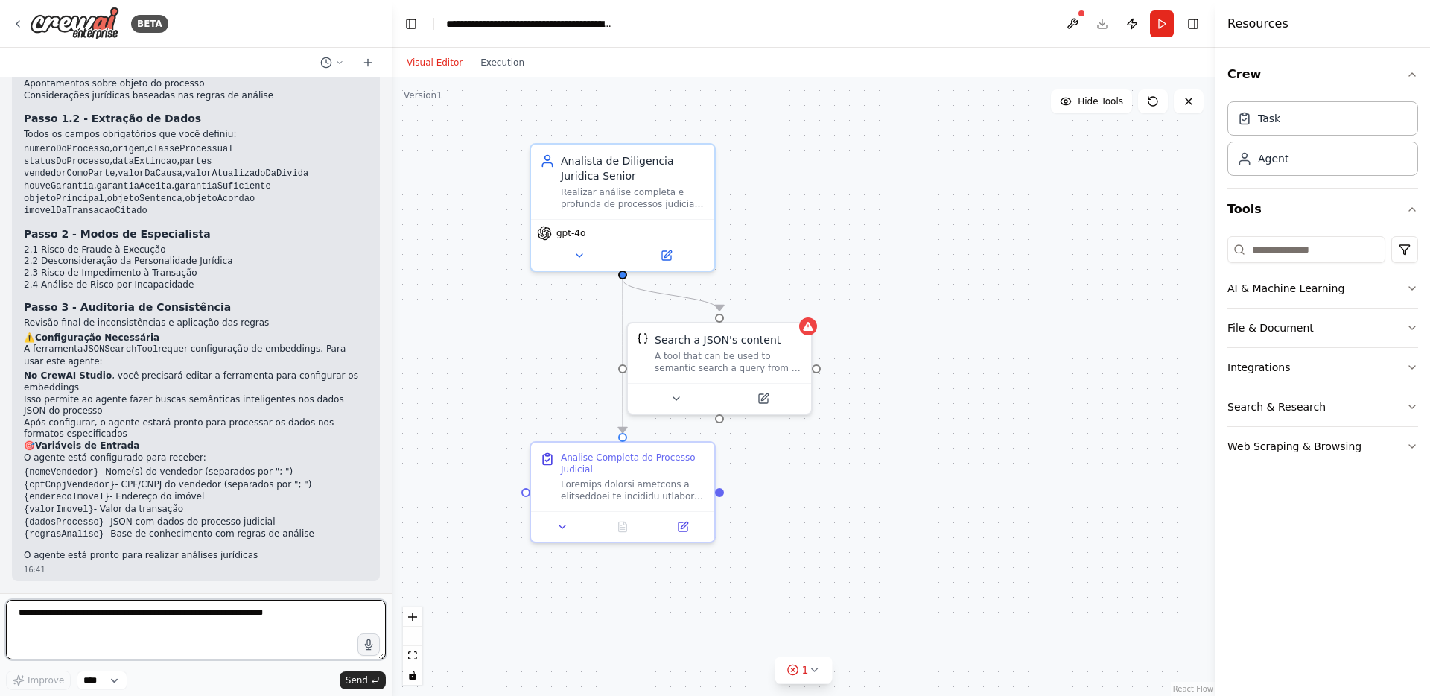
scroll to position [2793, 0]
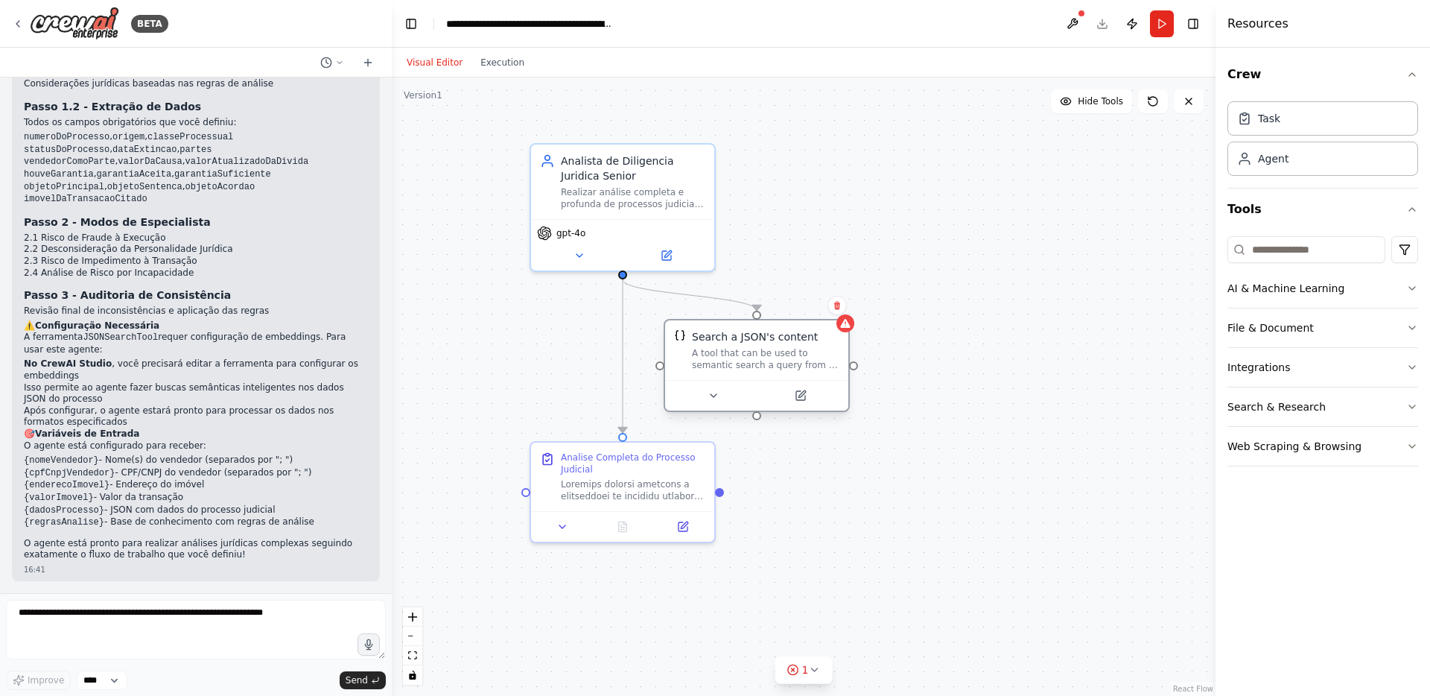
drag, startPoint x: 737, startPoint y: 355, endPoint x: 778, endPoint y: 357, distance: 41.8
click at [778, 357] on div "A tool that can be used to semantic search a query from a JSON's content." at bounding box center [765, 359] width 147 height 24
click at [811, 389] on button at bounding box center [800, 396] width 84 height 18
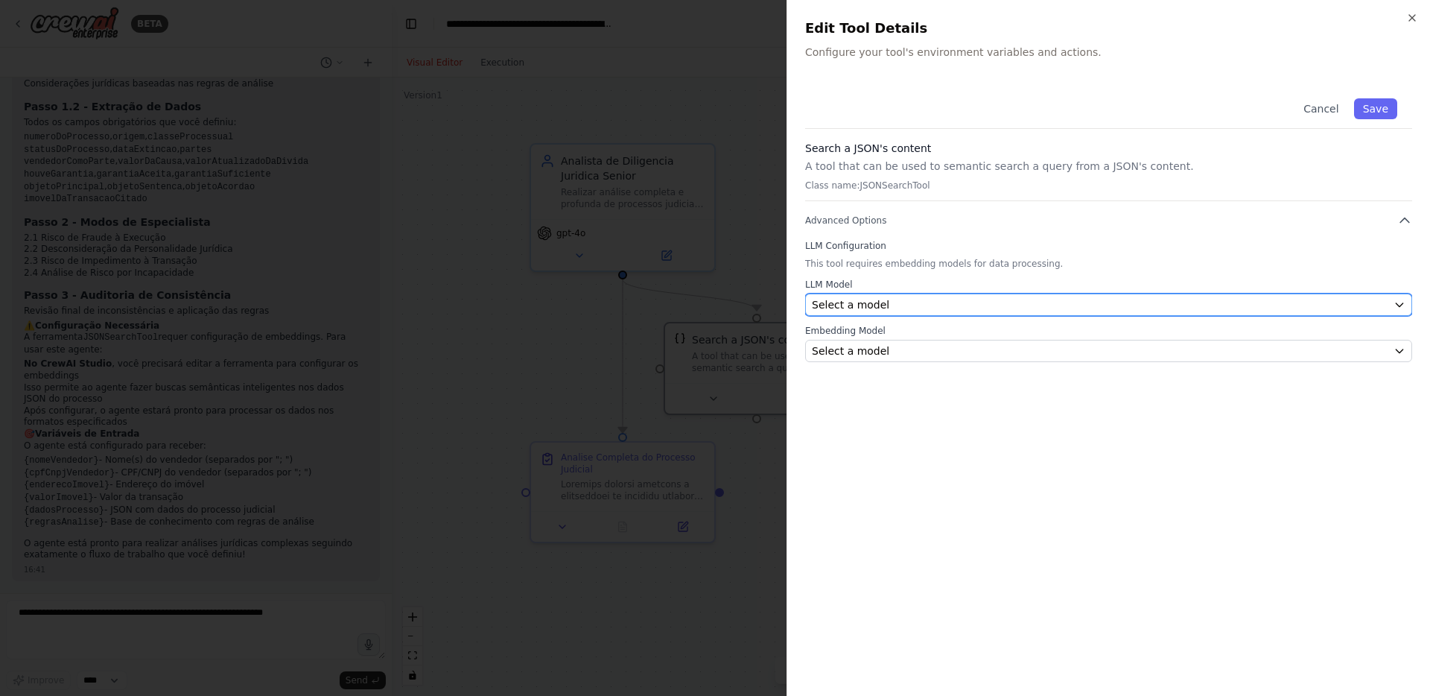
click at [923, 303] on div "Select a model" at bounding box center [1100, 304] width 576 height 15
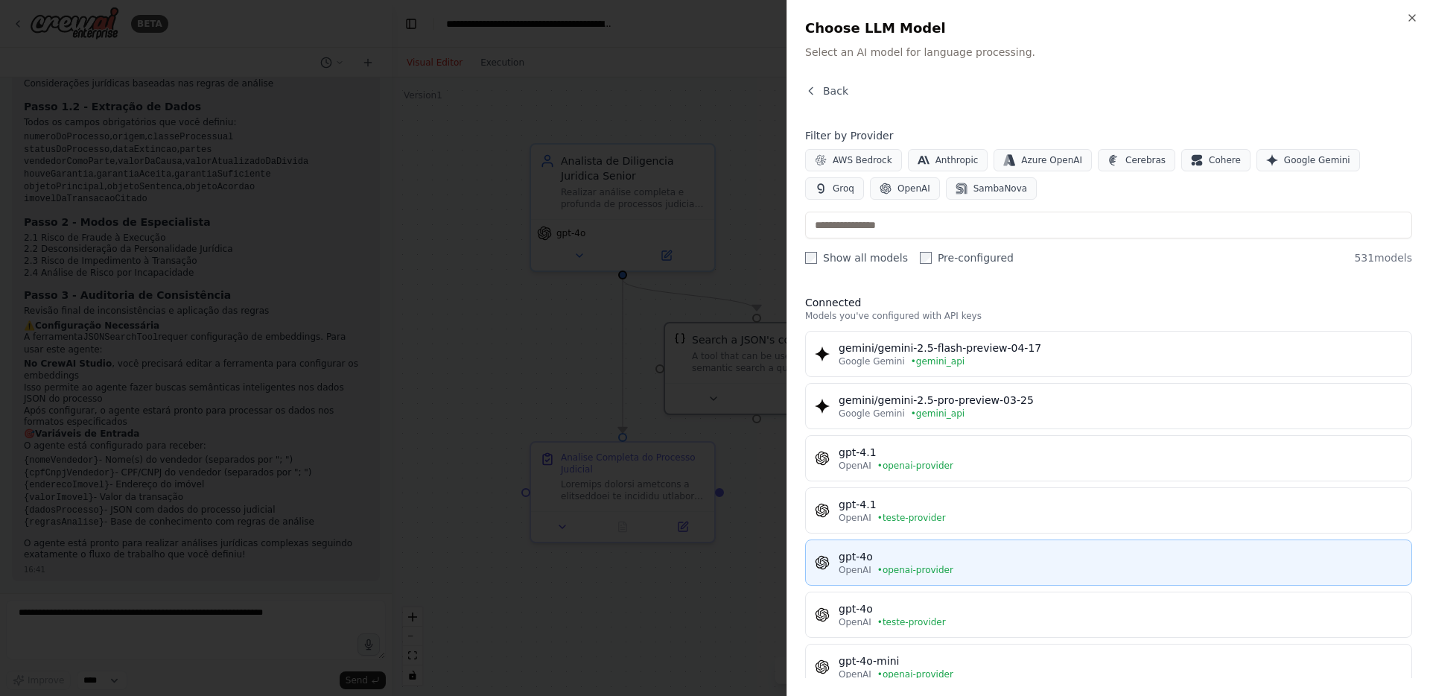
click at [892, 553] on div "gpt-4o" at bounding box center [1121, 556] width 564 height 15
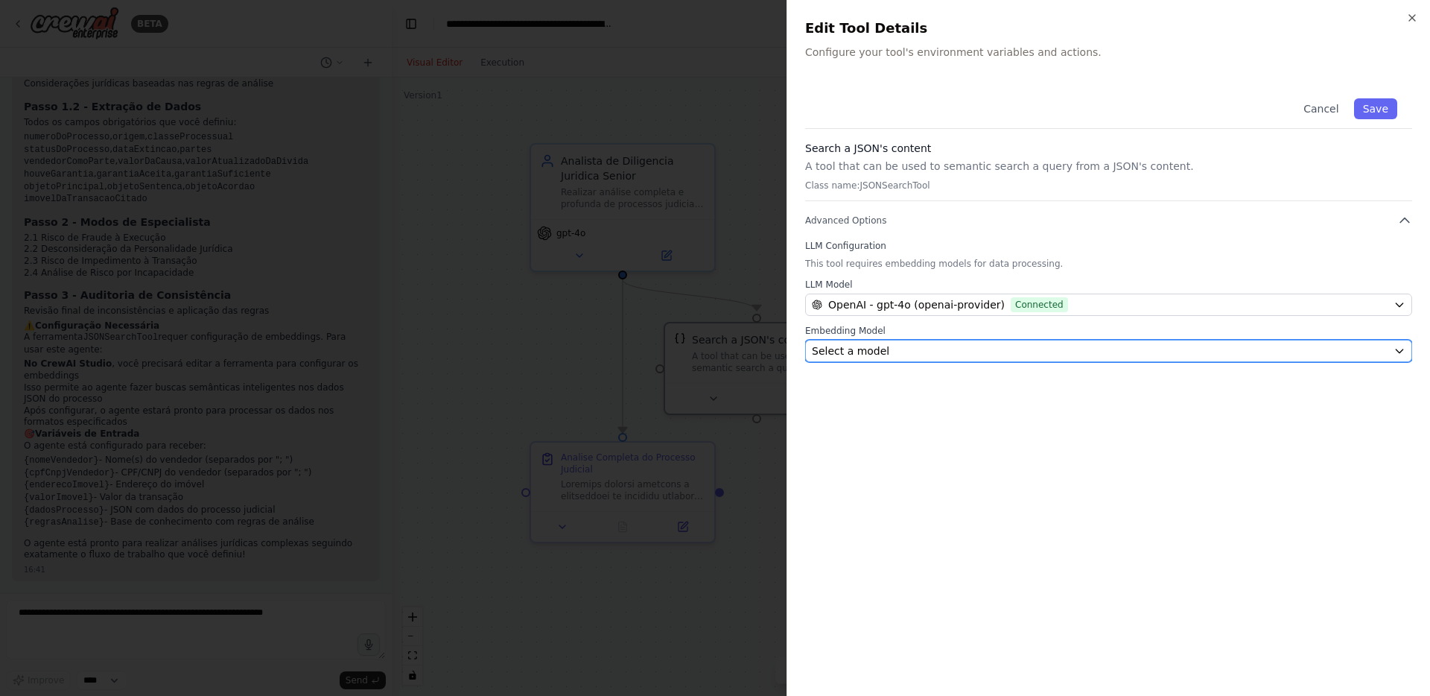
click at [1007, 352] on div "Select a model" at bounding box center [1100, 350] width 576 height 15
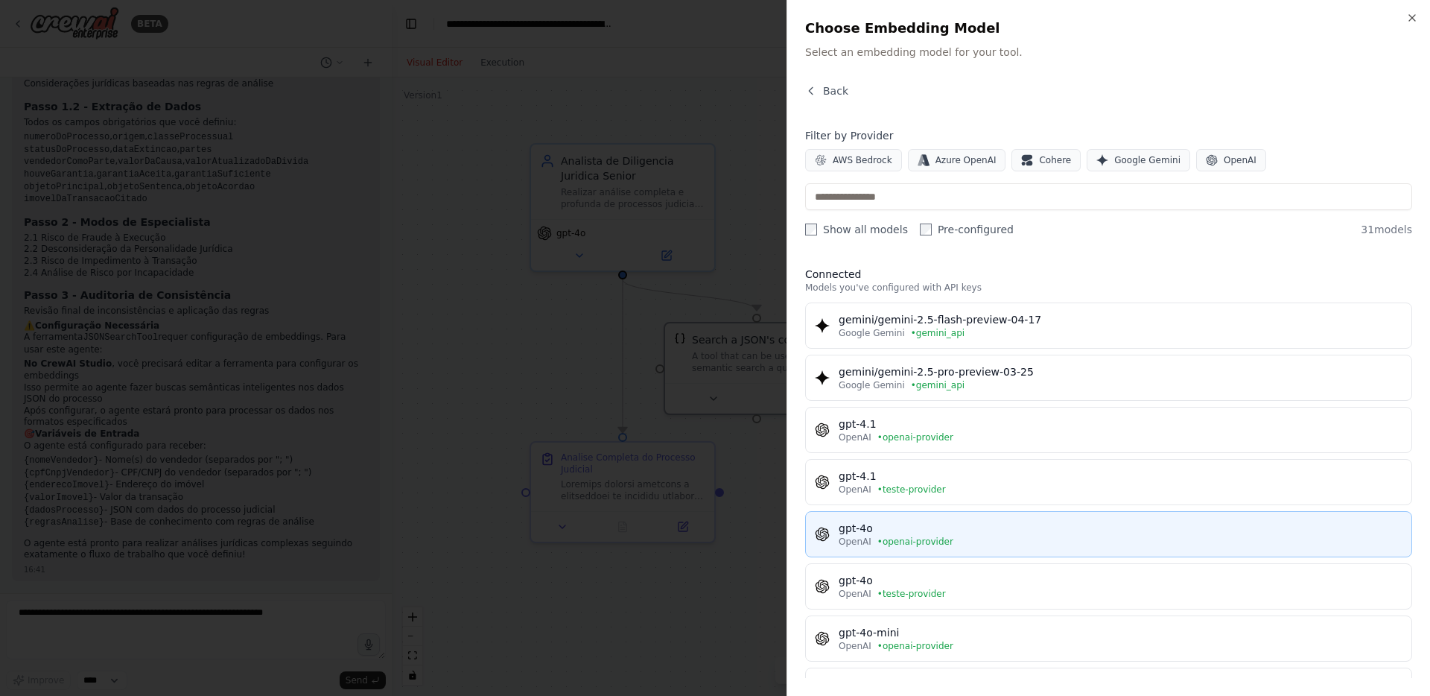
click at [887, 541] on span "• openai-provider" at bounding box center [915, 541] width 76 height 12
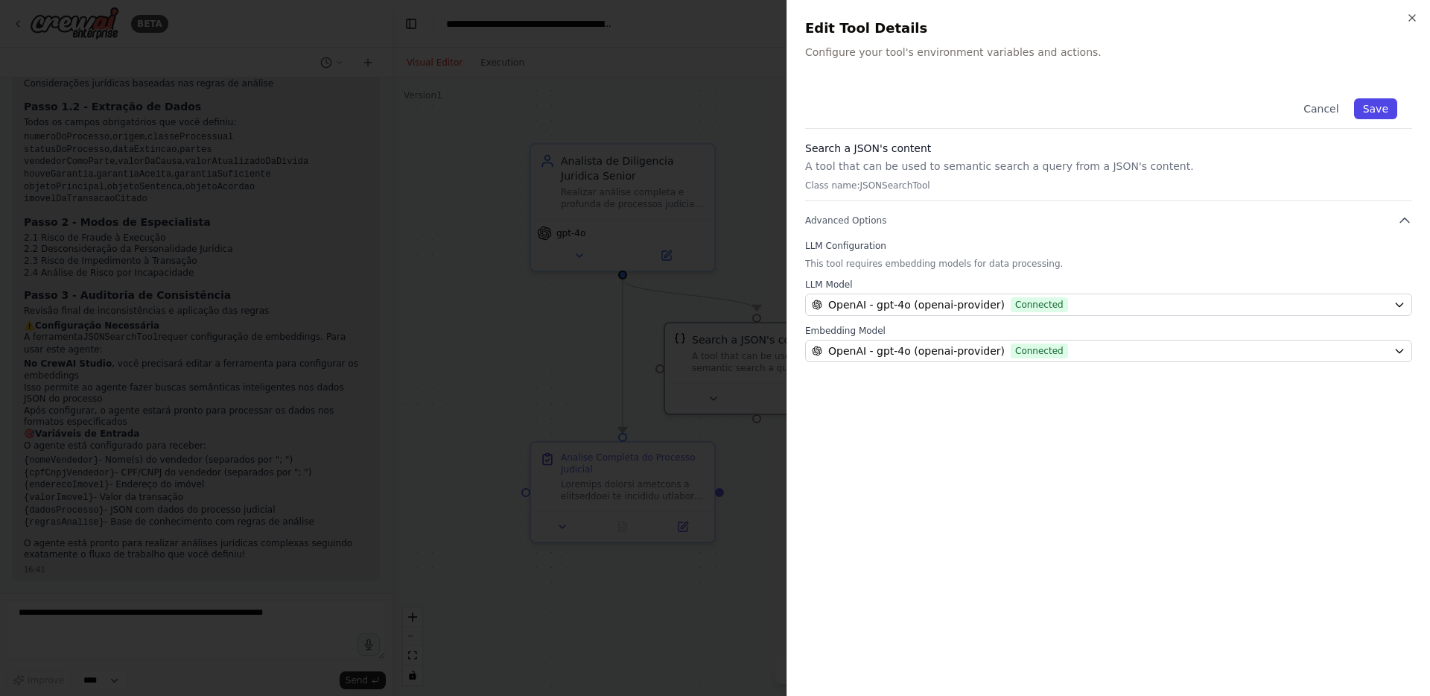
click at [1381, 113] on button "Save" at bounding box center [1375, 108] width 43 height 21
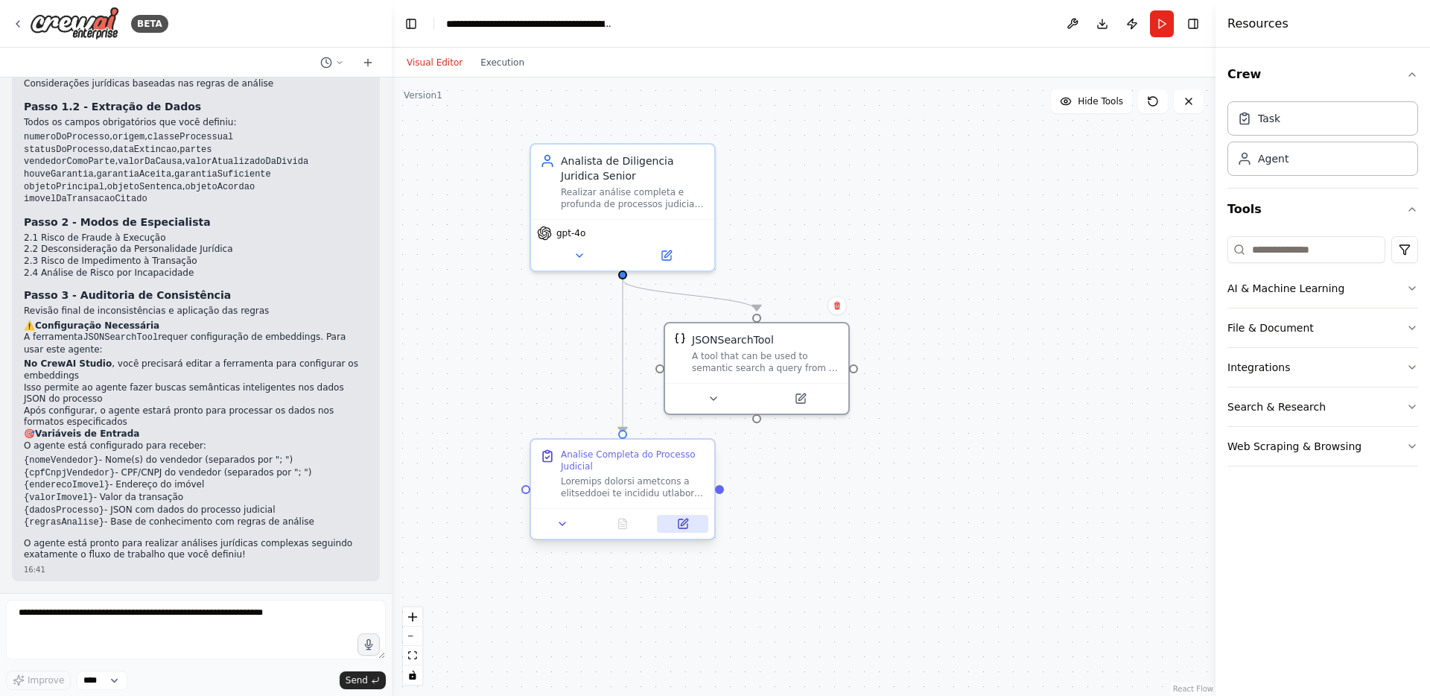
click at [678, 523] on icon at bounding box center [682, 523] width 9 height 9
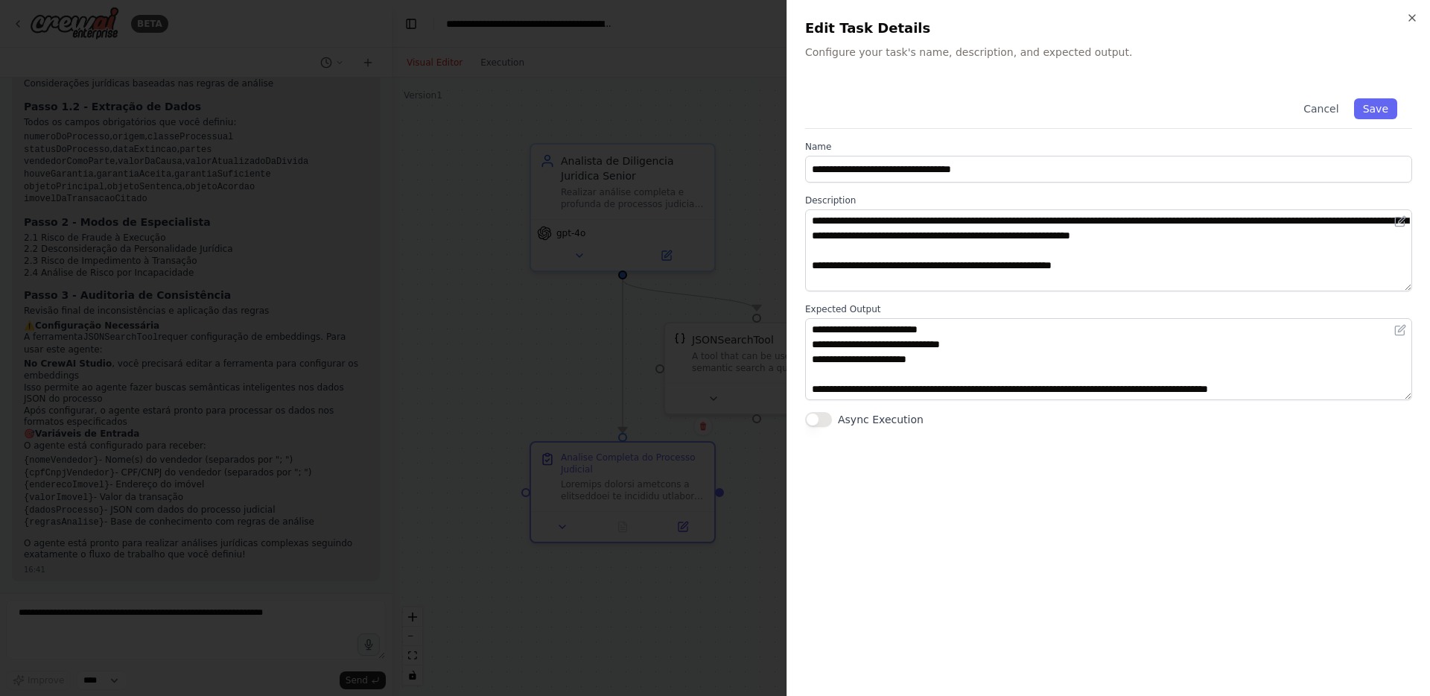
scroll to position [0, 0]
click at [1316, 100] on button "Cancel" at bounding box center [1320, 108] width 53 height 21
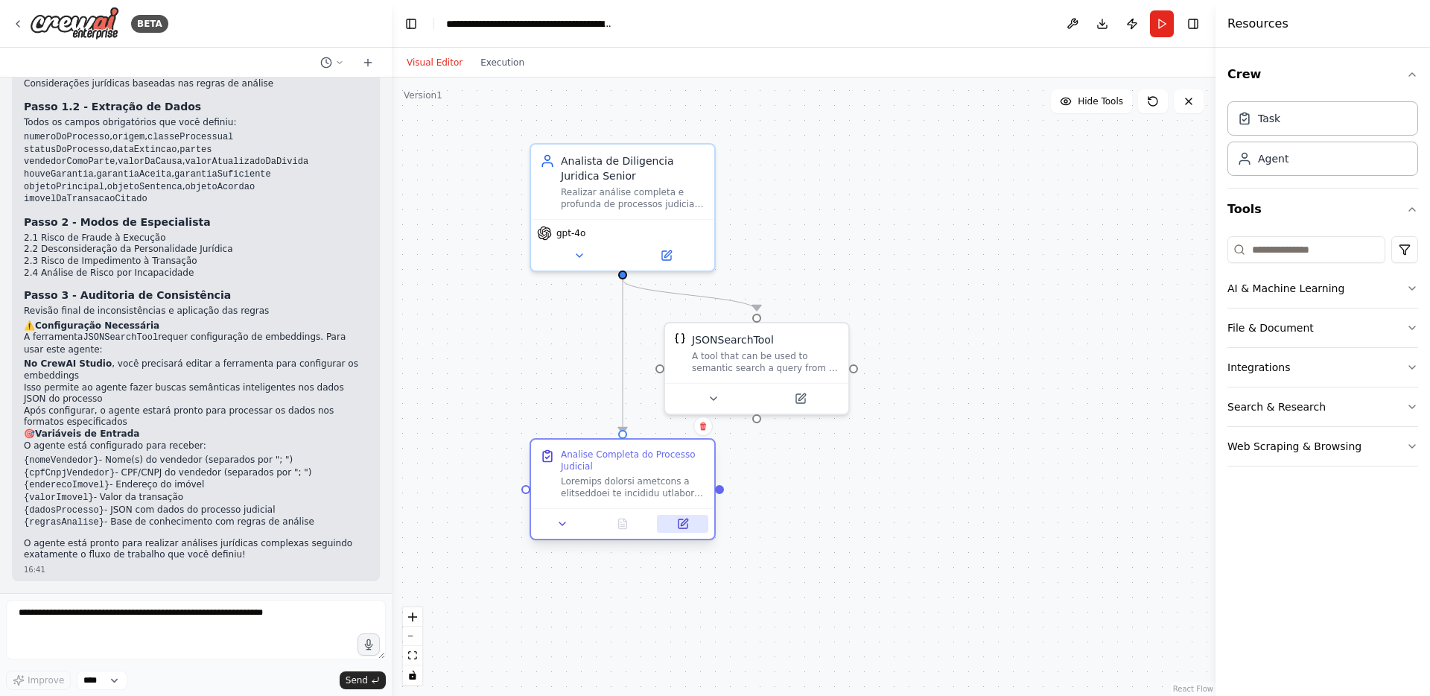
click at [679, 530] on button at bounding box center [682, 524] width 51 height 18
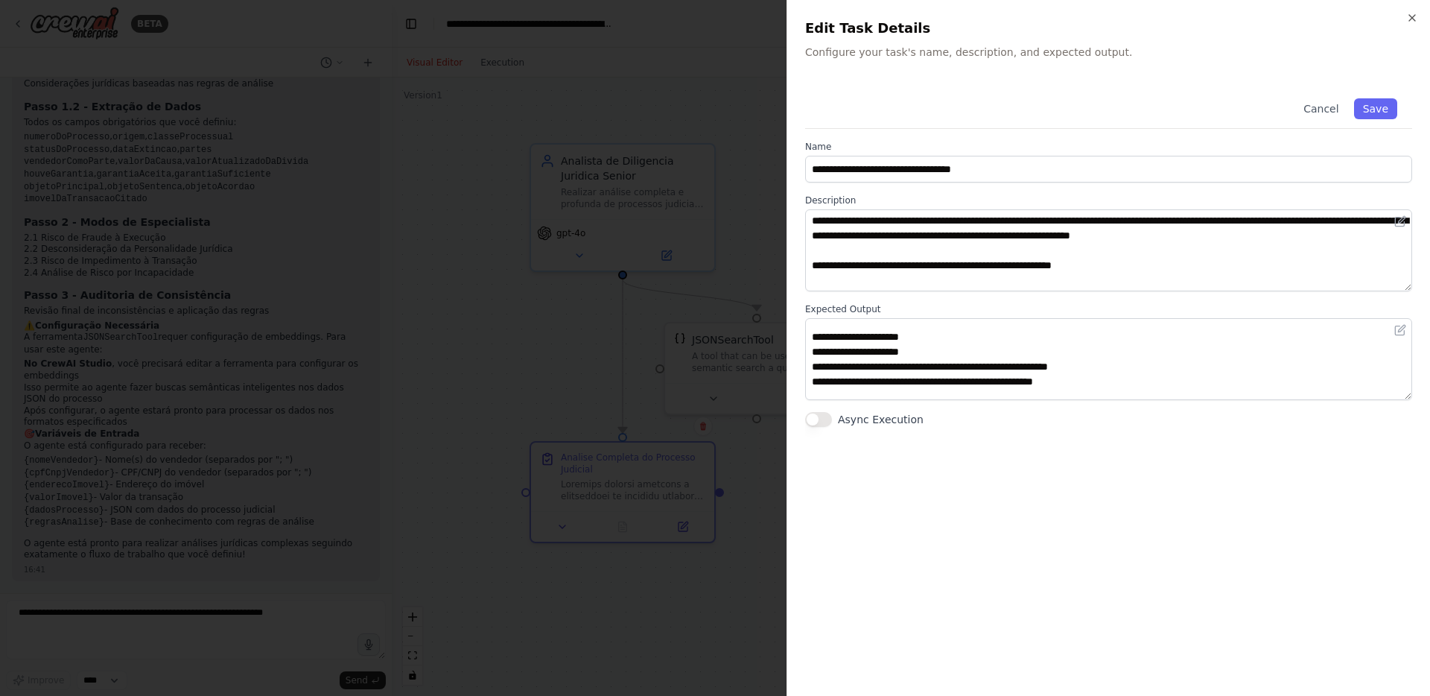
scroll to position [28, 0]
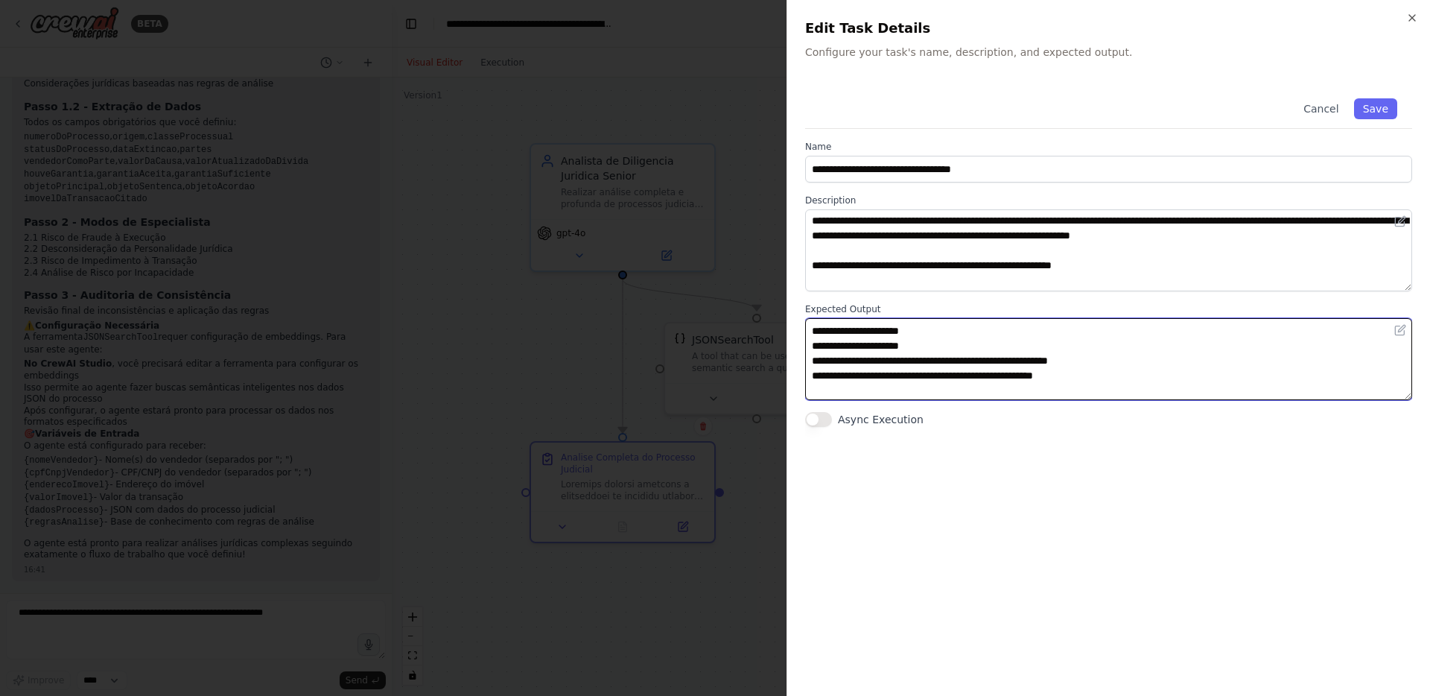
click at [915, 348] on textarea at bounding box center [1108, 359] width 607 height 82
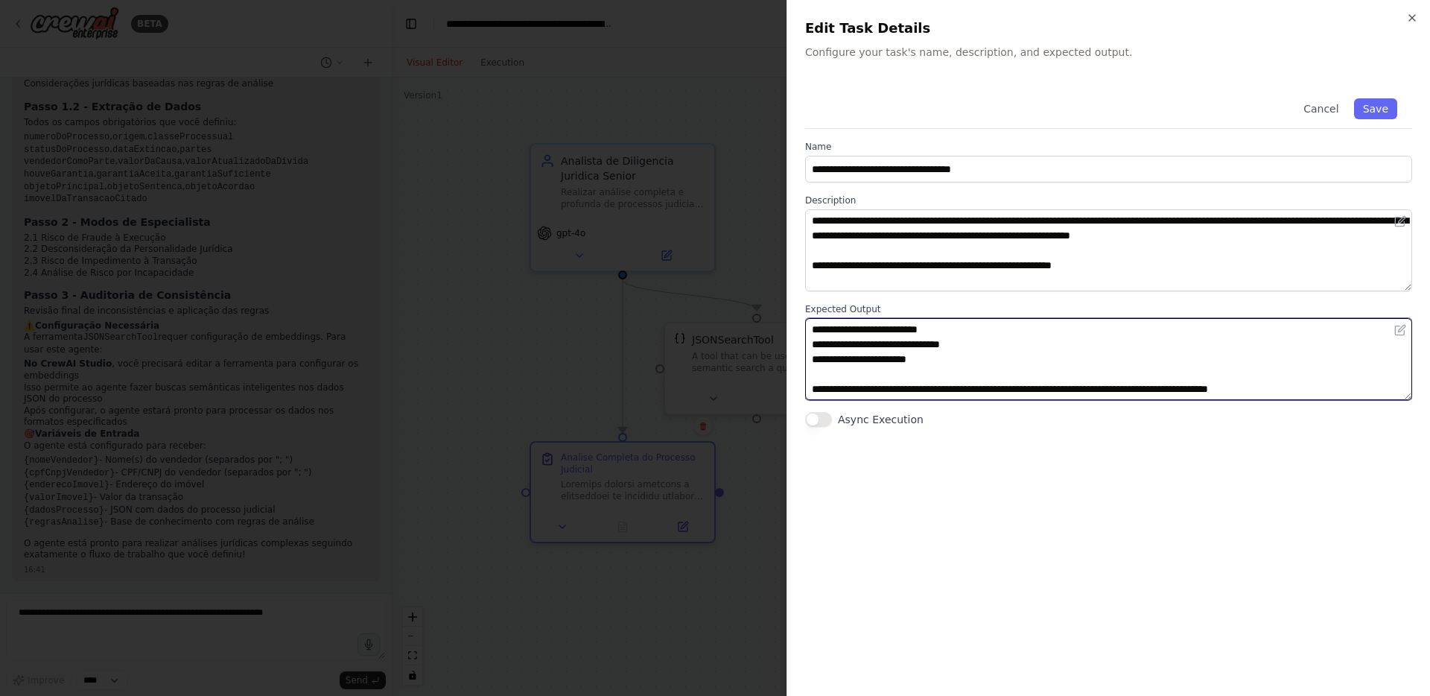
click at [1350, 392] on textarea at bounding box center [1108, 359] width 607 height 82
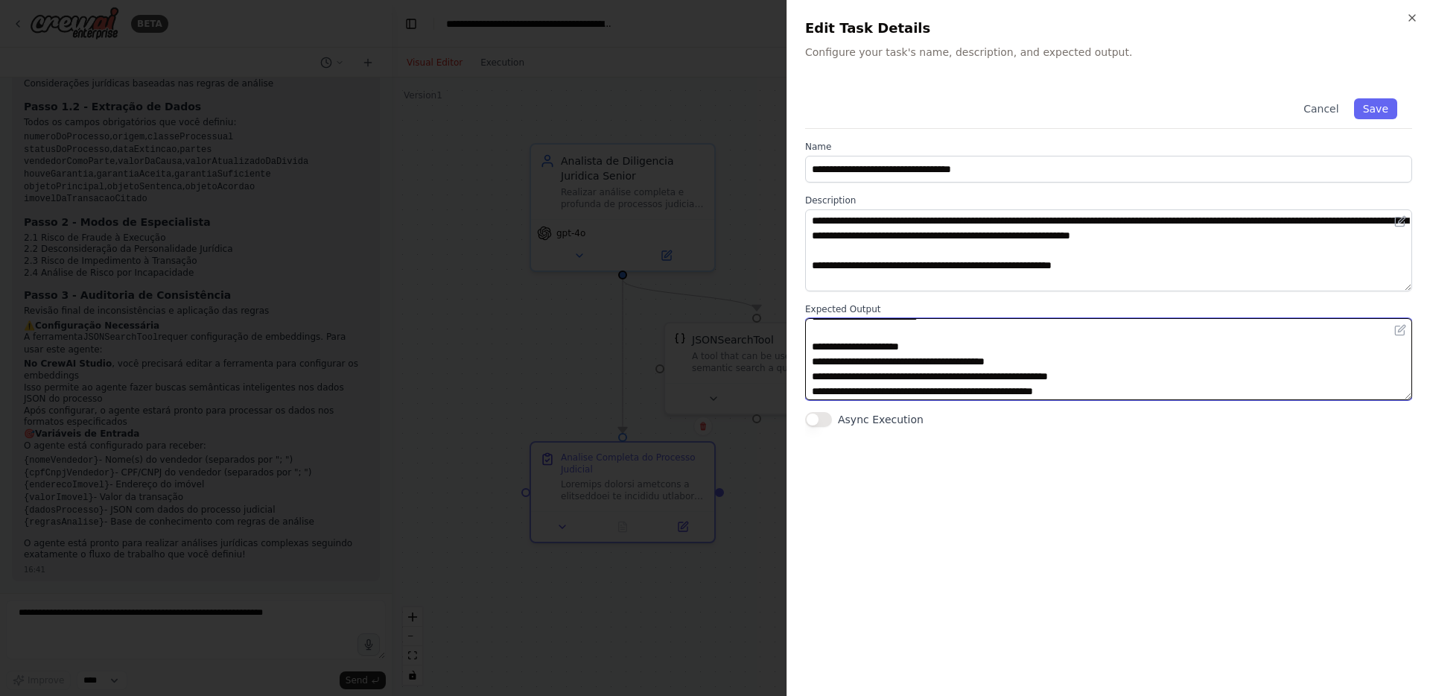
scroll to position [0, 0]
click at [813, 359] on textarea at bounding box center [1108, 359] width 607 height 82
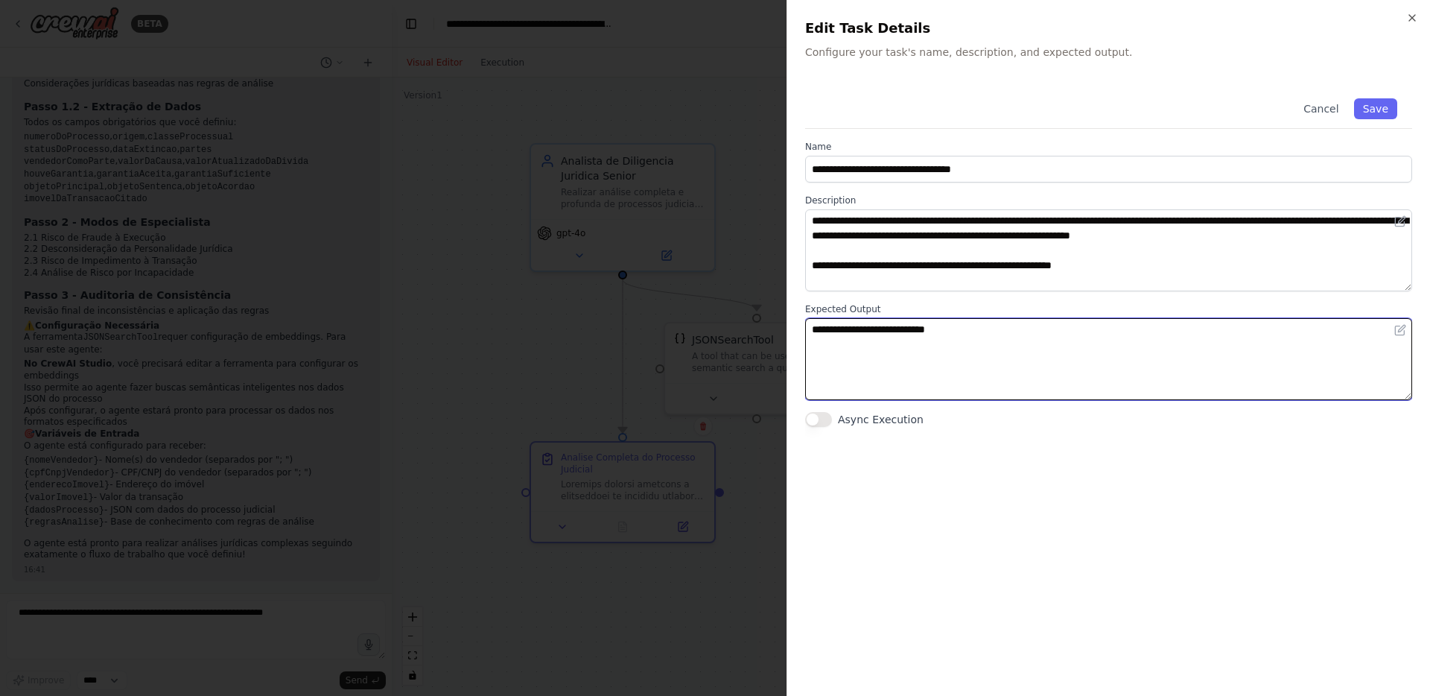
paste textarea "**********"
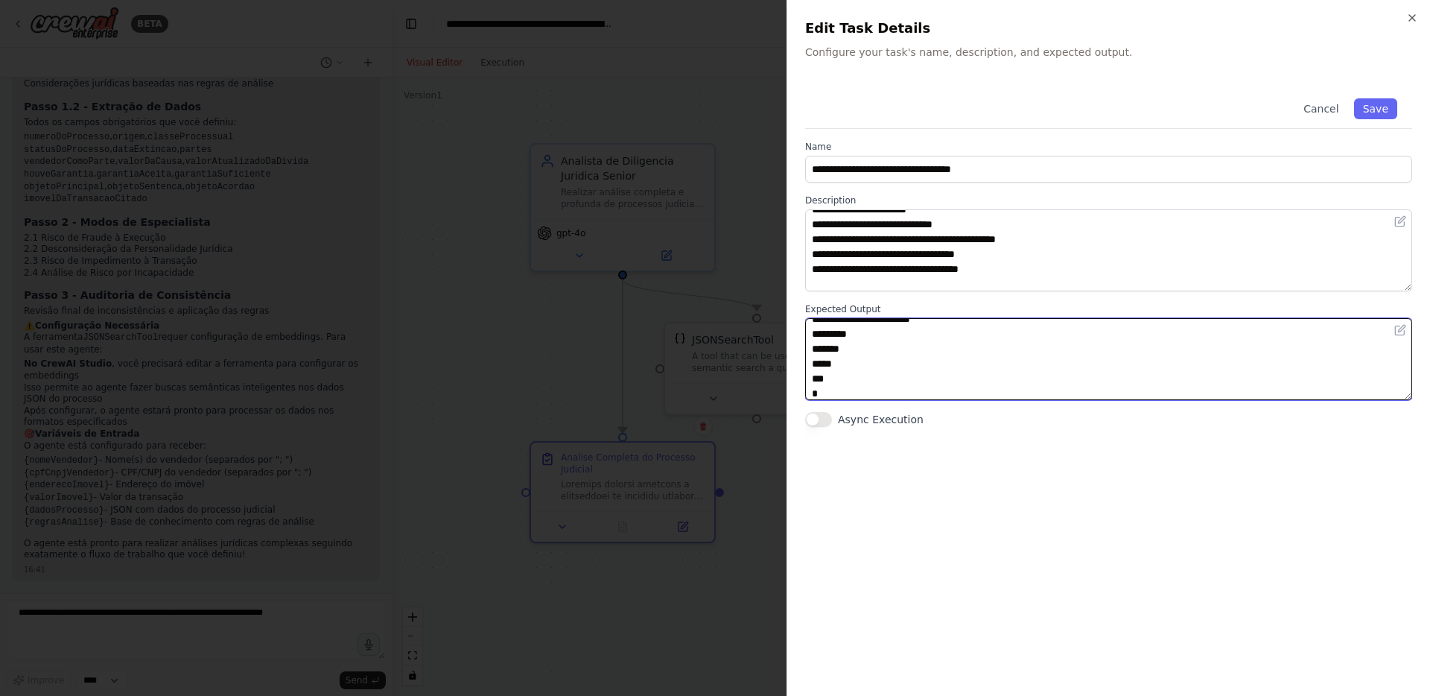
scroll to position [313, 0]
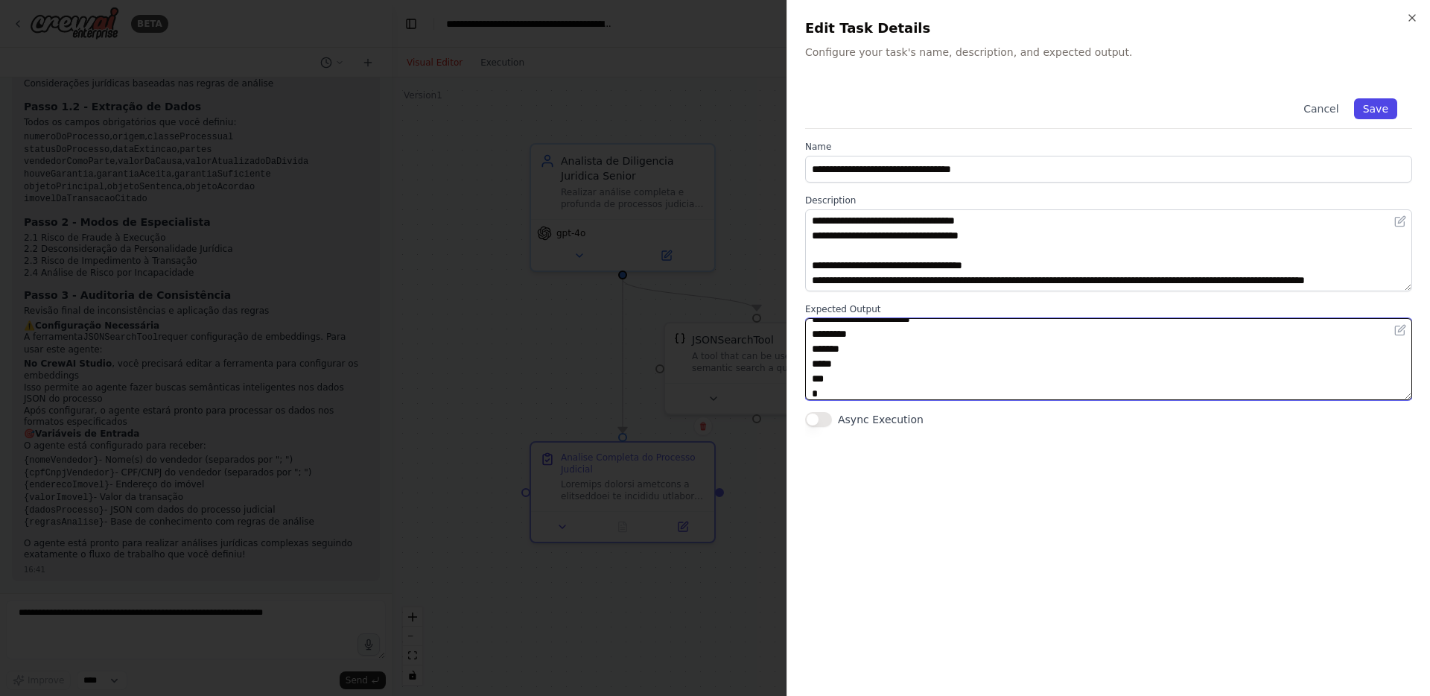
type textarea "**********"
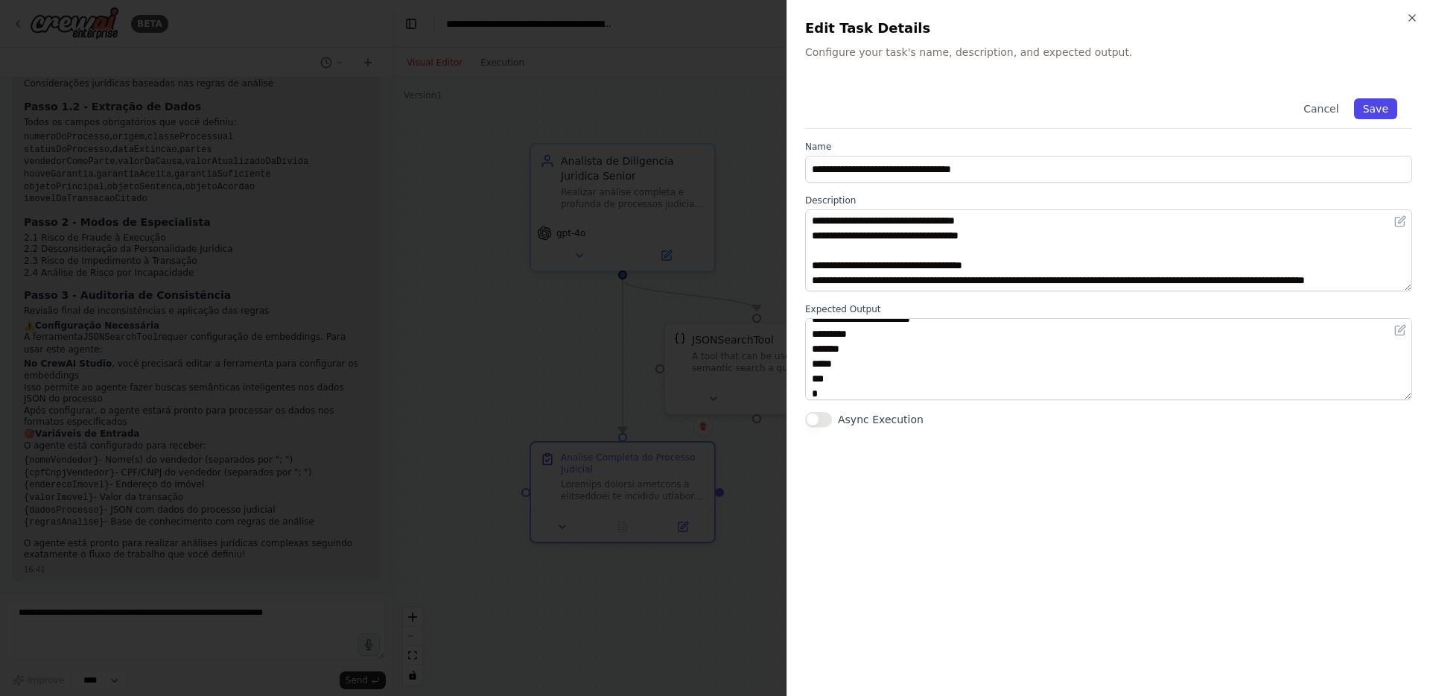
click at [1381, 114] on button "Save" at bounding box center [1375, 108] width 43 height 21
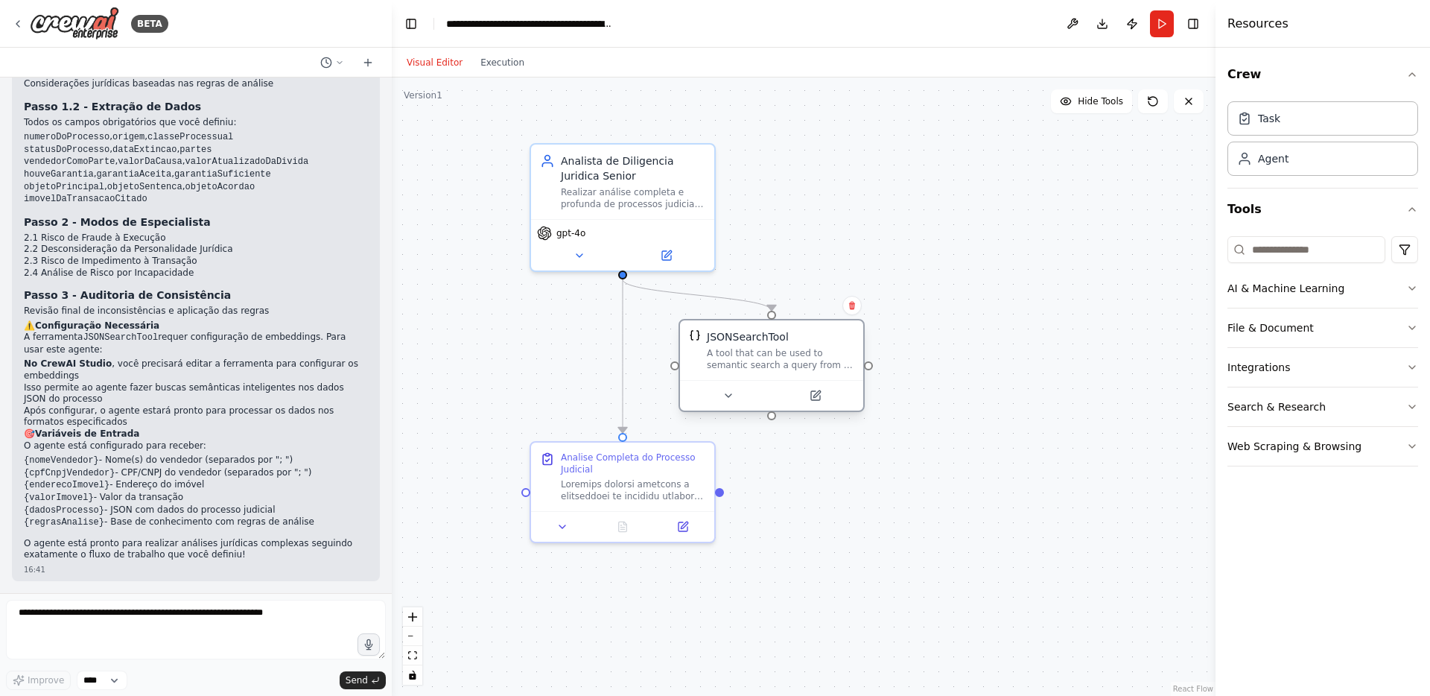
drag, startPoint x: 792, startPoint y: 352, endPoint x: 818, endPoint y: 342, distance: 28.8
click at [818, 347] on div "A tool that can be used to semantic search a query from a JSON's content." at bounding box center [780, 359] width 147 height 24
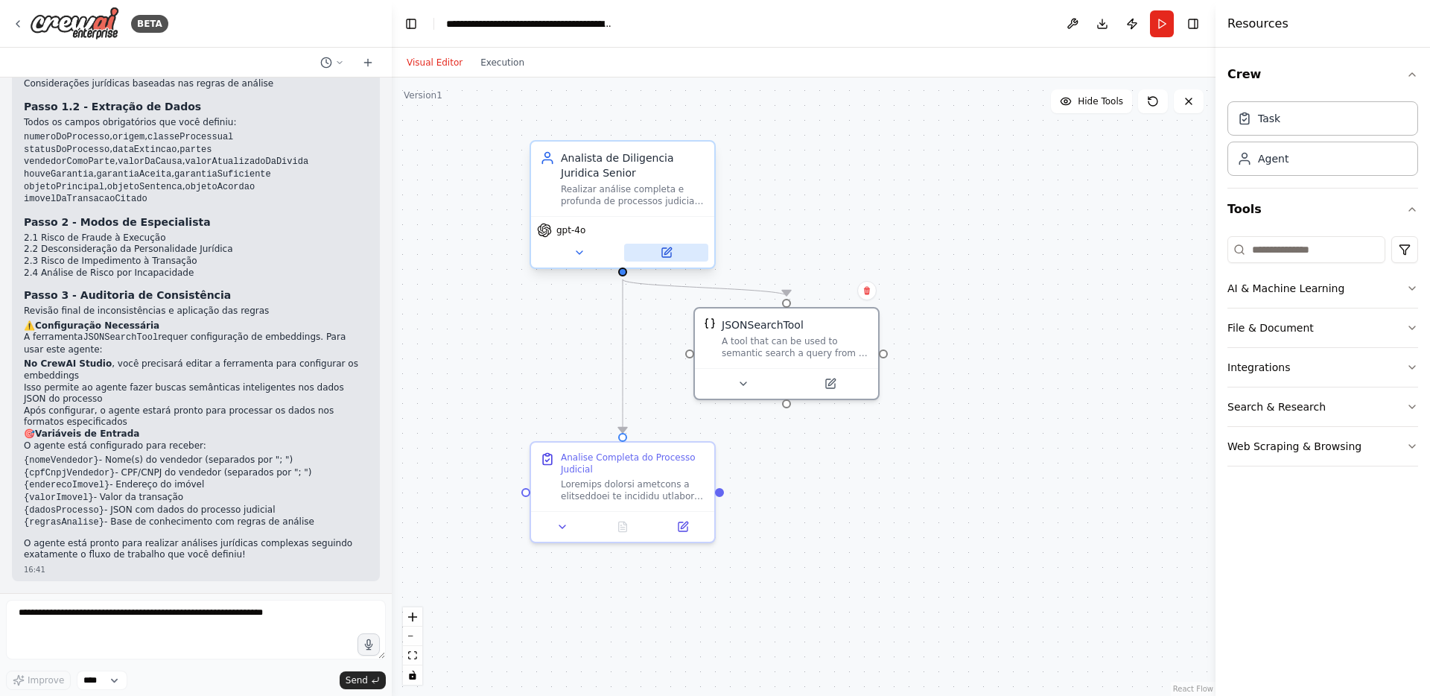
click at [677, 255] on button at bounding box center [666, 253] width 84 height 18
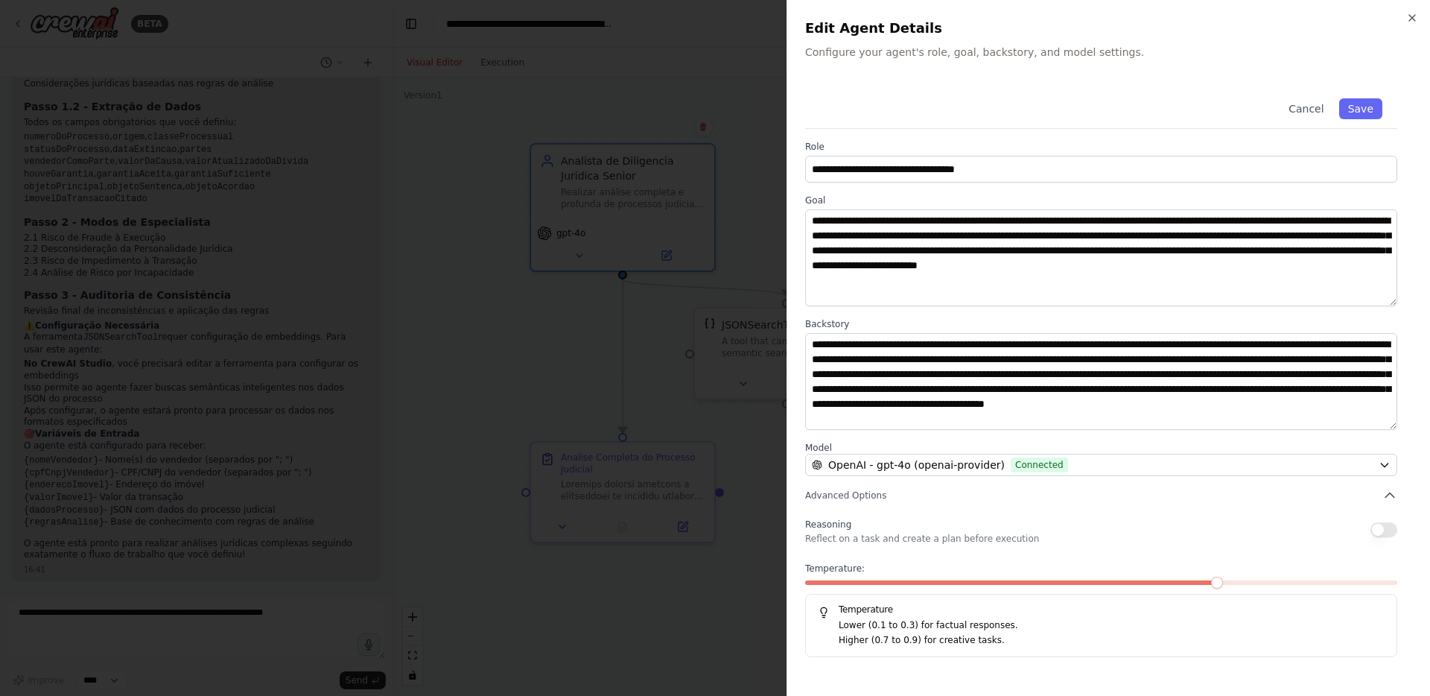
click at [813, 580] on span at bounding box center [1012, 582] width 415 height 4
click at [1349, 106] on button "Save" at bounding box center [1360, 108] width 43 height 21
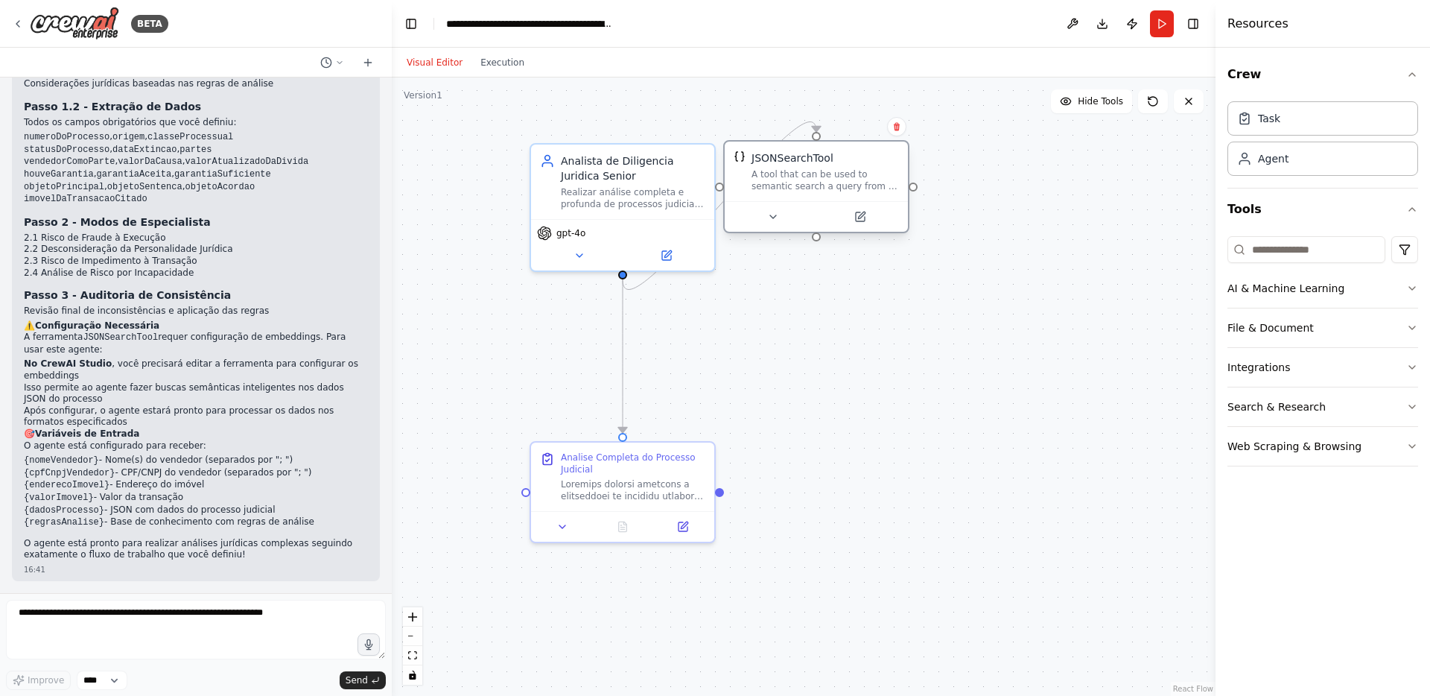
drag, startPoint x: 810, startPoint y: 341, endPoint x: 836, endPoint y: 179, distance: 163.7
click at [836, 179] on div "A tool that can be used to semantic search a query from a JSON's content." at bounding box center [824, 180] width 147 height 24
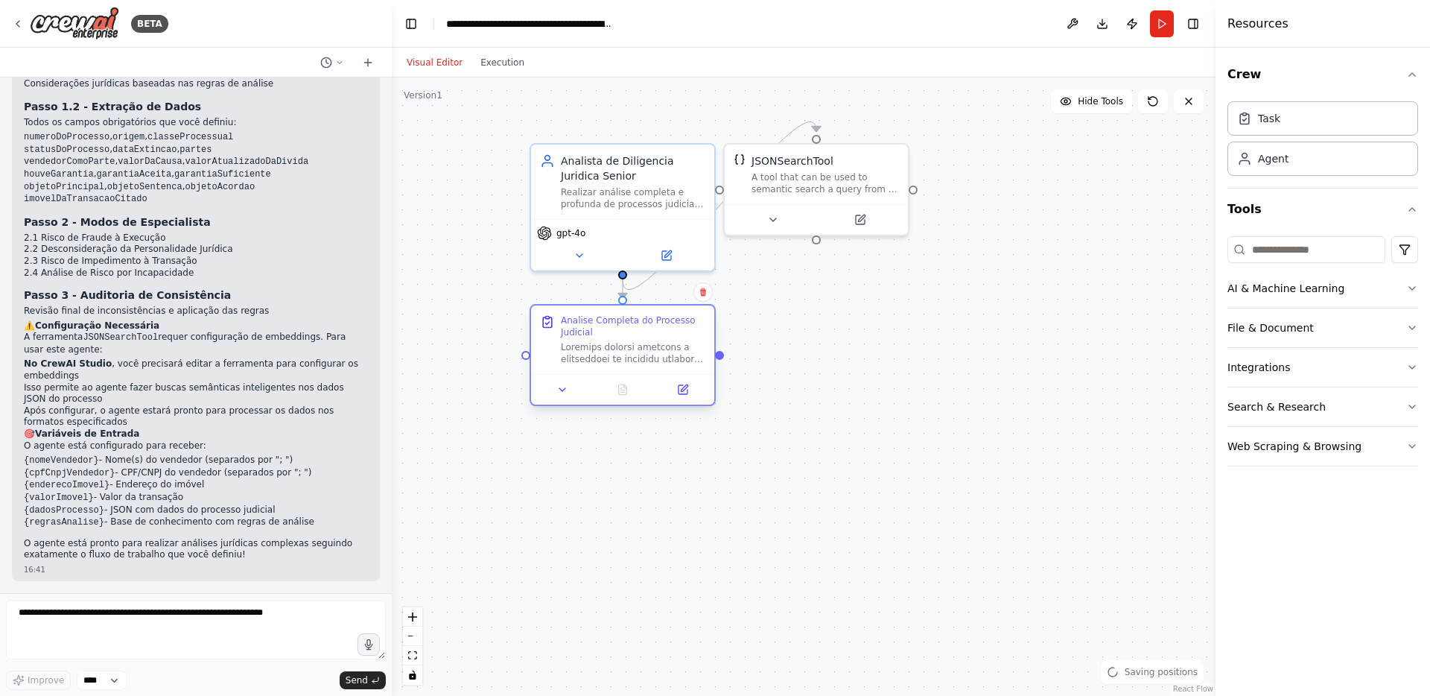
drag, startPoint x: 643, startPoint y: 472, endPoint x: 640, endPoint y: 342, distance: 130.3
click at [640, 342] on div "Analise Completa do Processo Judicial" at bounding box center [633, 339] width 144 height 51
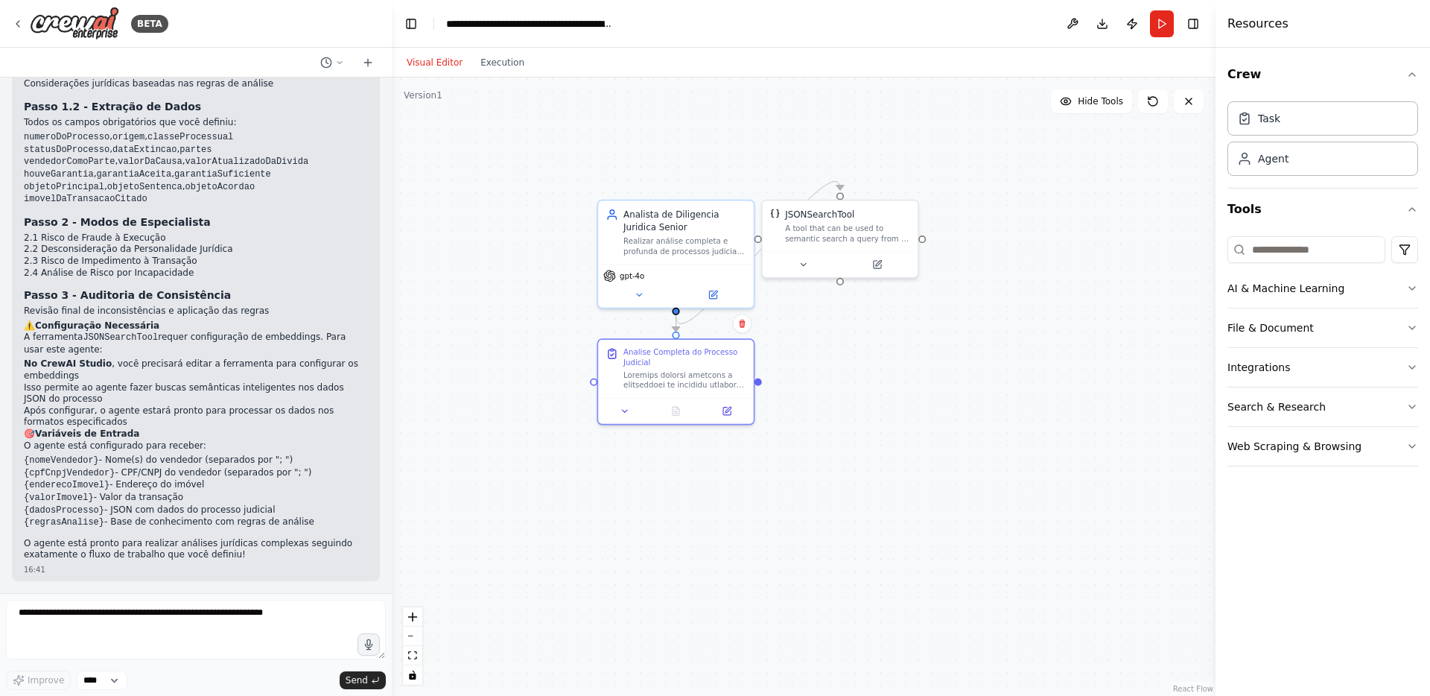
drag, startPoint x: 848, startPoint y: 355, endPoint x: 867, endPoint y: 377, distance: 29.0
click at [867, 377] on div ".deletable-edge-delete-btn { width: 20px; height: 20px; border: 0px solid #ffff…" at bounding box center [804, 386] width 824 height 618
click at [1172, 24] on button "Run" at bounding box center [1162, 23] width 24 height 27
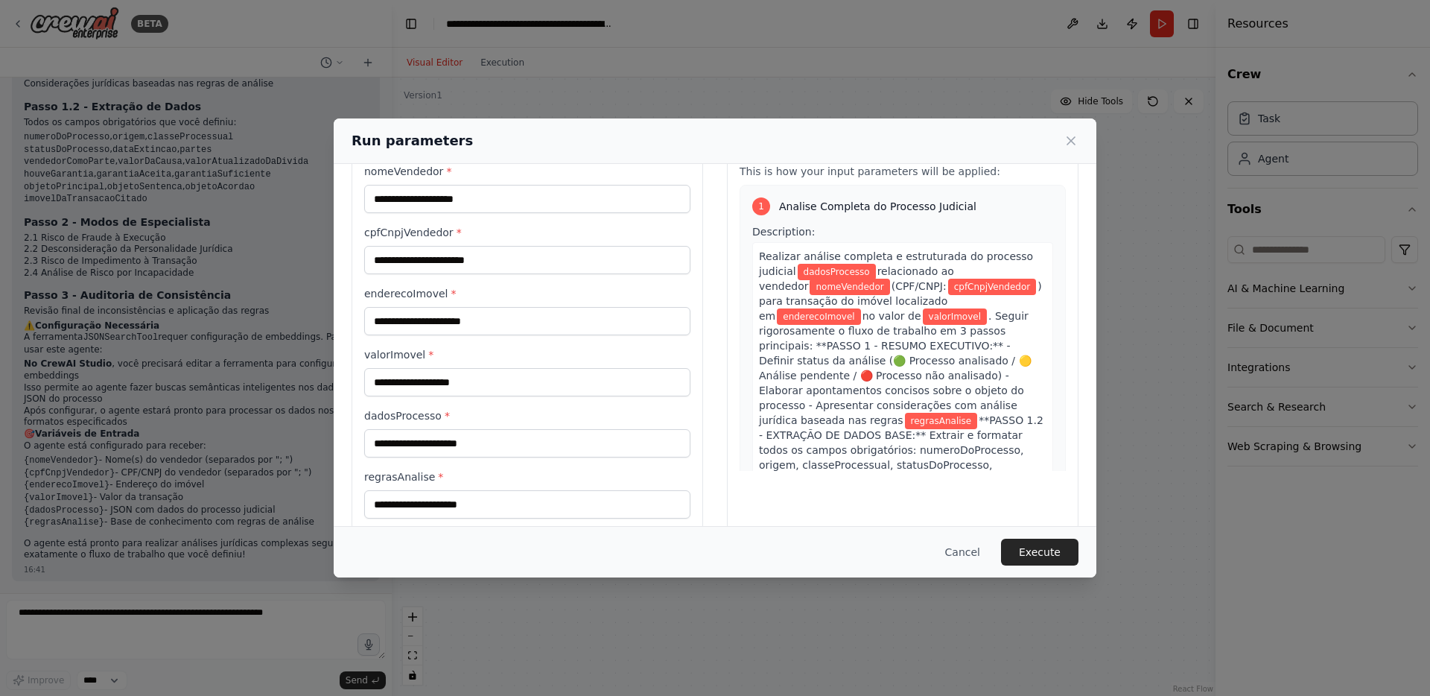
scroll to position [74, 0]
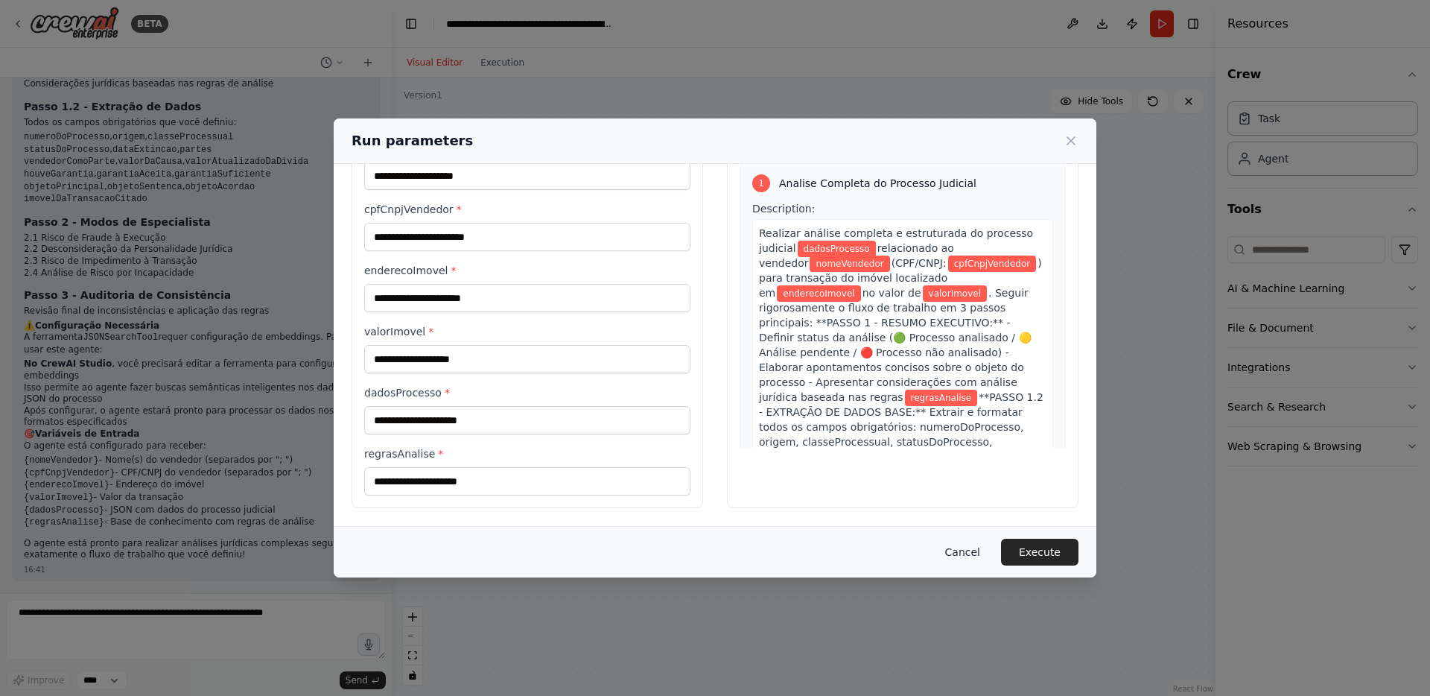
click at [967, 556] on button "Cancel" at bounding box center [962, 551] width 59 height 27
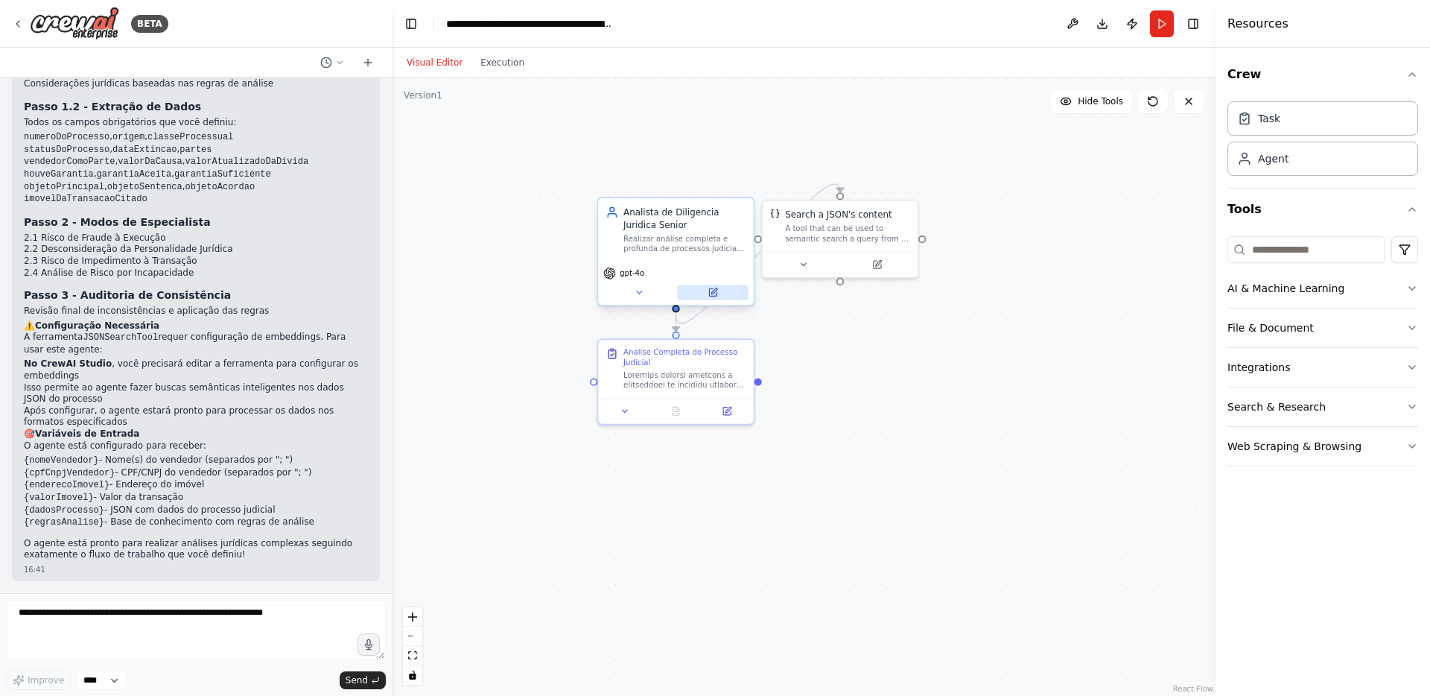
click at [719, 293] on button at bounding box center [712, 291] width 71 height 15
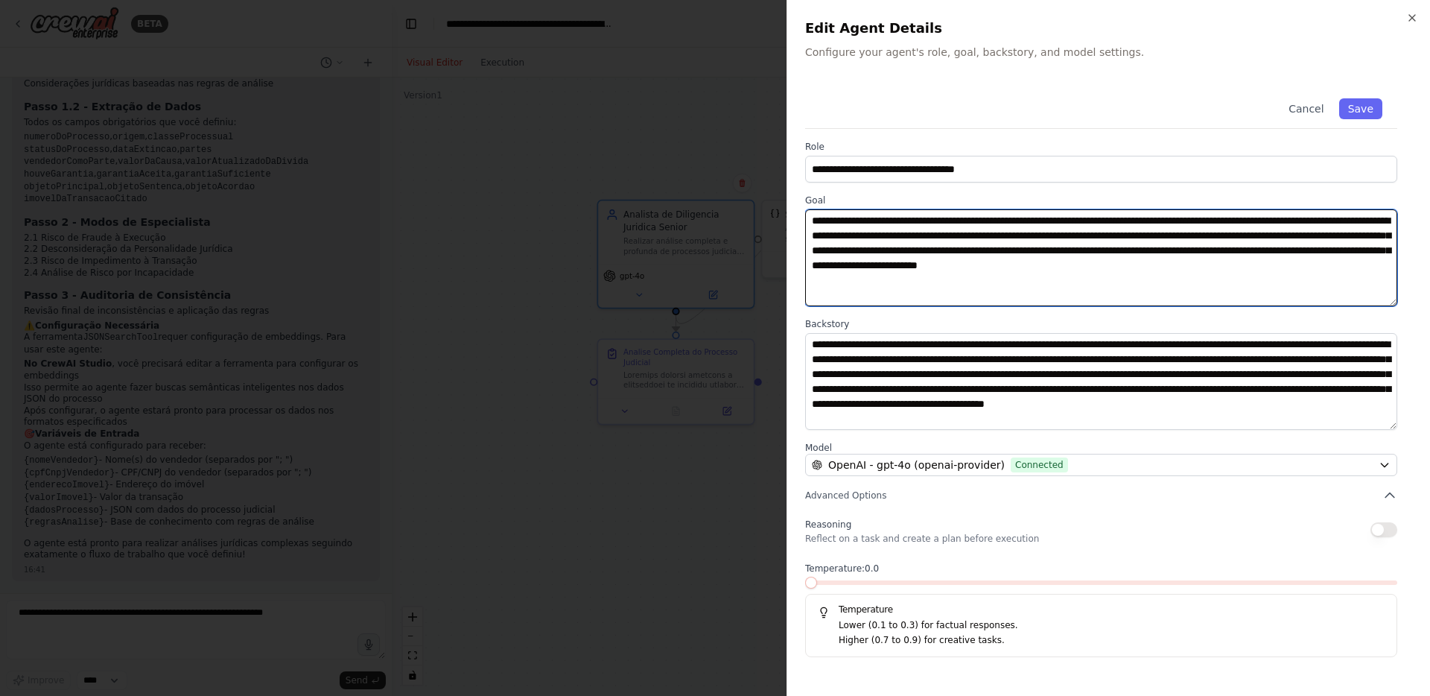
click at [896, 282] on textarea "**********" at bounding box center [1101, 257] width 592 height 97
type textarea "**********"
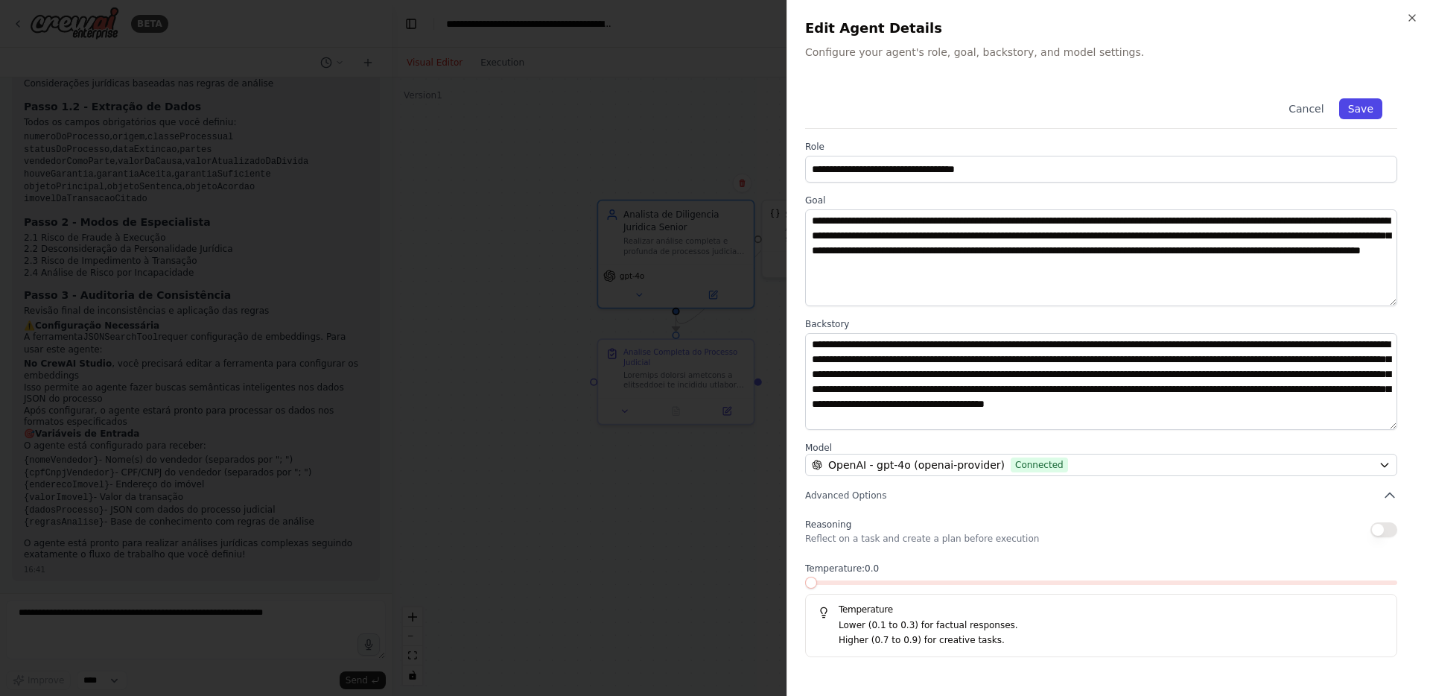
click at [1369, 112] on button "Save" at bounding box center [1360, 108] width 43 height 21
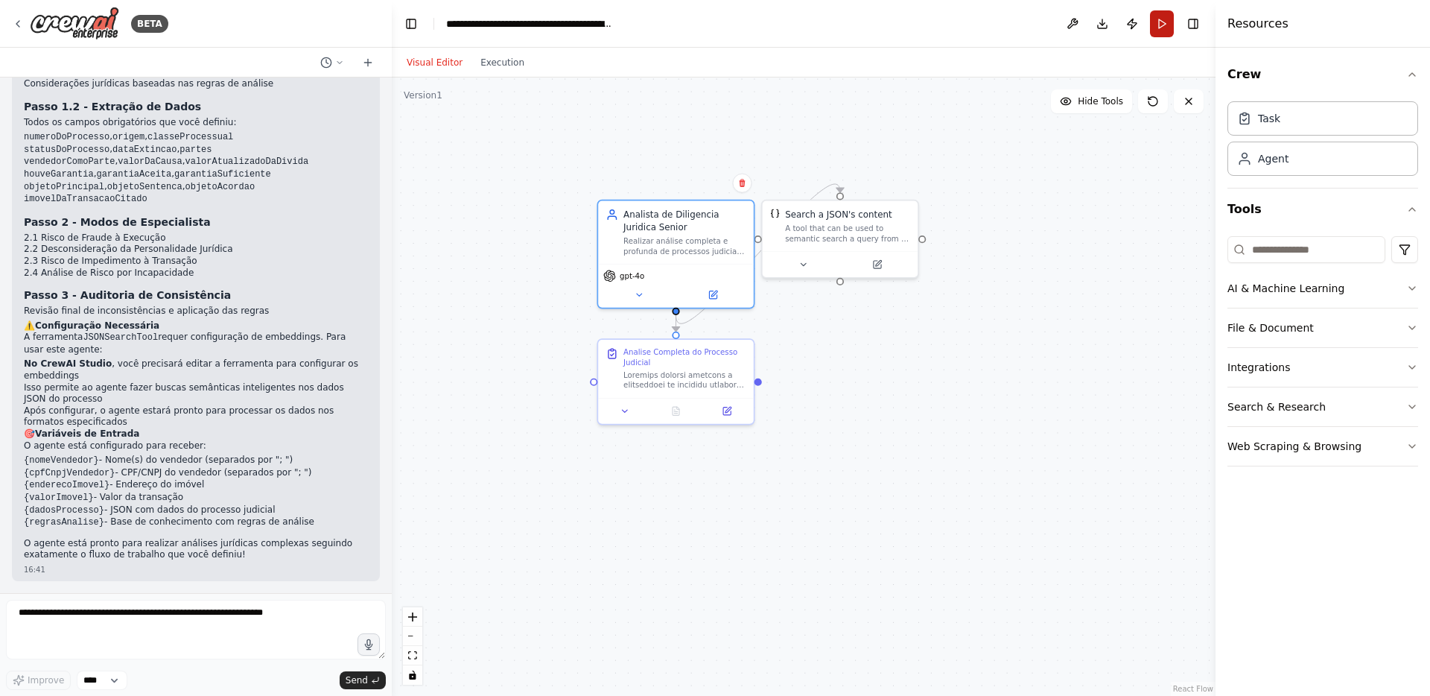
click at [1164, 27] on button "Run" at bounding box center [1162, 23] width 24 height 27
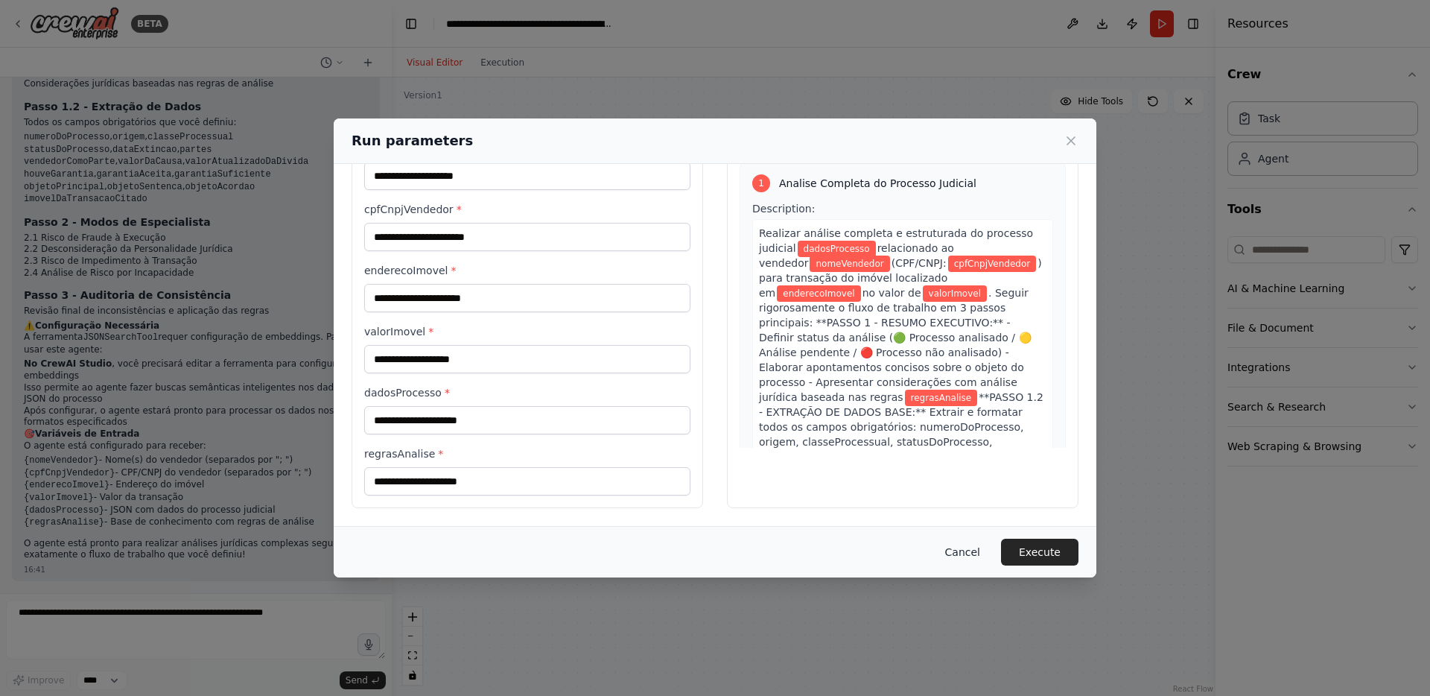
click at [967, 553] on button "Cancel" at bounding box center [962, 551] width 59 height 27
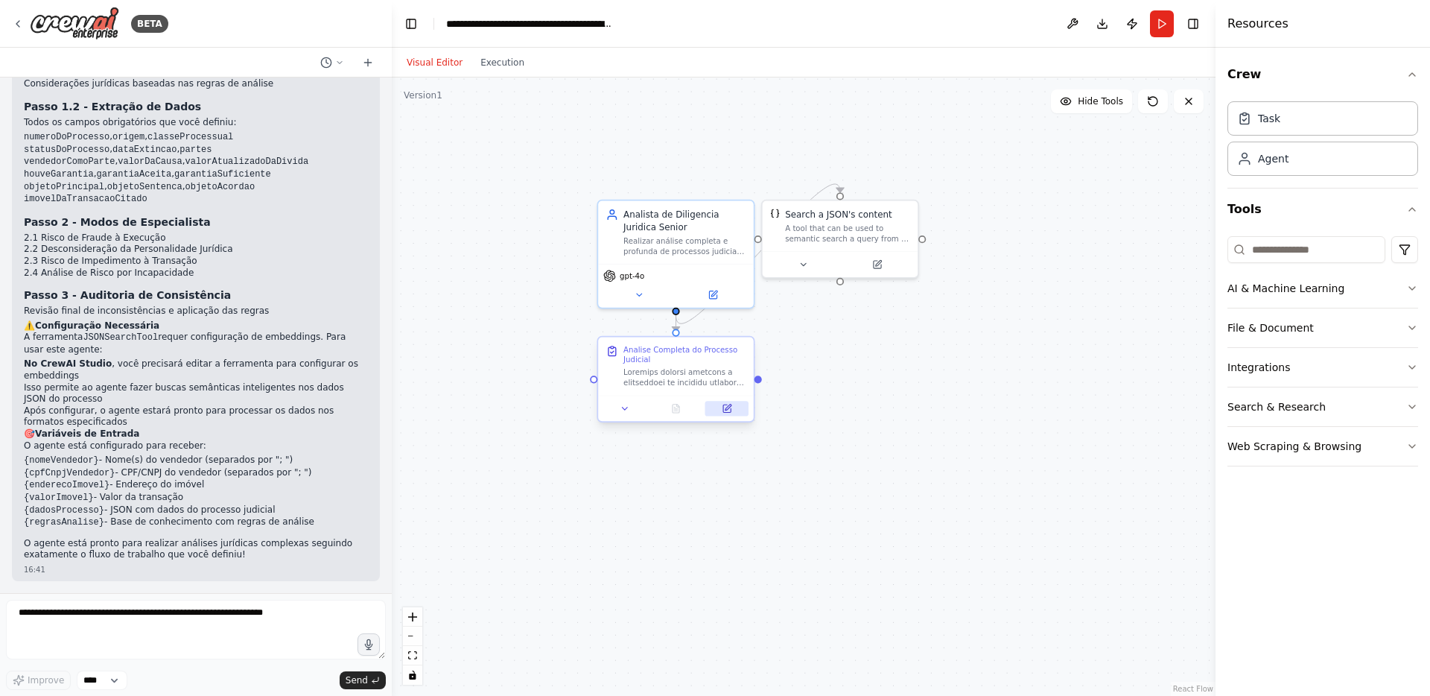
click at [731, 404] on icon at bounding box center [727, 409] width 10 height 10
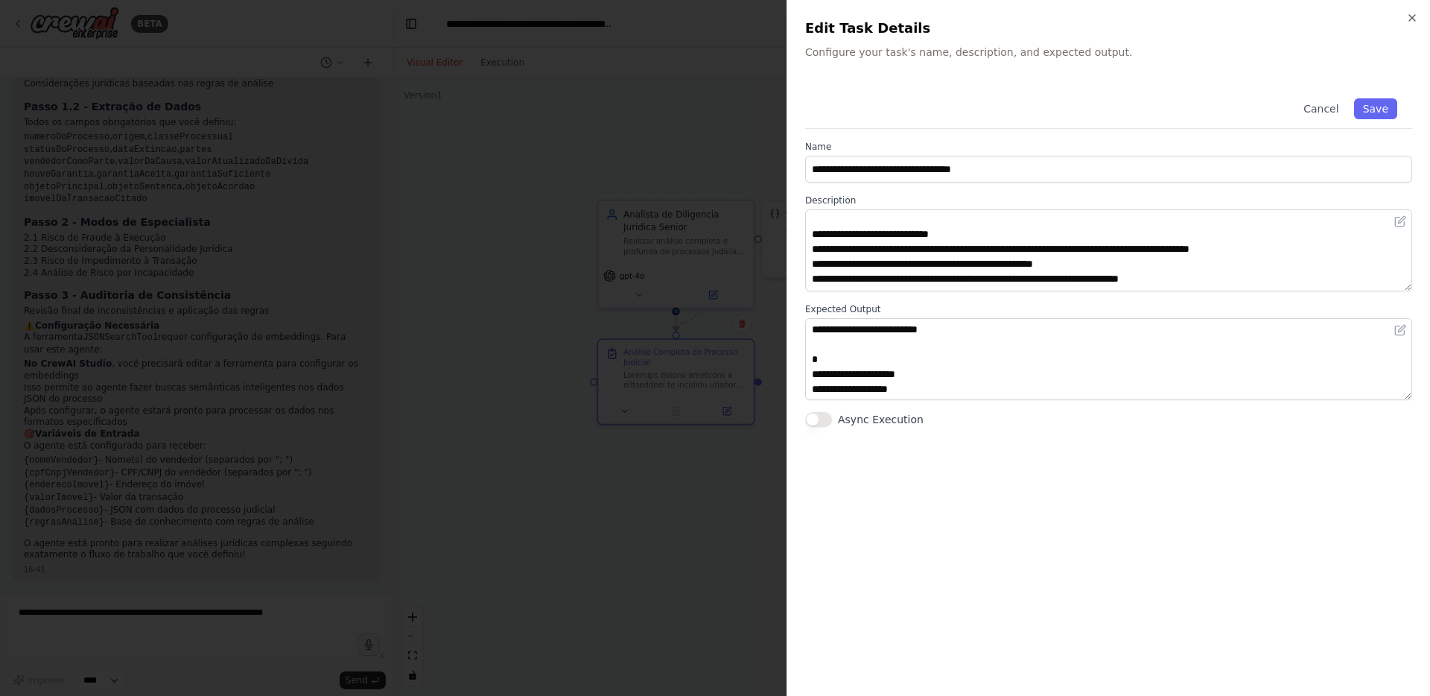
scroll to position [79, 0]
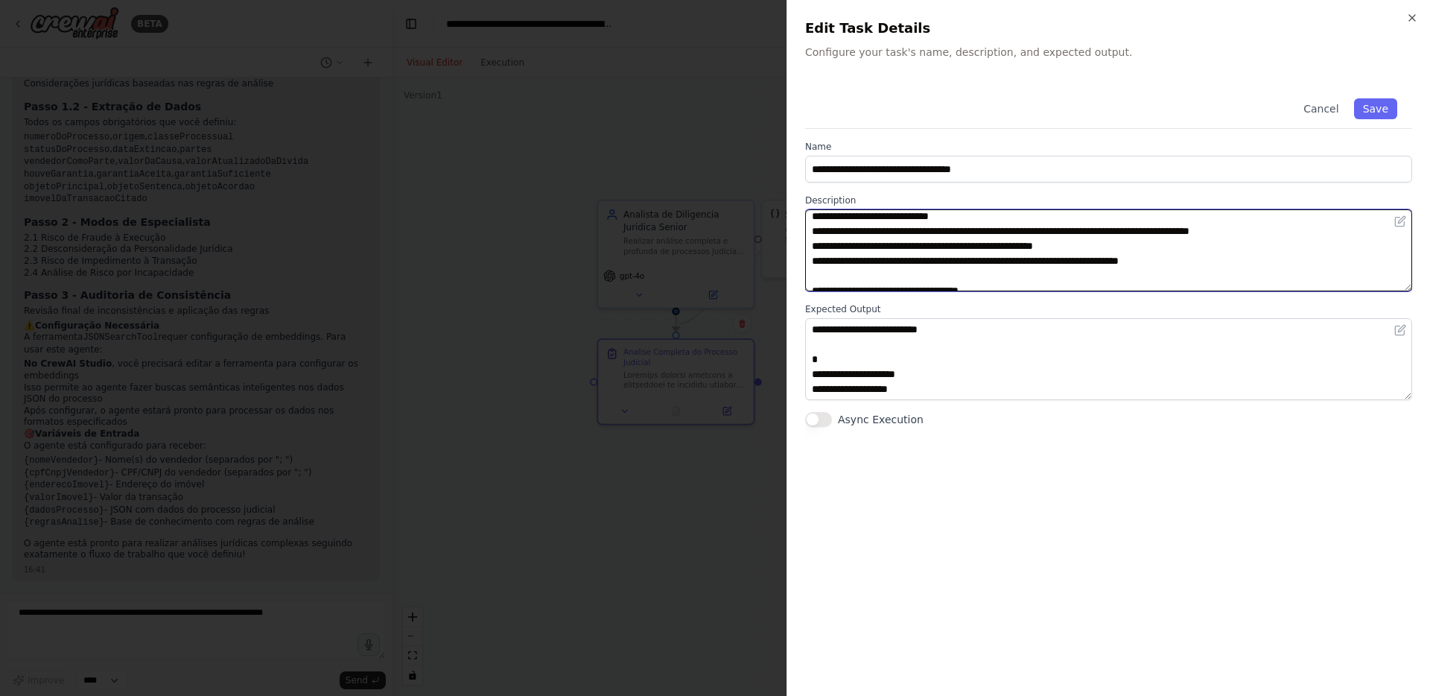
click at [1054, 259] on textarea at bounding box center [1108, 250] width 607 height 82
type textarea "**********"
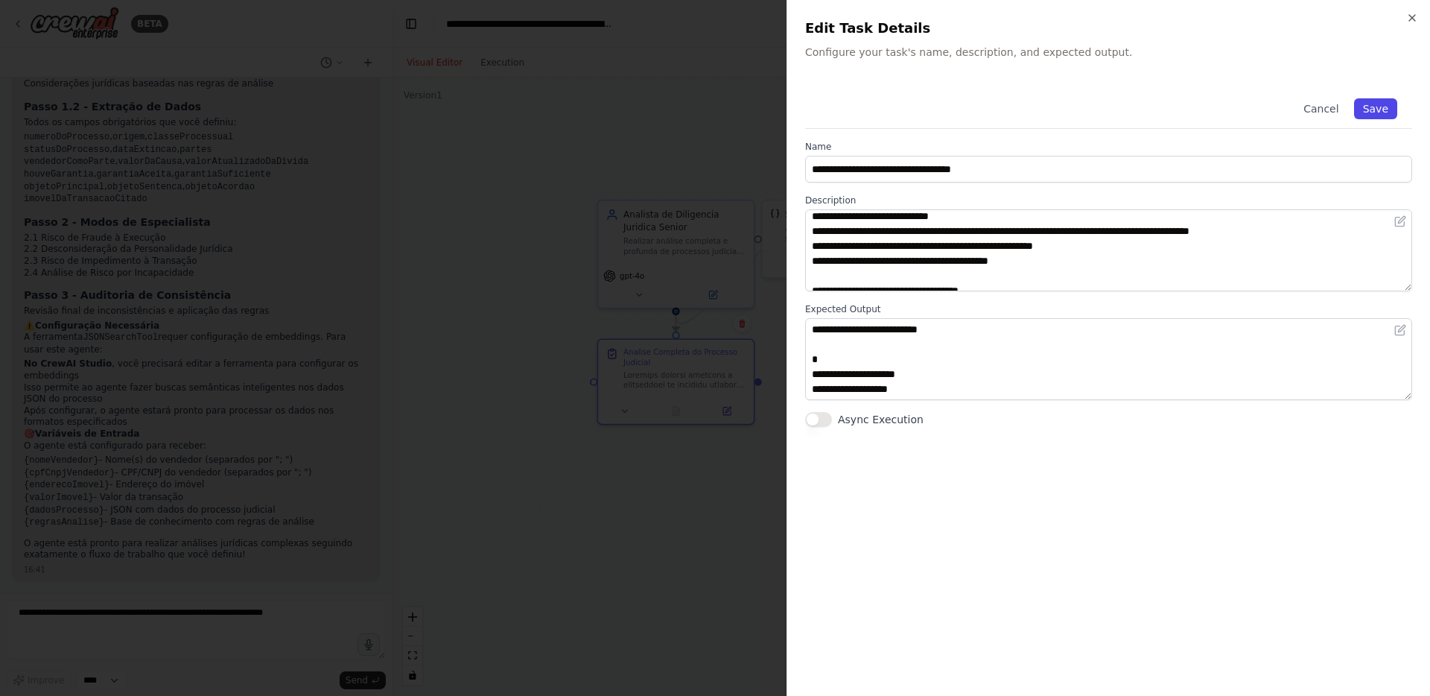
click at [1364, 106] on button "Save" at bounding box center [1375, 108] width 43 height 21
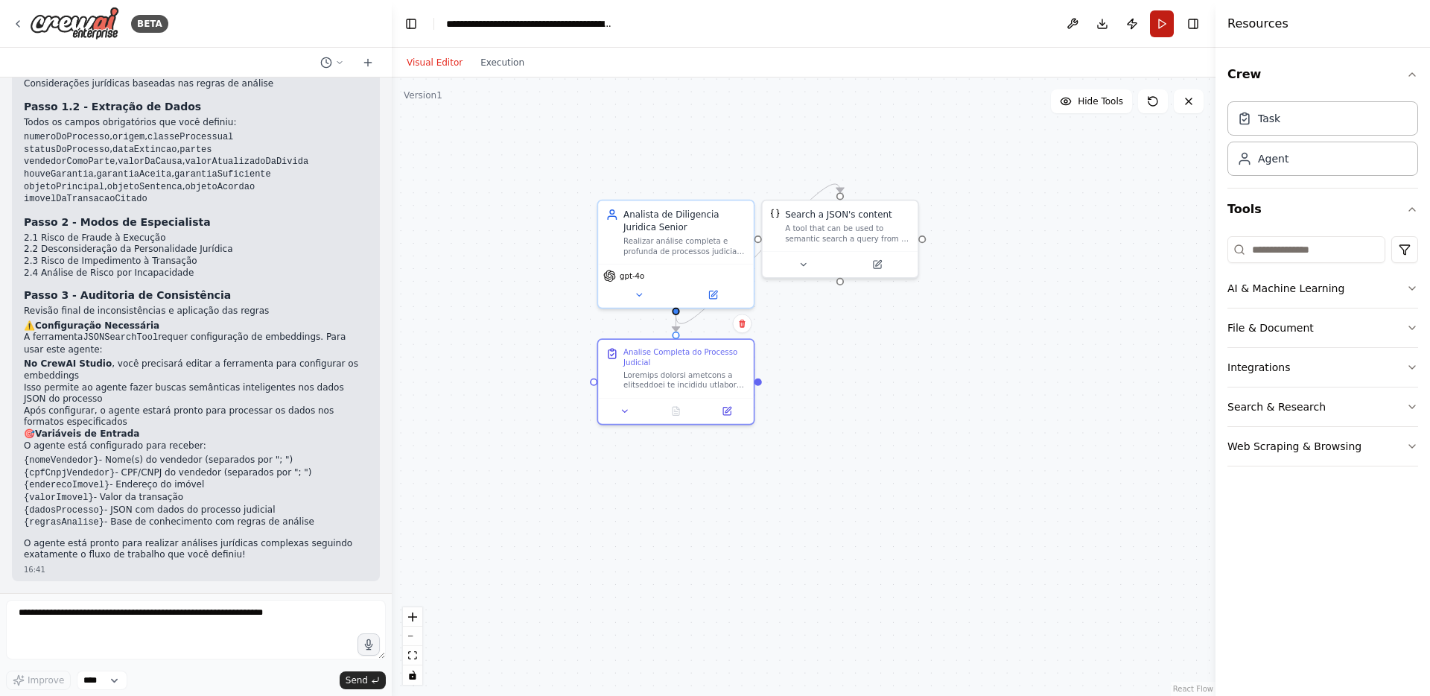
click at [1163, 24] on button "Run" at bounding box center [1162, 23] width 24 height 27
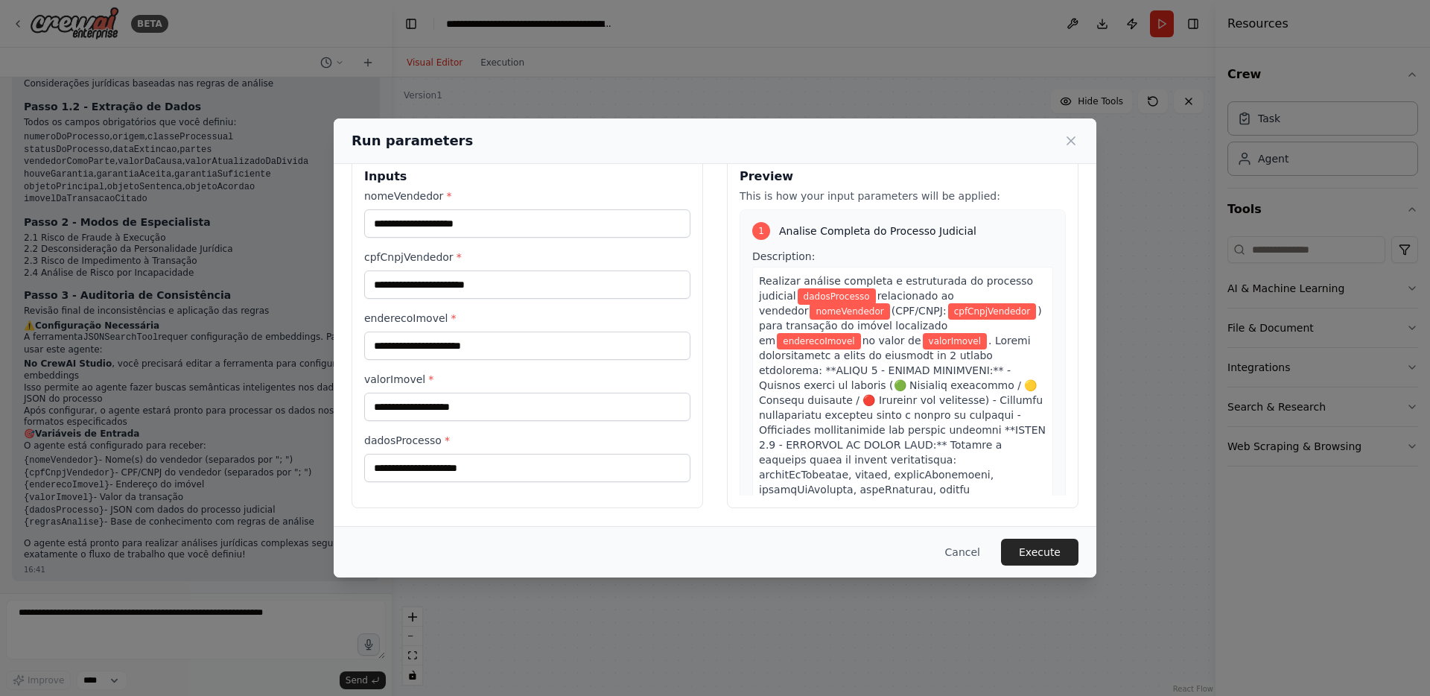
scroll to position [0, 0]
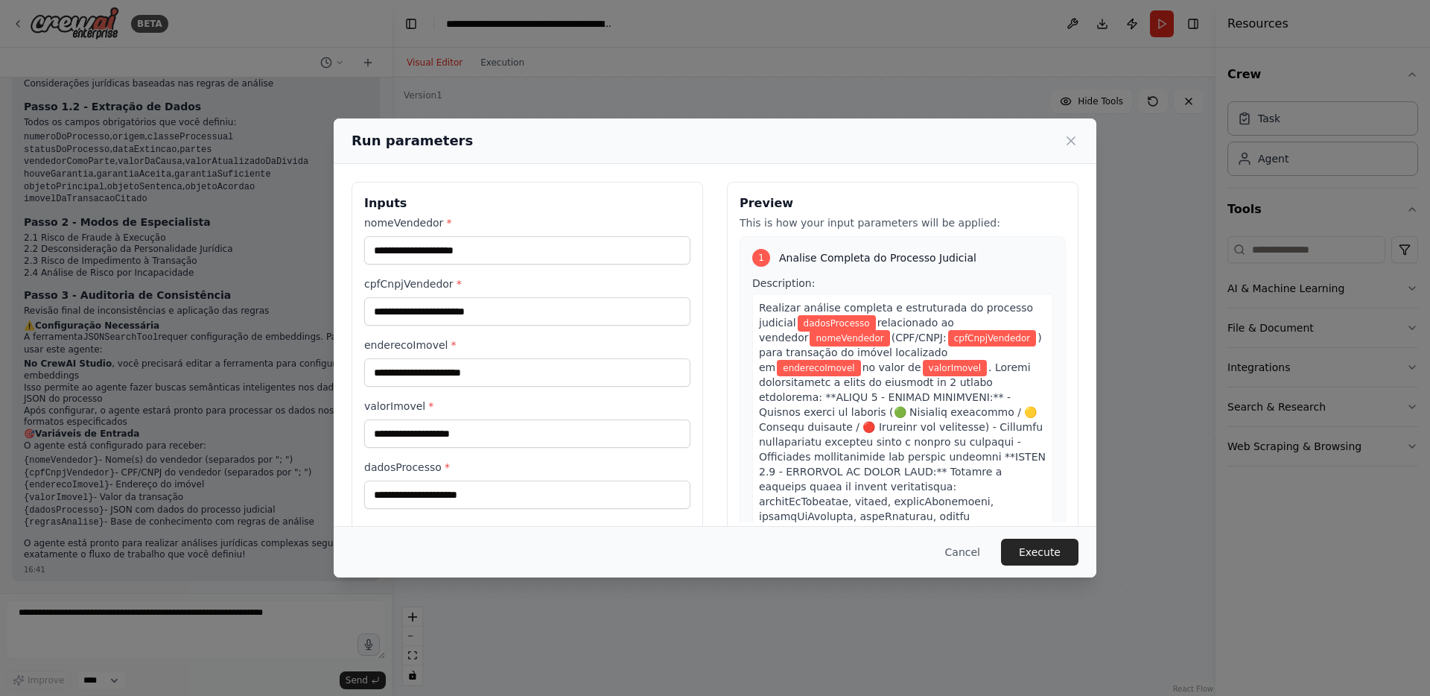
click at [835, 91] on div "Run parameters Inputs nomeVendedor * cpfCnpjVendedor * enderecoImovel * valorIm…" at bounding box center [715, 348] width 1430 height 696
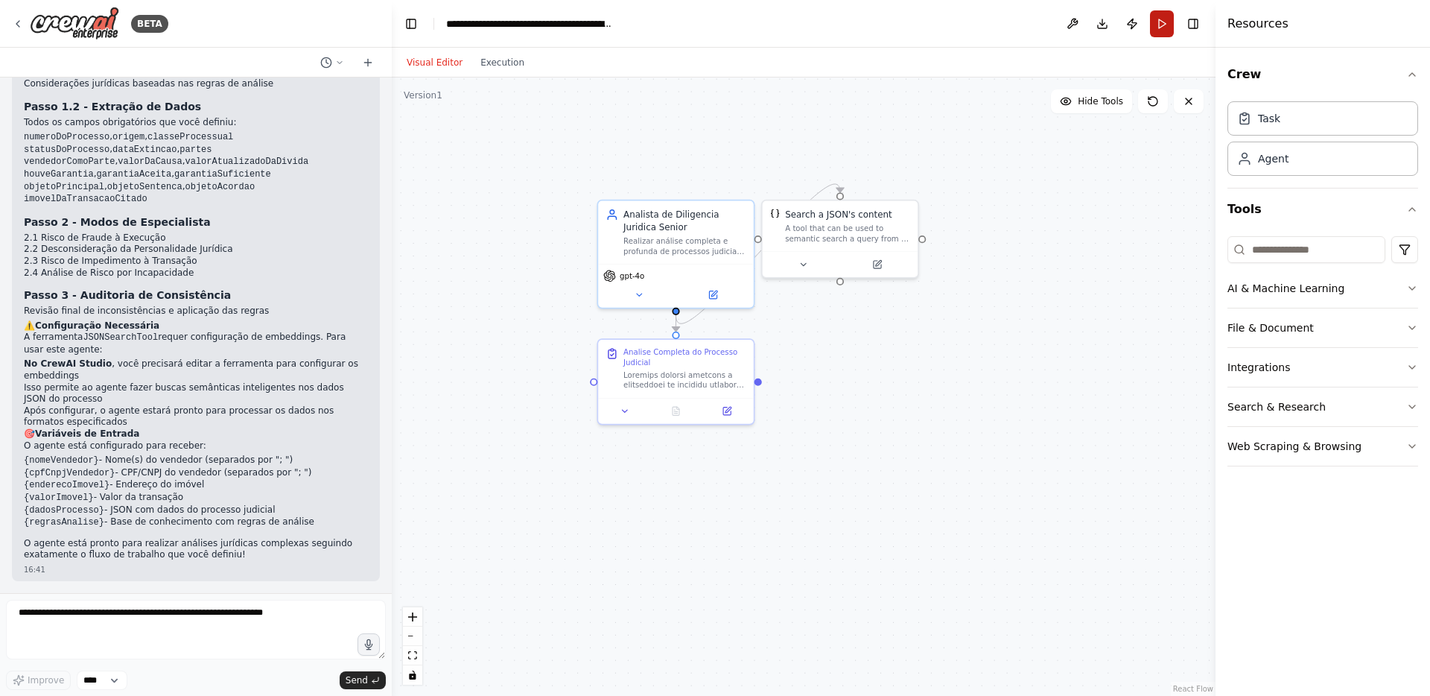
click at [1159, 26] on button "Run" at bounding box center [1162, 23] width 24 height 27
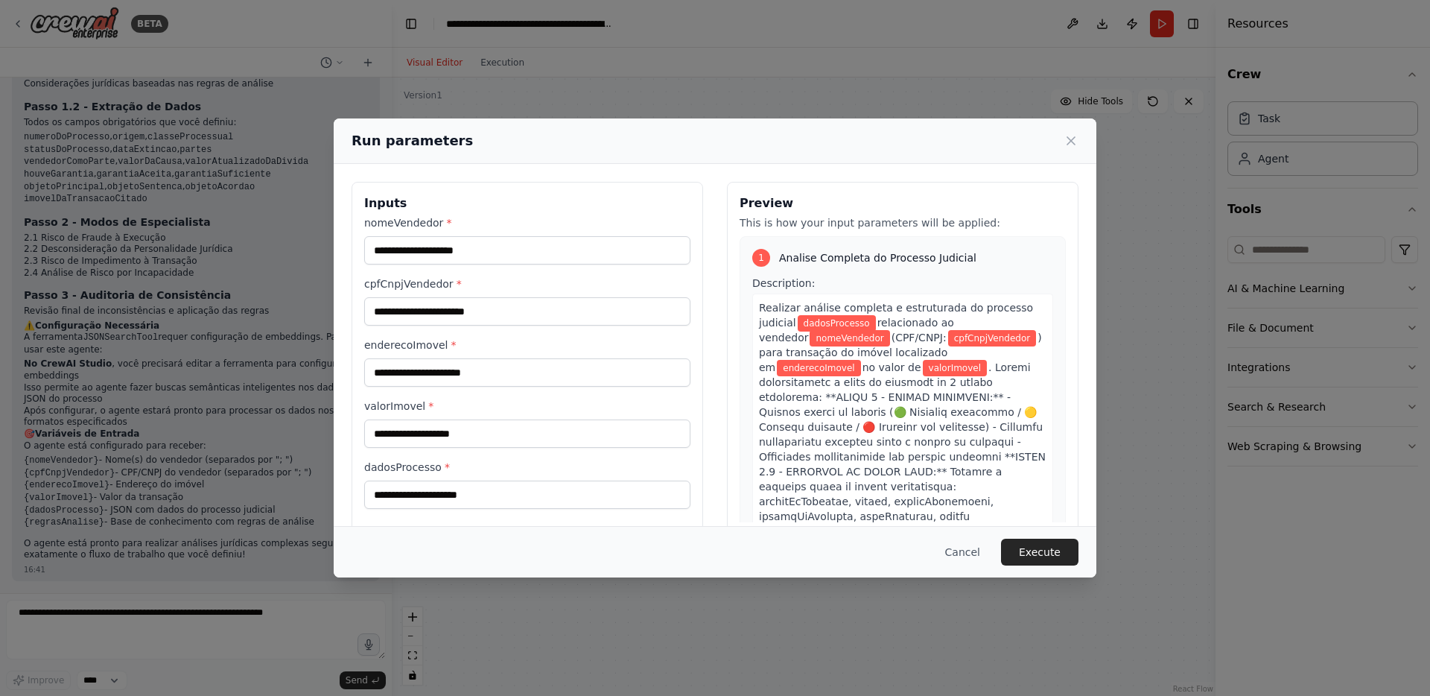
scroll to position [27, 0]
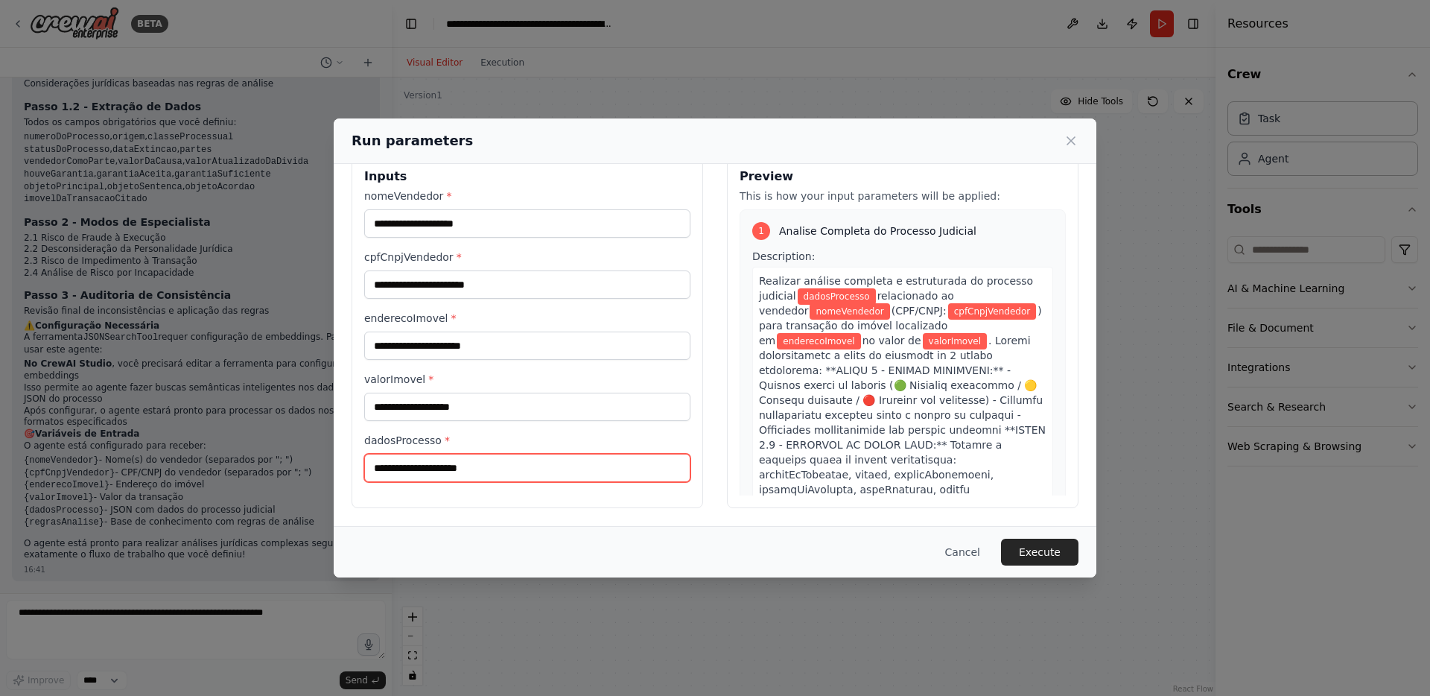
click at [468, 462] on input "dadosProcesso *" at bounding box center [527, 468] width 326 height 28
paste input "**********"
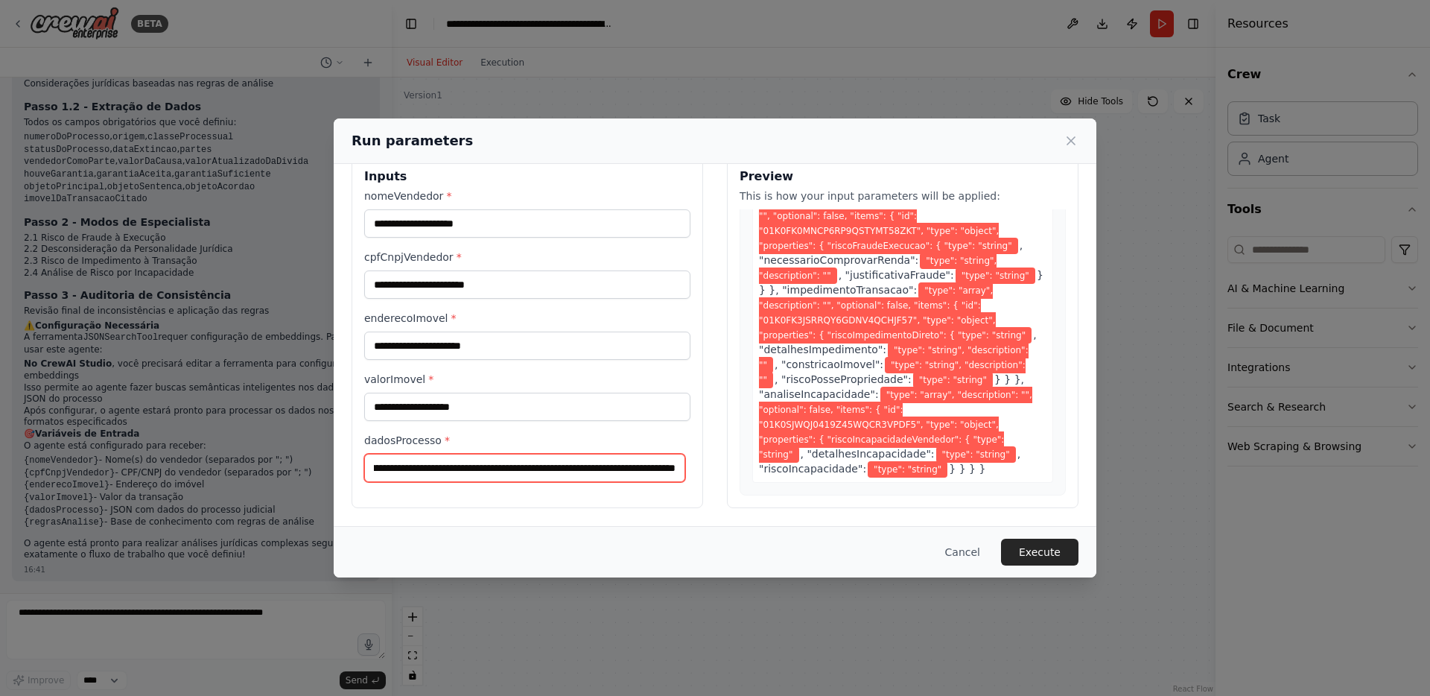
scroll to position [0, 0]
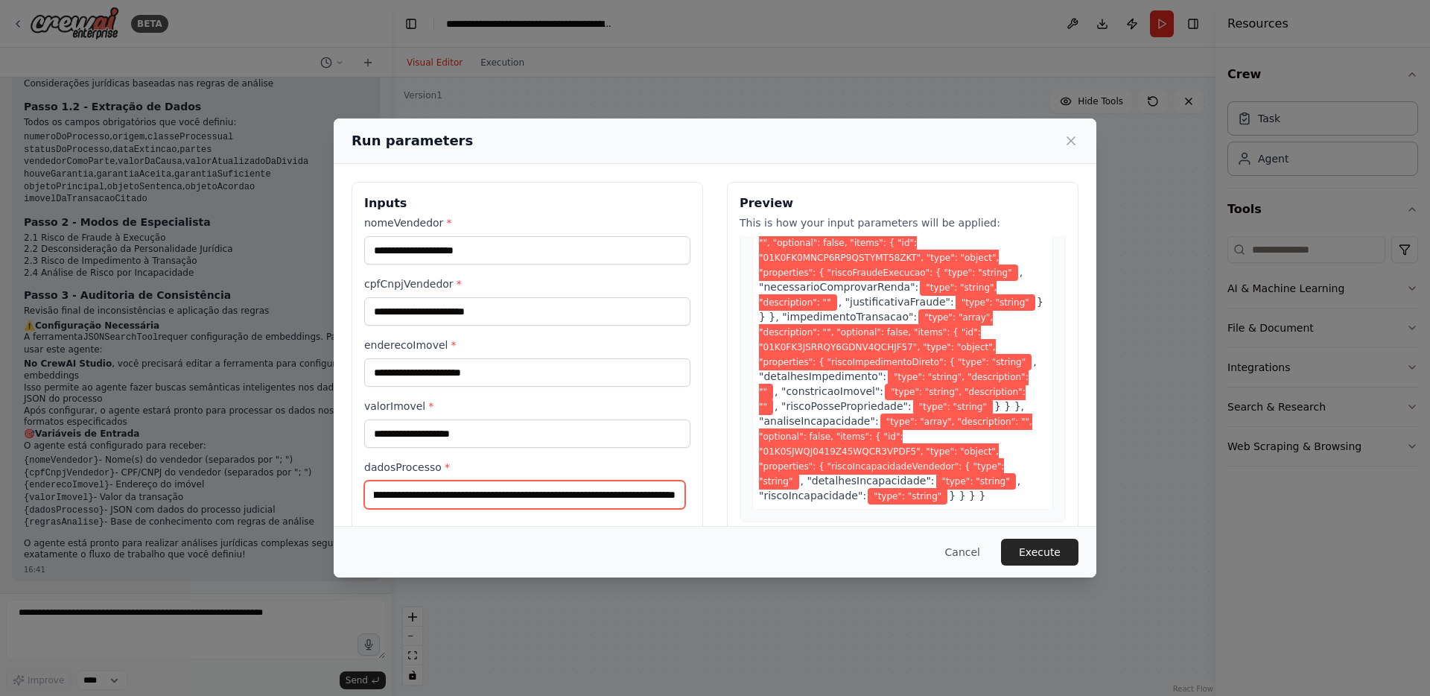
type input "**********"
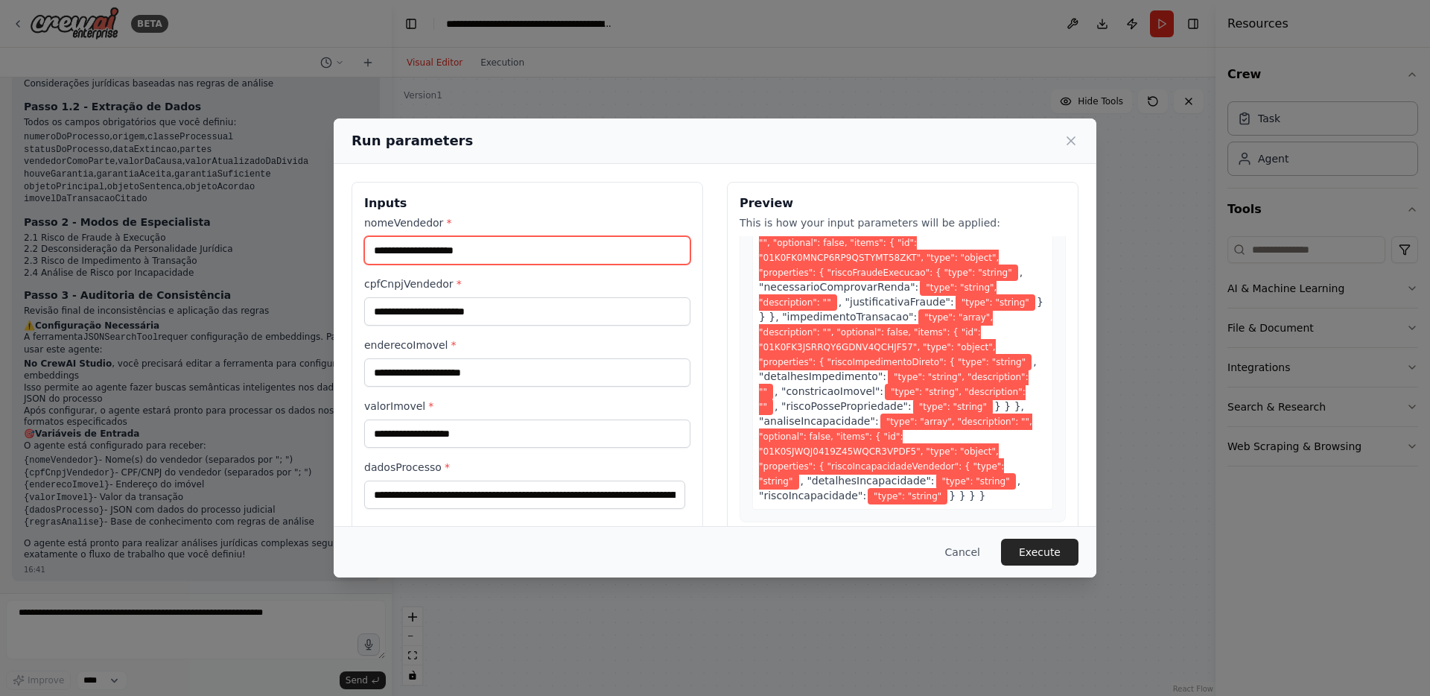
click at [494, 243] on input "nomeVendedor *" at bounding box center [527, 250] width 326 height 28
paste input "**********"
type input "**********"
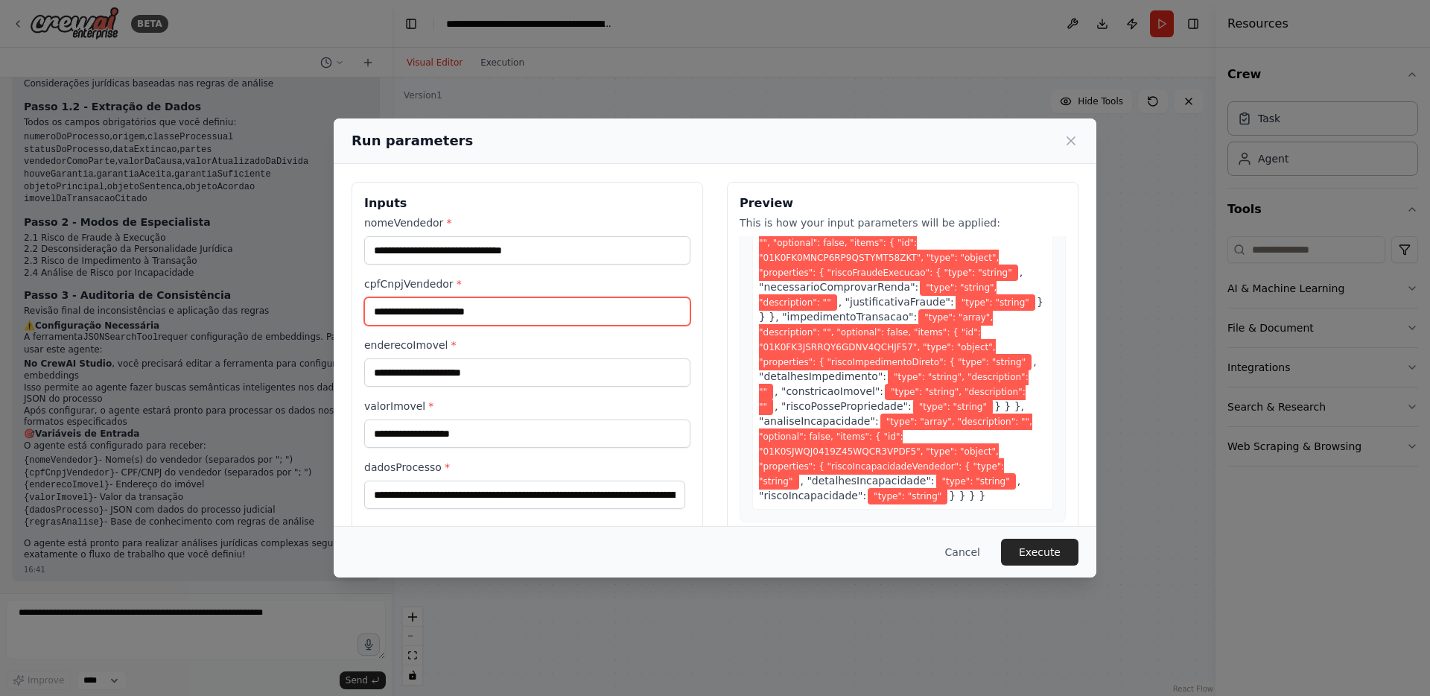
click at [431, 314] on input "cpfCnpjVendedor *" at bounding box center [527, 311] width 326 height 28
paste input "**********"
type input "**********"
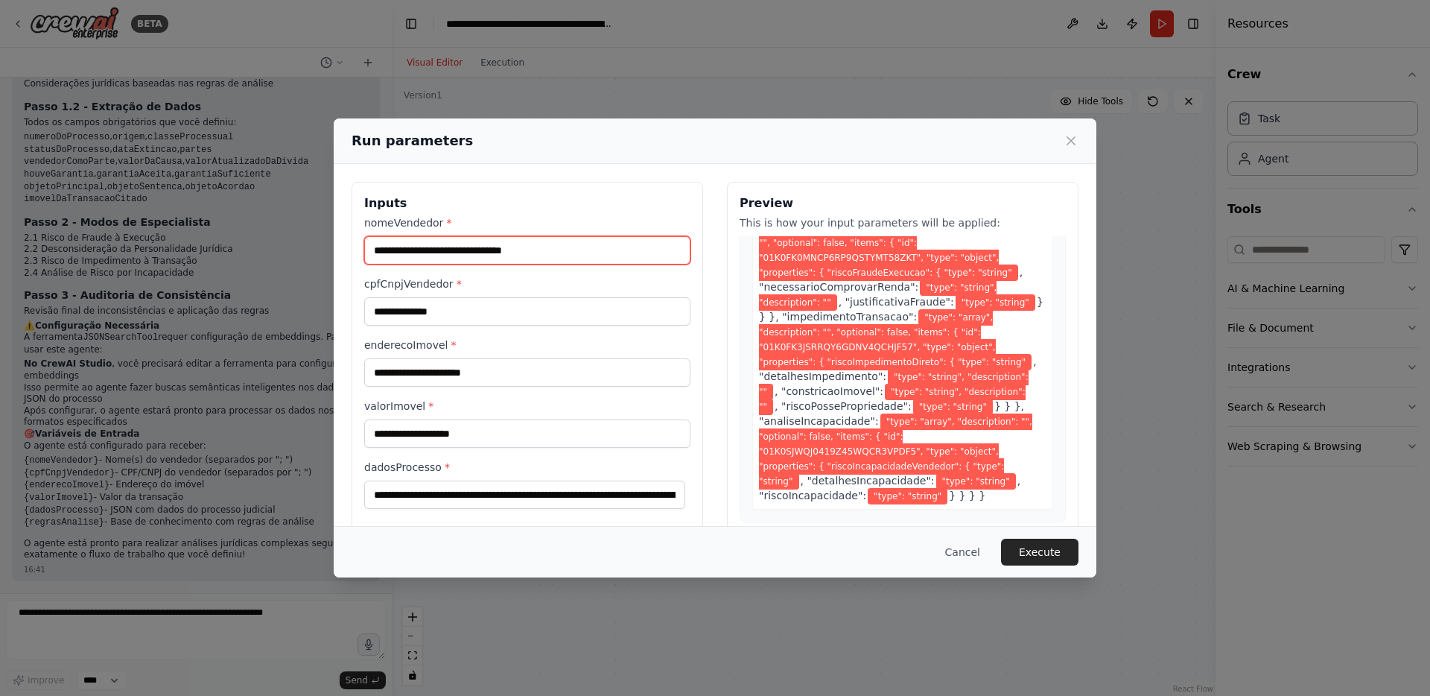
click at [455, 251] on input "**********" at bounding box center [527, 250] width 326 height 28
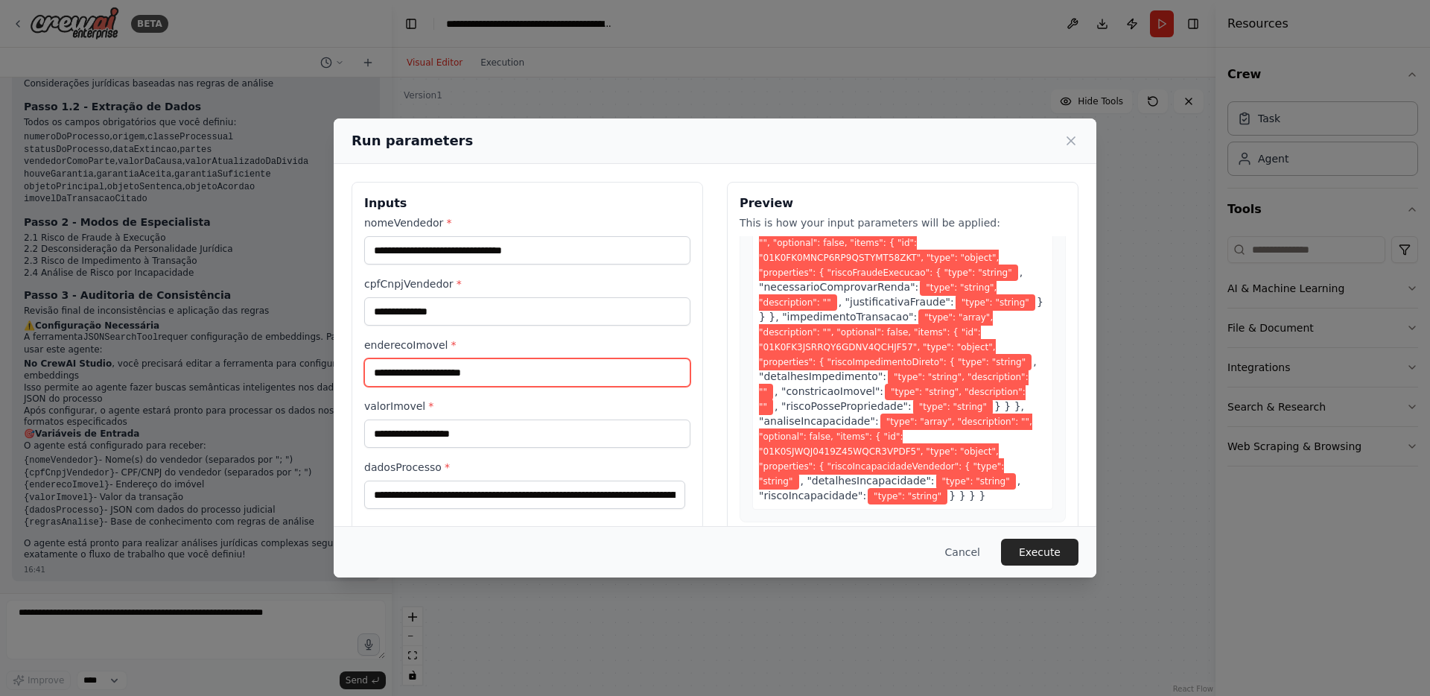
click at [452, 369] on input "enderecoImovel *" at bounding box center [527, 372] width 326 height 28
paste input "**********"
type input "**********"
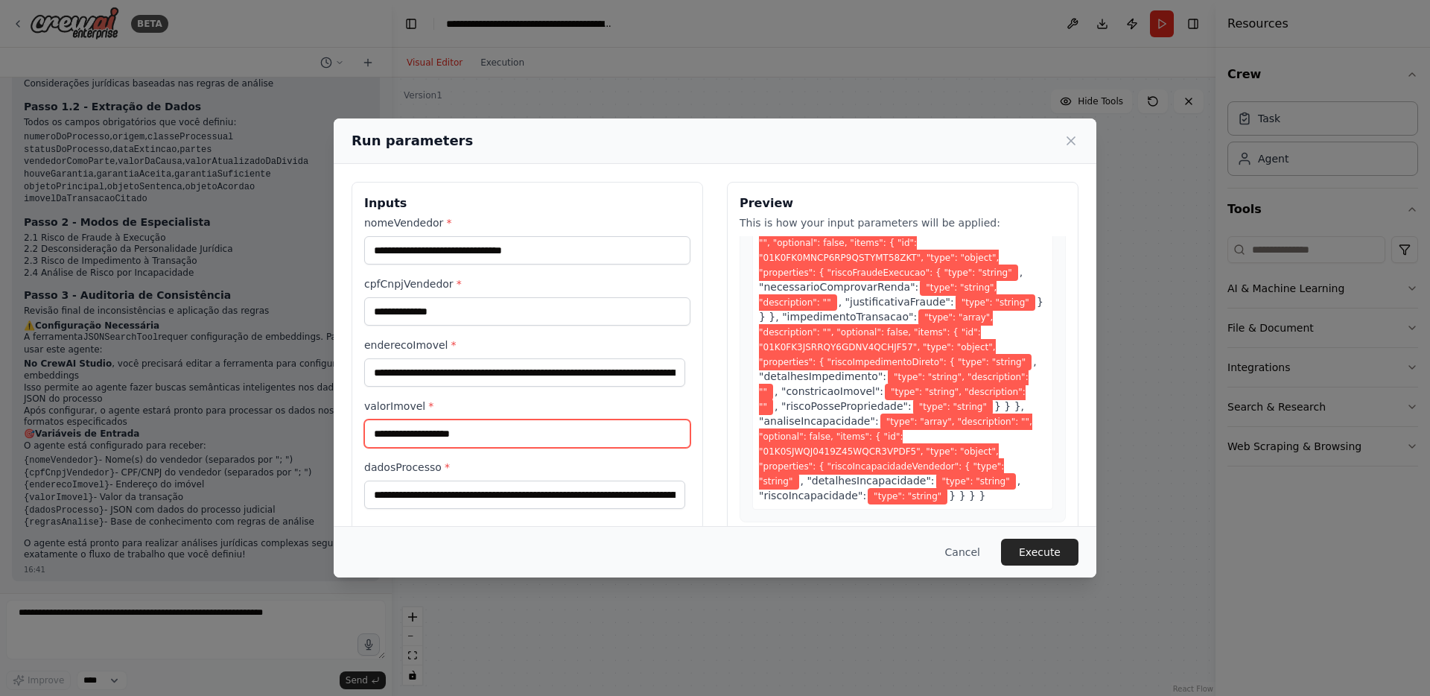
click at [459, 434] on input "valorImovel *" at bounding box center [527, 433] width 326 height 28
type input "**********"
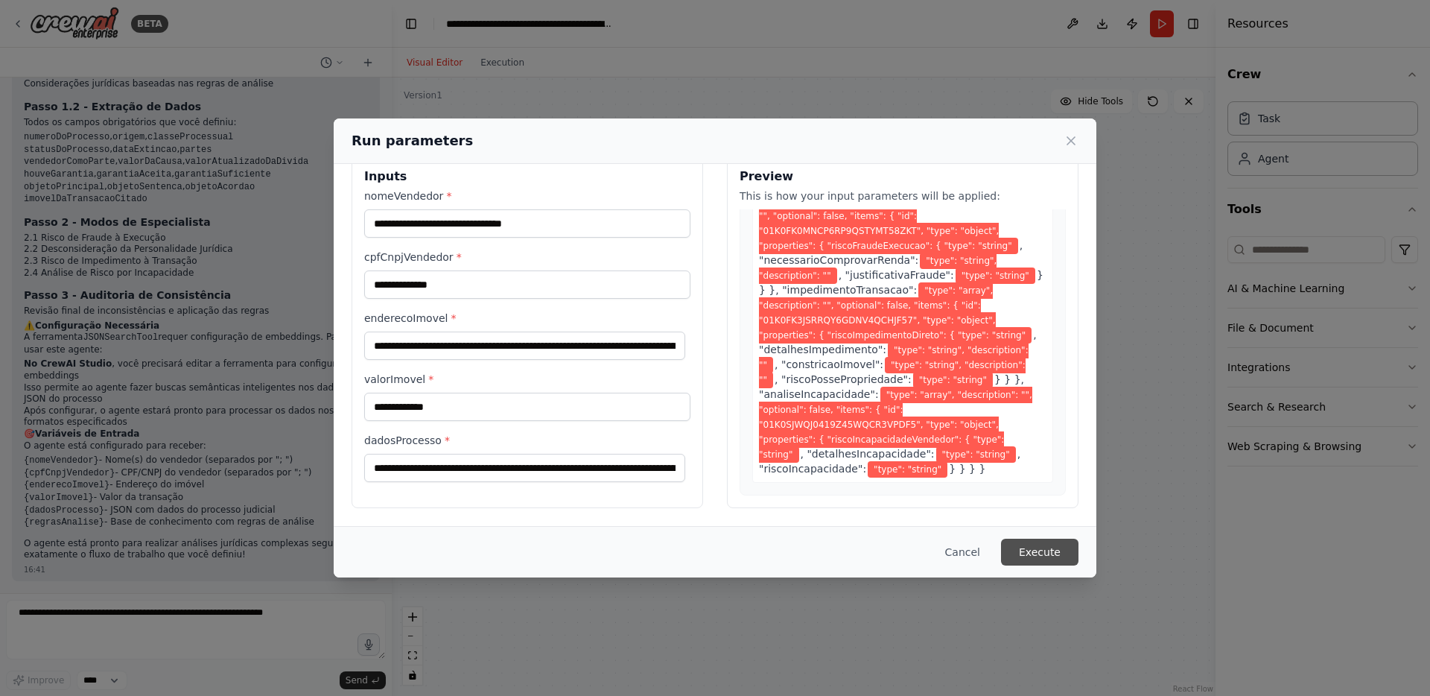
click at [1022, 556] on button "Execute" at bounding box center [1039, 551] width 77 height 27
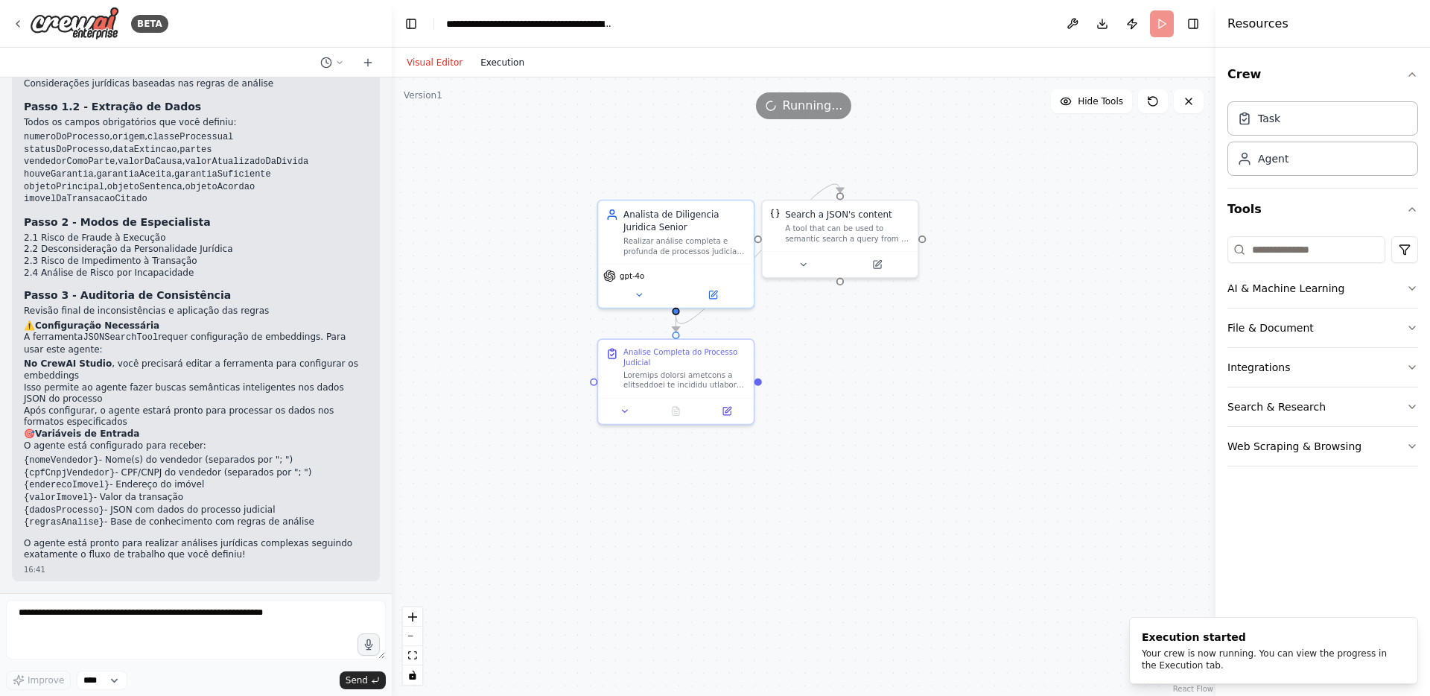
click at [503, 60] on button "Execution" at bounding box center [502, 63] width 62 height 18
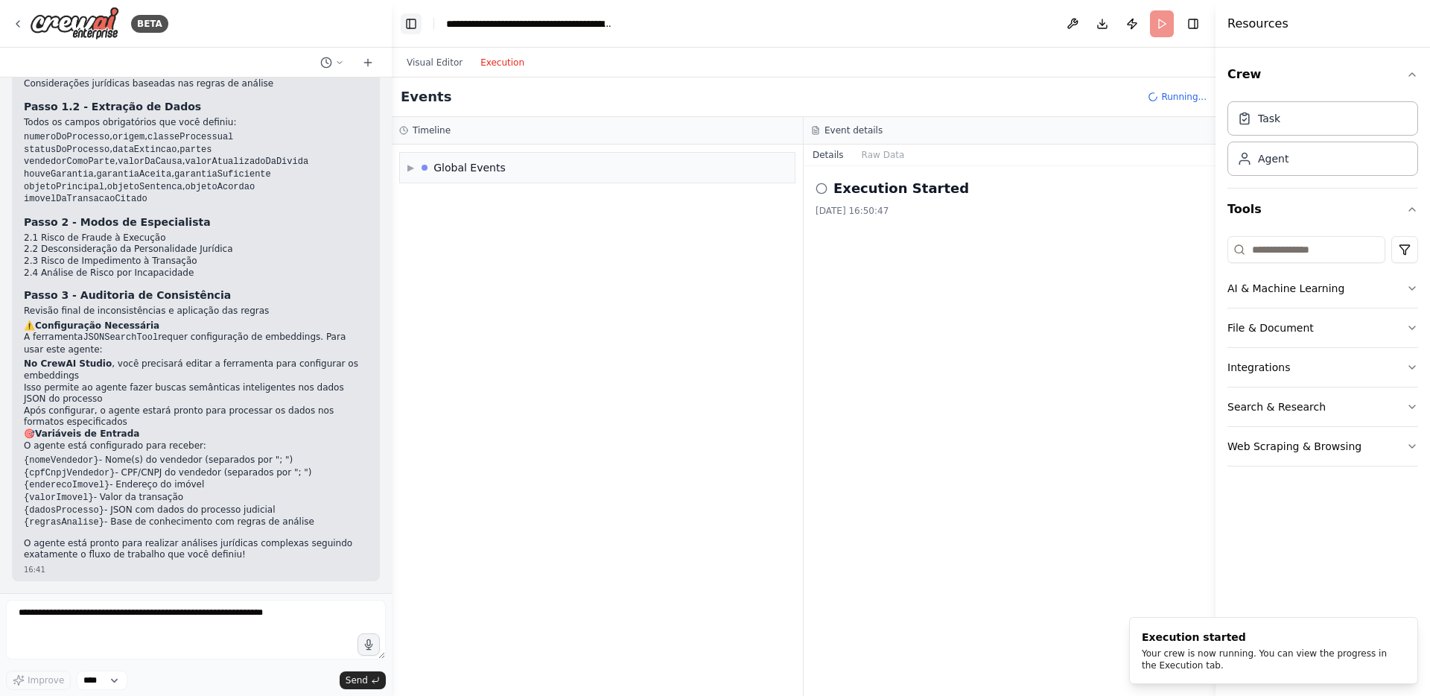
click at [415, 25] on button "Toggle Left Sidebar" at bounding box center [411, 23] width 21 height 21
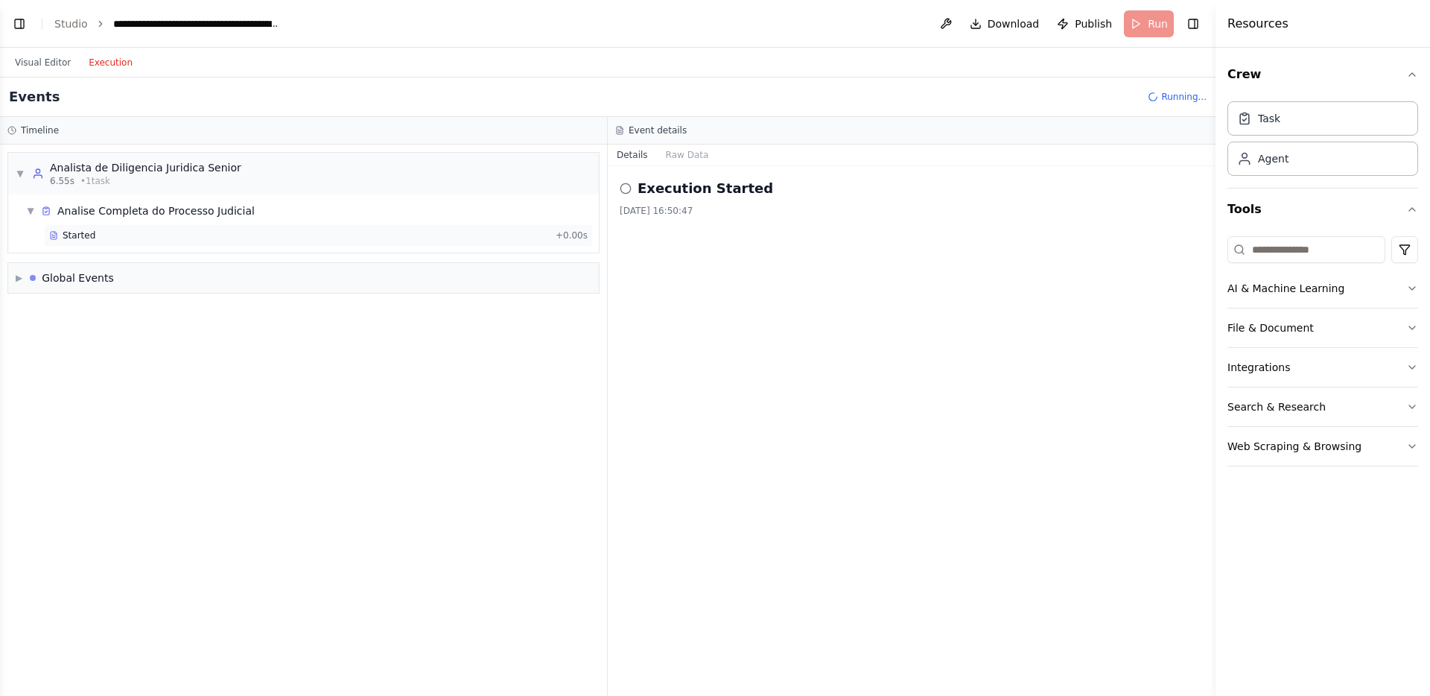
click at [162, 232] on div "Started" at bounding box center [299, 235] width 500 height 12
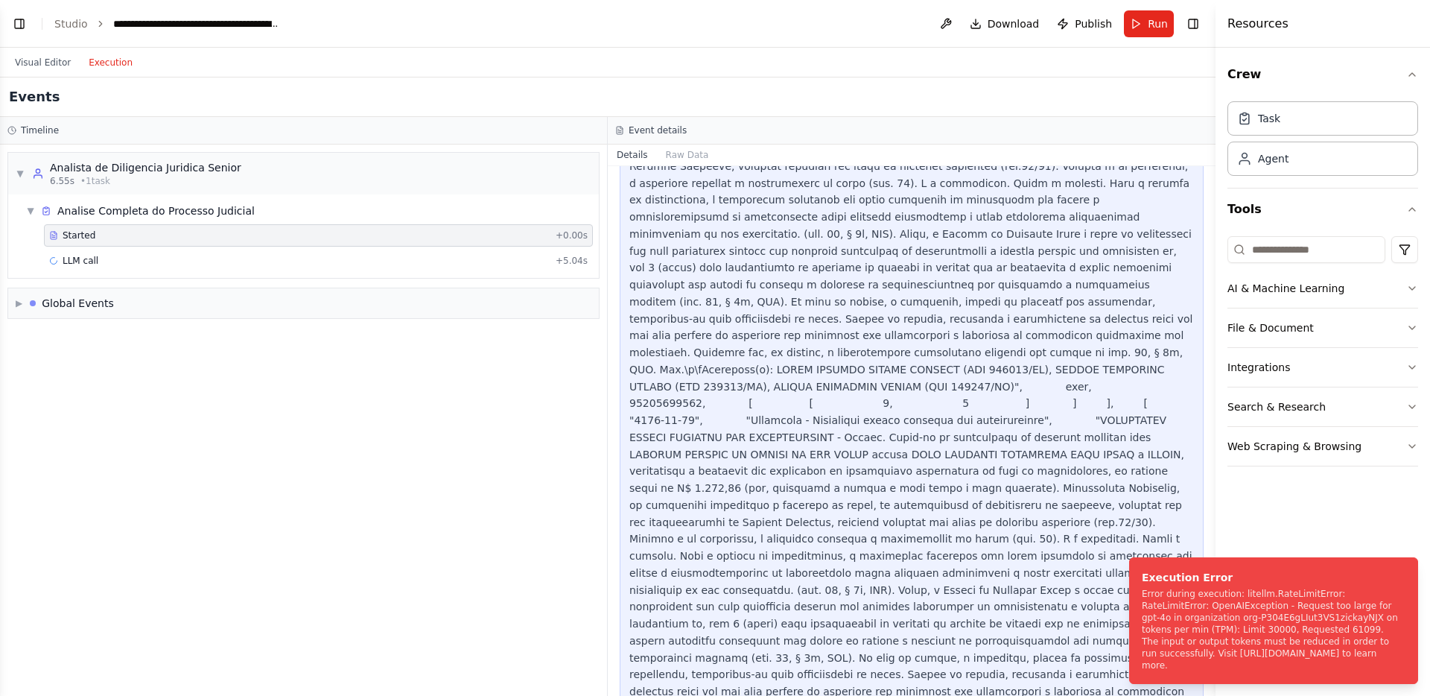
scroll to position [0, 0]
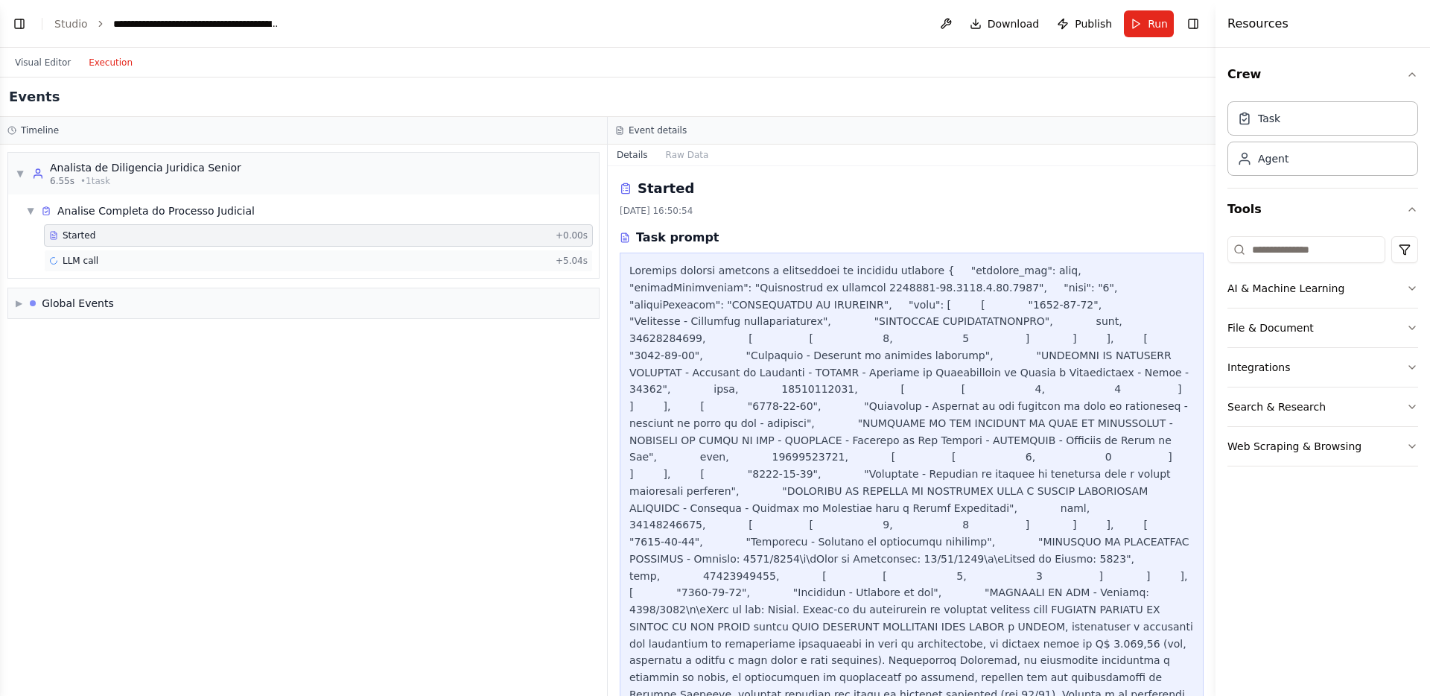
click at [147, 258] on div "LLM call + 5.04s" at bounding box center [318, 261] width 538 height 12
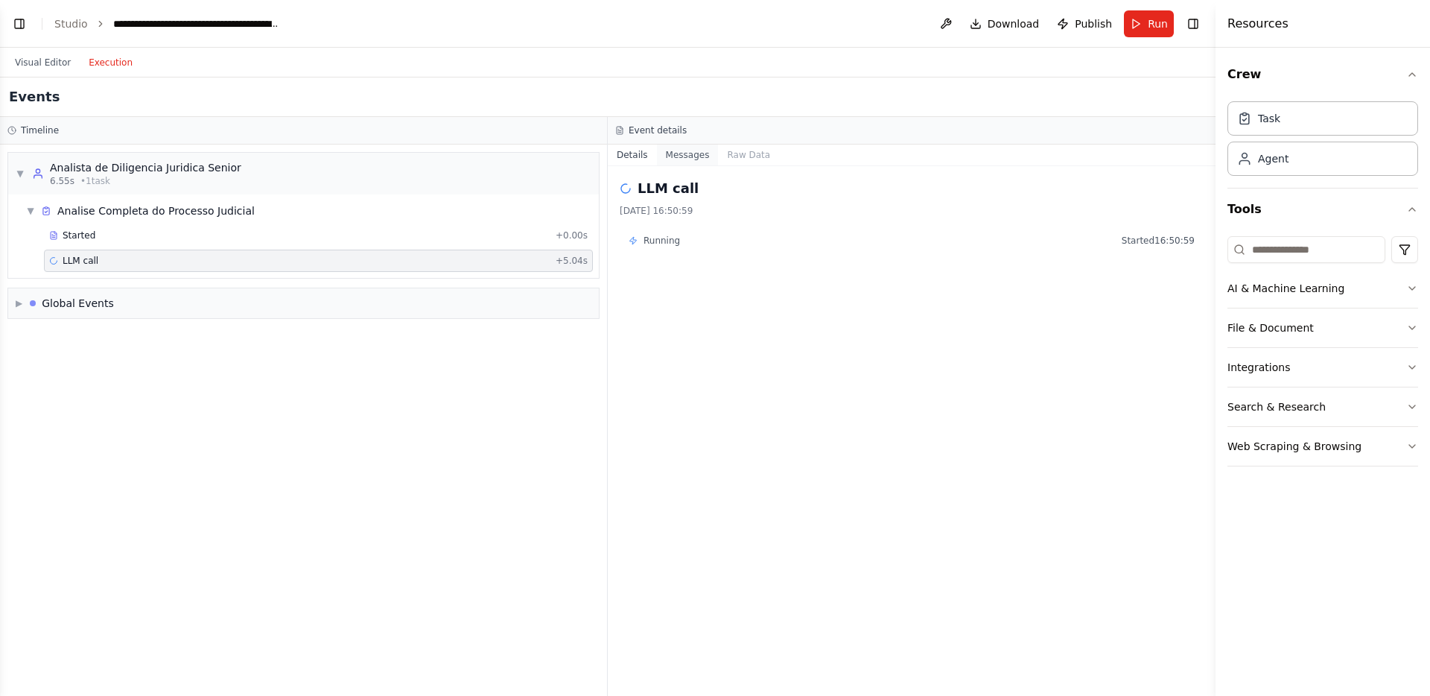
click at [693, 156] on button "Messages" at bounding box center [688, 154] width 62 height 21
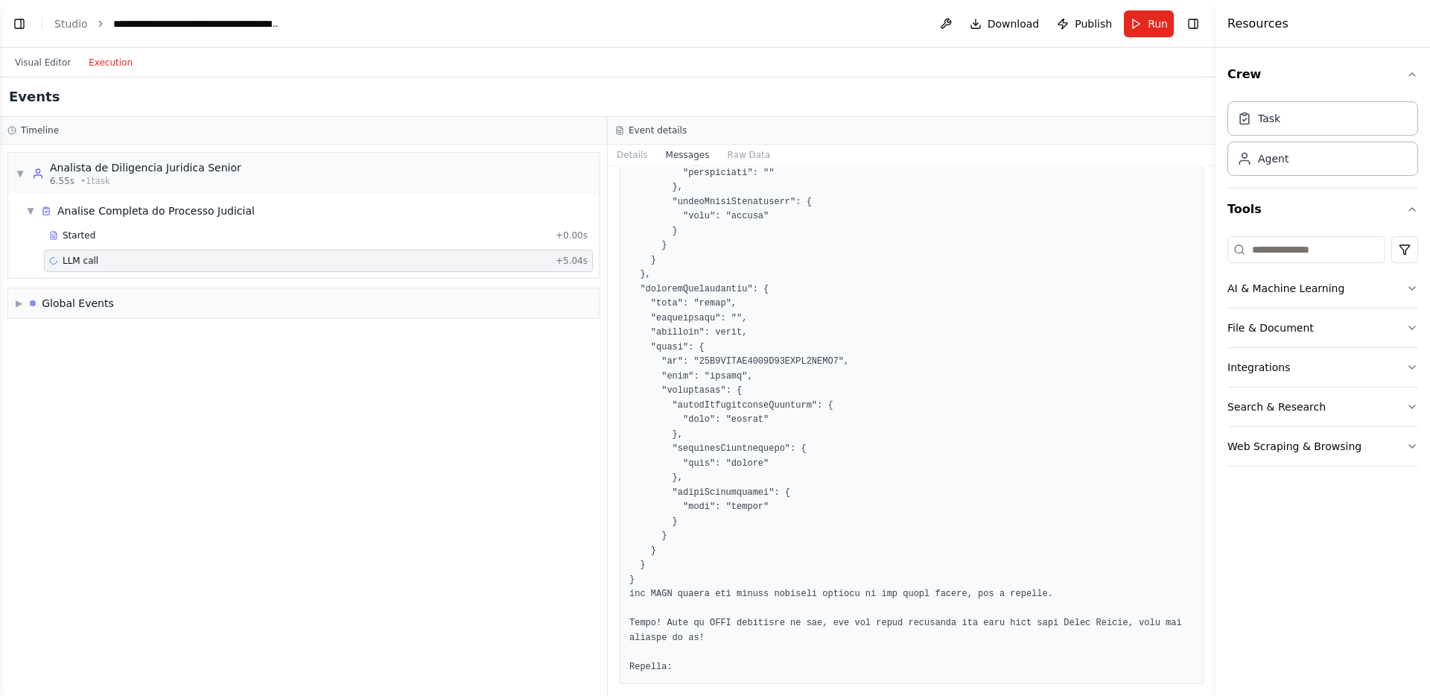
scroll to position [37915, 0]
click at [745, 159] on button "Raw Data" at bounding box center [748, 154] width 61 height 21
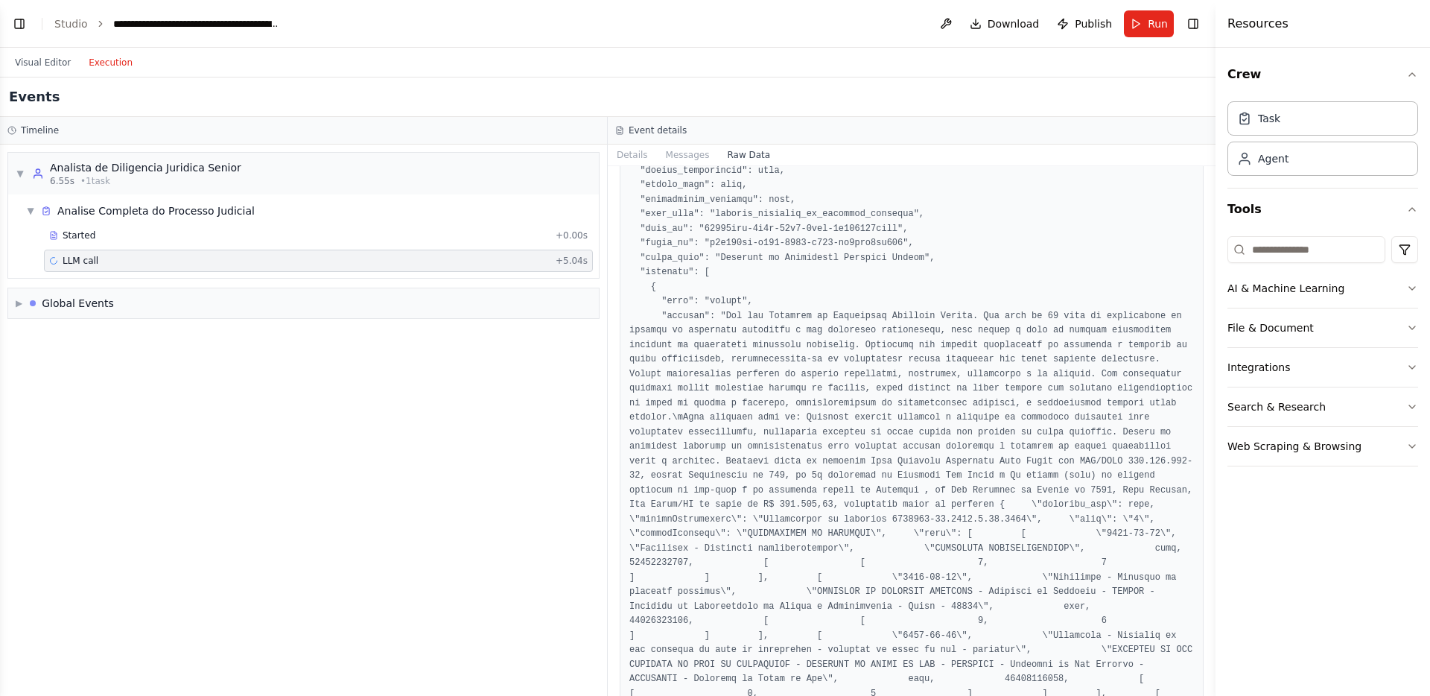
scroll to position [0, 0]
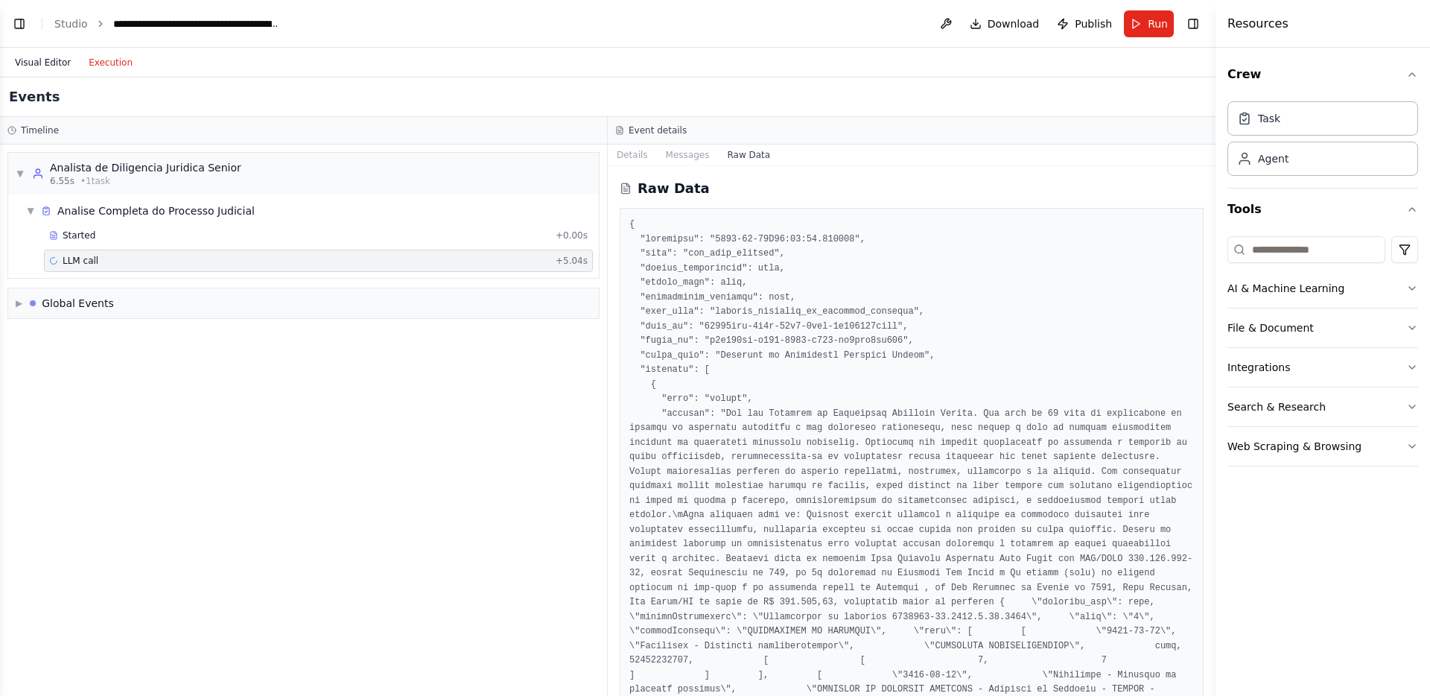
click at [56, 62] on button "Visual Editor" at bounding box center [43, 63] width 74 height 18
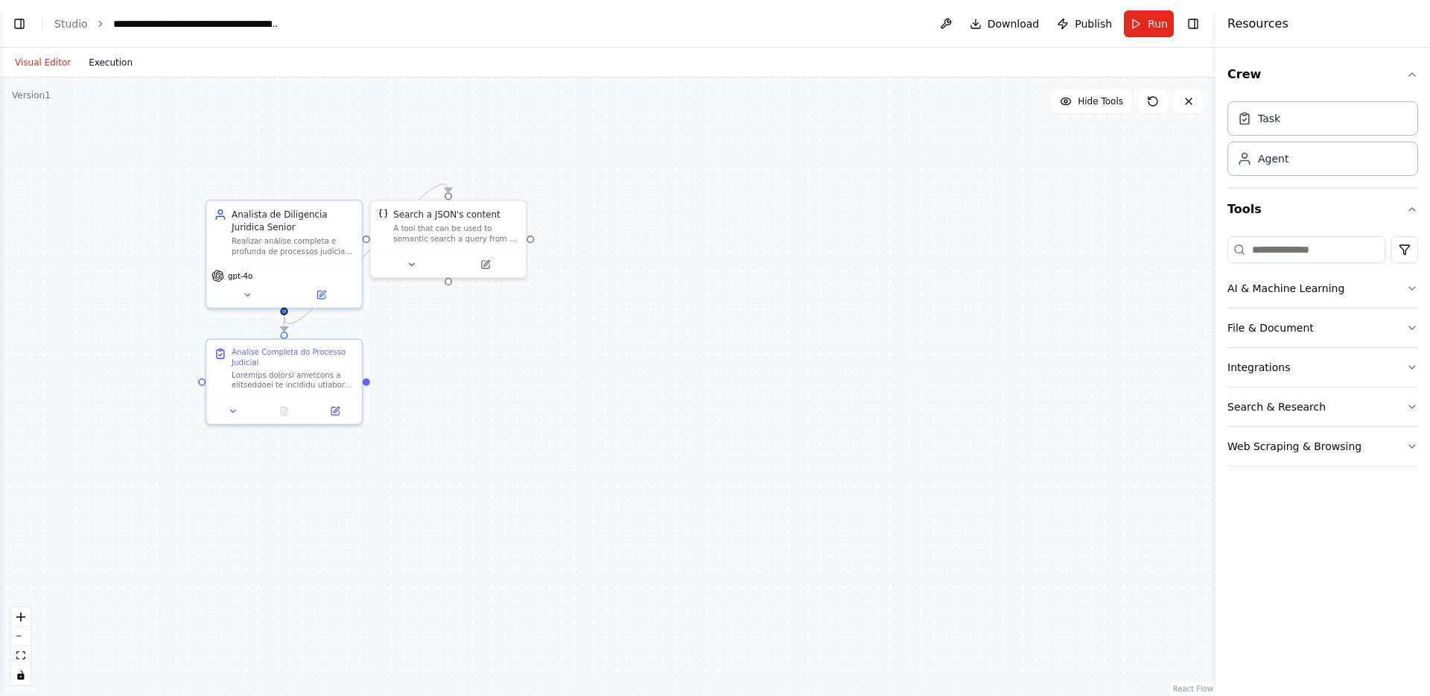
click at [109, 57] on button "Execution" at bounding box center [111, 63] width 62 height 18
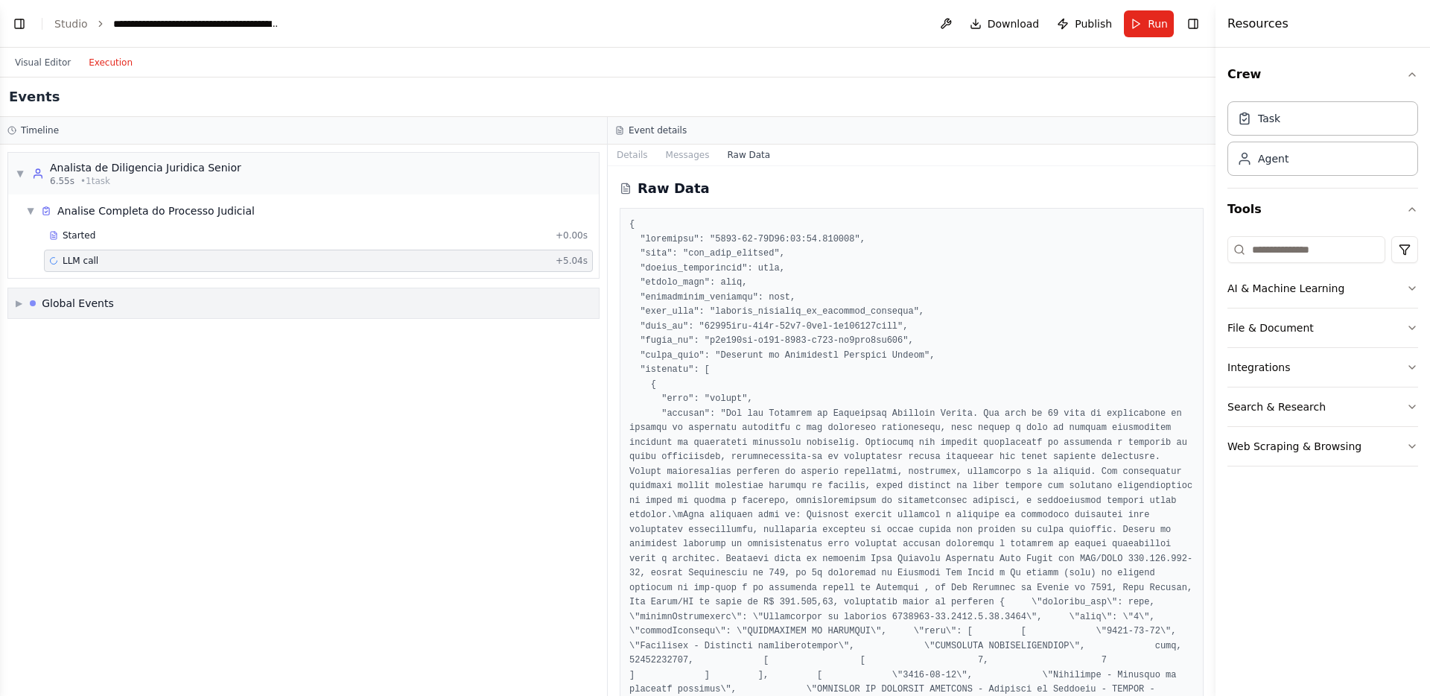
click at [60, 308] on div "Global Events" at bounding box center [78, 303] width 72 height 15
click at [63, 416] on span "Execution Failed" at bounding box center [69, 411] width 73 height 12
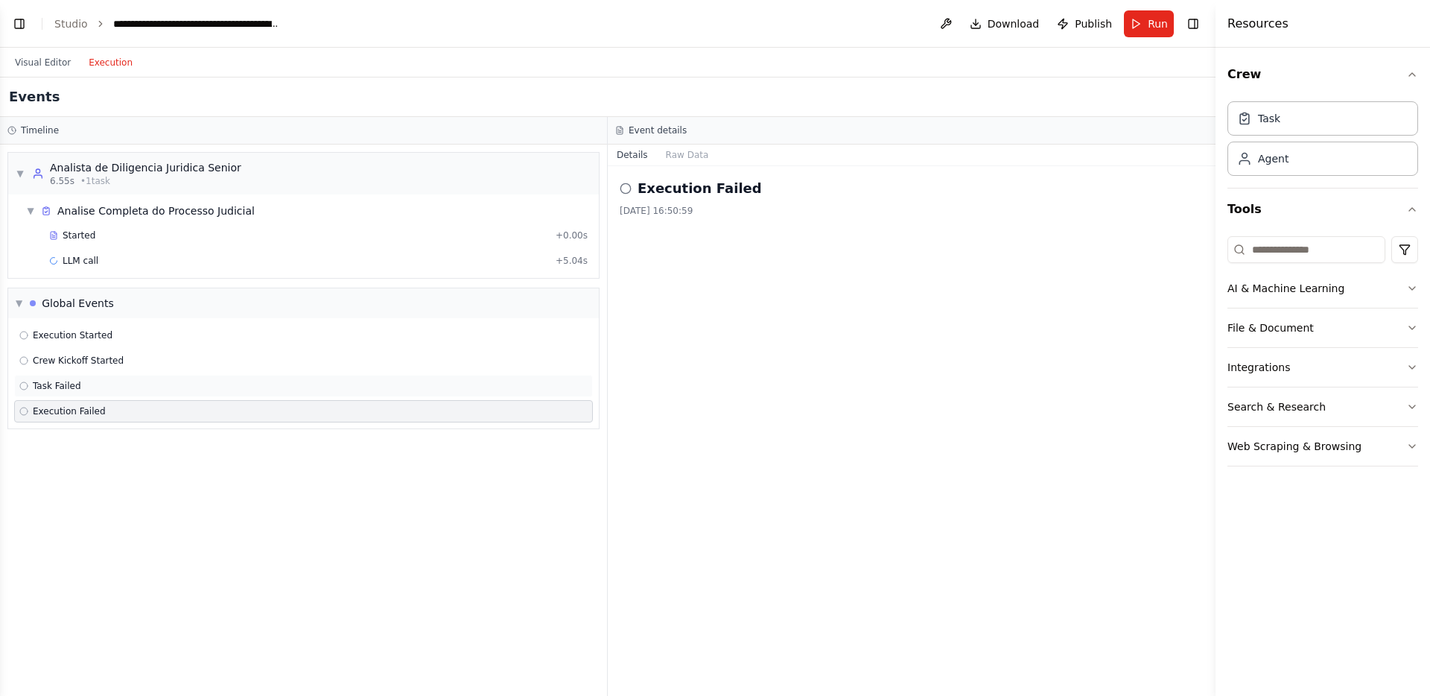
click at [82, 395] on div "Task Failed" at bounding box center [303, 386] width 579 height 22
click at [100, 370] on div "Crew Kickoff Started" at bounding box center [303, 360] width 579 height 22
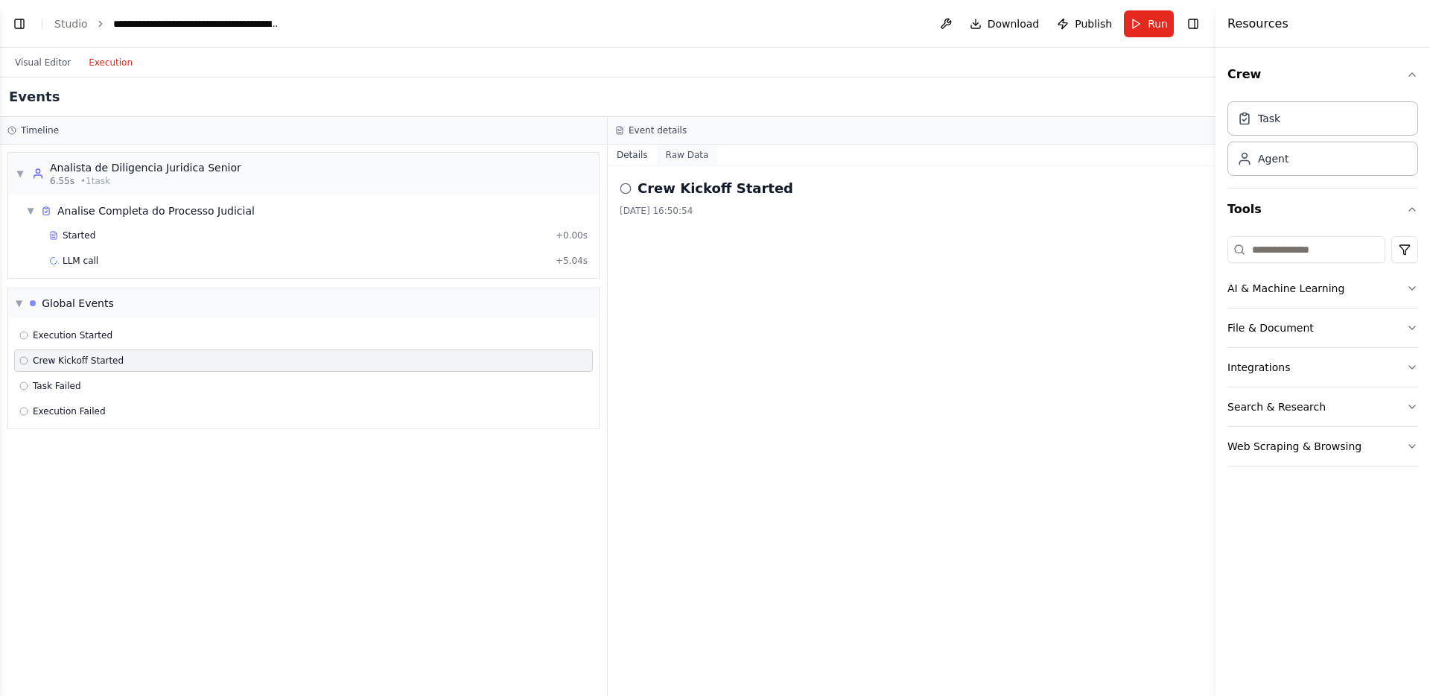
click at [682, 153] on button "Raw Data" at bounding box center [687, 154] width 61 height 21
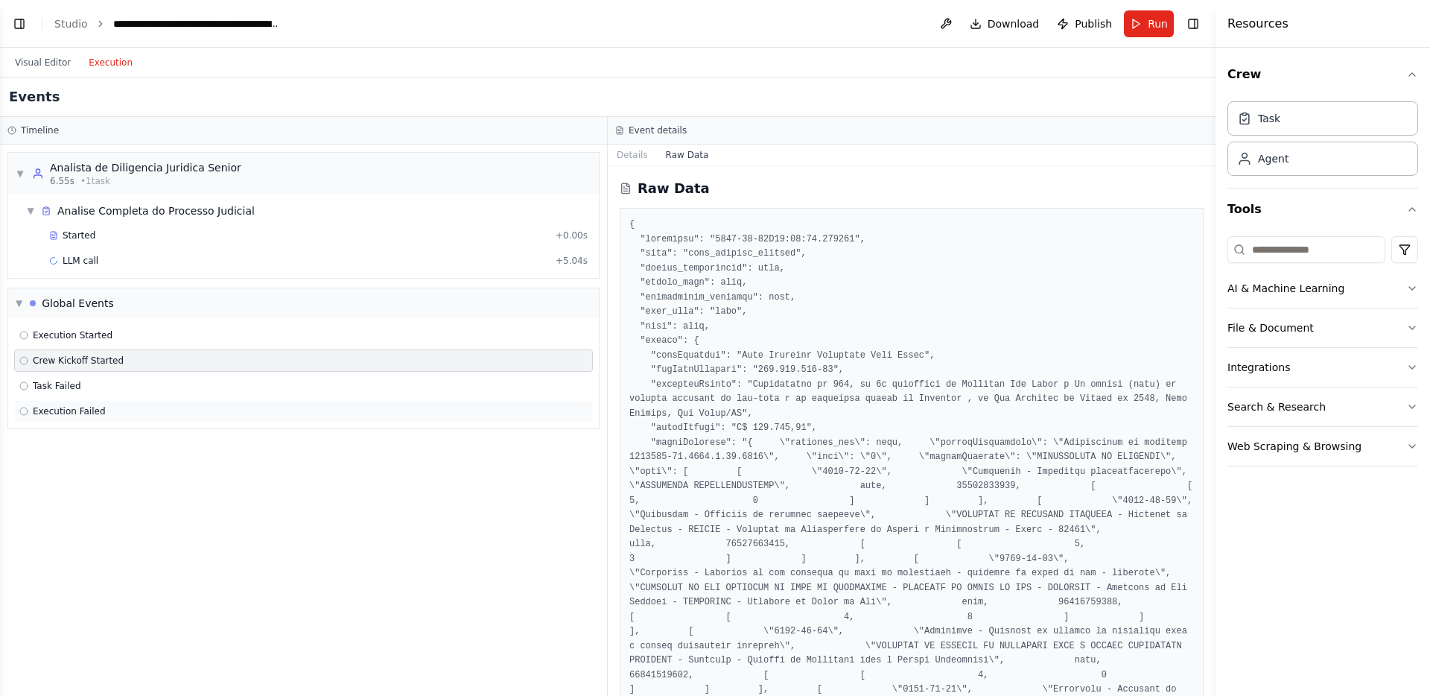
click at [304, 401] on div "Execution Failed" at bounding box center [303, 411] width 579 height 22
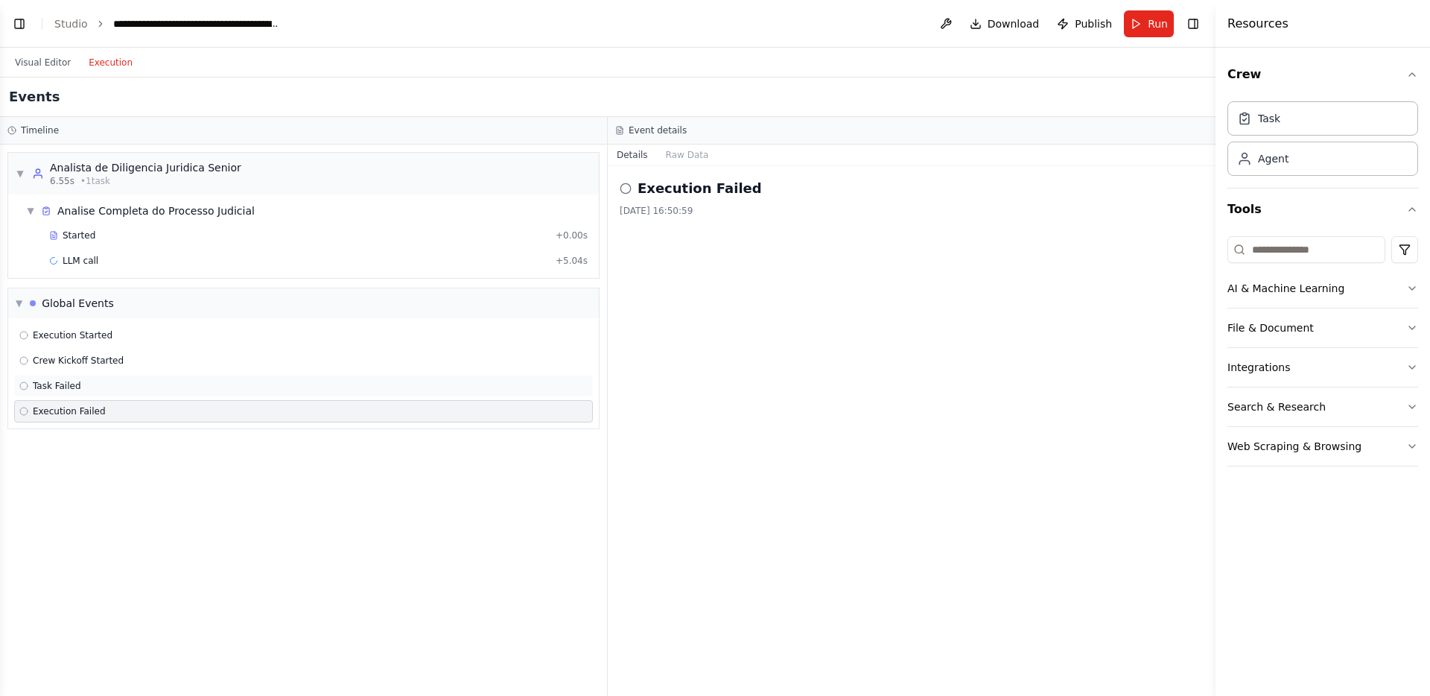
click at [318, 388] on div "Task Failed" at bounding box center [303, 386] width 568 height 12
click at [688, 150] on button "Raw Data" at bounding box center [687, 154] width 61 height 21
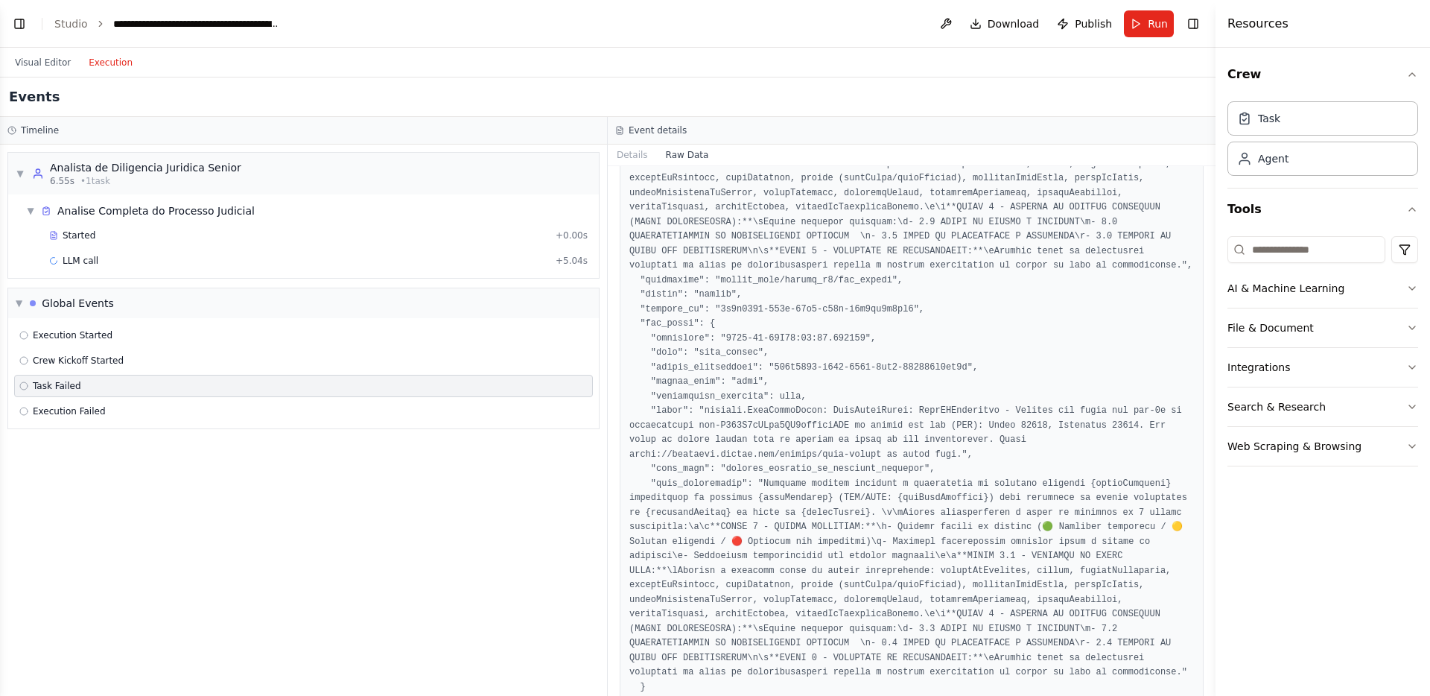
scroll to position [299, 0]
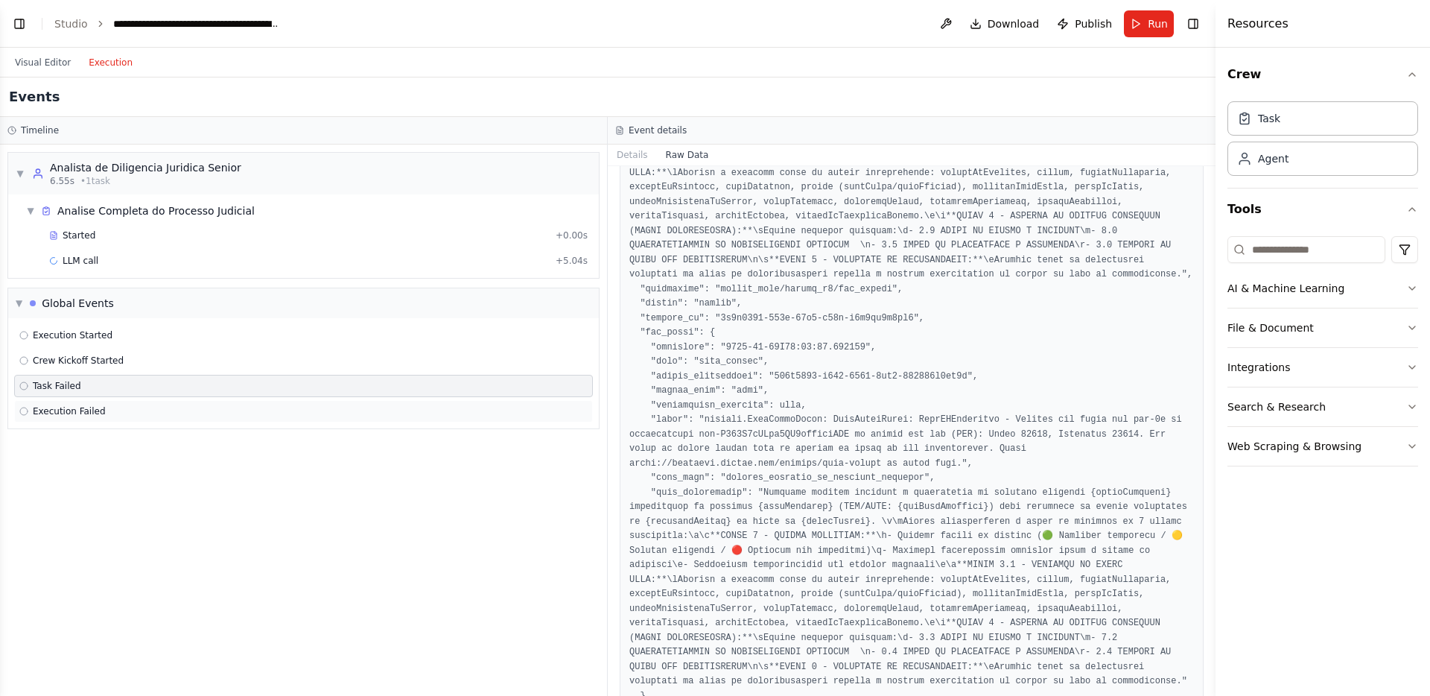
click at [264, 407] on div "Execution Failed" at bounding box center [303, 411] width 568 height 12
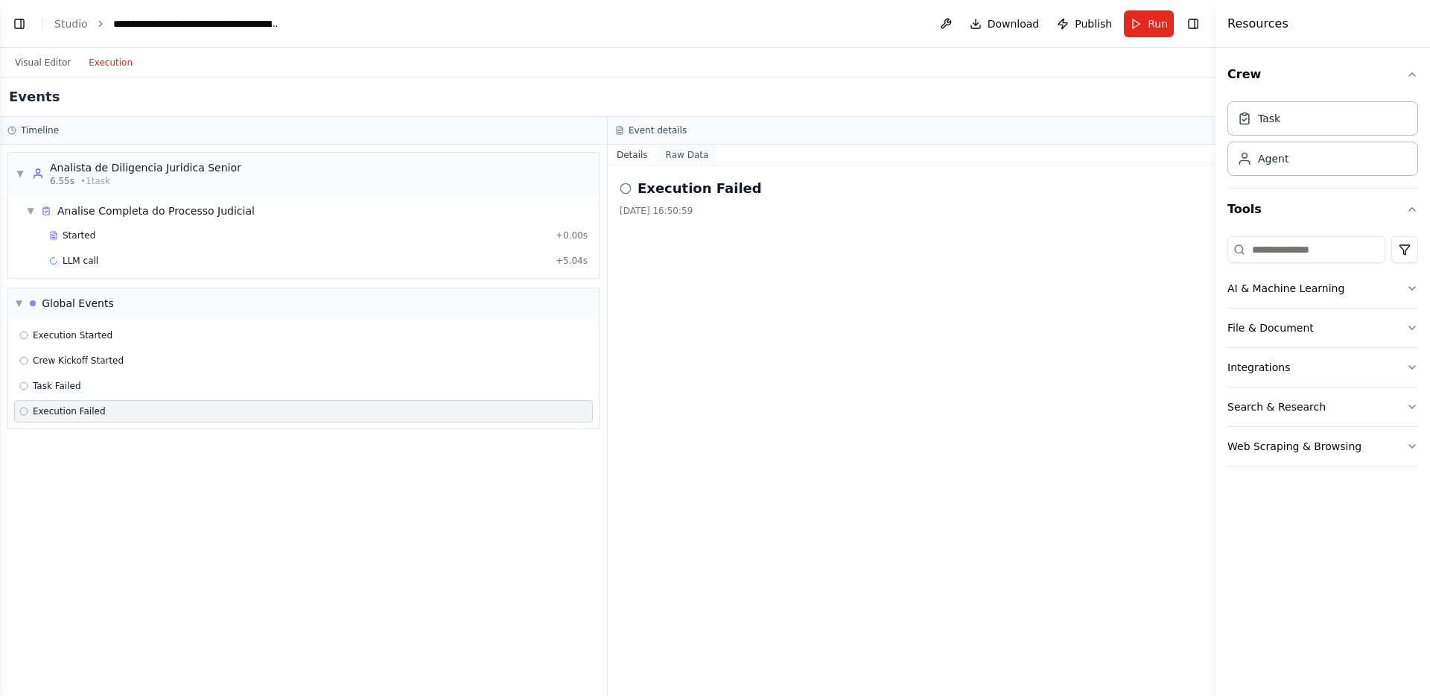
click at [702, 154] on button "Raw Data" at bounding box center [687, 154] width 61 height 21
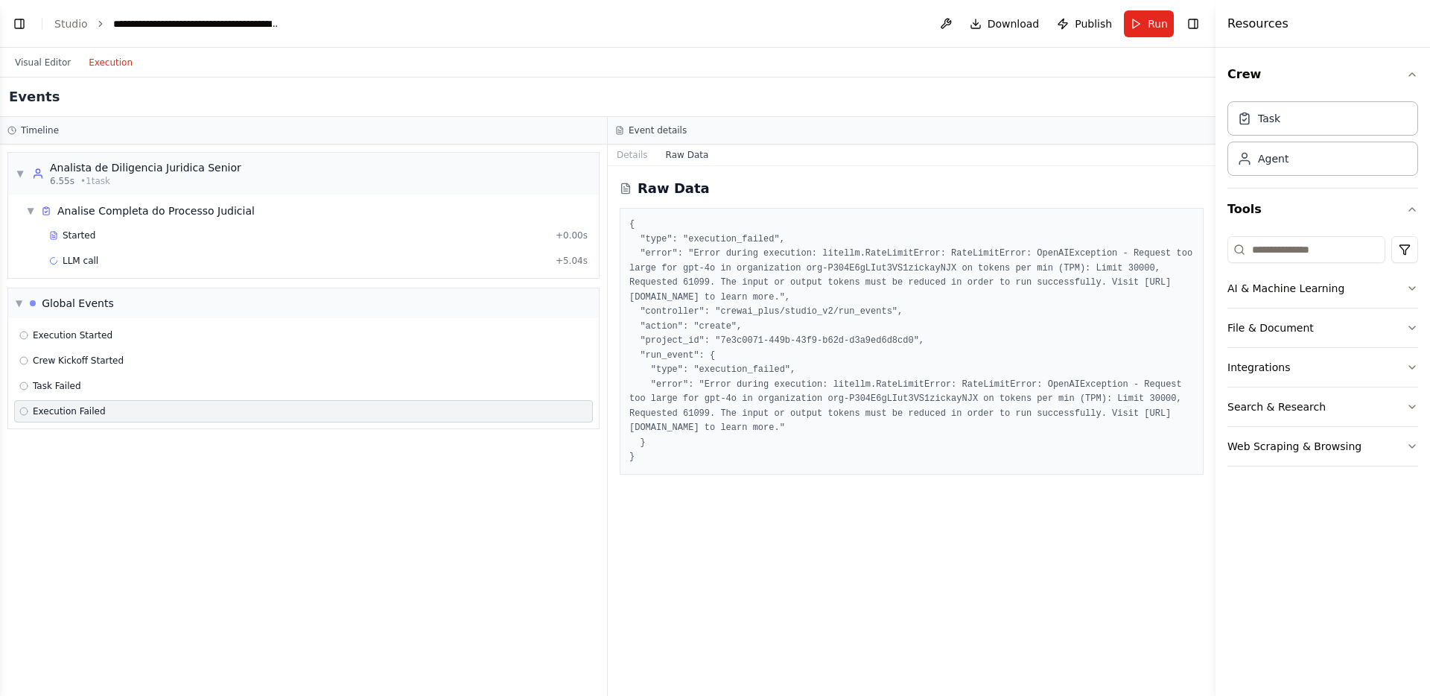
click at [735, 430] on pre "{ "type": "execution_failed", "error": "Error during execution: litellm.RateLim…" at bounding box center [911, 340] width 565 height 247
click at [766, 388] on pre "{ "type": "execution_failed", "error": "Error during execution: litellm.RateLim…" at bounding box center [911, 340] width 565 height 247
drag, startPoint x: 629, startPoint y: 426, endPoint x: 880, endPoint y: 427, distance: 251.0
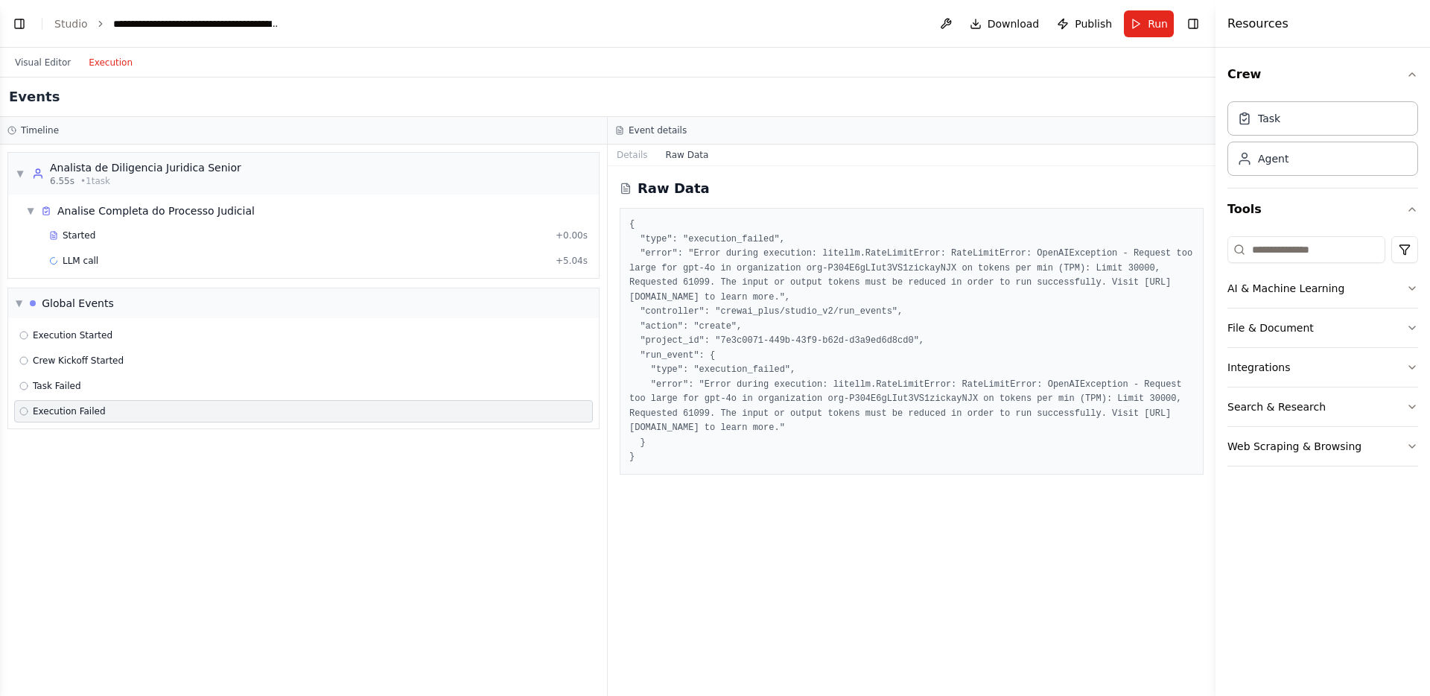
click at [880, 427] on pre "{ "type": "execution_failed", "error": "Error during execution: litellm.RateLim…" at bounding box center [911, 340] width 565 height 247
copy pre "https://platform.openai.com/account/rate-limits"
click at [810, 527] on div "Raw Data { "type": "execution_failed", "error": "Error during execution: litell…" at bounding box center [912, 431] width 608 height 530
click at [58, 60] on button "Visual Editor" at bounding box center [43, 63] width 74 height 18
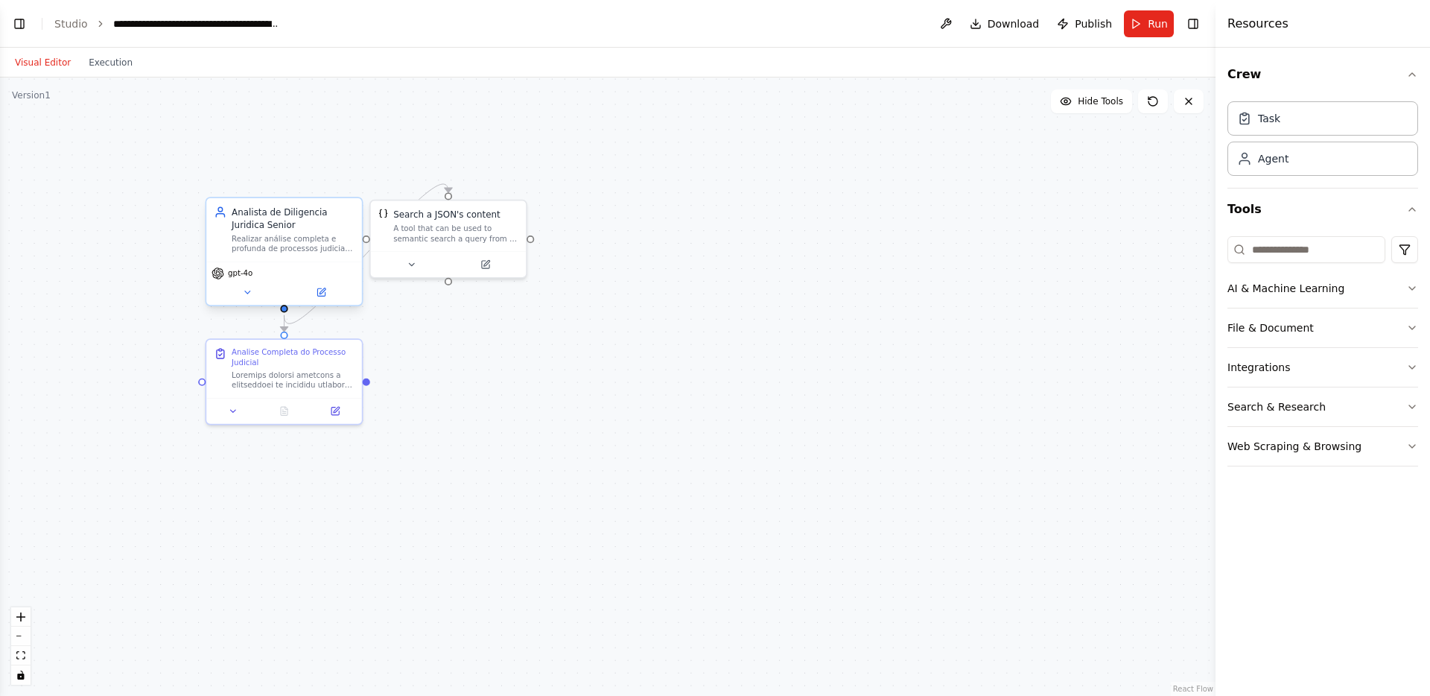
click at [241, 276] on span "gpt-4o" at bounding box center [240, 273] width 25 height 10
click at [331, 296] on button at bounding box center [320, 291] width 71 height 15
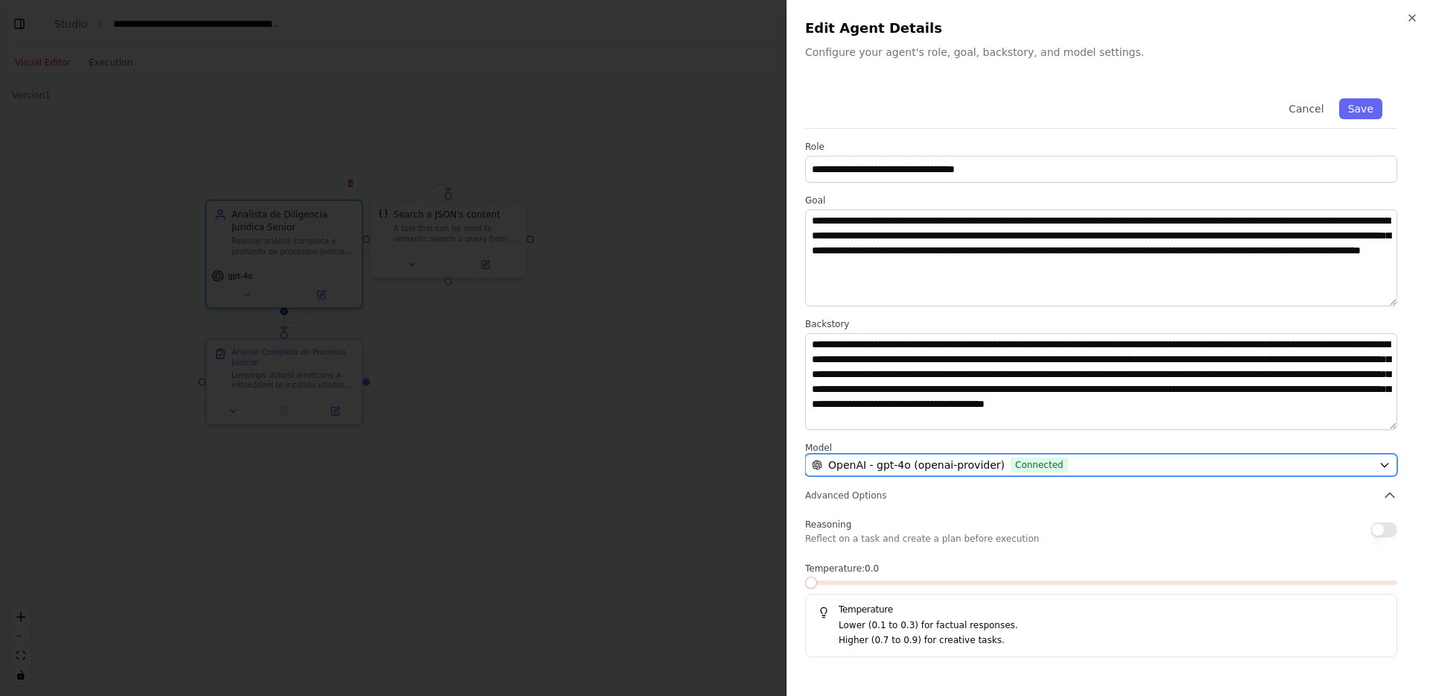
click at [934, 471] on span "OpenAI - gpt-4o (openai-provider)" at bounding box center [916, 464] width 177 height 15
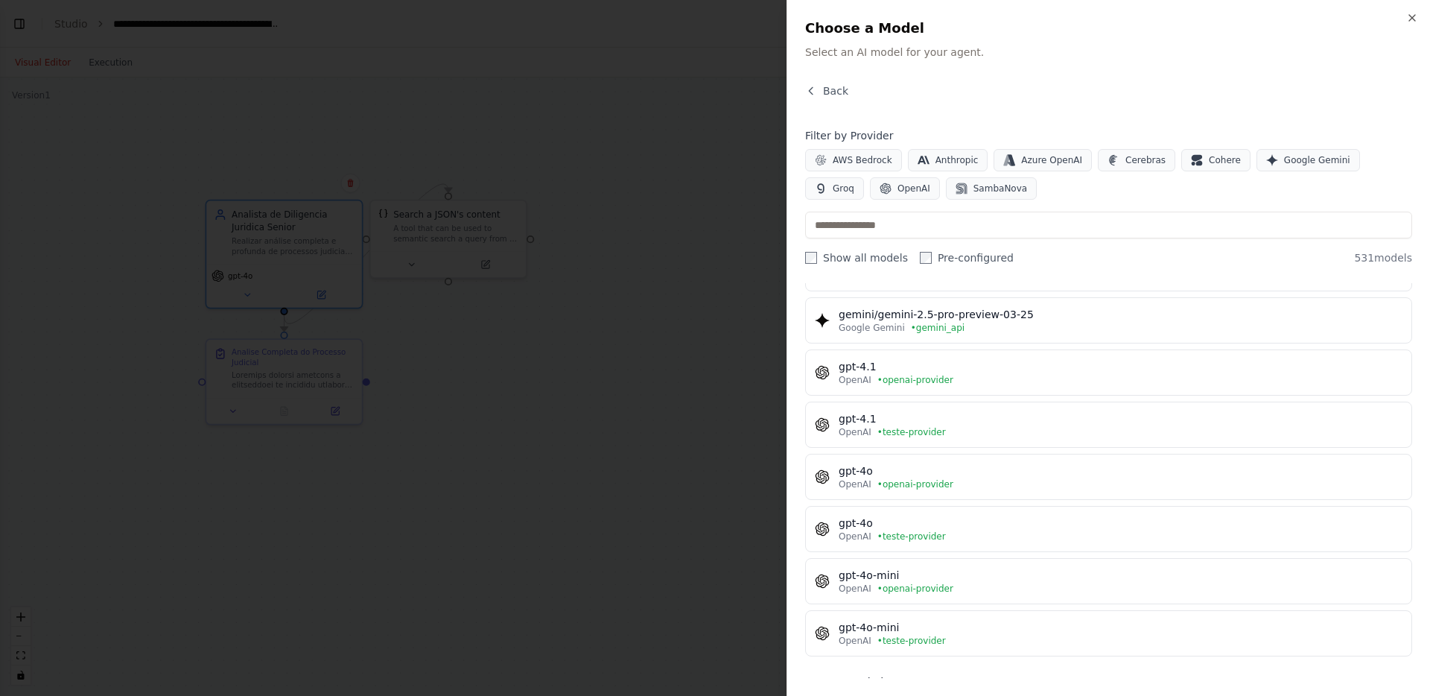
scroll to position [150, 0]
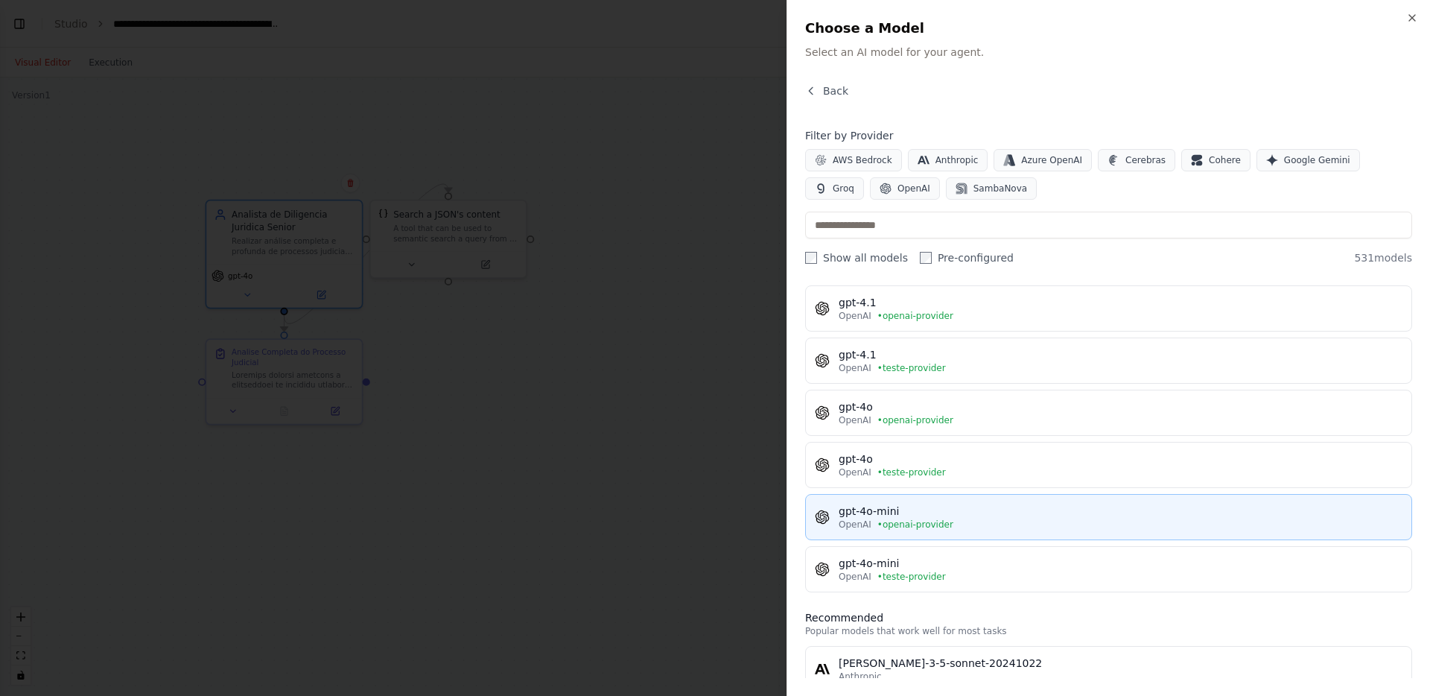
click at [949, 526] on span "• openai-provider" at bounding box center [915, 524] width 76 height 12
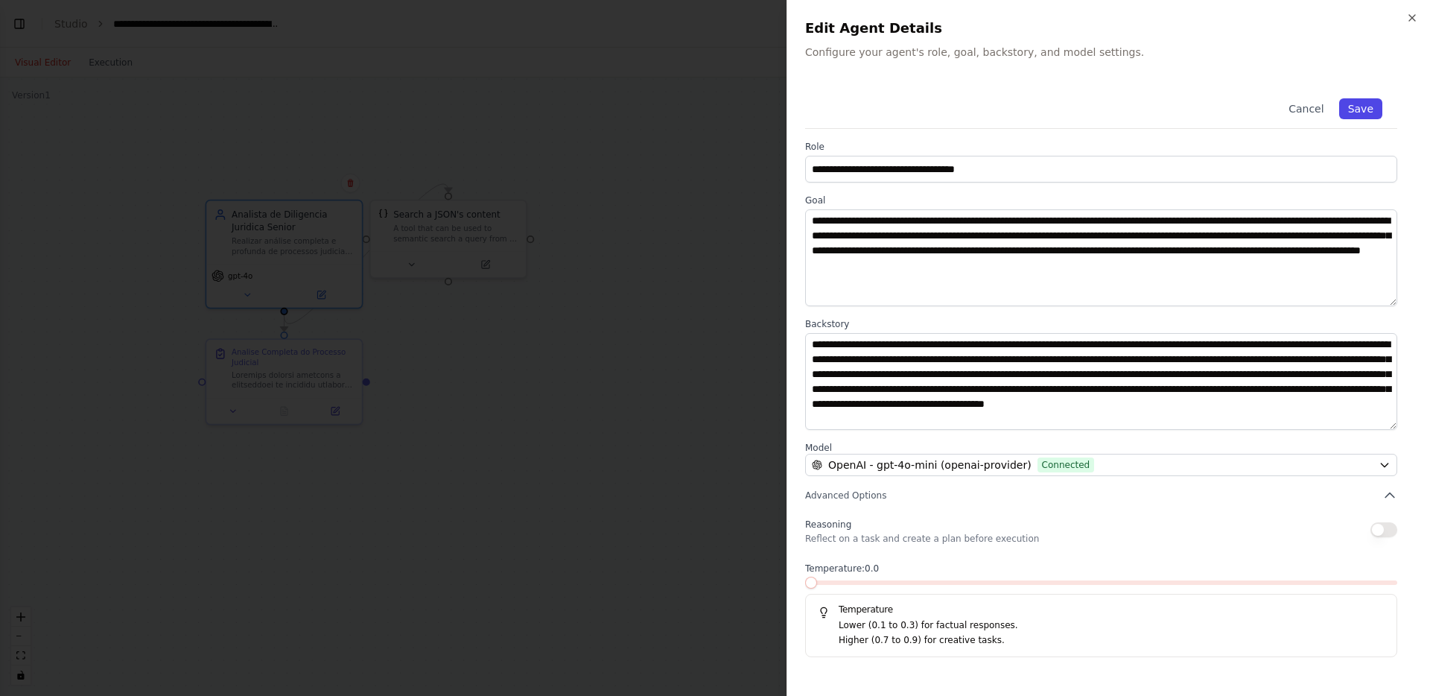
click at [1358, 110] on button "Save" at bounding box center [1360, 108] width 43 height 21
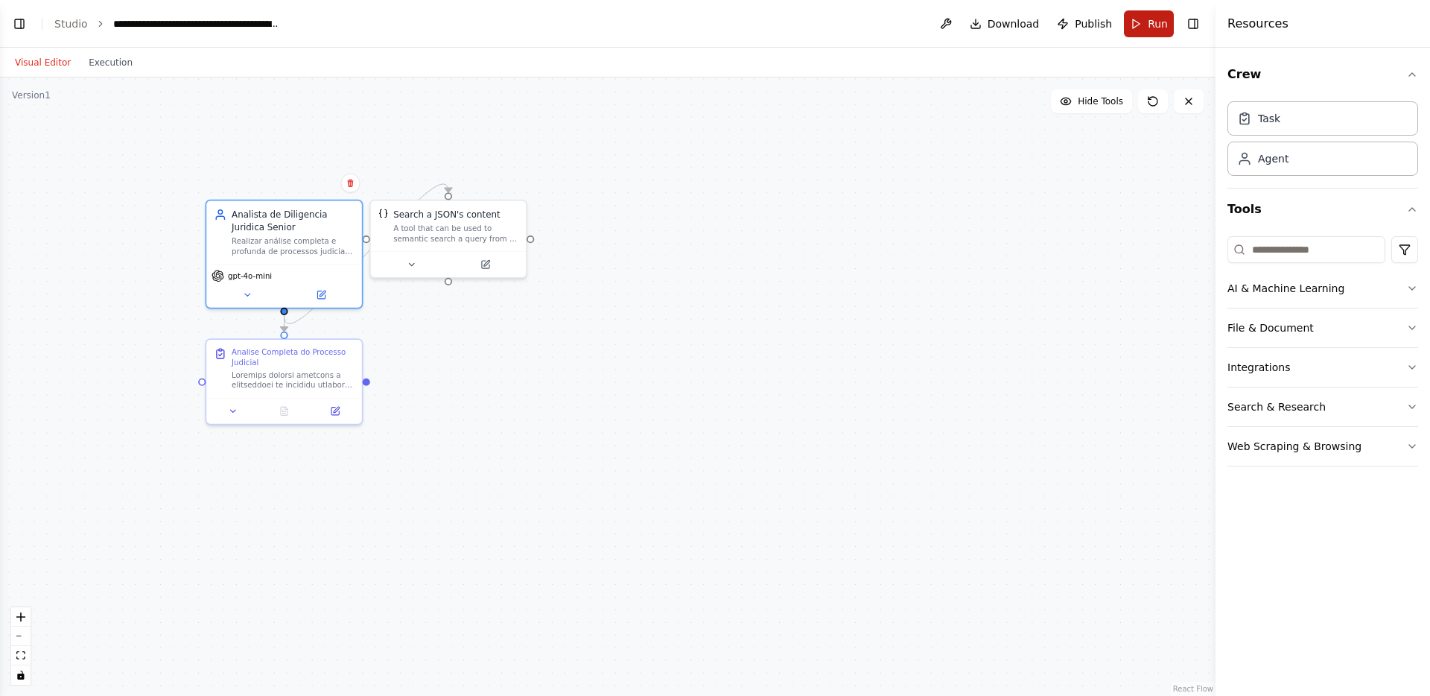
click at [1149, 23] on span "Run" at bounding box center [1158, 23] width 20 height 15
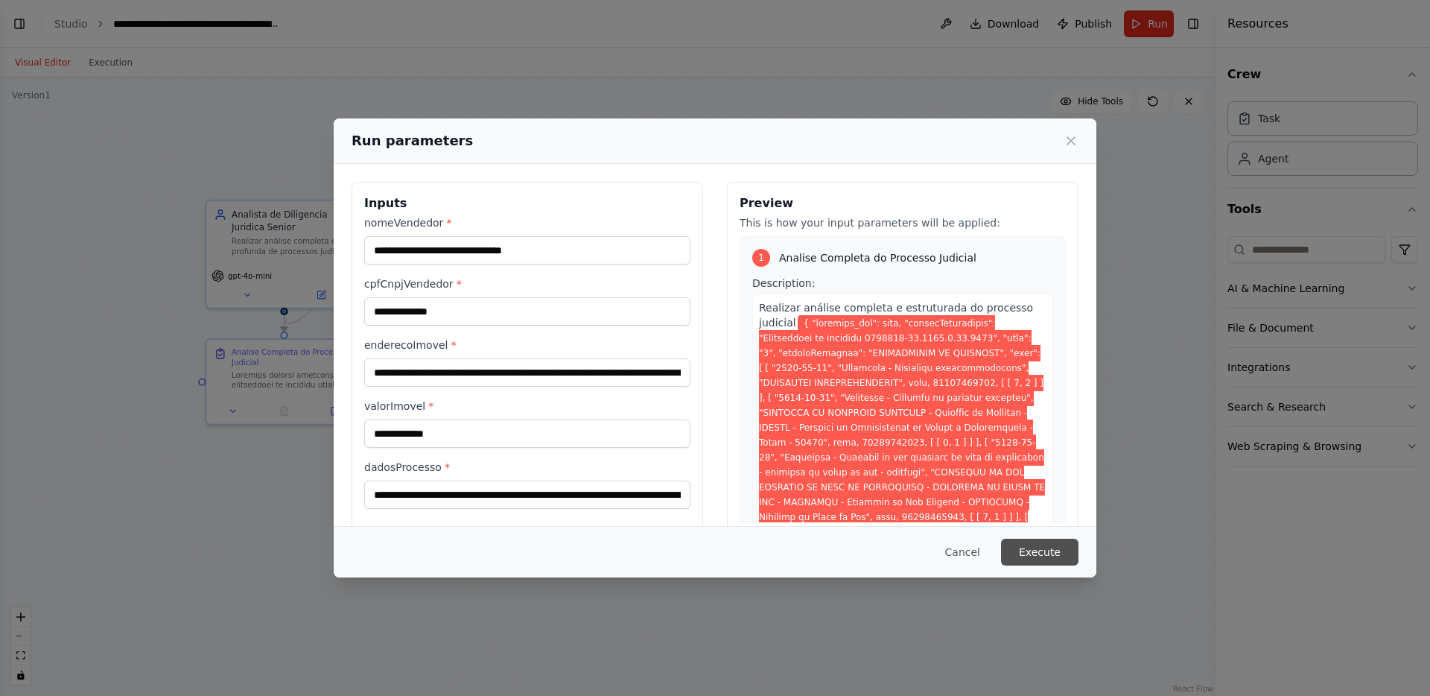
click at [1035, 539] on button "Execute" at bounding box center [1039, 551] width 77 height 27
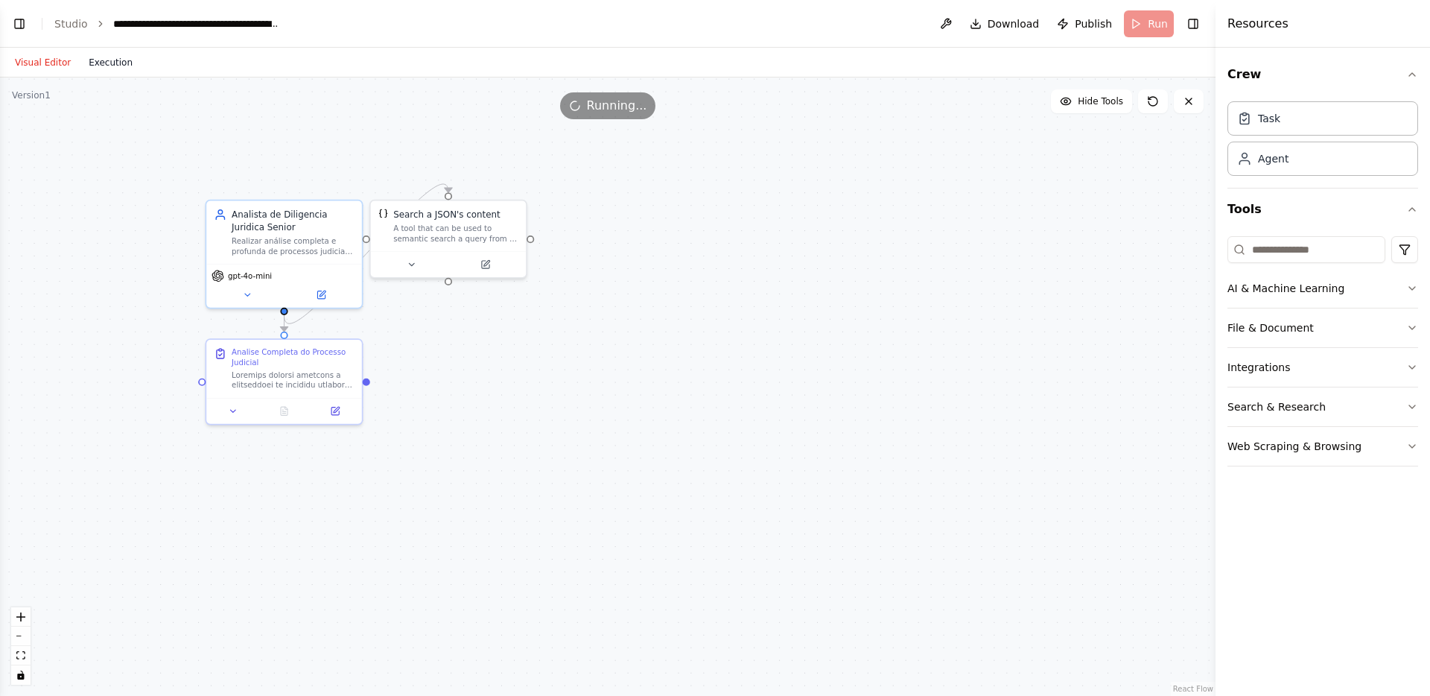
click at [94, 60] on button "Execution" at bounding box center [111, 63] width 62 height 18
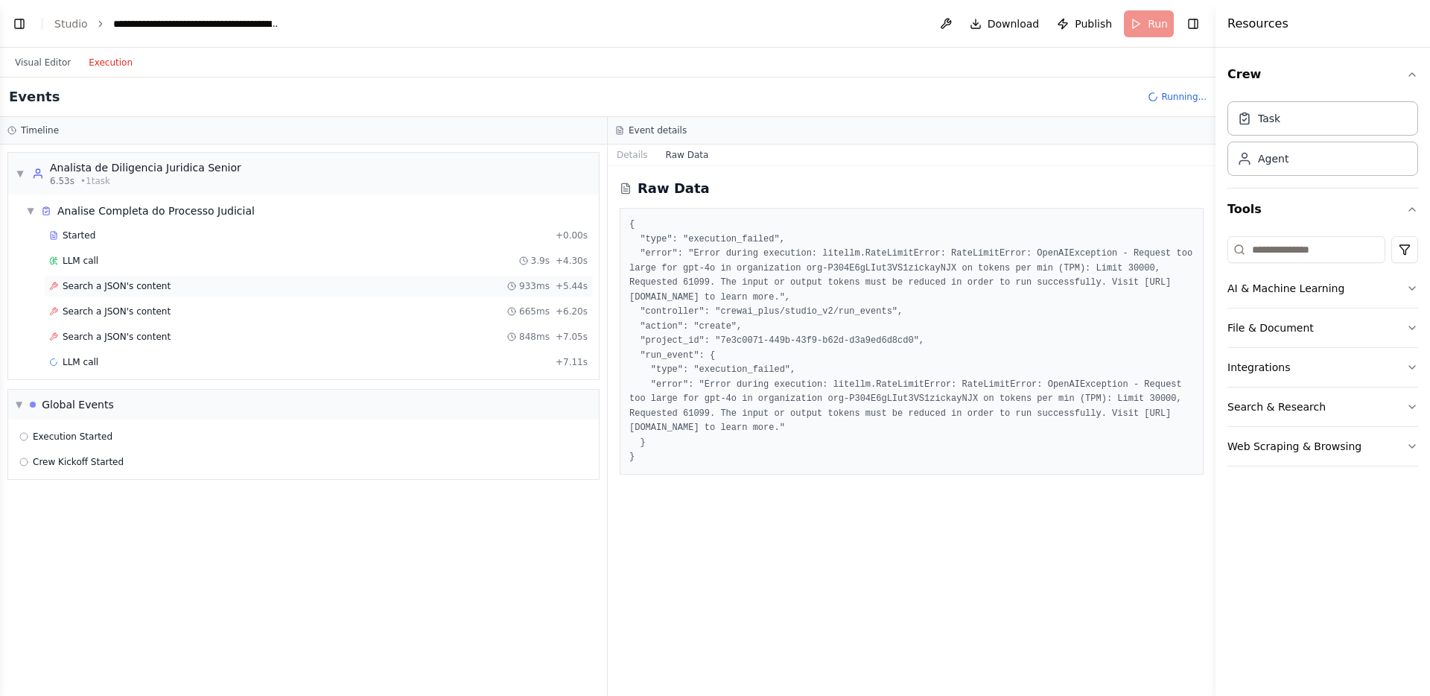
click at [157, 290] on span "Search a JSON's content" at bounding box center [117, 286] width 108 height 12
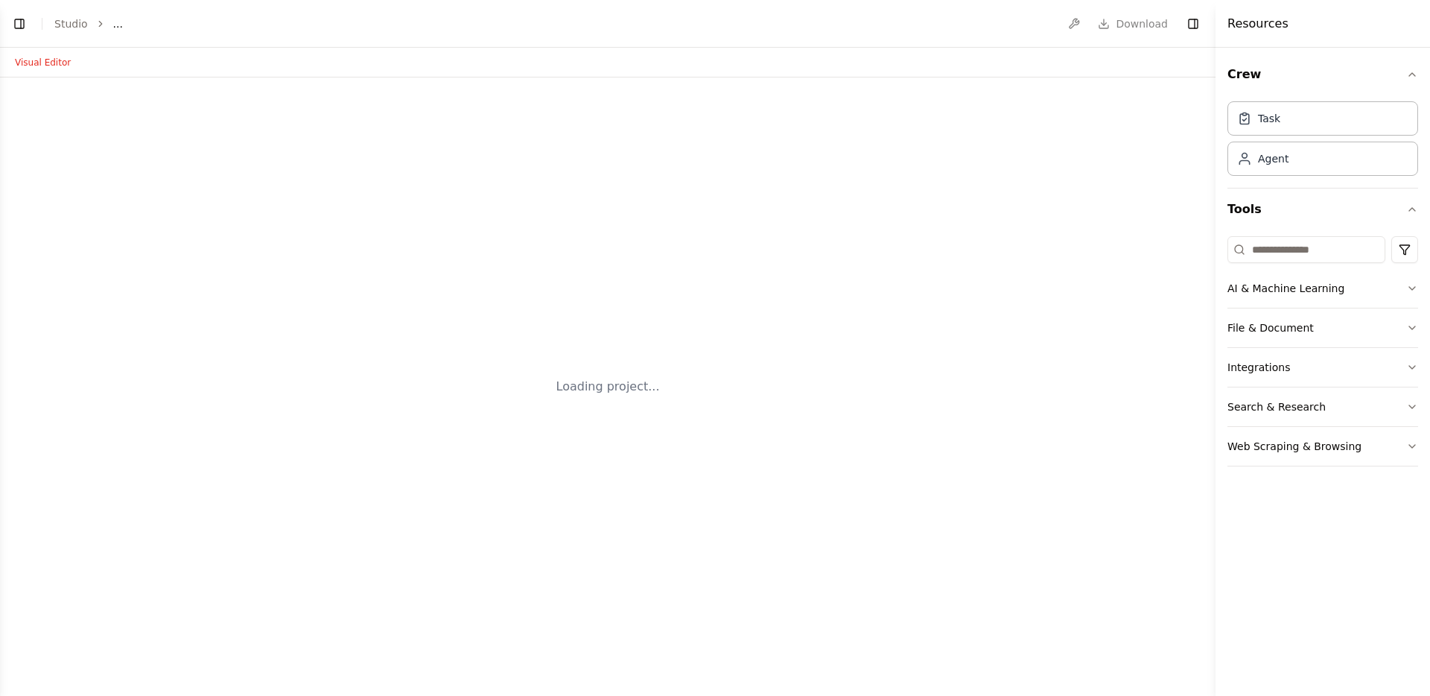
select select "****"
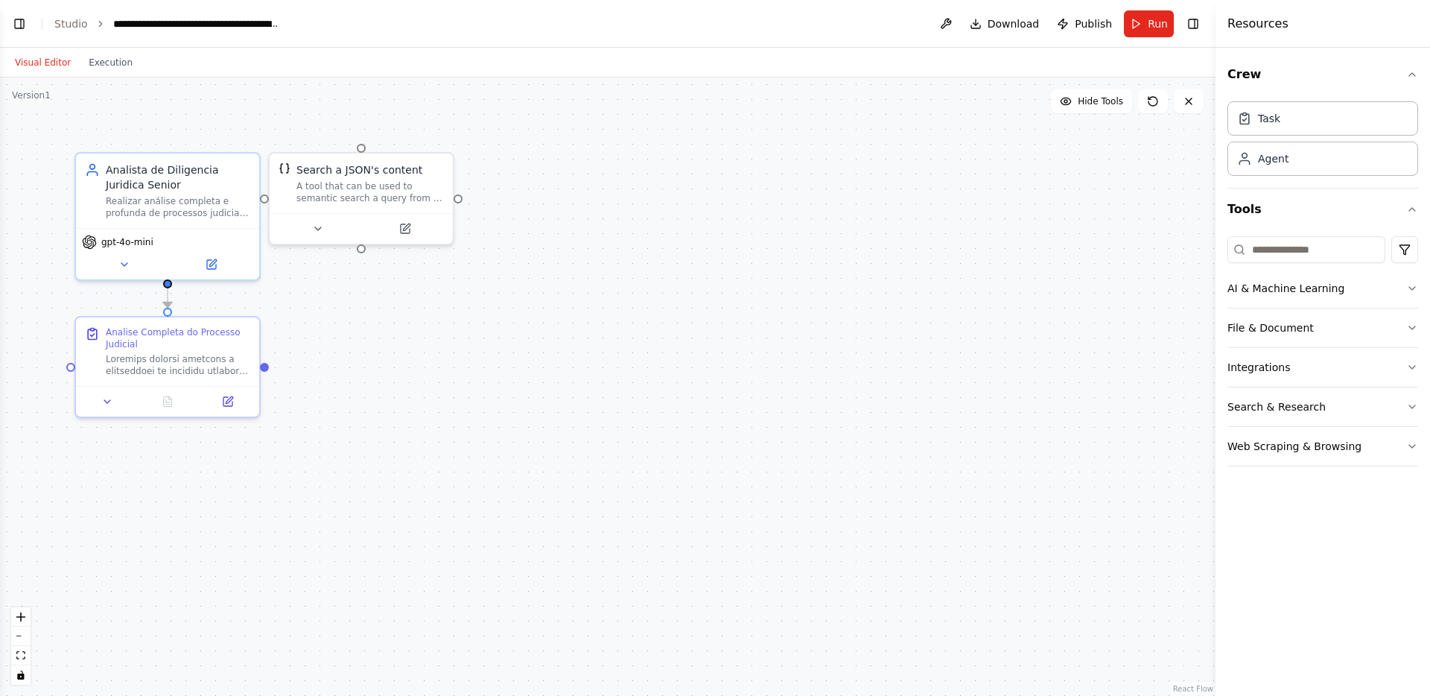
scroll to position [2793, 0]
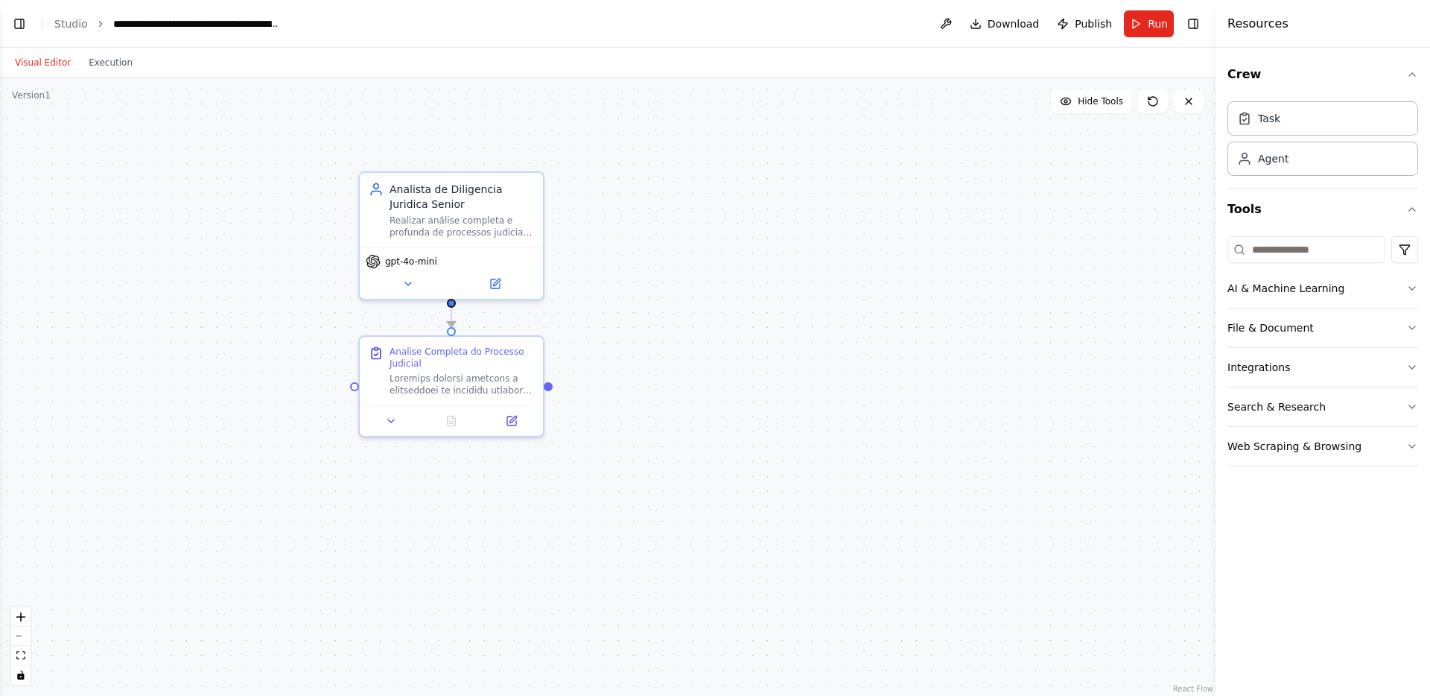
drag, startPoint x: 384, startPoint y: 304, endPoint x: 667, endPoint y: 325, distance: 283.8
click at [667, 325] on div ".deletable-edge-delete-btn { width: 20px; height: 20px; border: 0px solid #ffff…" at bounding box center [607, 386] width 1215 height 618
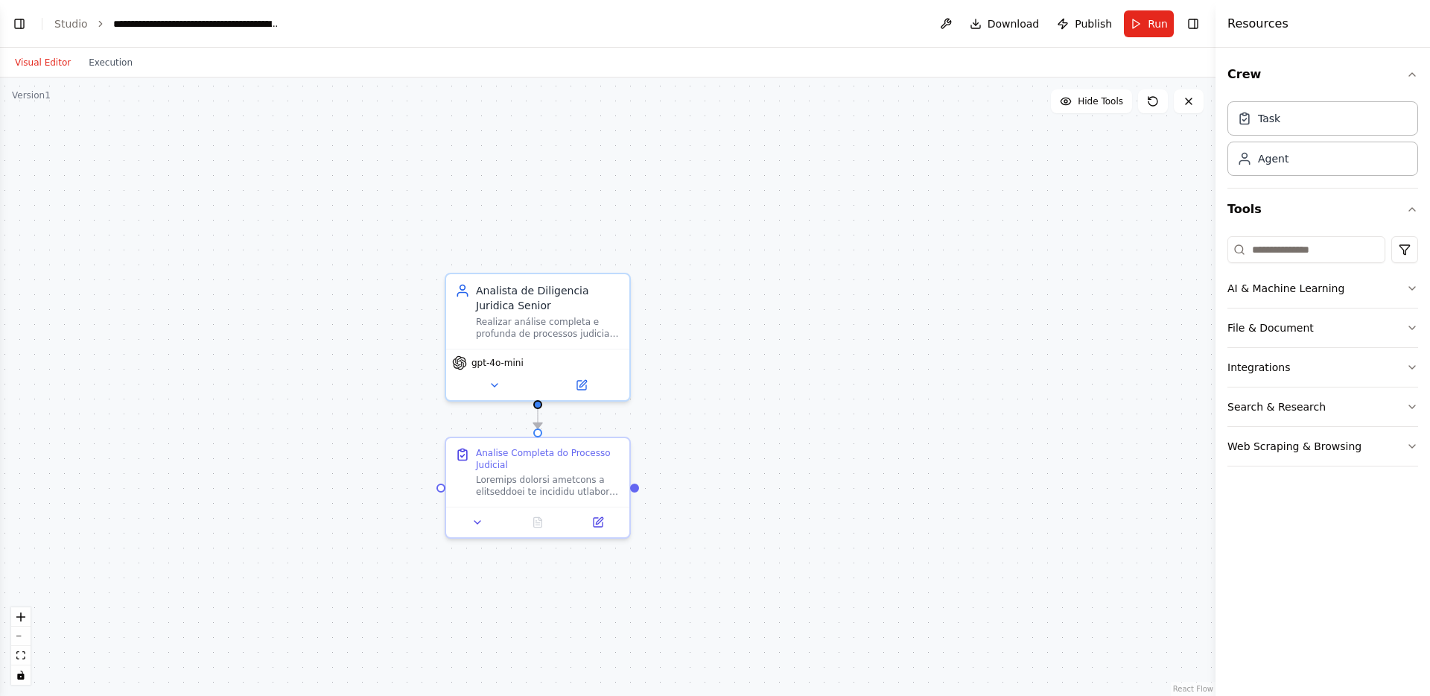
drag, startPoint x: 172, startPoint y: 355, endPoint x: 307, endPoint y: 411, distance: 145.9
click at [307, 411] on div ".deletable-edge-delete-btn { width: 20px; height: 20px; border: 0px solid #ffff…" at bounding box center [607, 386] width 1215 height 618
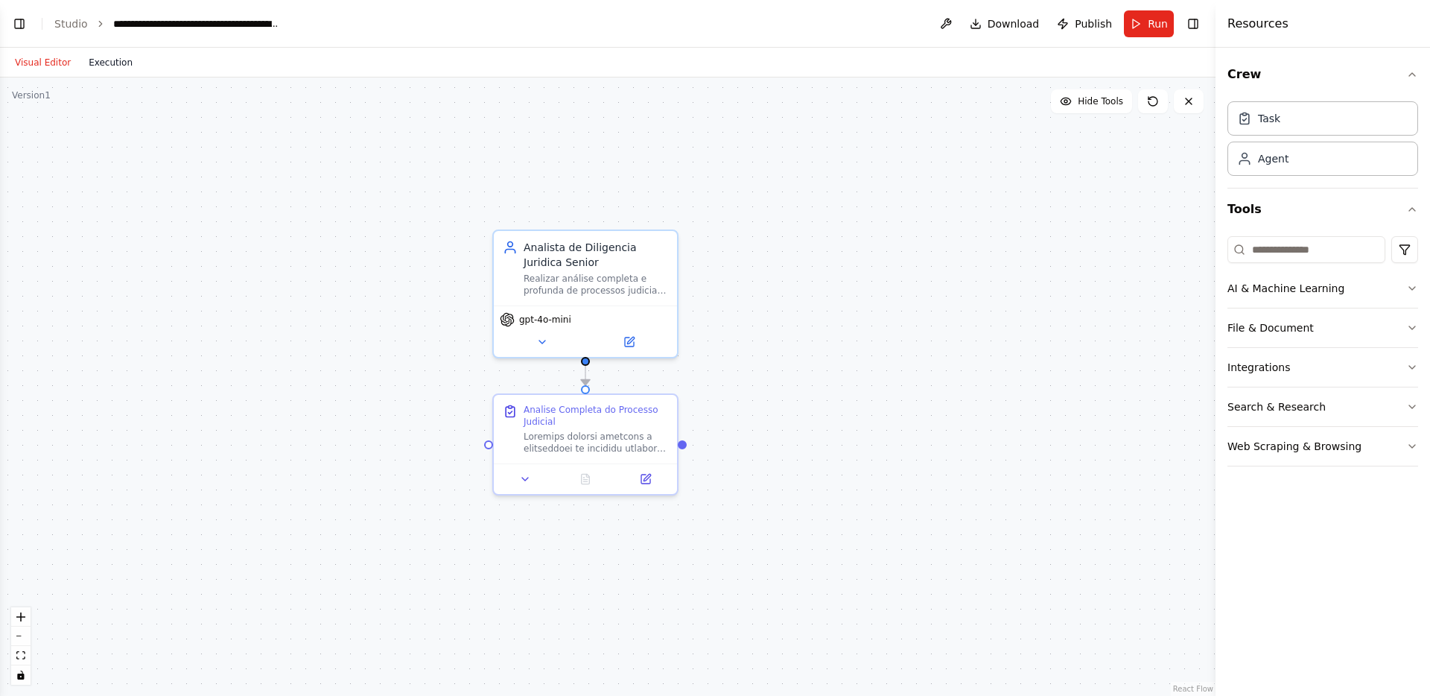
click at [106, 58] on button "Execution" at bounding box center [111, 63] width 62 height 18
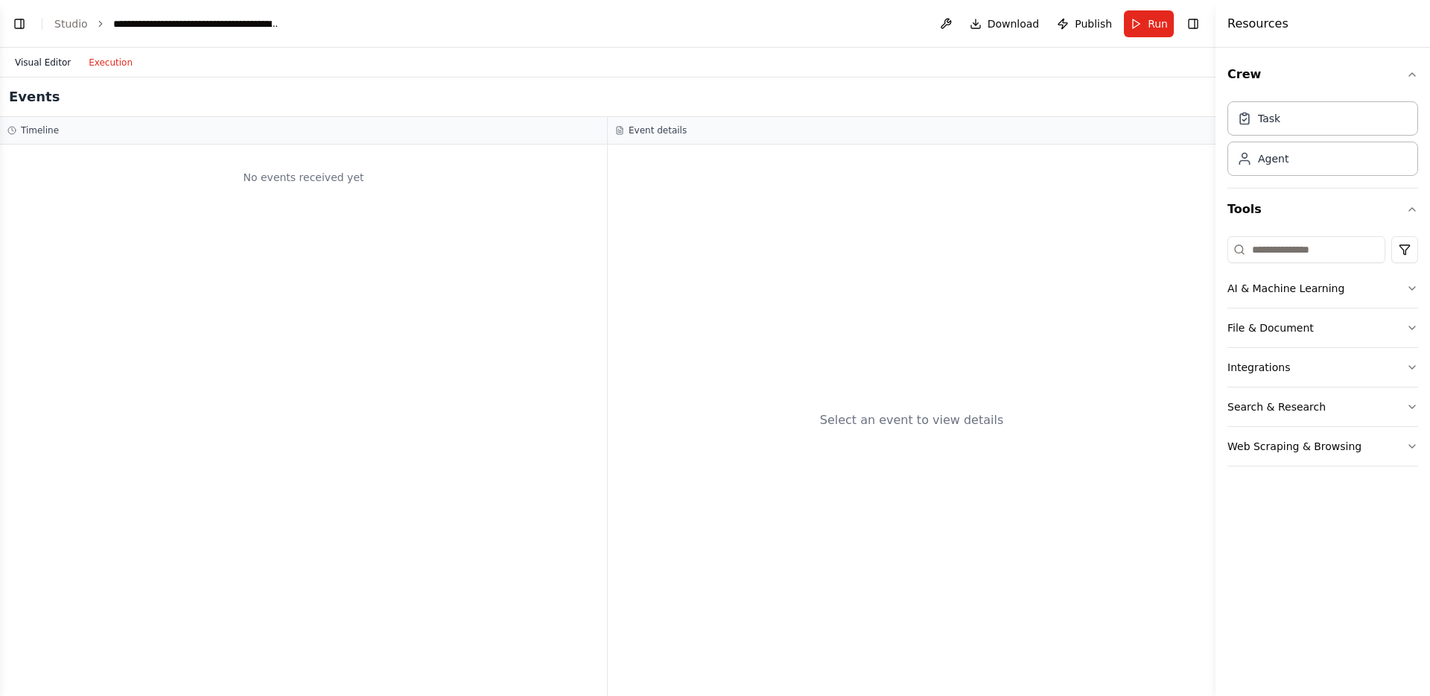
click at [57, 65] on button "Visual Editor" at bounding box center [43, 63] width 74 height 18
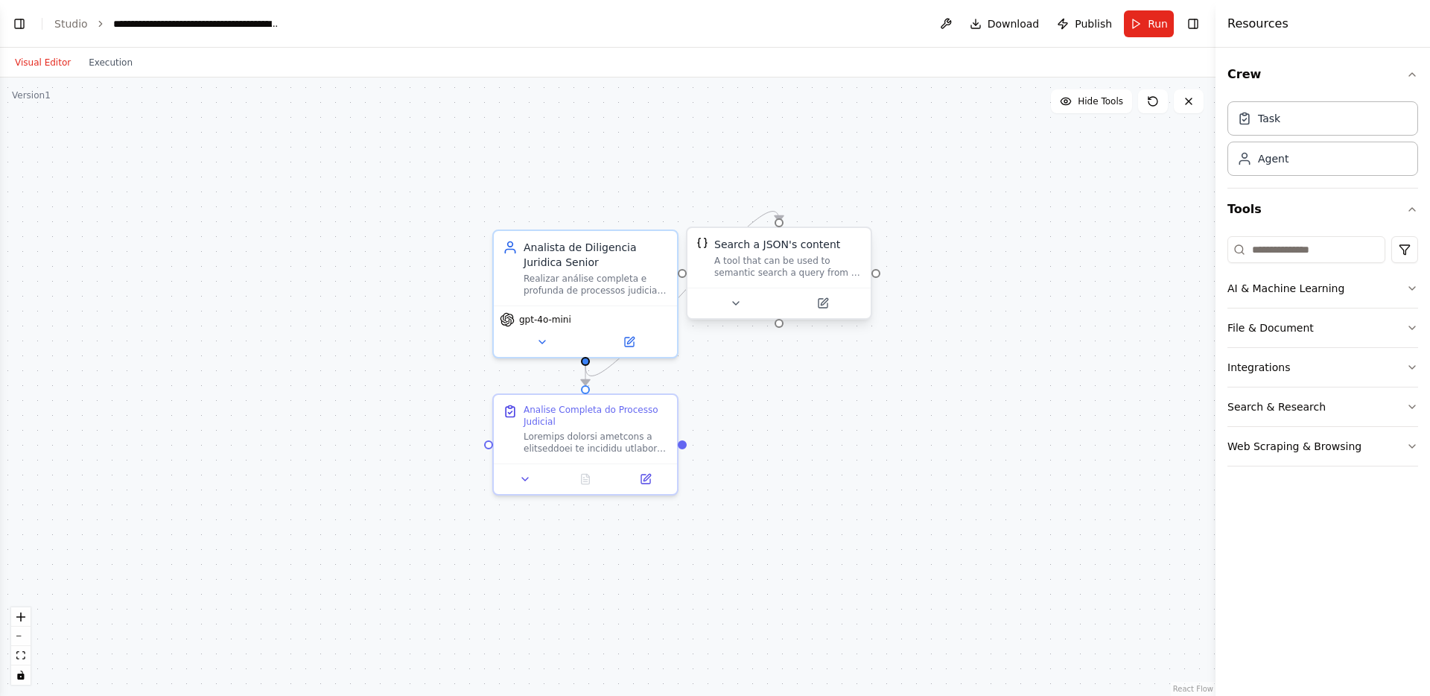
click at [786, 265] on div "A tool that can be used to semantic search a query from a JSON's content." at bounding box center [787, 267] width 147 height 24
click at [856, 214] on icon at bounding box center [859, 213] width 9 height 9
click at [815, 214] on button "Confirm" at bounding box center [817, 213] width 53 height 18
click at [1155, 24] on span "Run" at bounding box center [1158, 23] width 20 height 15
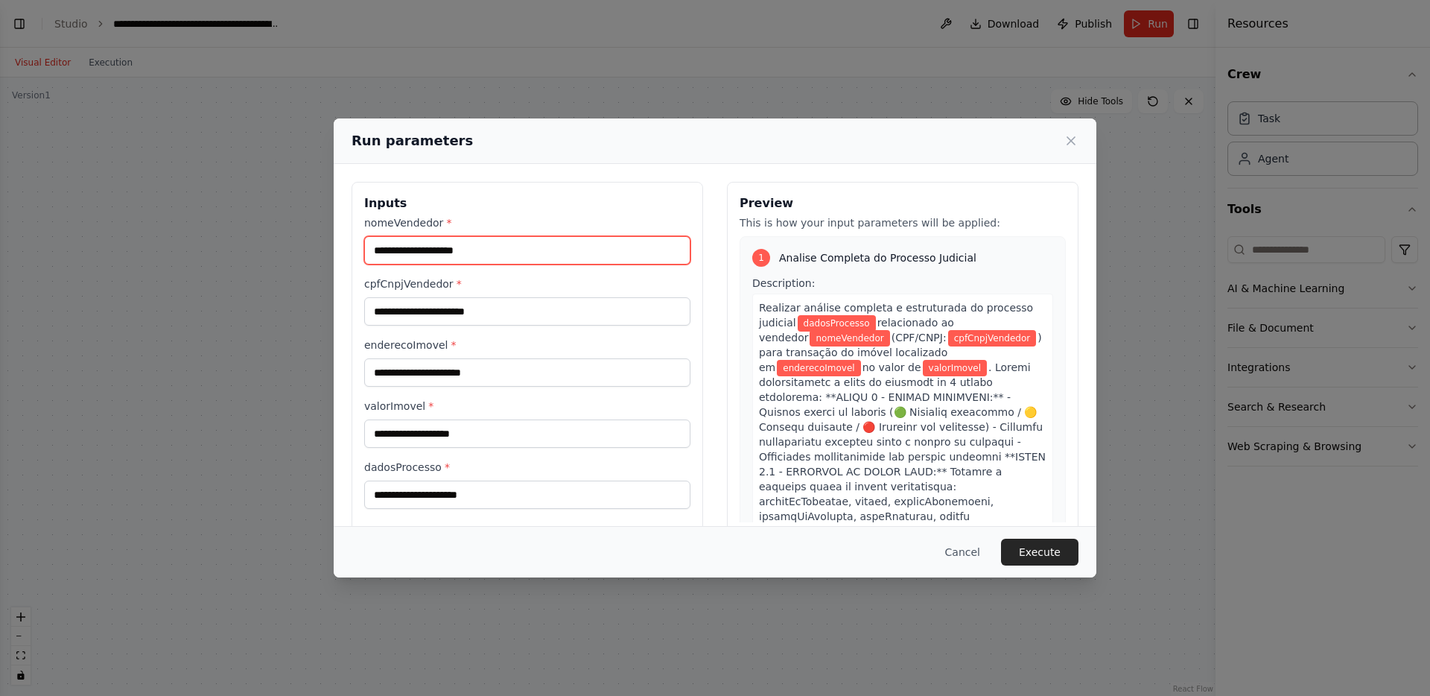
click at [556, 240] on input "nomeVendedor *" at bounding box center [527, 250] width 326 height 28
paste input "**********"
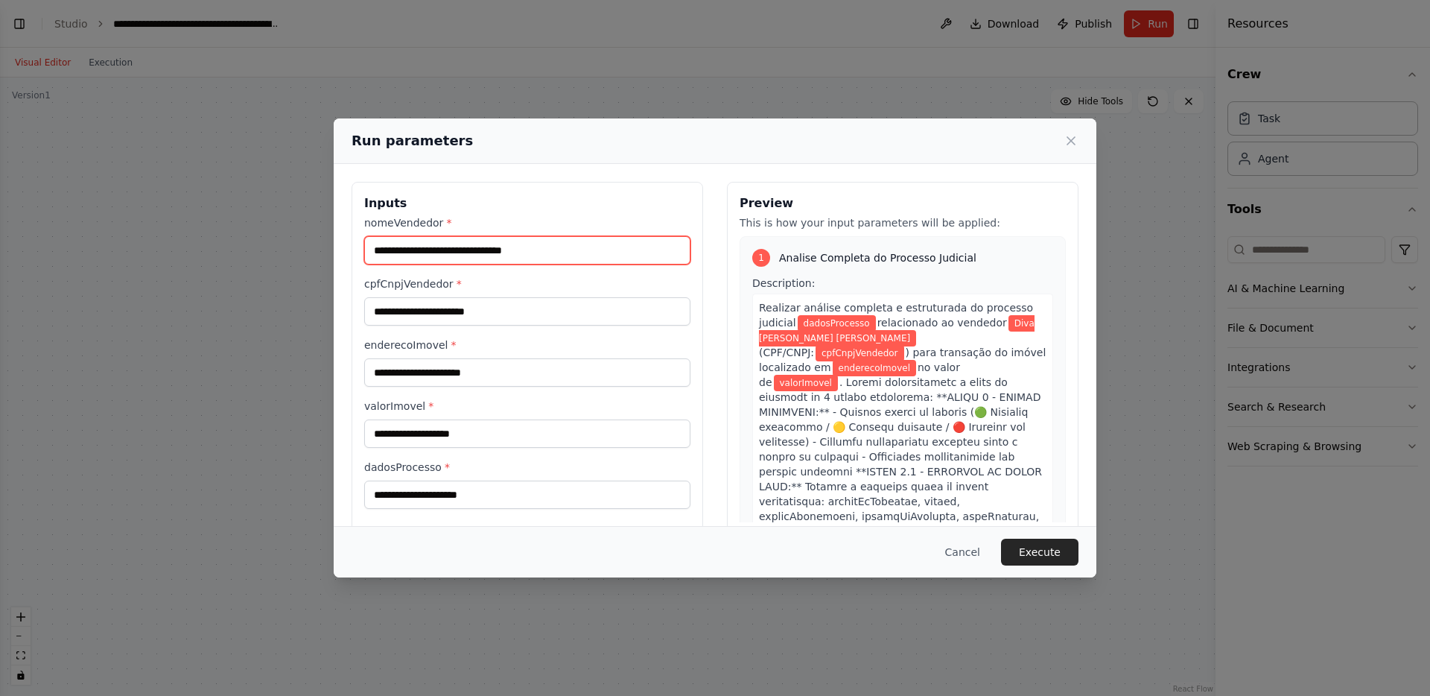
type input "**********"
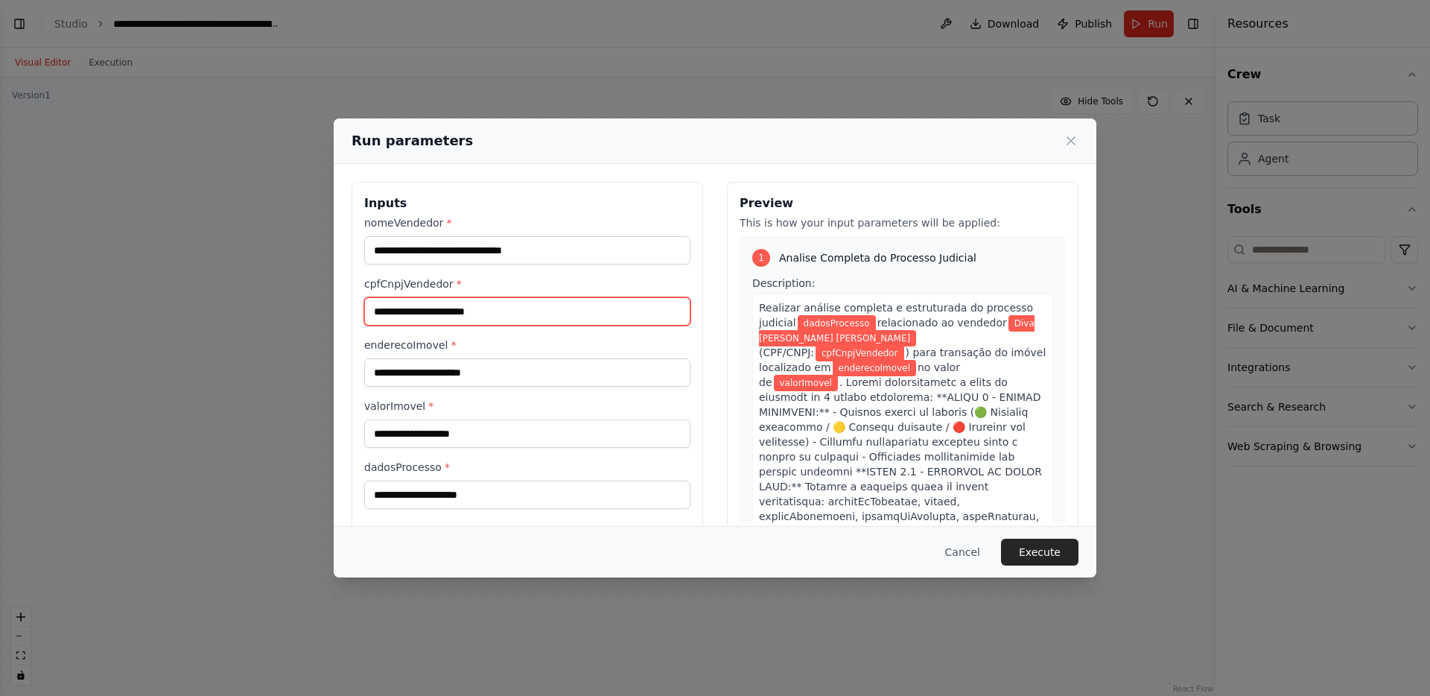
click at [492, 313] on input "cpfCnpjVendedor *" at bounding box center [527, 311] width 326 height 28
paste input "**********"
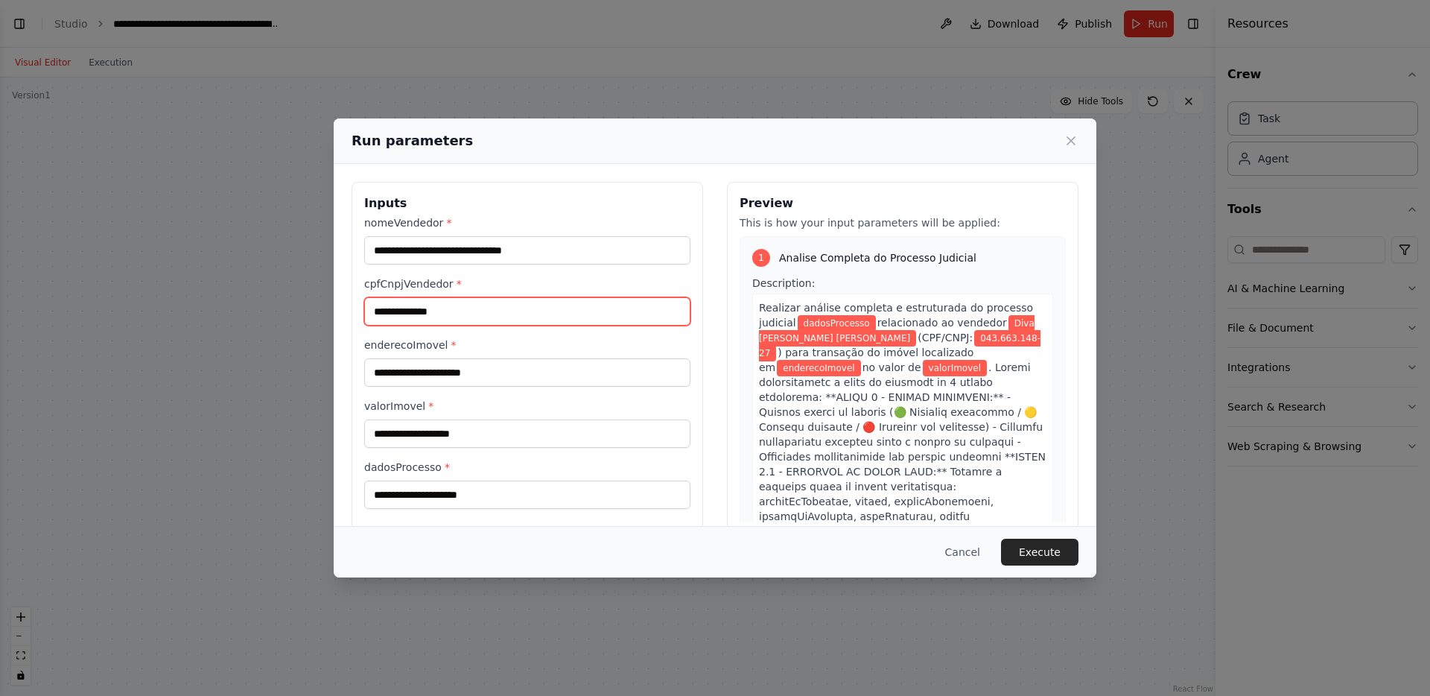
type input "**********"
click at [500, 366] on input "enderecoImovel *" at bounding box center [527, 372] width 326 height 28
paste input "**********"
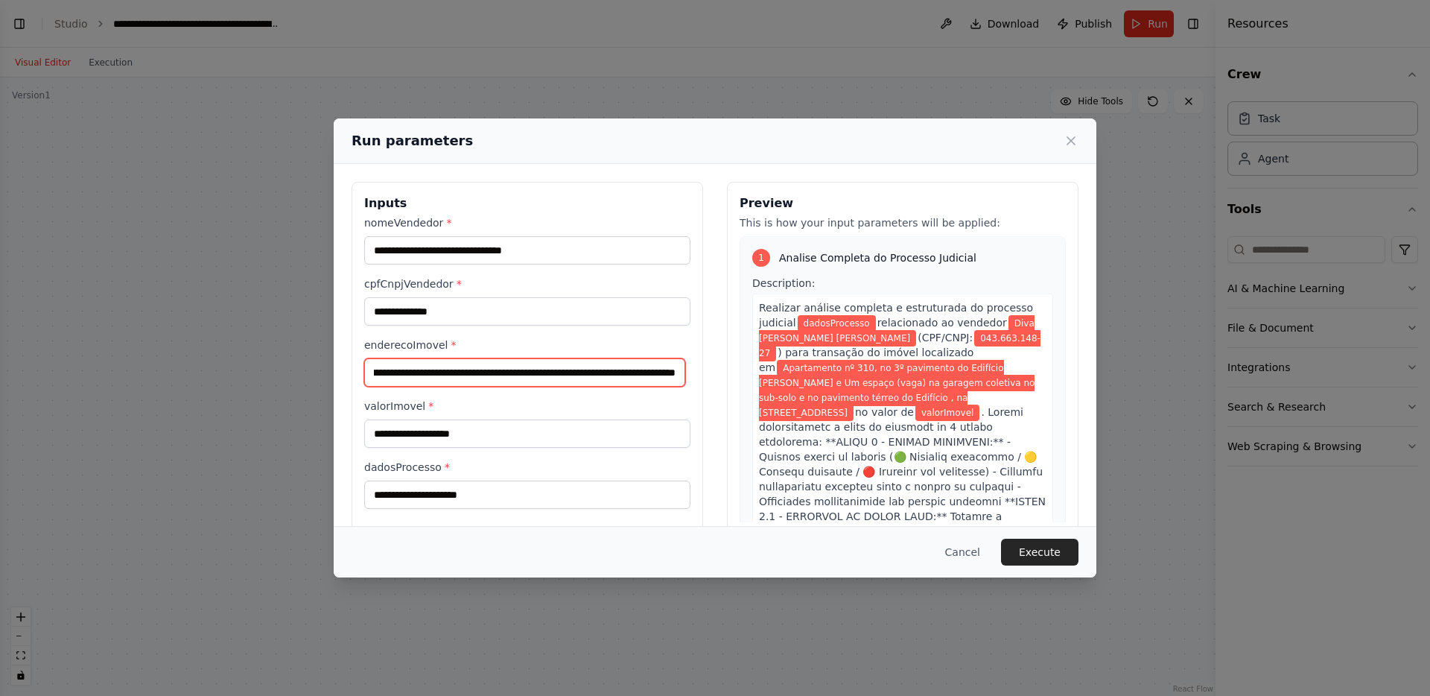
type input "**********"
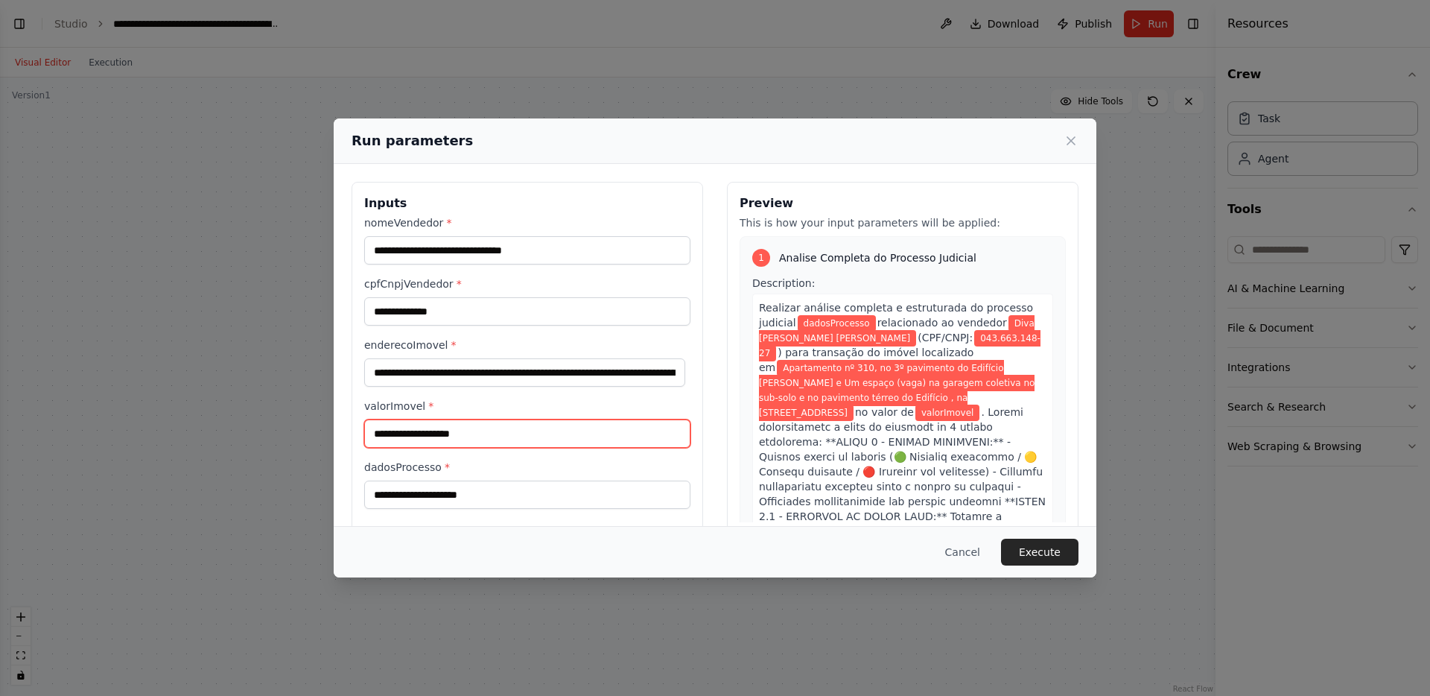
click at [458, 430] on input "valorImovel *" at bounding box center [527, 433] width 326 height 28
paste input "**********"
type input "**********"
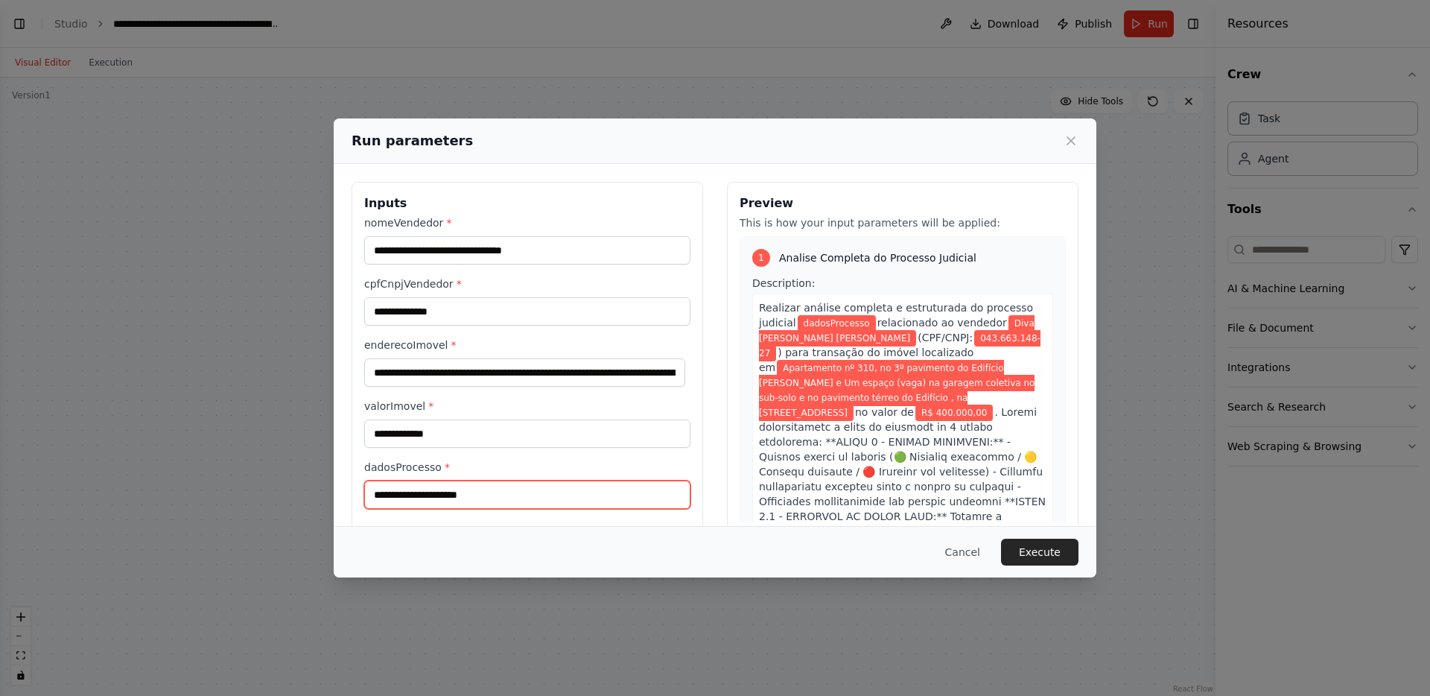
click at [457, 488] on input "dadosProcesso *" at bounding box center [527, 494] width 326 height 28
paste input "**********"
type input "**********"
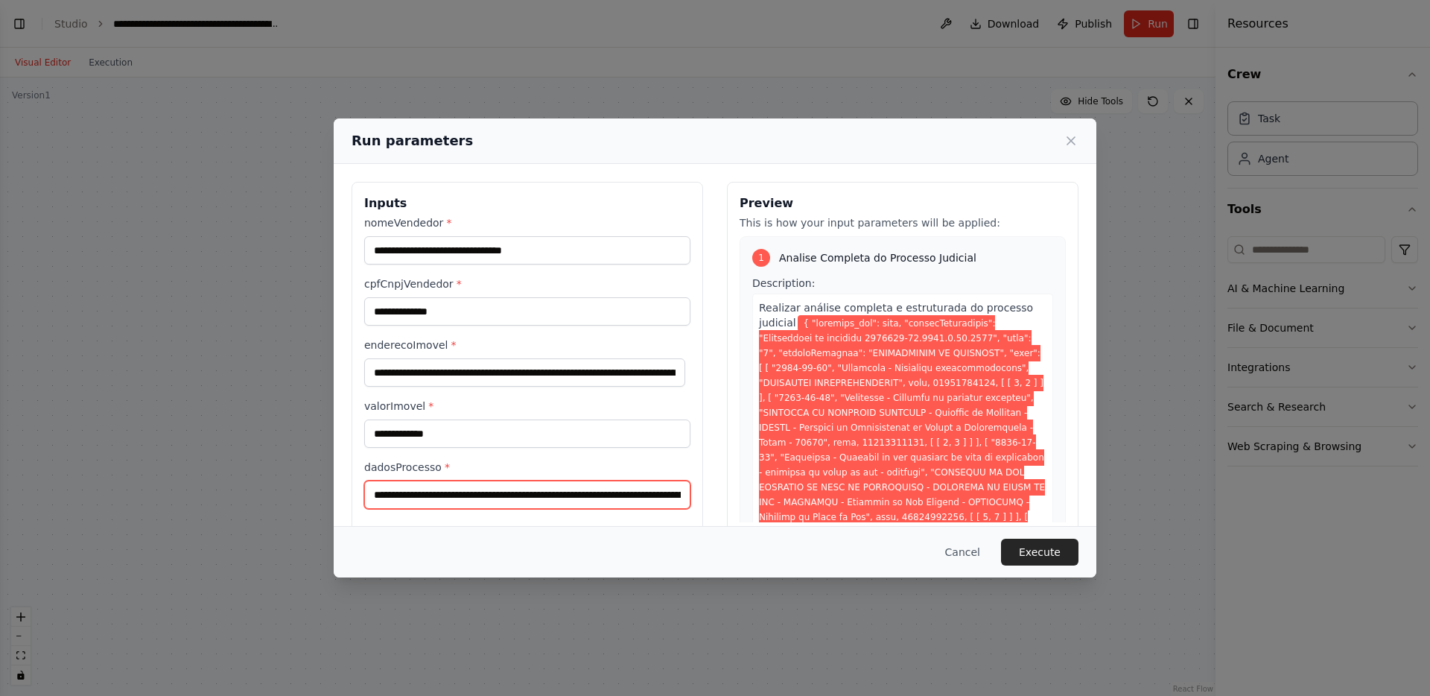
scroll to position [0, 562961]
click at [1036, 548] on button "Execute" at bounding box center [1039, 551] width 77 height 27
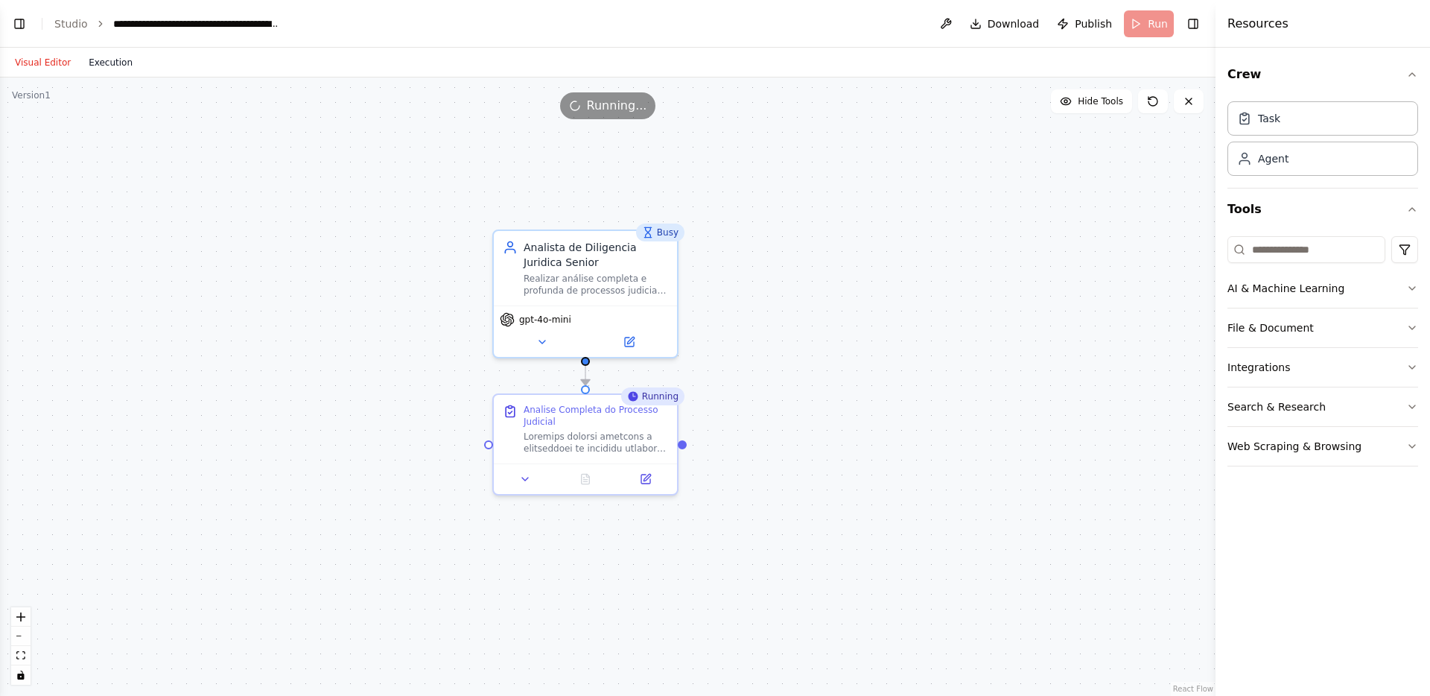
click at [133, 69] on button "Execution" at bounding box center [111, 63] width 62 height 18
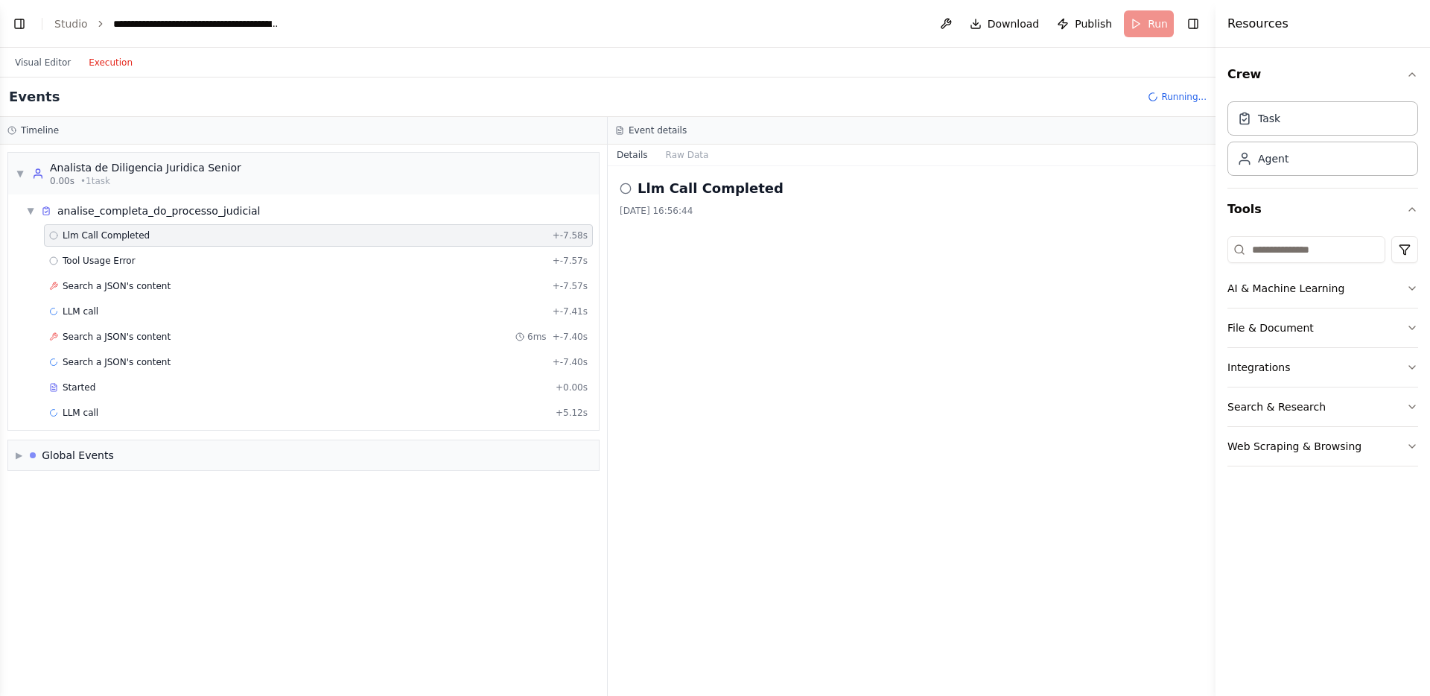
click at [83, 473] on div "▼ Analista de Diligencia Juridica Senior 0.00s • 1 task ▼ analise_completa_do_p…" at bounding box center [303, 419] width 607 height 551
click at [95, 455] on div "Global Events" at bounding box center [78, 455] width 72 height 15
click at [101, 257] on span "Tool Usage Error" at bounding box center [99, 261] width 73 height 12
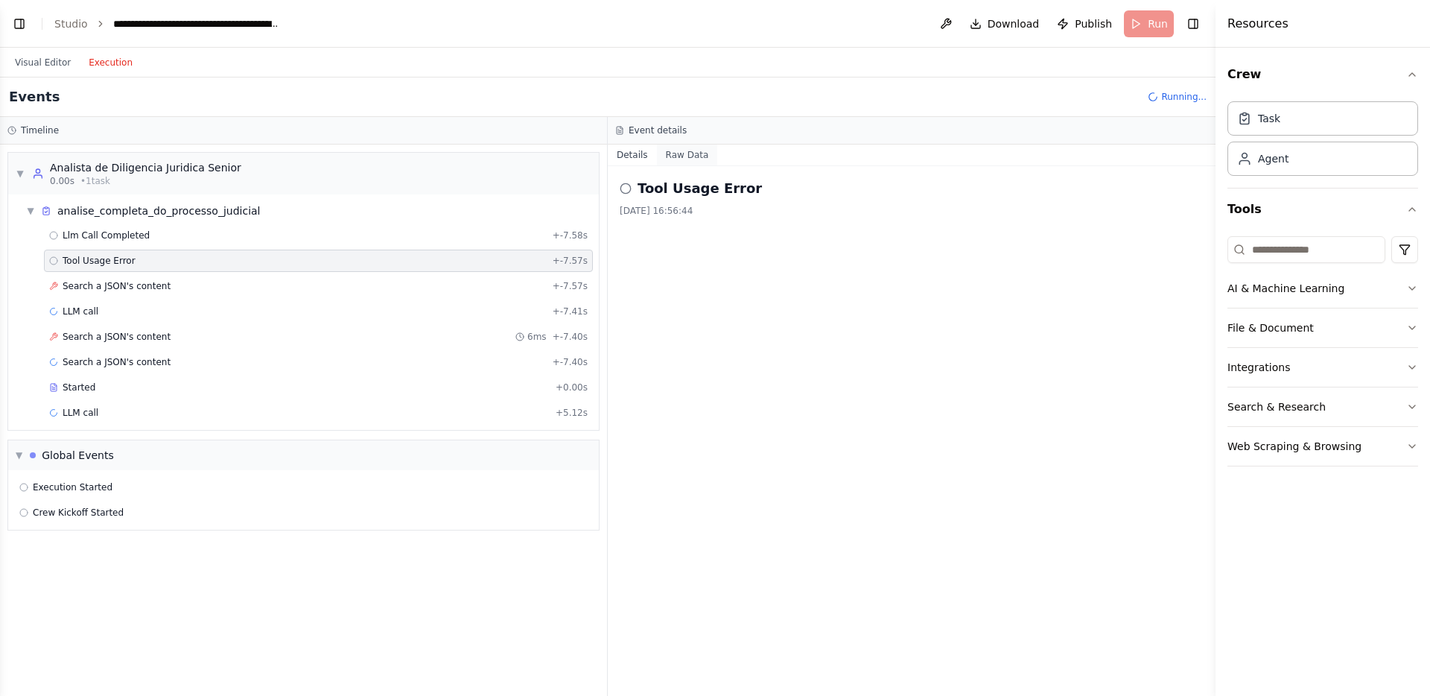
click at [677, 152] on button "Raw Data" at bounding box center [687, 154] width 61 height 21
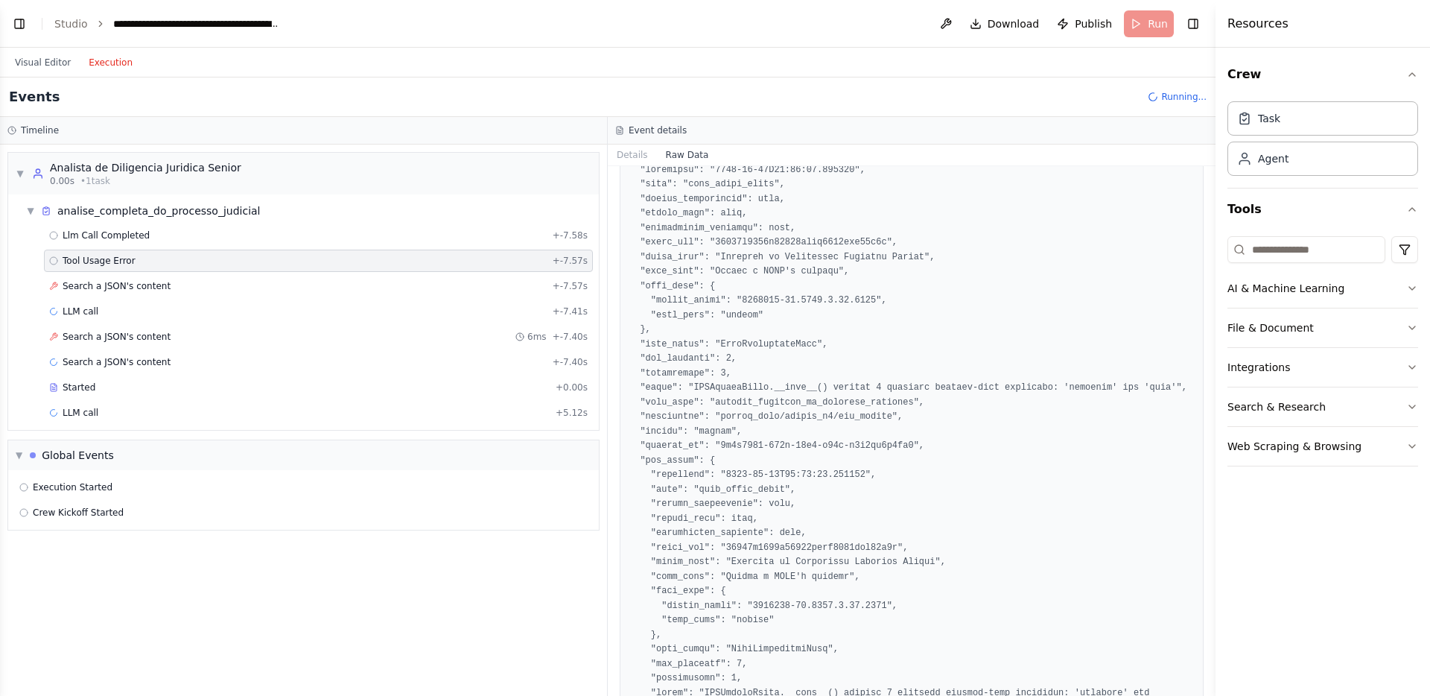
scroll to position [168, 0]
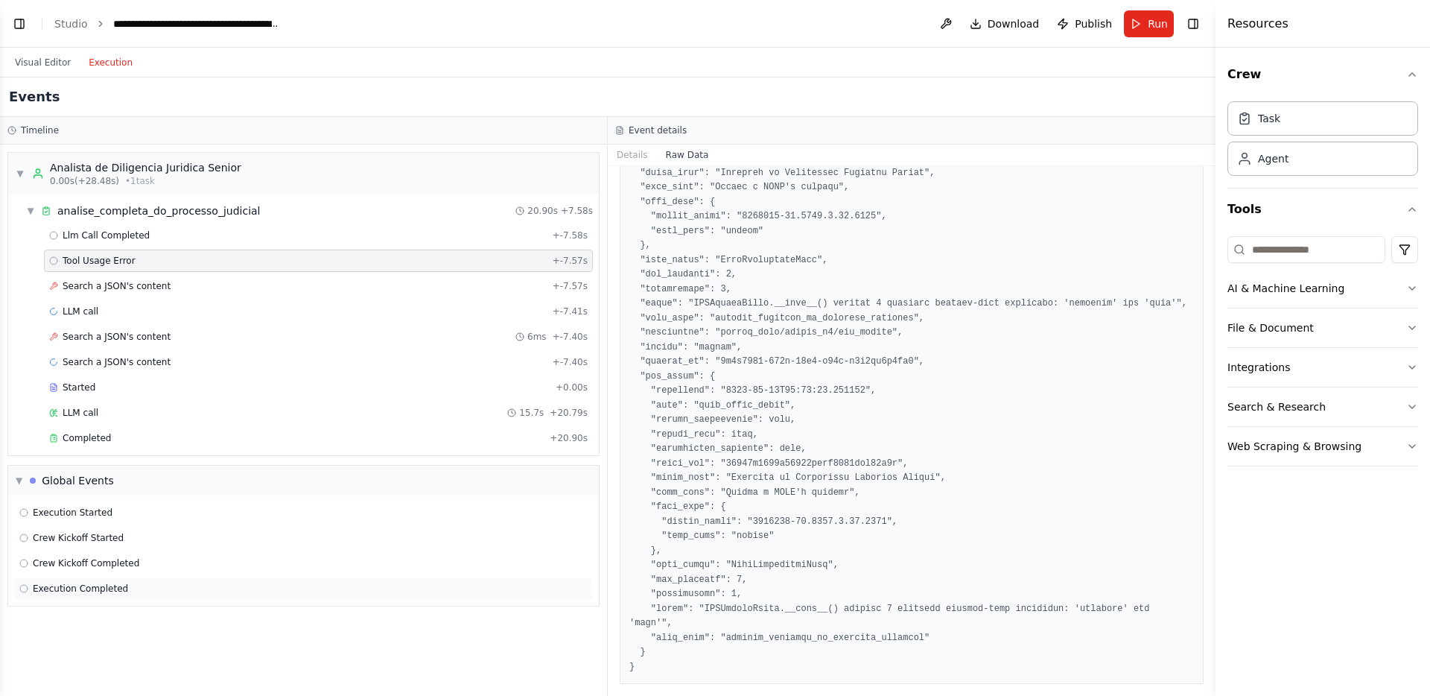
click at [159, 585] on div "Execution Completed" at bounding box center [303, 588] width 568 height 12
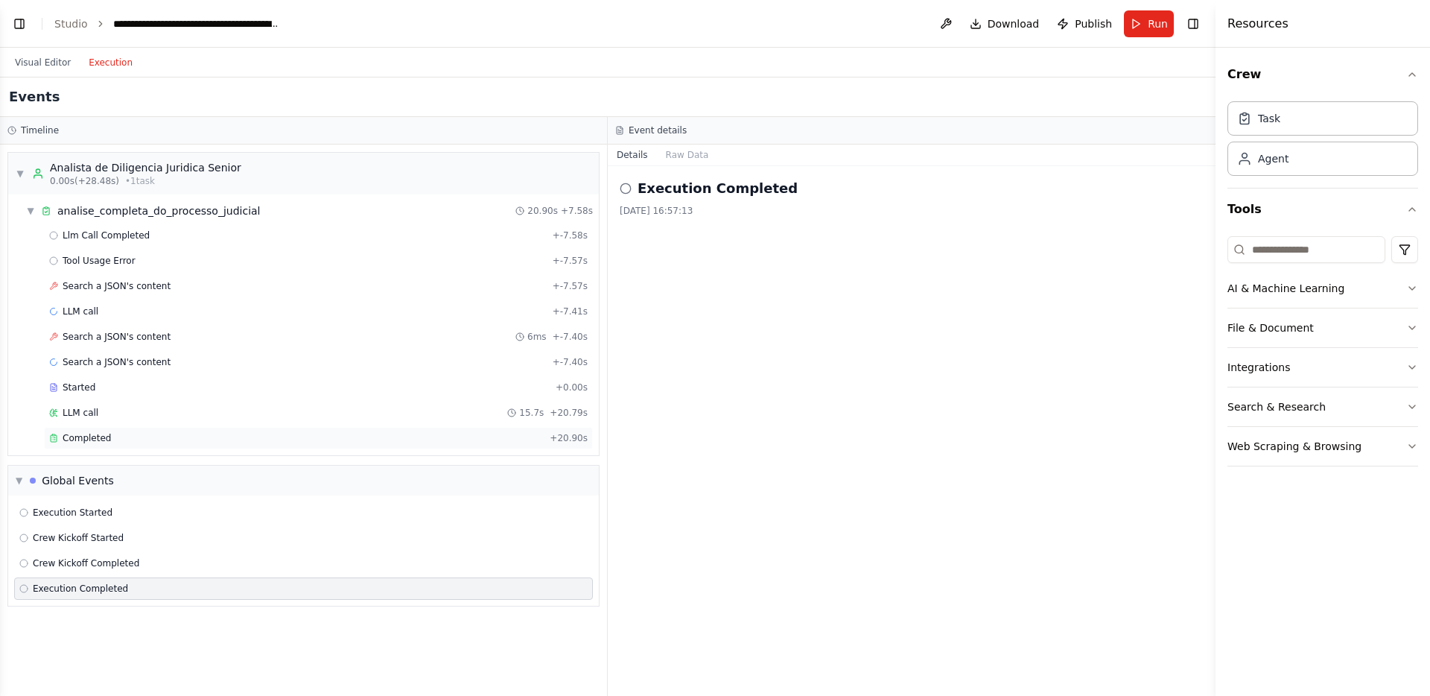
click at [217, 445] on div "Completed + 20.90s" at bounding box center [318, 438] width 549 height 22
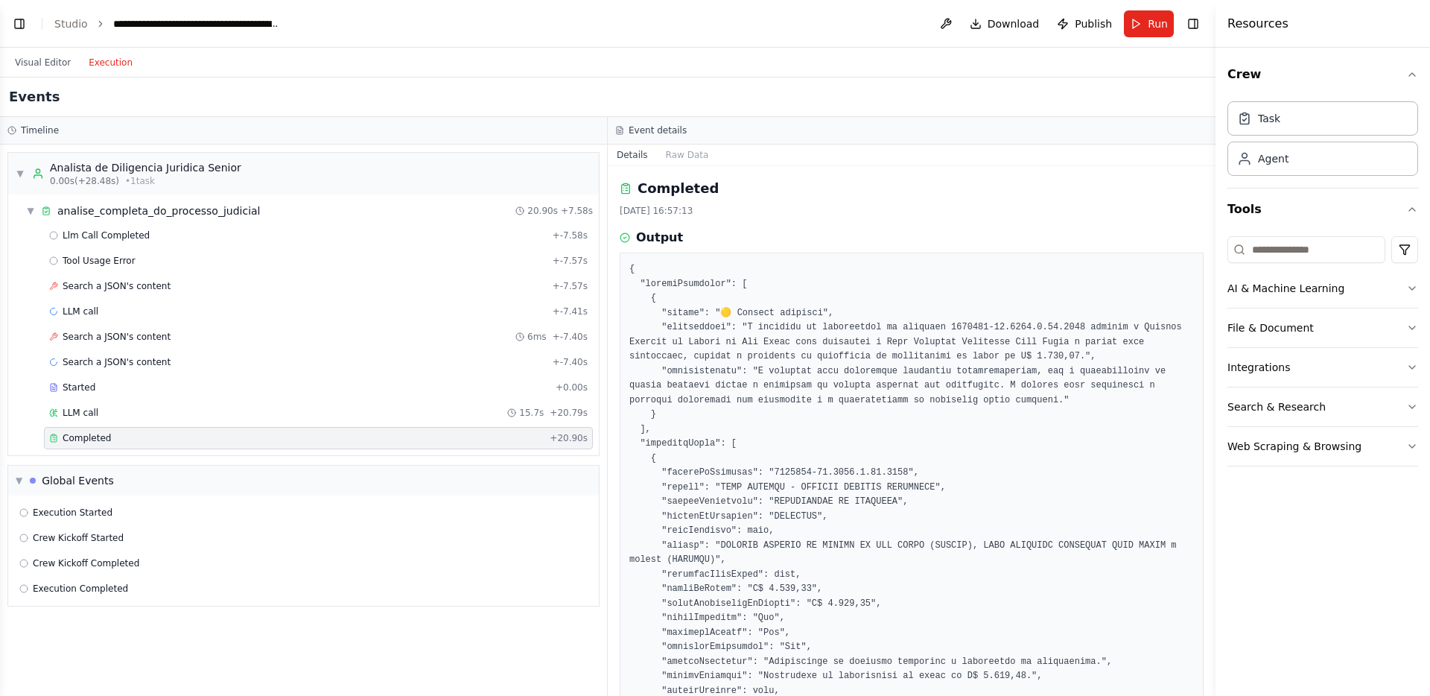
click at [62, 52] on div "Visual Editor Execution" at bounding box center [74, 63] width 136 height 30
click at [60, 61] on button "Visual Editor" at bounding box center [43, 63] width 74 height 18
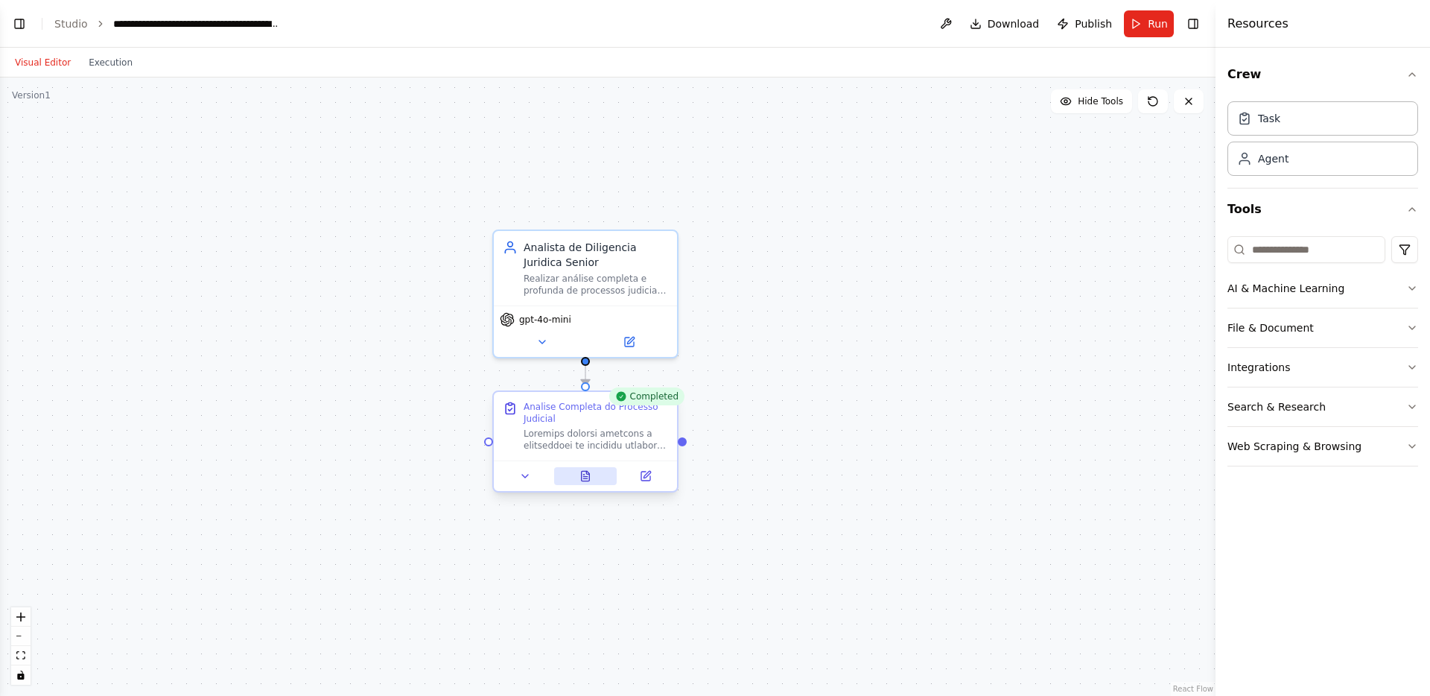
click at [580, 479] on icon at bounding box center [585, 476] width 12 height 12
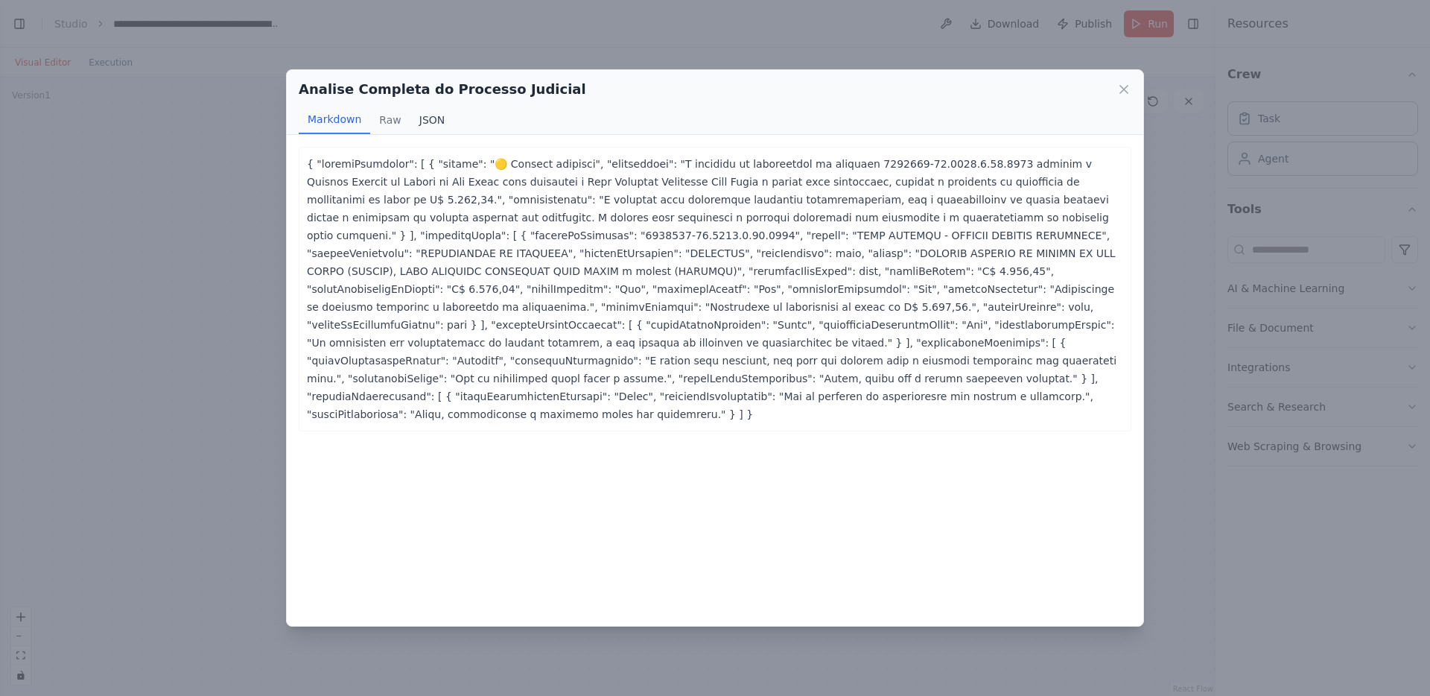
click at [420, 120] on button "JSON" at bounding box center [432, 120] width 44 height 28
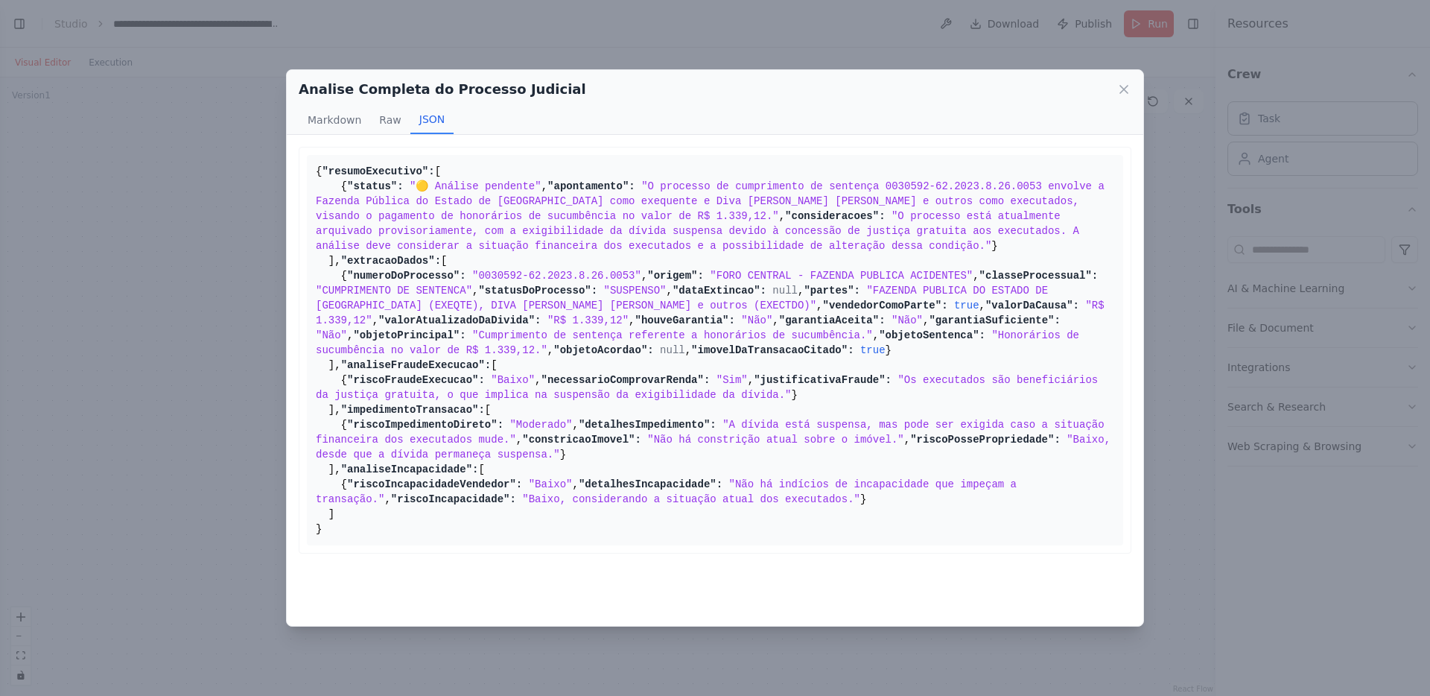
click at [505, 192] on span ""🟡 Análise pendente"" at bounding box center [476, 186] width 132 height 12
click at [540, 222] on span ""O processo de cumprimento de sentença 0030592-62.2023.8.26.0053 envolve a Faze…" at bounding box center [713, 201] width 795 height 42
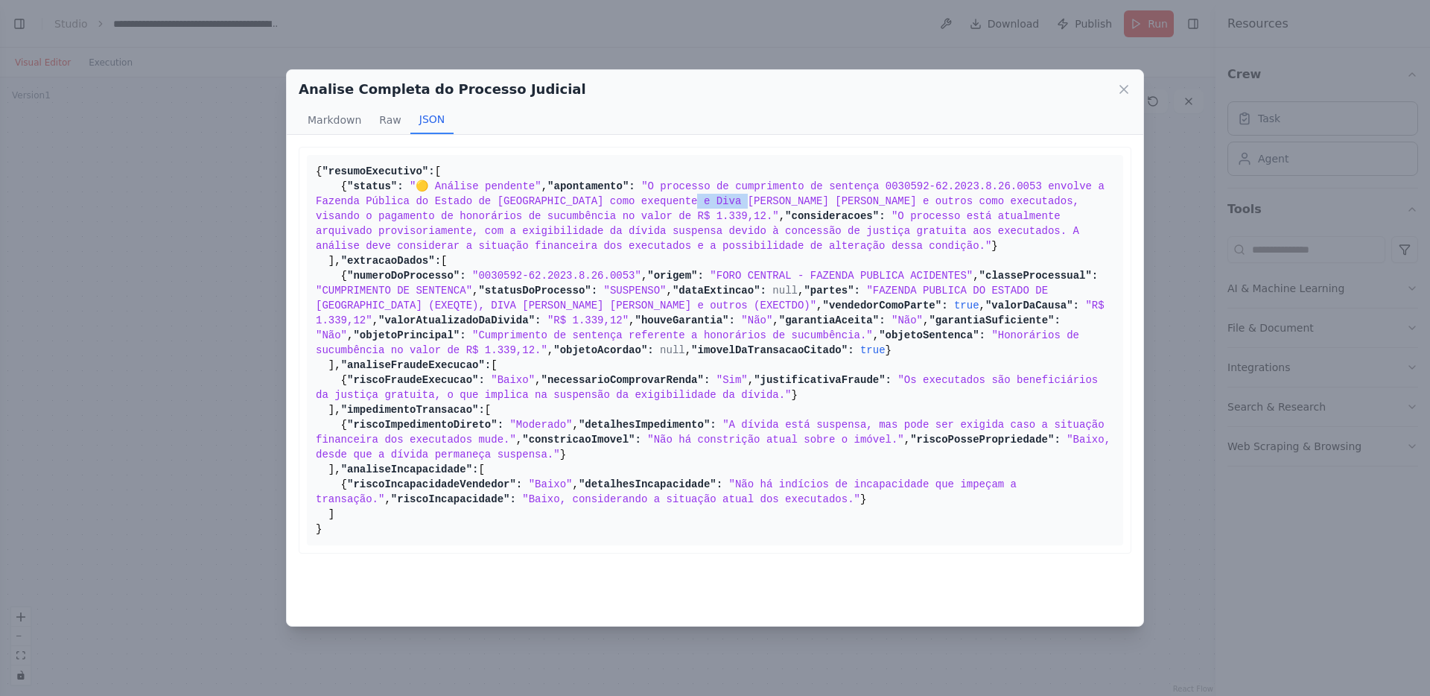
click at [540, 222] on span ""O processo de cumprimento de sentença 0030592-62.2023.8.26.0053 envolve a Faze…" at bounding box center [713, 201] width 795 height 42
click at [674, 252] on span ""O processo está atualmente arquivado provisoriamente, com a exigibilidade da d…" at bounding box center [700, 231] width 769 height 42
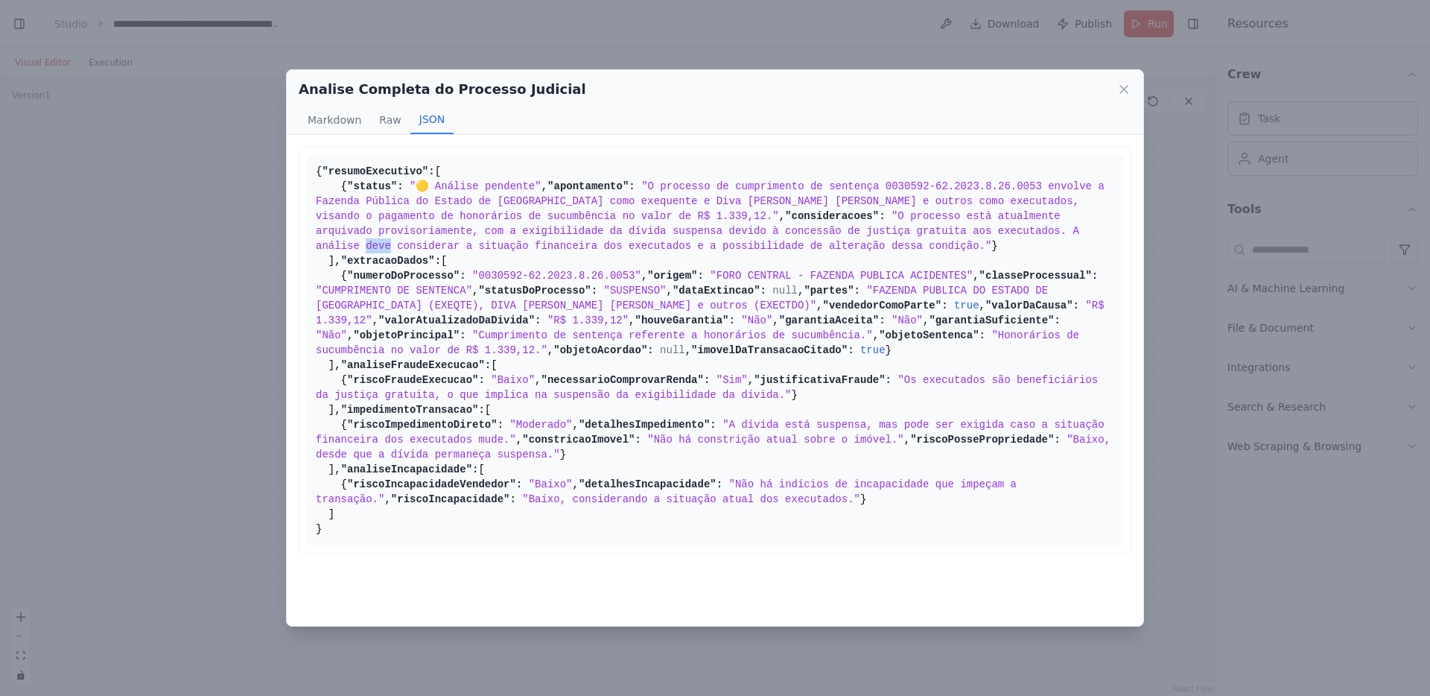
click at [776, 443] on pre "{ "resumoExecutivo": [ { "status": "🟡 Análise pendente" , "apontamento": "O pro…" at bounding box center [715, 350] width 816 height 390
click at [392, 122] on button "Raw" at bounding box center [389, 120] width 39 height 28
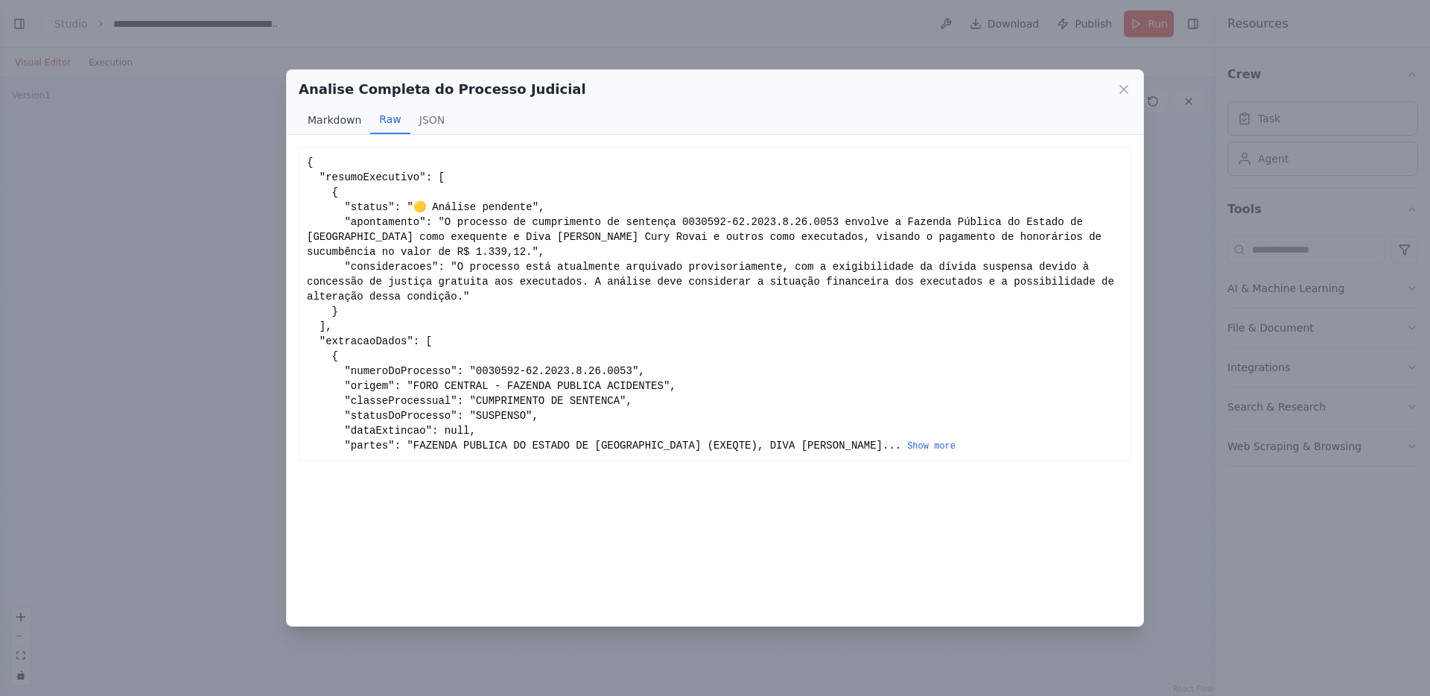
click at [345, 118] on button "Markdown" at bounding box center [334, 120] width 71 height 28
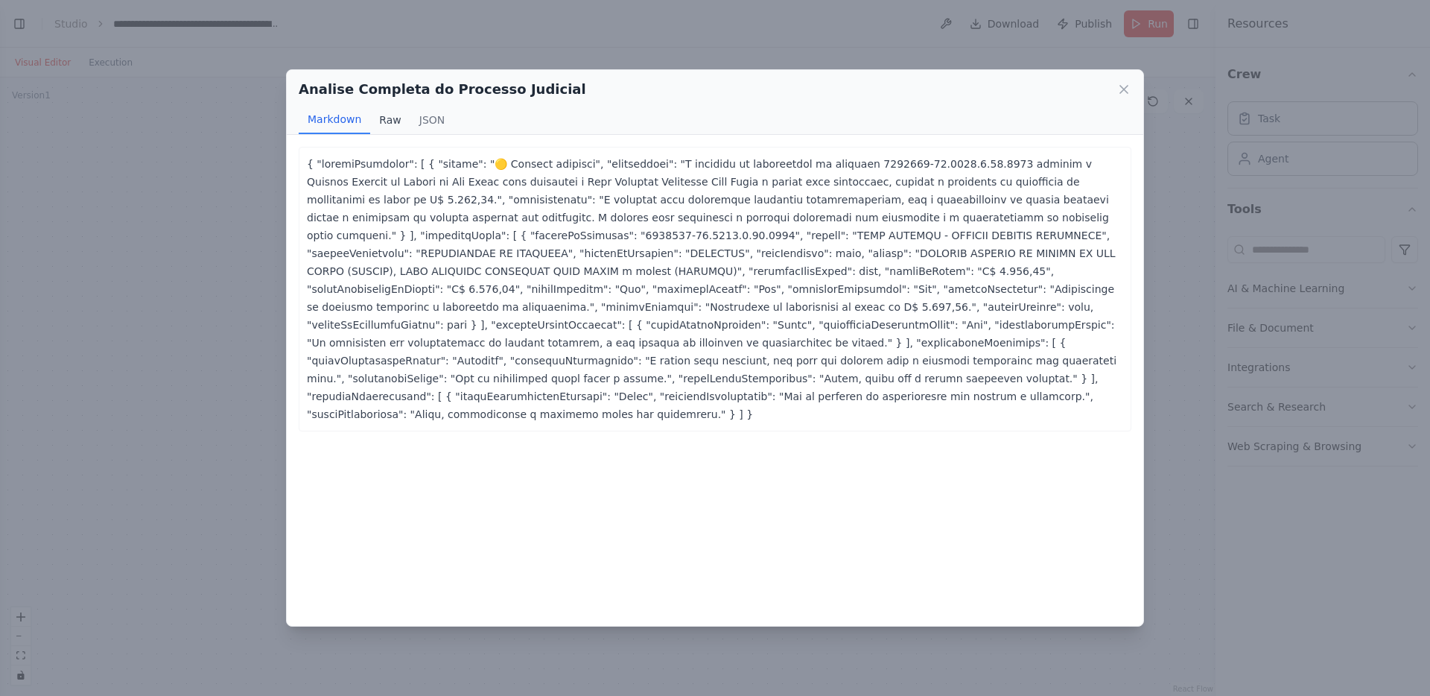
click at [396, 117] on button "Raw" at bounding box center [389, 120] width 39 height 28
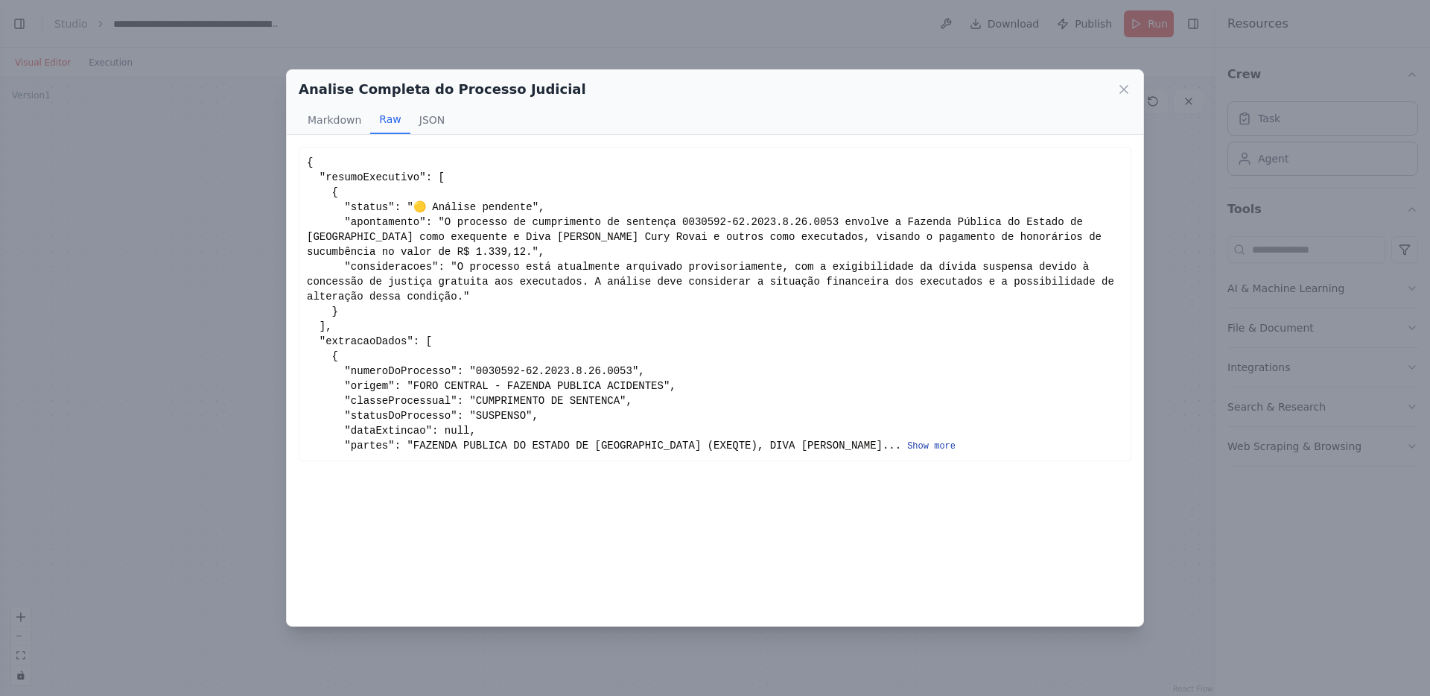
click at [907, 442] on button "Show more" at bounding box center [931, 446] width 48 height 12
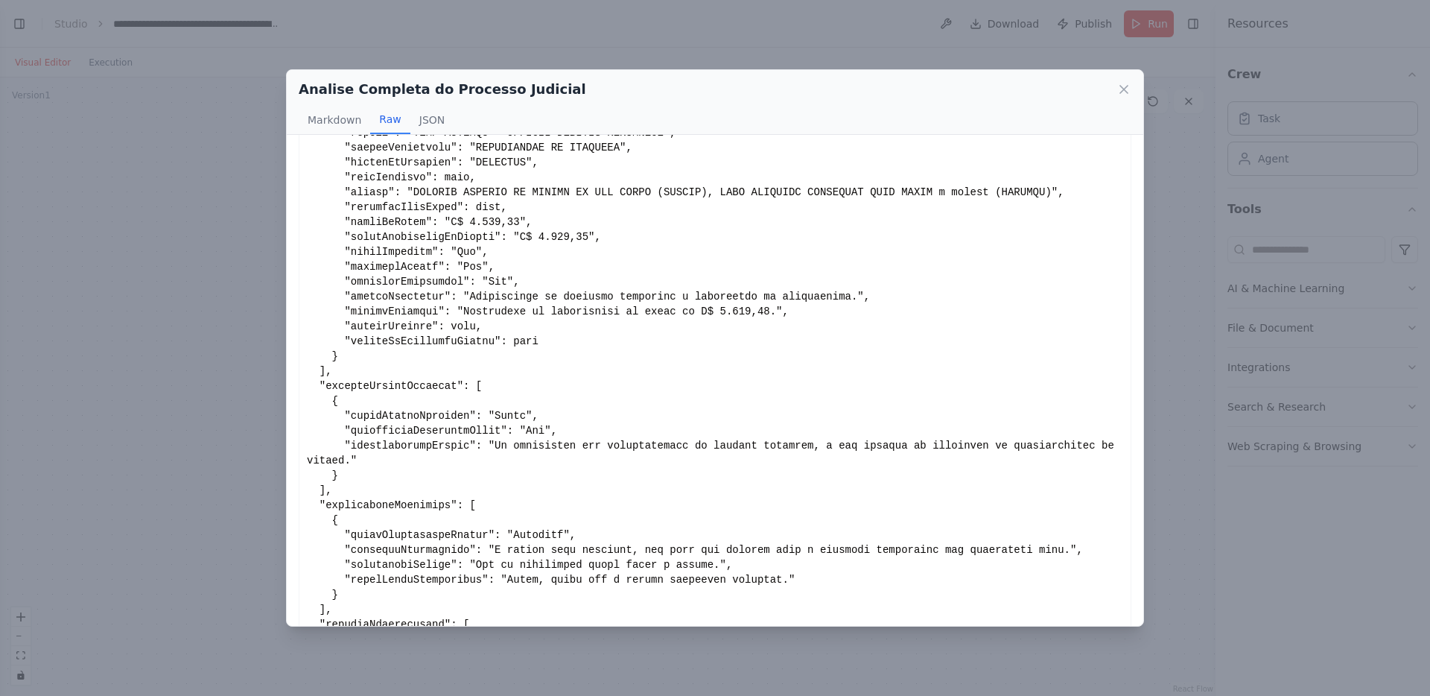
scroll to position [267, 0]
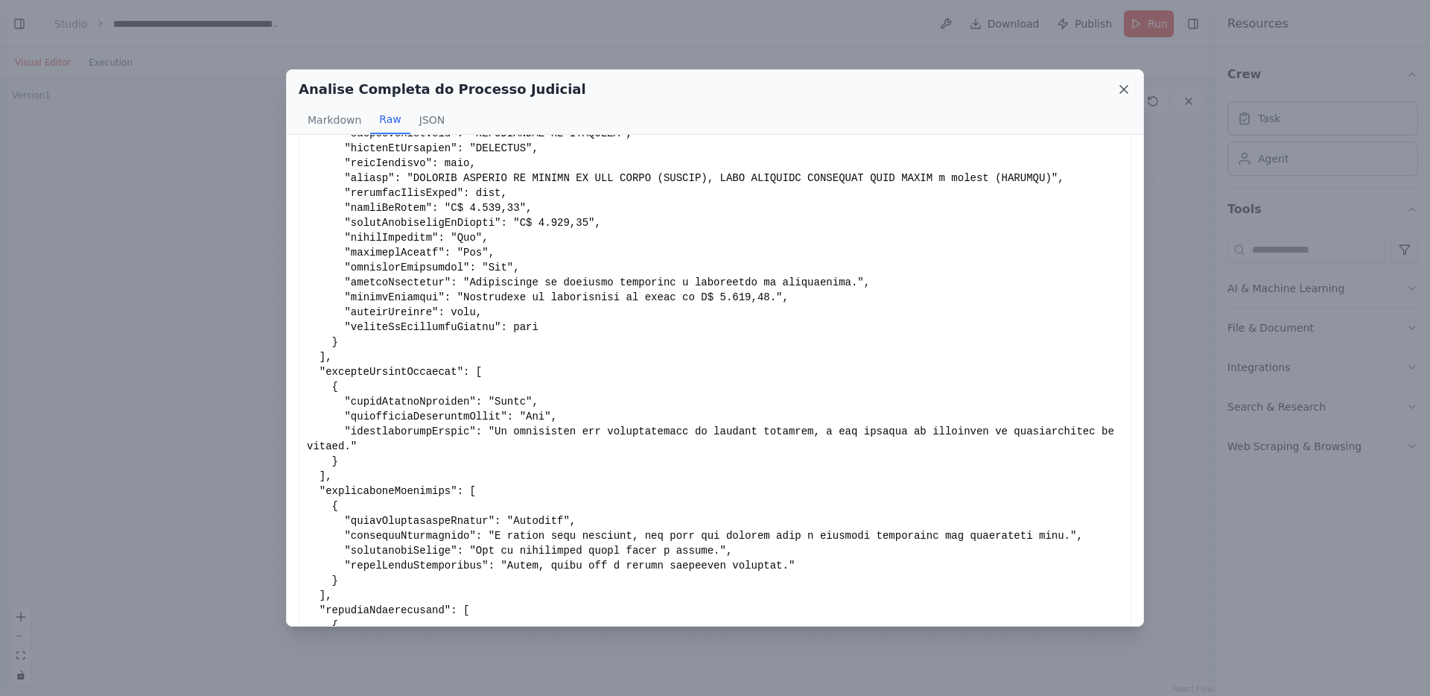
click at [1128, 94] on icon at bounding box center [1123, 89] width 15 height 15
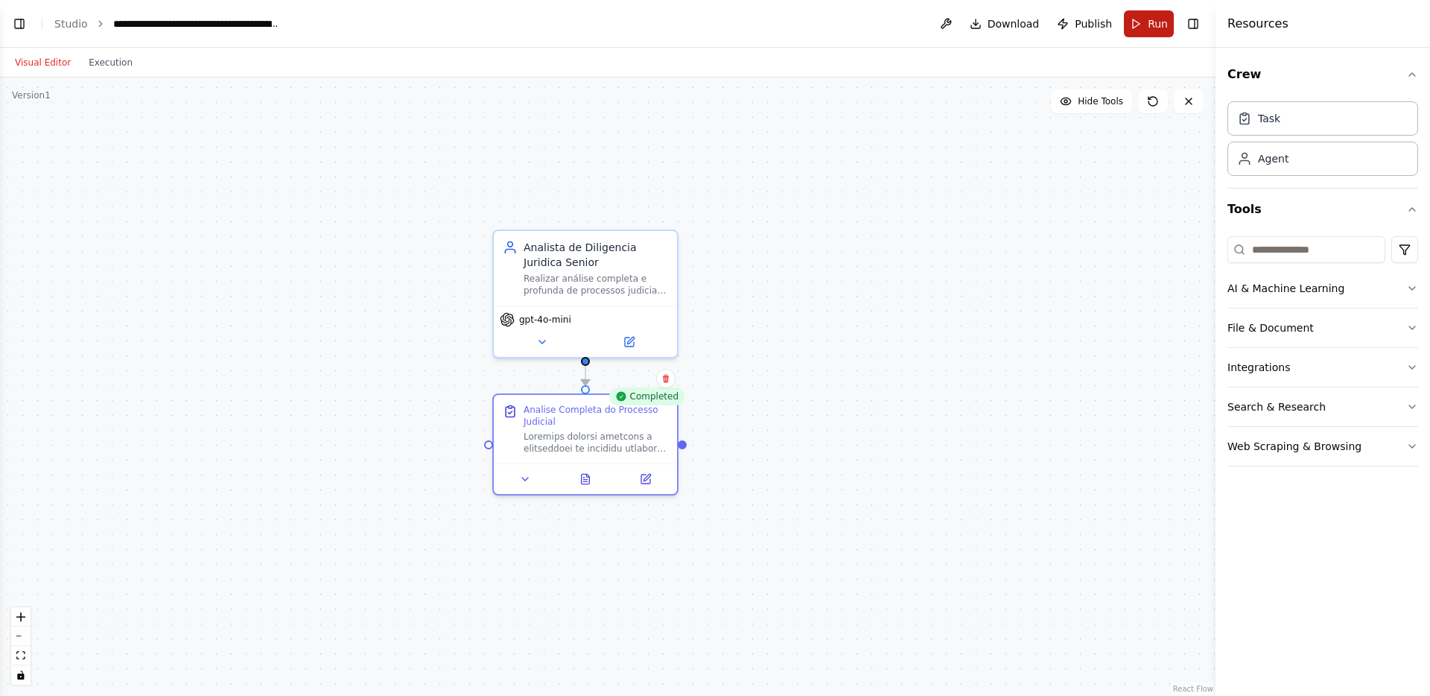
click at [1139, 29] on button "Run" at bounding box center [1149, 23] width 50 height 27
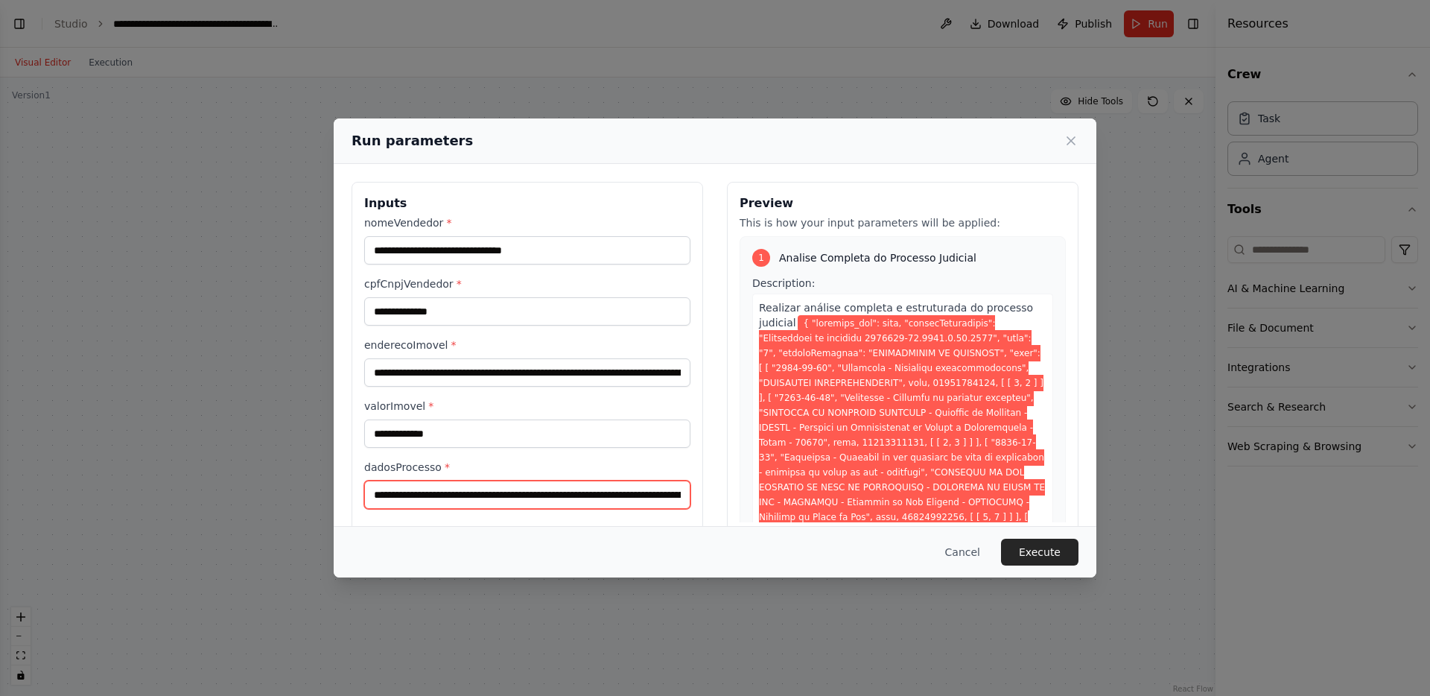
click at [496, 495] on input "dadosProcesso *" at bounding box center [527, 494] width 326 height 28
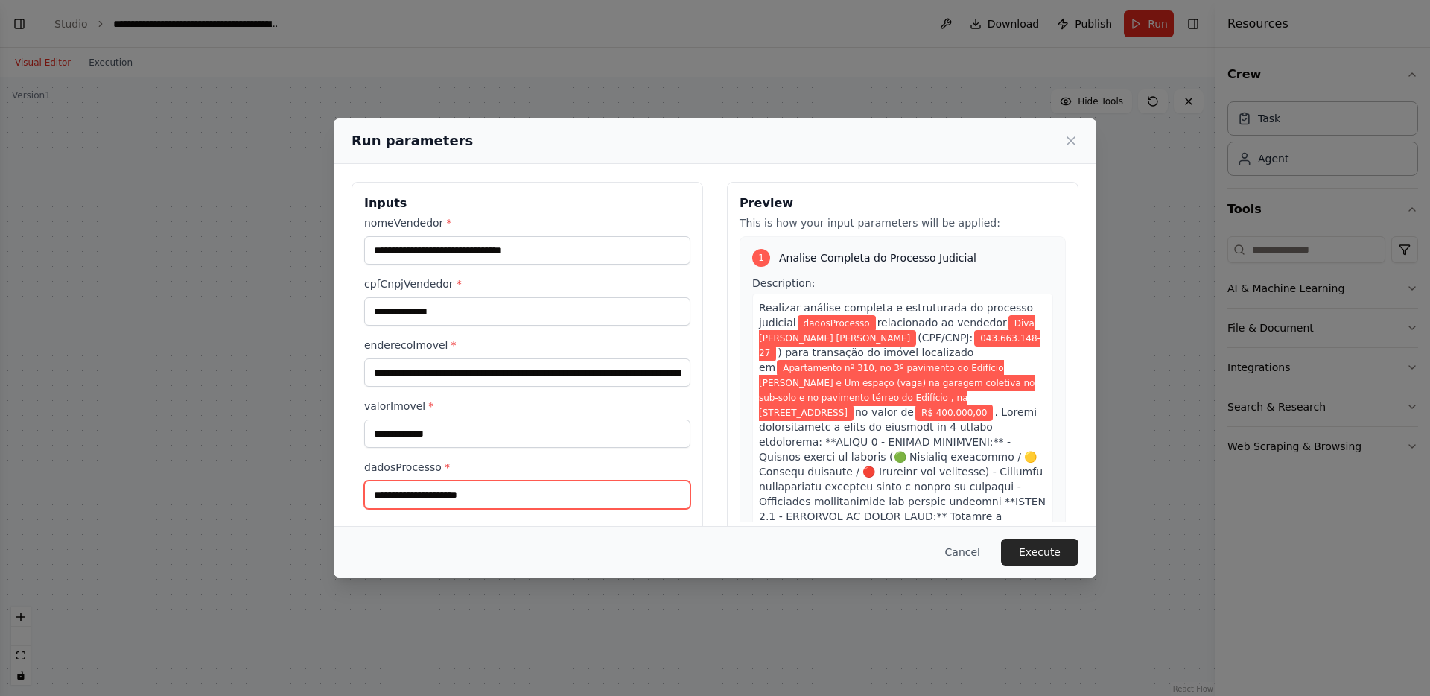
paste input "**********"
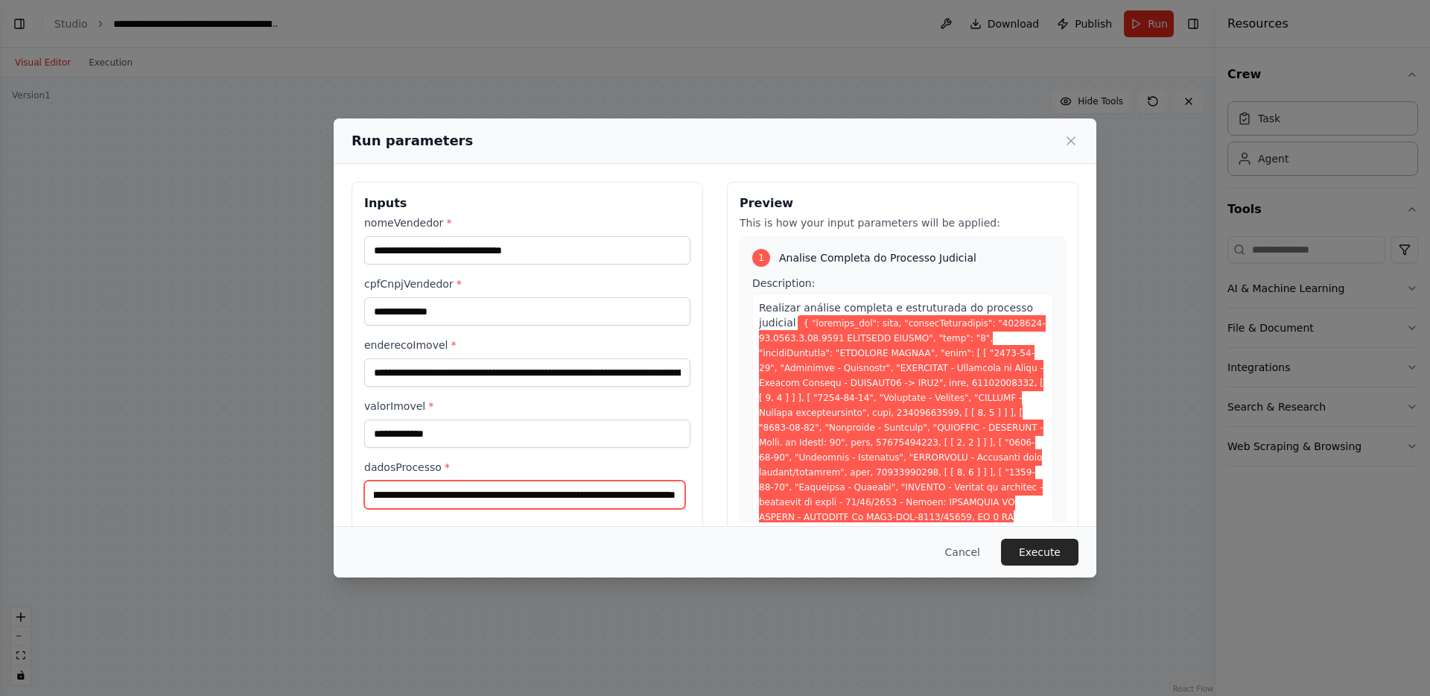
type input "**********"
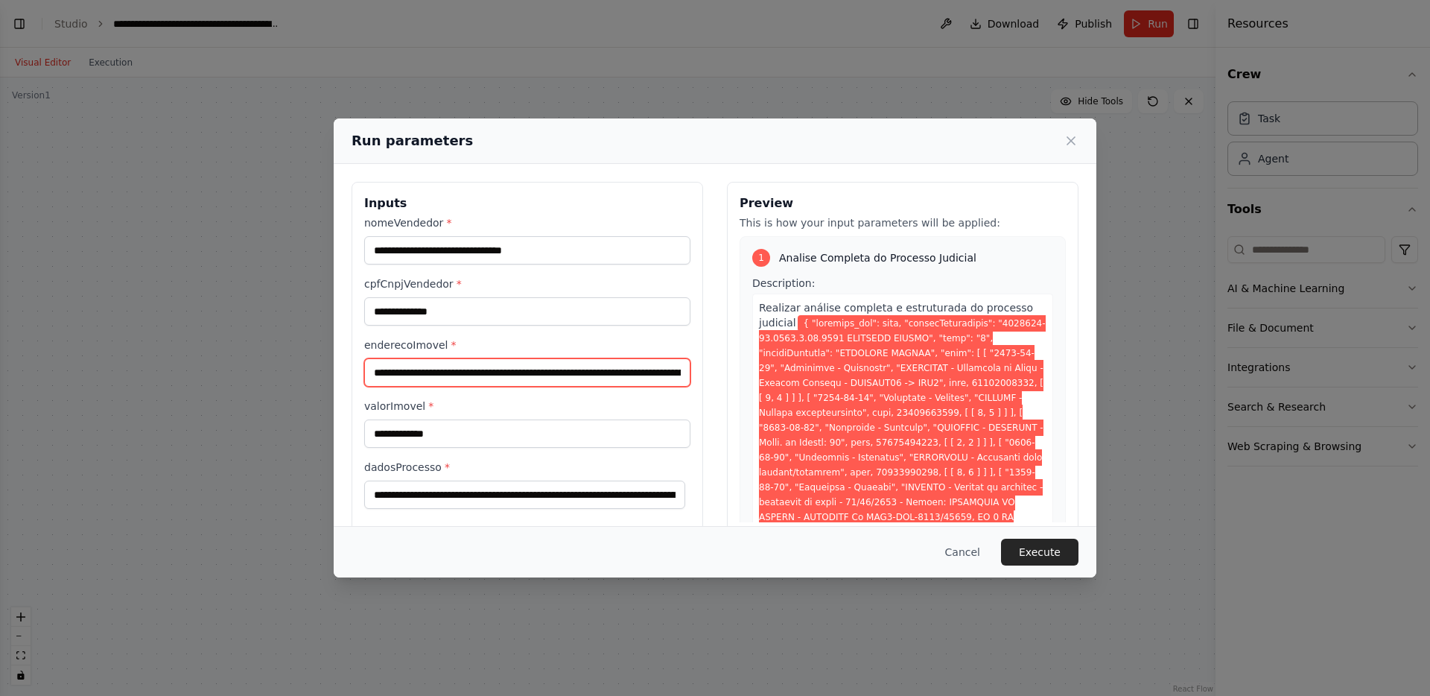
click at [474, 372] on input "**********" at bounding box center [527, 372] width 326 height 28
paste input "**********"
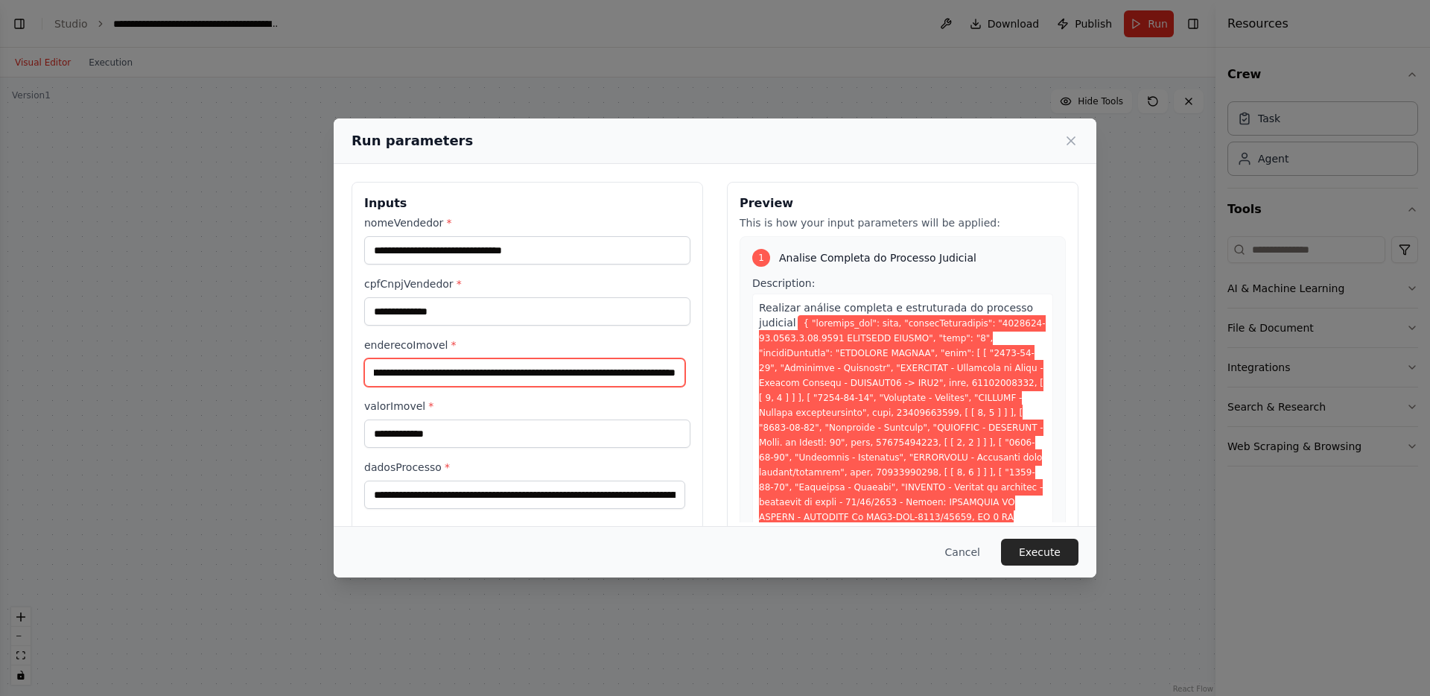
type input "**********"
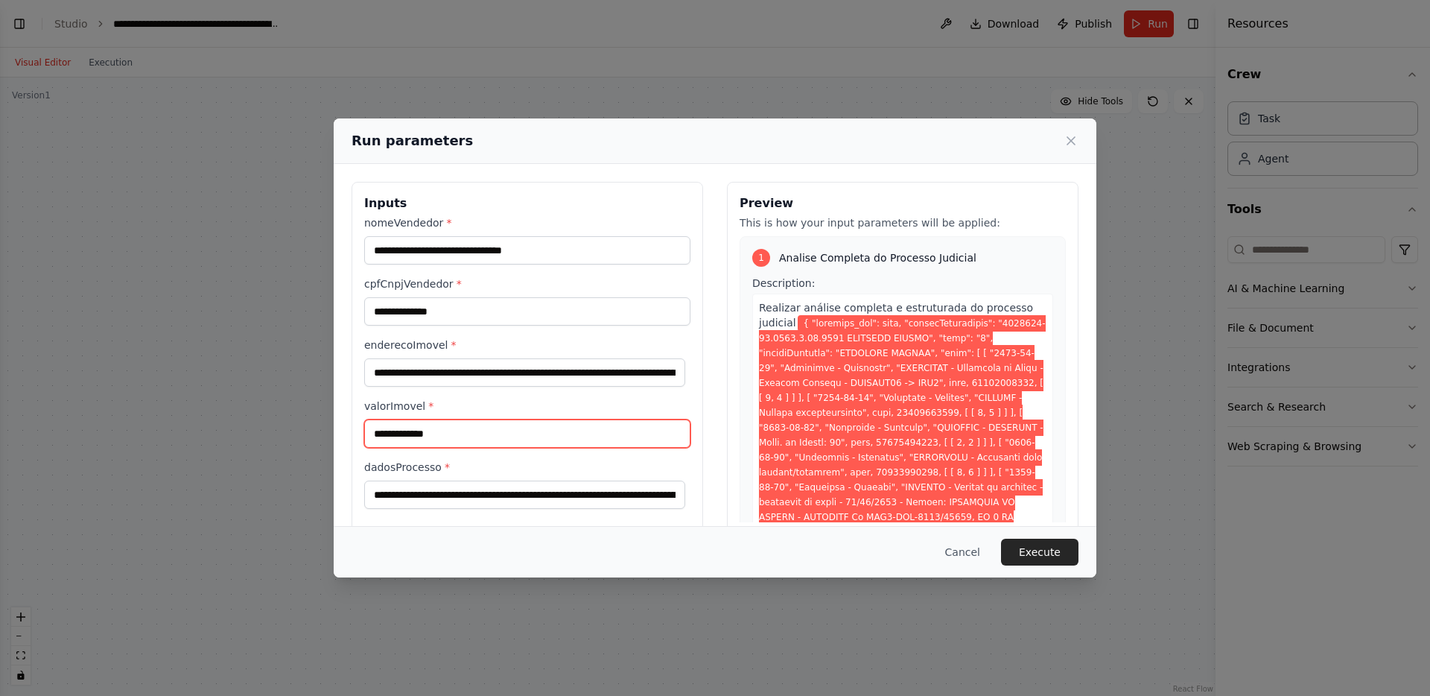
click at [495, 439] on input "**********" at bounding box center [527, 433] width 326 height 28
paste input "**"
type input "**********"
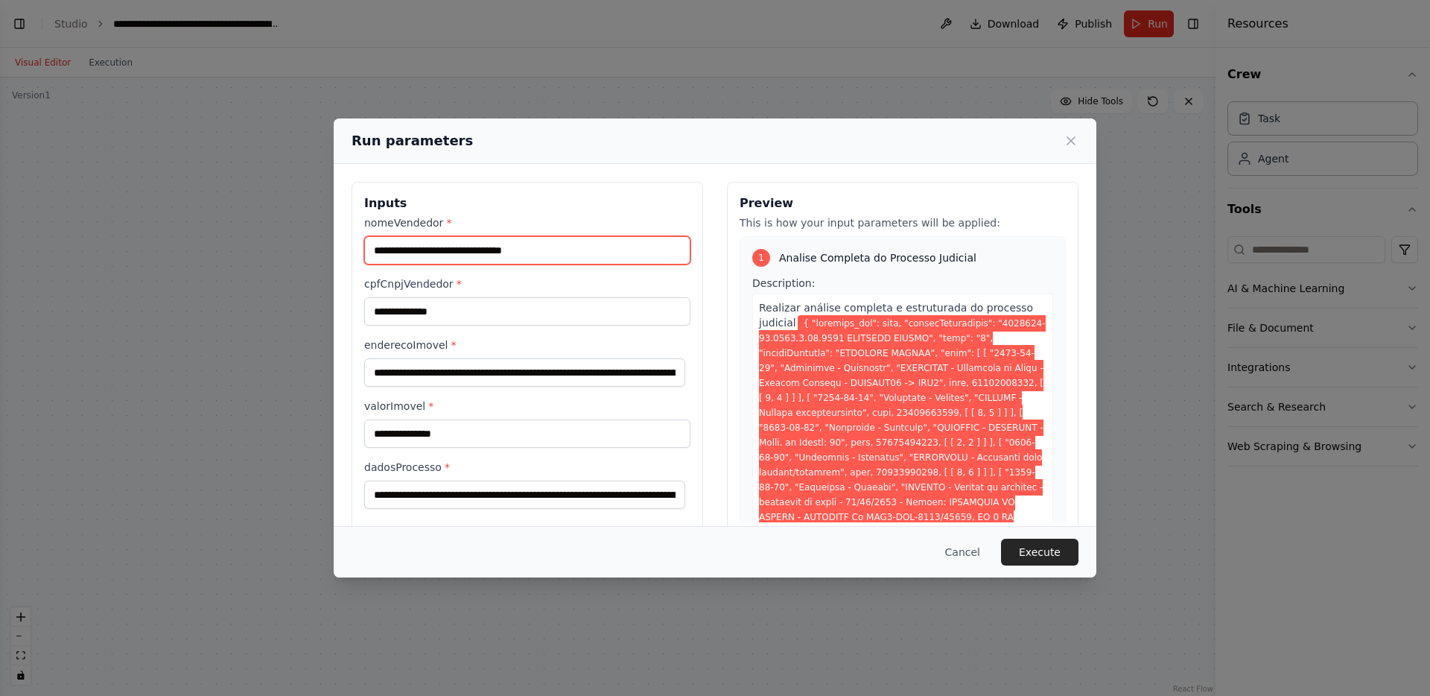
click at [407, 249] on input "**********" at bounding box center [527, 250] width 326 height 28
paste input "**********"
click at [531, 249] on input "**********" at bounding box center [524, 250] width 321 height 28
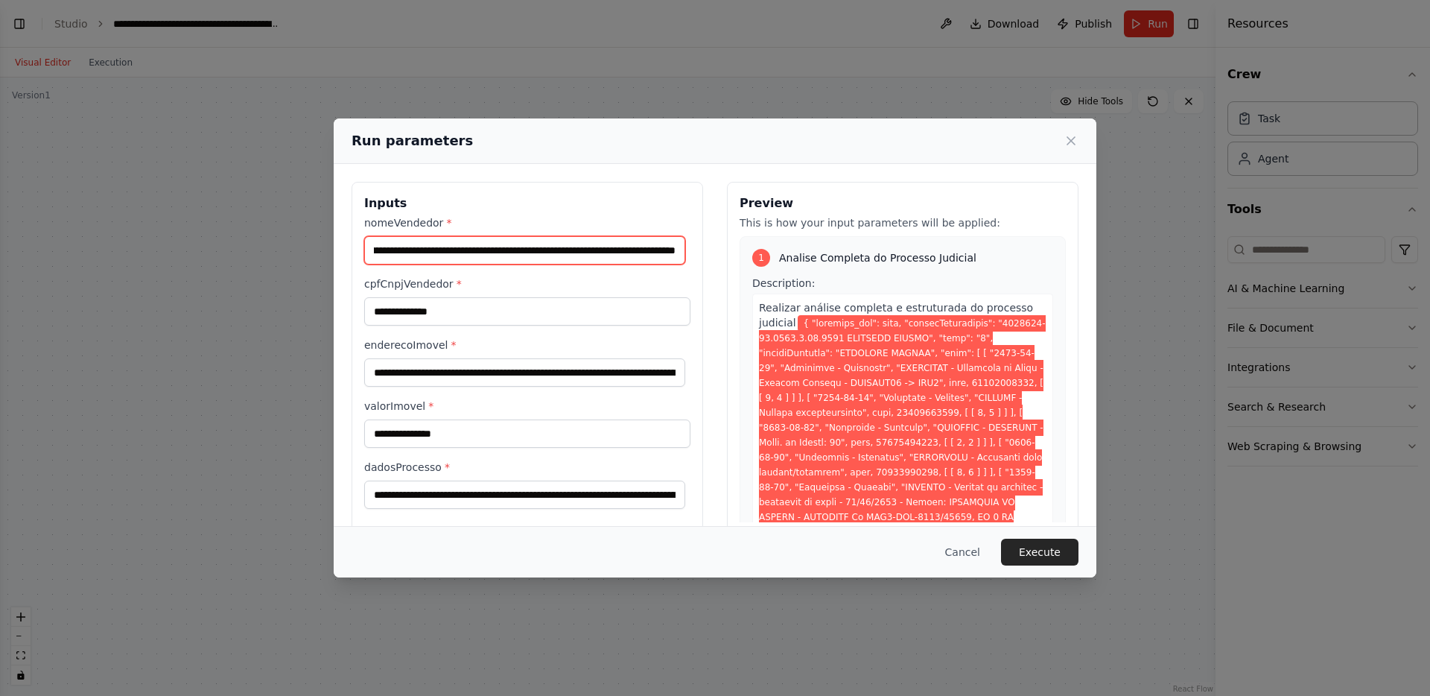
scroll to position [0, 415]
type input "**********"
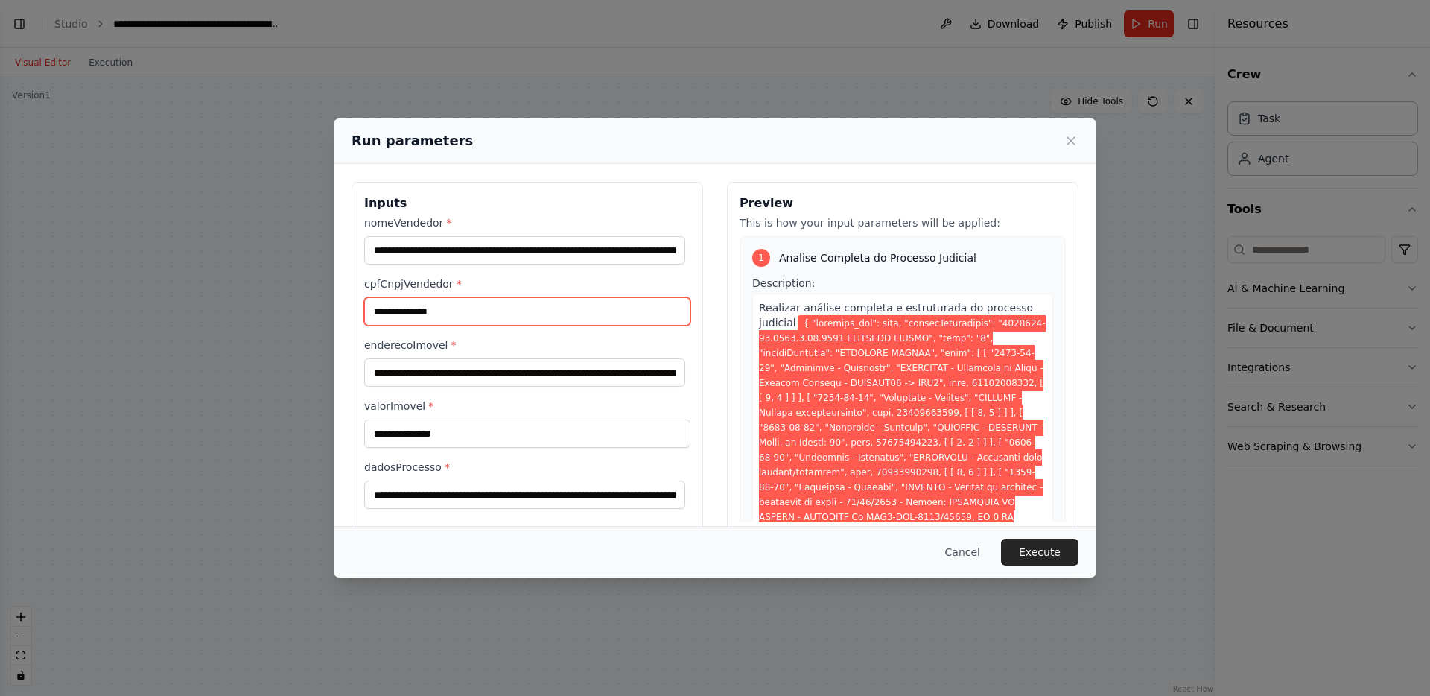
click at [495, 313] on input "**********" at bounding box center [527, 311] width 326 height 28
paste input "text"
paste input "**********"
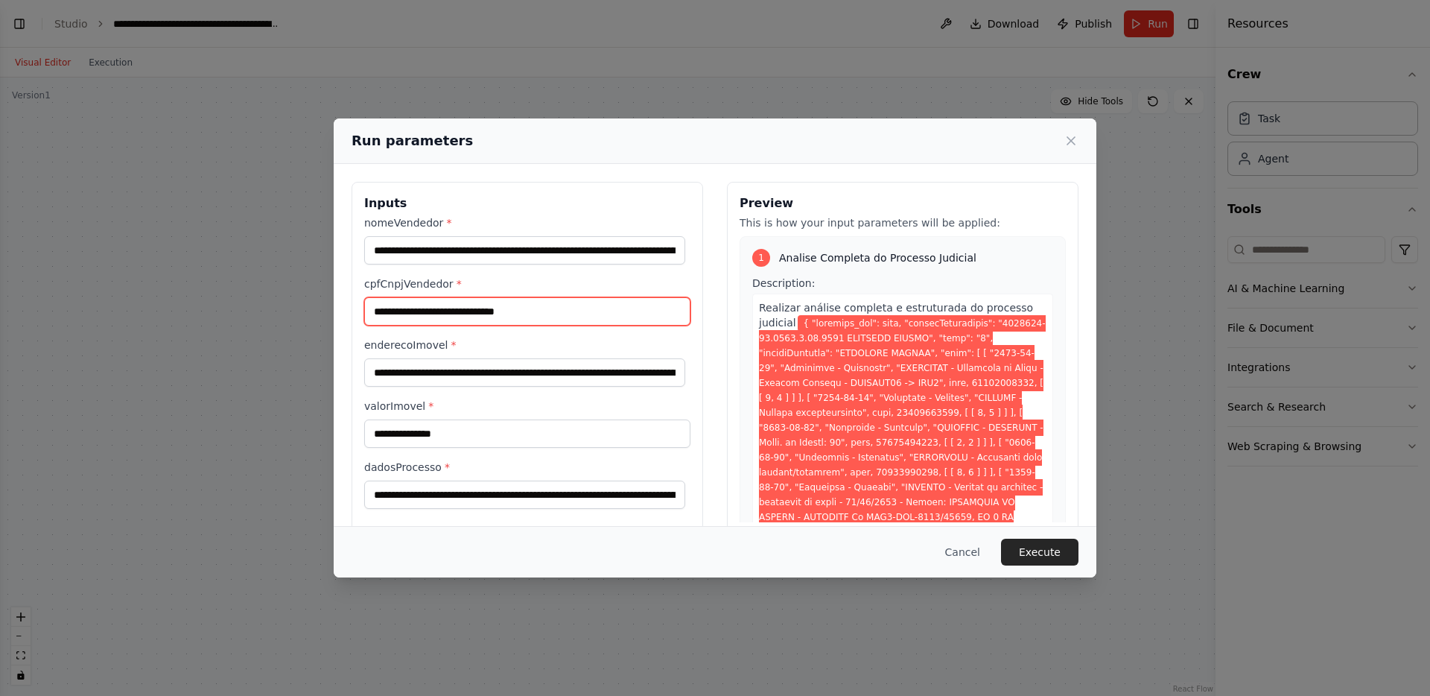
paste input "**********"
type input "**********"
click at [1017, 553] on button "Execute" at bounding box center [1039, 551] width 77 height 27
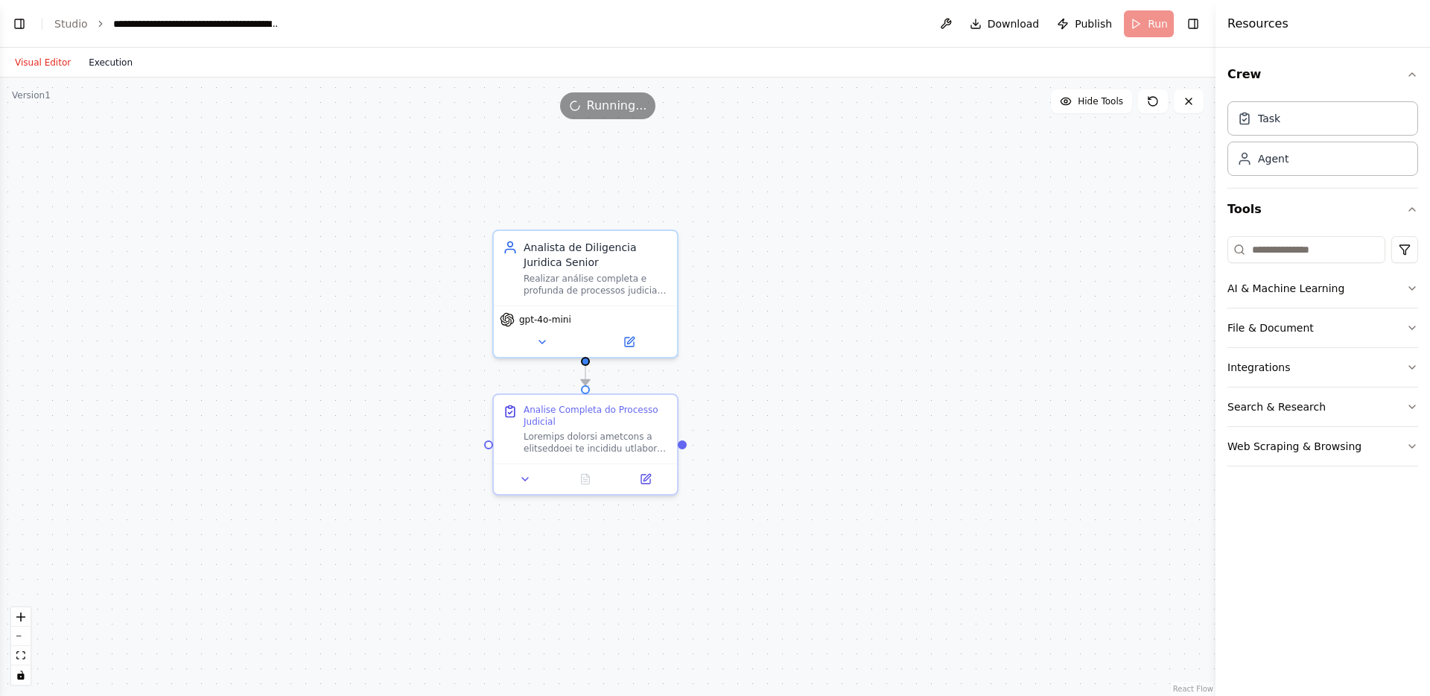
click at [130, 60] on button "Execution" at bounding box center [111, 63] width 62 height 18
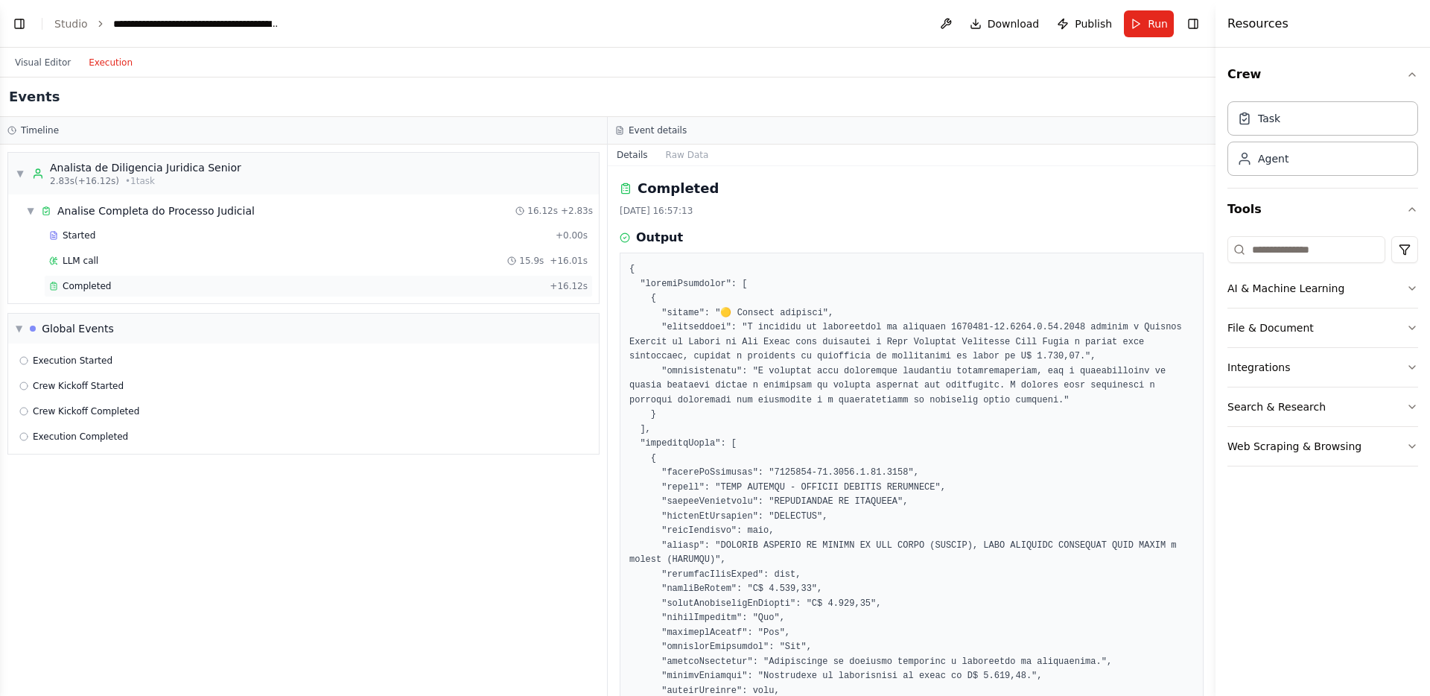
click at [102, 285] on span "Completed" at bounding box center [87, 286] width 48 height 12
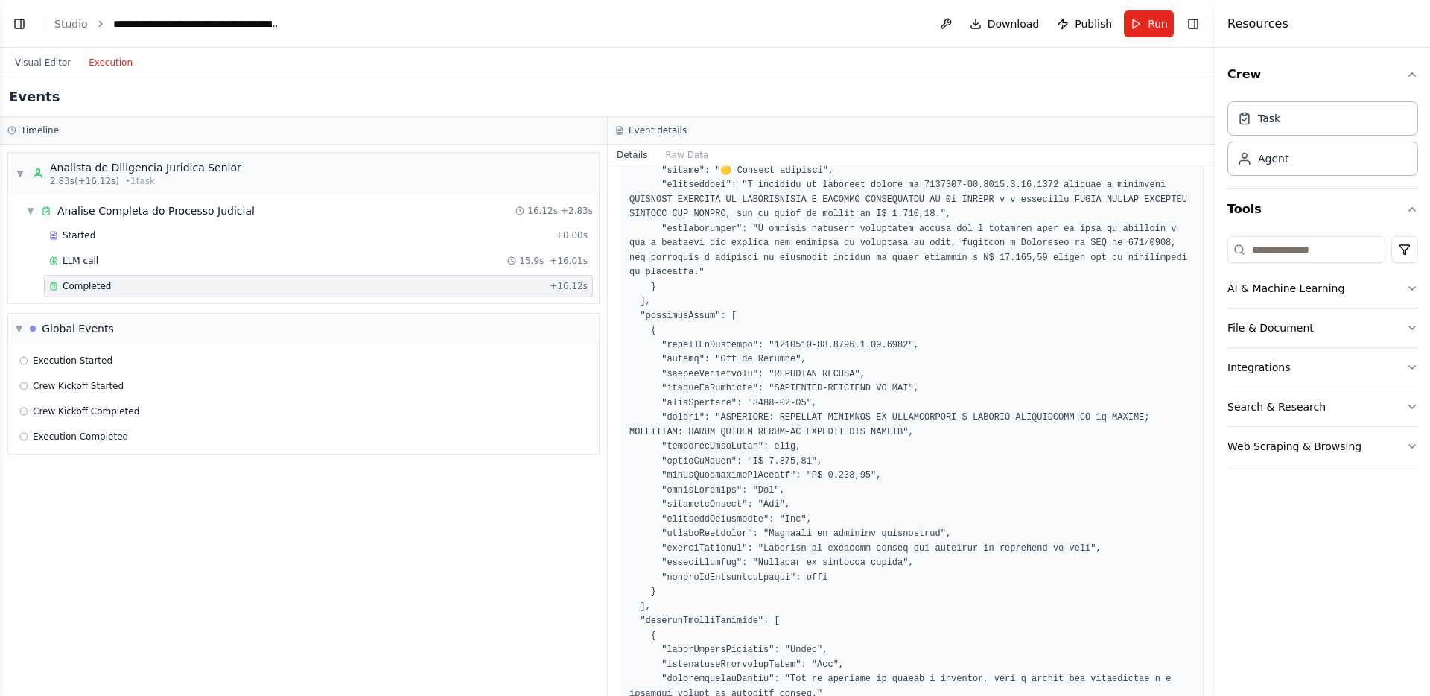
scroll to position [141, 0]
